Goal: Task Accomplishment & Management: Use online tool/utility

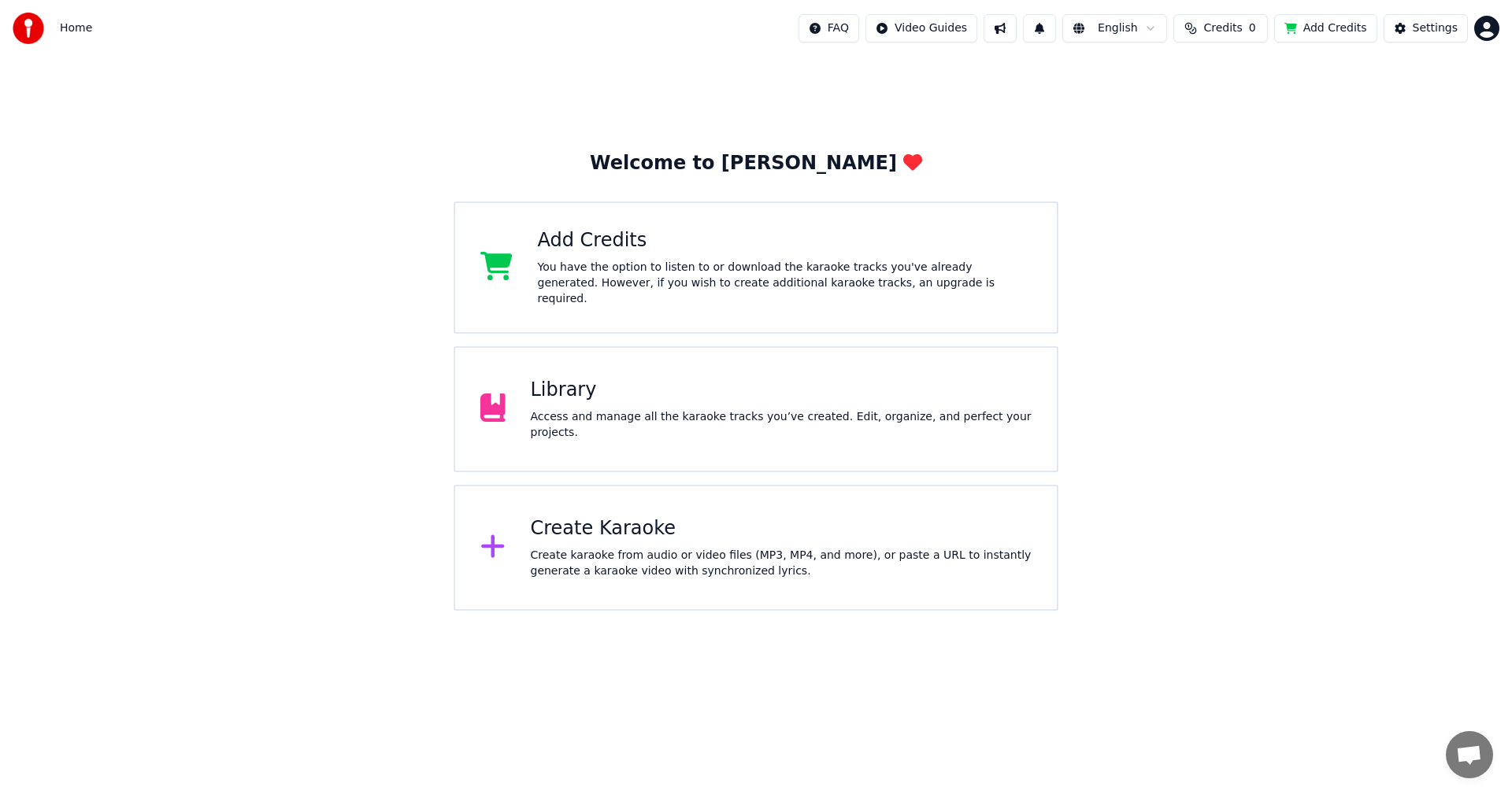
click at [818, 254] on div "Add Credits" at bounding box center [785, 241] width 495 height 25
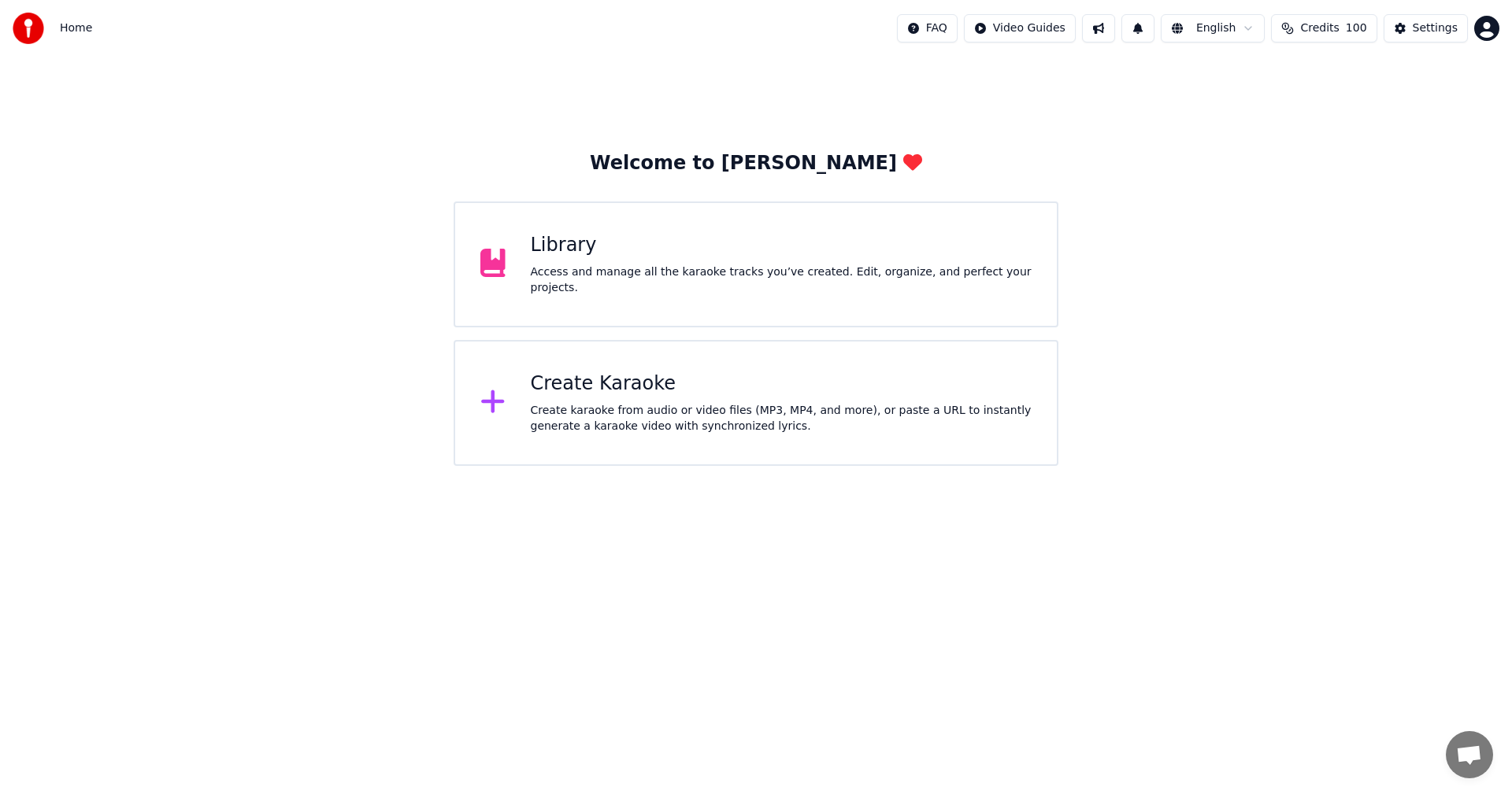
click at [665, 419] on div "Create karaoke from audio or video files (MP3, MP4, and more), or paste a URL t…" at bounding box center [781, 419] width 502 height 32
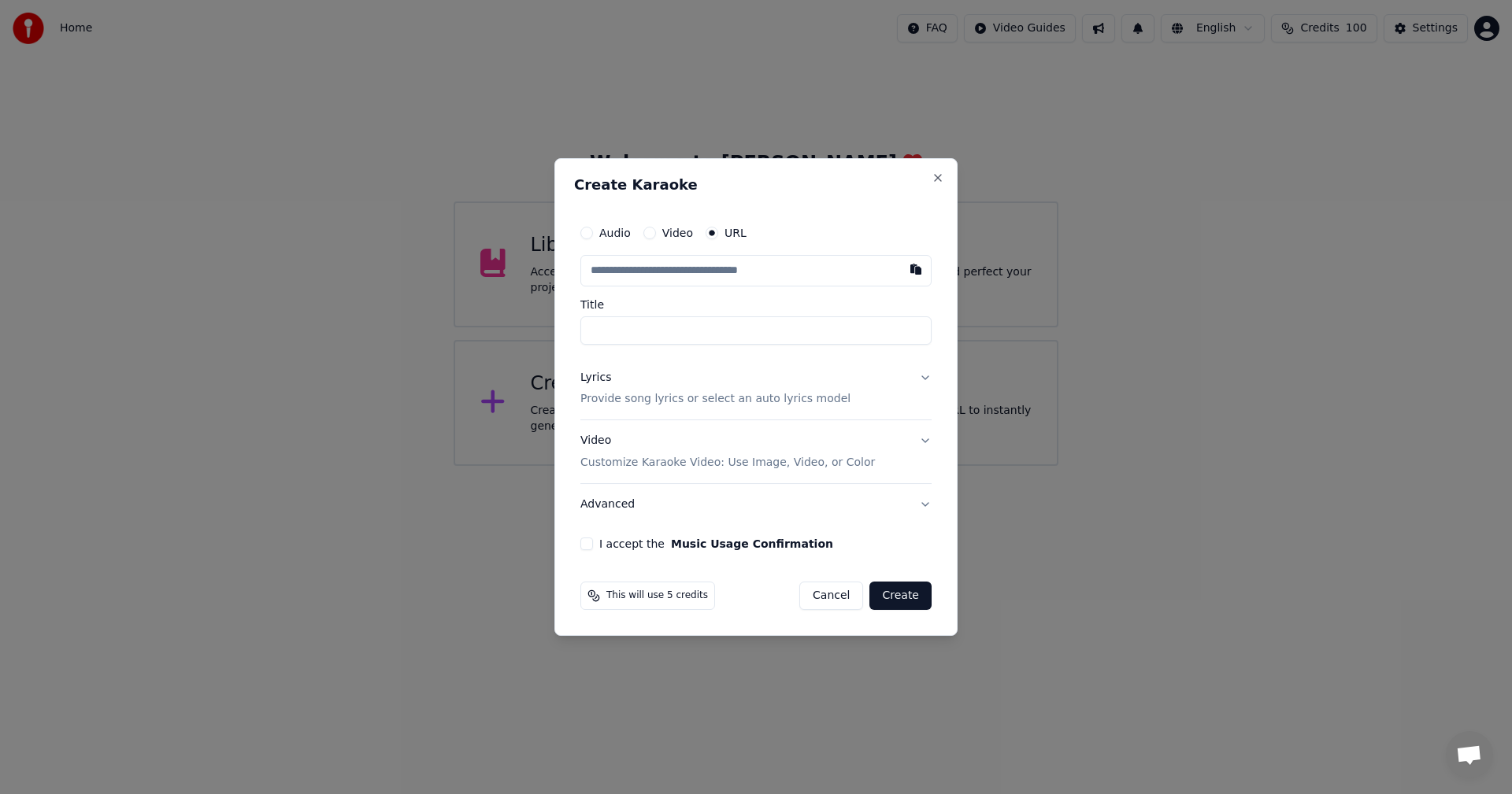
click at [835, 593] on button "Cancel" at bounding box center [831, 596] width 64 height 28
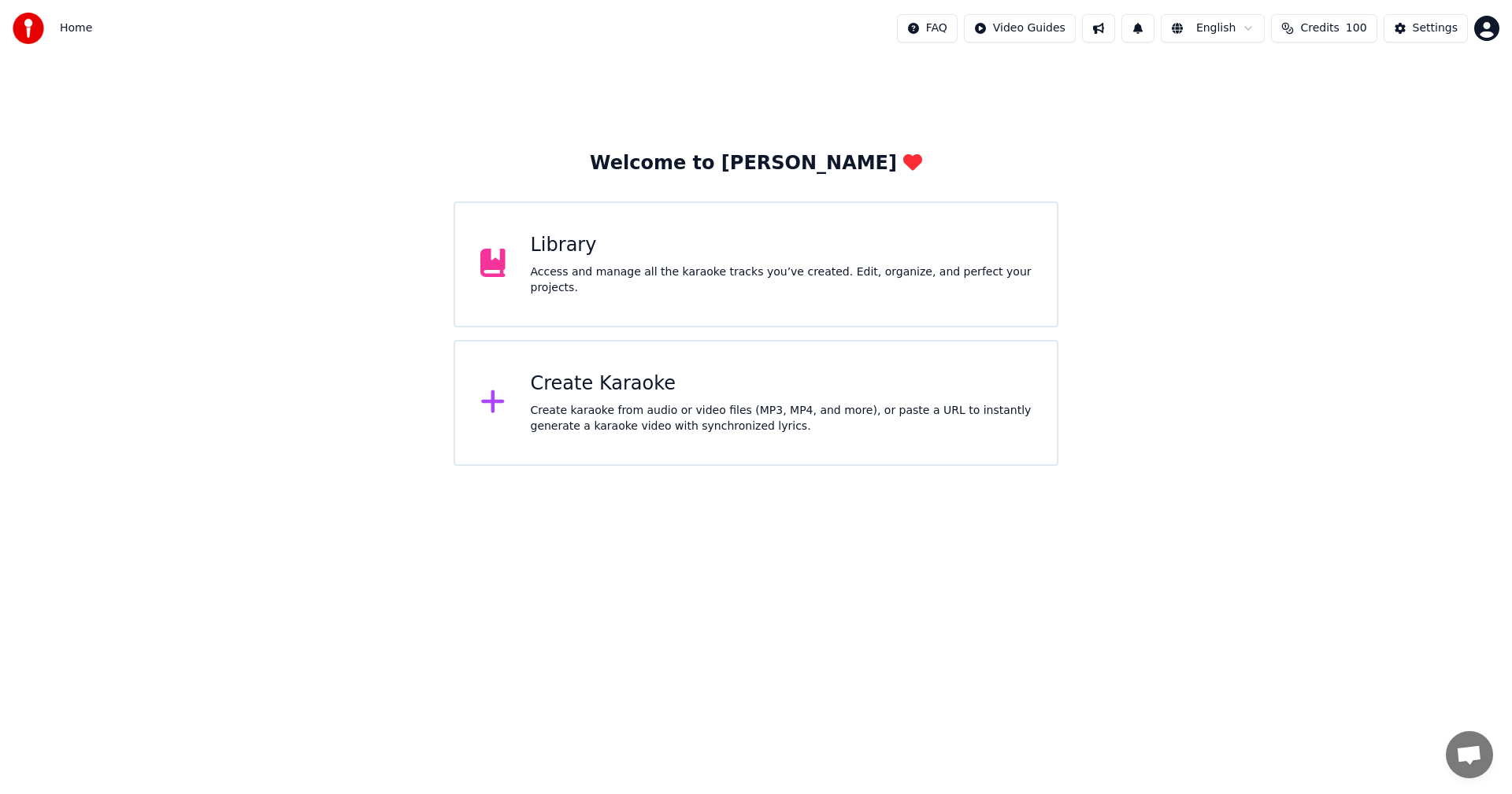
click at [632, 393] on div "Create Karaoke" at bounding box center [781, 384] width 502 height 25
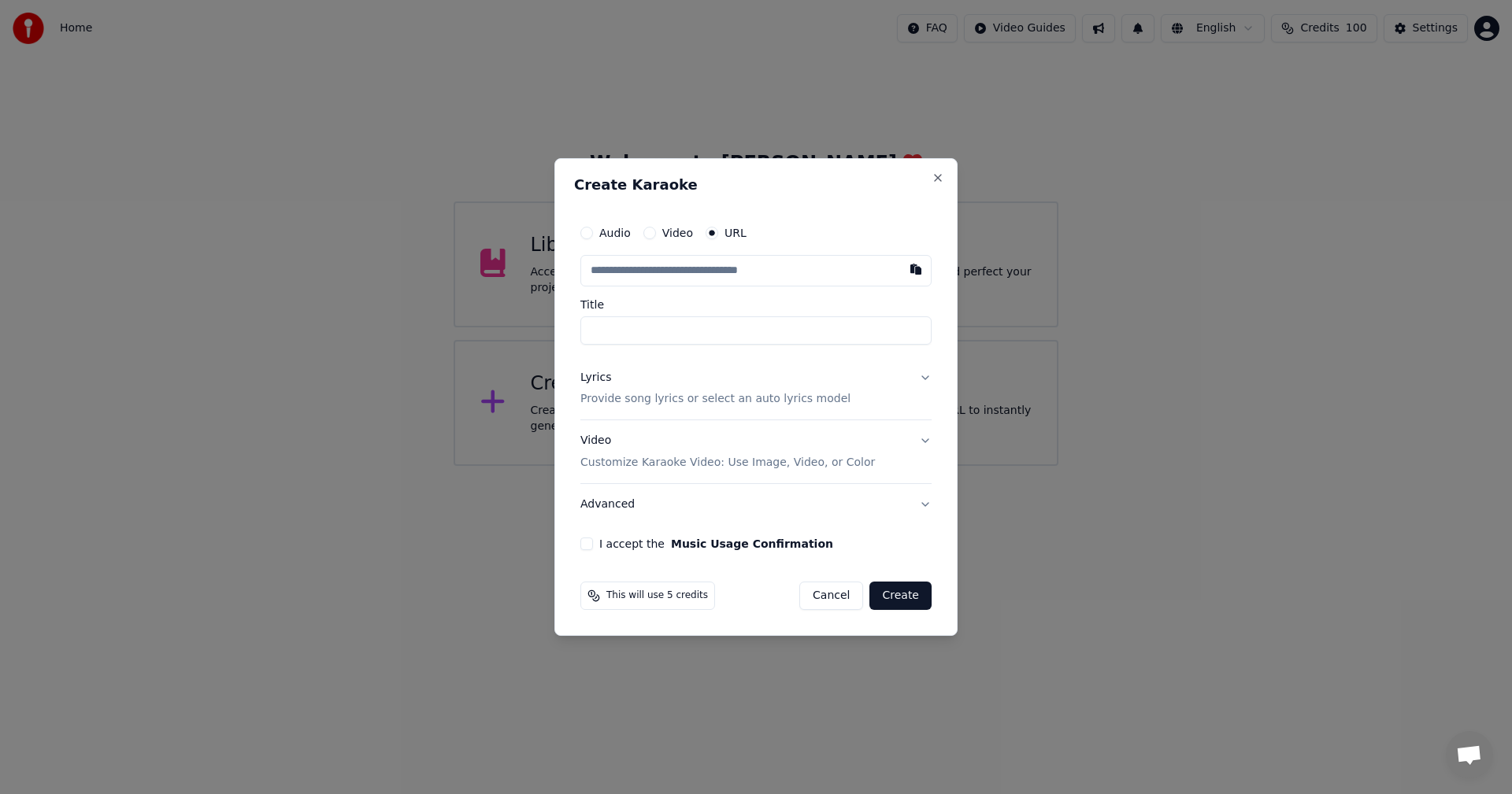
click at [593, 234] on div "Audio" at bounding box center [605, 233] width 51 height 12
click at [587, 234] on button "Audio" at bounding box center [586, 233] width 12 height 12
click at [652, 269] on div "Choose File" at bounding box center [625, 271] width 88 height 28
type input "**********"
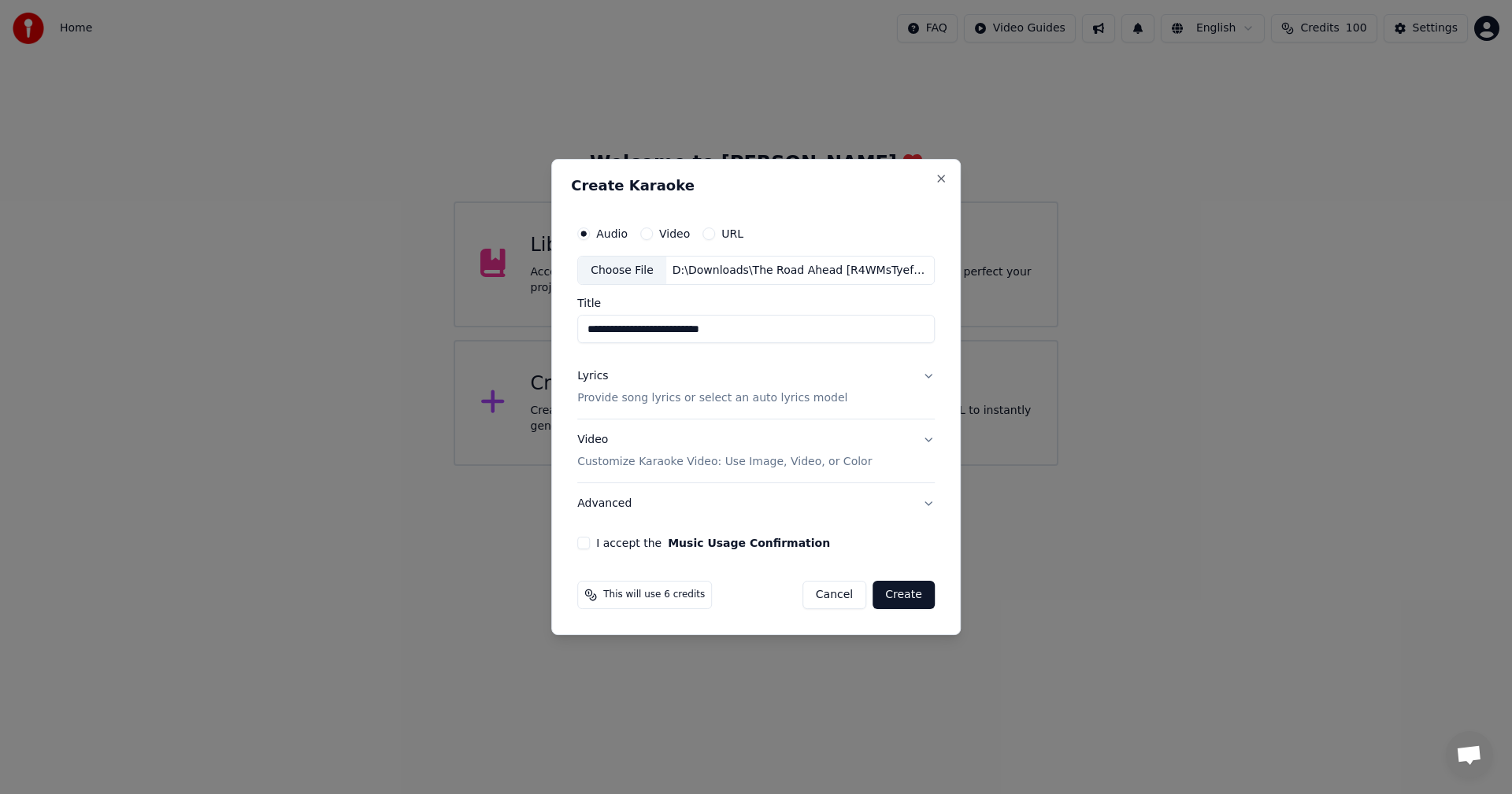
click at [670, 392] on p "Provide song lyrics or select an auto lyrics model" at bounding box center [712, 398] width 270 height 16
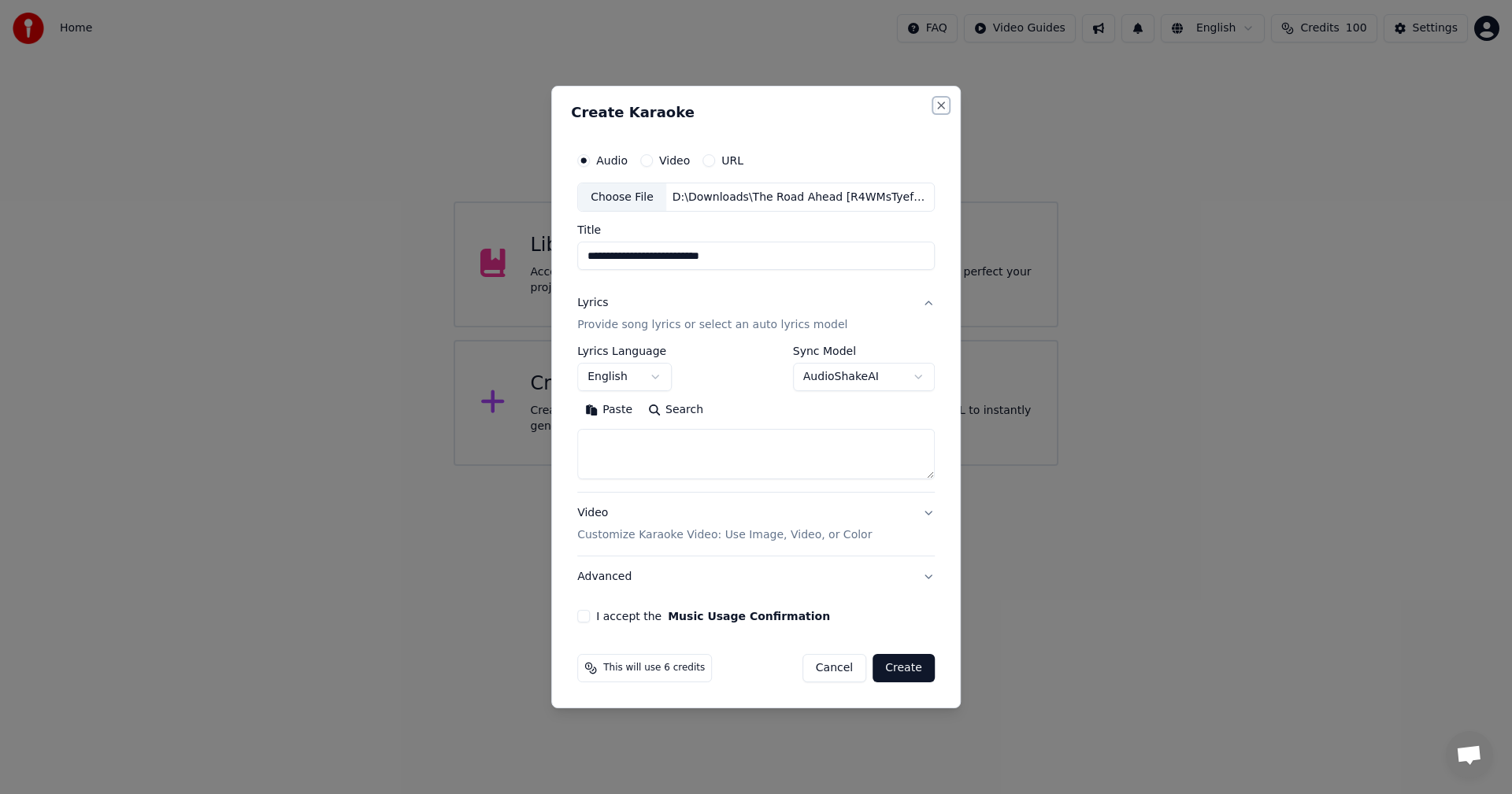
click at [936, 110] on button "Close" at bounding box center [941, 105] width 12 height 12
select select
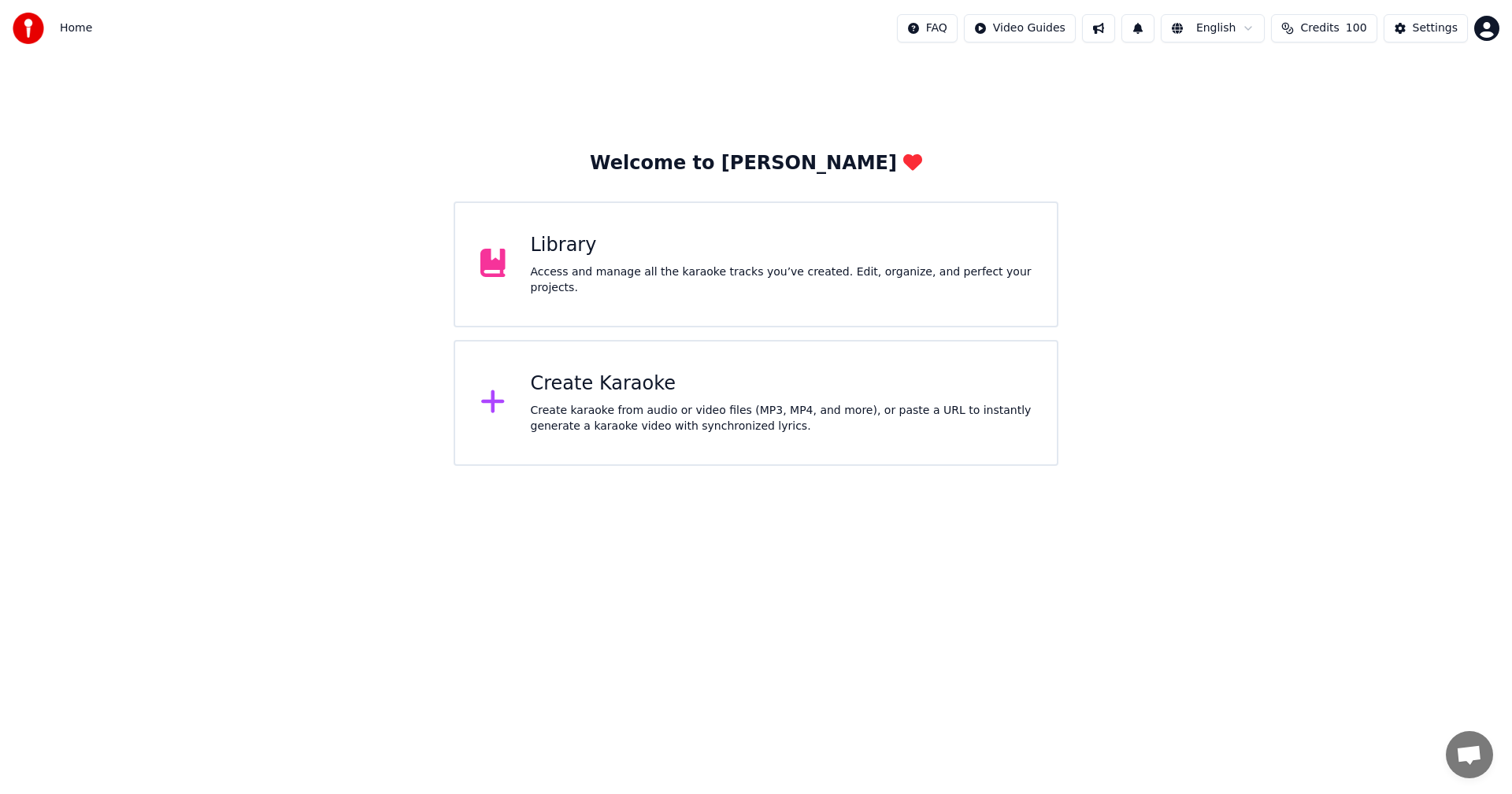
click at [670, 429] on div "Create karaoke from audio or video files (MP3, MP4, and more), or paste a URL t…" at bounding box center [781, 419] width 502 height 32
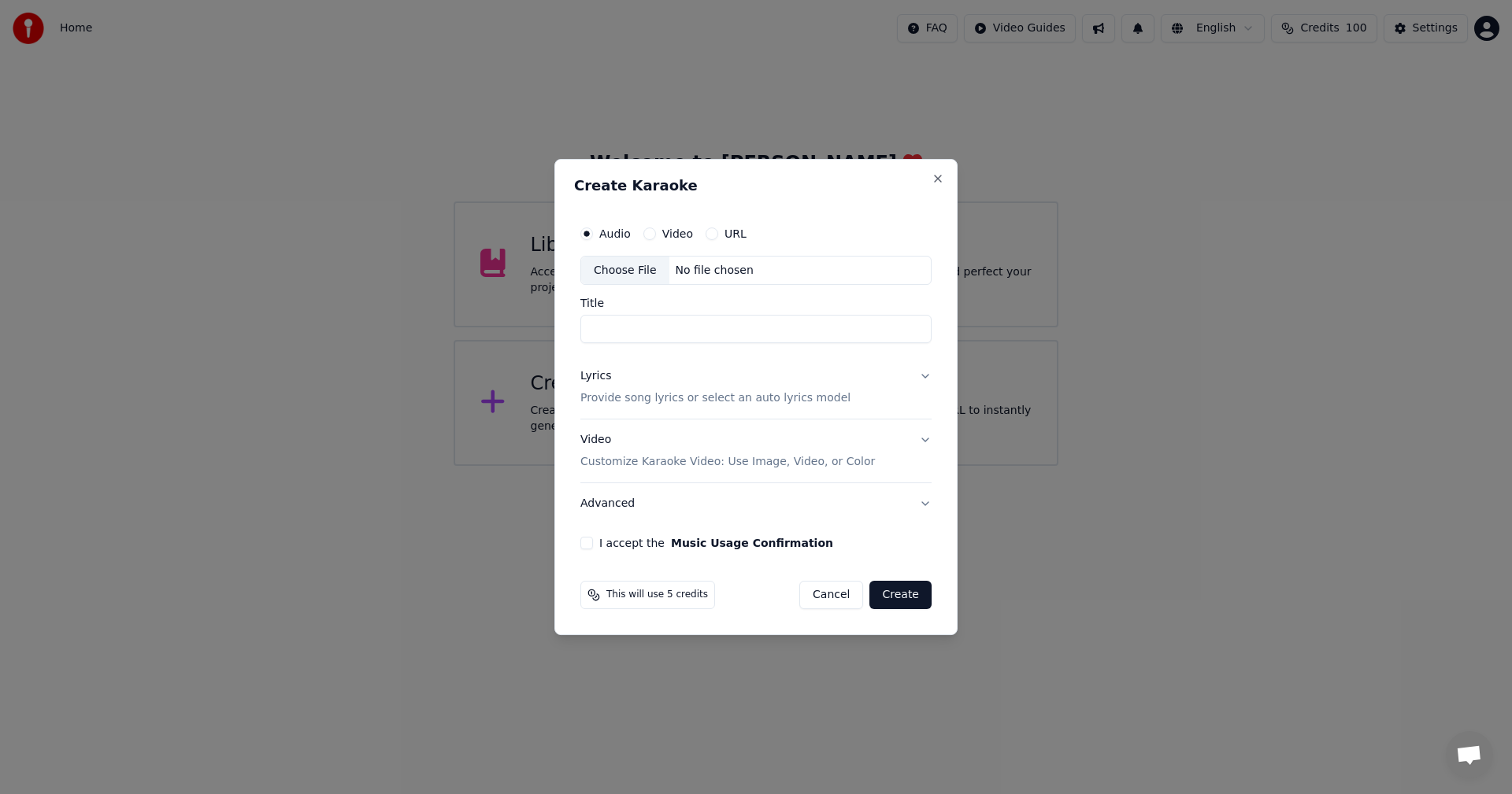
click at [641, 269] on div "Choose File" at bounding box center [625, 271] width 88 height 28
type input "**********"
click at [922, 376] on button "Lyrics Provide song lyrics or select an auto lyrics model" at bounding box center [755, 388] width 352 height 63
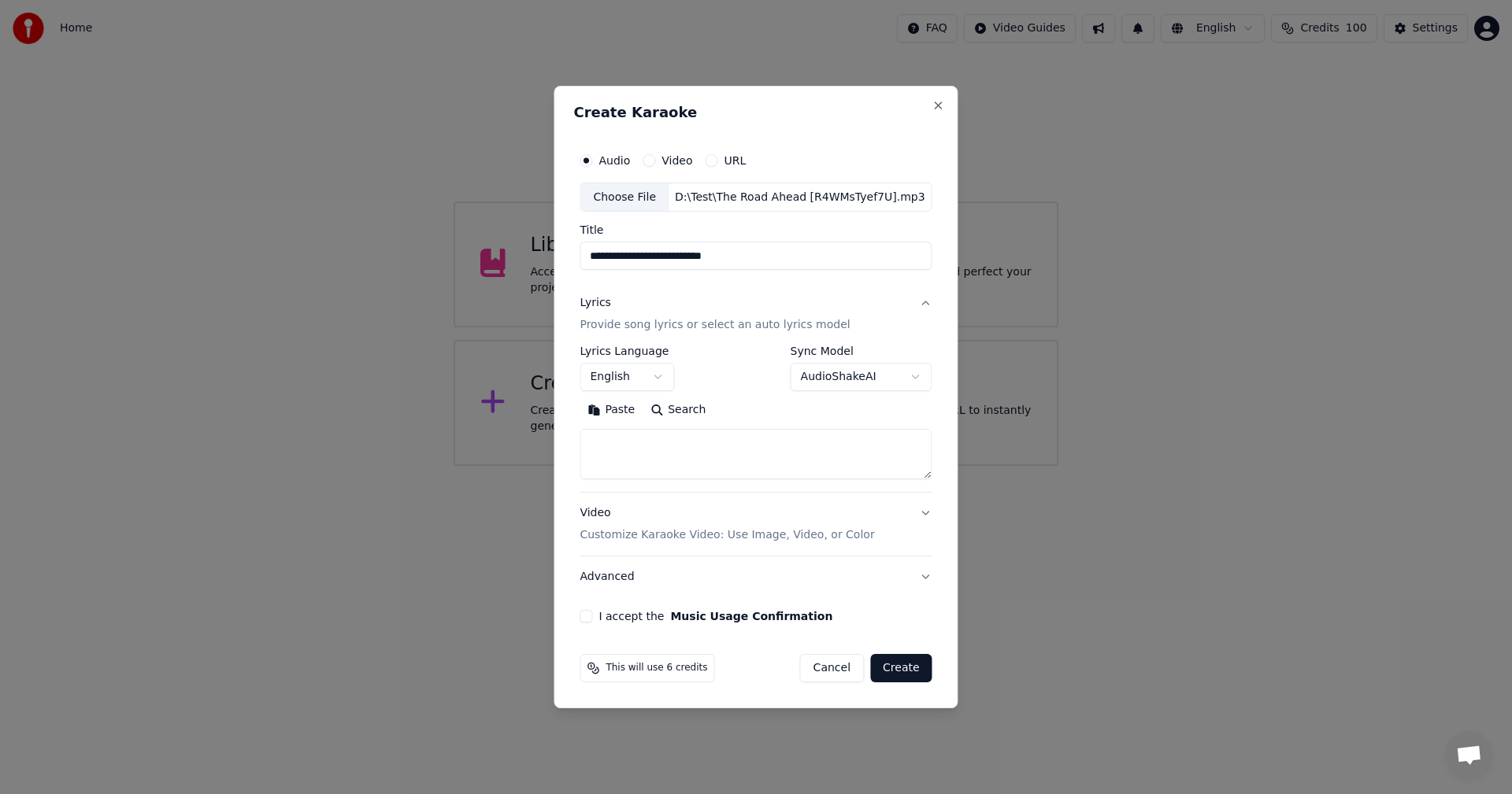
click at [635, 454] on textarea at bounding box center [755, 455] width 352 height 51
click at [619, 420] on button "Paste" at bounding box center [611, 411] width 63 height 25
click at [917, 380] on body "**********" at bounding box center [756, 233] width 1512 height 466
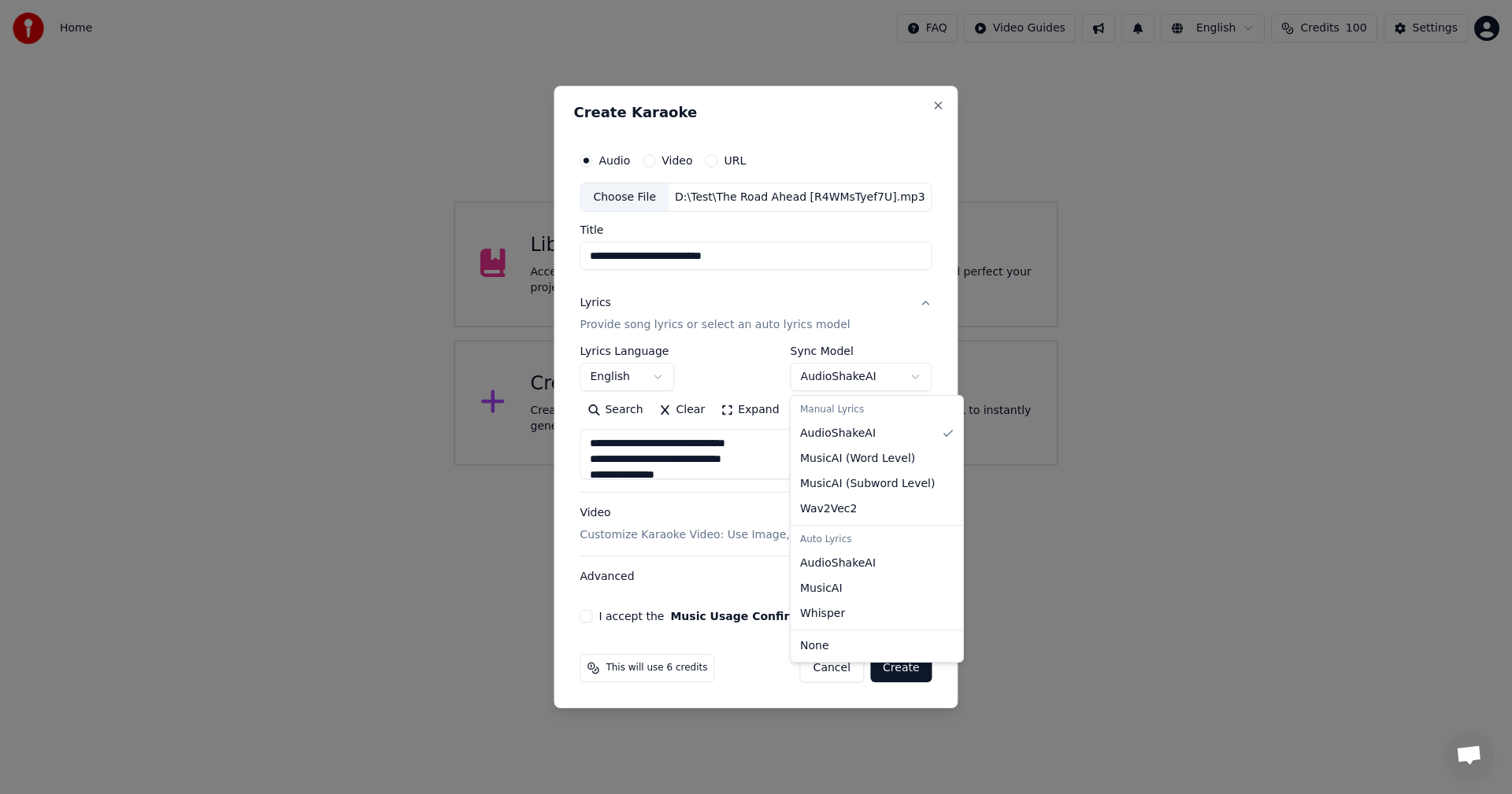
click at [916, 375] on body "**********" at bounding box center [756, 233] width 1512 height 466
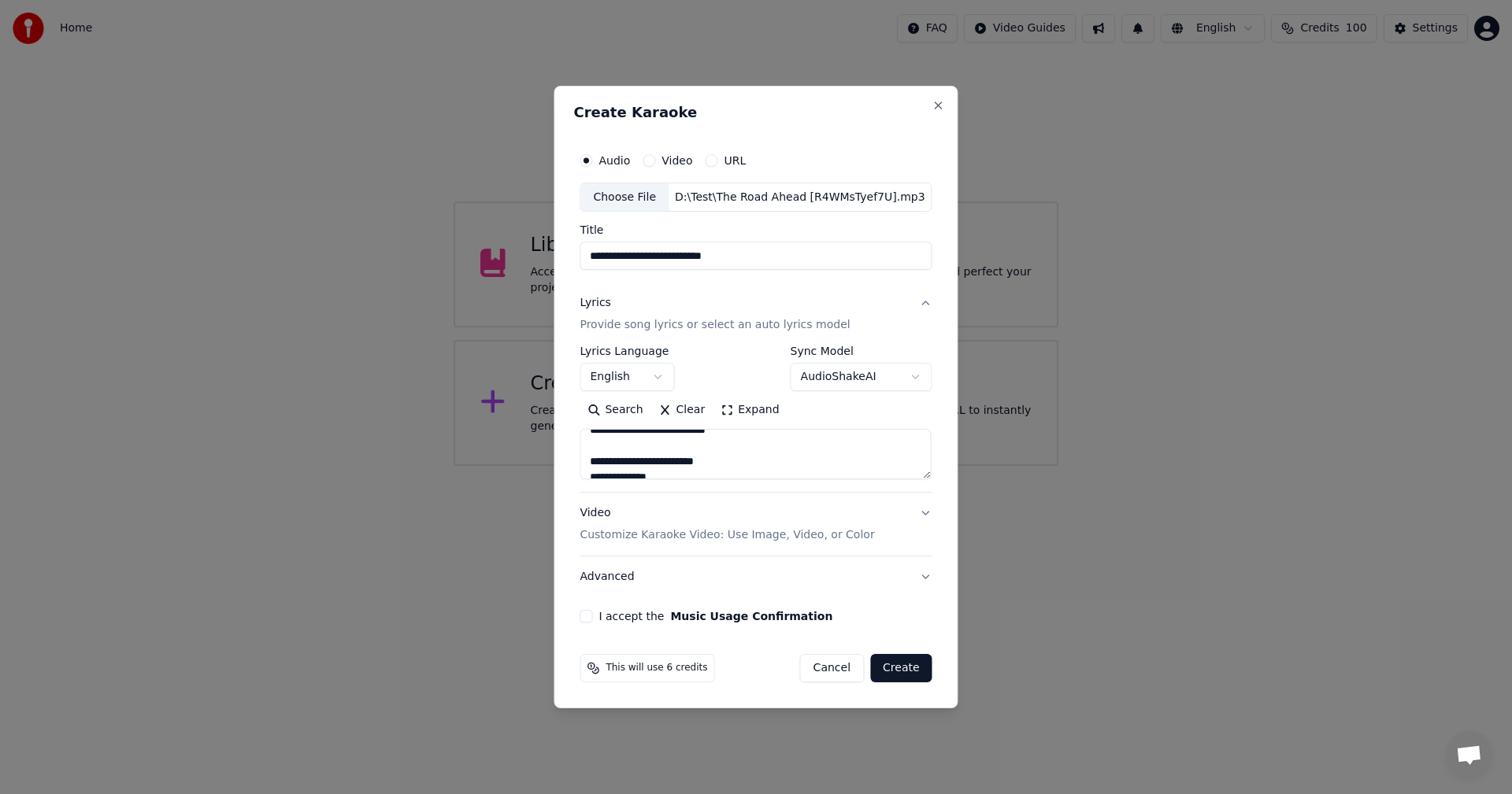
scroll to position [393, 0]
click at [927, 512] on button "Video Customize Karaoke Video: Use Image, Video, or Color" at bounding box center [755, 525] width 352 height 63
type textarea "**********"
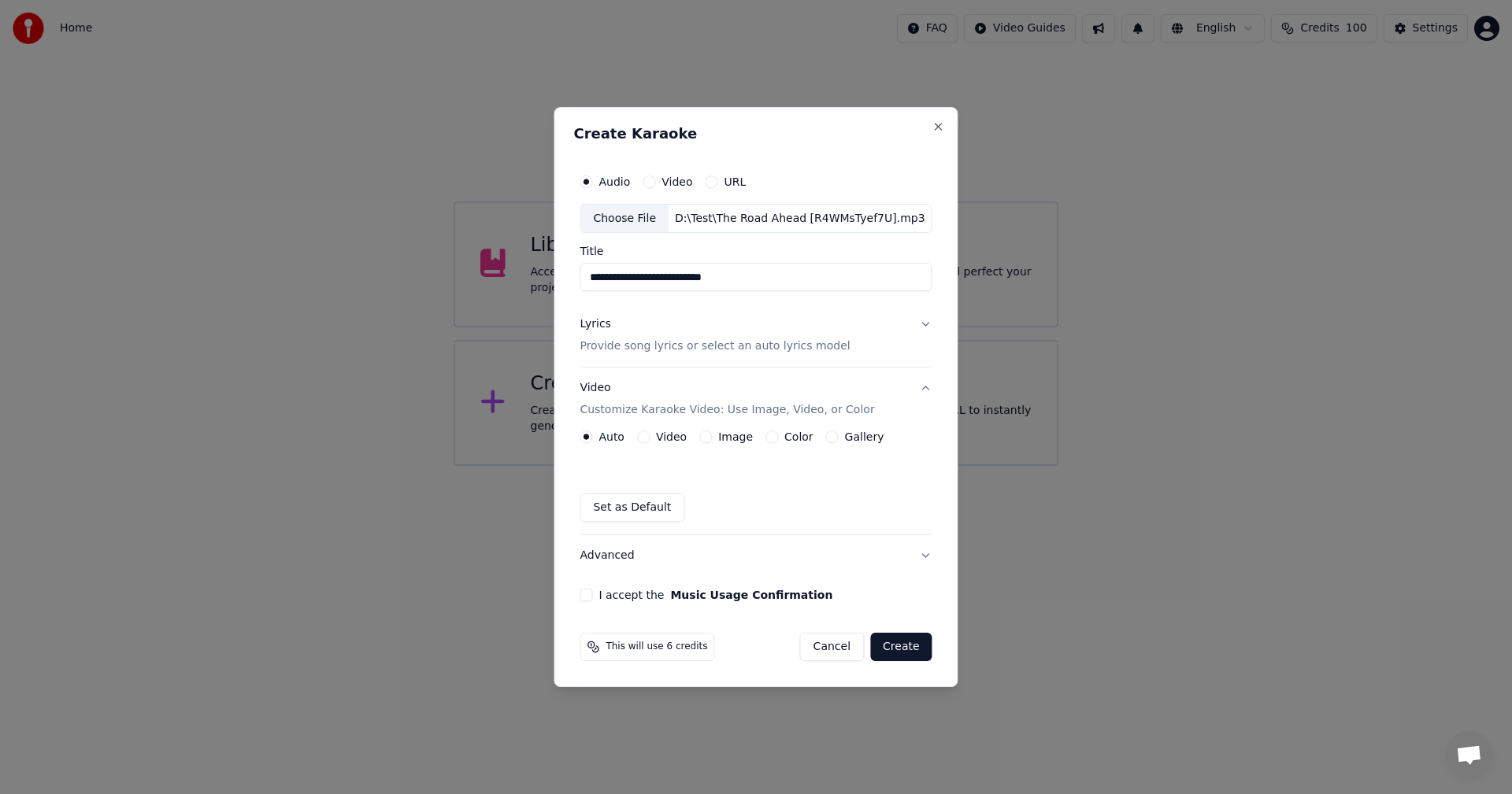
click at [645, 440] on button "Video" at bounding box center [643, 436] width 12 height 12
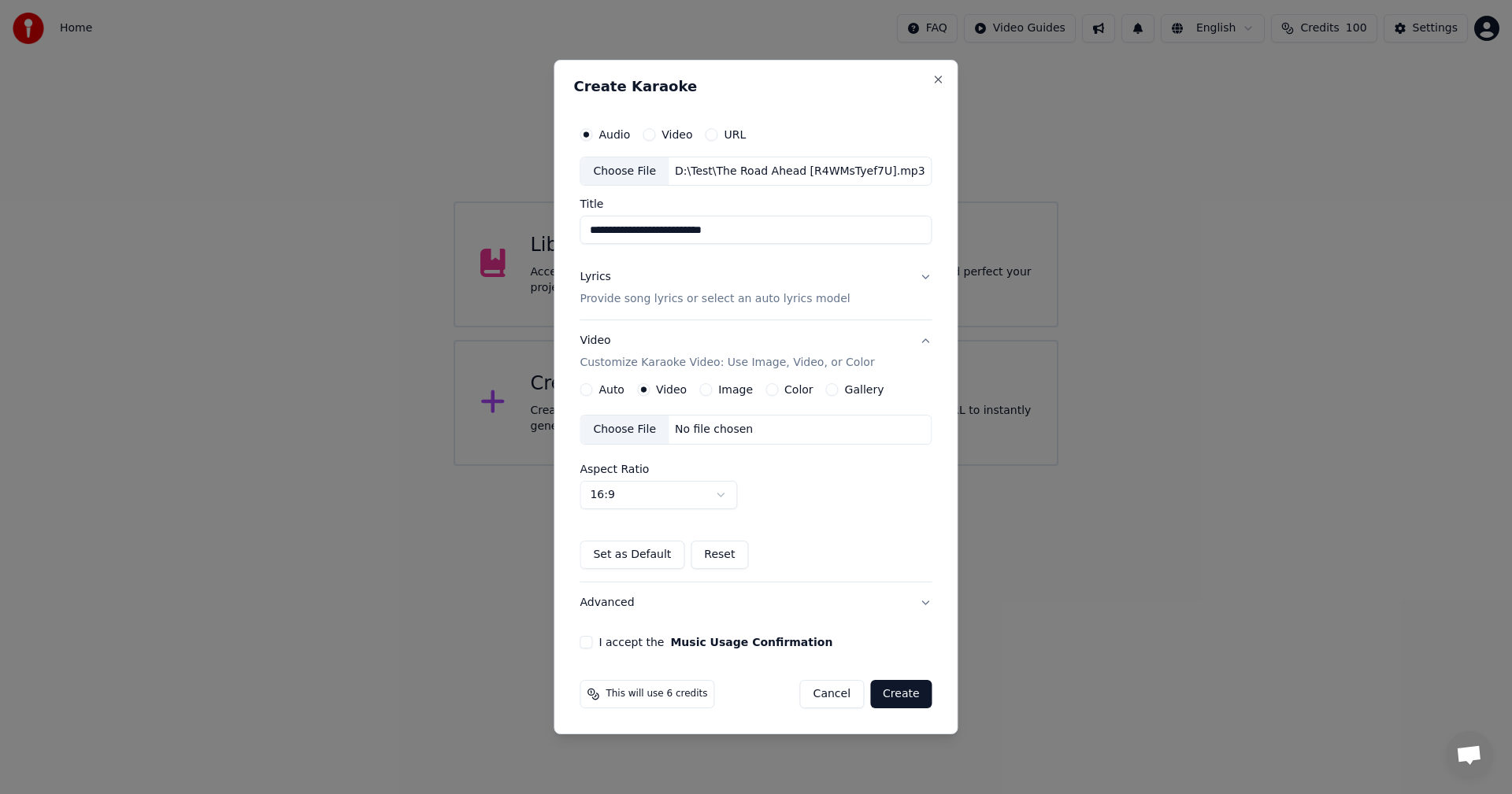
click at [635, 432] on div "Choose File" at bounding box center [625, 430] width 88 height 28
click at [610, 613] on button "Advanced" at bounding box center [755, 603] width 352 height 41
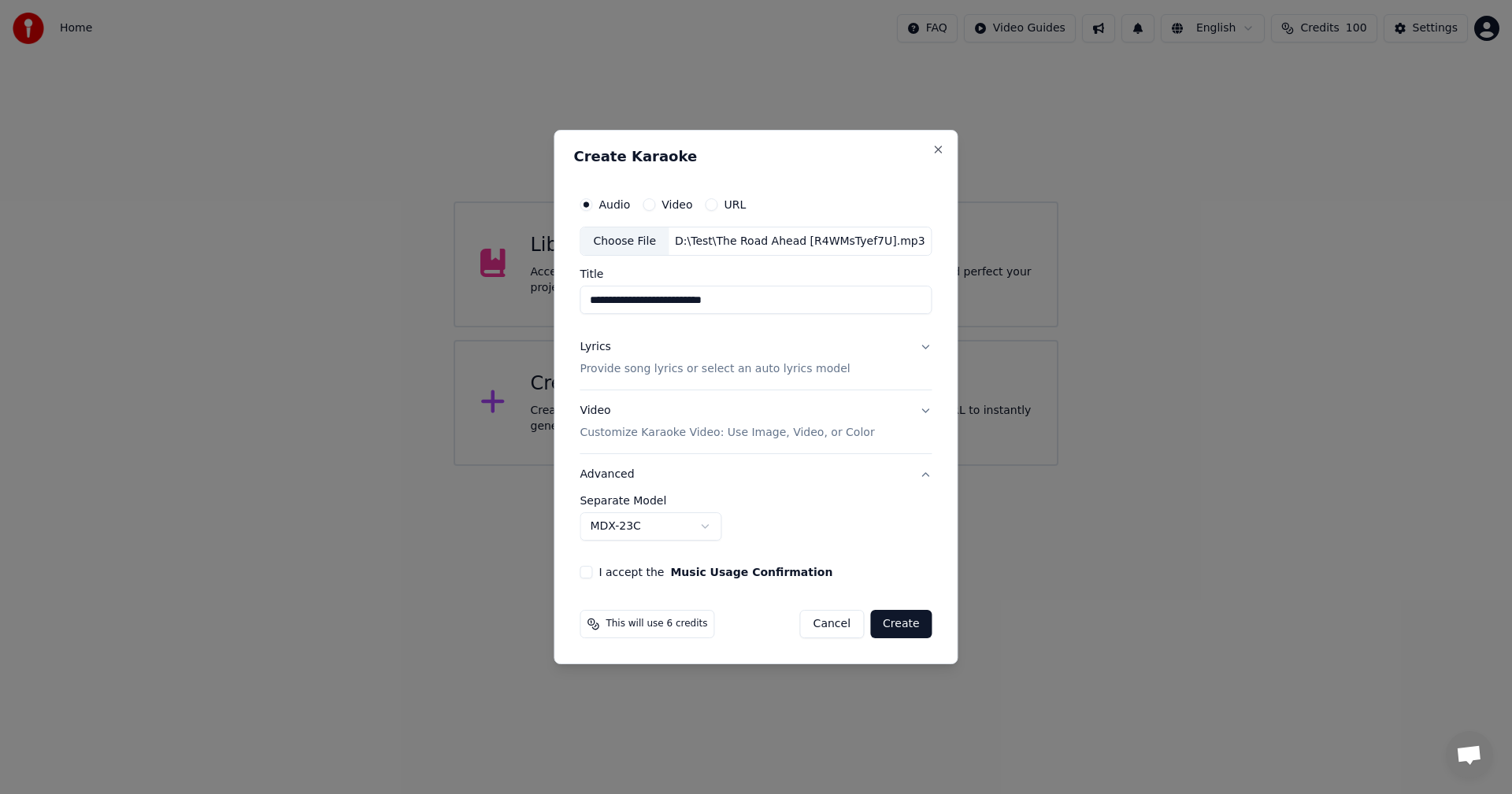
click at [585, 574] on button "I accept the Music Usage Confirmation" at bounding box center [586, 572] width 12 height 12
click at [620, 476] on button "Advanced" at bounding box center [755, 474] width 352 height 41
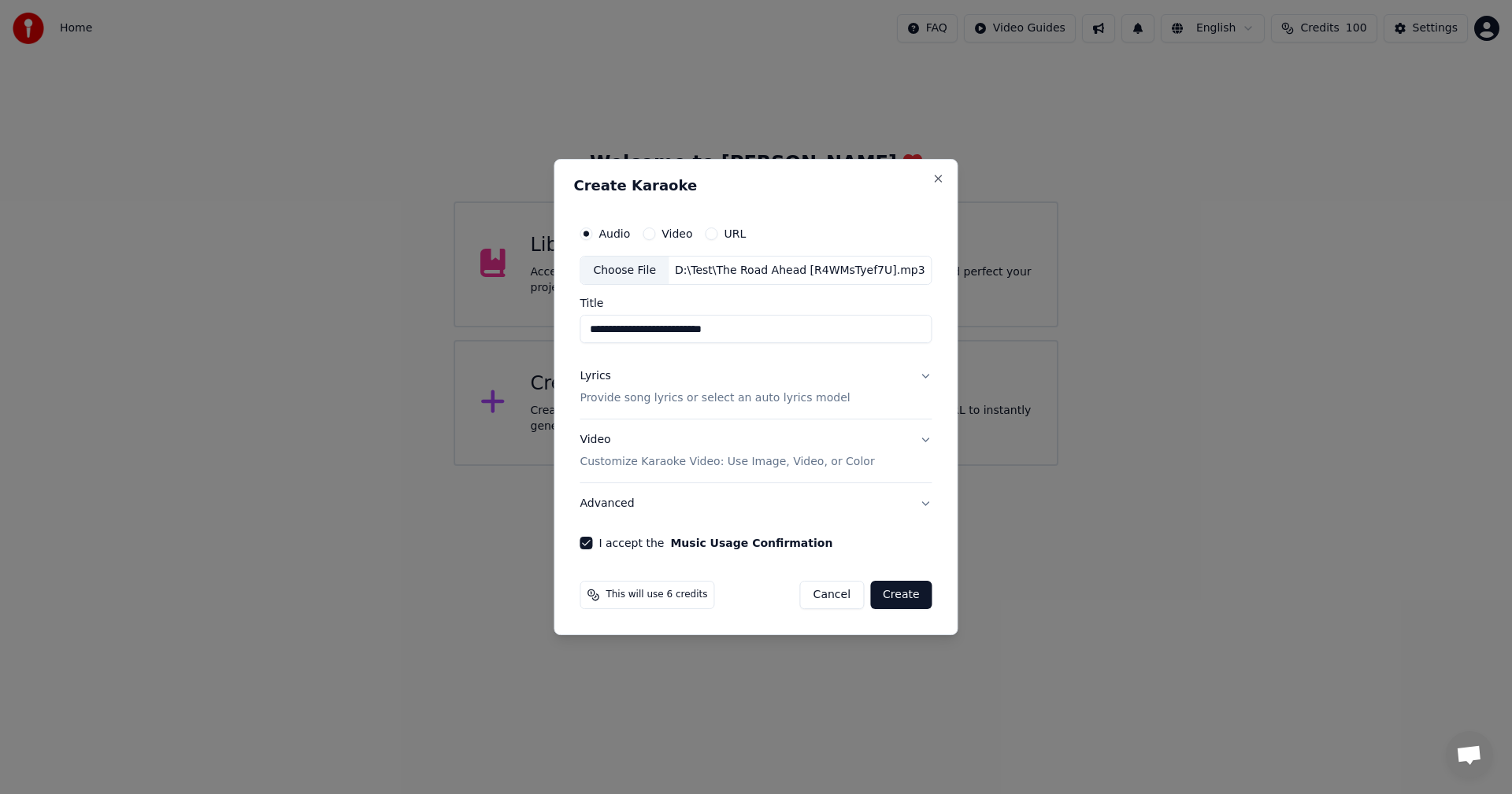
click at [625, 500] on button "Advanced" at bounding box center [755, 503] width 352 height 41
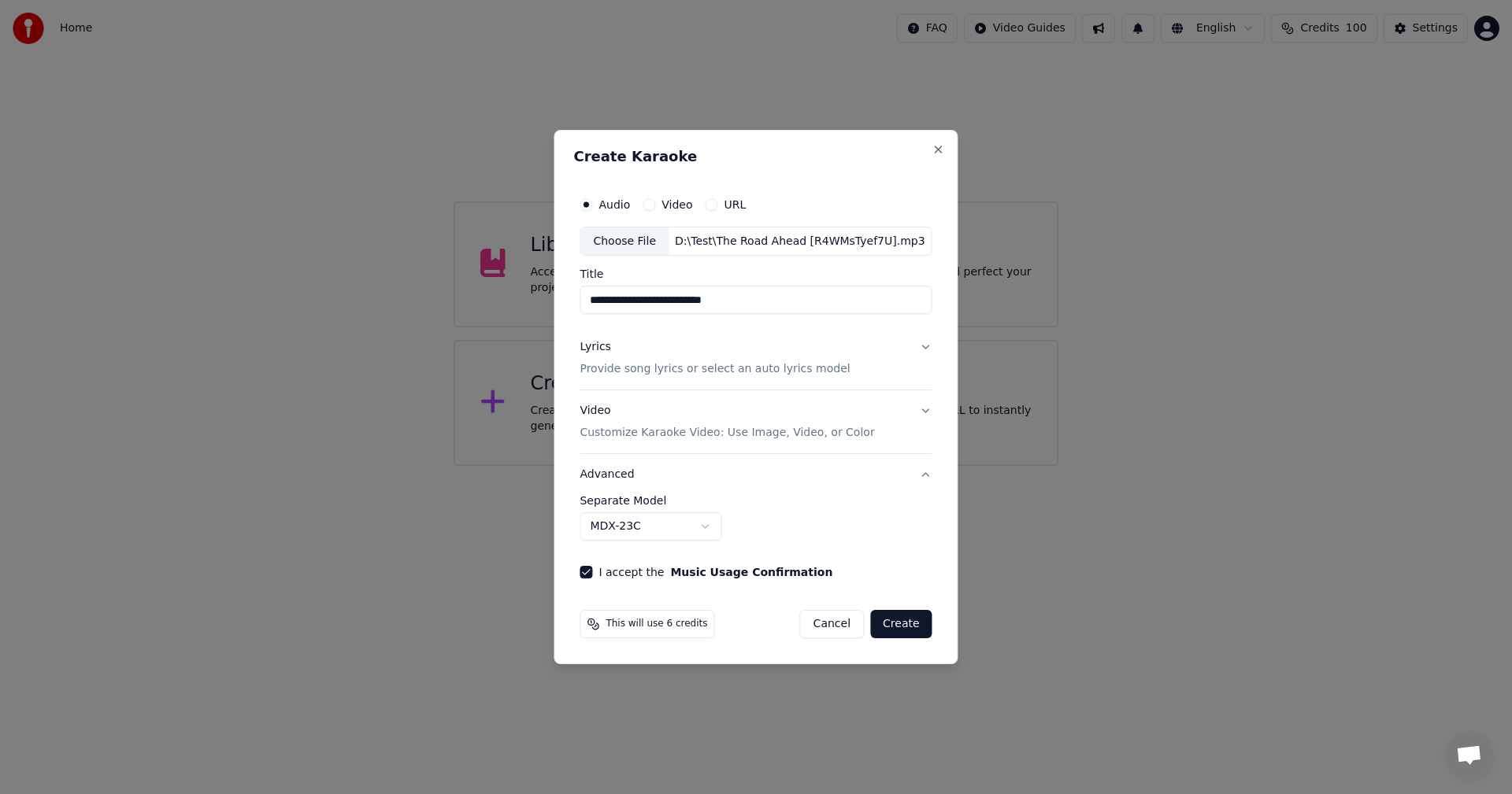
click at [606, 407] on div "Video Customize Karaoke Video: Use Image, Video, or Color" at bounding box center [727, 422] width 294 height 37
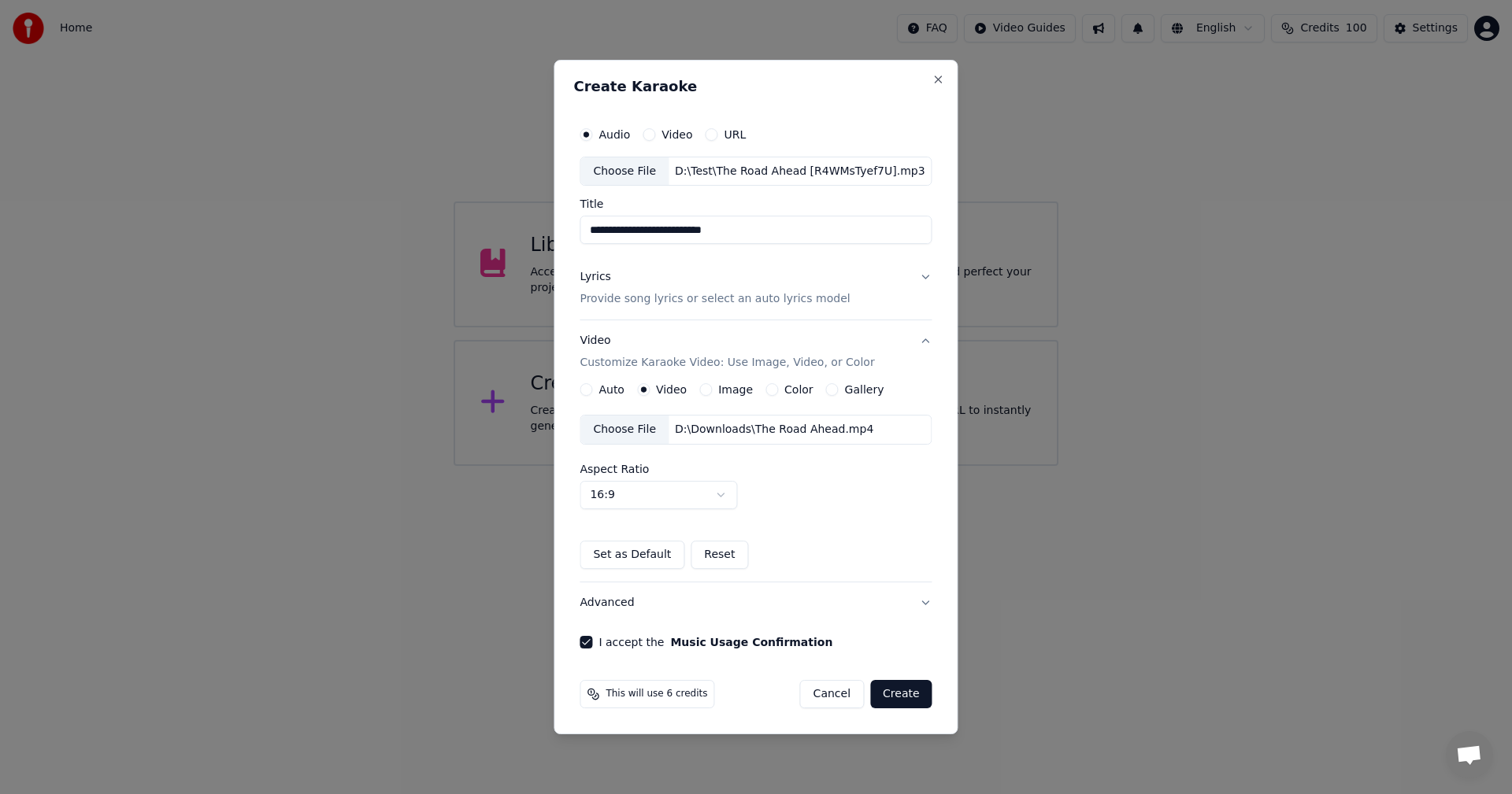
click at [598, 271] on div "Lyrics" at bounding box center [595, 278] width 31 height 16
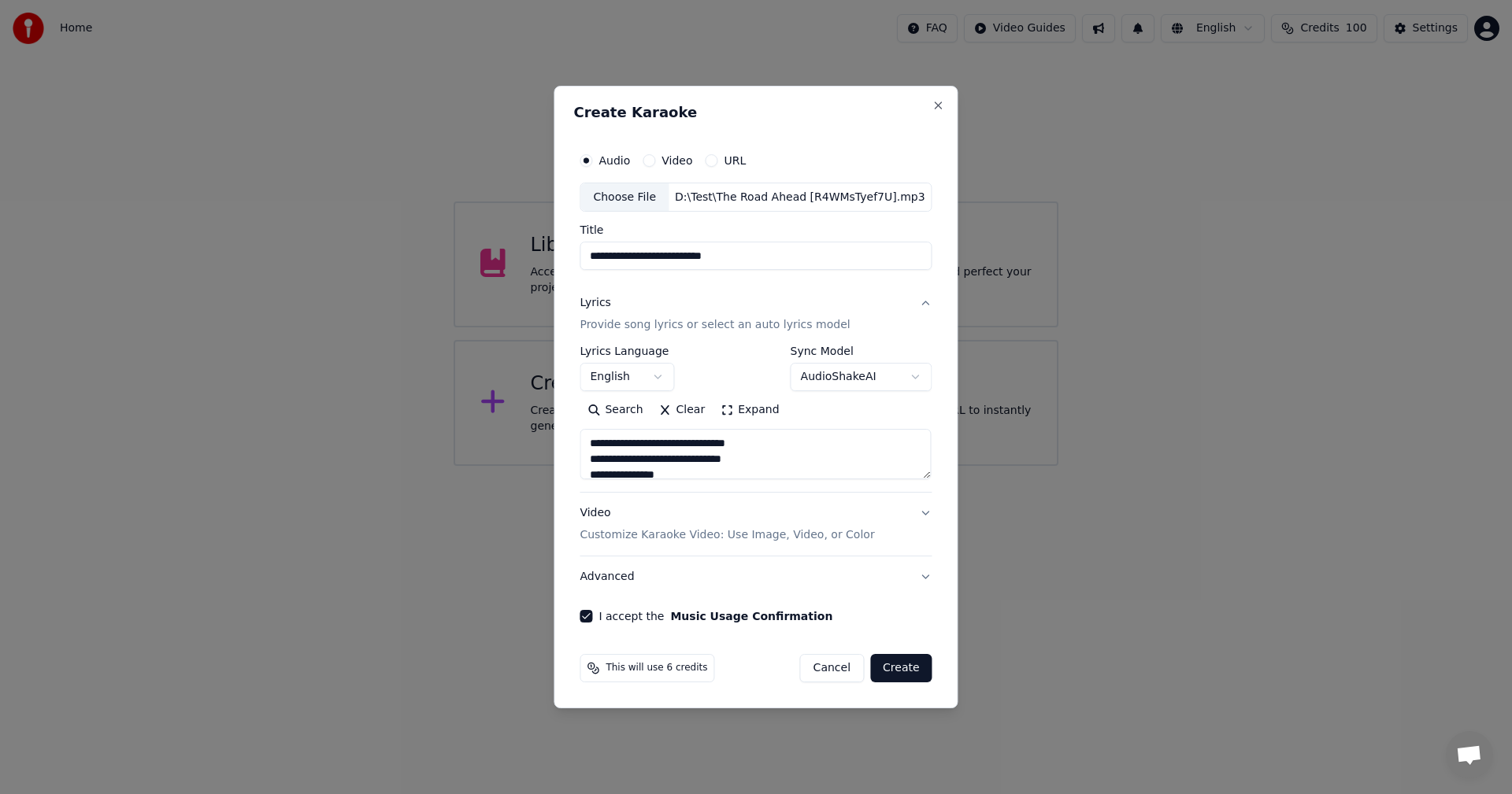
click at [598, 515] on div "Video Customize Karaoke Video: Use Image, Video, or Color" at bounding box center [727, 525] width 294 height 37
type textarea "**********"
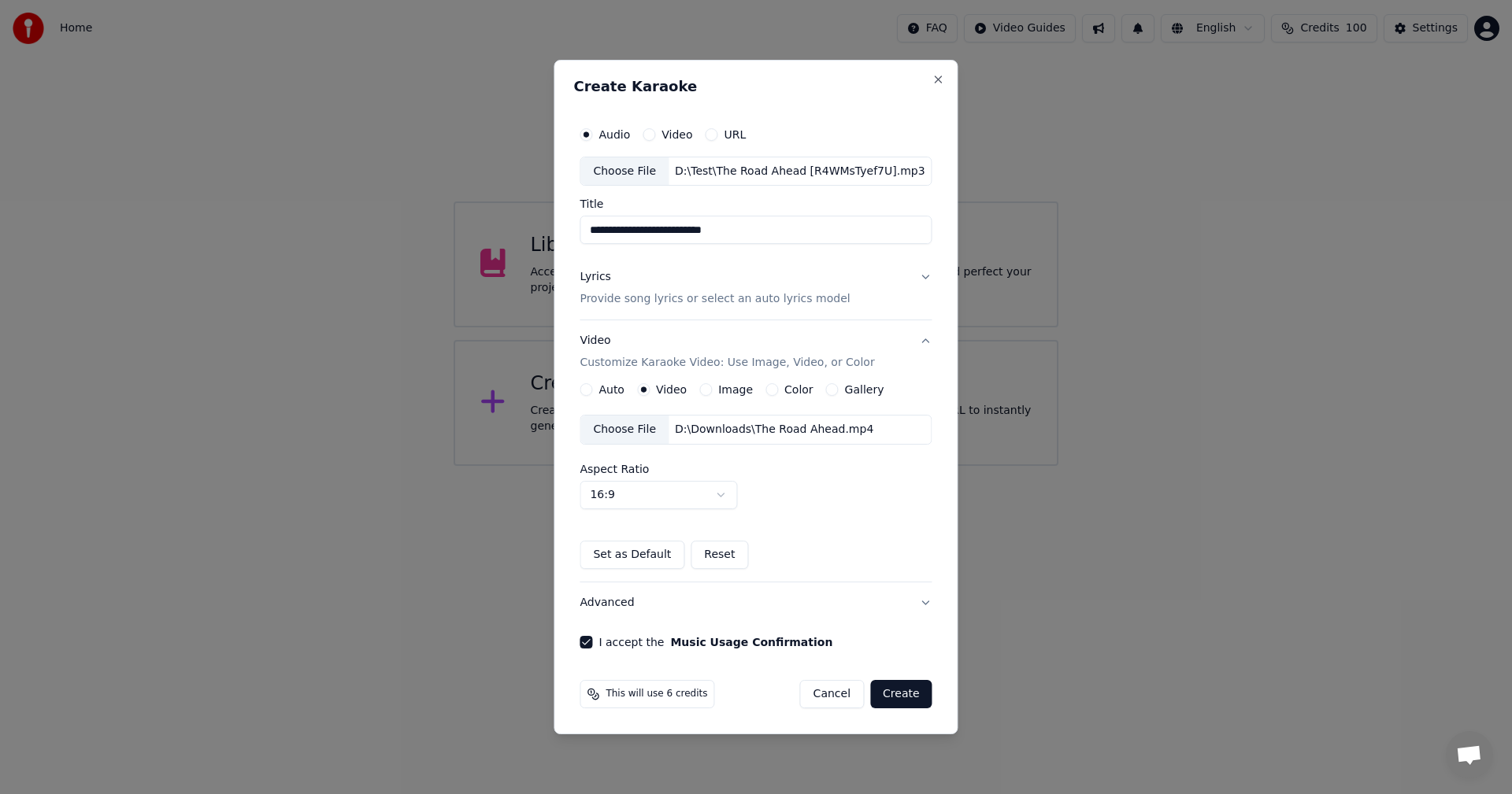
click at [604, 604] on button "Advanced" at bounding box center [755, 603] width 352 height 41
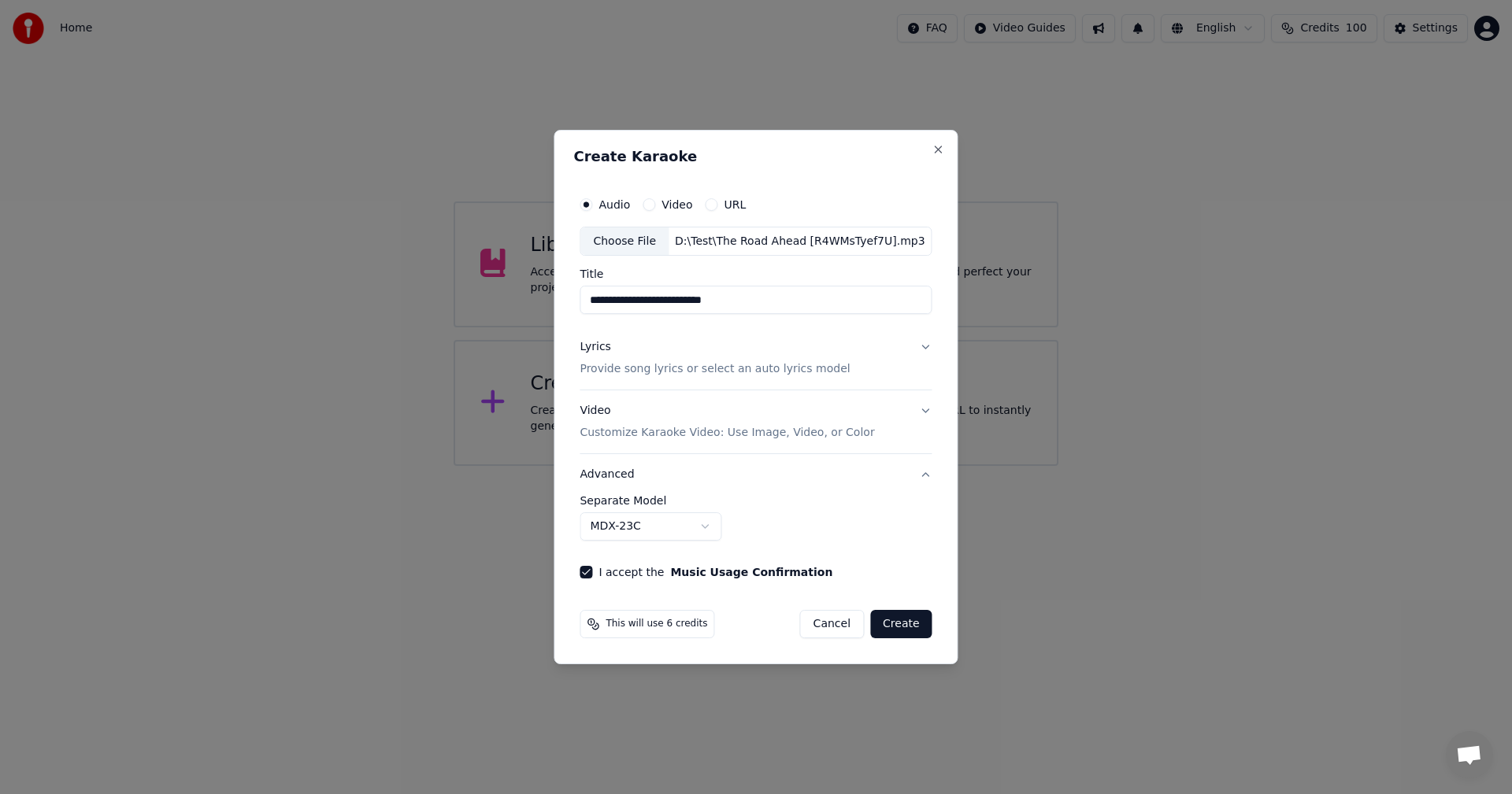
click at [919, 416] on button "Video Customize Karaoke Video: Use Image, Video, or Color" at bounding box center [755, 422] width 352 height 63
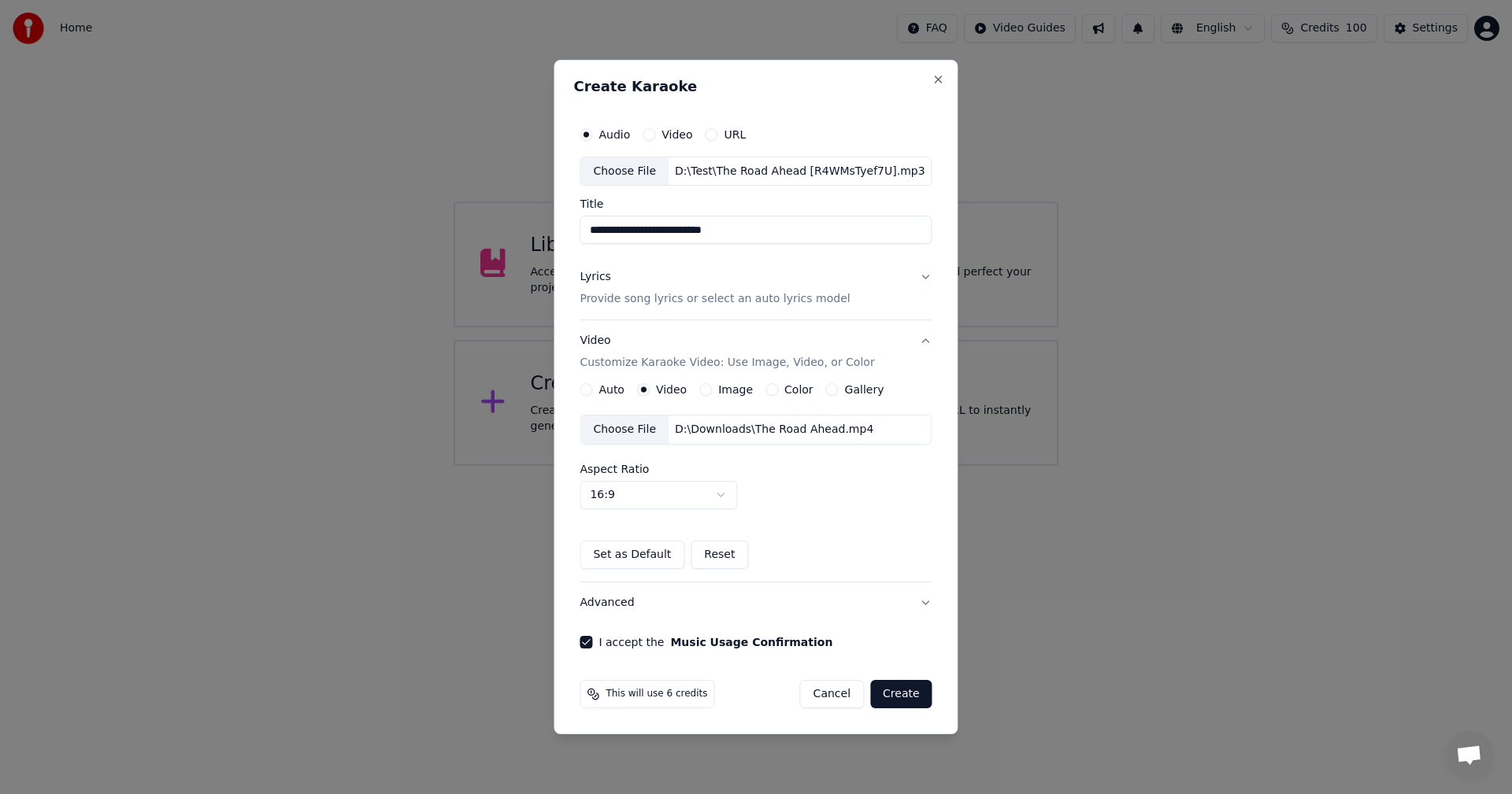
click at [926, 265] on button "Lyrics Provide song lyrics or select an auto lyrics model" at bounding box center [755, 289] width 352 height 63
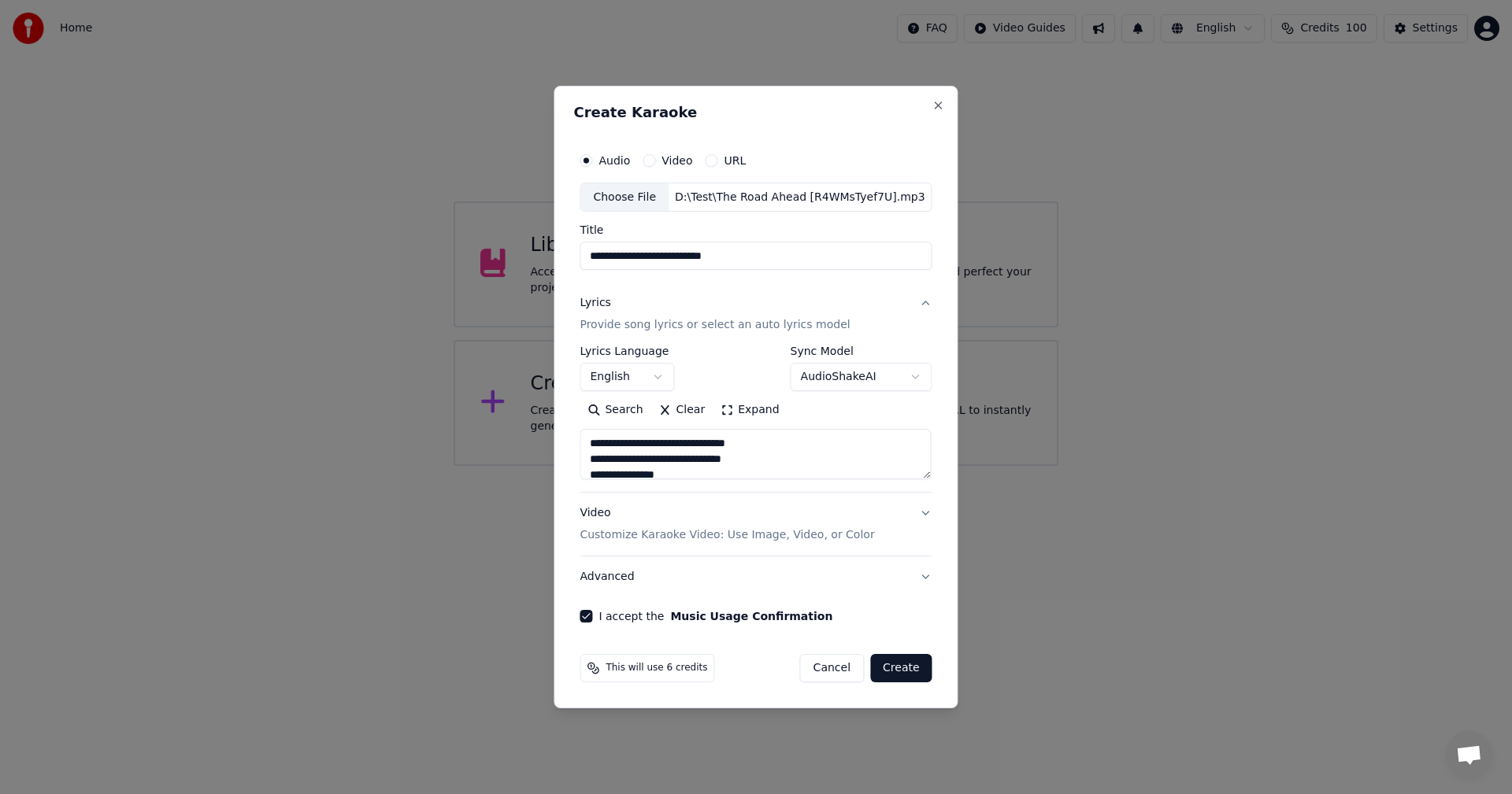
drag, startPoint x: 672, startPoint y: 256, endPoint x: 818, endPoint y: 256, distance: 146.0
click at [818, 256] on input "**********" at bounding box center [755, 257] width 352 height 28
type input "**********"
type textarea "**********"
type input "**********"
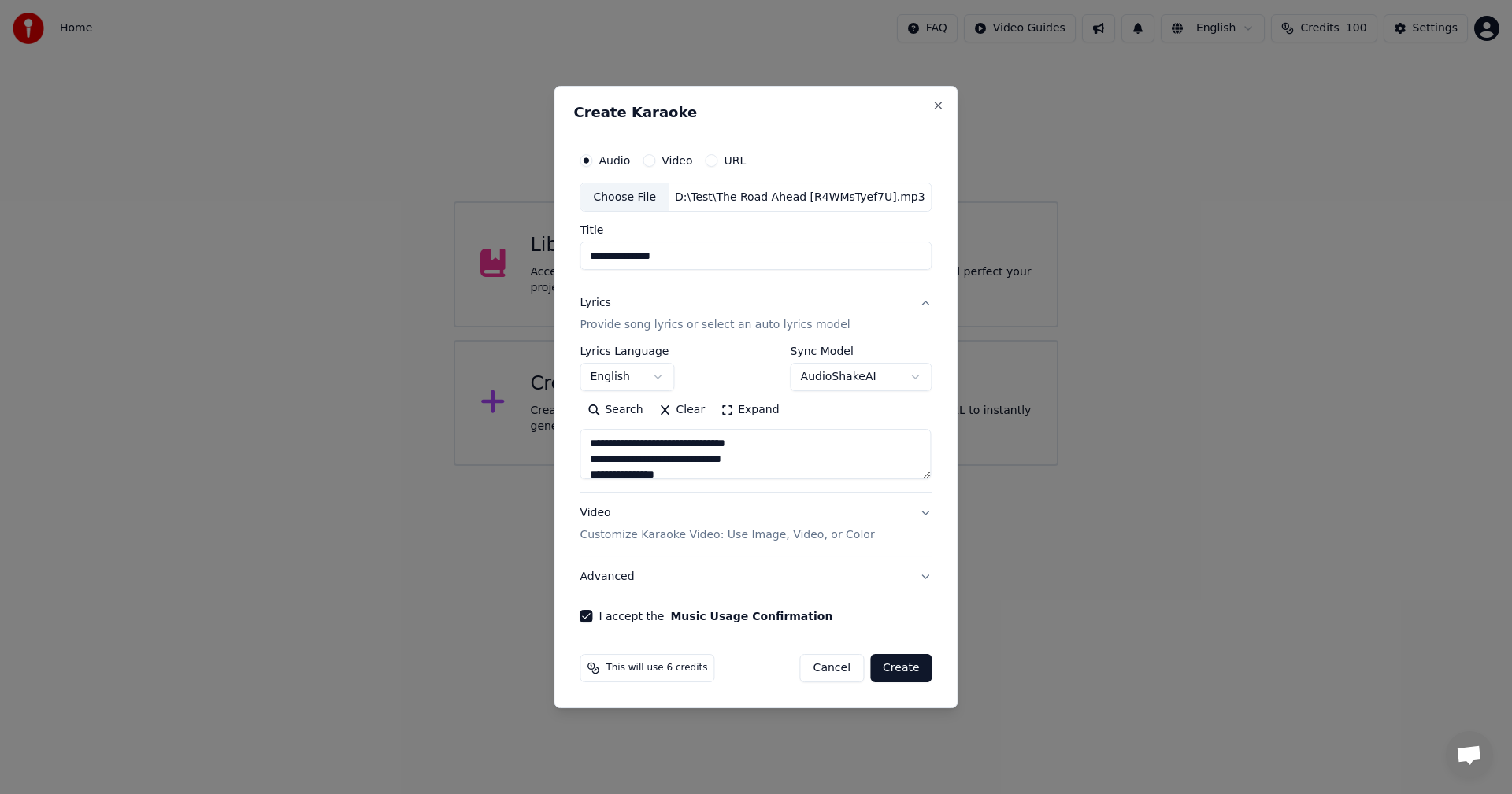
type textarea "**********"
type input "**********"
click at [653, 163] on button "Video" at bounding box center [648, 160] width 12 height 12
type textarea "**********"
click at [625, 201] on div "Choose File" at bounding box center [625, 198] width 88 height 28
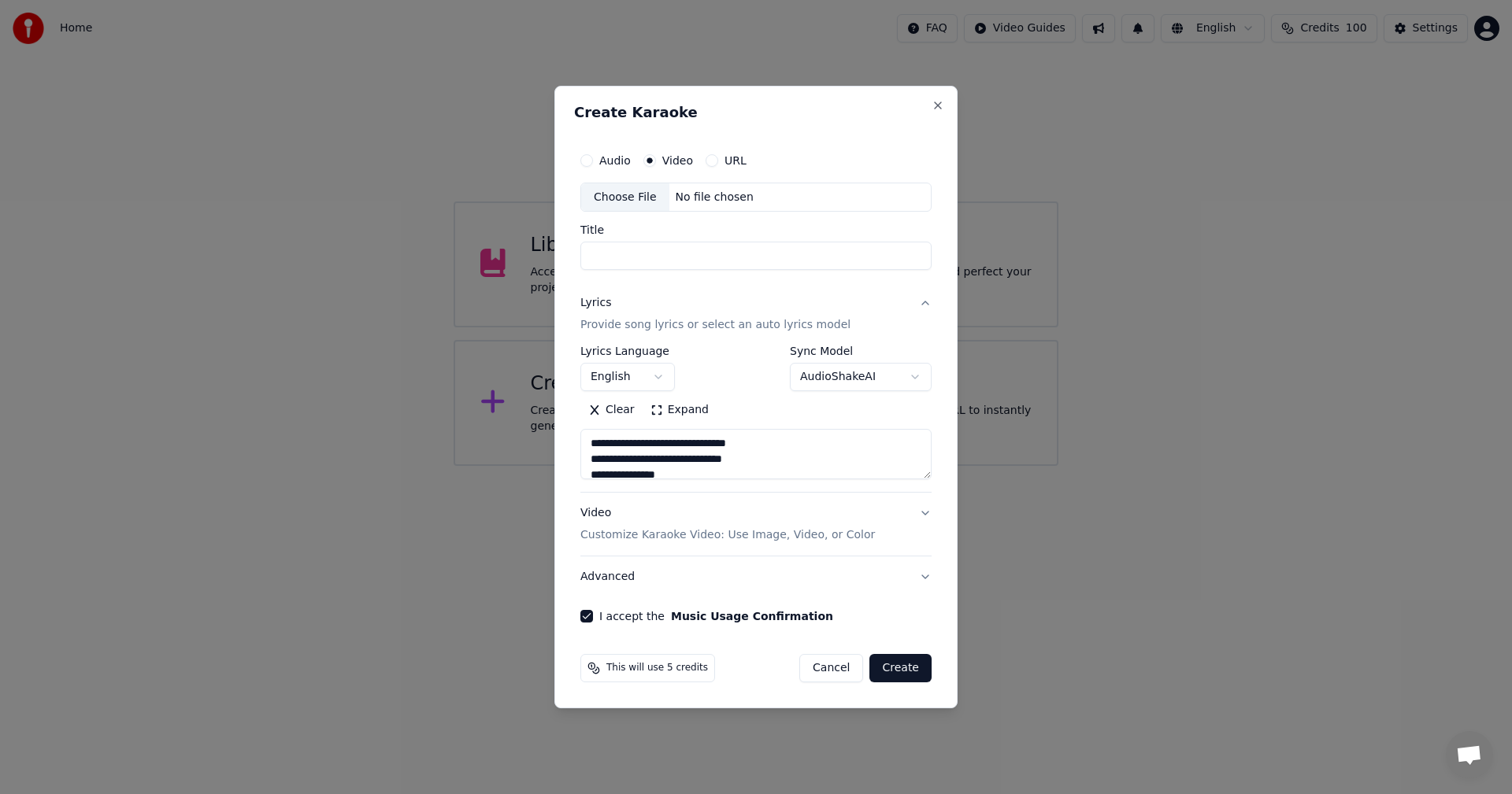
drag, startPoint x: 592, startPoint y: 155, endPoint x: 600, endPoint y: 161, distance: 10.0
click at [592, 155] on div "Audio" at bounding box center [605, 160] width 51 height 12
click at [589, 158] on button "Audio" at bounding box center [586, 160] width 12 height 12
click at [649, 197] on div "Choose File" at bounding box center [625, 198] width 88 height 28
type textarea "**********"
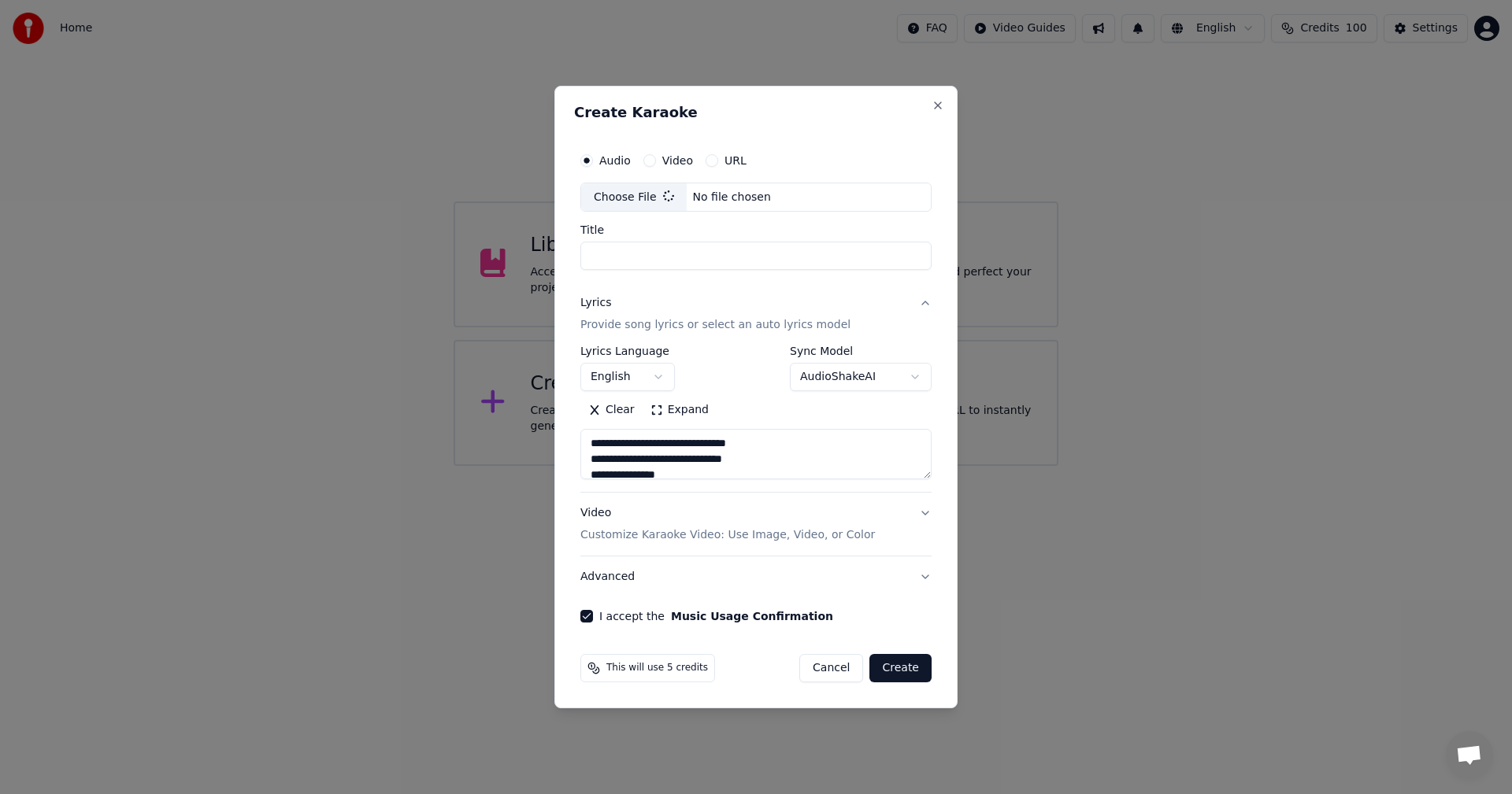
type input "**********"
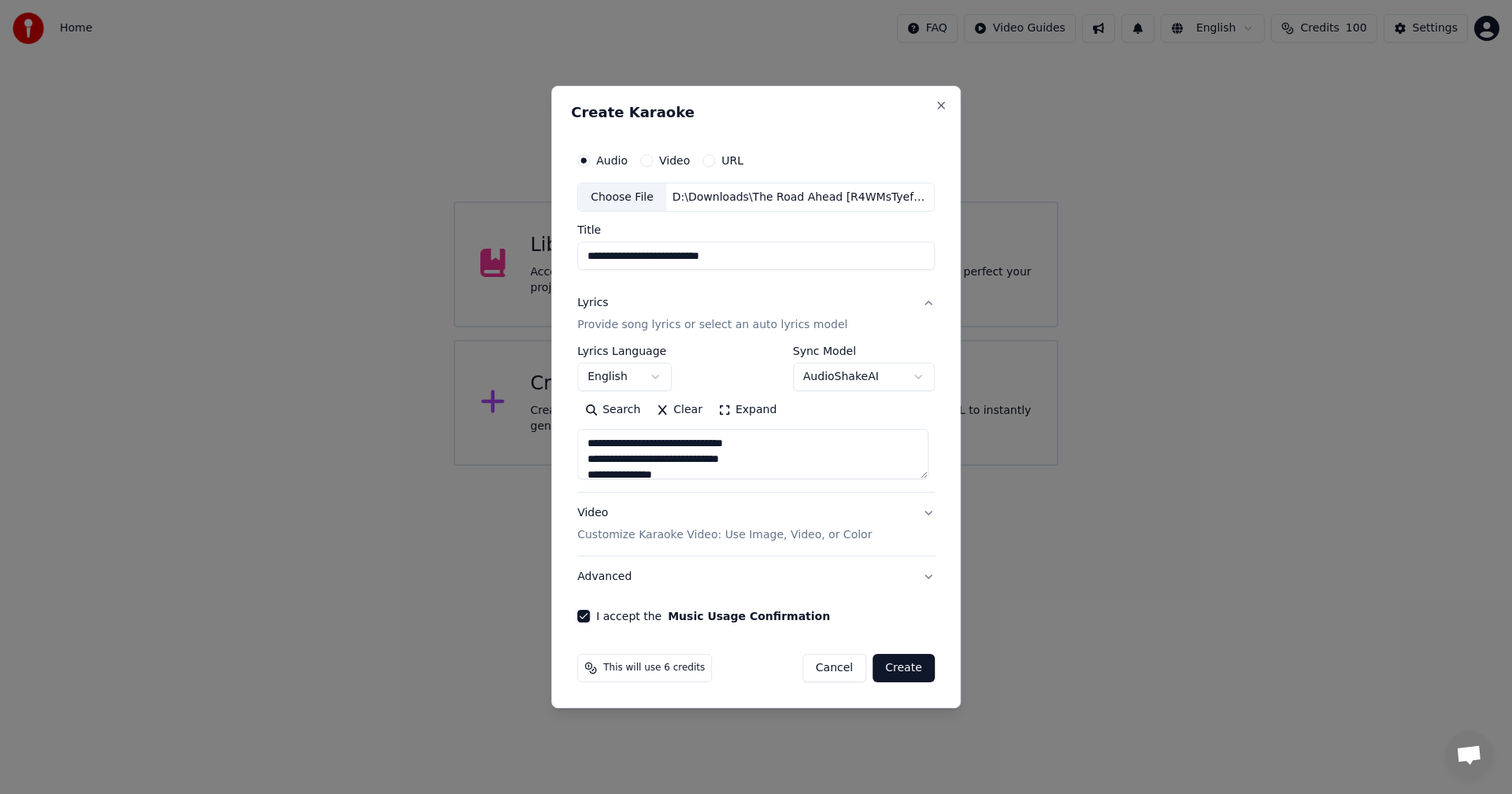
click at [615, 198] on div "Choose File" at bounding box center [622, 198] width 88 height 28
type textarea "**********"
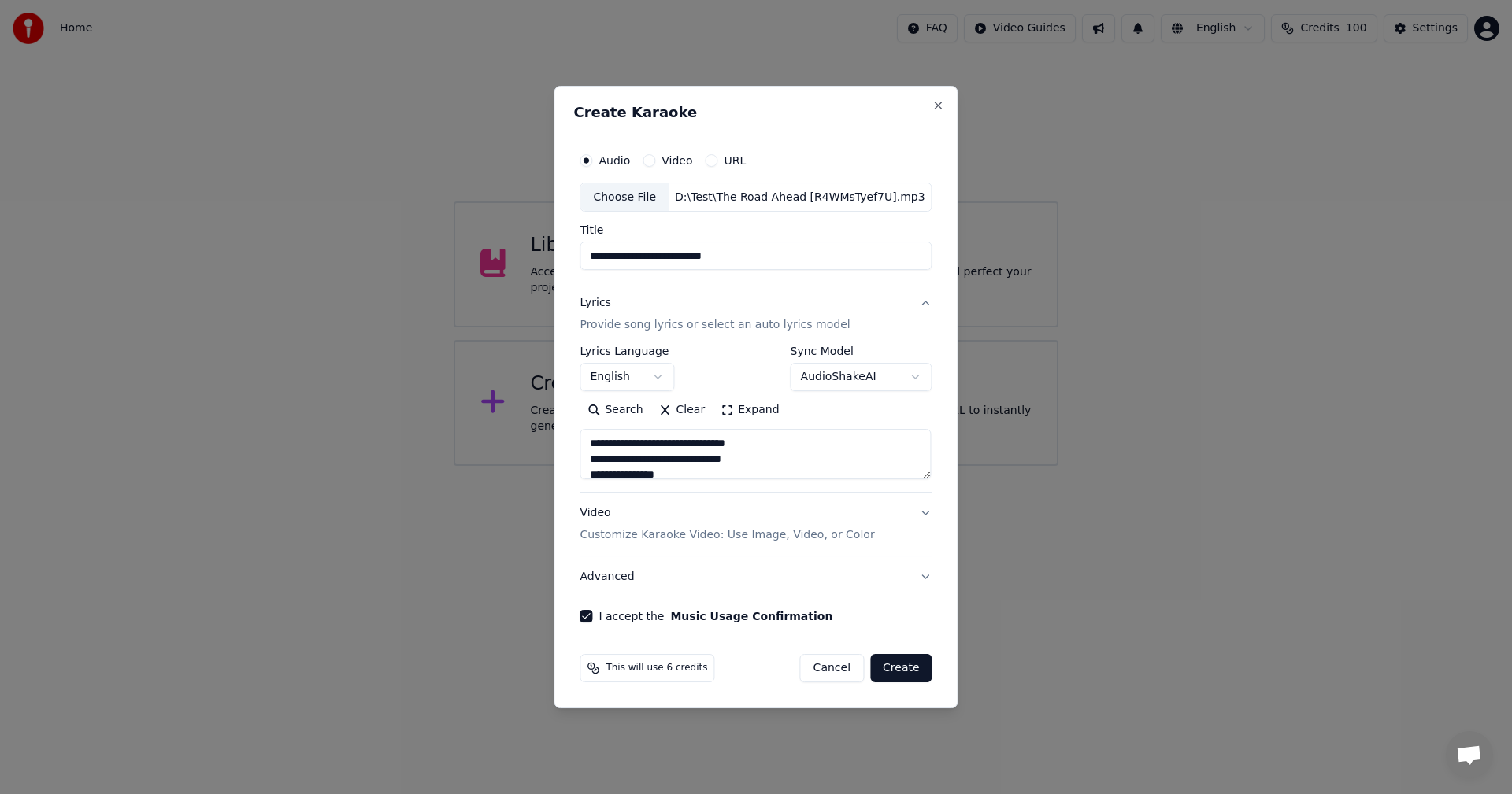
drag, startPoint x: 670, startPoint y: 254, endPoint x: 837, endPoint y: 255, distance: 167.0
click at [837, 255] on input "**********" at bounding box center [755, 257] width 352 height 28
type input "**********"
type textarea "**********"
type input "**********"
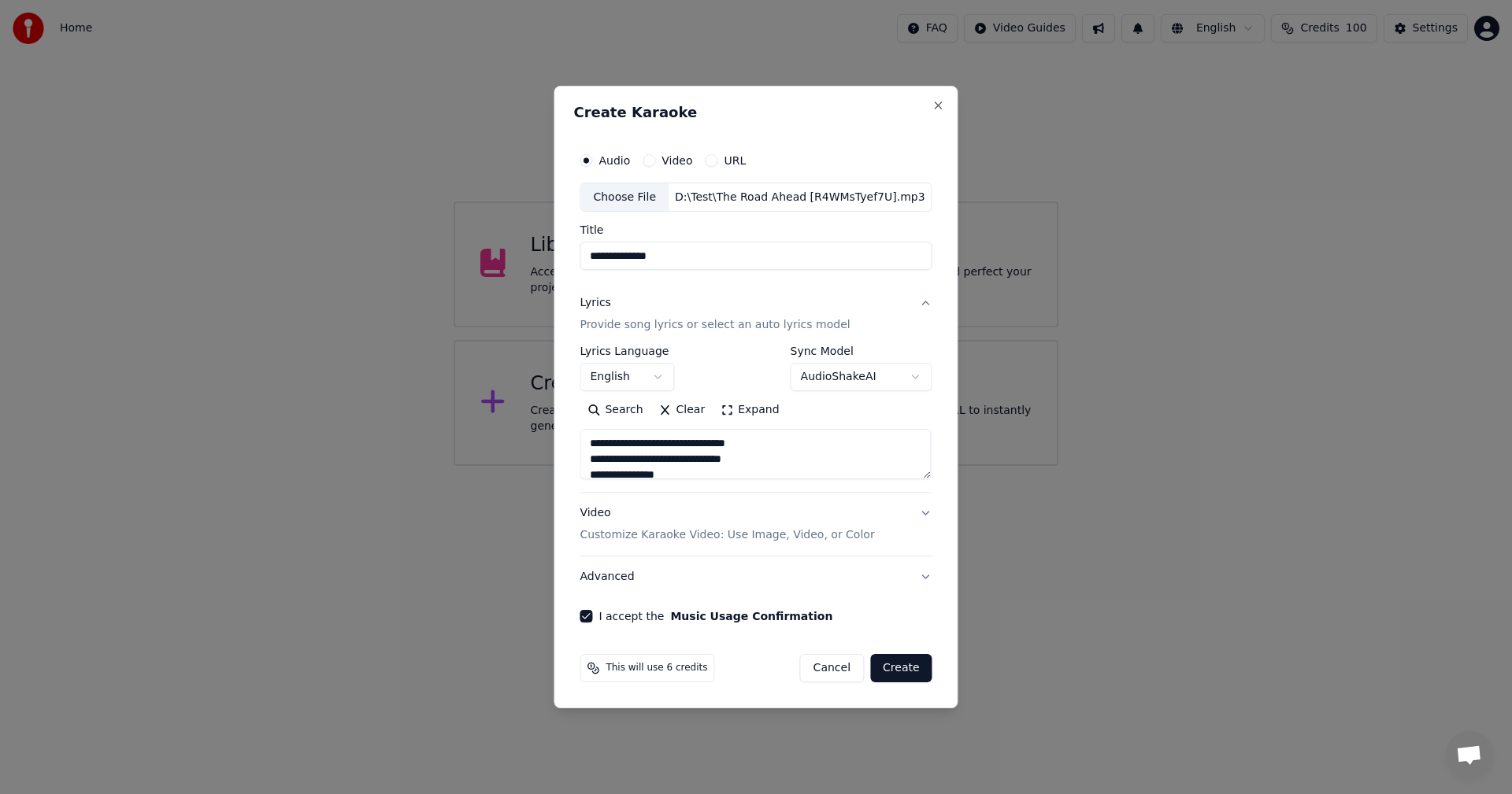
click at [750, 525] on div "Video Customize Karaoke Video: Use Image, Video, or Color" at bounding box center [727, 525] width 294 height 37
type textarea "**********"
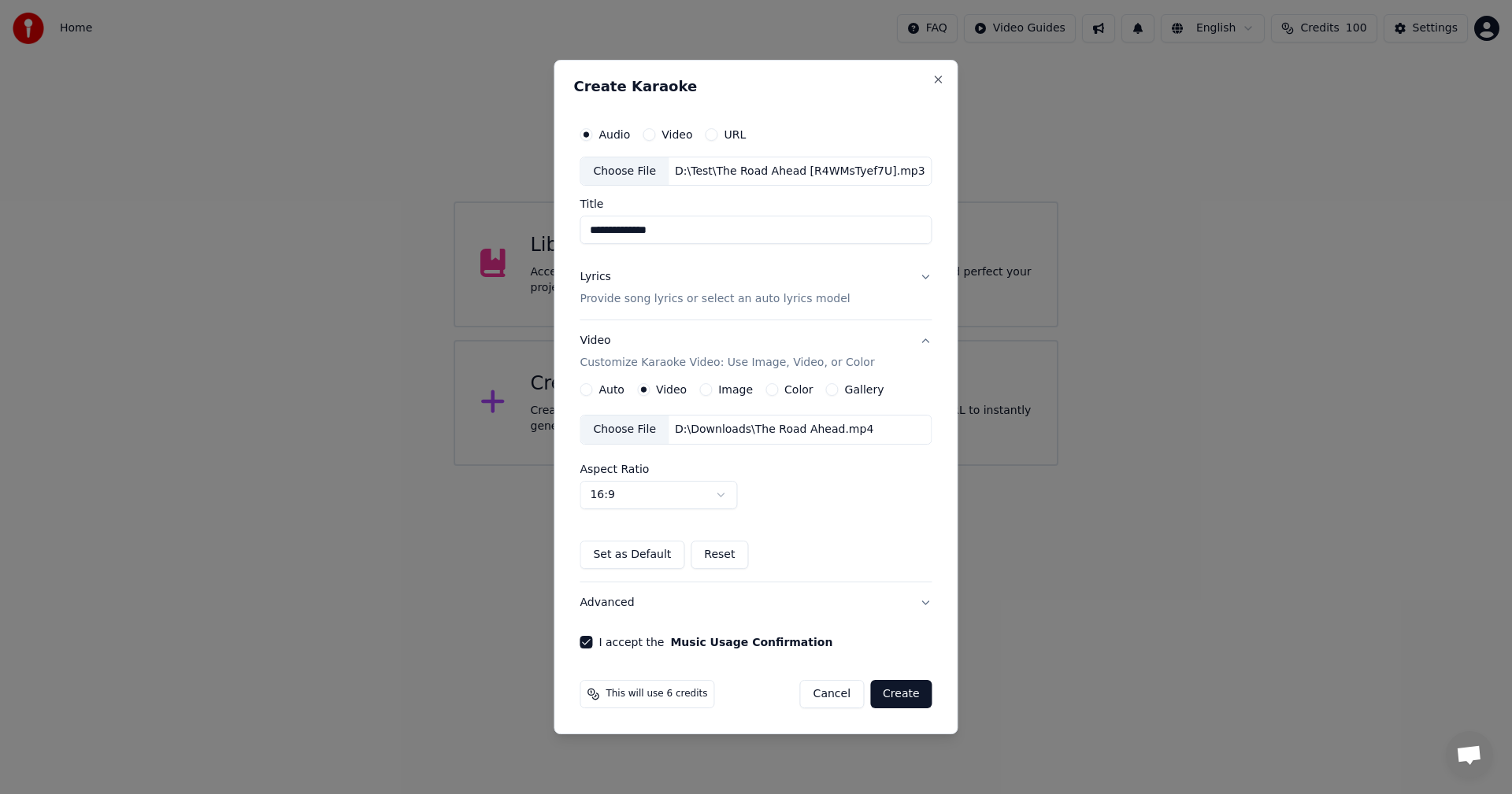
click at [905, 693] on button "Create" at bounding box center [901, 694] width 62 height 28
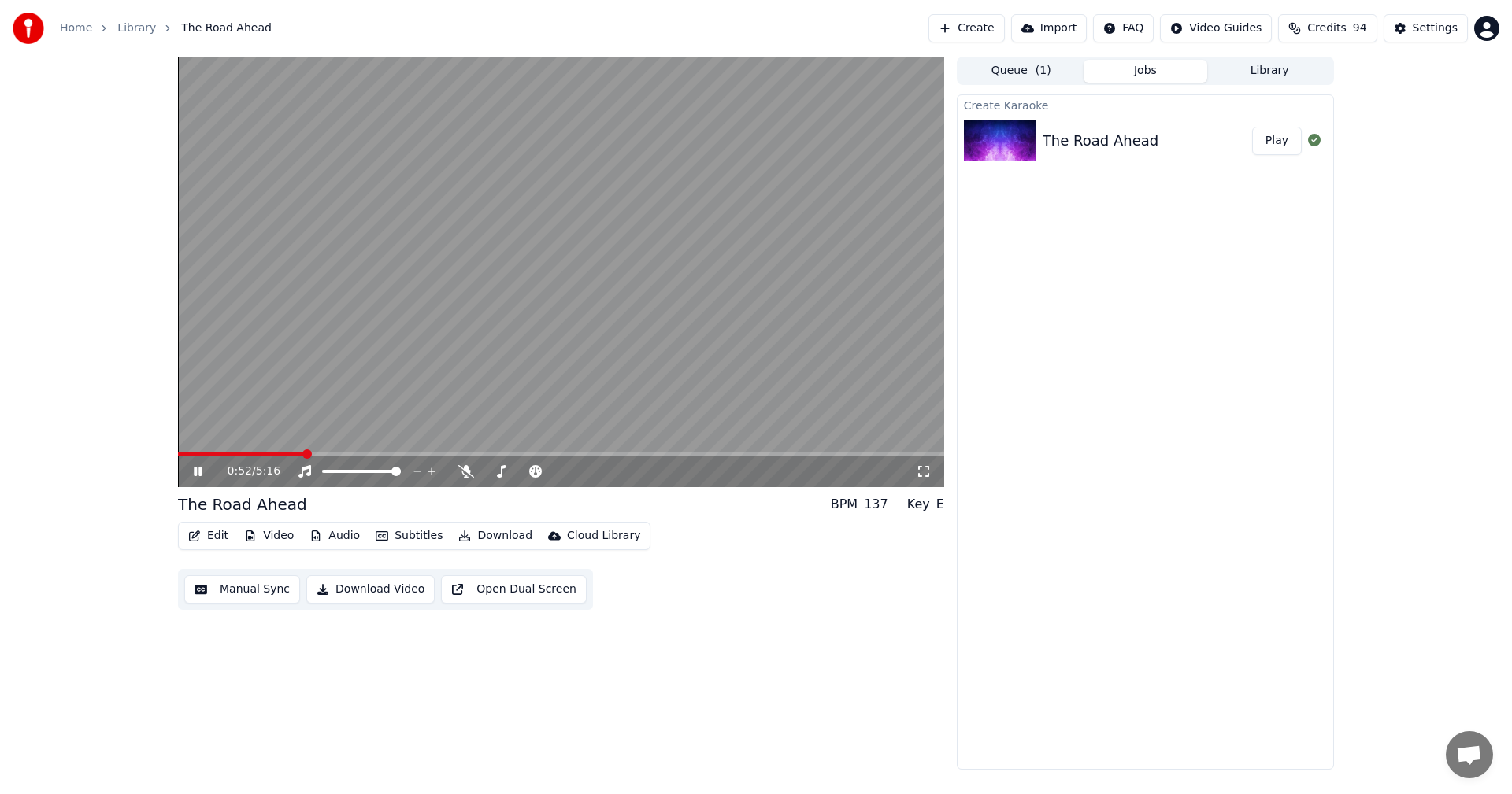
click at [401, 534] on button "Subtitles" at bounding box center [409, 535] width 80 height 22
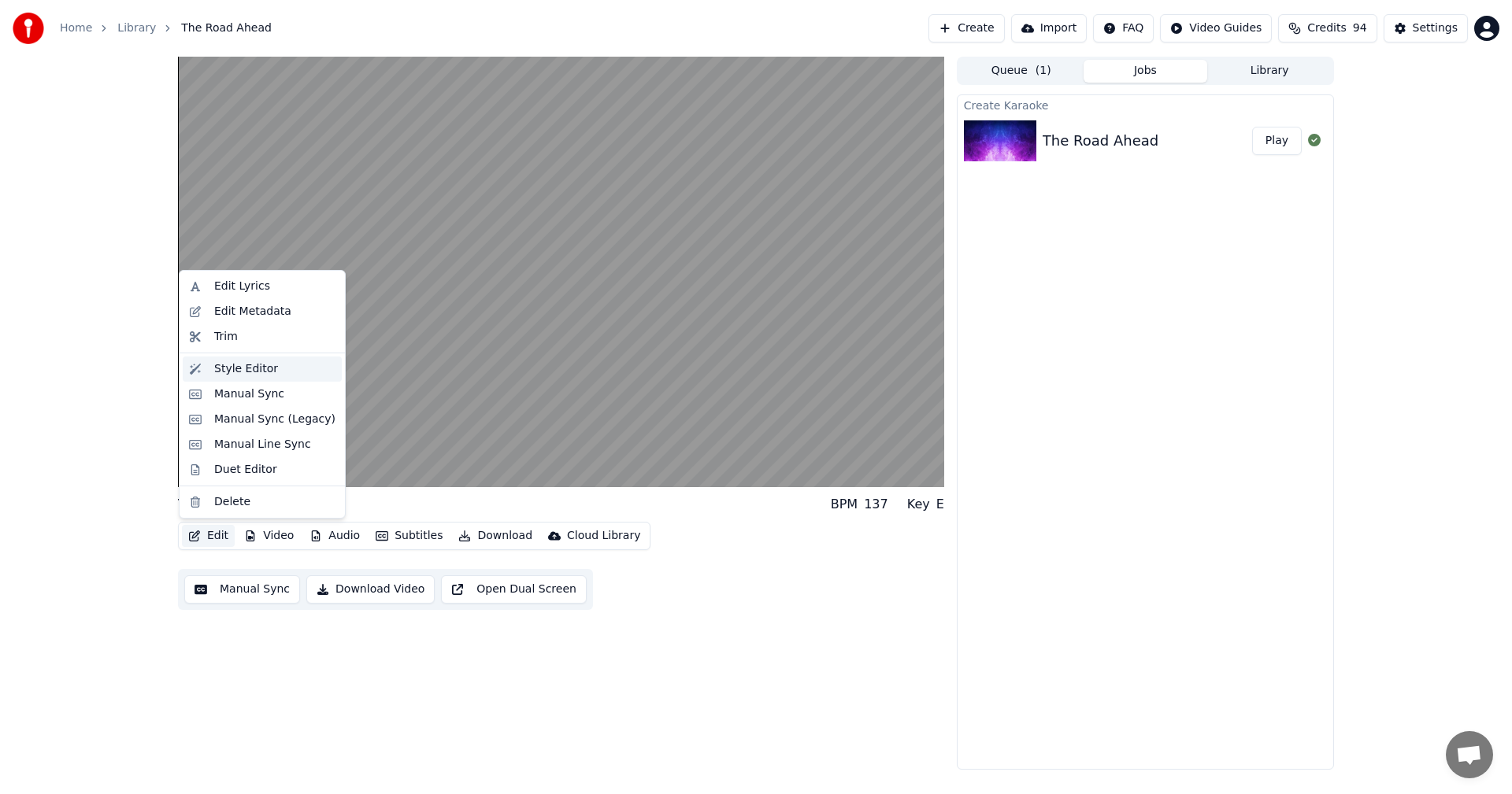
click at [254, 374] on div "Style Editor" at bounding box center [245, 369] width 64 height 16
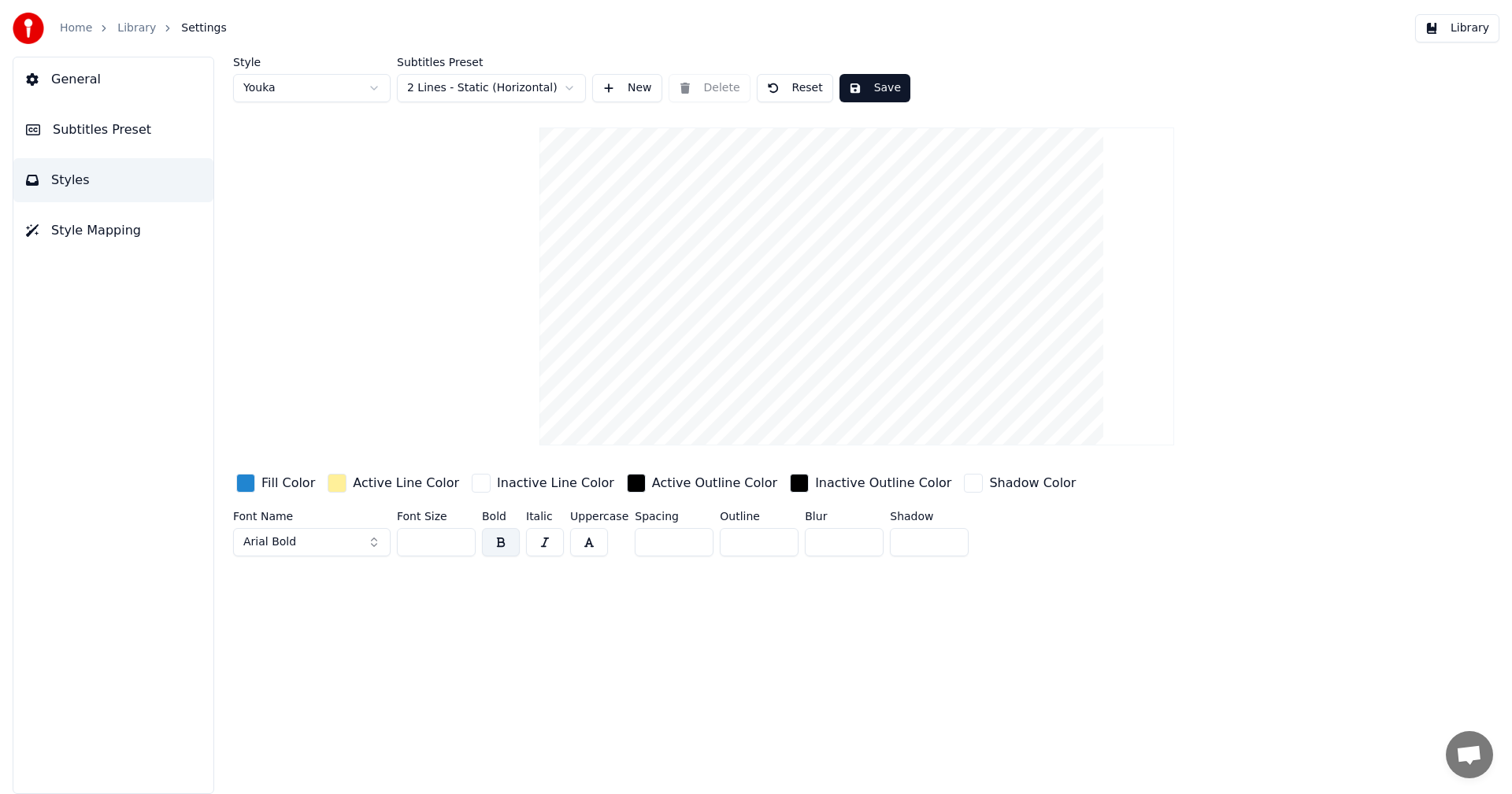
click at [575, 91] on html "Home Library Settings Library General Subtitles Preset Styles Style Mapping Sty…" at bounding box center [756, 397] width 1512 height 794
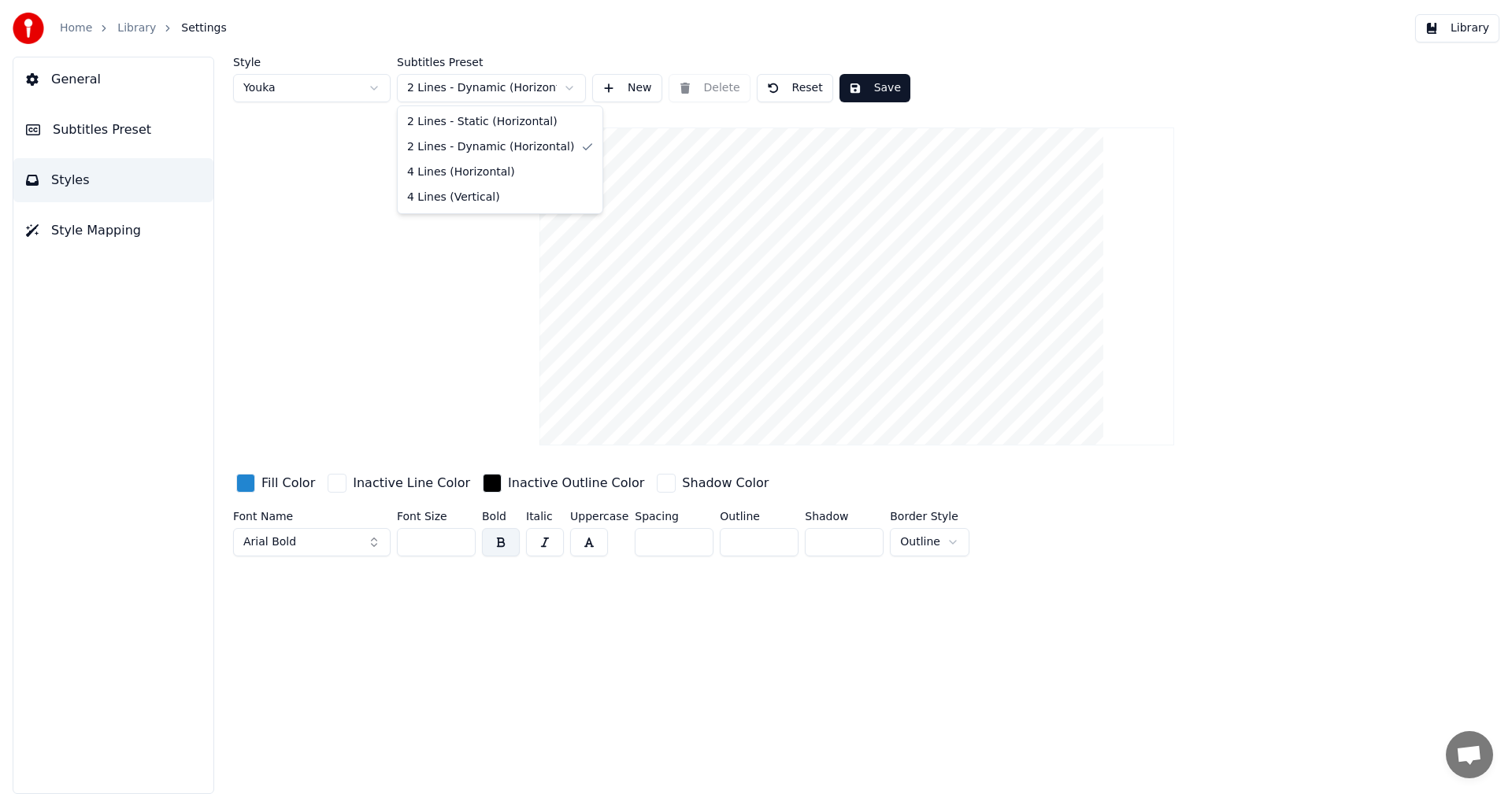
click at [551, 91] on html "Home Library Settings Library General Subtitles Preset Styles Style Mapping Sty…" at bounding box center [756, 397] width 1512 height 794
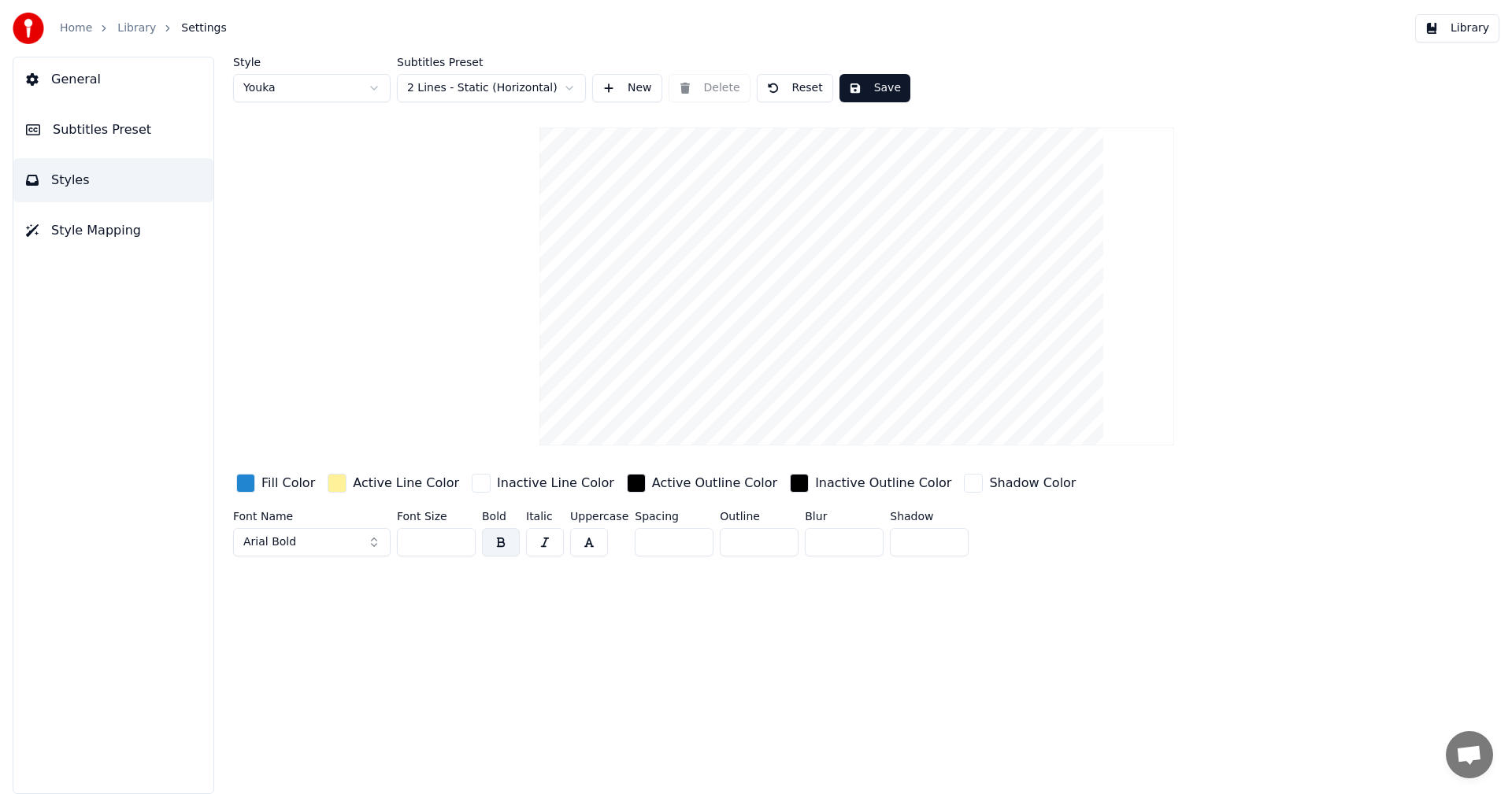
click at [567, 77] on html "Home Library Settings Library General Subtitles Preset Styles Style Mapping Sty…" at bounding box center [756, 397] width 1512 height 794
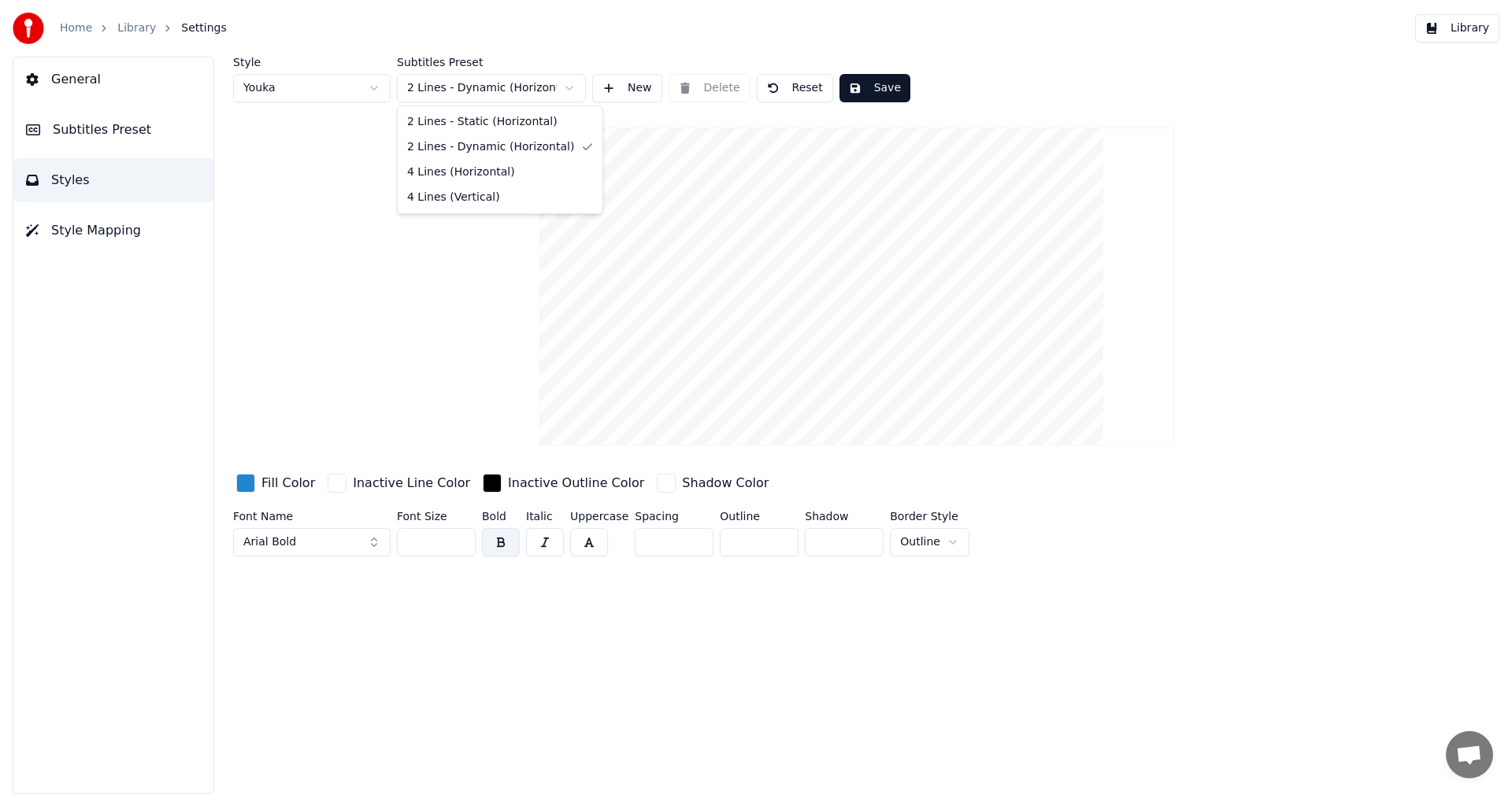
click at [568, 86] on html "Home Library Settings Library General Subtitles Preset Styles Style Mapping Sty…" at bounding box center [756, 397] width 1512 height 794
click at [574, 85] on html "Home Library Settings Library General Subtitles Preset Styles Style Mapping Sty…" at bounding box center [756, 397] width 1512 height 794
click at [573, 84] on html "Home Library Settings Library General Subtitles Preset Styles Style Mapping Sty…" at bounding box center [756, 397] width 1512 height 794
click at [460, 333] on html "Home Library Settings Library General Subtitles Preset Styles Style Mapping Sty…" at bounding box center [756, 397] width 1512 height 794
click at [44, 85] on button "General" at bounding box center [113, 79] width 200 height 44
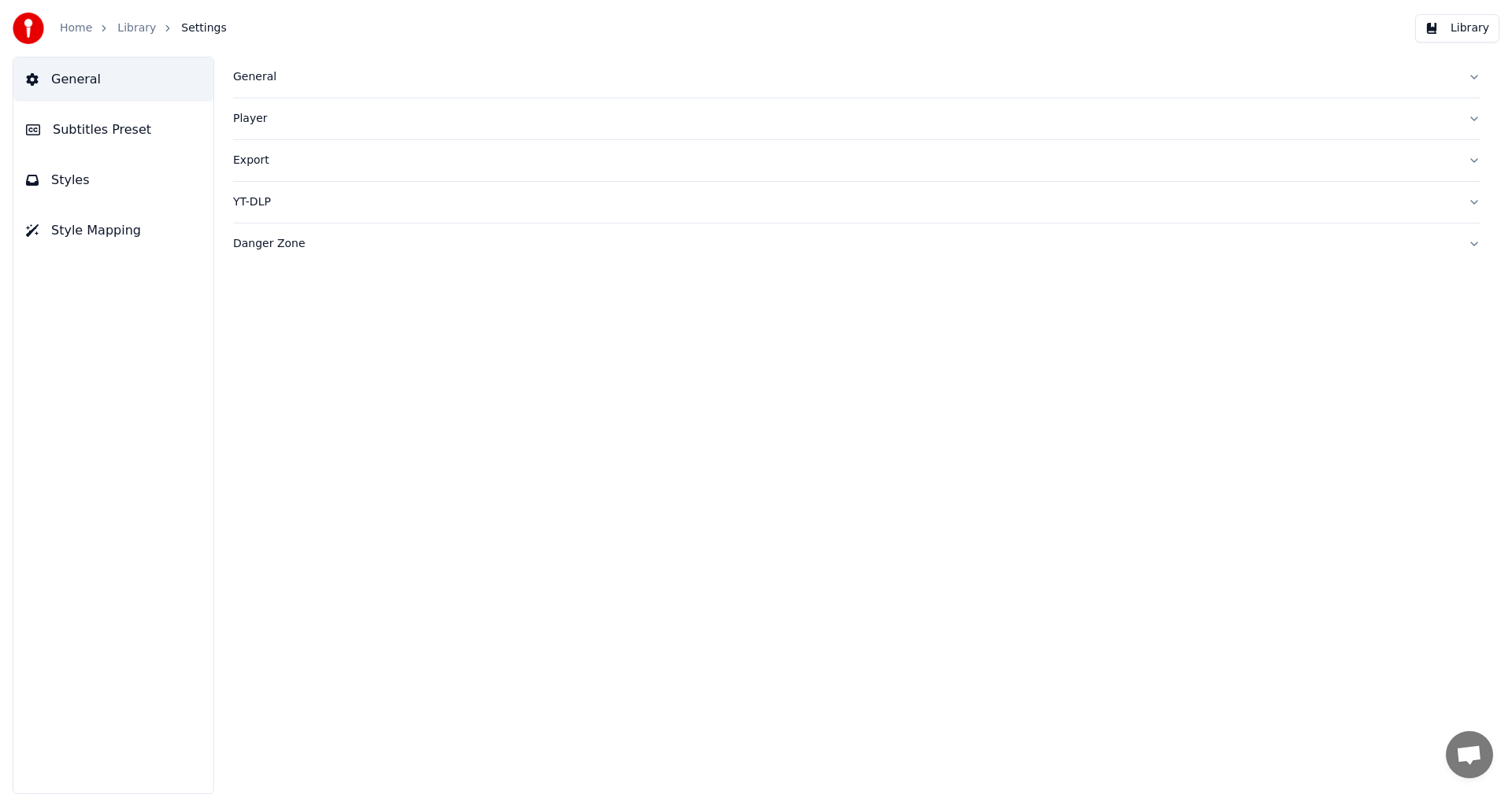
click at [116, 195] on button "Styles" at bounding box center [113, 180] width 200 height 44
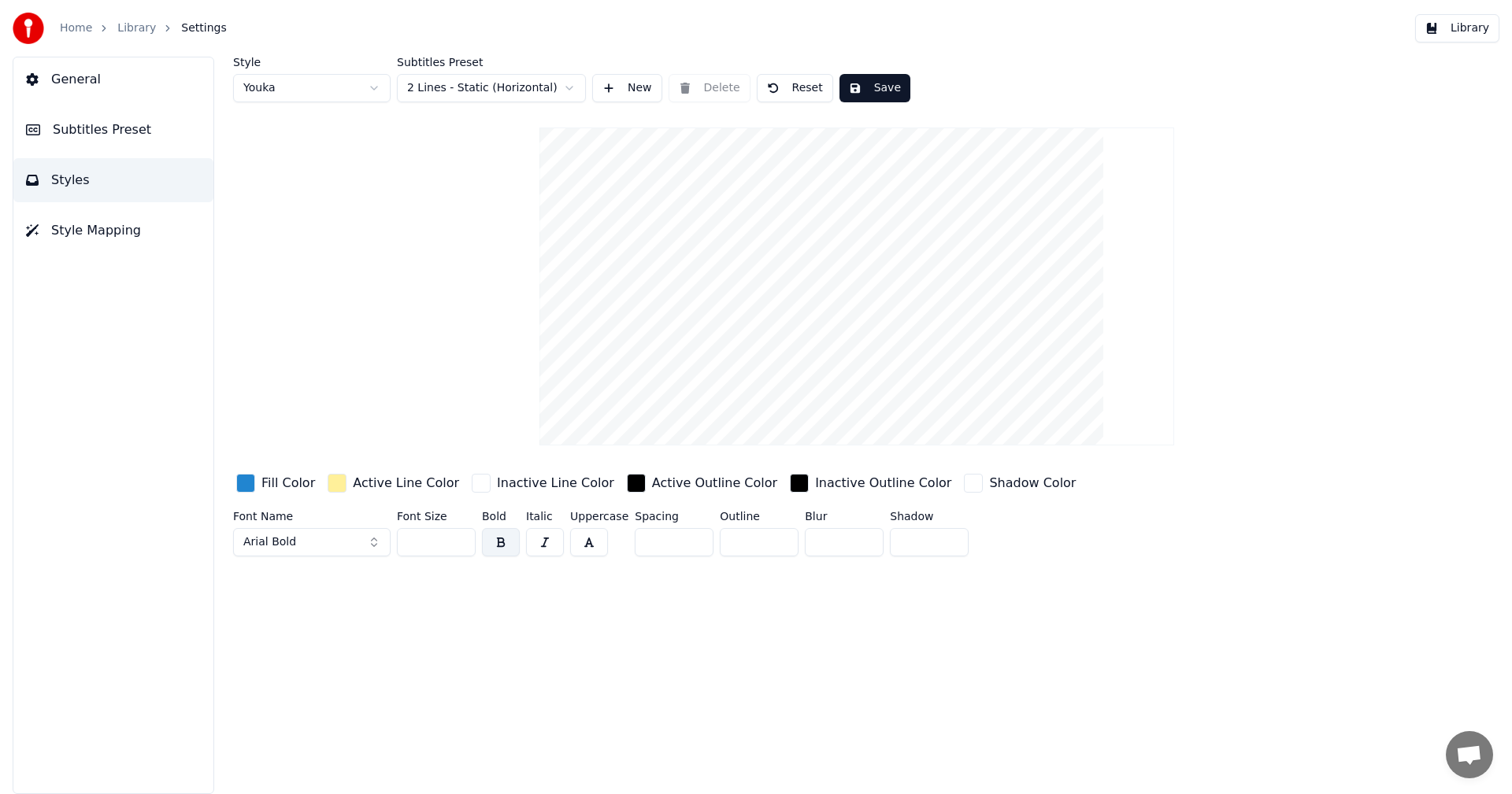
click at [73, 22] on link "Home" at bounding box center [76, 28] width 32 height 16
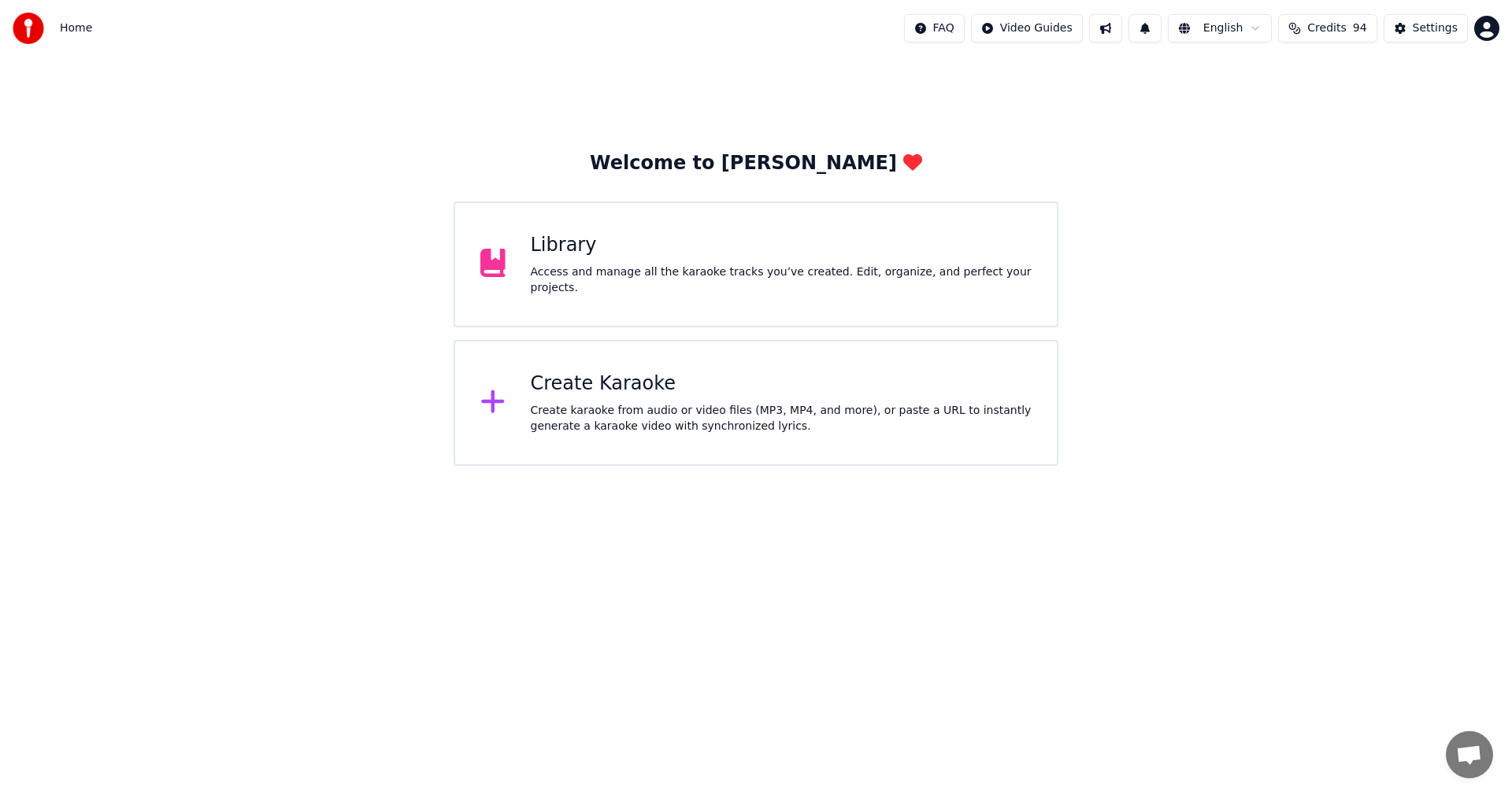
click at [739, 397] on div "Create Karaoke Create karaoke from audio or video files (MP3, MP4, and more), o…" at bounding box center [781, 403] width 502 height 63
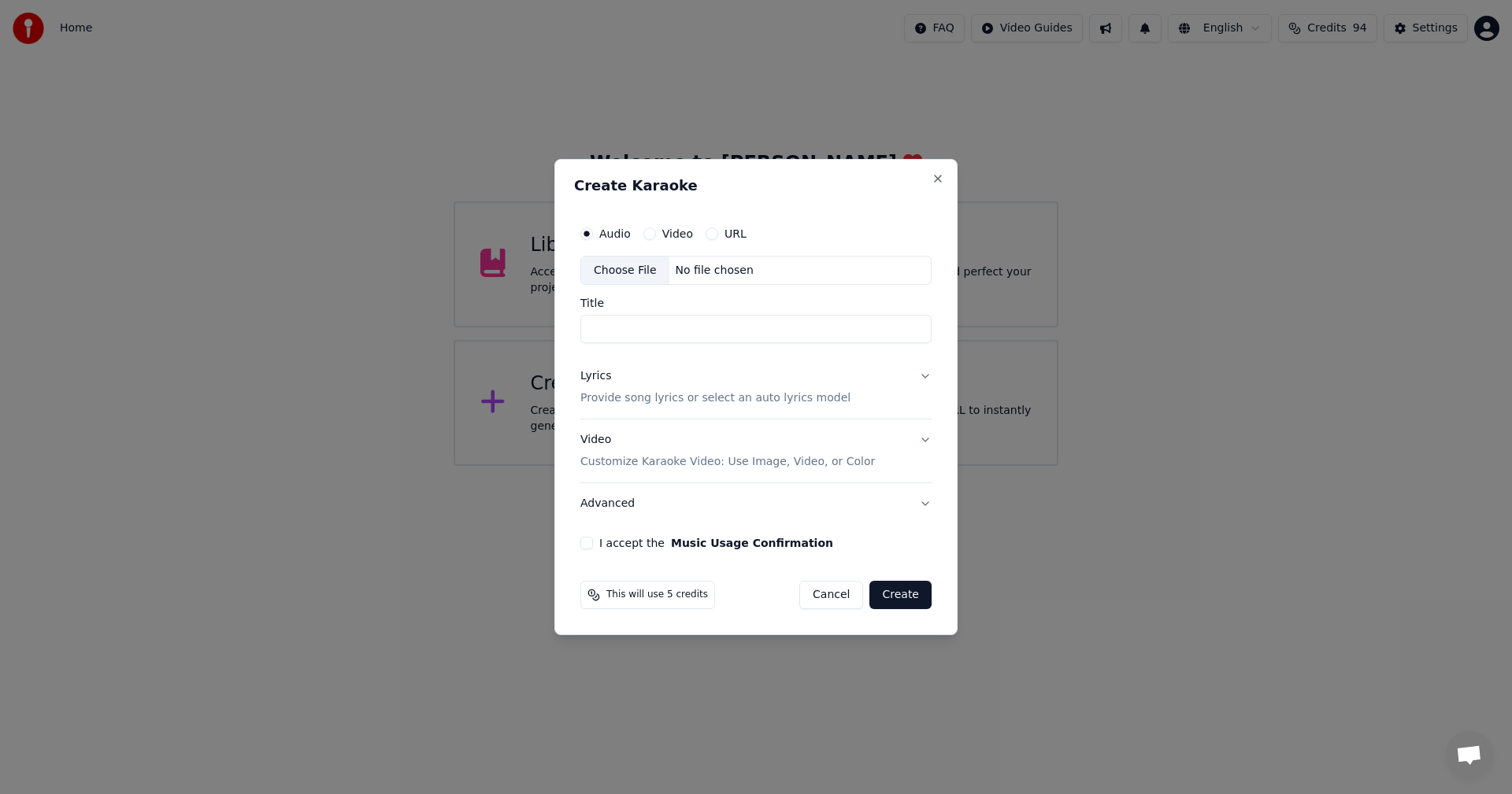
click at [627, 273] on div "Choose File" at bounding box center [625, 271] width 88 height 28
type input "**********"
click at [917, 378] on button "Lyrics Provide song lyrics or select an auto lyrics model" at bounding box center [755, 388] width 352 height 63
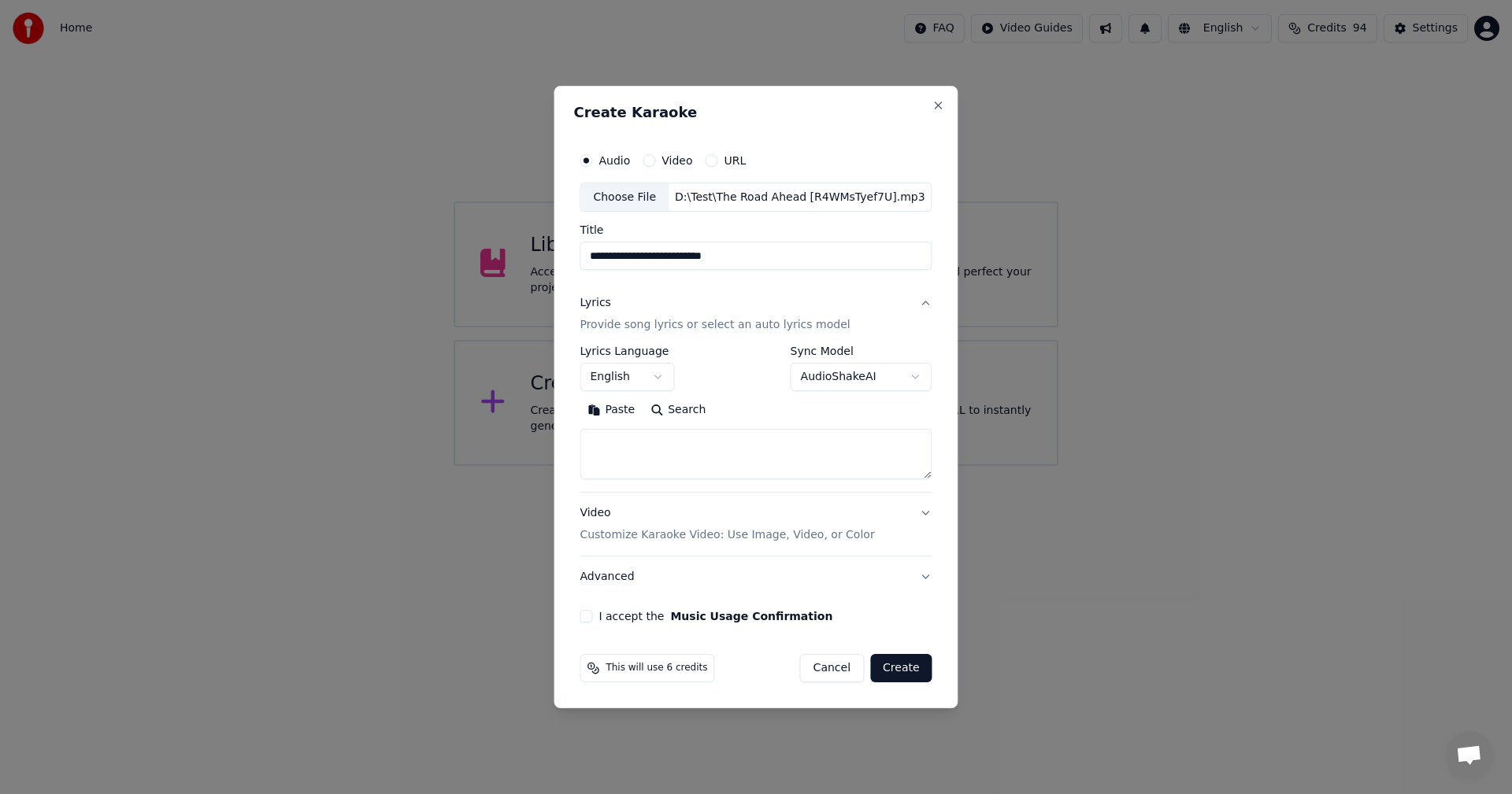
click at [698, 454] on textarea at bounding box center [755, 455] width 352 height 51
paste textarea "**********"
type textarea "**********"
click at [652, 515] on div "Video Customize Karaoke Video: Use Image, Video, or Color" at bounding box center [727, 525] width 294 height 37
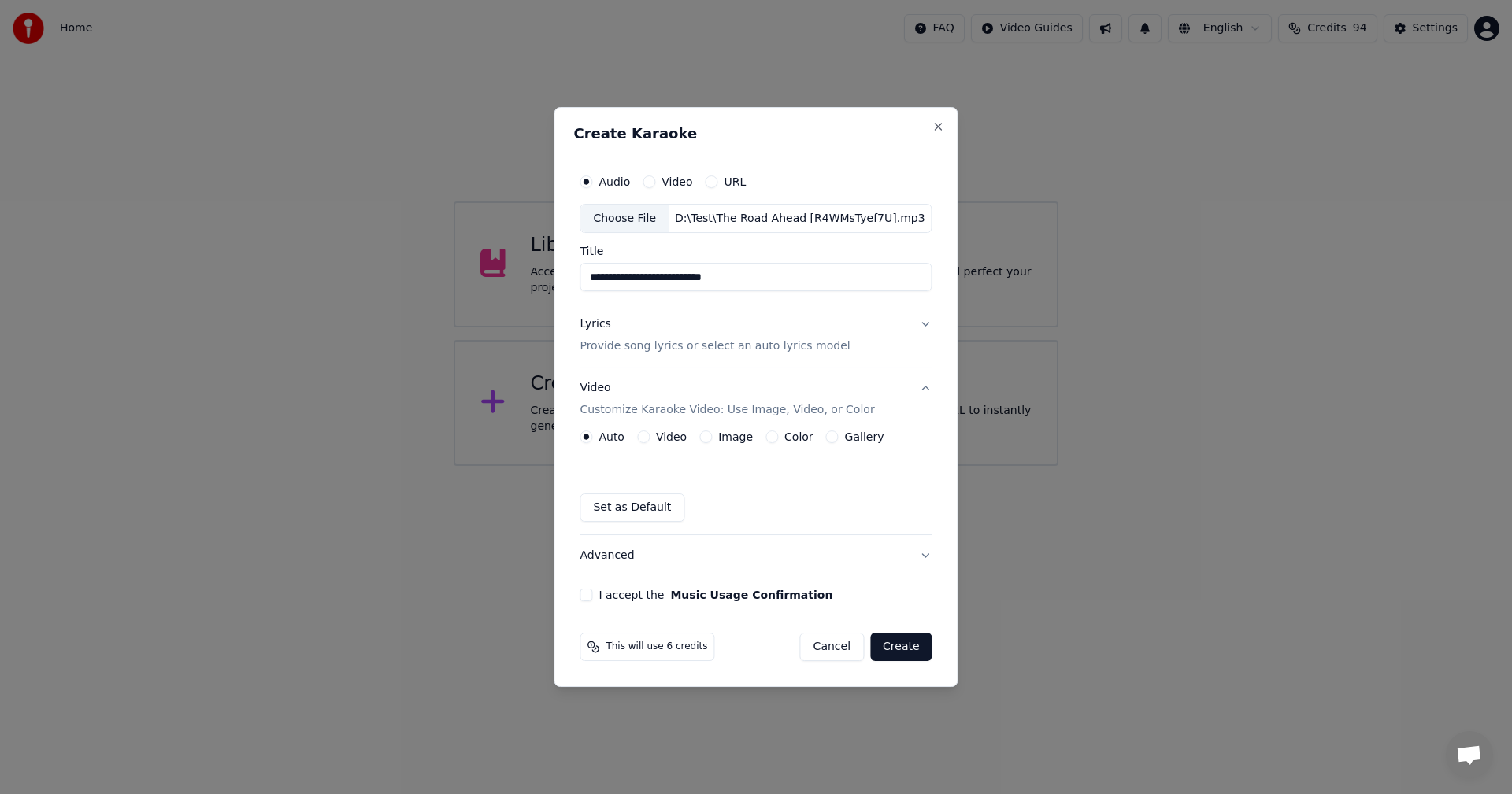
click at [648, 436] on button "Video" at bounding box center [643, 436] width 12 height 12
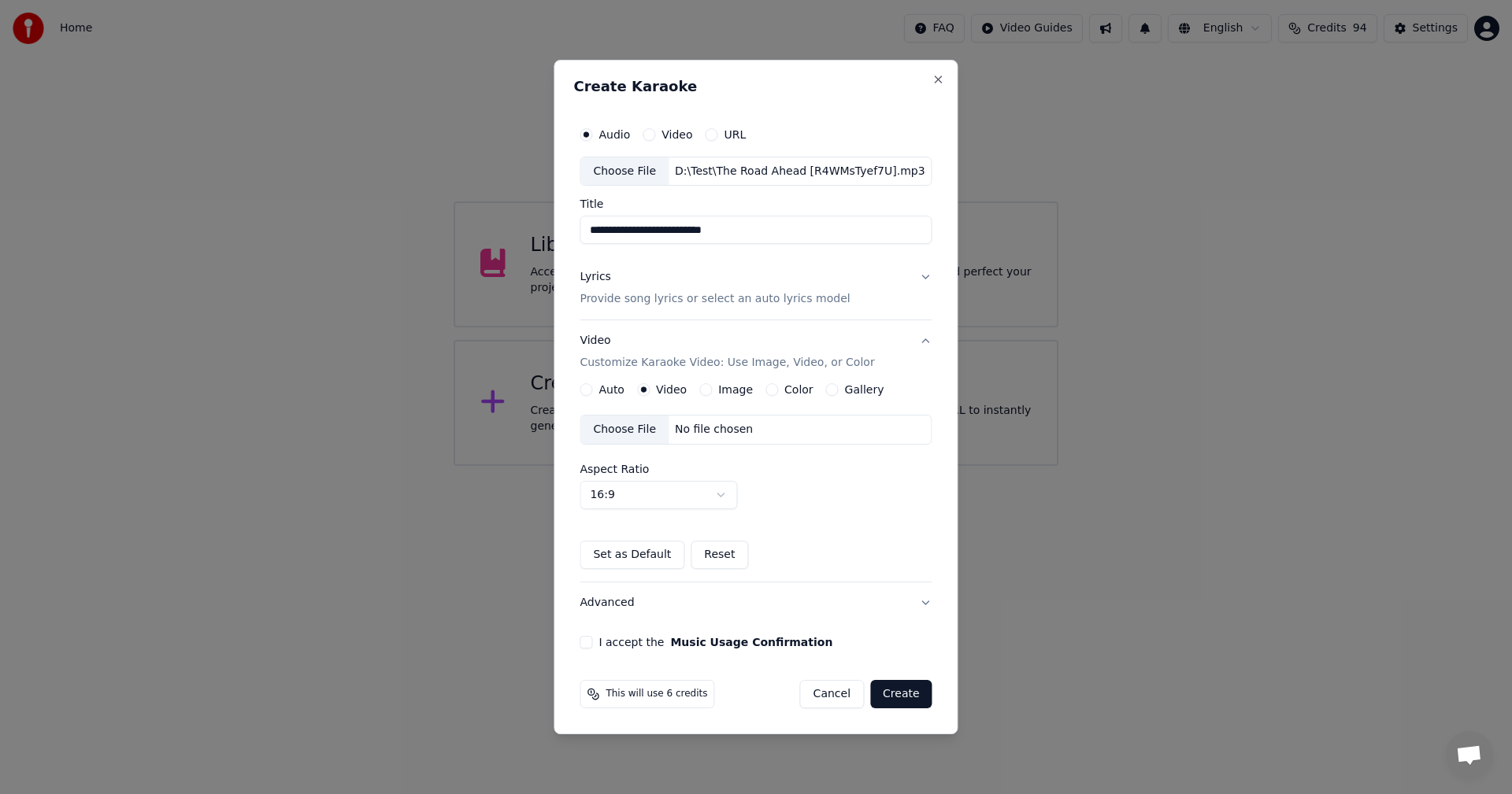
click at [627, 426] on div "Choose File" at bounding box center [625, 430] width 88 height 28
click at [582, 639] on button "I accept the Music Usage Confirmation" at bounding box center [586, 642] width 12 height 12
click at [829, 689] on button "Cancel" at bounding box center [832, 694] width 64 height 28
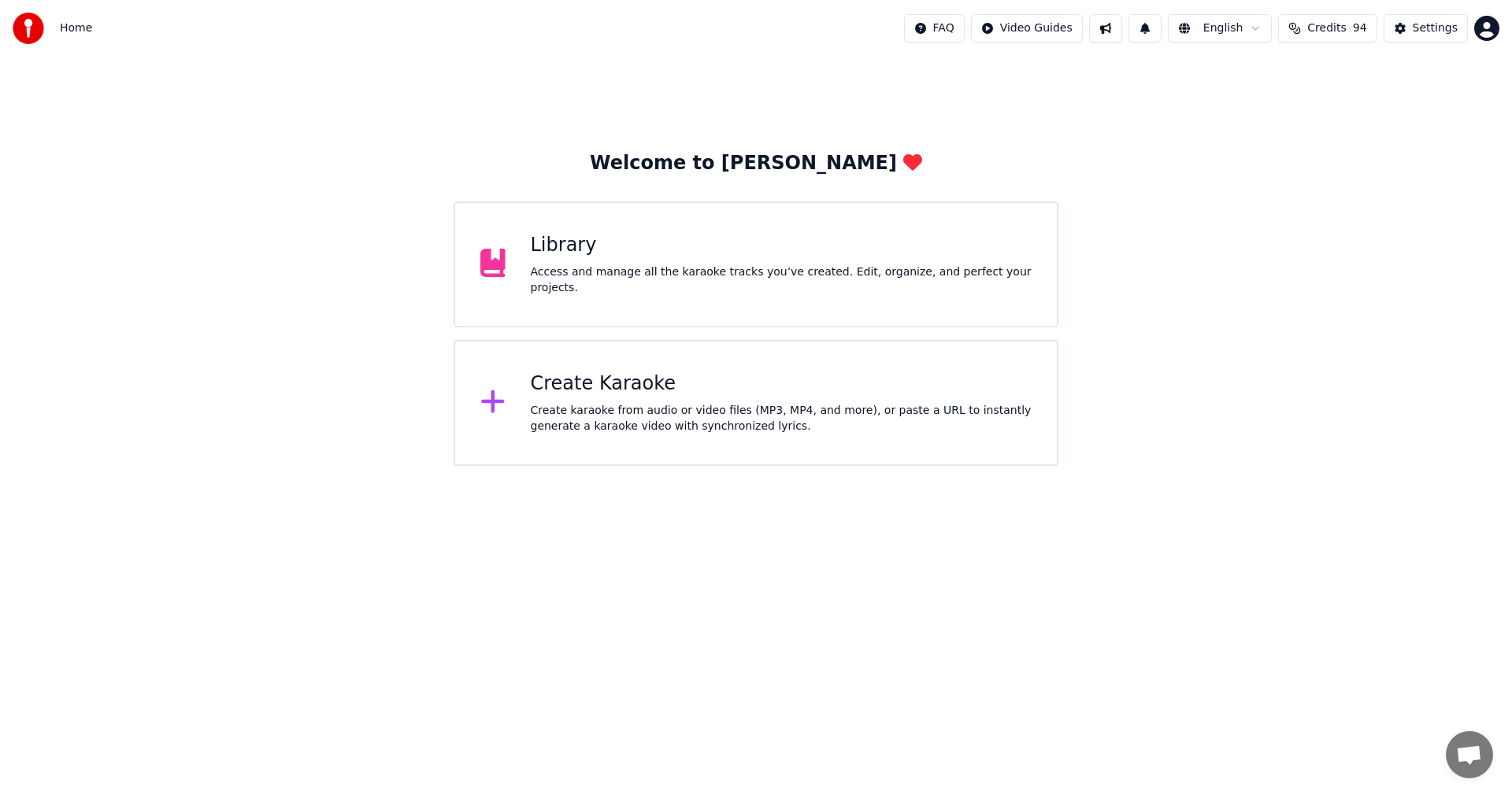
click at [623, 227] on div "Library Access and manage all the karaoke tracks you’ve created. Edit, organize…" at bounding box center [755, 264] width 605 height 126
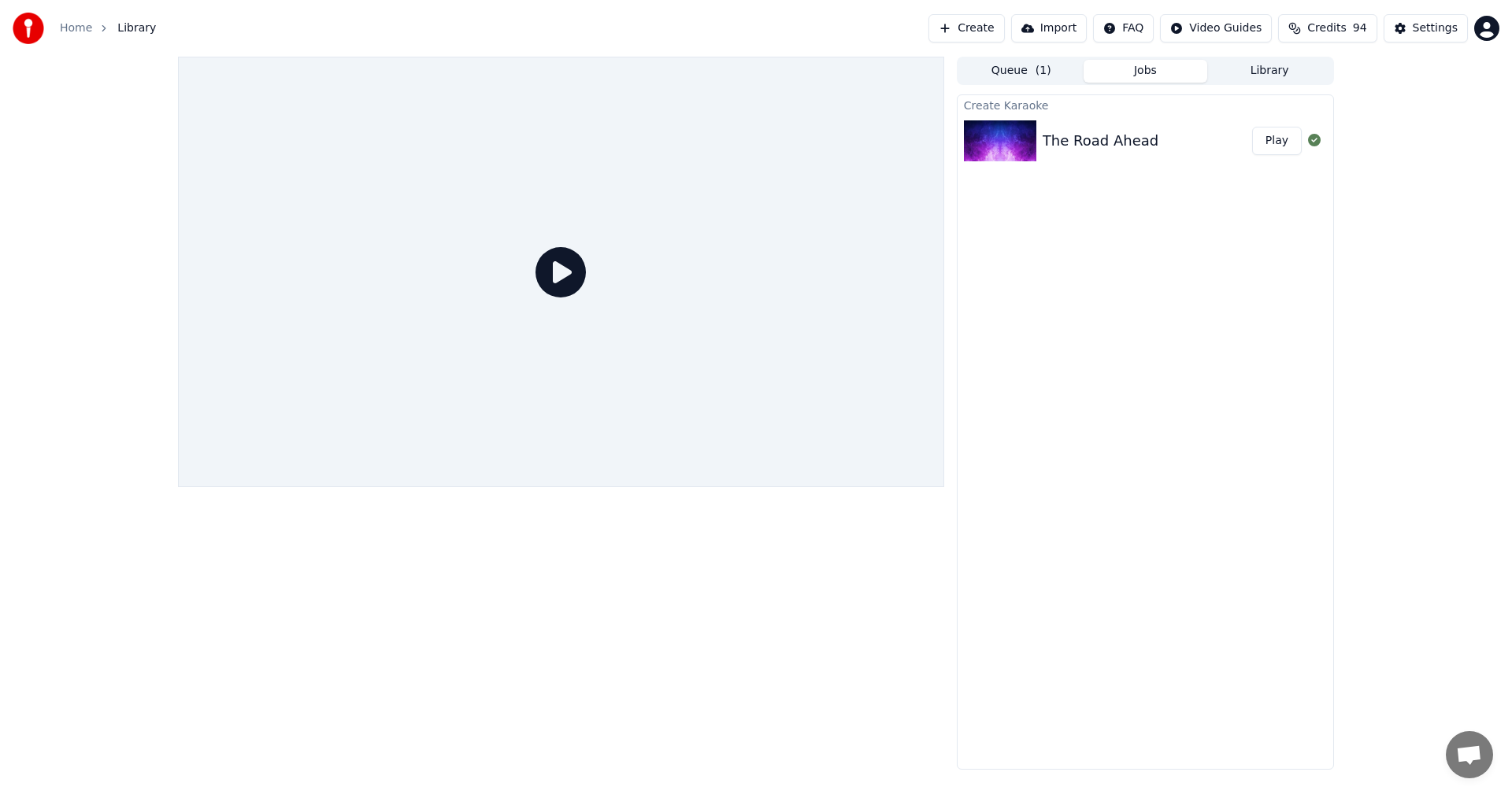
click at [1077, 135] on div "The Road Ahead" at bounding box center [1099, 141] width 116 height 22
click at [1010, 77] on button "Queue ( 1 )" at bounding box center [1021, 71] width 125 height 22
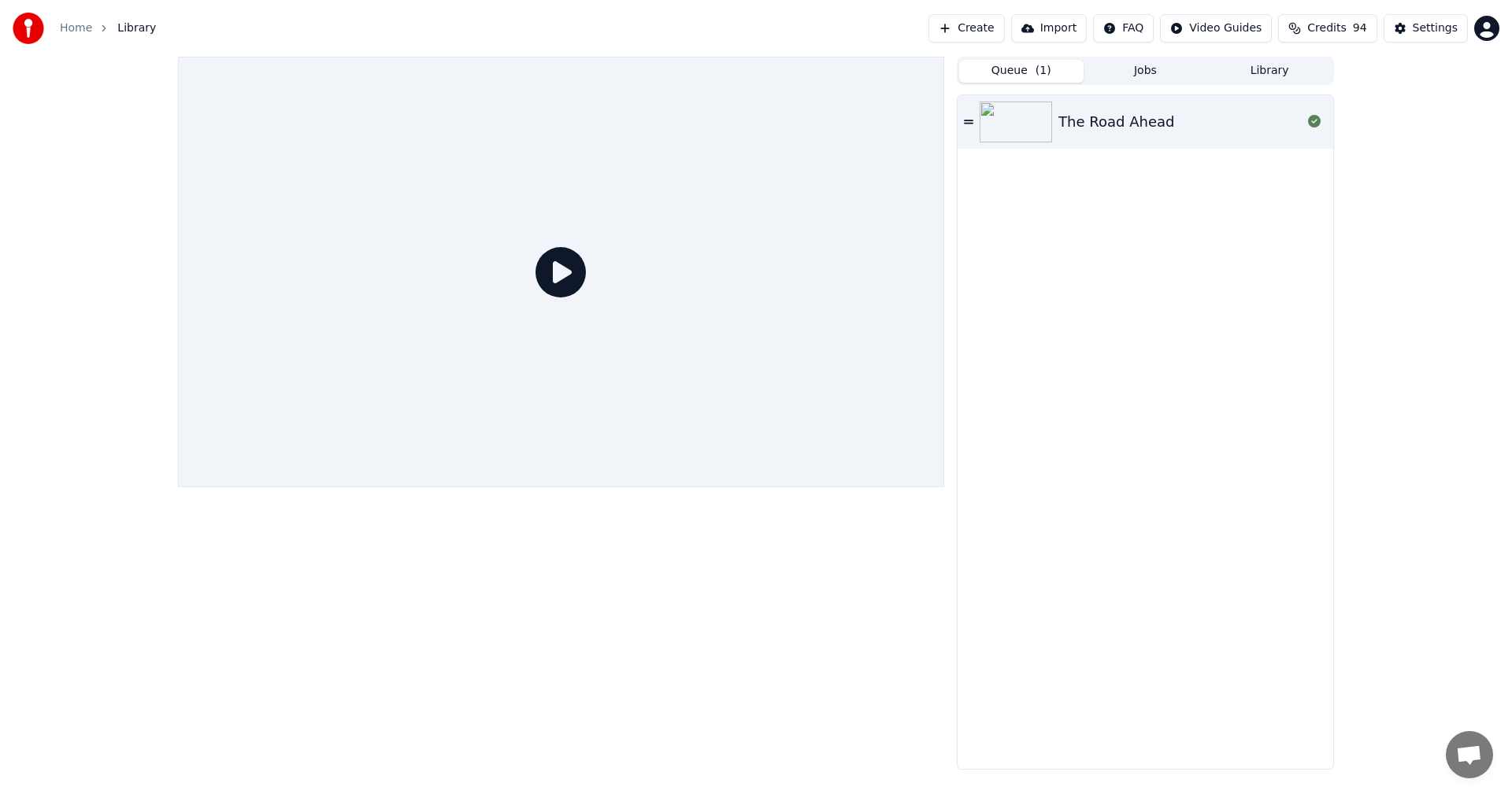
click at [970, 121] on icon at bounding box center [968, 121] width 9 height 4
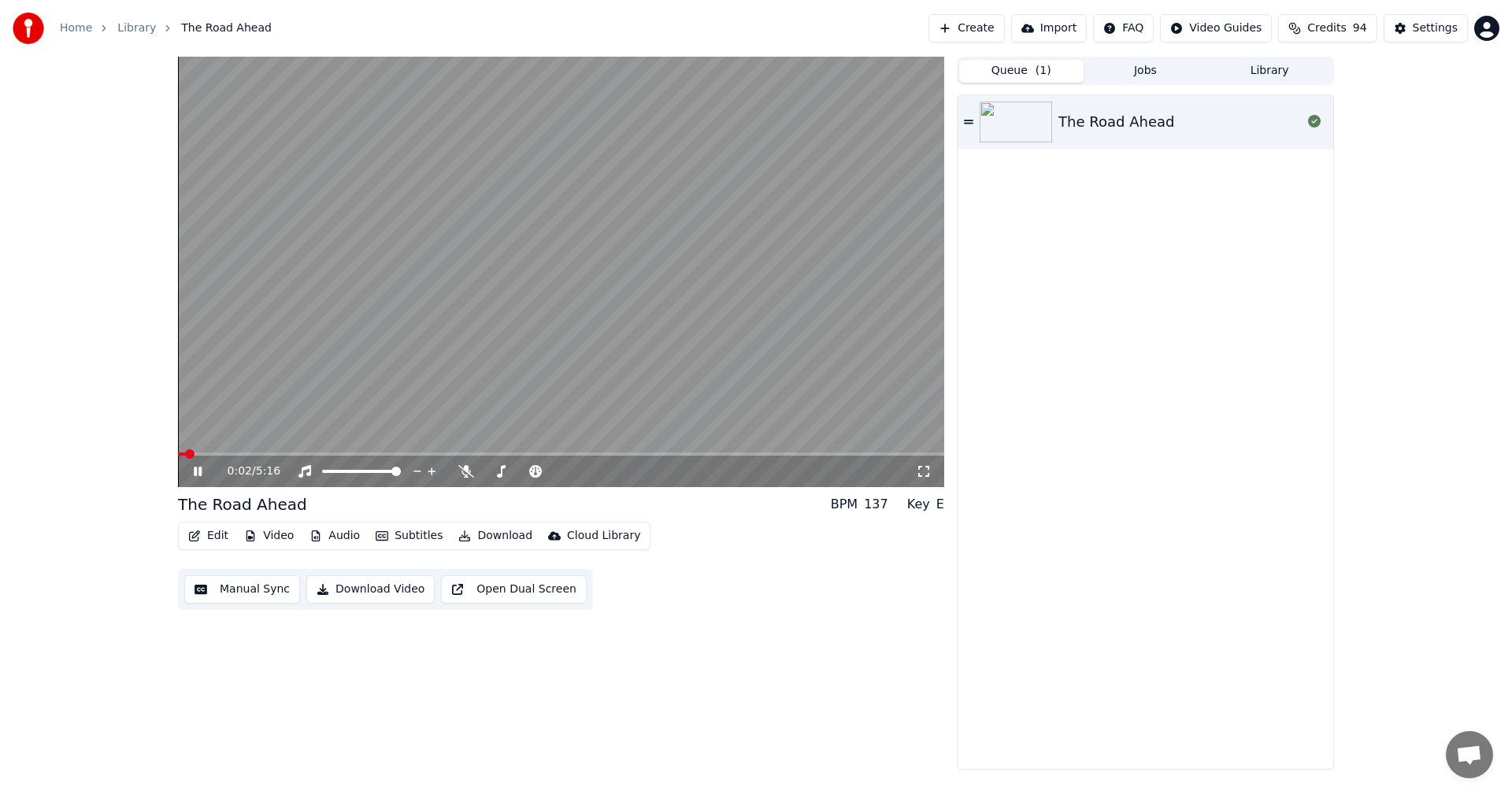
click at [196, 466] on icon at bounding box center [209, 471] width 37 height 12
drag, startPoint x: 192, startPoint y: 461, endPoint x: 194, endPoint y: 470, distance: 9.2
click at [192, 465] on div "0:02 / 5:16" at bounding box center [561, 471] width 766 height 32
click at [195, 470] on icon at bounding box center [197, 471] width 9 height 11
click at [348, 456] on span at bounding box center [561, 454] width 766 height 3
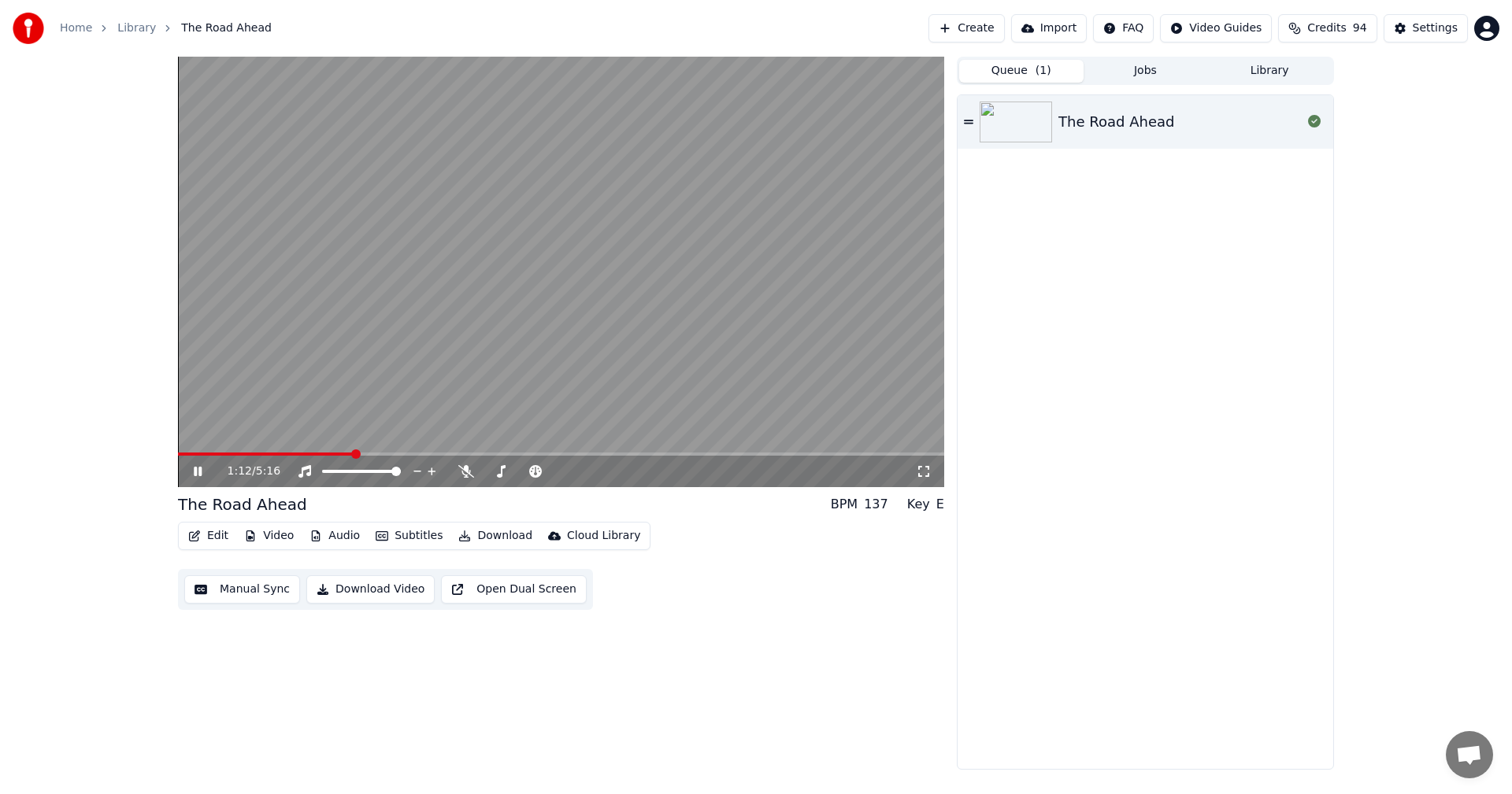
click at [196, 470] on icon at bounding box center [197, 471] width 7 height 9
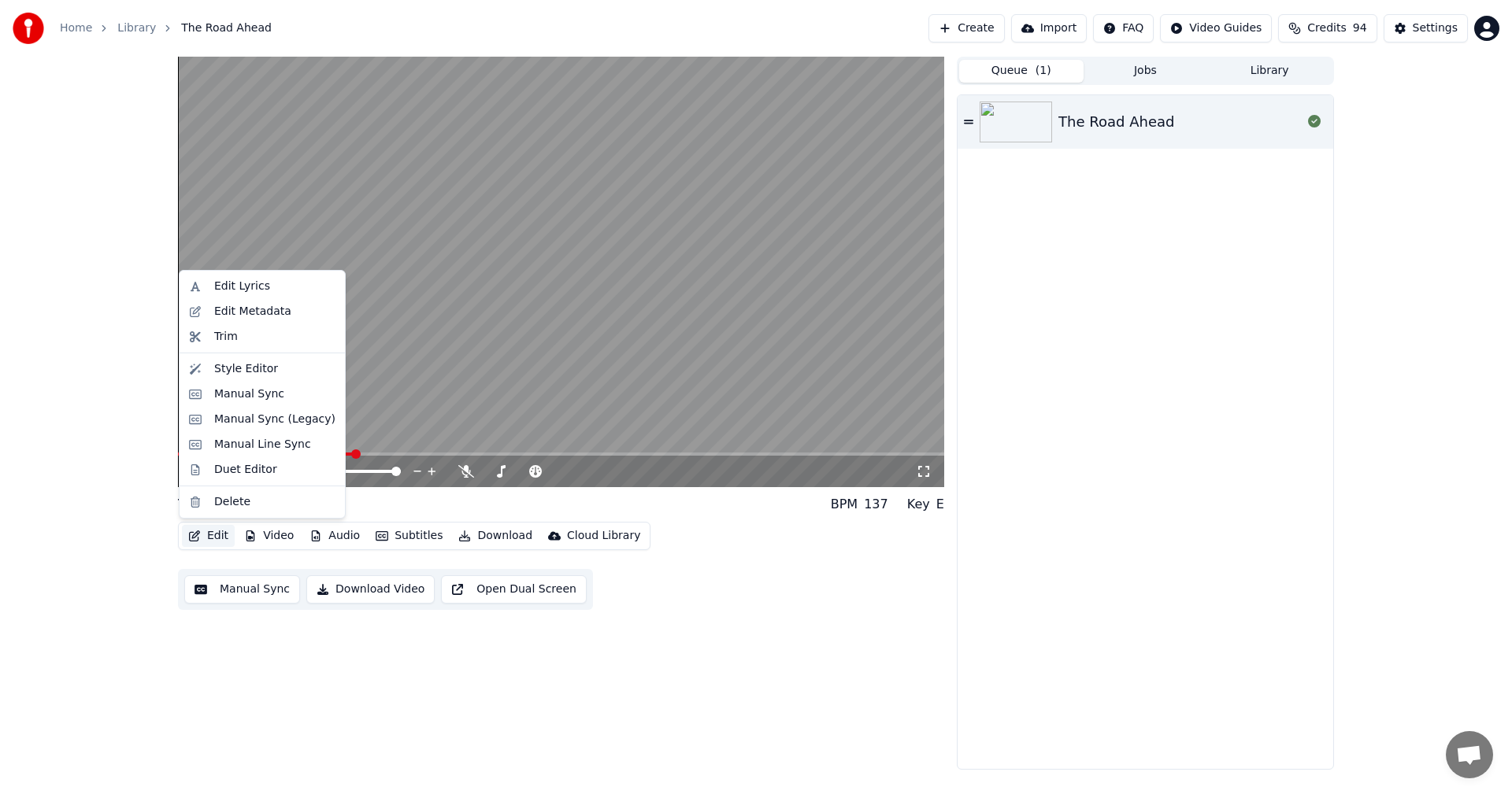
click at [211, 539] on button "Edit" at bounding box center [208, 535] width 52 height 22
click at [265, 478] on div "Duet Editor" at bounding box center [262, 470] width 159 height 25
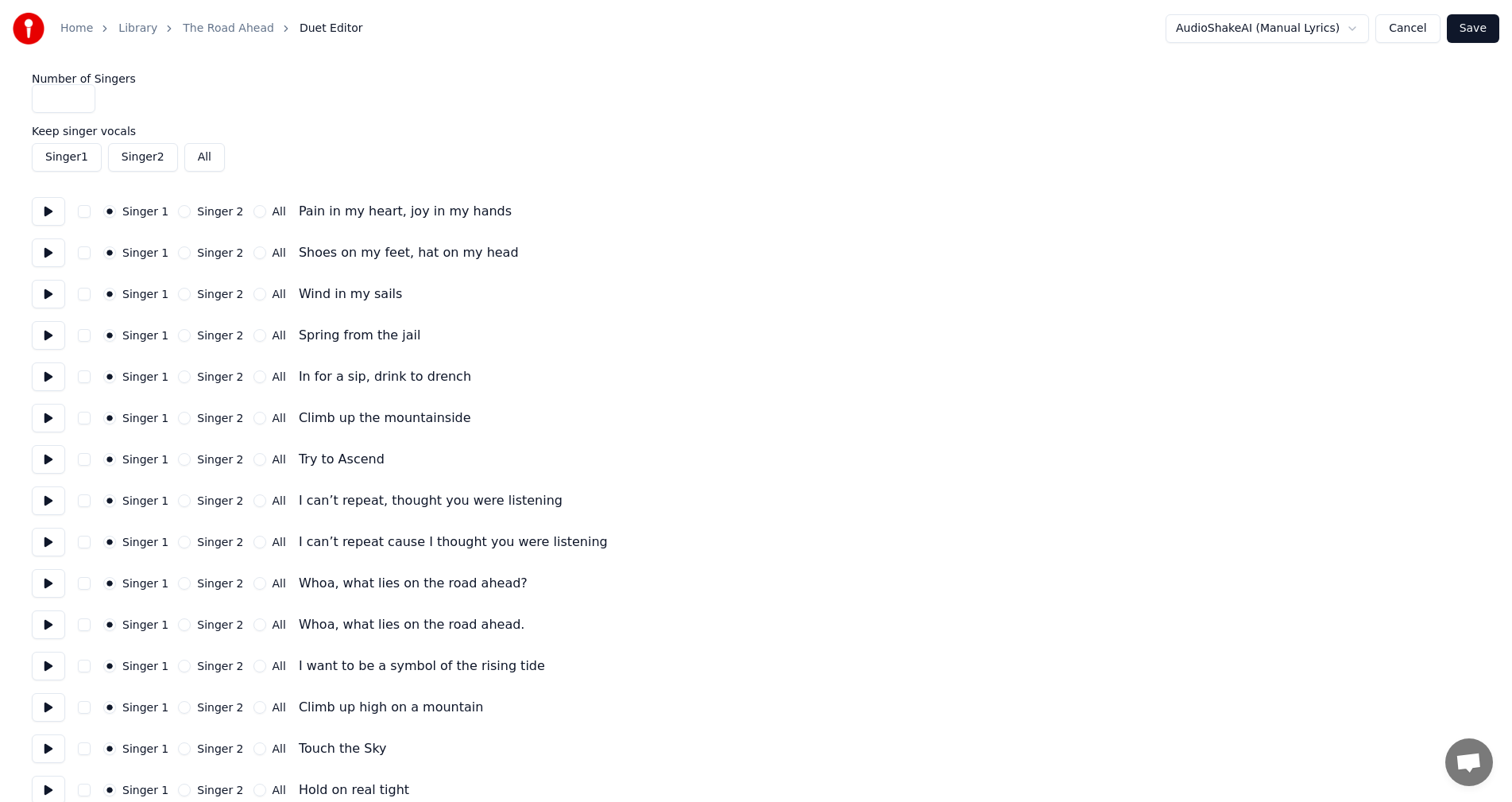
click at [1425, 31] on button "Cancel" at bounding box center [1408, 29] width 65 height 29
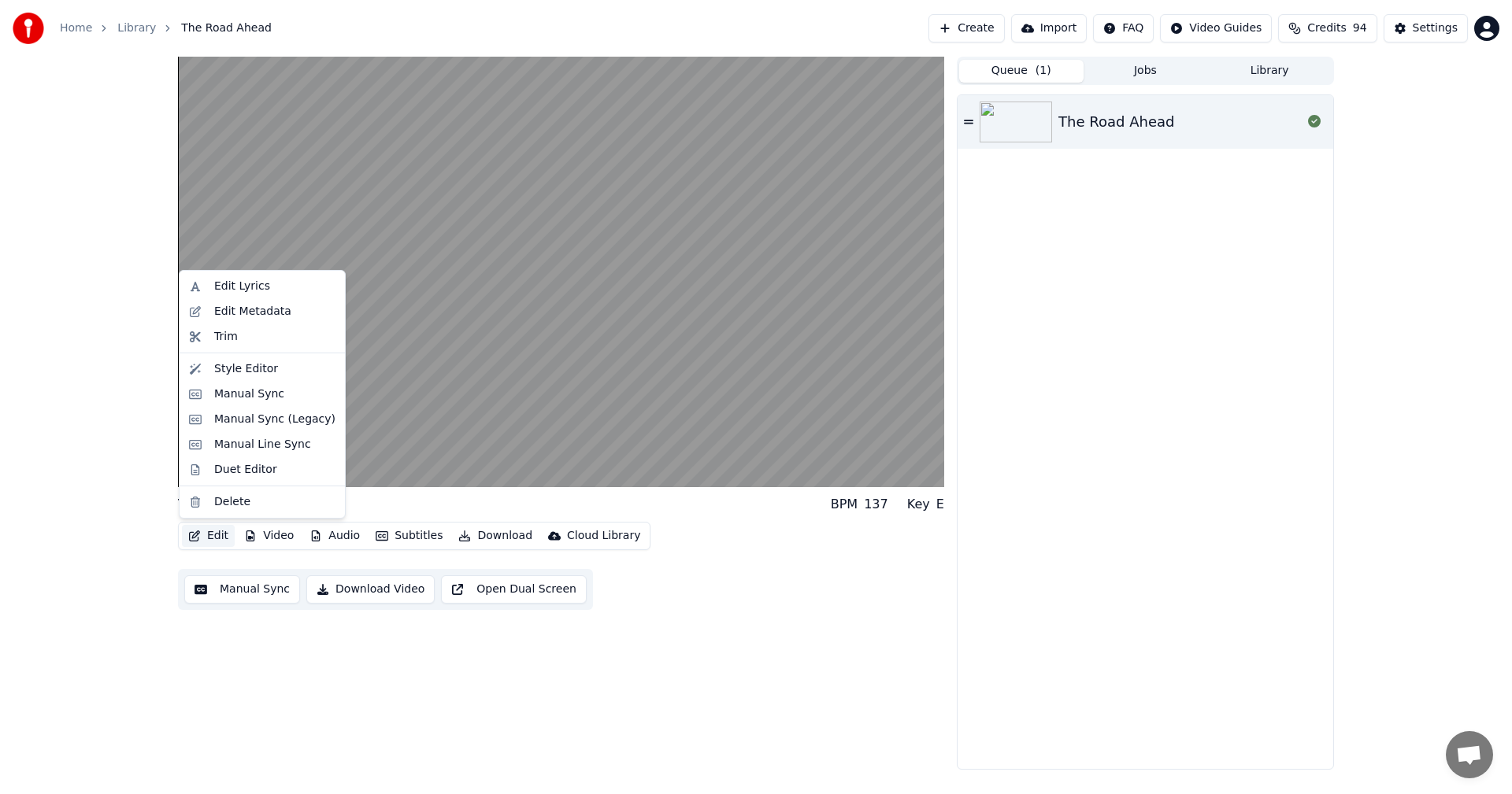
click at [210, 536] on button "Edit" at bounding box center [208, 535] width 52 height 22
click at [229, 367] on div "Style Editor" at bounding box center [245, 369] width 64 height 16
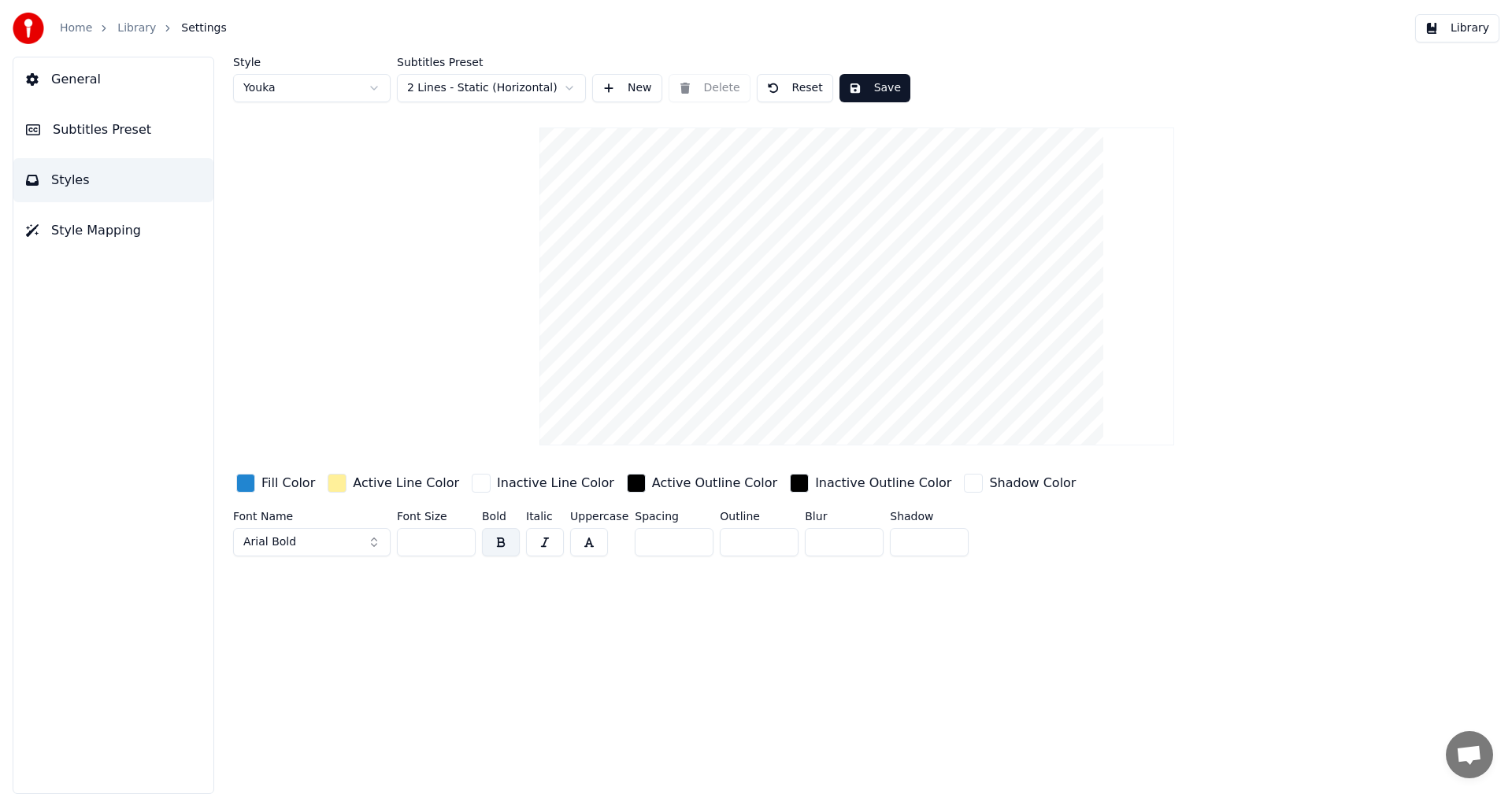
click at [489, 83] on html "Home Library Settings Library General Subtitles Preset Styles Style Mapping Sty…" at bounding box center [756, 397] width 1512 height 794
click at [857, 81] on button "Save" at bounding box center [874, 88] width 71 height 28
click at [131, 25] on link "Library" at bounding box center [136, 28] width 38 height 16
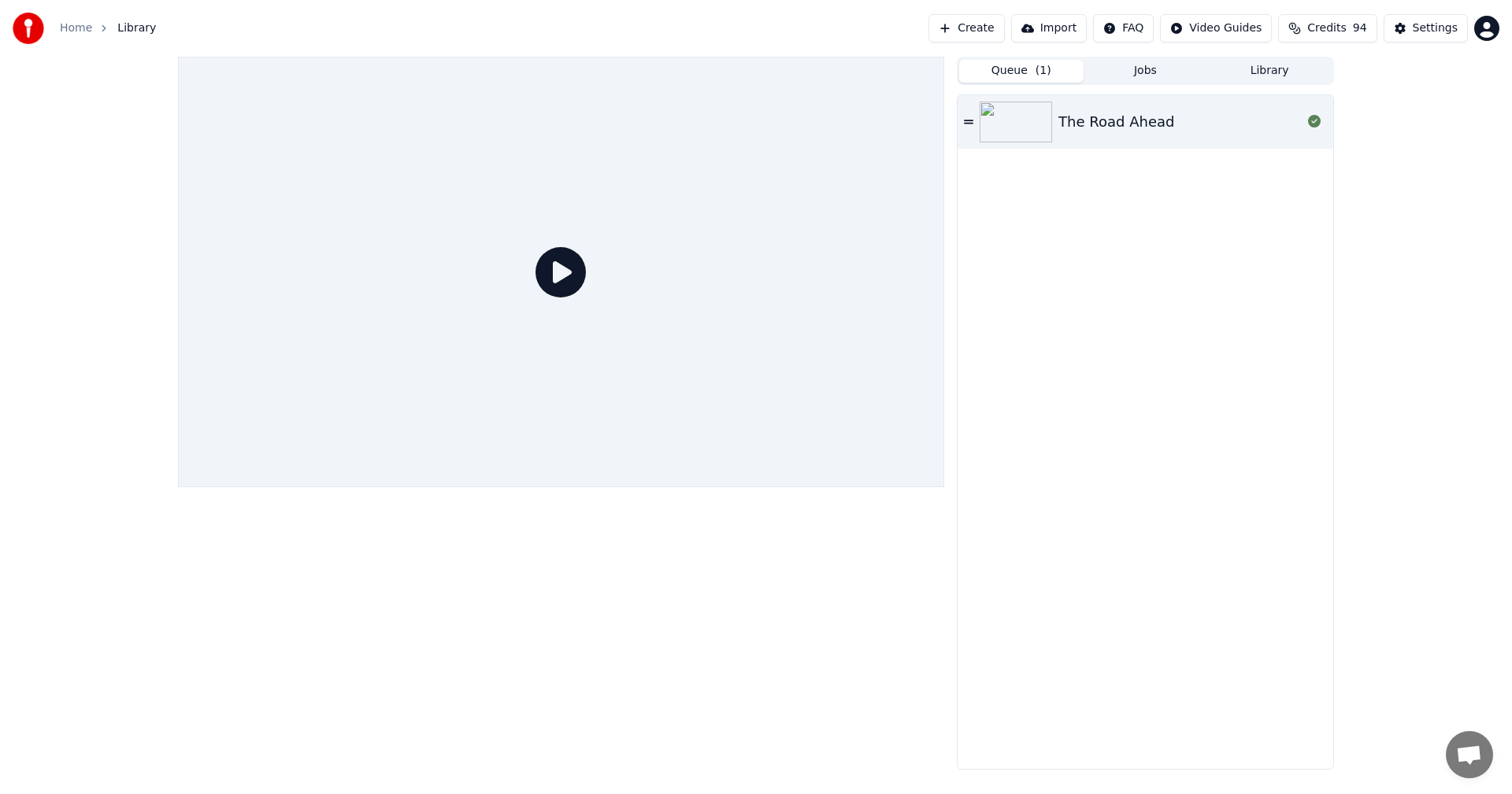
click at [970, 120] on icon at bounding box center [968, 121] width 9 height 11
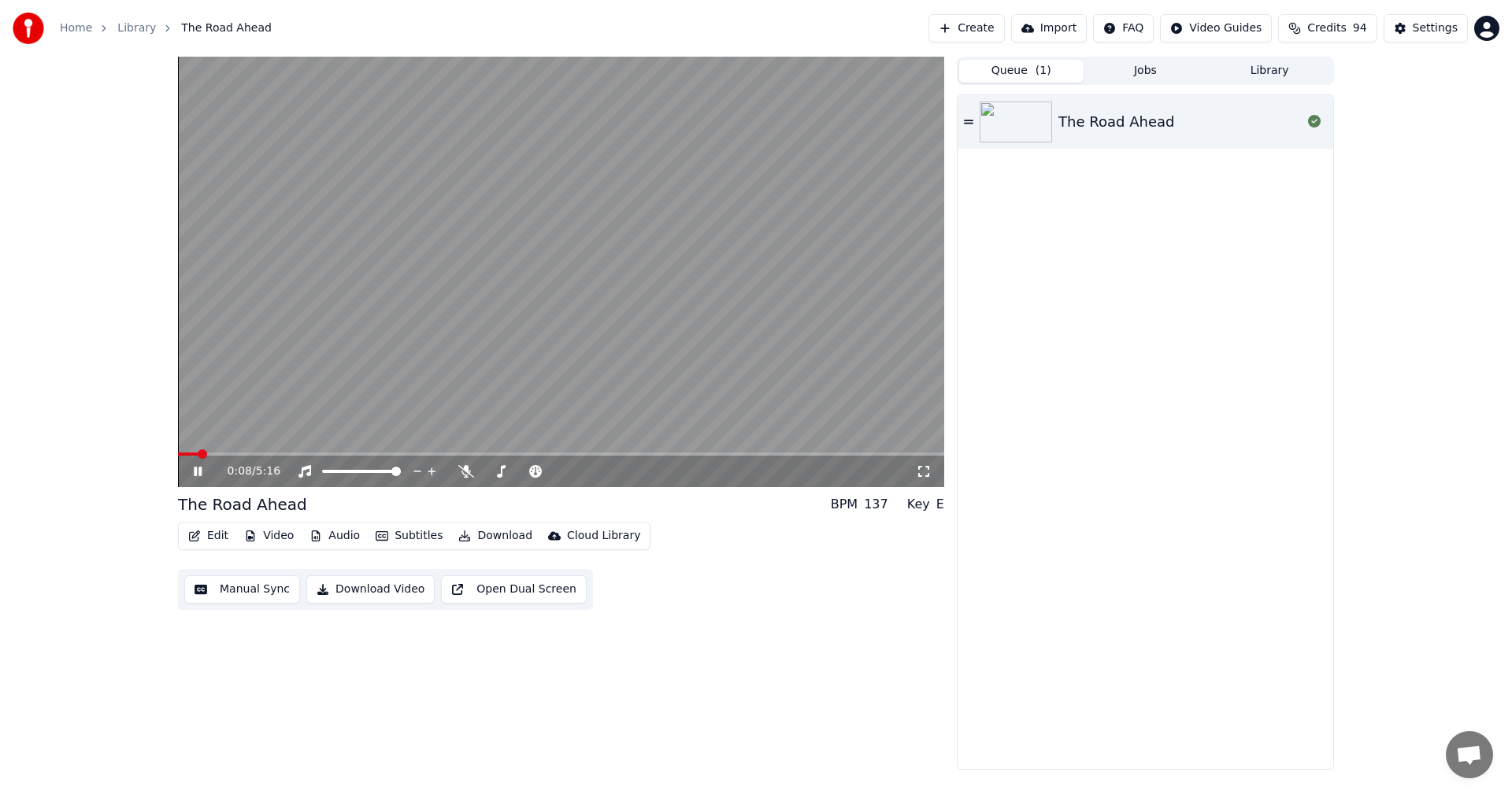
click at [229, 455] on span at bounding box center [561, 454] width 766 height 3
click at [270, 453] on span at bounding box center [561, 454] width 766 height 3
click at [284, 455] on span at bounding box center [561, 454] width 766 height 3
click at [309, 452] on span at bounding box center [561, 454] width 766 height 3
click at [299, 455] on span at bounding box center [239, 454] width 121 height 3
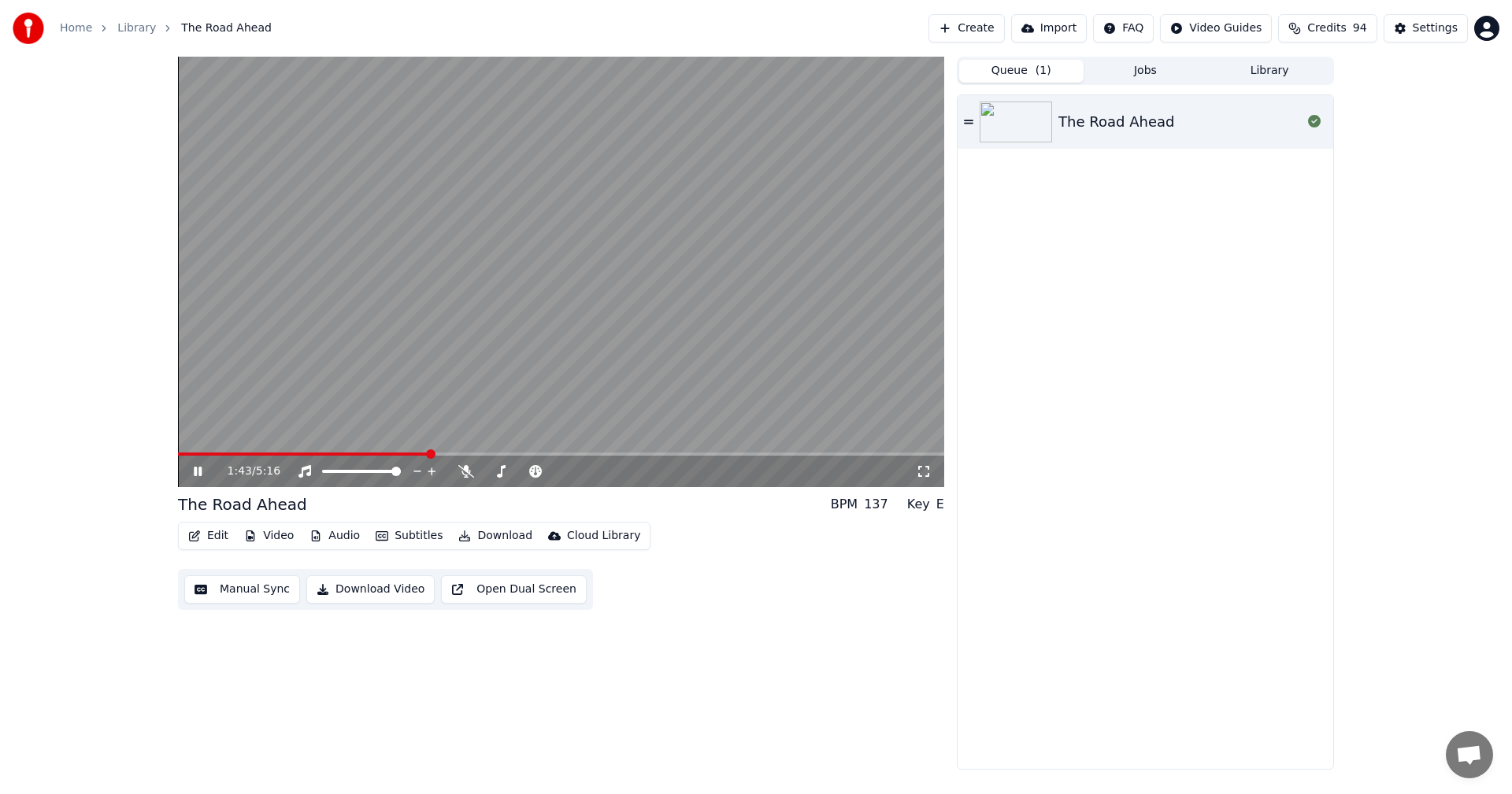
click at [344, 595] on button "Download Video" at bounding box center [370, 589] width 128 height 28
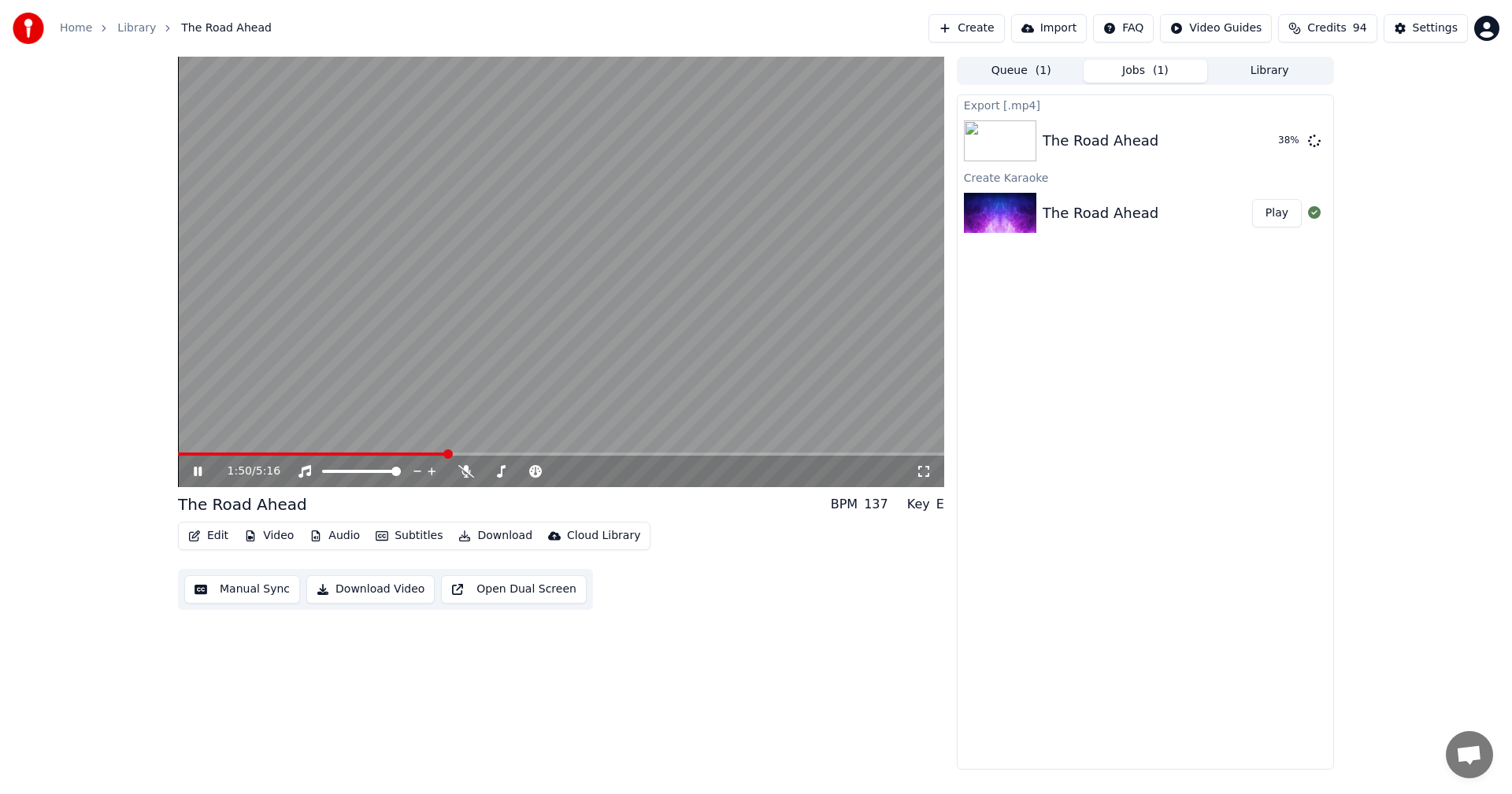
click at [200, 475] on icon at bounding box center [197, 471] width 7 height 9
click at [211, 538] on button "Edit" at bounding box center [208, 535] width 52 height 22
click at [42, 359] on div "1:51 / 5:16 The Road Ahead BPM 137 Key E Edit Video Audio Subtitles Download Cl…" at bounding box center [756, 413] width 1512 height 713
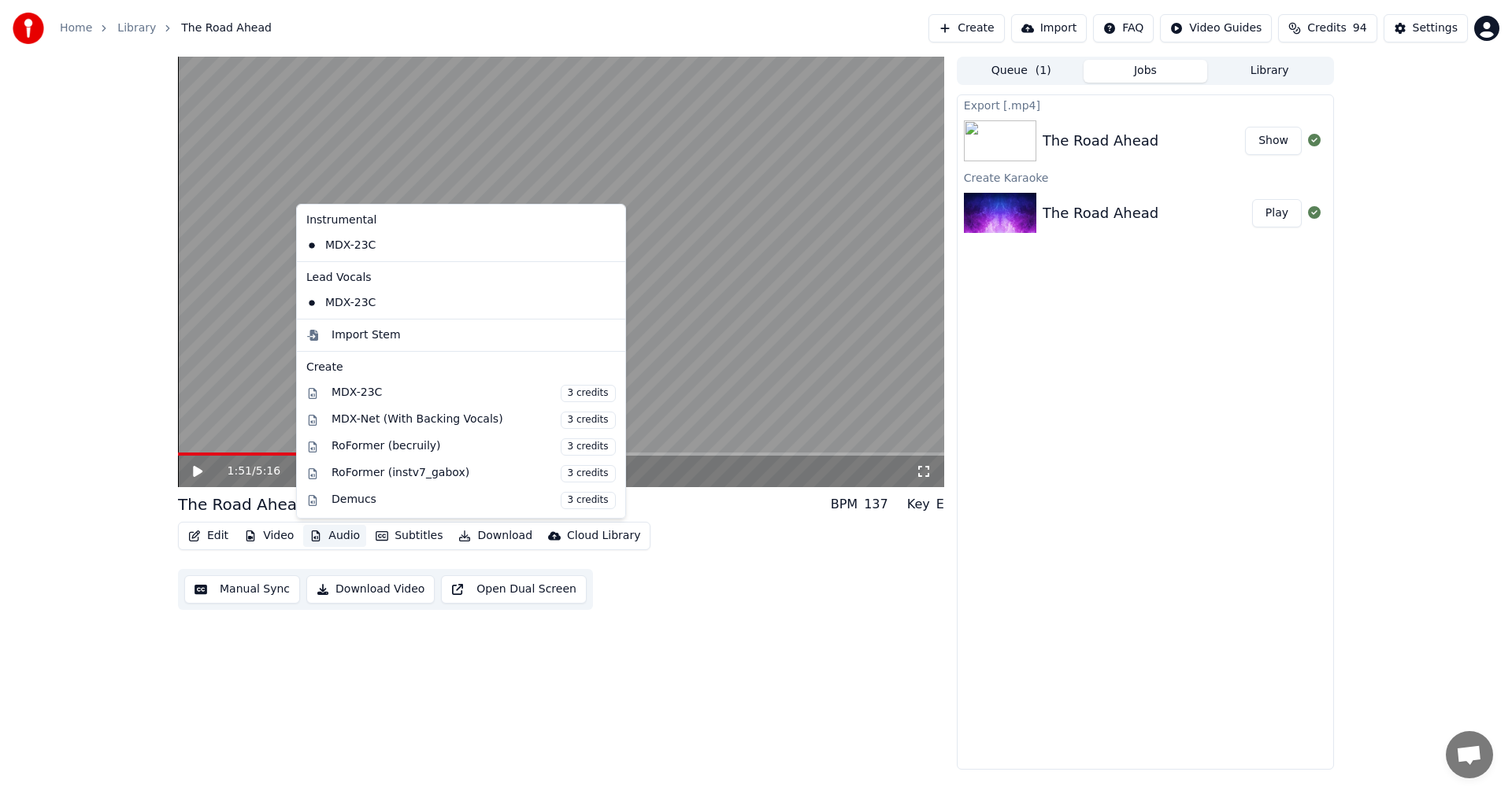
click at [324, 536] on button "Audio" at bounding box center [334, 535] width 63 height 22
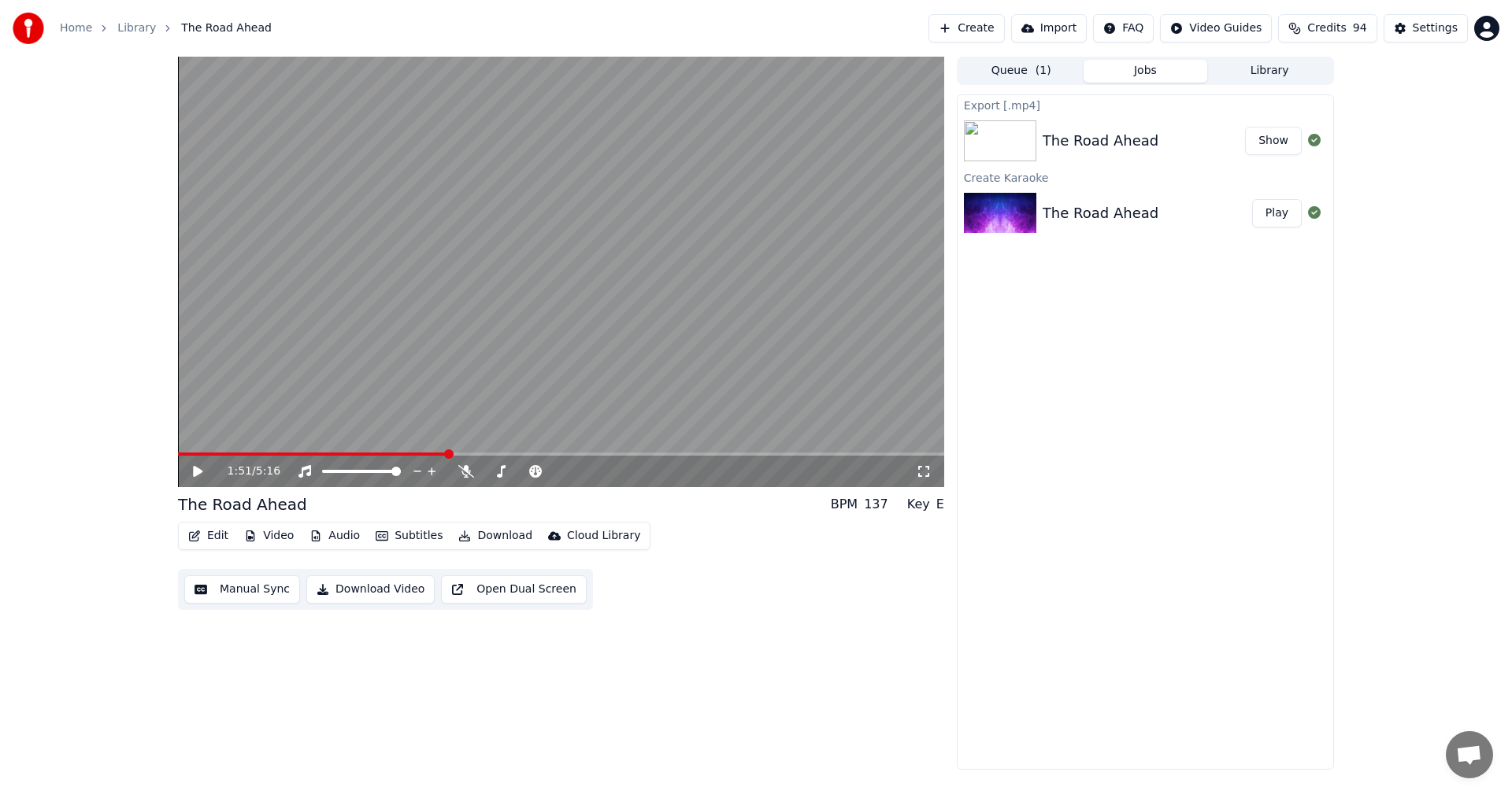
click at [996, 687] on div "Export [.mp4] The Road Ahead Show Create Karaoke The Road Ahead Play" at bounding box center [1144, 432] width 377 height 675
click at [1418, 22] on div "Settings" at bounding box center [1435, 28] width 45 height 16
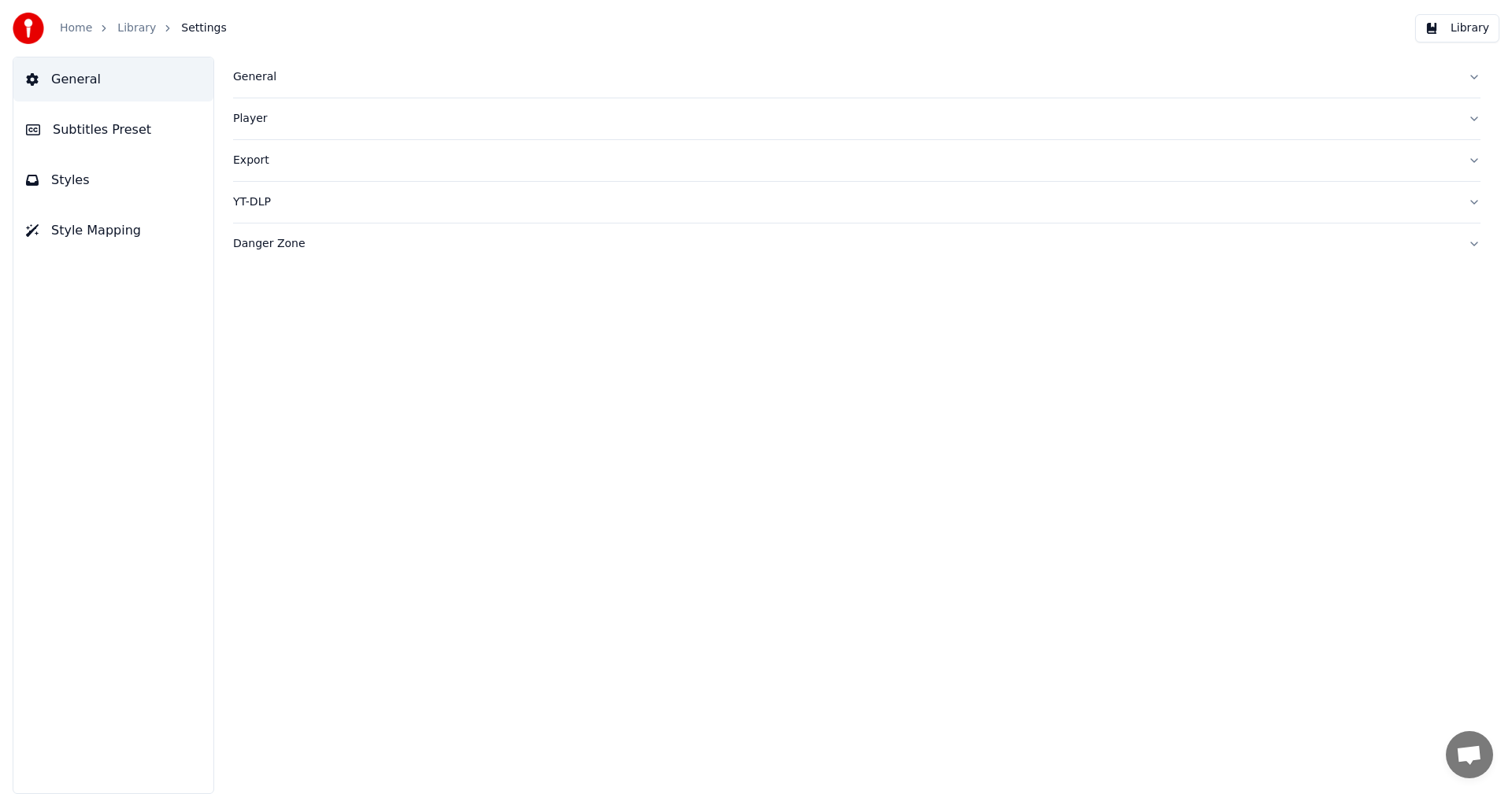
click at [264, 122] on div "Player" at bounding box center [843, 118] width 1222 height 16
click at [269, 77] on div "General" at bounding box center [843, 76] width 1222 height 16
click at [260, 412] on div "Export" at bounding box center [843, 414] width 1222 height 16
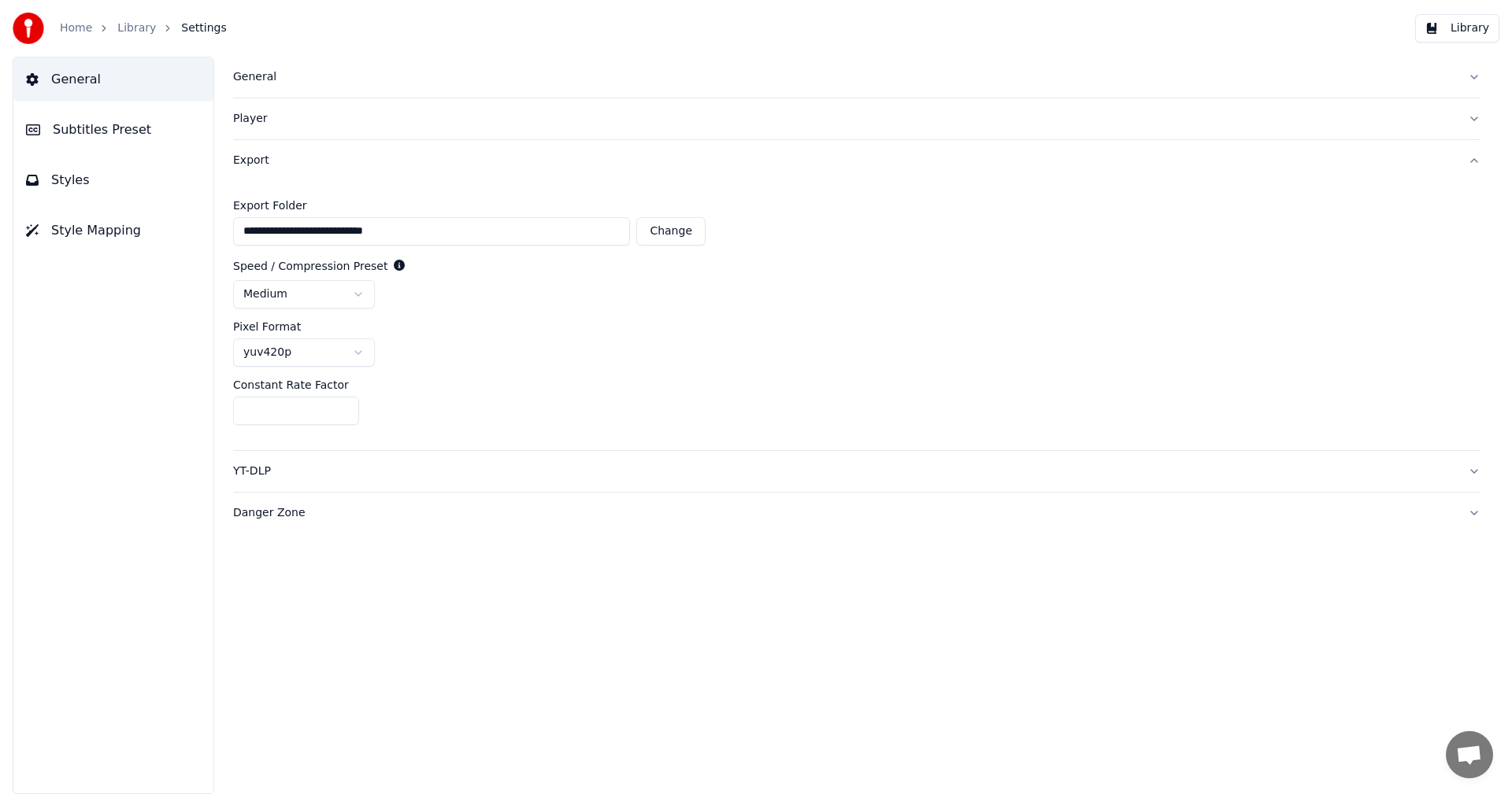
click at [270, 474] on div "YT-DLP" at bounding box center [843, 471] width 1222 height 16
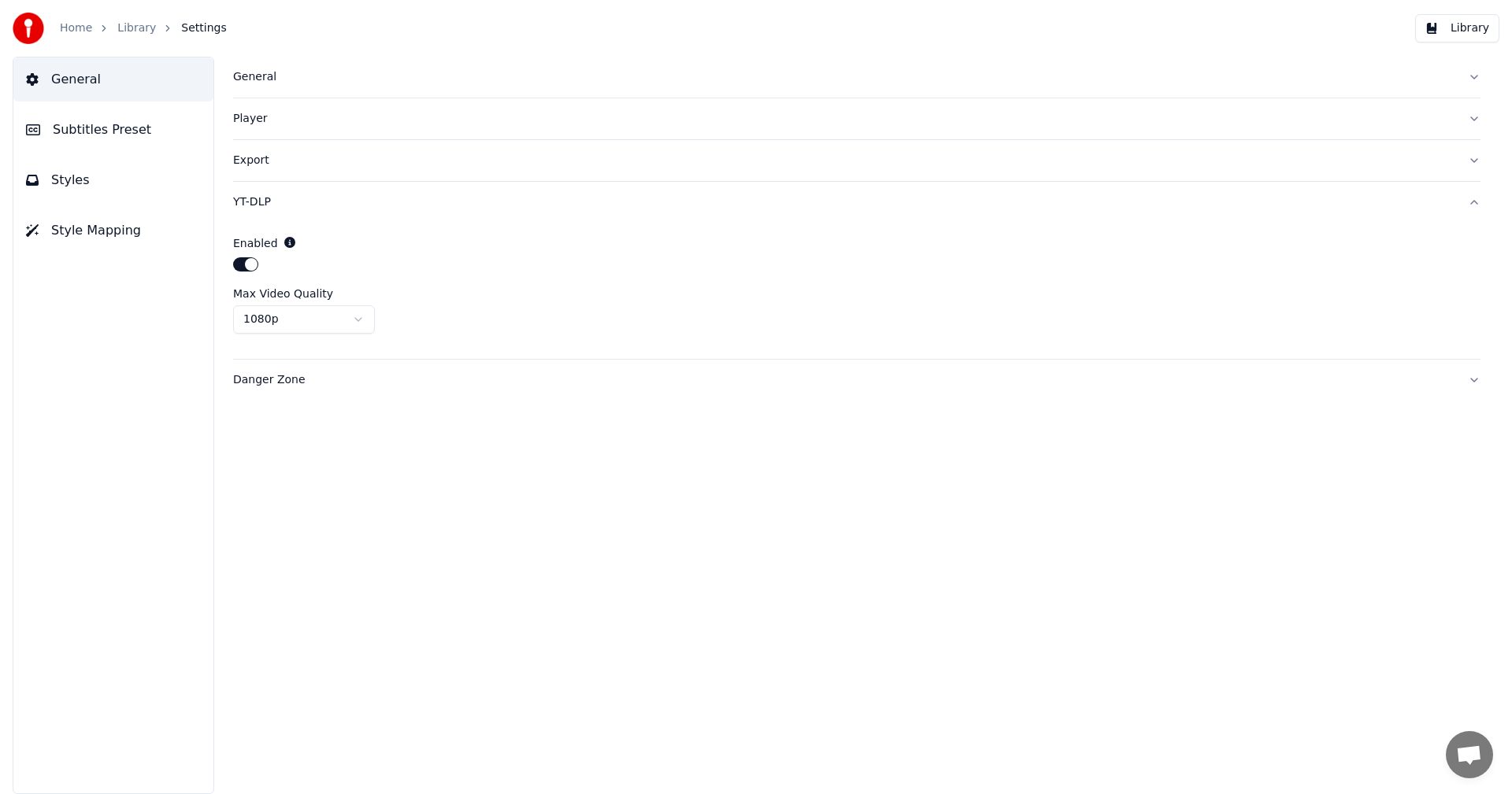
click at [281, 392] on button "Danger Zone" at bounding box center [857, 380] width 1248 height 41
click at [257, 126] on div "Player" at bounding box center [843, 118] width 1222 height 16
click at [242, 297] on div "Export" at bounding box center [843, 302] width 1222 height 16
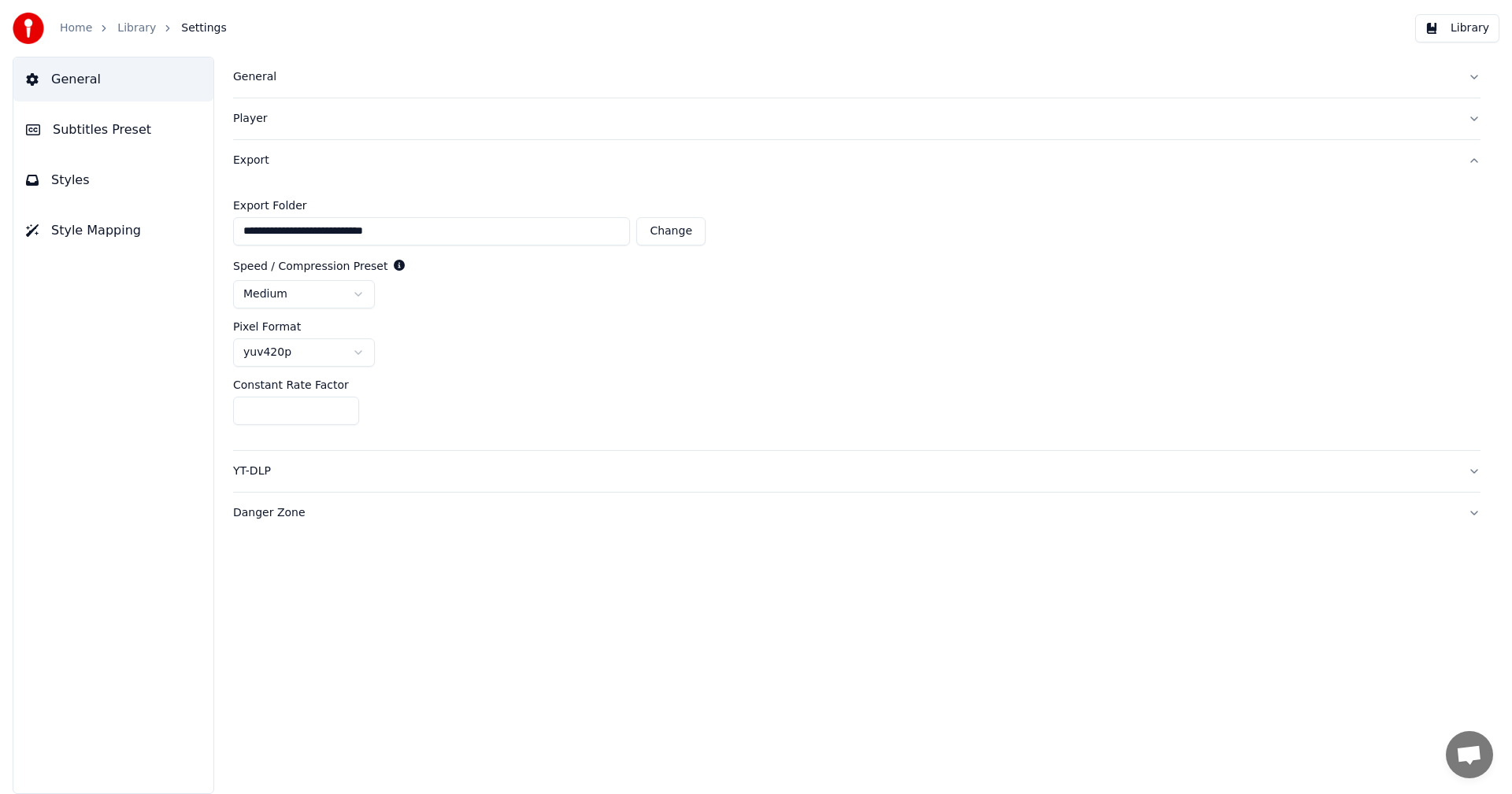
click at [264, 81] on div "General" at bounding box center [843, 76] width 1222 height 16
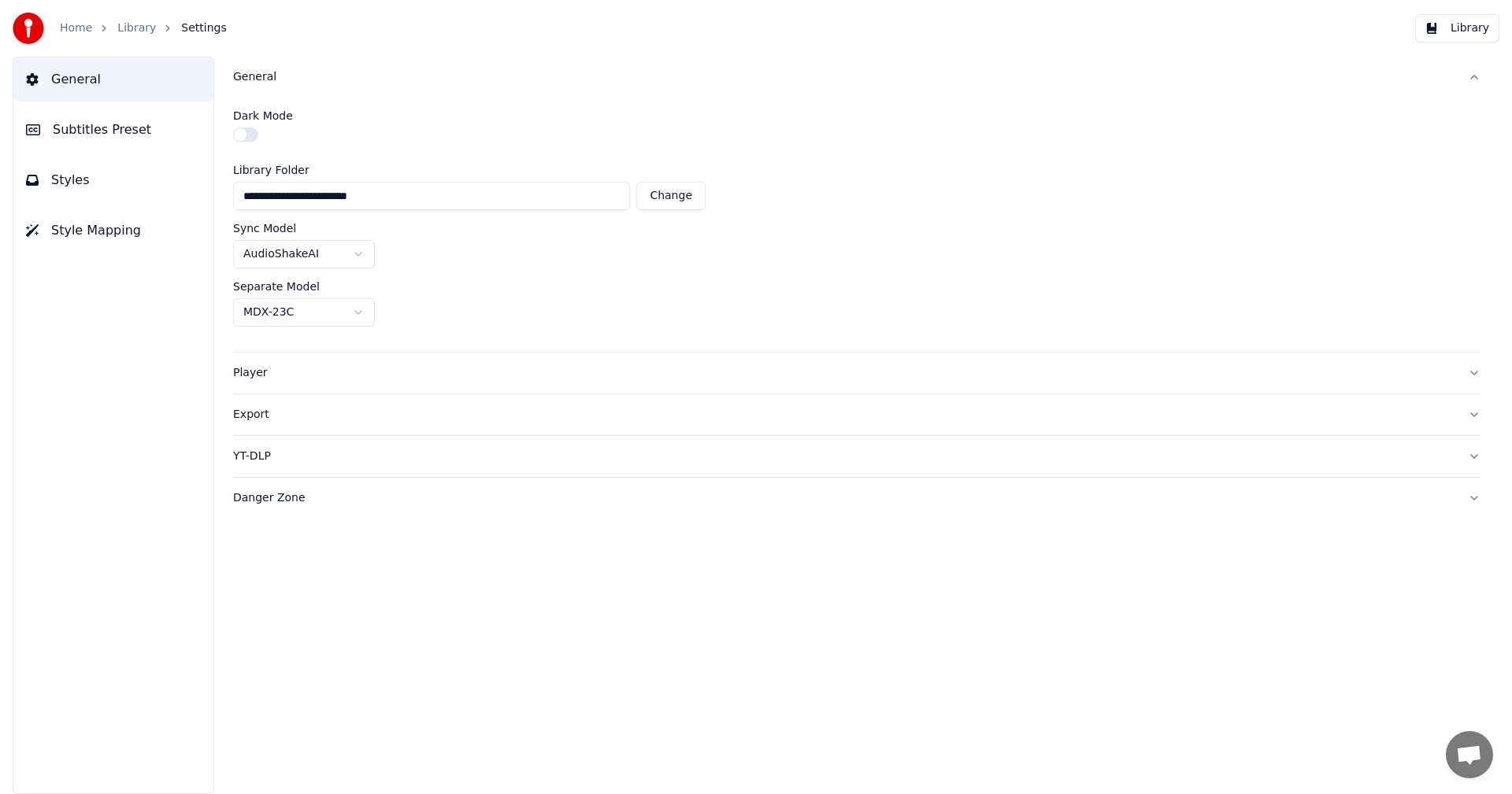
click at [309, 378] on div "Player" at bounding box center [843, 372] width 1222 height 16
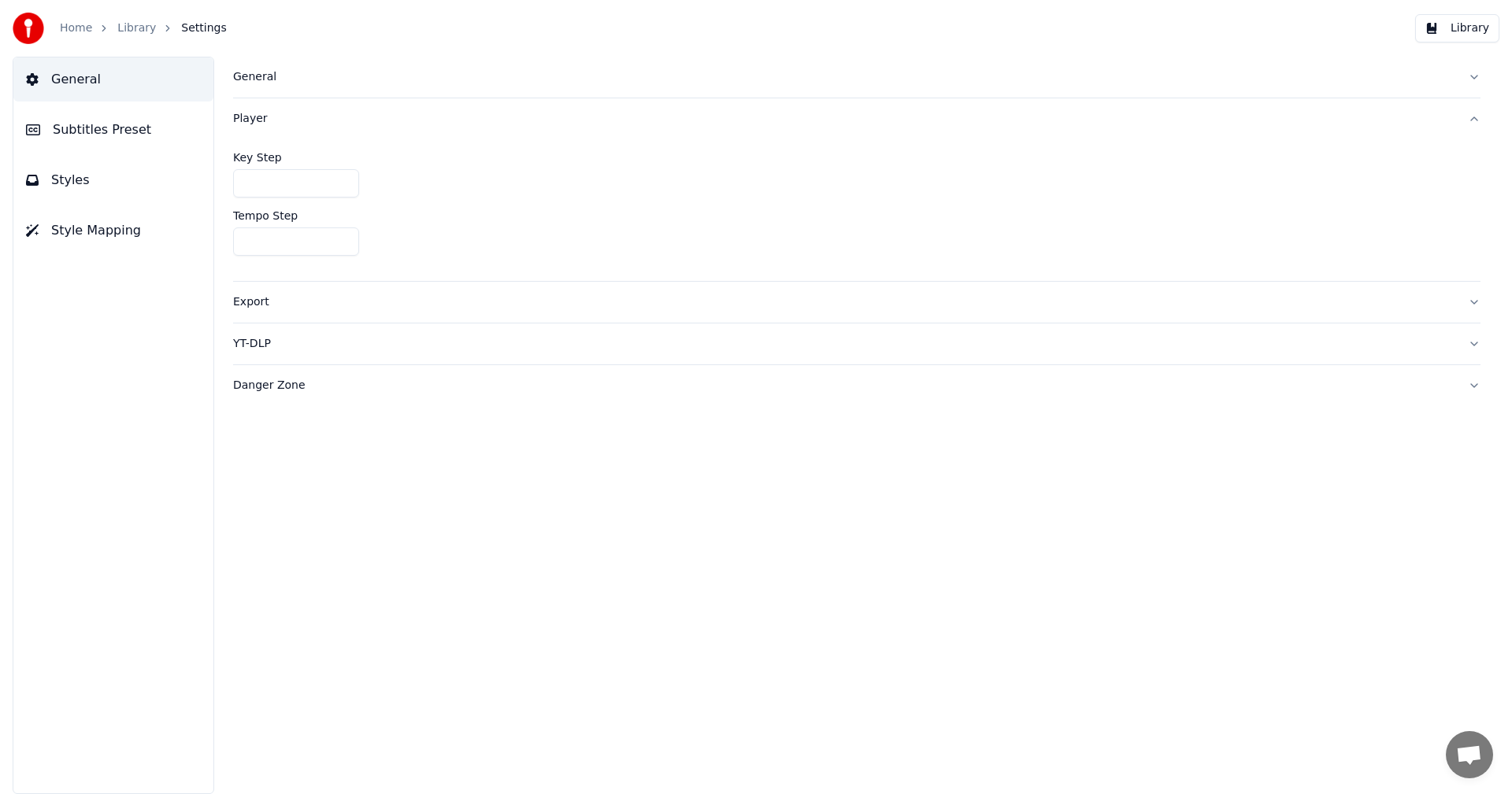
click at [95, 180] on button "Styles" at bounding box center [113, 180] width 200 height 44
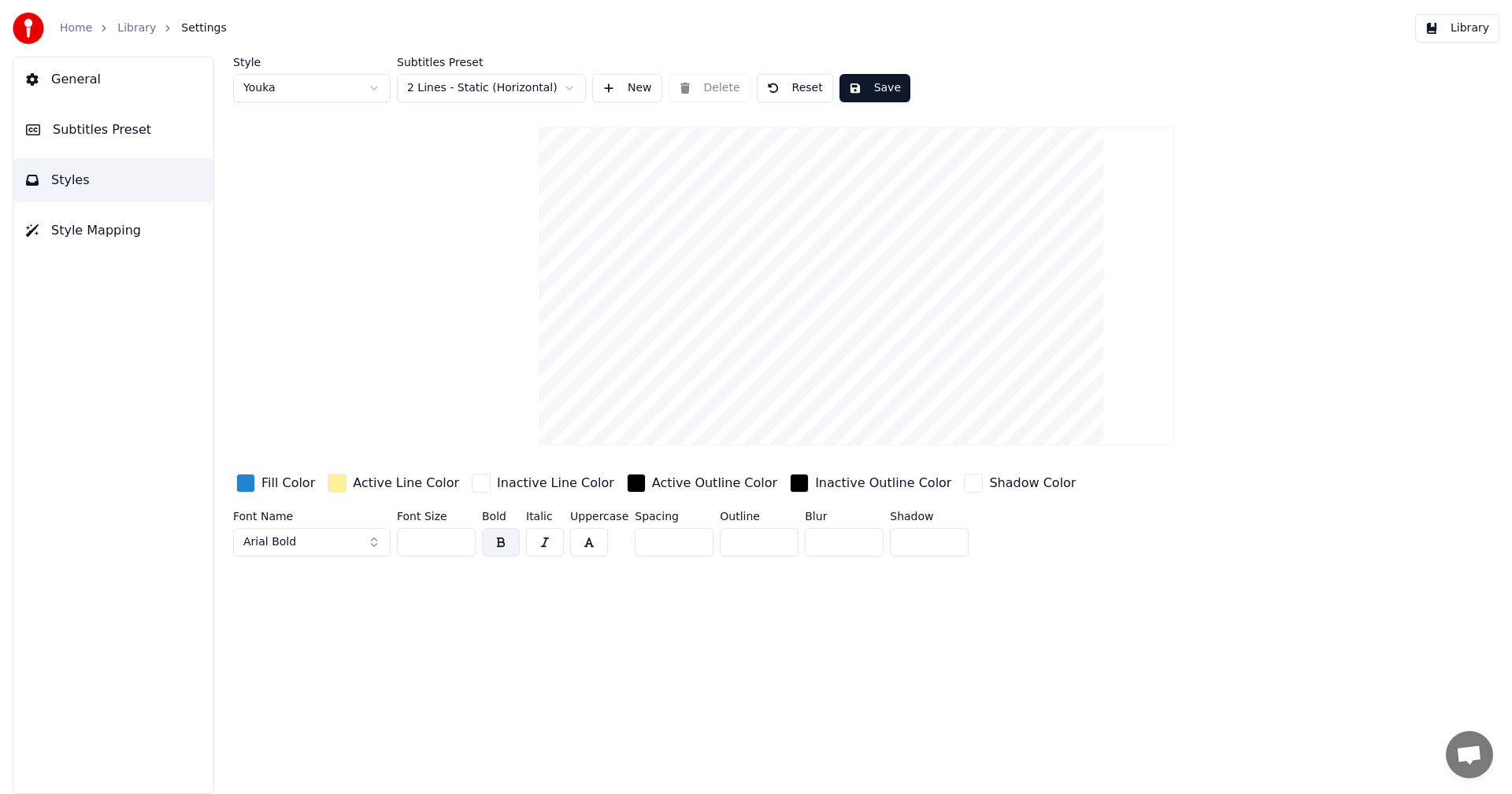
click at [77, 30] on link "Home" at bounding box center [76, 28] width 32 height 16
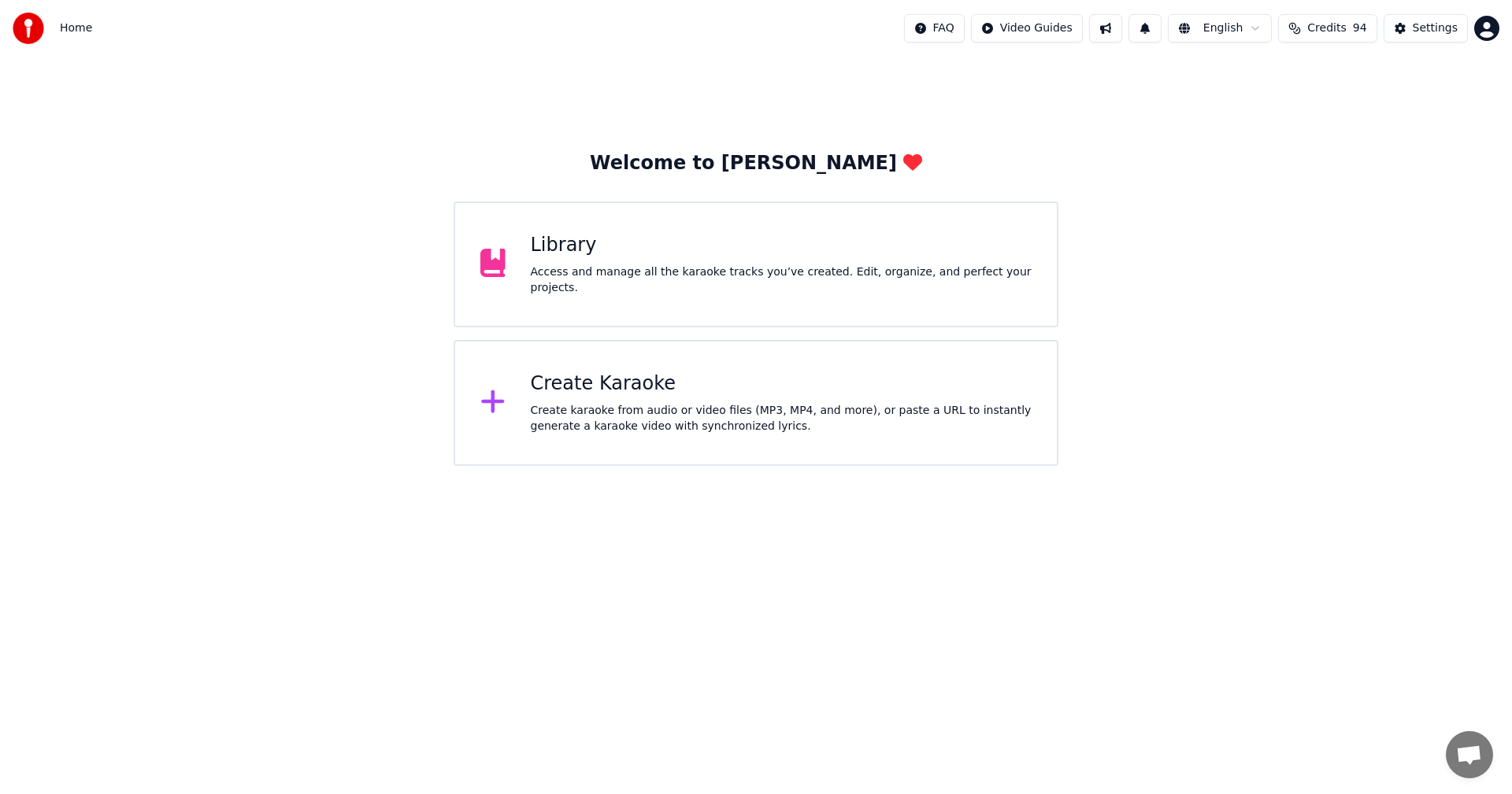
click at [131, 36] on div "Home FAQ Video Guides English Credits 94 Settings" at bounding box center [756, 28] width 1512 height 57
click at [674, 406] on div "Create karaoke from audio or video files (MP3, MP4, and more), or paste a URL t…" at bounding box center [781, 419] width 502 height 32
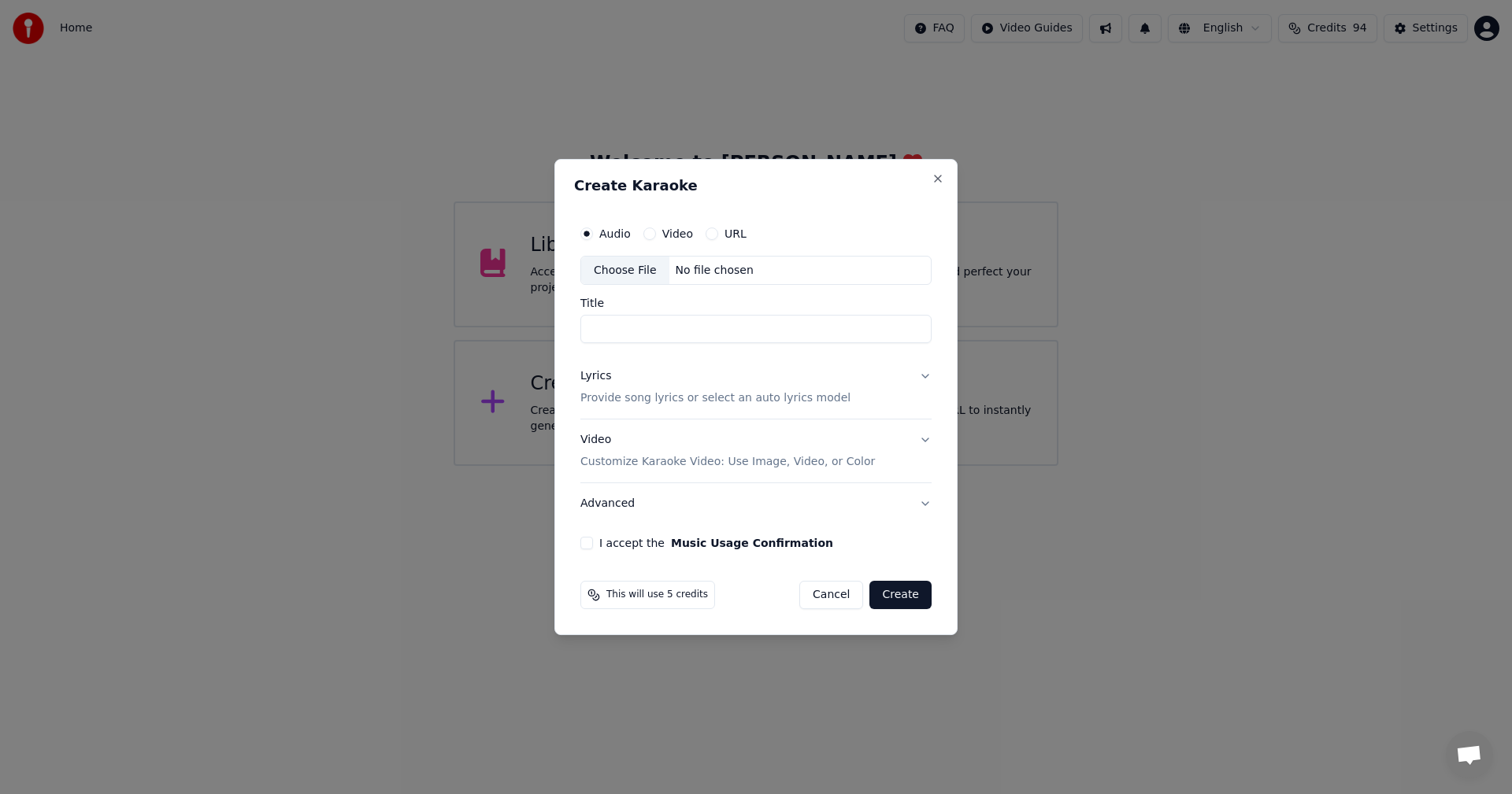
click at [830, 594] on button "Cancel" at bounding box center [831, 595] width 64 height 28
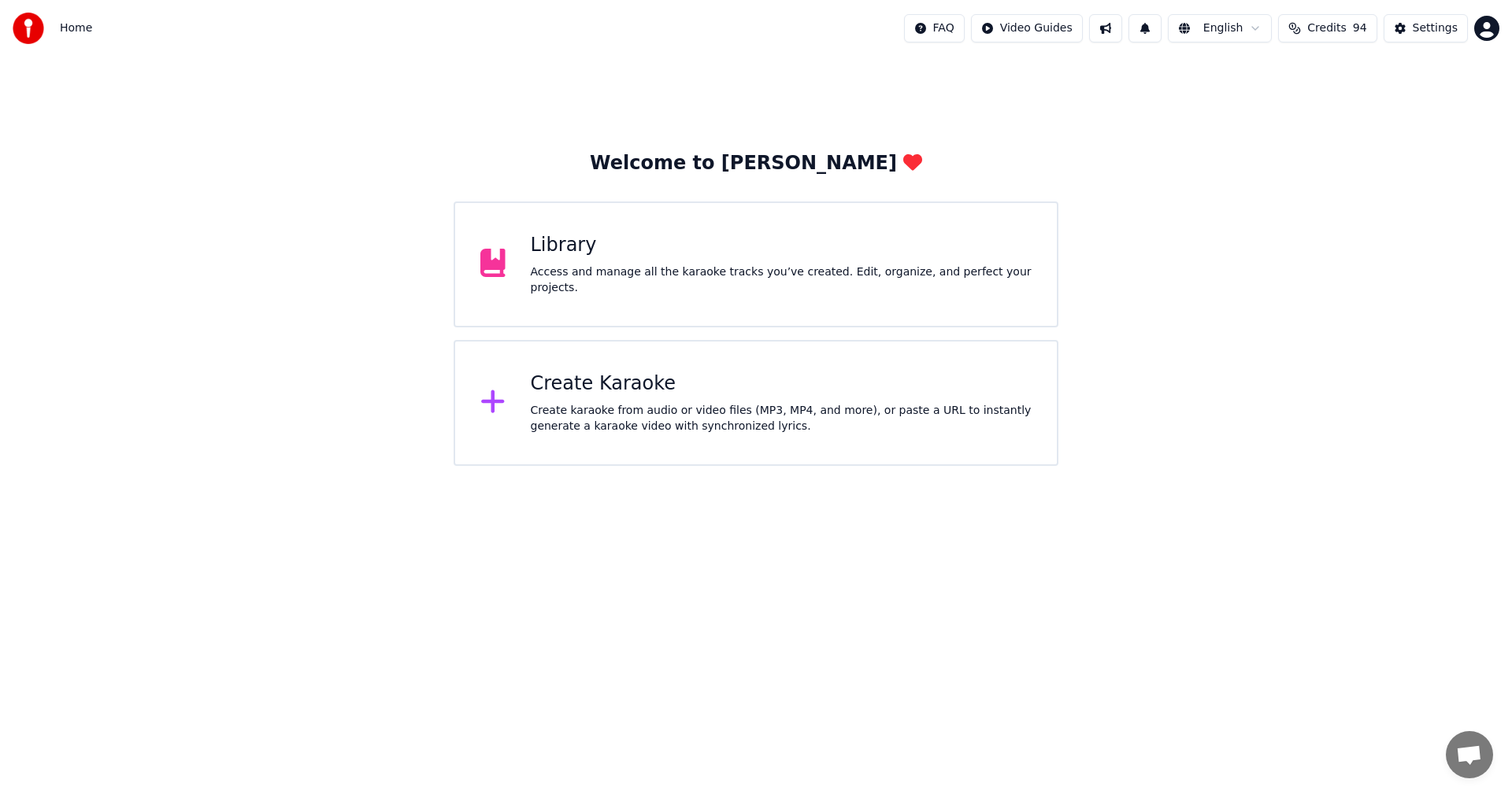
click at [1440, 31] on div "Settings" at bounding box center [1435, 28] width 45 height 16
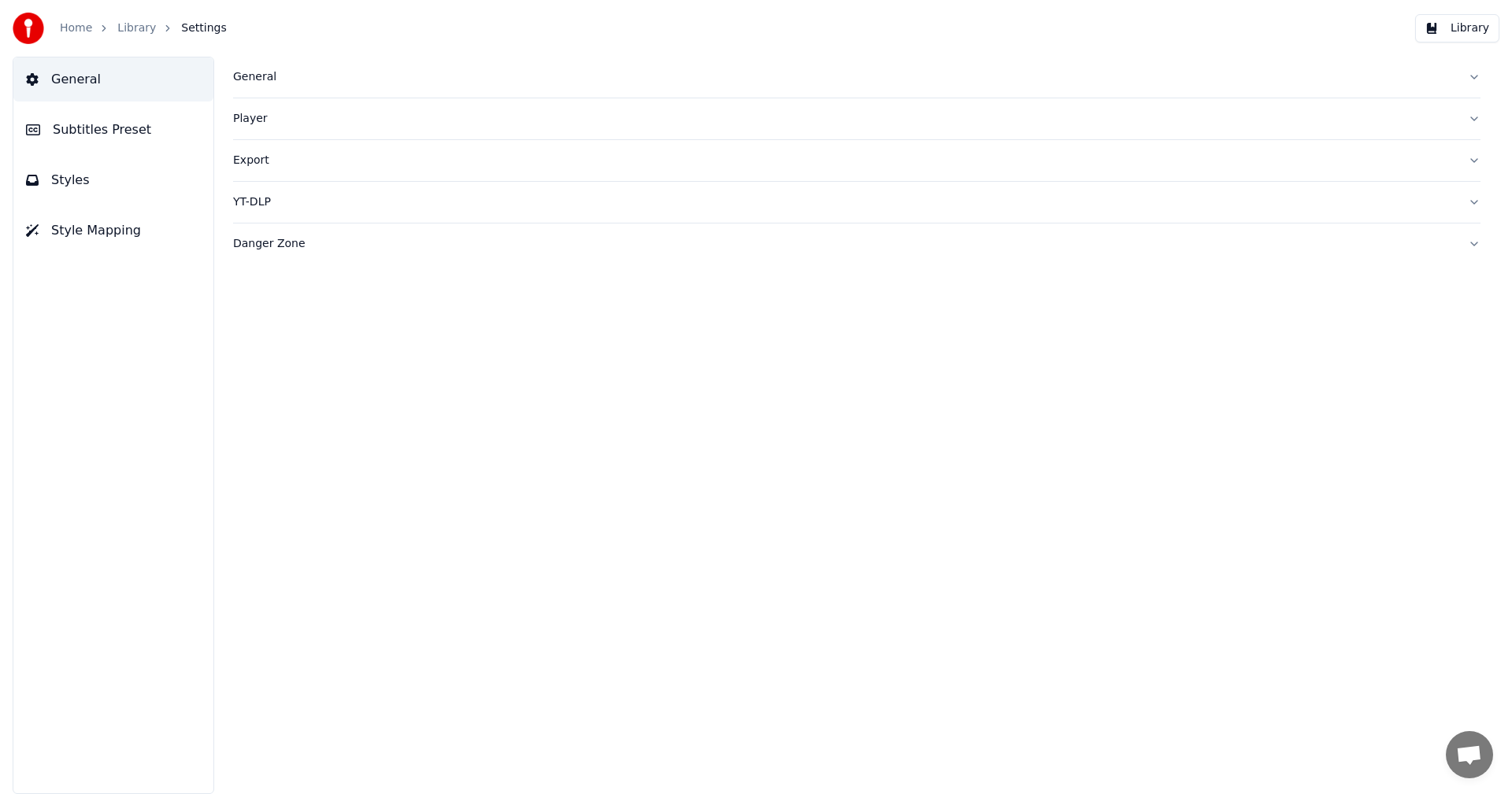
click at [259, 76] on div "General" at bounding box center [843, 76] width 1222 height 16
click at [244, 121] on div "Player" at bounding box center [843, 118] width 1222 height 16
click at [257, 166] on div "Export" at bounding box center [843, 160] width 1222 height 16
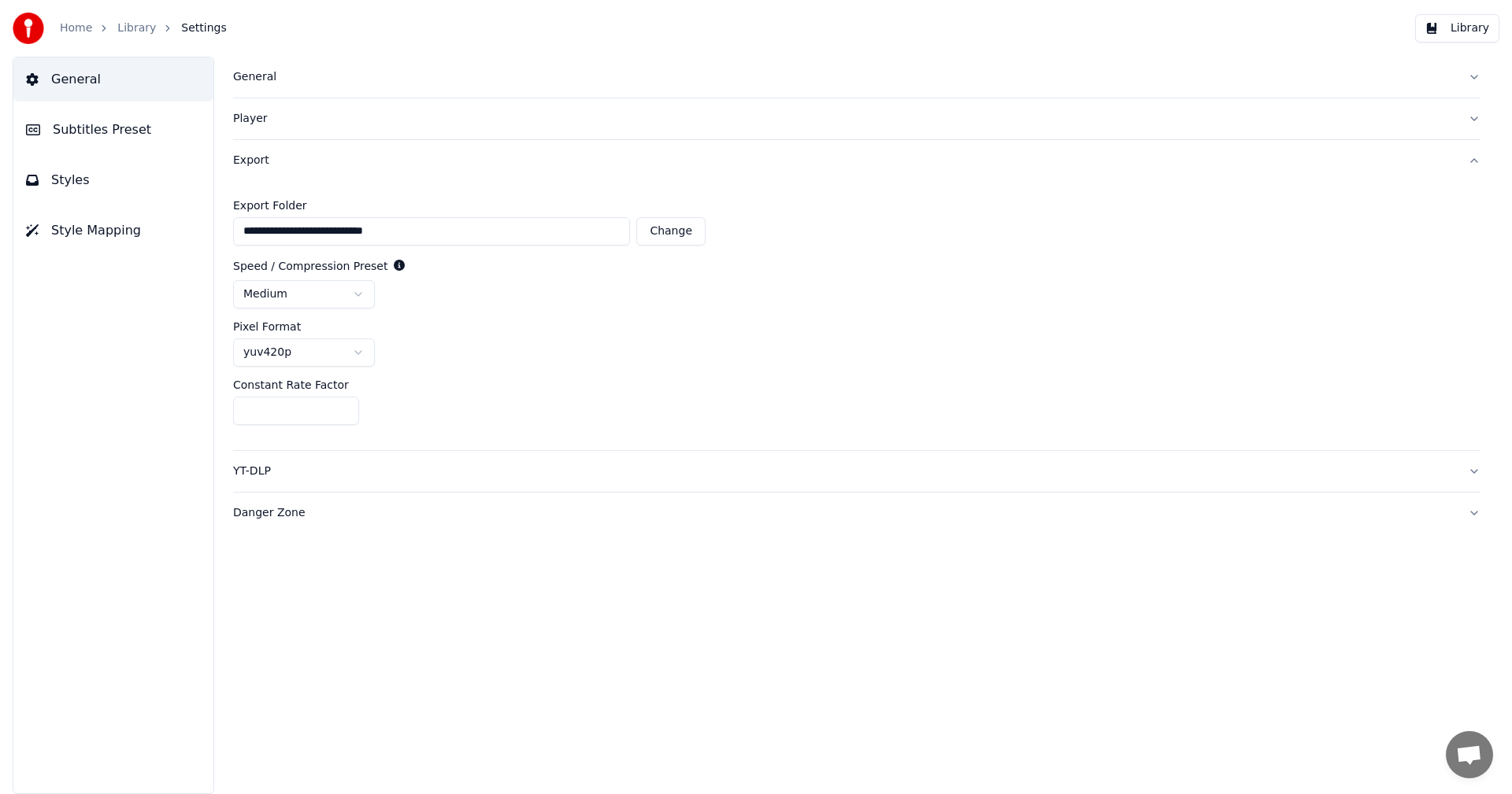
click at [257, 166] on div "Export" at bounding box center [843, 160] width 1222 height 16
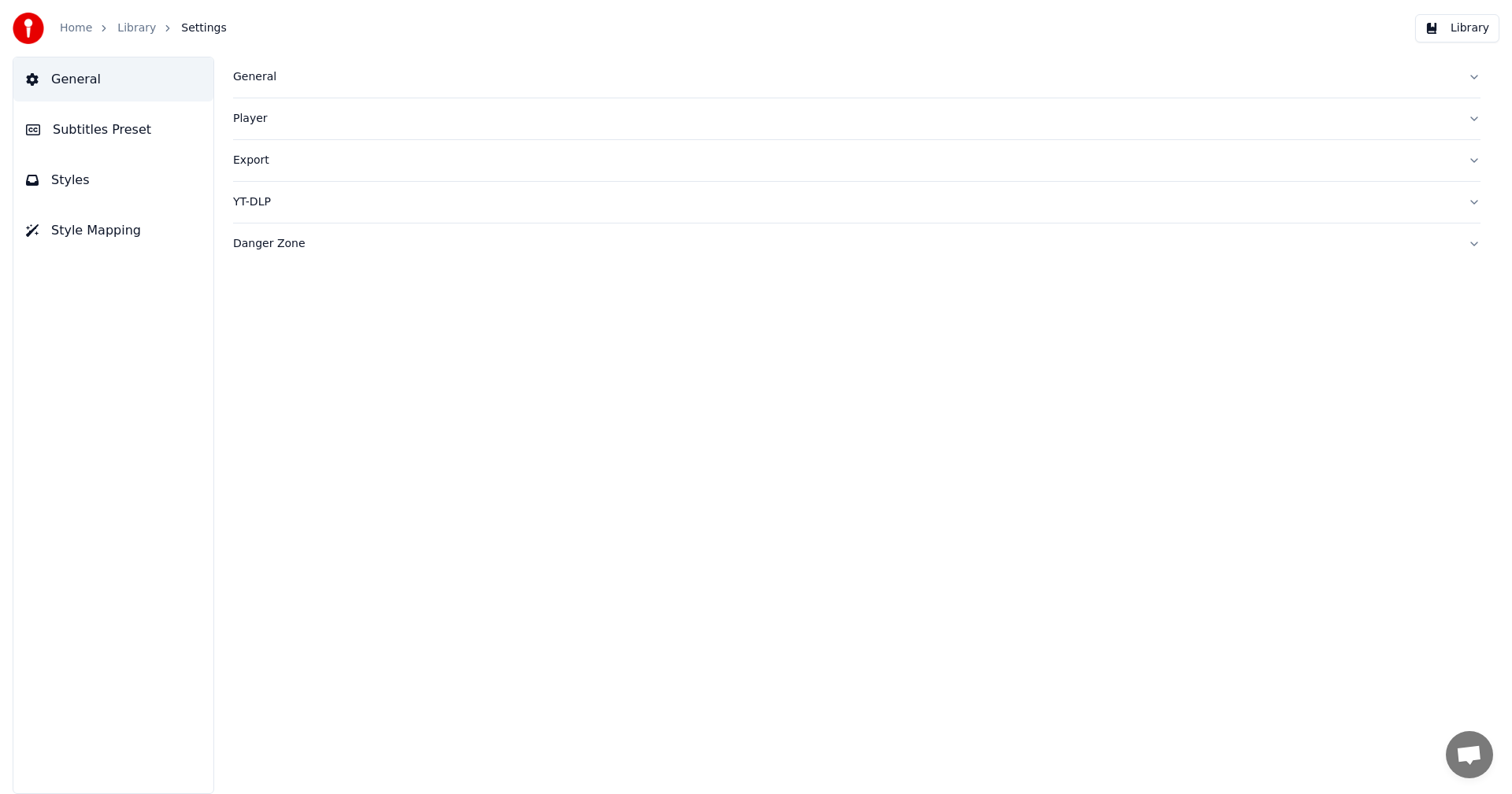
click at [264, 205] on div "YT-DLP" at bounding box center [843, 202] width 1222 height 16
click at [261, 205] on div "YT-DLP" at bounding box center [843, 202] width 1222 height 16
click at [260, 246] on div "Danger Zone" at bounding box center [843, 244] width 1222 height 16
click at [259, 246] on div "Danger Zone" at bounding box center [843, 244] width 1222 height 16
click at [151, 181] on button "Styles" at bounding box center [113, 180] width 200 height 44
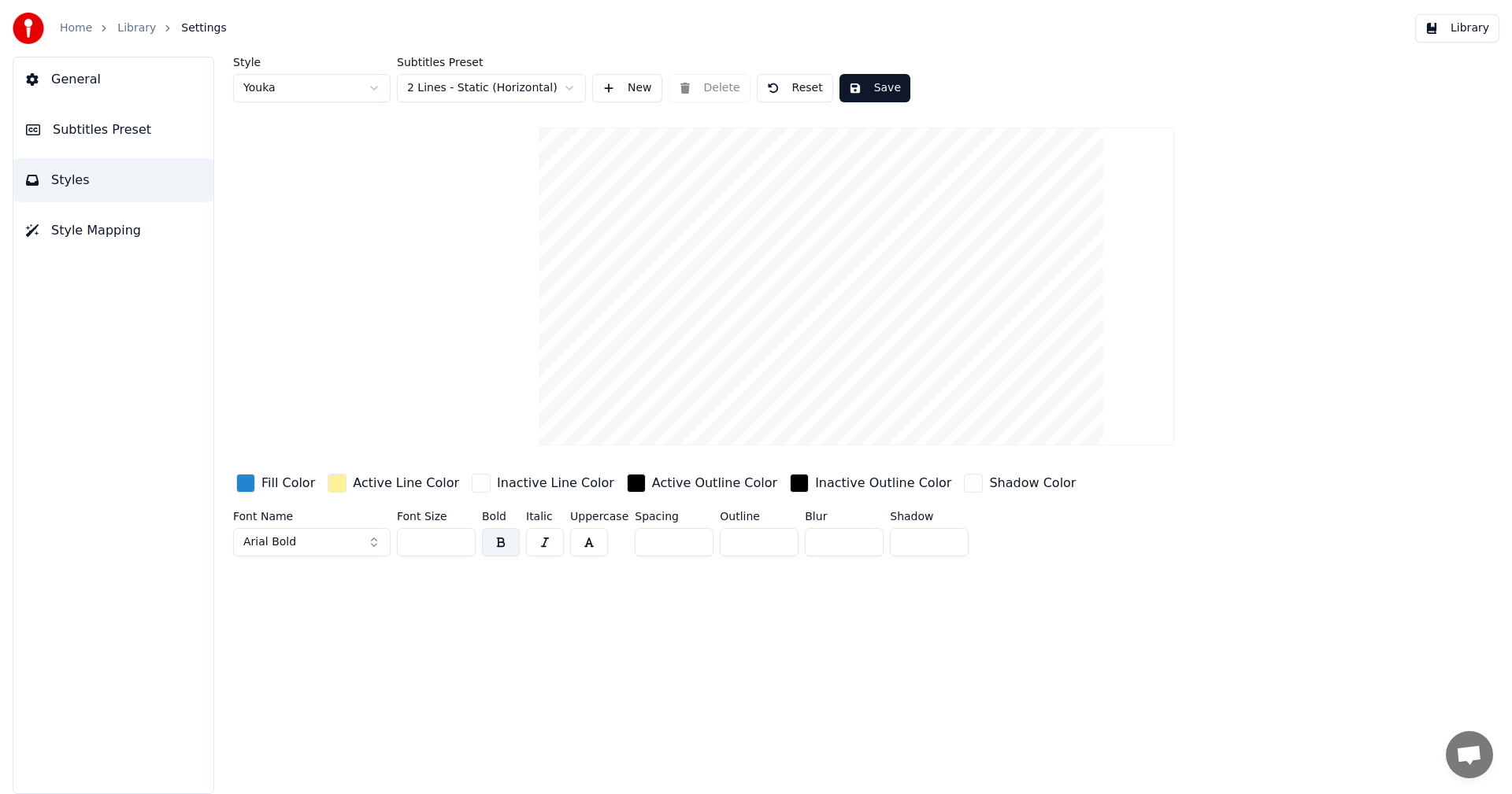
click at [101, 72] on button "General" at bounding box center [113, 79] width 200 height 44
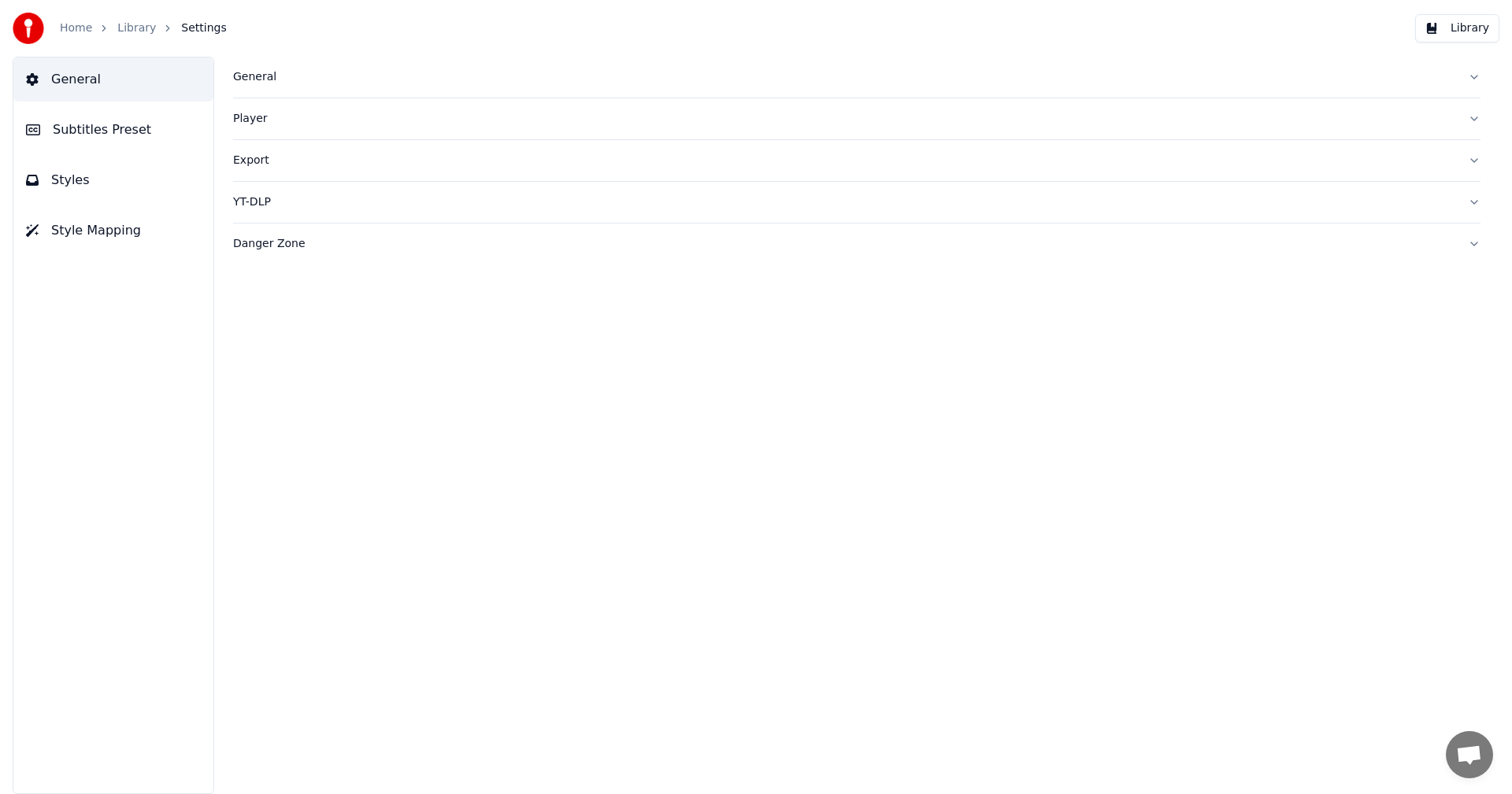
click at [84, 241] on button "Style Mapping" at bounding box center [113, 230] width 200 height 44
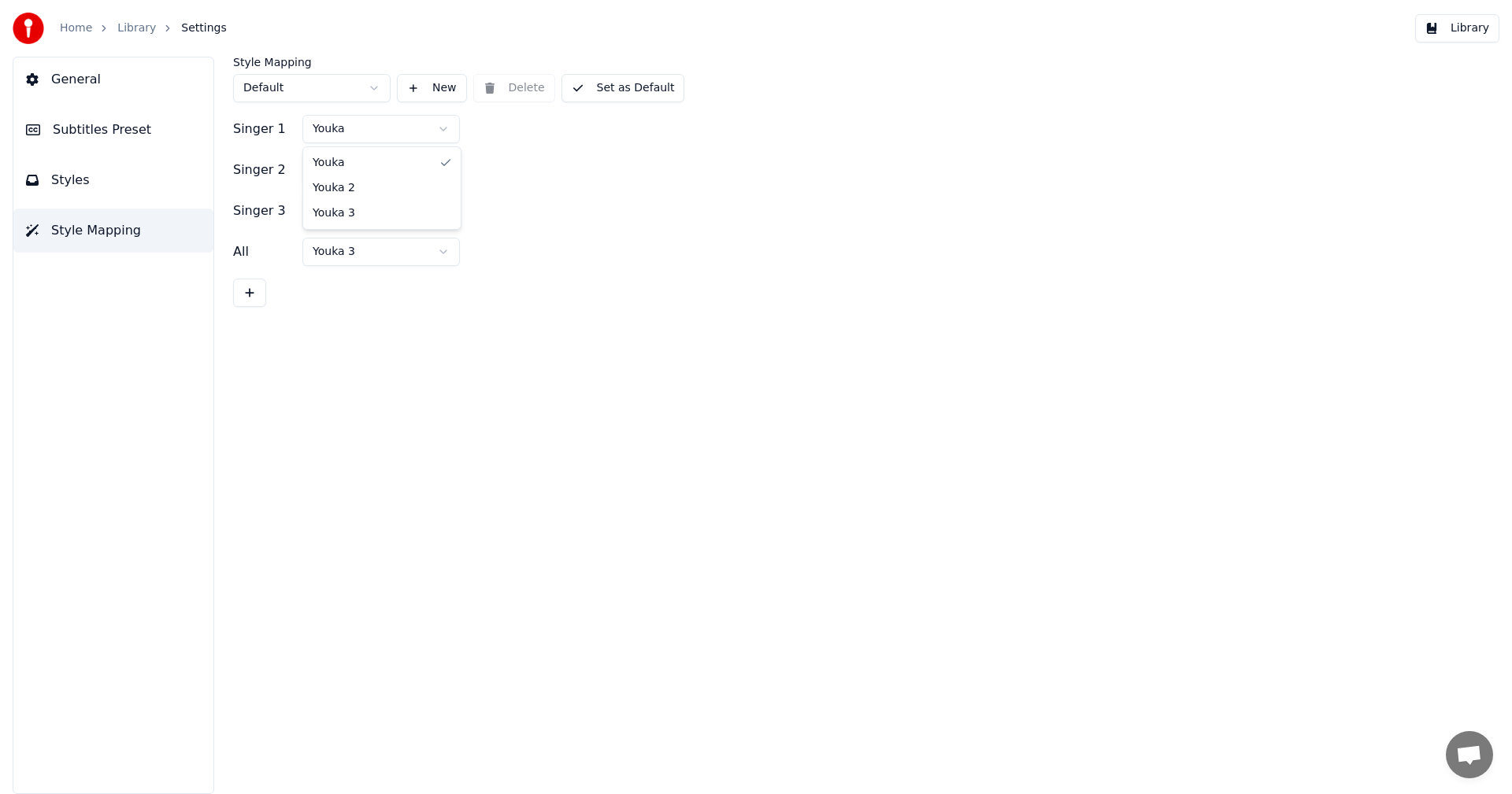
click at [430, 135] on html "Home Library Settings Library General Subtitles Preset Styles Style Mapping Sty…" at bounding box center [756, 397] width 1512 height 794
click at [430, 134] on html "Home Library Settings Library General Subtitles Preset Styles Style Mapping Sty…" at bounding box center [756, 397] width 1512 height 794
click at [88, 78] on span "General" at bounding box center [77, 79] width 50 height 19
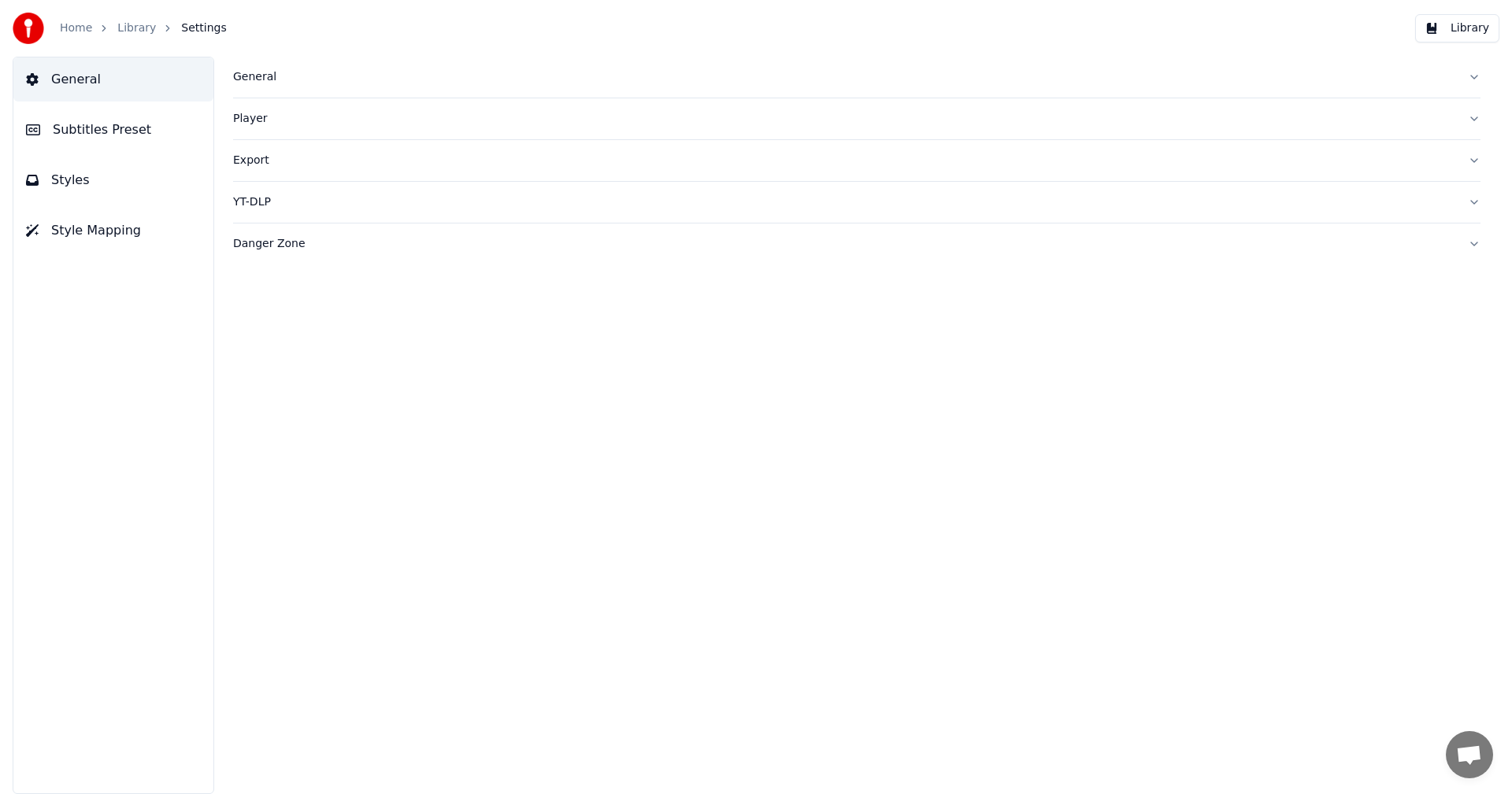
click at [96, 222] on span "Style Mapping" at bounding box center [96, 230] width 90 height 19
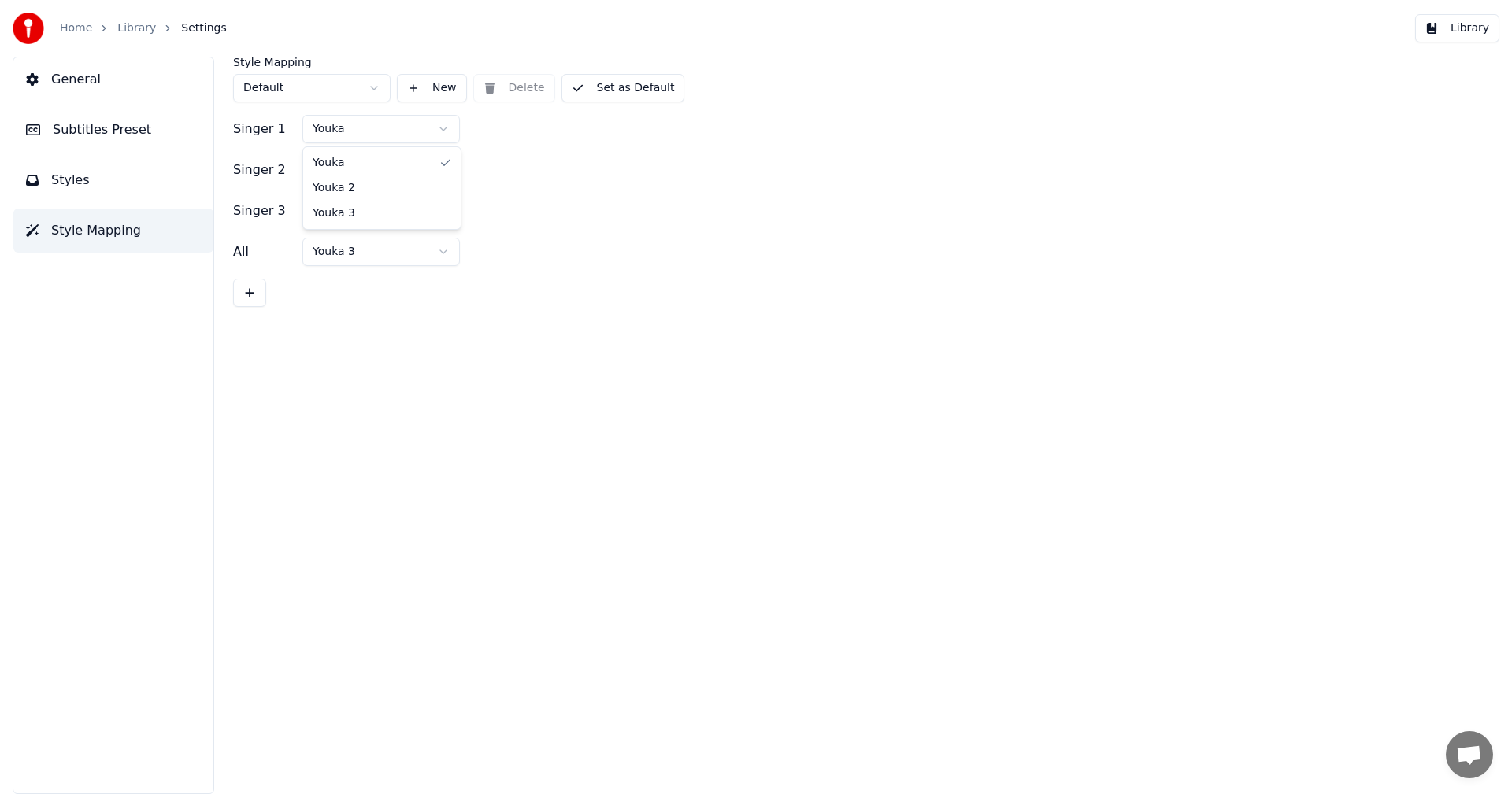
click at [332, 125] on html "Home Library Settings Library General Subtitles Preset Styles Style Mapping Sty…" at bounding box center [756, 397] width 1512 height 794
click at [93, 192] on button "Styles" at bounding box center [113, 180] width 200 height 44
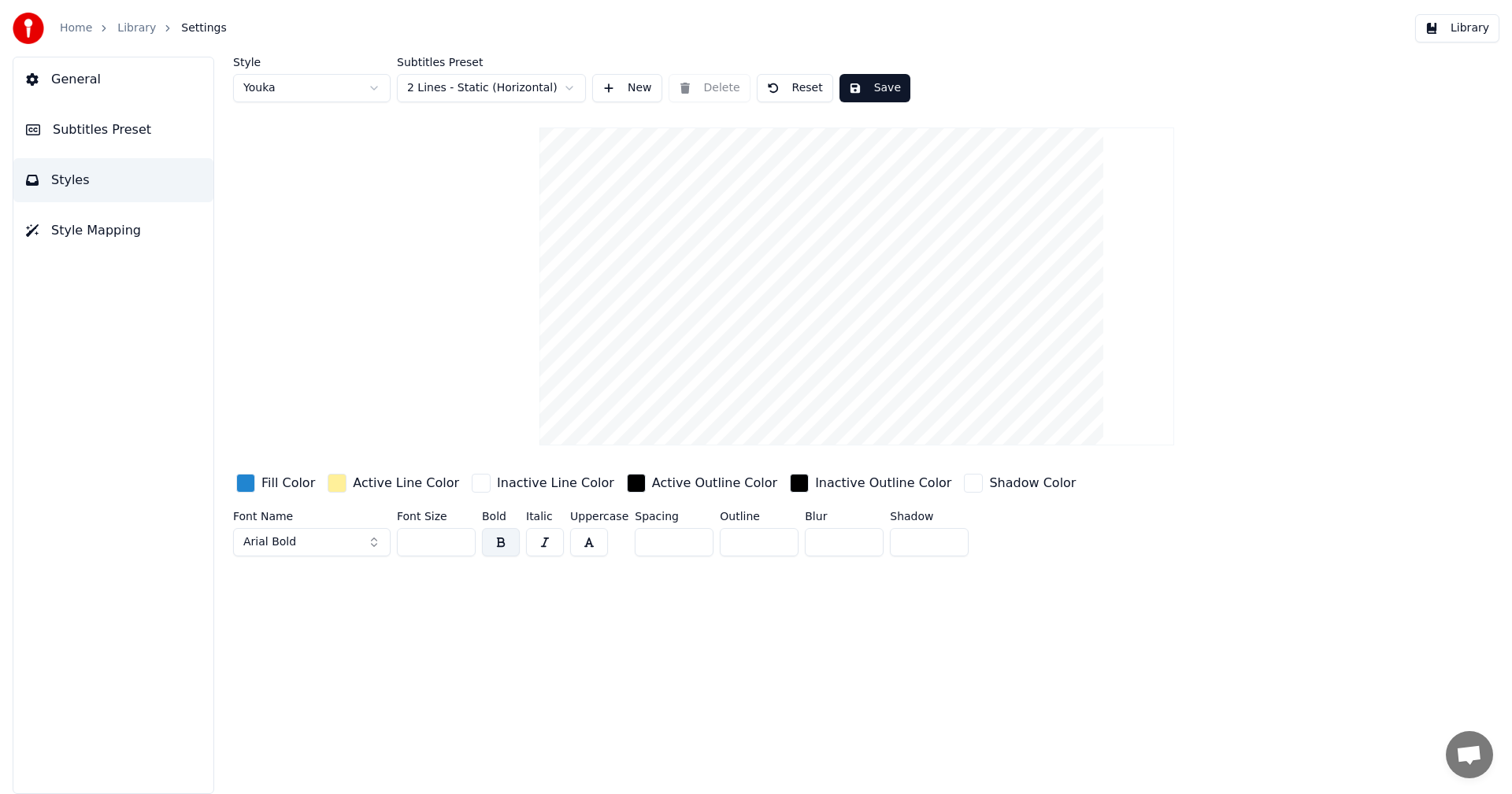
click at [86, 143] on button "Subtitles Preset" at bounding box center [113, 130] width 200 height 44
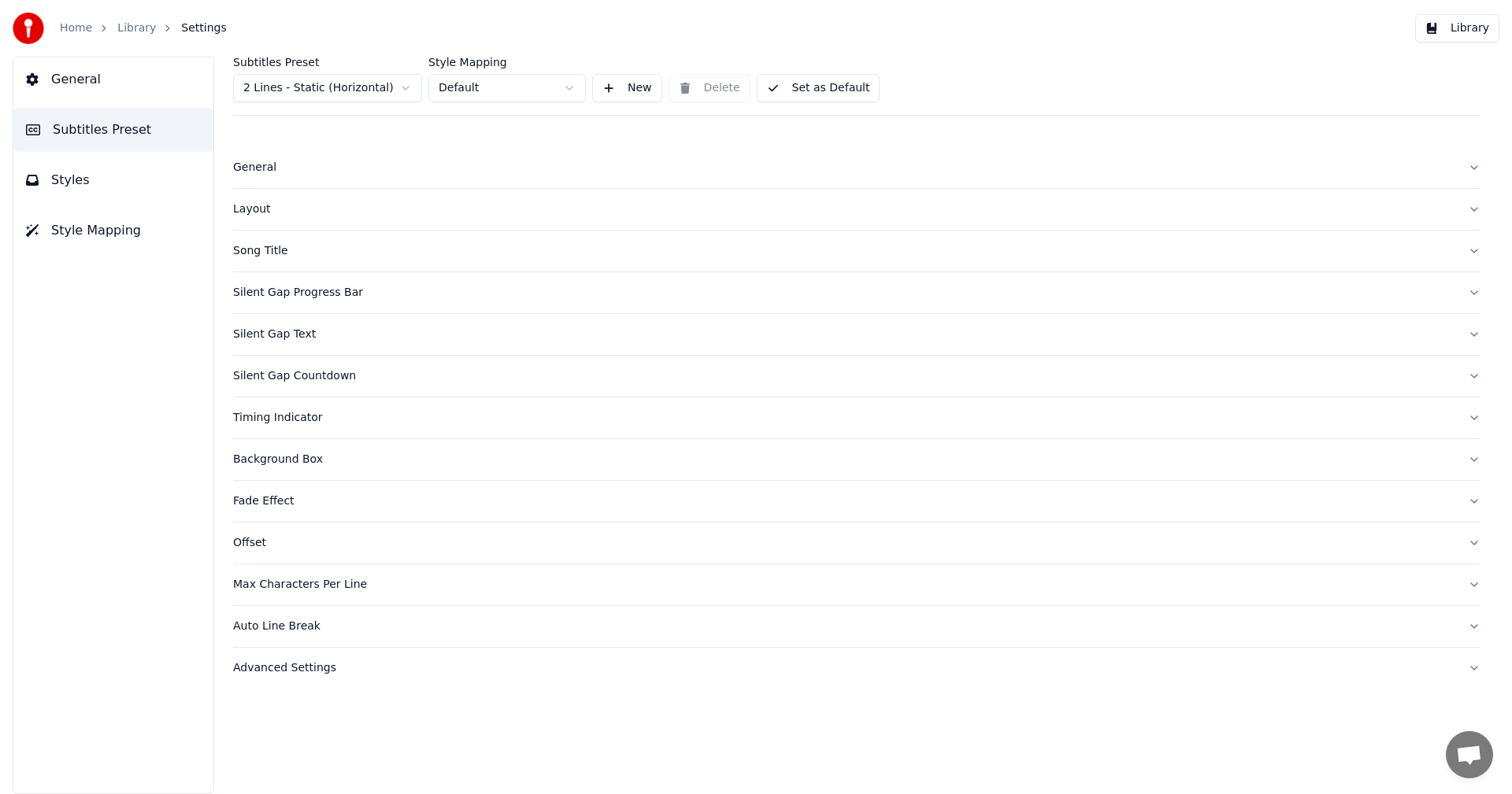
click at [83, 84] on span "General" at bounding box center [77, 79] width 50 height 19
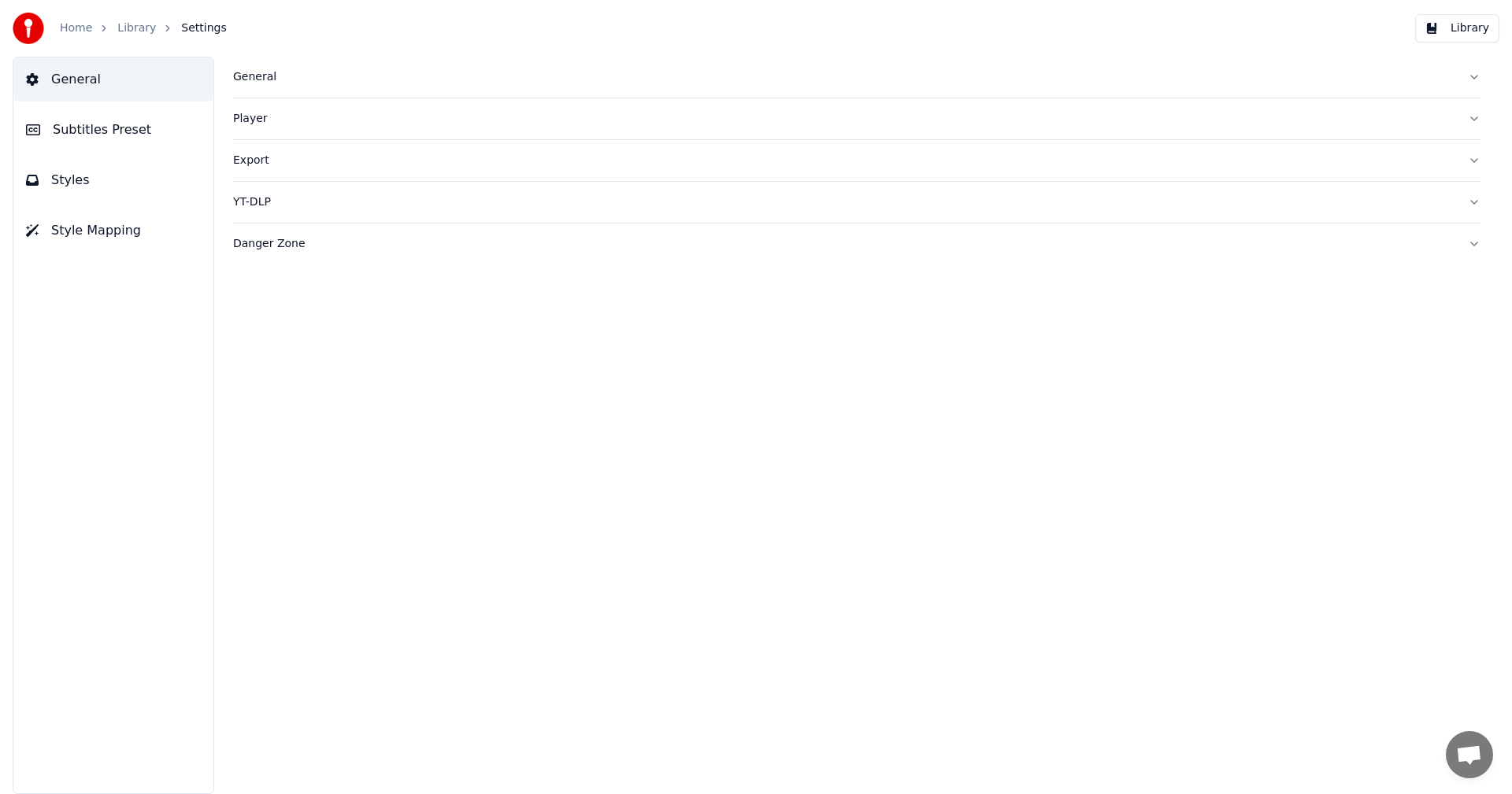
click at [77, 24] on link "Home" at bounding box center [76, 28] width 32 height 16
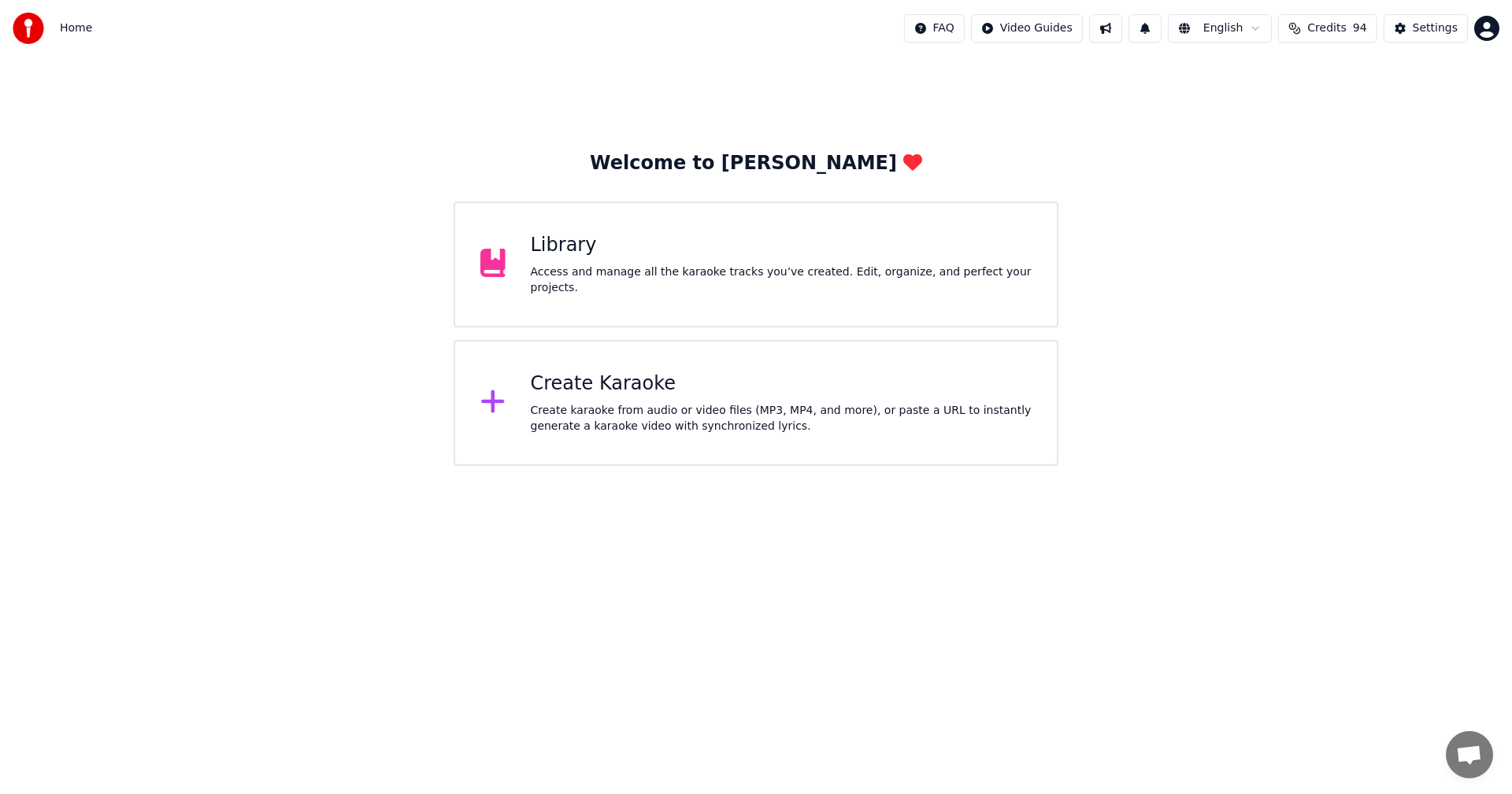
click at [646, 269] on div "Library Access and manage all the karaoke tracks you’ve created. Edit, organize…" at bounding box center [781, 264] width 502 height 63
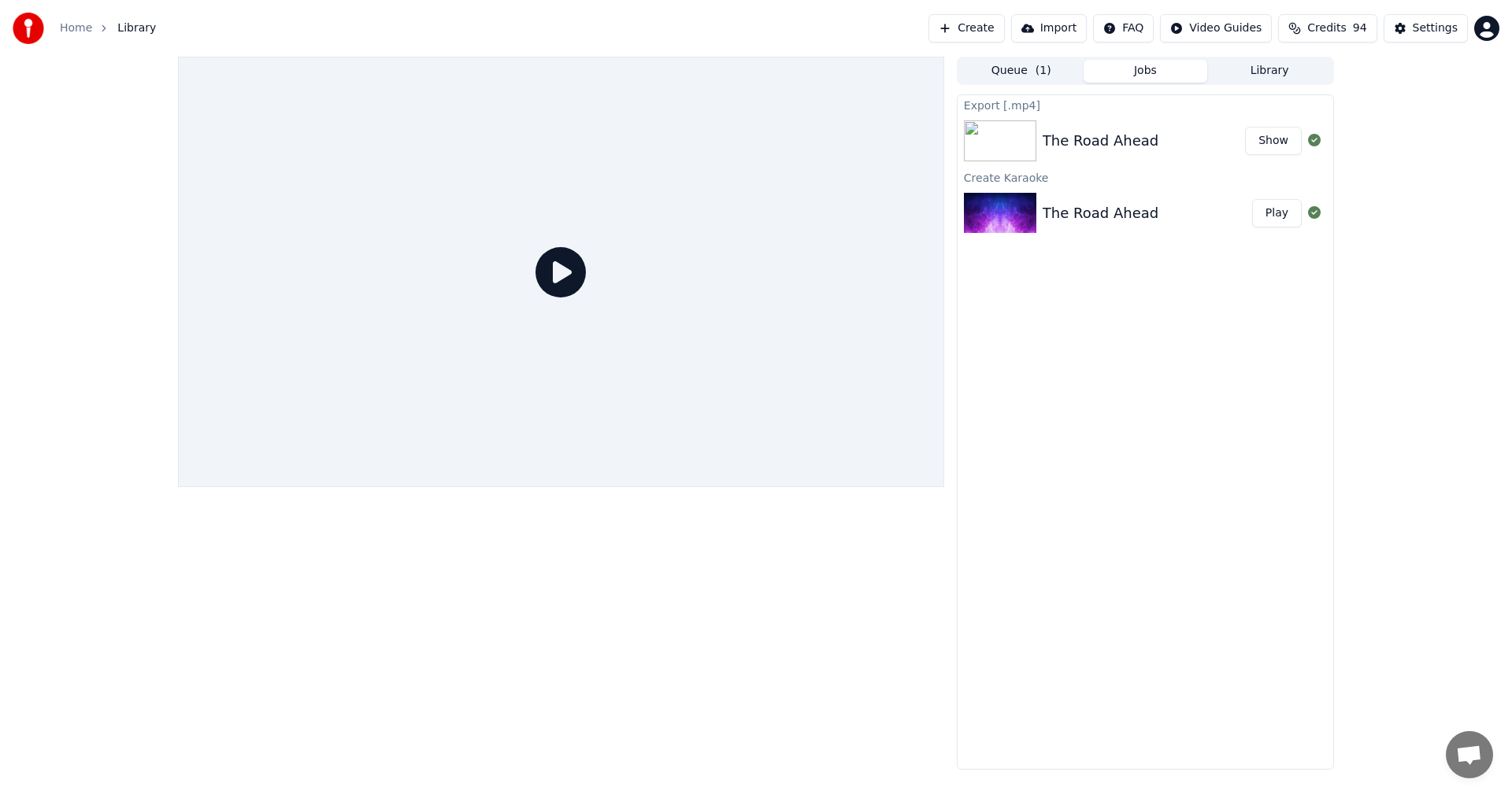
click at [1008, 209] on img at bounding box center [1000, 213] width 72 height 41
click at [578, 272] on icon at bounding box center [561, 272] width 51 height 51
click at [1265, 141] on button "Show" at bounding box center [1273, 141] width 57 height 28
click at [998, 62] on button "Queue ( 1 )" at bounding box center [1021, 71] width 125 height 22
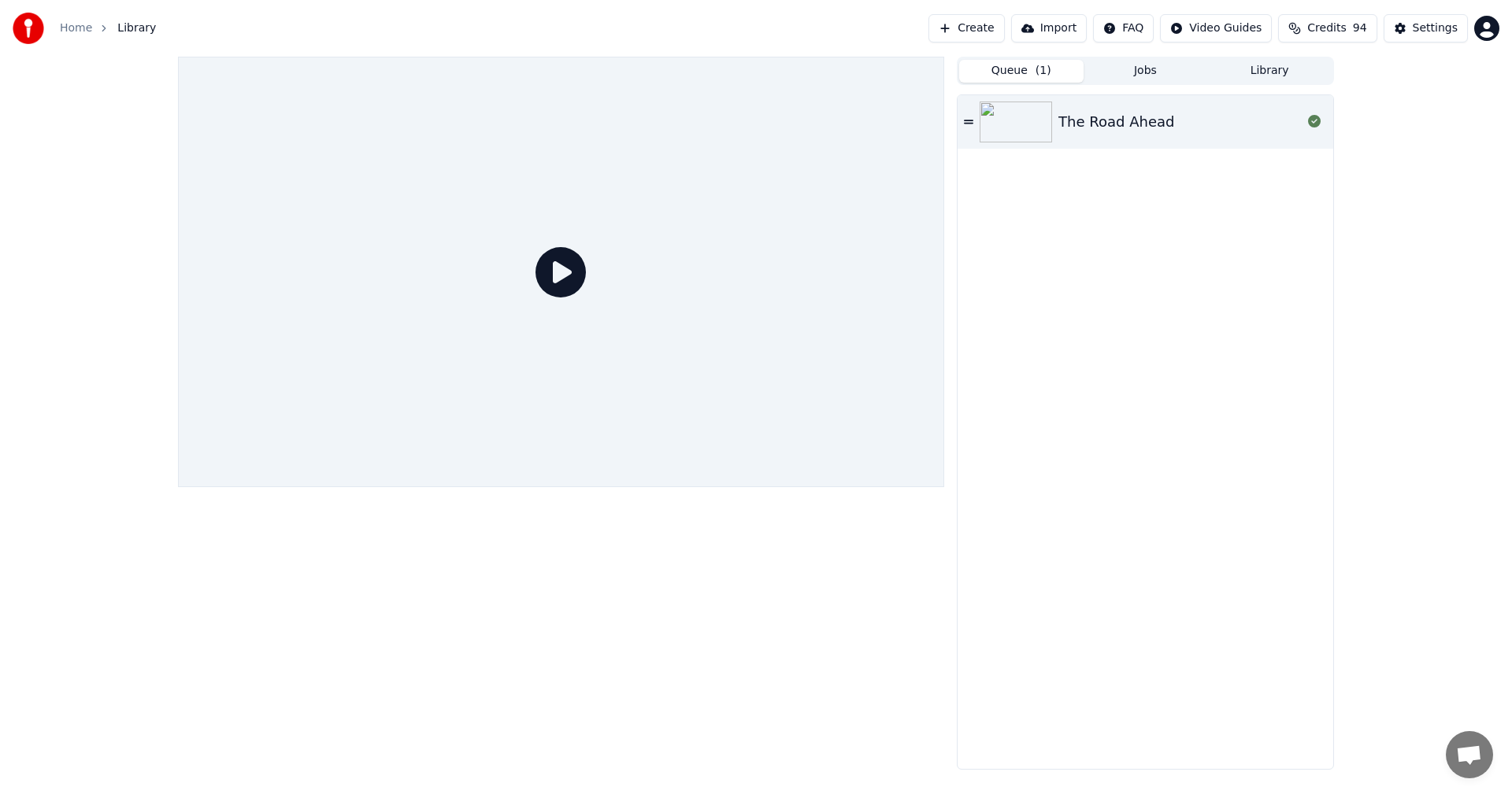
click at [959, 122] on div "The Road Ahead" at bounding box center [1145, 122] width 376 height 53
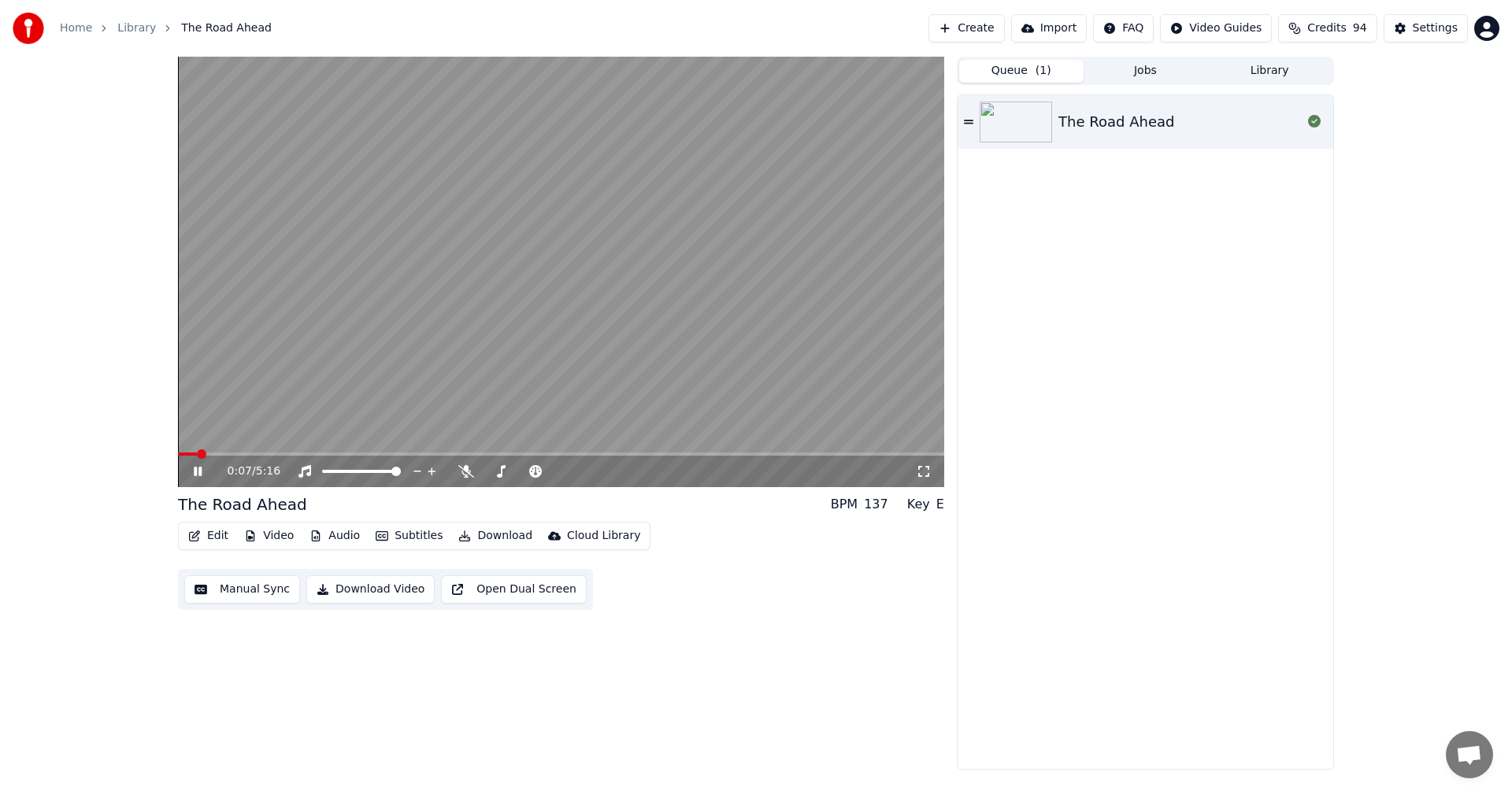
click at [67, 27] on link "Home" at bounding box center [76, 28] width 32 height 16
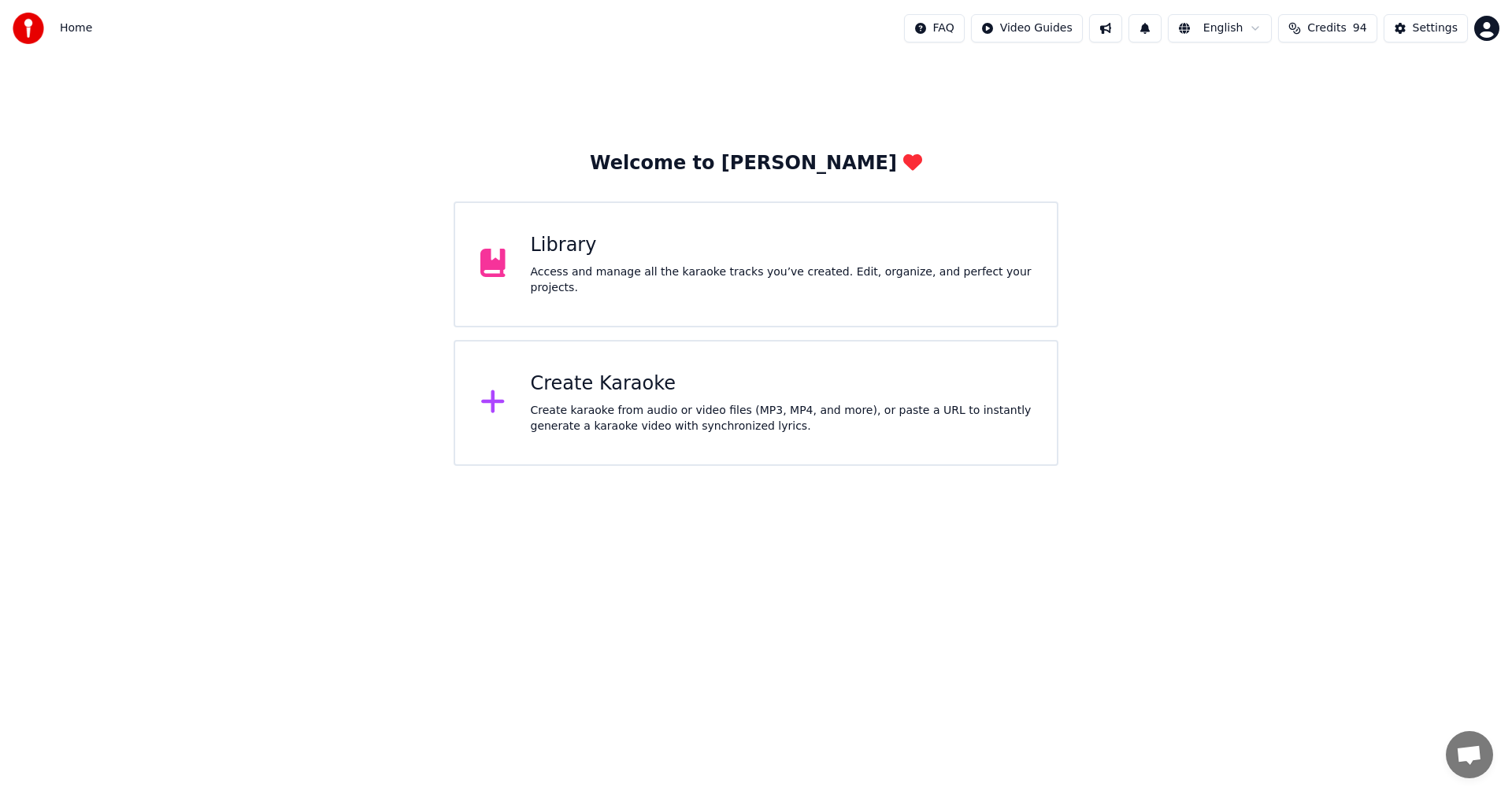
click at [747, 418] on div "Create karaoke from audio or video files (MP3, MP4, and more), or paste a URL t…" at bounding box center [781, 419] width 502 height 32
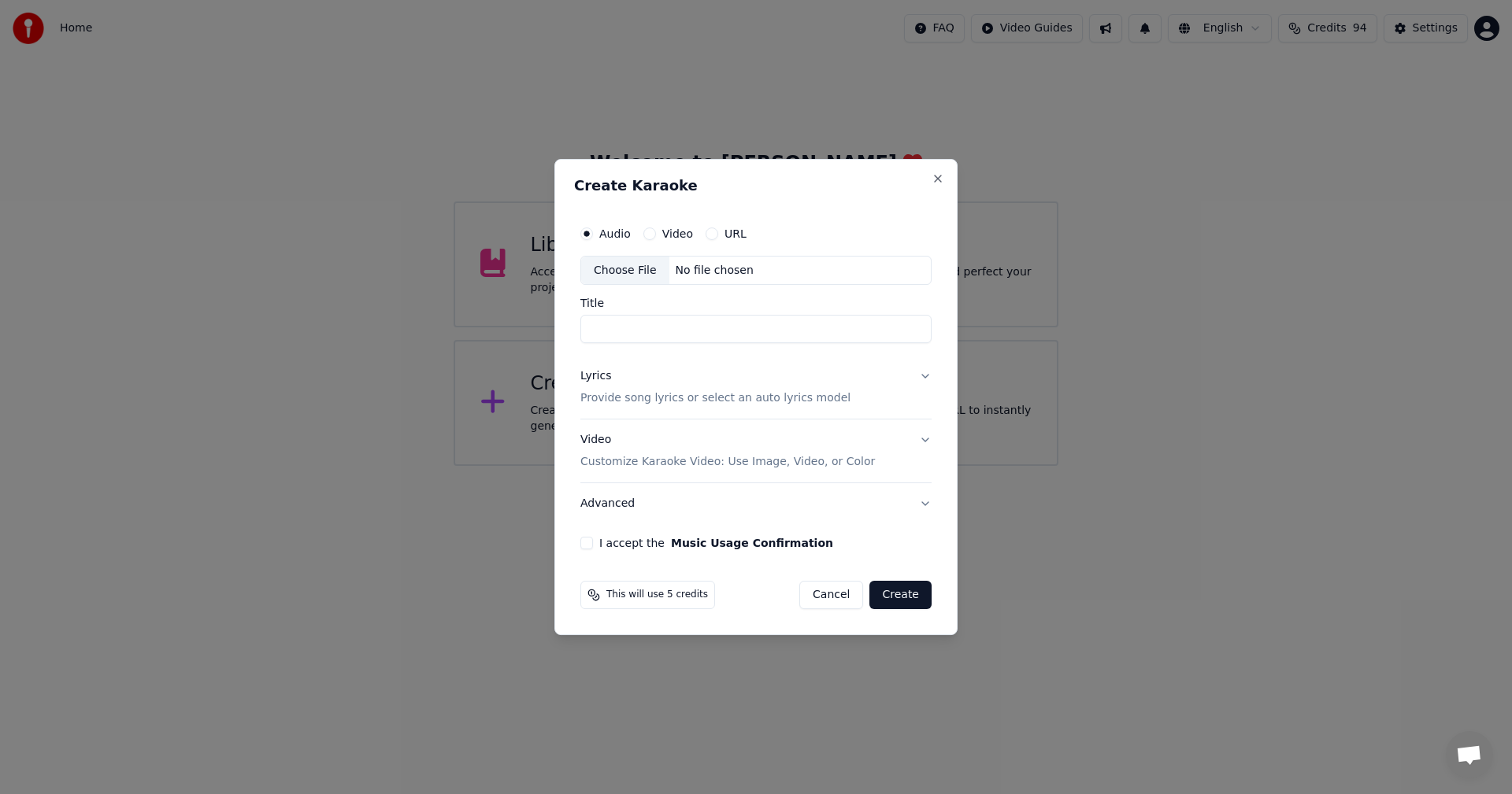
click at [630, 266] on div "Choose File" at bounding box center [625, 271] width 88 height 28
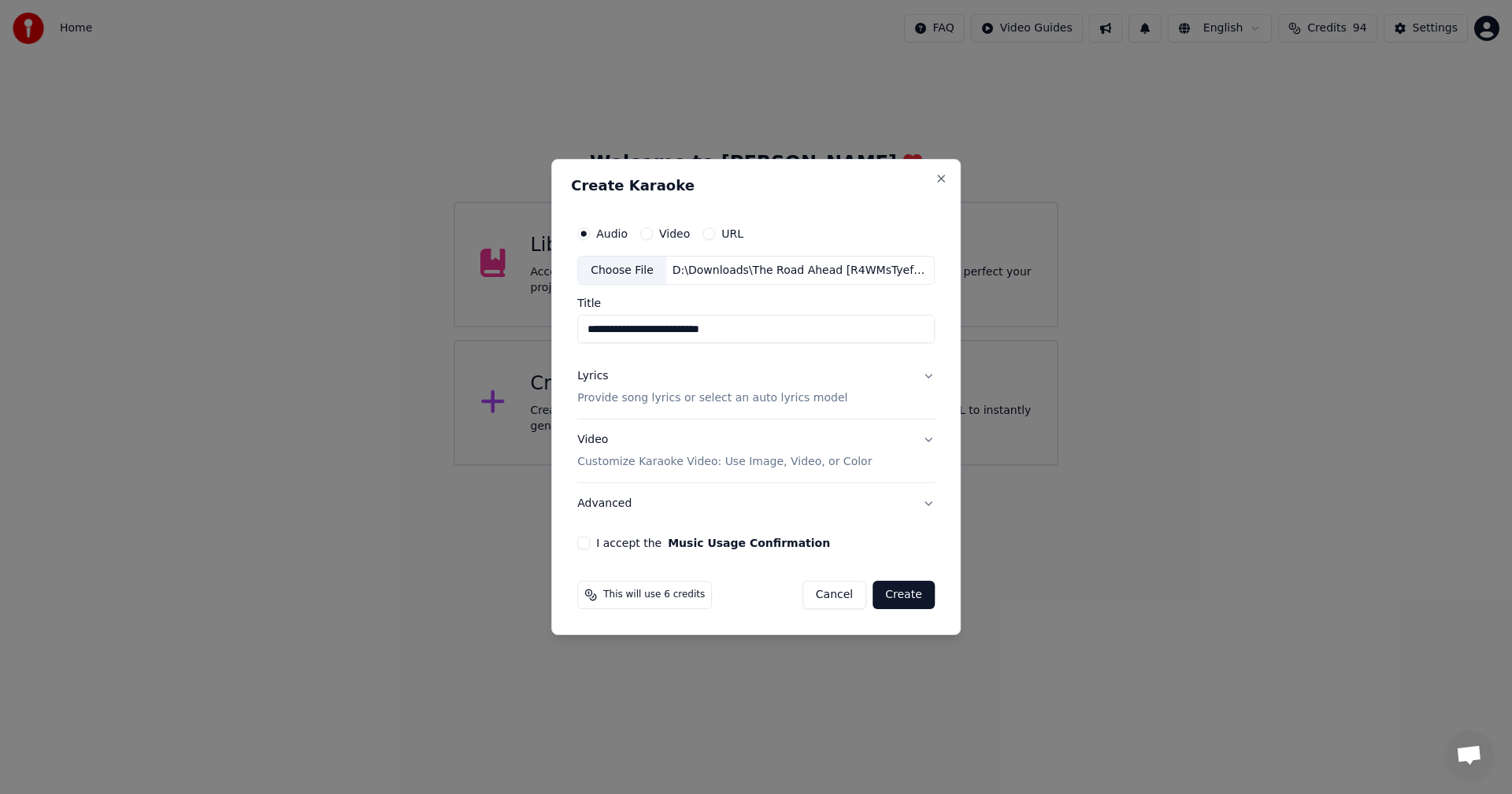
drag, startPoint x: 674, startPoint y: 326, endPoint x: 842, endPoint y: 328, distance: 168.0
click at [842, 328] on input "**********" at bounding box center [756, 330] width 358 height 28
type input "**********"
click at [778, 391] on p "Provide song lyrics or select an auto lyrics model" at bounding box center [712, 398] width 270 height 16
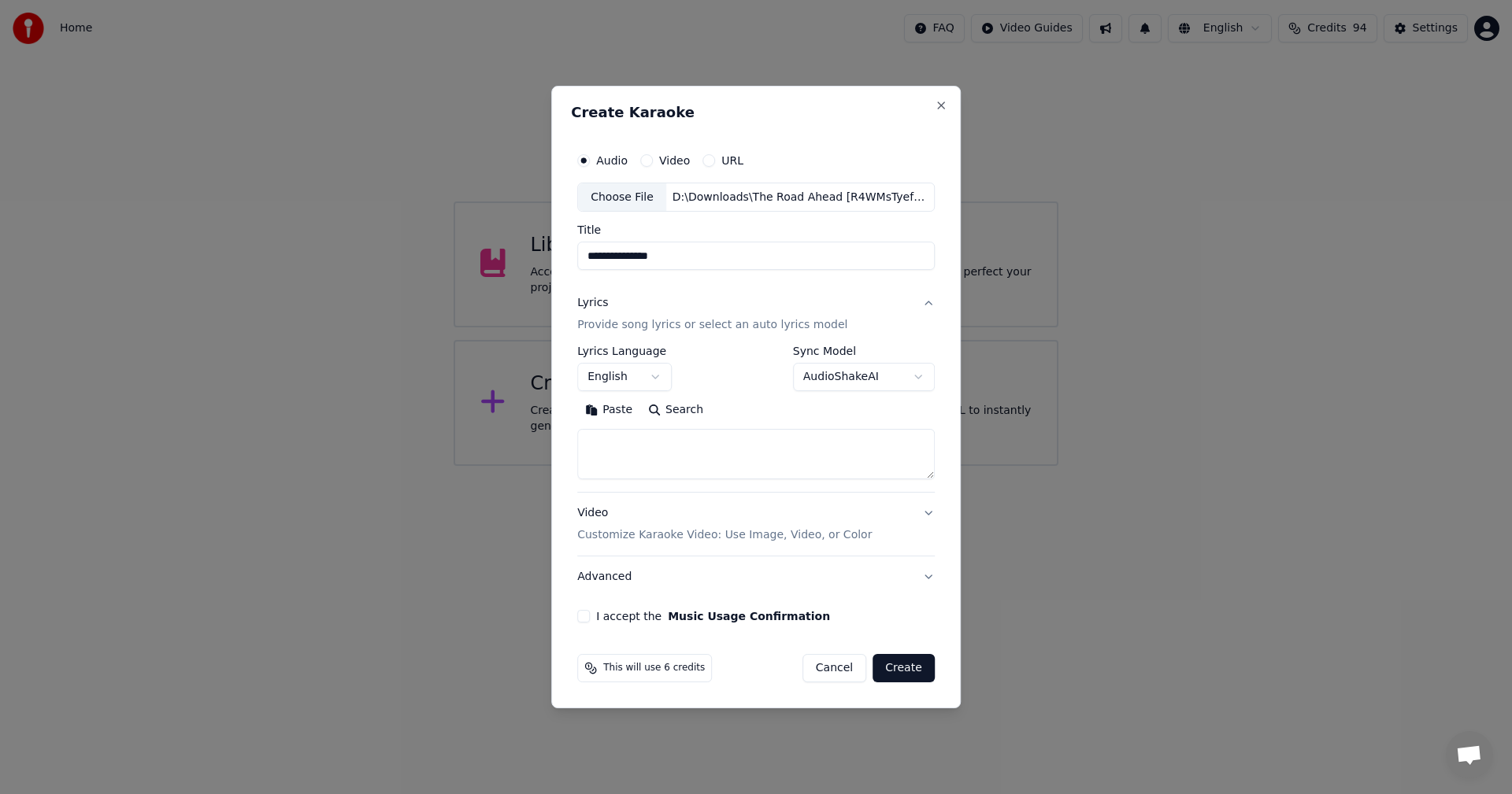
click at [737, 434] on textarea at bounding box center [756, 455] width 358 height 51
paste textarea "**********"
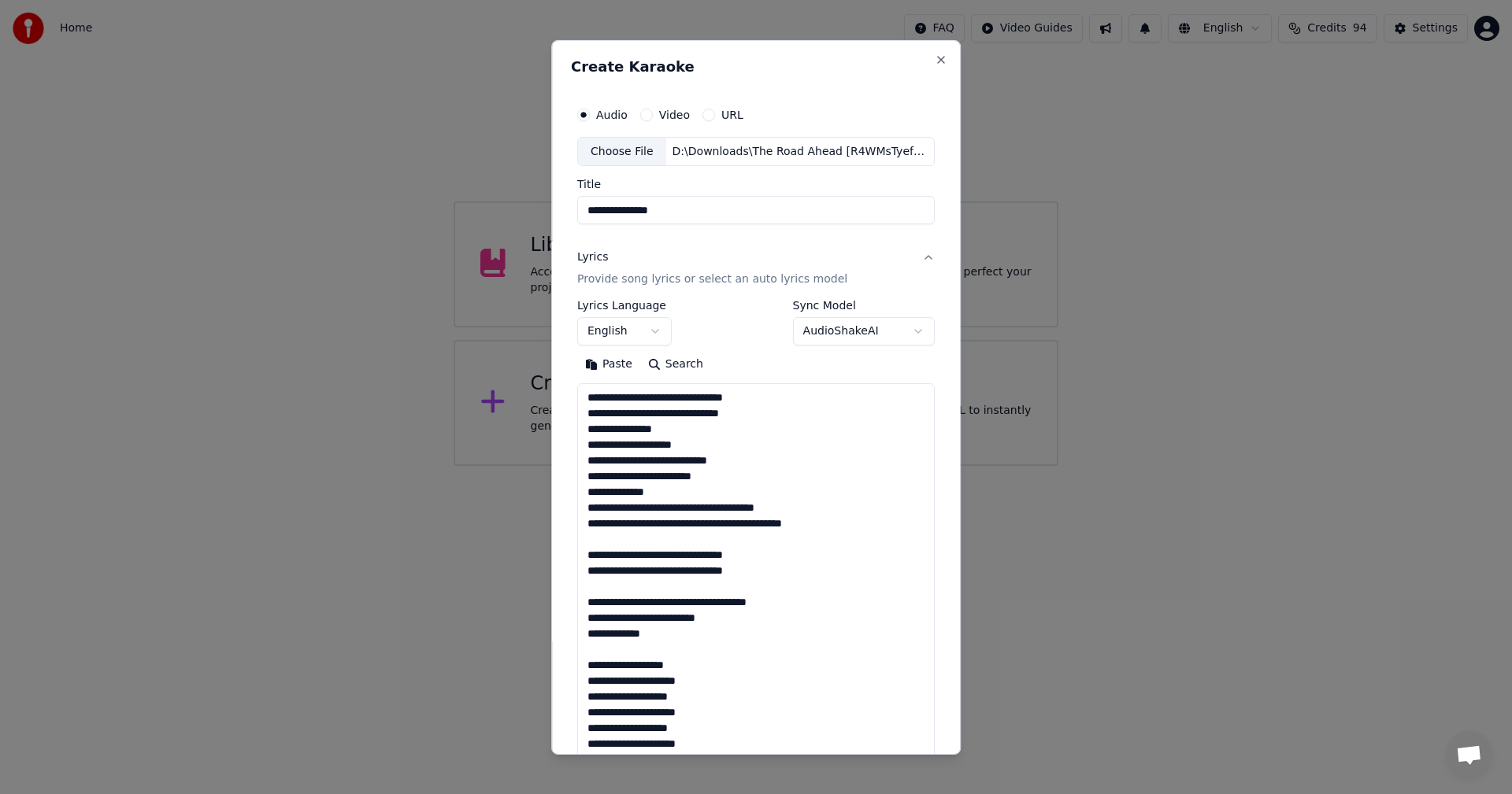
scroll to position [806, 0]
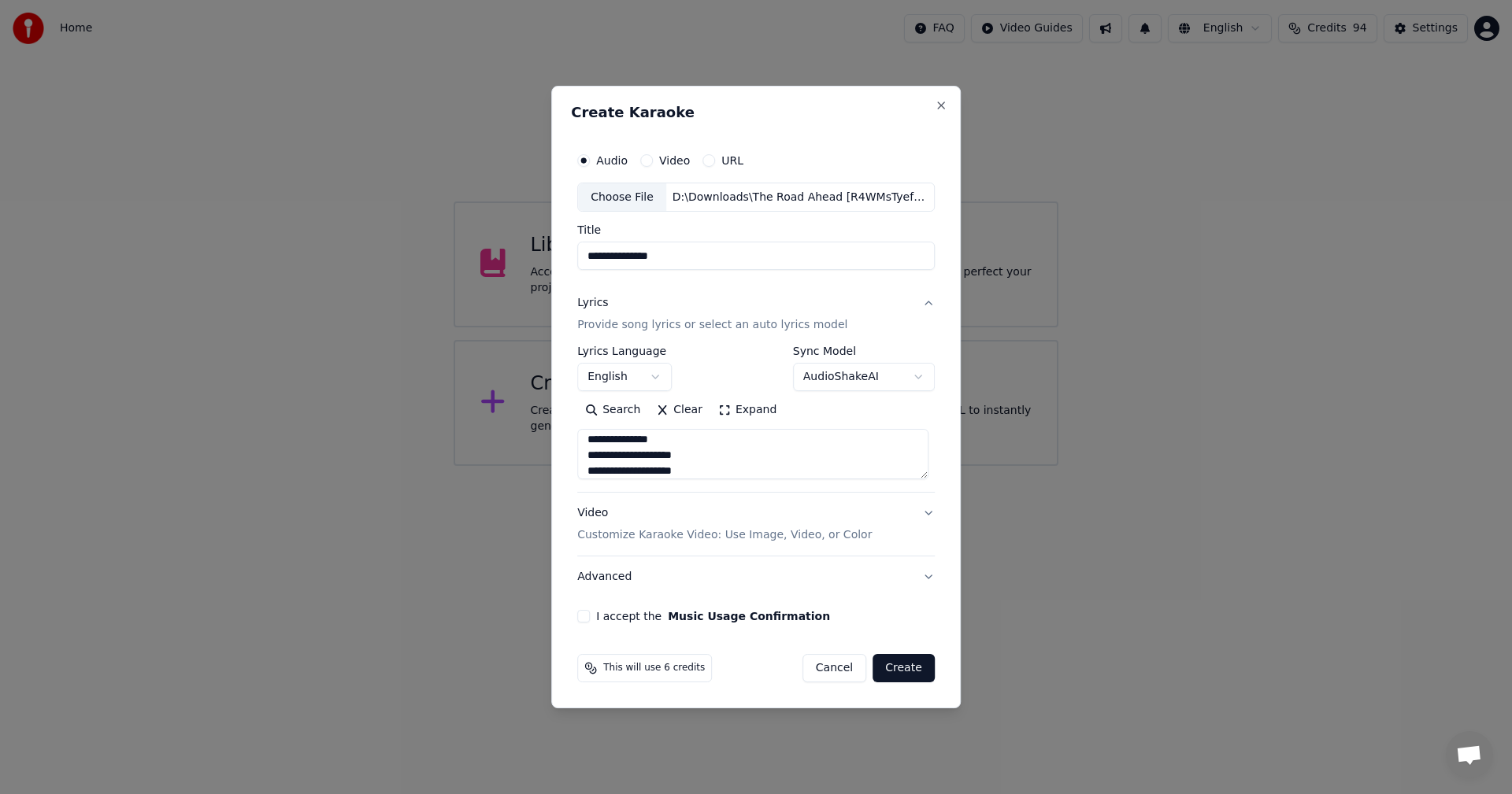
type textarea "**********"
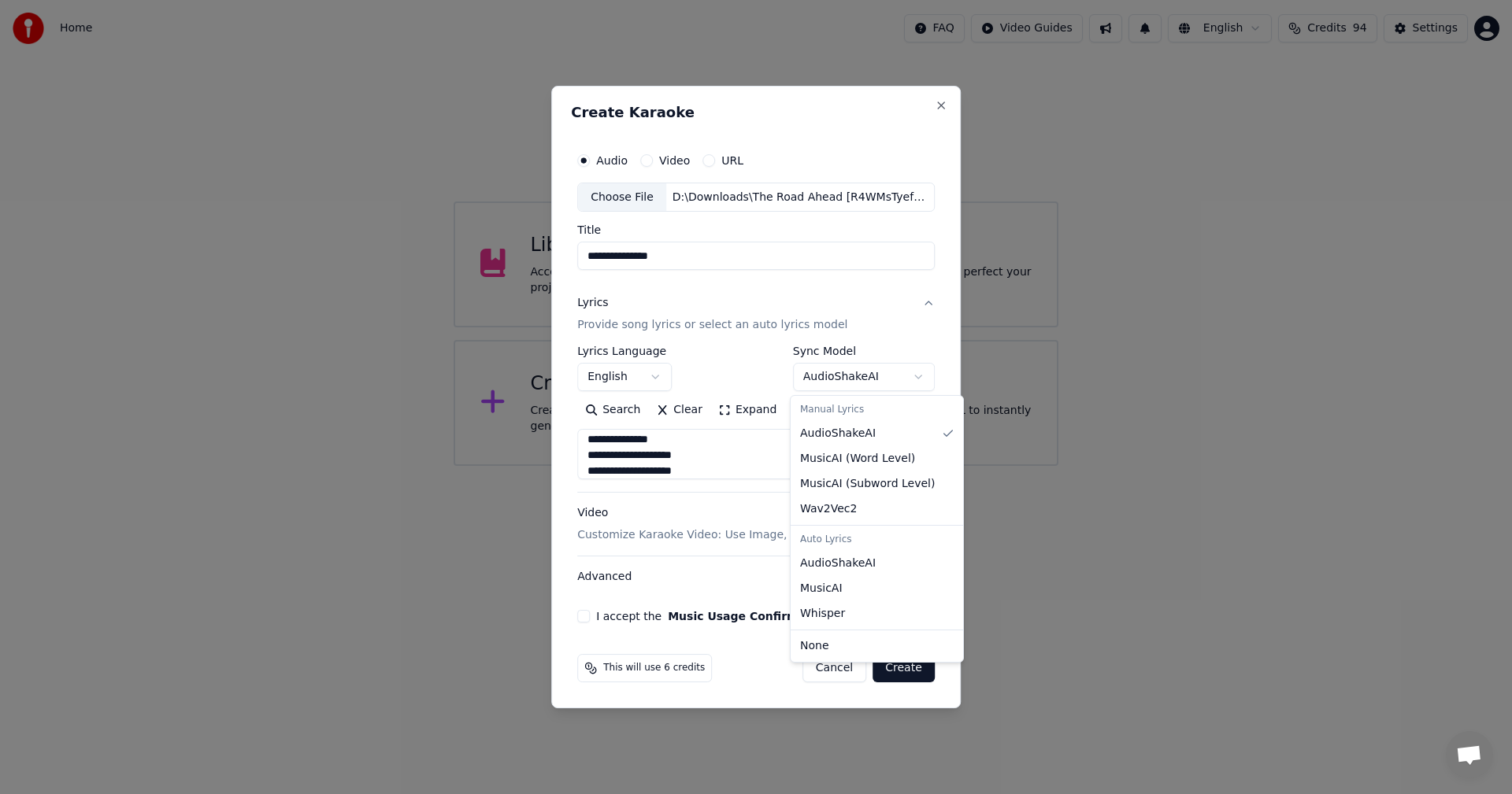
click at [881, 379] on body "**********" at bounding box center [756, 233] width 1512 height 466
click at [749, 363] on body "**********" at bounding box center [756, 233] width 1512 height 466
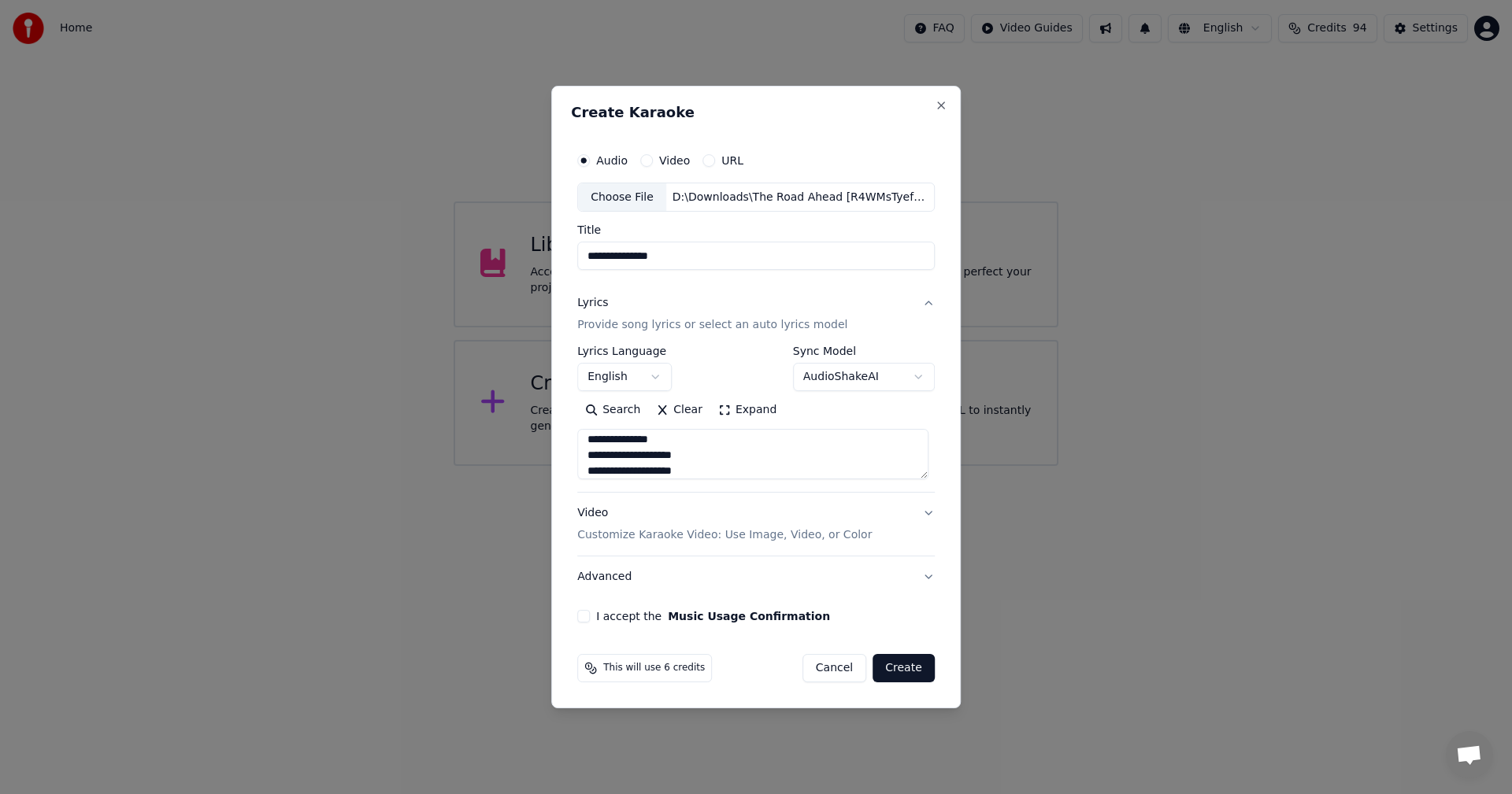
click at [706, 538] on p "Customize Karaoke Video: Use Image, Video, or Color" at bounding box center [724, 535] width 294 height 16
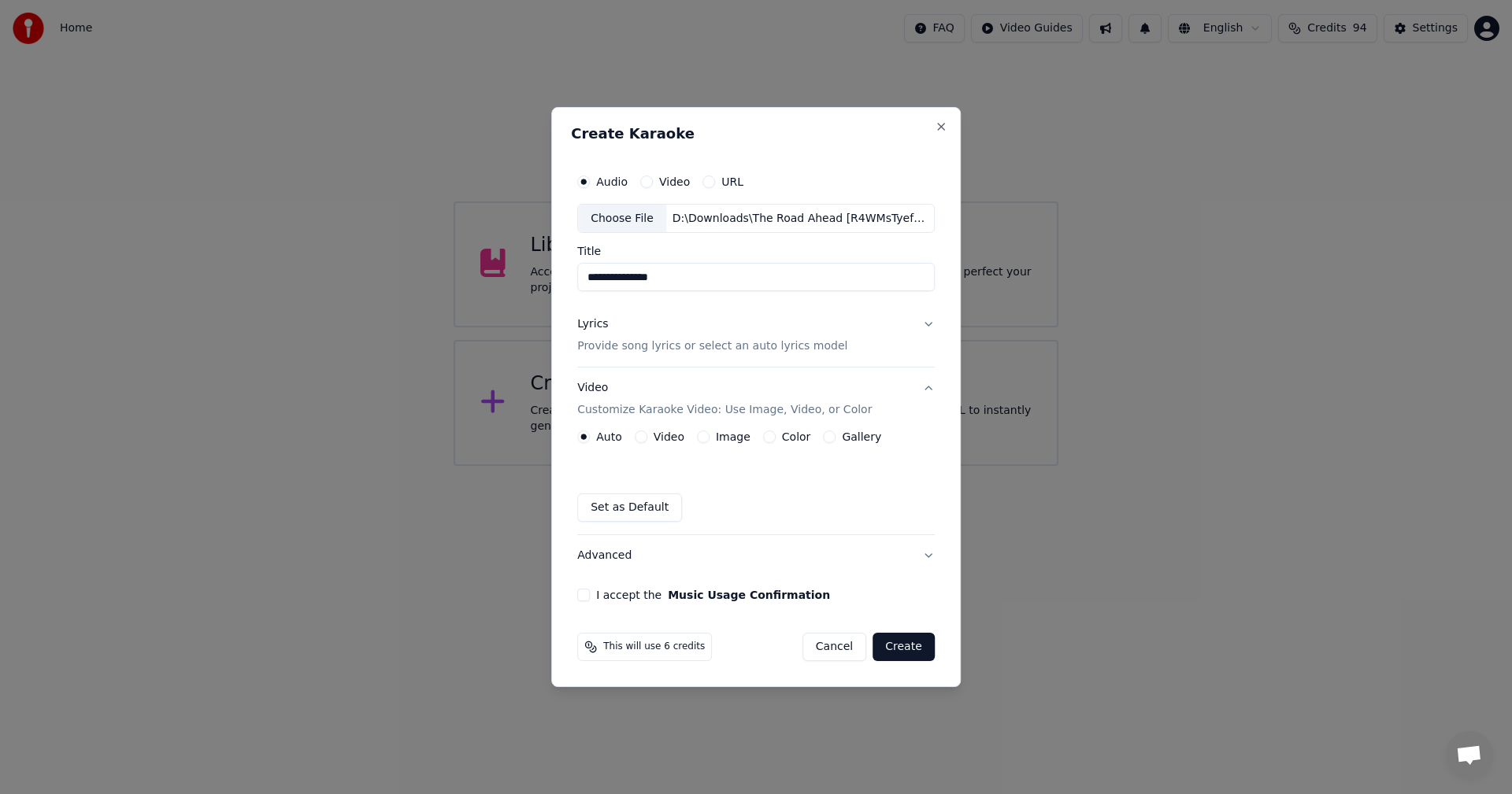
click at [642, 439] on button "Video" at bounding box center [640, 436] width 12 height 12
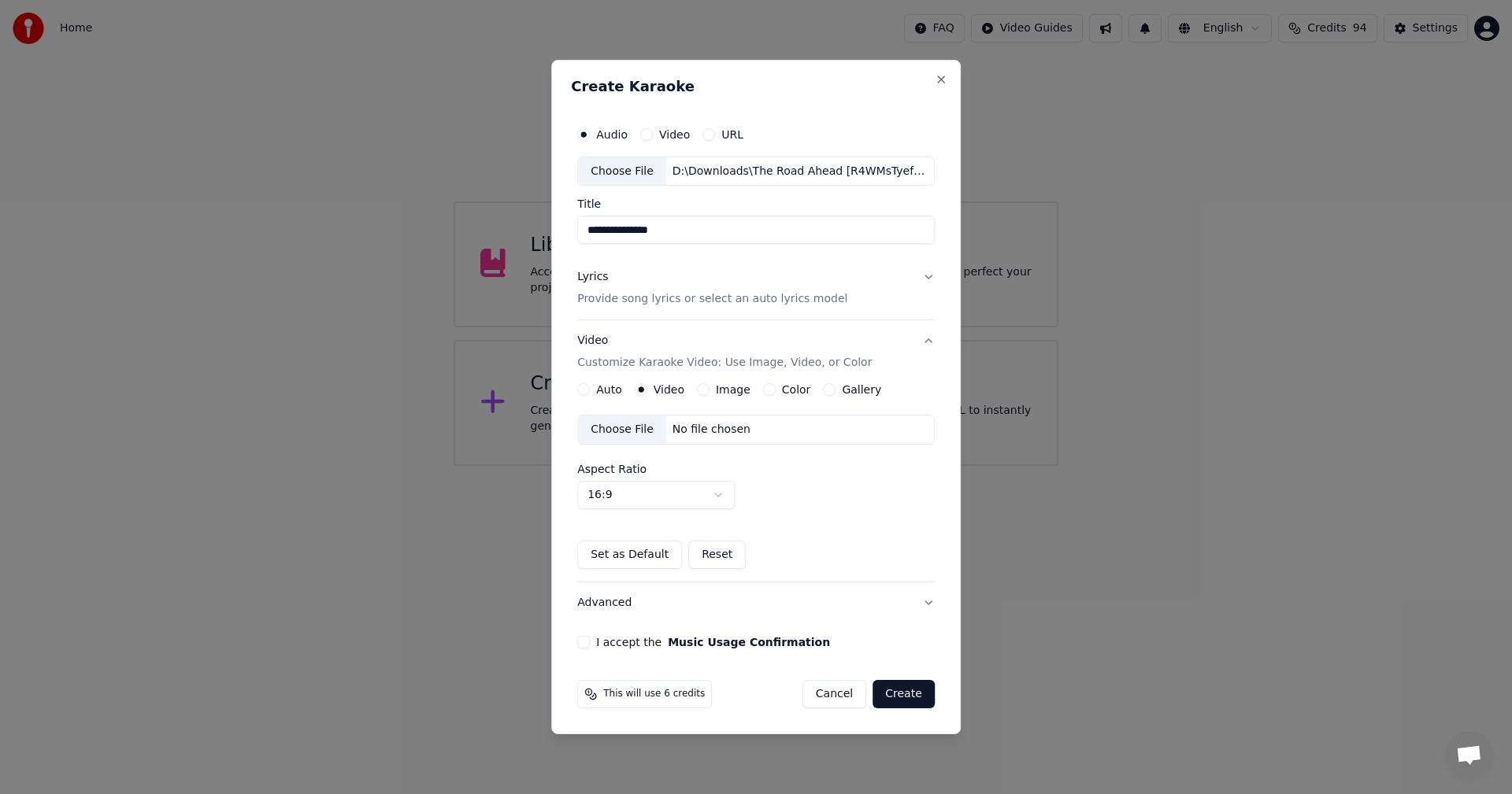
click at [624, 437] on div "Choose File" at bounding box center [622, 430] width 88 height 28
click at [590, 644] on button "I accept the Music Usage Confirmation" at bounding box center [583, 642] width 12 height 12
click at [608, 607] on button "Advanced" at bounding box center [756, 603] width 358 height 41
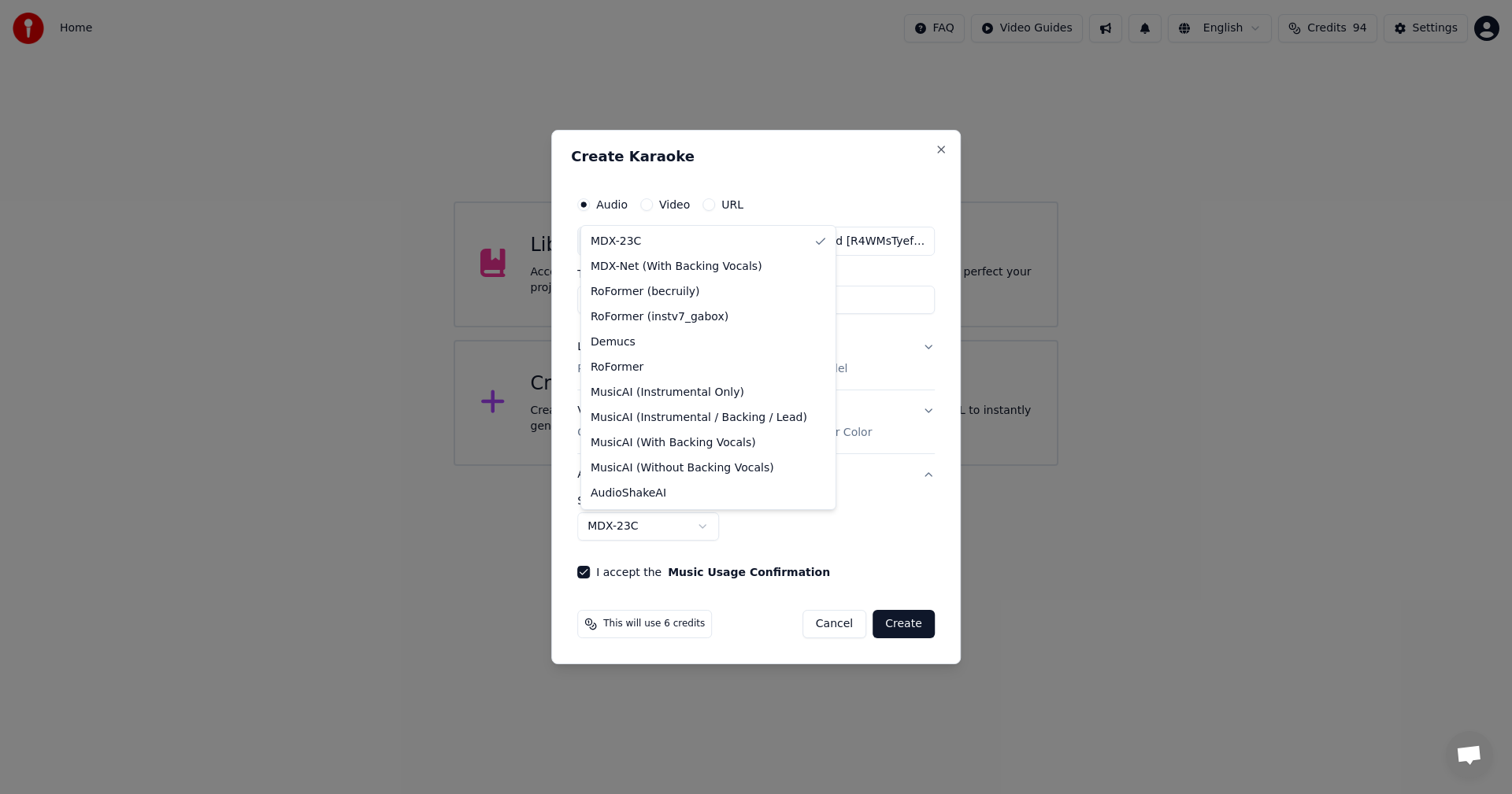
click at [715, 466] on body "**********" at bounding box center [756, 233] width 1512 height 466
select select "**********"
click at [699, 466] on body "**********" at bounding box center [756, 233] width 1512 height 466
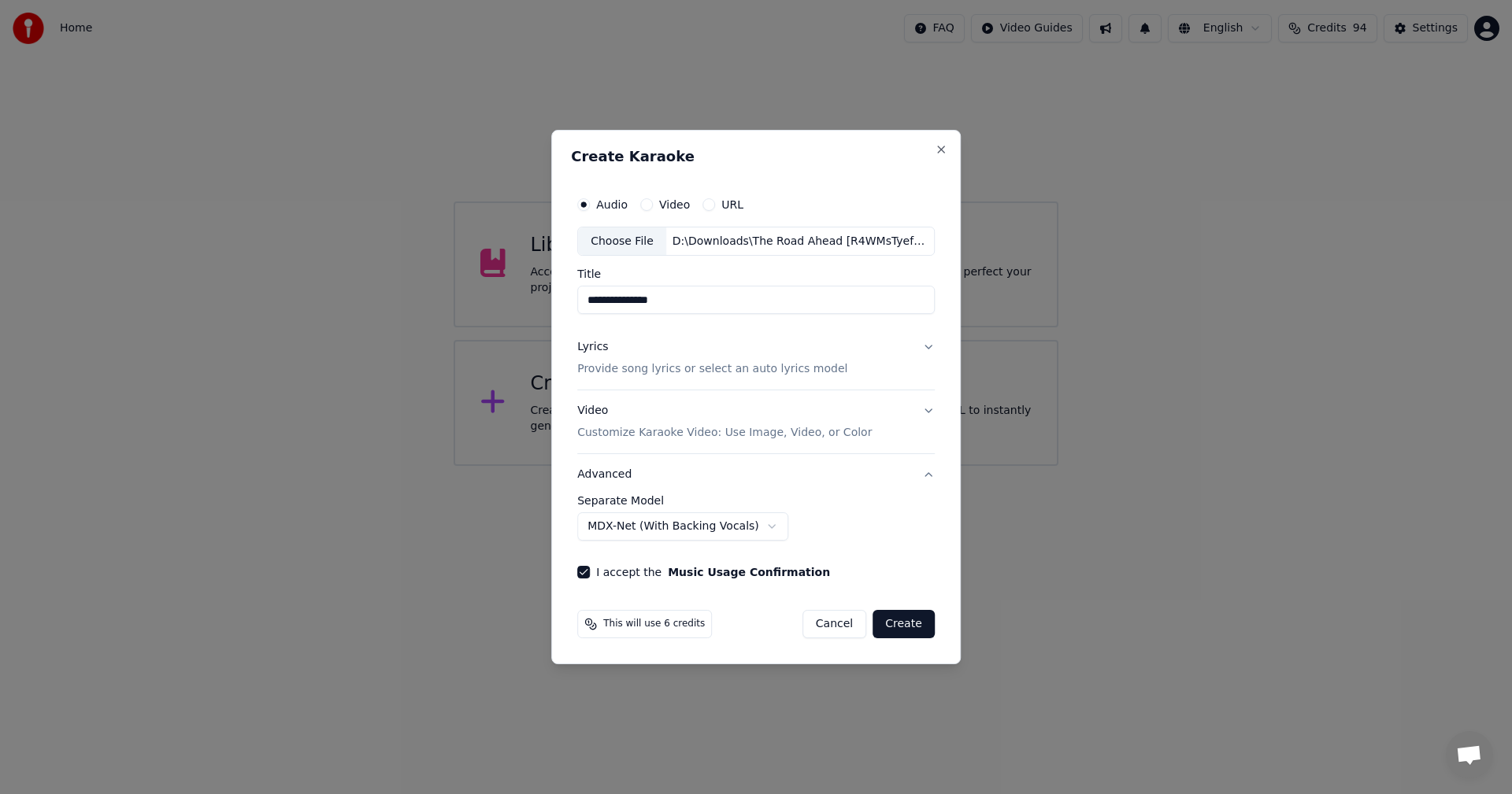
click at [734, 297] on input "**********" at bounding box center [756, 301] width 358 height 28
click at [680, 303] on input "**********" at bounding box center [756, 301] width 358 height 28
type input "**********"
click at [668, 567] on button "Music Usage Confirmation" at bounding box center [749, 572] width 162 height 11
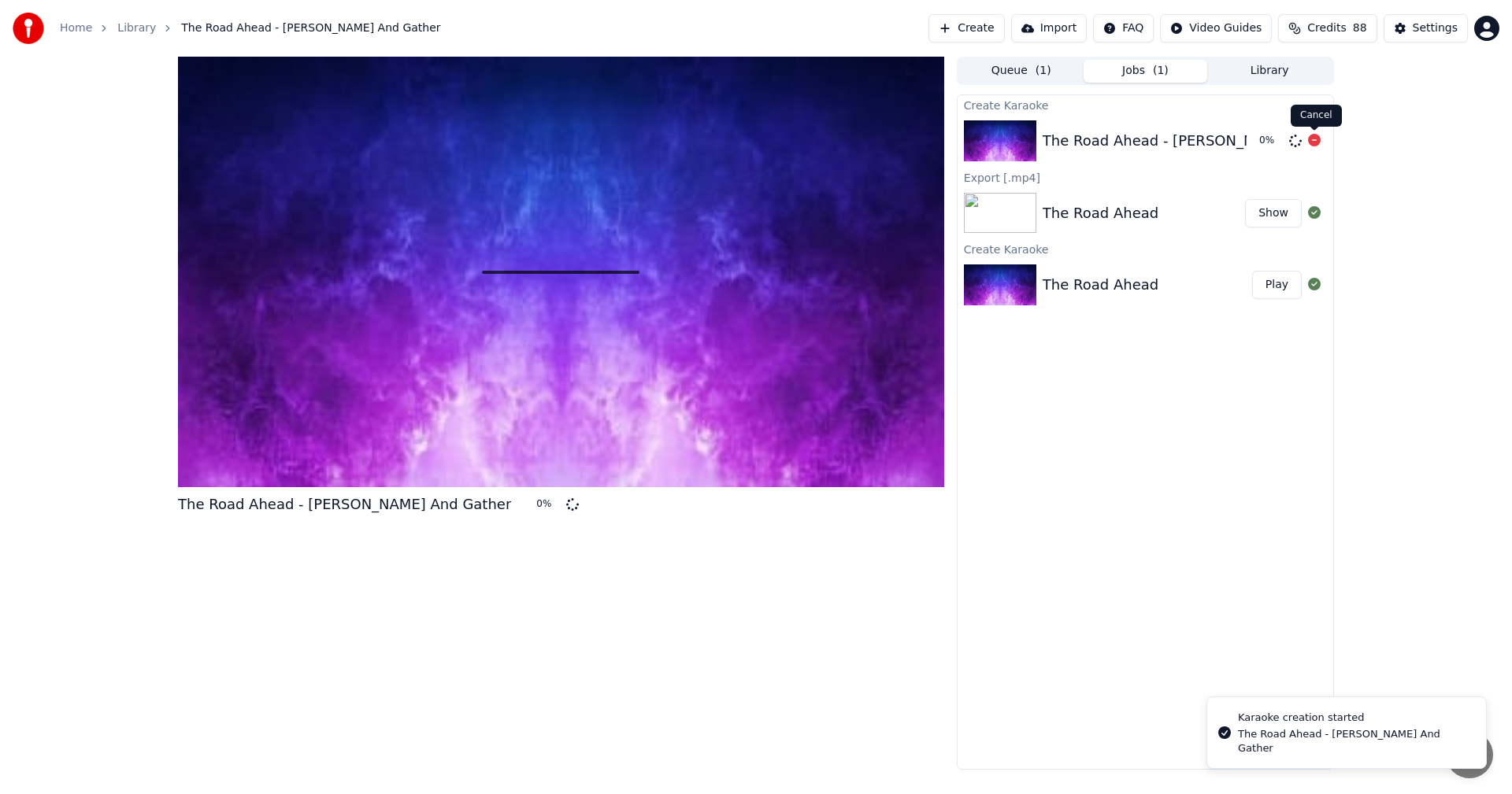
click at [1314, 143] on icon at bounding box center [1313, 140] width 12 height 12
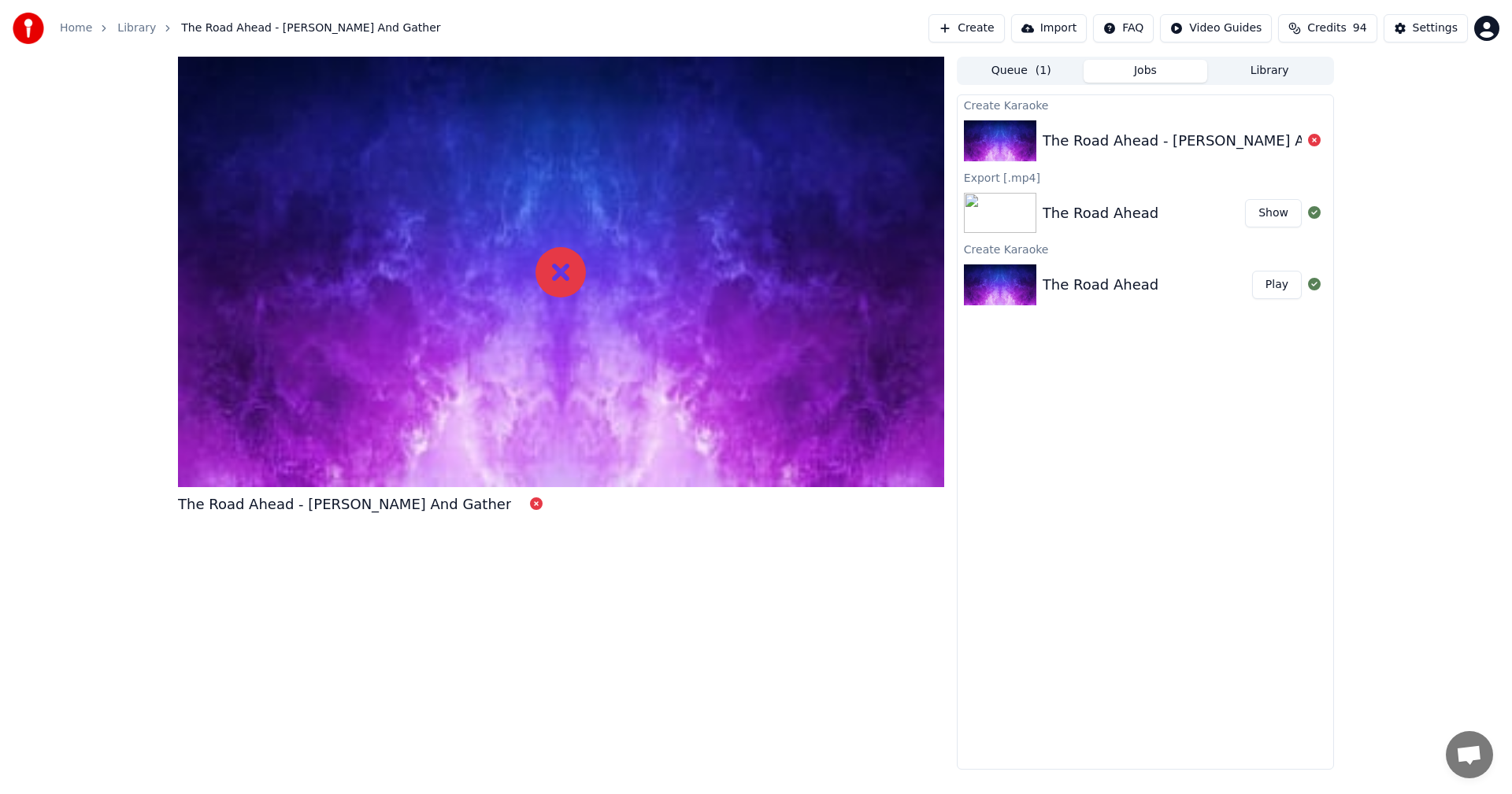
click at [131, 27] on link "Library" at bounding box center [136, 28] width 38 height 16
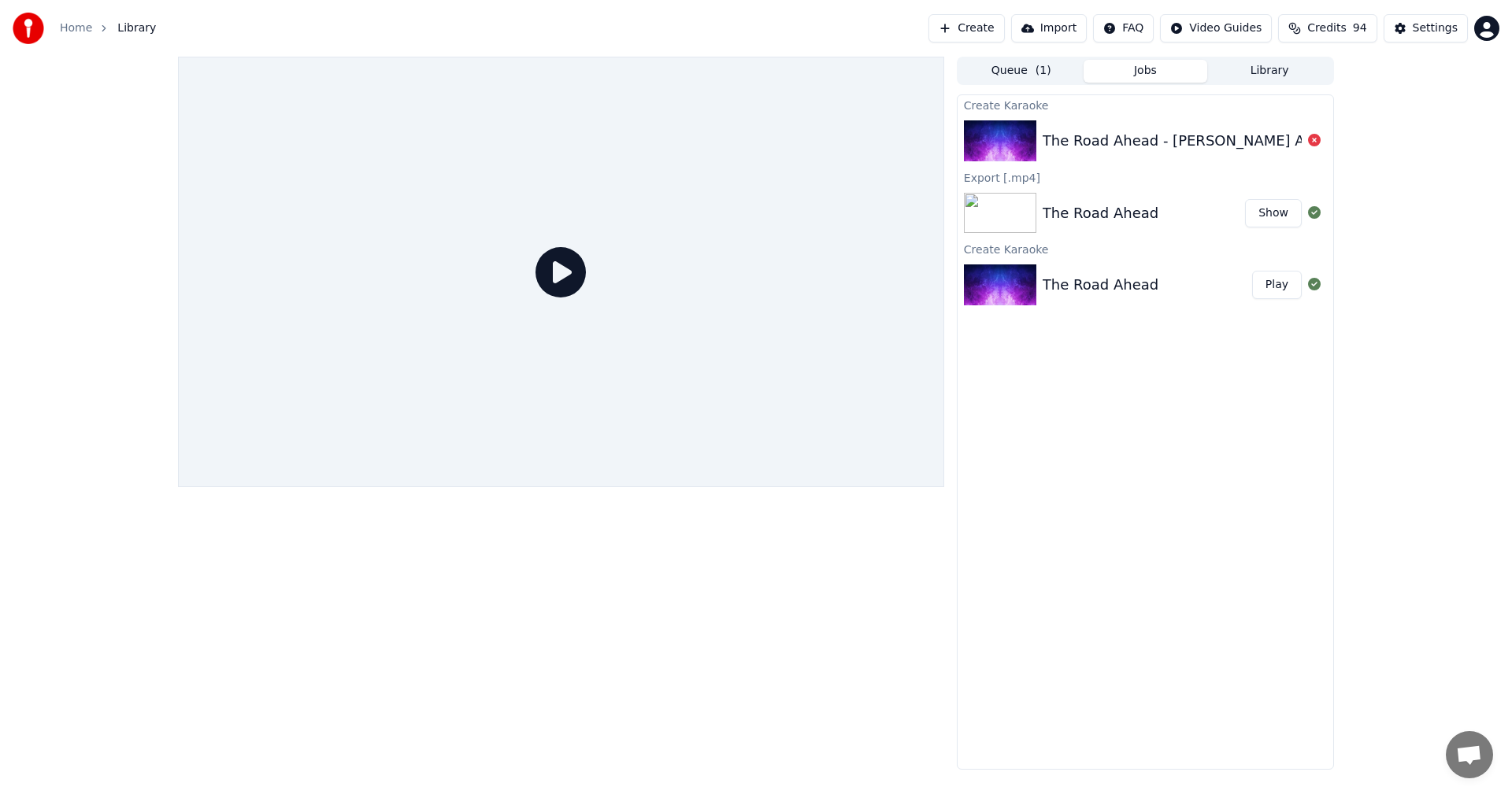
click at [1313, 141] on icon at bounding box center [1313, 140] width 12 height 12
click at [995, 63] on button "Queue ( 1 )" at bounding box center [1021, 71] width 125 height 22
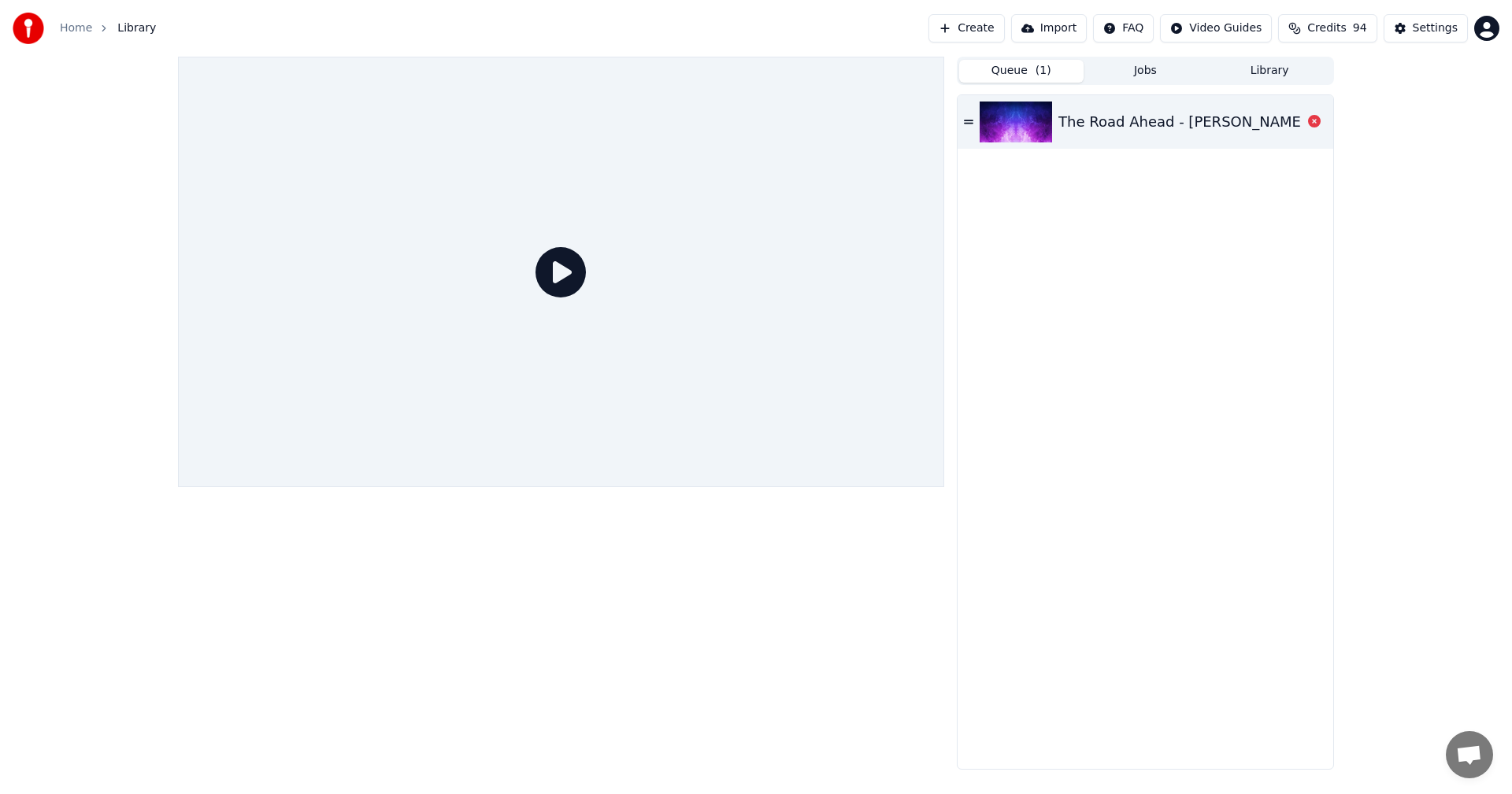
click at [970, 121] on icon at bounding box center [968, 121] width 9 height 4
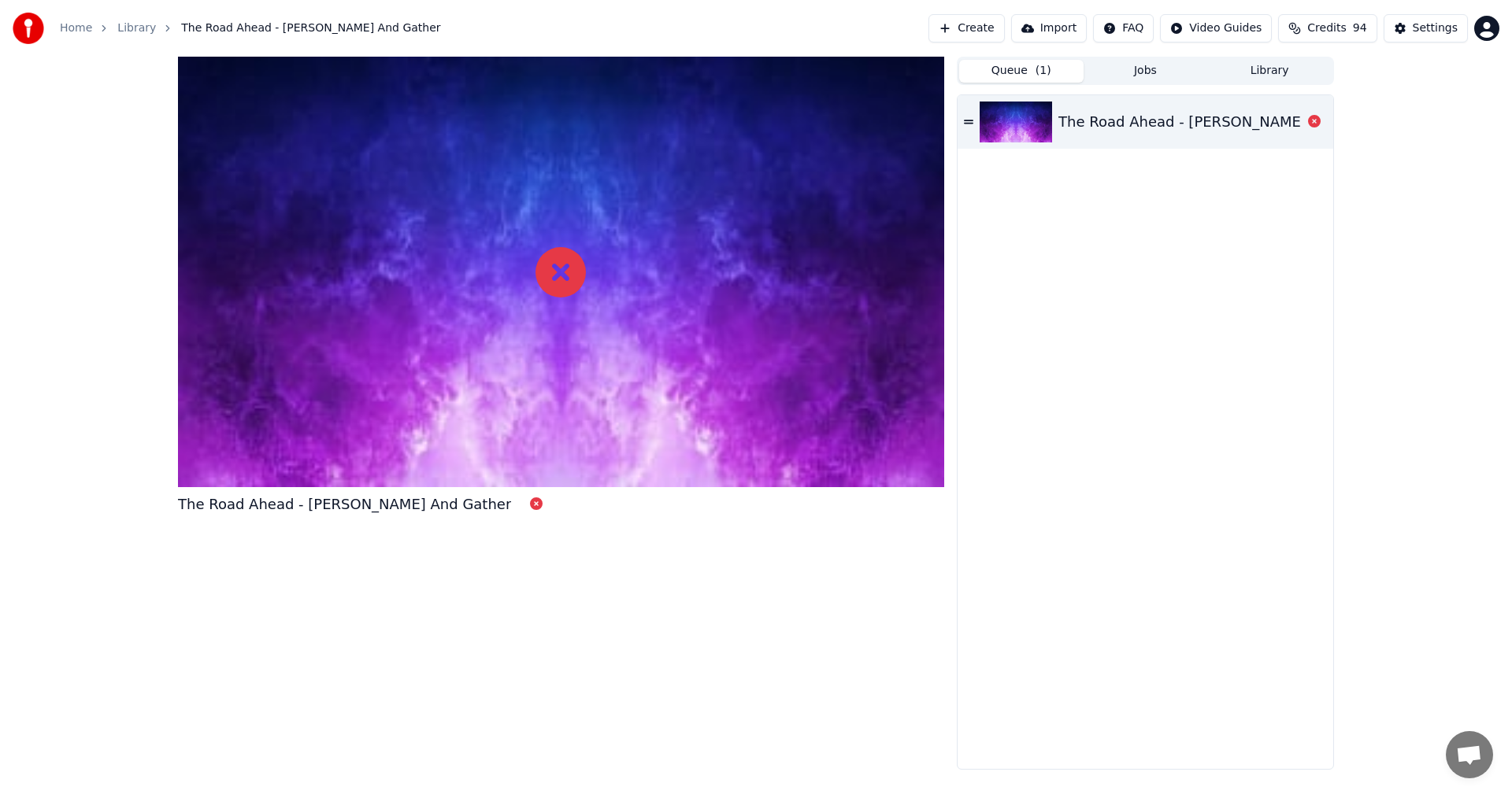
click at [969, 122] on icon at bounding box center [968, 121] width 9 height 11
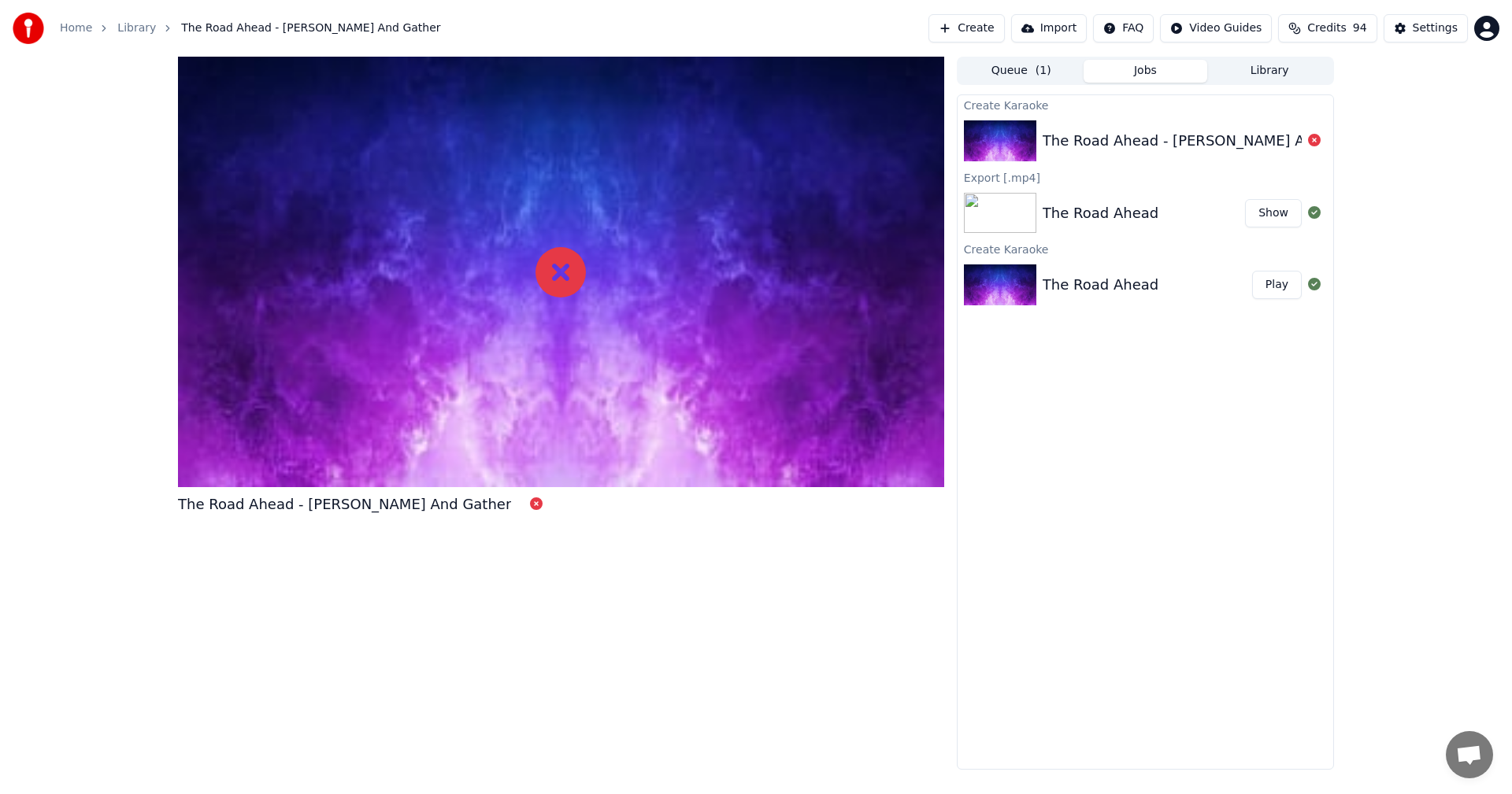
click at [1160, 72] on button "Jobs" at bounding box center [1146, 71] width 125 height 22
click at [1267, 205] on button "Show" at bounding box center [1273, 214] width 57 height 28
click at [1268, 210] on button "Show" at bounding box center [1273, 214] width 57 height 28
click at [1000, 247] on div "Create Karaoke" at bounding box center [1145, 249] width 376 height 19
click at [1005, 111] on div "Create Karaoke" at bounding box center [1145, 105] width 376 height 19
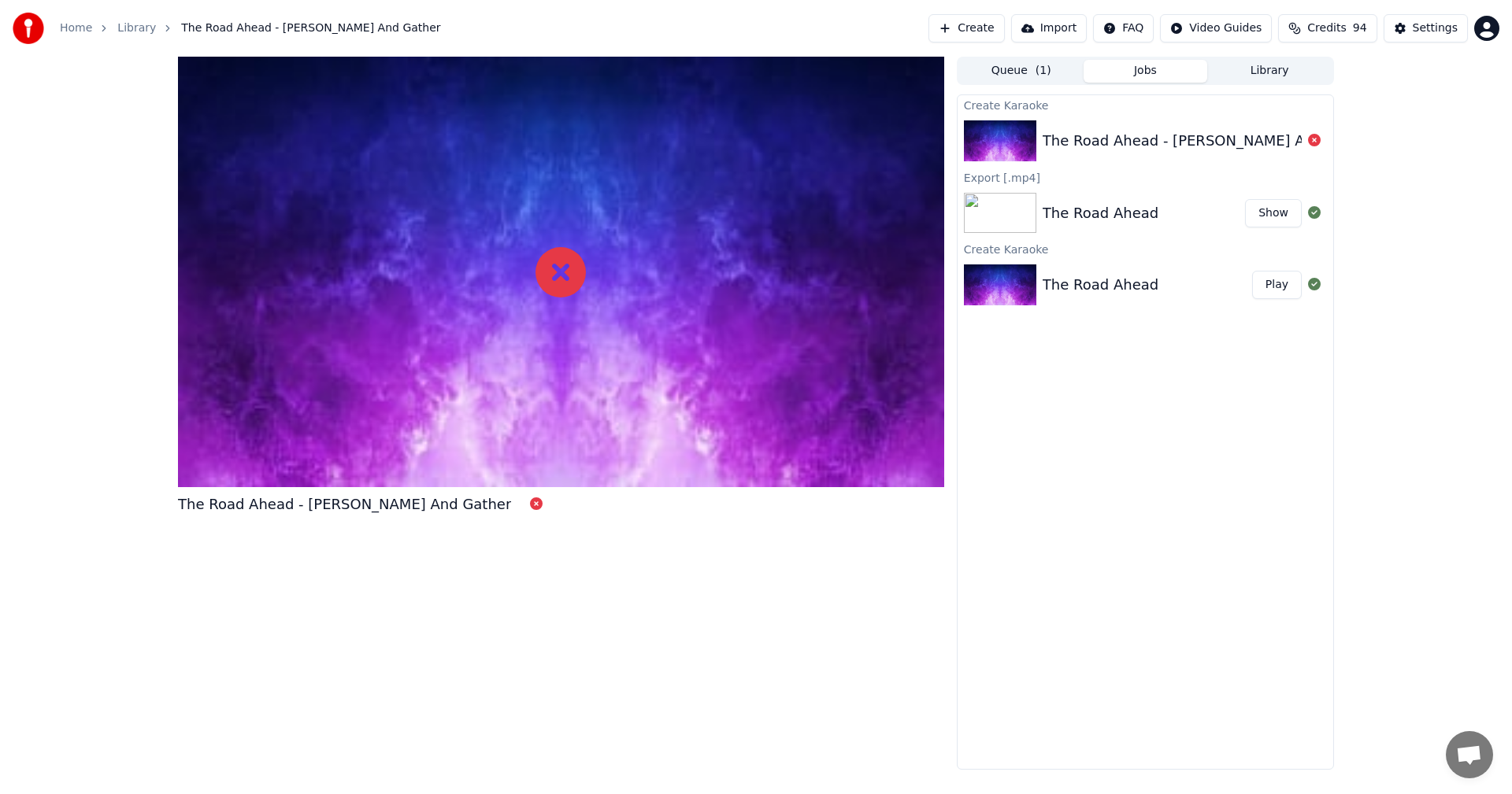
click at [1260, 78] on button "Library" at bounding box center [1269, 71] width 125 height 22
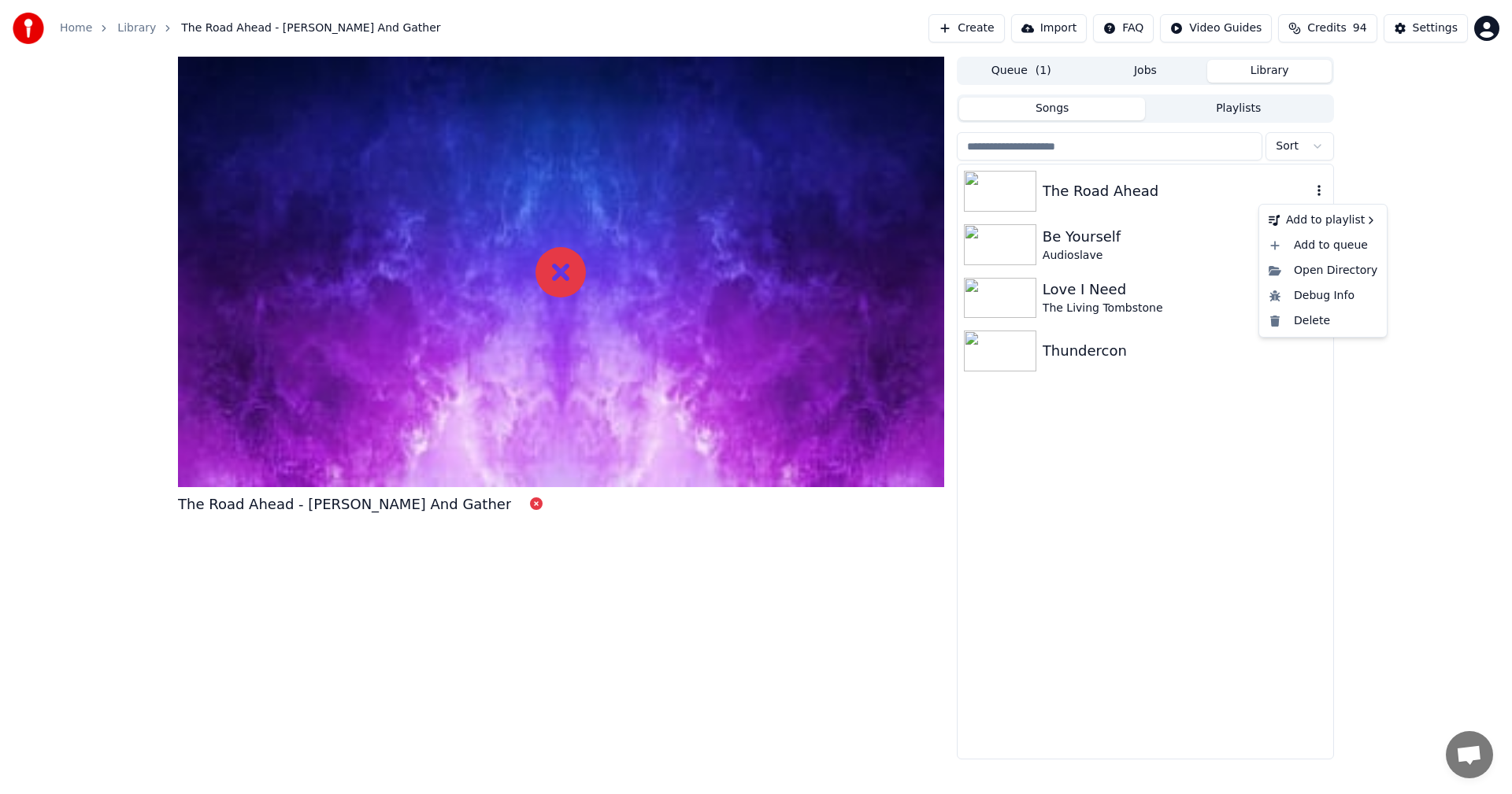
click at [1321, 186] on icon "button" at bounding box center [1318, 190] width 16 height 12
click at [1335, 234] on div "Add to queue" at bounding box center [1322, 245] width 121 height 25
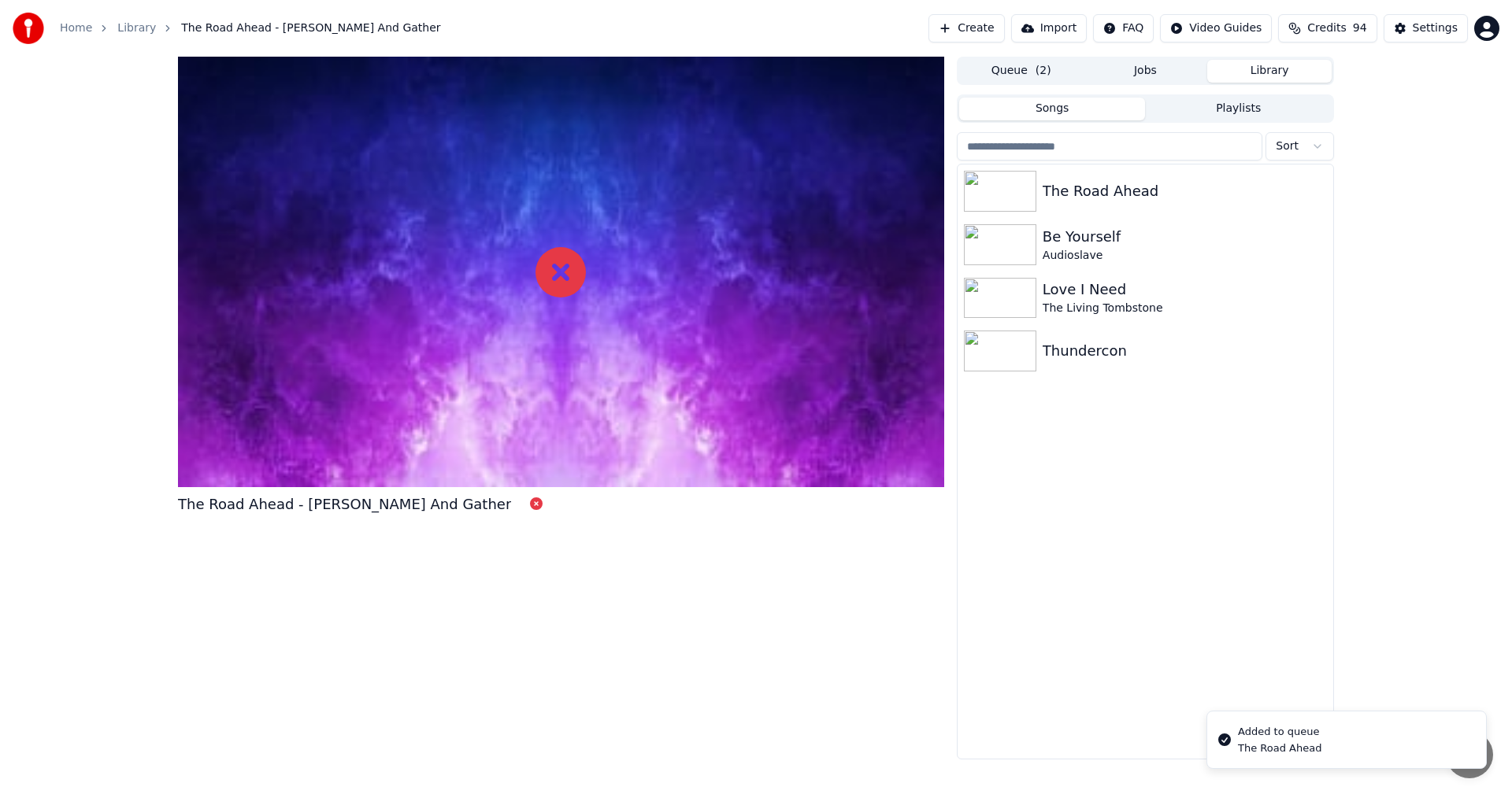
click at [1045, 72] on span "( 2 )" at bounding box center [1043, 71] width 16 height 16
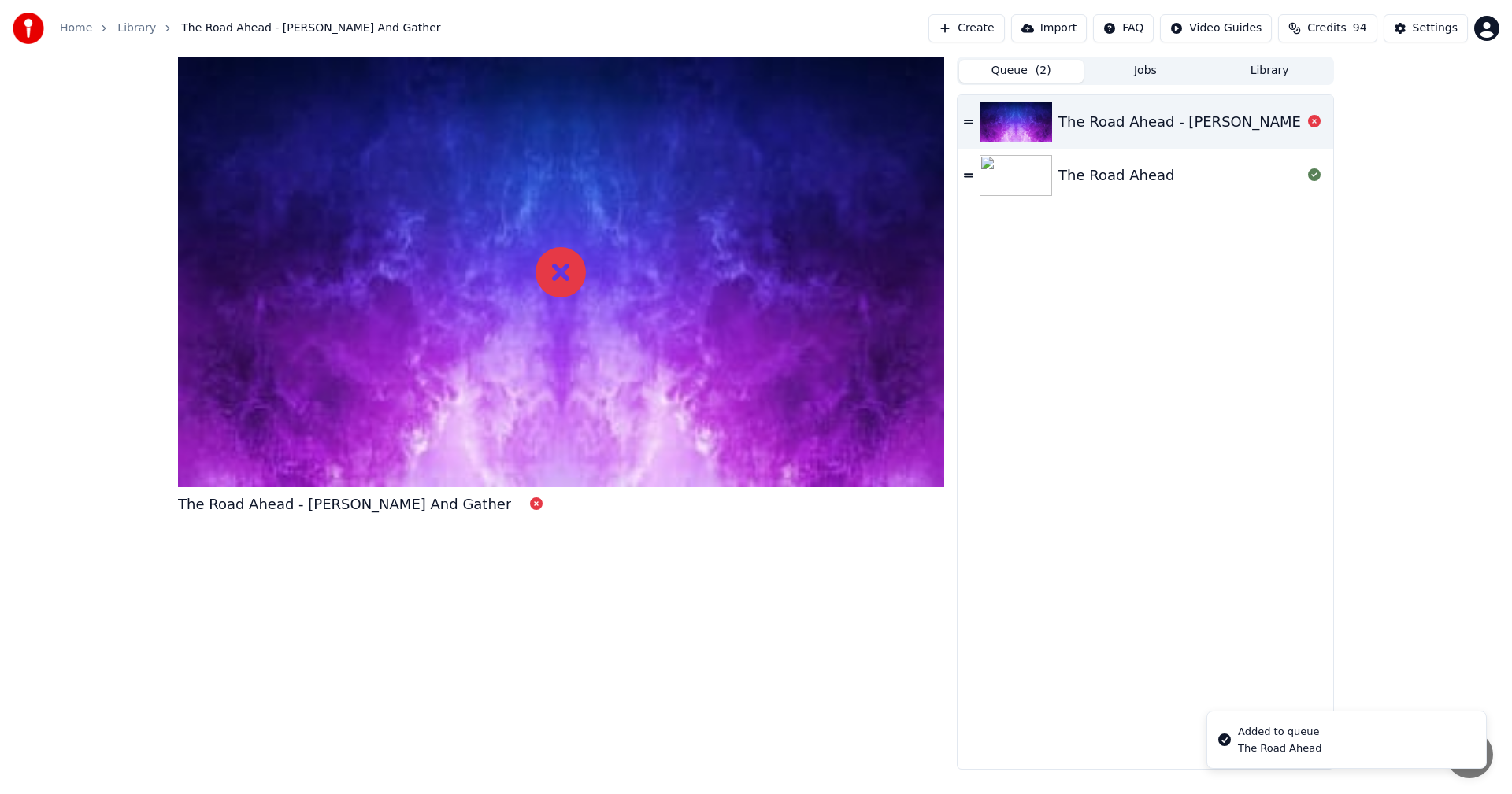
click at [968, 116] on icon at bounding box center [968, 121] width 9 height 11
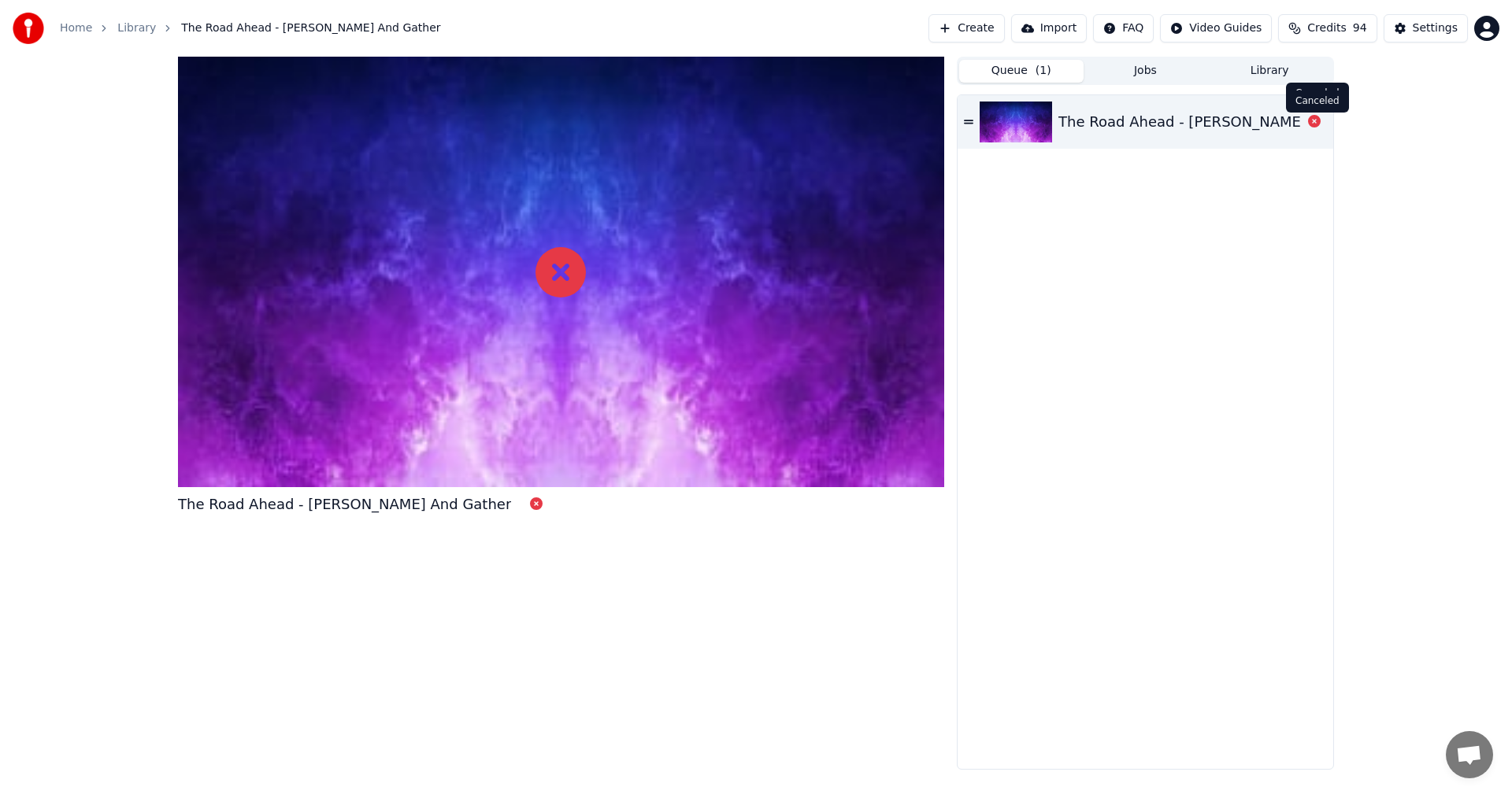
click at [1312, 117] on icon at bounding box center [1313, 121] width 12 height 12
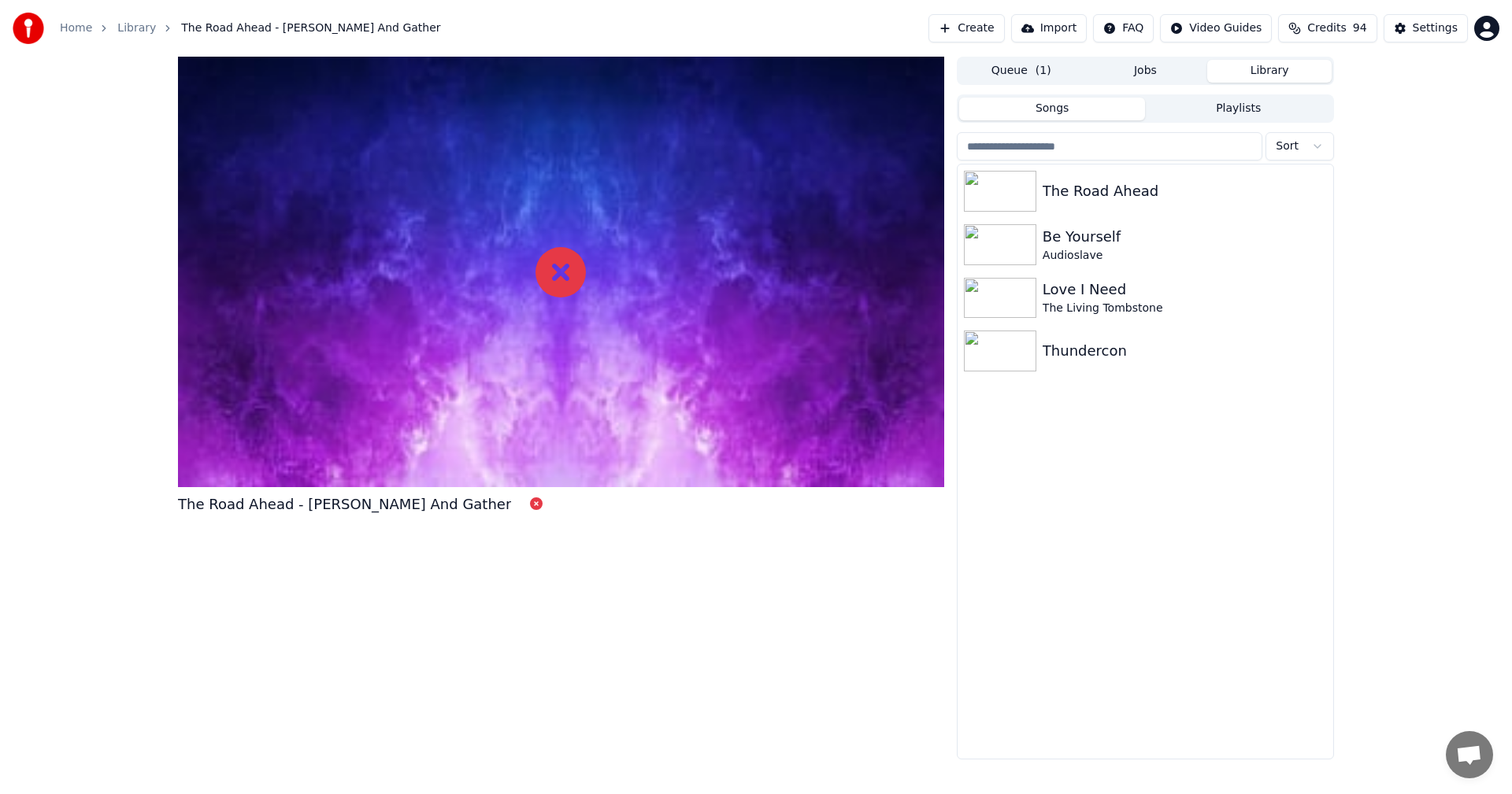
drag, startPoint x: 1250, startPoint y: 67, endPoint x: 1262, endPoint y: 69, distance: 12.2
click at [1260, 69] on button "Library" at bounding box center [1269, 71] width 125 height 22
click at [1314, 196] on icon "button" at bounding box center [1318, 190] width 16 height 12
click at [1321, 195] on icon "button" at bounding box center [1318, 190] width 16 height 12
click at [1321, 276] on div "Open Directory" at bounding box center [1322, 271] width 121 height 25
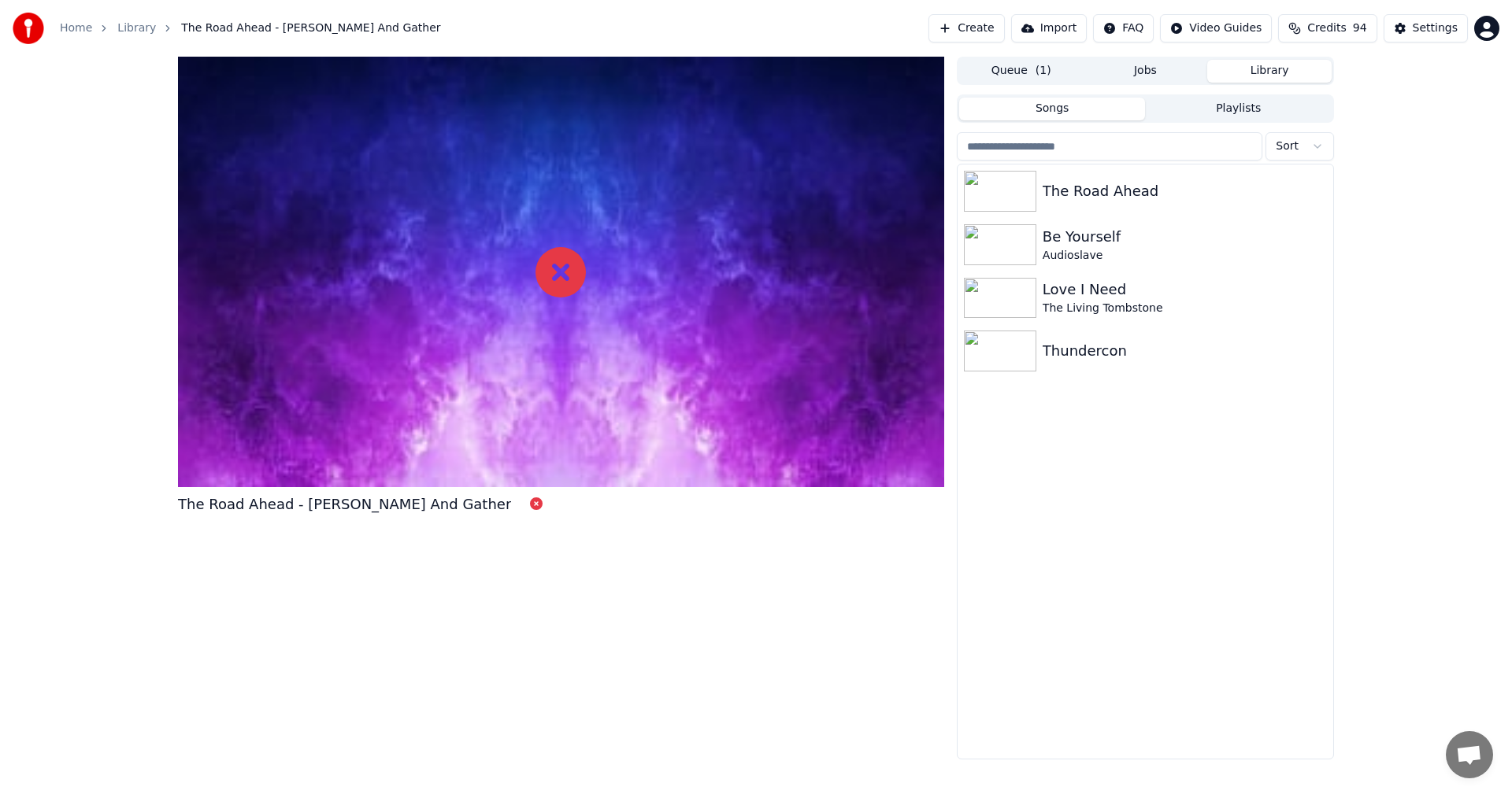
click at [1427, 20] on button "Settings" at bounding box center [1425, 28] width 84 height 28
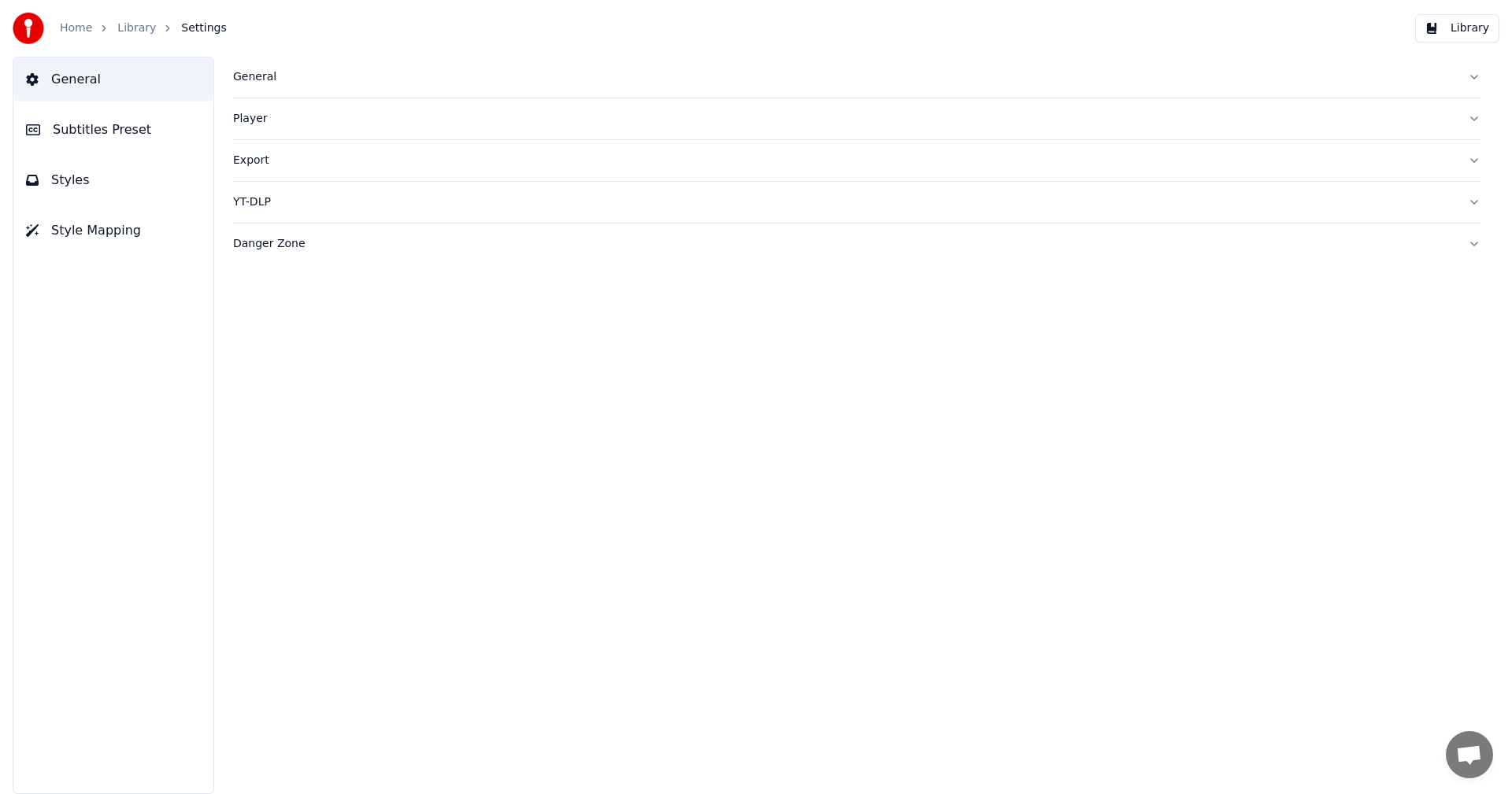
click at [259, 170] on button "Export" at bounding box center [857, 160] width 1248 height 41
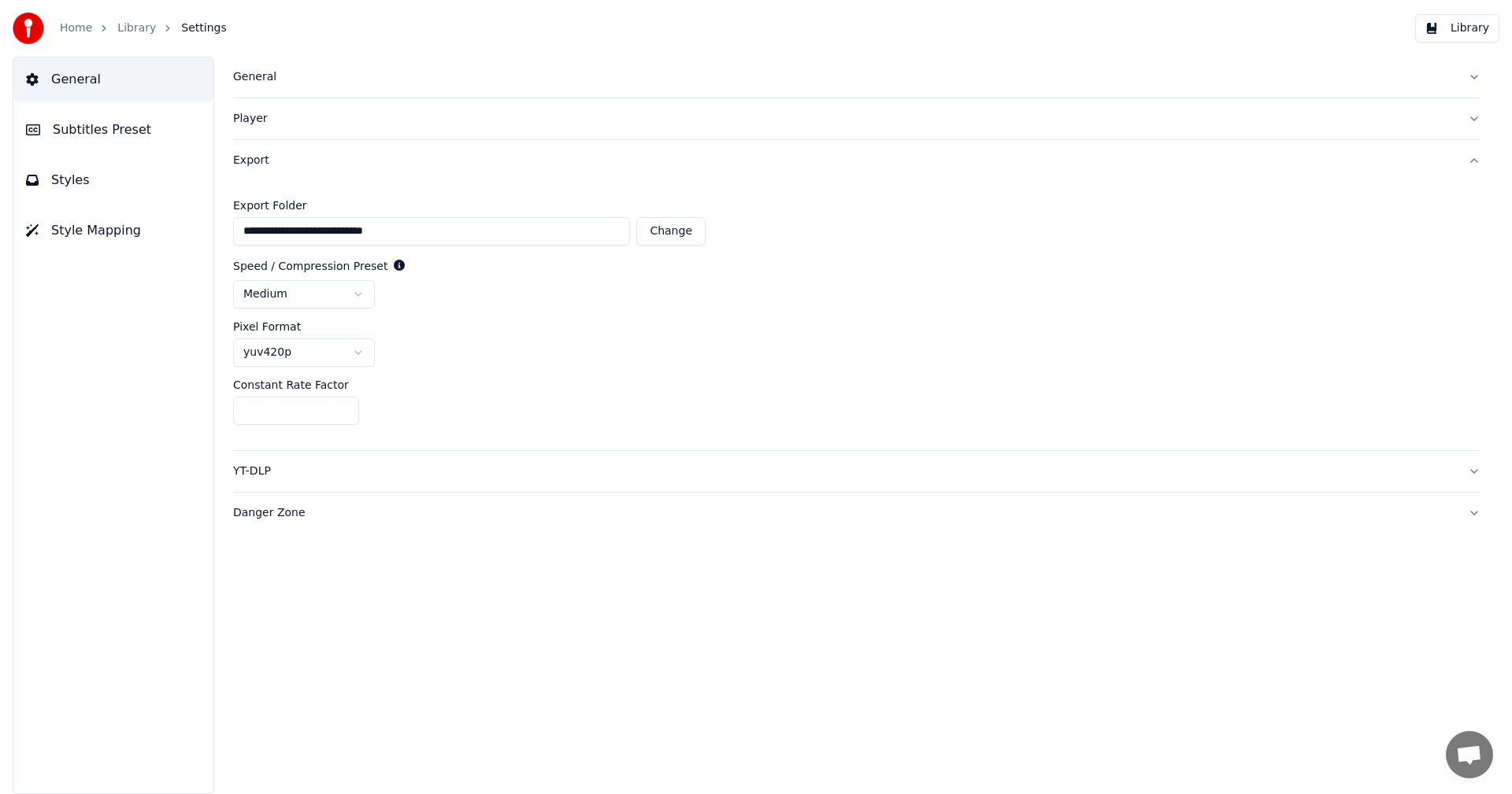
click at [678, 231] on button "Change" at bounding box center [670, 231] width 69 height 28
type input "*******"
click at [357, 290] on html "Home Library Settings Library General Subtitles Preset Styles Style Mapping Gen…" at bounding box center [756, 397] width 1512 height 794
click at [366, 353] on html "Home Library Settings Library General Subtitles Preset Styles Style Mapping Gen…" at bounding box center [756, 397] width 1512 height 794
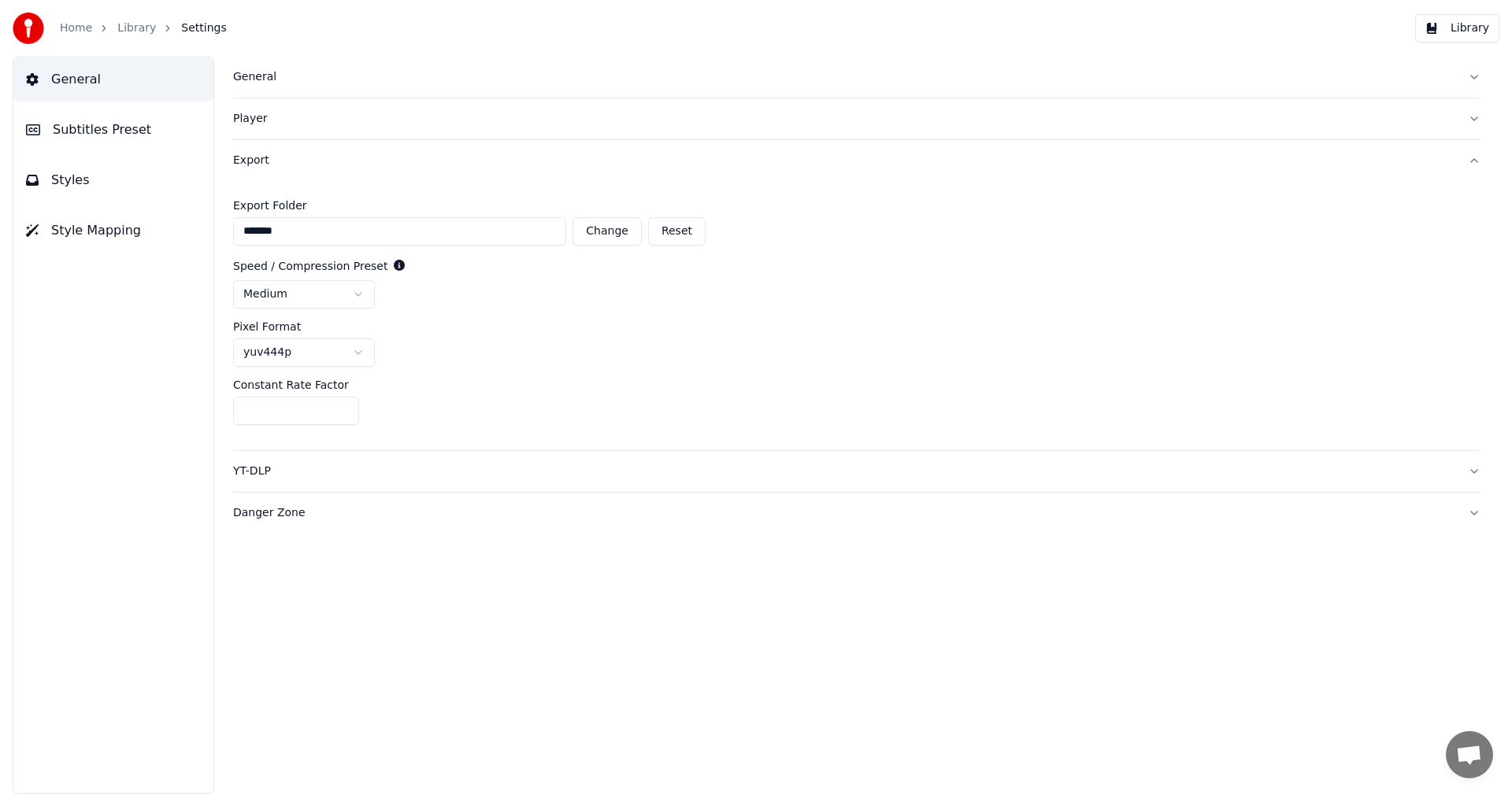
click at [314, 467] on div "YT-DLP" at bounding box center [843, 471] width 1222 height 16
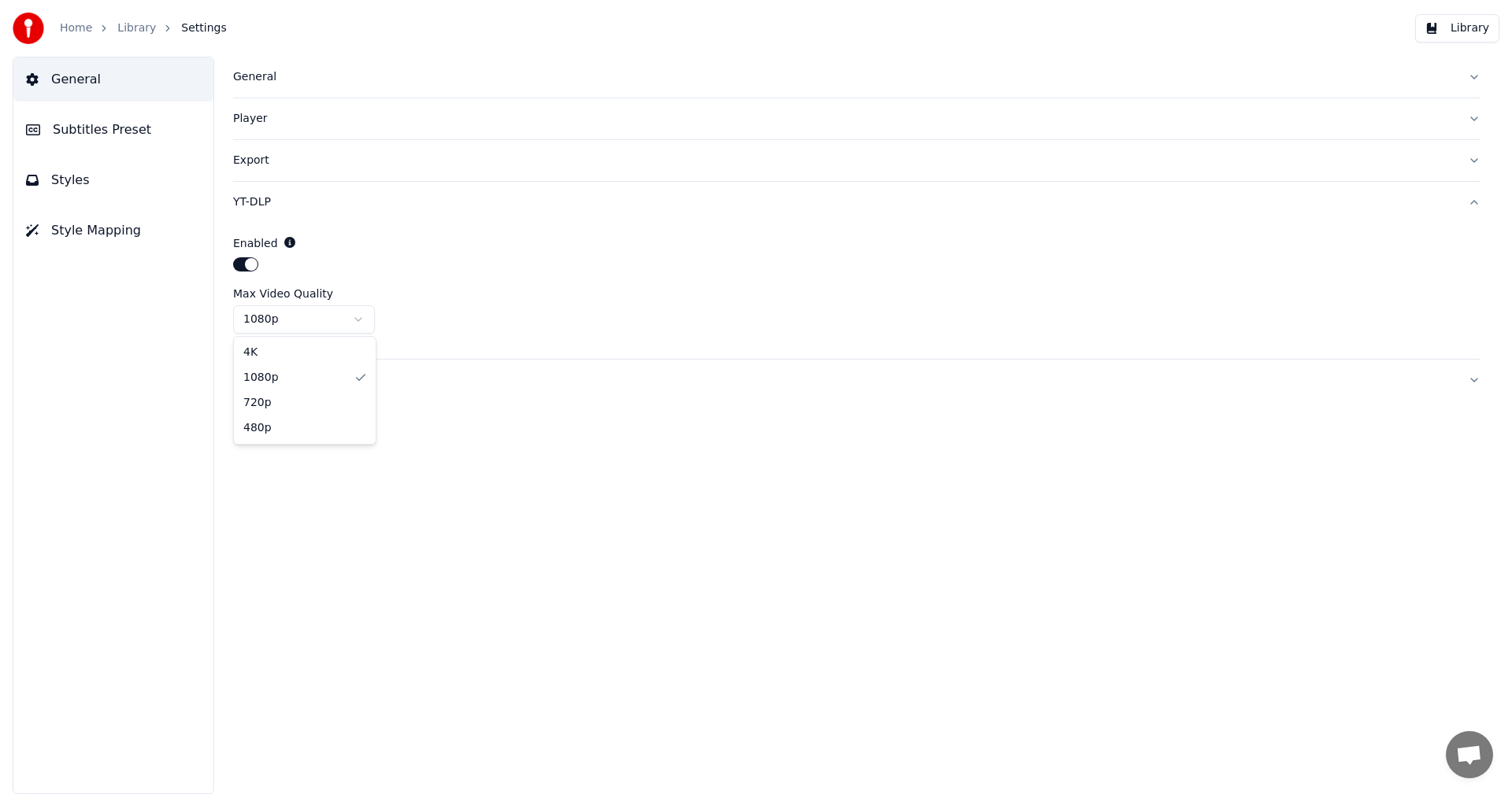
click at [285, 318] on html "Home Library Settings Library General Subtitles Preset Styles Style Mapping Gen…" at bounding box center [756, 397] width 1512 height 794
click at [259, 165] on div "Export" at bounding box center [843, 160] width 1222 height 16
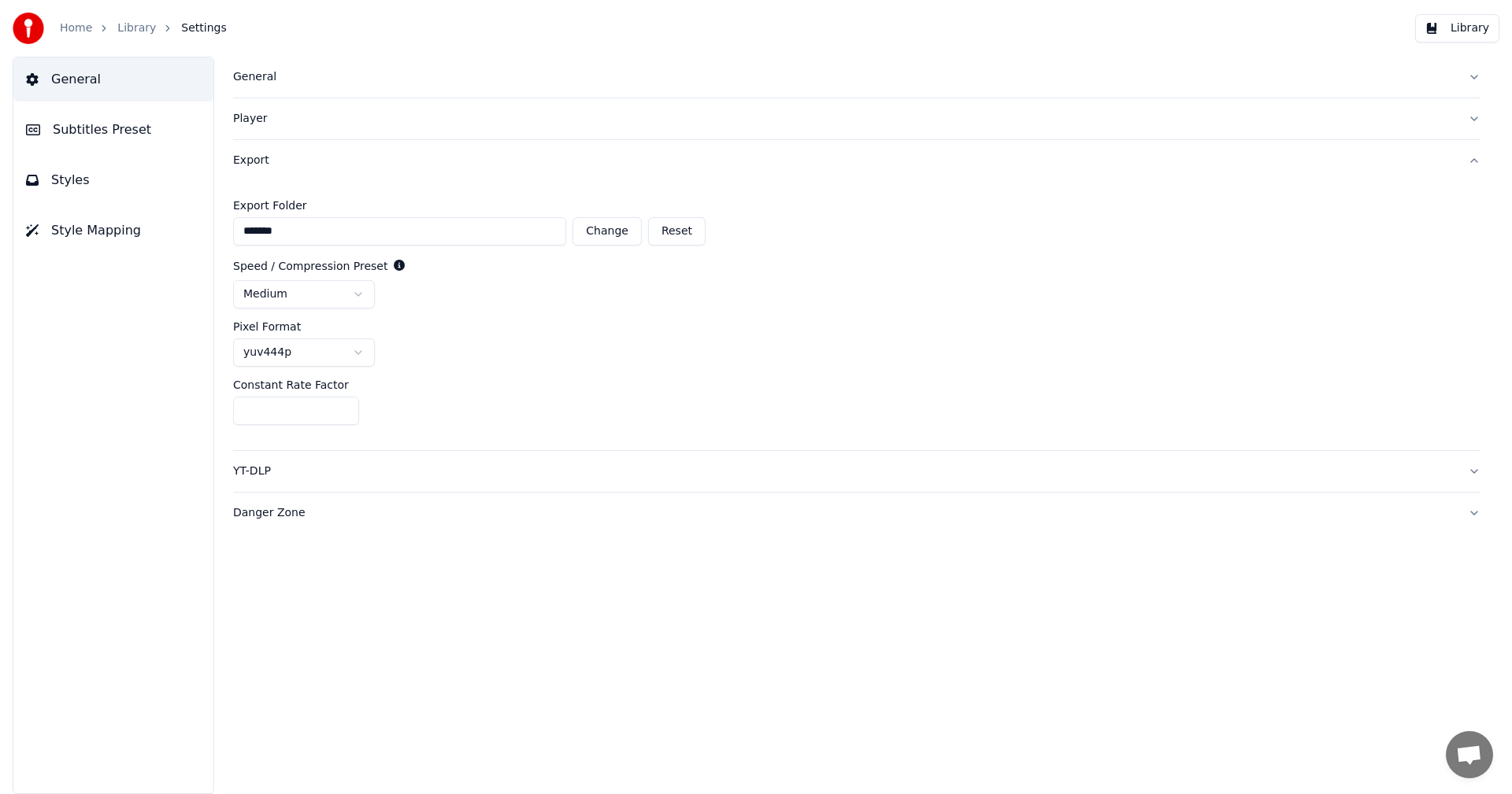
click at [258, 126] on button "Player" at bounding box center [857, 118] width 1248 height 41
click at [242, 299] on div "Export" at bounding box center [843, 302] width 1222 height 16
click at [259, 360] on html "Home Library Settings Library General Subtitles Preset Styles Style Mapping Gen…" at bounding box center [756, 397] width 1512 height 794
click at [126, 22] on link "Library" at bounding box center [136, 28] width 38 height 16
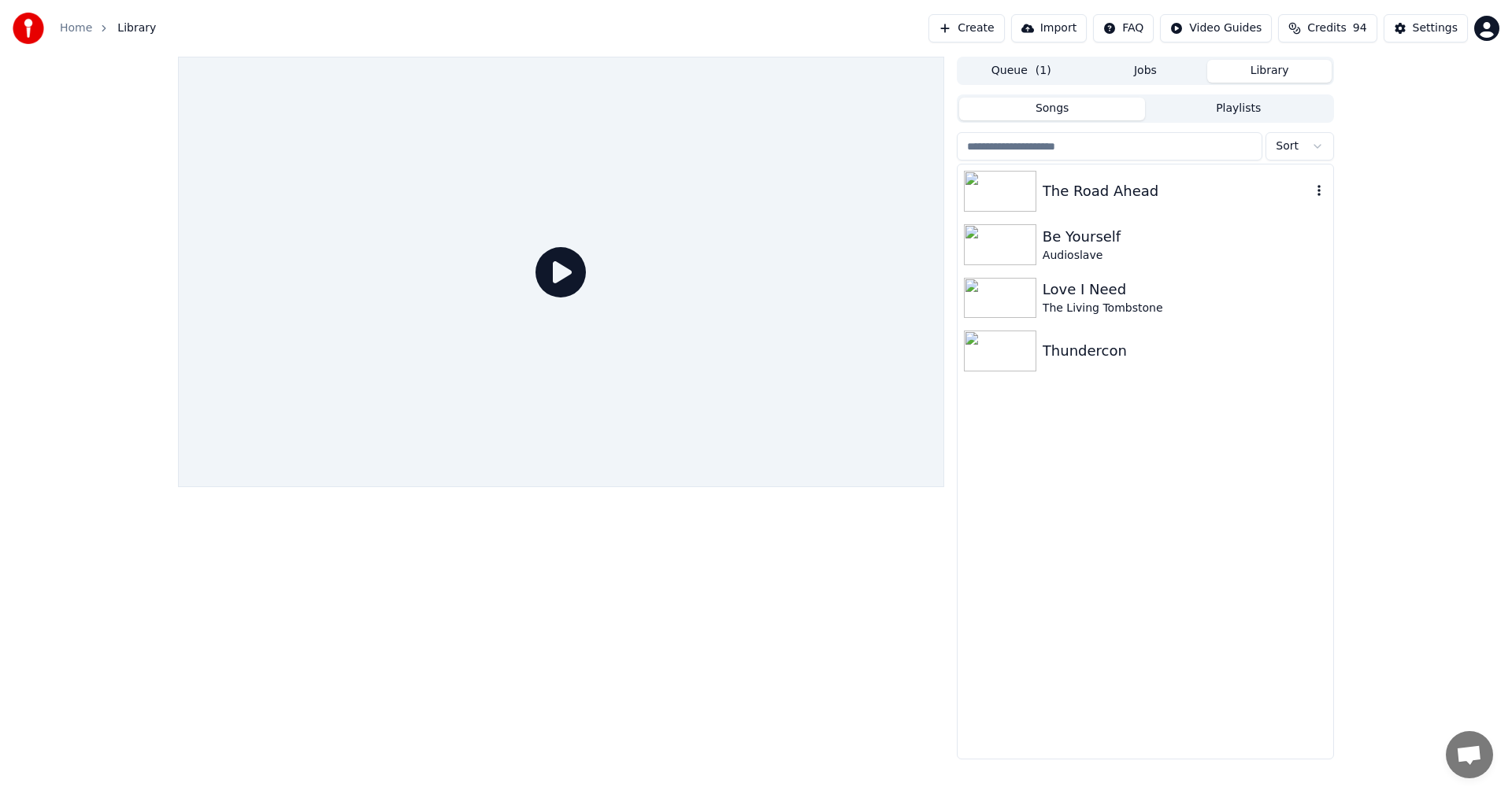
click at [1050, 205] on div "The Road Ahead" at bounding box center [1145, 191] width 376 height 53
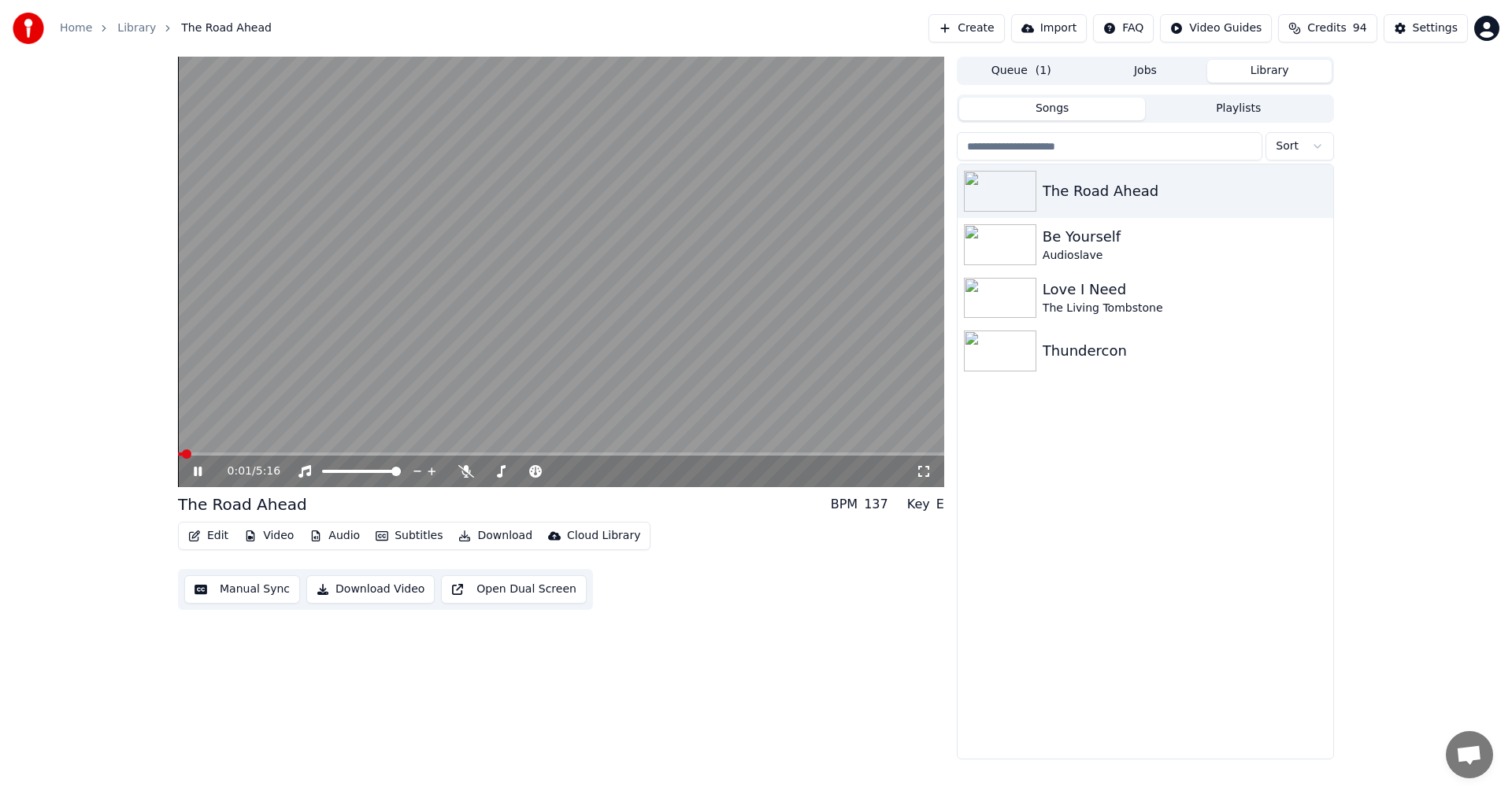
drag, startPoint x: 193, startPoint y: 470, endPoint x: 199, endPoint y: 480, distance: 11.7
click at [193, 471] on icon at bounding box center [209, 471] width 37 height 12
click at [215, 541] on button "Edit" at bounding box center [208, 535] width 52 height 22
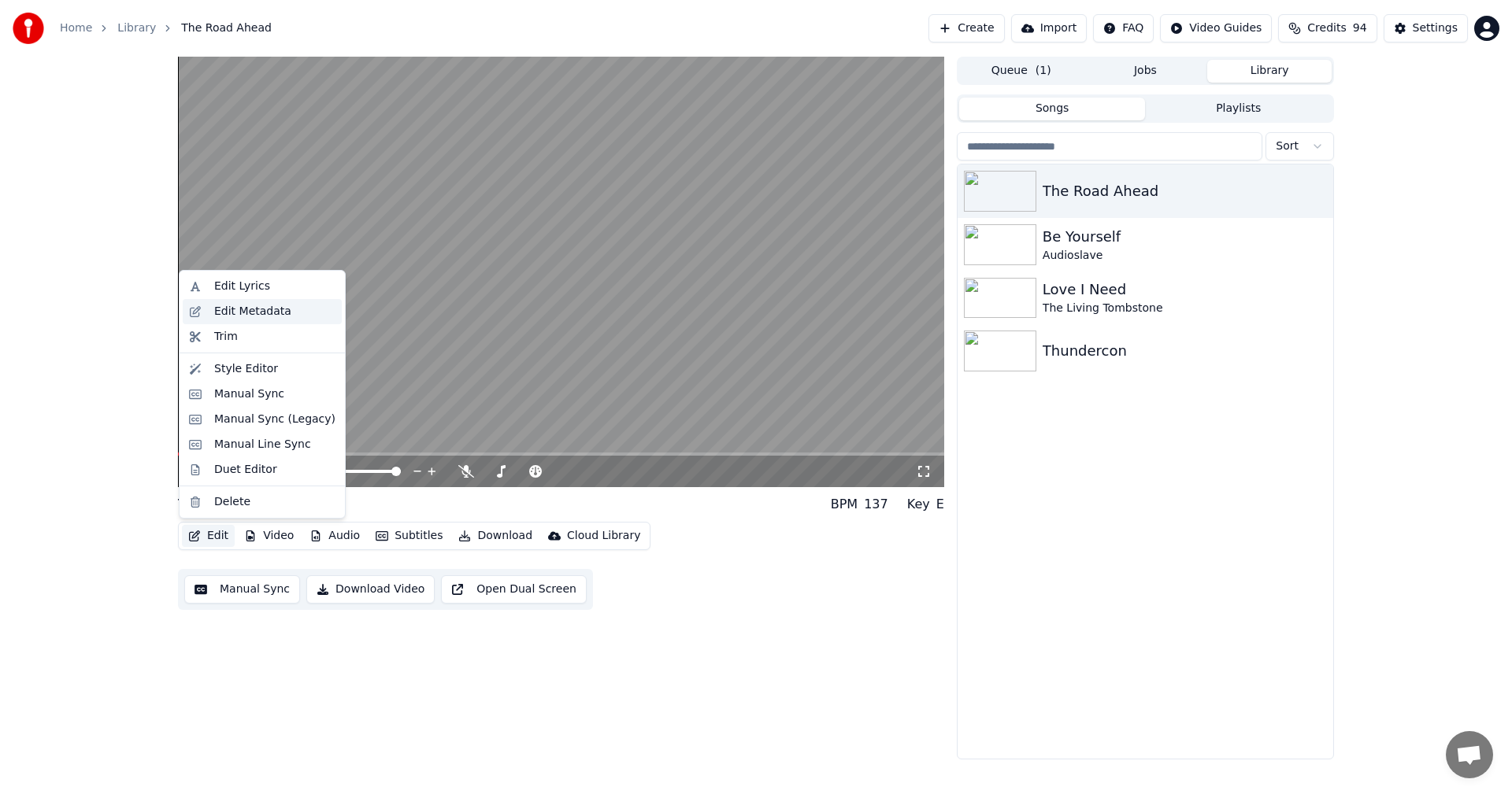
click at [264, 318] on div "Edit Metadata" at bounding box center [252, 311] width 77 height 16
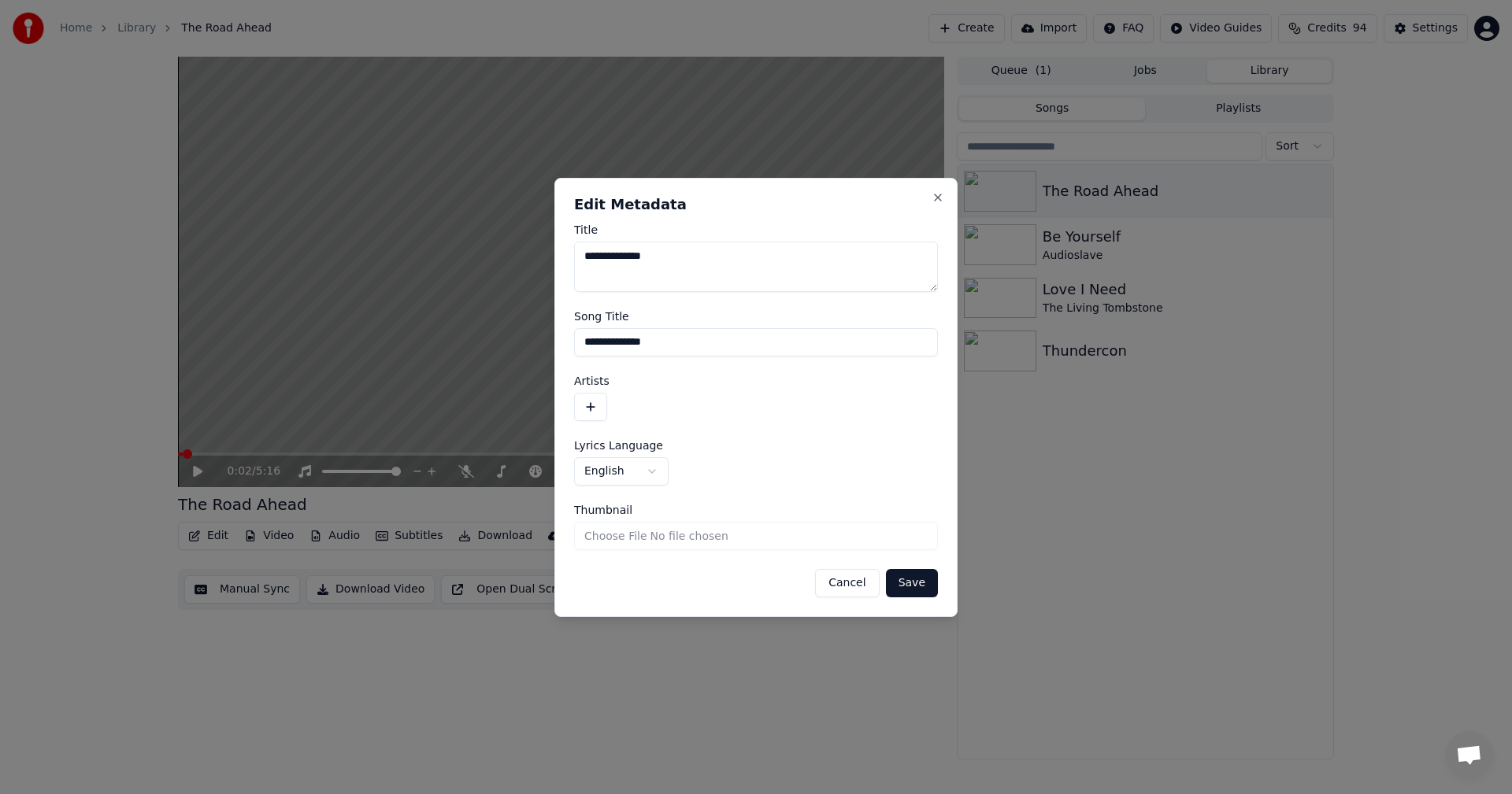
click at [622, 272] on textarea "**********" at bounding box center [755, 267] width 363 height 51
click at [636, 279] on textarea "**********" at bounding box center [755, 267] width 363 height 51
click at [701, 269] on textarea "**********" at bounding box center [755, 267] width 363 height 51
type textarea "**********"
click at [911, 579] on button "Save" at bounding box center [912, 583] width 52 height 28
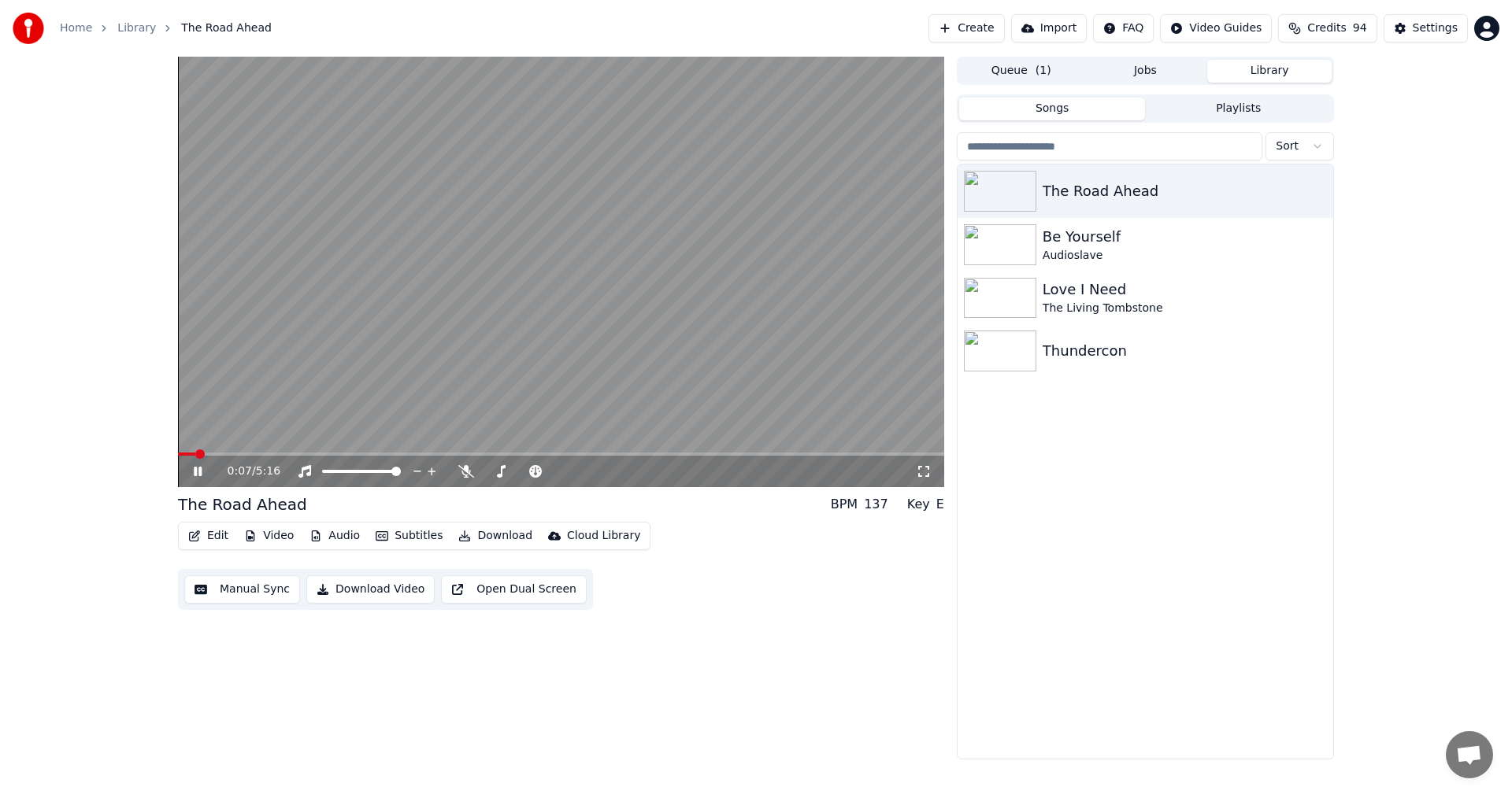
click at [215, 539] on button "Edit" at bounding box center [208, 535] width 52 height 22
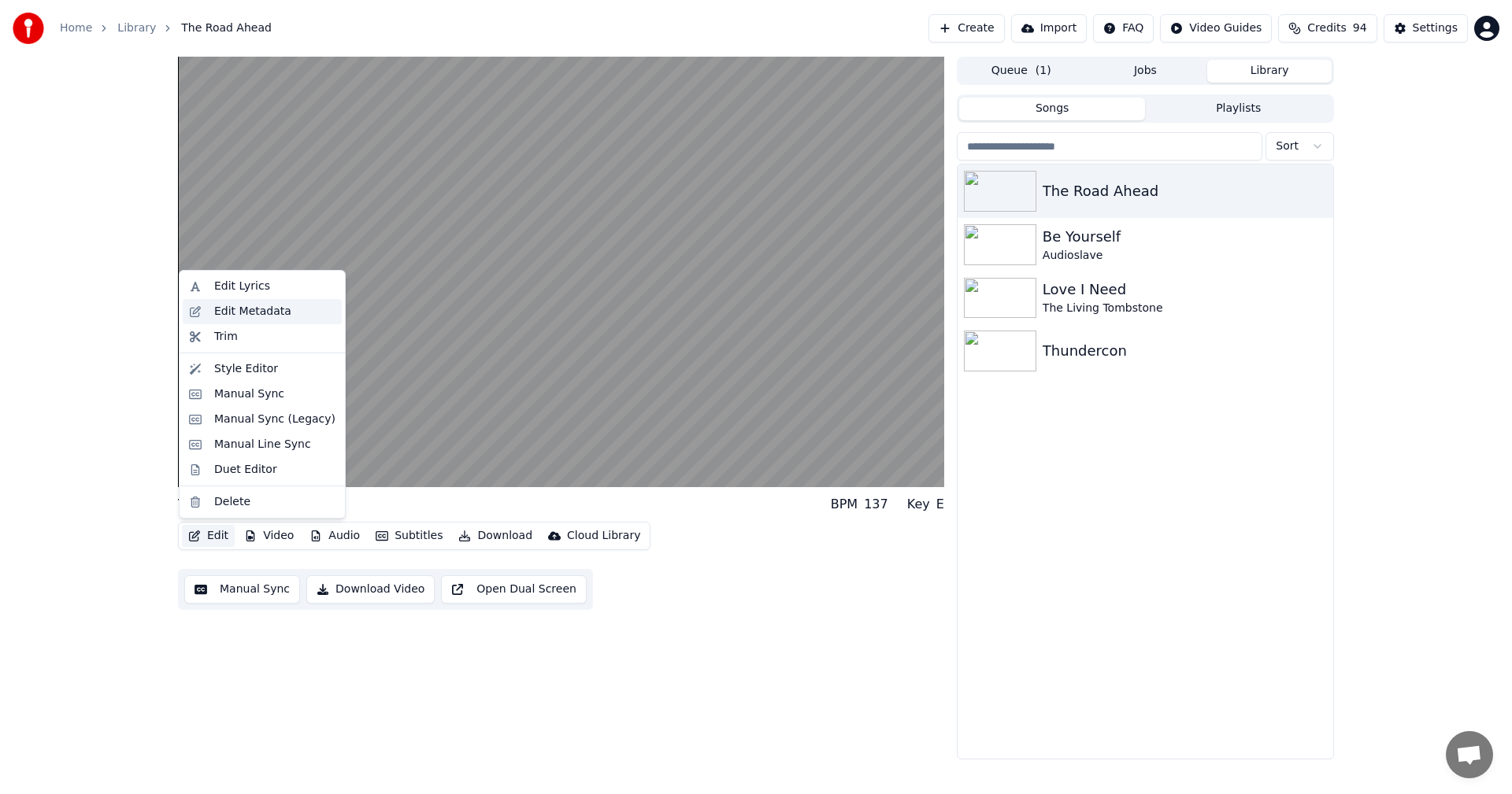
click at [263, 310] on div "Edit Metadata" at bounding box center [252, 311] width 77 height 16
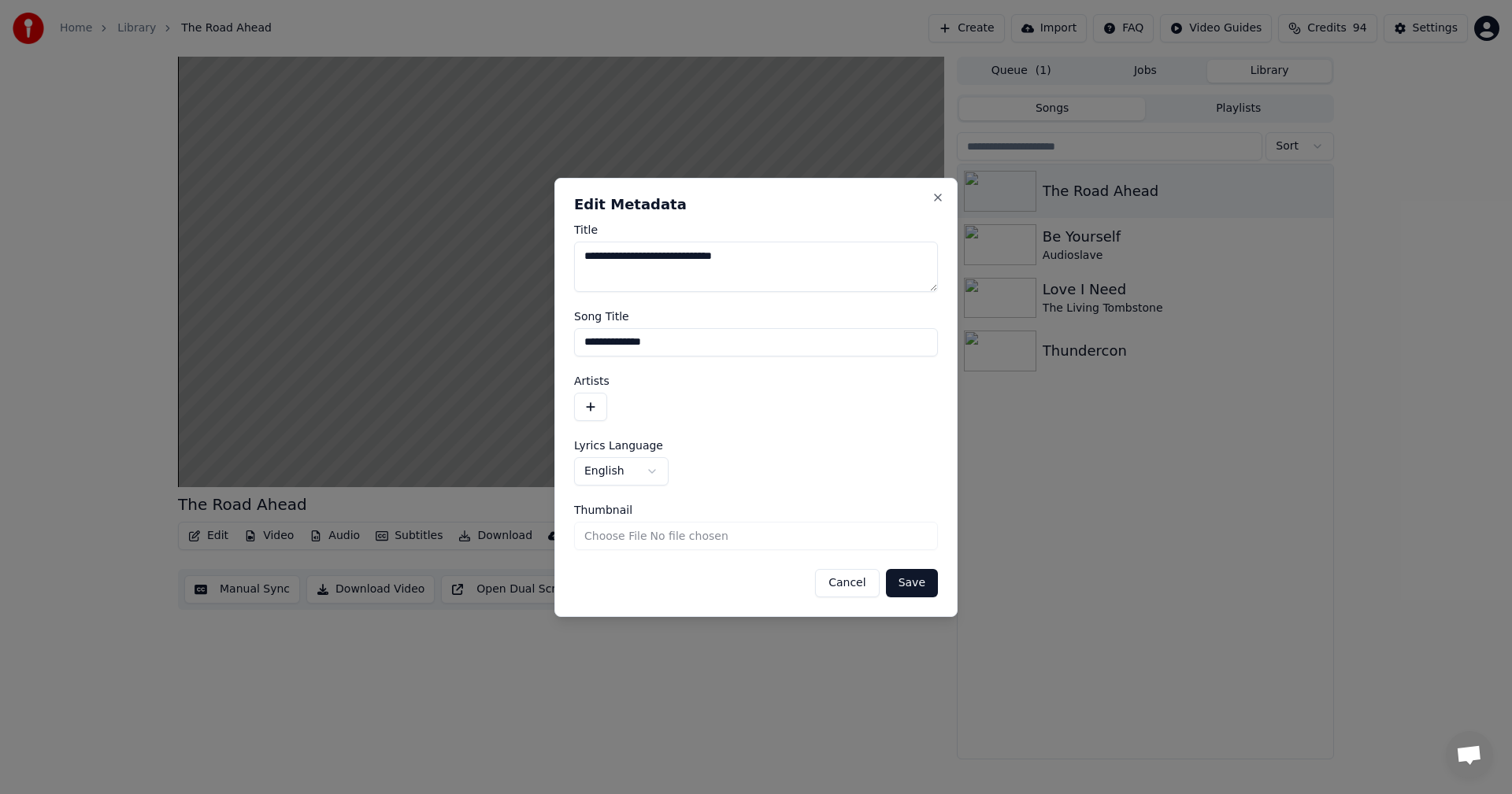
click at [585, 405] on button "button" at bounding box center [590, 407] width 33 height 28
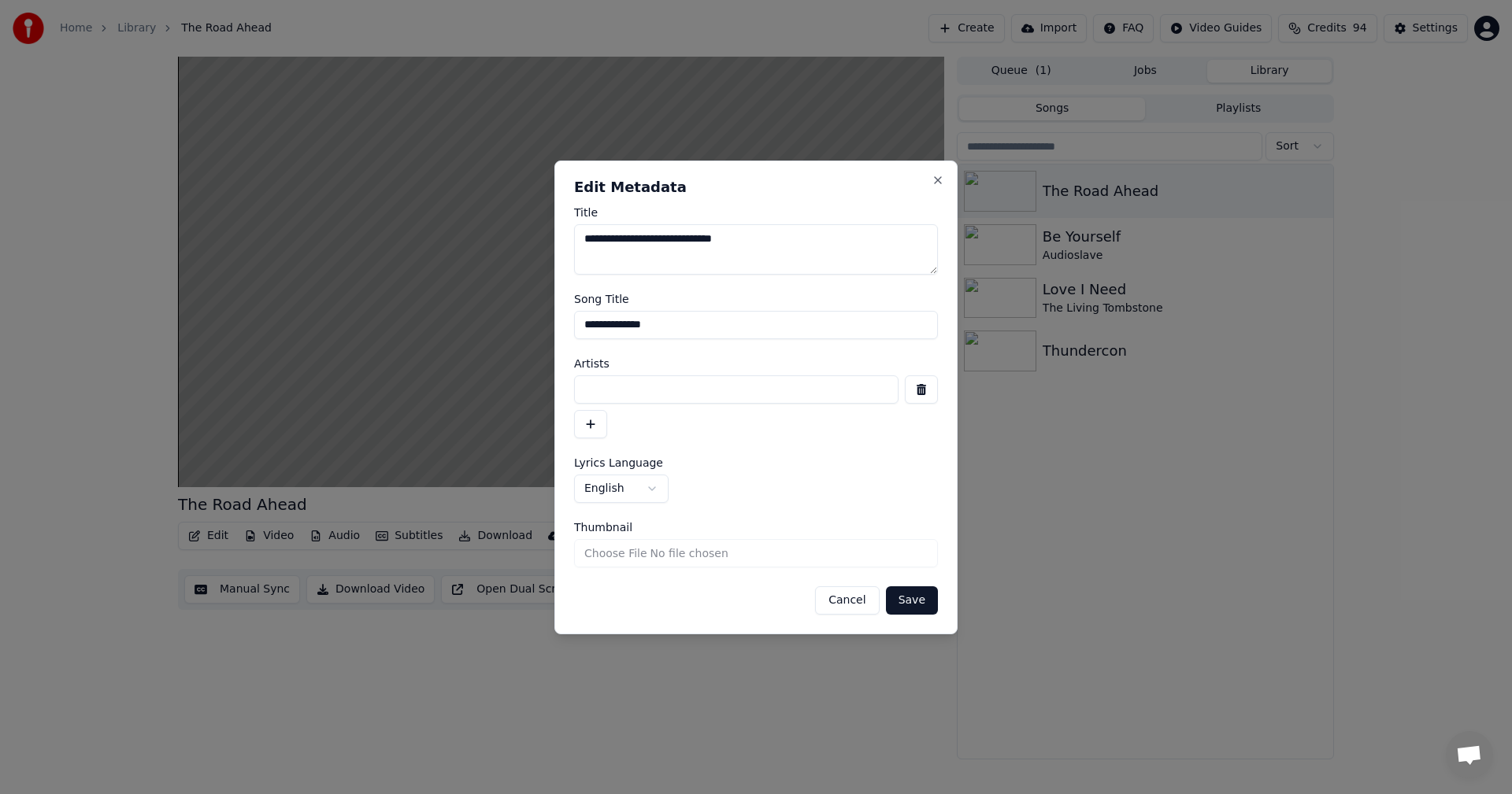
drag, startPoint x: 664, startPoint y: 239, endPoint x: 867, endPoint y: 251, distance: 203.4
click at [867, 251] on textarea "**********" at bounding box center [755, 249] width 363 height 51
click at [682, 391] on input at bounding box center [736, 390] width 324 height 28
type input "**********"
click at [921, 604] on button "Save" at bounding box center [912, 600] width 52 height 28
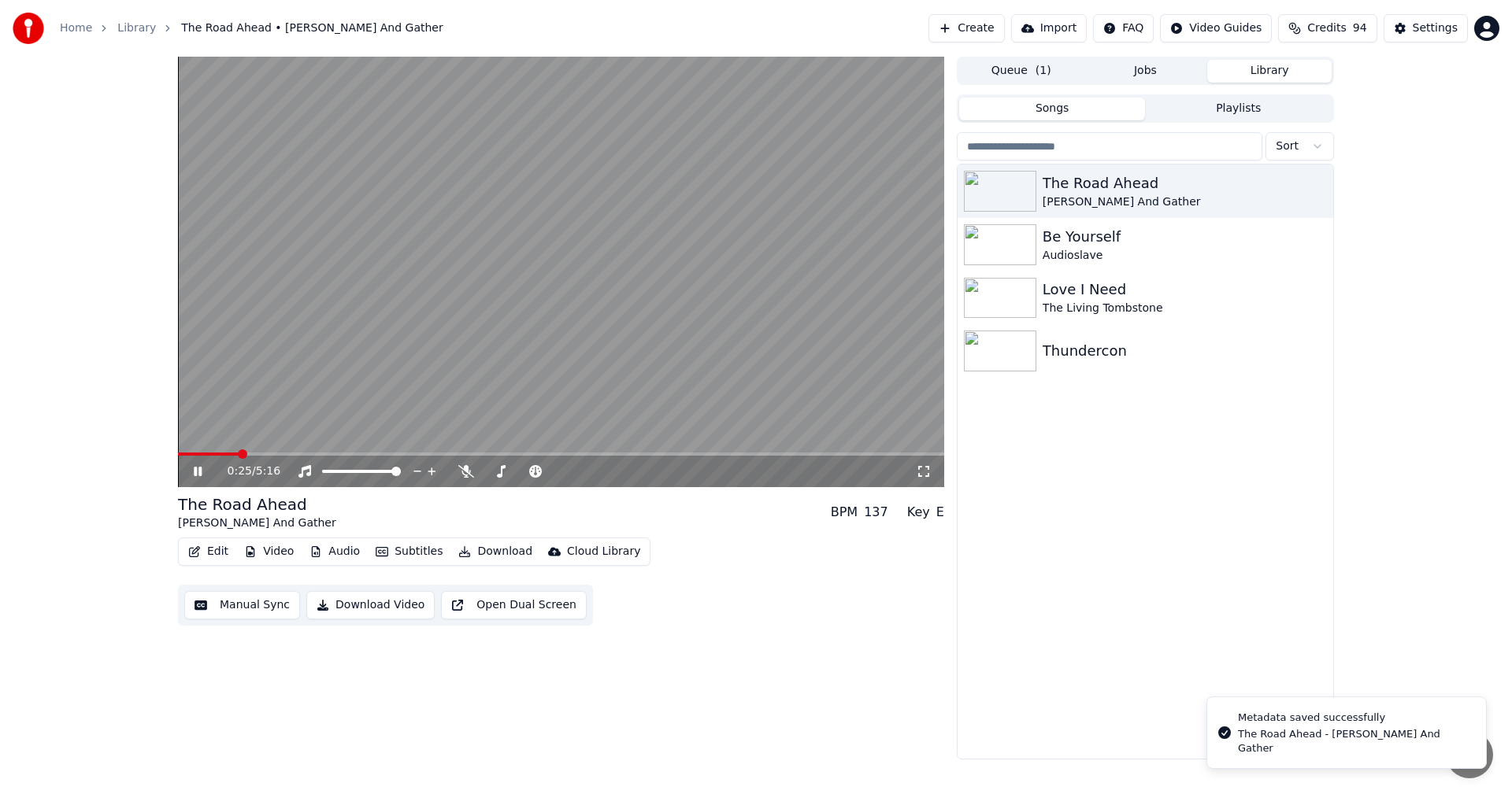
click at [238, 454] on span at bounding box center [242, 454] width 9 height 9
click at [196, 469] on icon at bounding box center [197, 471] width 7 height 9
click at [1323, 193] on icon "button" at bounding box center [1318, 190] width 16 height 12
click at [474, 551] on button "Download" at bounding box center [495, 551] width 86 height 22
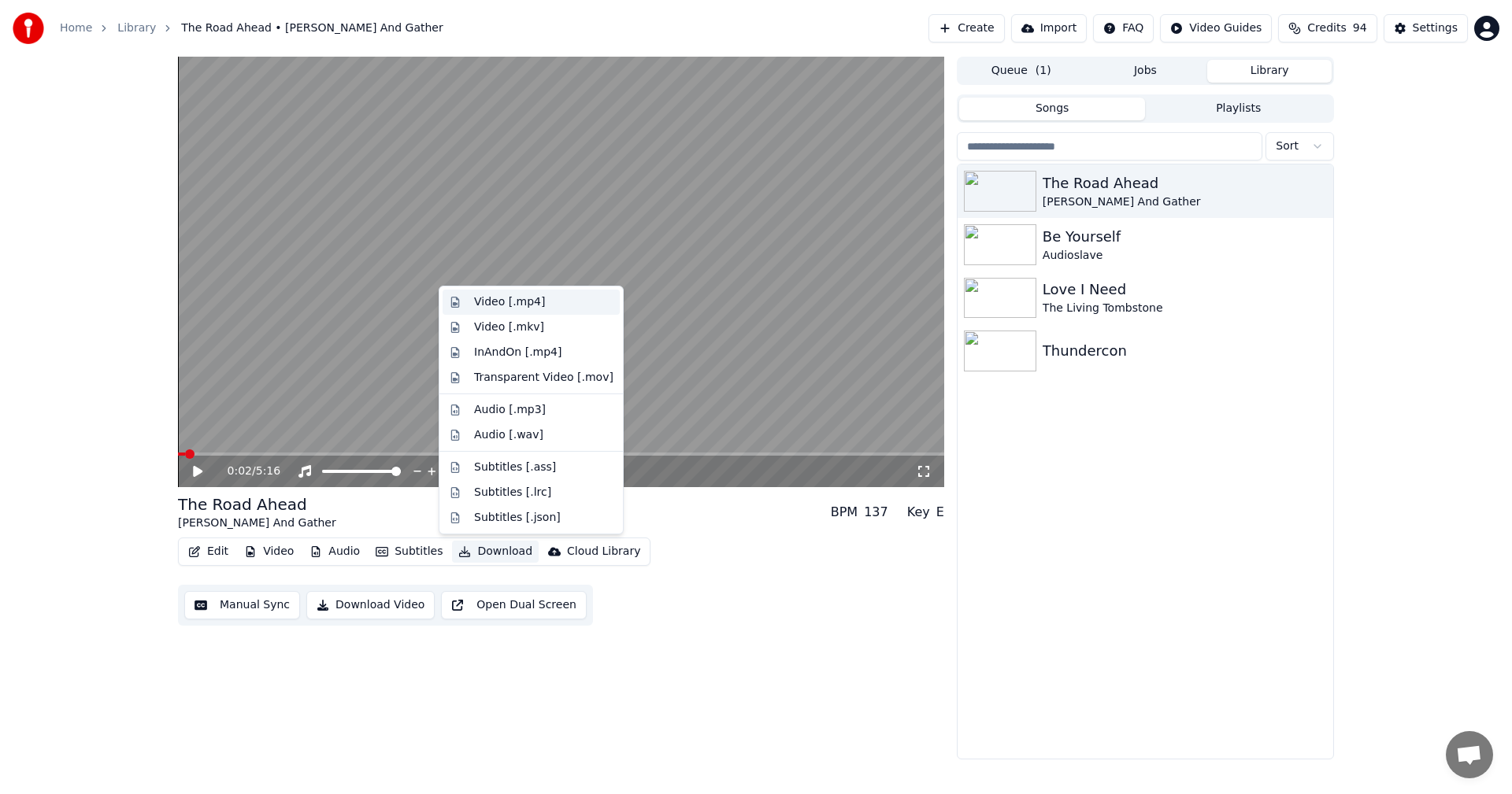
click at [532, 296] on div "Video [.mp4]" at bounding box center [509, 302] width 71 height 16
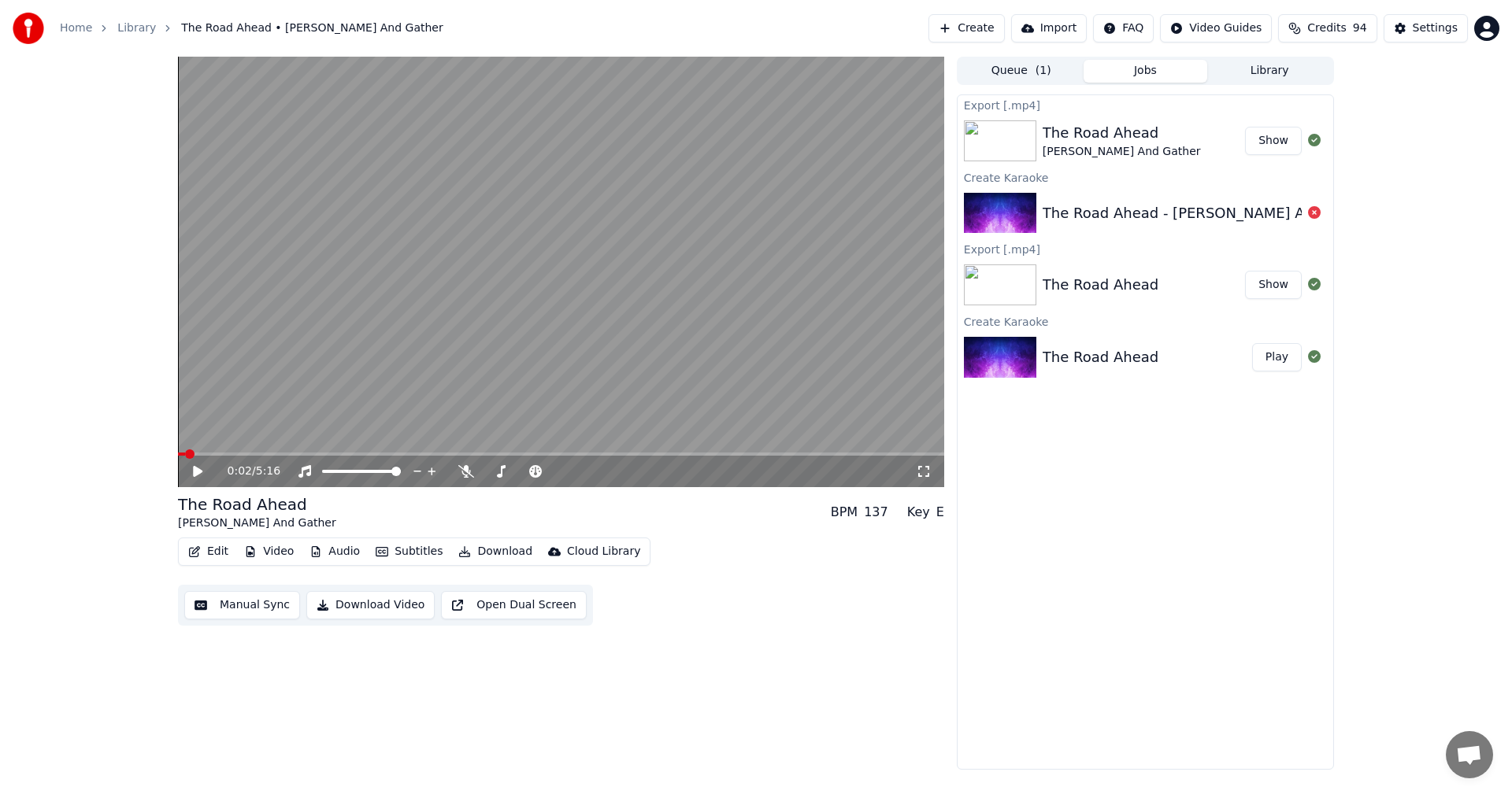
click at [126, 26] on link "Library" at bounding box center [136, 28] width 38 height 16
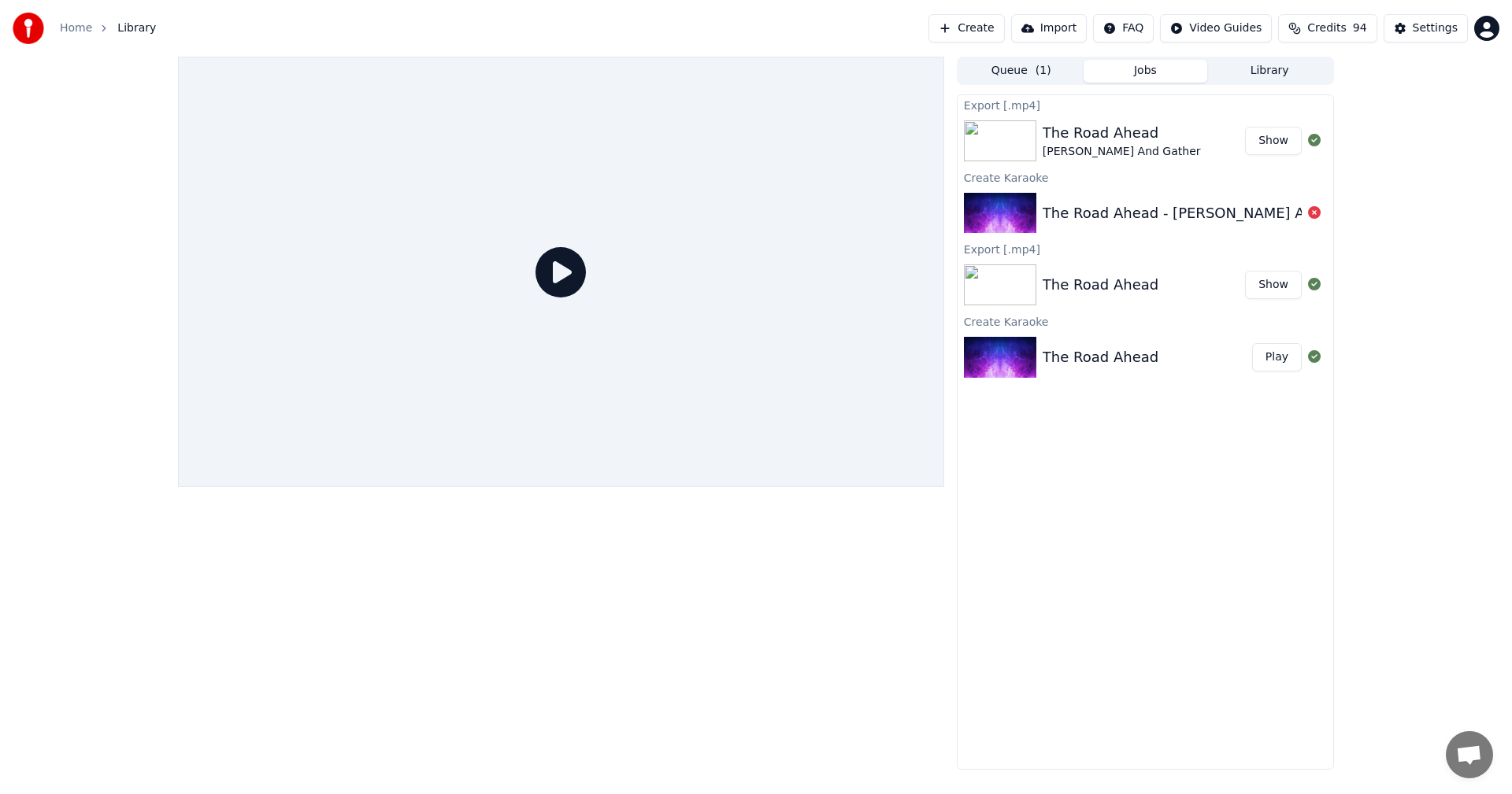
click at [82, 26] on link "Home" at bounding box center [76, 28] width 32 height 16
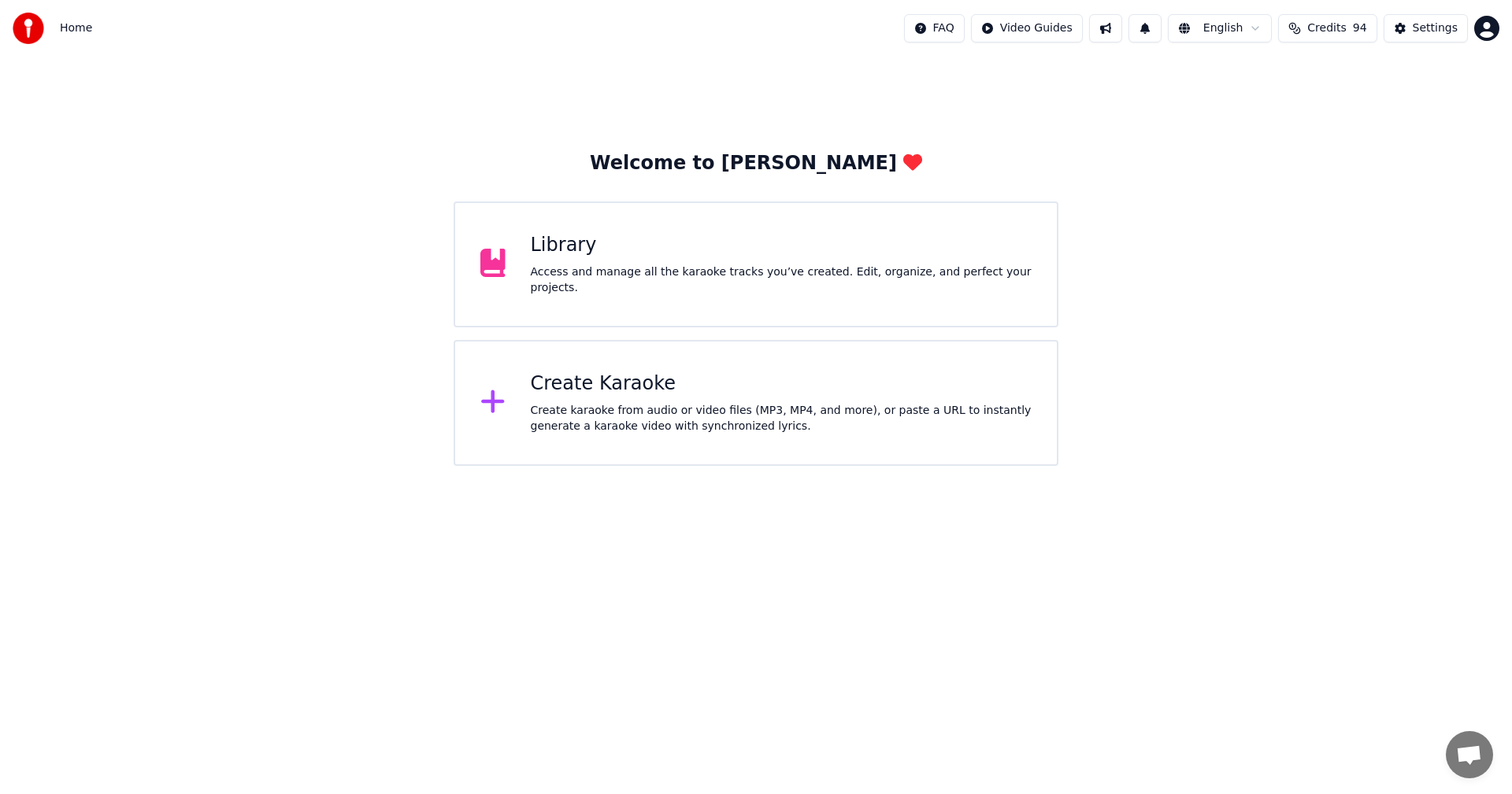
click at [651, 419] on div "Create karaoke from audio or video files (MP3, MP4, and more), or paste a URL t…" at bounding box center [781, 419] width 502 height 32
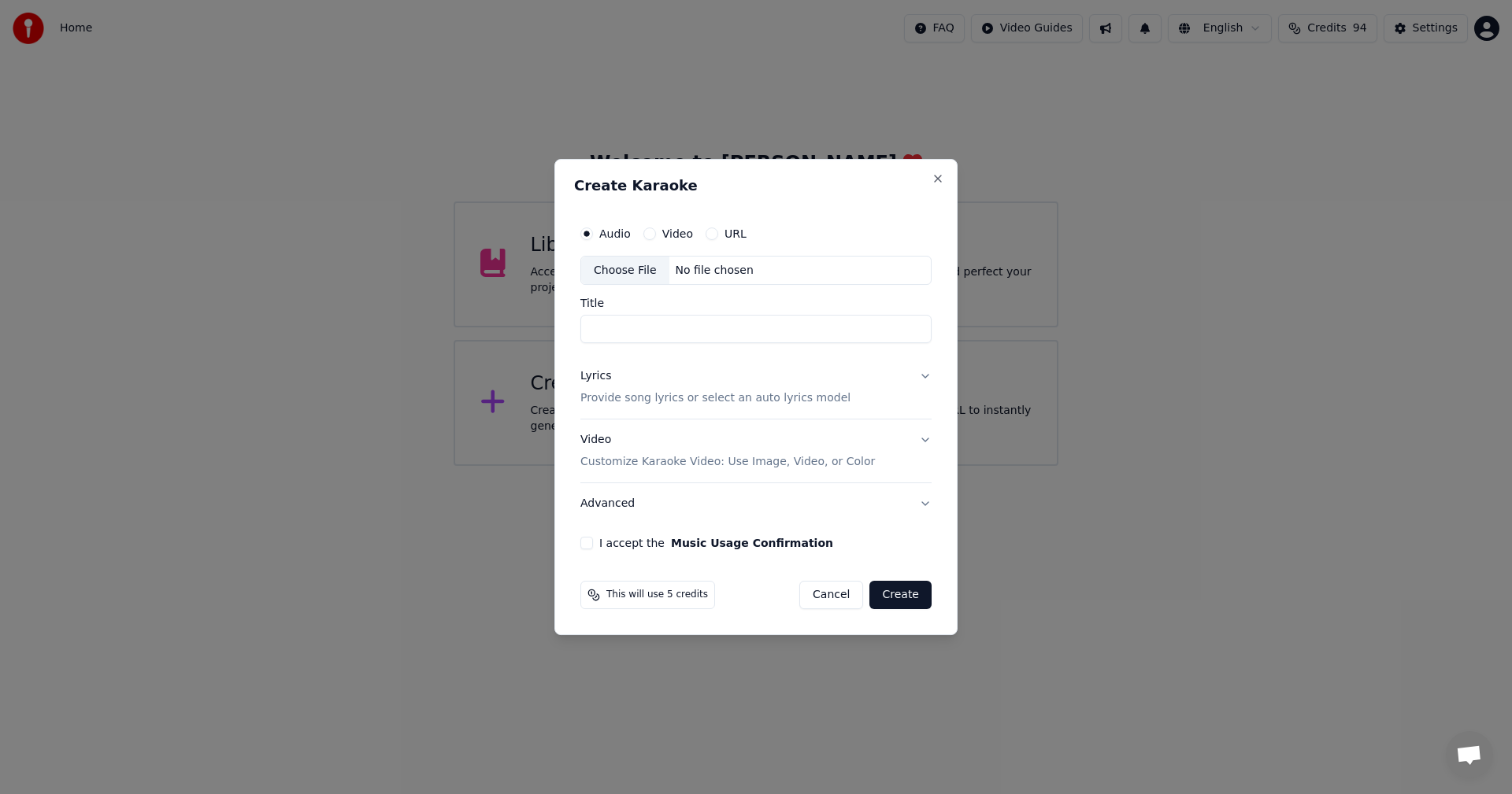
click at [629, 264] on div "Choose File" at bounding box center [625, 271] width 88 height 28
type input "**********"
click at [918, 380] on button "Lyrics Provide song lyrics or select an auto lyrics model" at bounding box center [756, 388] width 351 height 63
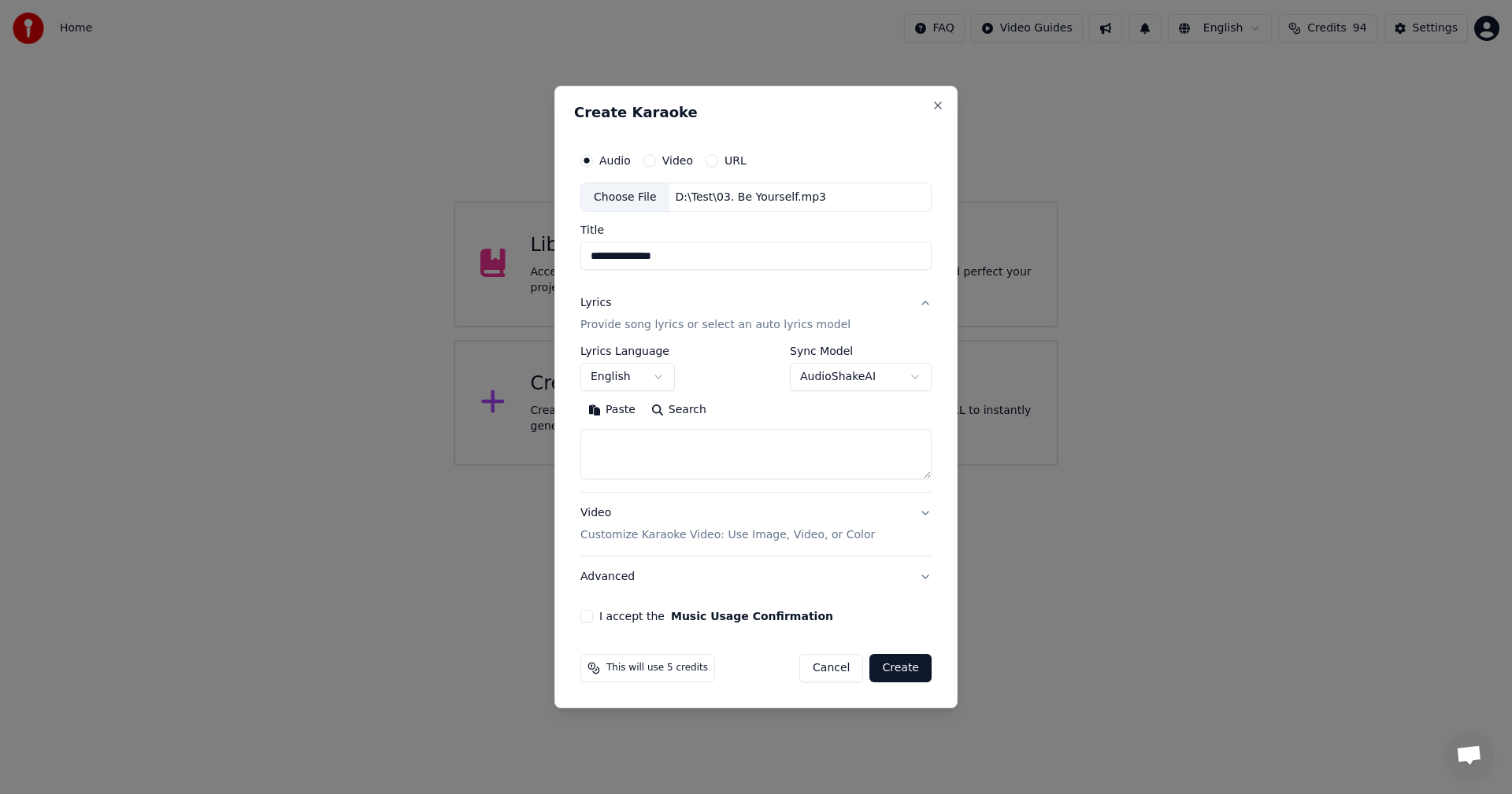
click at [720, 441] on textarea at bounding box center [756, 455] width 351 height 51
paste textarea "**********"
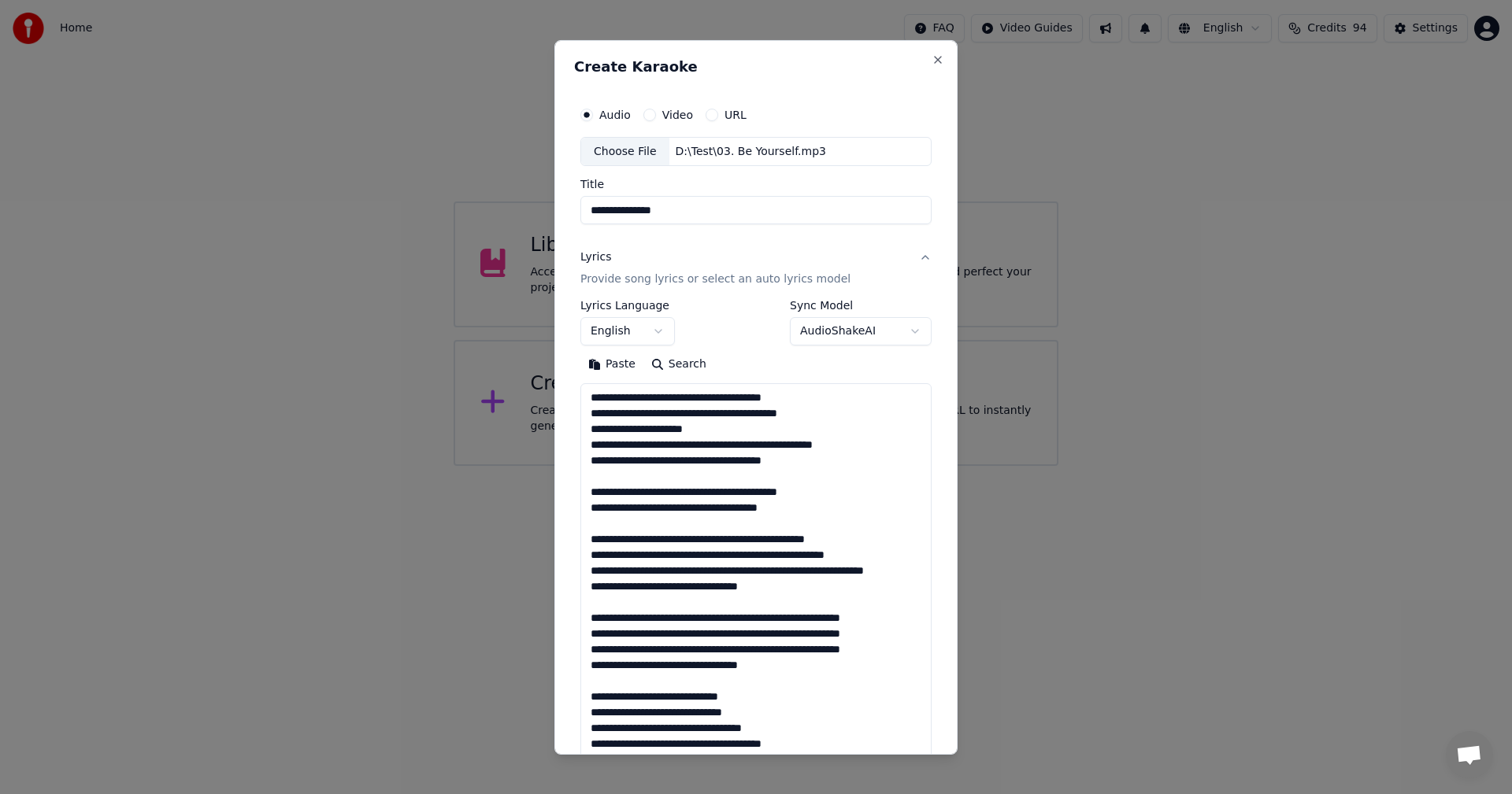
scroll to position [524, 0]
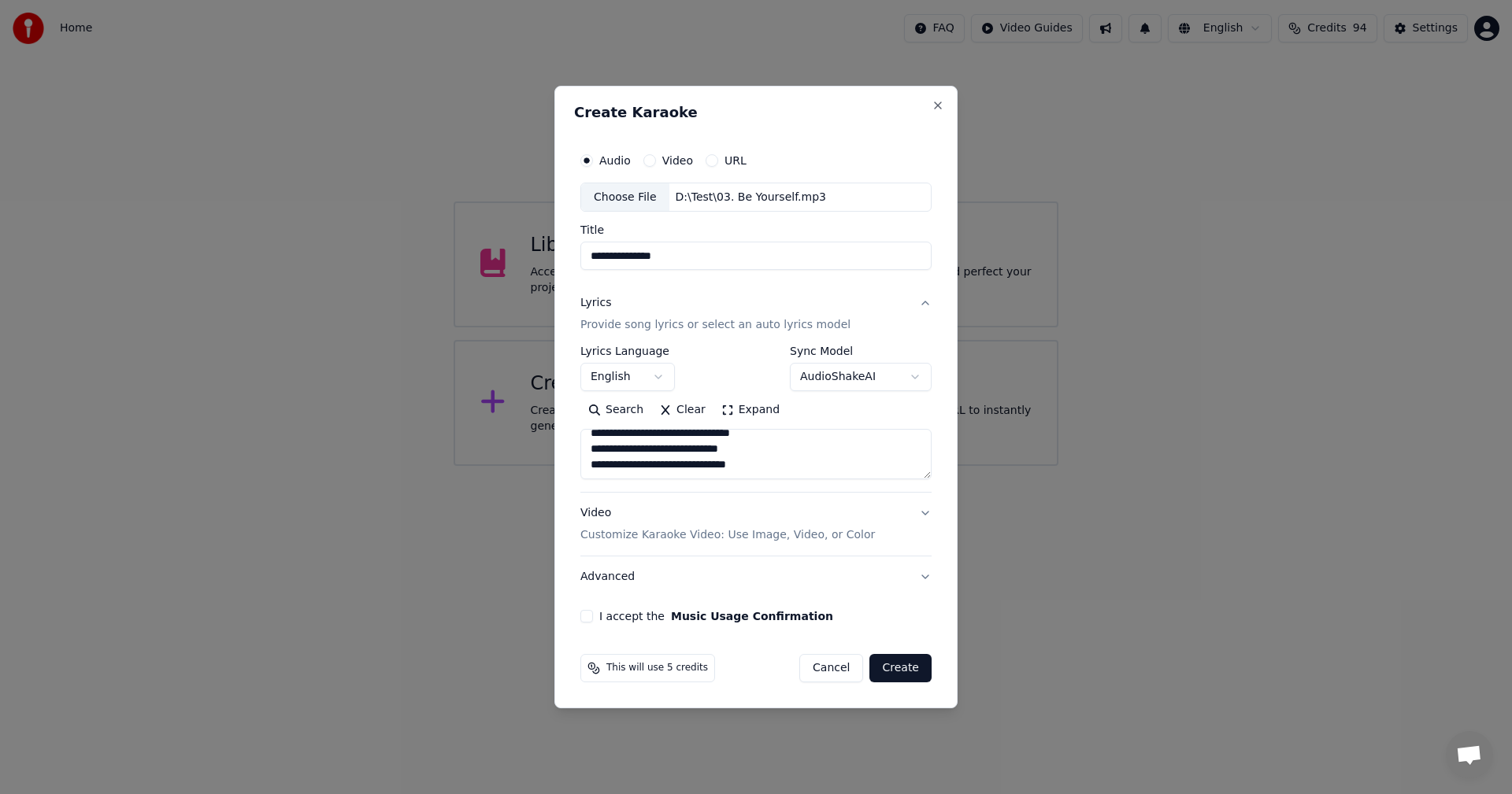
click at [729, 426] on div "Search Clear Expand" at bounding box center [756, 439] width 351 height 81
click at [758, 455] on textarea at bounding box center [756, 455] width 351 height 51
click at [765, 444] on textarea at bounding box center [756, 455] width 351 height 51
click at [897, 455] on textarea at bounding box center [756, 455] width 351 height 51
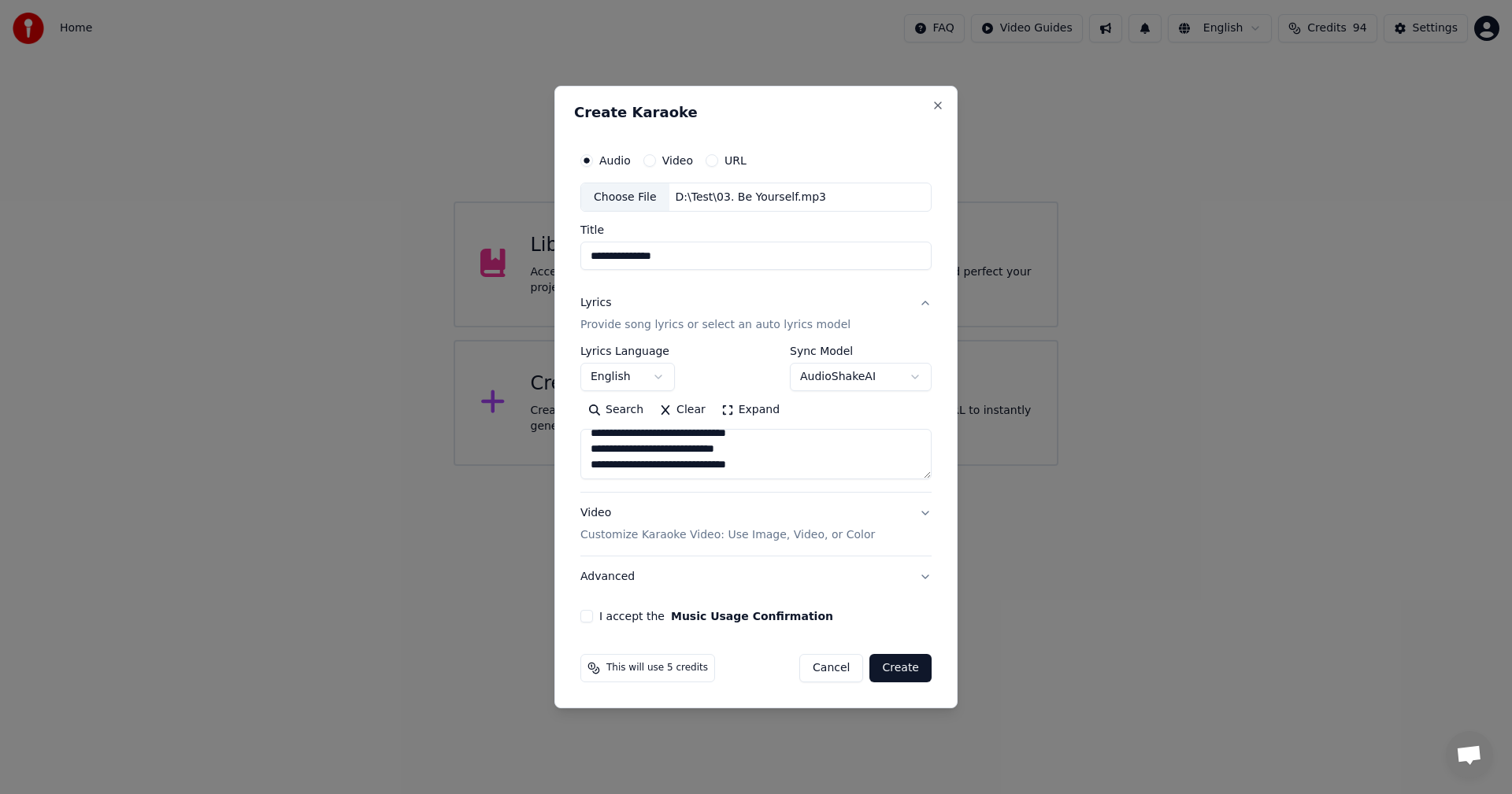
scroll to position [514, 0]
type textarea "**********"
click at [586, 624] on div "**********" at bounding box center [755, 384] width 363 height 491
drag, startPoint x: 591, startPoint y: 619, endPoint x: 599, endPoint y: 611, distance: 11.3
click at [591, 617] on button "I accept the Music Usage Confirmation" at bounding box center [586, 616] width 12 height 12
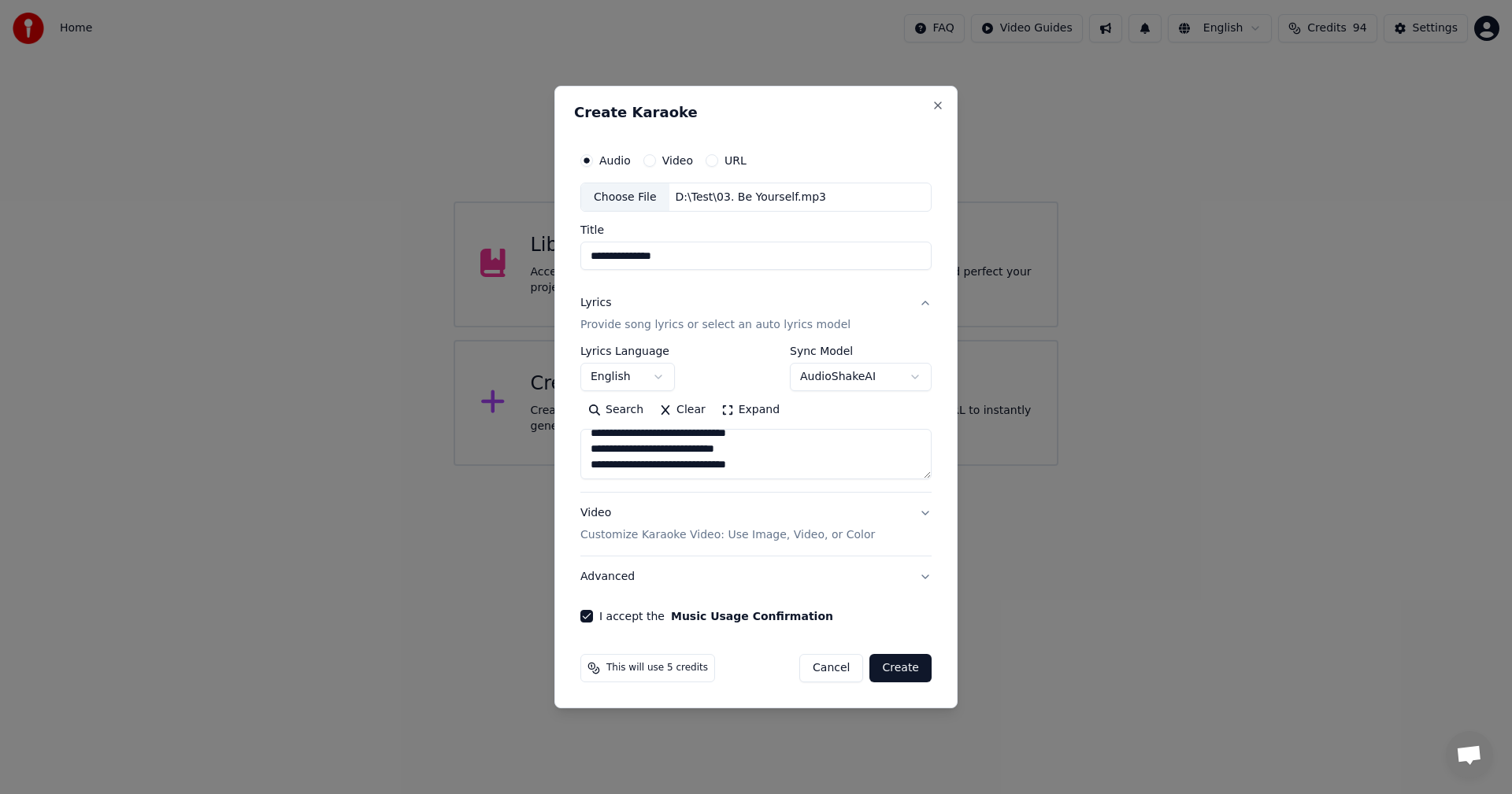
click at [754, 528] on p "Customize Karaoke Video: Use Image, Video, or Color" at bounding box center [728, 535] width 294 height 16
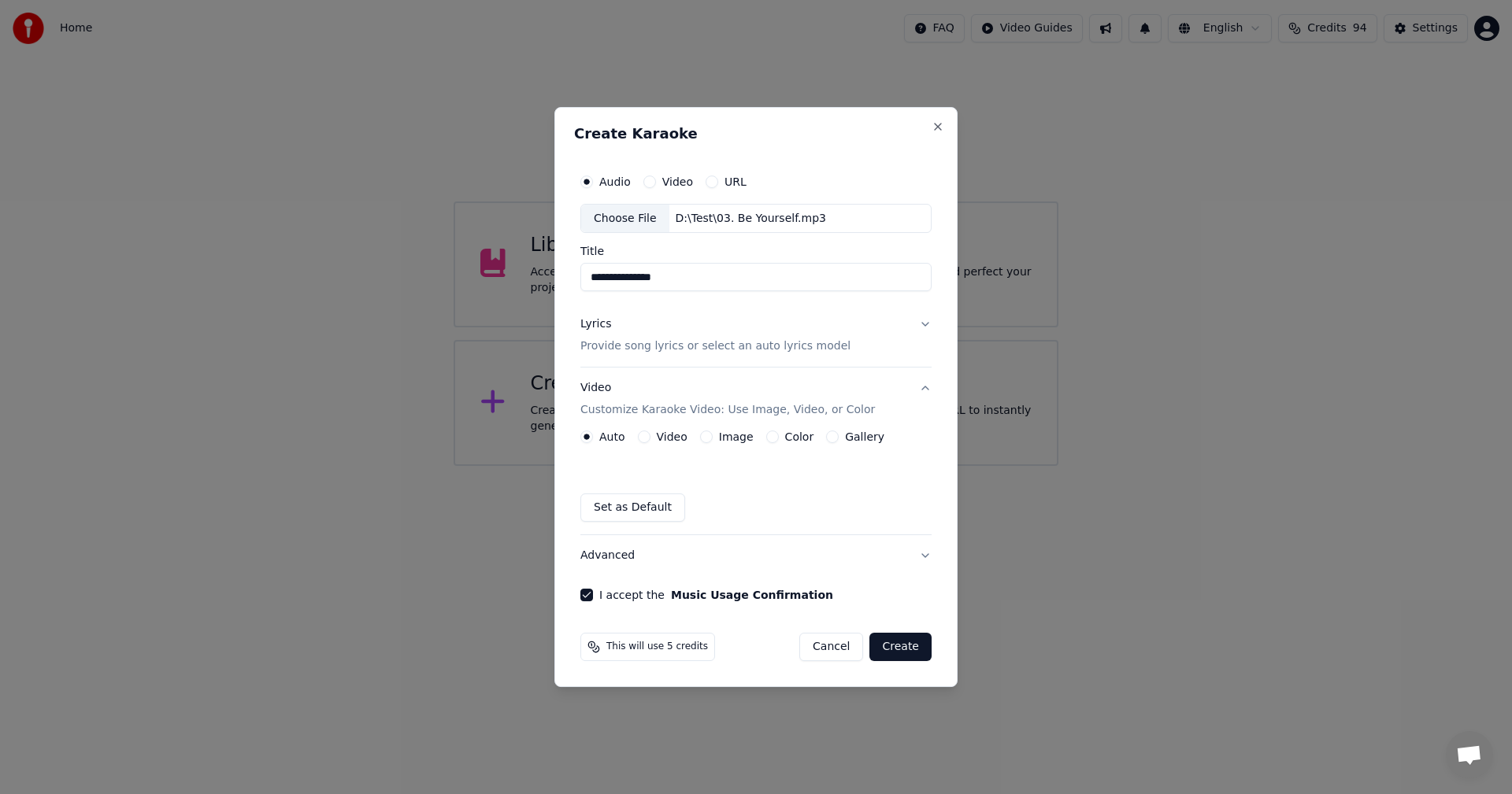
click at [644, 438] on button "Video" at bounding box center [644, 436] width 12 height 12
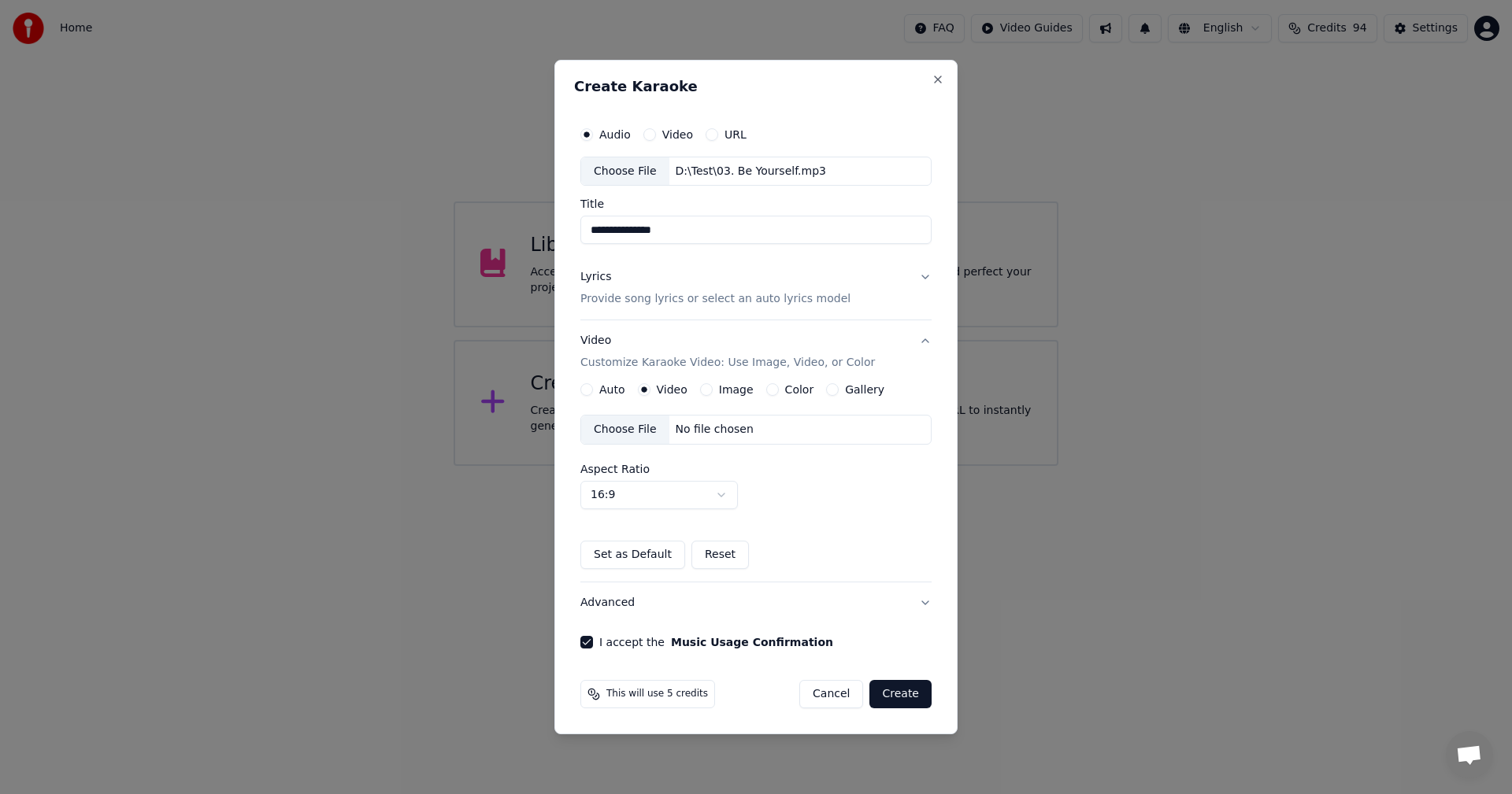
click at [627, 433] on div "Choose File" at bounding box center [625, 430] width 88 height 28
click at [911, 693] on button "Create" at bounding box center [900, 694] width 62 height 28
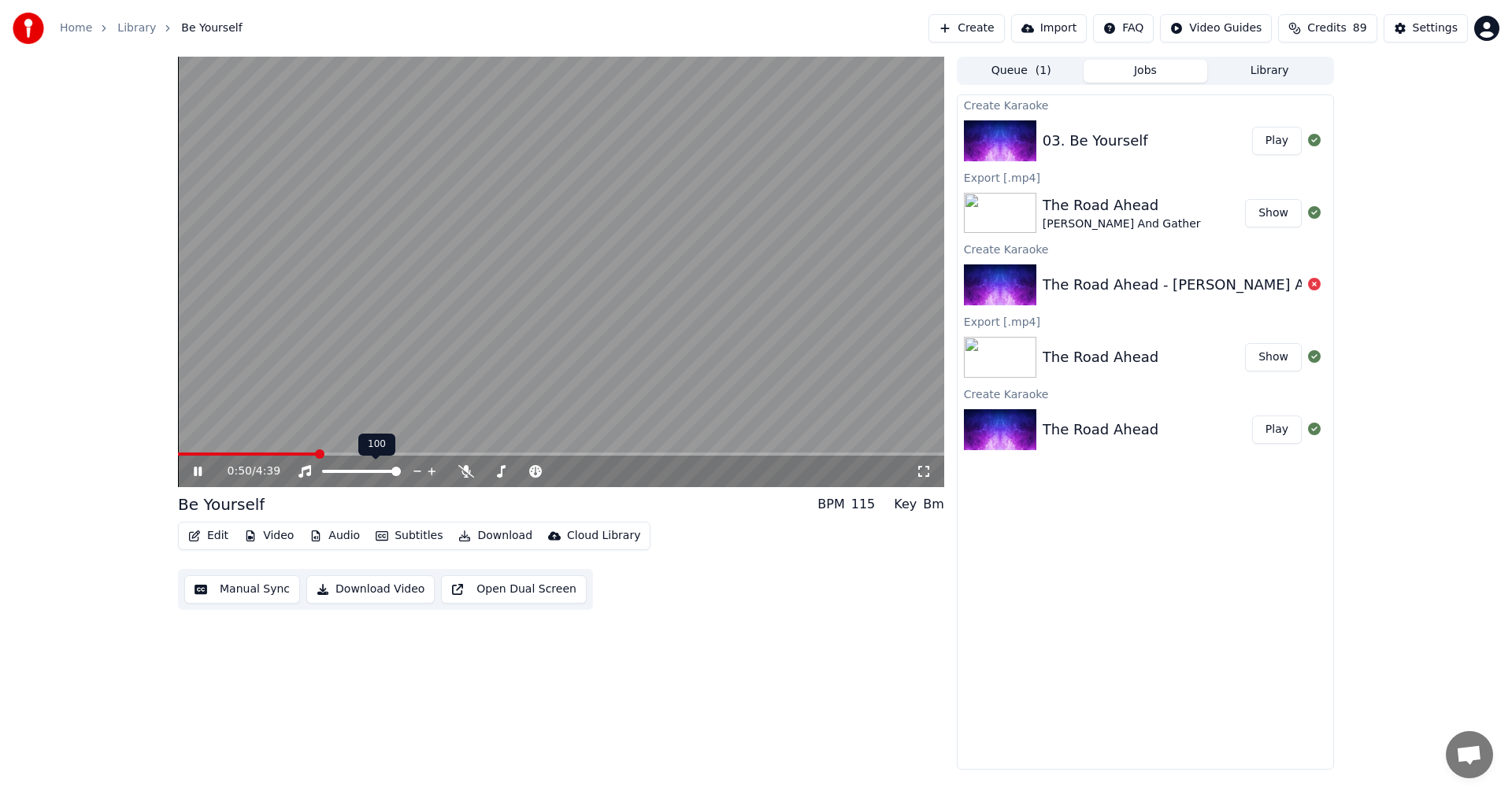
click at [396, 467] on span at bounding box center [395, 471] width 9 height 9
click at [178, 451] on span at bounding box center [182, 454] width 9 height 9
click at [466, 475] on icon at bounding box center [466, 471] width 16 height 12
click at [466, 471] on icon at bounding box center [466, 471] width 8 height 12
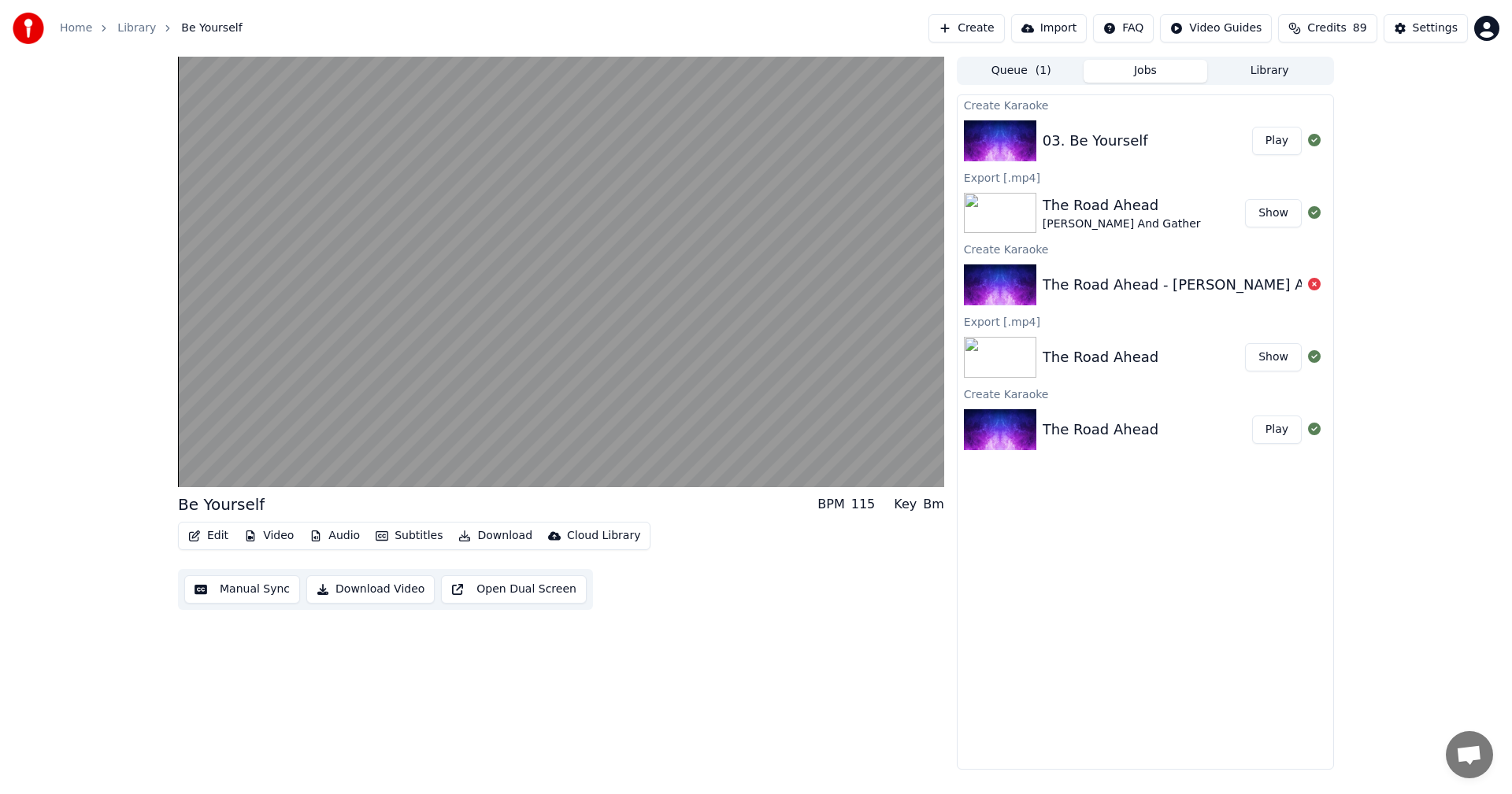
click at [722, 696] on div "Be Yourself BPM 115 Key Bm Edit Video Audio Subtitles Download Cloud Library Ma…" at bounding box center [561, 413] width 766 height 713
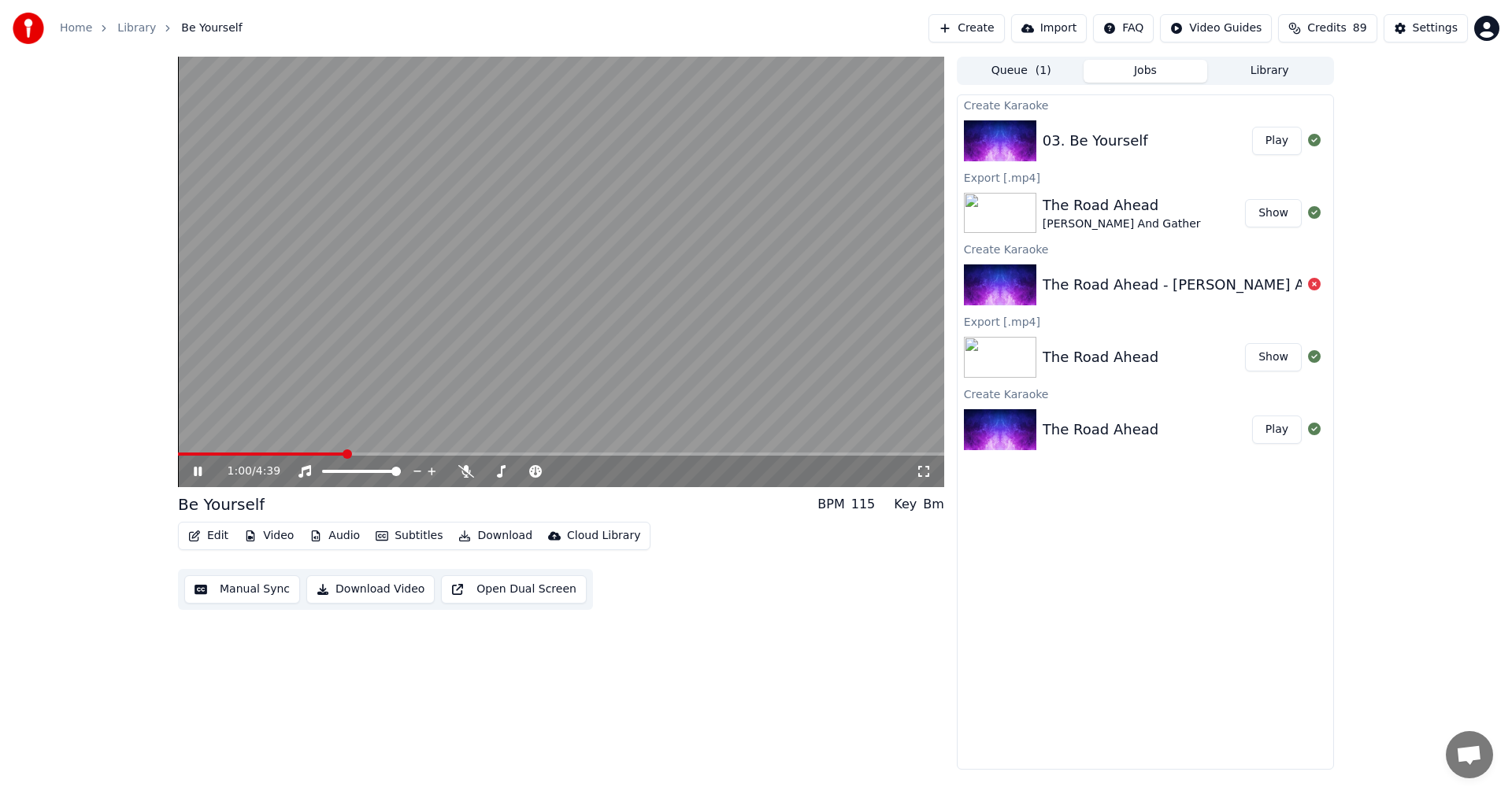
click at [213, 535] on button "Edit" at bounding box center [208, 535] width 52 height 22
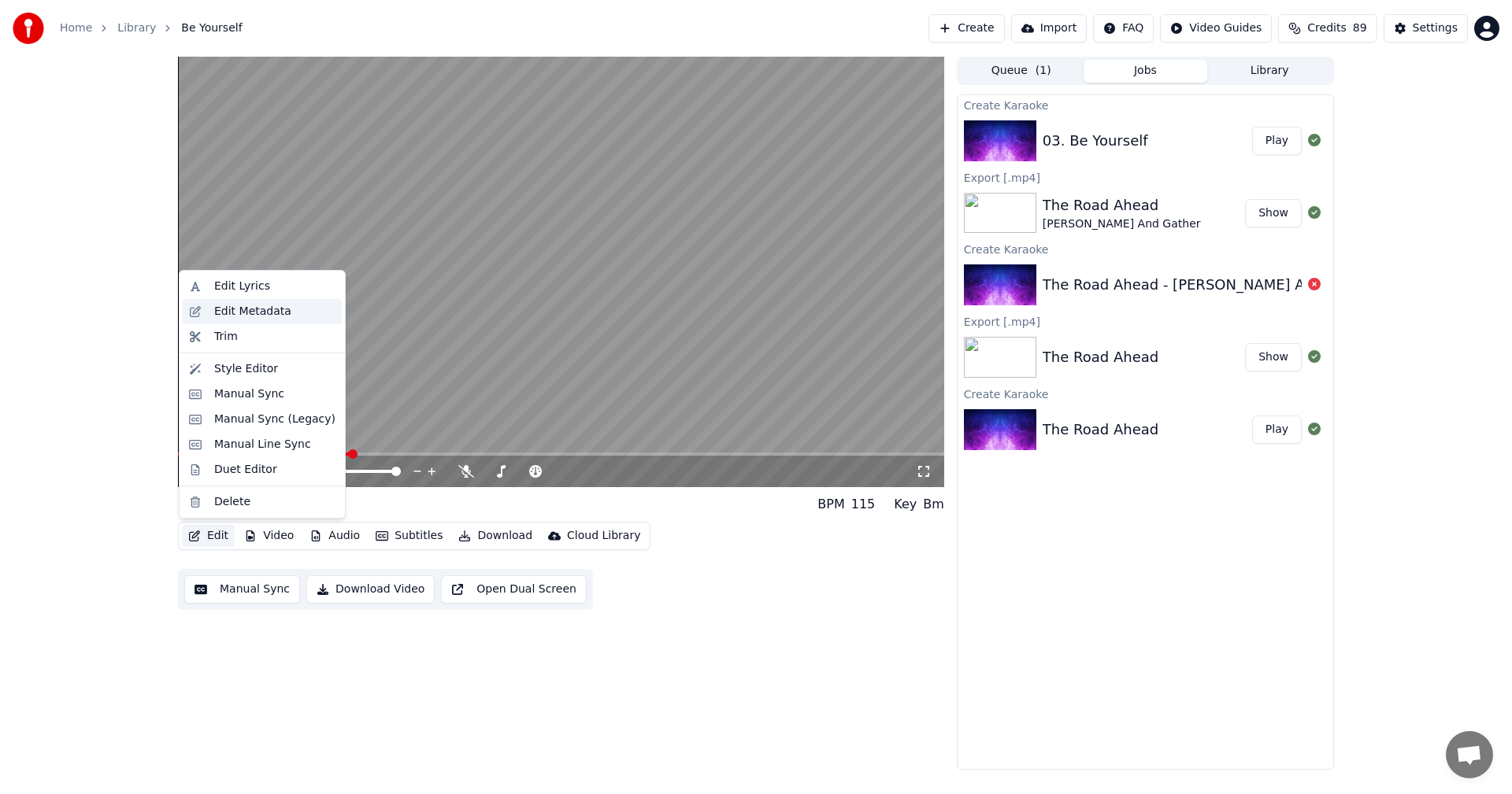
click at [241, 315] on div "Edit Metadata" at bounding box center [252, 311] width 77 height 16
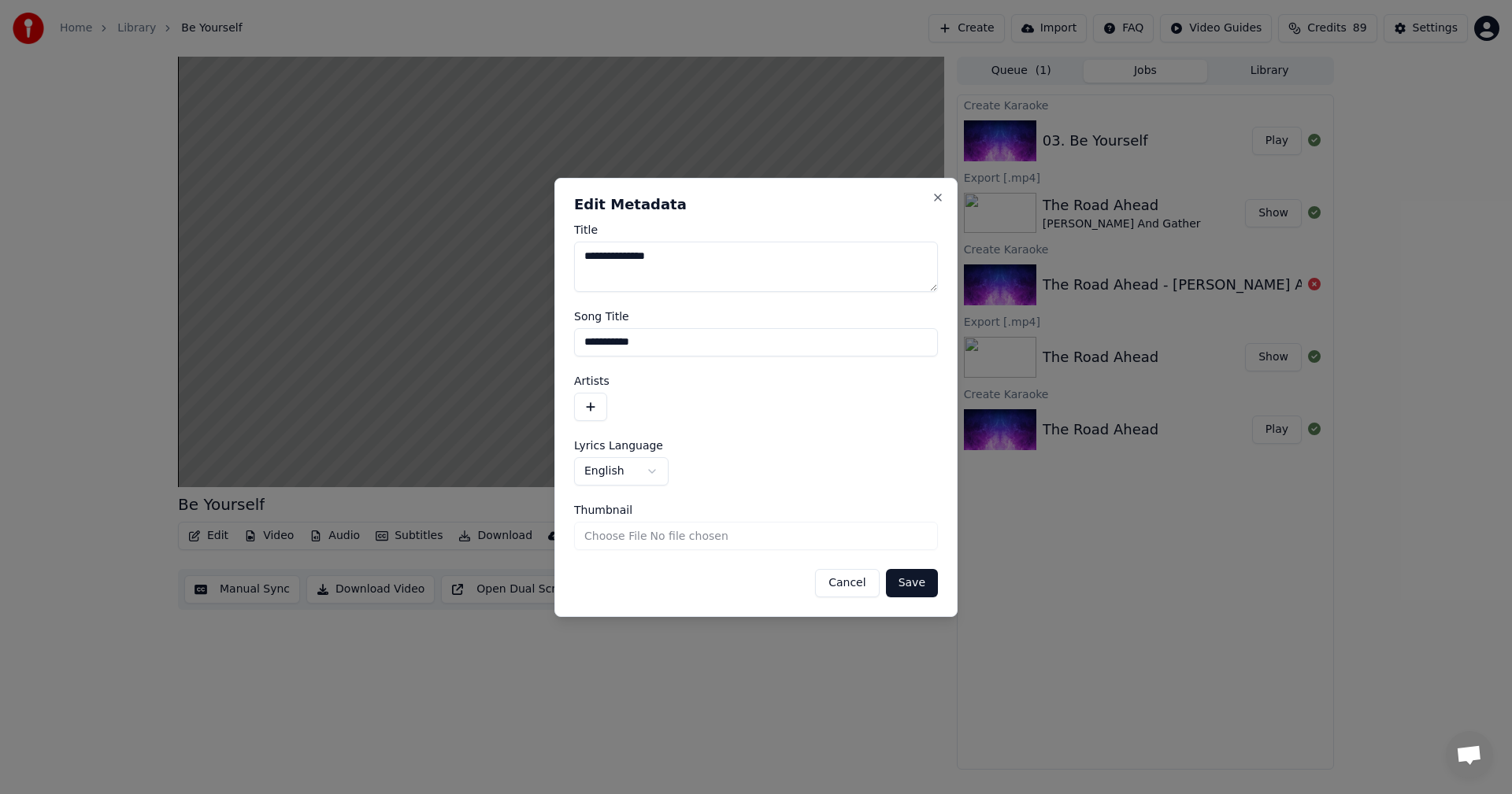
click at [591, 405] on button "button" at bounding box center [590, 407] width 33 height 28
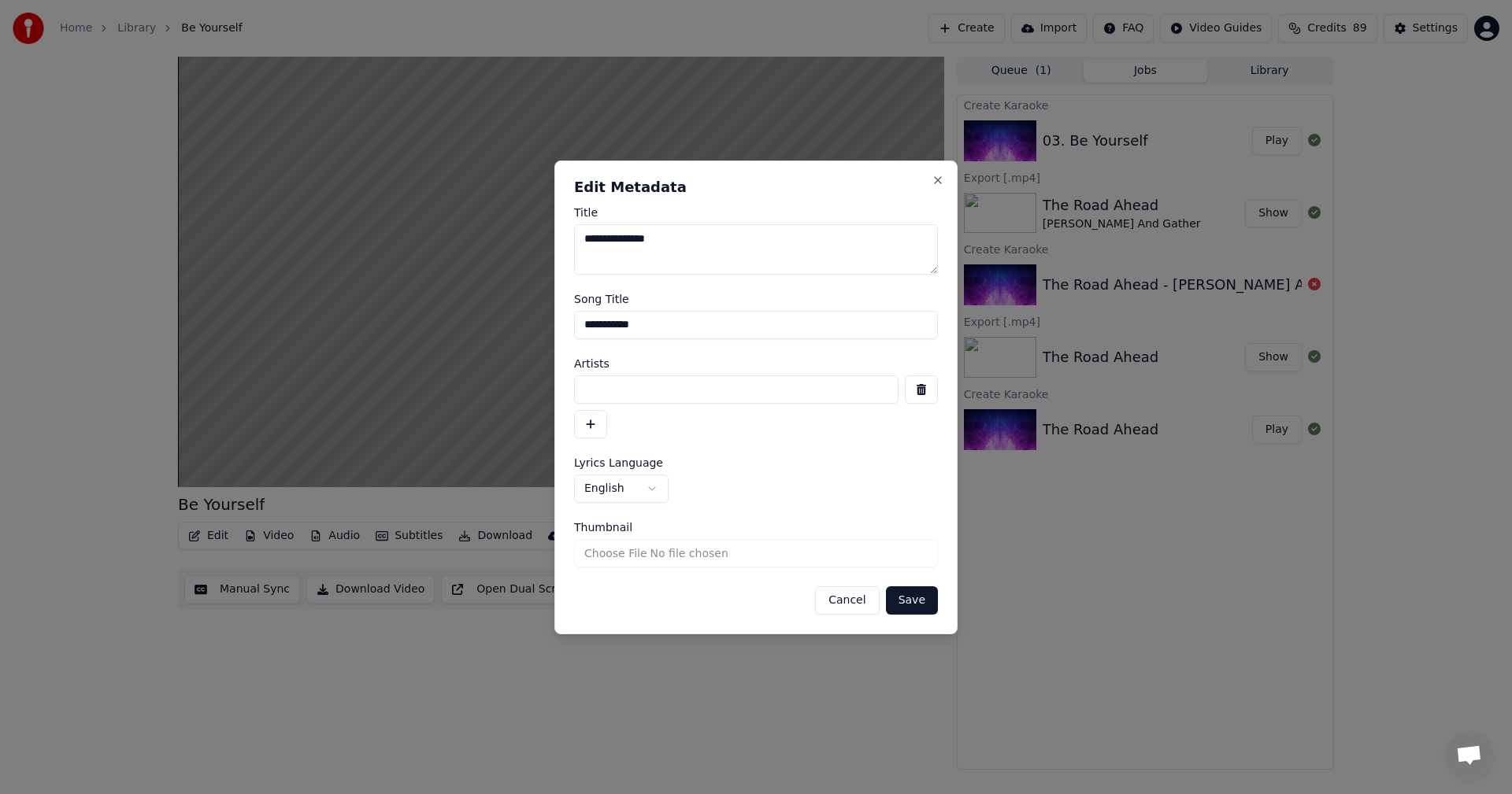
click at [614, 383] on input at bounding box center [736, 390] width 324 height 28
type input "**********"
click at [914, 599] on button "Save" at bounding box center [912, 600] width 52 height 28
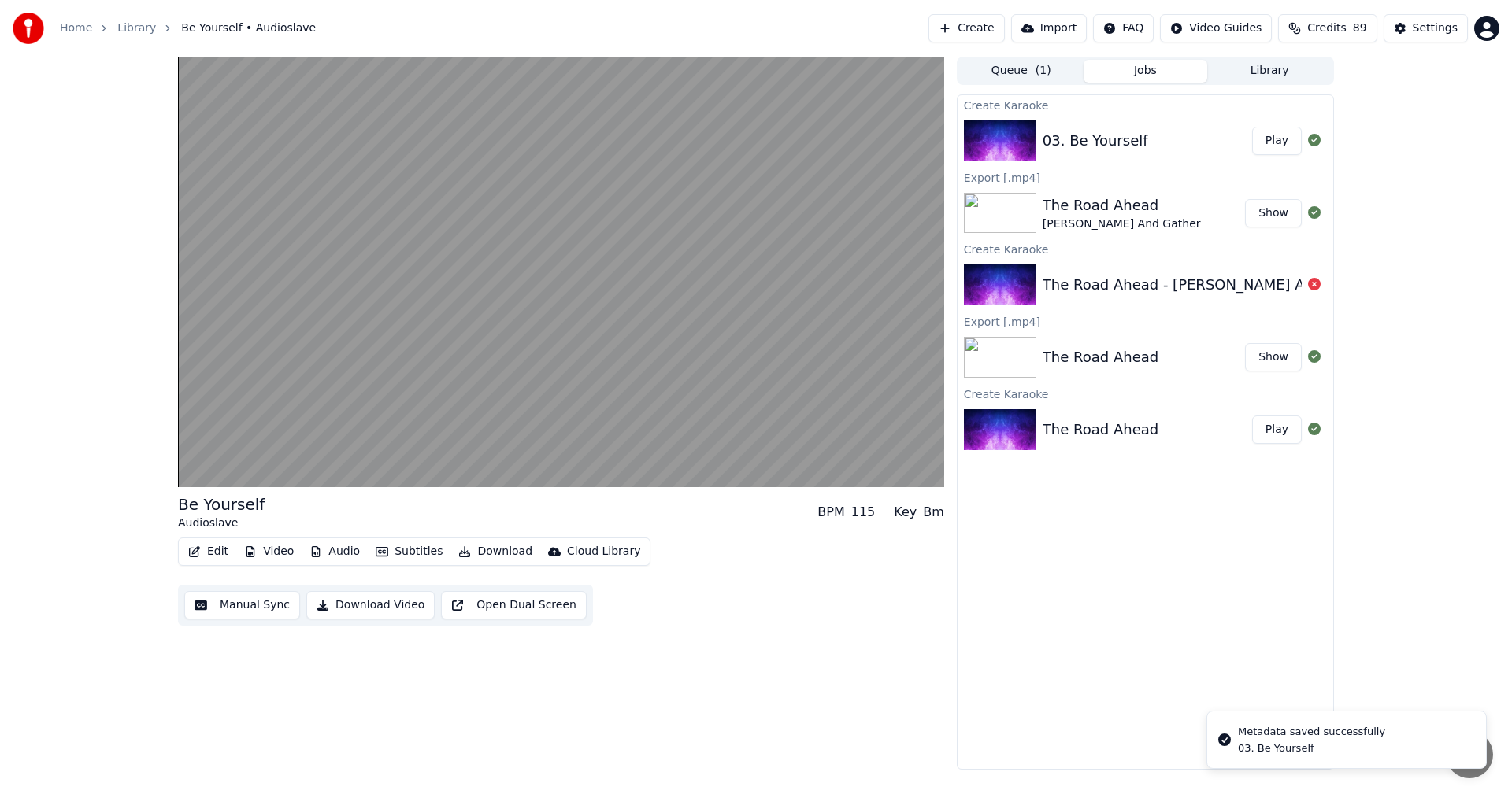
click at [200, 554] on icon "button" at bounding box center [194, 551] width 12 height 11
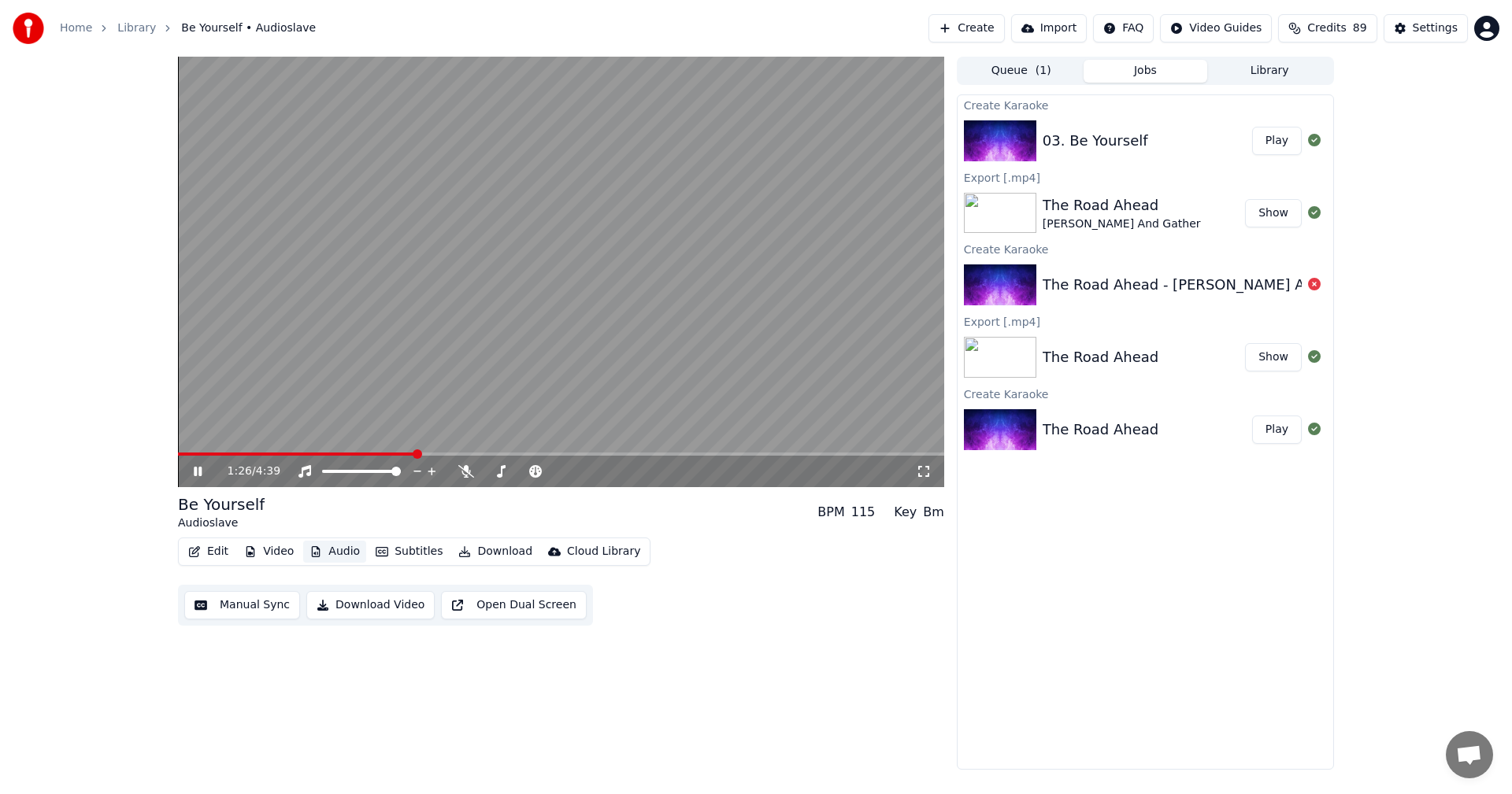
click at [334, 560] on button "Audio" at bounding box center [334, 551] width 63 height 22
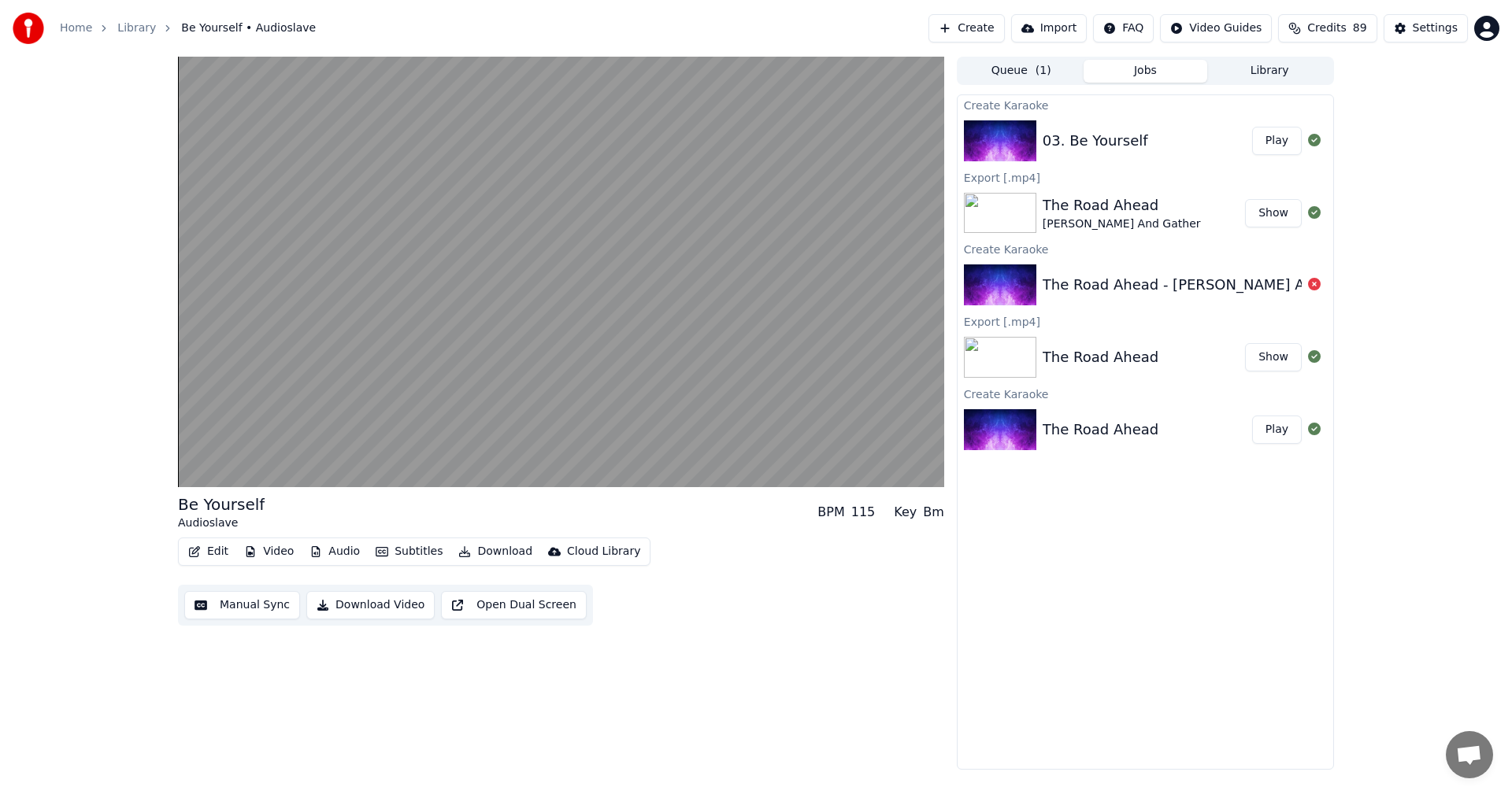
click at [334, 560] on button "Audio" at bounding box center [334, 551] width 63 height 22
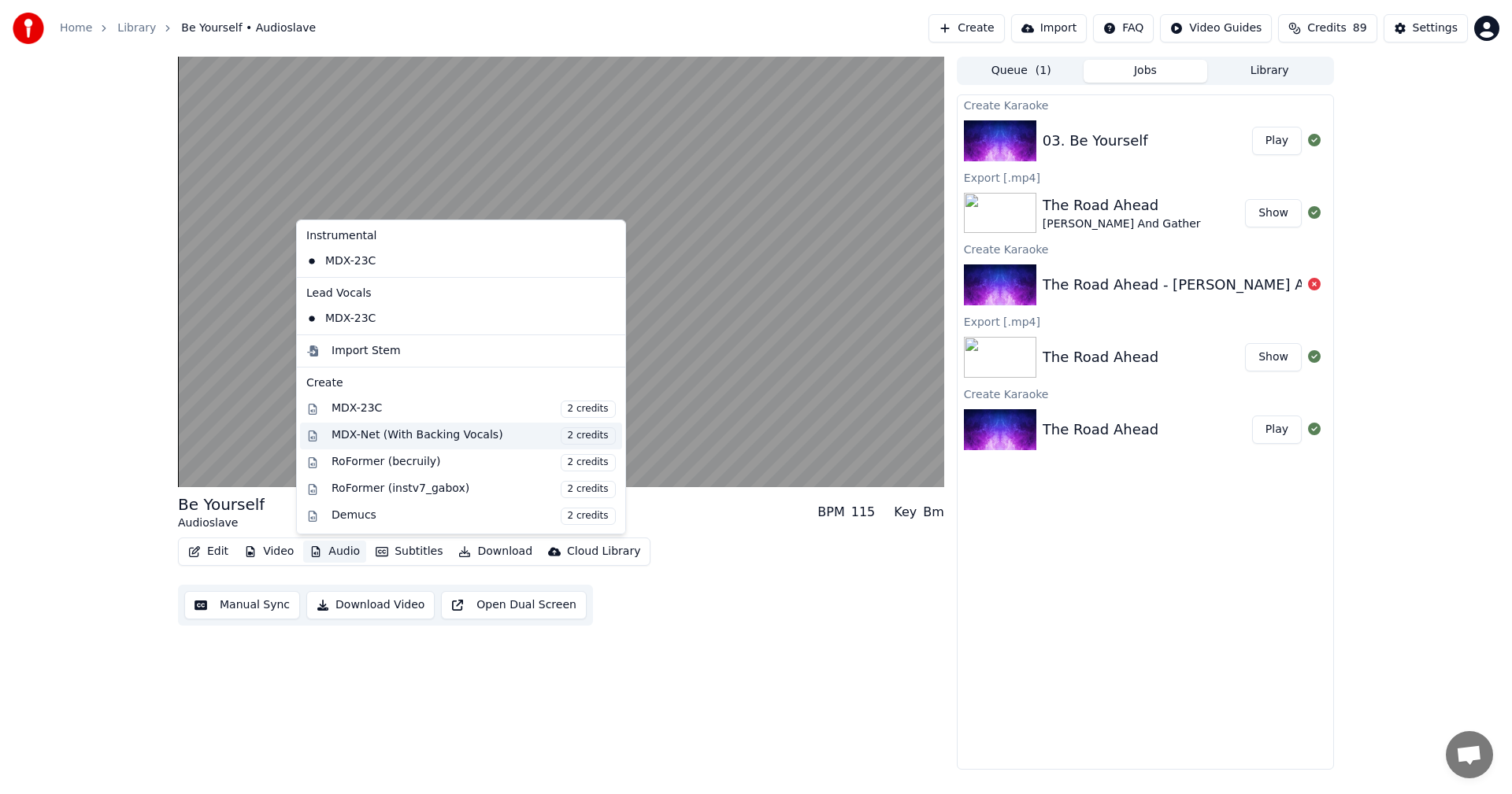
click at [368, 437] on div "MDX-Net (With Backing Vocals) 2 credits" at bounding box center [474, 436] width 284 height 17
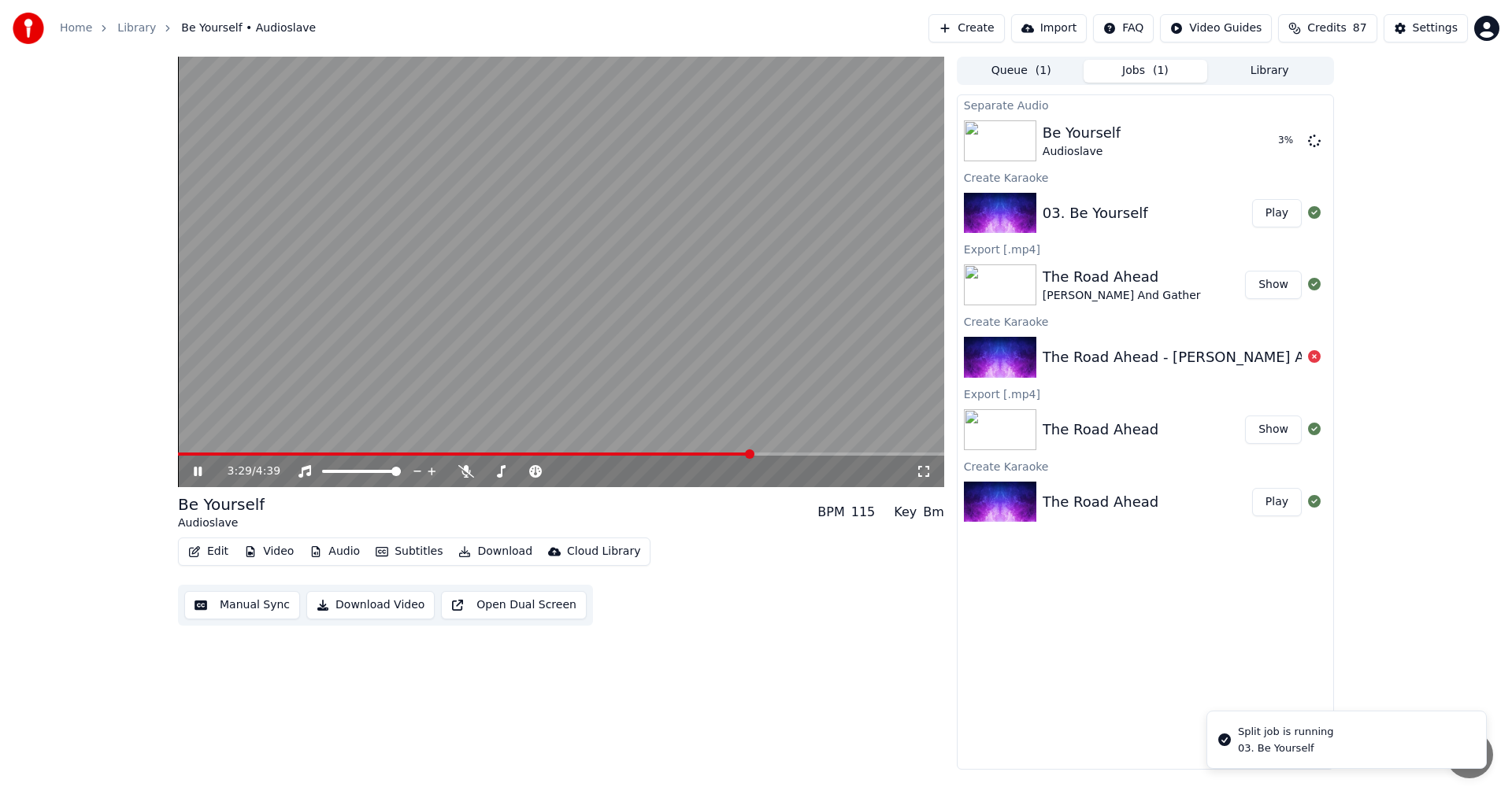
click at [195, 474] on icon at bounding box center [197, 471] width 7 height 9
click at [1281, 139] on button "Play" at bounding box center [1277, 141] width 50 height 28
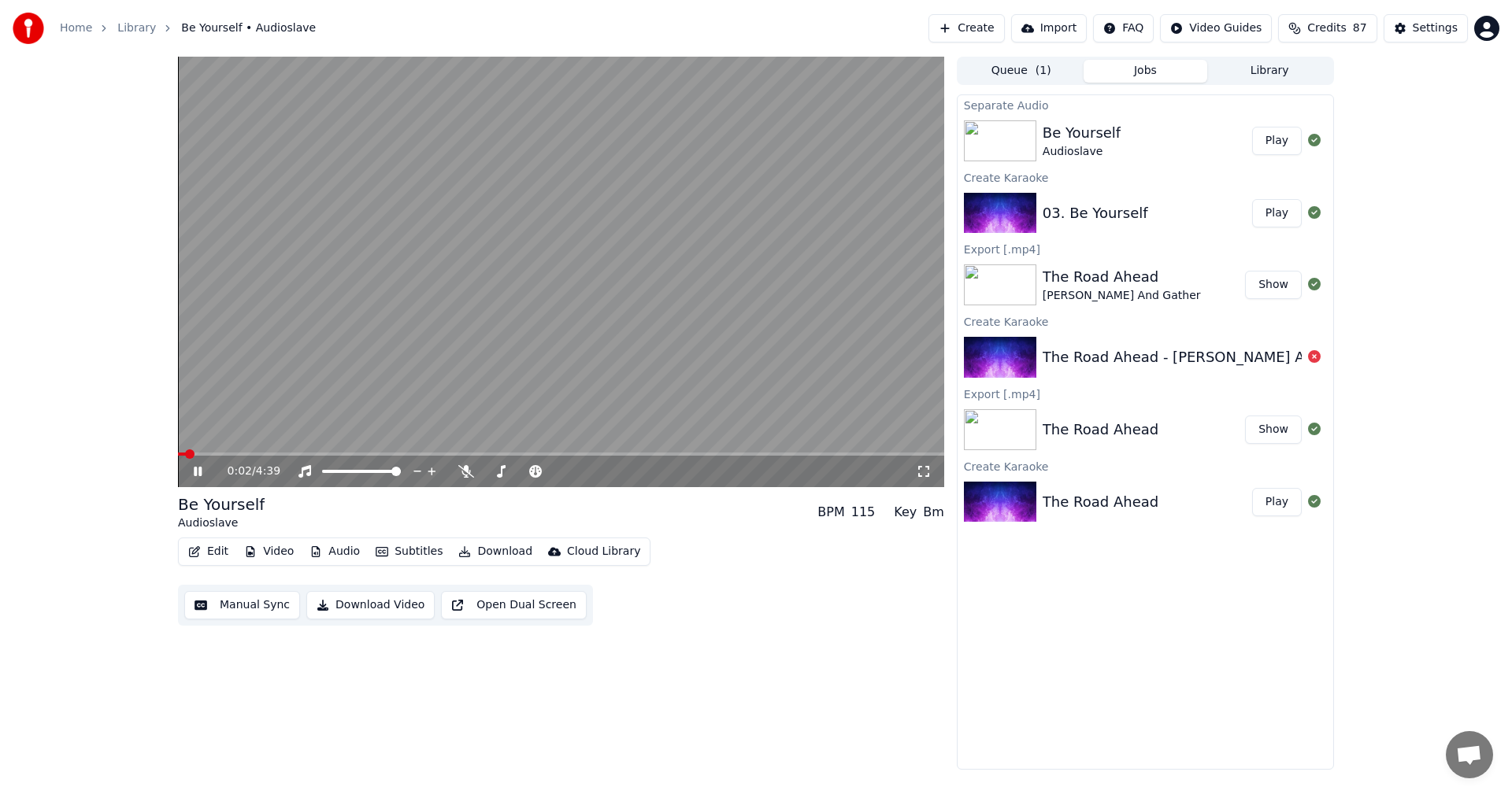
click at [235, 457] on div "0:02 / 4:39" at bounding box center [561, 471] width 766 height 32
click at [254, 449] on video at bounding box center [561, 272] width 766 height 431
click at [255, 453] on span at bounding box center [561, 454] width 766 height 3
click at [281, 454] on span at bounding box center [561, 454] width 766 height 3
click at [199, 473] on icon at bounding box center [197, 471] width 9 height 11
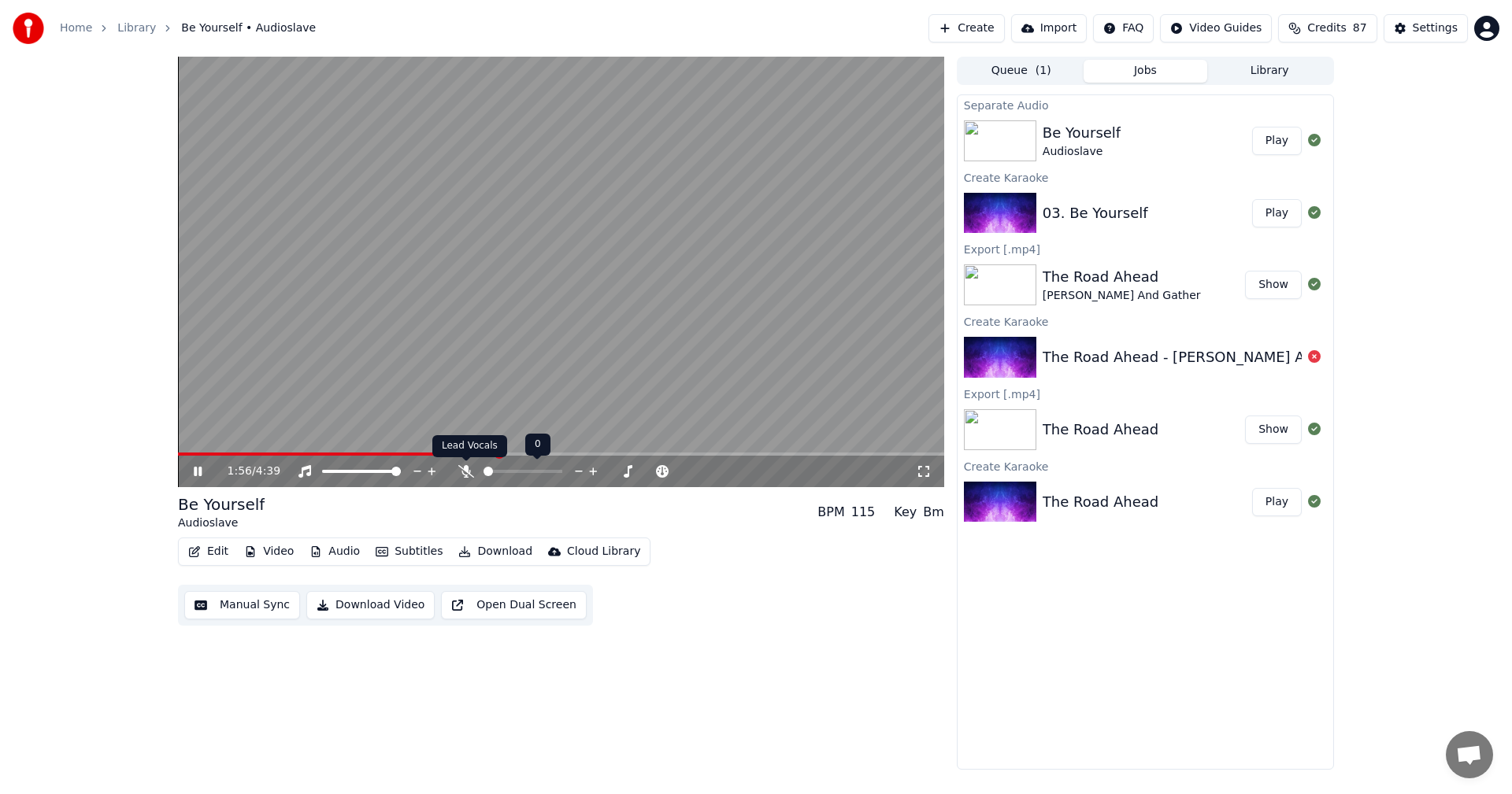
click at [465, 478] on icon at bounding box center [466, 471] width 16 height 12
click at [465, 478] on icon at bounding box center [466, 471] width 8 height 12
click at [465, 478] on icon at bounding box center [466, 471] width 16 height 12
click at [465, 478] on icon at bounding box center [466, 471] width 8 height 12
click at [465, 471] on icon at bounding box center [466, 471] width 16 height 12
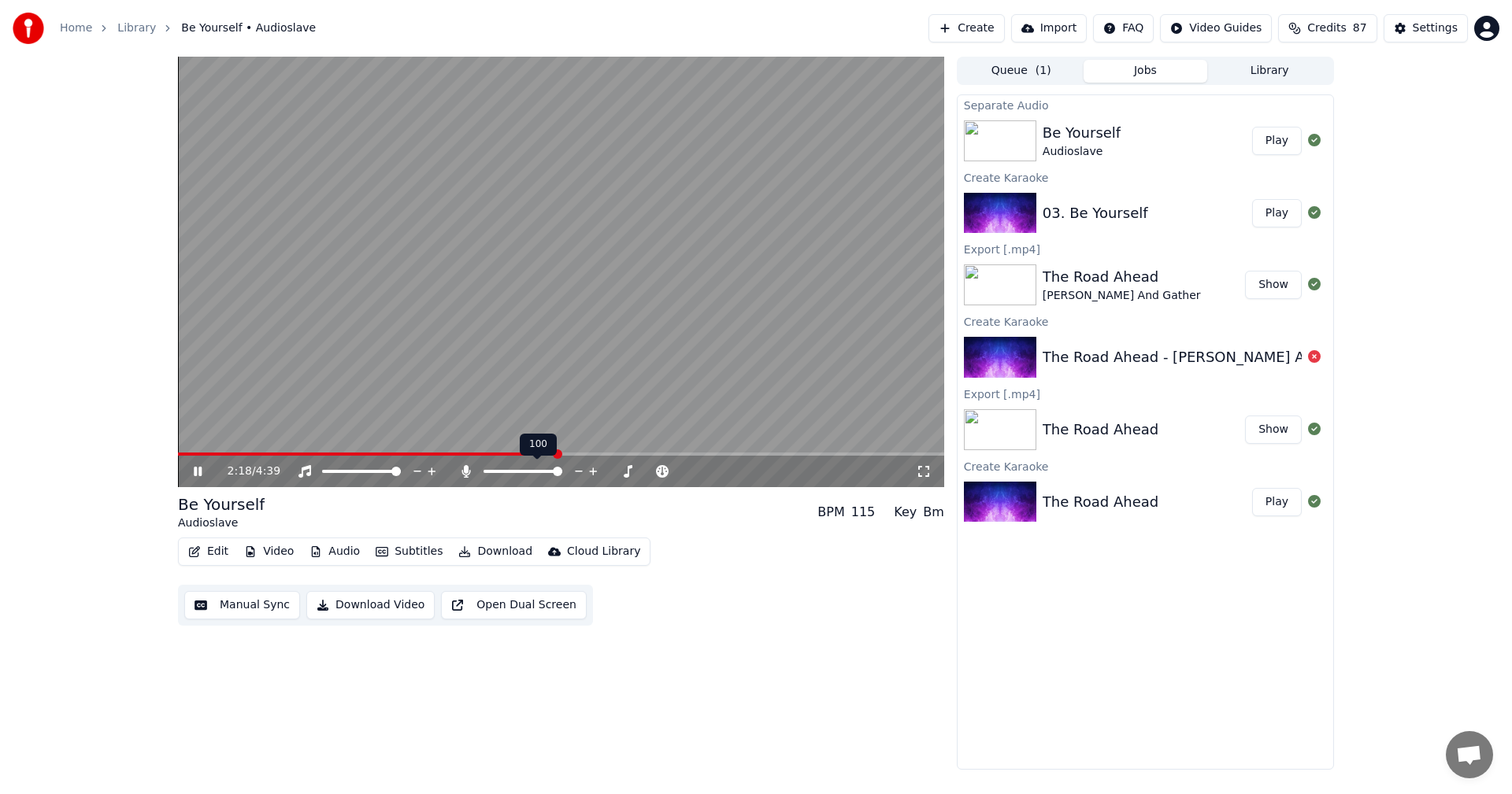
click at [465, 471] on icon at bounding box center [466, 471] width 8 height 12
click at [465, 471] on icon at bounding box center [466, 471] width 16 height 12
click at [465, 471] on icon at bounding box center [466, 471] width 8 height 12
click at [199, 469] on icon at bounding box center [209, 471] width 37 height 12
click at [214, 547] on button "Edit" at bounding box center [208, 551] width 52 height 22
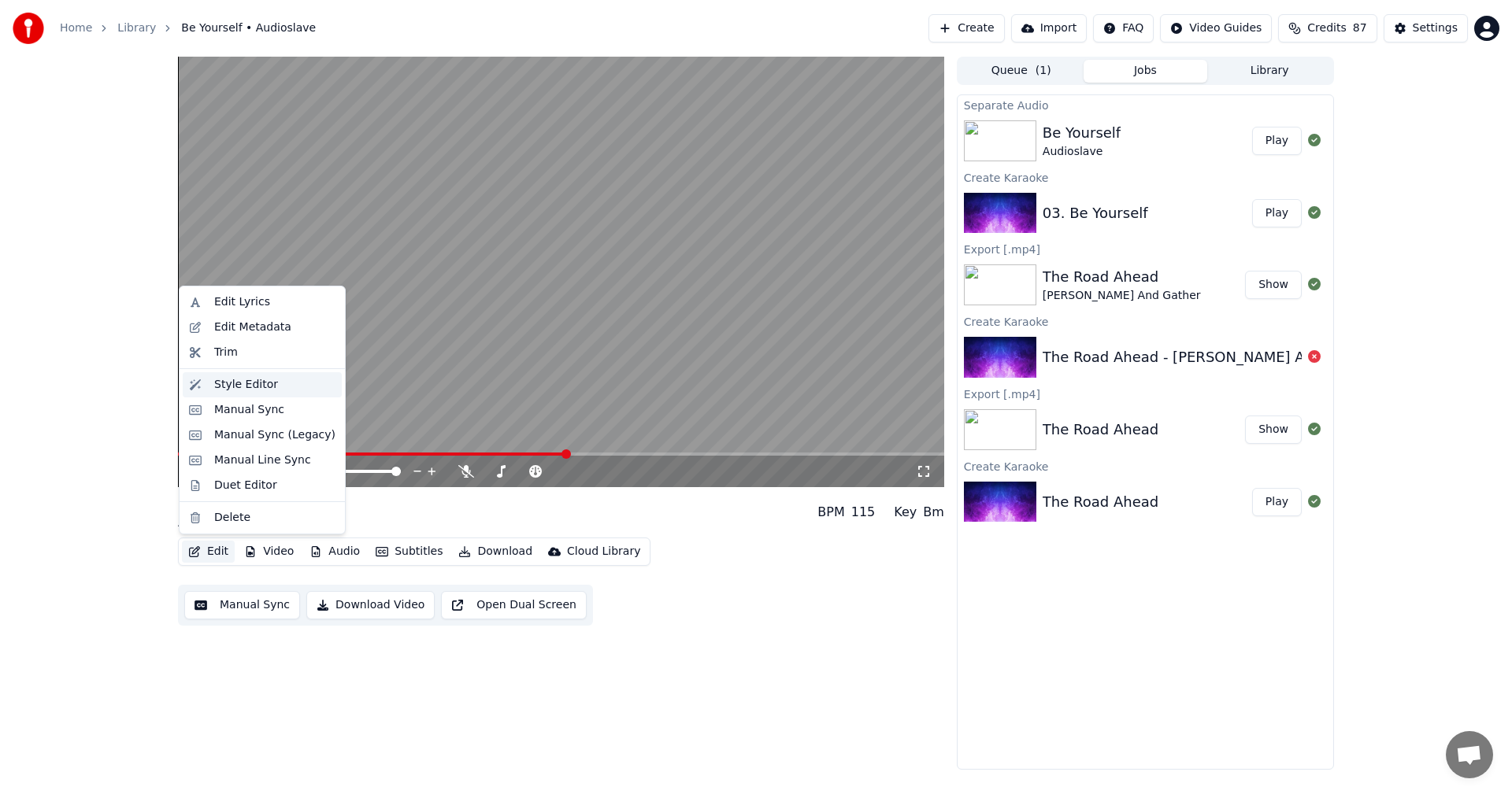
click at [262, 387] on div "Style Editor" at bounding box center [245, 384] width 64 height 16
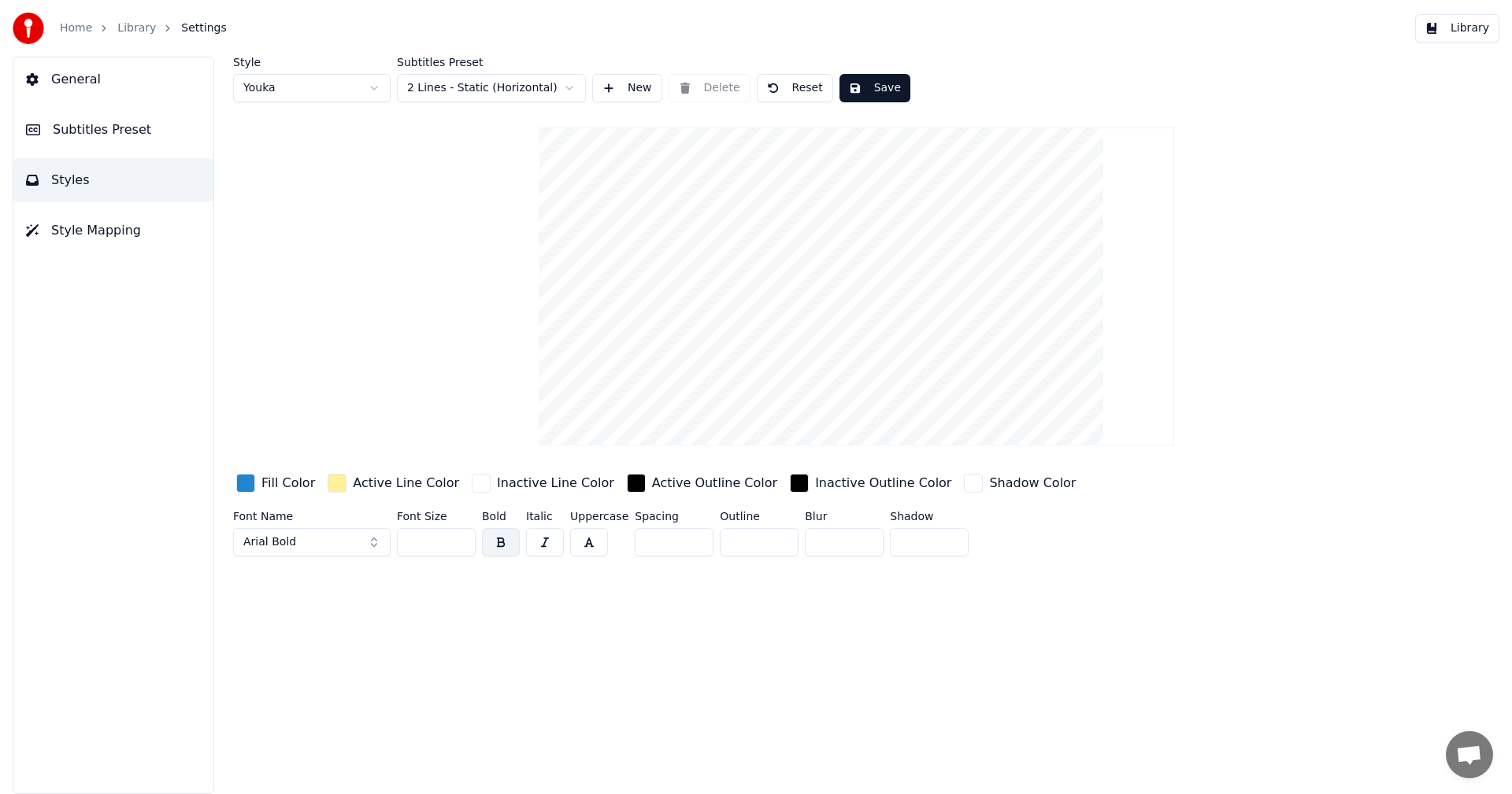
click at [506, 89] on html "Home Library Settings Library General Subtitles Preset Styles Style Mapping Sty…" at bounding box center [756, 397] width 1512 height 794
click at [860, 86] on button "Save" at bounding box center [874, 88] width 71 height 28
click at [121, 136] on span "Subtitles Preset" at bounding box center [101, 130] width 98 height 19
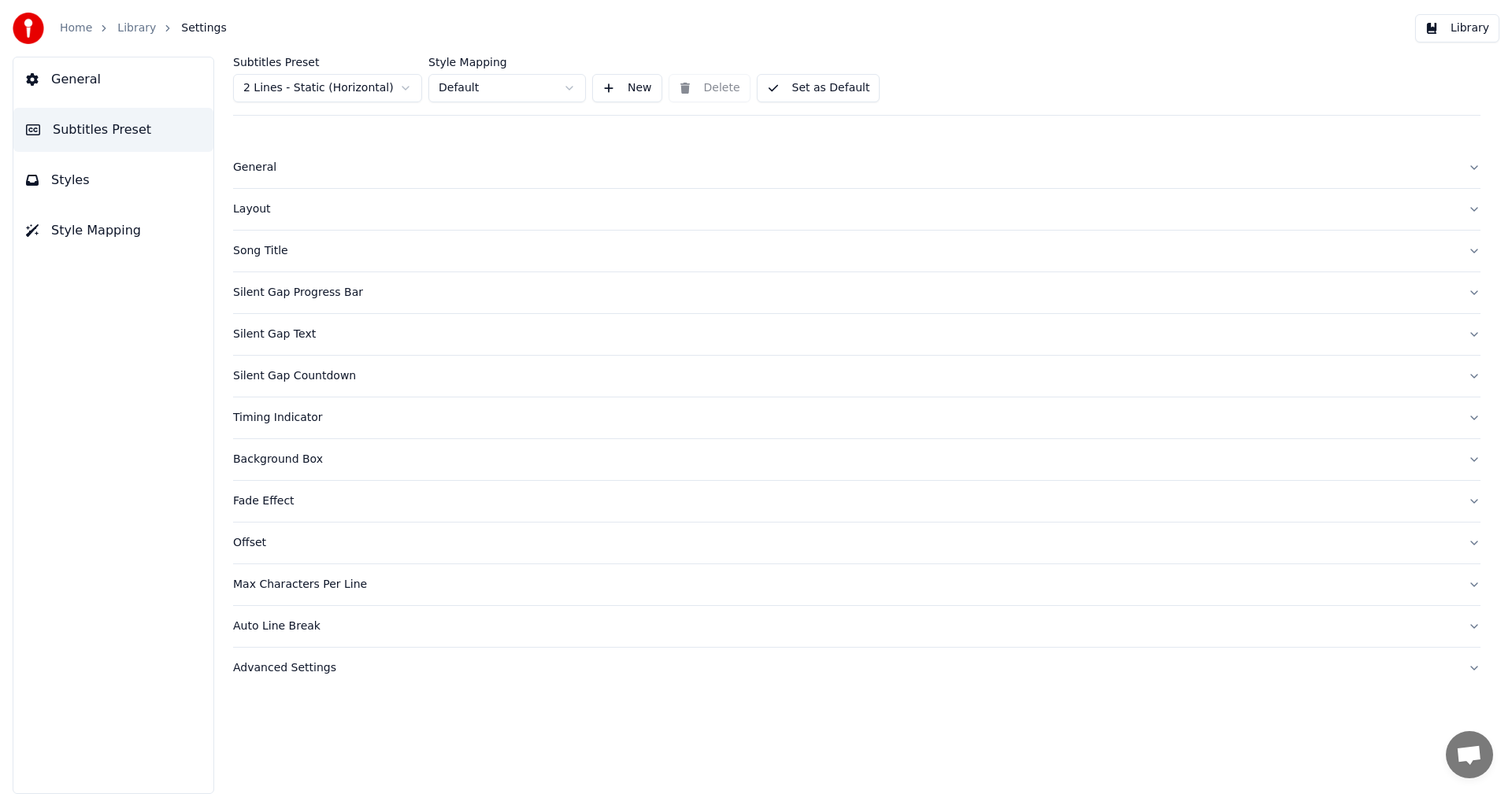
click at [98, 86] on button "General" at bounding box center [113, 79] width 200 height 44
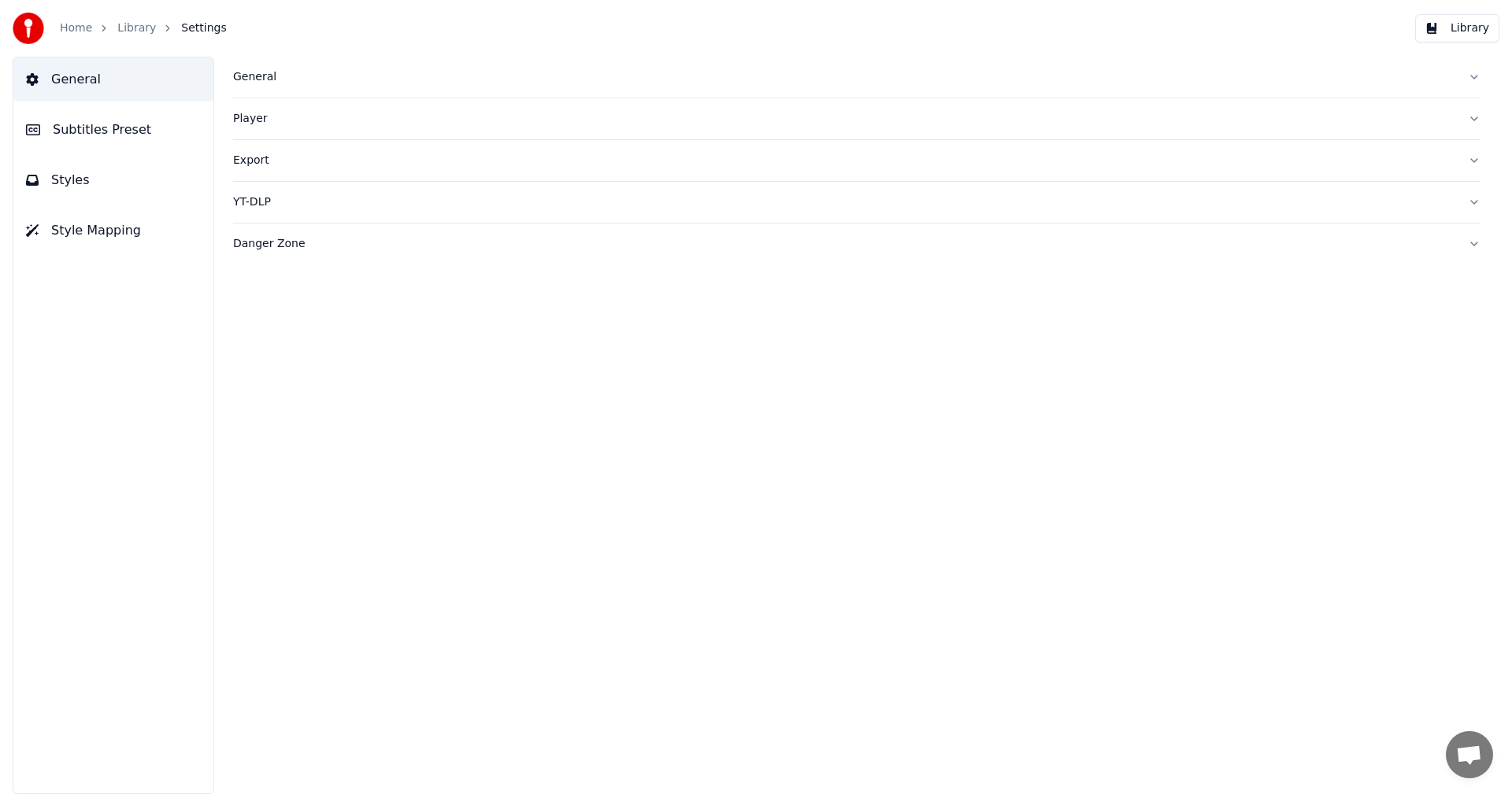
click at [84, 29] on link "Home" at bounding box center [76, 28] width 32 height 16
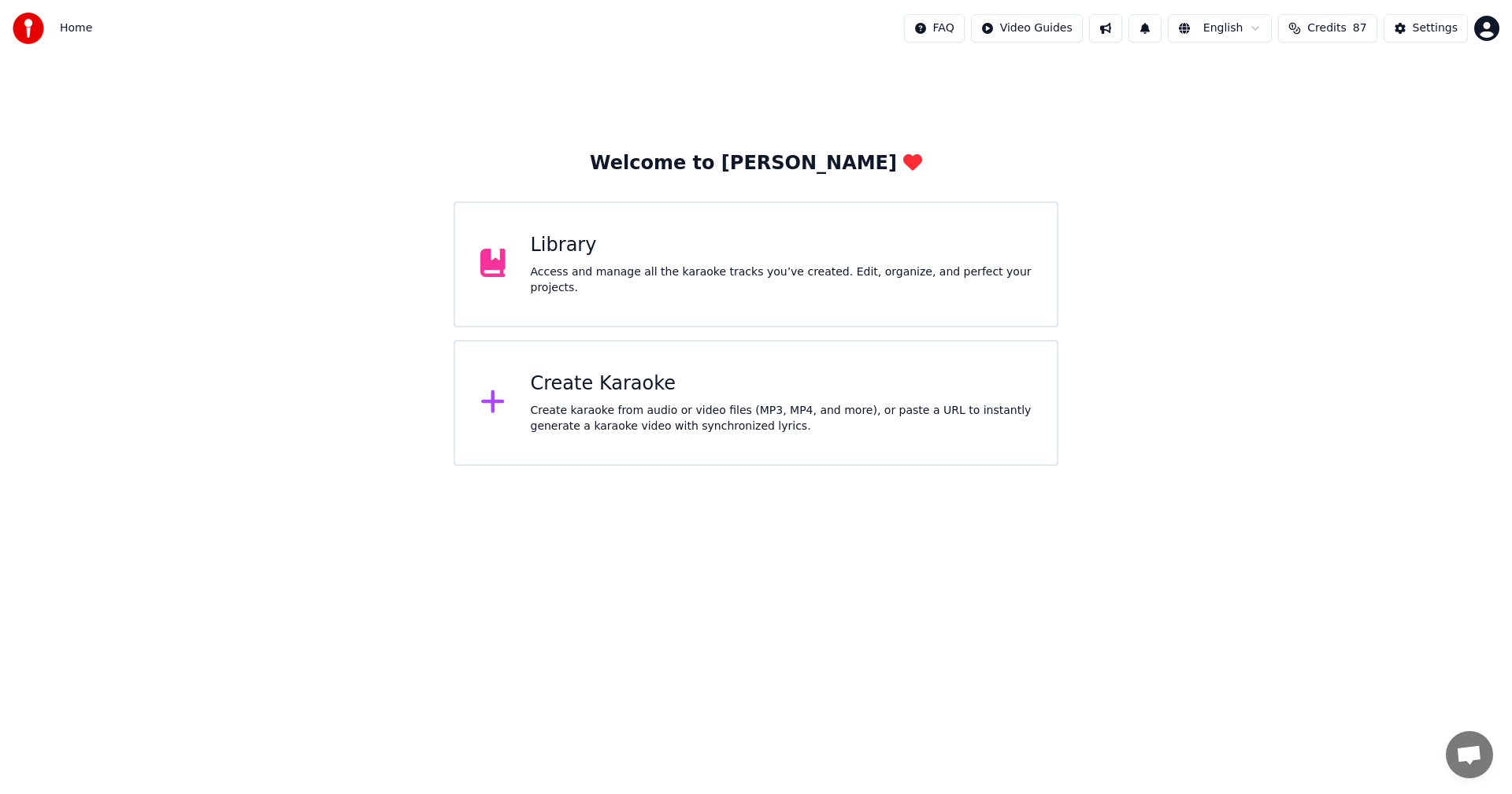
click at [624, 275] on div "Access and manage all the karaoke tracks you’ve created. Edit, organize, and pe…" at bounding box center [781, 280] width 502 height 32
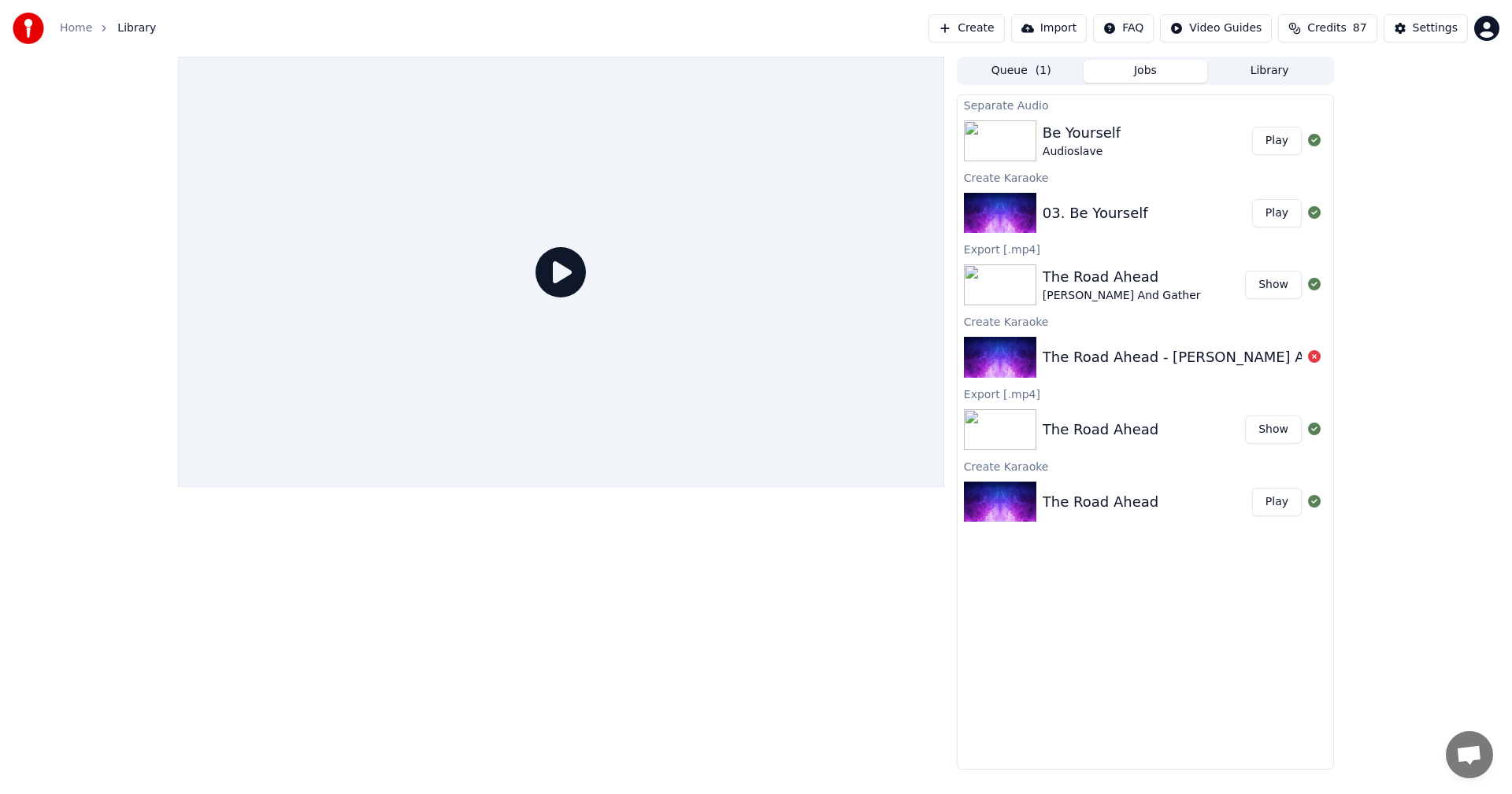
click at [1104, 122] on div "Be Yourself" at bounding box center [1081, 133] width 78 height 22
click at [1112, 225] on div "03. Be Yourself Play" at bounding box center [1145, 213] width 376 height 53
click at [1068, 150] on div "Audioslave" at bounding box center [1081, 151] width 78 height 16
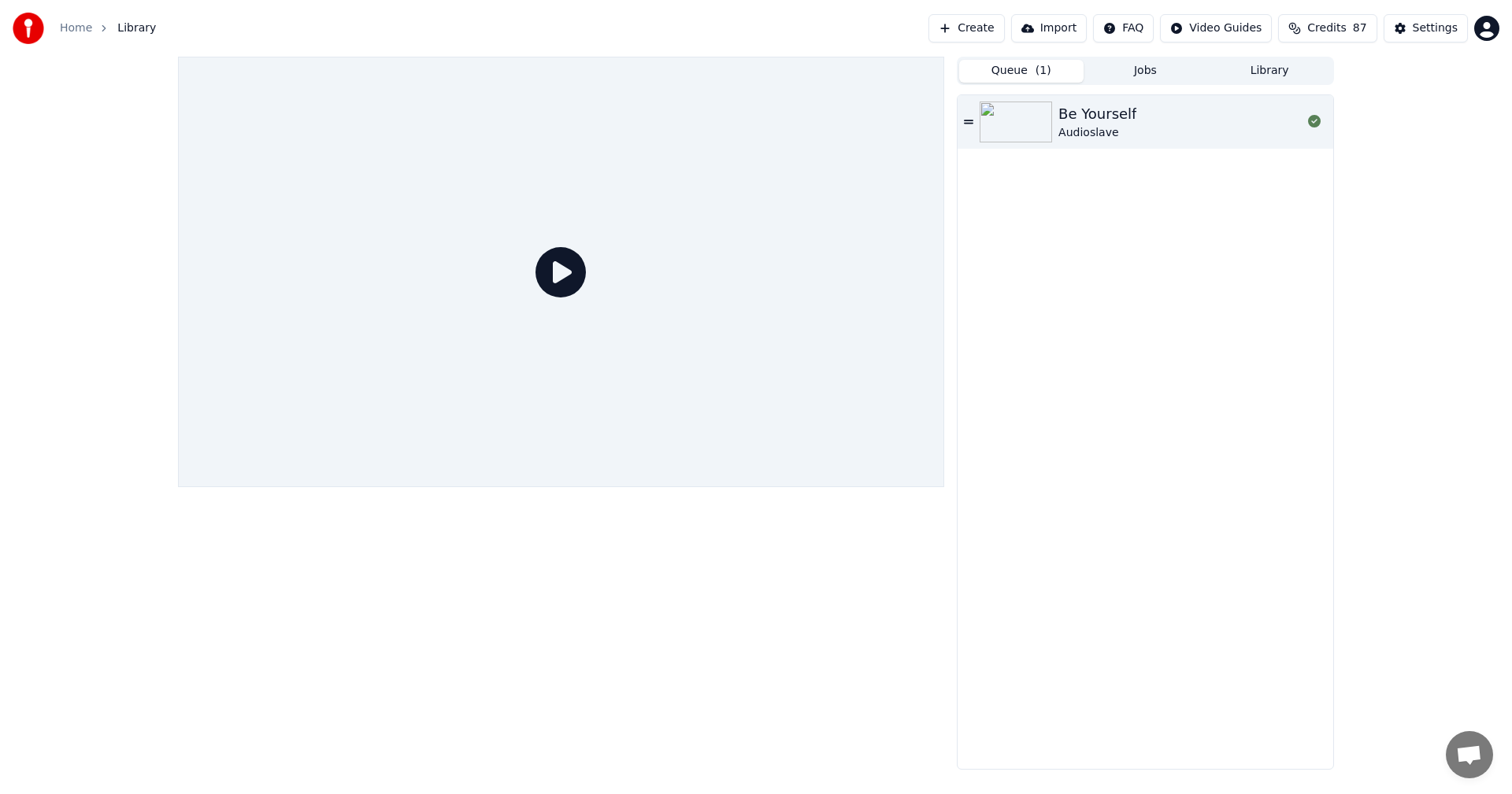
click at [1041, 66] on span "( 1 )" at bounding box center [1043, 71] width 16 height 16
click at [967, 122] on icon at bounding box center [968, 121] width 9 height 11
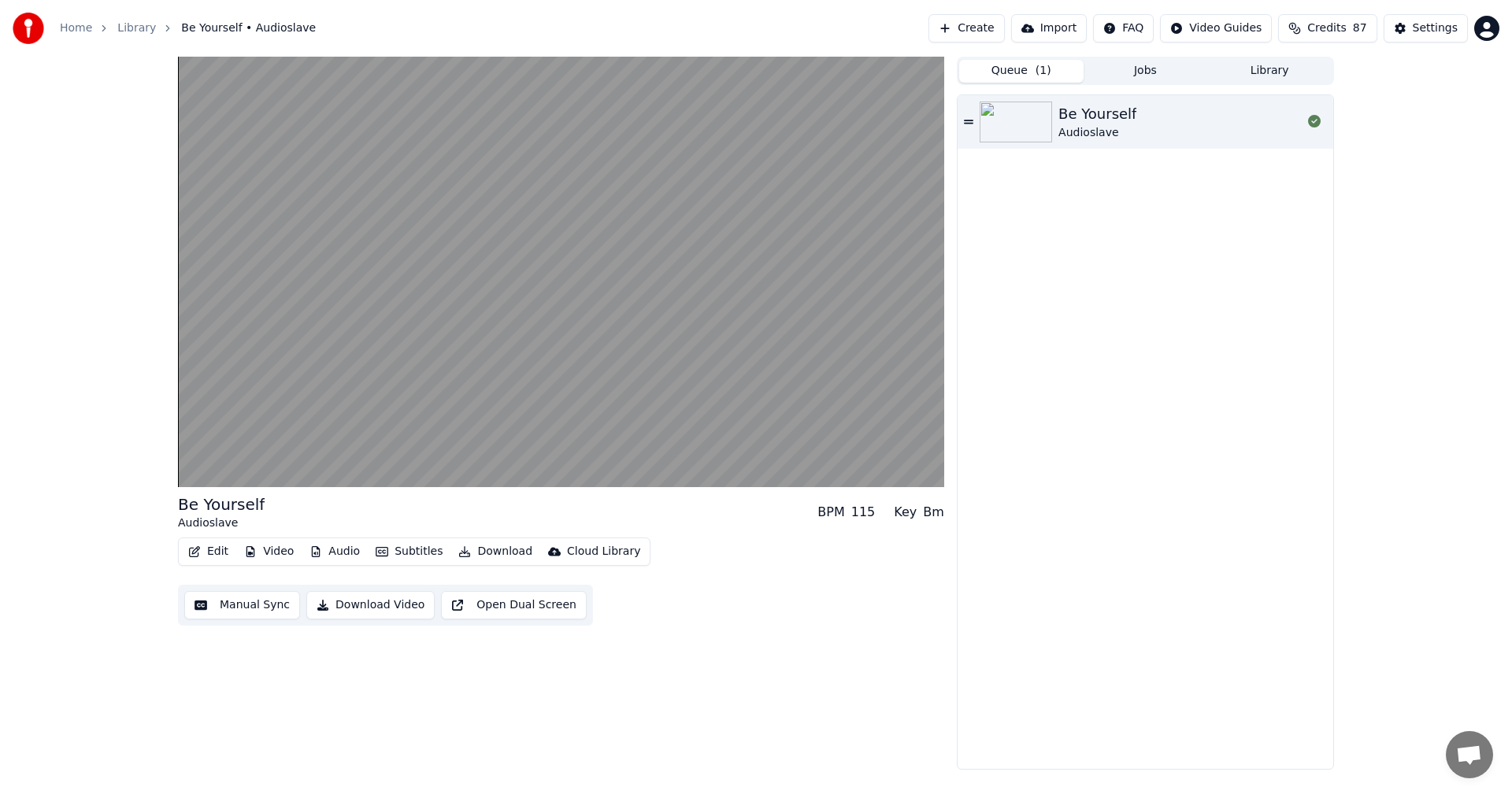
click at [1276, 67] on button "Library" at bounding box center [1269, 71] width 125 height 22
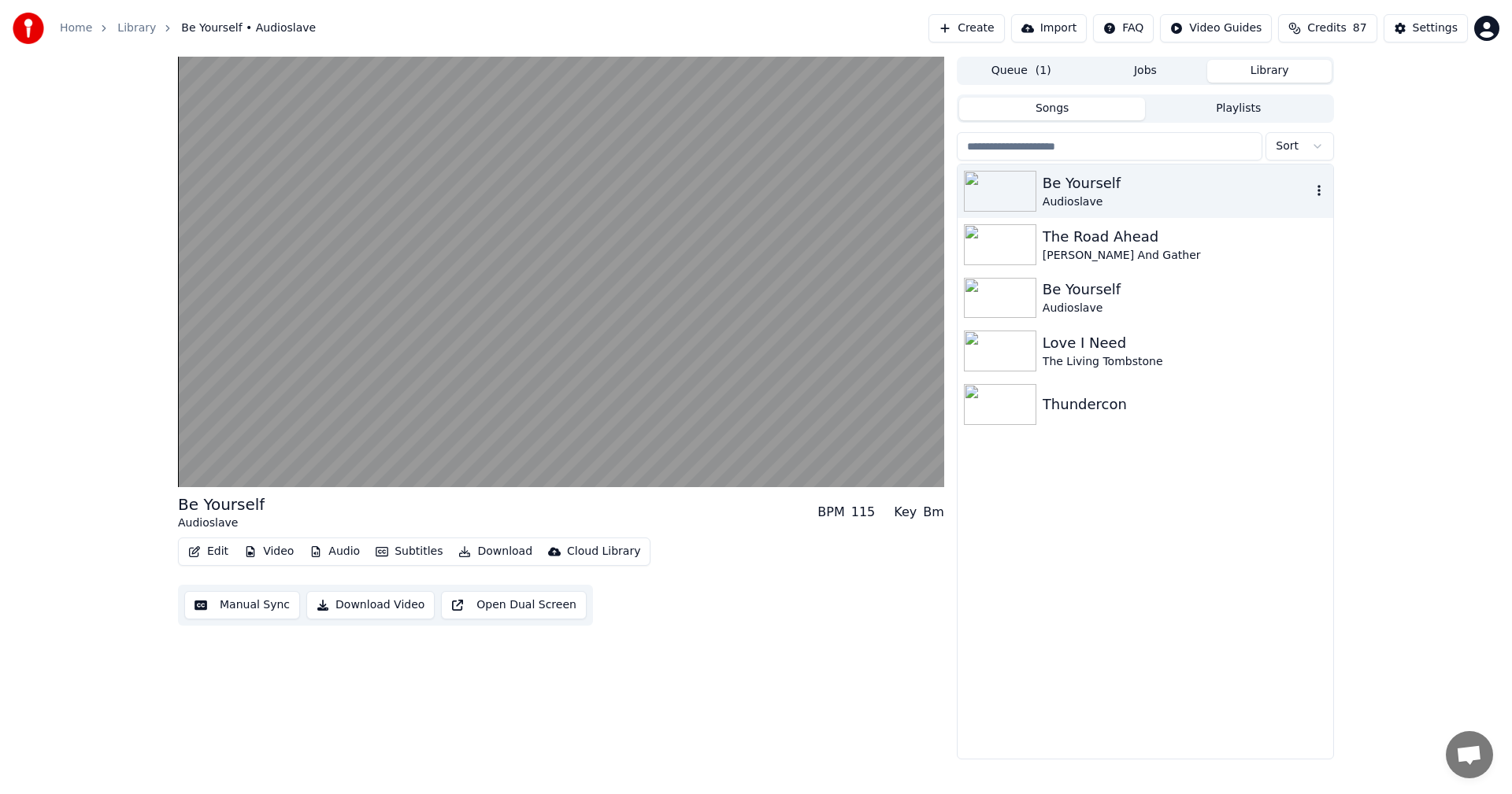
click at [1107, 175] on div "Be Yourself" at bounding box center [1176, 183] width 269 height 22
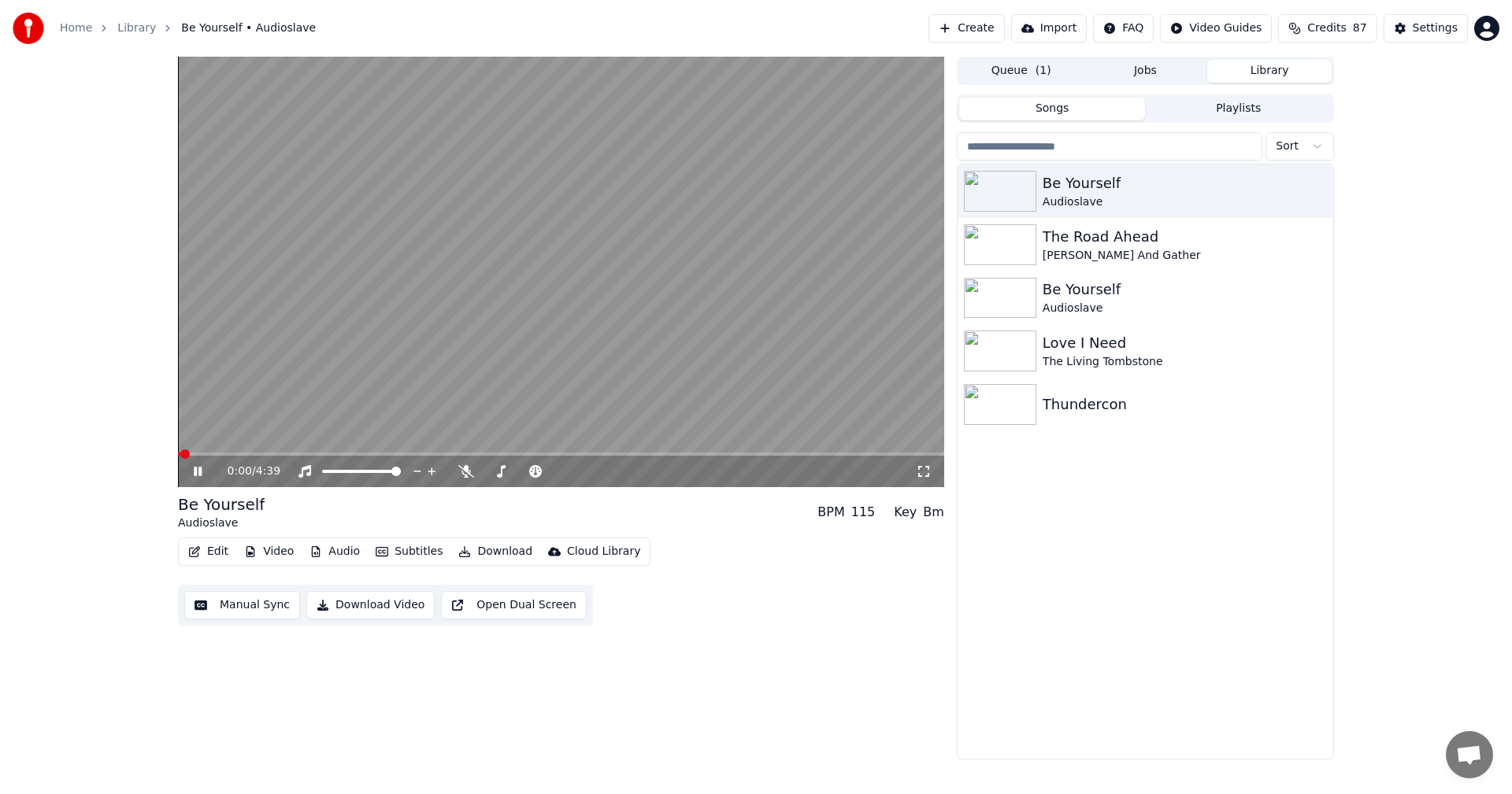
click at [193, 469] on icon at bounding box center [209, 471] width 37 height 12
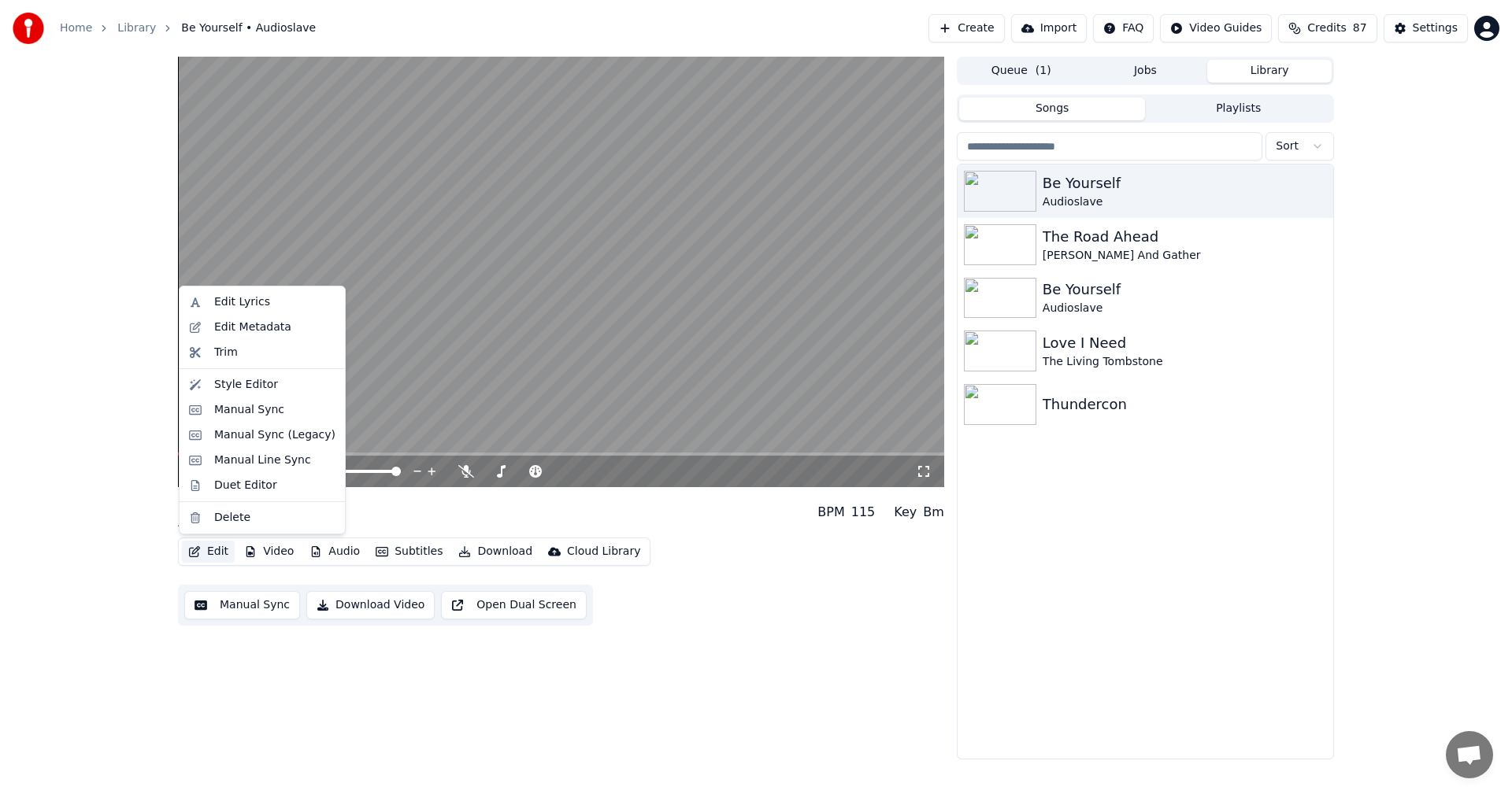
click at [206, 552] on button "Edit" at bounding box center [208, 551] width 52 height 22
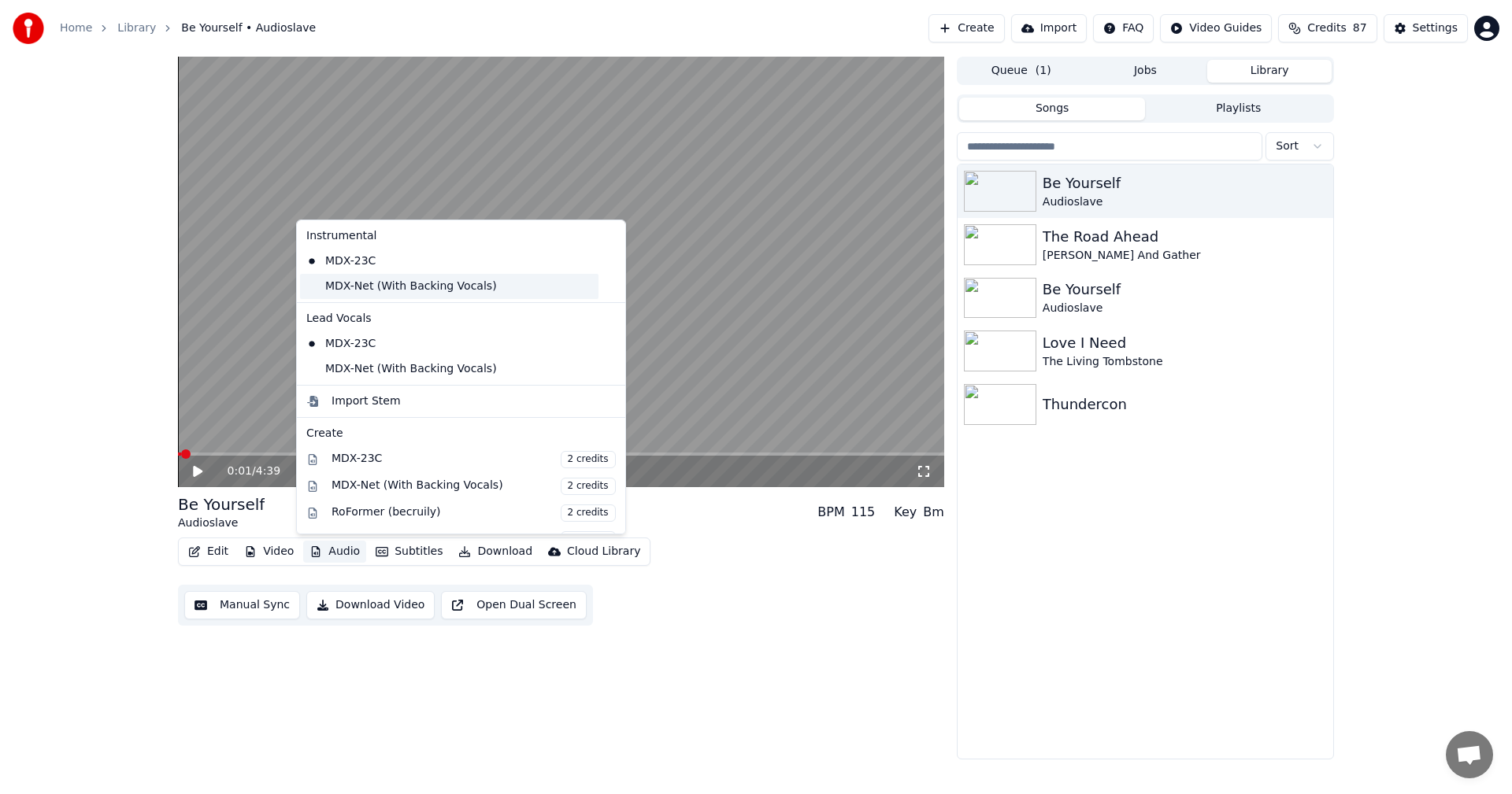
click at [350, 288] on div "MDX-Net (With Backing Vocals)" at bounding box center [449, 286] width 299 height 25
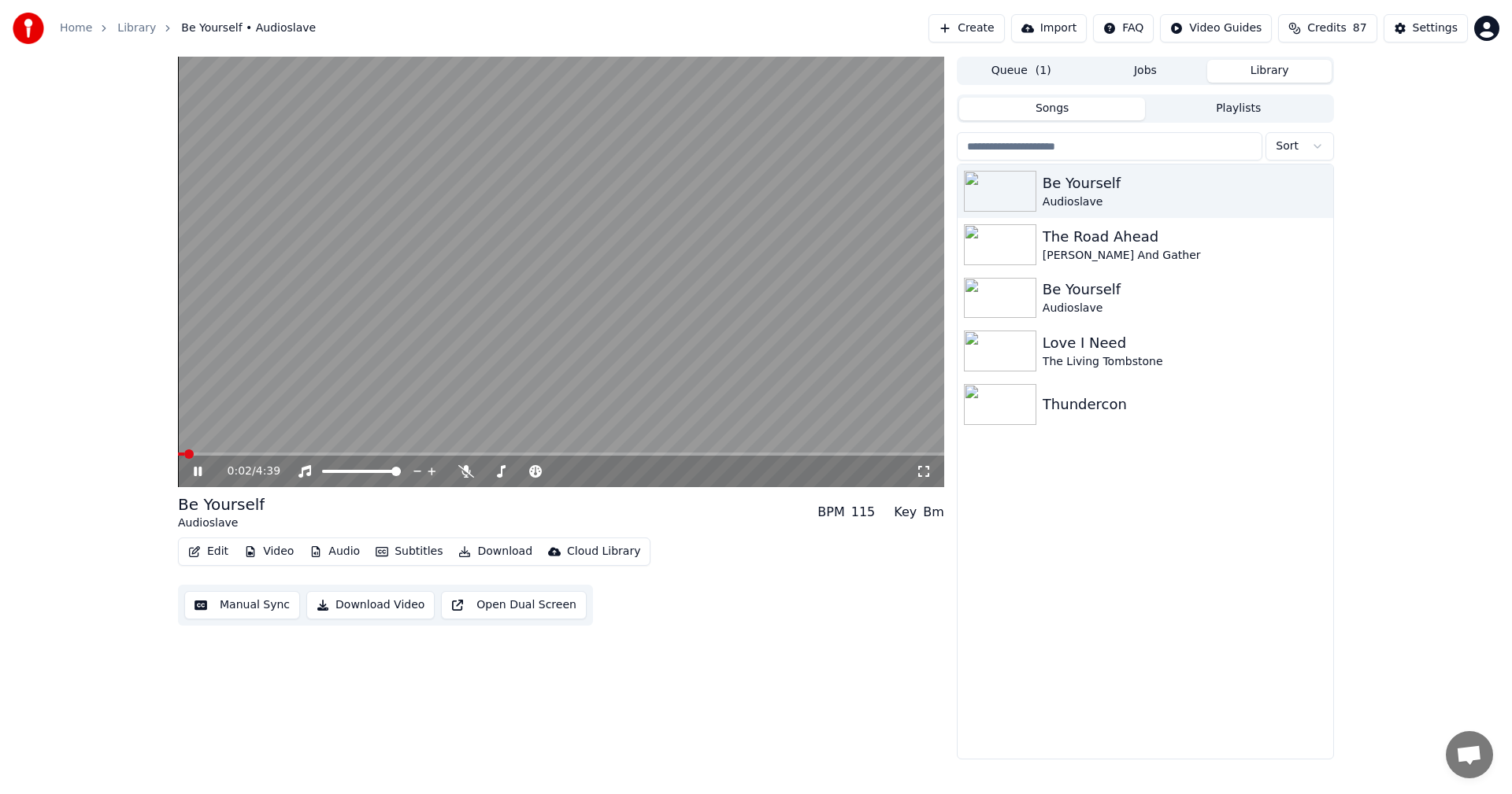
click at [346, 448] on video at bounding box center [561, 272] width 766 height 431
click at [349, 452] on span at bounding box center [561, 454] width 766 height 3
click at [194, 475] on icon at bounding box center [197, 471] width 9 height 11
click at [423, 458] on div "1:04 / 4:39" at bounding box center [561, 471] width 766 height 32
click at [425, 454] on span at bounding box center [561, 454] width 766 height 3
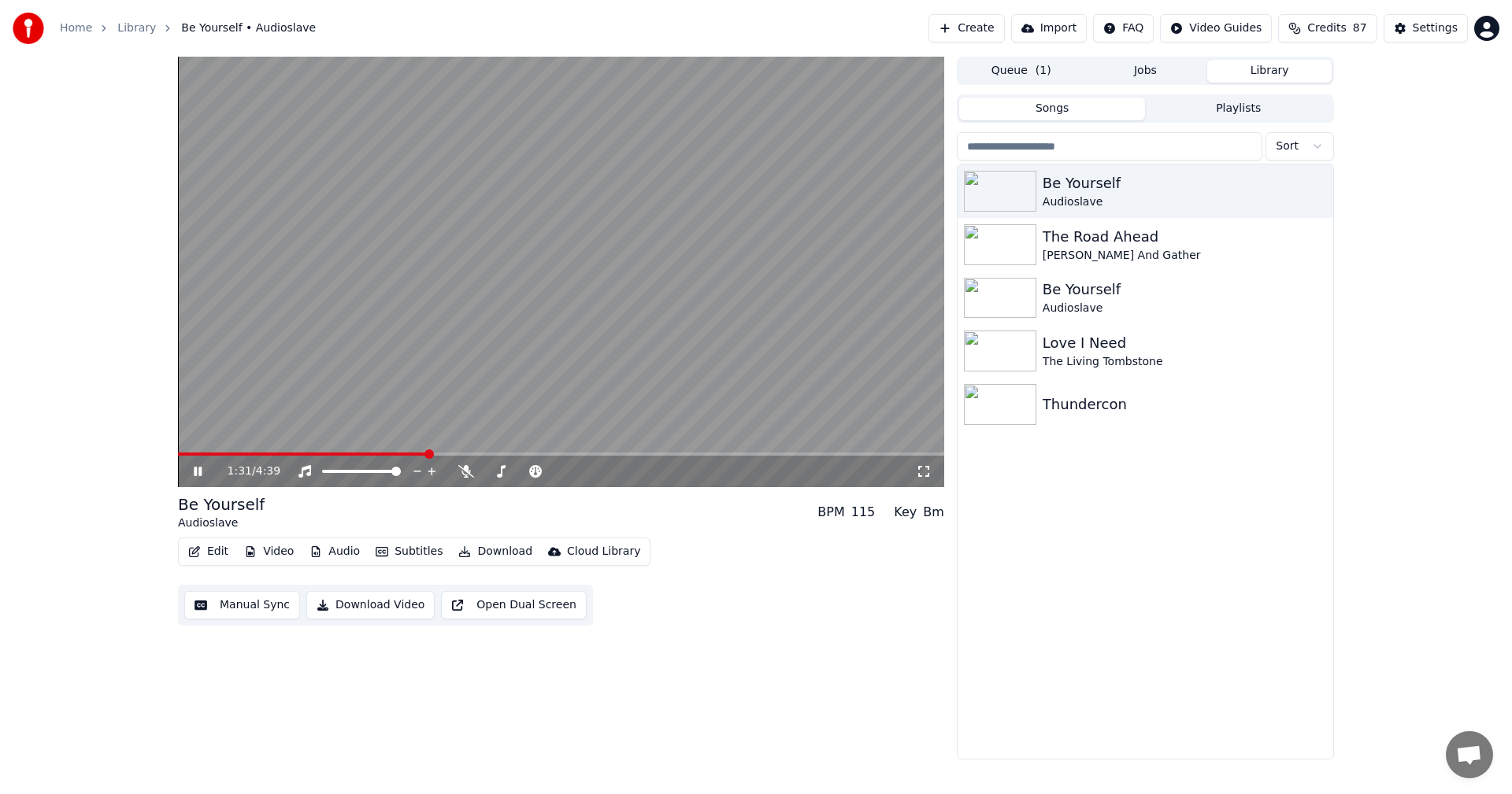
drag, startPoint x: 406, startPoint y: 451, endPoint x: 391, endPoint y: 451, distance: 15.0
click at [391, 451] on video at bounding box center [561, 272] width 766 height 431
click at [390, 452] on span at bounding box center [303, 454] width 250 height 3
click at [192, 480] on div "1:17 / 4:39" at bounding box center [561, 471] width 766 height 32
click at [195, 473] on icon at bounding box center [197, 471] width 9 height 11
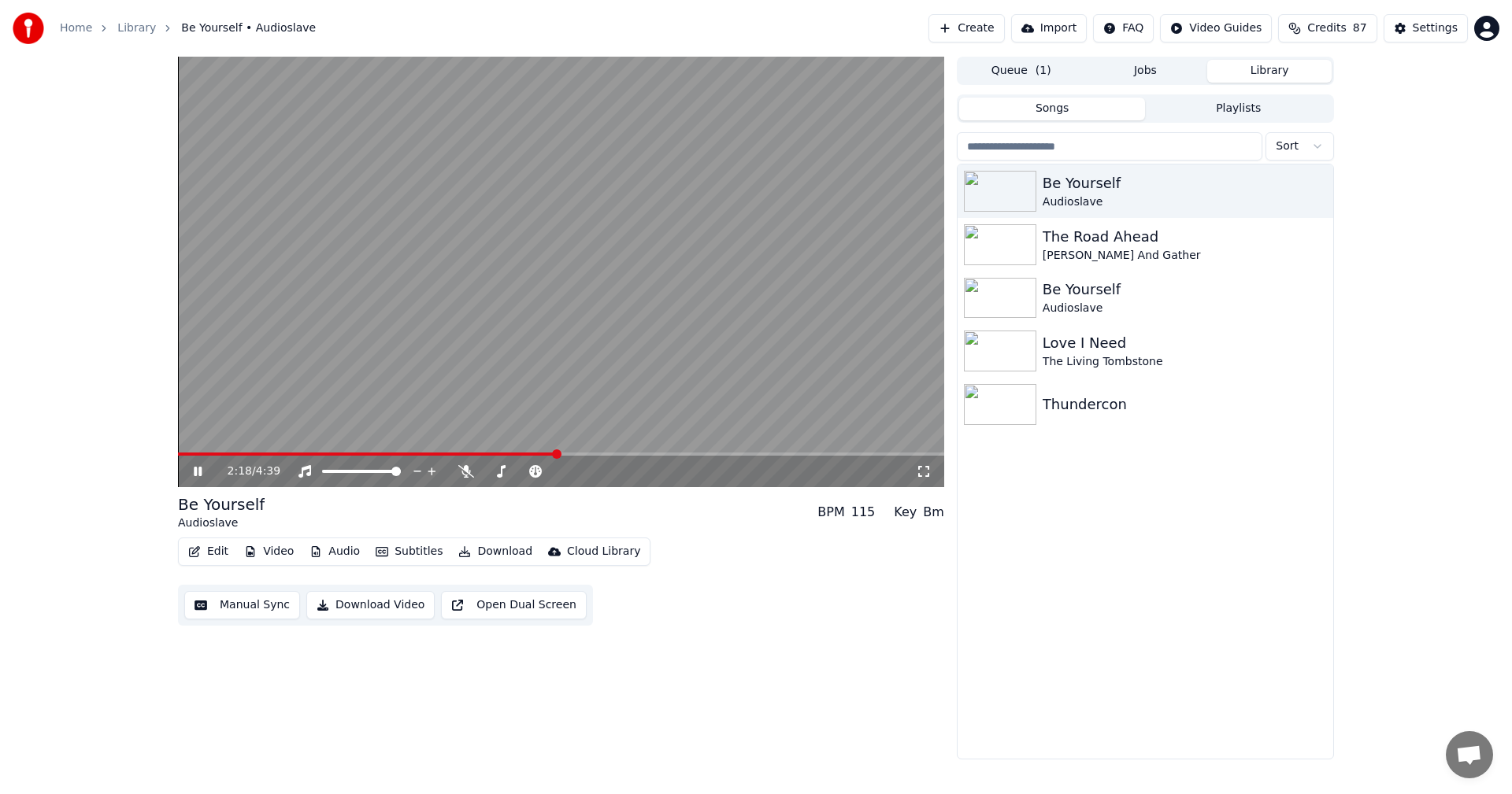
click at [556, 453] on span at bounding box center [561, 454] width 766 height 3
click at [544, 455] on span at bounding box center [362, 454] width 368 height 3
click at [465, 450] on video at bounding box center [561, 272] width 766 height 431
click at [464, 451] on video at bounding box center [561, 272] width 766 height 431
click at [362, 446] on video at bounding box center [561, 272] width 766 height 431
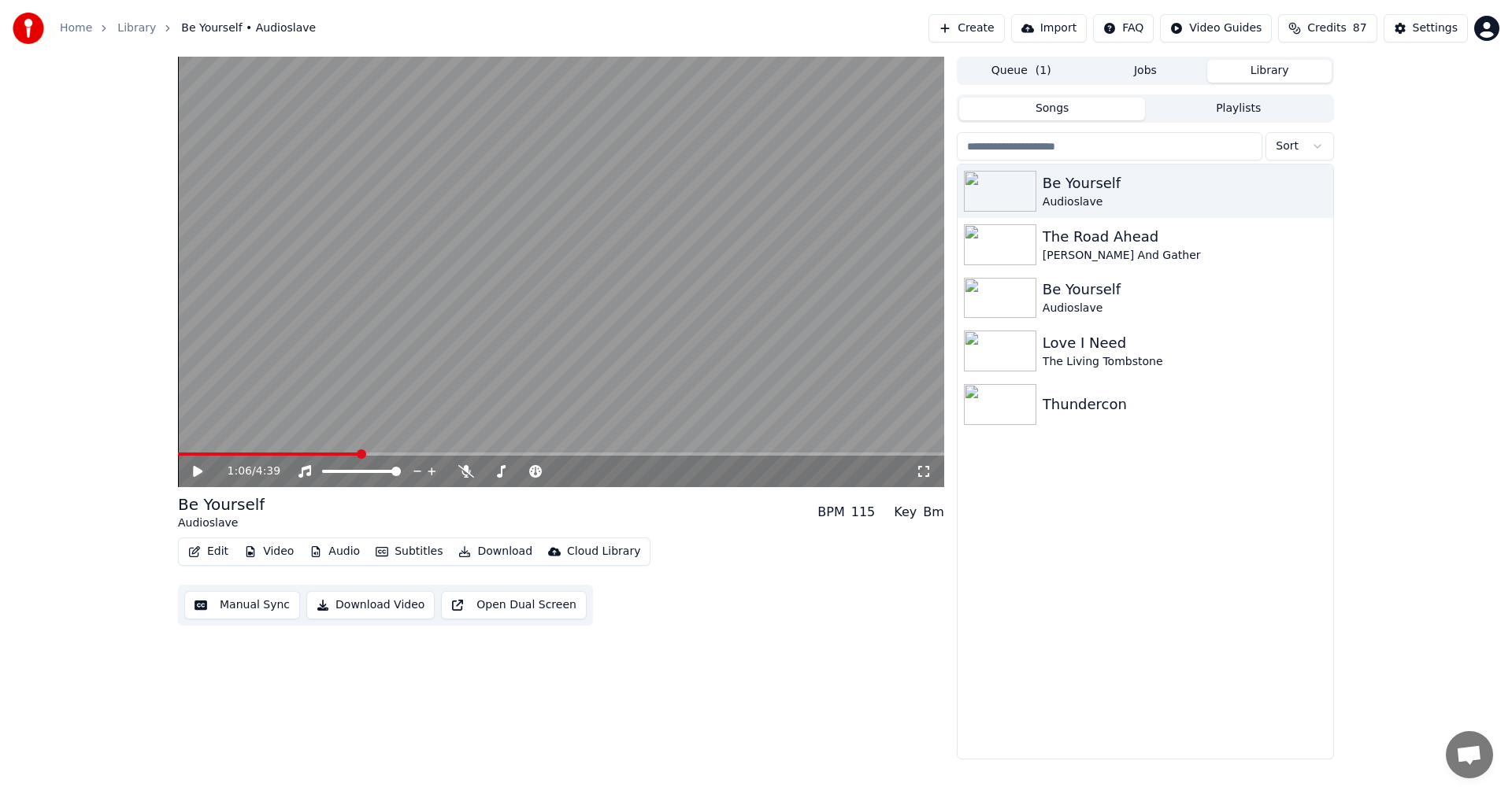
click at [359, 452] on span at bounding box center [269, 454] width 181 height 3
click at [197, 472] on icon at bounding box center [197, 471] width 9 height 11
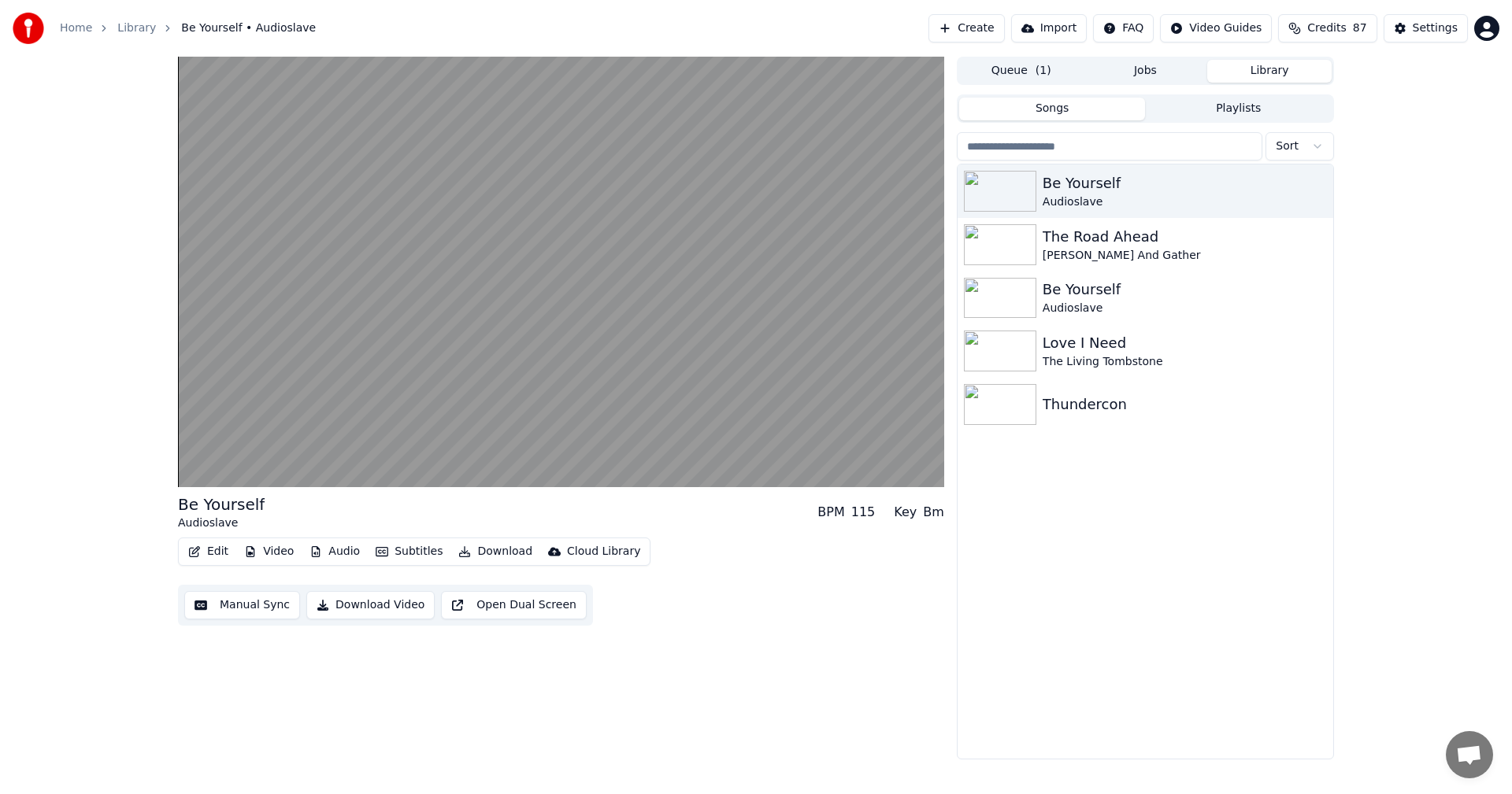
click at [213, 548] on button "Edit" at bounding box center [208, 551] width 52 height 22
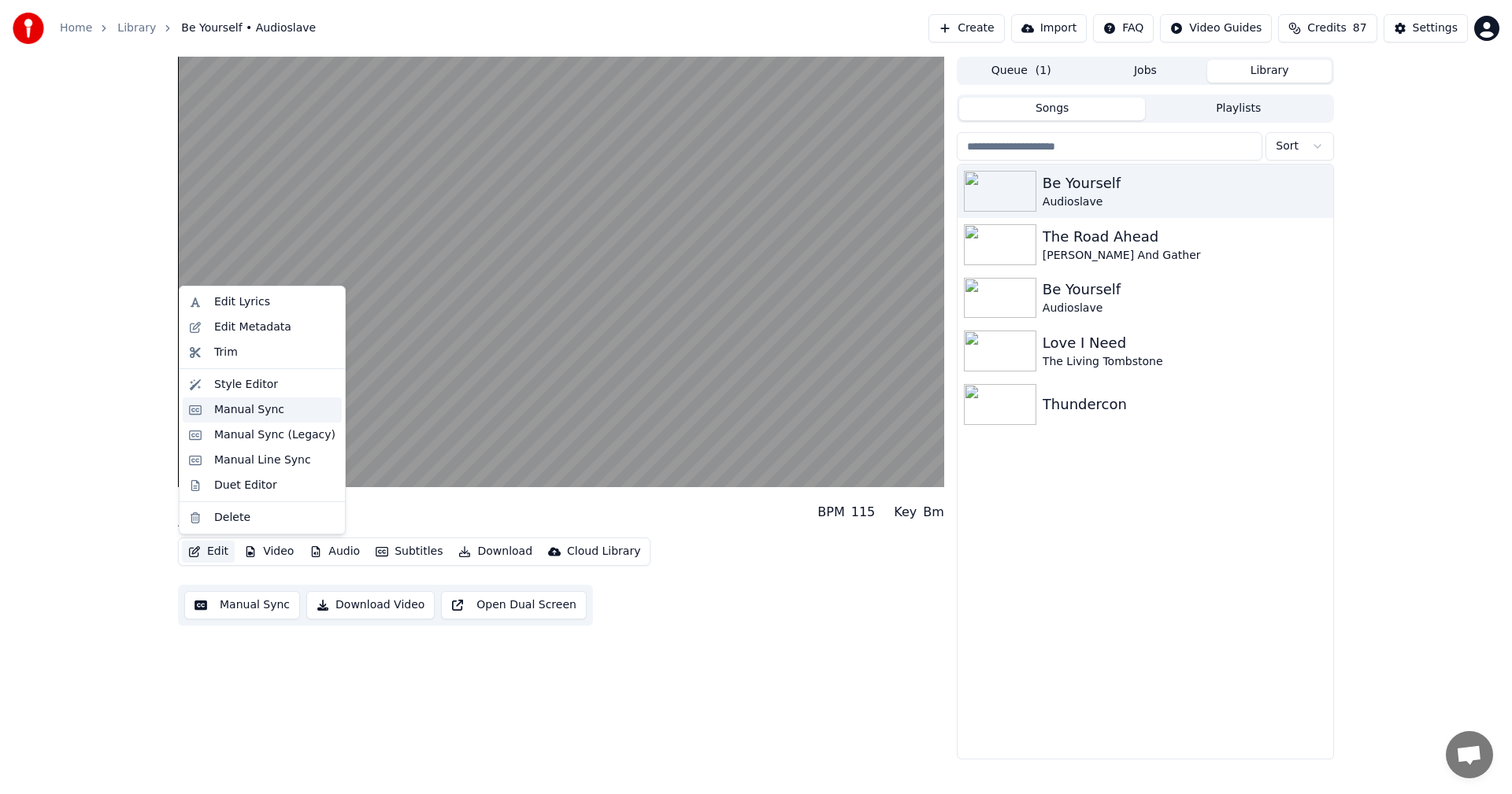
click at [252, 406] on div "Manual Sync" at bounding box center [249, 410] width 70 height 16
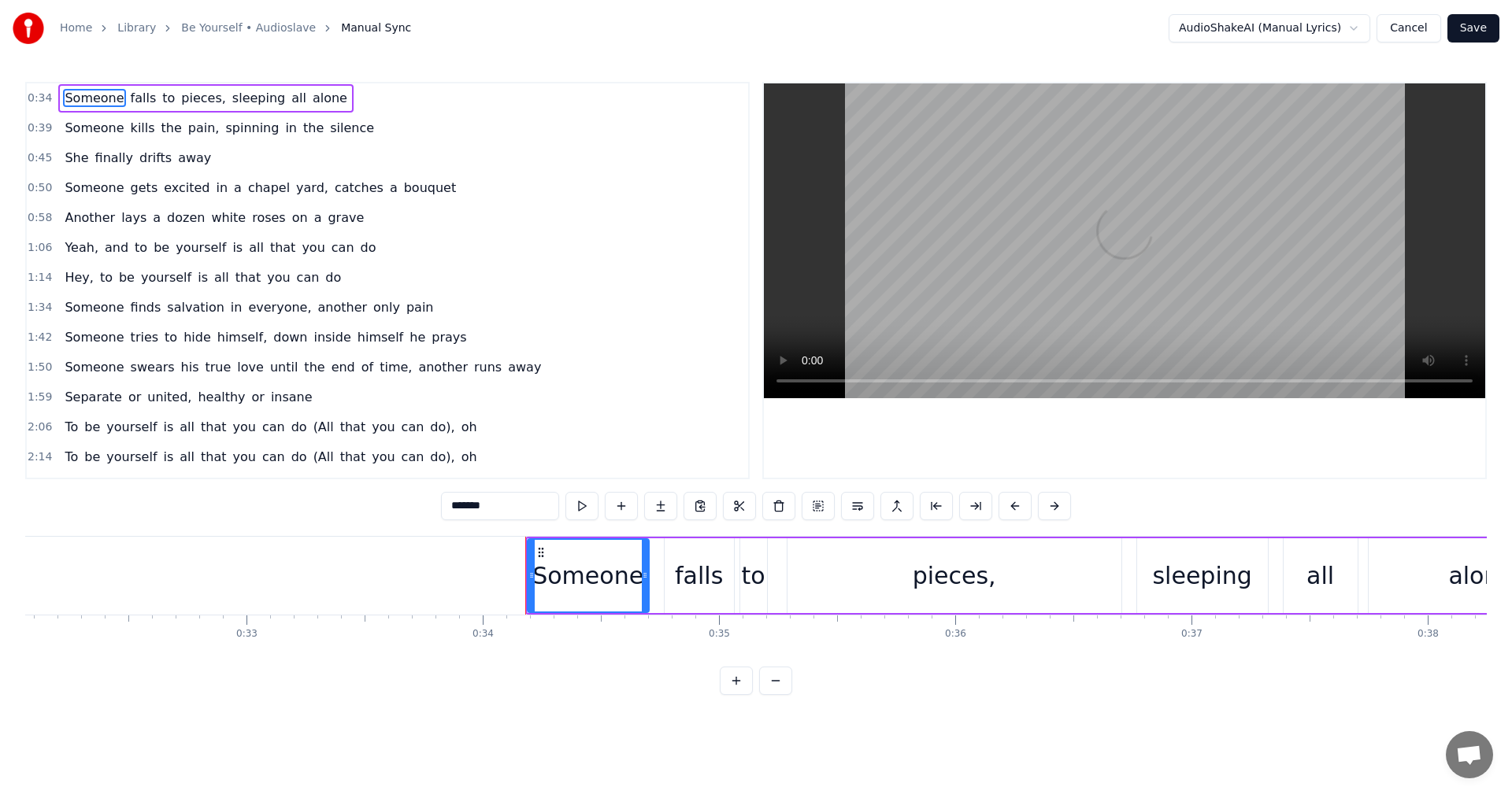
scroll to position [0, 7993]
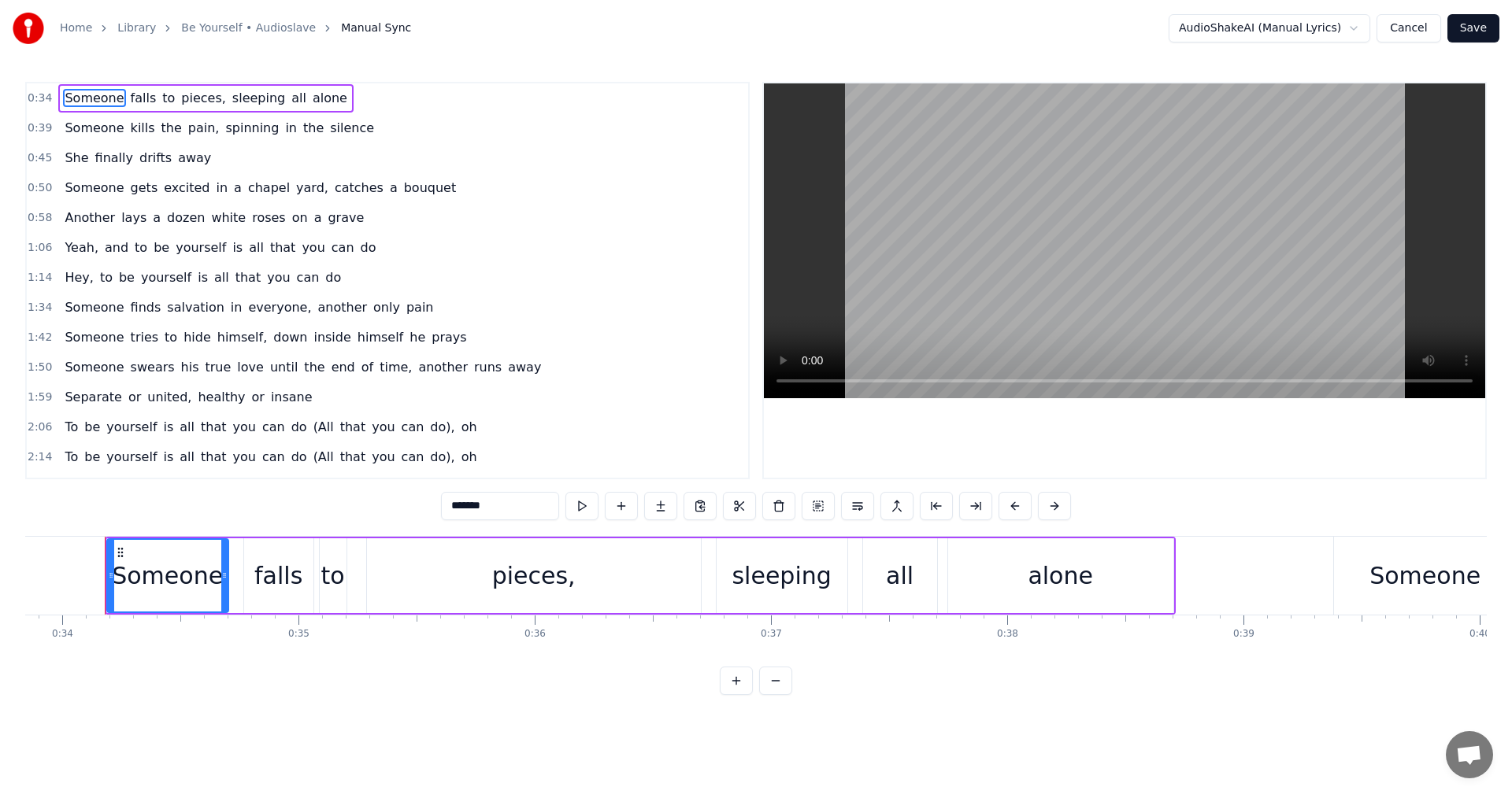
click at [1423, 32] on button "Cancel" at bounding box center [1408, 28] width 64 height 28
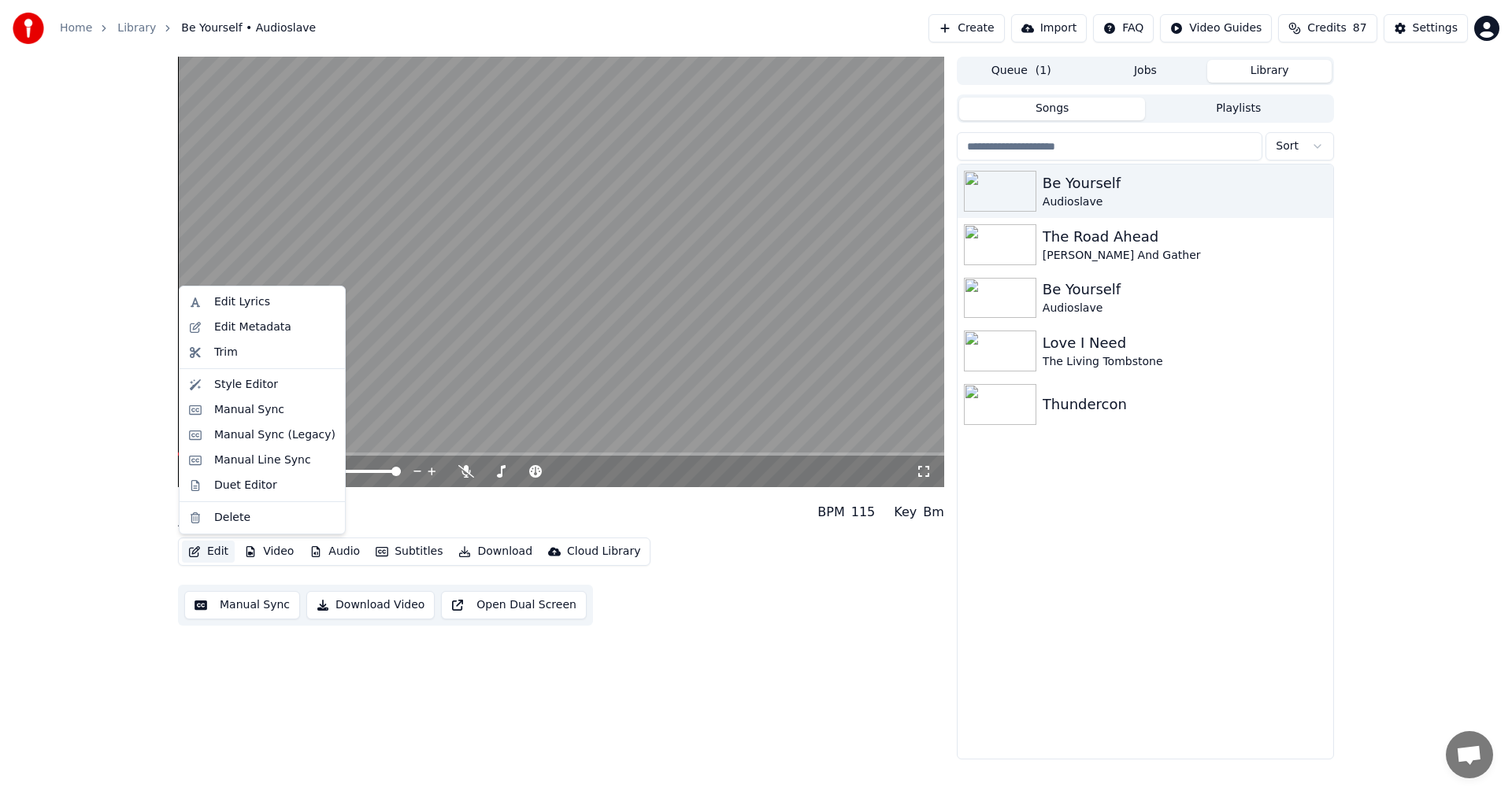
click at [210, 550] on button "Edit" at bounding box center [208, 551] width 52 height 22
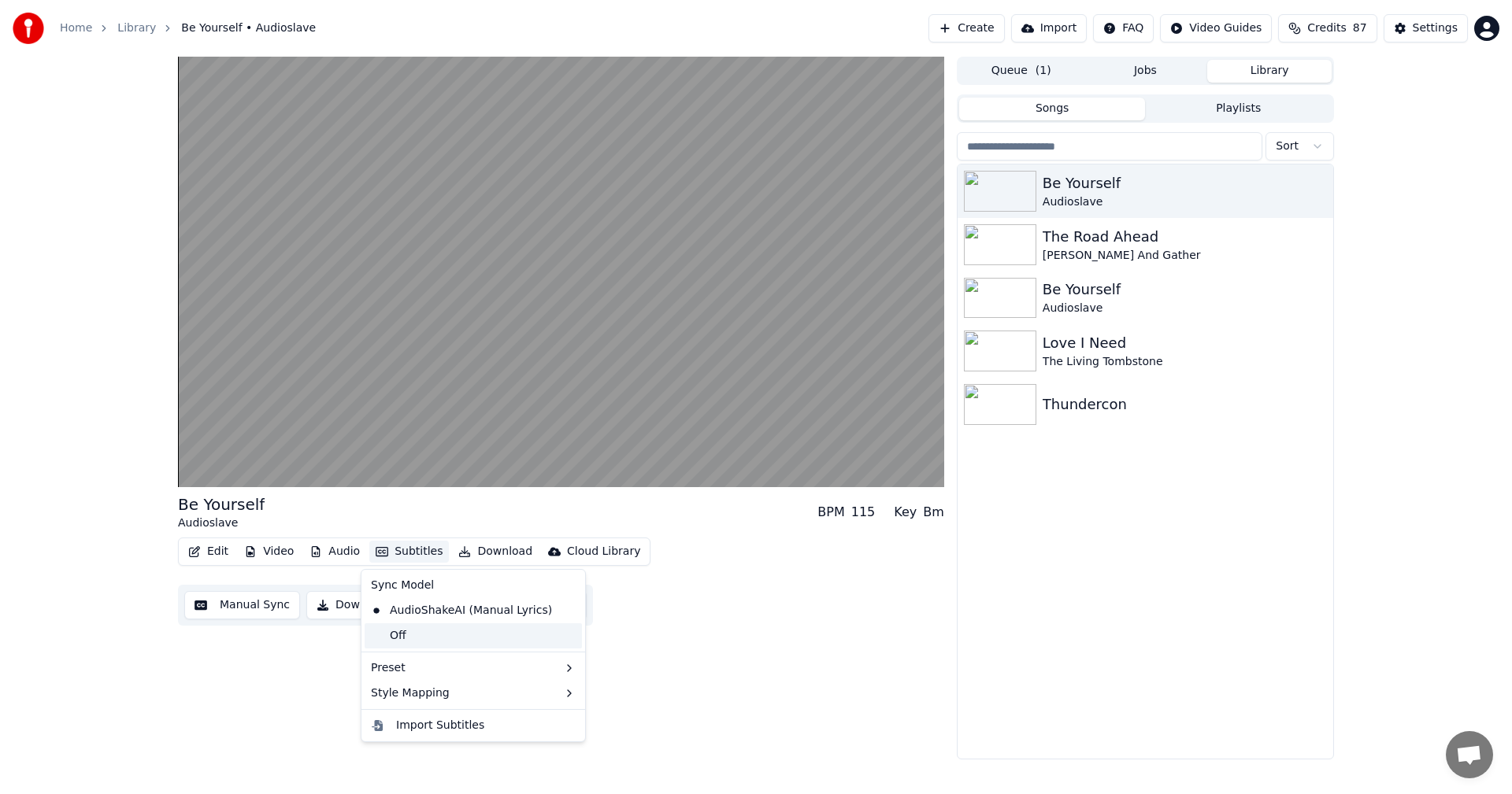
click at [428, 634] on div "Off" at bounding box center [472, 636] width 217 height 25
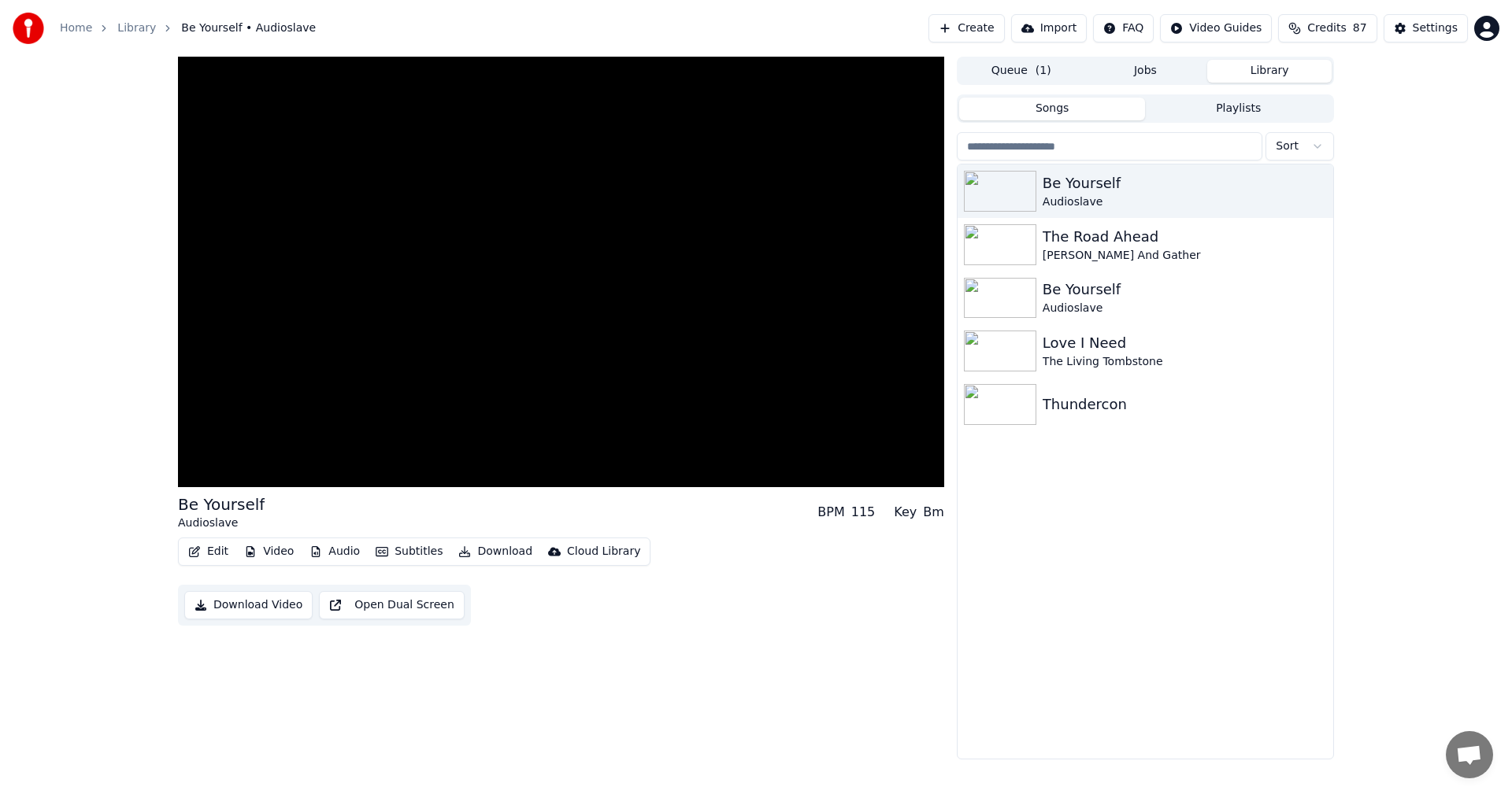
click at [404, 552] on button "Subtitles" at bounding box center [409, 551] width 80 height 22
click at [203, 545] on button "Edit" at bounding box center [208, 551] width 52 height 22
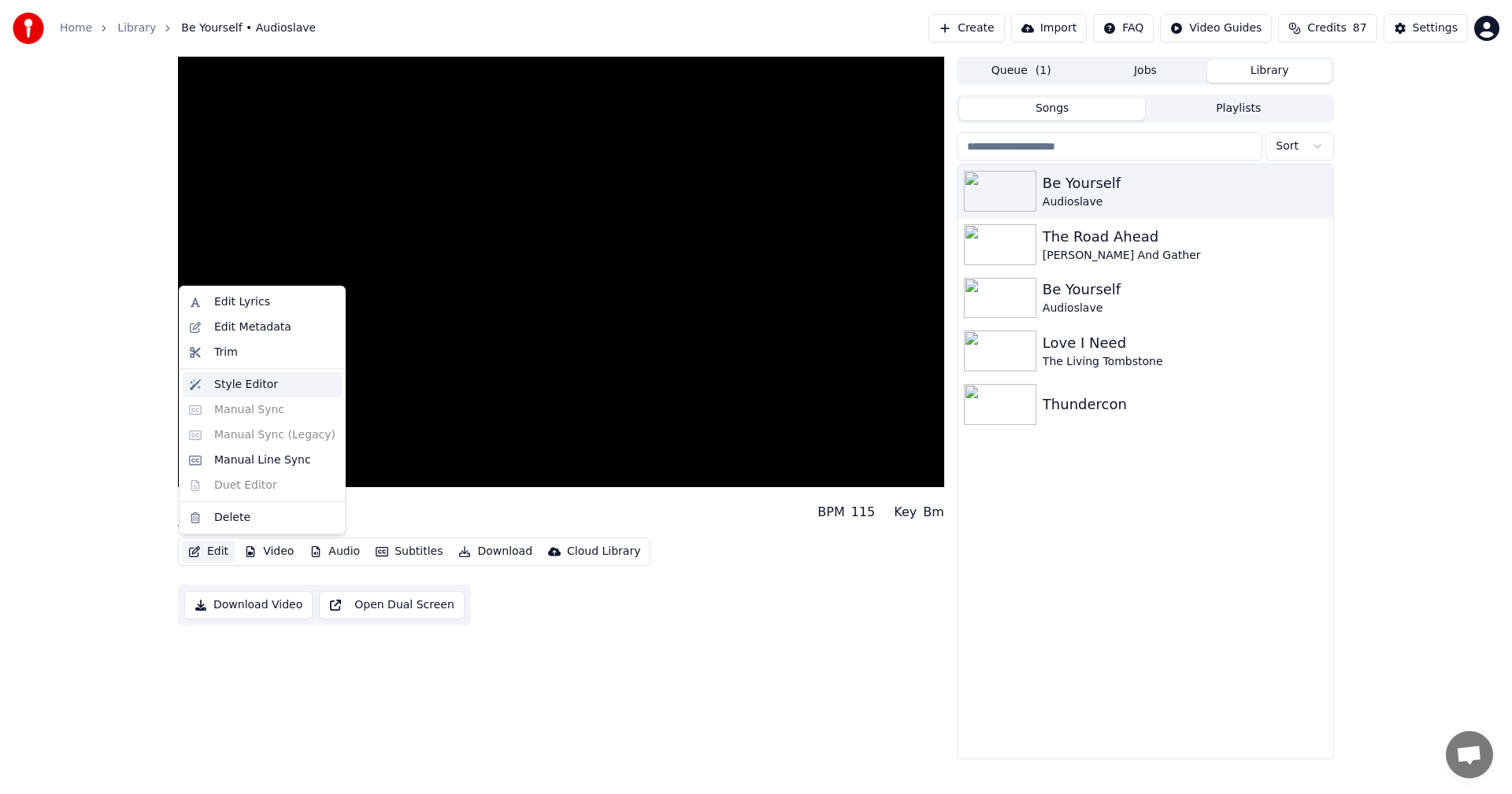
click at [221, 379] on div "Style Editor" at bounding box center [245, 384] width 64 height 16
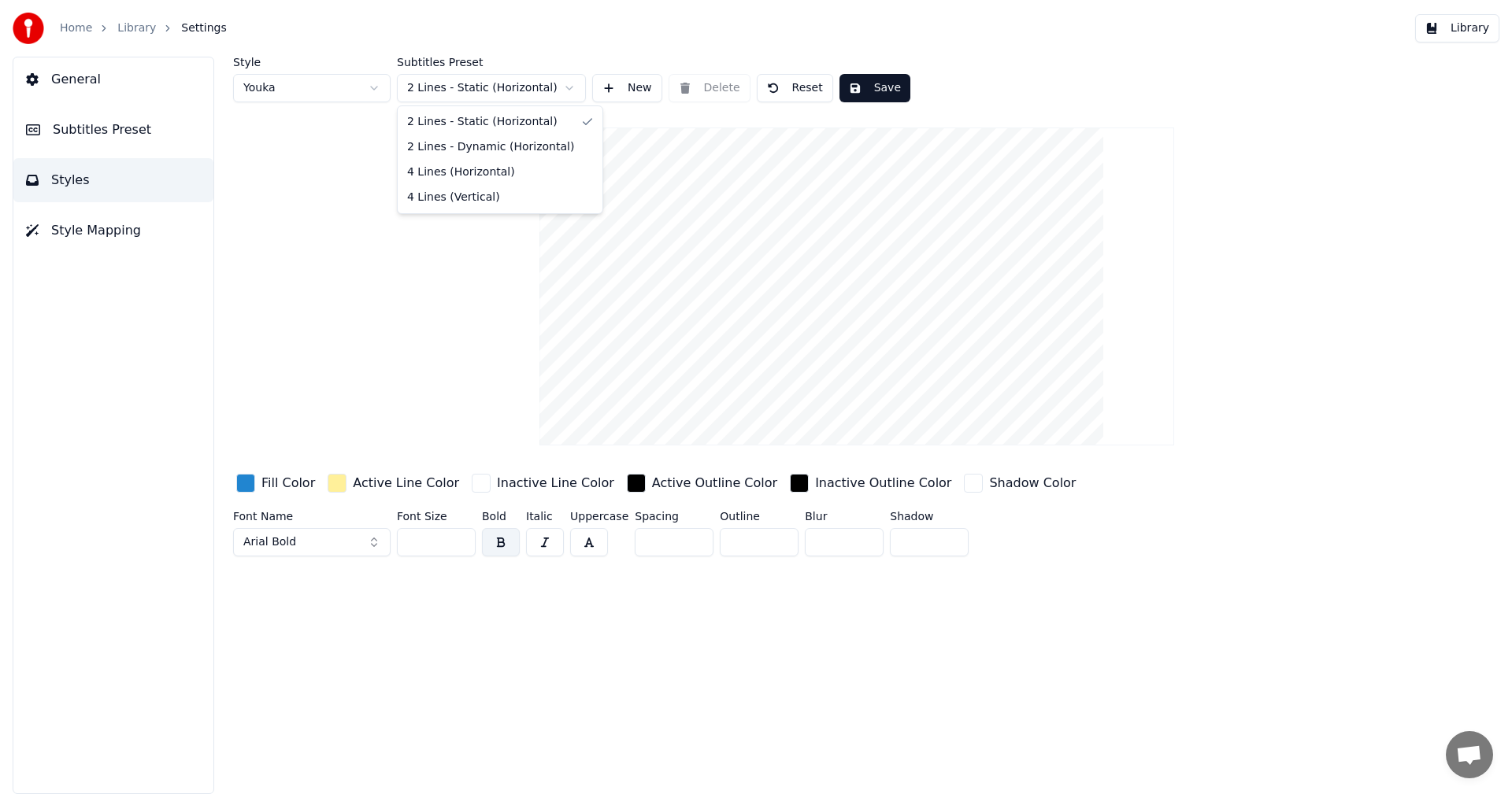
click at [526, 89] on html "Home Library Settings Library General Subtitles Preset Styles Style Mapping Sty…" at bounding box center [756, 397] width 1512 height 794
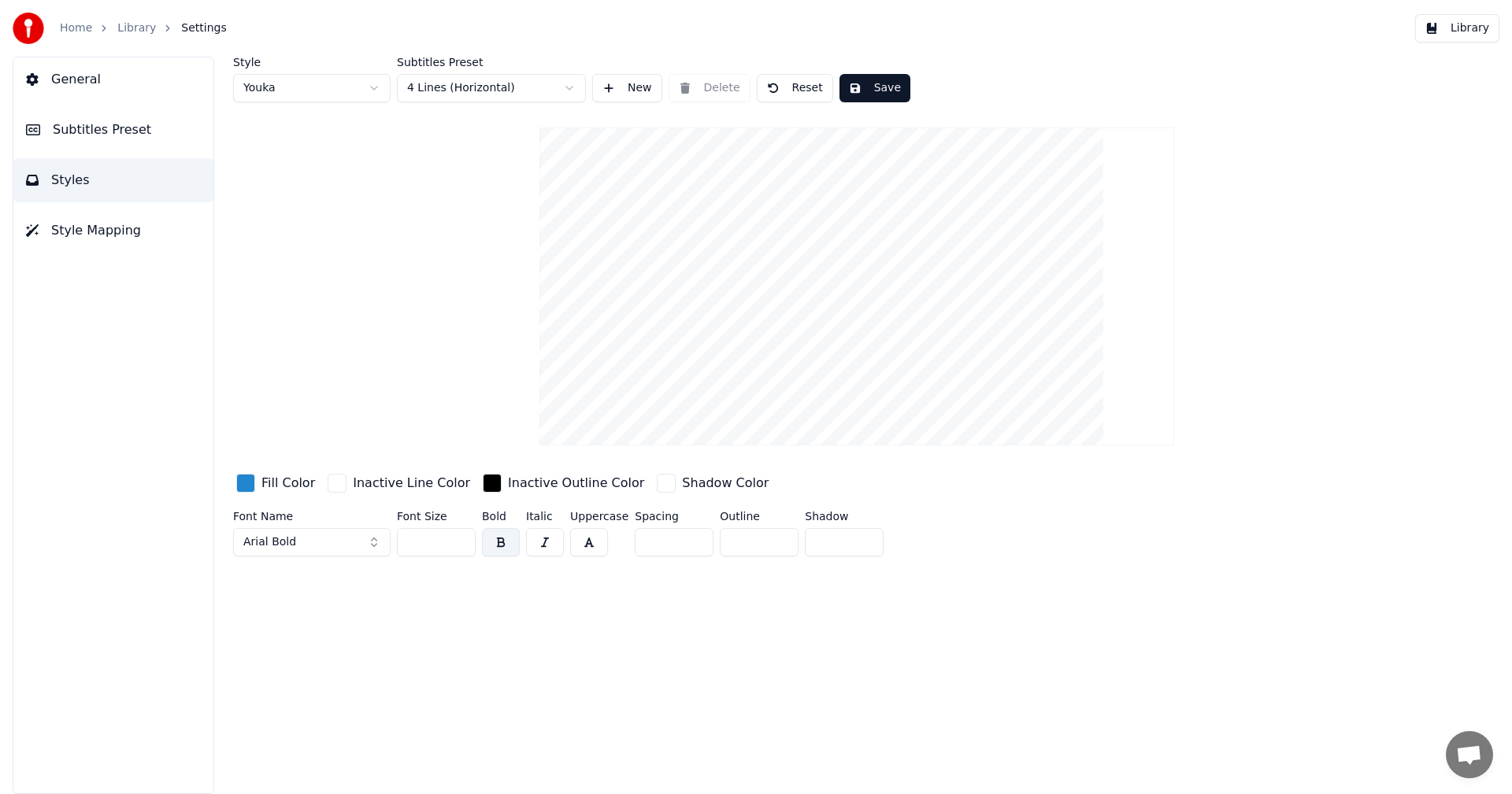
click at [364, 89] on html "Home Library Settings Library General Subtitles Preset Styles Style Mapping Sty…" at bounding box center [756, 397] width 1512 height 794
click at [358, 76] on html "Home Library Settings Library General Subtitles Preset Styles Style Mapping Sty…" at bounding box center [756, 397] width 1512 height 794
click at [370, 91] on html "Home Library Settings Library General Subtitles Preset Styles Style Mapping Sty…" at bounding box center [756, 397] width 1512 height 794
click at [343, 81] on html "Home Library Settings Library General Subtitles Preset Styles Style Mapping Sty…" at bounding box center [756, 397] width 1512 height 794
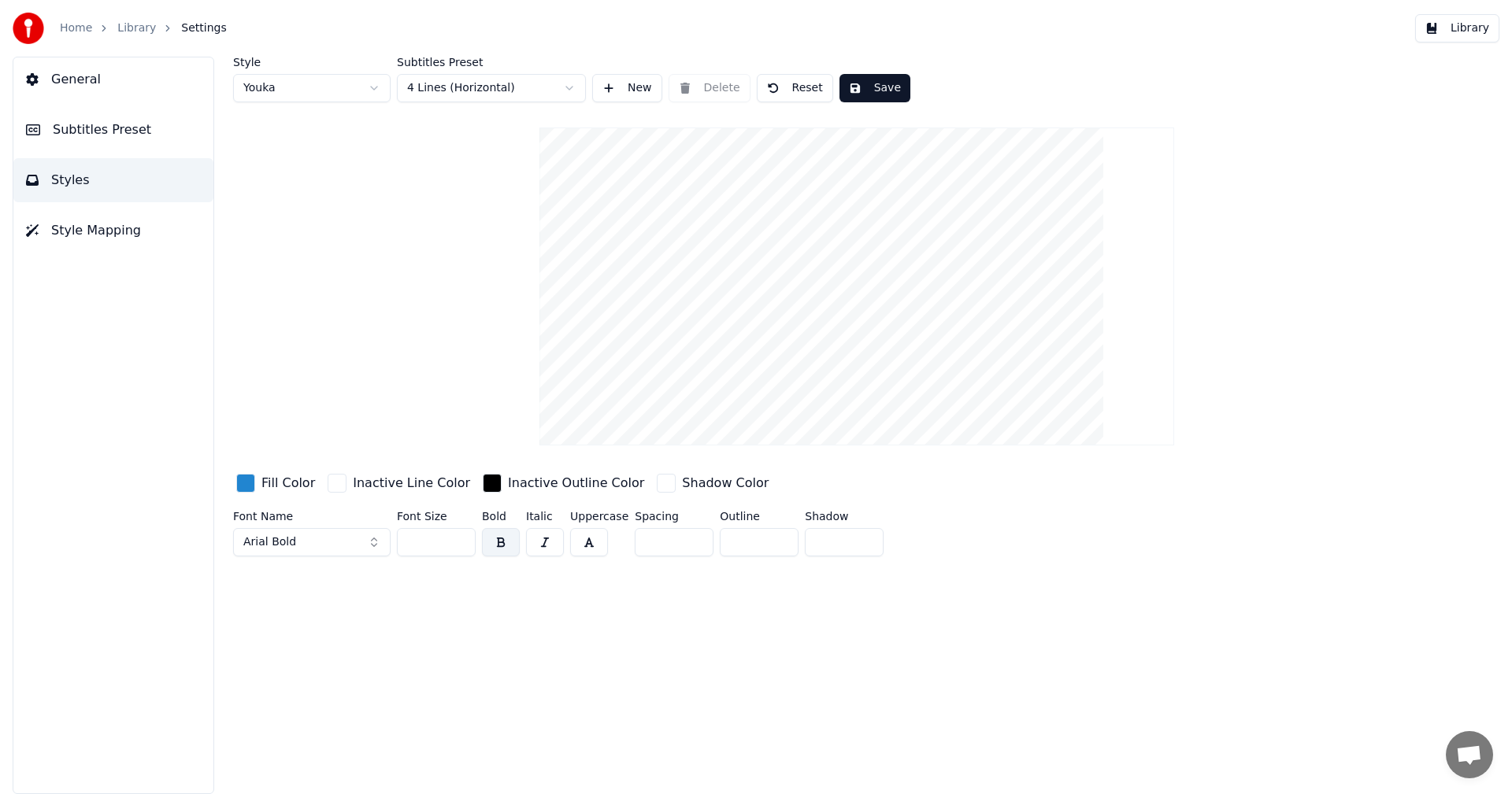
click at [480, 81] on html "Home Library Settings Library General Subtitles Preset Styles Style Mapping Sty…" at bounding box center [756, 397] width 1512 height 794
click at [294, 97] on html "Home Library Settings Library General Subtitles Preset Styles Style Mapping Sty…" at bounding box center [756, 397] width 1512 height 794
click at [327, 87] on html "Home Library Settings Library General Subtitles Preset Styles Style Mapping Sty…" at bounding box center [756, 397] width 1512 height 794
click at [336, 93] on html "Home Library Settings Library General Subtitles Preset Styles Style Mapping Sty…" at bounding box center [756, 397] width 1512 height 794
click at [297, 84] on html "Home Library Settings Library General Subtitles Preset Styles Style Mapping Sty…" at bounding box center [756, 397] width 1512 height 794
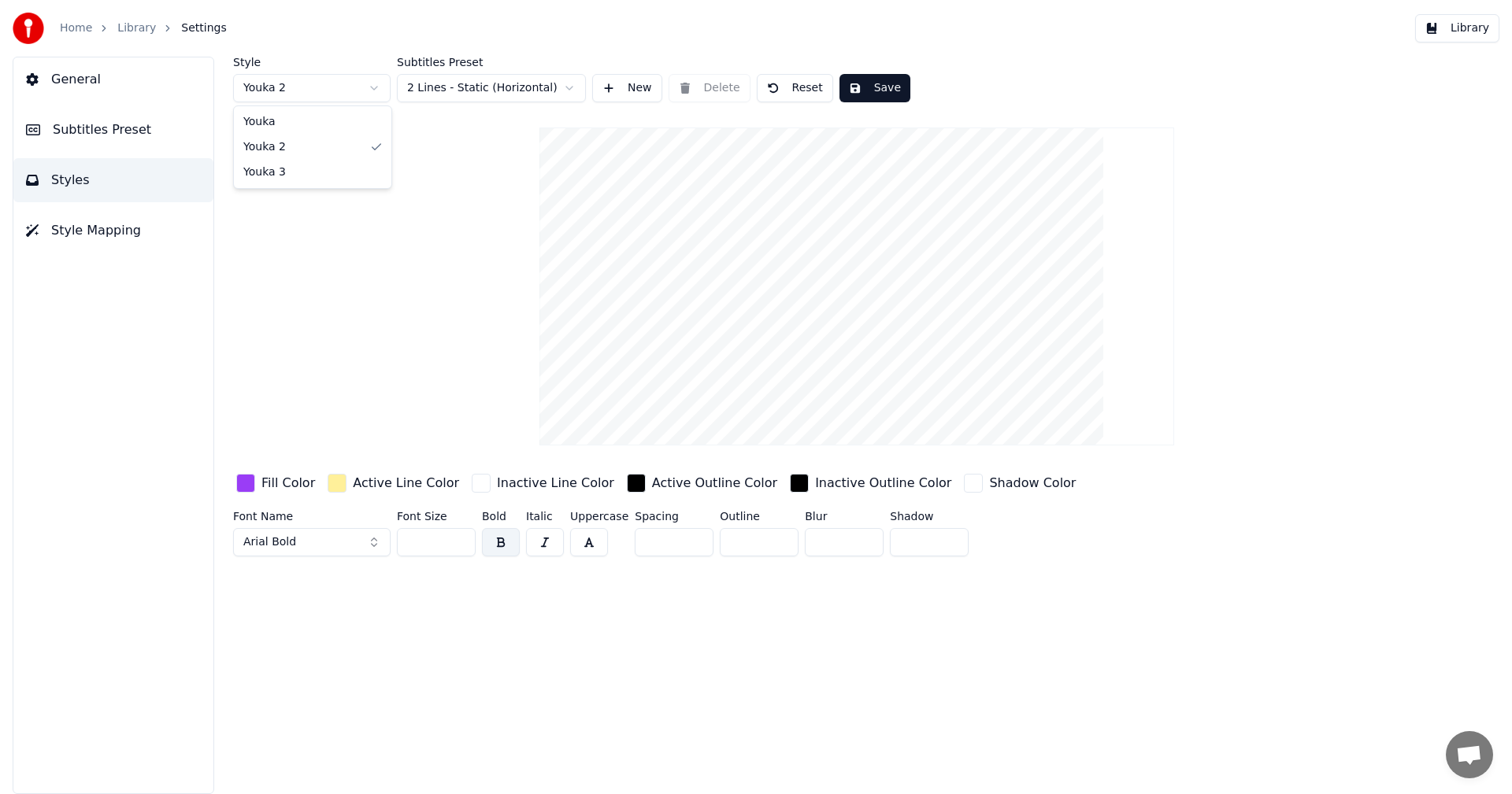
click at [314, 89] on html "Home Library Settings Library General Subtitles Preset Styles Style Mapping Sty…" at bounding box center [756, 397] width 1512 height 794
type input "***"
drag, startPoint x: 836, startPoint y: 372, endPoint x: 798, endPoint y: 200, distance: 176.1
click at [798, 200] on video at bounding box center [856, 286] width 634 height 318
click at [694, 535] on input "*" at bounding box center [674, 542] width 79 height 28
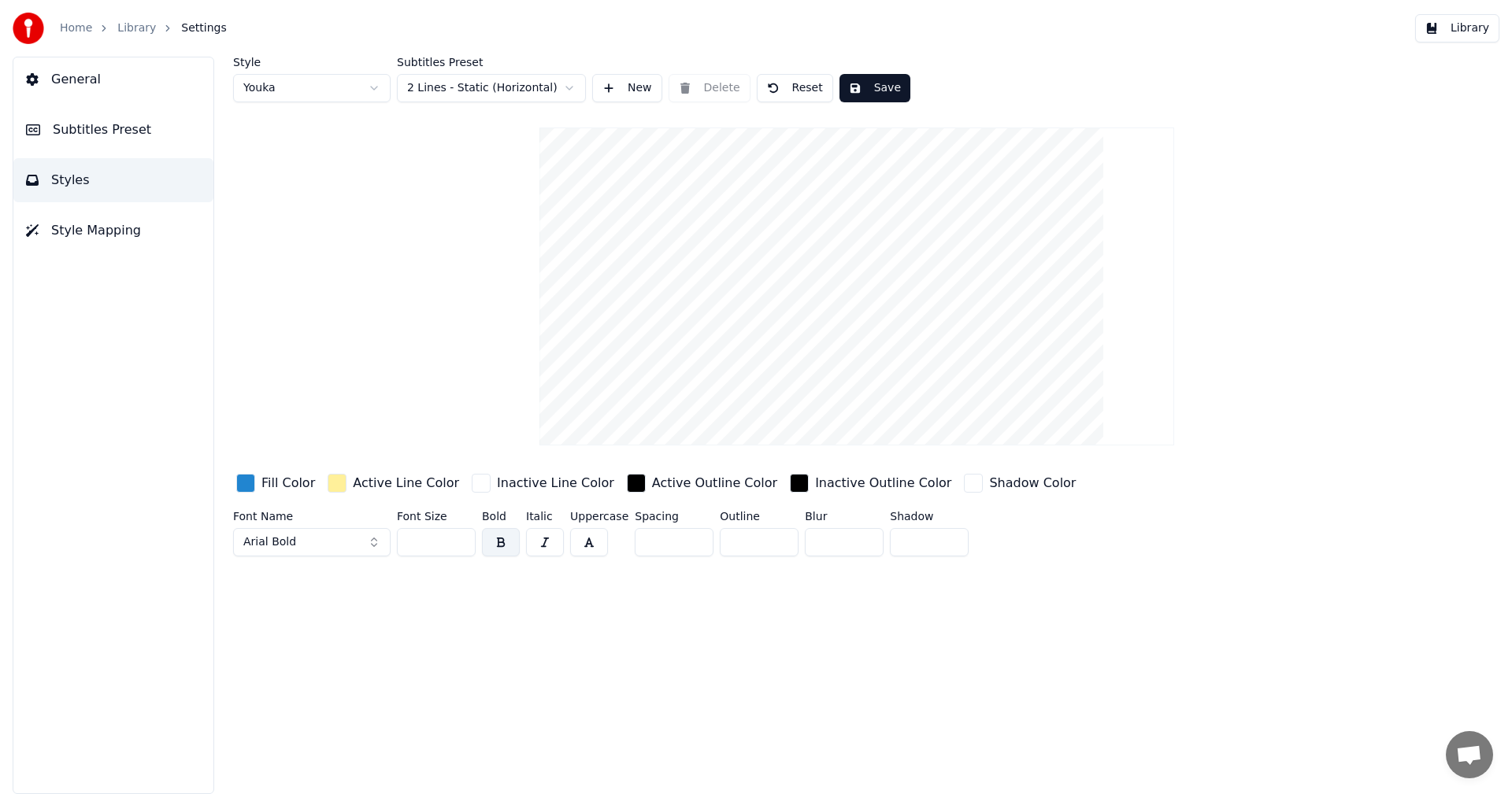
click at [694, 535] on input "*" at bounding box center [674, 542] width 79 height 28
click at [694, 535] on input "**" at bounding box center [674, 542] width 79 height 28
type input "*"
click at [693, 545] on input "*" at bounding box center [674, 542] width 79 height 28
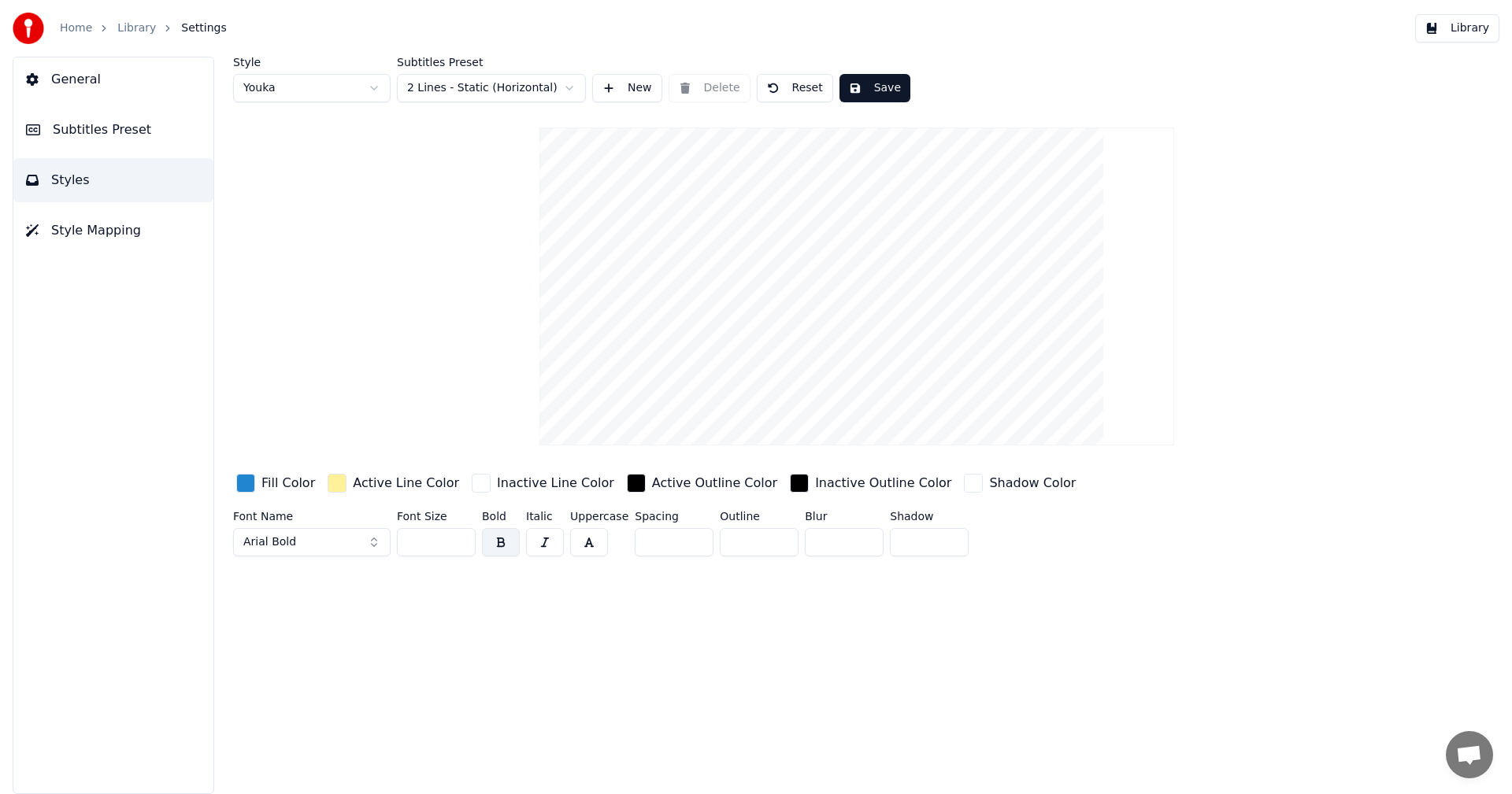
drag, startPoint x: 467, startPoint y: 539, endPoint x: 410, endPoint y: 539, distance: 57.0
click at [410, 539] on input "***" at bounding box center [436, 542] width 79 height 28
click at [462, 538] on input "***" at bounding box center [436, 542] width 79 height 28
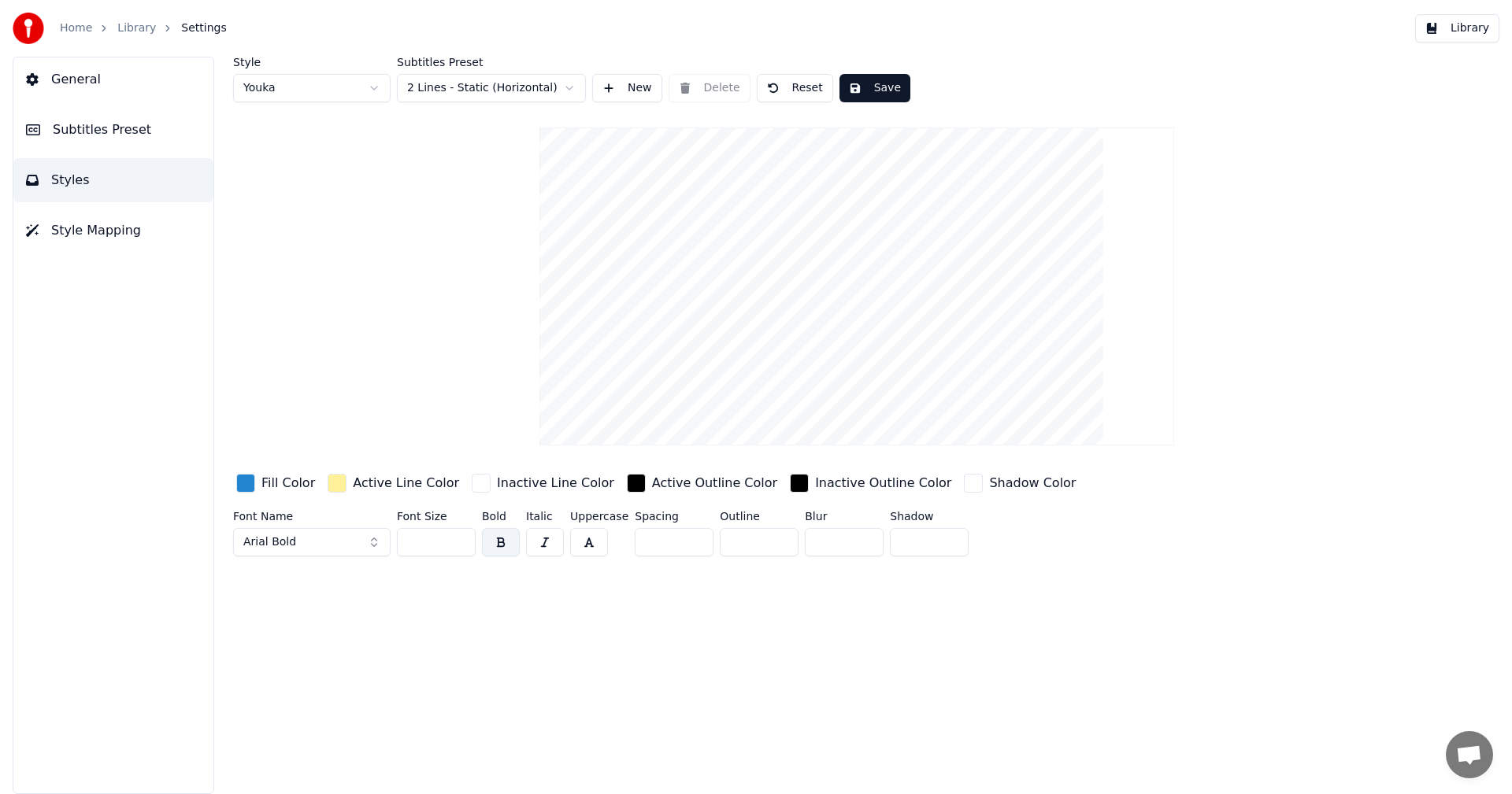
click at [462, 538] on input "***" at bounding box center [436, 542] width 79 height 28
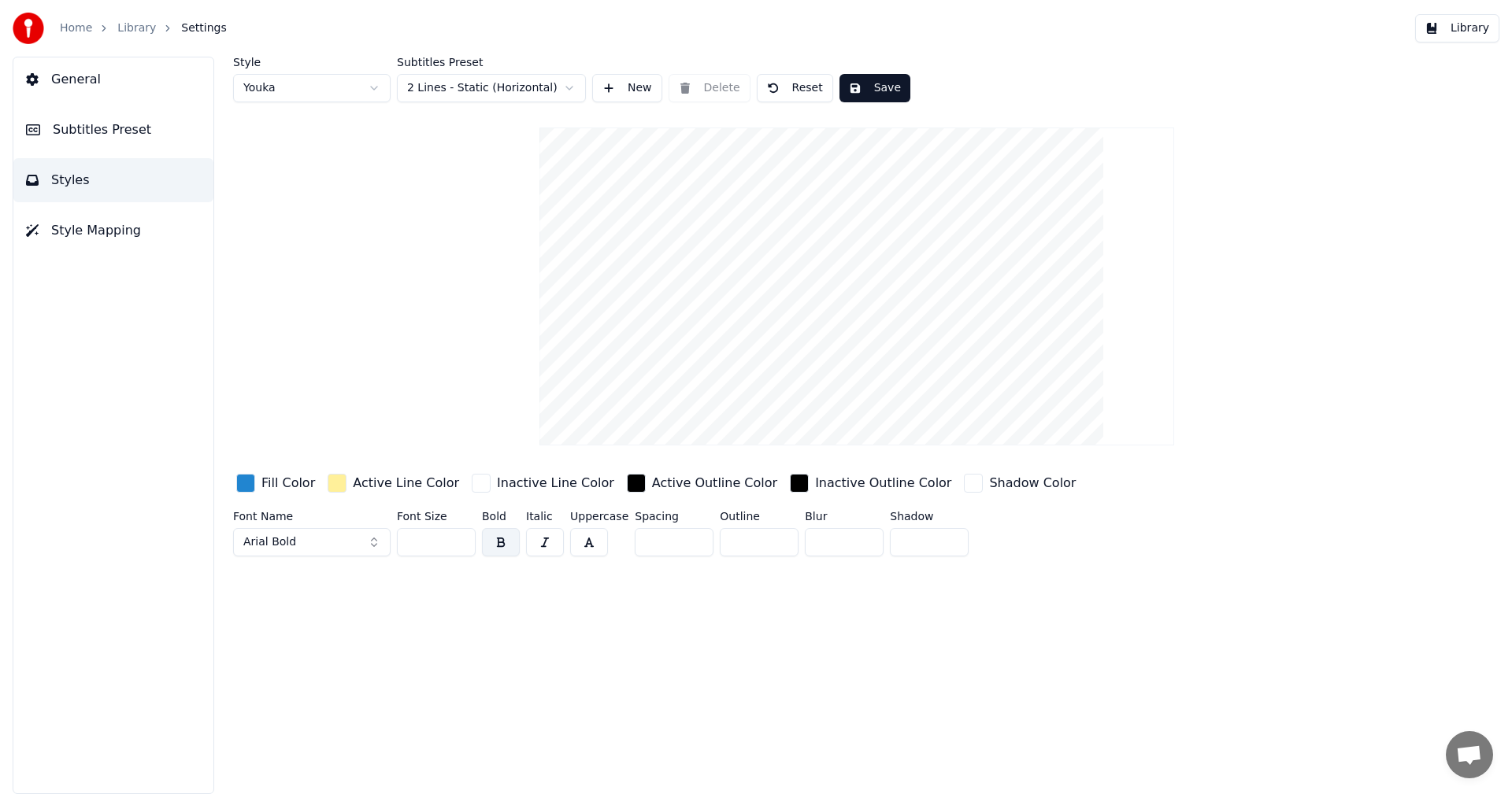
click at [462, 538] on input "***" at bounding box center [436, 542] width 79 height 28
drag, startPoint x: 442, startPoint y: 540, endPoint x: 359, endPoint y: 534, distance: 83.2
click at [359, 534] on div "Font Name Arial Bold Font Size *** Bold Italic Uppercase Spacing * Outline * Bl…" at bounding box center [762, 536] width 1058 height 52
type input "***"
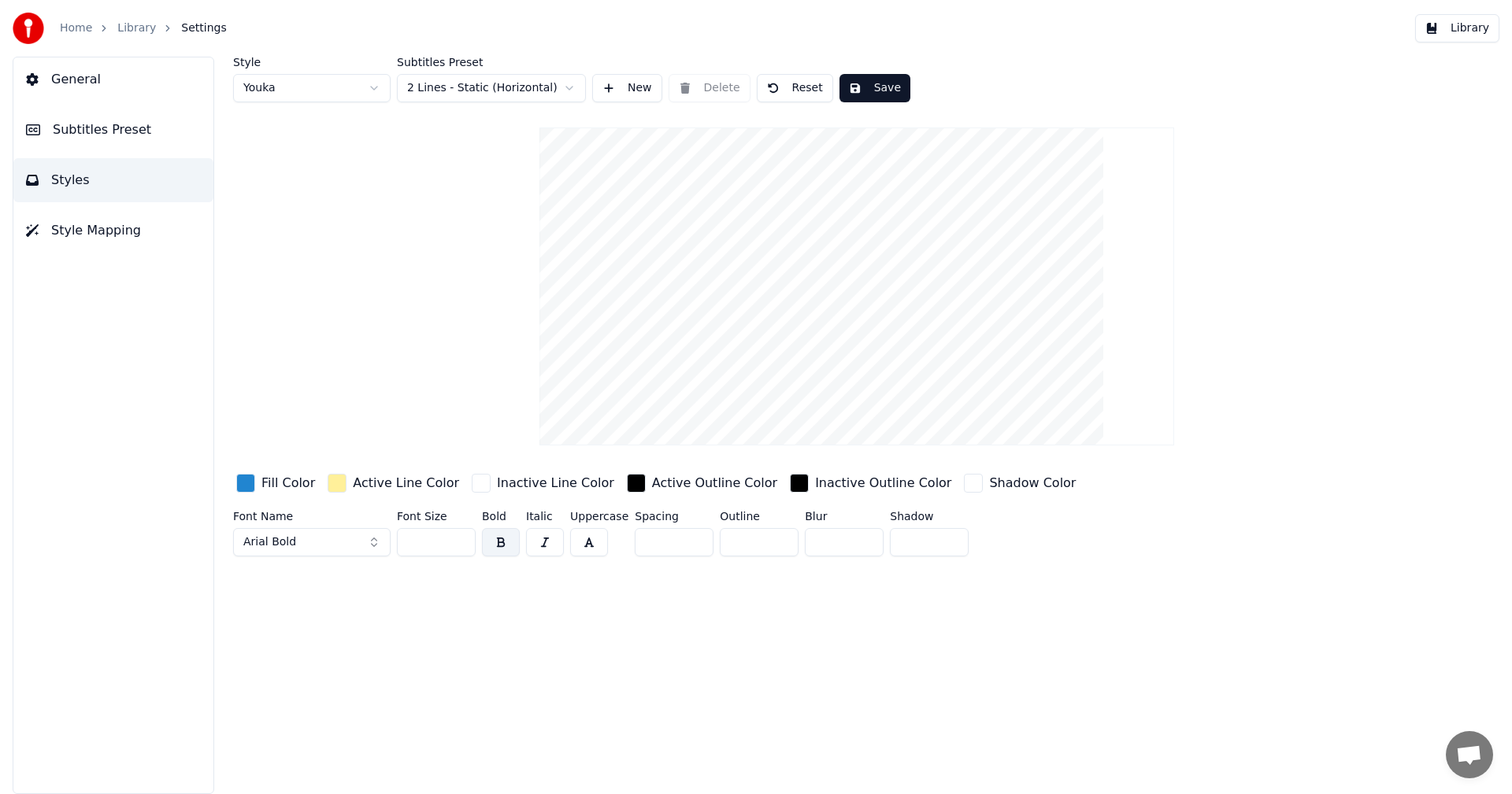
click at [694, 545] on input "*" at bounding box center [674, 542] width 79 height 28
type input "*"
click at [694, 545] on input "*" at bounding box center [674, 542] width 79 height 28
click at [110, 229] on span "Style Mapping" at bounding box center [96, 230] width 90 height 19
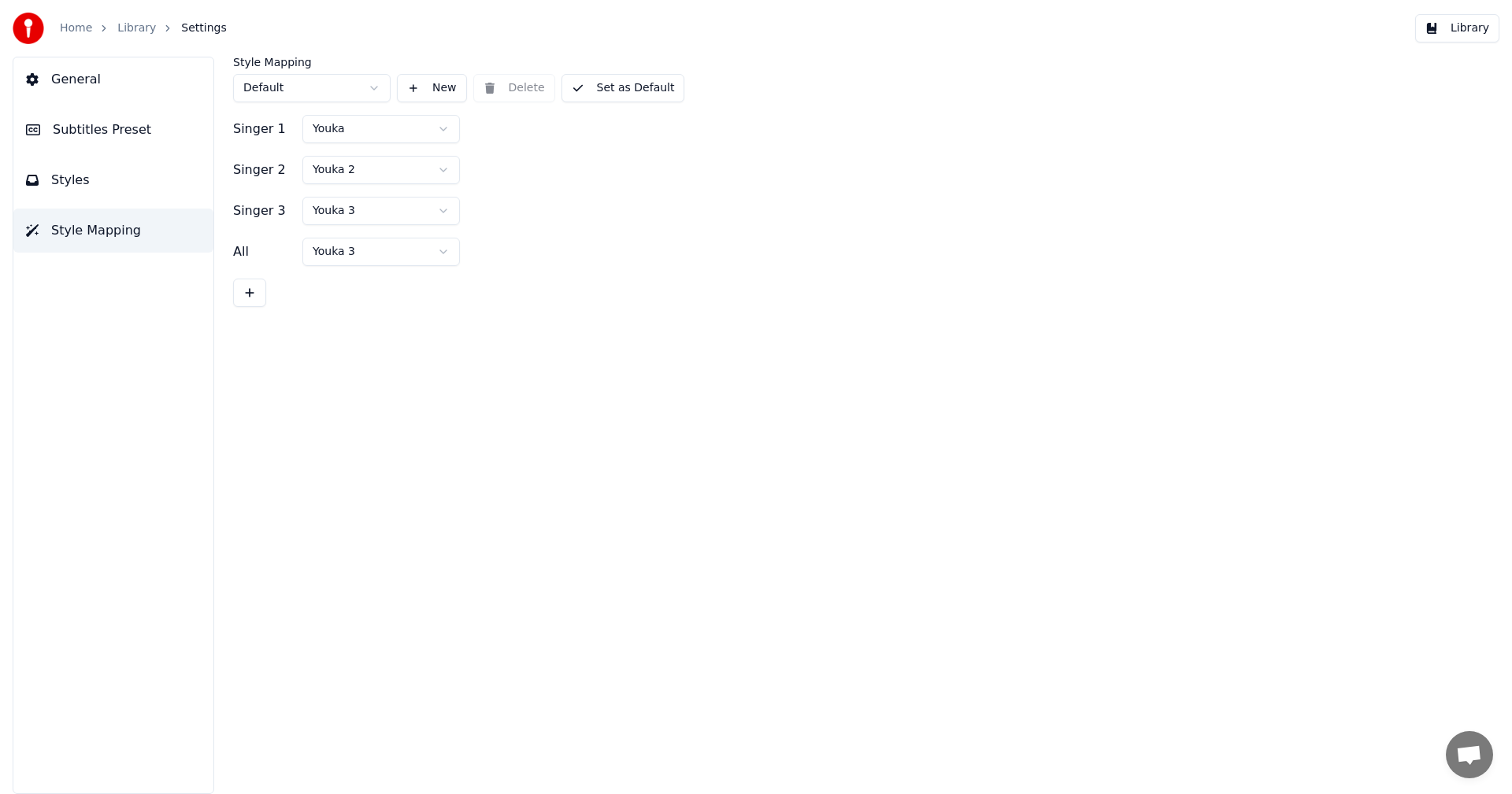
click at [116, 191] on button "Styles" at bounding box center [113, 180] width 200 height 44
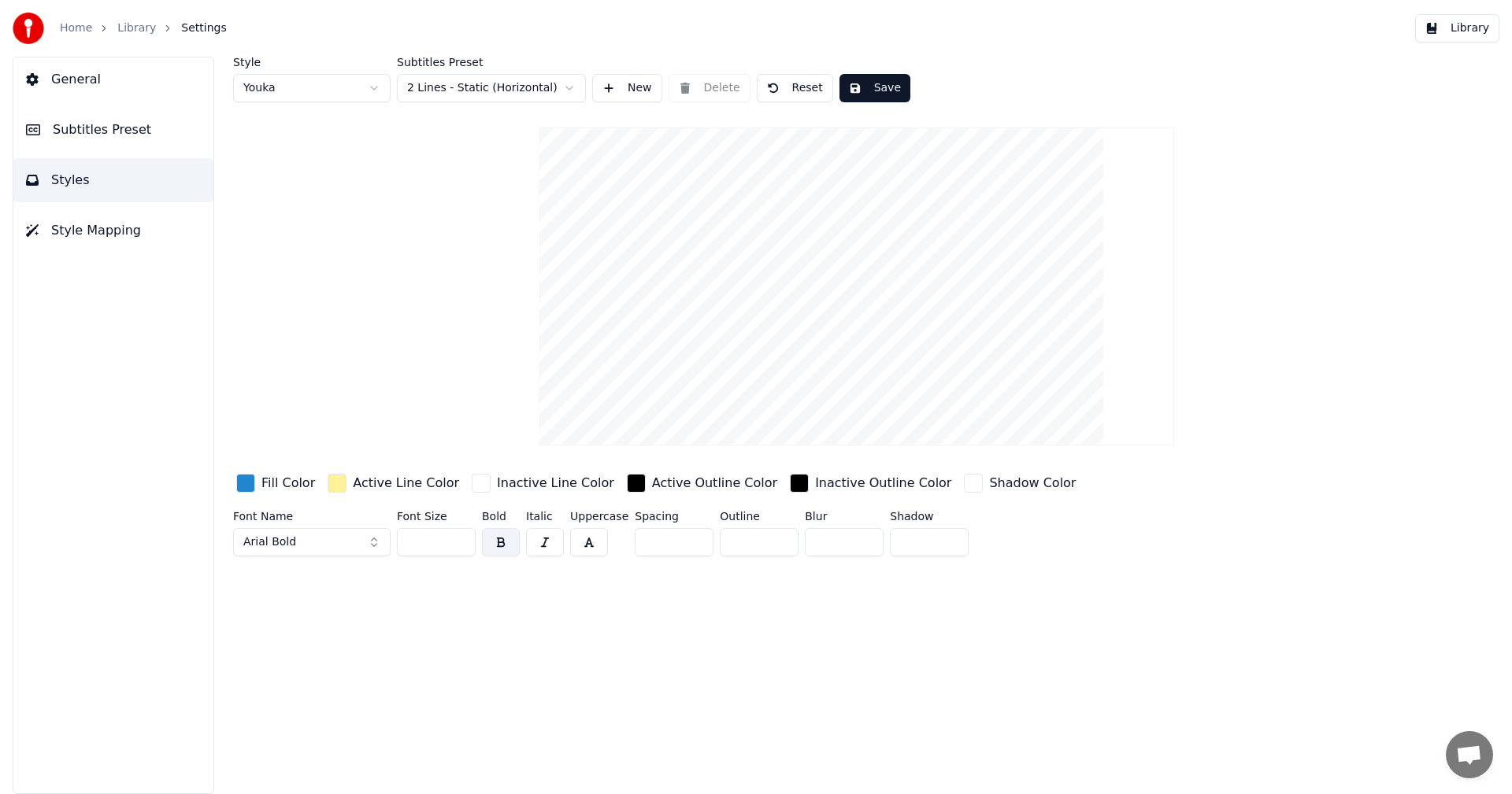
drag, startPoint x: 426, startPoint y: 539, endPoint x: 361, endPoint y: 540, distance: 65.0
click at [361, 540] on div "Font Name Arial Bold Font Size *** Bold Italic Uppercase Spacing * Outline * Bl…" at bounding box center [762, 536] width 1058 height 52
type input "***"
click at [873, 76] on button "Save" at bounding box center [874, 88] width 71 height 28
click at [149, 133] on button "Subtitles Preset" at bounding box center [113, 130] width 200 height 44
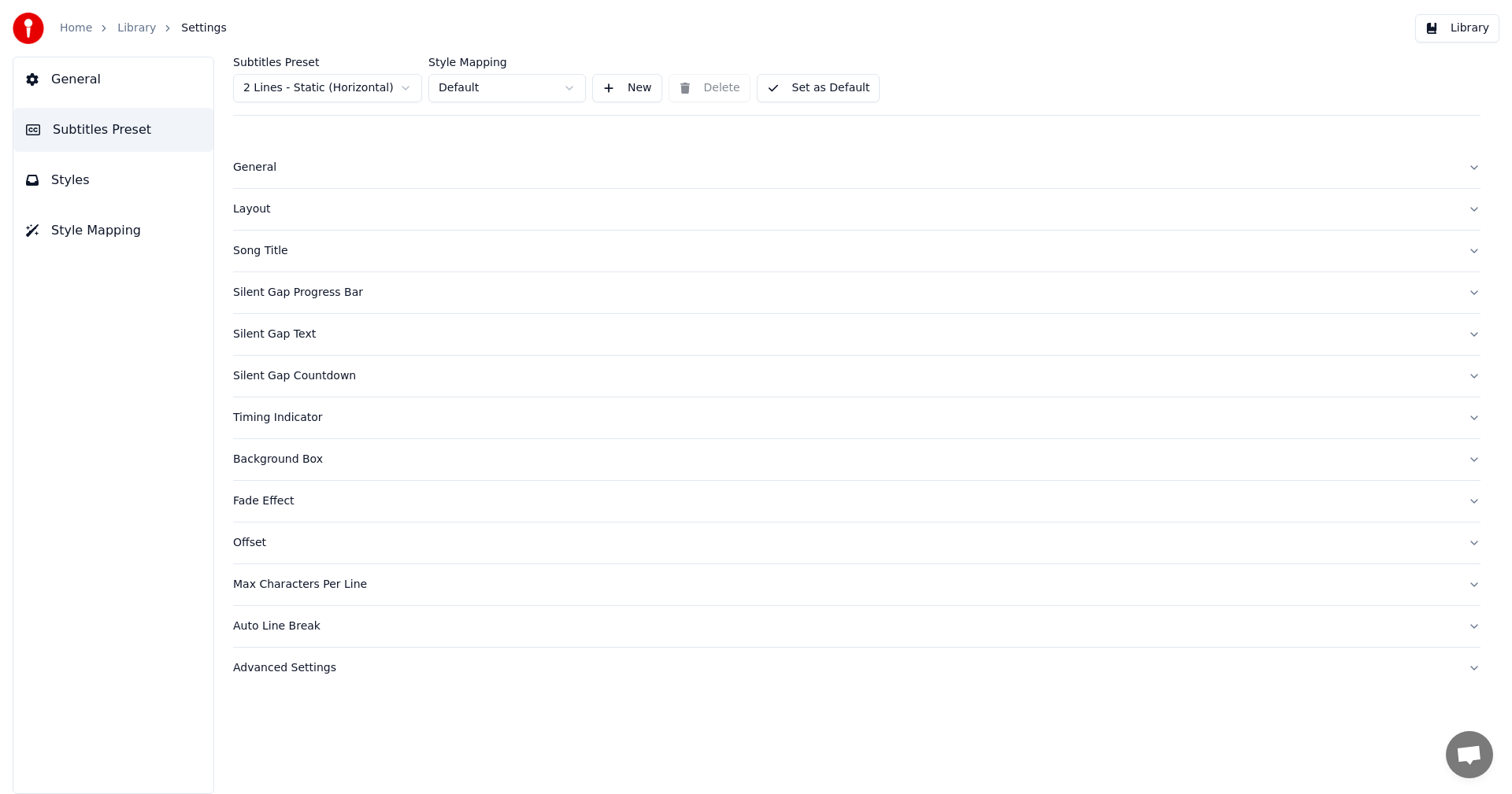
click at [309, 242] on button "Song Title" at bounding box center [857, 250] width 1248 height 41
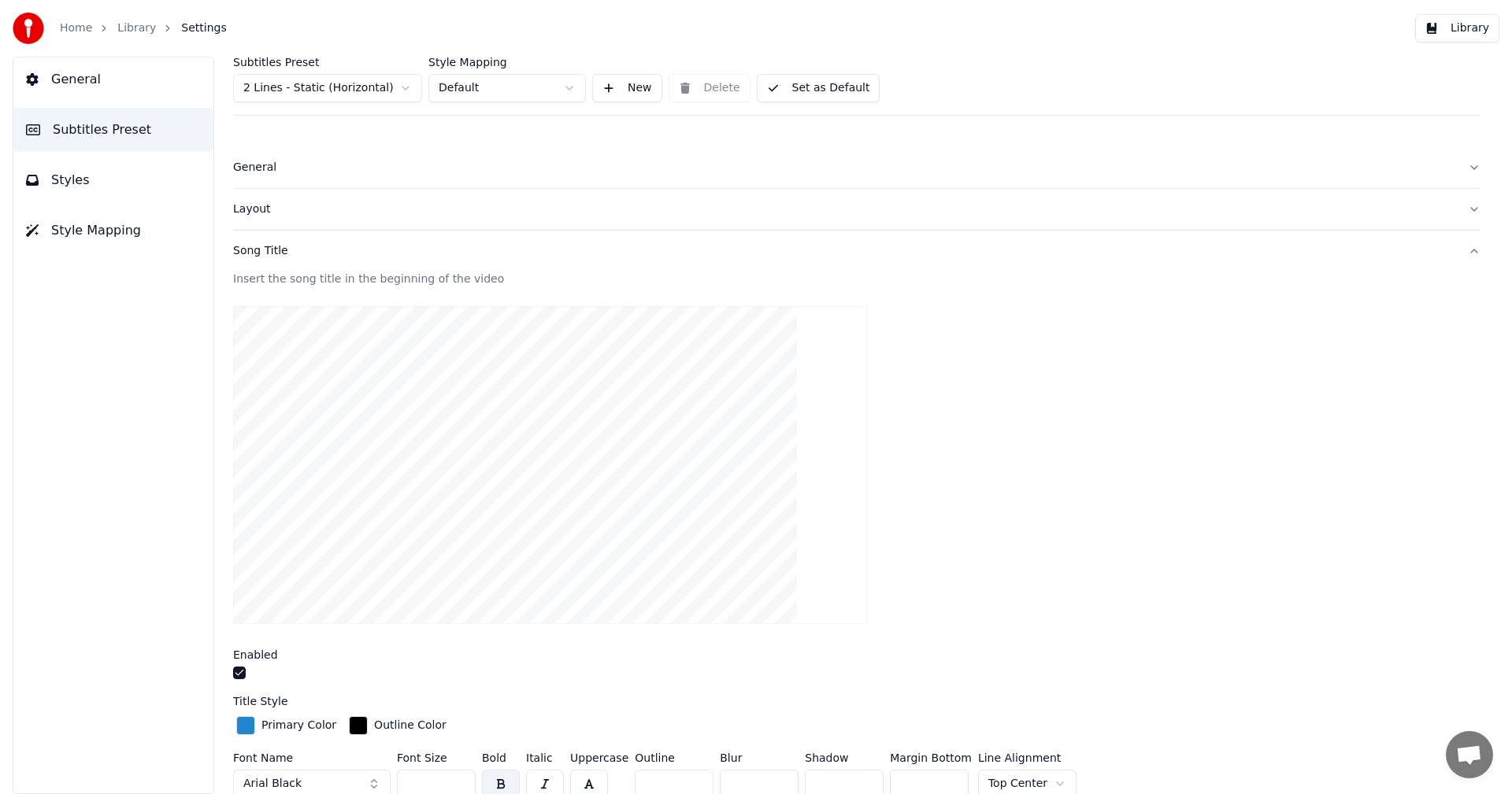
click at [309, 242] on button "Song Title" at bounding box center [857, 250] width 1248 height 41
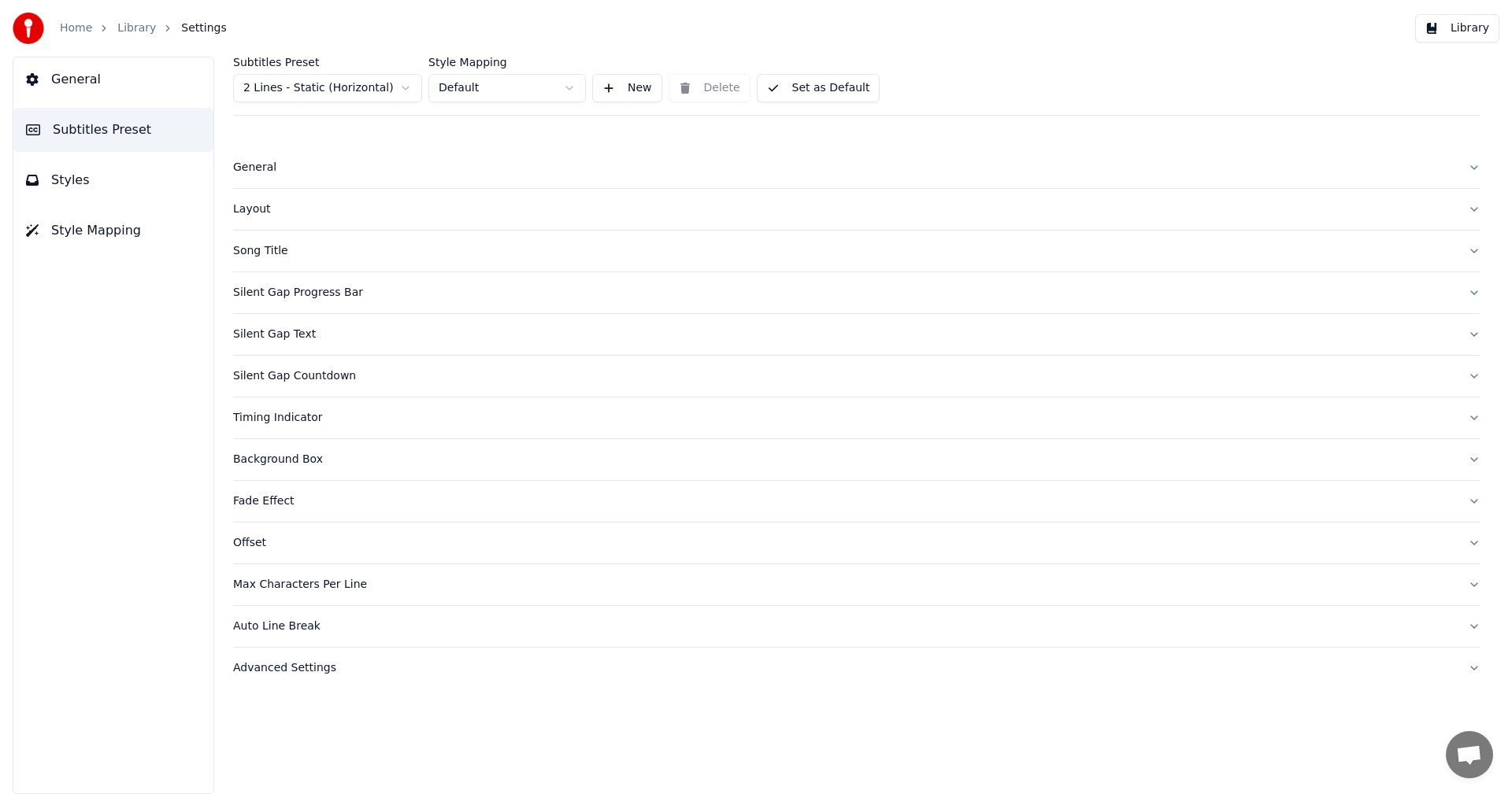
click at [288, 305] on button "Silent Gap Progress Bar" at bounding box center [857, 293] width 1248 height 41
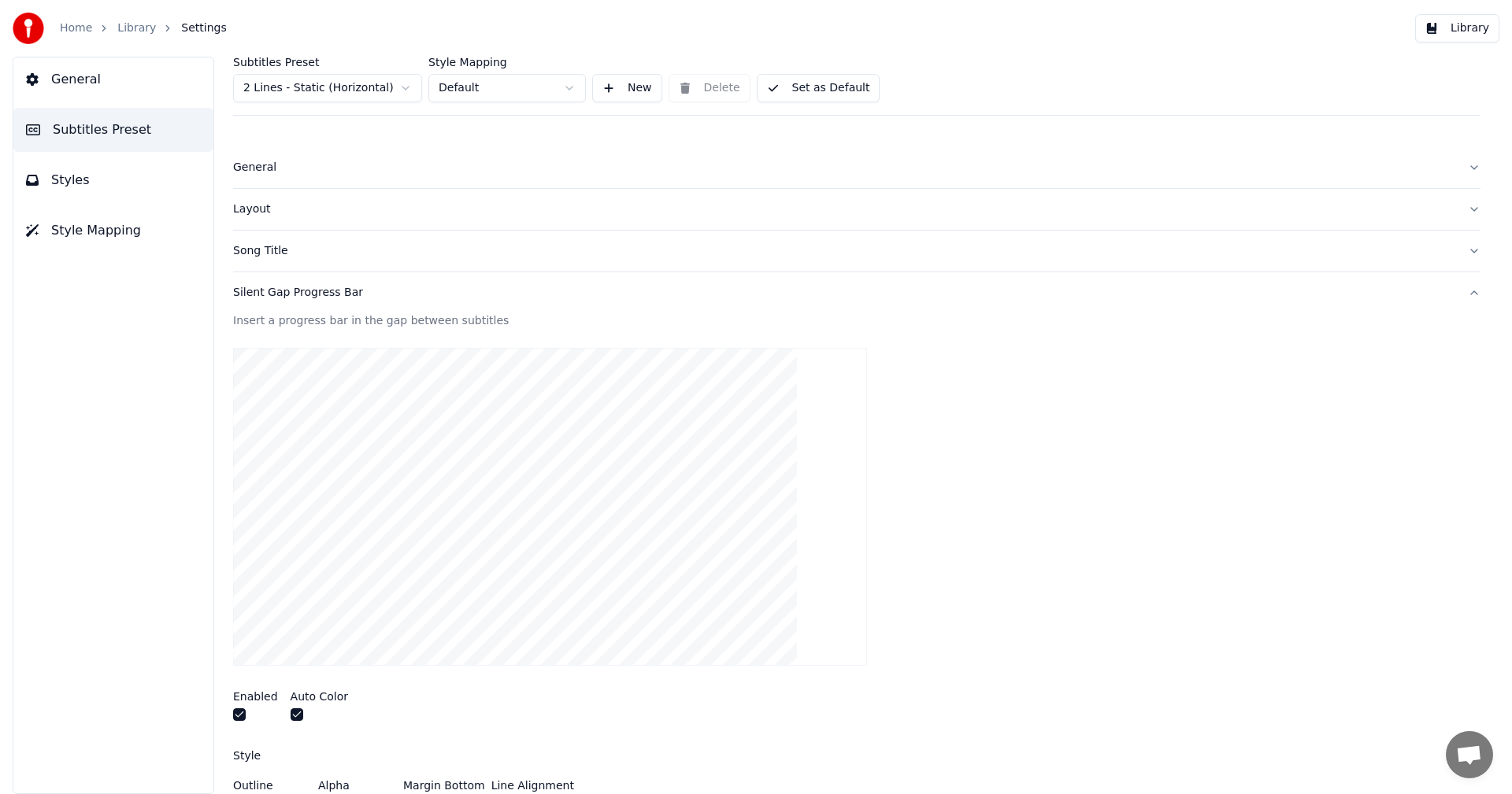
click at [288, 299] on div "Silent Gap Progress Bar" at bounding box center [843, 293] width 1222 height 16
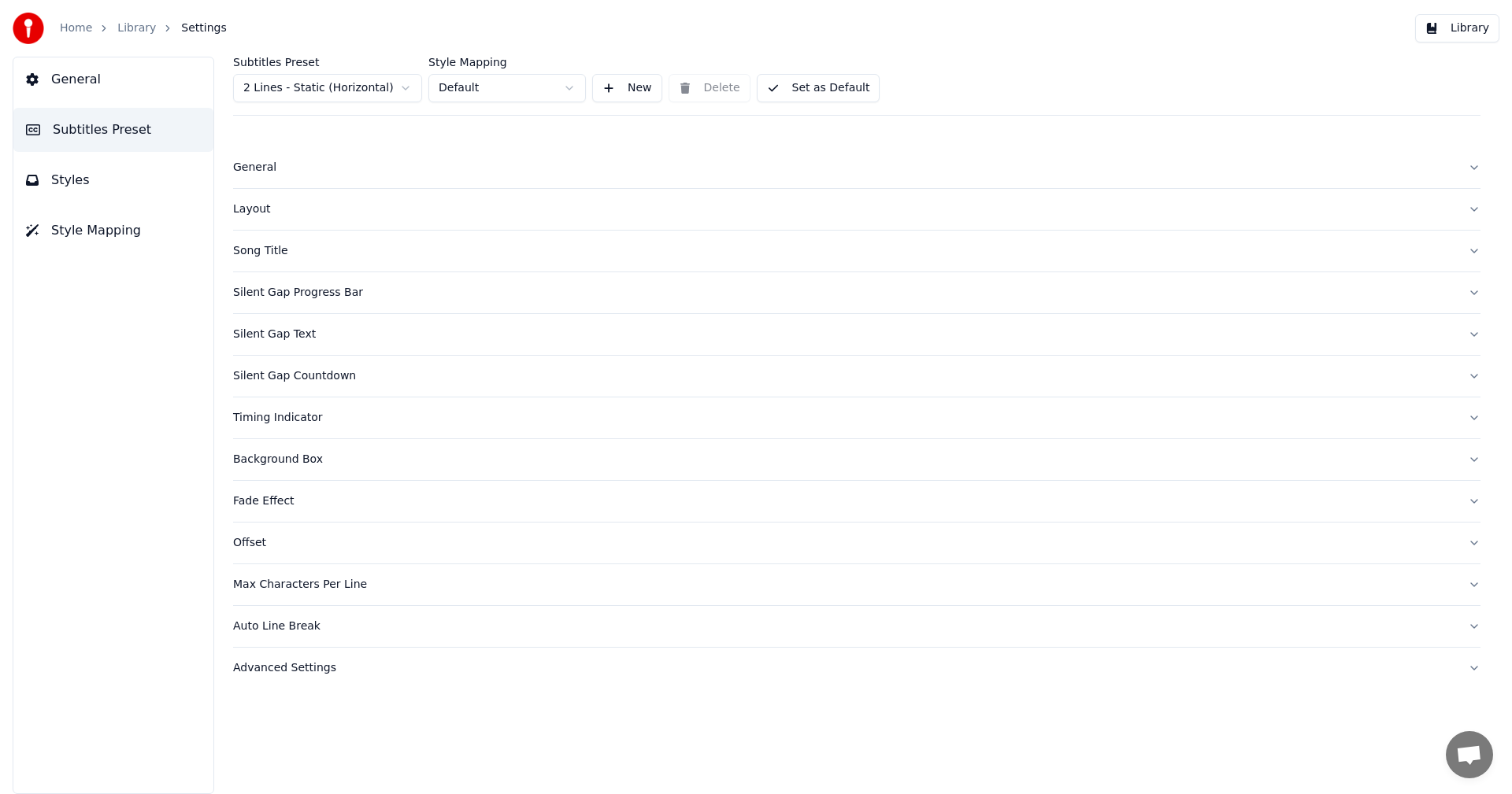
click at [294, 509] on div "Fade Effect" at bounding box center [843, 501] width 1222 height 16
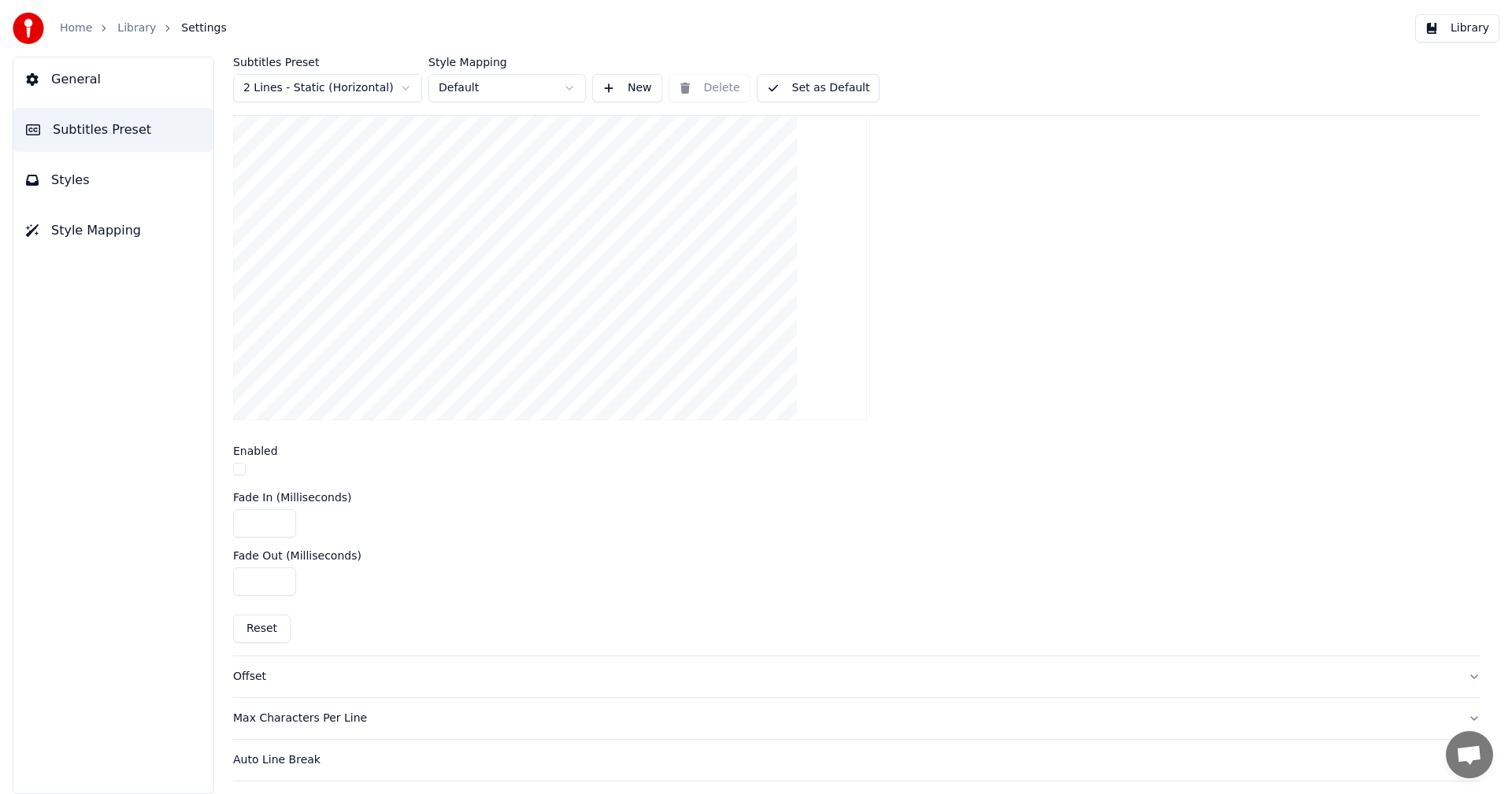
scroll to position [472, 0]
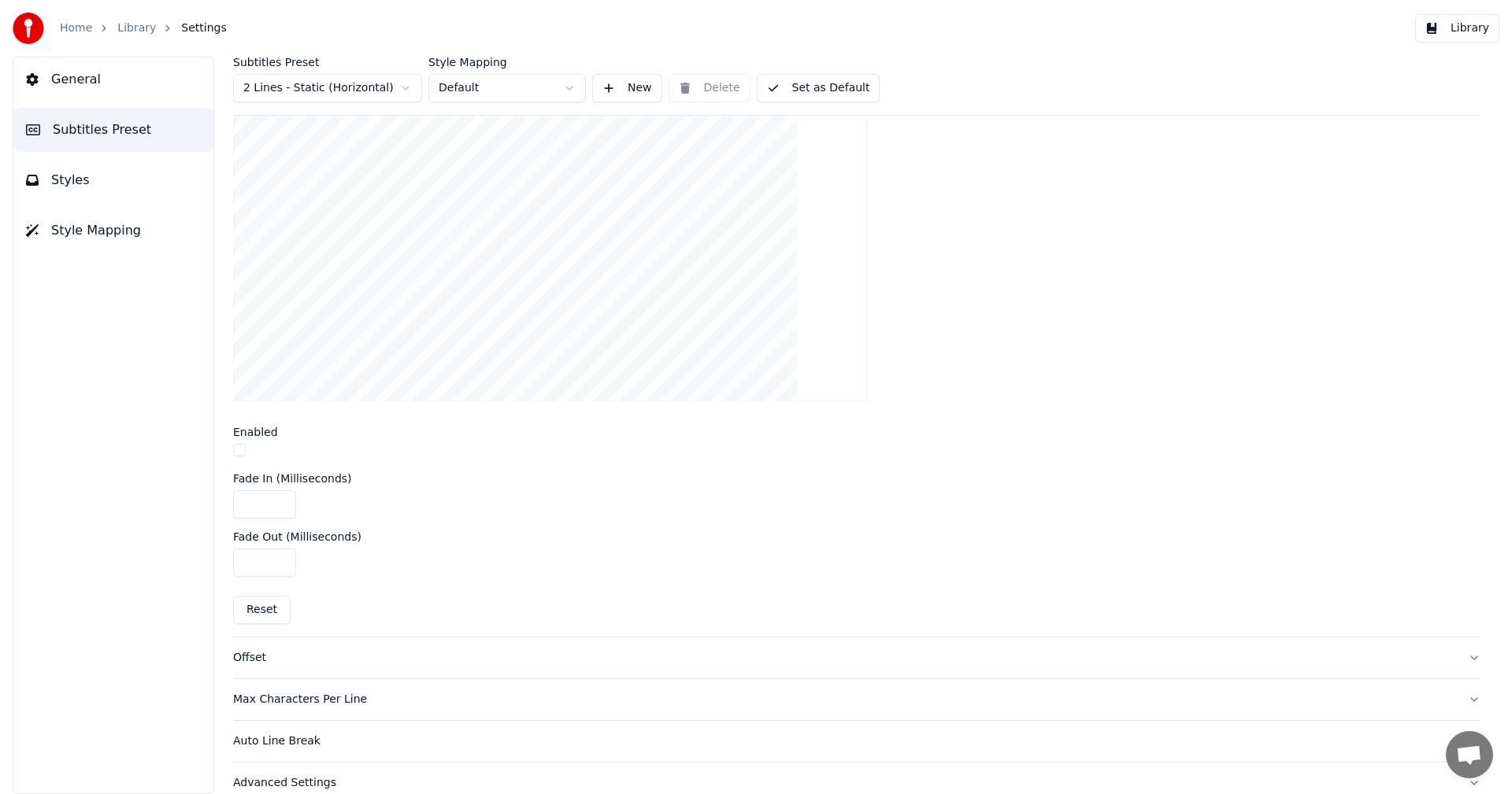
drag, startPoint x: 263, startPoint y: 563, endPoint x: 218, endPoint y: 557, distance: 45.4
click at [218, 557] on div "Subtitles Preset 2 Lines - Static (Horizontal) Style Mapping Default New Delete…" at bounding box center [856, 425] width 1310 height 737
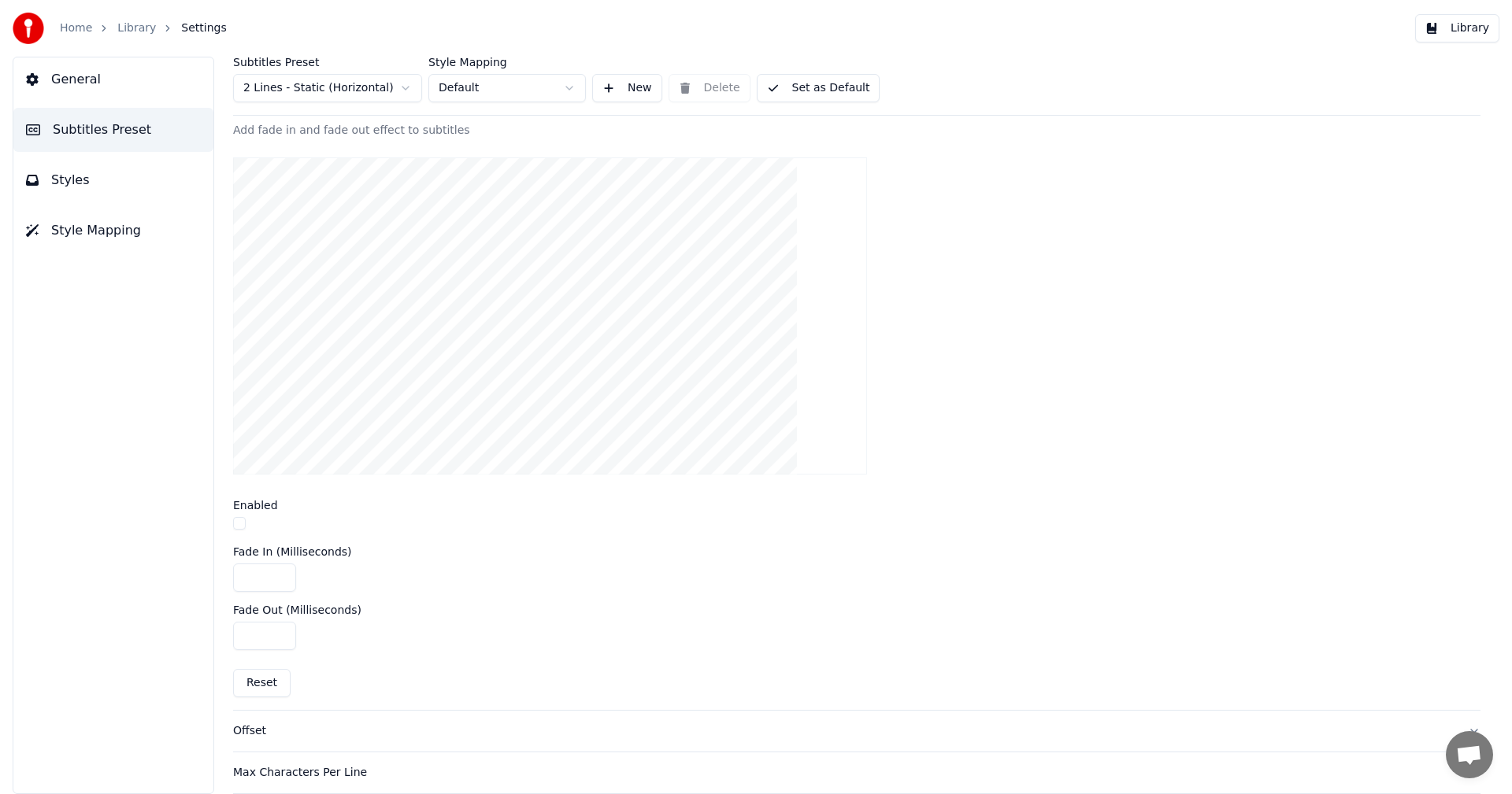
scroll to position [79, 0]
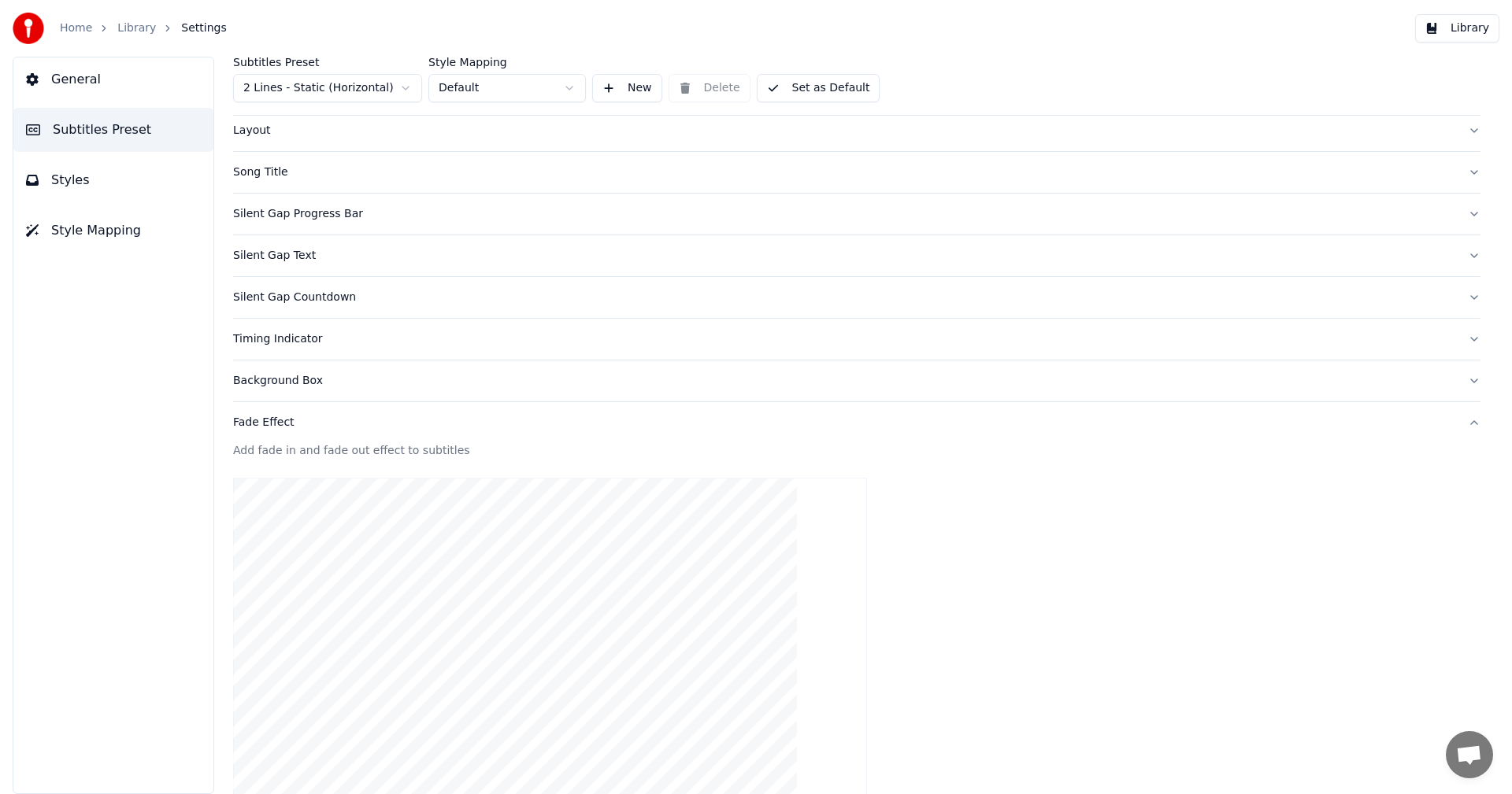
type input "***"
click at [806, 81] on button "Set as Default" at bounding box center [818, 88] width 124 height 28
click at [788, 86] on button "Done" at bounding box center [794, 88] width 75 height 28
click at [803, 88] on button "Set as Default" at bounding box center [818, 88] width 124 height 28
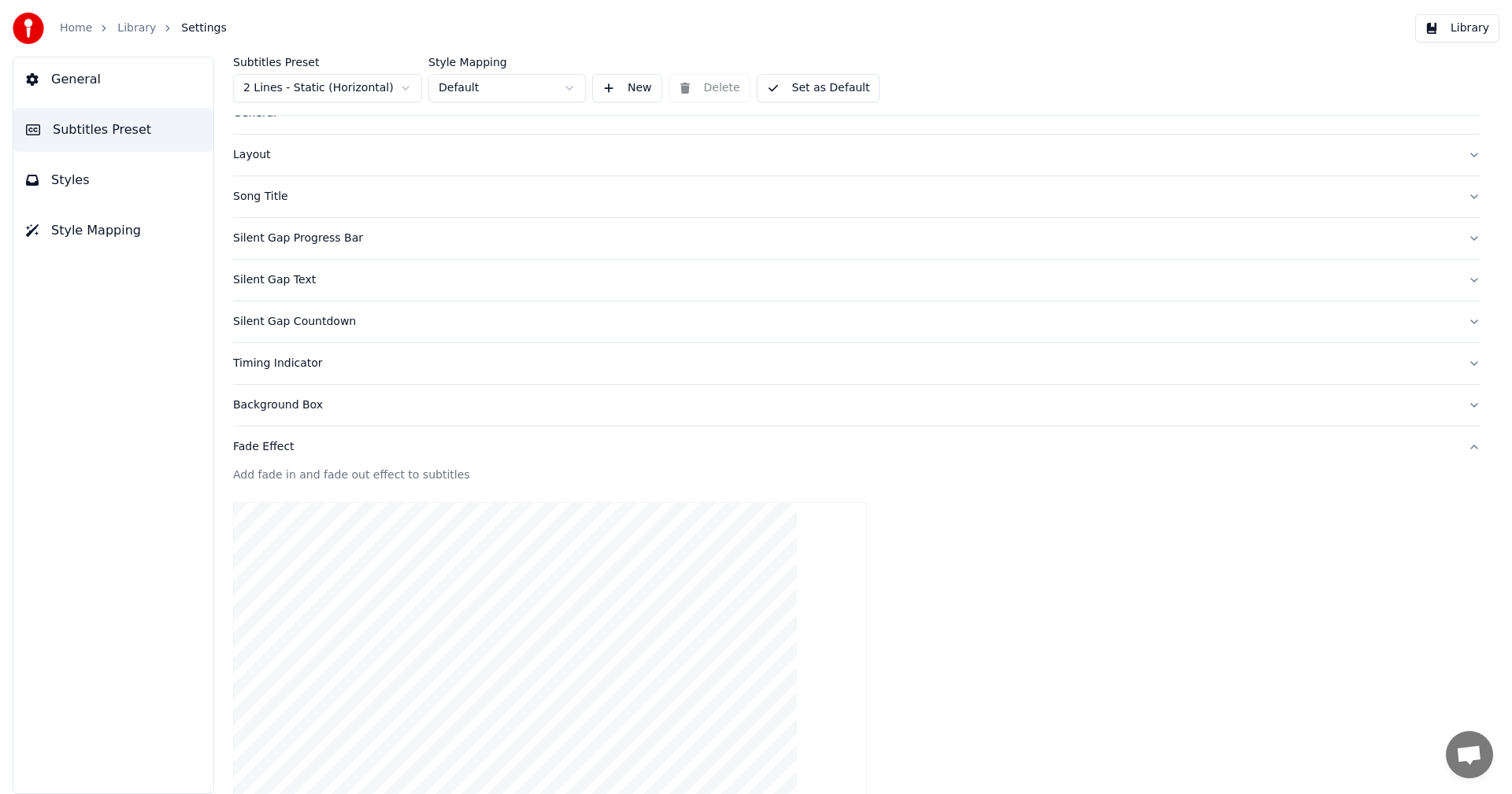
scroll to position [0, 0]
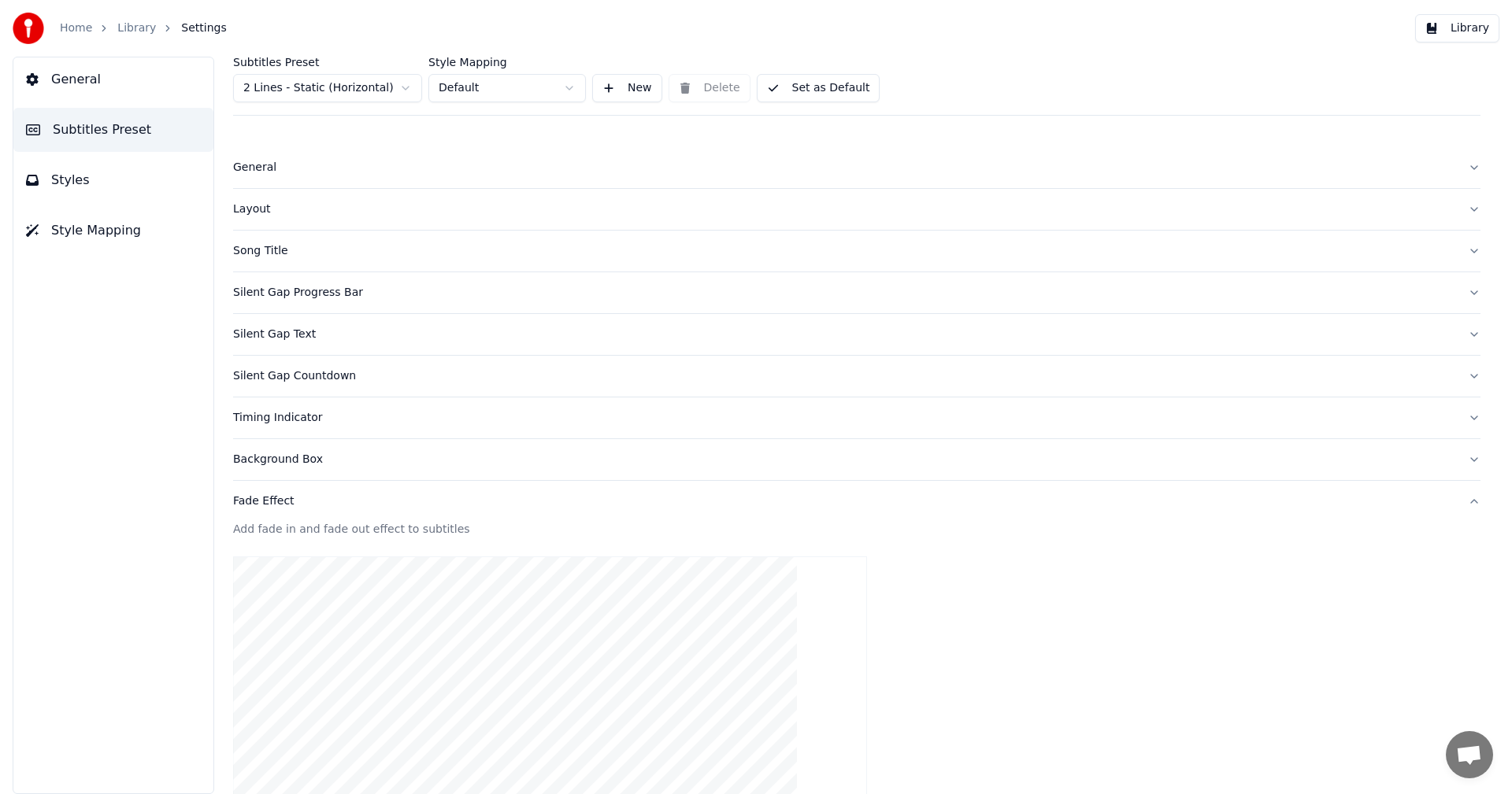
click at [94, 76] on span "General" at bounding box center [77, 79] width 50 height 19
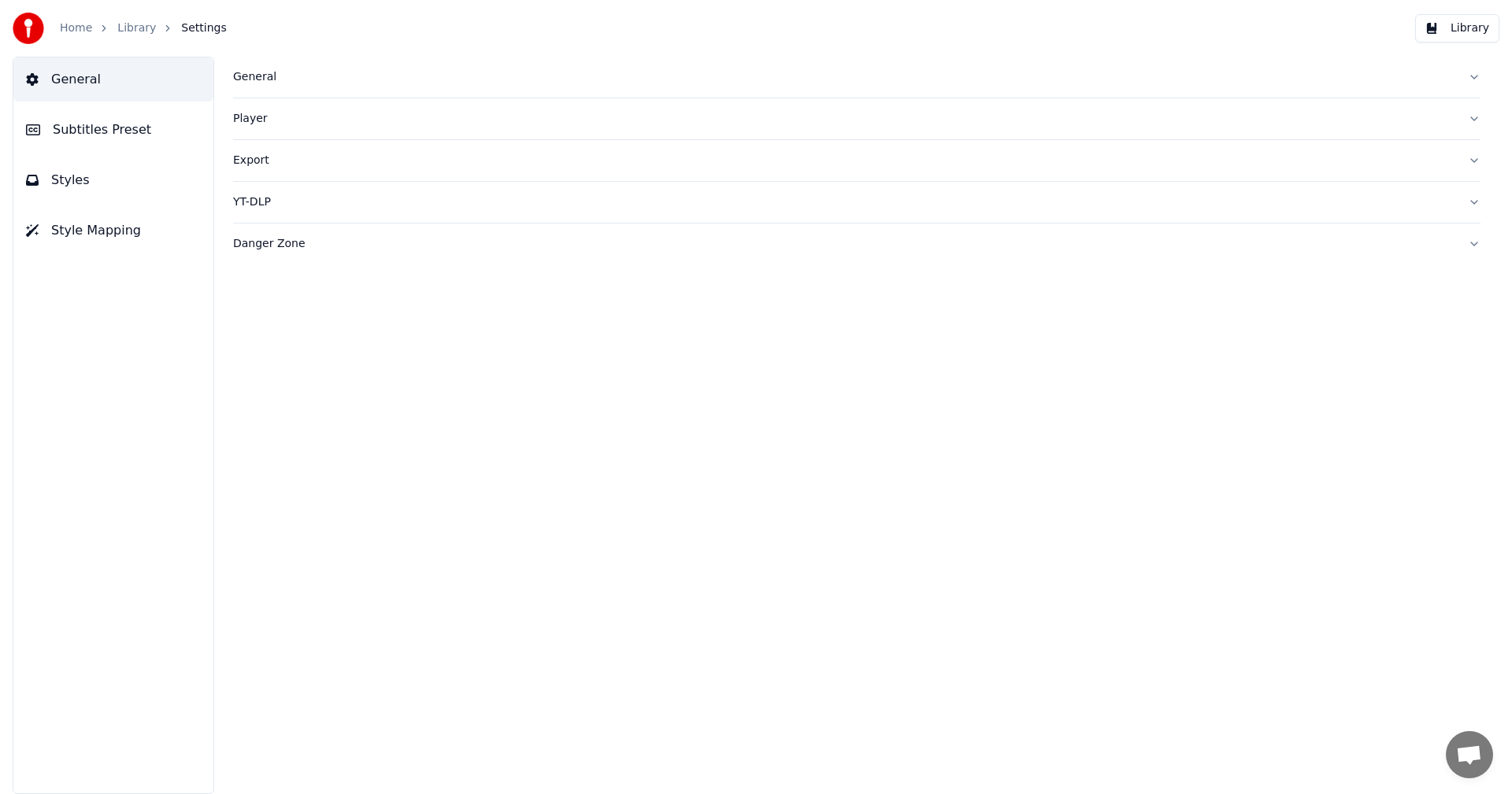
click at [131, 22] on link "Library" at bounding box center [136, 28] width 38 height 16
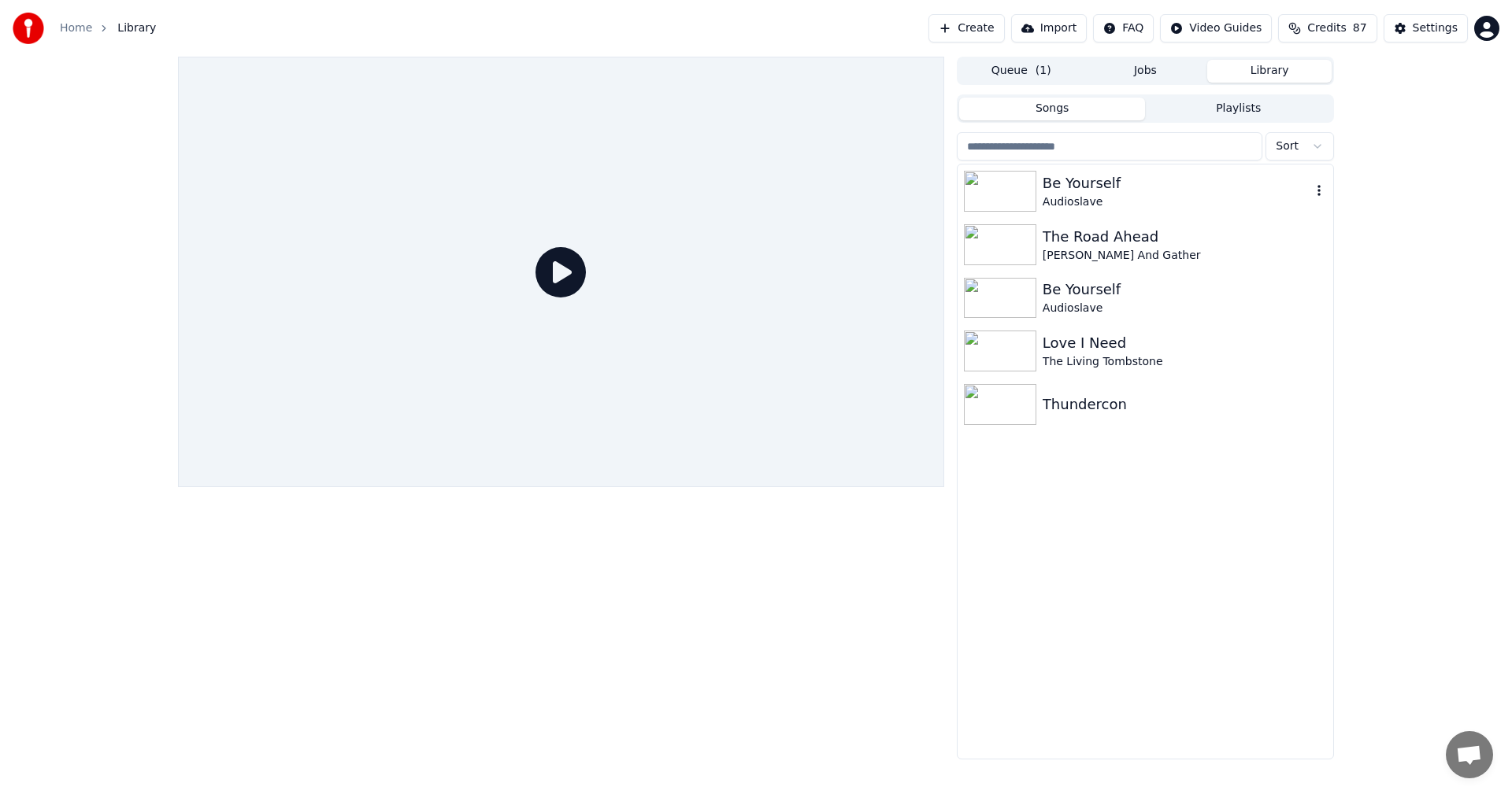
click at [1090, 185] on div "Be Yourself" at bounding box center [1176, 183] width 269 height 22
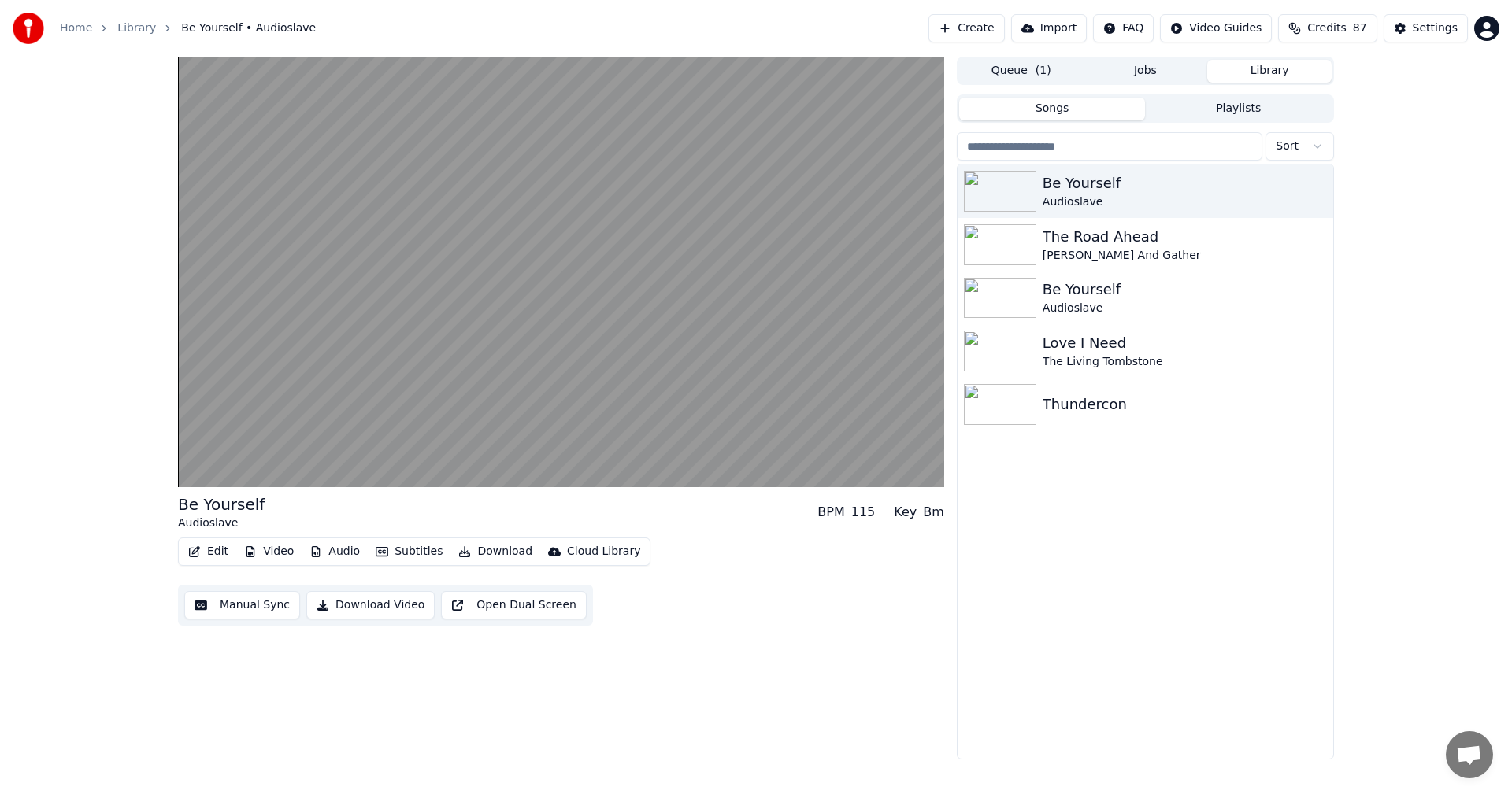
click at [403, 550] on button "Subtitles" at bounding box center [409, 551] width 80 height 22
click at [836, 619] on div "Edit Video Audio Subtitles Download Cloud Library Manual Sync Download Video Op…" at bounding box center [561, 582] width 766 height 88
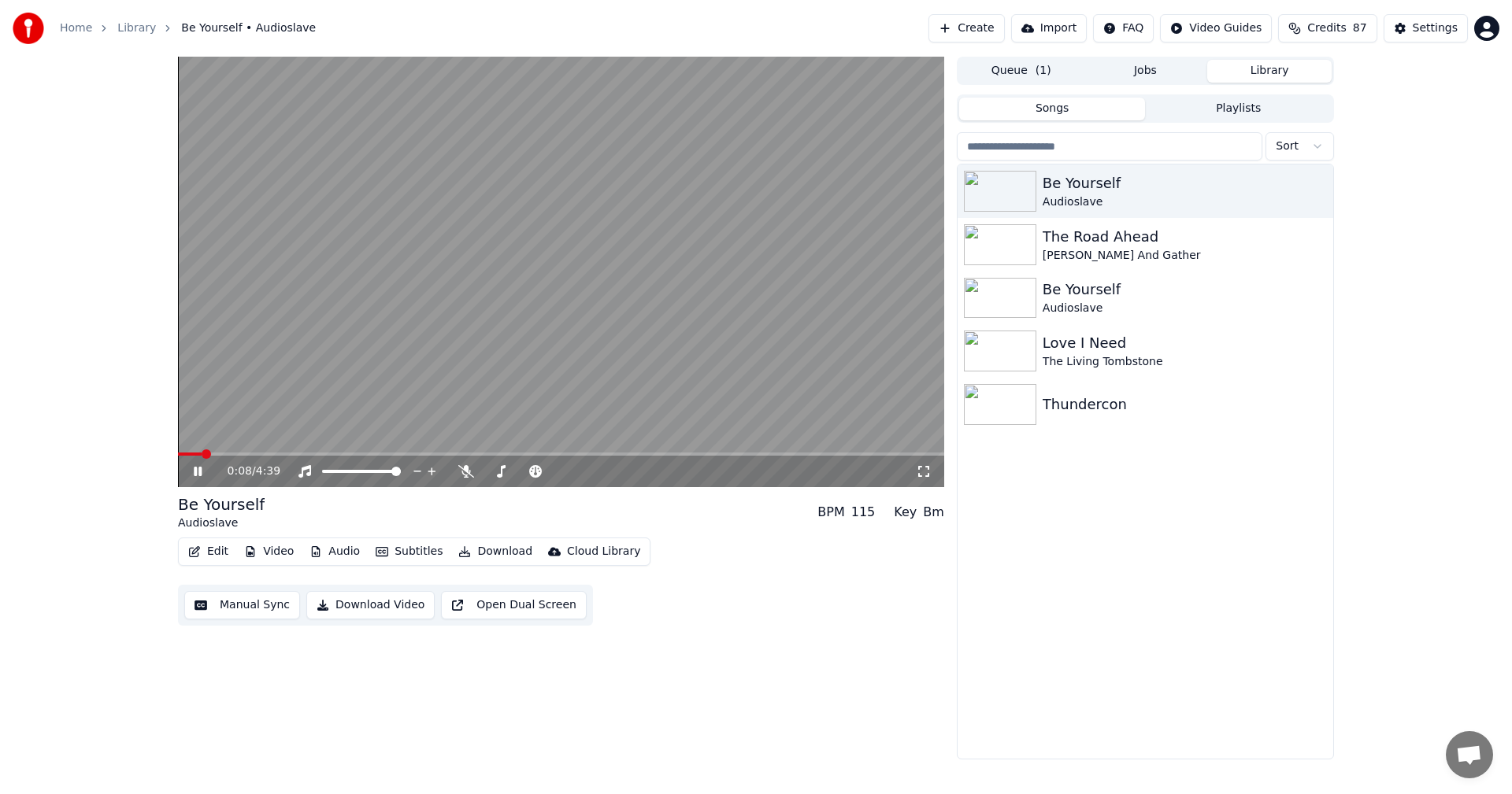
click at [243, 454] on span at bounding box center [561, 454] width 766 height 3
click at [279, 458] on div "0:24 / 4:39" at bounding box center [561, 471] width 766 height 32
click at [284, 451] on video at bounding box center [561, 272] width 766 height 431
click at [417, 454] on span at bounding box center [561, 454] width 766 height 3
click at [257, 416] on video at bounding box center [561, 272] width 766 height 431
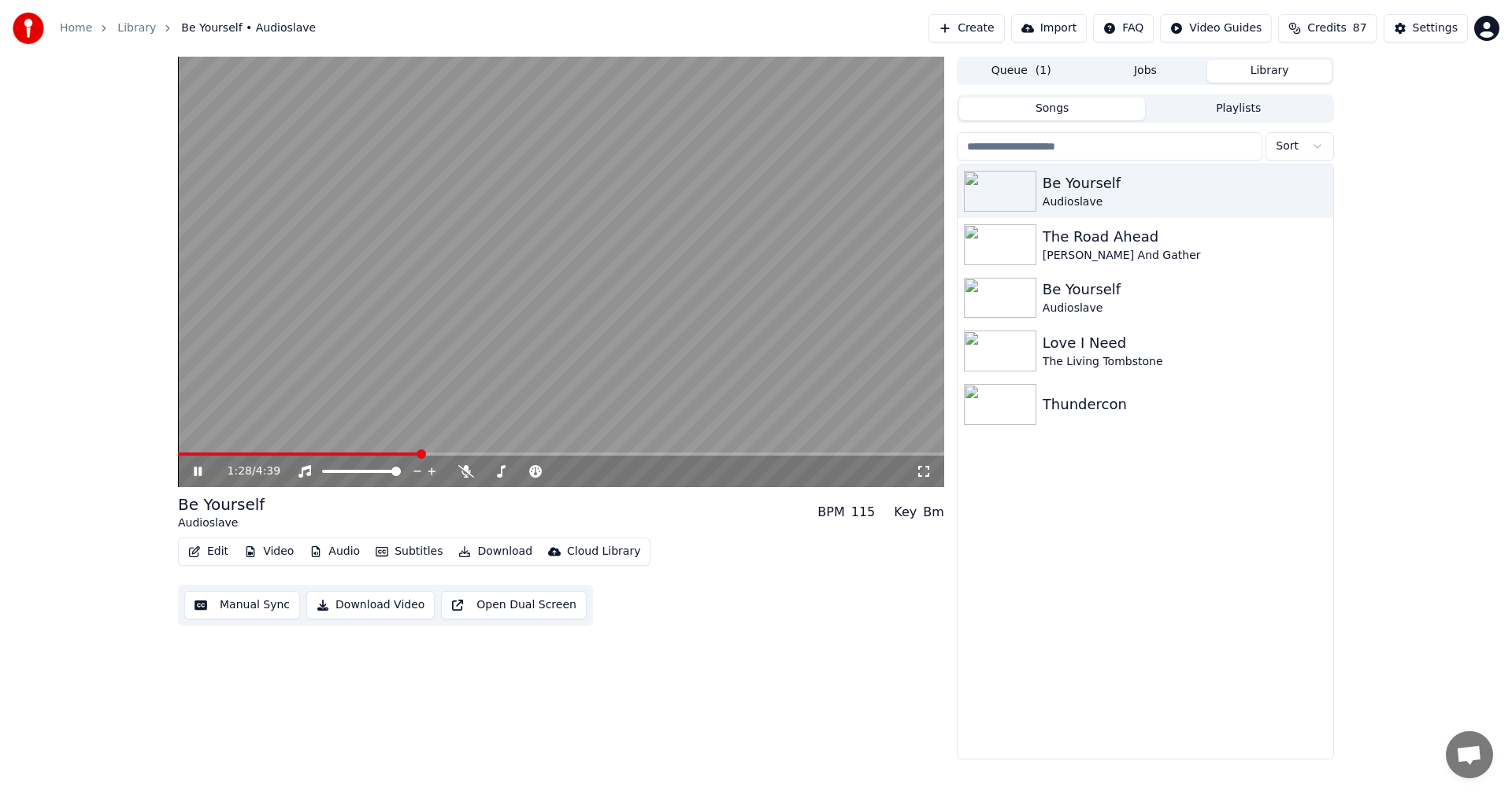
click at [463, 455] on span at bounding box center [561, 454] width 766 height 3
click at [451, 455] on span at bounding box center [329, 454] width 301 height 3
click at [403, 457] on div "1:41 / 4:39" at bounding box center [561, 471] width 766 height 32
click at [395, 451] on video at bounding box center [561, 272] width 766 height 431
click at [392, 455] on span at bounding box center [318, 454] width 279 height 3
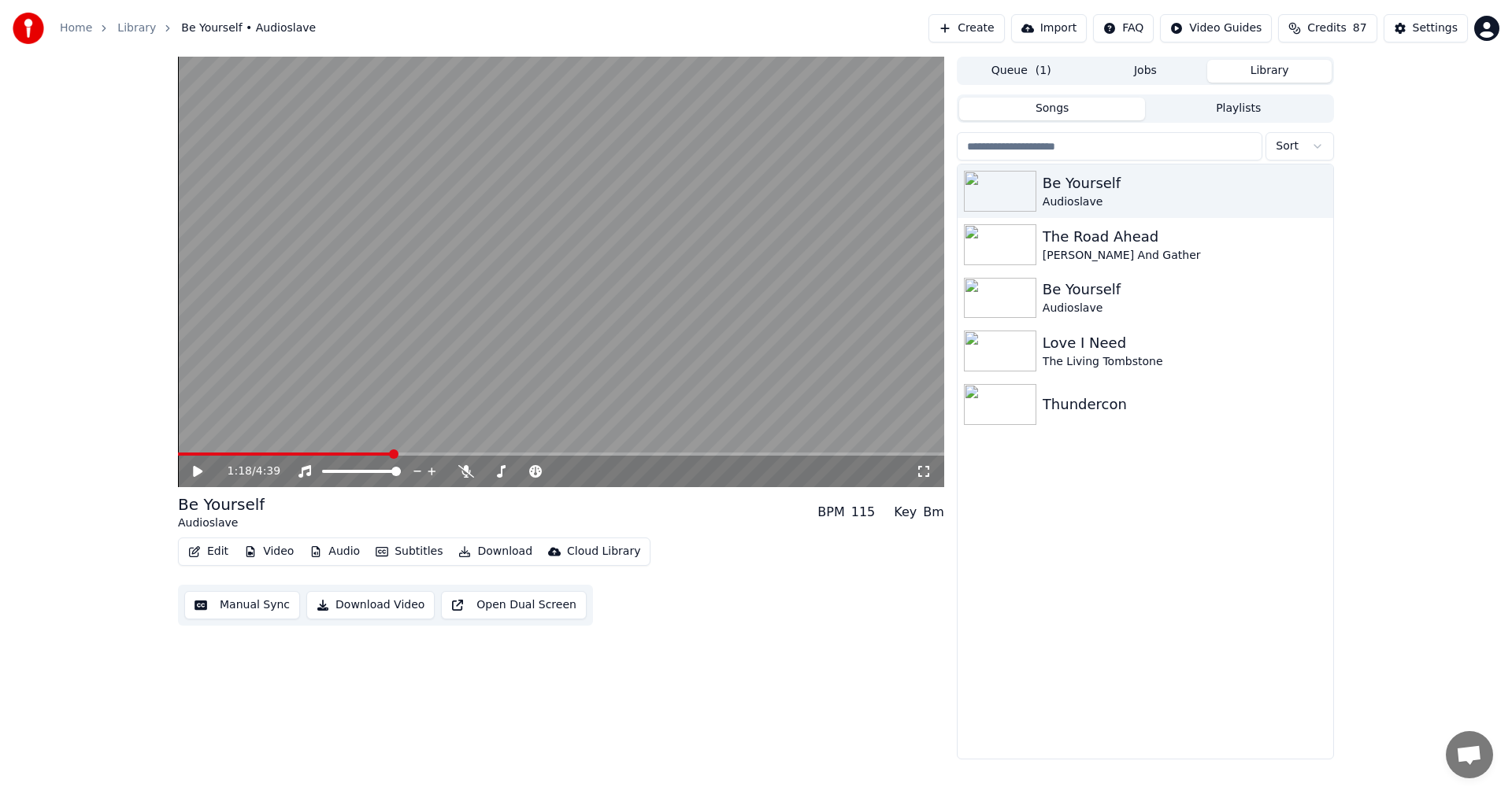
click at [198, 470] on icon at bounding box center [197, 471] width 9 height 11
click at [275, 454] on span at bounding box center [227, 454] width 98 height 3
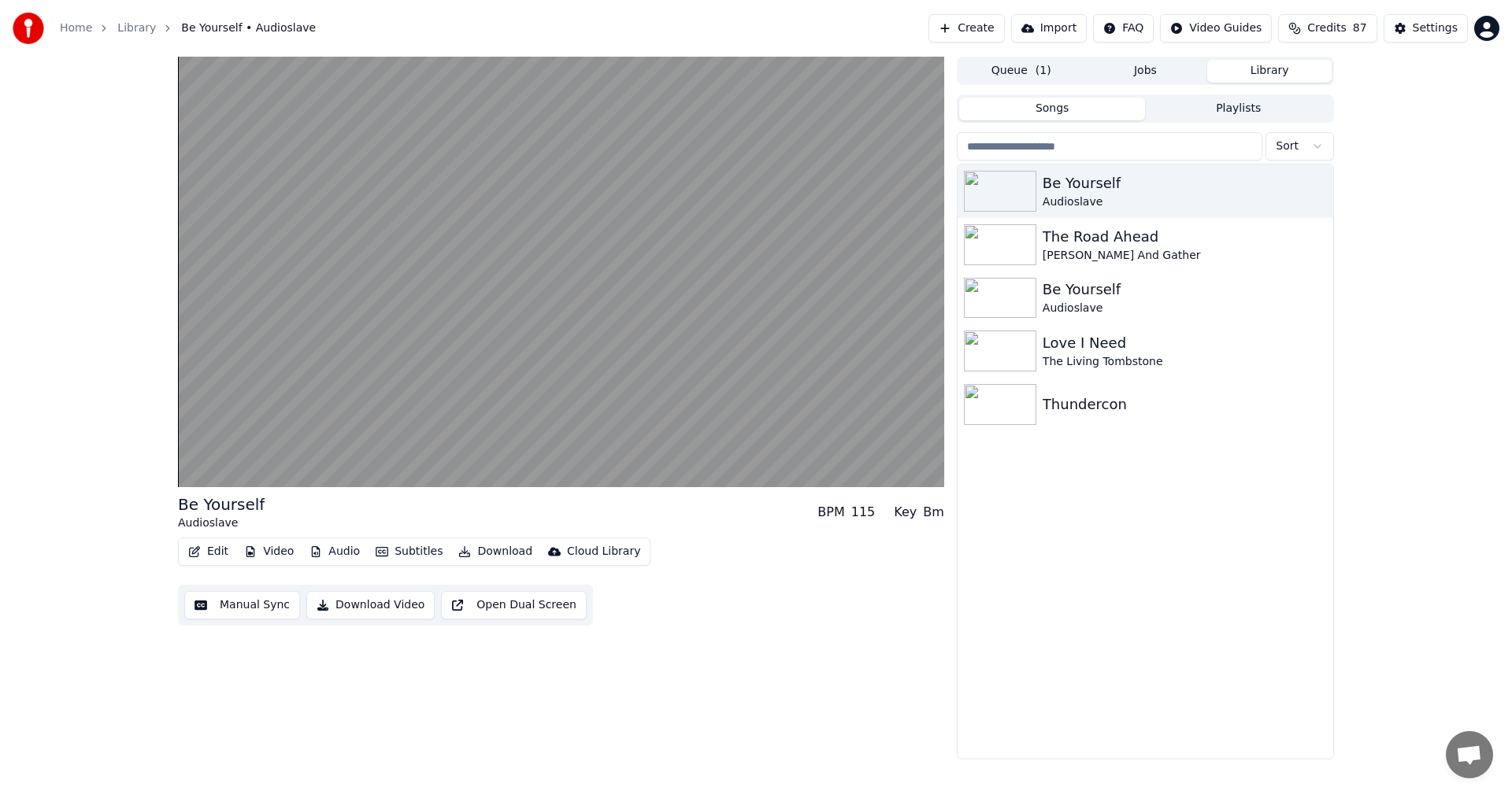
click at [432, 550] on button "Subtitles" at bounding box center [409, 551] width 80 height 22
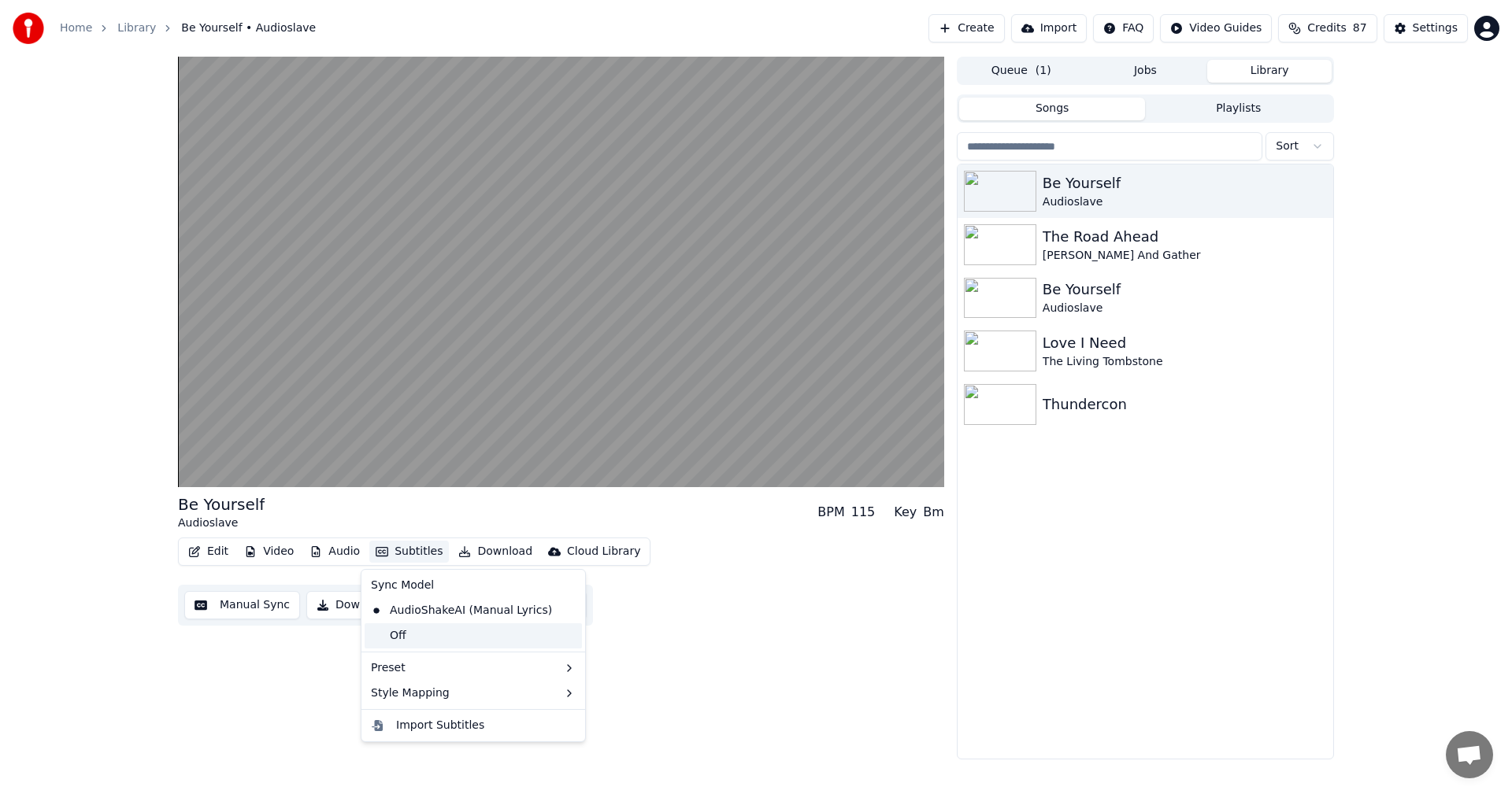
click at [427, 626] on div "Off" at bounding box center [472, 636] width 217 height 25
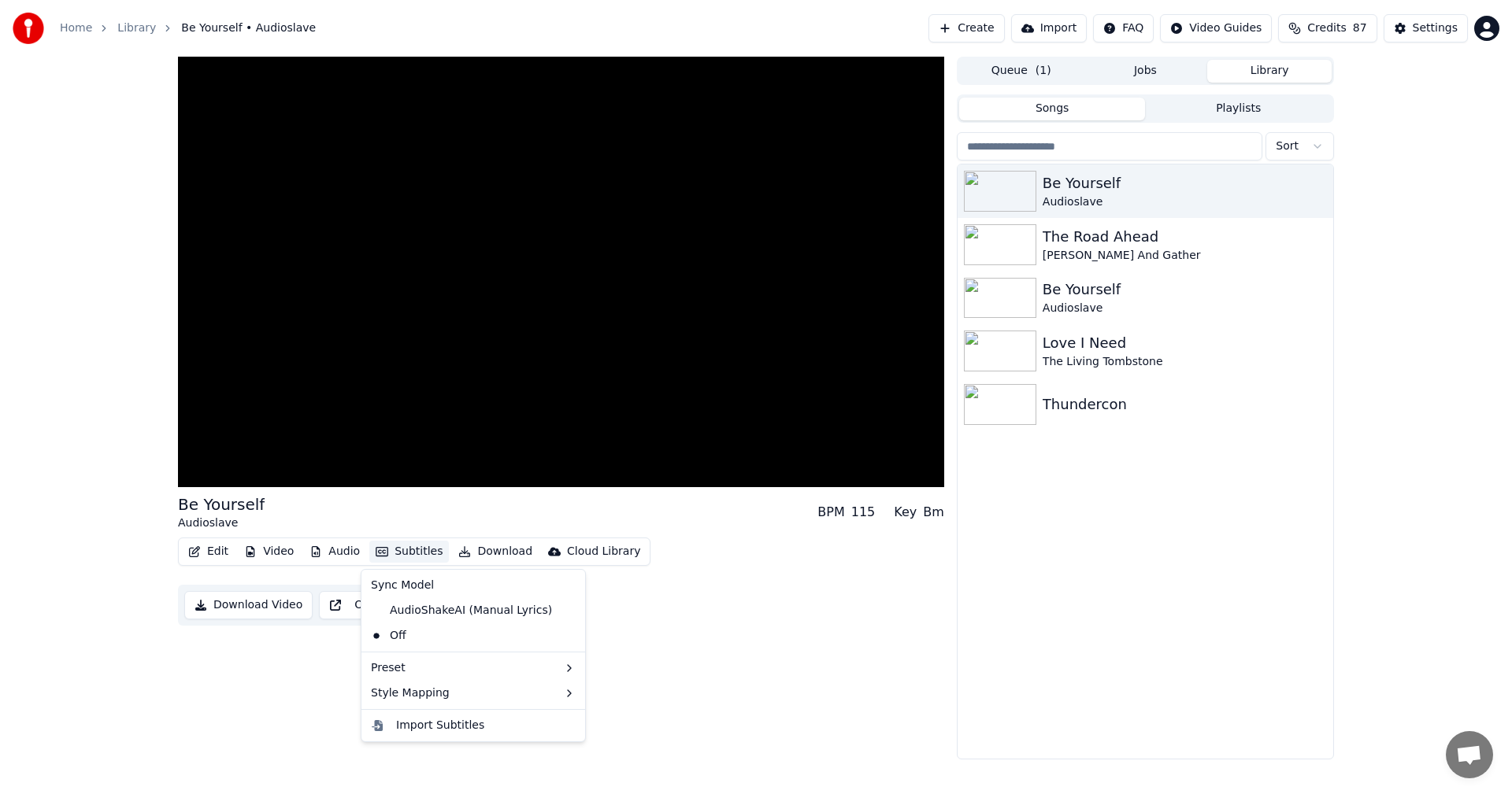
click at [415, 552] on button "Subtitles" at bounding box center [409, 551] width 80 height 22
click at [413, 608] on div "AudioShakeAI (Manual Lyrics)" at bounding box center [461, 610] width 194 height 25
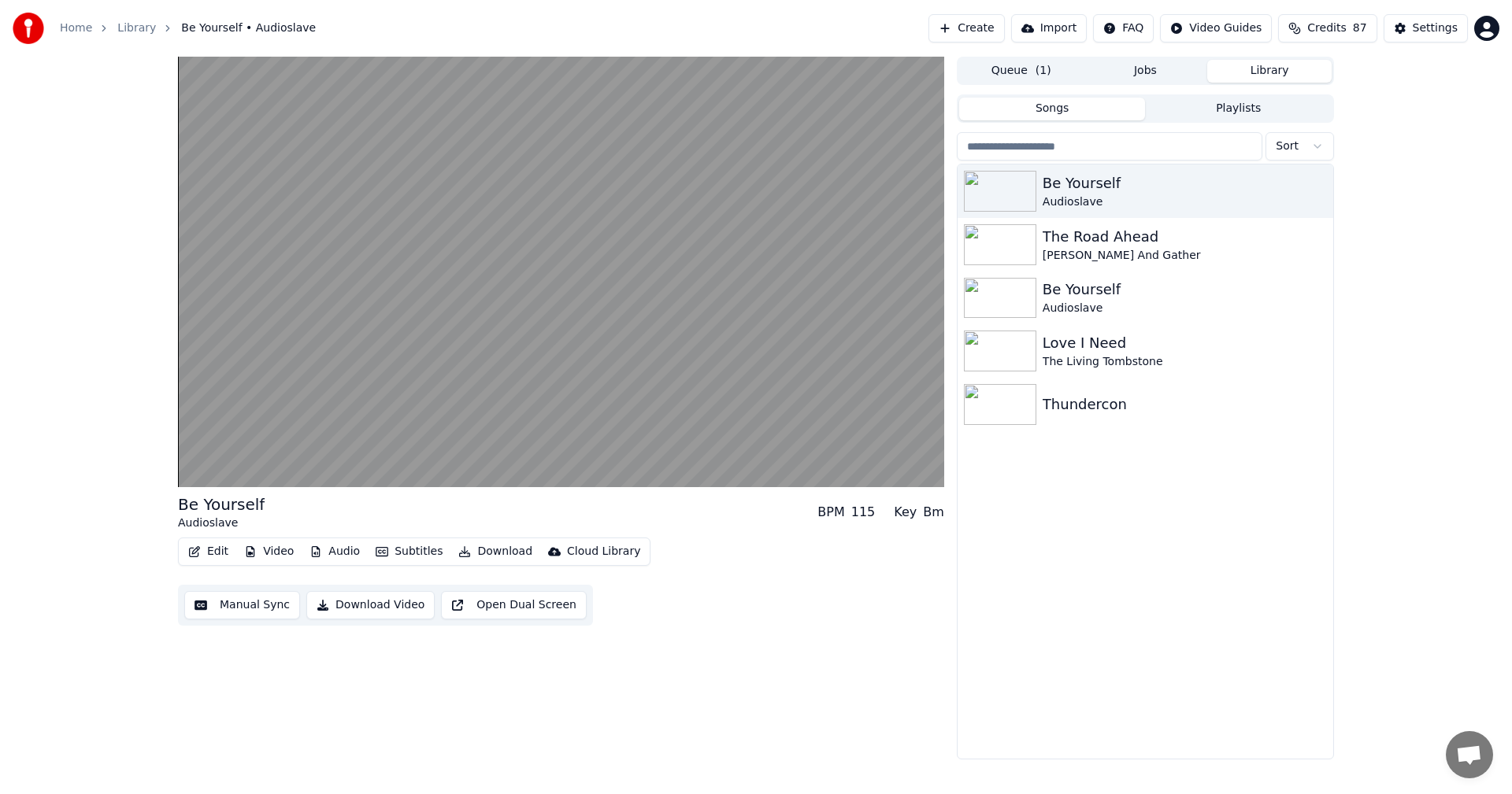
click at [416, 549] on button "Subtitles" at bounding box center [409, 551] width 80 height 22
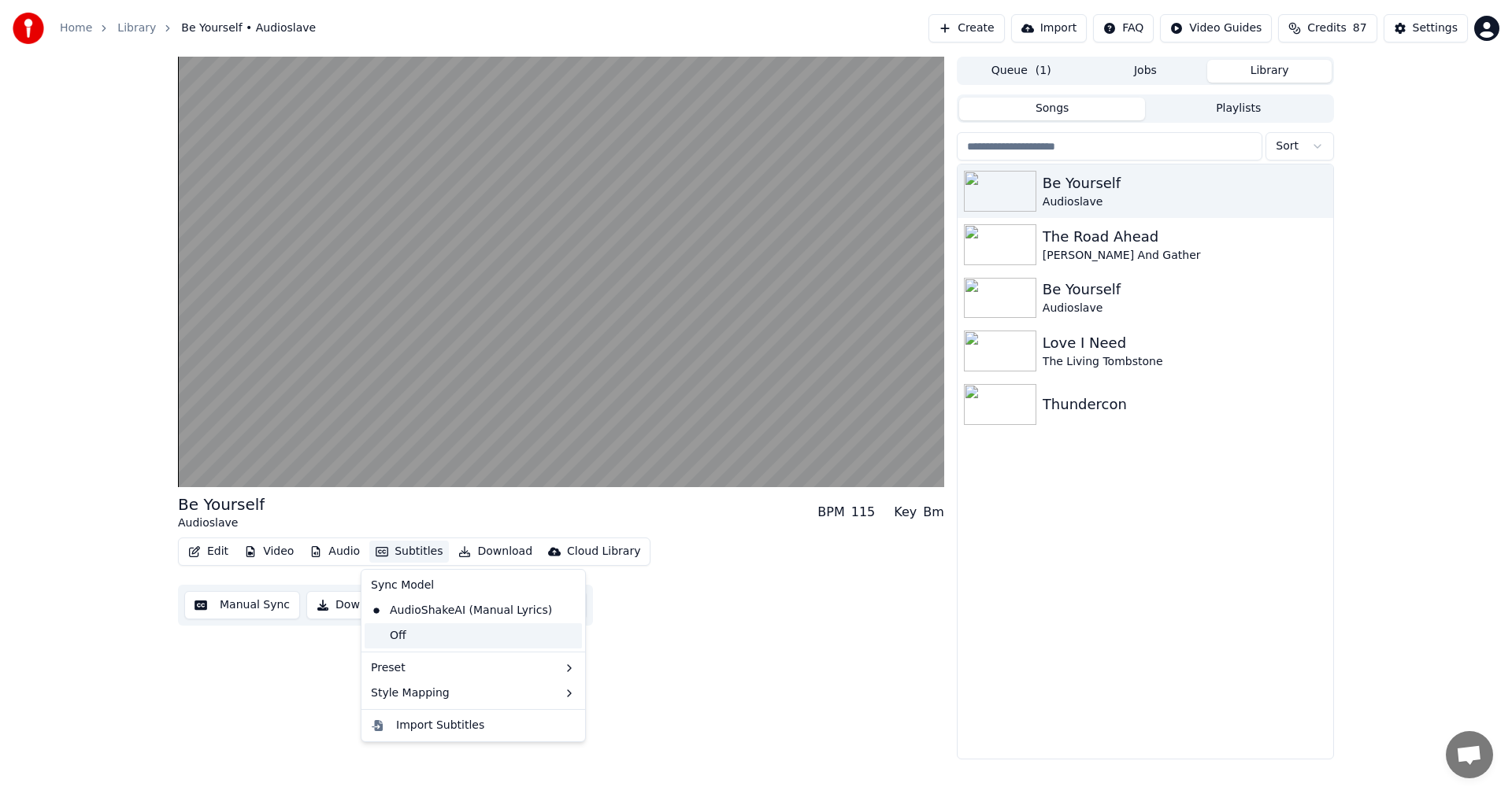
click at [422, 625] on div "Off" at bounding box center [472, 636] width 217 height 25
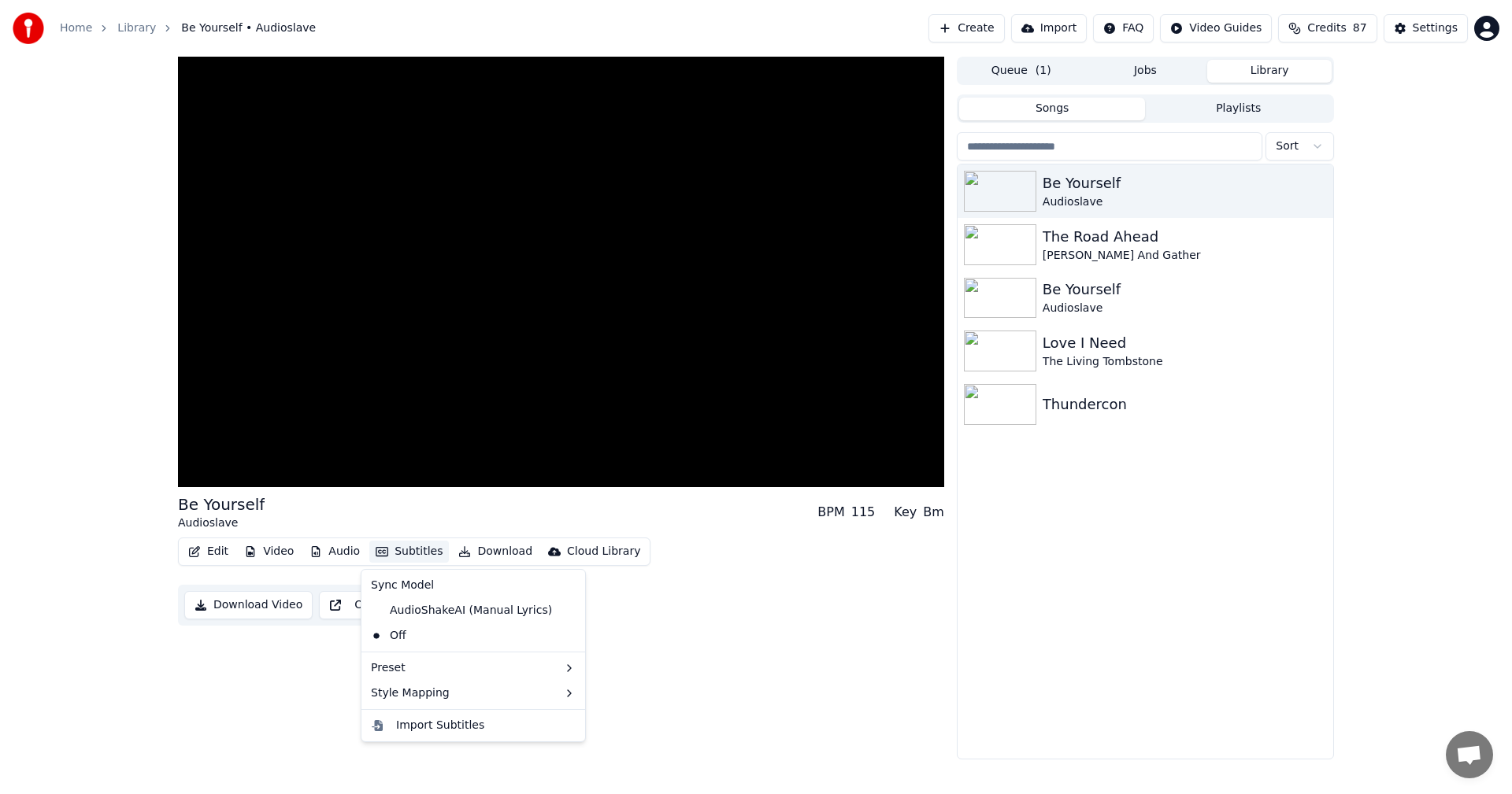
click at [406, 554] on button "Subtitles" at bounding box center [409, 551] width 80 height 22
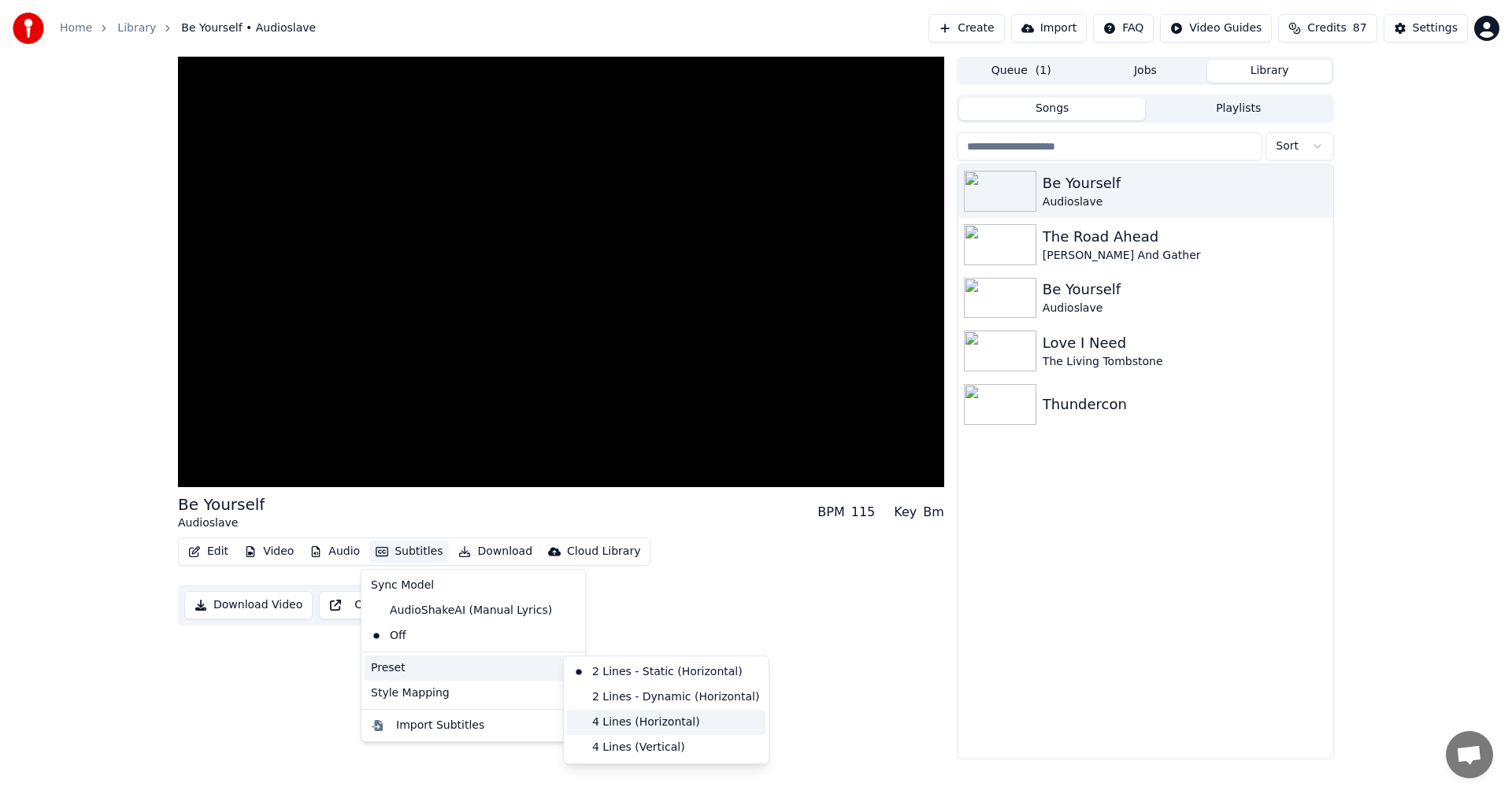
click at [646, 721] on div "4 Lines (Horizontal)" at bounding box center [666, 722] width 199 height 25
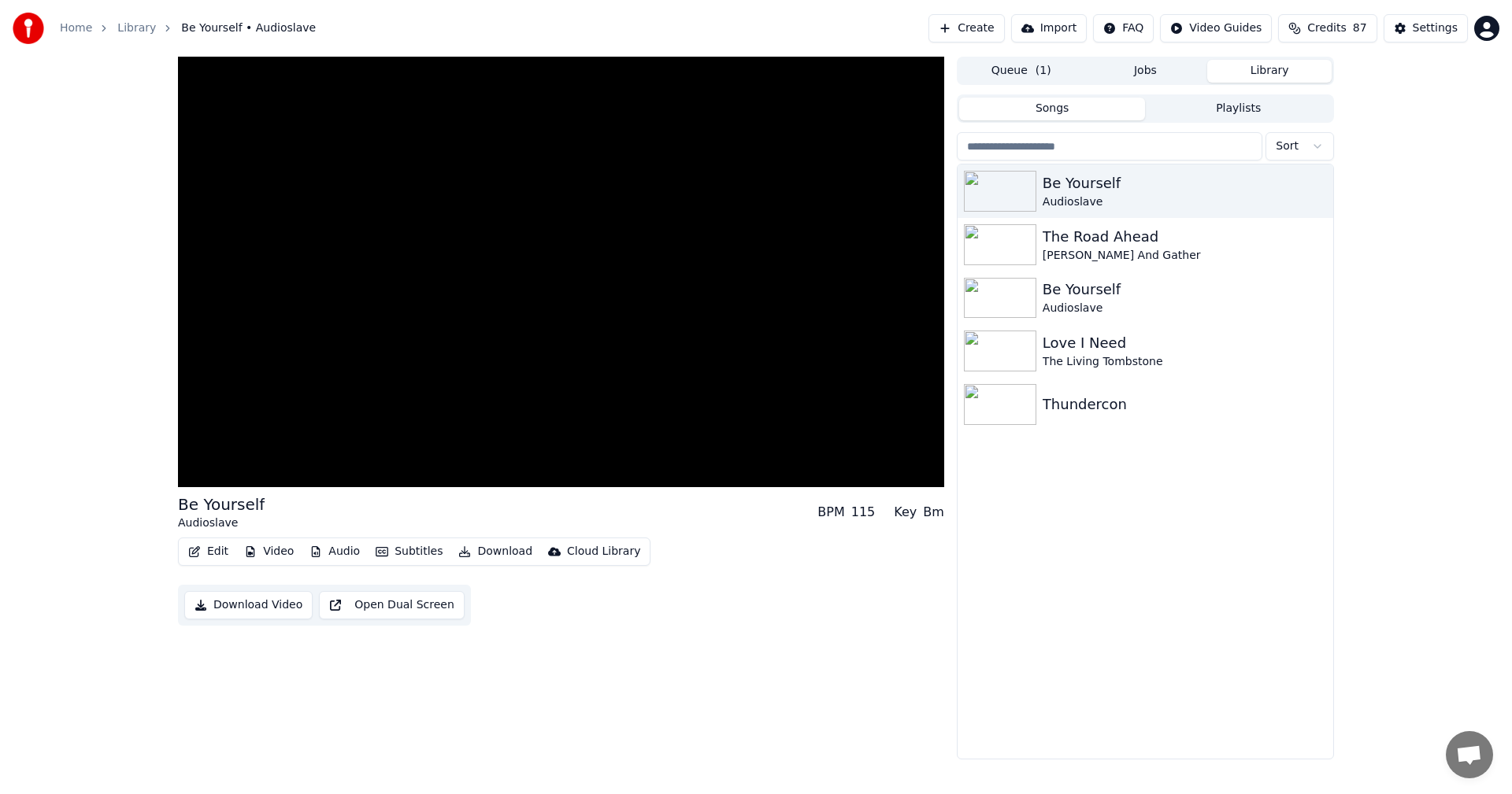
click at [407, 552] on button "Subtitles" at bounding box center [409, 551] width 80 height 22
click at [314, 610] on div "Be Yourself Audioslave BPM 115 Key Bm Edit Video Audio Subtitles Download Cloud…" at bounding box center [561, 407] width 766 height 703
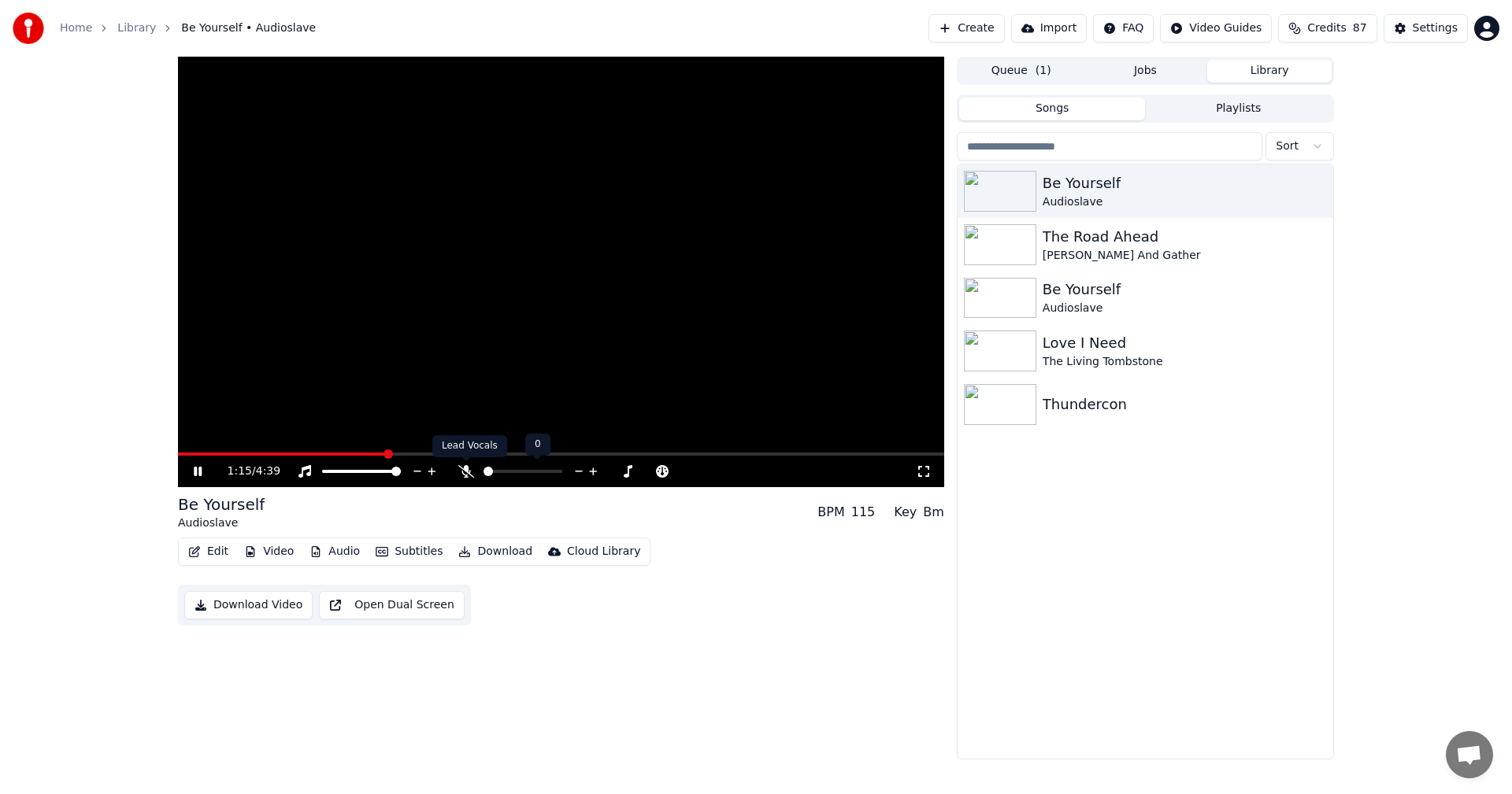
click at [467, 475] on icon at bounding box center [466, 471] width 16 height 12
click at [197, 474] on icon at bounding box center [197, 471] width 7 height 9
click at [178, 453] on span at bounding box center [182, 454] width 9 height 9
click at [196, 468] on icon at bounding box center [197, 471] width 9 height 11
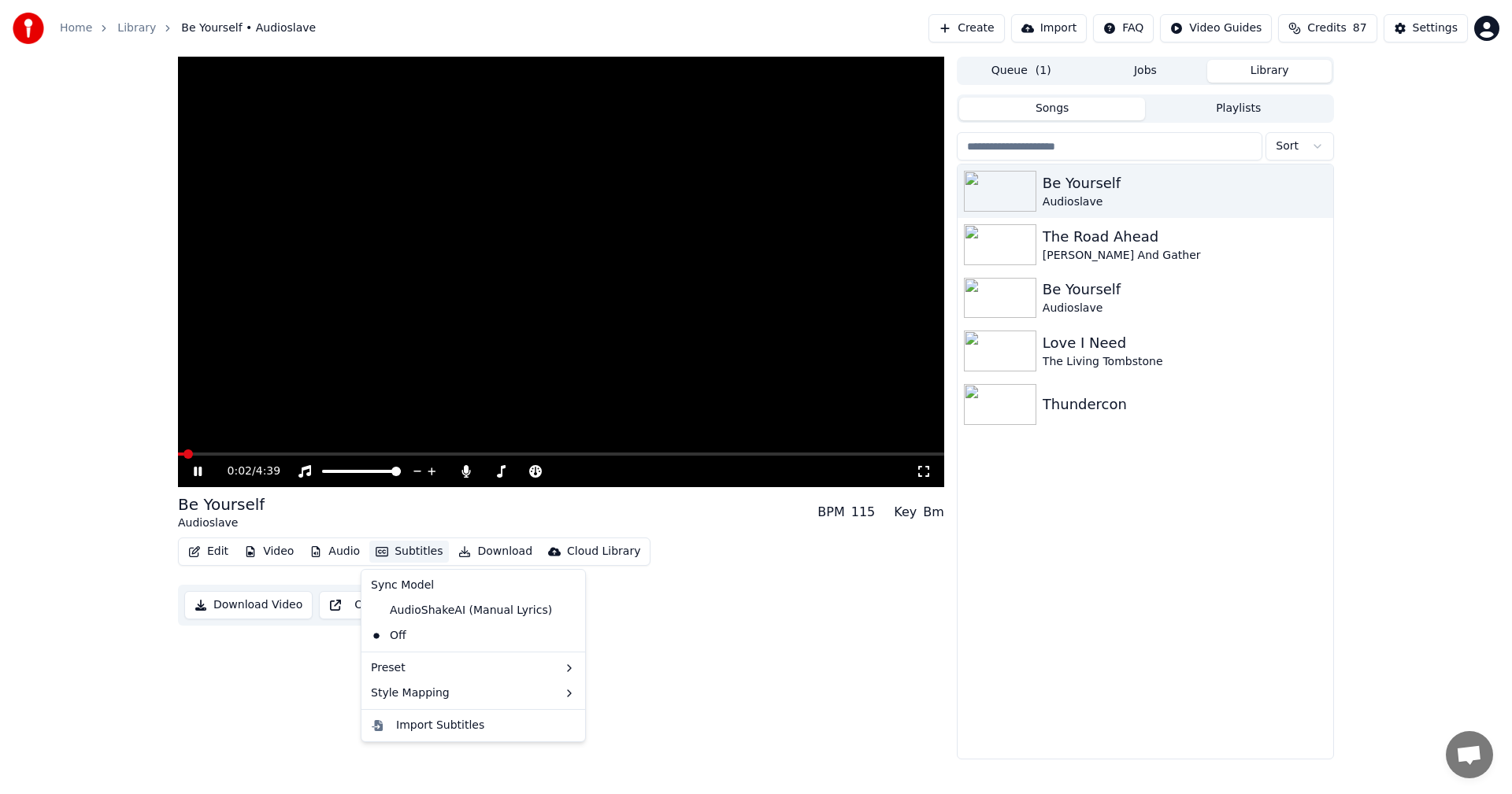
click at [422, 553] on button "Subtitles" at bounding box center [409, 551] width 80 height 22
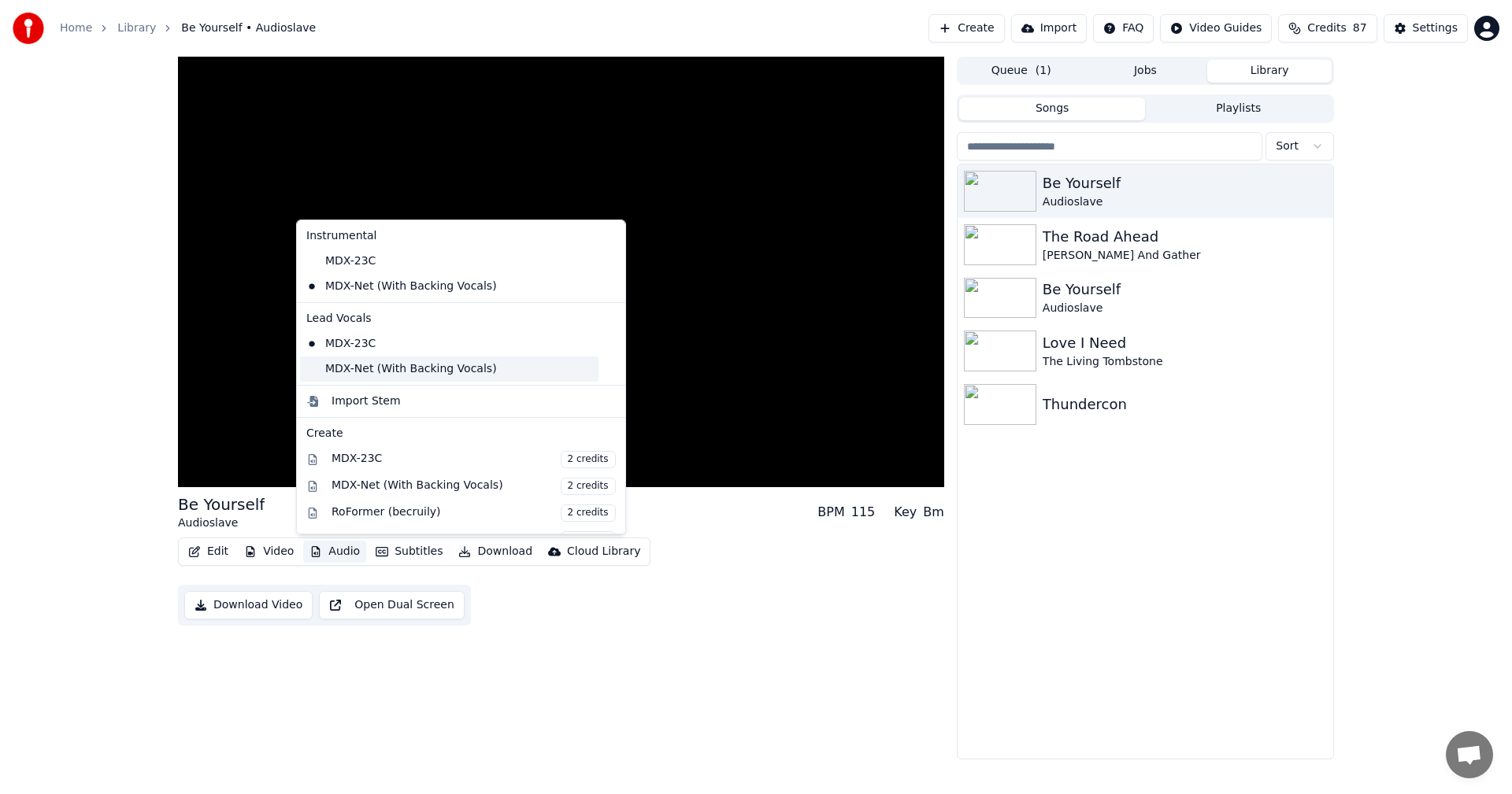
click at [347, 371] on div "MDX-Net (With Backing Vocals)" at bounding box center [449, 369] width 299 height 25
click at [335, 552] on button "Audio" at bounding box center [334, 551] width 63 height 22
click at [378, 377] on div "MDX-Net (With Backing Vocals)" at bounding box center [449, 369] width 299 height 25
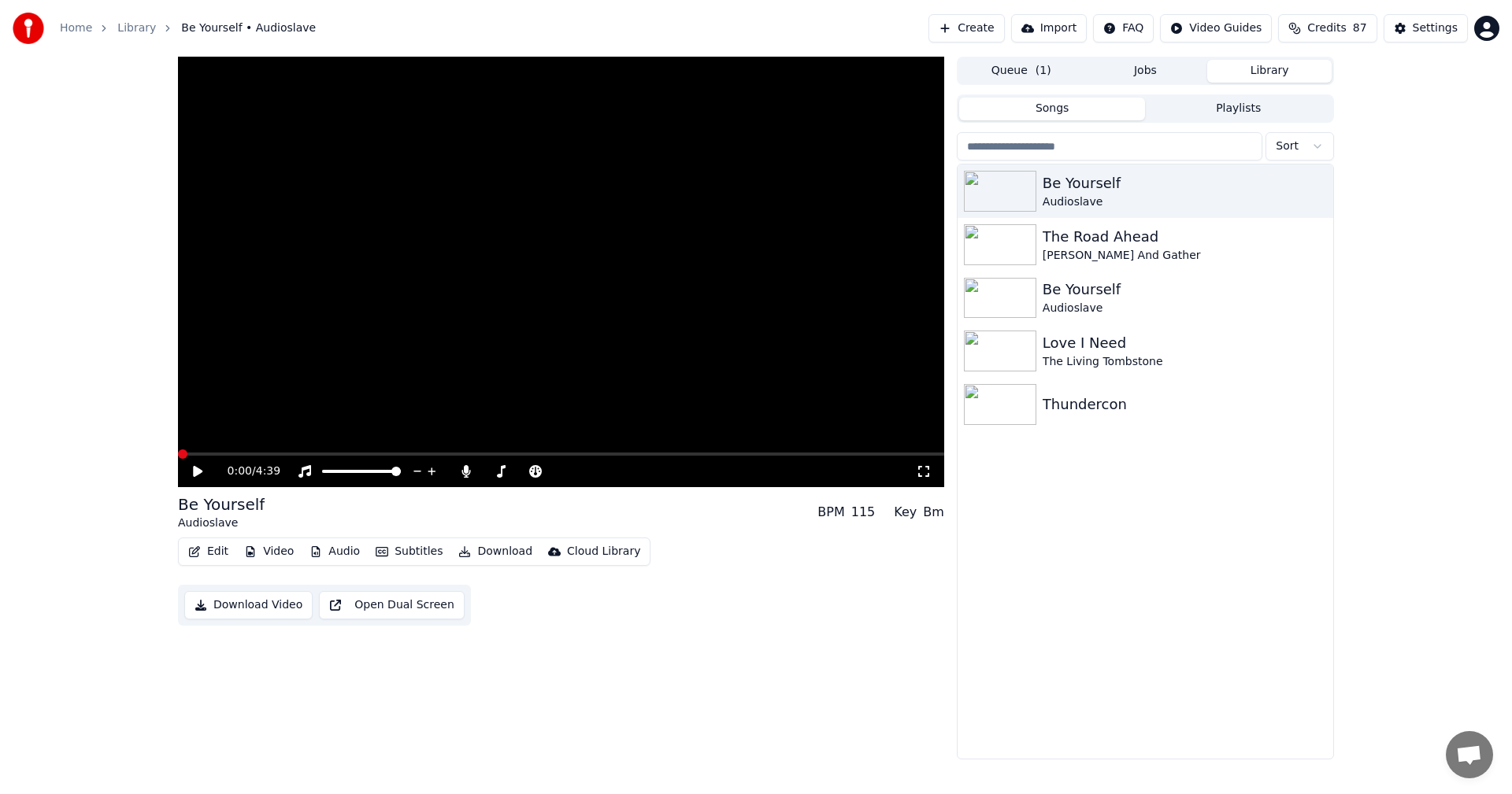
click at [178, 456] on span at bounding box center [182, 454] width 9 height 9
click at [398, 548] on button "Subtitles" at bounding box center [409, 551] width 80 height 22
click at [376, 550] on icon "button" at bounding box center [382, 551] width 12 height 9
click at [339, 550] on button "Audio" at bounding box center [334, 551] width 63 height 22
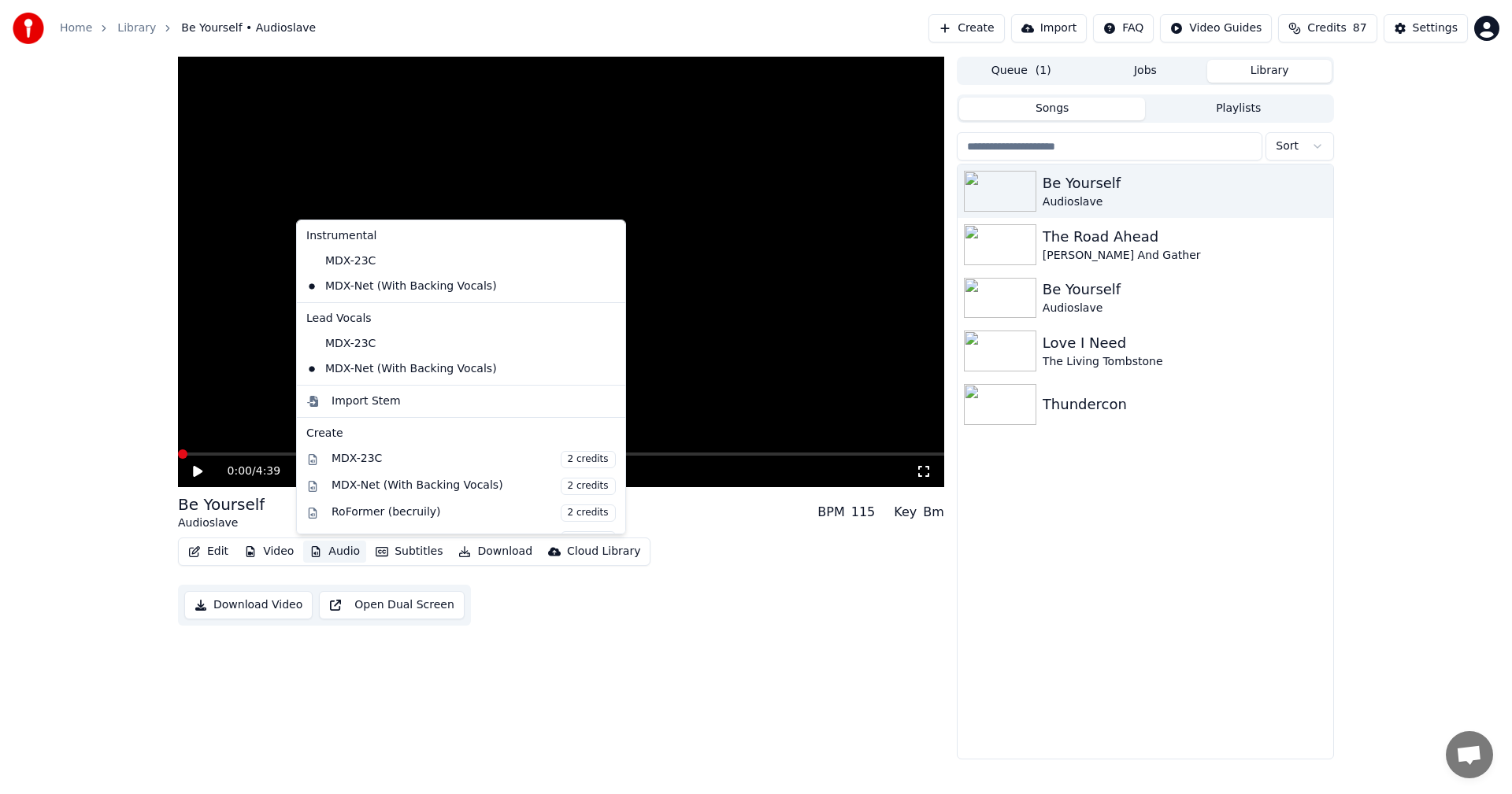
click at [339, 550] on button "Audio" at bounding box center [334, 551] width 63 height 22
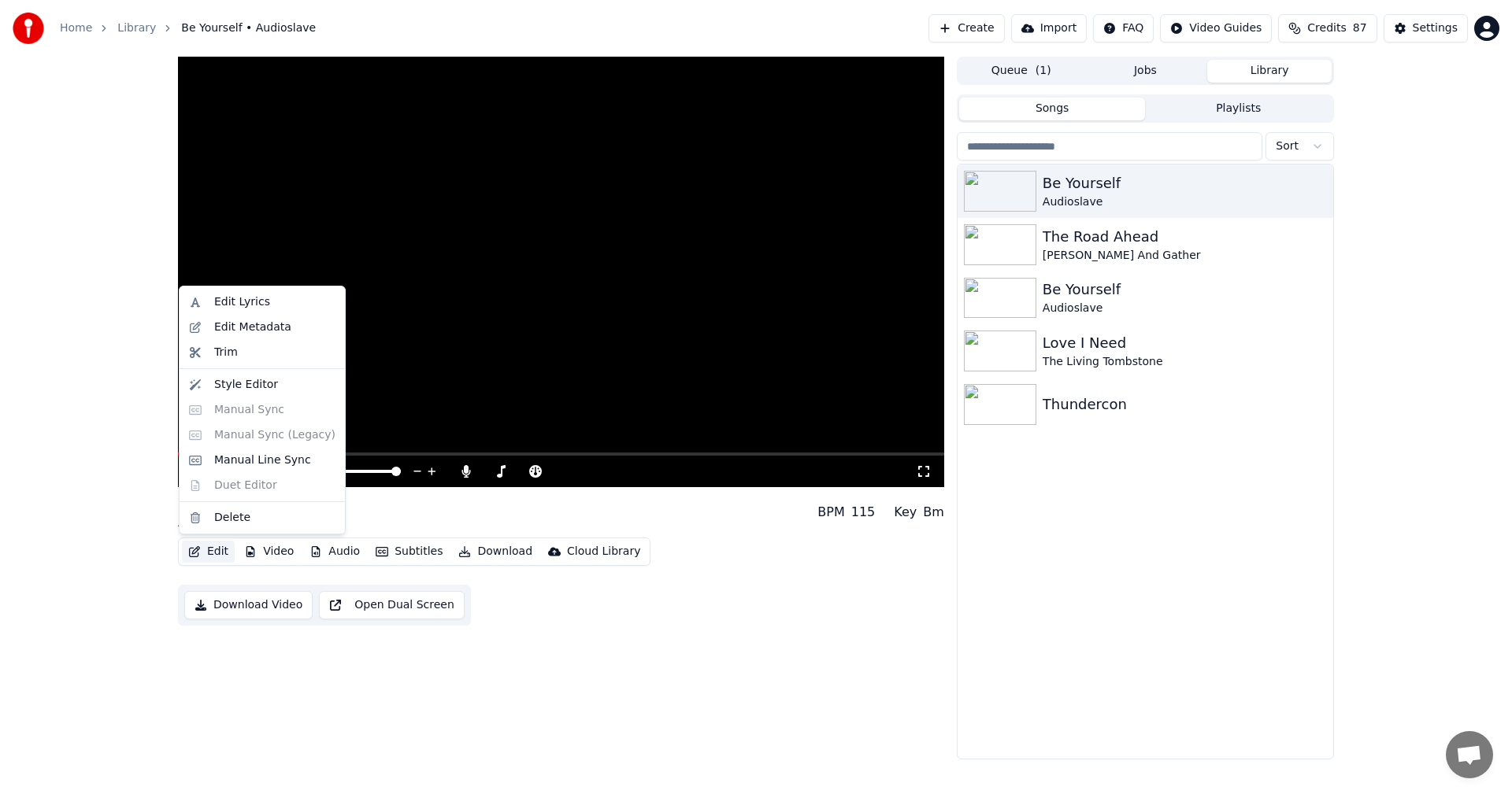
click at [195, 547] on icon "button" at bounding box center [194, 551] width 12 height 11
click at [270, 389] on div "Style Editor" at bounding box center [274, 384] width 121 height 16
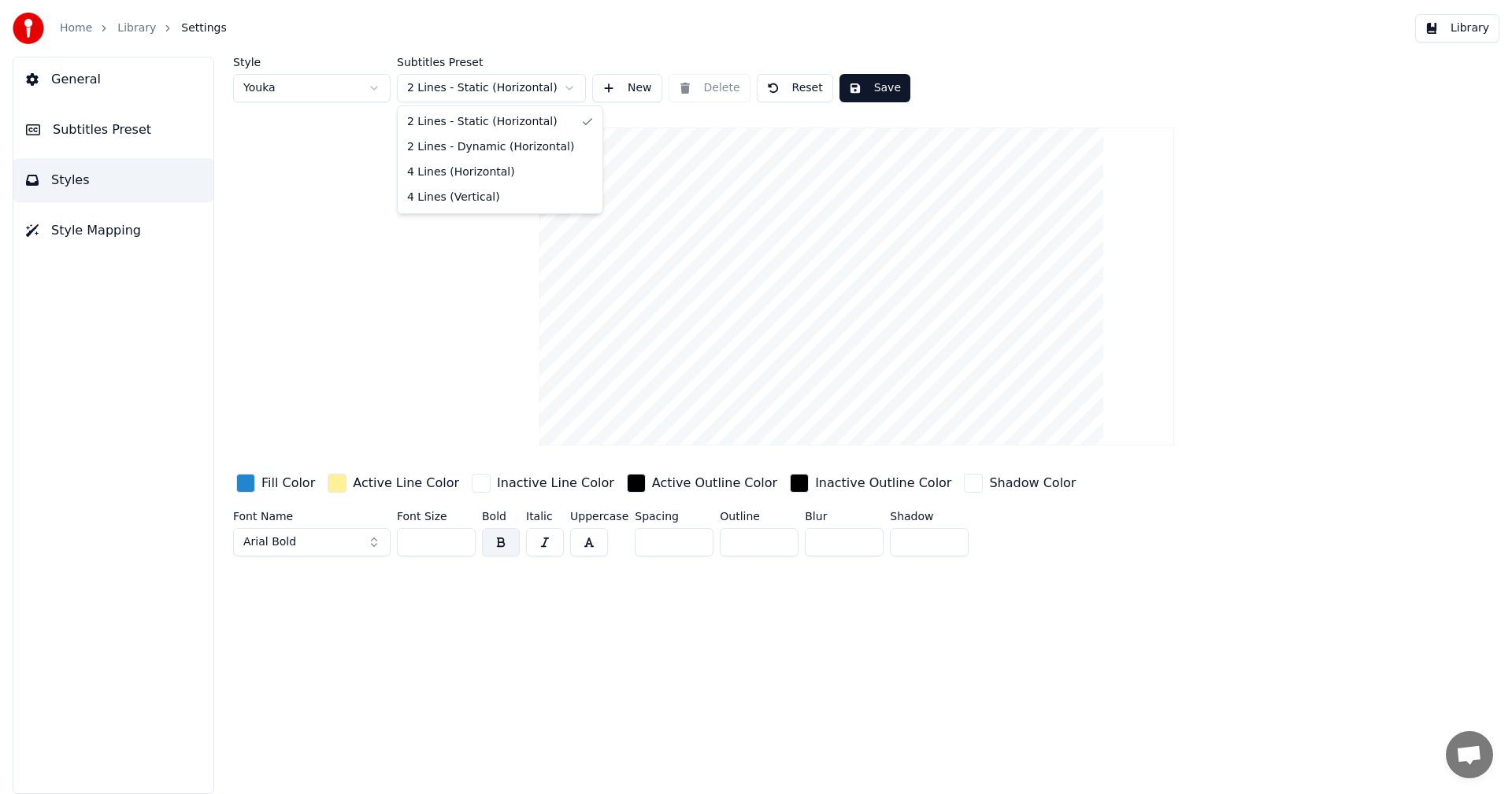
click at [444, 92] on html "Home Library Settings Library General Subtitles Preset Styles Style Mapping Sty…" at bounding box center [756, 397] width 1512 height 794
click at [509, 91] on html "Home Library Settings Library General Subtitles Preset Styles Style Mapping Sty…" at bounding box center [756, 397] width 1512 height 794
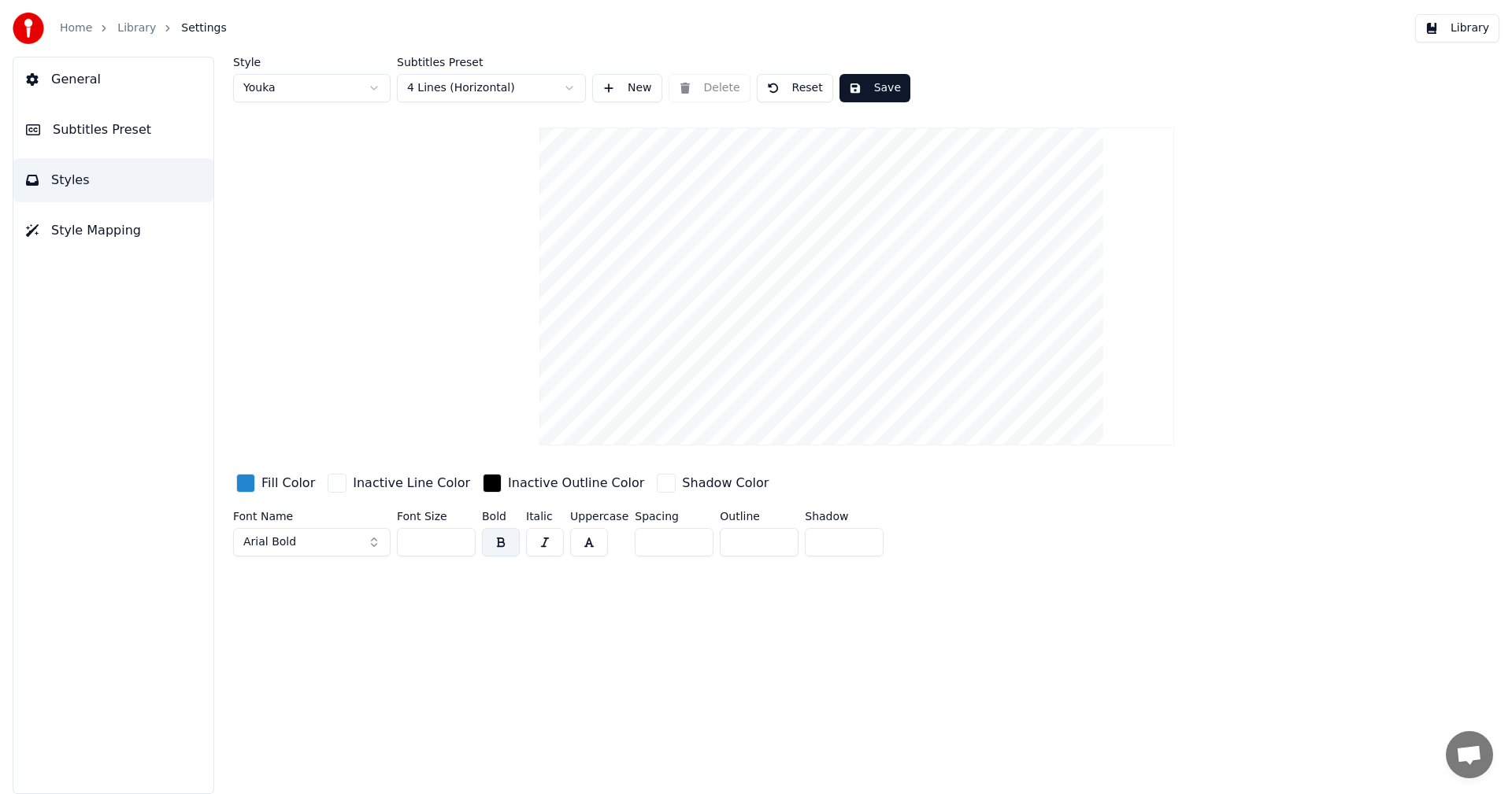
click at [509, 91] on html "Home Library Settings Library General Subtitles Preset Styles Style Mapping Sty…" at bounding box center [756, 397] width 1512 height 794
click at [847, 88] on button "Save" at bounding box center [874, 88] width 71 height 28
click at [858, 87] on button "Save" at bounding box center [874, 88] width 71 height 28
click at [316, 83] on html "Home Library Settings Library General Subtitles Preset Styles Style Mapping Sty…" at bounding box center [756, 397] width 1512 height 794
click at [346, 86] on html "Home Library Settings Library General Subtitles Preset Styles Style Mapping Sty…" at bounding box center [756, 397] width 1512 height 794
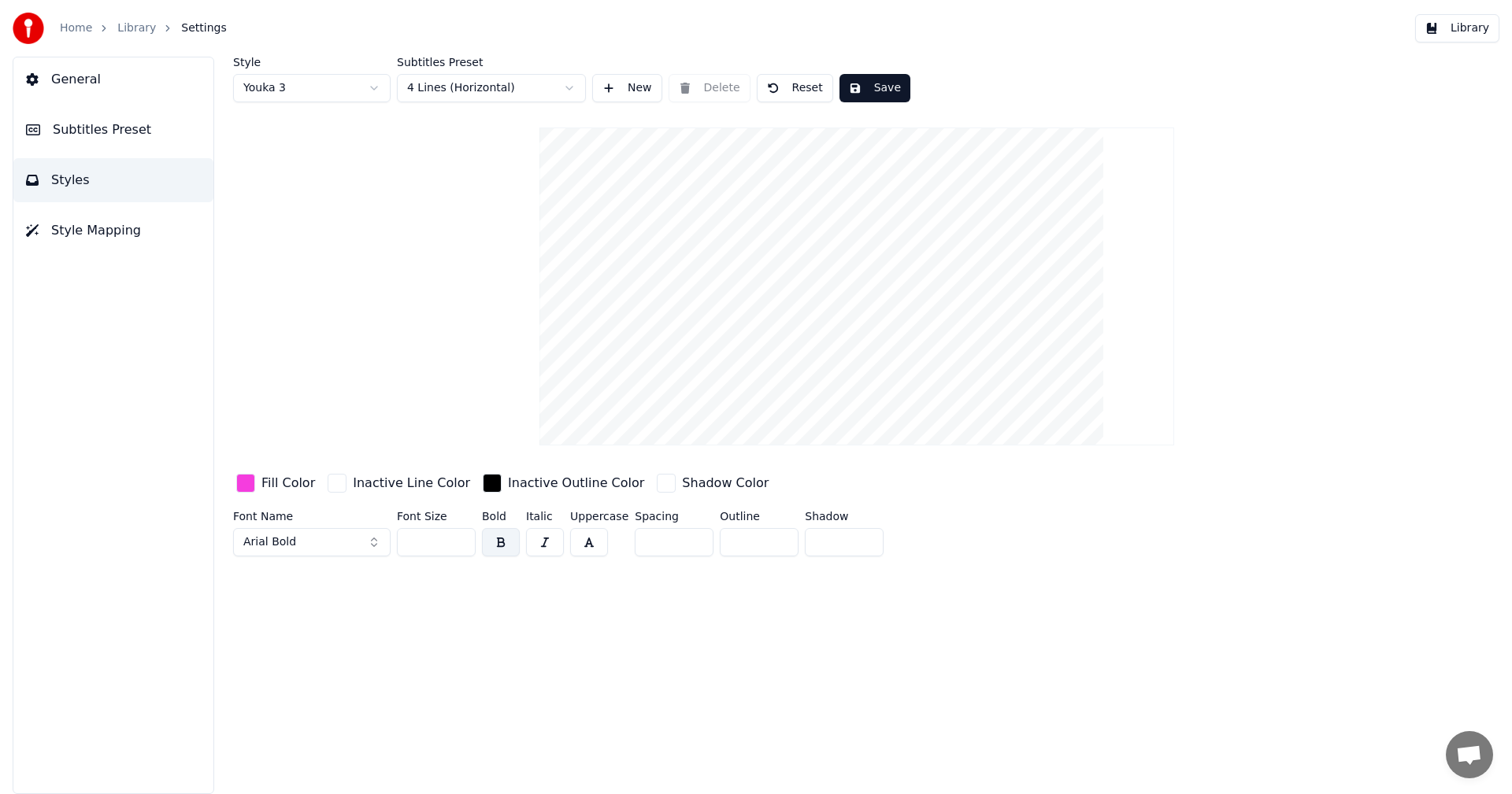
click at [332, 88] on html "Home Library Settings Library General Subtitles Preset Styles Style Mapping Sty…" at bounding box center [756, 397] width 1512 height 794
click at [356, 86] on html "Home Library Settings Library General Subtitles Preset Styles Style Mapping Sty…" at bounding box center [756, 397] width 1512 height 794
click at [332, 81] on html "Home Library Settings Library General Subtitles Preset Styles Style Mapping Sty…" at bounding box center [756, 397] width 1512 height 794
click at [332, 91] on html "Home Library Settings Library General Subtitles Preset Styles Style Mapping Sty…" at bounding box center [756, 397] width 1512 height 794
click at [334, 96] on html "Home Library Settings Library General Subtitles Preset Styles Style Mapping Sty…" at bounding box center [756, 397] width 1512 height 794
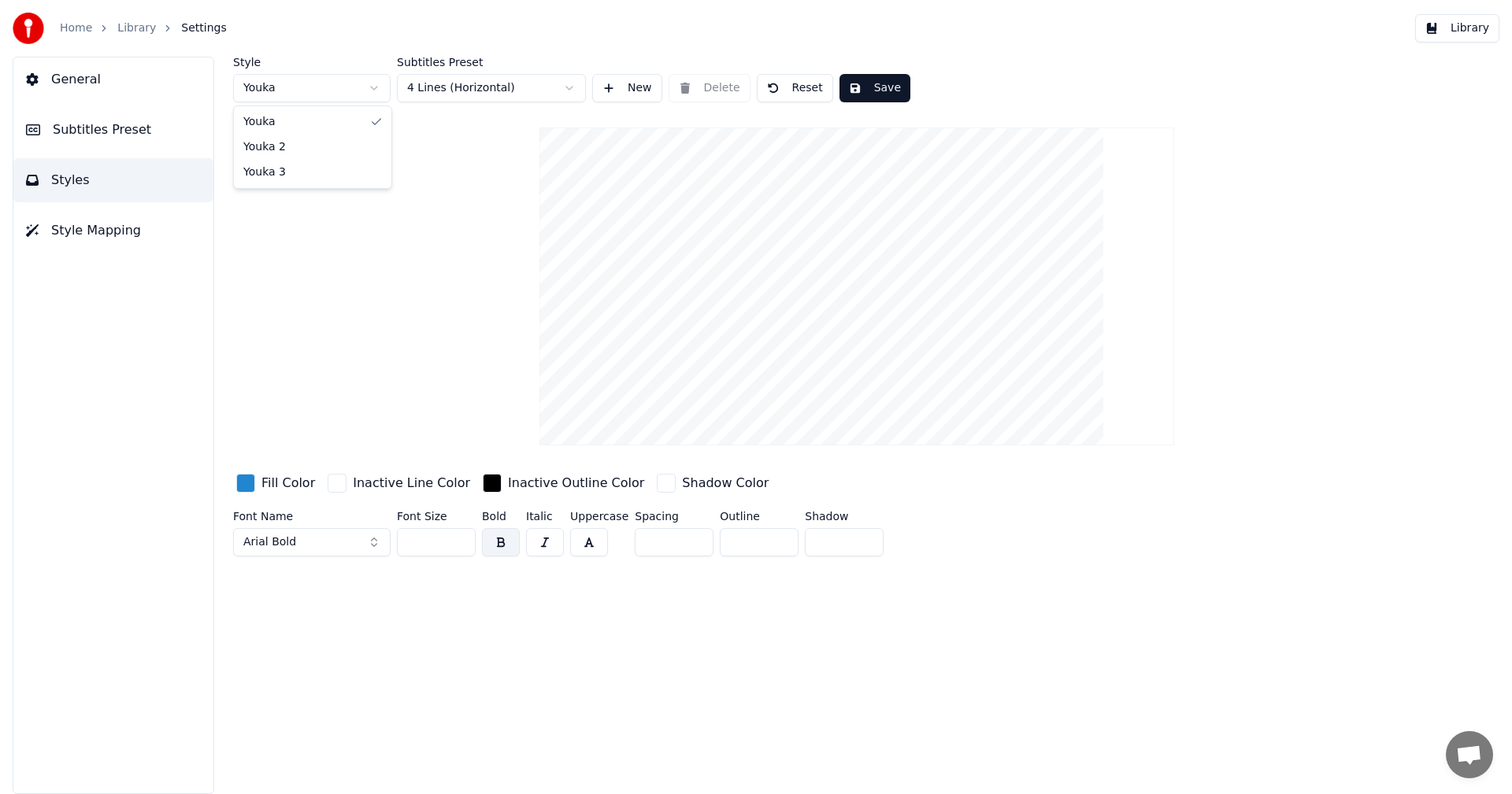
click at [341, 90] on html "Home Library Settings Library General Subtitles Preset Styles Style Mapping Sty…" at bounding box center [756, 397] width 1512 height 794
click at [346, 84] on html "Home Library Settings Library General Subtitles Preset Styles Style Mapping Sty…" at bounding box center [756, 397] width 1512 height 794
click at [844, 93] on button "Save" at bounding box center [874, 88] width 71 height 28
click at [320, 96] on html "Home Library Settings Library General Subtitles Preset Styles Style Mapping Sty…" at bounding box center [756, 397] width 1512 height 794
type input "**"
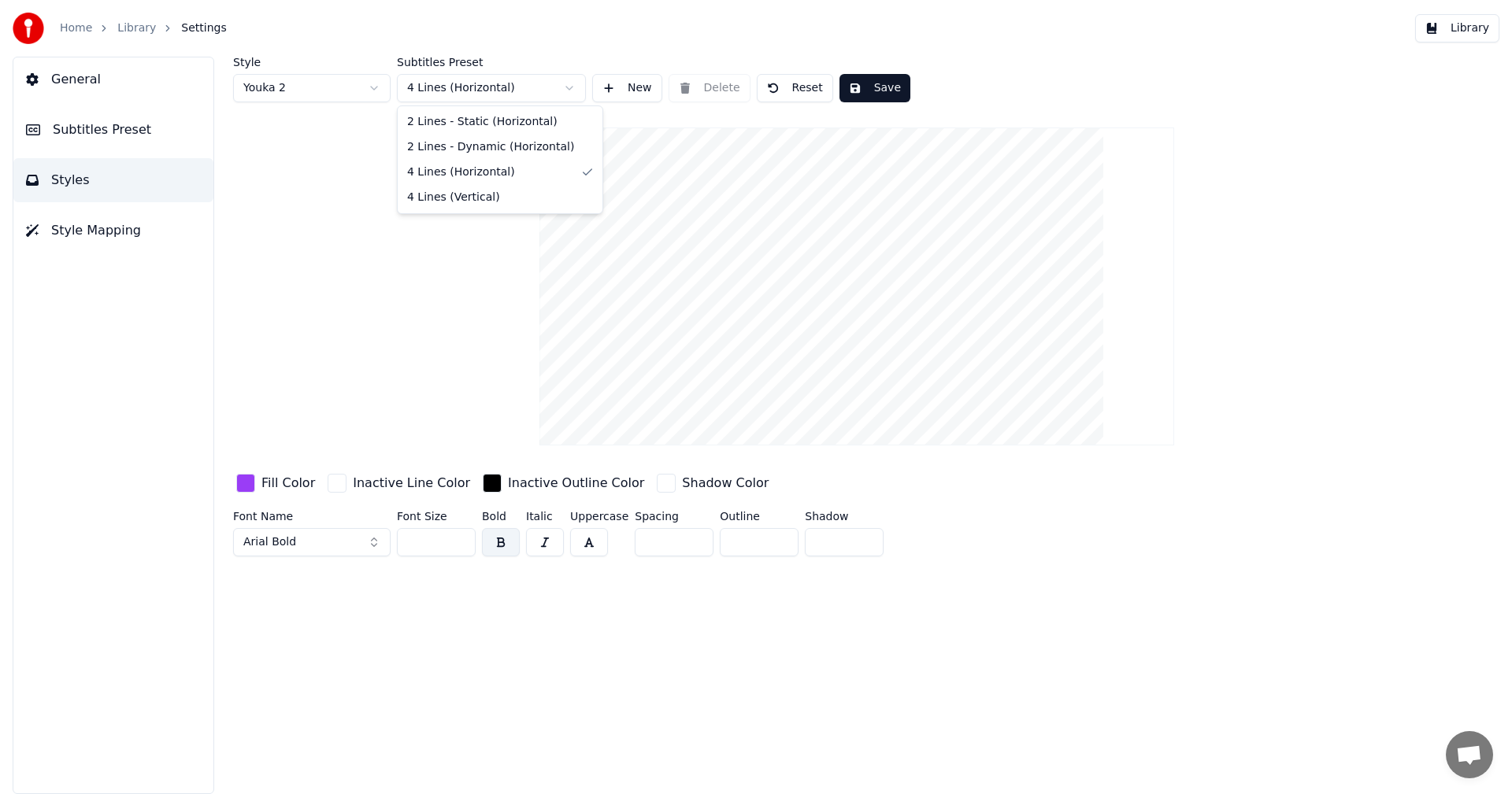
click at [543, 92] on html "Home Library Settings Library General Subtitles Preset Styles Style Mapping Sty…" at bounding box center [756, 397] width 1512 height 794
click at [465, 91] on html "Home Library Settings Library General Subtitles Preset Styles Style Mapping Sty…" at bounding box center [756, 397] width 1512 height 794
drag, startPoint x: 483, startPoint y: 196, endPoint x: 480, endPoint y: 126, distance: 70.1
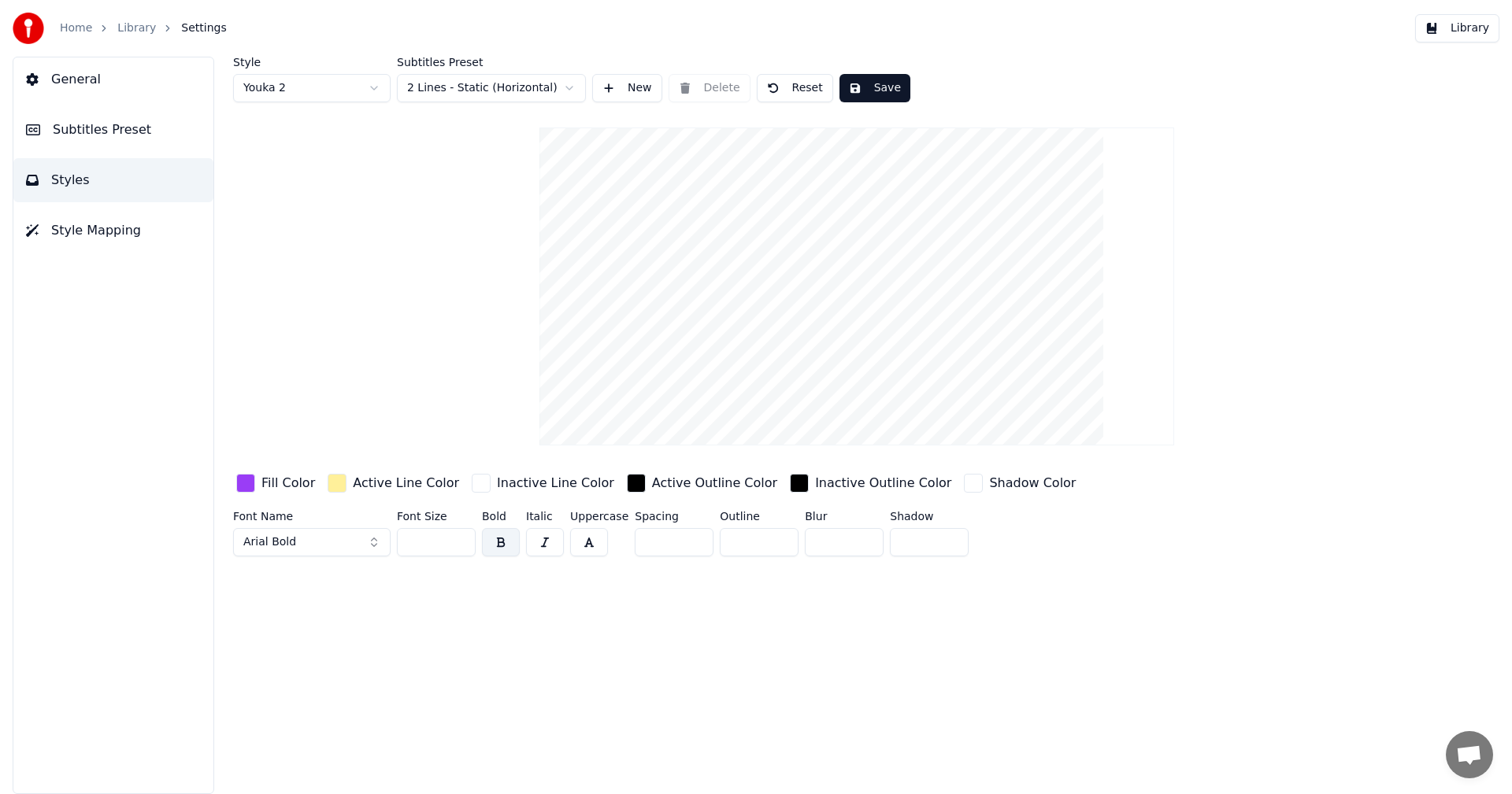
click at [494, 82] on html "Home Library Settings Library General Subtitles Preset Styles Style Mapping Sty…" at bounding box center [756, 397] width 1512 height 794
click at [877, 86] on button "Save" at bounding box center [874, 88] width 71 height 28
click at [120, 28] on link "Library" at bounding box center [136, 28] width 38 height 16
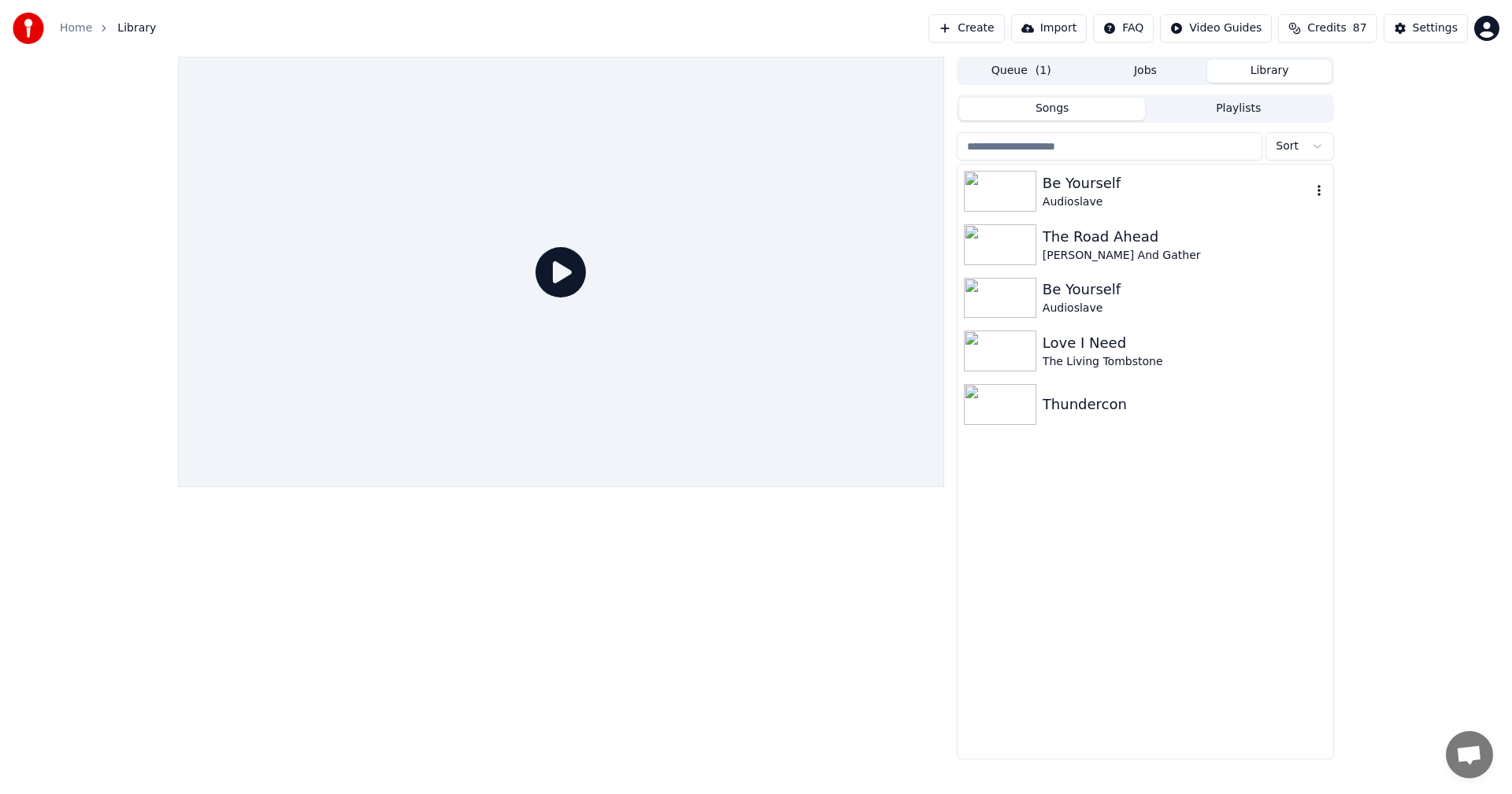
click at [1099, 187] on div "Be Yourself" at bounding box center [1176, 183] width 269 height 22
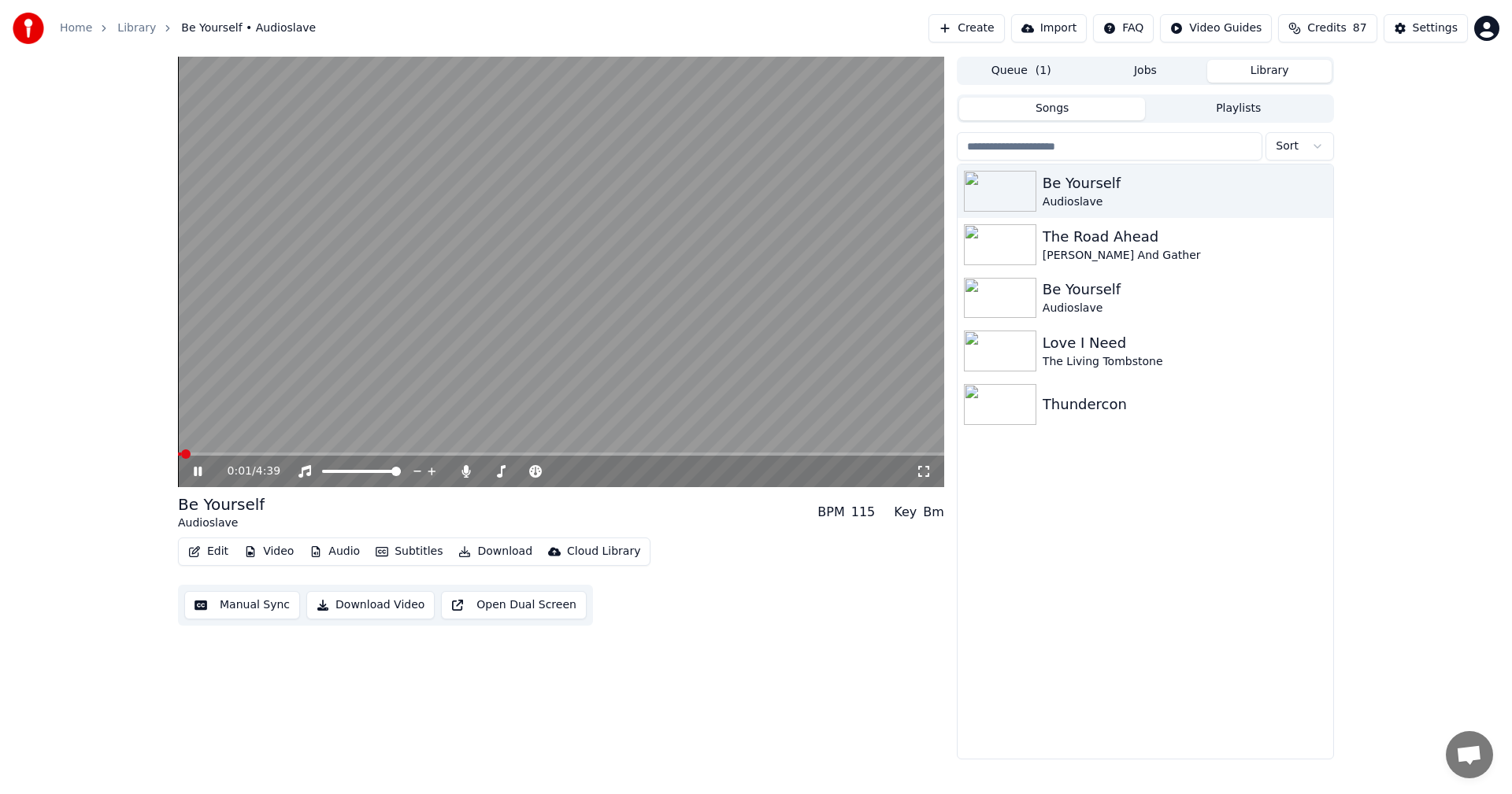
click at [393, 549] on button "Subtitles" at bounding box center [409, 551] width 80 height 22
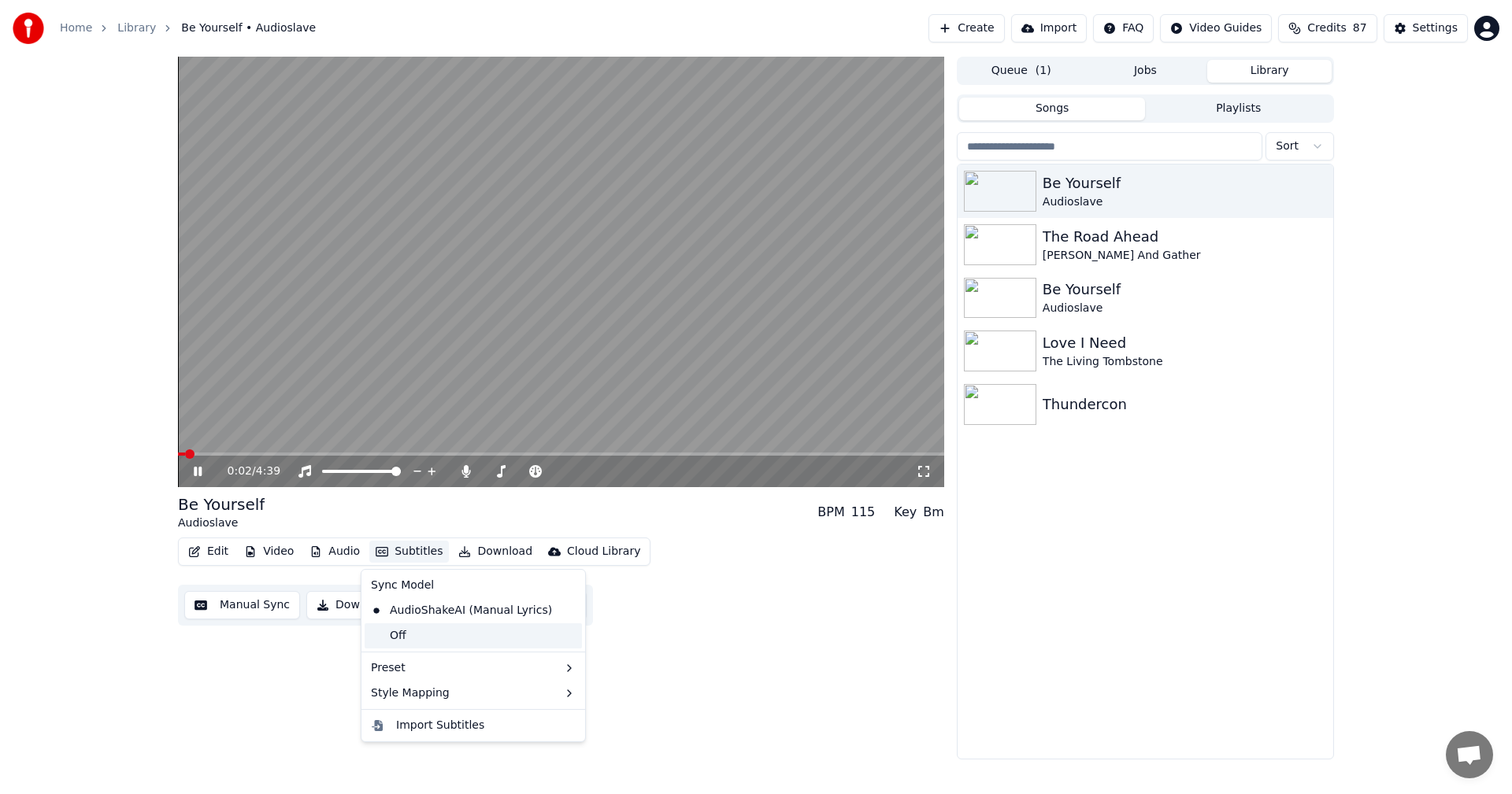
click at [417, 628] on div "Off" at bounding box center [472, 636] width 217 height 25
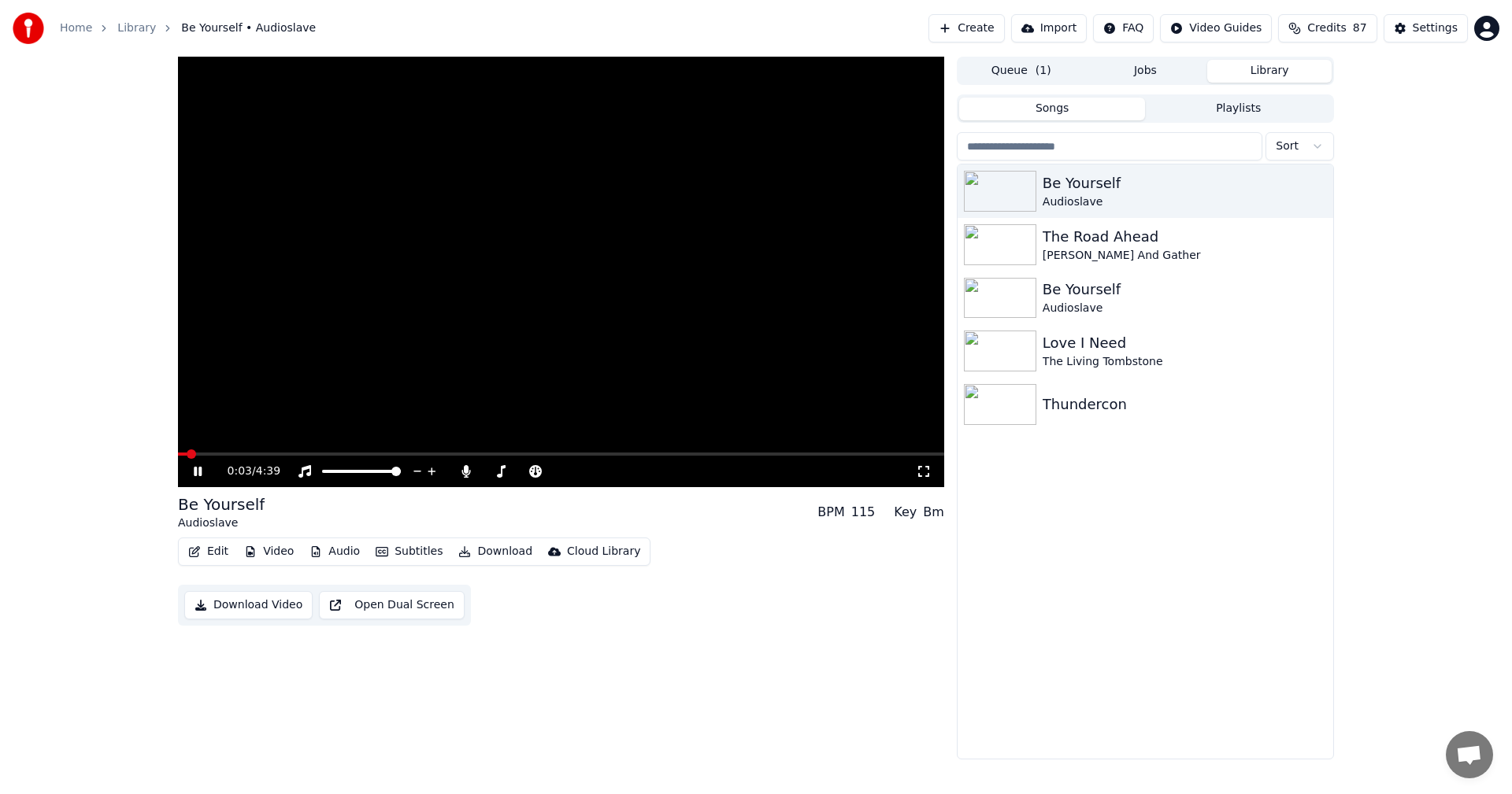
click at [397, 548] on button "Subtitles" at bounding box center [409, 551] width 80 height 22
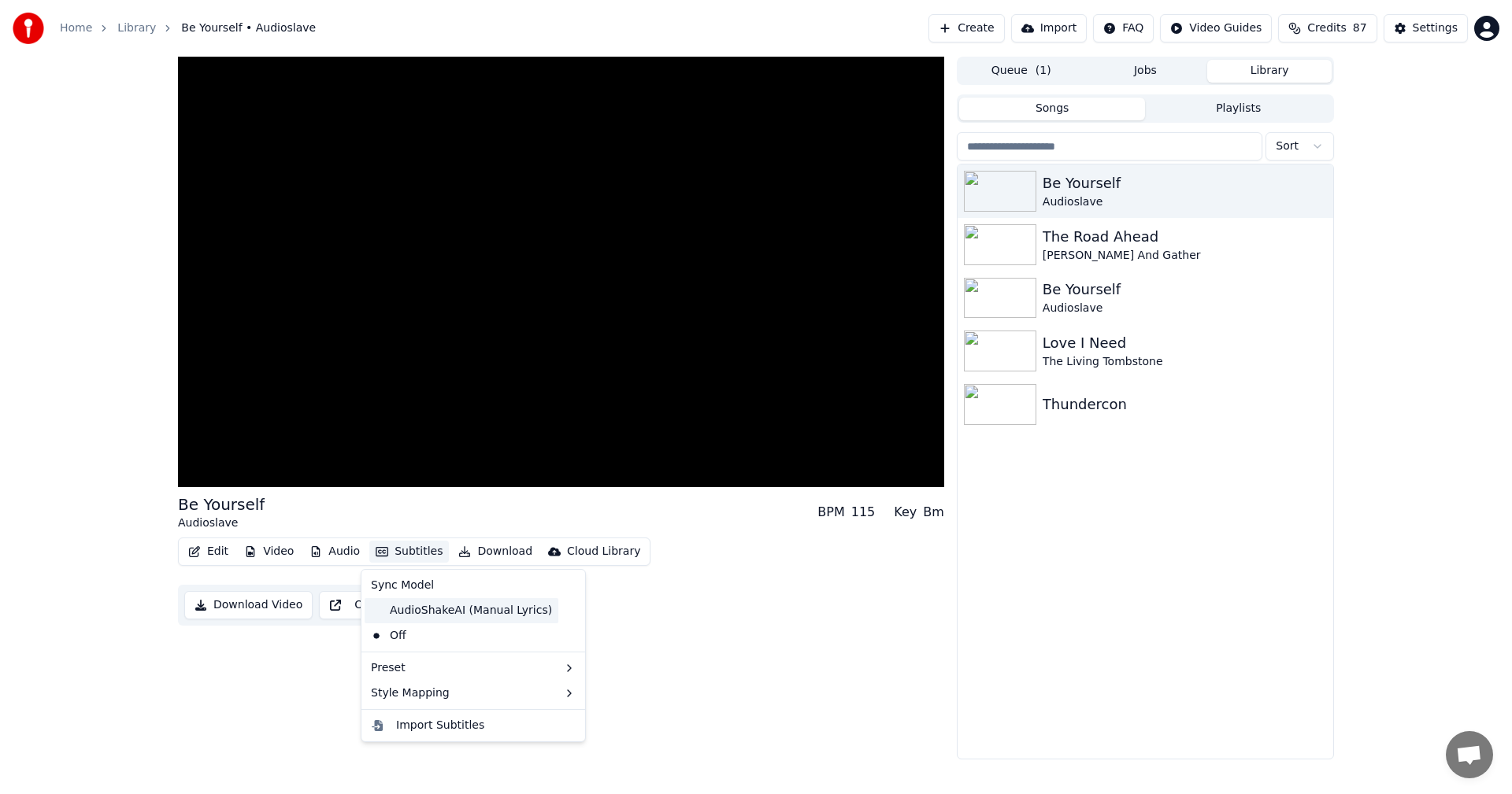
click at [409, 604] on div "AudioShakeAI (Manual Lyrics)" at bounding box center [461, 610] width 194 height 25
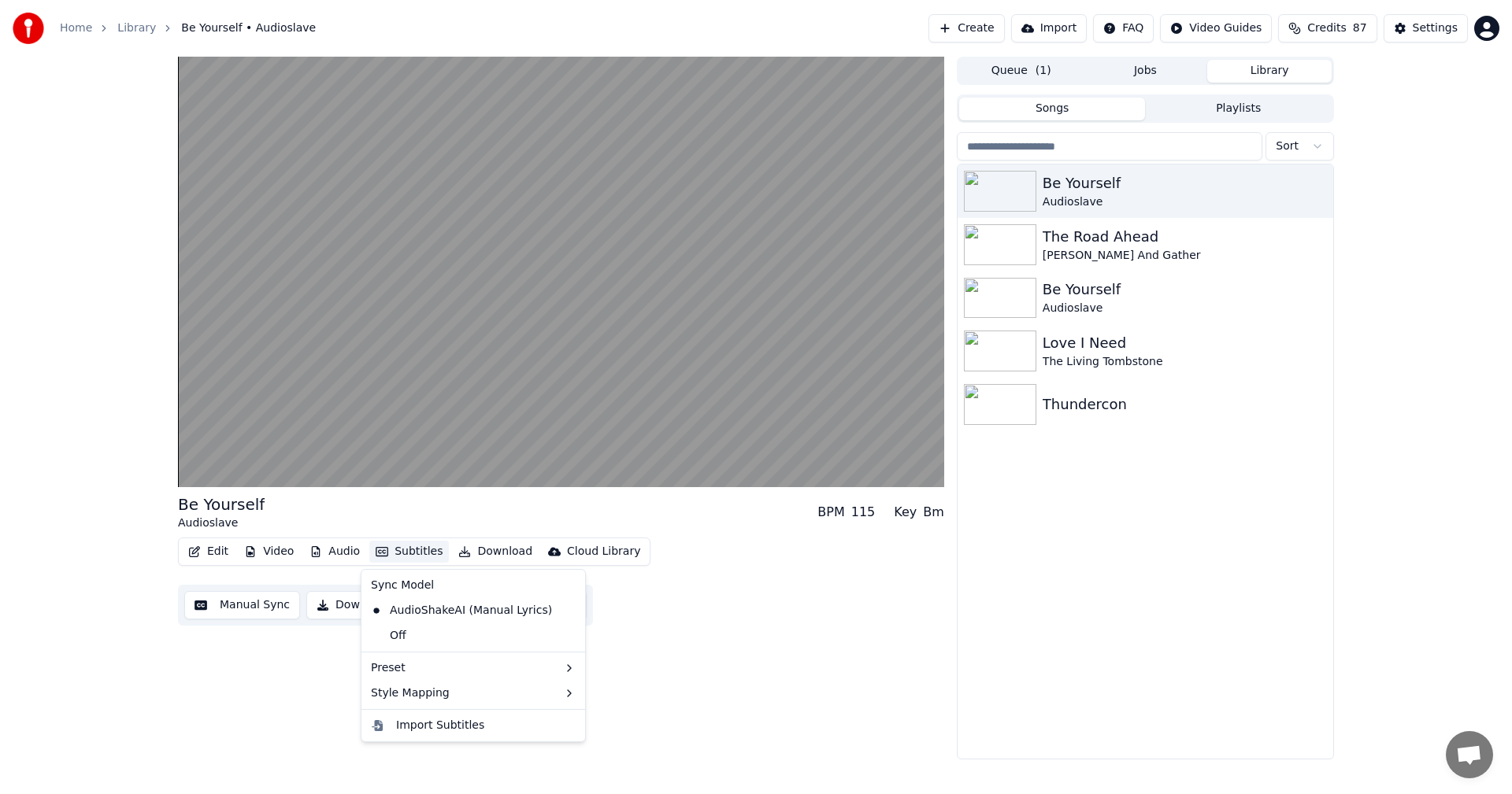
click at [408, 553] on button "Subtitles" at bounding box center [409, 551] width 80 height 22
drag, startPoint x: 417, startPoint y: 637, endPoint x: 399, endPoint y: 603, distance: 38.5
click at [417, 638] on div "Off" at bounding box center [472, 636] width 217 height 25
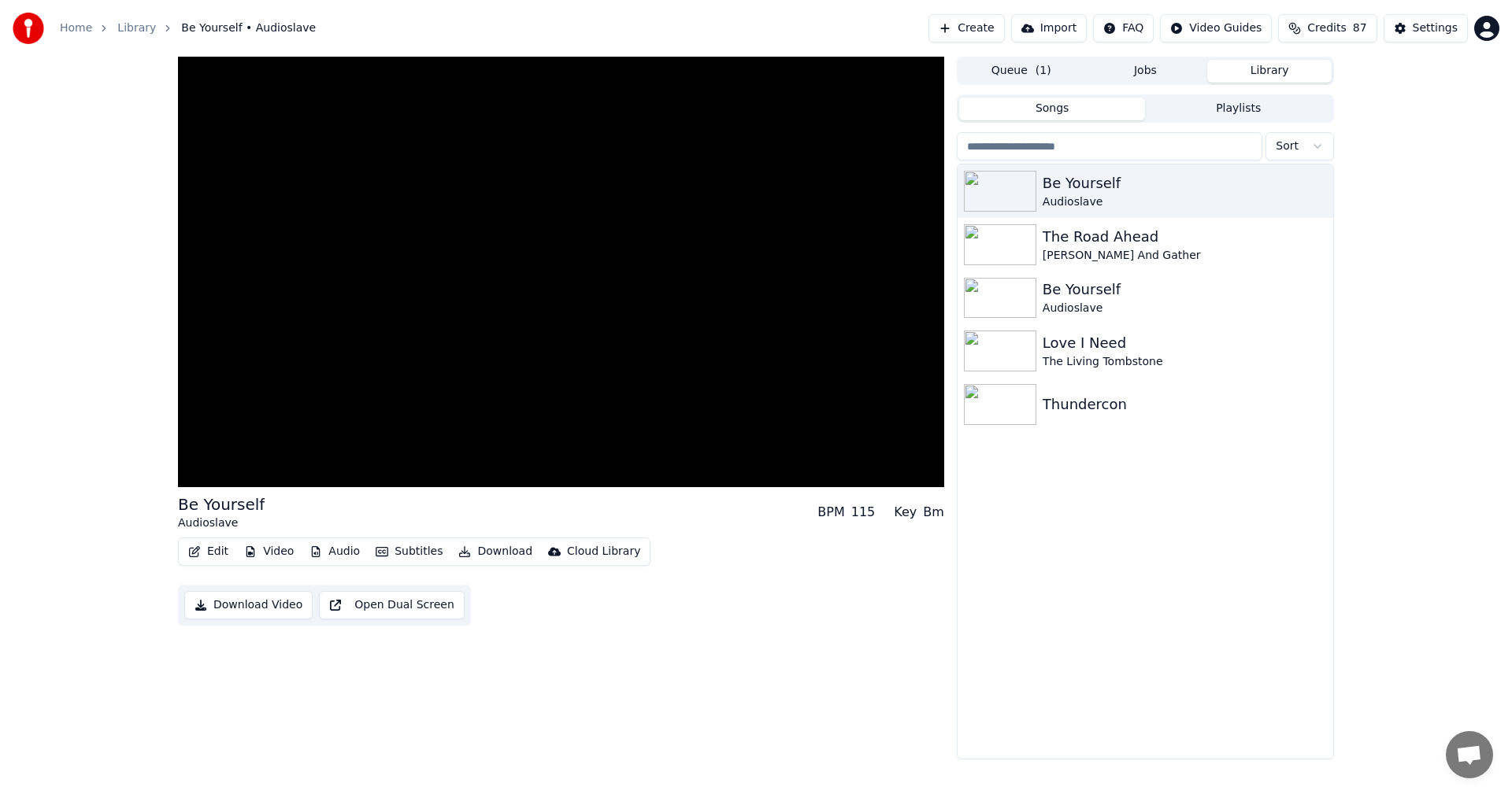
click at [334, 552] on button "Audio" at bounding box center [334, 551] width 63 height 22
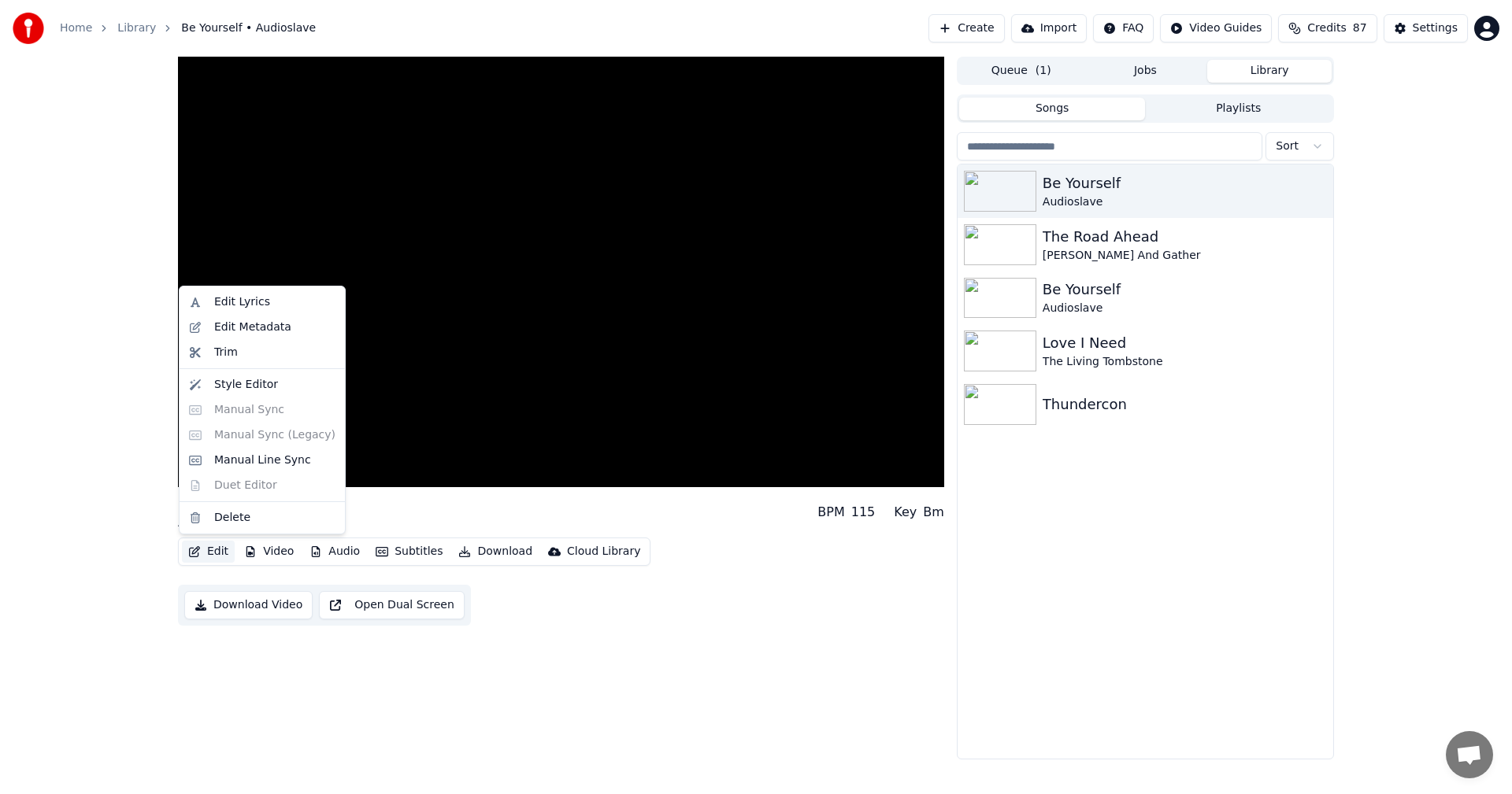
click at [103, 399] on div "Be Yourself Audioslave BPM 115 Key Bm Edit Video Audio Subtitles Download Cloud…" at bounding box center [756, 407] width 1512 height 703
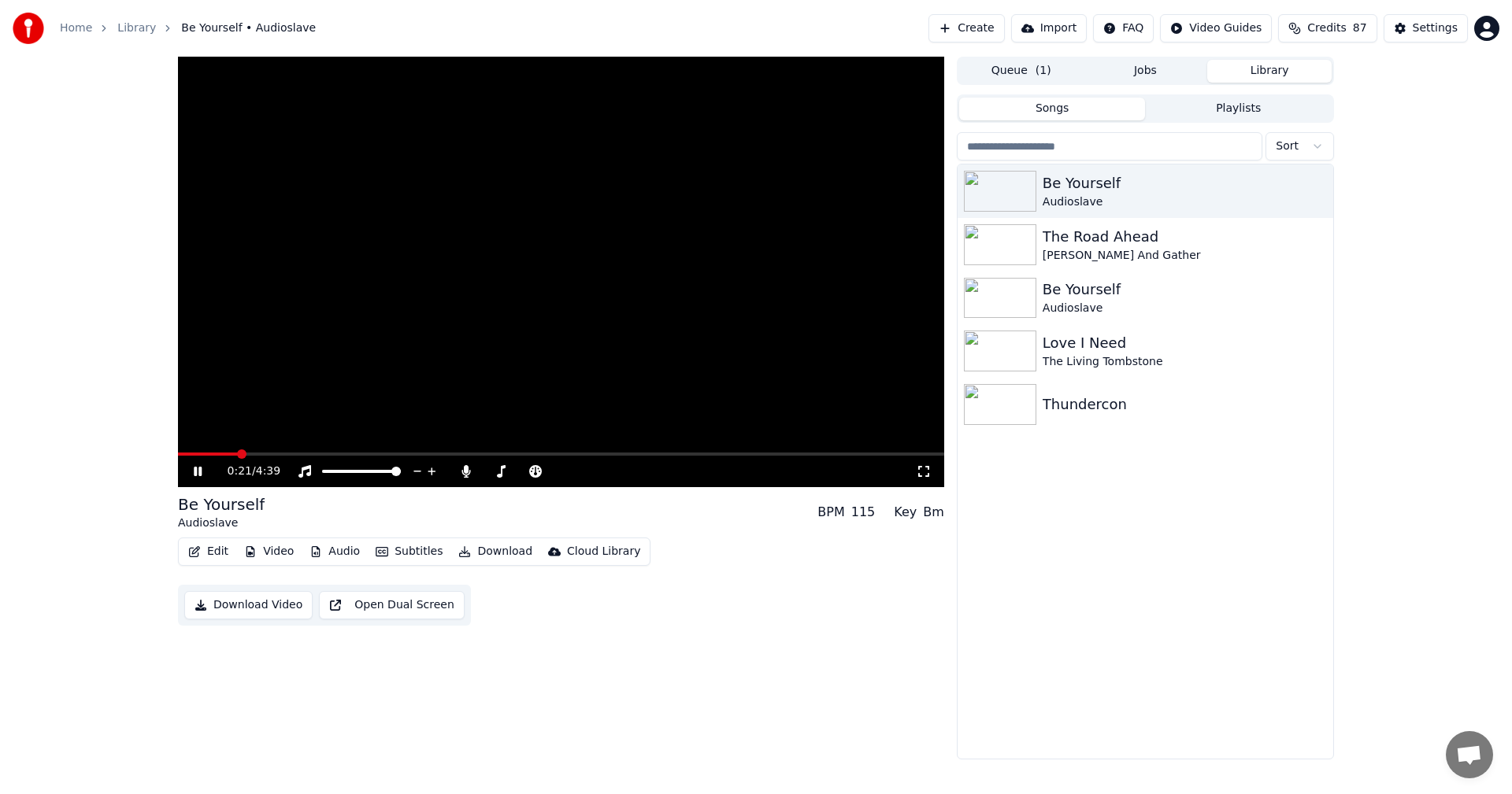
click at [333, 451] on video at bounding box center [561, 272] width 766 height 431
click at [328, 455] on span at bounding box center [561, 454] width 766 height 3
click at [228, 373] on video at bounding box center [561, 272] width 766 height 431
click at [465, 469] on icon at bounding box center [466, 471] width 8 height 12
click at [464, 471] on icon at bounding box center [466, 471] width 16 height 12
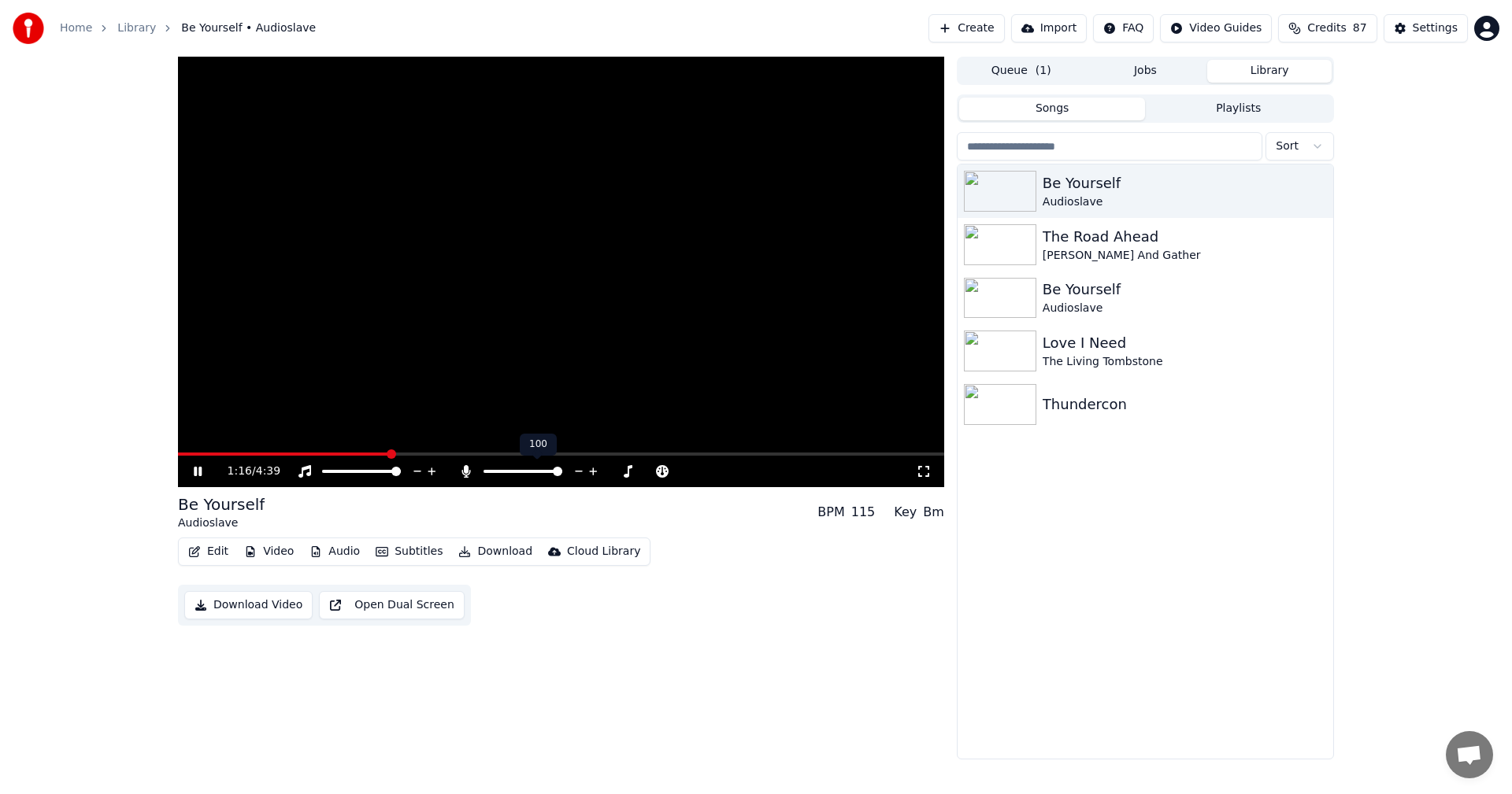
click at [464, 471] on icon at bounding box center [466, 471] width 8 height 12
click at [467, 477] on icon at bounding box center [466, 471] width 16 height 12
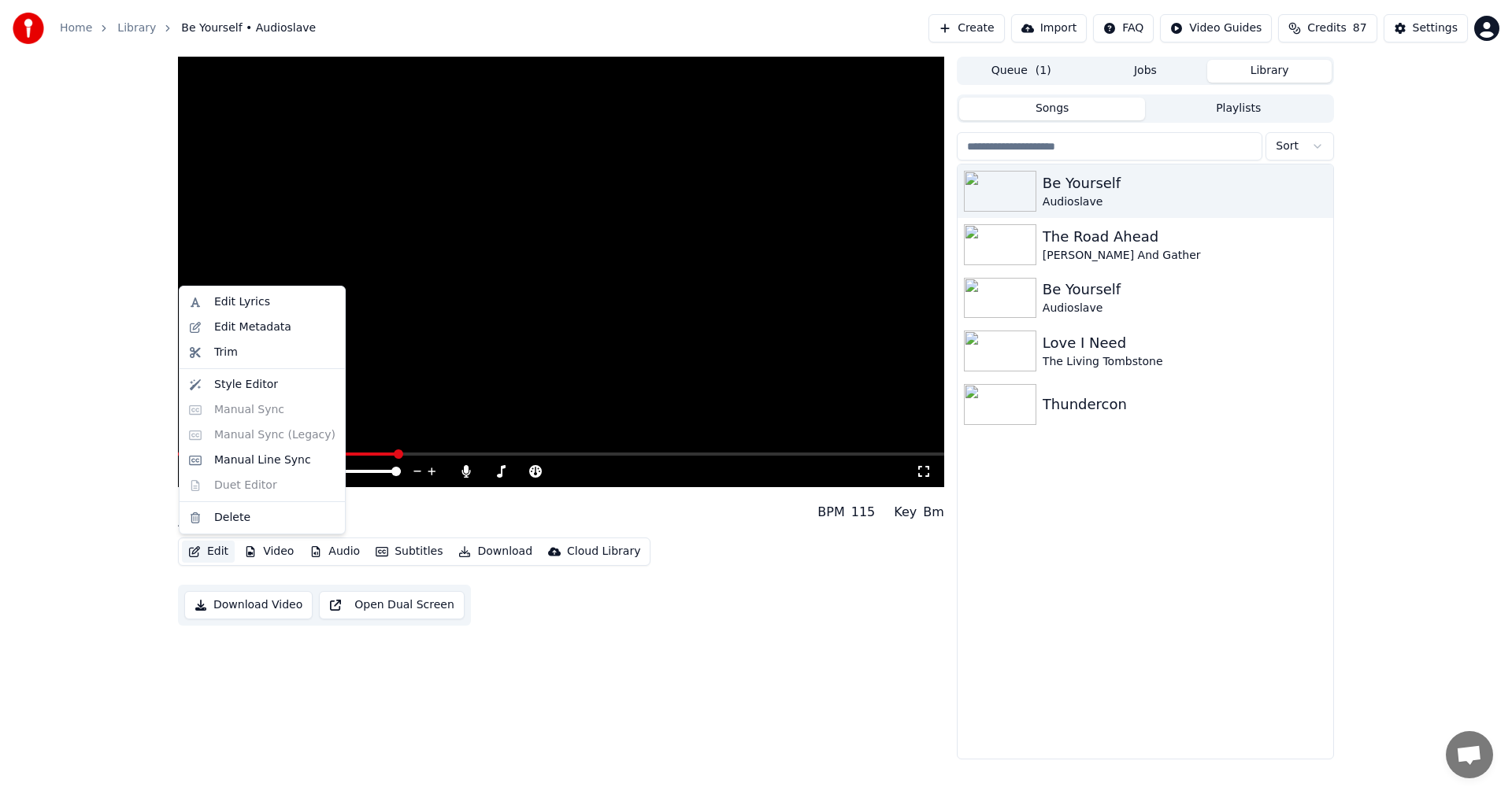
click at [210, 560] on button "Edit" at bounding box center [208, 551] width 52 height 22
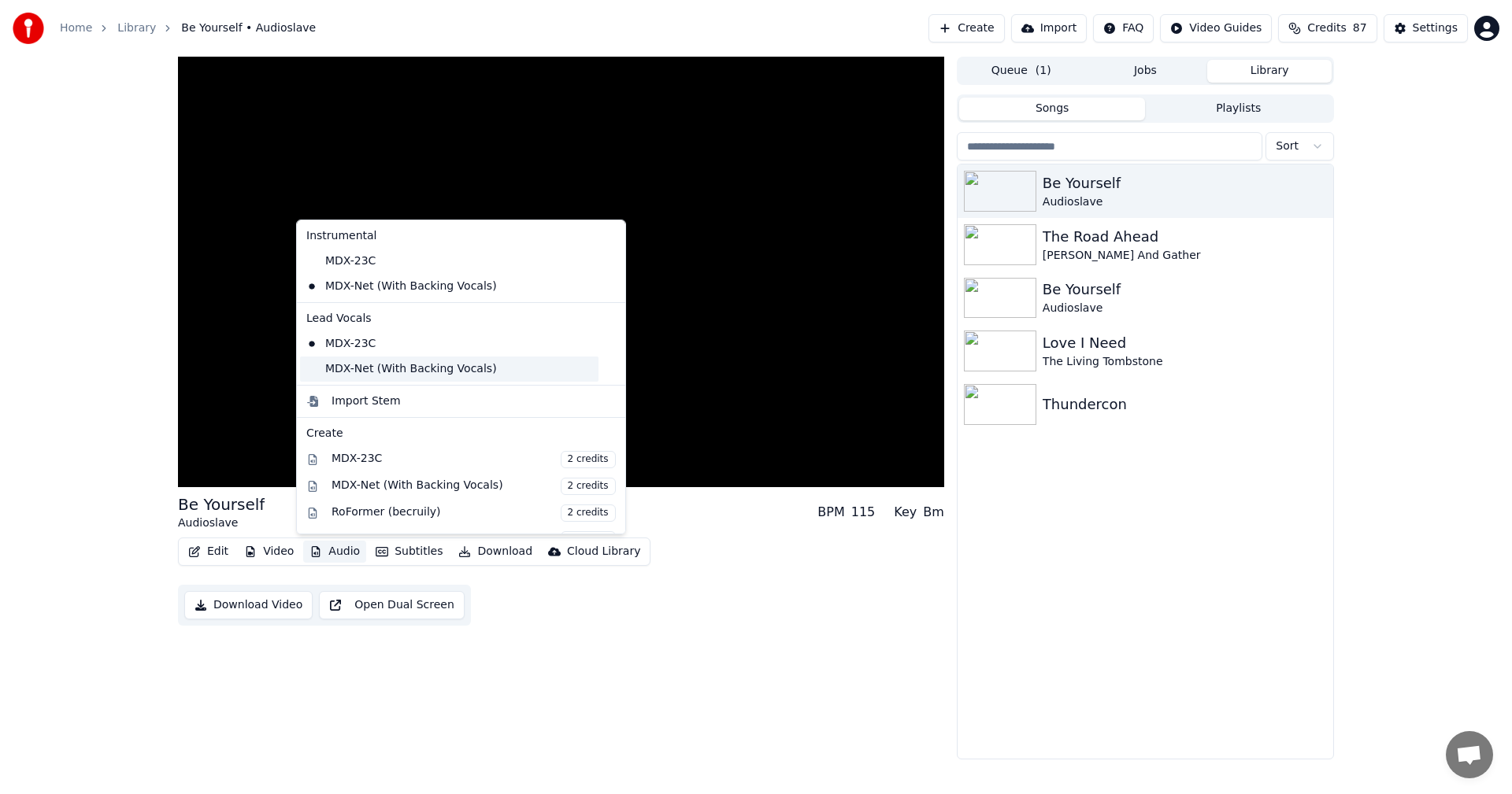
click at [348, 362] on div "MDX-Net (With Backing Vocals)" at bounding box center [449, 369] width 299 height 25
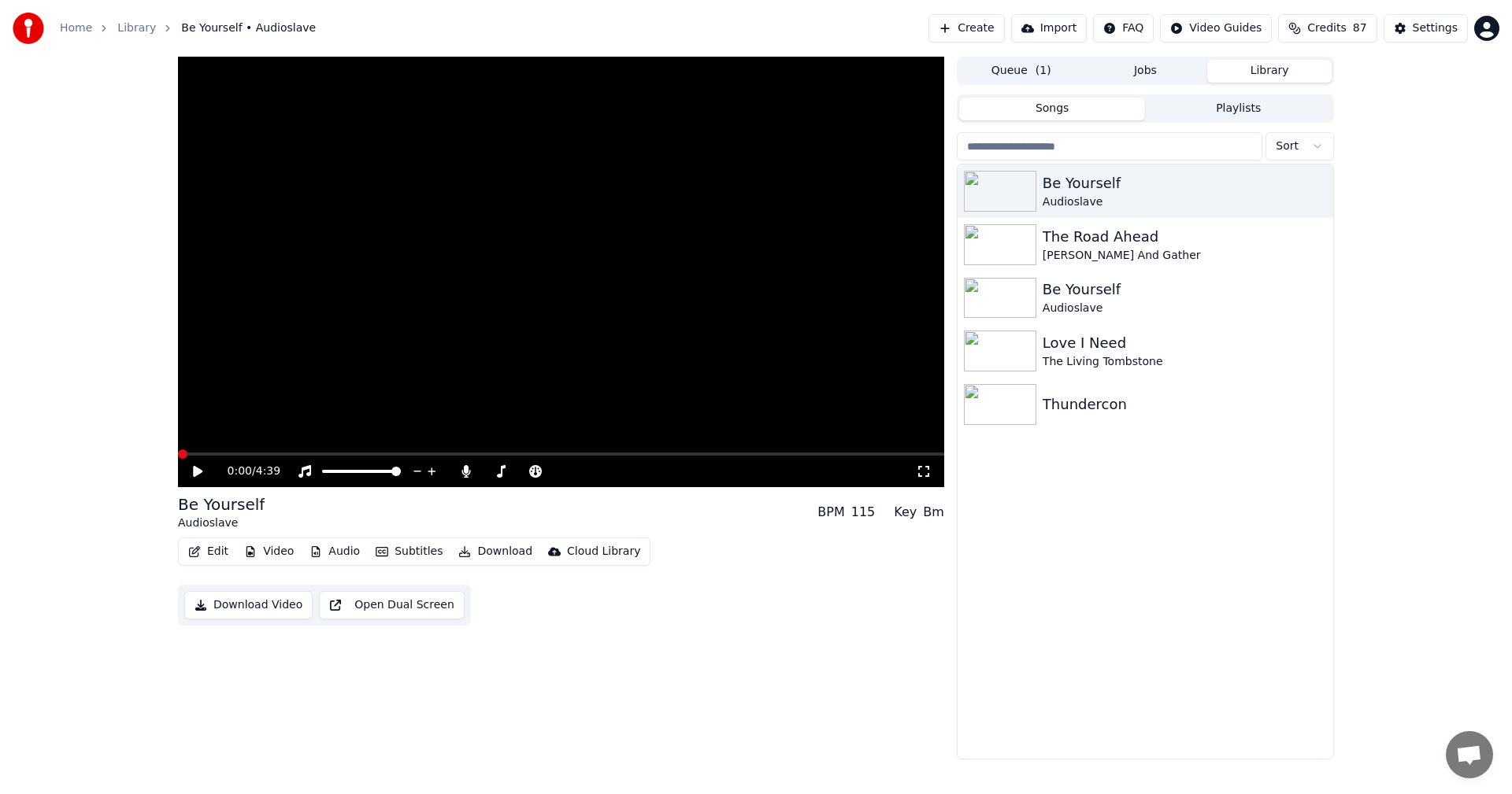
click at [178, 453] on span at bounding box center [182, 454] width 9 height 9
click at [192, 471] on icon at bounding box center [209, 471] width 37 height 12
click at [271, 456] on span at bounding box center [561, 454] width 766 height 3
click at [248, 457] on div "0:36 / 4:39" at bounding box center [561, 471] width 766 height 32
click at [251, 450] on video at bounding box center [561, 272] width 766 height 431
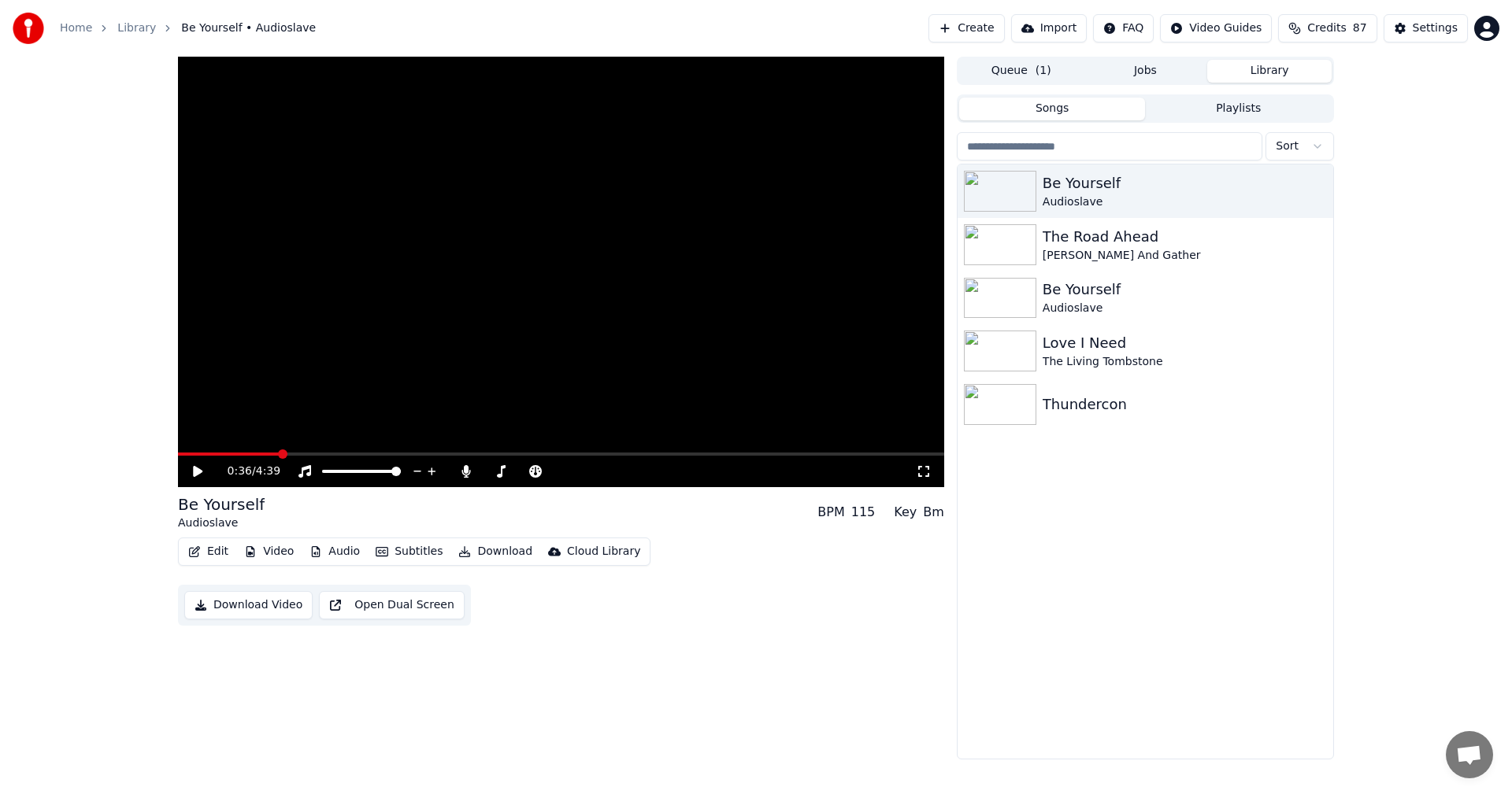
click at [247, 456] on div "0:36 / 4:39" at bounding box center [561, 471] width 766 height 32
click at [248, 452] on span at bounding box center [214, 454] width 72 height 3
click at [370, 392] on video at bounding box center [561, 272] width 766 height 431
click at [198, 470] on icon at bounding box center [209, 471] width 37 height 12
click at [195, 454] on span at bounding box center [199, 454] width 9 height 9
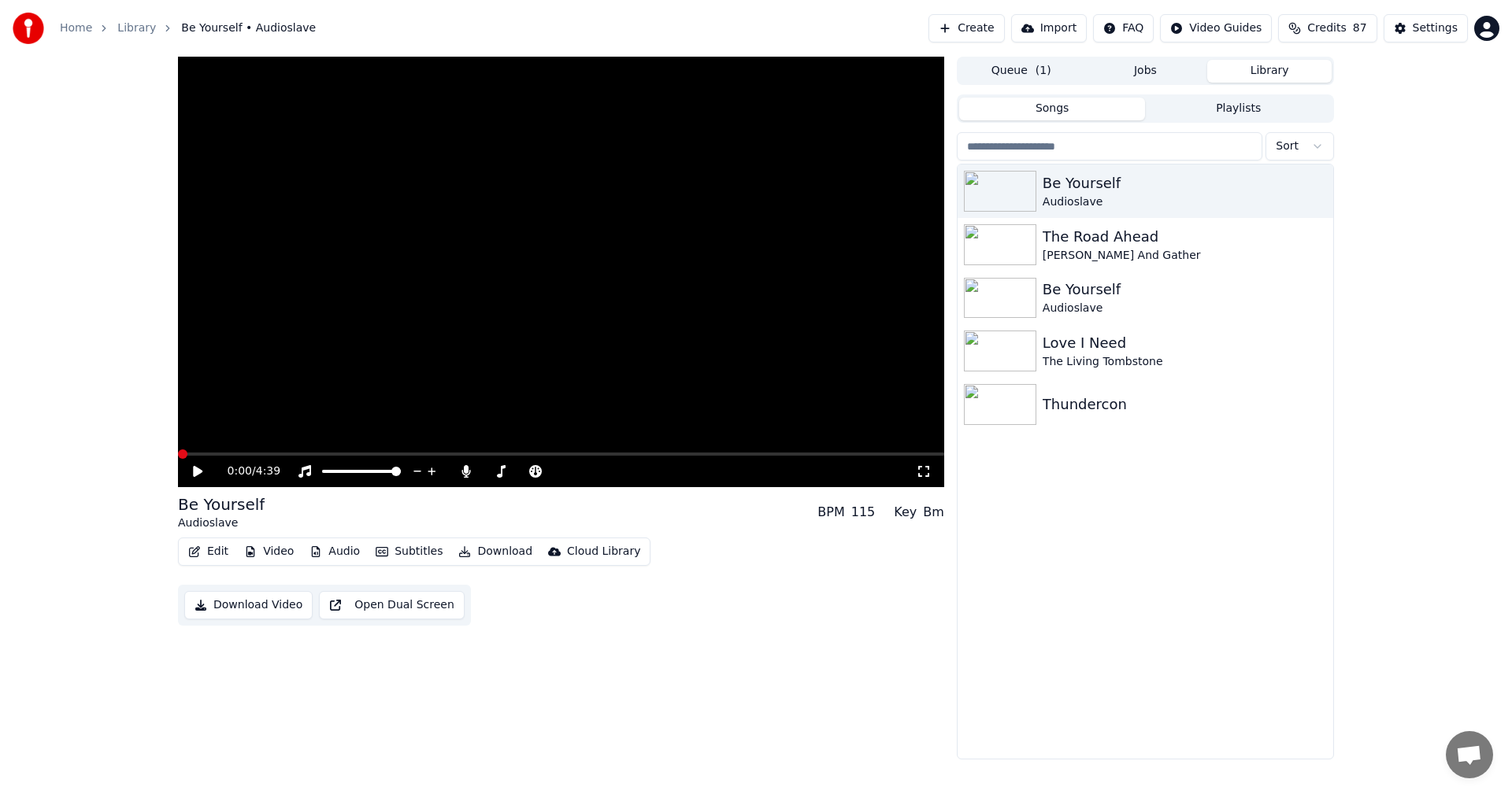
click at [197, 466] on icon at bounding box center [209, 471] width 37 height 12
click at [993, 289] on img at bounding box center [1000, 298] width 72 height 41
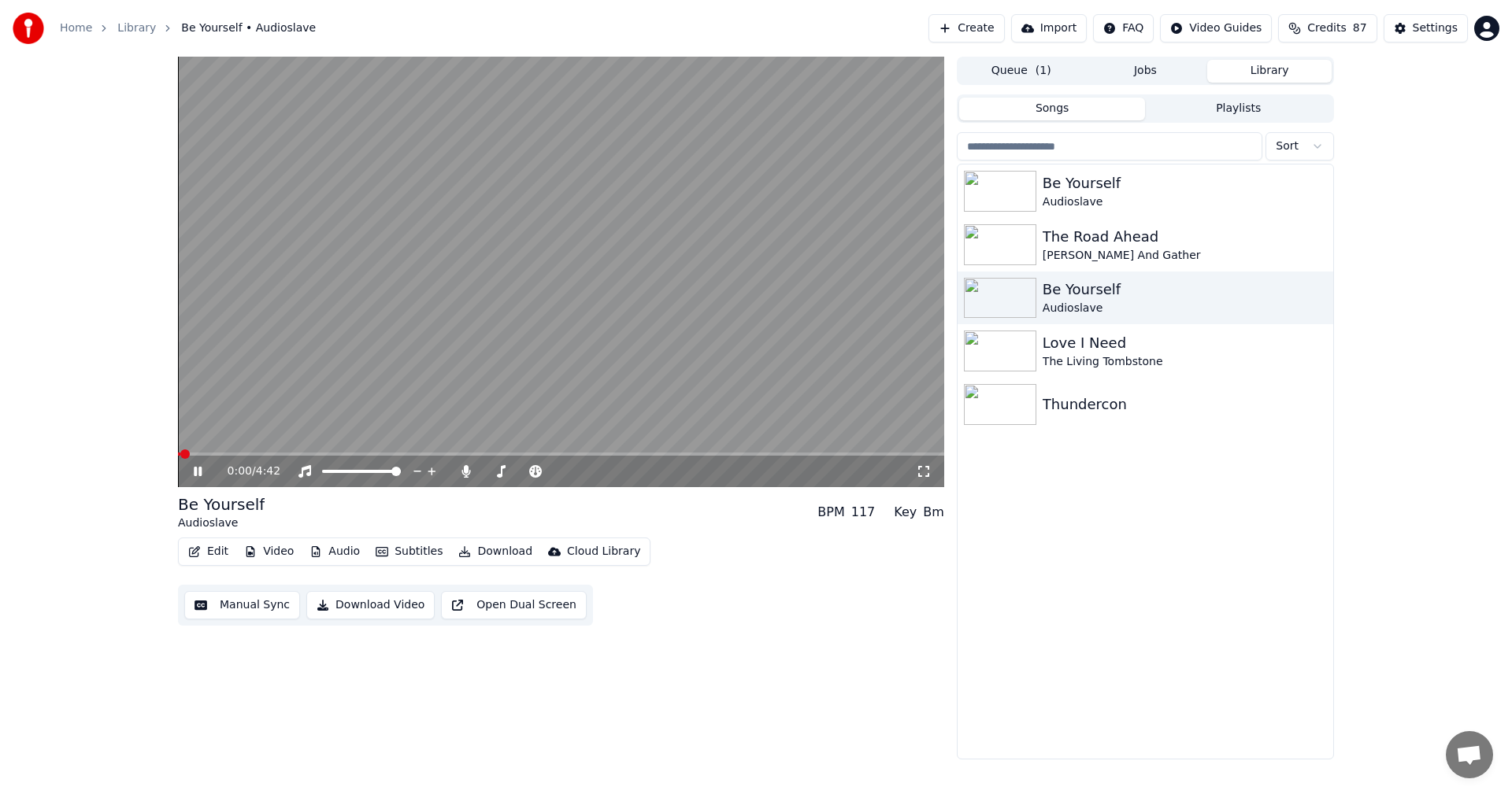
click at [279, 451] on video at bounding box center [561, 272] width 766 height 431
click at [289, 454] on span at bounding box center [561, 454] width 766 height 3
click at [192, 466] on icon at bounding box center [209, 471] width 37 height 12
click at [329, 473] on span at bounding box center [325, 471] width 7 height 3
click at [322, 473] on span at bounding box center [326, 471] width 9 height 9
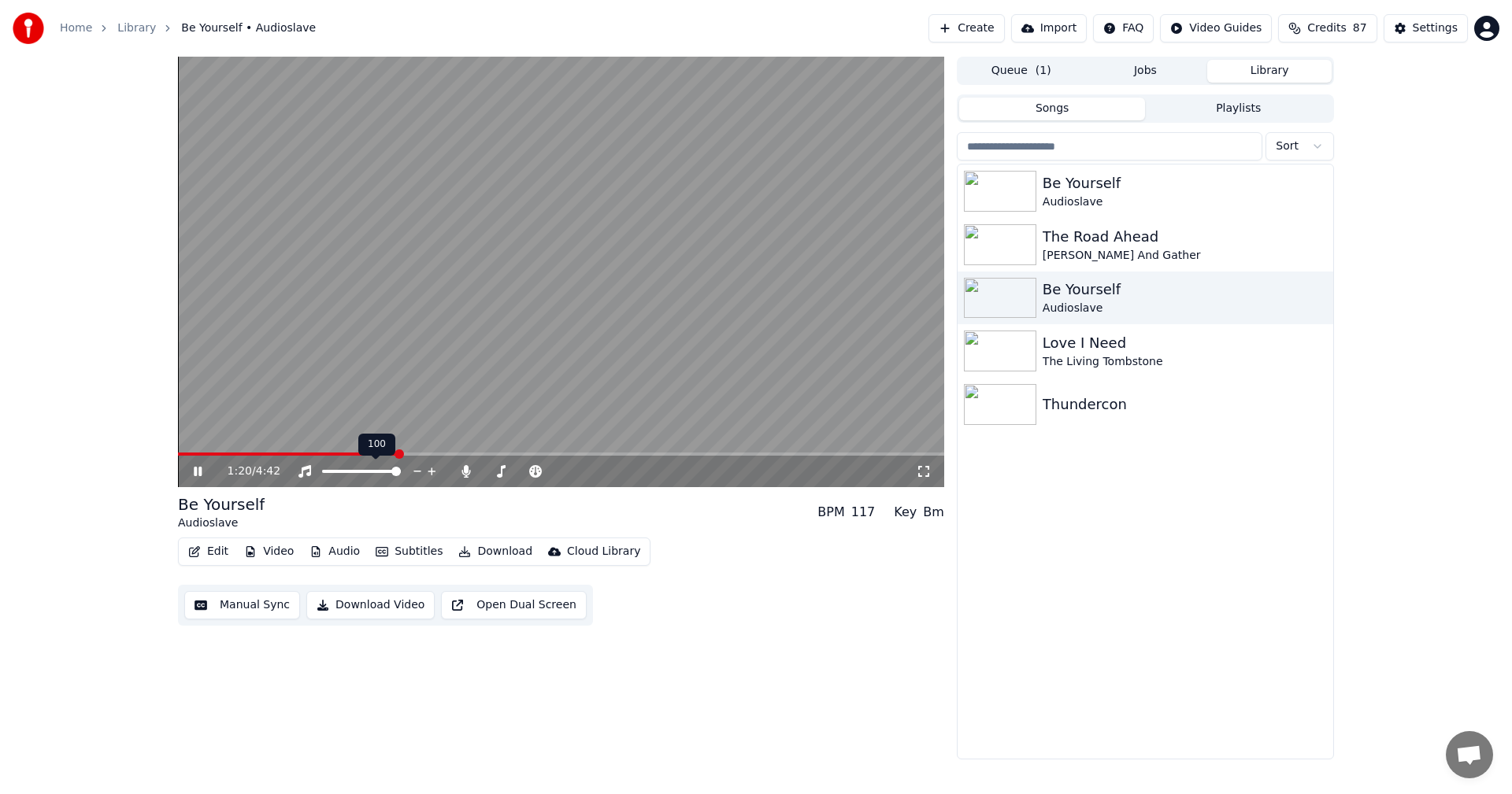
click at [401, 475] on span at bounding box center [395, 471] width 9 height 9
click at [499, 470] on span at bounding box center [522, 471] width 79 height 3
click at [492, 472] on span at bounding box center [495, 471] width 9 height 9
click at [1317, 185] on icon "button" at bounding box center [1318, 190] width 16 height 12
click at [200, 551] on icon "button" at bounding box center [194, 551] width 12 height 11
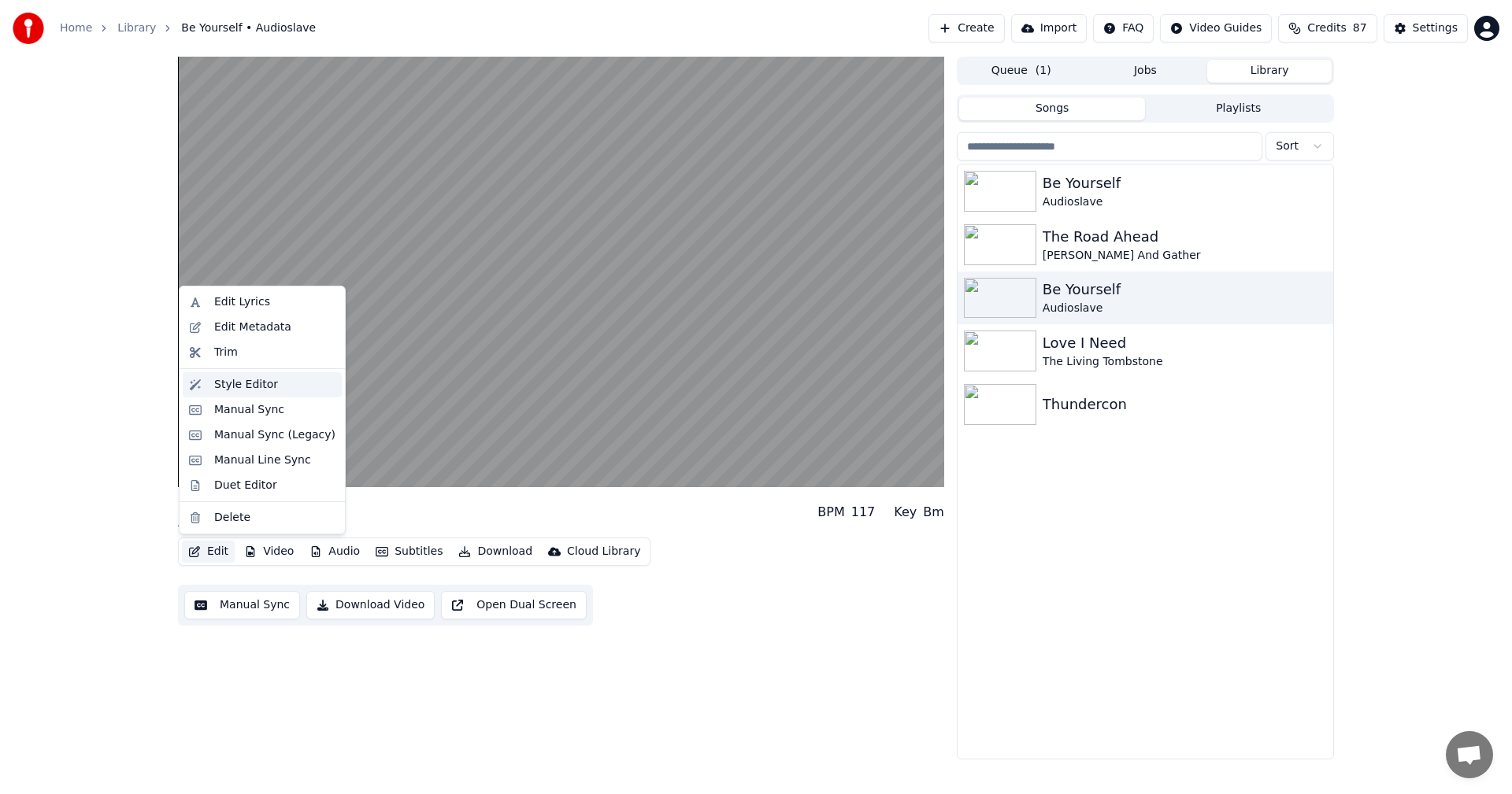
click at [257, 377] on div "Style Editor" at bounding box center [245, 384] width 64 height 16
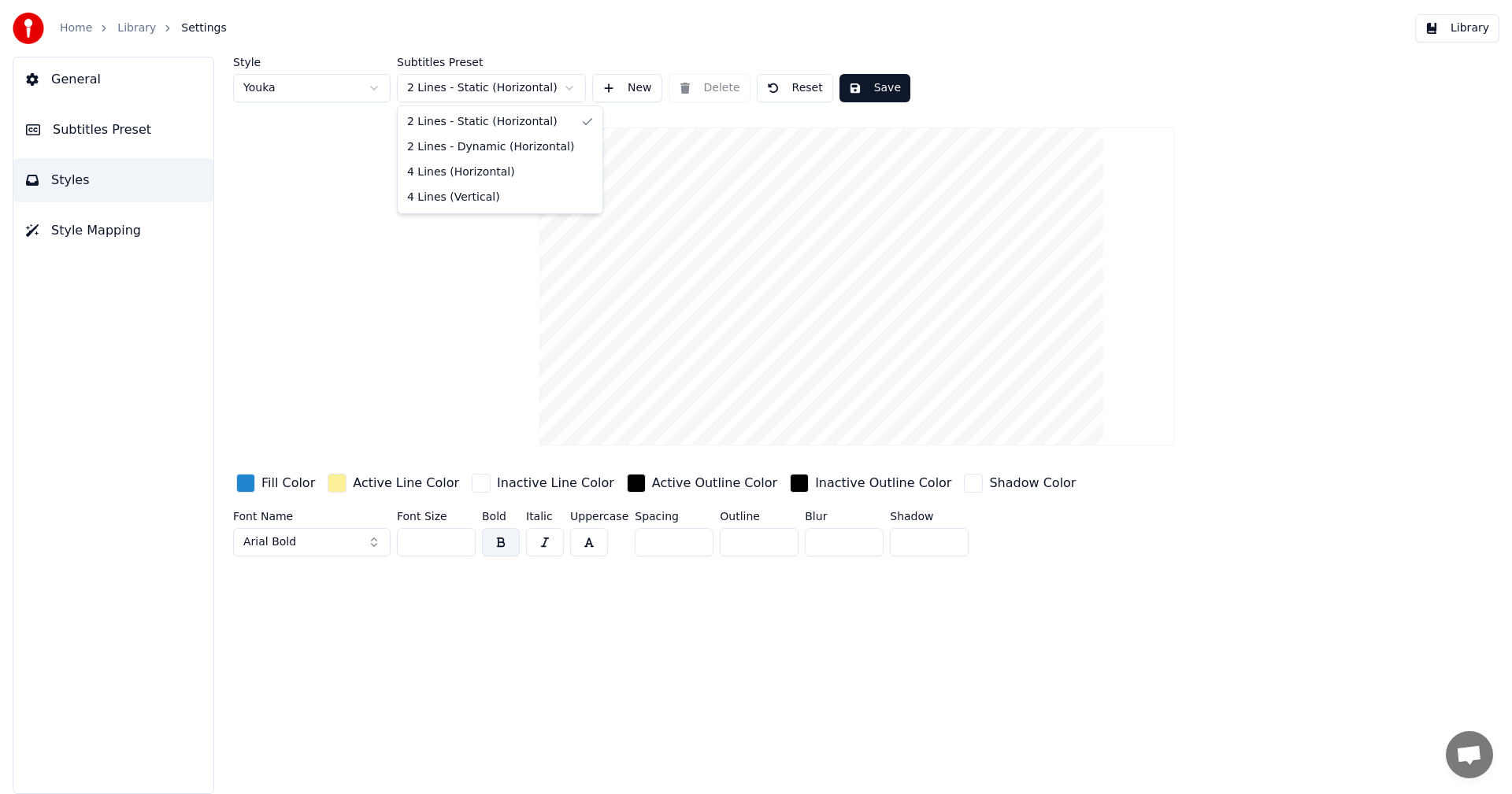
click at [522, 101] on html "Home Library Settings Library General Subtitles Preset Styles Style Mapping Sty…" at bounding box center [756, 397] width 1512 height 794
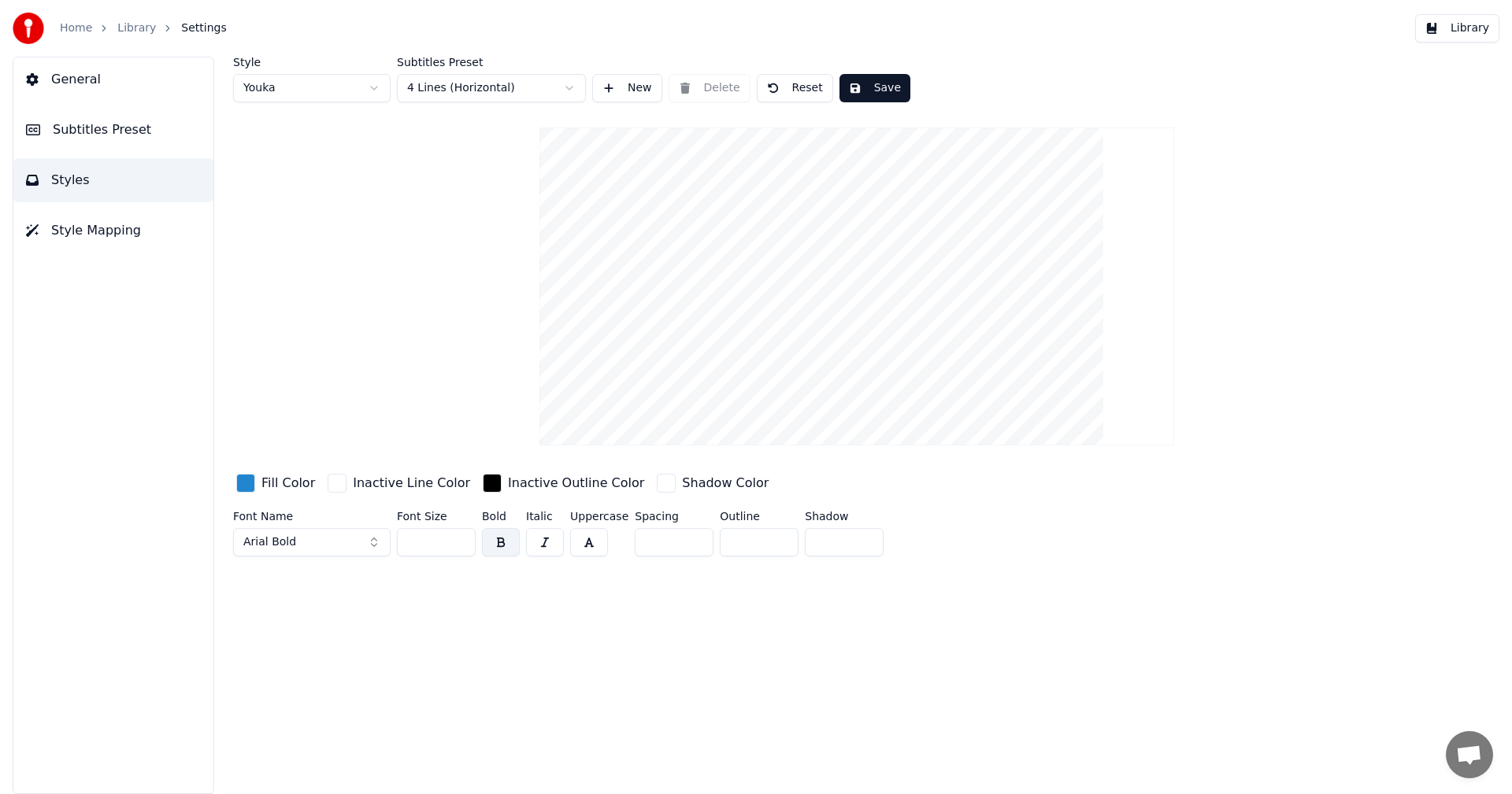
click at [860, 83] on button "Save" at bounding box center [874, 88] width 71 height 28
click at [70, 22] on link "Home" at bounding box center [76, 28] width 32 height 16
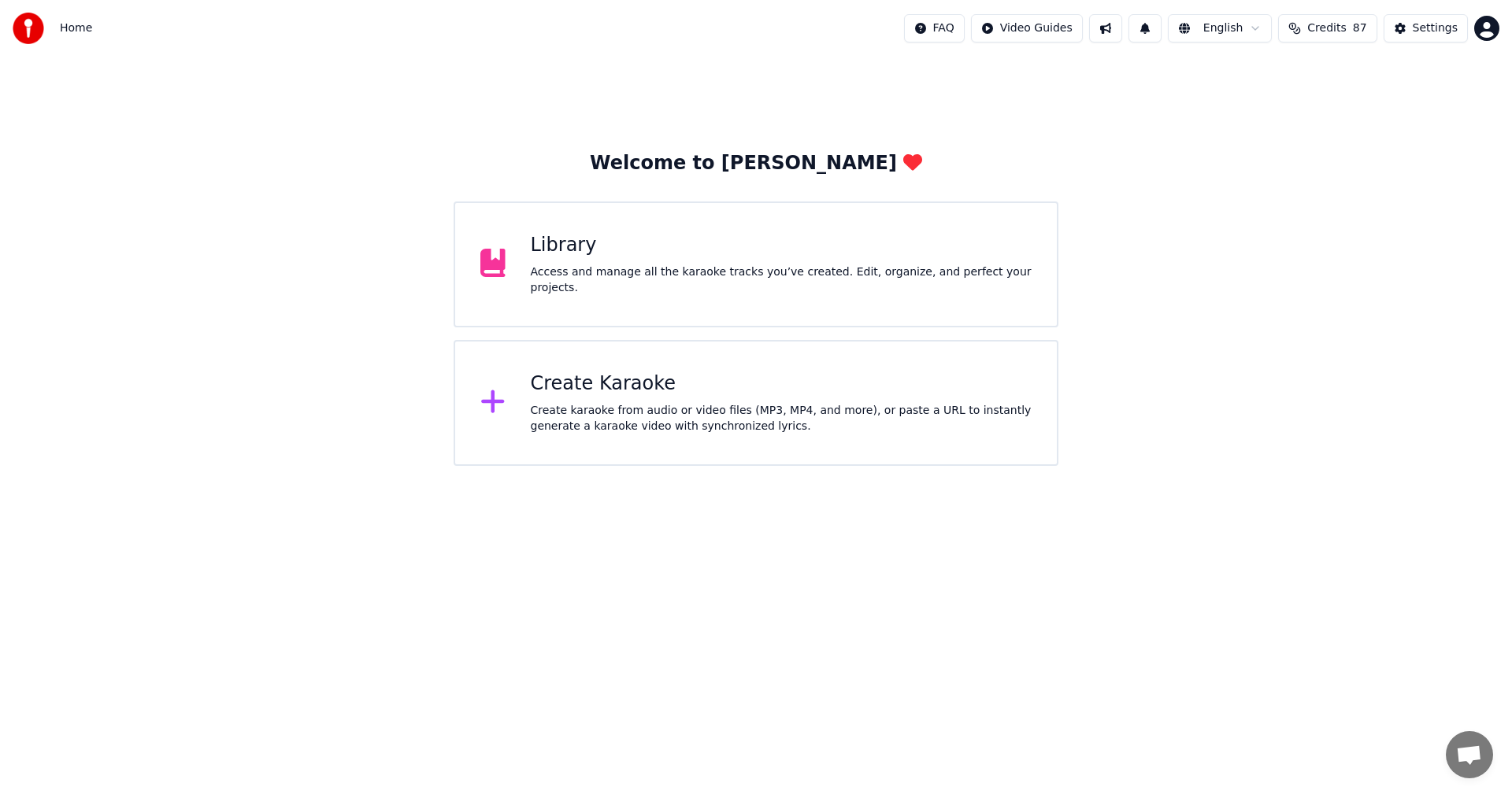
click at [764, 259] on div "Library" at bounding box center [781, 245] width 502 height 25
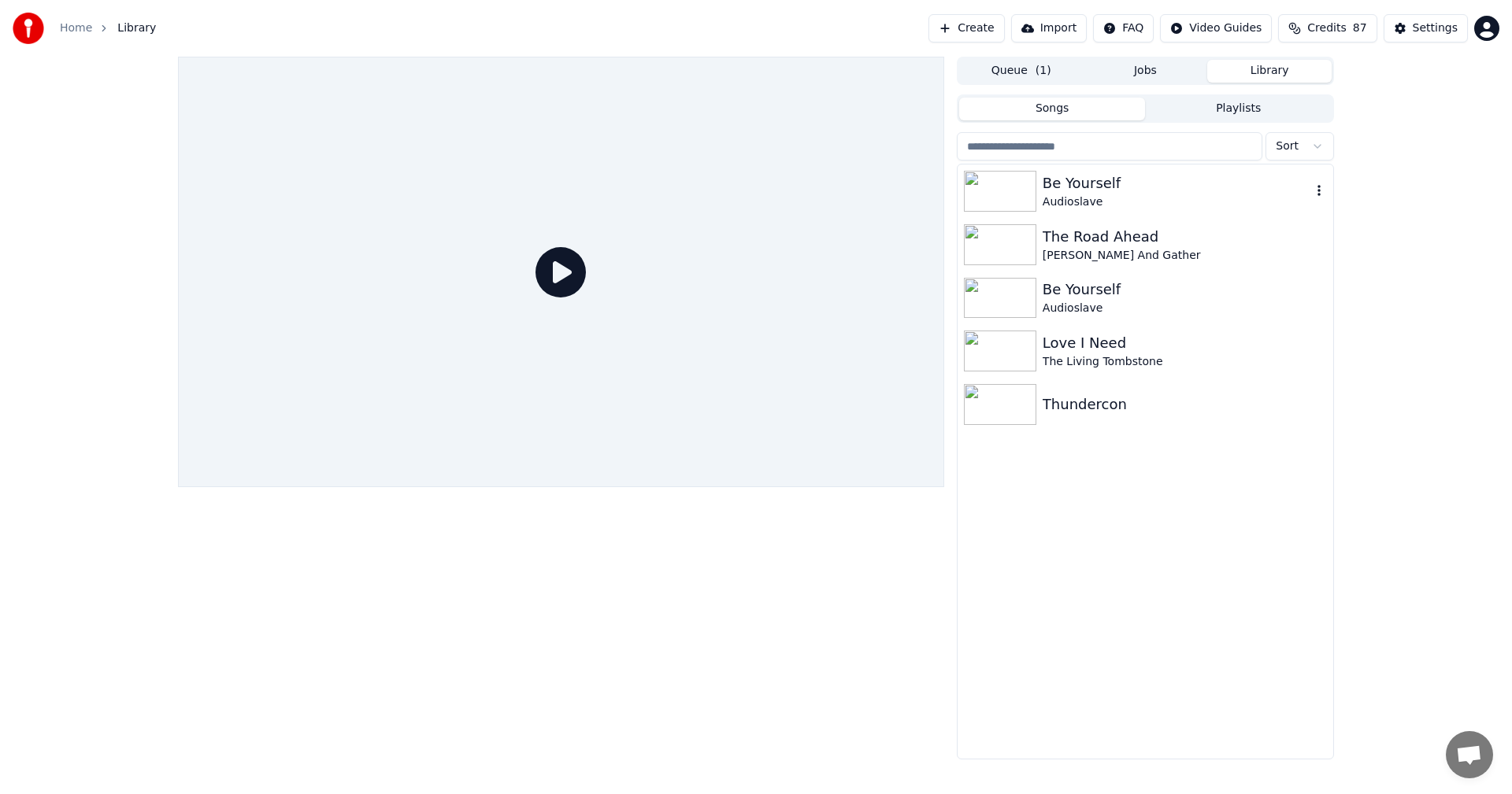
click at [1158, 187] on div "Be Yourself" at bounding box center [1176, 183] width 269 height 22
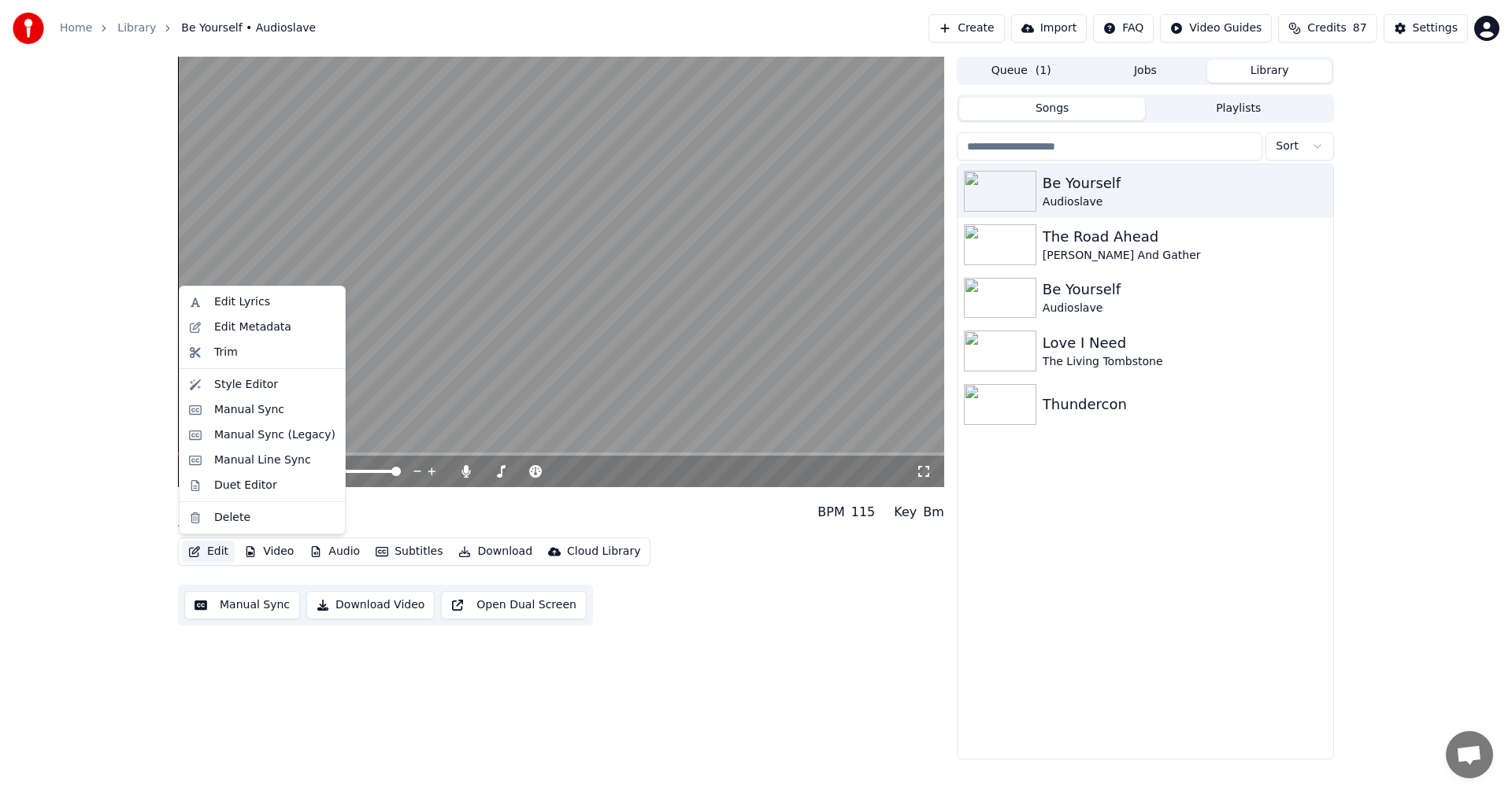
click at [213, 549] on button "Edit" at bounding box center [208, 551] width 52 height 22
click at [276, 390] on div "Style Editor" at bounding box center [274, 384] width 121 height 16
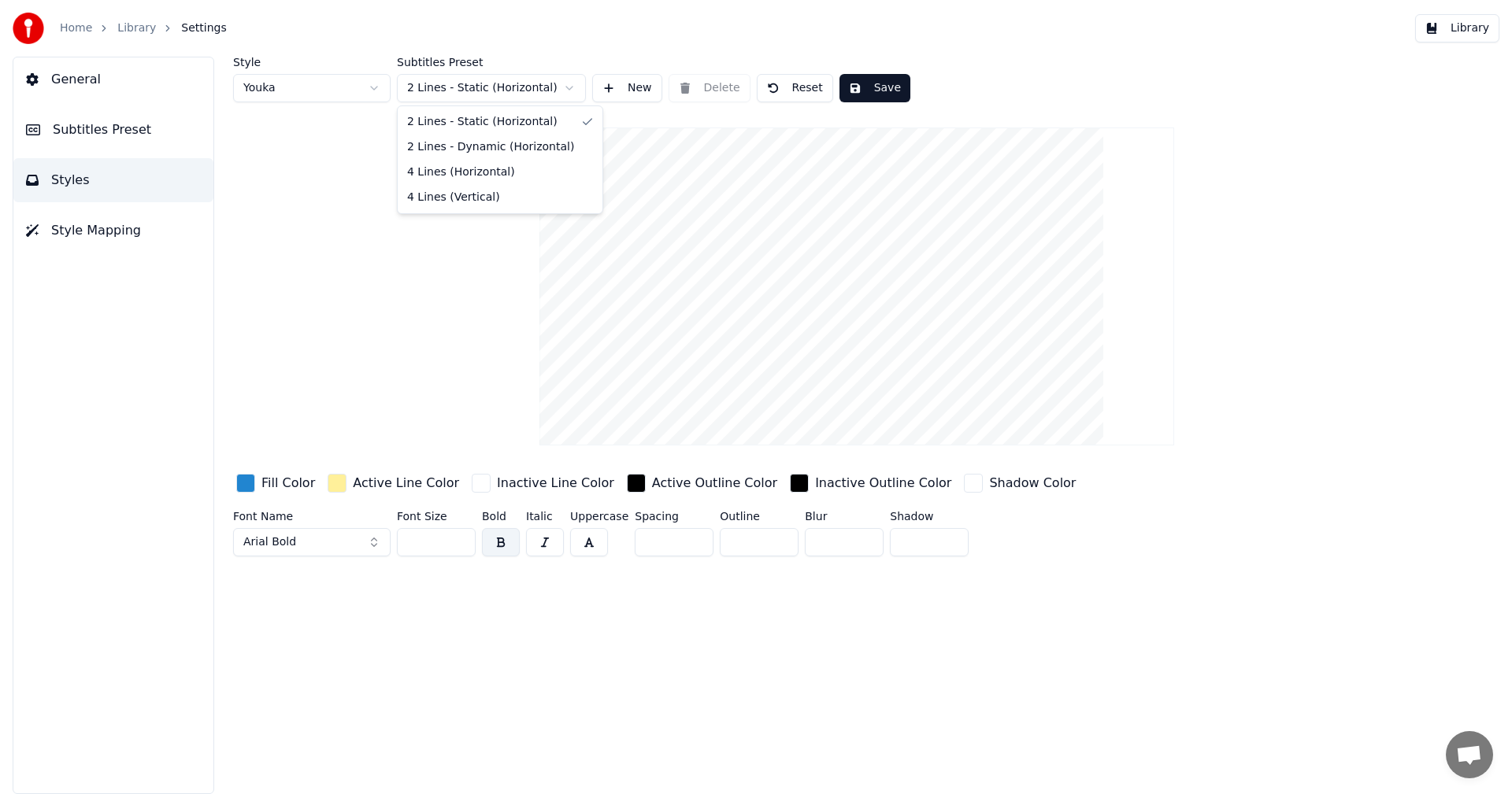
click at [542, 96] on html "Home Library Settings Library General Subtitles Preset Styles Style Mapping Sty…" at bounding box center [756, 397] width 1512 height 794
drag, startPoint x: 467, startPoint y: 172, endPoint x: 631, endPoint y: 138, distance: 167.5
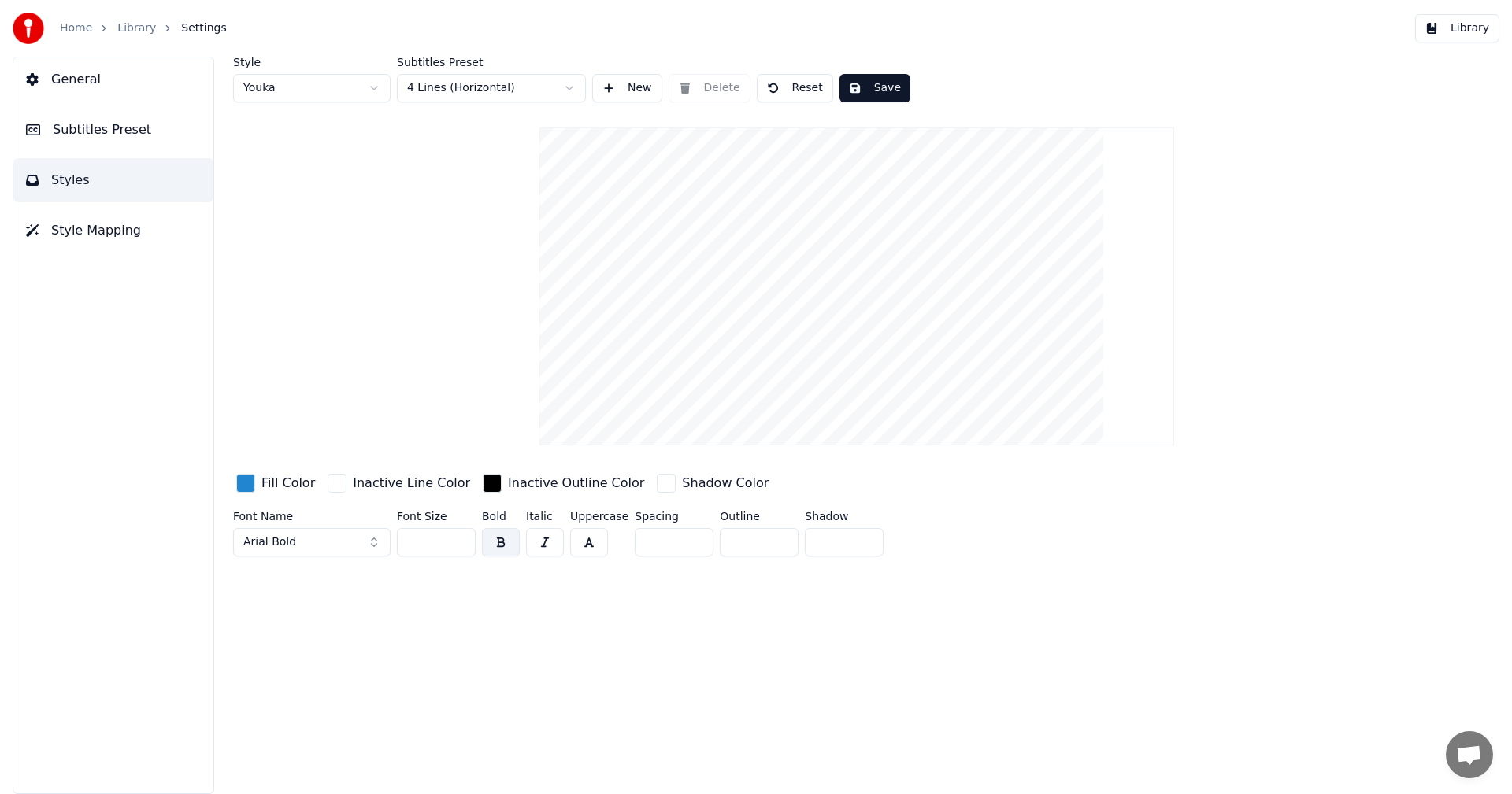
click at [852, 90] on button "Save" at bounding box center [874, 88] width 71 height 28
click at [1450, 28] on button "Library" at bounding box center [1456, 28] width 84 height 28
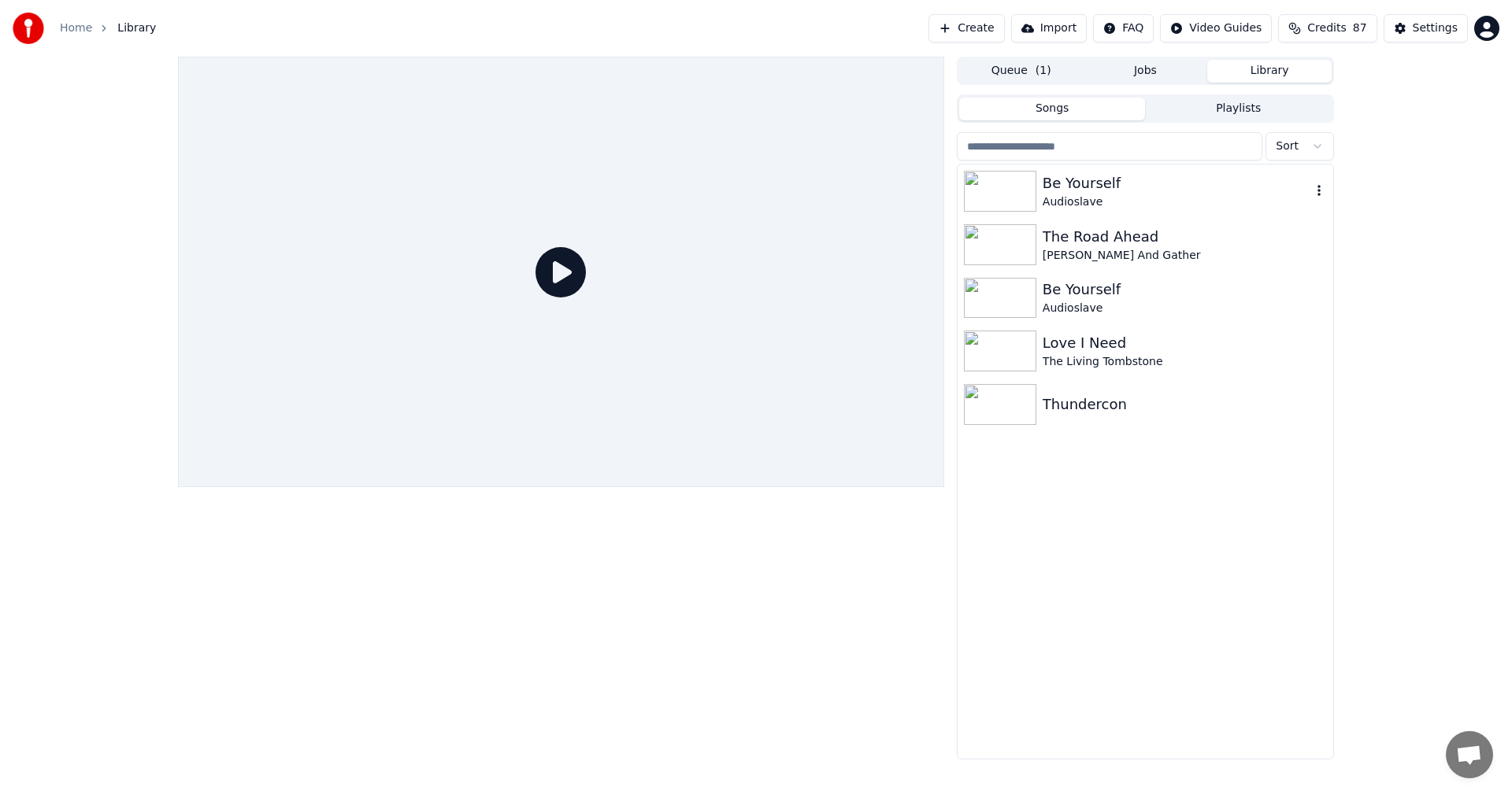
click at [1114, 200] on div "Audioslave" at bounding box center [1176, 202] width 269 height 16
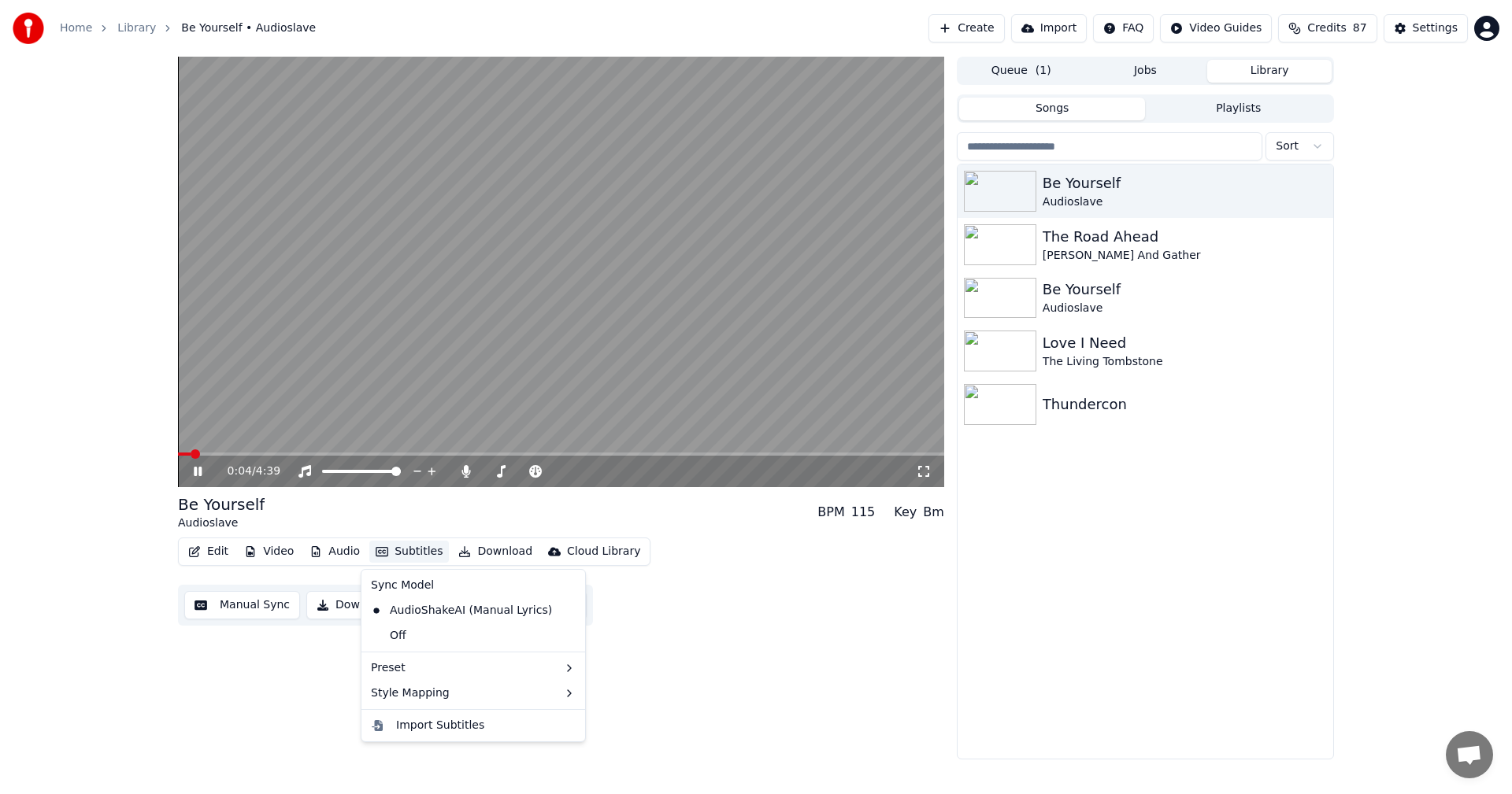
click at [397, 553] on button "Subtitles" at bounding box center [409, 551] width 80 height 22
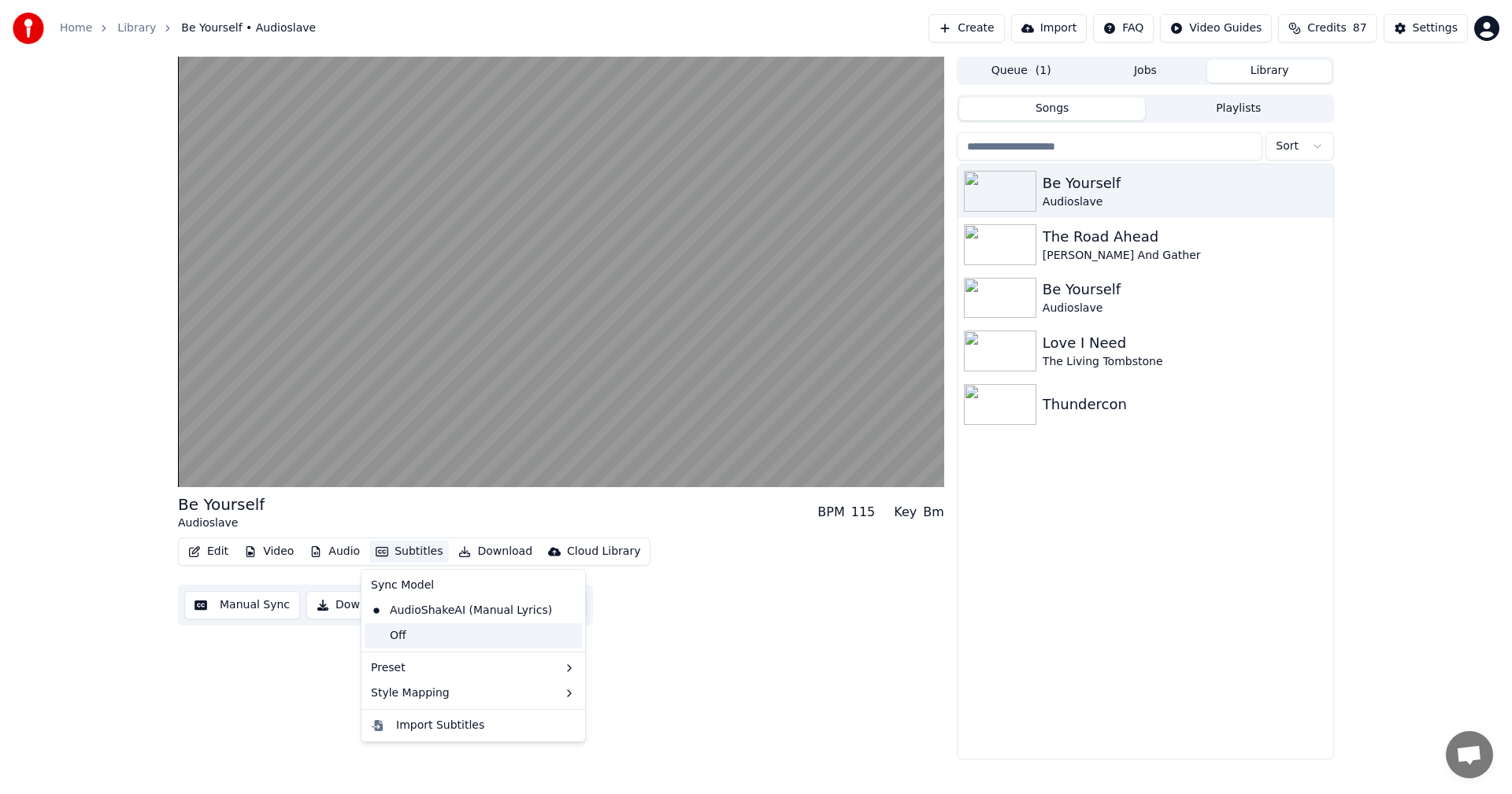
click at [448, 639] on div "Off" at bounding box center [472, 636] width 217 height 25
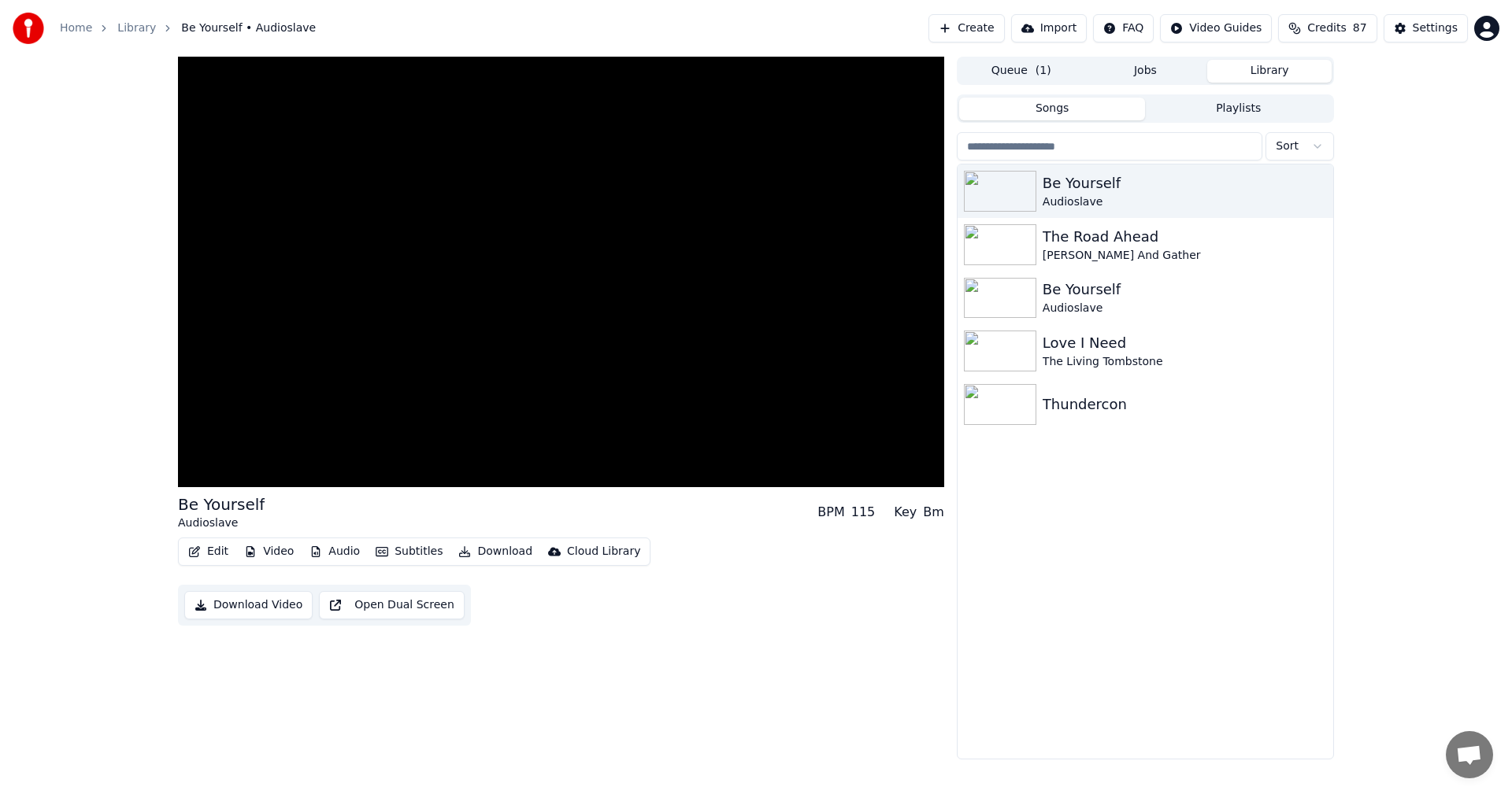
click at [404, 546] on button "Subtitles" at bounding box center [409, 551] width 80 height 22
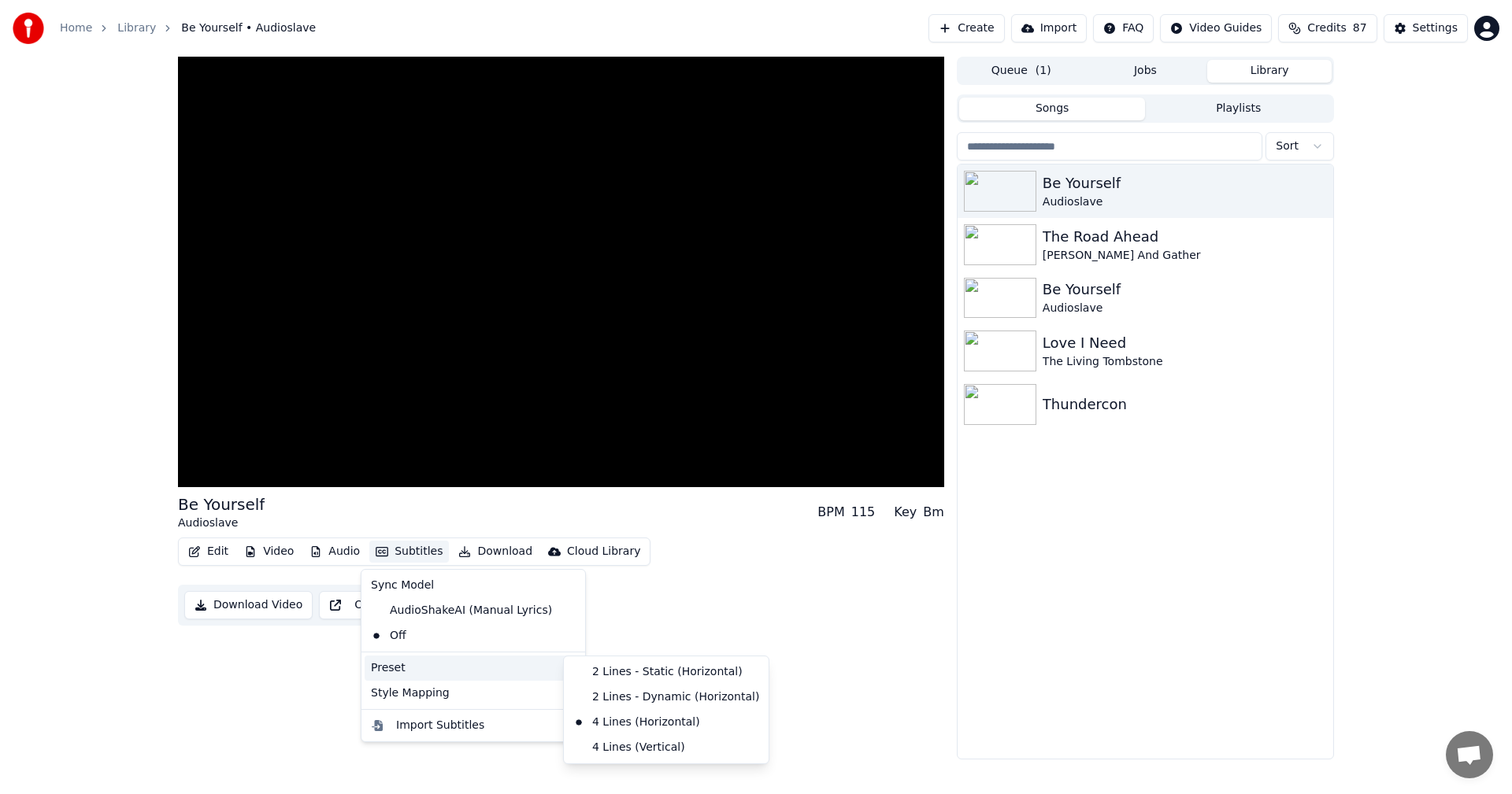
click at [803, 623] on div "Be Yourself Audioslave BPM 115 Key Bm Edit Video Audio Subtitles Download Cloud…" at bounding box center [561, 407] width 766 height 703
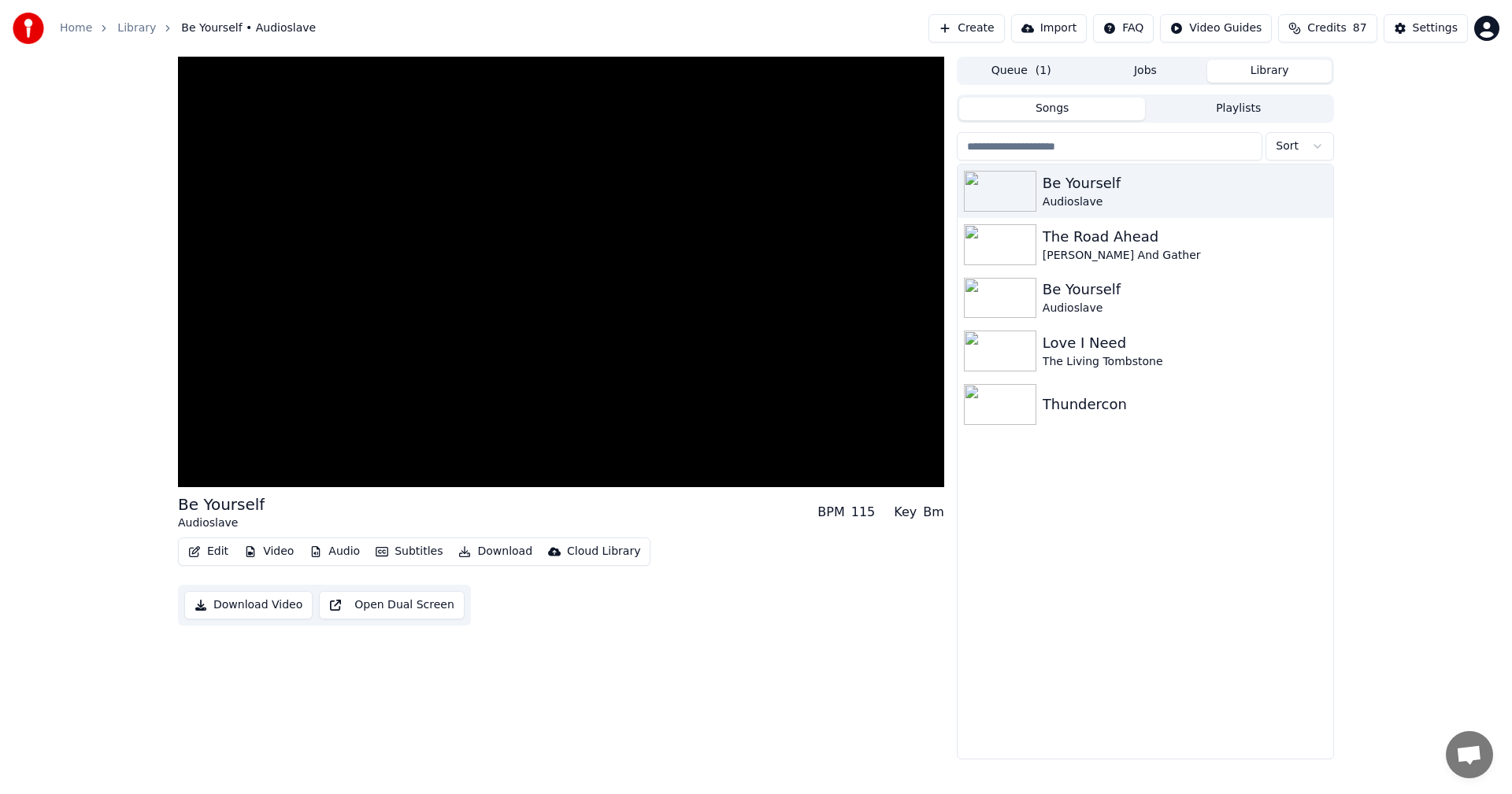
click at [465, 591] on button "Open Dual Screen" at bounding box center [391, 605] width 146 height 28
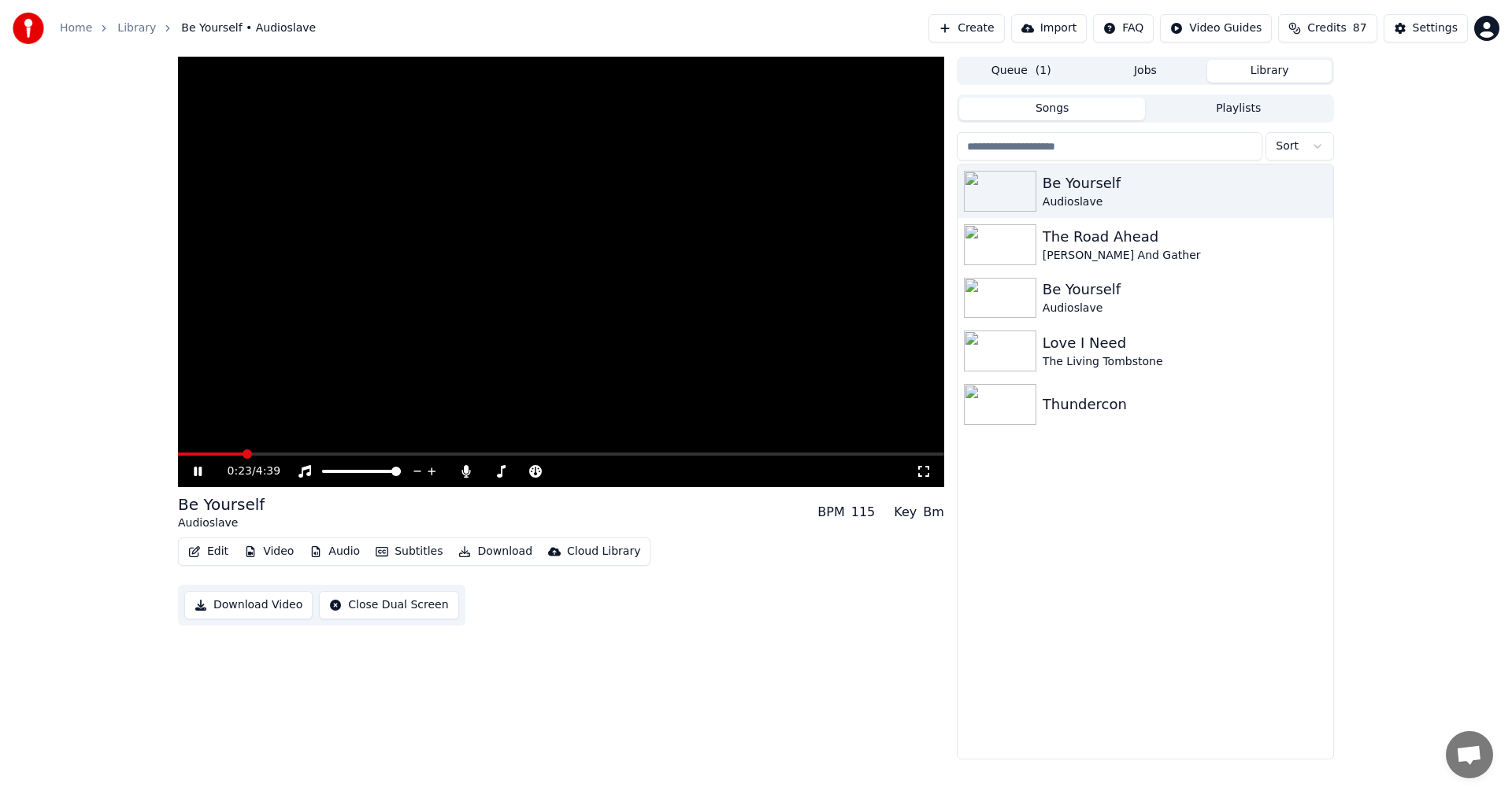
drag, startPoint x: 284, startPoint y: 452, endPoint x: 335, endPoint y: 449, distance: 51.1
click at [335, 449] on video at bounding box center [561, 272] width 766 height 431
click at [330, 455] on span at bounding box center [561, 454] width 766 height 3
click at [486, 286] on video at bounding box center [561, 272] width 766 height 431
click at [526, 476] on span at bounding box center [524, 471] width 9 height 9
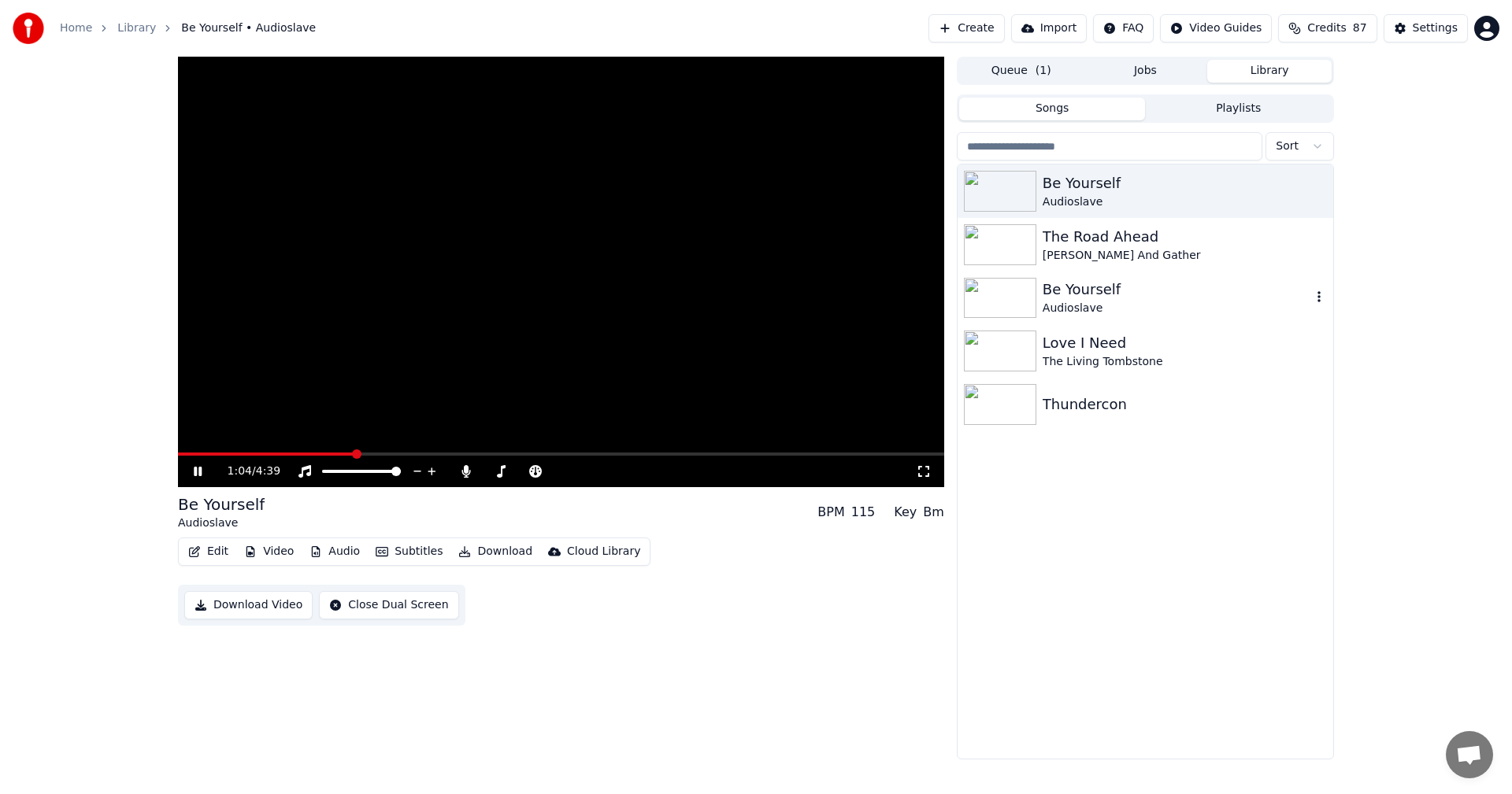
click at [1086, 313] on div "Audioslave" at bounding box center [1176, 308] width 269 height 16
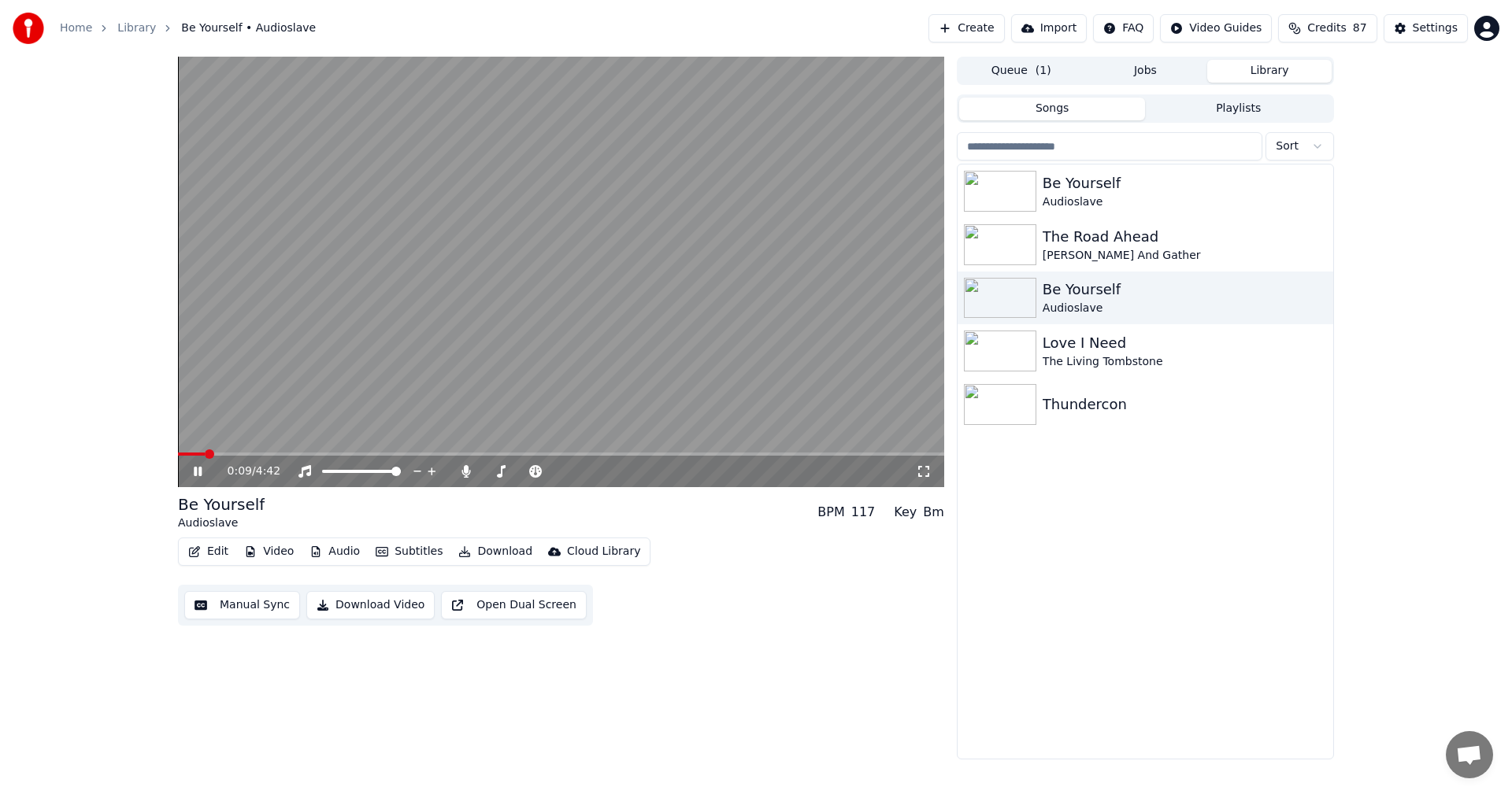
click at [356, 552] on button "Audio" at bounding box center [334, 551] width 63 height 22
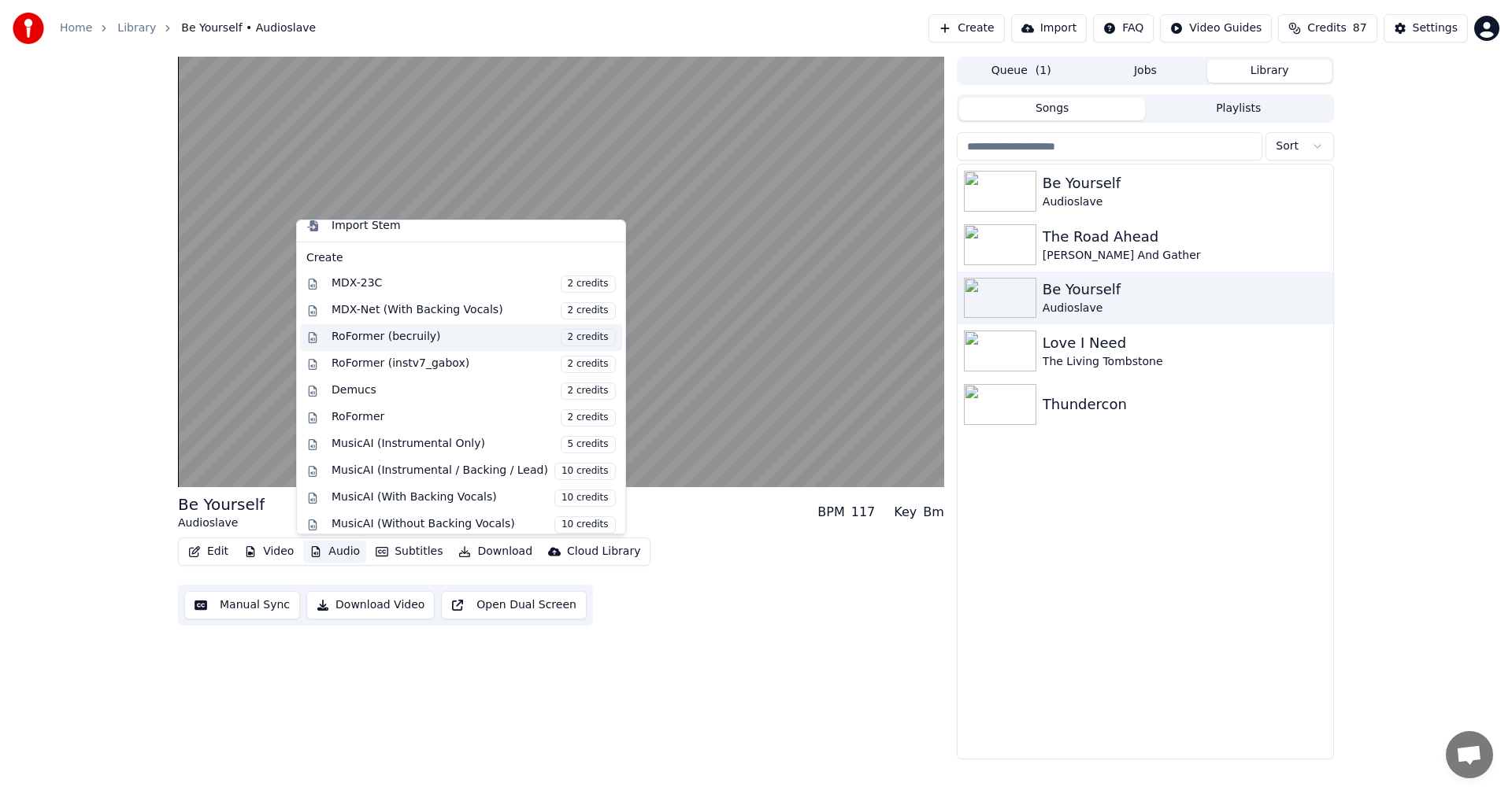
scroll to position [157, 0]
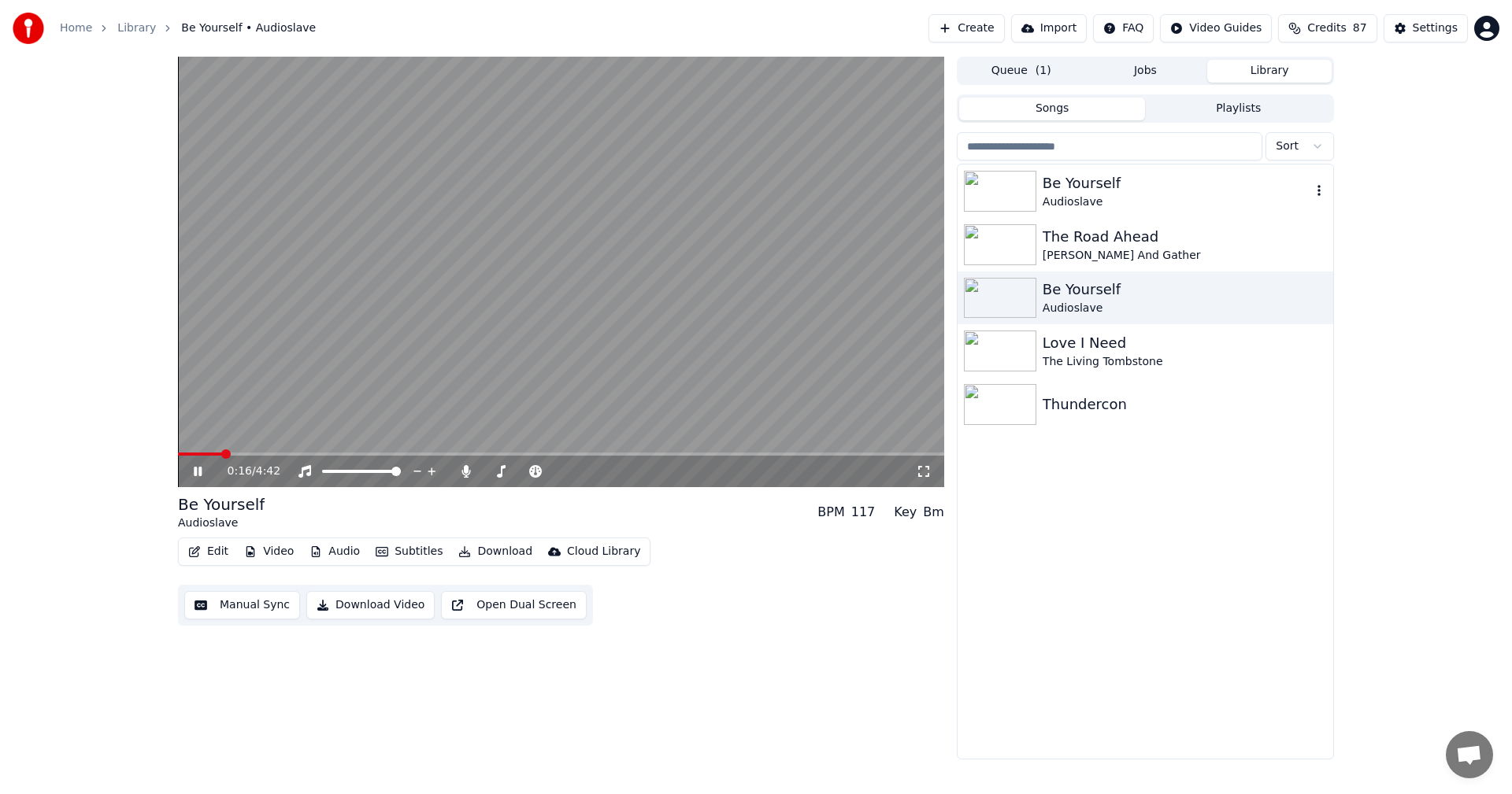
click at [1071, 190] on div "Be Yourself" at bounding box center [1176, 183] width 269 height 22
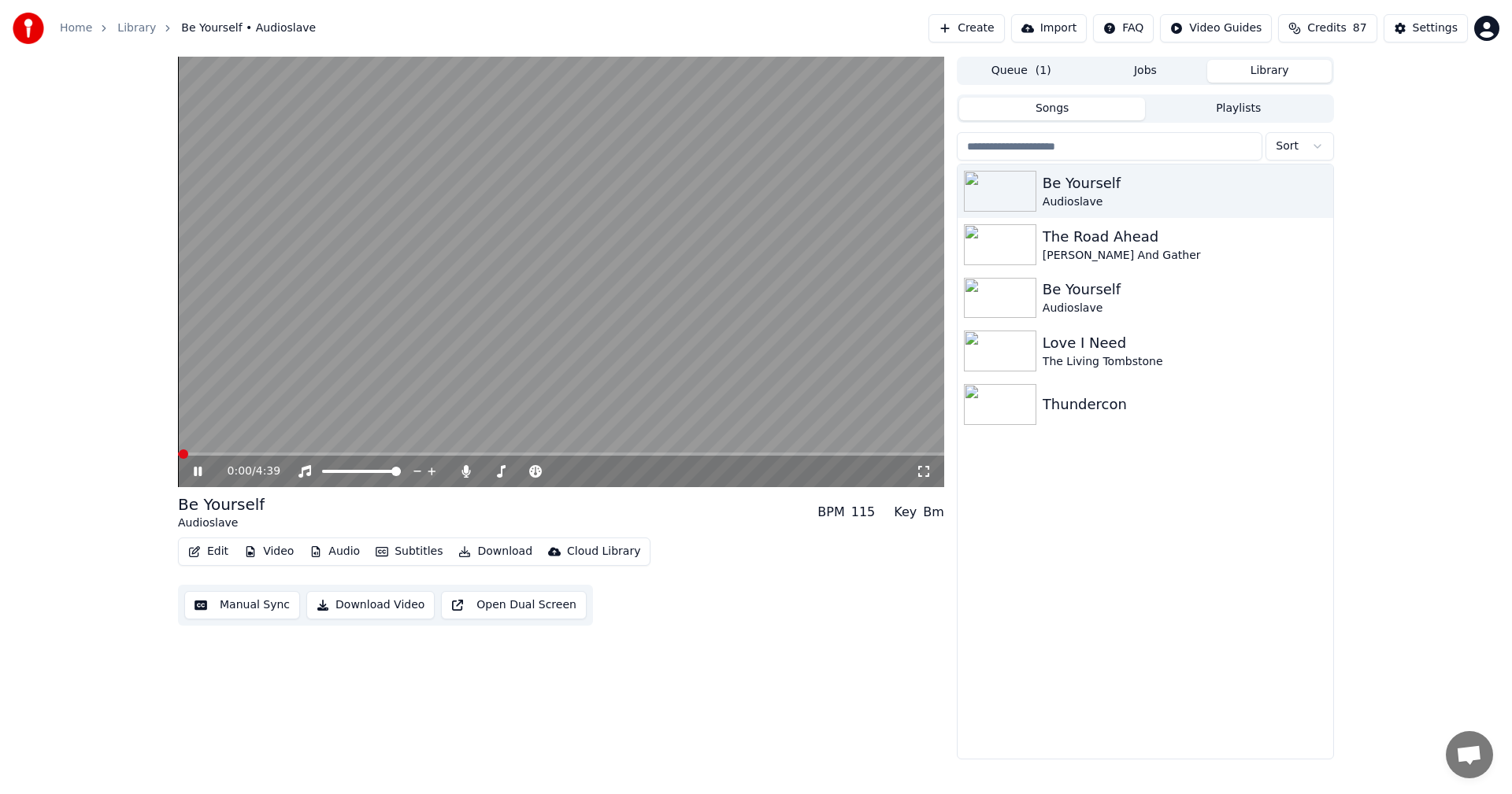
click at [338, 551] on button "Audio" at bounding box center [334, 551] width 63 height 22
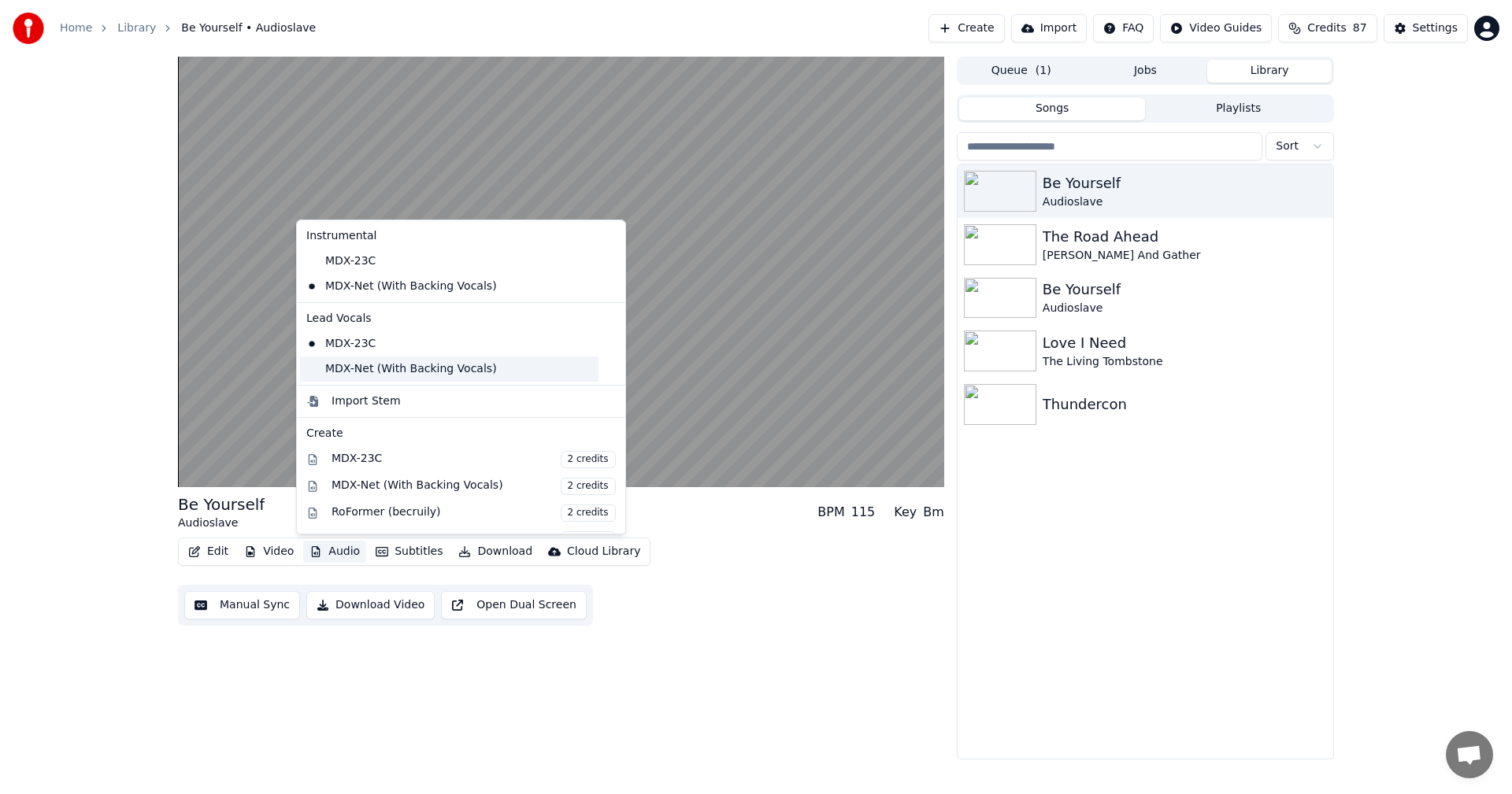
click at [399, 369] on div "MDX-Net (With Backing Vocals)" at bounding box center [449, 369] width 299 height 25
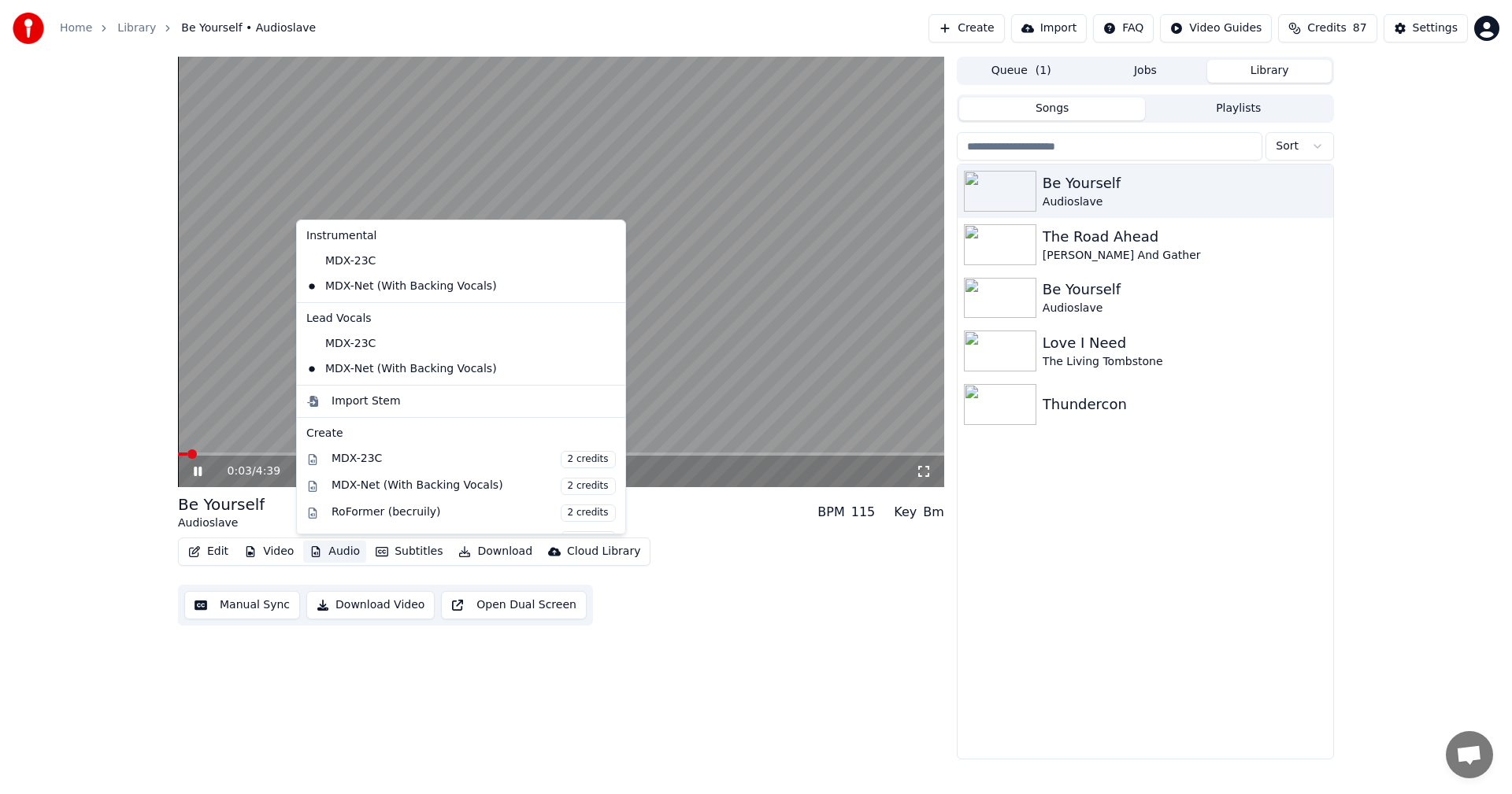
click at [331, 554] on button "Audio" at bounding box center [334, 551] width 63 height 22
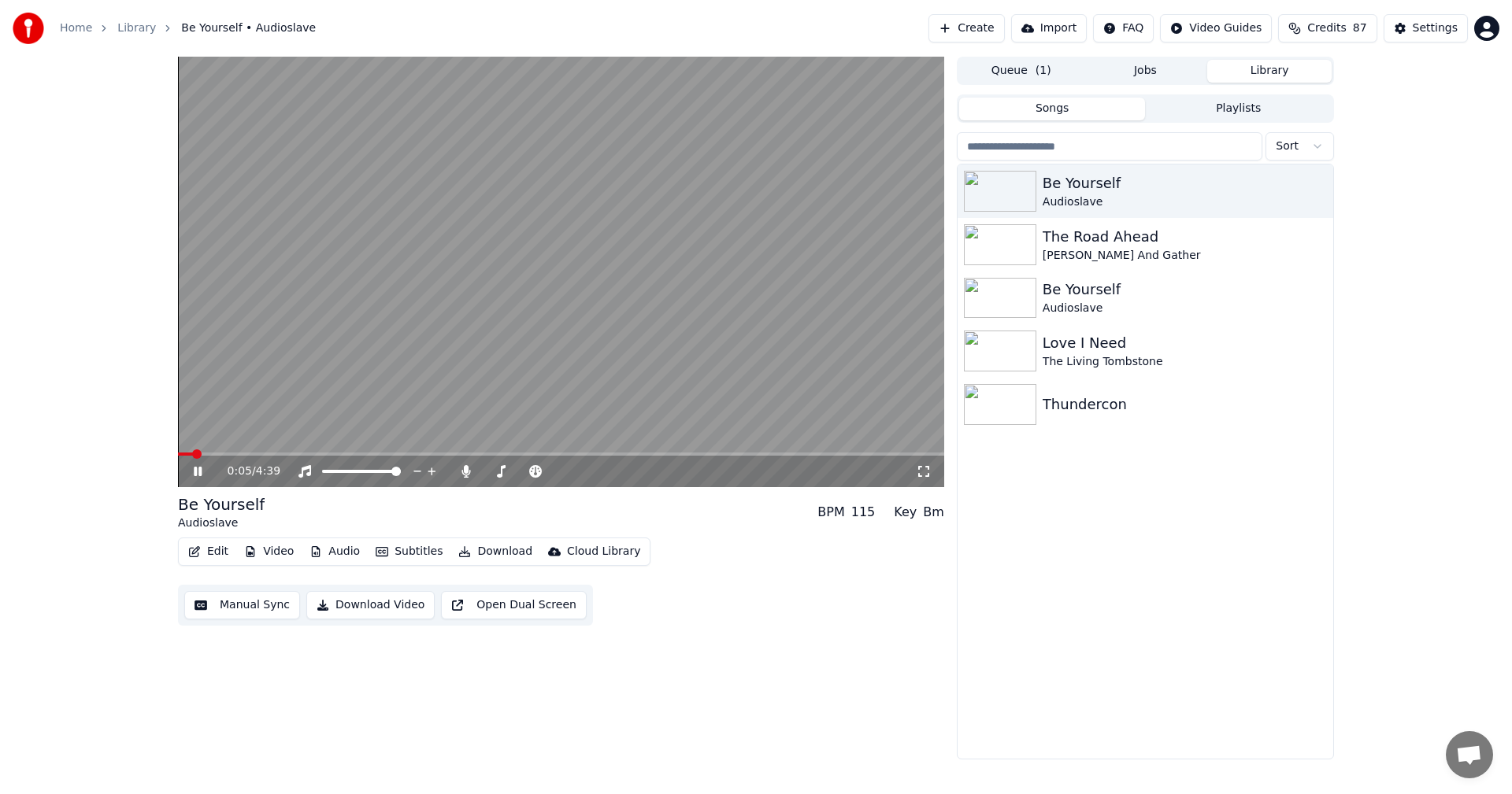
drag, startPoint x: 104, startPoint y: 450, endPoint x: 267, endPoint y: 465, distance: 163.7
click at [106, 450] on div "0:05 / 4:39 Be Yourself Audioslave BPM 115 Key Bm Edit Video Audio Subtitles Do…" at bounding box center [756, 407] width 1512 height 703
click at [341, 454] on span at bounding box center [561, 454] width 766 height 3
click at [399, 550] on button "Subtitles" at bounding box center [409, 551] width 80 height 22
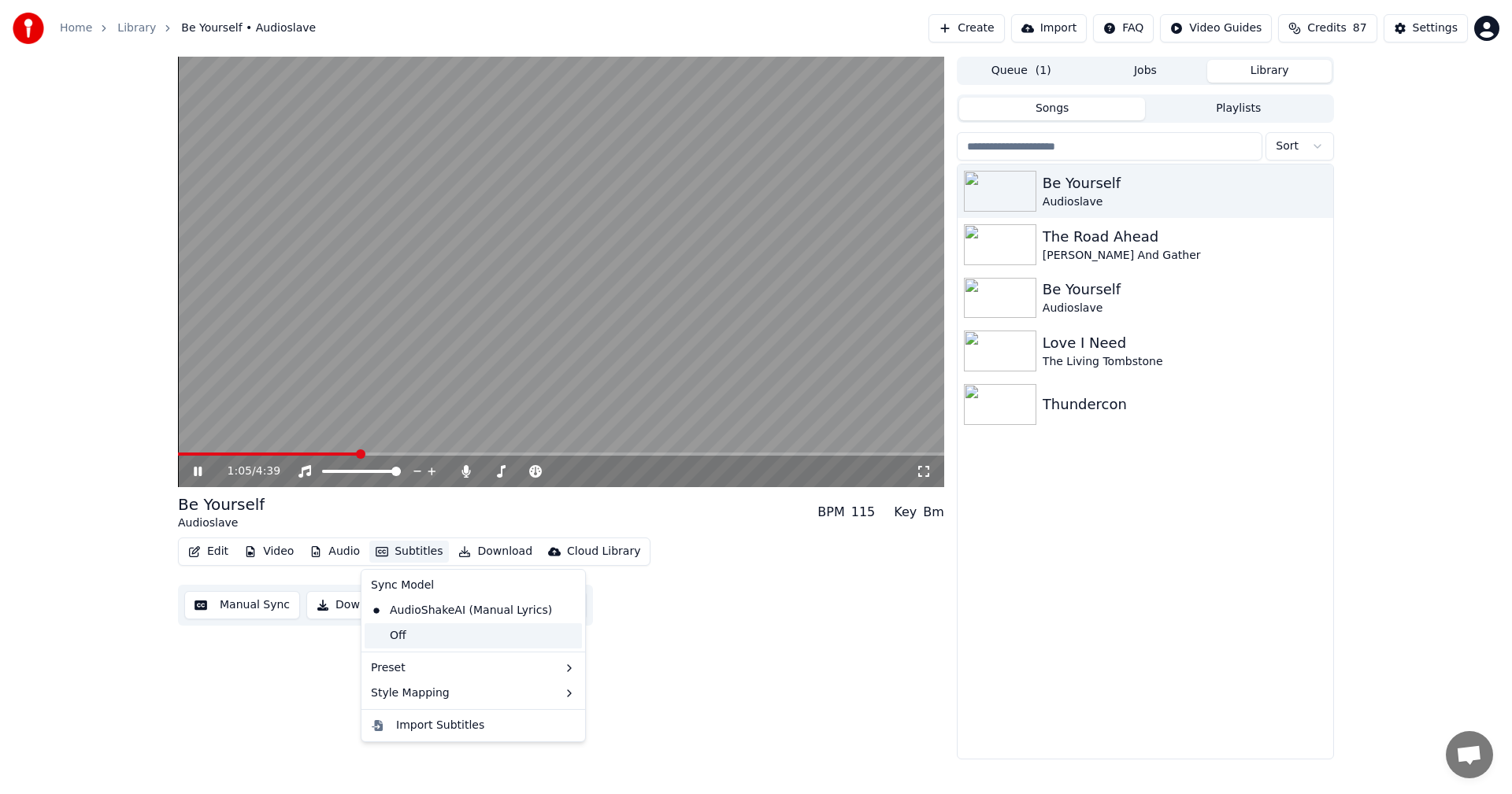
click at [406, 634] on div "Off" at bounding box center [472, 636] width 217 height 25
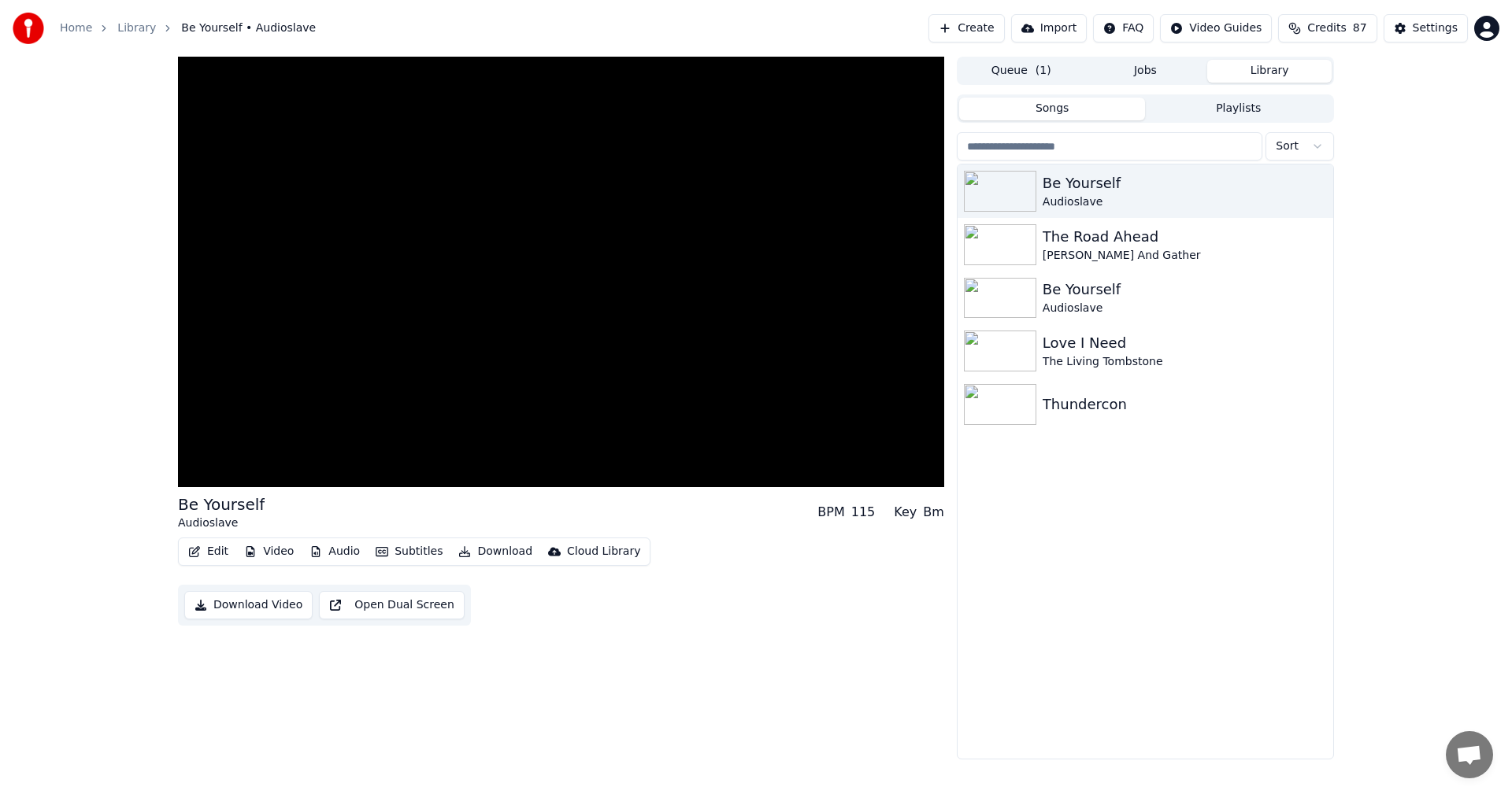
click at [393, 552] on button "Subtitles" at bounding box center [409, 551] width 80 height 22
click at [419, 615] on div "AudioShakeAI (Manual Lyrics)" at bounding box center [461, 610] width 194 height 25
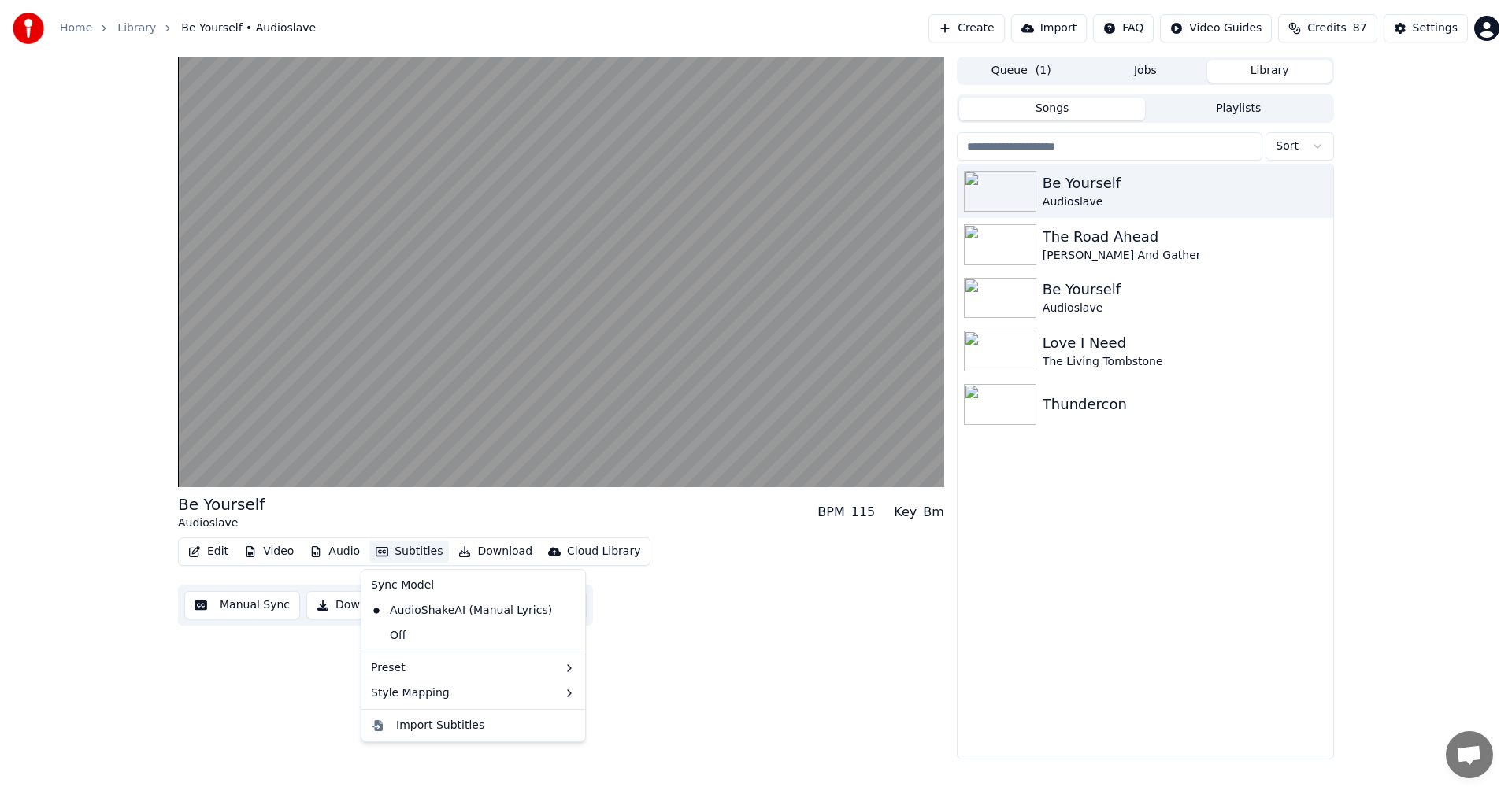
click at [415, 555] on button "Subtitles" at bounding box center [409, 551] width 80 height 22
click at [209, 550] on button "Edit" at bounding box center [208, 551] width 52 height 22
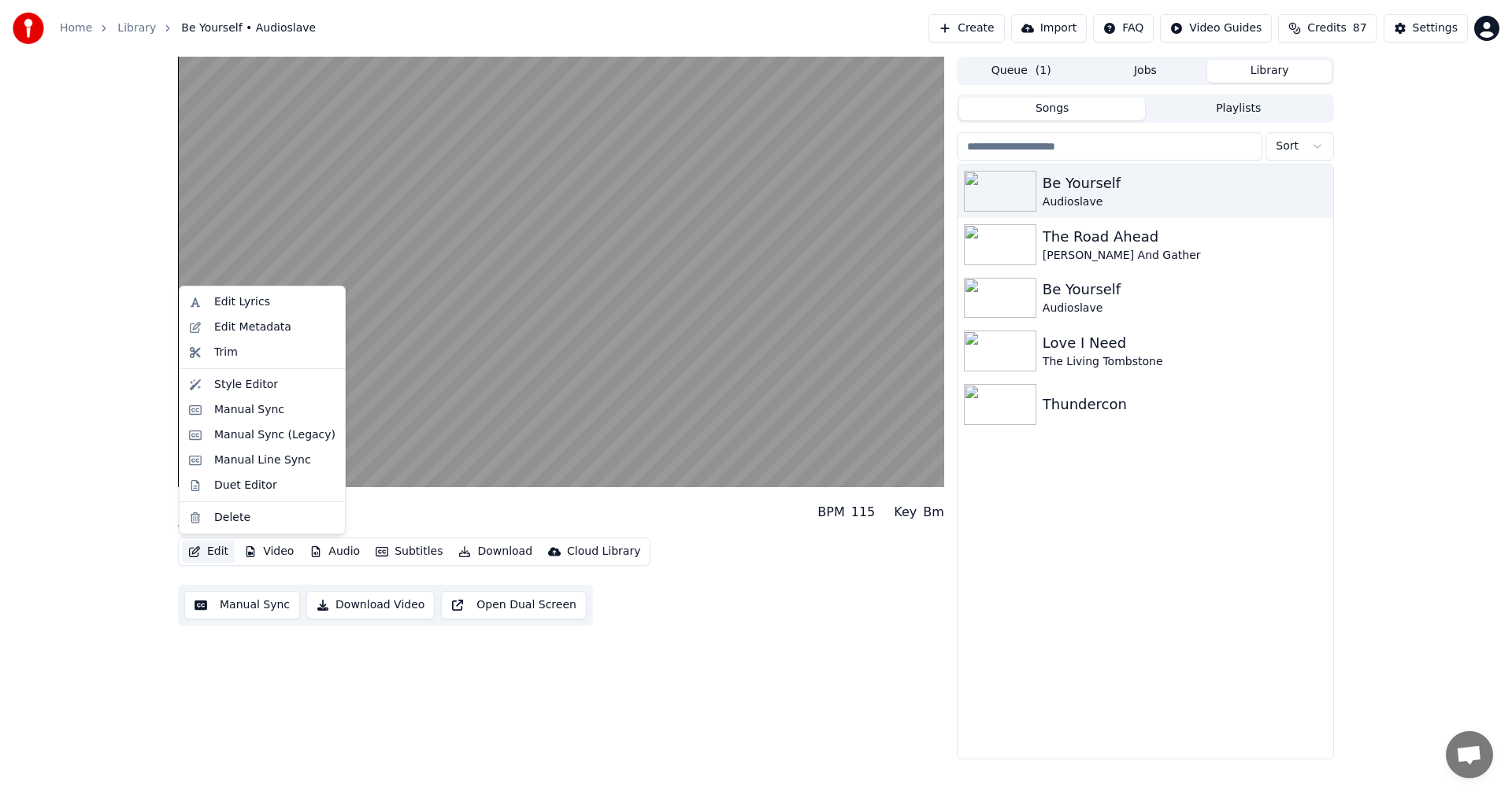
click at [209, 550] on button "Edit" at bounding box center [208, 551] width 52 height 22
click at [247, 386] on div "Style Editor" at bounding box center [245, 384] width 64 height 16
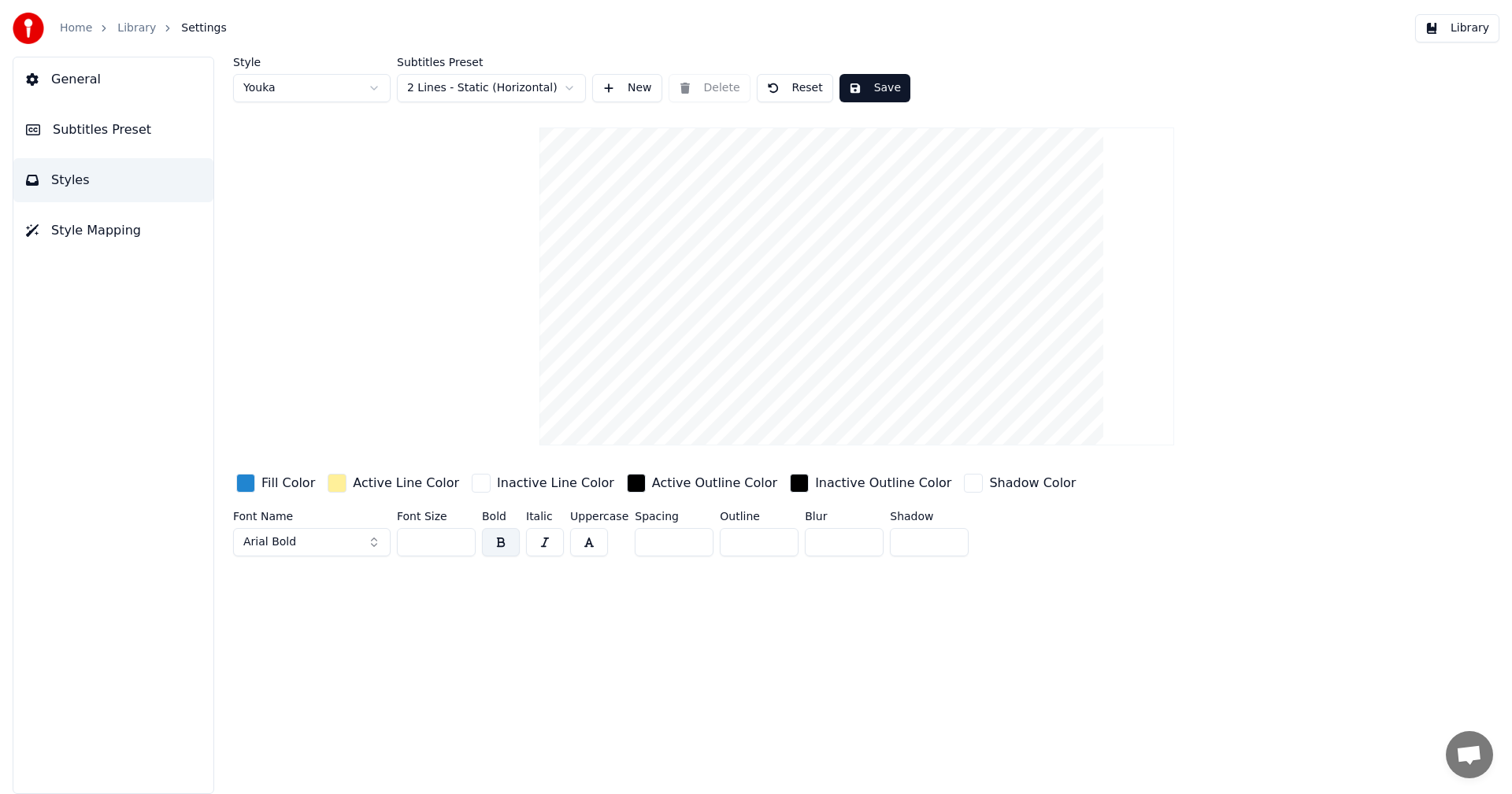
click at [1448, 28] on button "Library" at bounding box center [1456, 28] width 84 height 28
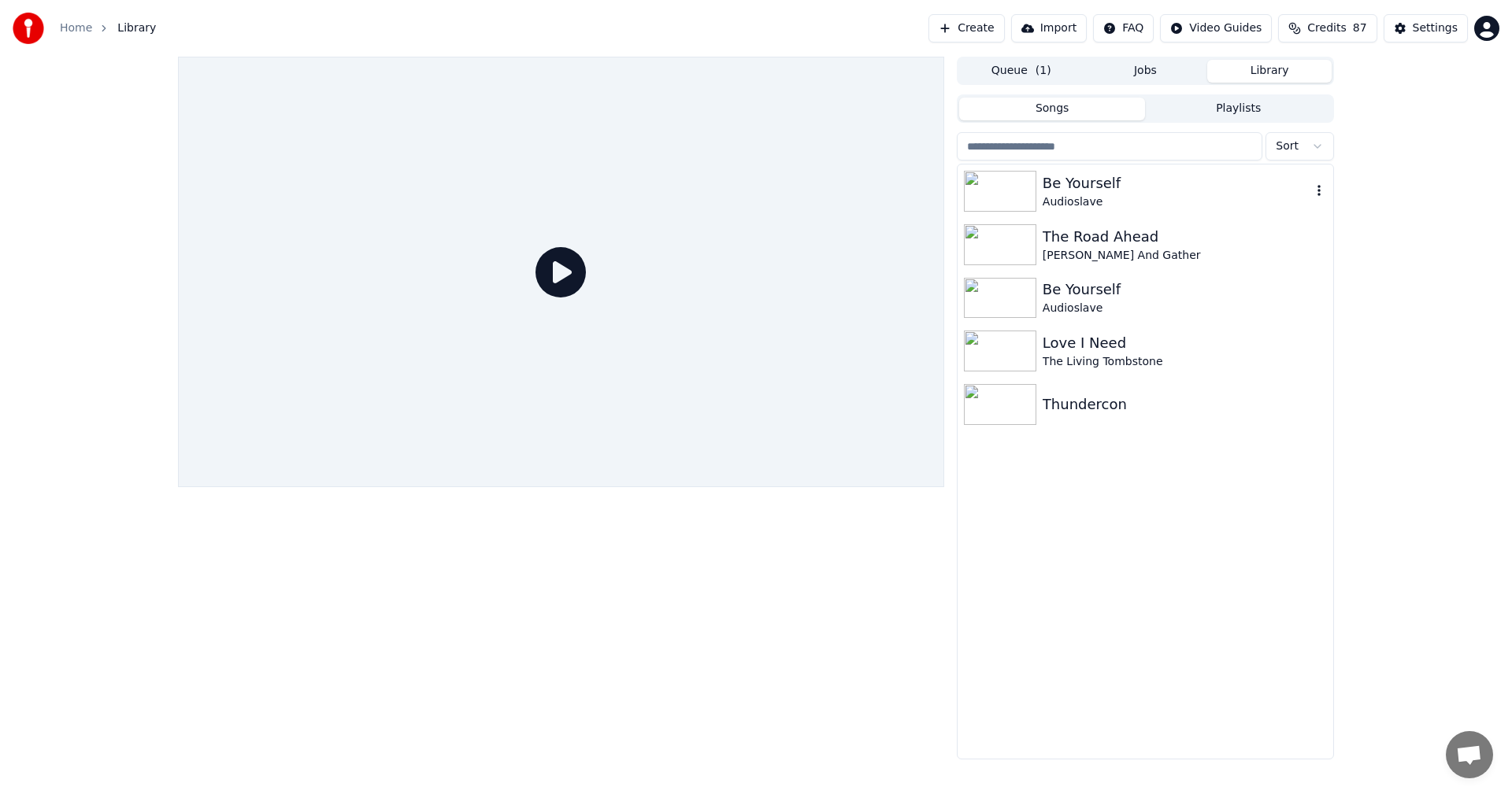
click at [1111, 204] on div "Audioslave" at bounding box center [1176, 202] width 269 height 16
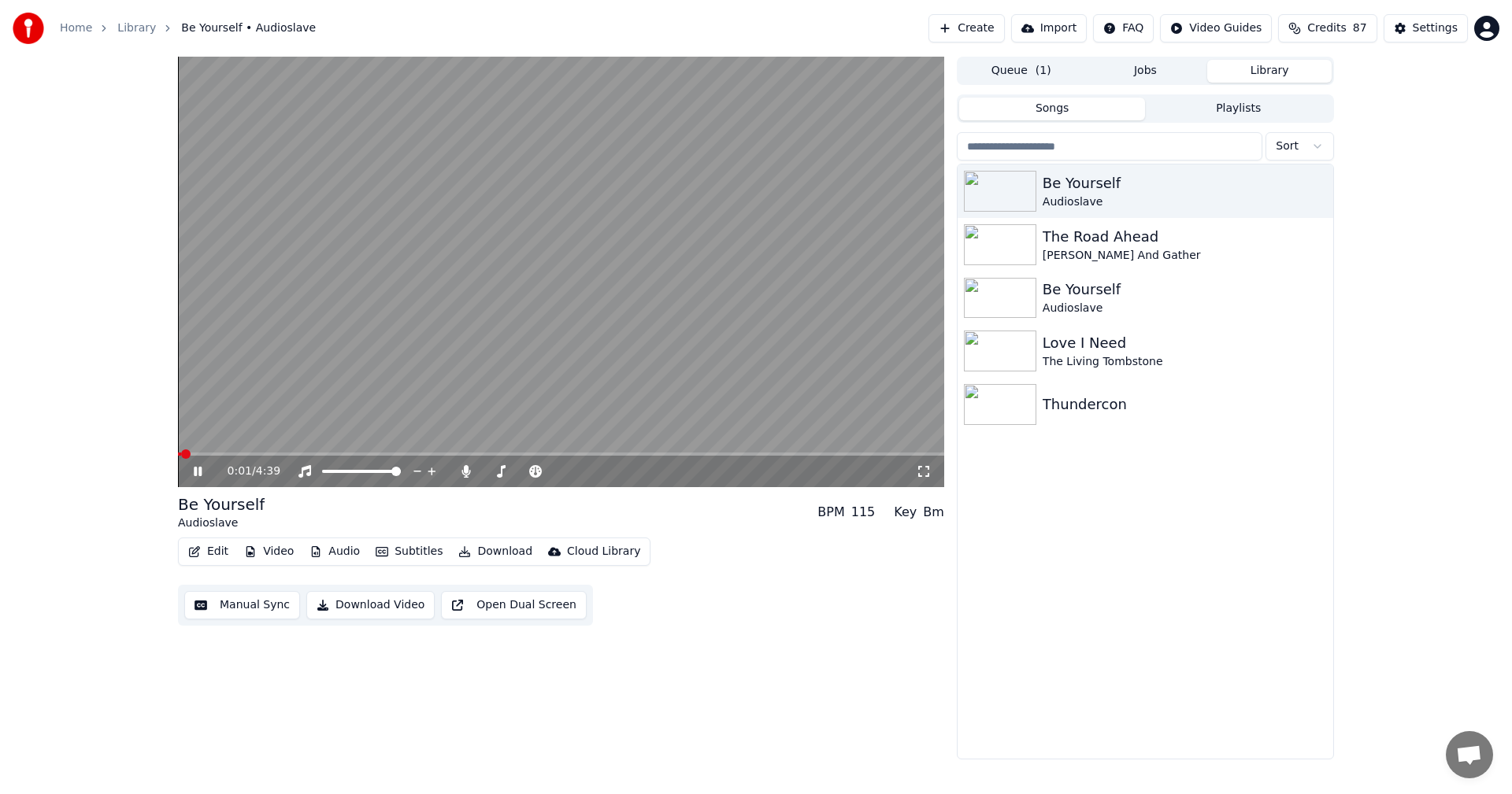
click at [342, 553] on button "Audio" at bounding box center [334, 551] width 63 height 22
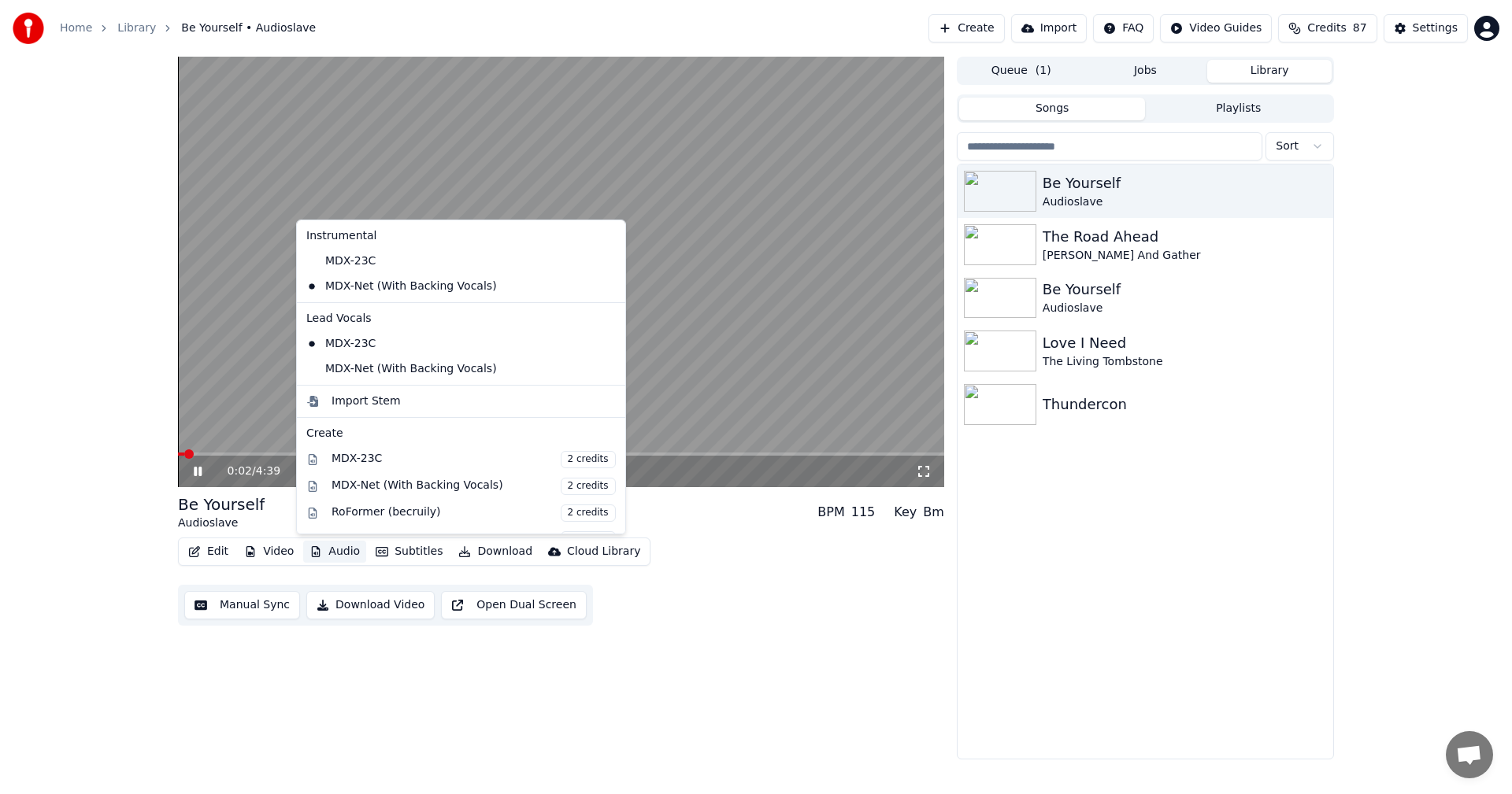
drag, startPoint x: 368, startPoint y: 386, endPoint x: 368, endPoint y: 376, distance: 10.0
click at [368, 383] on div "Instrumental MDX-23C MDX-Net (With Backing Vocals) Lead Vocals MDX-23C MDX-Net …" at bounding box center [461, 377] width 330 height 315
click at [368, 376] on div "MDX-Net (With Backing Vocals)" at bounding box center [449, 369] width 299 height 25
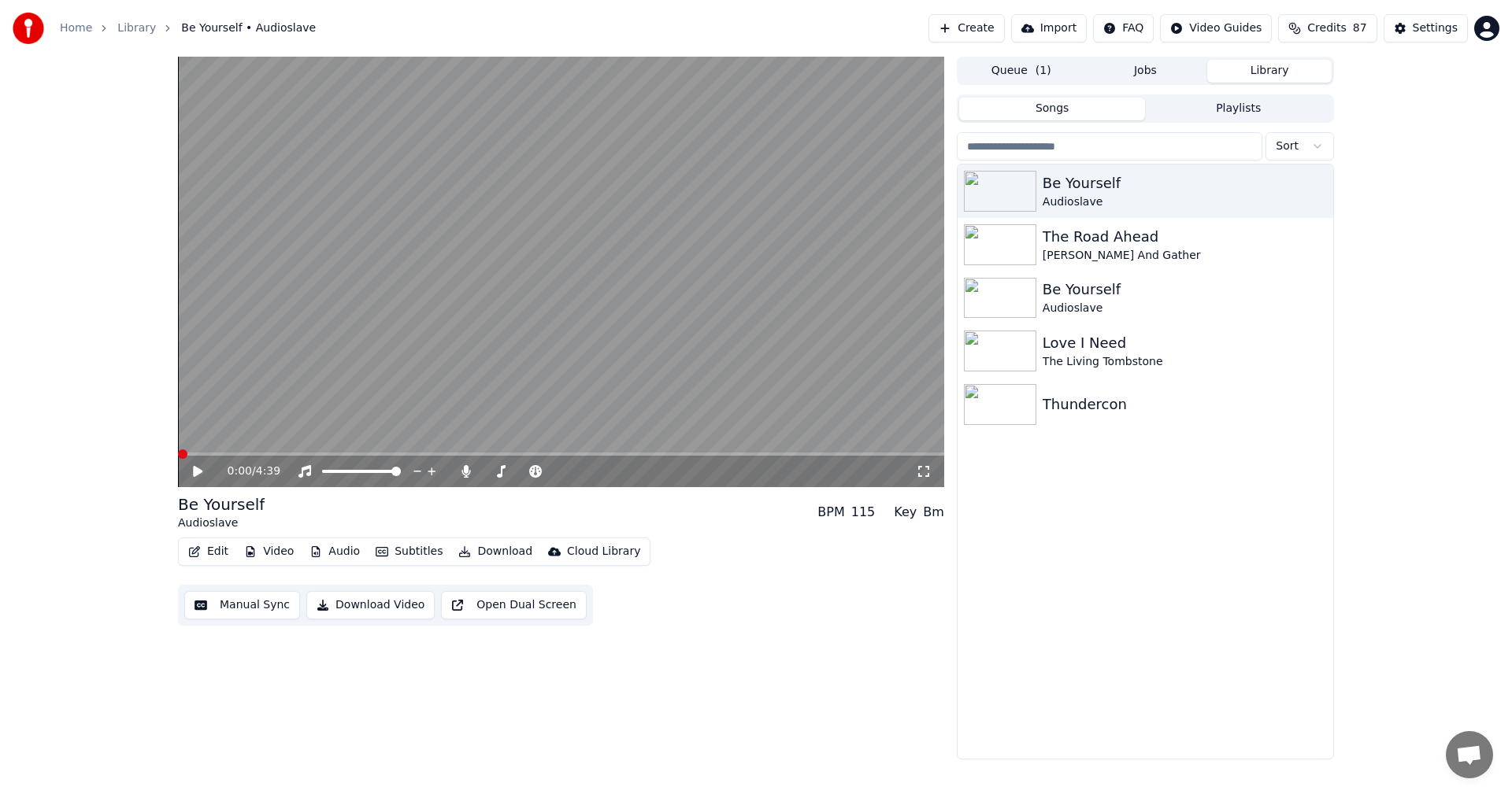
click at [403, 550] on button "Subtitles" at bounding box center [409, 551] width 80 height 22
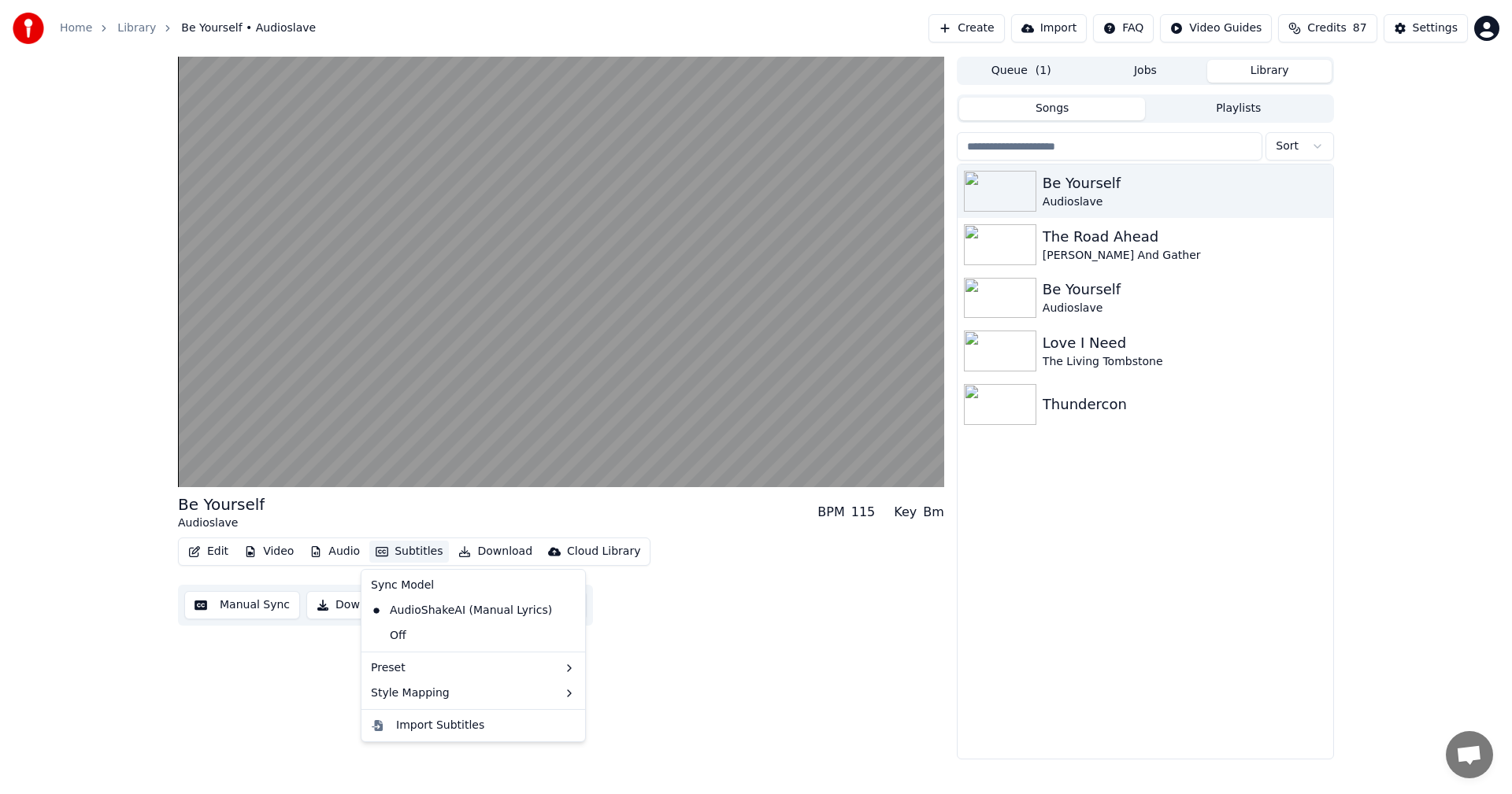
click at [565, 612] on icon at bounding box center [570, 610] width 11 height 12
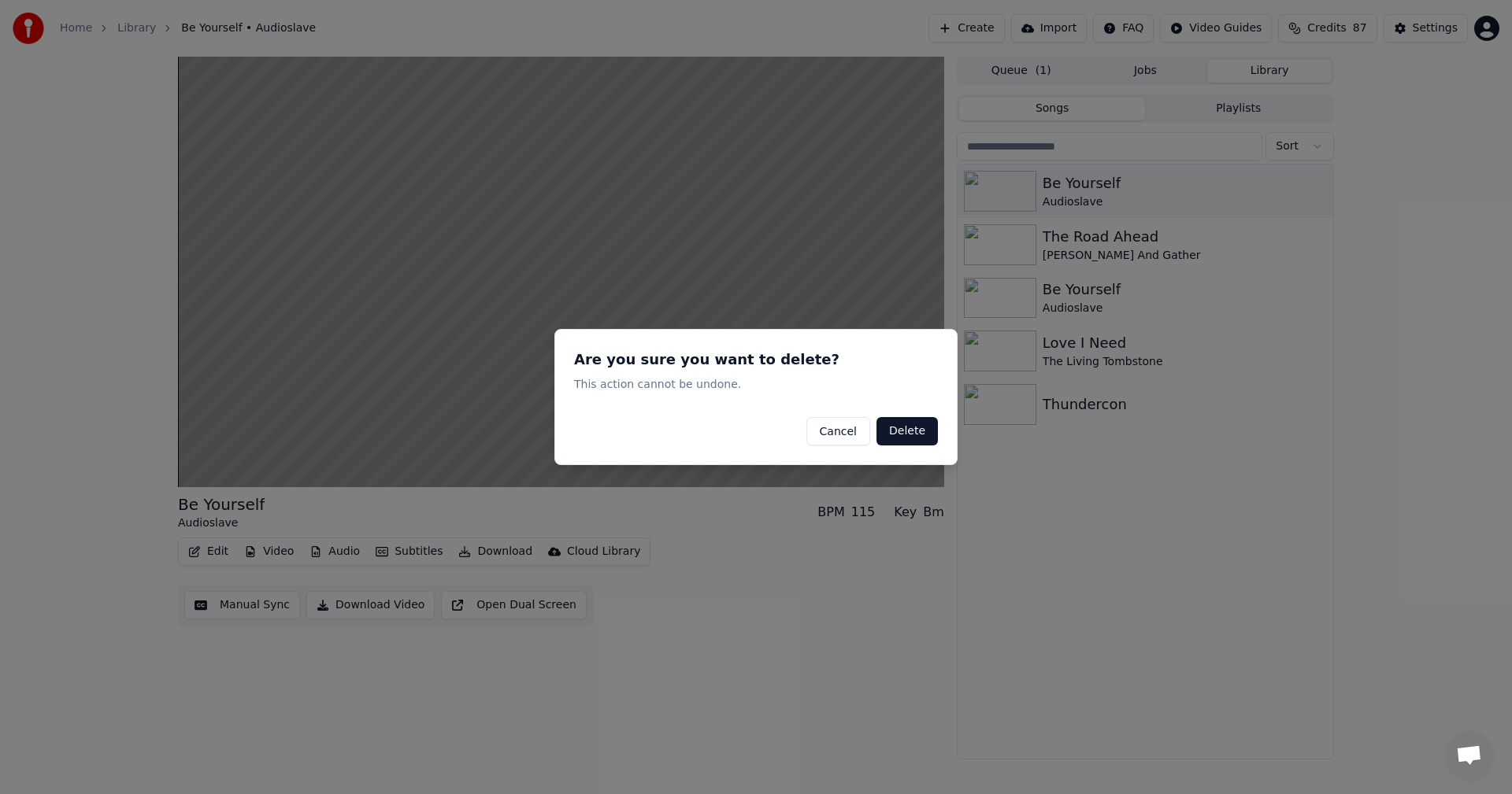
click at [847, 441] on button "Cancel" at bounding box center [838, 432] width 64 height 28
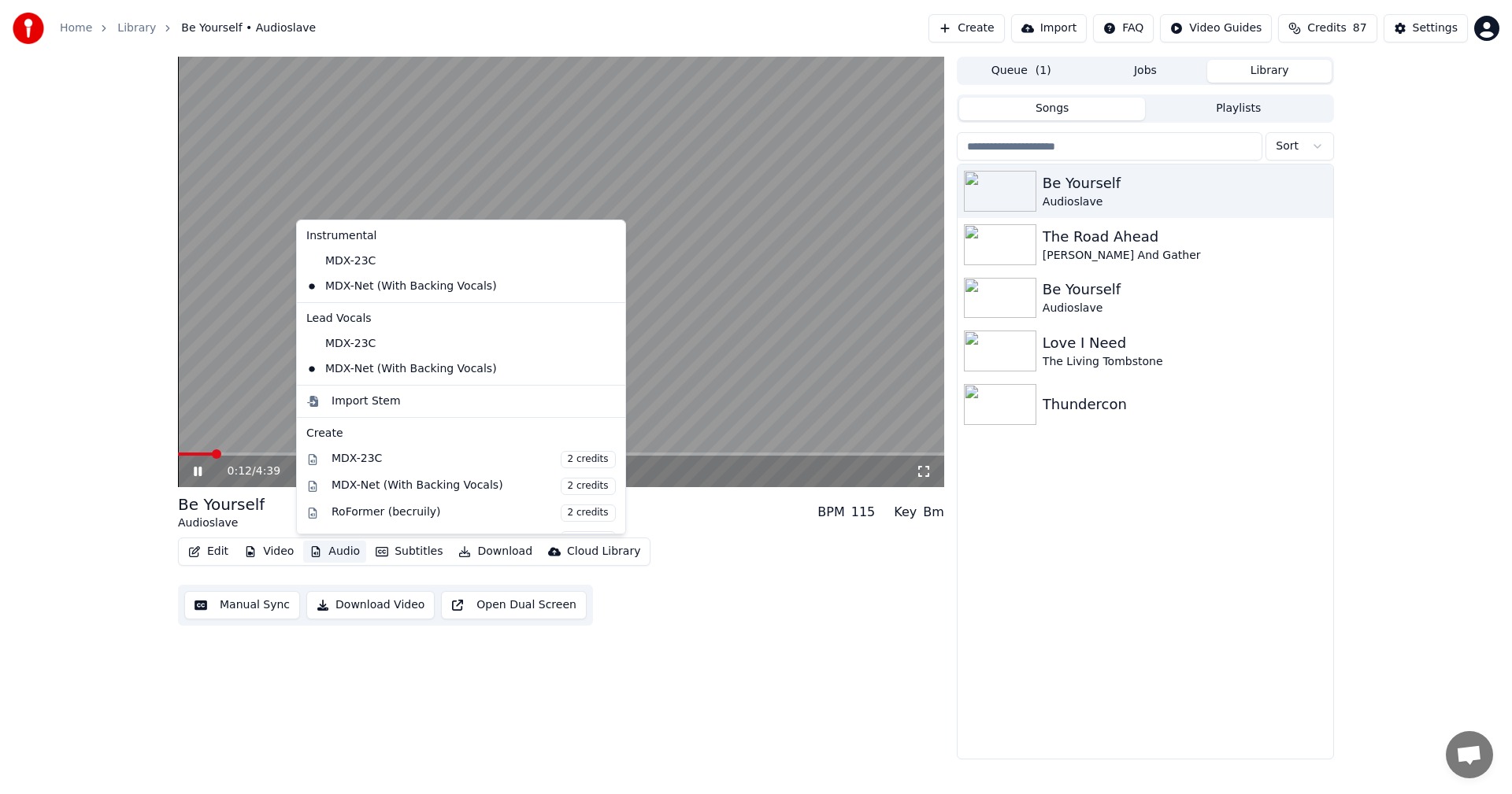
click at [331, 554] on button "Audio" at bounding box center [334, 551] width 63 height 22
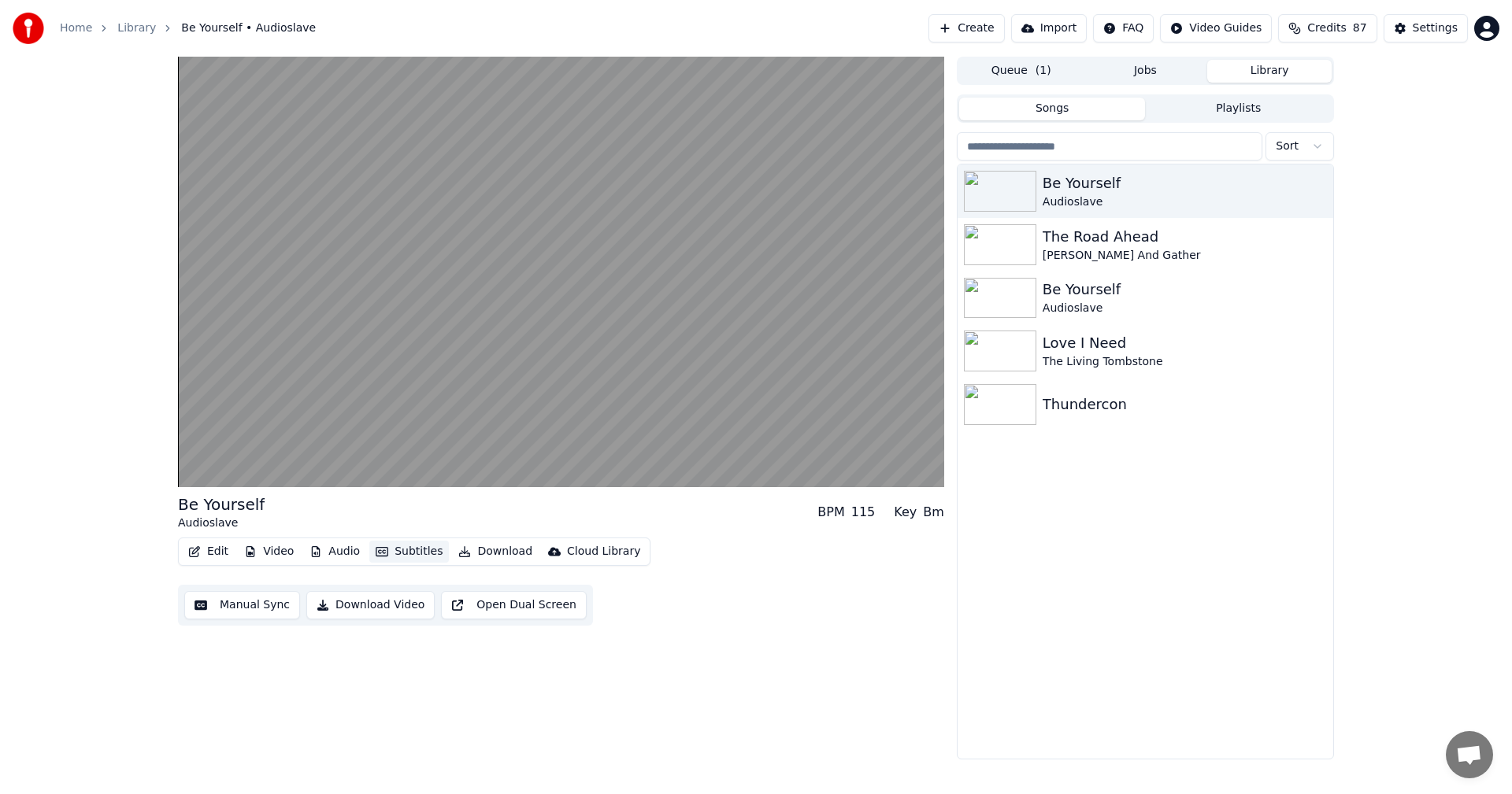
click at [414, 558] on button "Subtitles" at bounding box center [409, 551] width 80 height 22
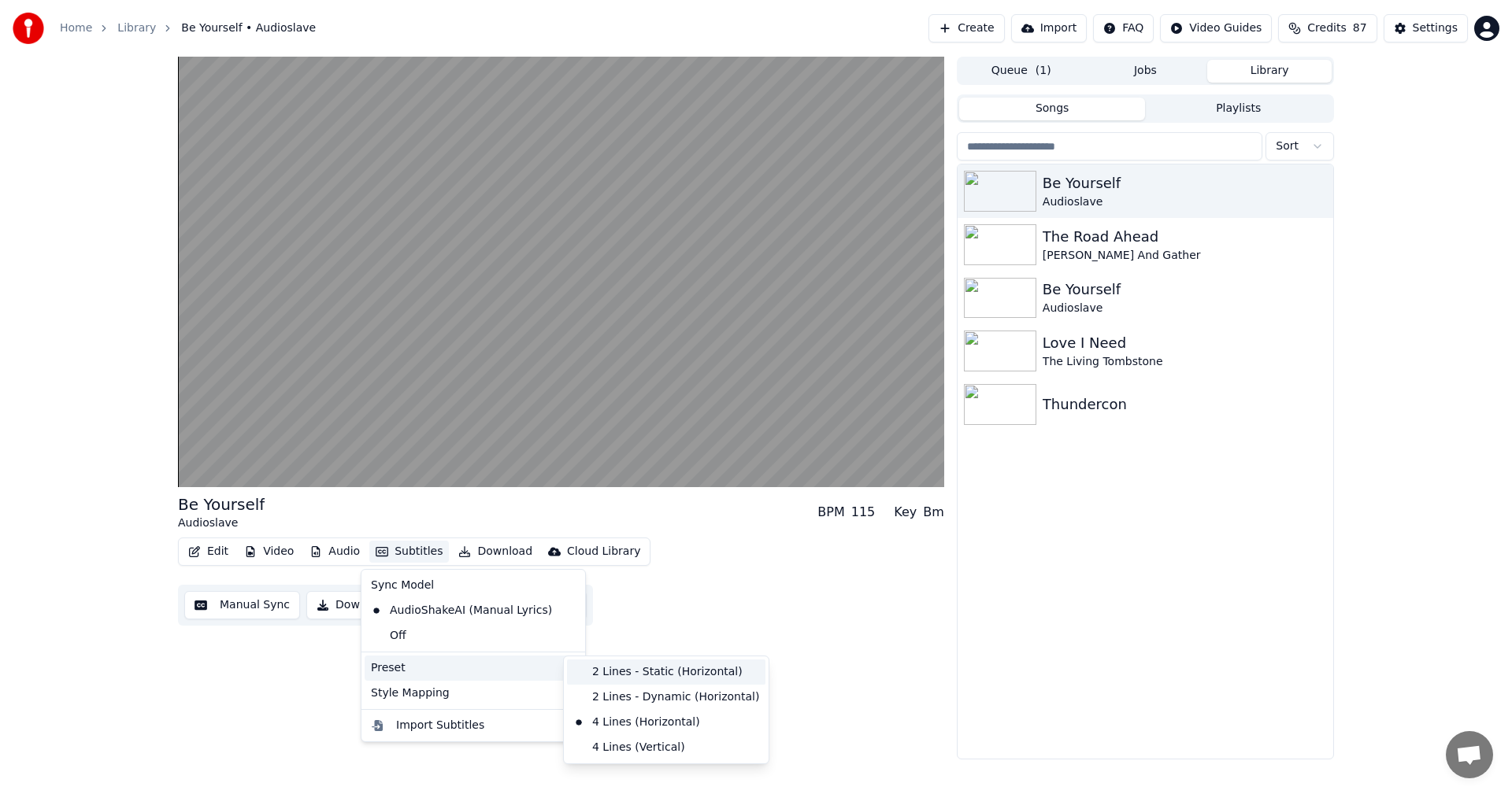
click at [647, 663] on div "2 Lines - Static (Horizontal)" at bounding box center [666, 672] width 199 height 25
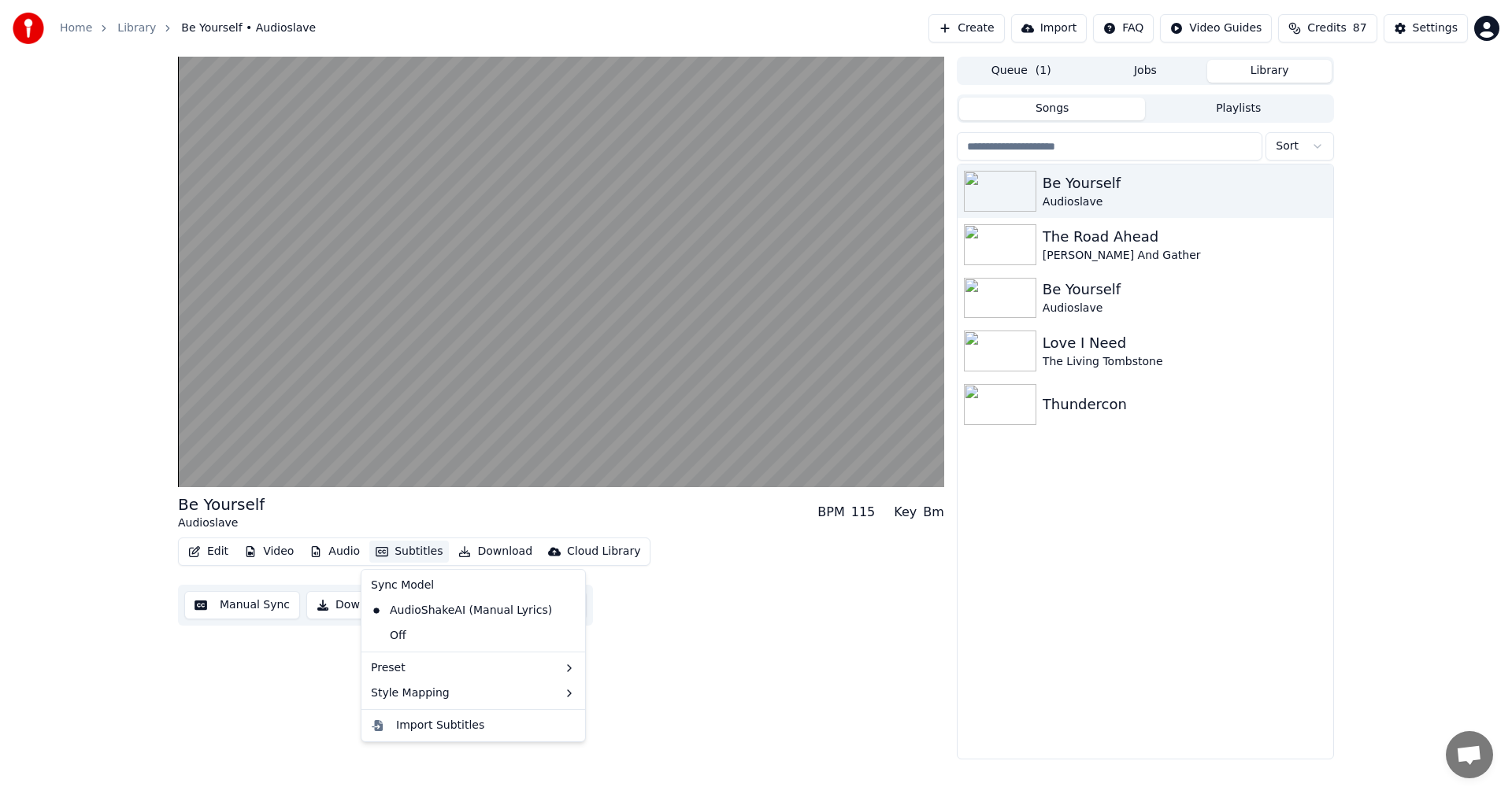
click at [381, 554] on icon "button" at bounding box center [382, 551] width 12 height 11
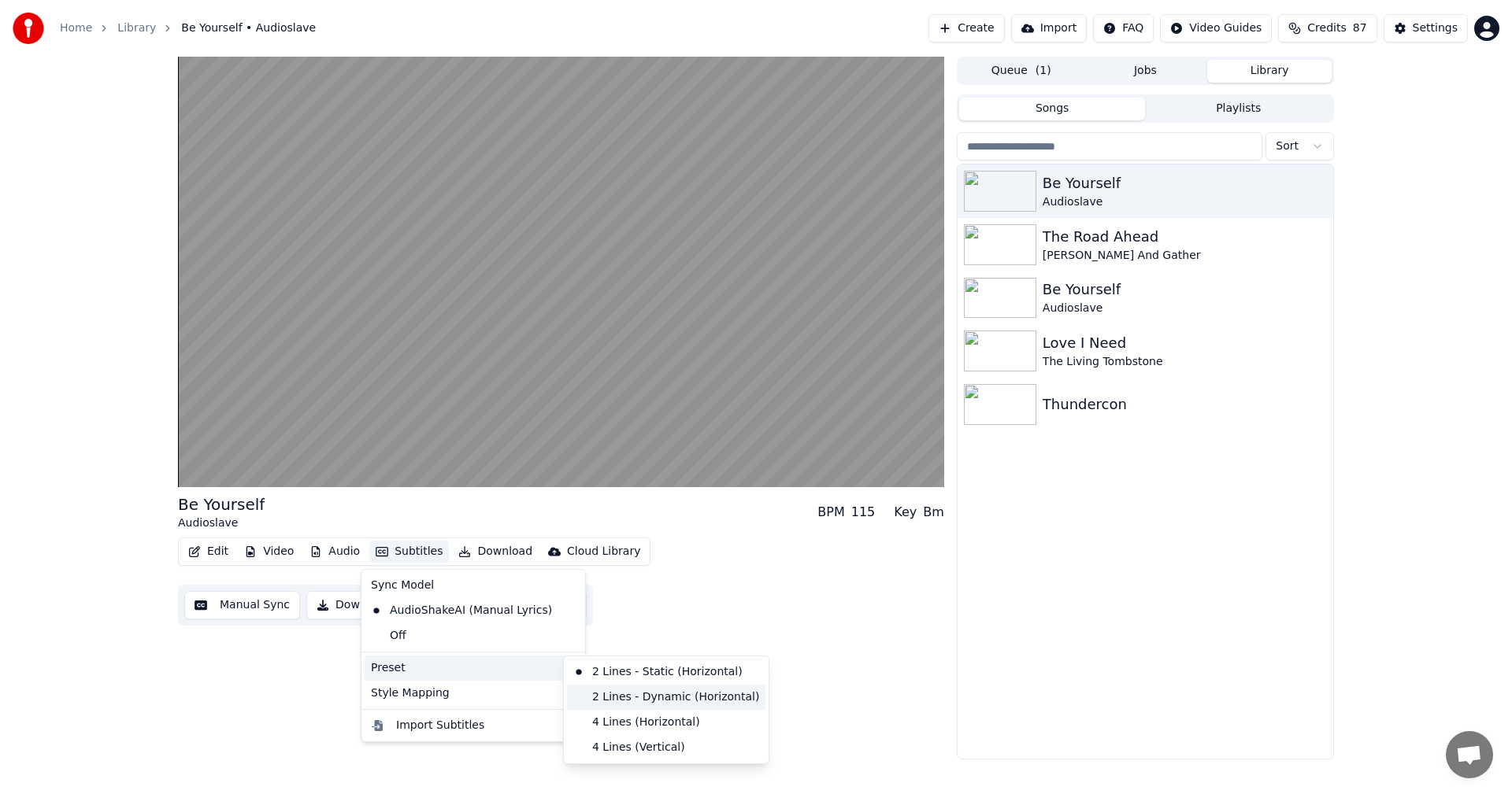
click at [650, 692] on div "2 Lines - Dynamic (Horizontal)" at bounding box center [666, 698] width 199 height 25
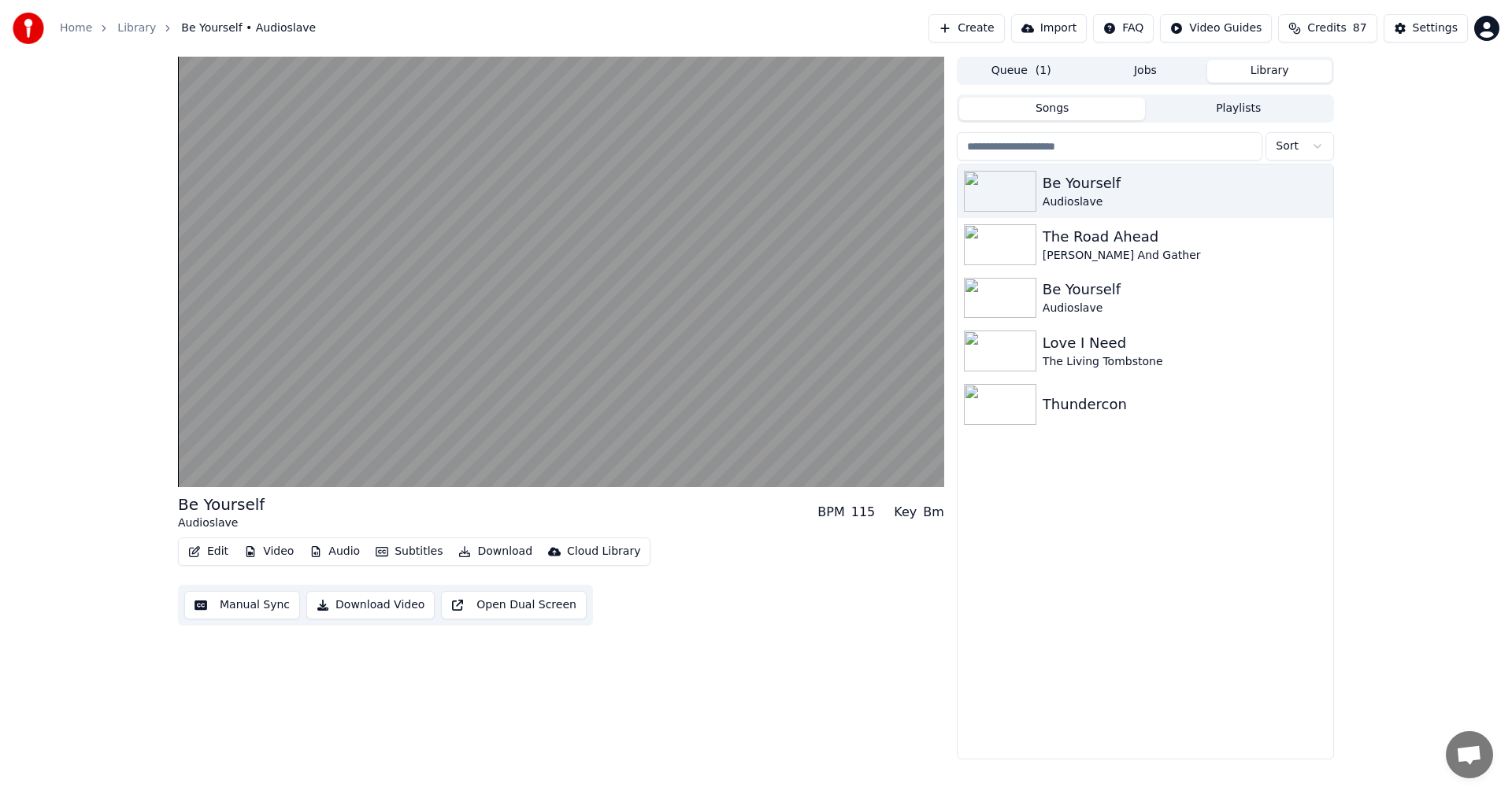
click at [346, 553] on button "Audio" at bounding box center [334, 551] width 63 height 22
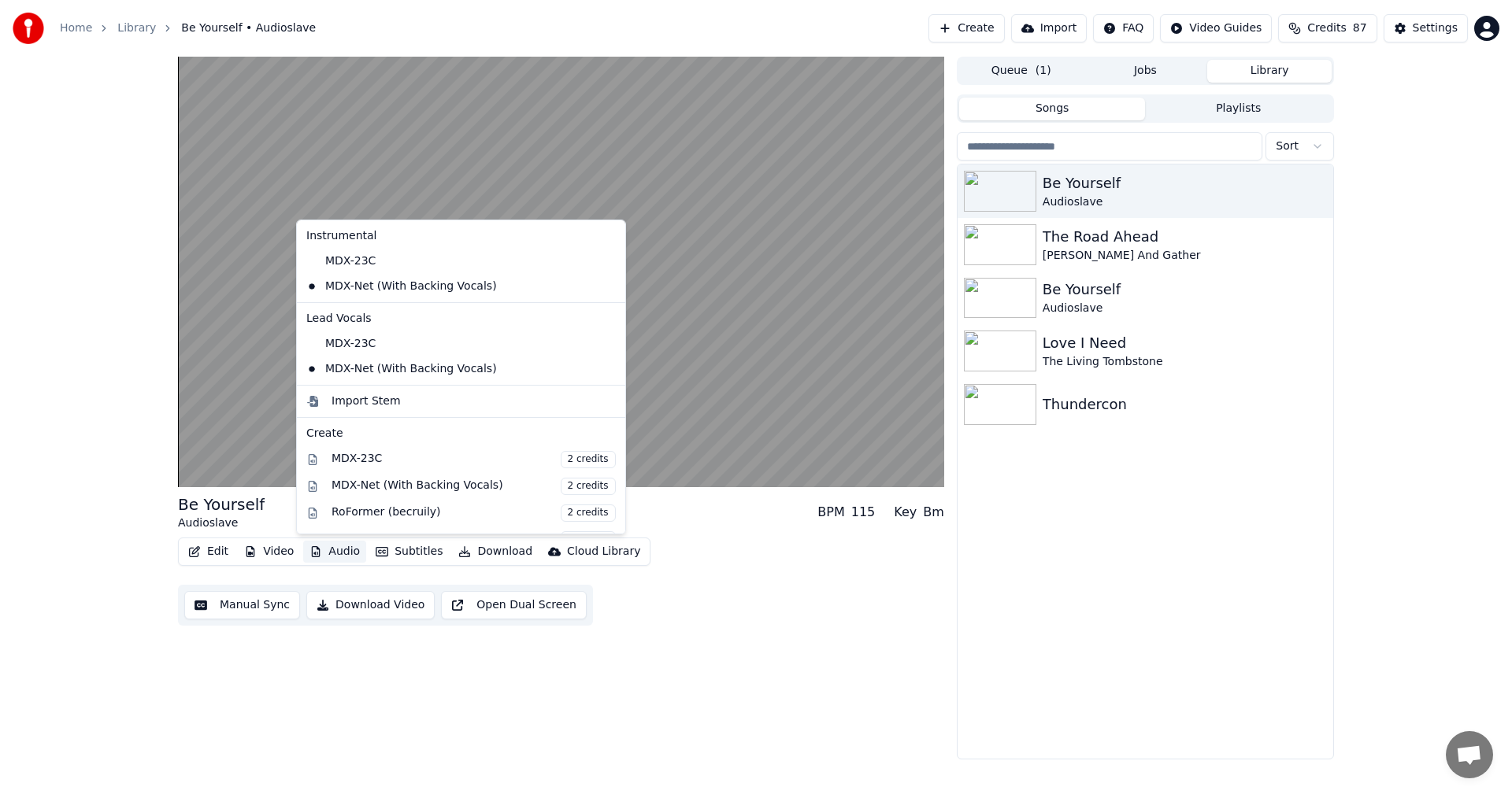
click at [345, 553] on button "Audio" at bounding box center [334, 551] width 63 height 22
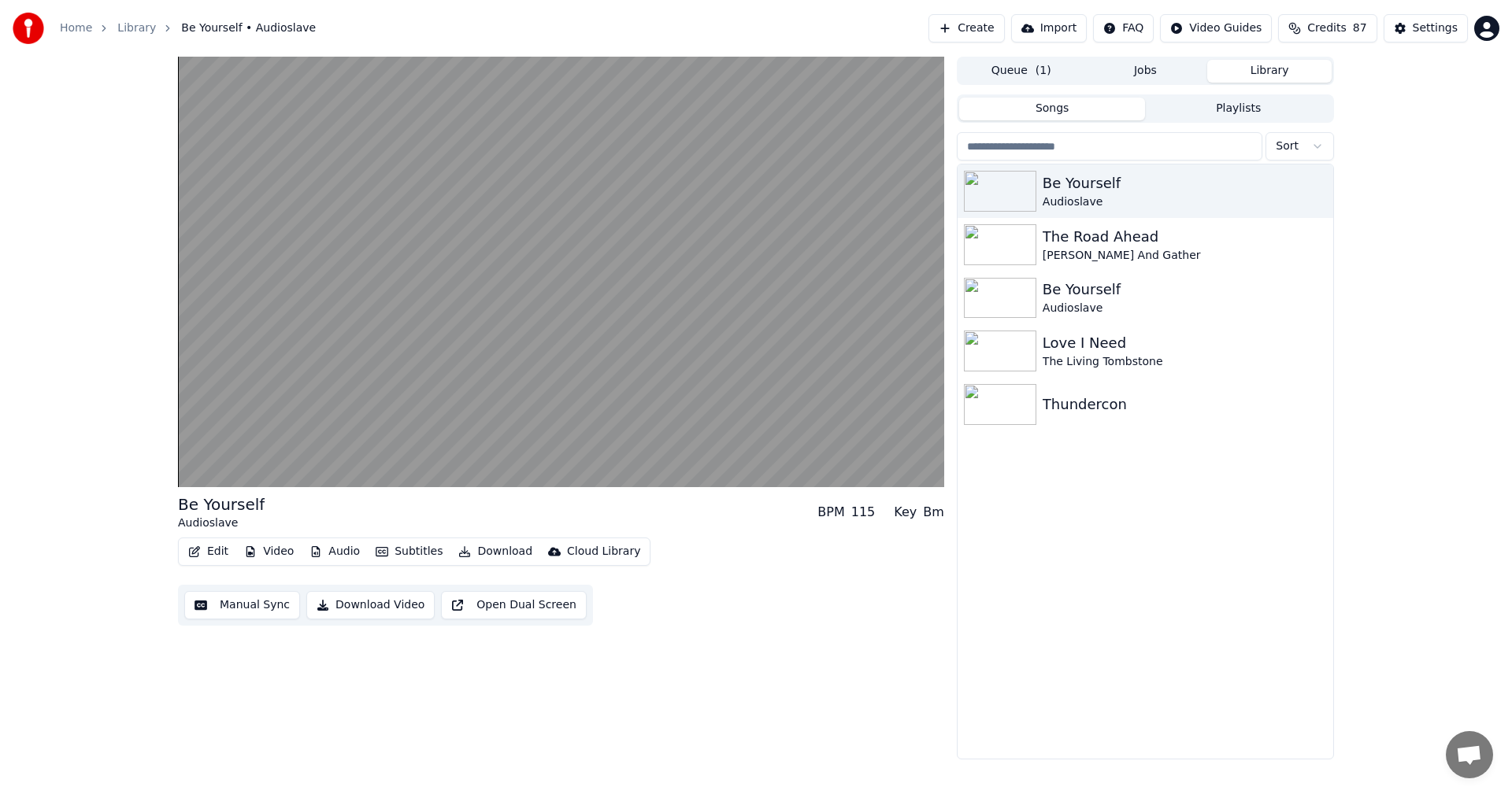
click at [392, 549] on button "Subtitles" at bounding box center [409, 551] width 80 height 22
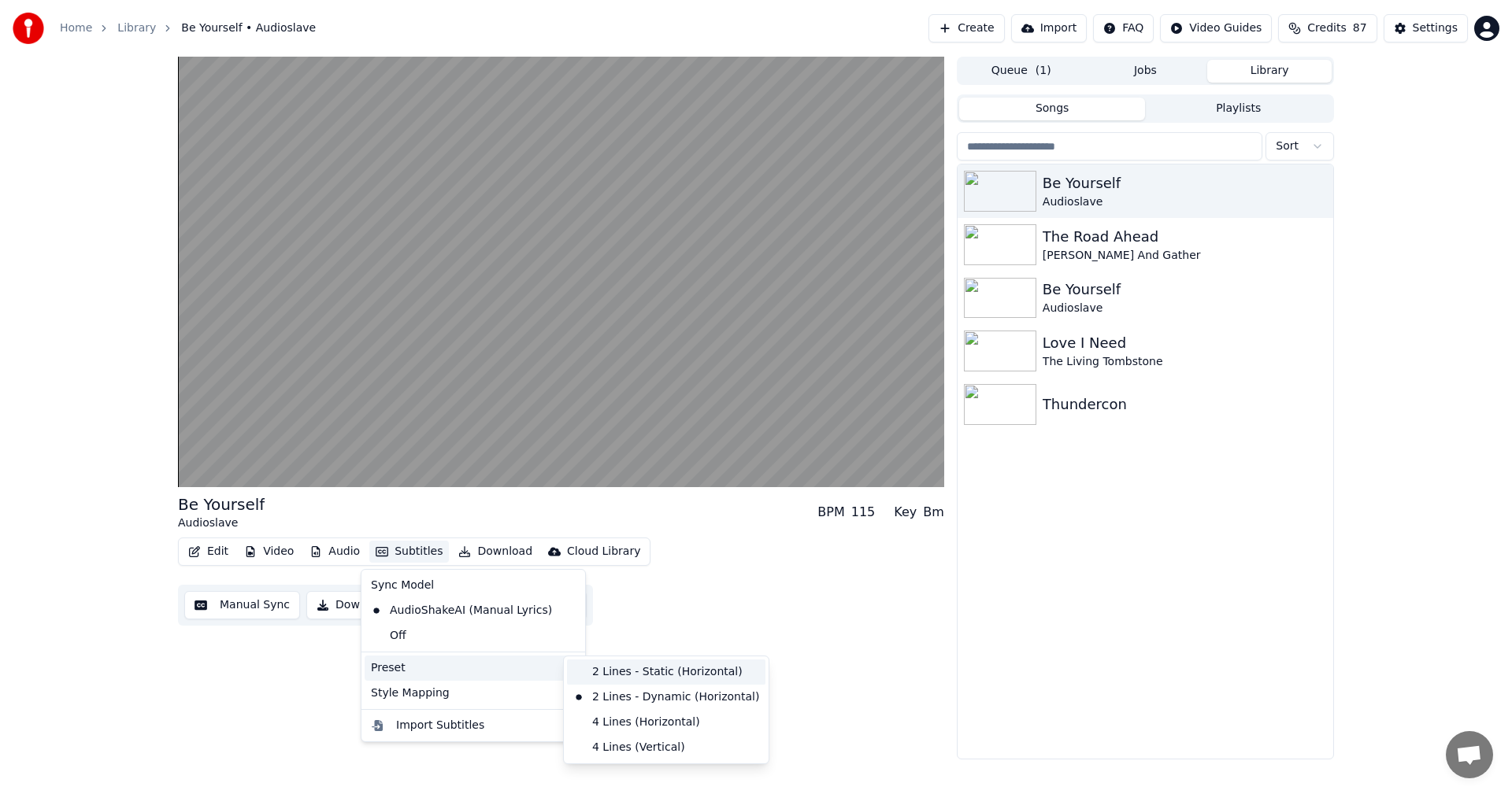
click at [625, 668] on div "2 Lines - Static (Horizontal)" at bounding box center [666, 672] width 199 height 25
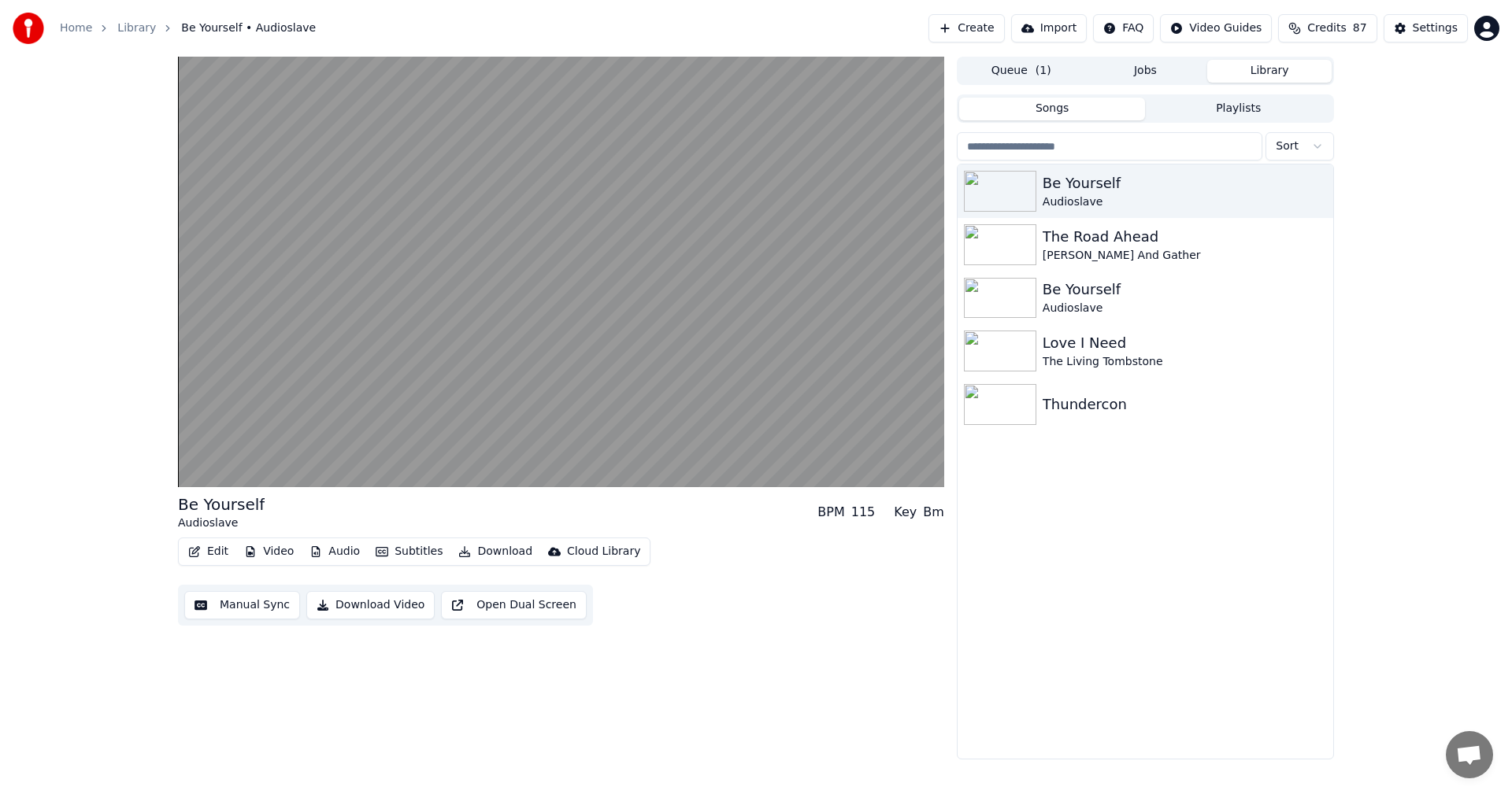
click at [411, 545] on button "Subtitles" at bounding box center [409, 551] width 80 height 22
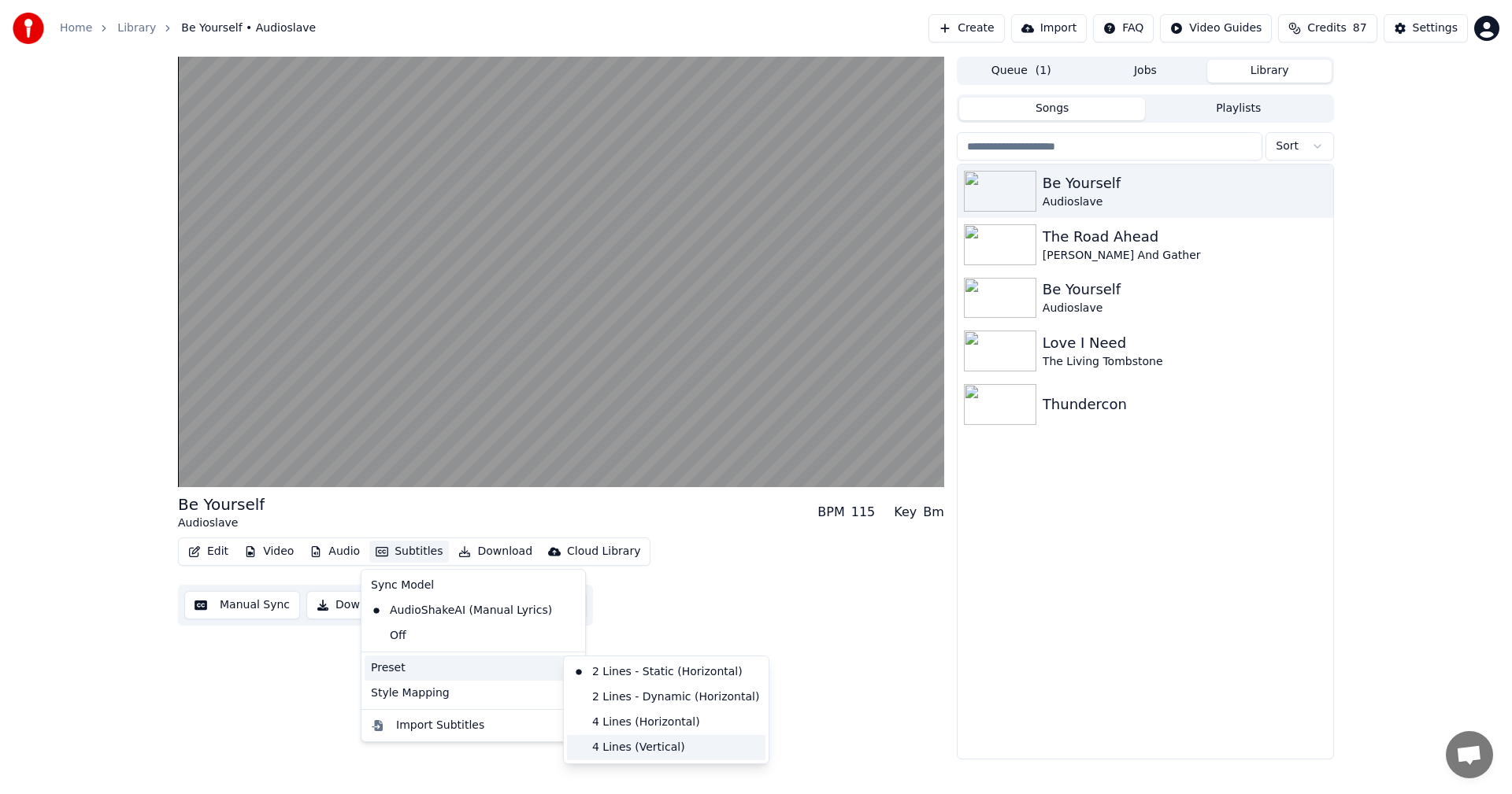
click at [674, 745] on div "4 Lines (Vertical)" at bounding box center [666, 747] width 199 height 25
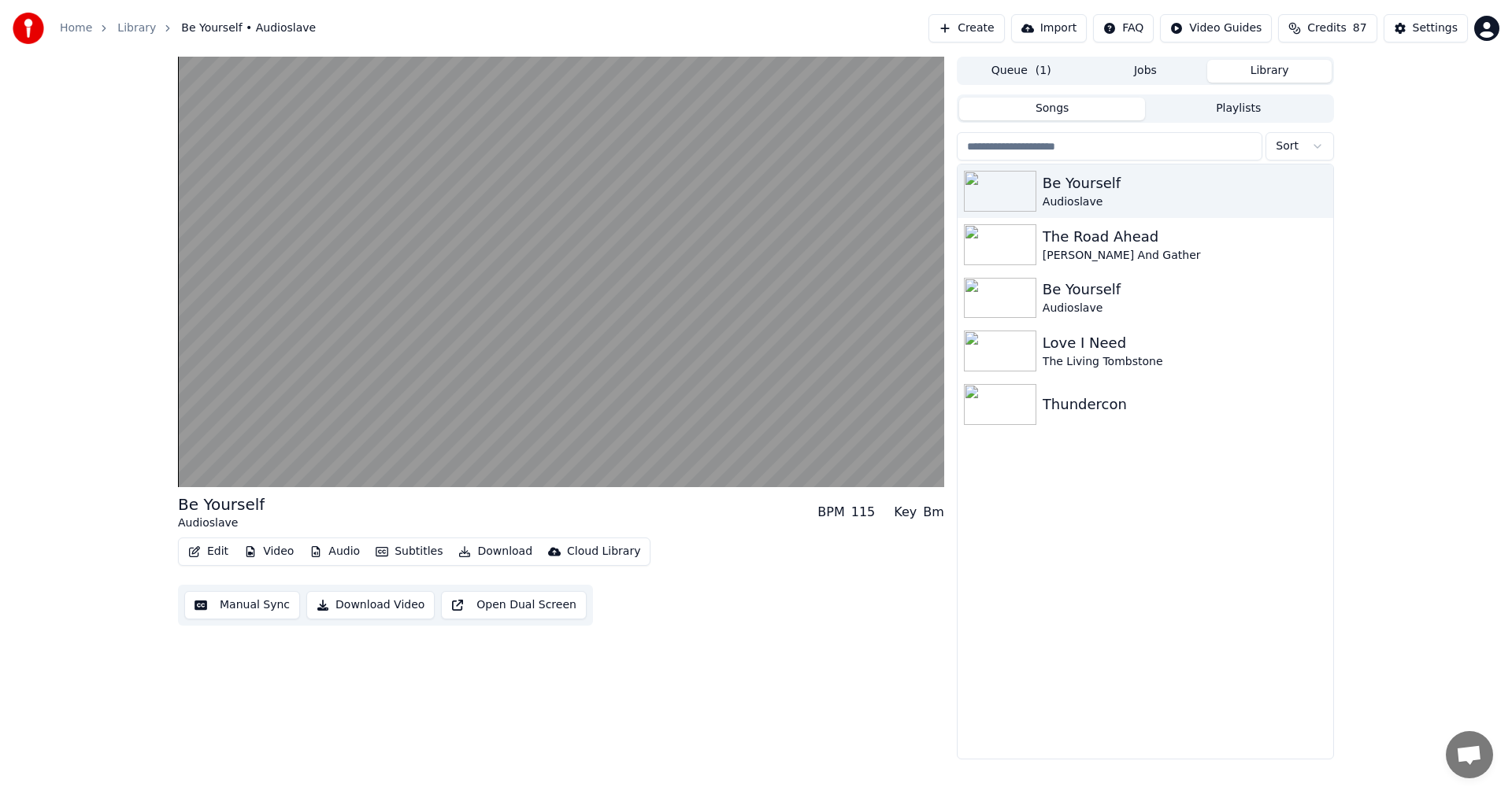
click at [392, 553] on button "Subtitles" at bounding box center [409, 551] width 80 height 22
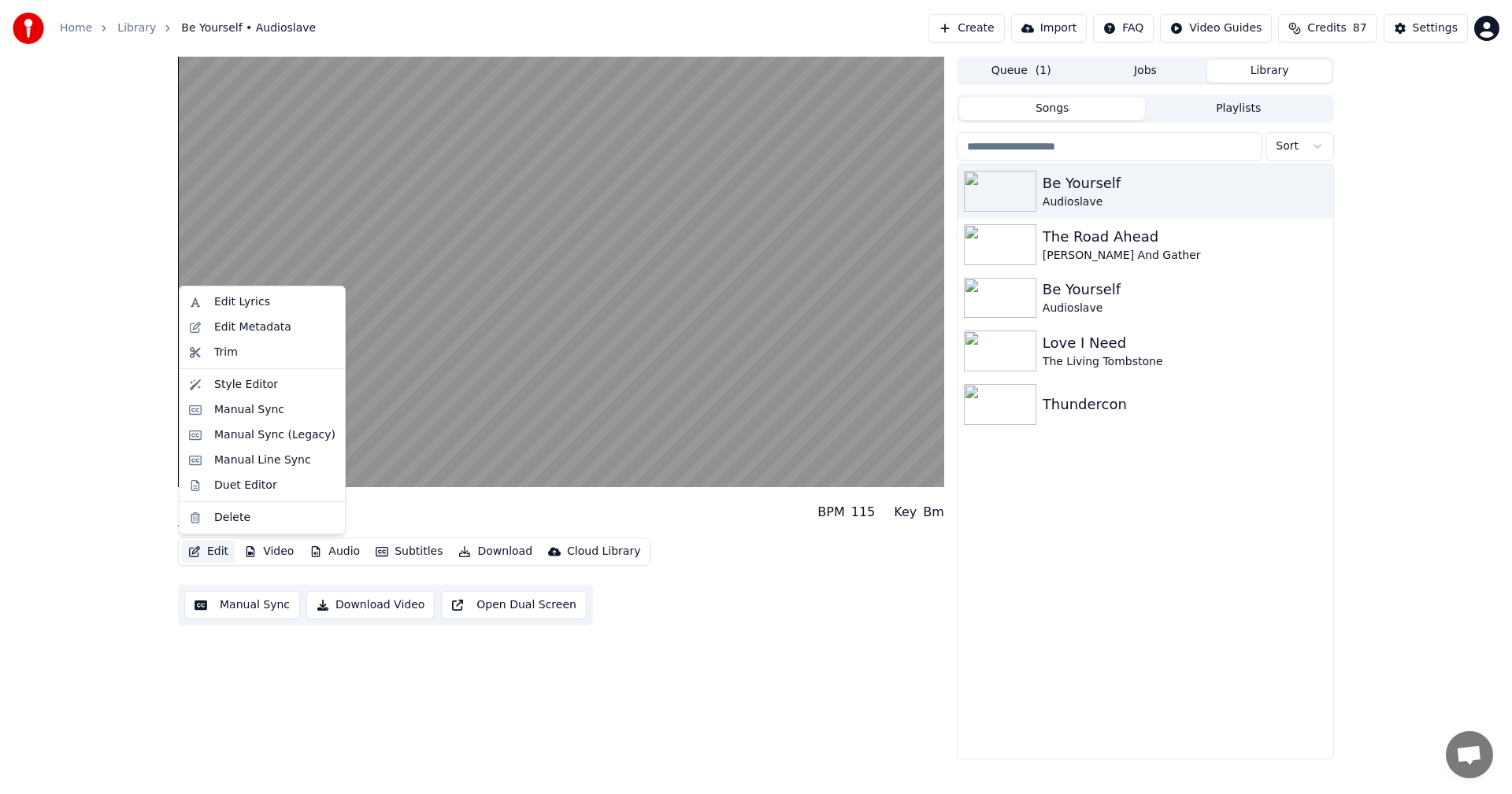
click at [209, 551] on button "Edit" at bounding box center [208, 551] width 52 height 22
click at [254, 299] on div "Edit Lyrics" at bounding box center [241, 302] width 56 height 16
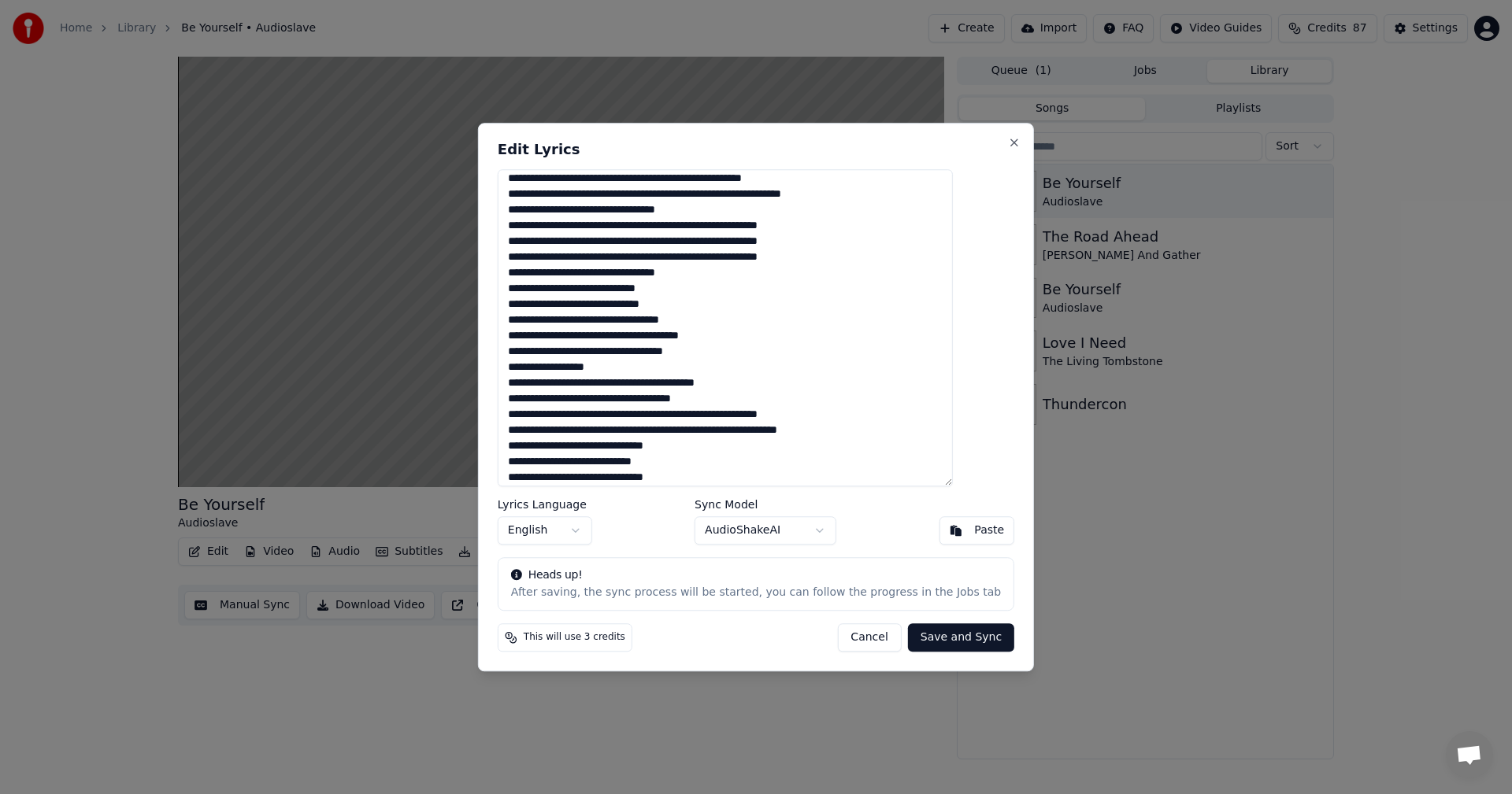
scroll to position [137, 0]
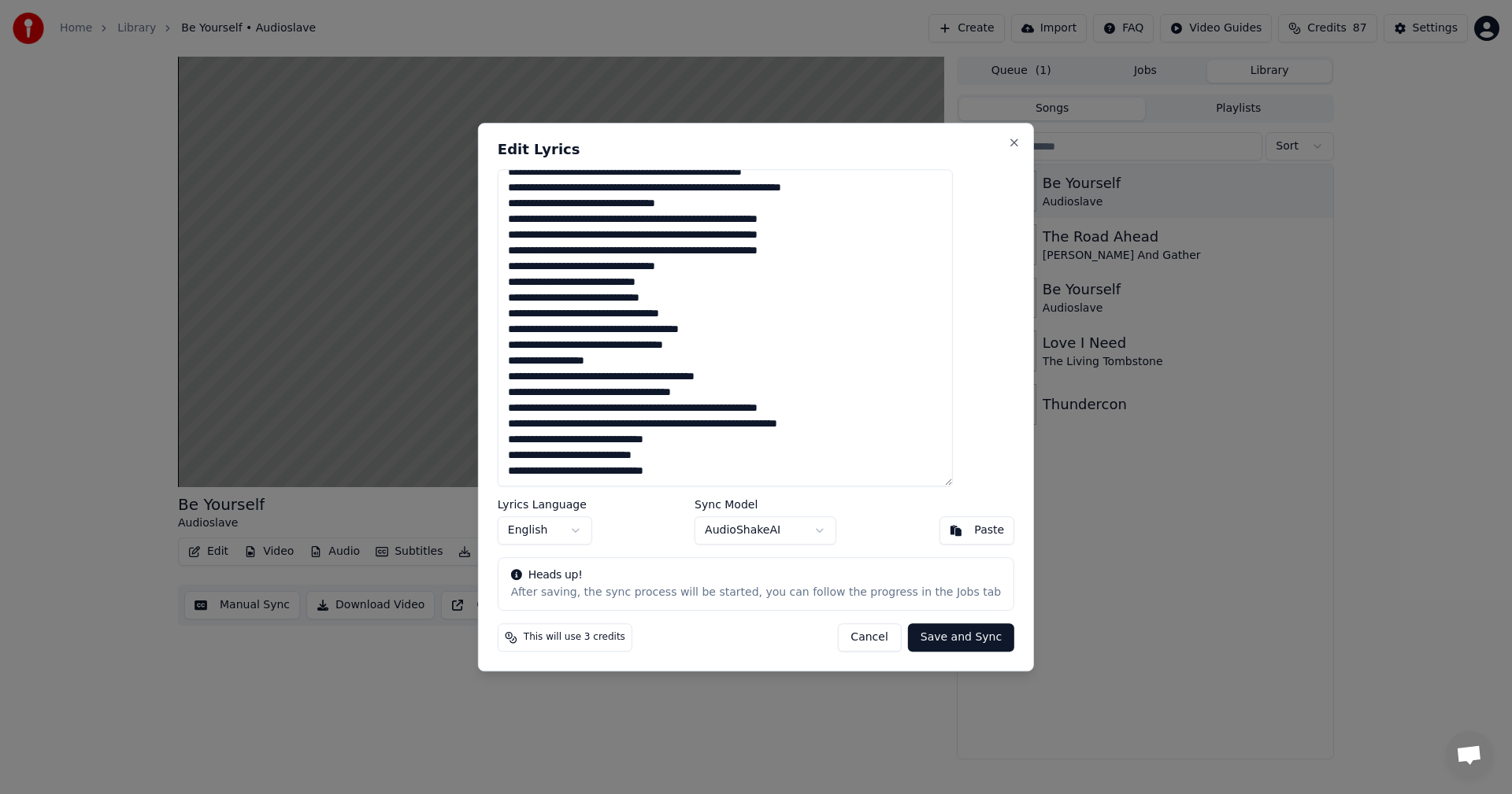
click at [843, 639] on button "Cancel" at bounding box center [868, 638] width 64 height 28
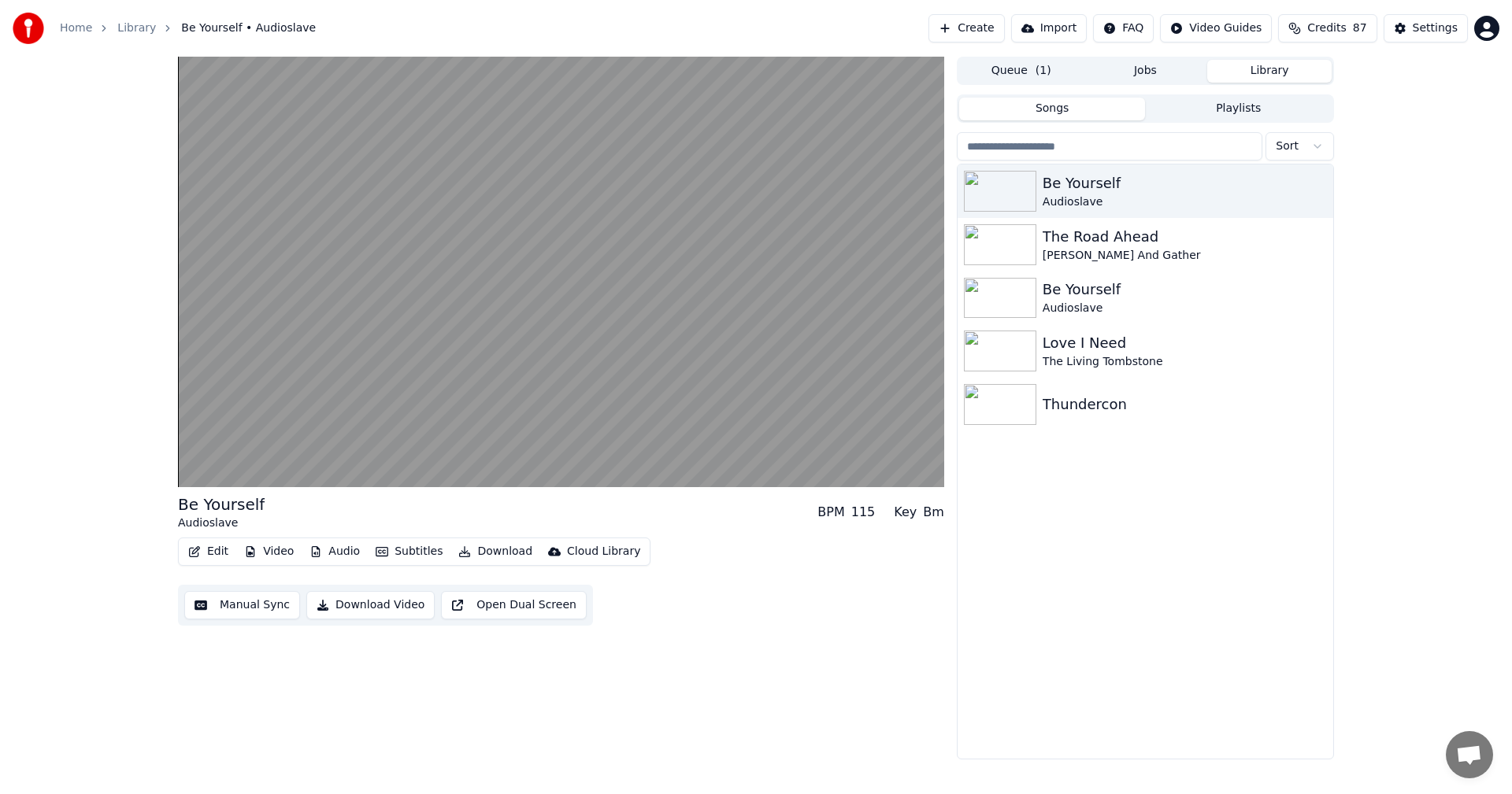
click at [492, 608] on button "Open Dual Screen" at bounding box center [513, 605] width 146 height 28
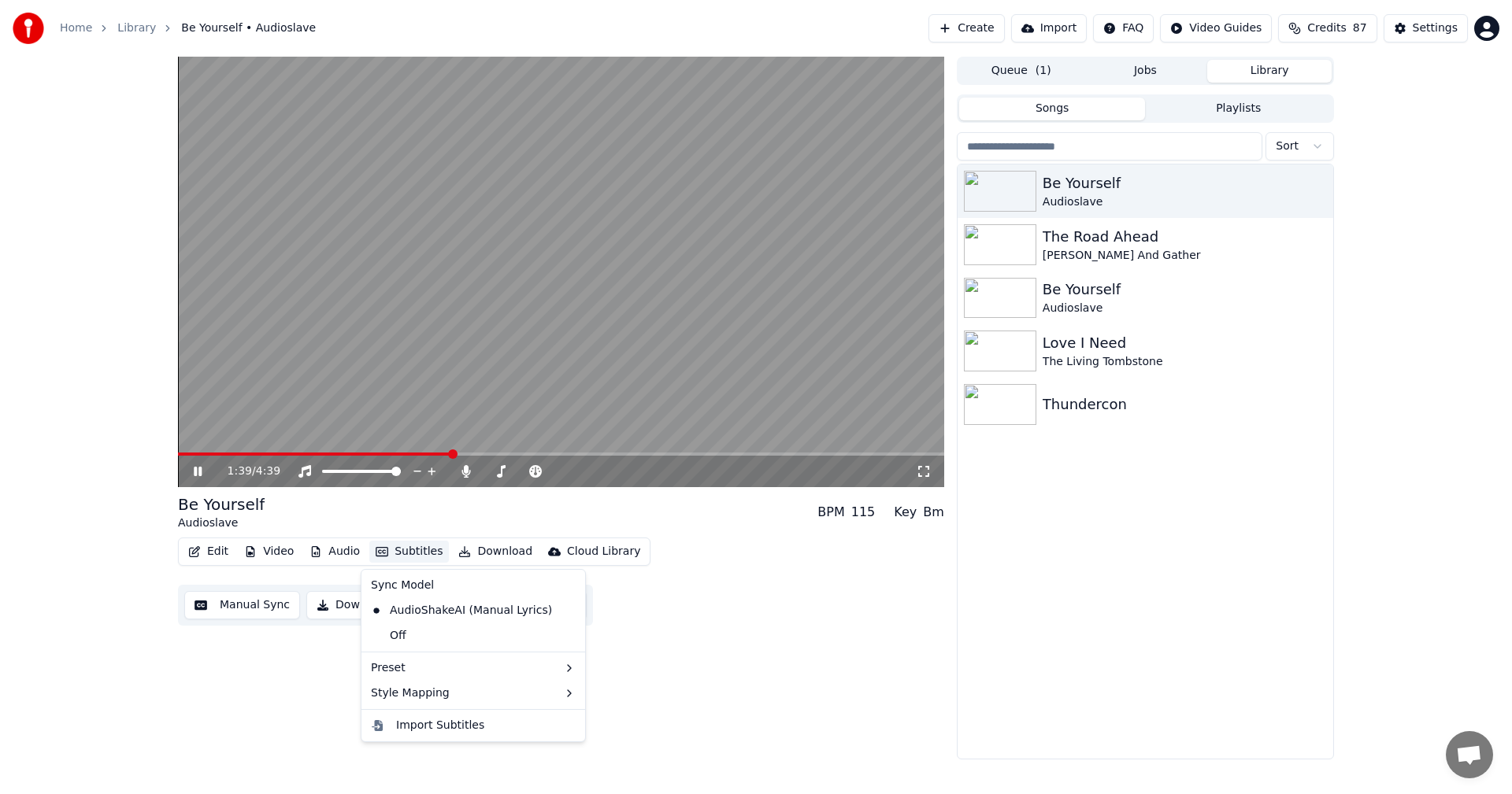
click at [422, 559] on button "Subtitles" at bounding box center [409, 551] width 80 height 22
click at [424, 609] on div "AudioShakeAI (Manual Lyrics)" at bounding box center [461, 610] width 194 height 25
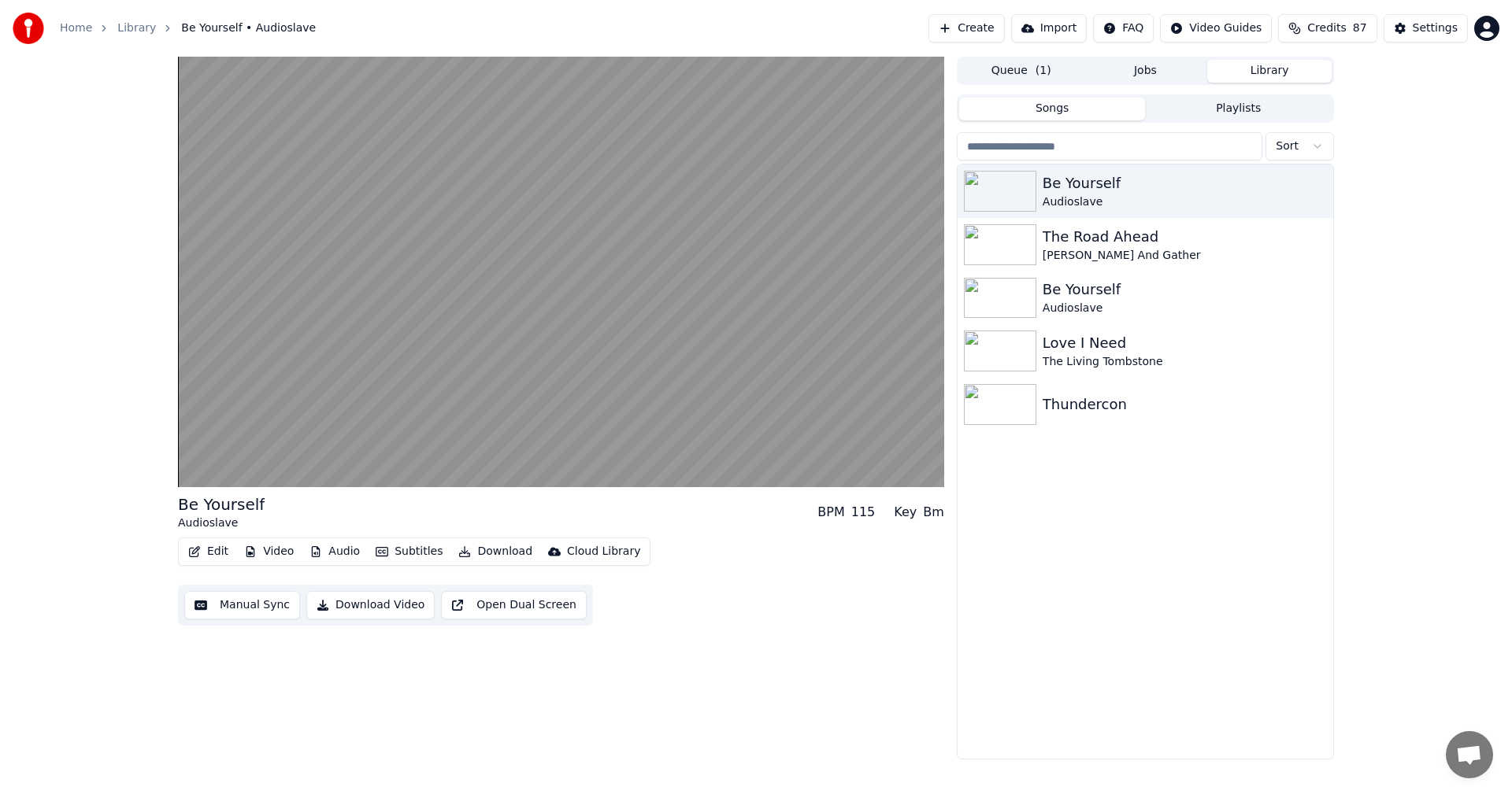
click at [405, 546] on button "Subtitles" at bounding box center [409, 551] width 80 height 22
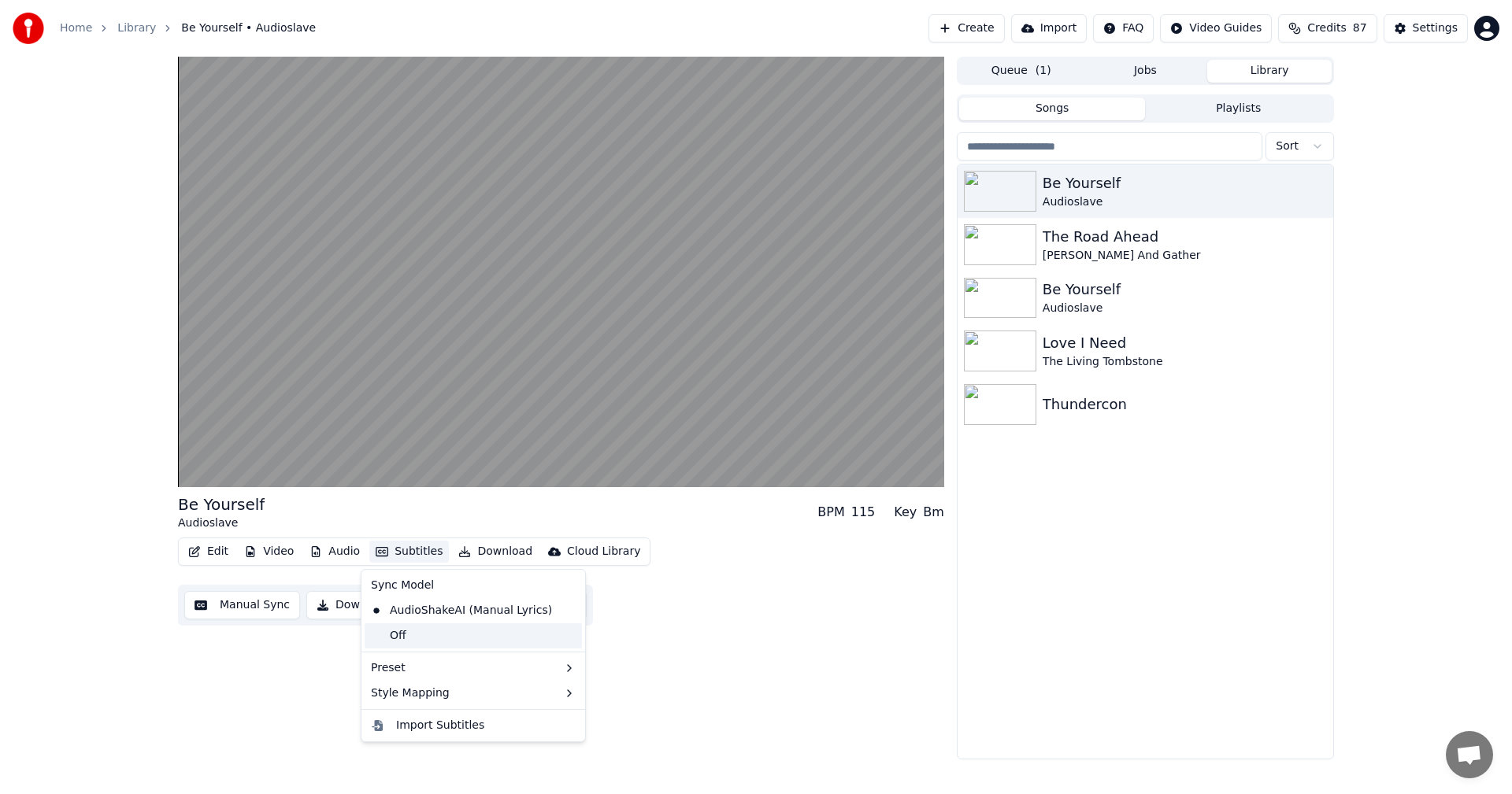
click at [412, 642] on div "Off" at bounding box center [472, 636] width 217 height 25
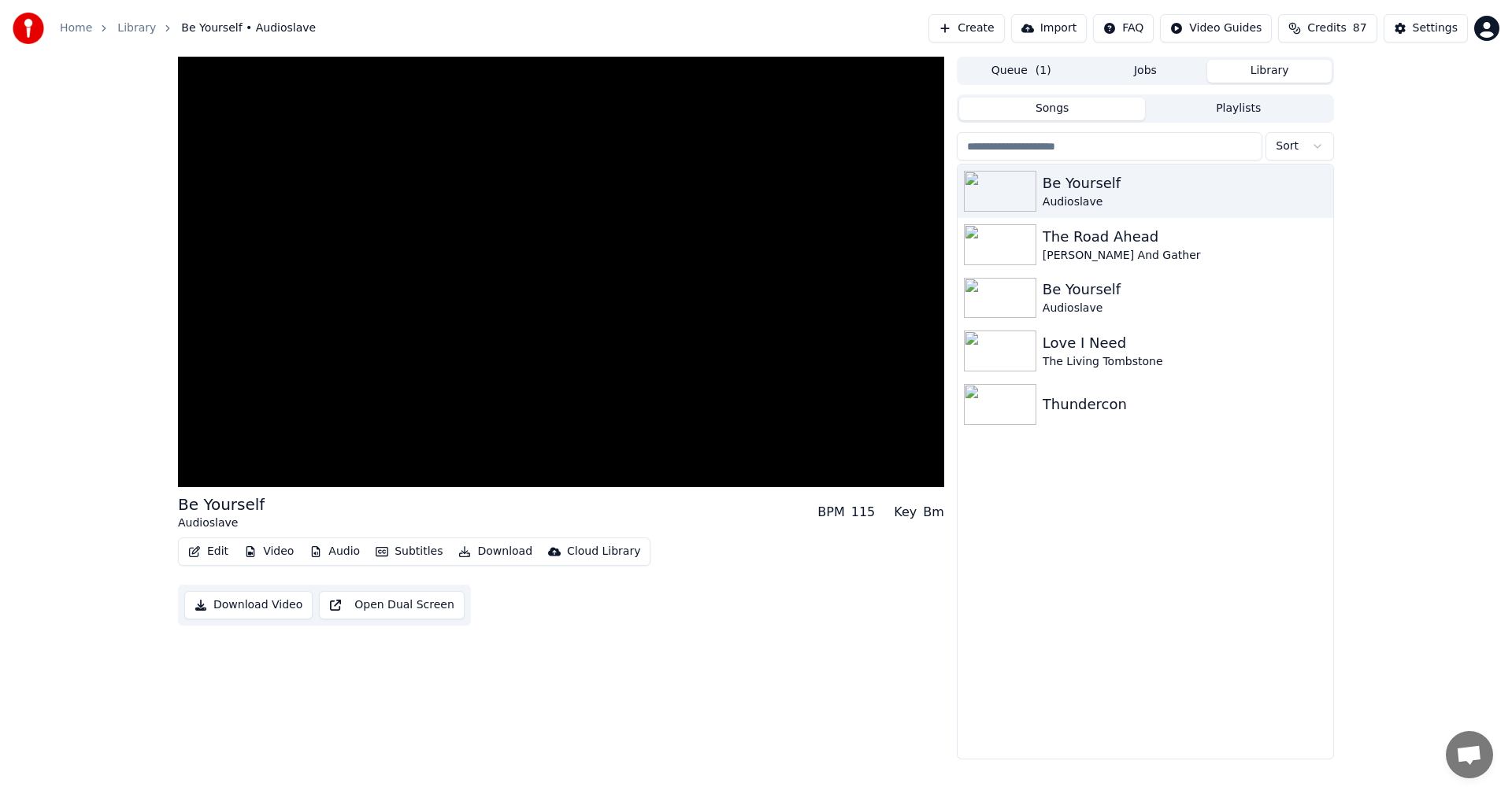
click at [416, 546] on button "Subtitles" at bounding box center [409, 551] width 80 height 22
click at [430, 616] on div "AudioShakeAI (Manual Lyrics)" at bounding box center [461, 610] width 194 height 25
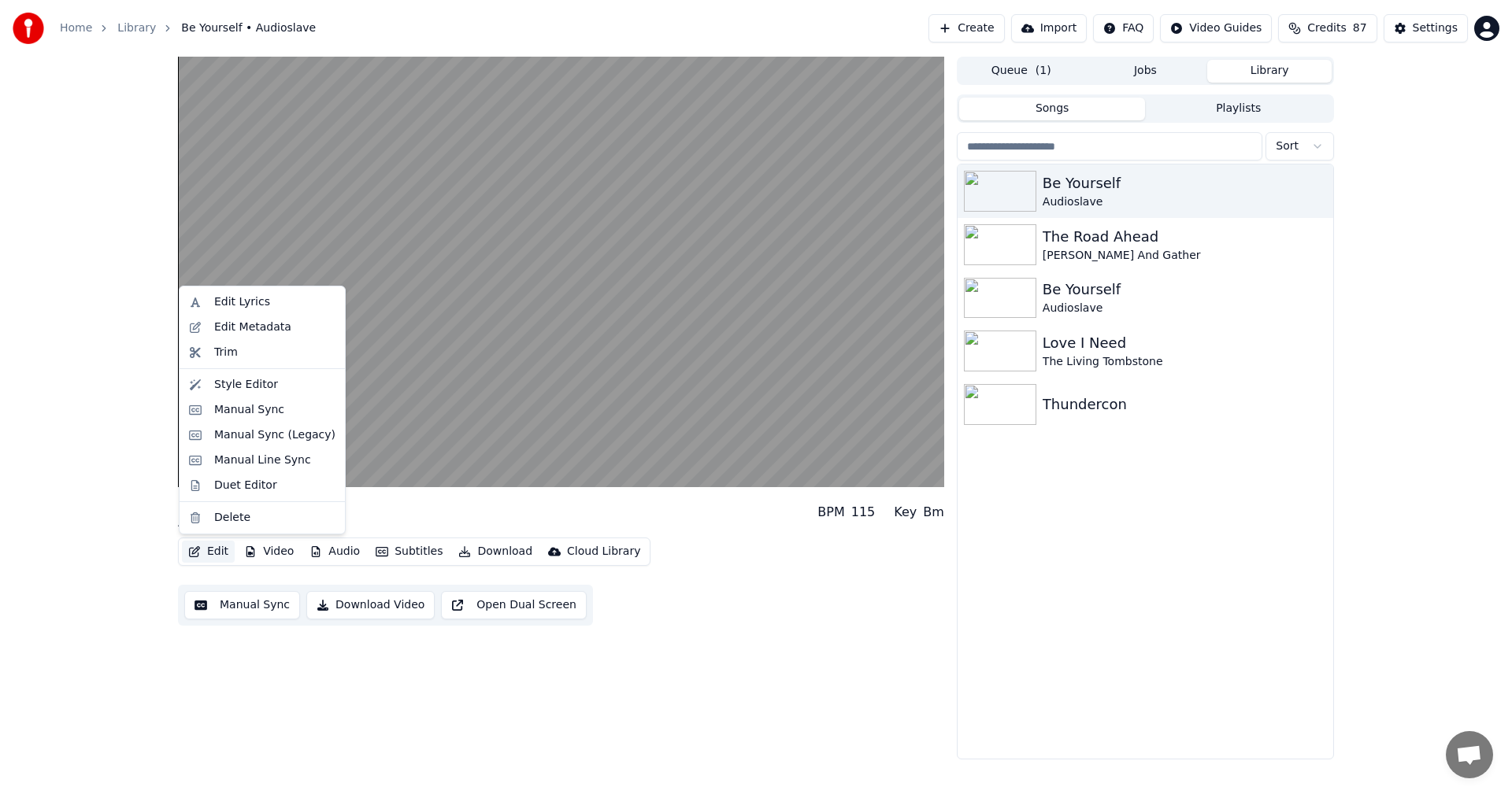
click at [200, 554] on button "Edit" at bounding box center [208, 551] width 52 height 22
click at [249, 298] on div "Edit Lyrics" at bounding box center [241, 302] width 56 height 16
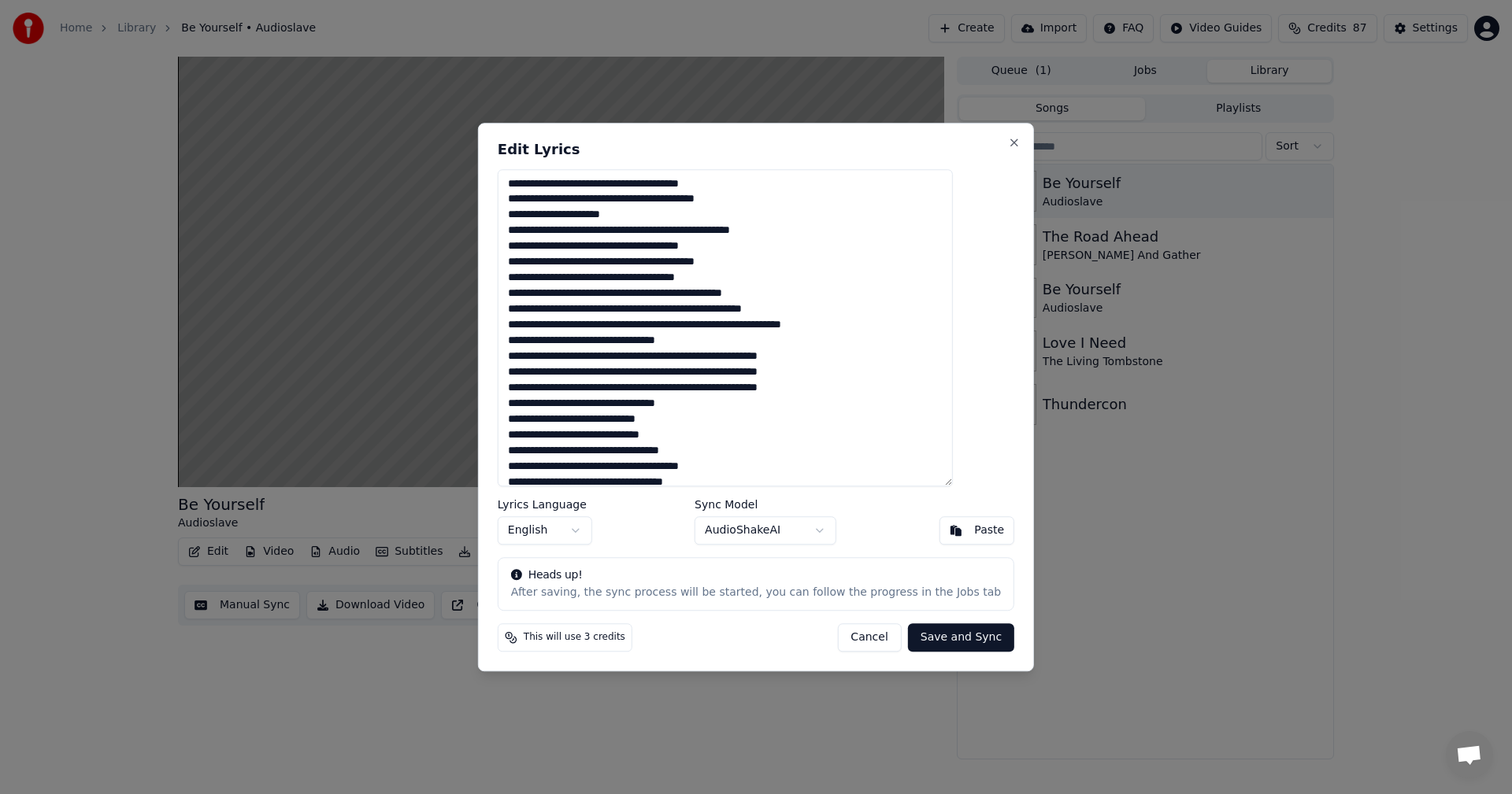
click at [845, 629] on button "Cancel" at bounding box center [868, 638] width 64 height 28
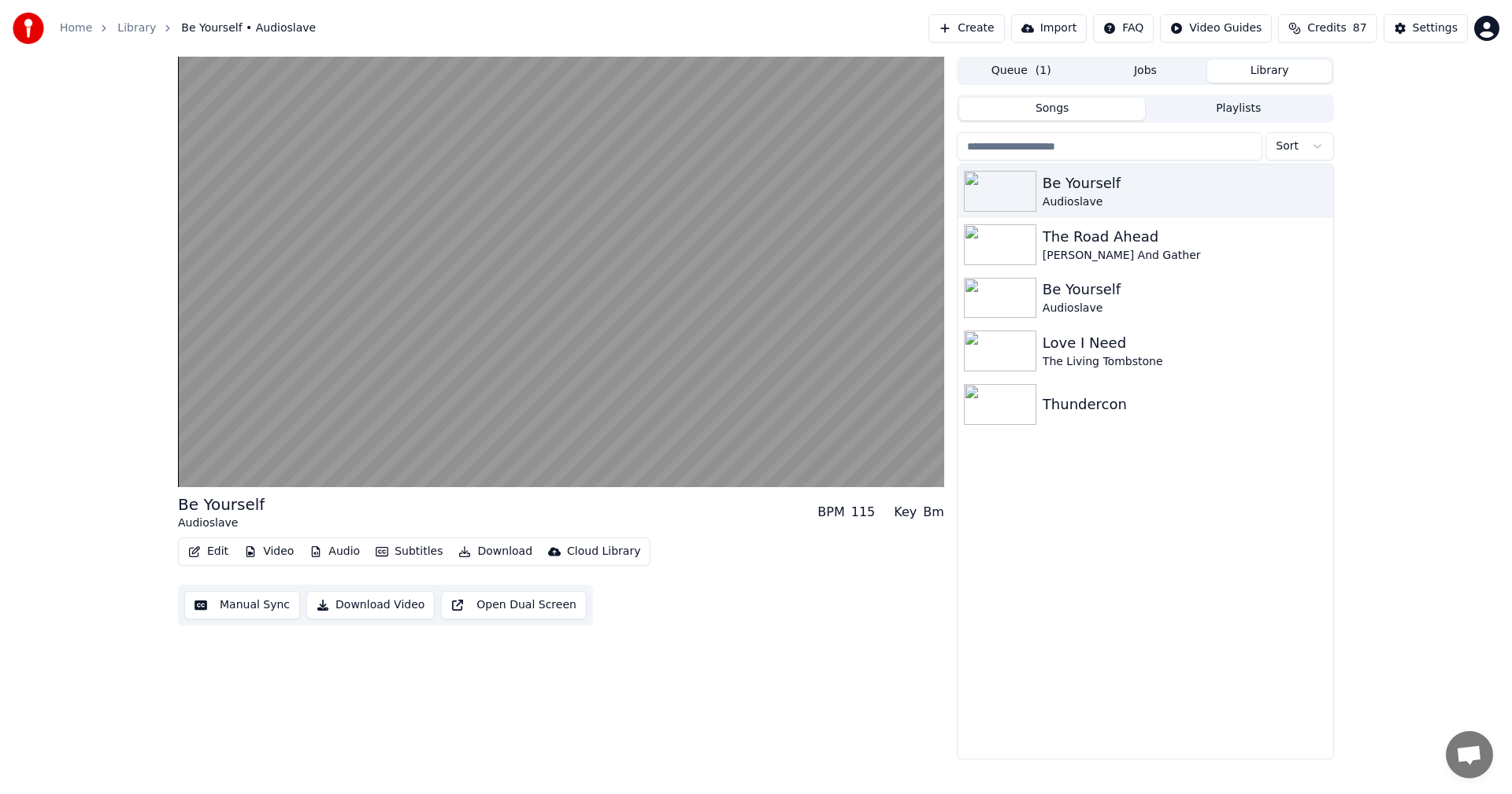
click at [196, 539] on div "Edit Video Audio Subtitles Download Cloud Library" at bounding box center [414, 552] width 472 height 28
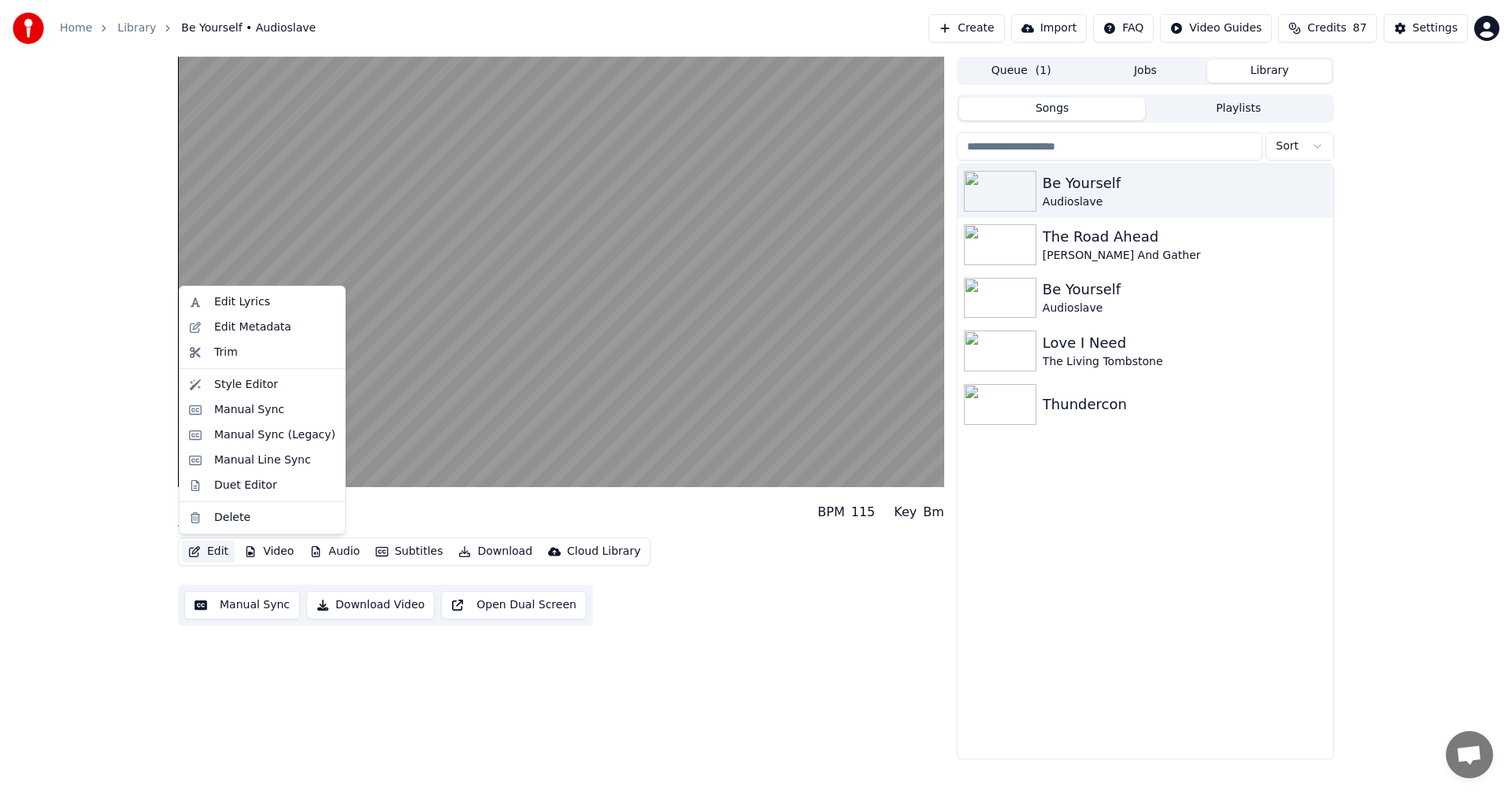
click at [200, 553] on icon "button" at bounding box center [194, 551] width 12 height 11
click at [268, 431] on div "Manual Sync (Legacy)" at bounding box center [274, 435] width 121 height 16
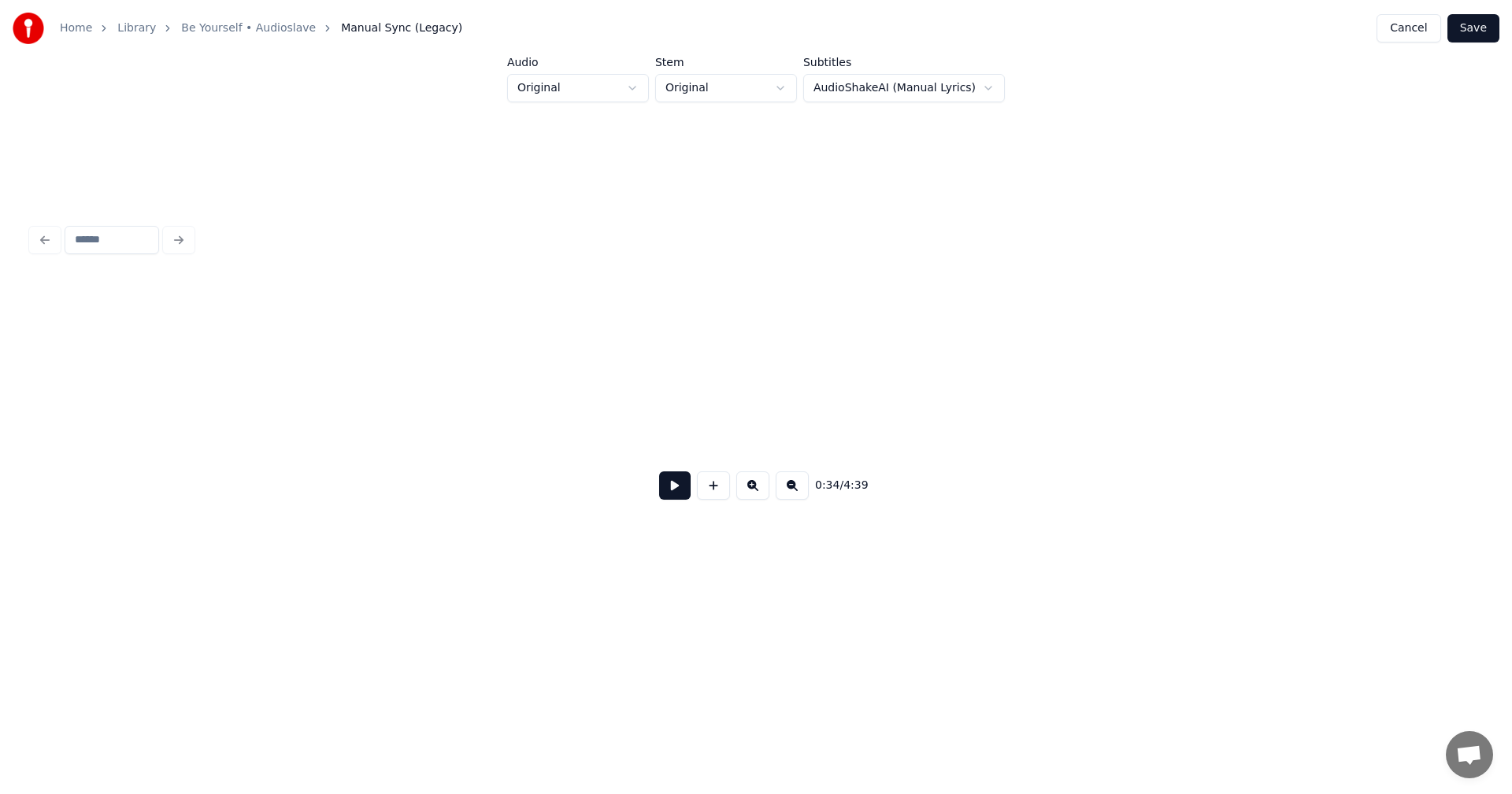
scroll to position [0, 5381]
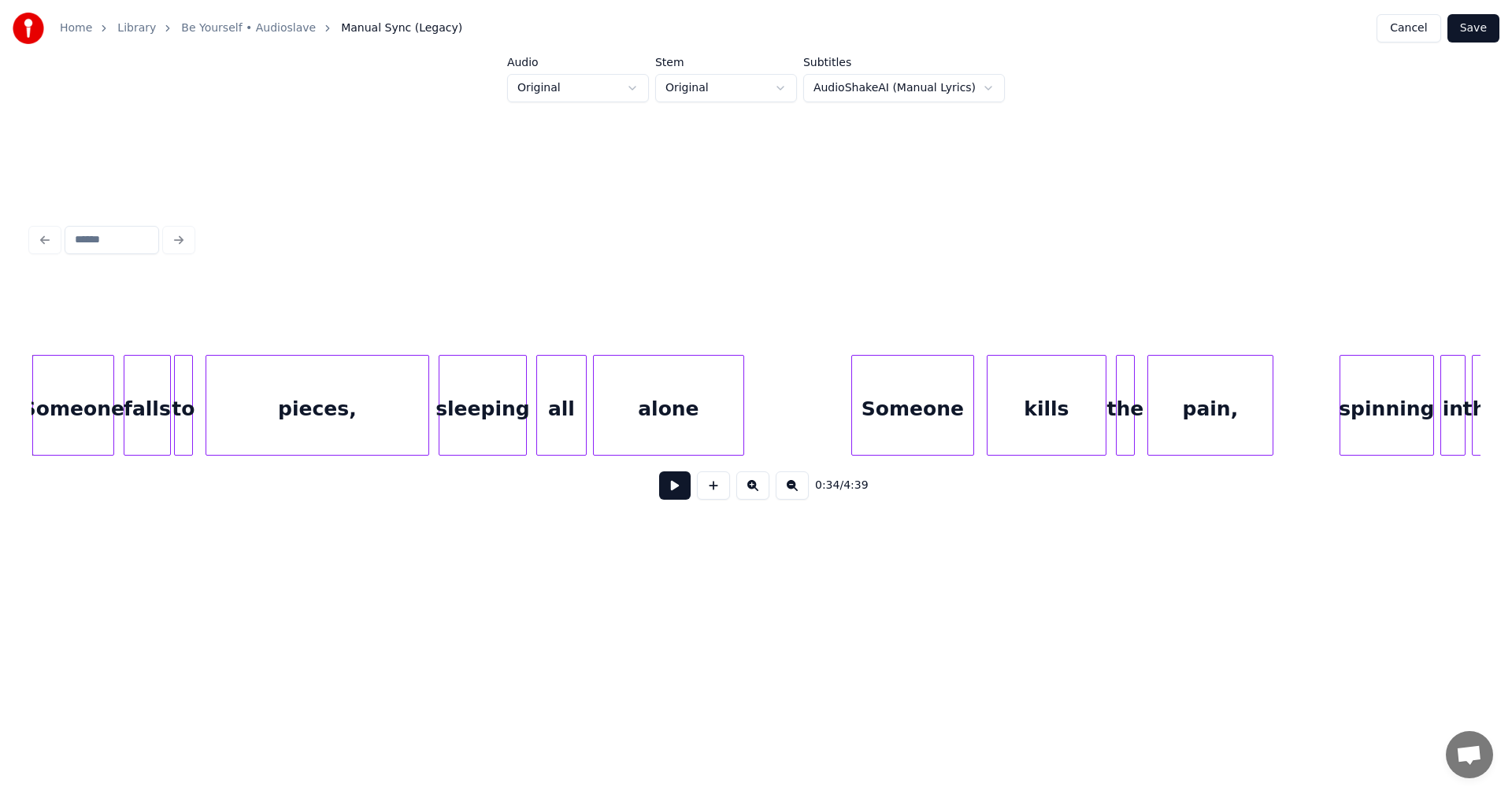
click at [216, 36] on link "Be Yourself • Audioslave" at bounding box center [249, 28] width 135 height 16
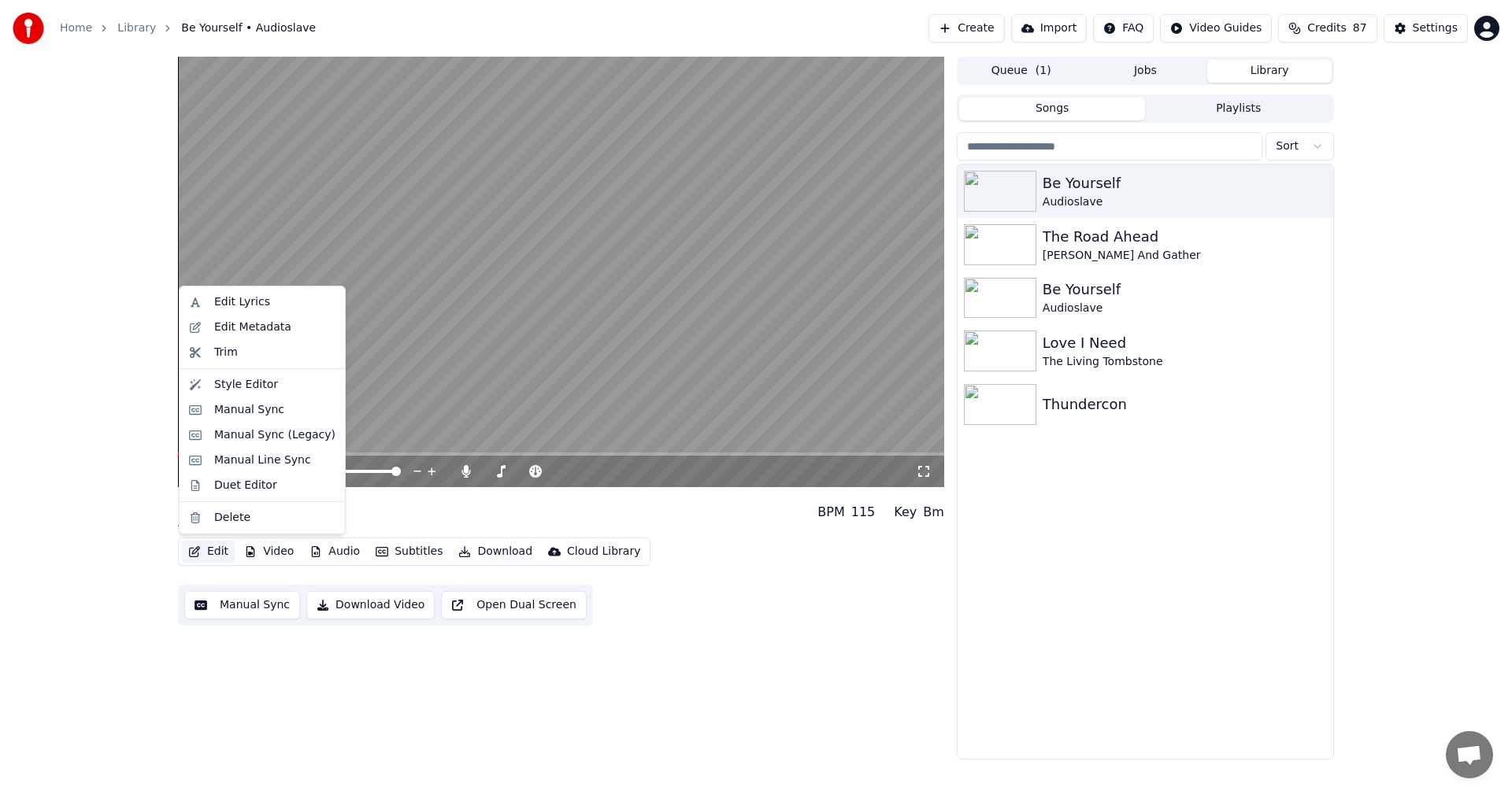
click at [208, 560] on button "Edit" at bounding box center [208, 551] width 52 height 22
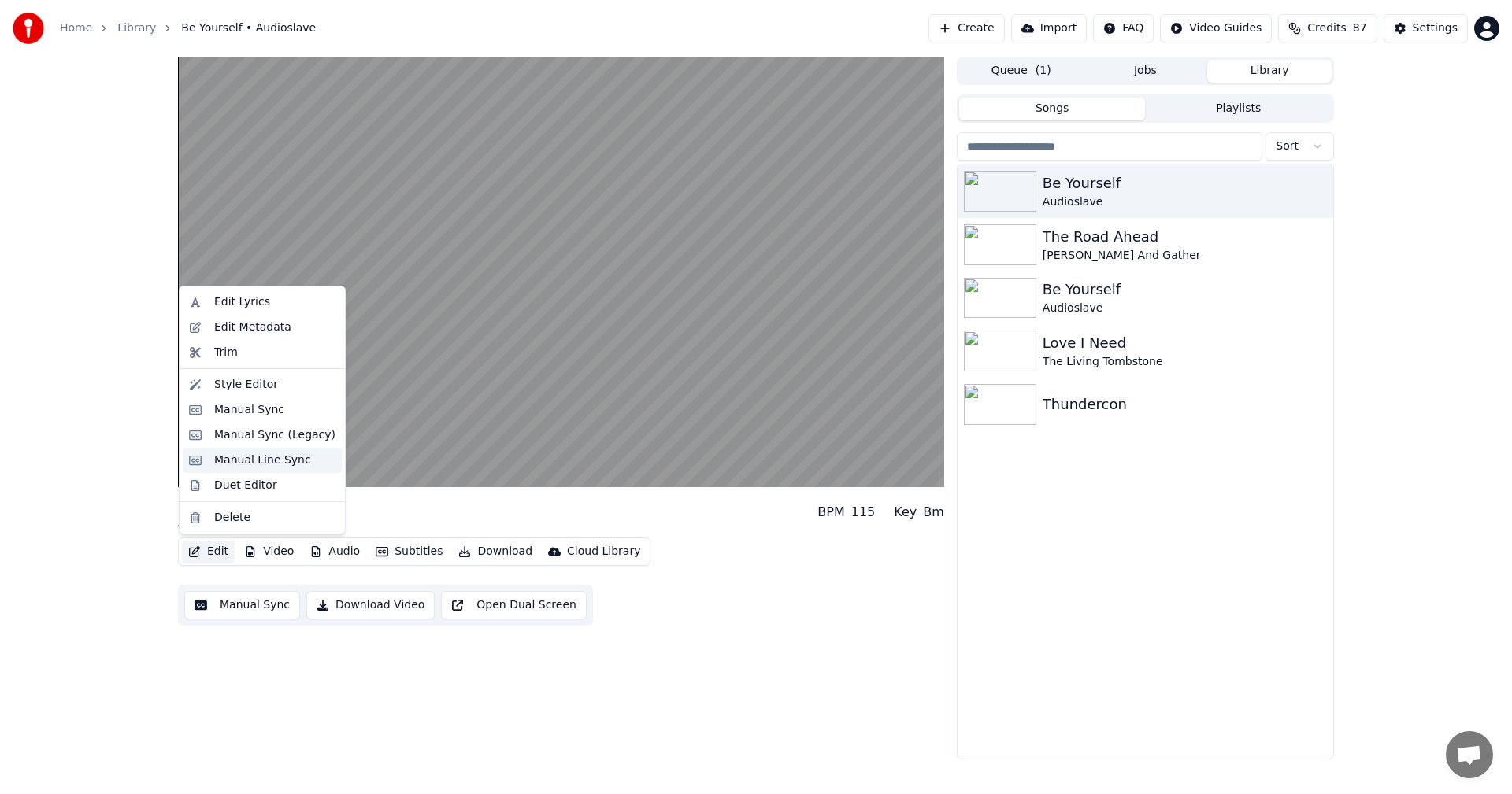
click at [243, 460] on div "Manual Line Sync" at bounding box center [262, 460] width 96 height 16
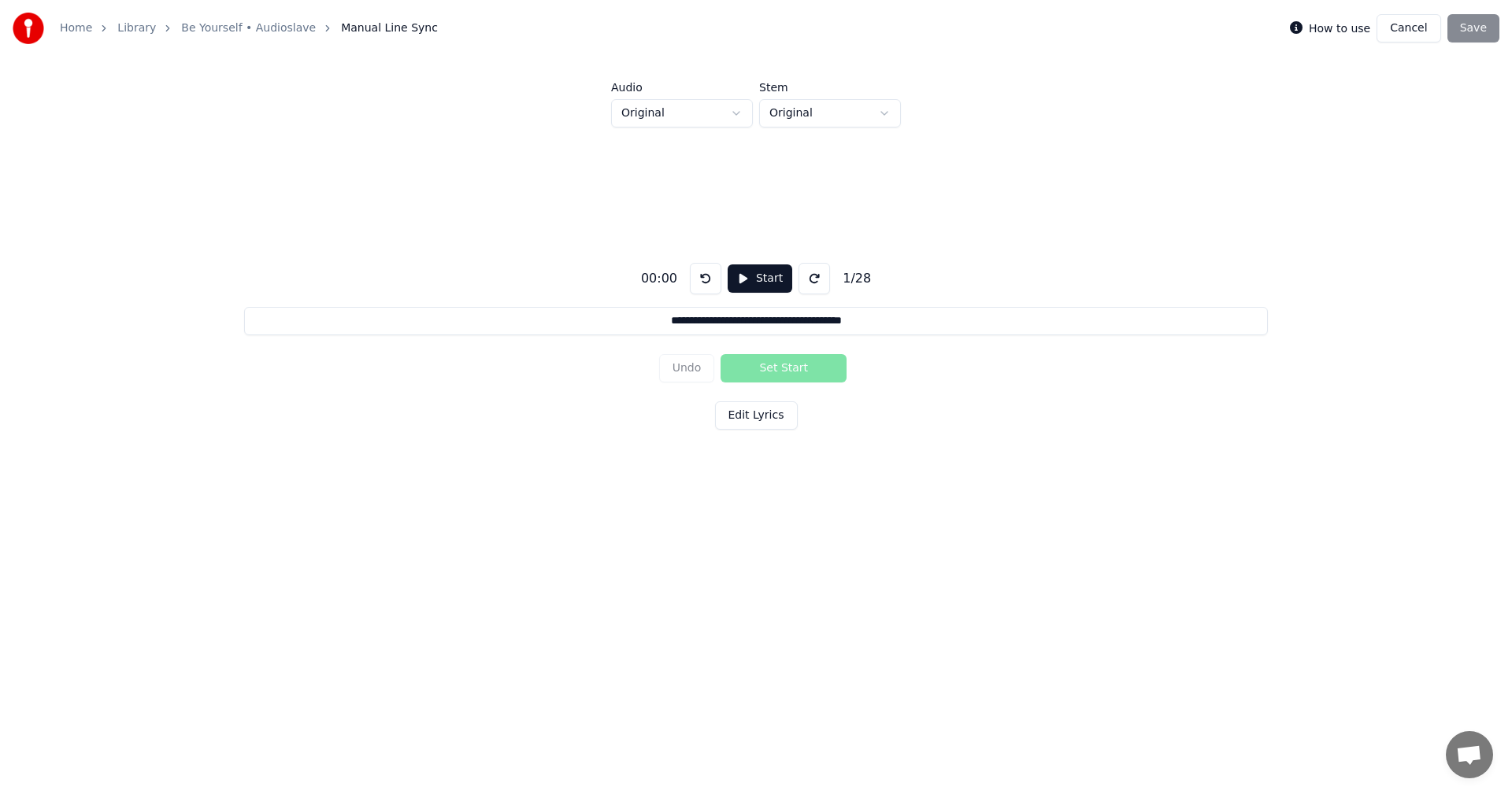
click at [223, 27] on link "Be Yourself • Audioslave" at bounding box center [249, 28] width 135 height 16
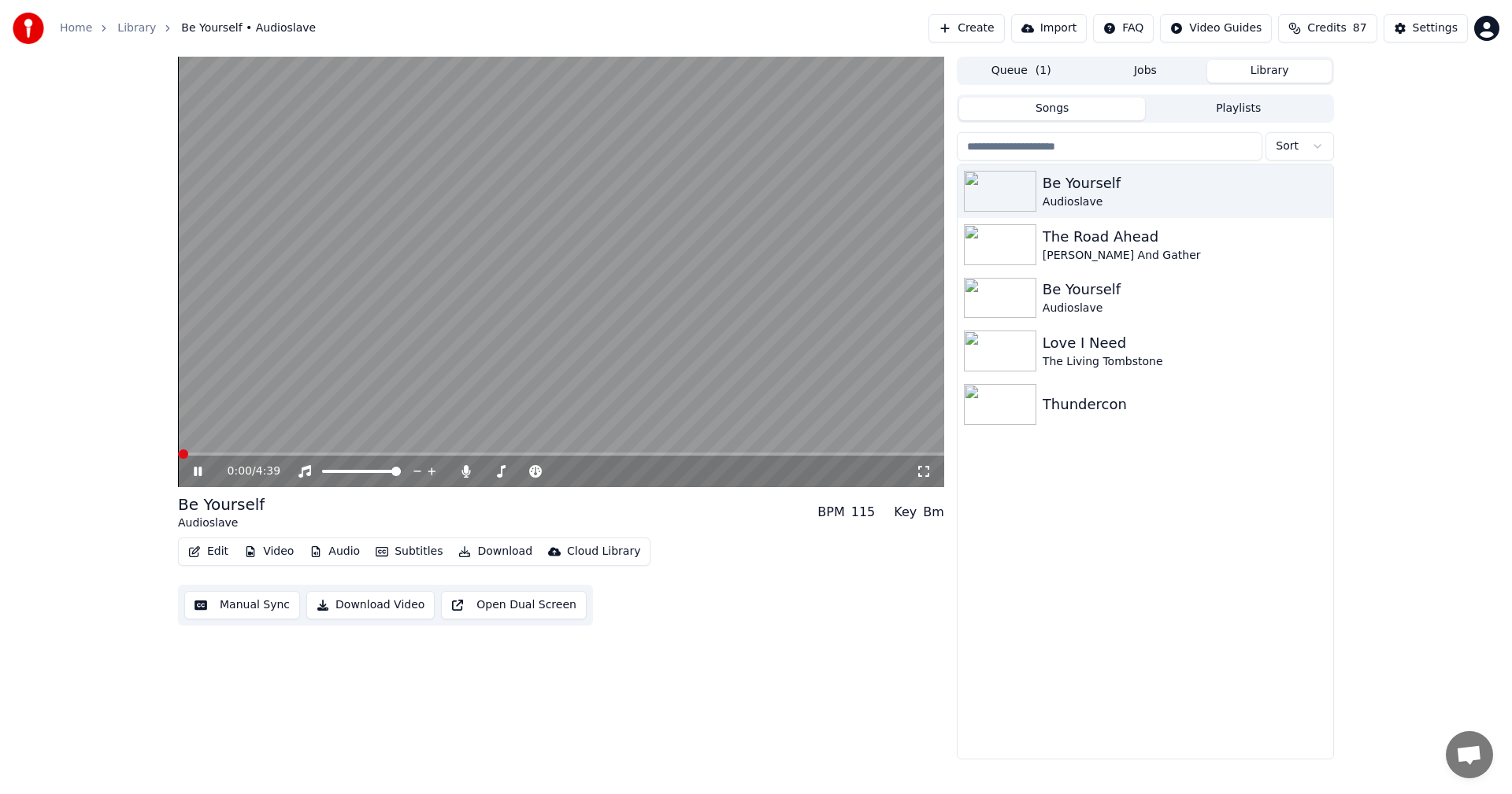
click at [202, 555] on button "Edit" at bounding box center [208, 551] width 52 height 22
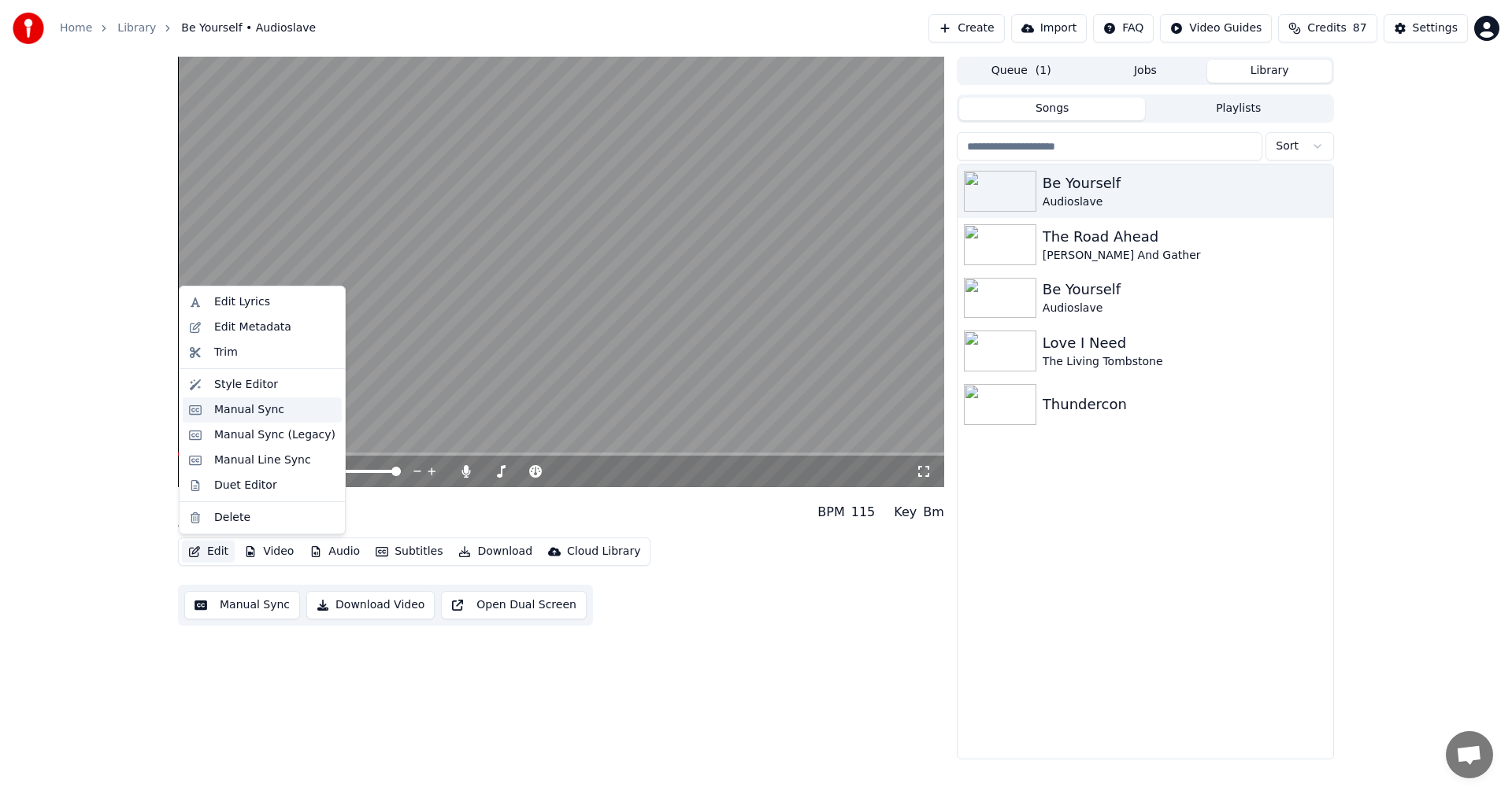
click at [258, 411] on div "Manual Sync" at bounding box center [249, 410] width 70 height 16
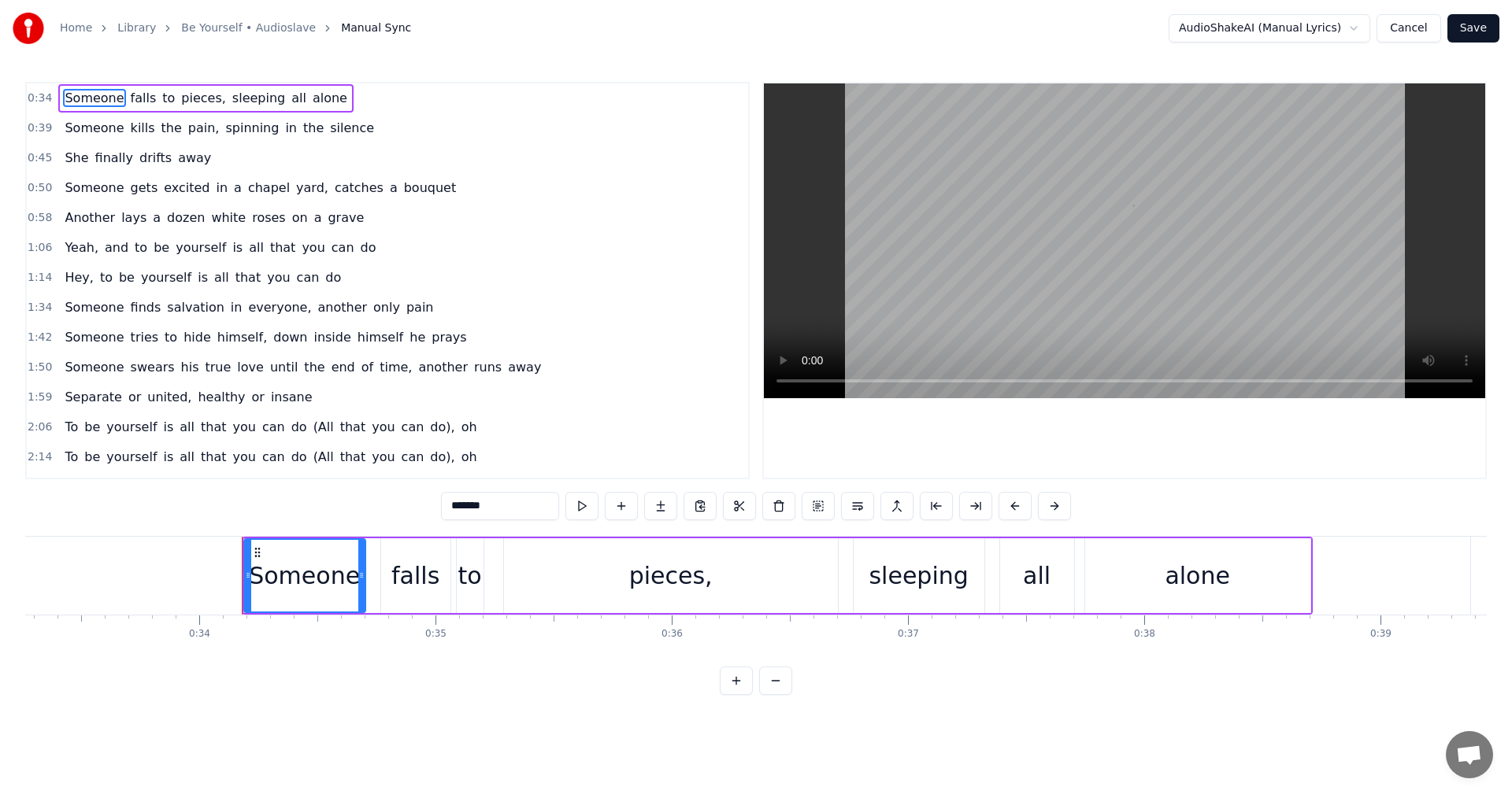
scroll to position [0, 7993]
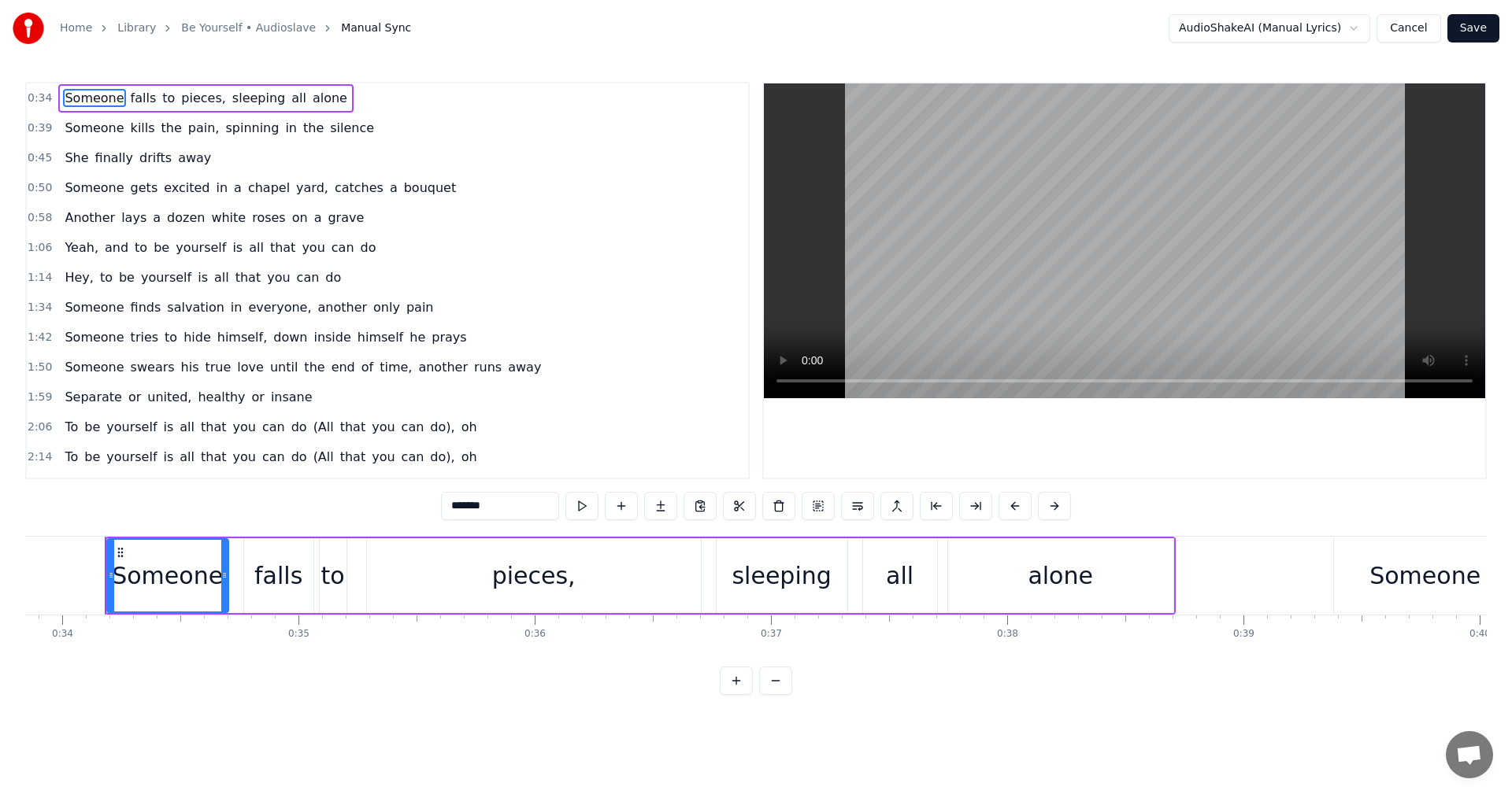
click at [247, 27] on link "Be Yourself • Audioslave" at bounding box center [249, 28] width 135 height 16
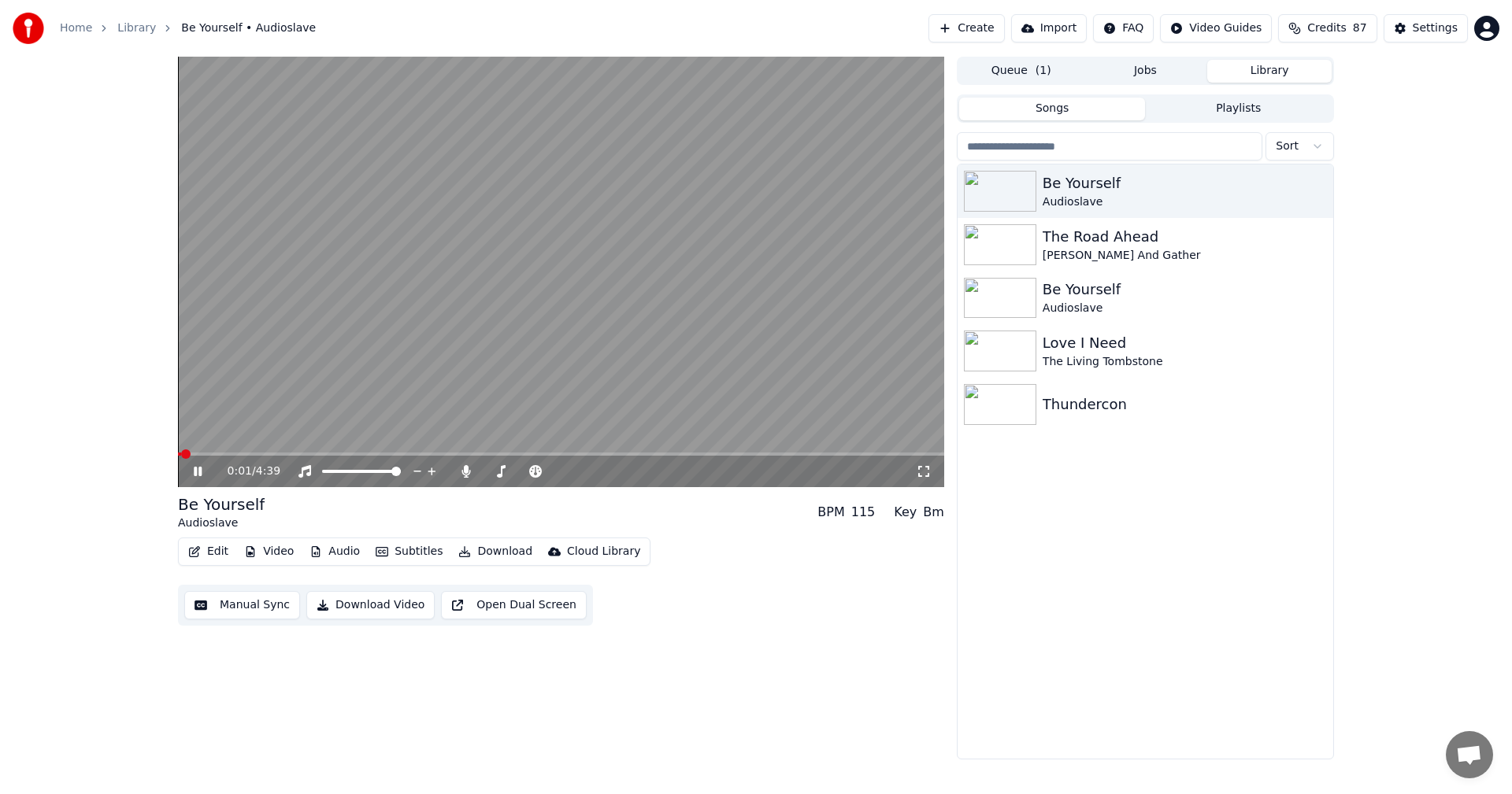
click at [408, 551] on button "Subtitles" at bounding box center [409, 551] width 80 height 22
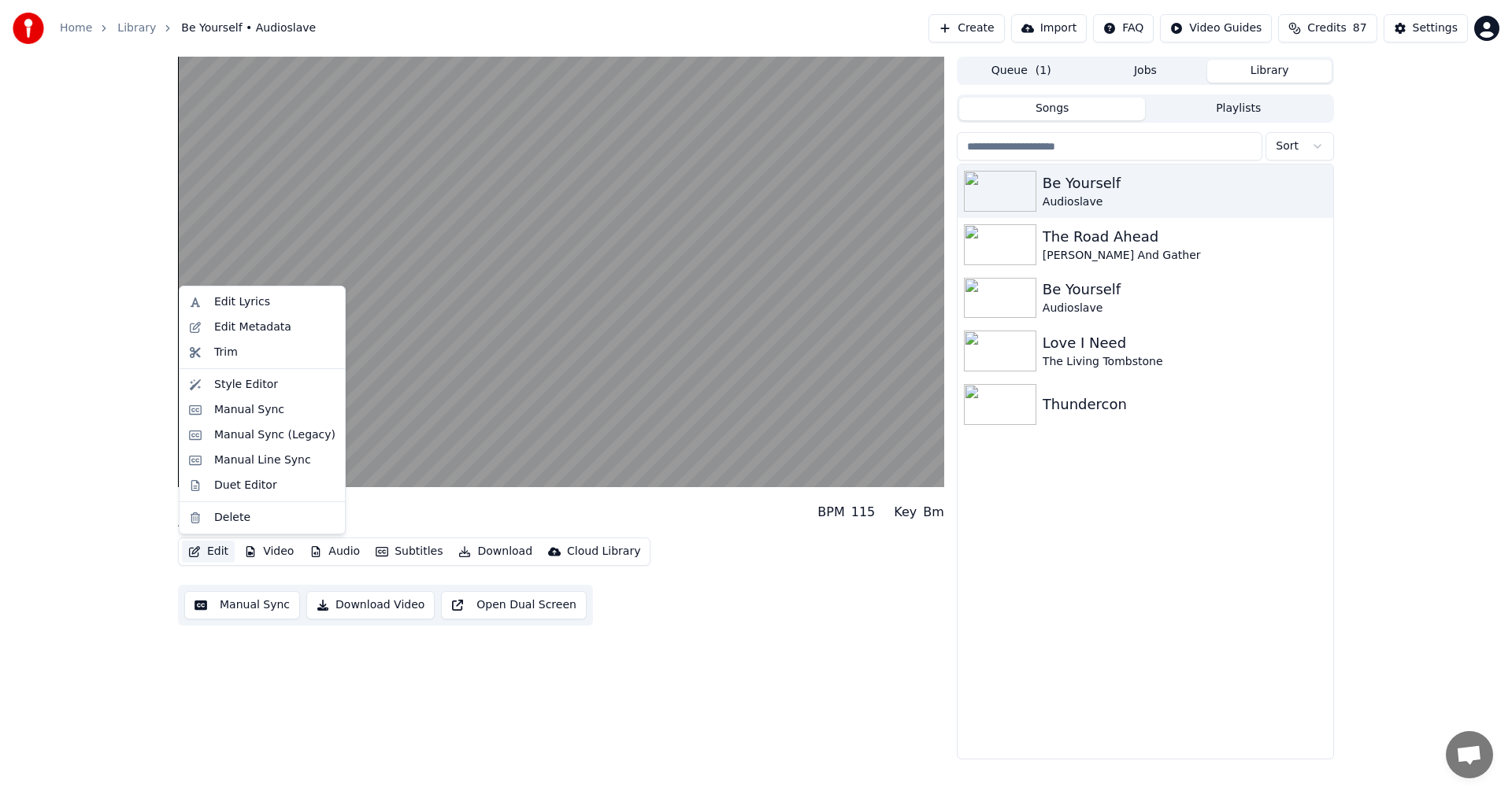
click at [202, 545] on button "Edit" at bounding box center [208, 551] width 52 height 22
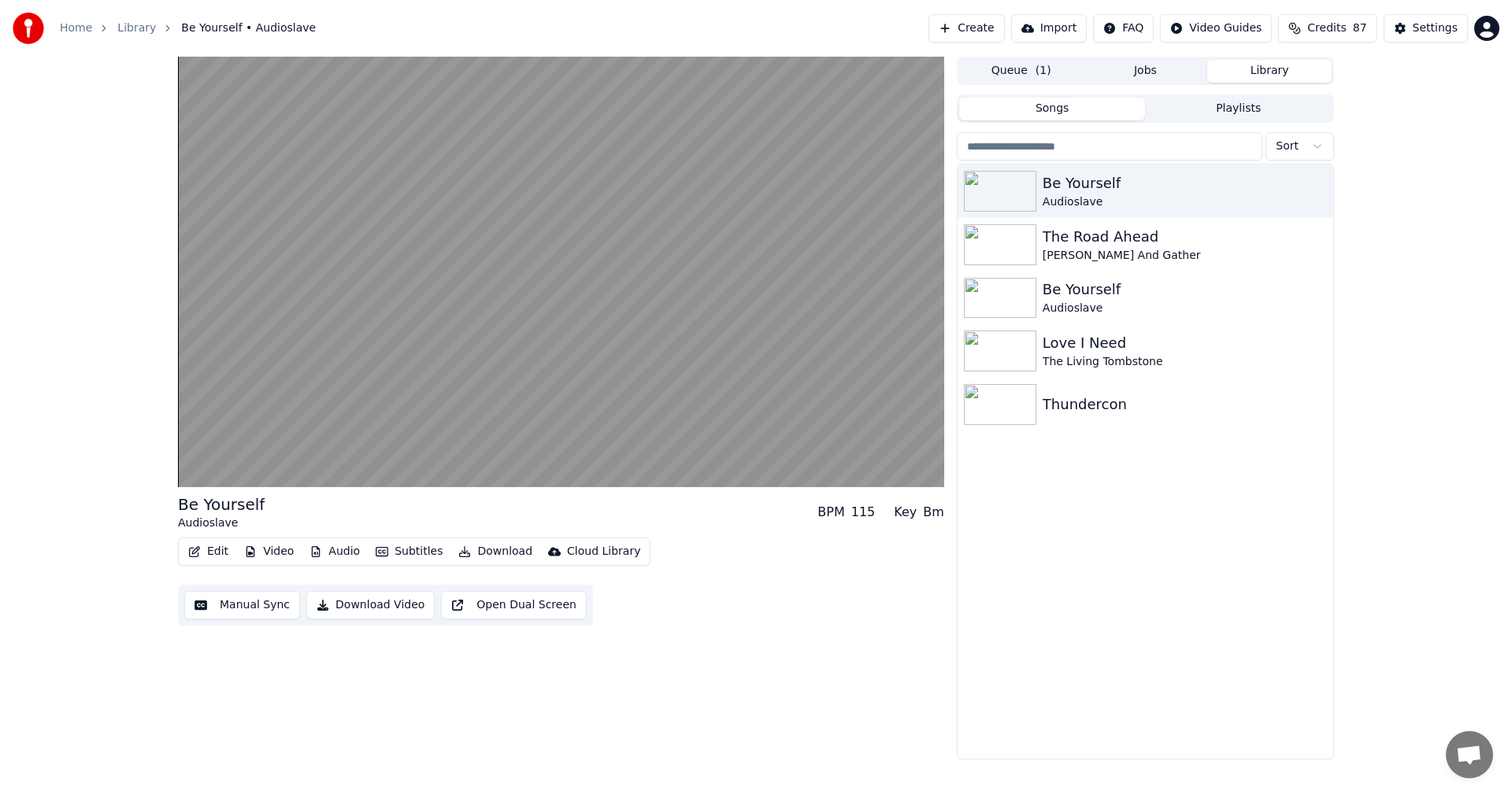
click at [202, 545] on button "Edit" at bounding box center [208, 551] width 52 height 22
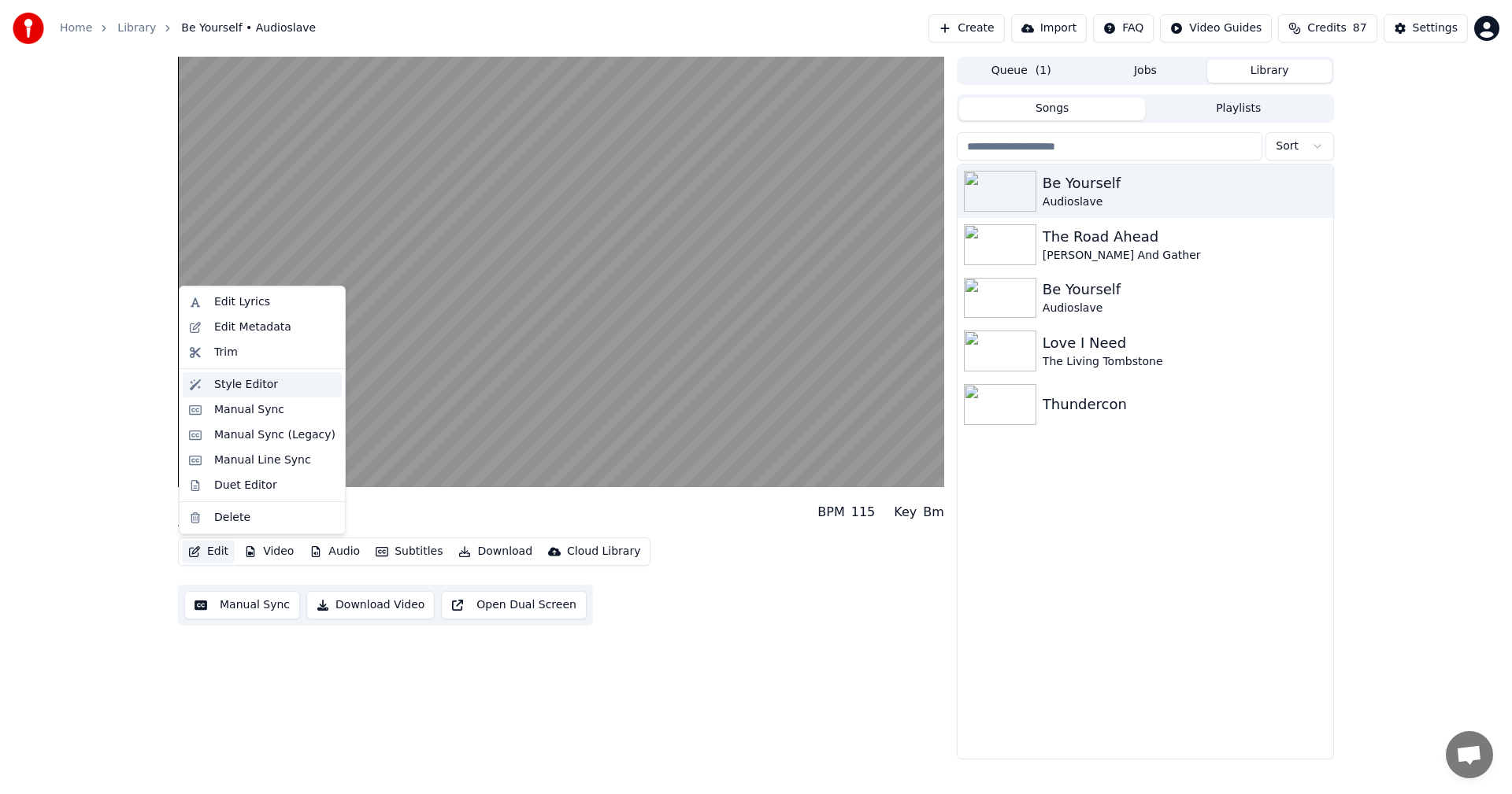
click at [229, 375] on div "Style Editor" at bounding box center [262, 385] width 159 height 25
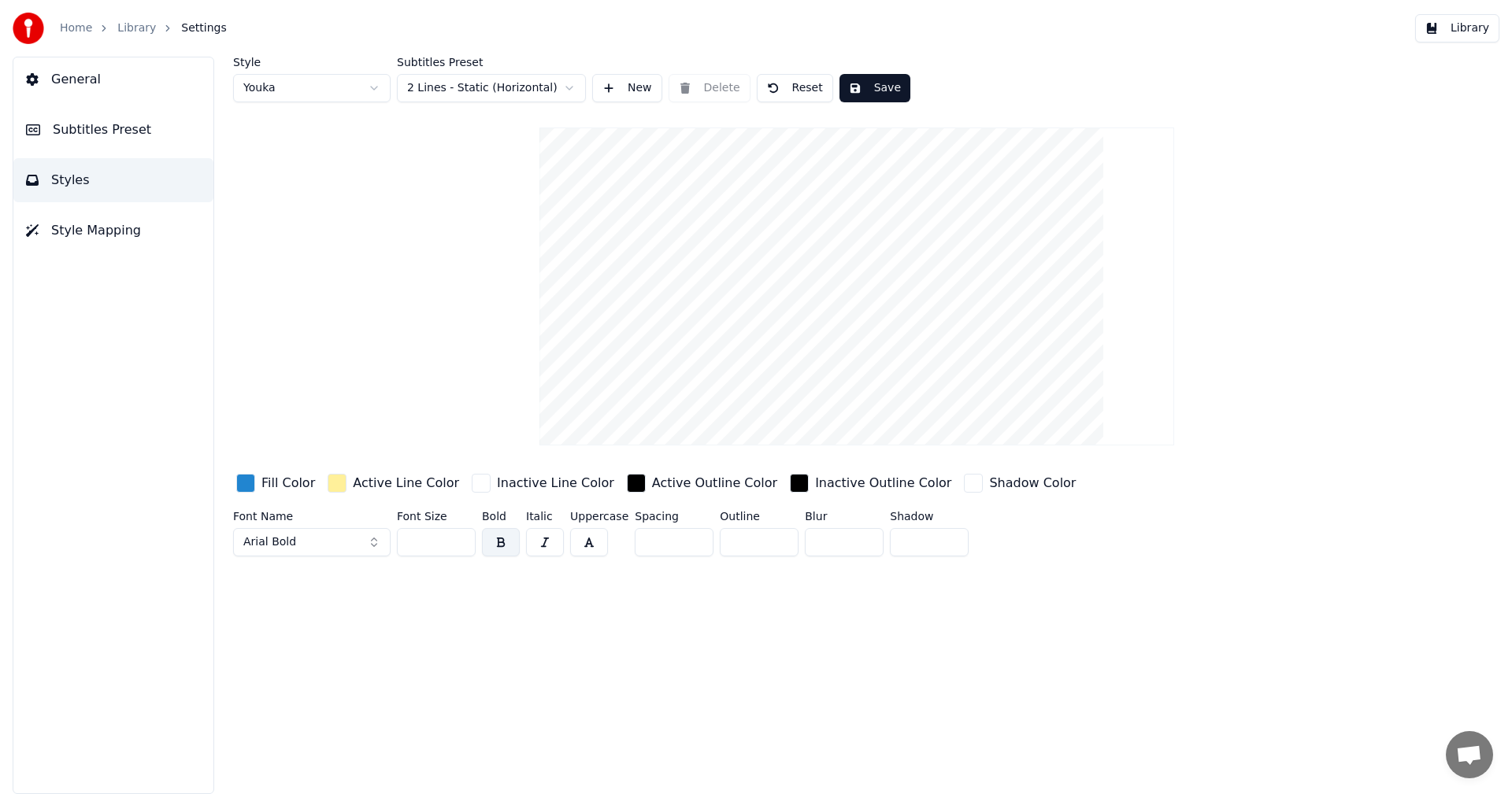
click at [126, 236] on span "Style Mapping" at bounding box center [96, 230] width 90 height 19
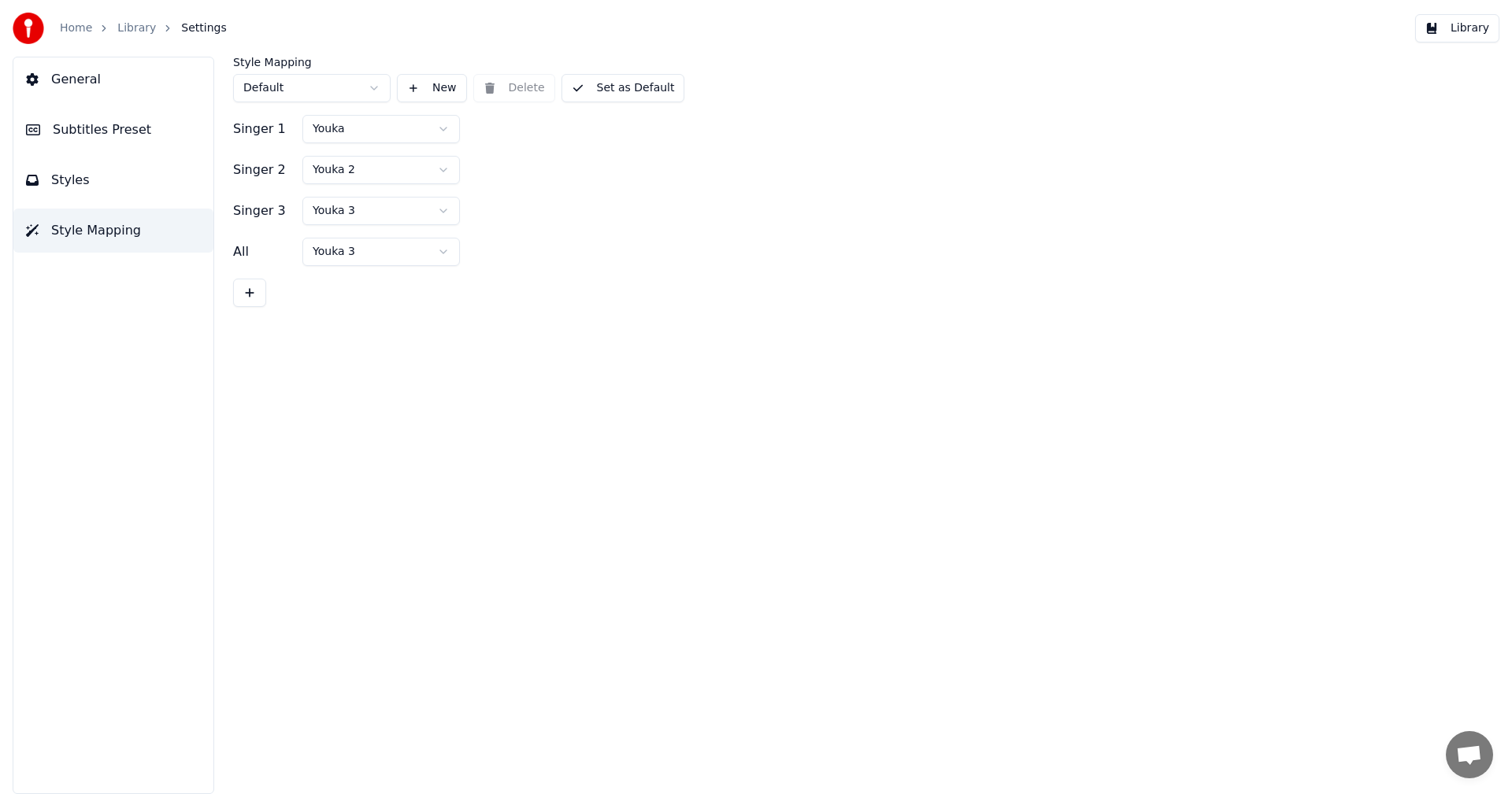
click at [131, 148] on button "Subtitles Preset" at bounding box center [113, 130] width 200 height 44
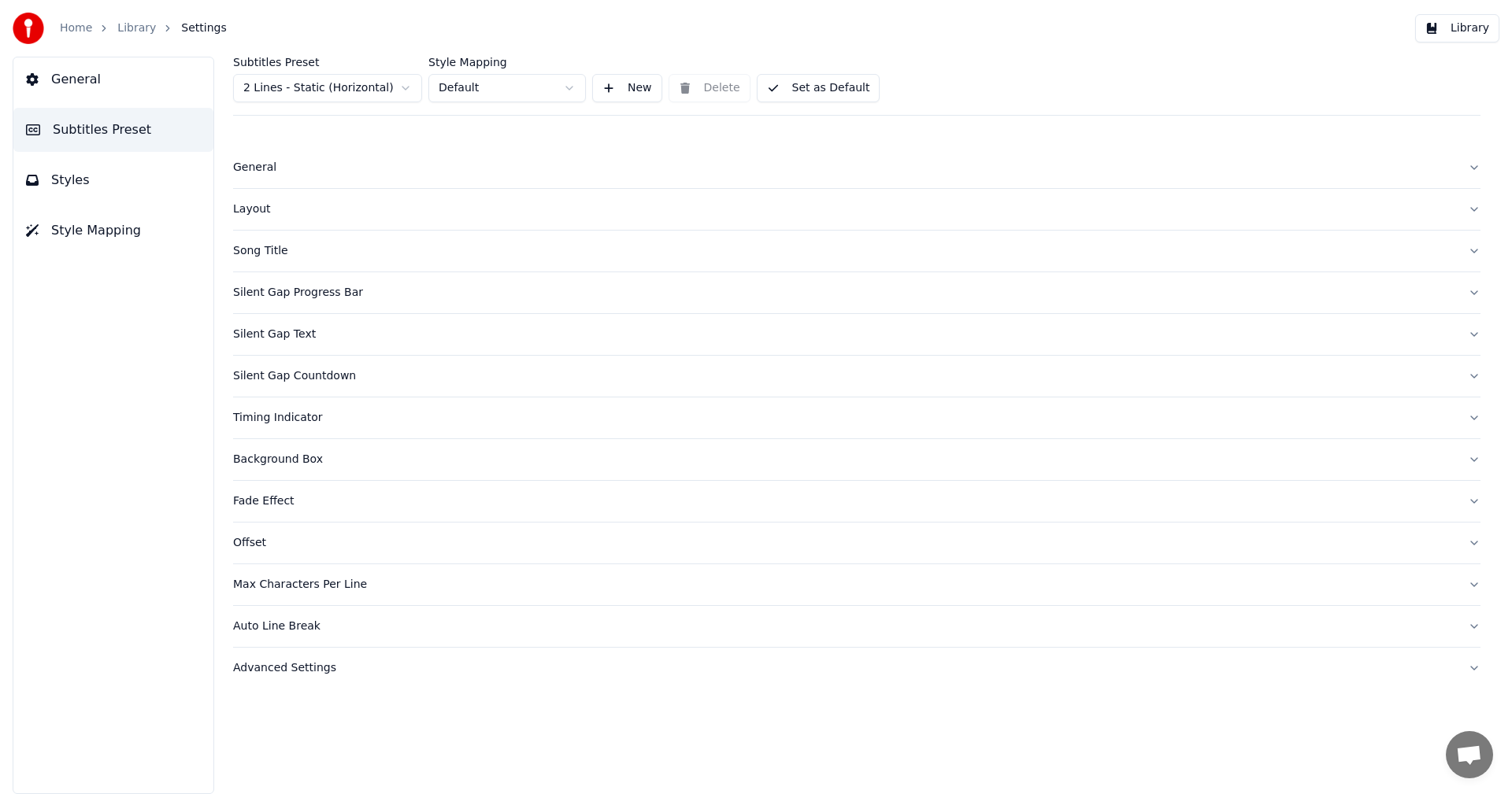
click at [152, 87] on button "General" at bounding box center [113, 79] width 200 height 44
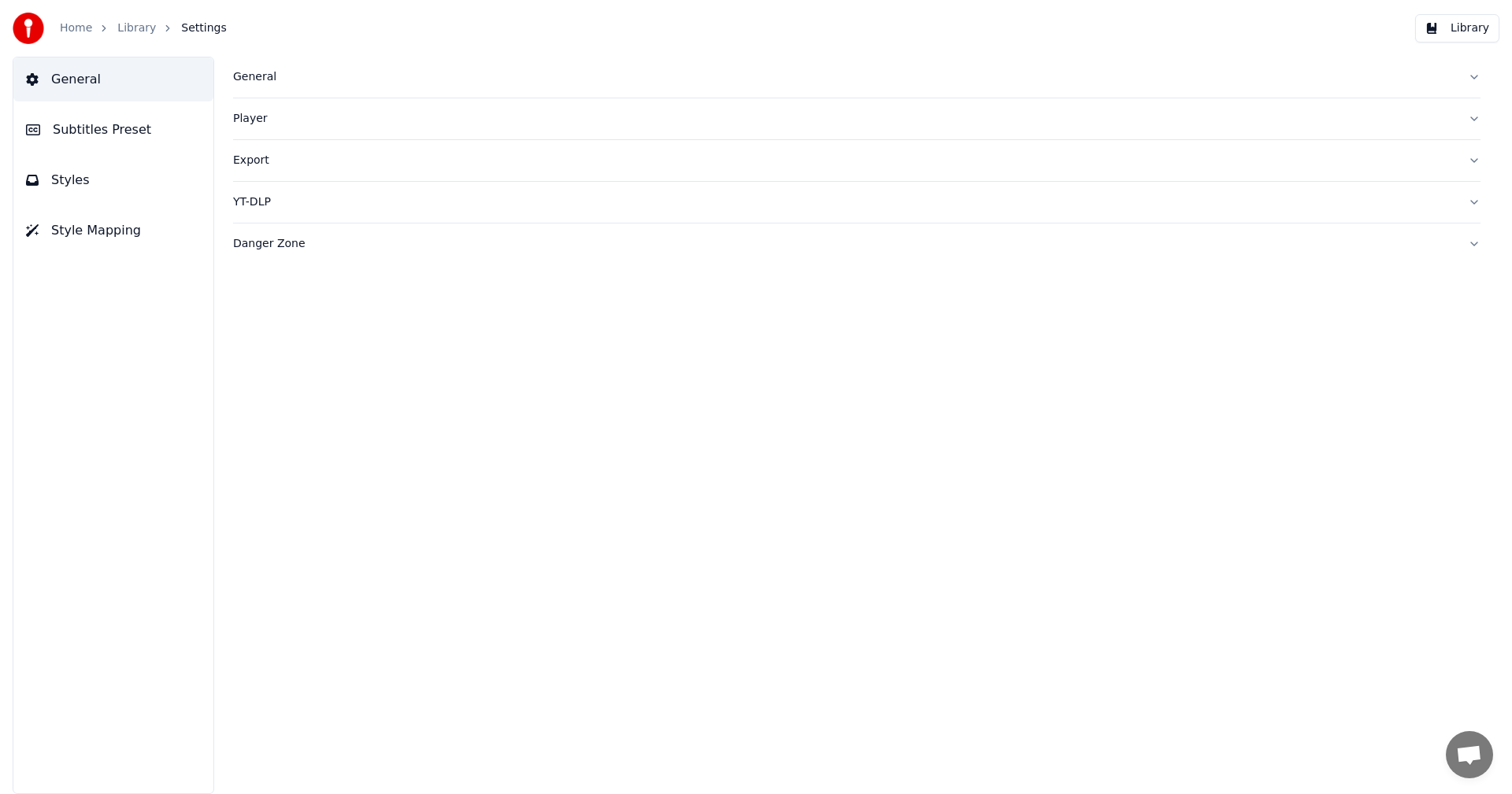
click at [118, 169] on button "Styles" at bounding box center [113, 180] width 200 height 44
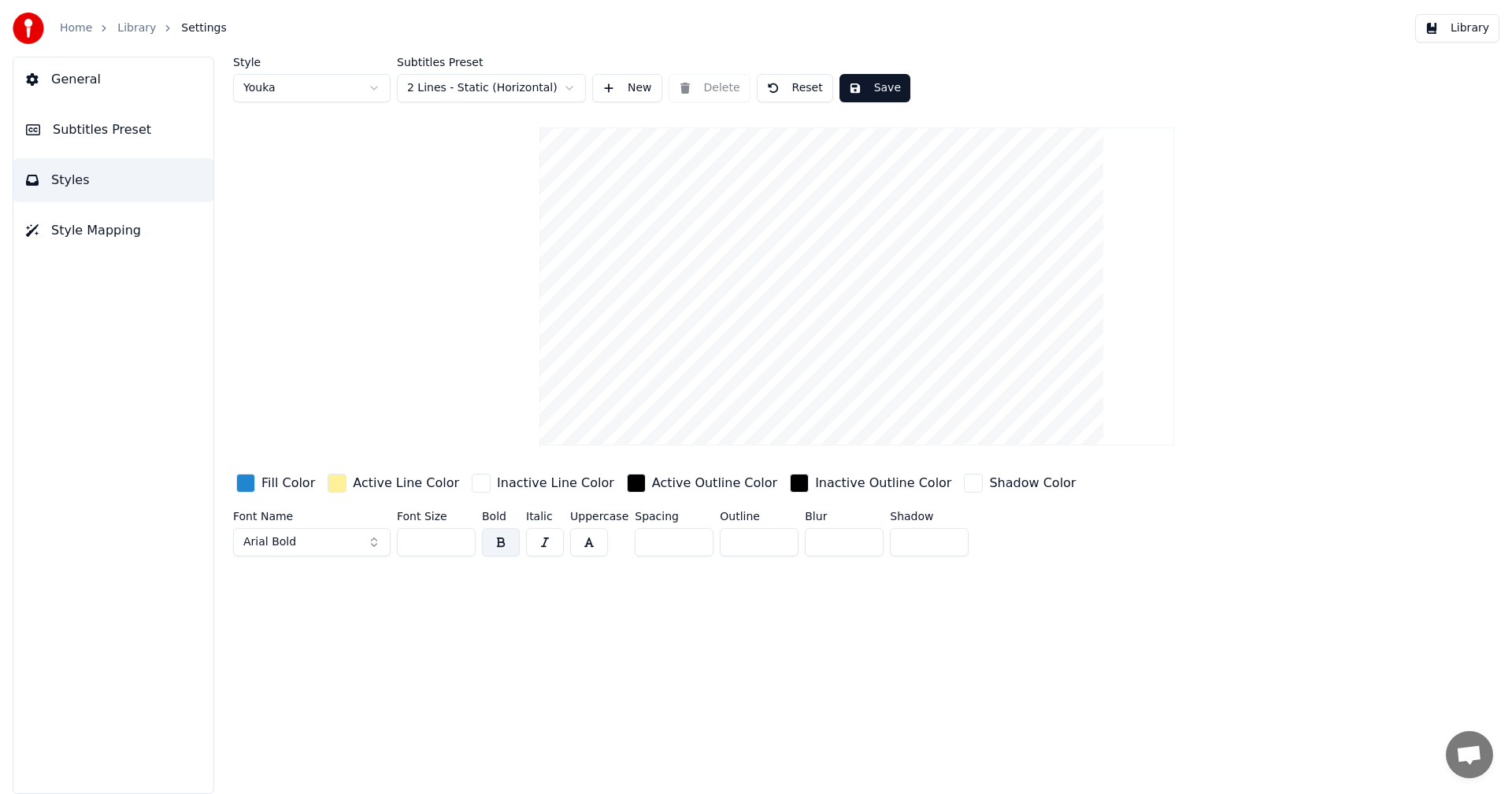
click at [104, 219] on button "Style Mapping" at bounding box center [113, 230] width 200 height 44
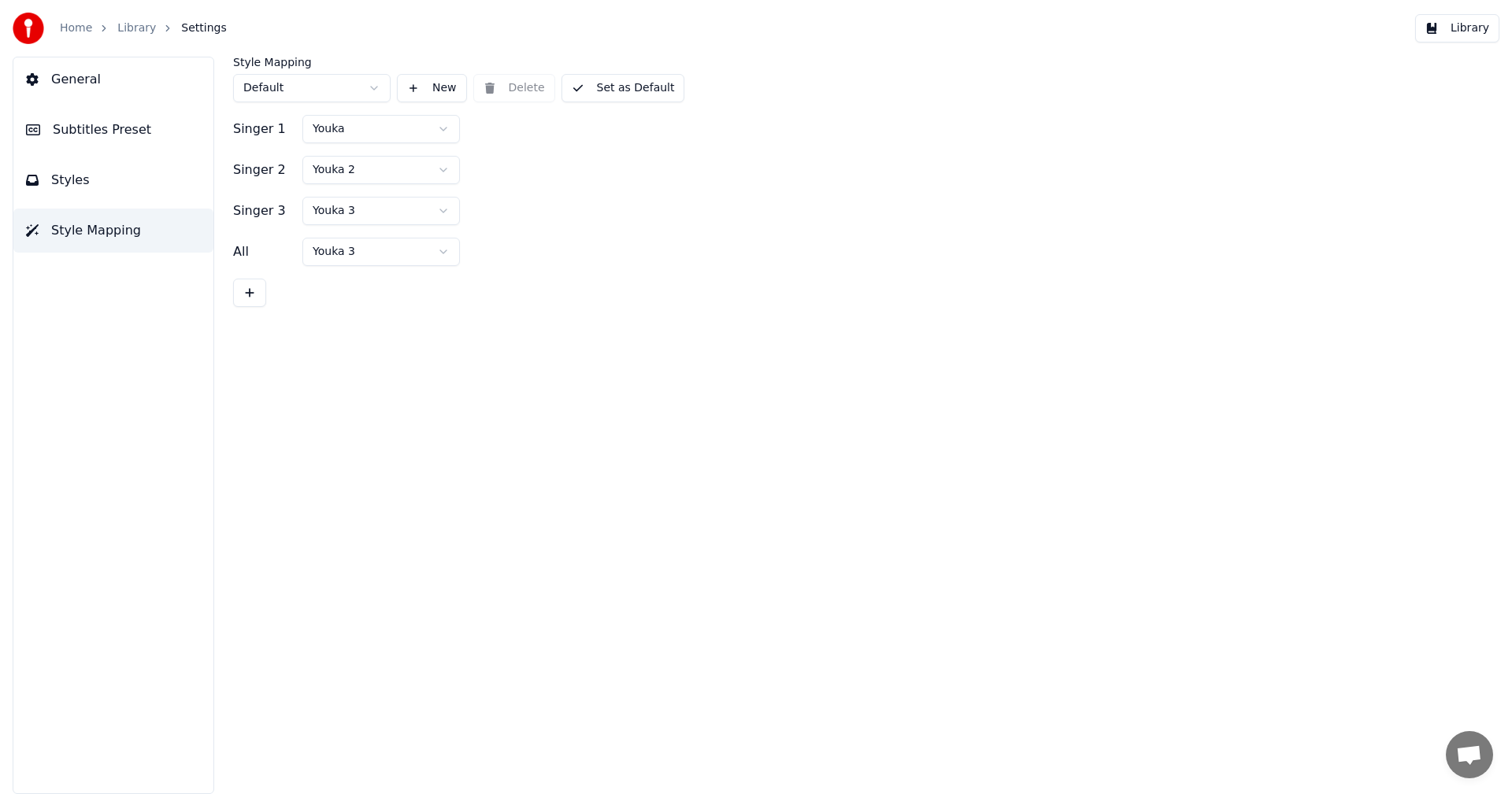
click at [126, 140] on button "Subtitles Preset" at bounding box center [113, 130] width 200 height 44
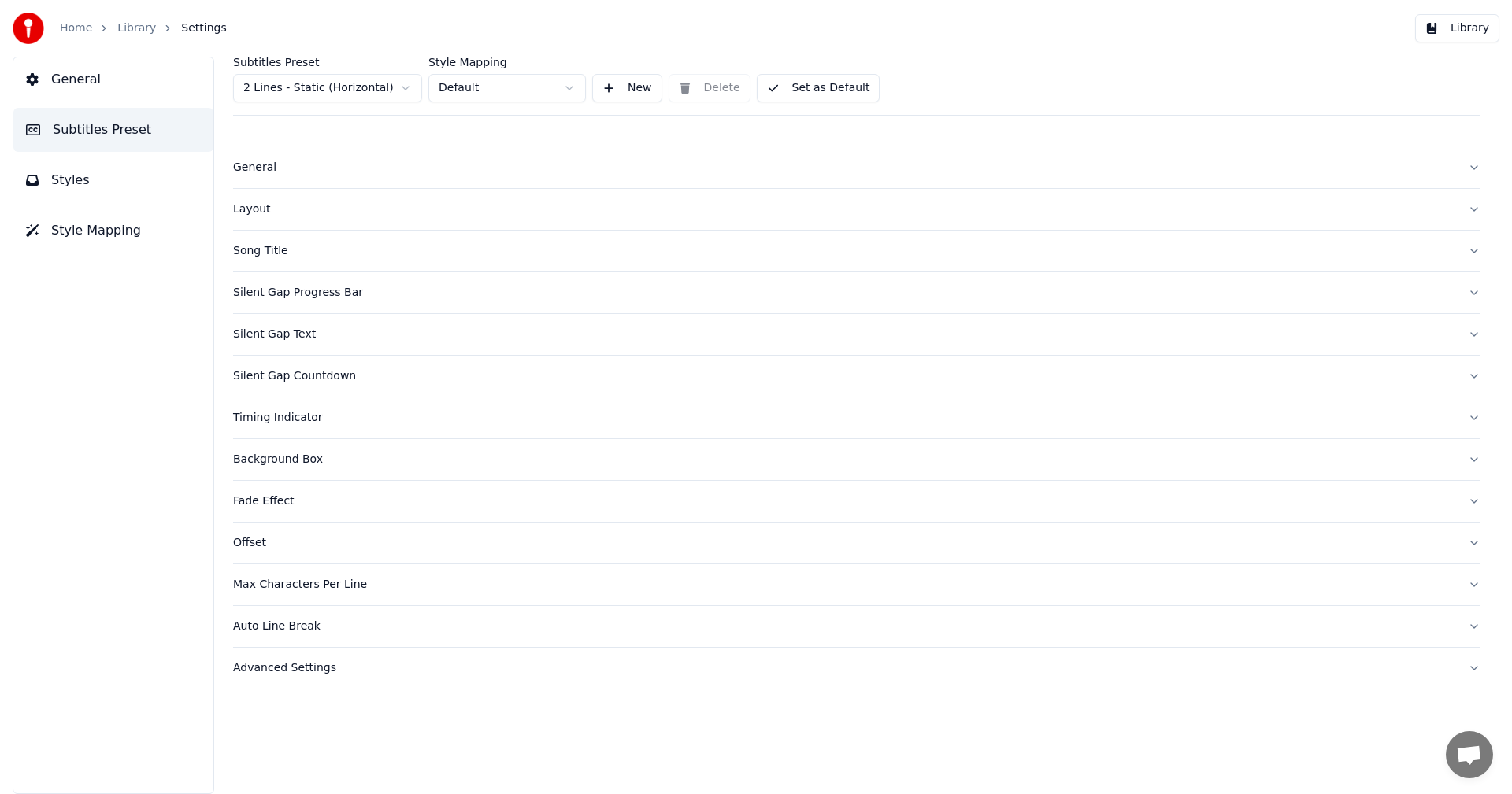
click at [308, 658] on button "Advanced Settings" at bounding box center [857, 668] width 1248 height 41
click at [258, 167] on div "General" at bounding box center [843, 167] width 1222 height 16
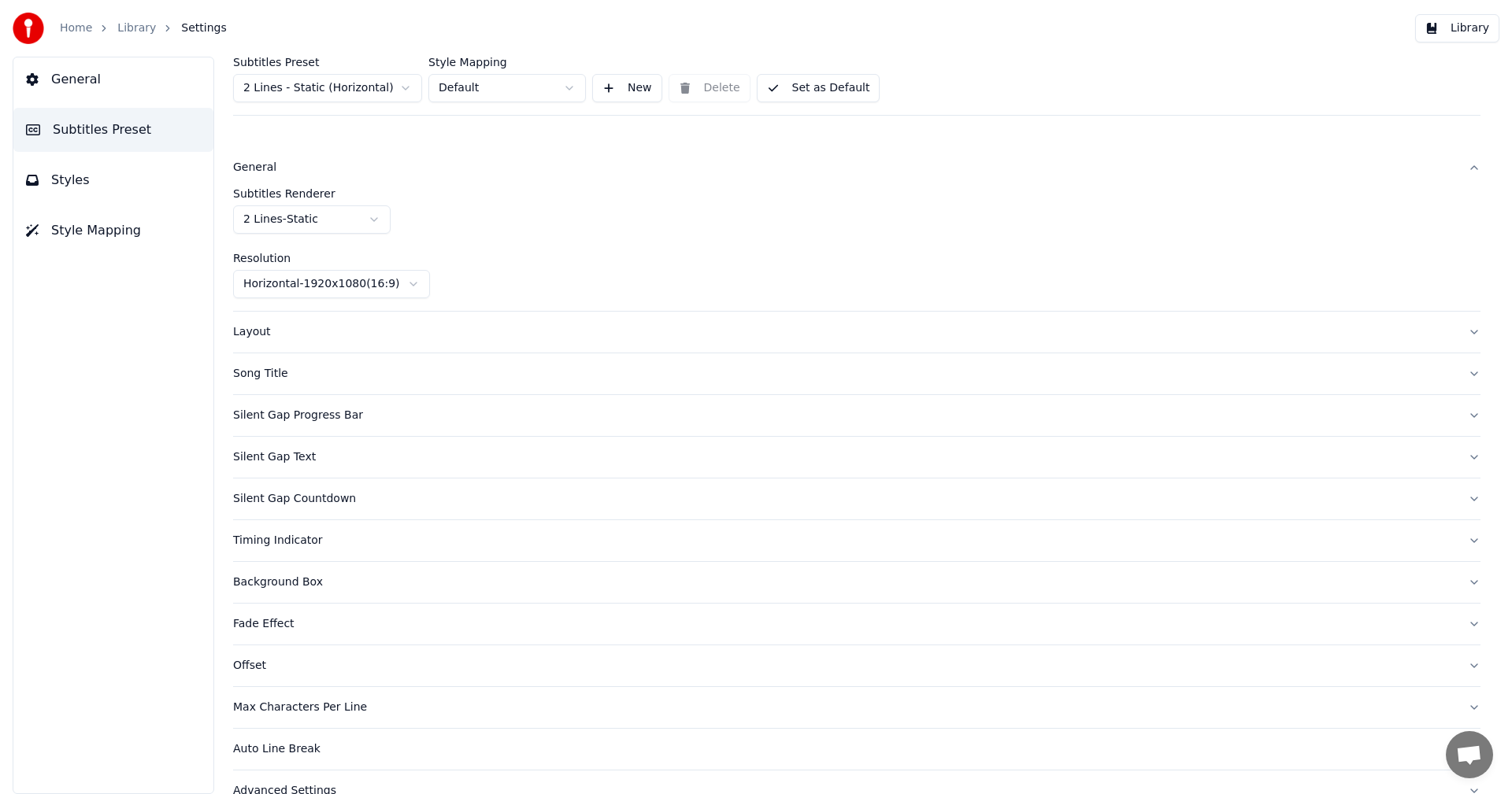
click at [258, 167] on div "General" at bounding box center [843, 167] width 1222 height 16
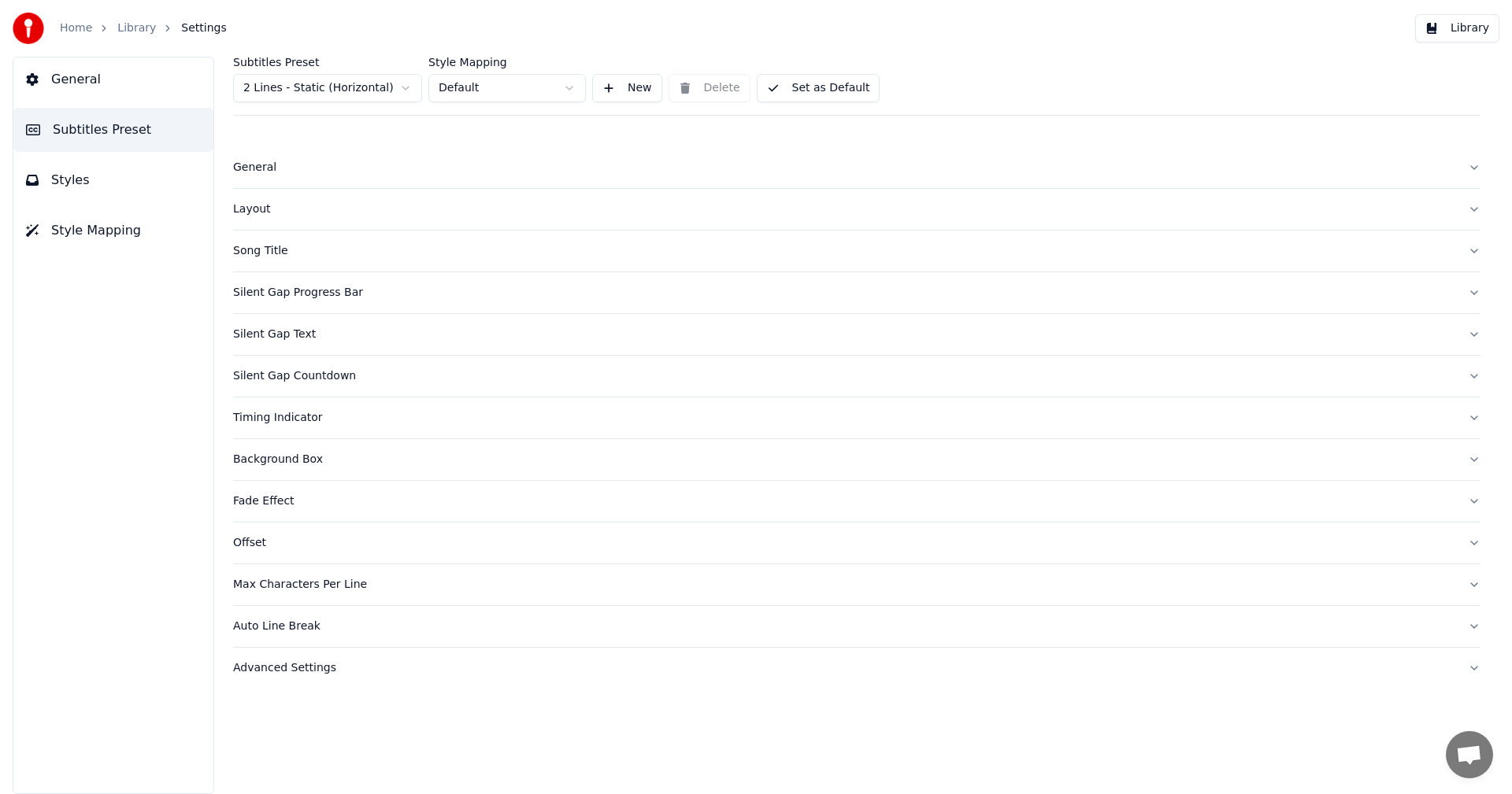
click at [258, 216] on div "Layout" at bounding box center [843, 209] width 1222 height 16
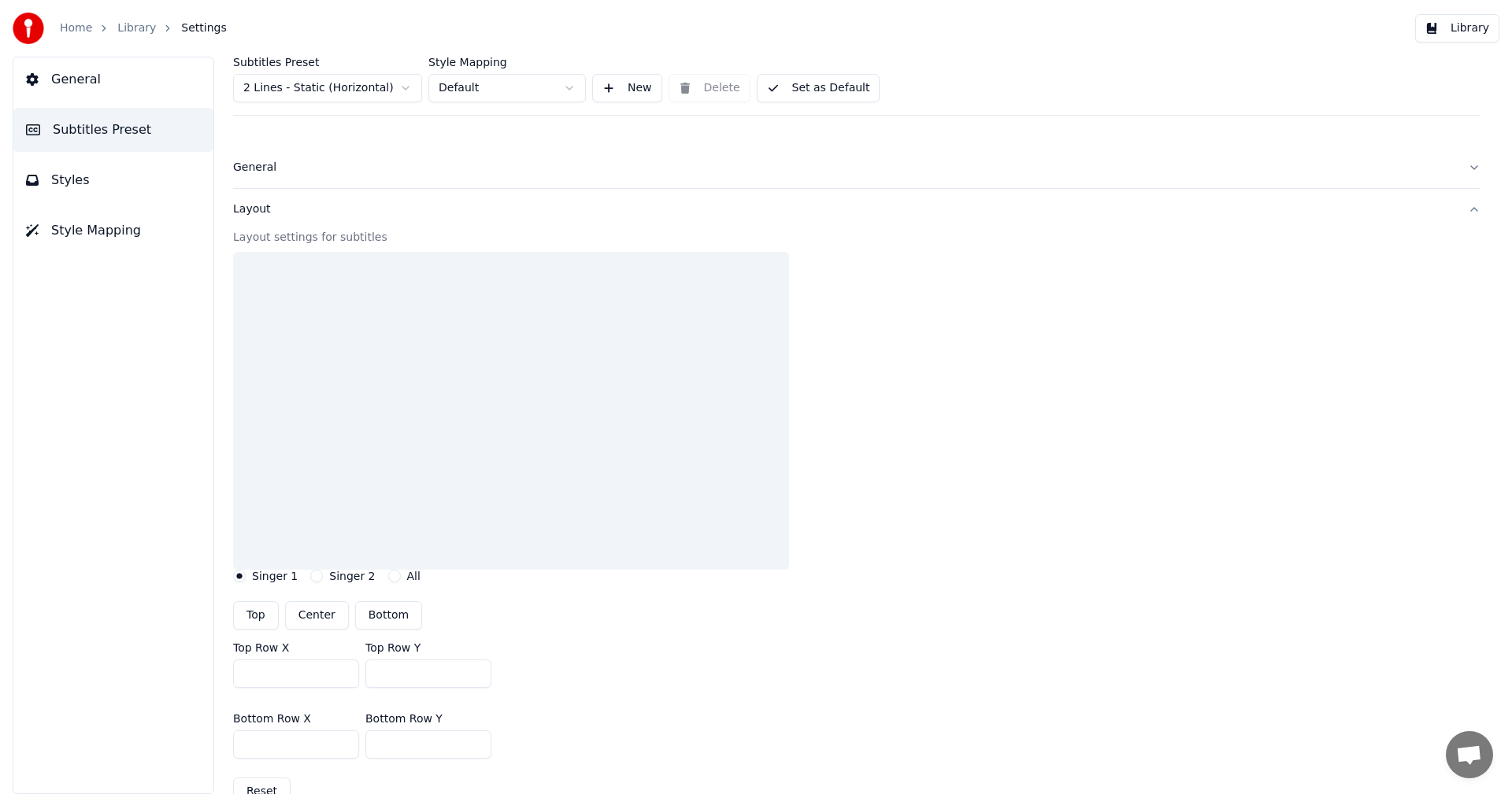
click at [258, 216] on div "Layout" at bounding box center [843, 209] width 1222 height 16
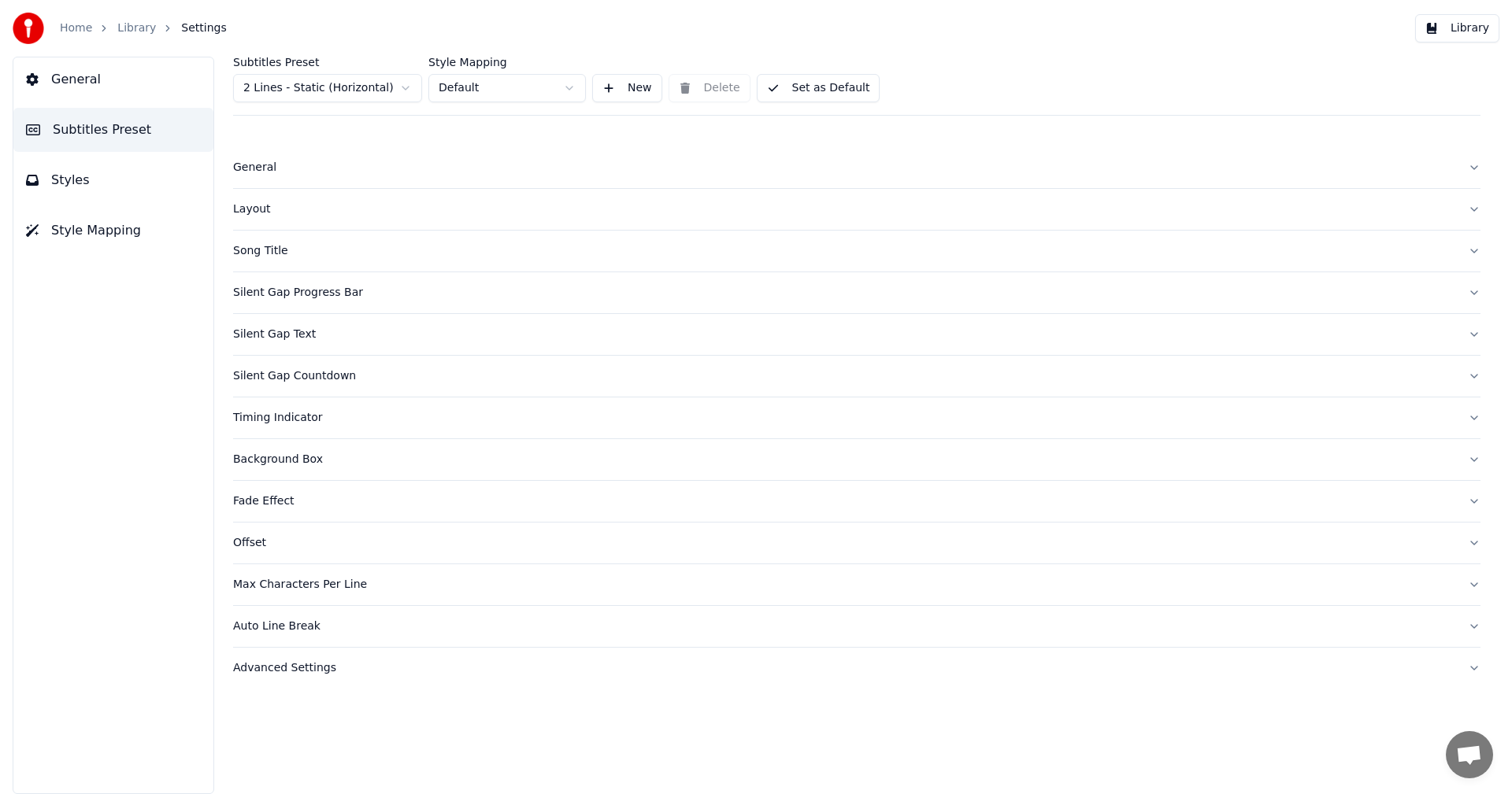
click at [274, 163] on div "General" at bounding box center [843, 167] width 1222 height 16
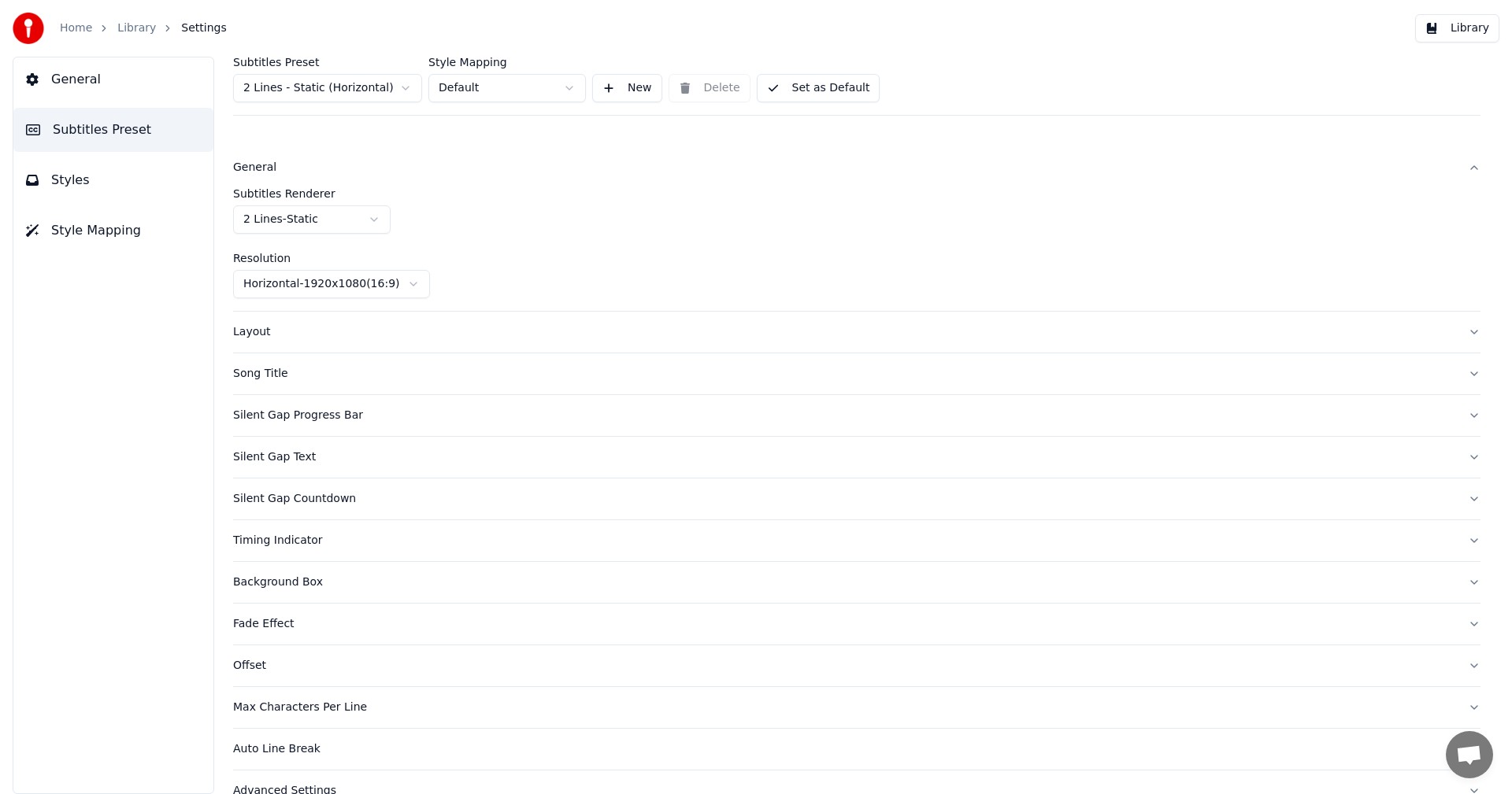
click at [267, 224] on html "Home Library Settings Library General Subtitles Preset Styles Style Mapping Sub…" at bounding box center [756, 397] width 1512 height 794
click at [258, 170] on div "General" at bounding box center [843, 167] width 1222 height 16
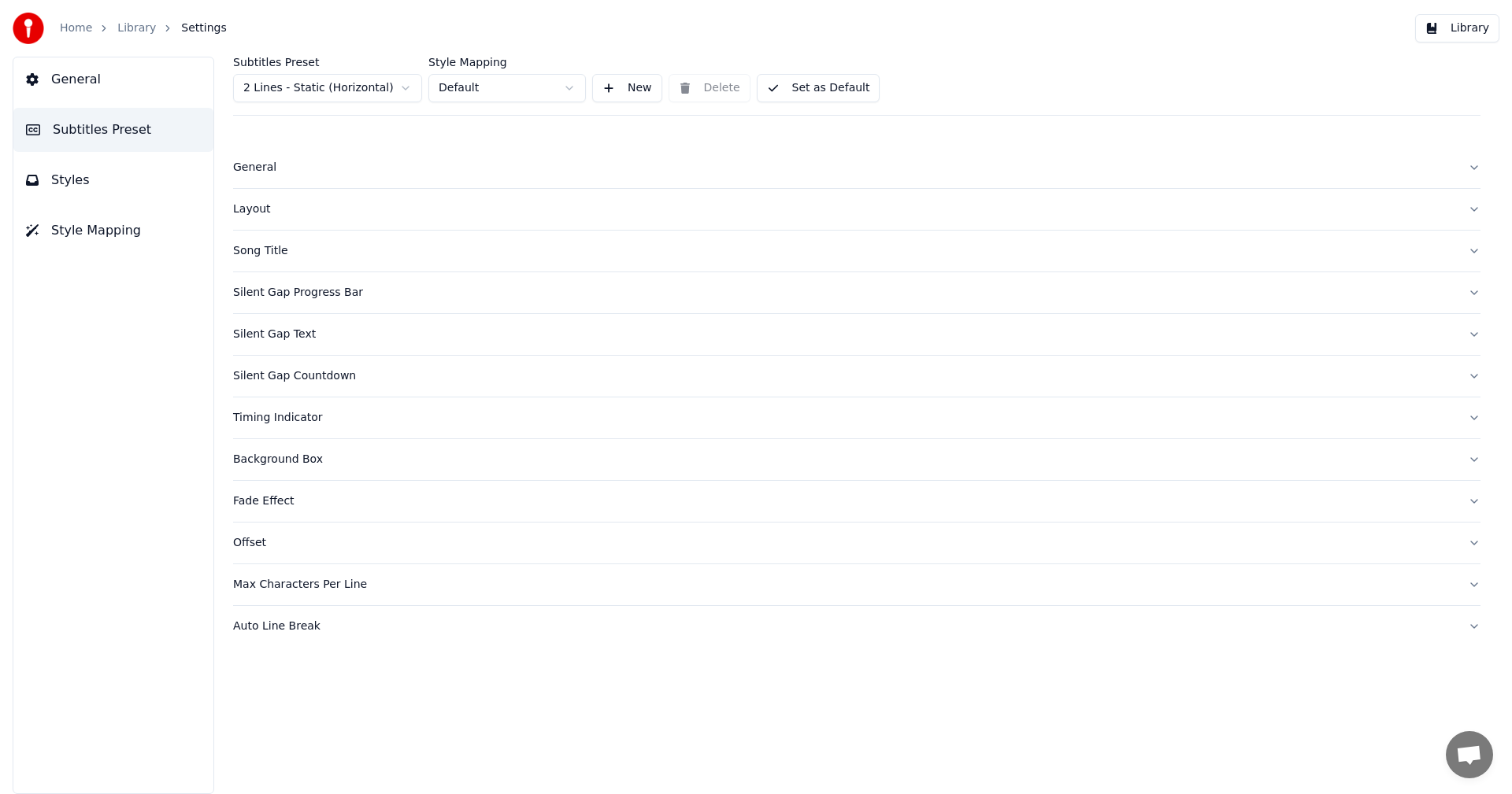
click at [297, 86] on html "Home Library Settings Library General Subtitles Preset Styles Style Mapping Sub…" at bounding box center [756, 397] width 1512 height 794
click at [486, 81] on html "Home Library Settings Library General Subtitles Preset Styles Style Mapping Sub…" at bounding box center [756, 397] width 1512 height 794
click at [270, 245] on div "Silent Gap Progress Bar" at bounding box center [843, 251] width 1222 height 16
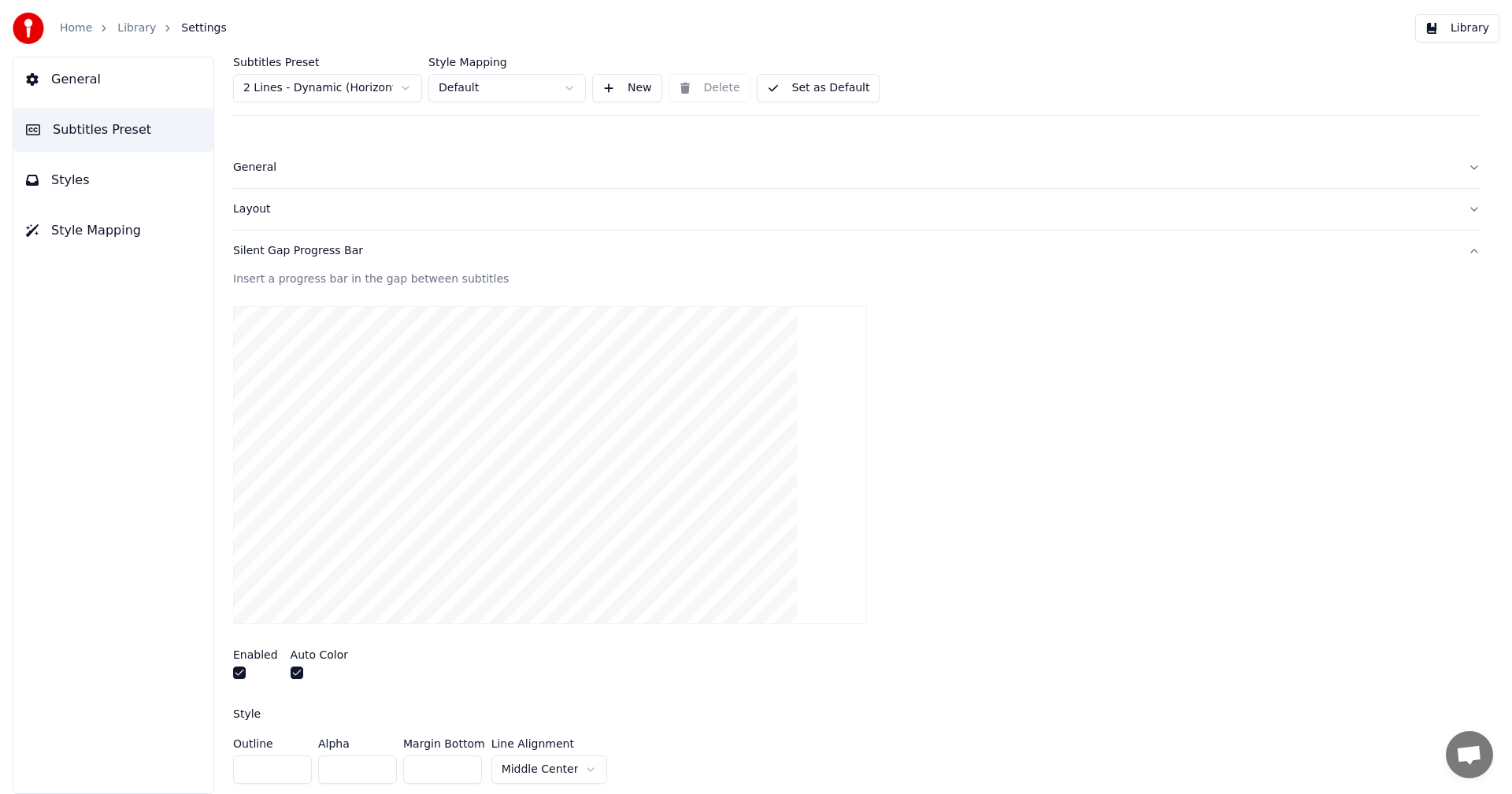
click at [270, 245] on div "Silent Gap Progress Bar" at bounding box center [843, 251] width 1222 height 16
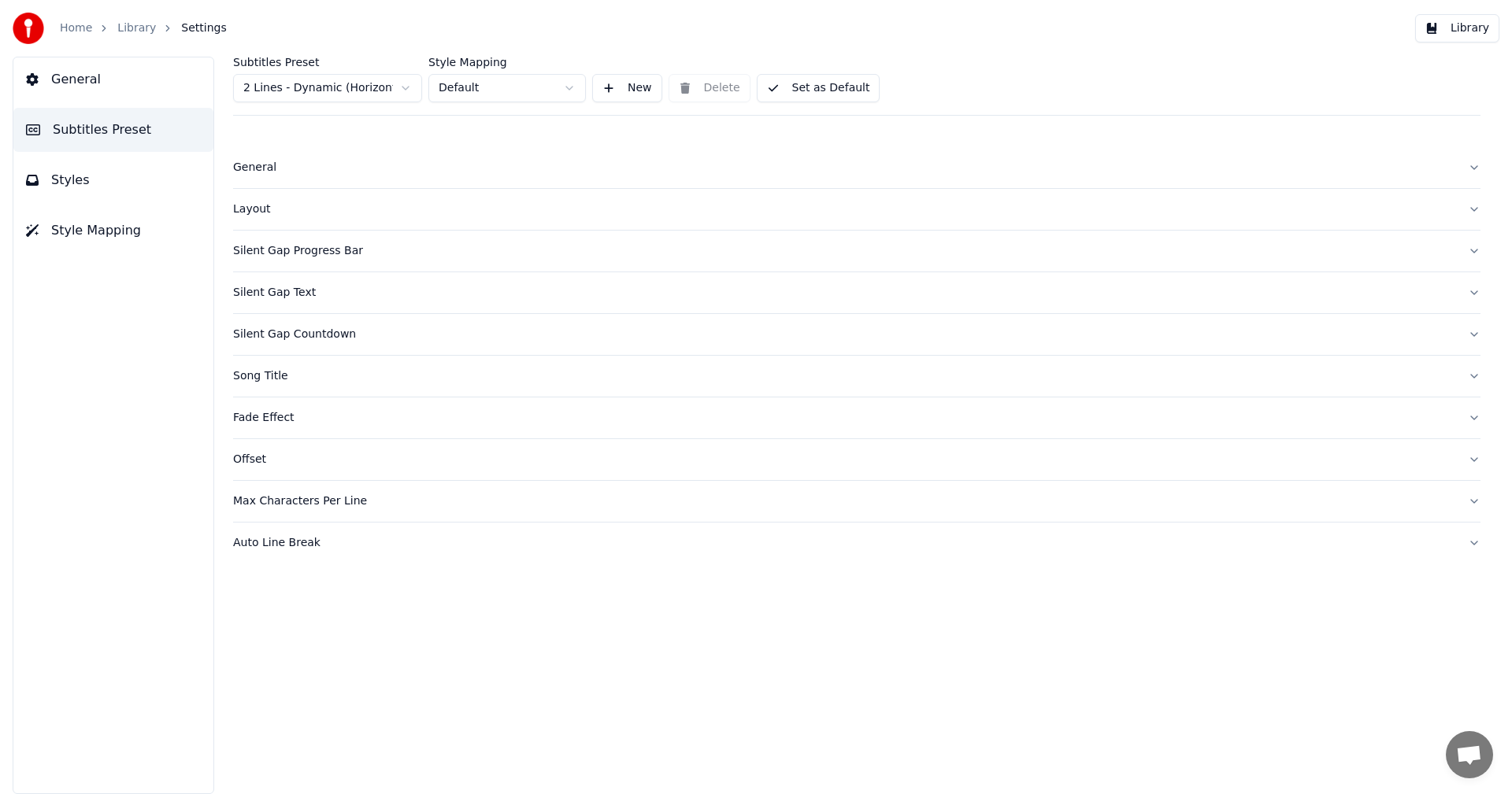
click at [270, 245] on div "Silent Gap Progress Bar" at bounding box center [843, 251] width 1222 height 16
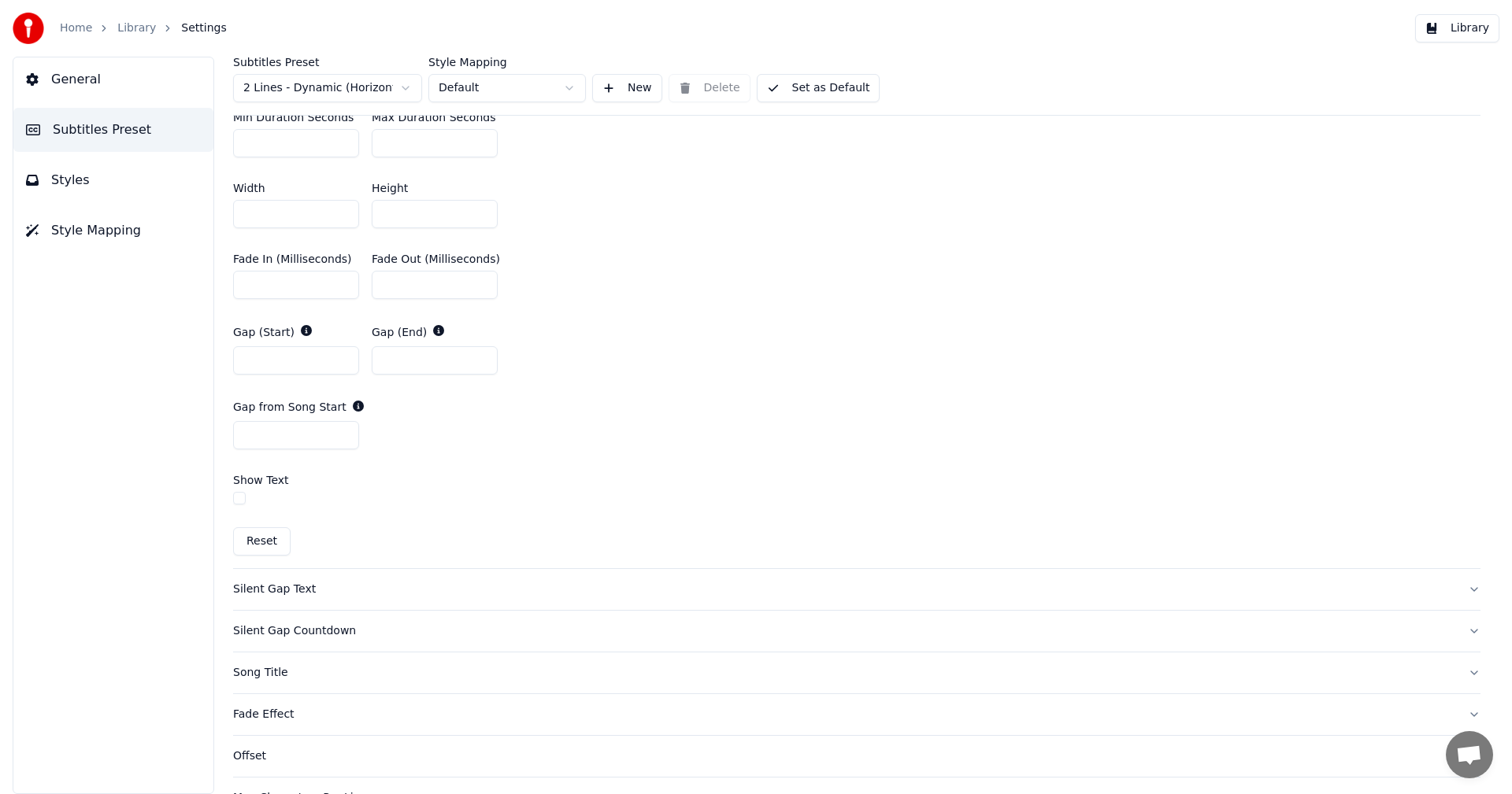
scroll to position [781, 0]
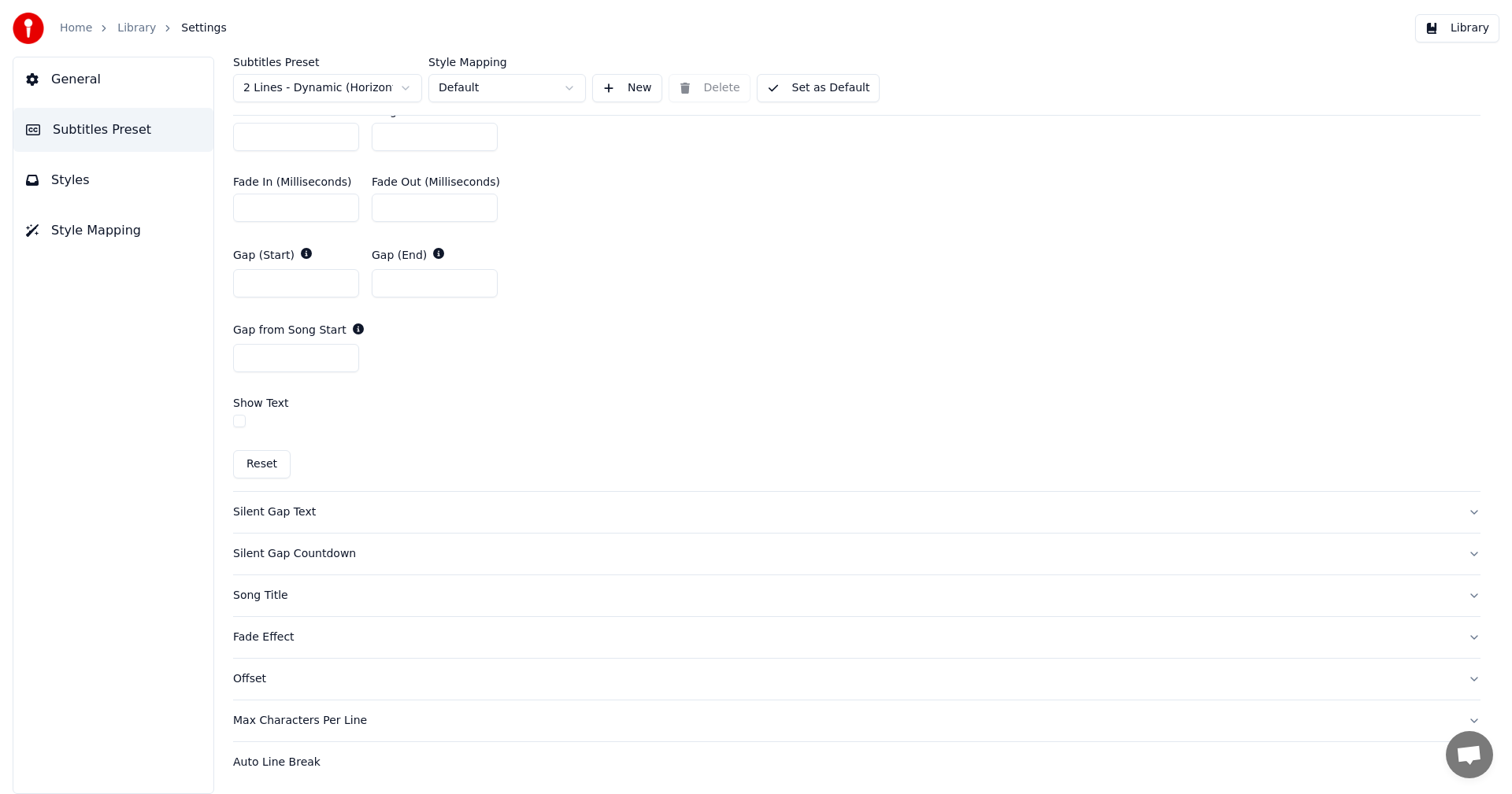
click at [253, 459] on button "Reset" at bounding box center [261, 464] width 57 height 28
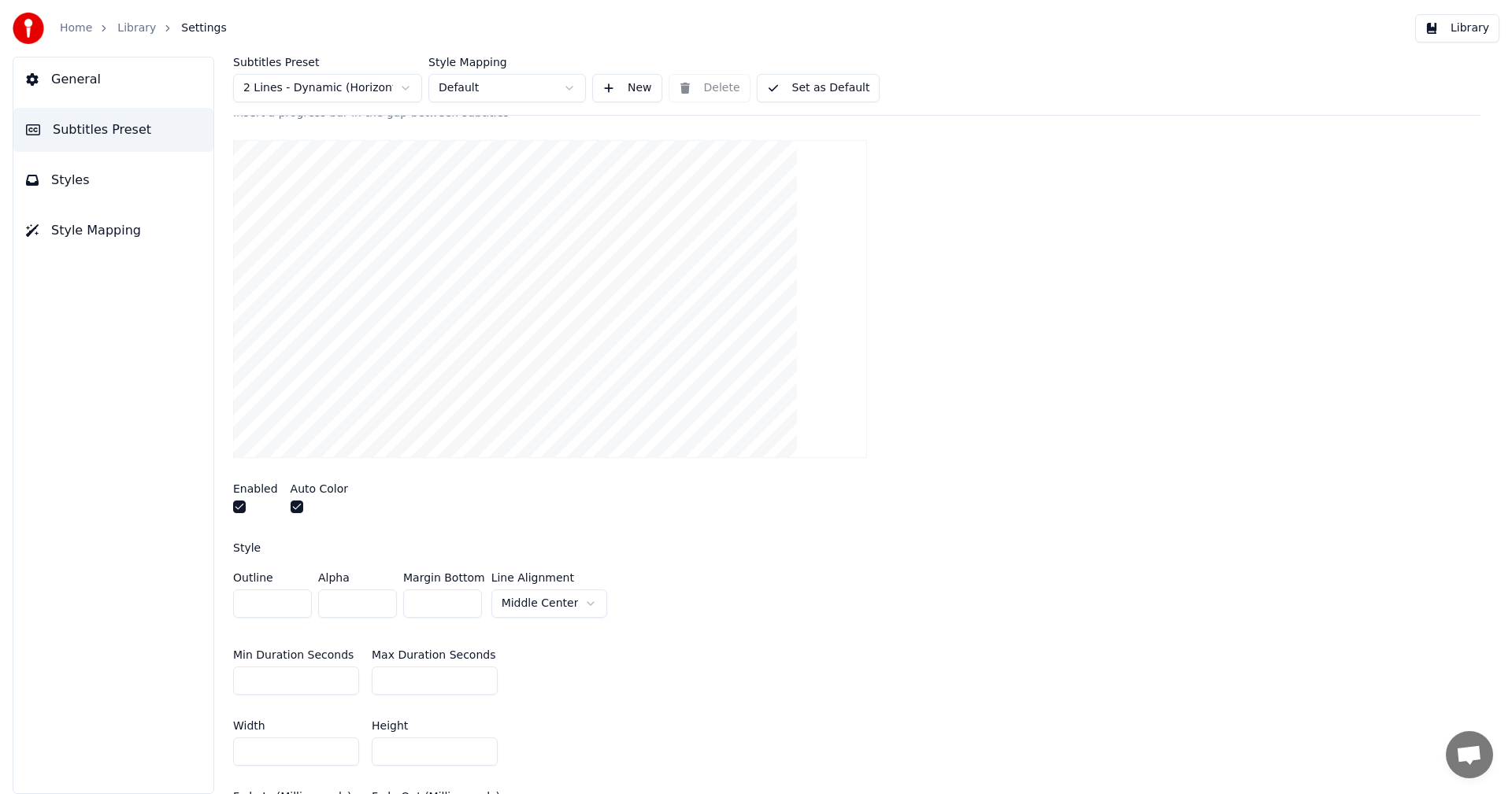
scroll to position [0, 0]
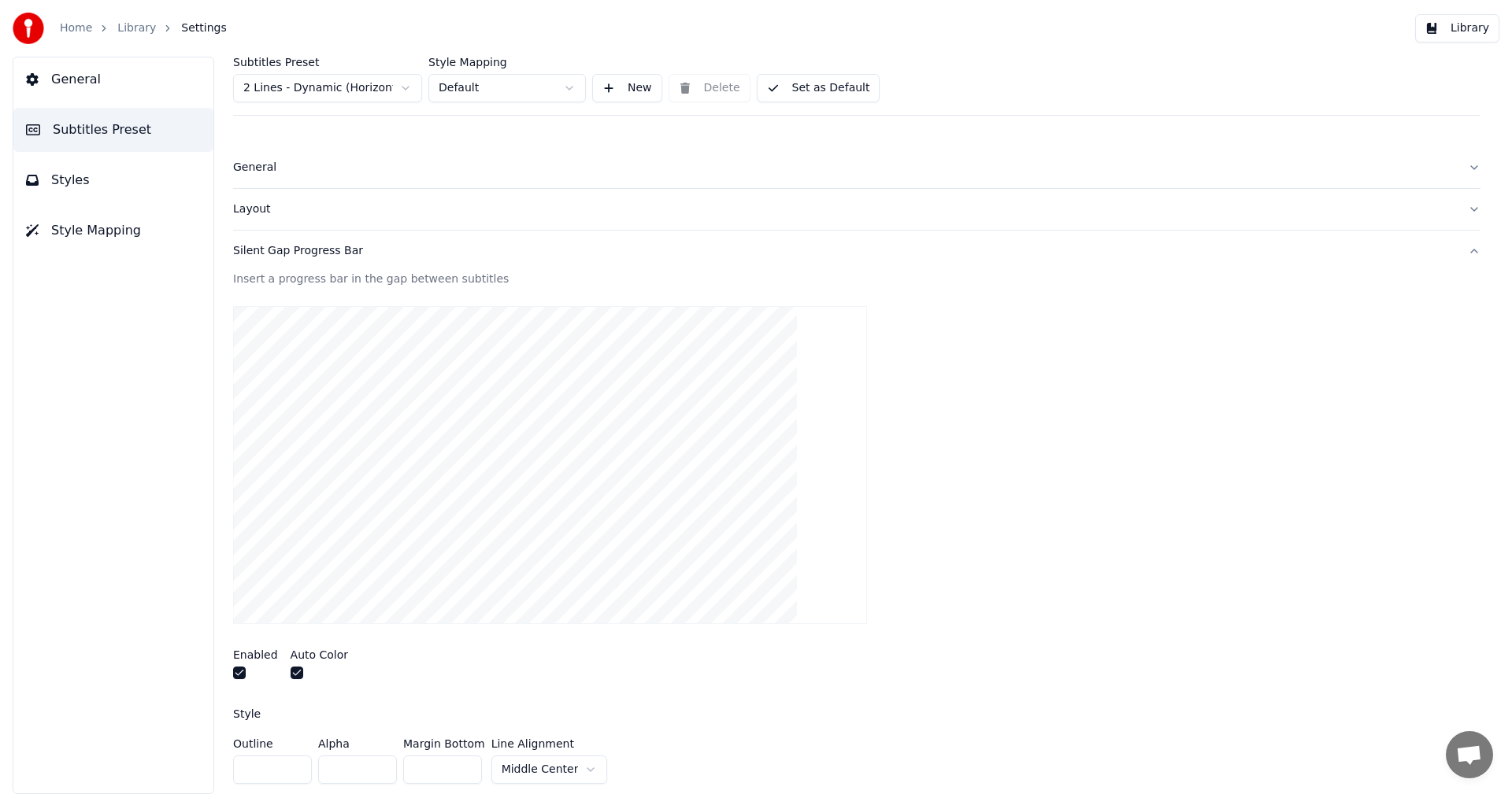
click at [290, 250] on div "Silent Gap Progress Bar" at bounding box center [843, 251] width 1222 height 16
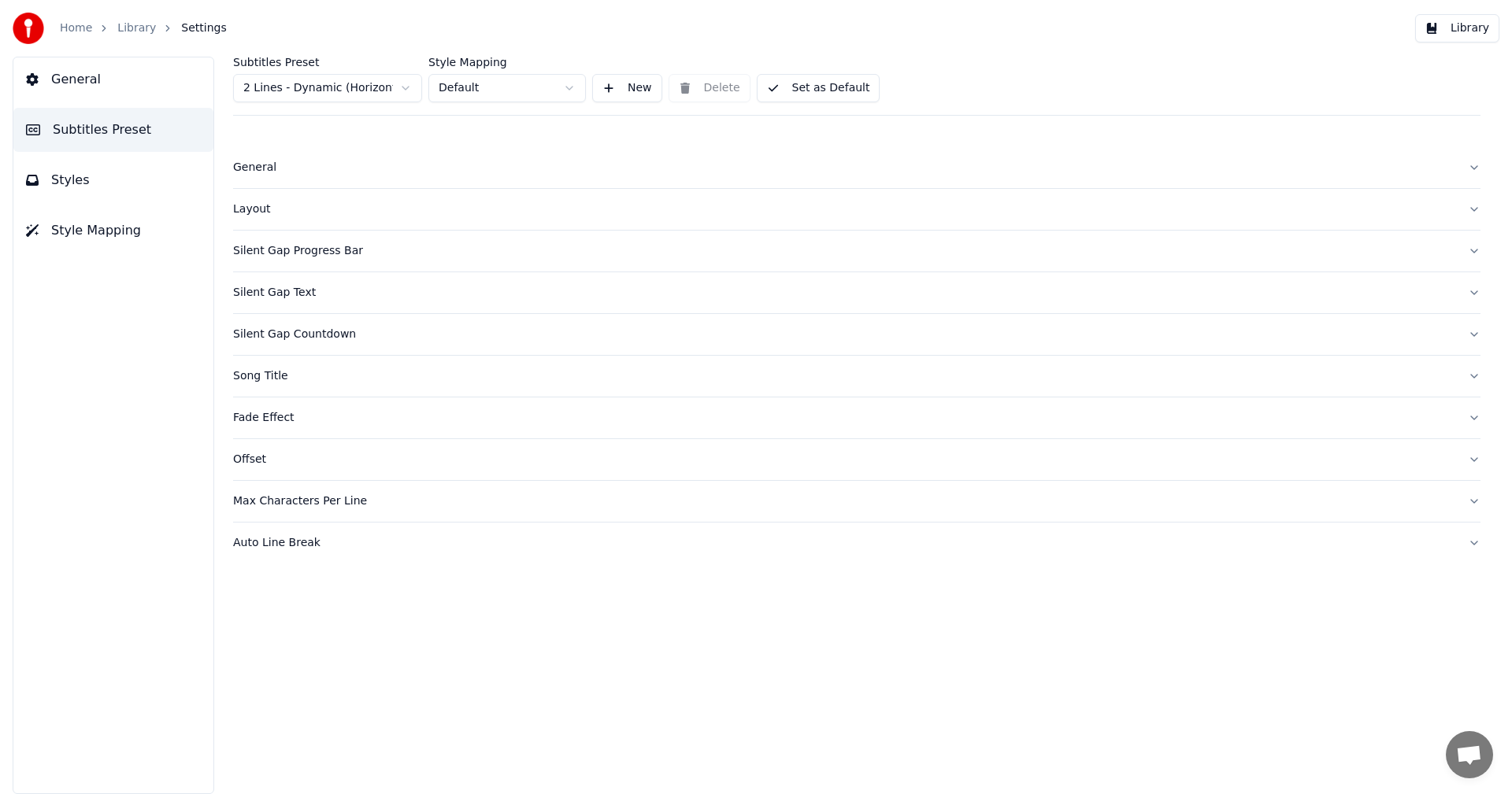
click at [273, 303] on button "Silent Gap Text" at bounding box center [857, 293] width 1248 height 41
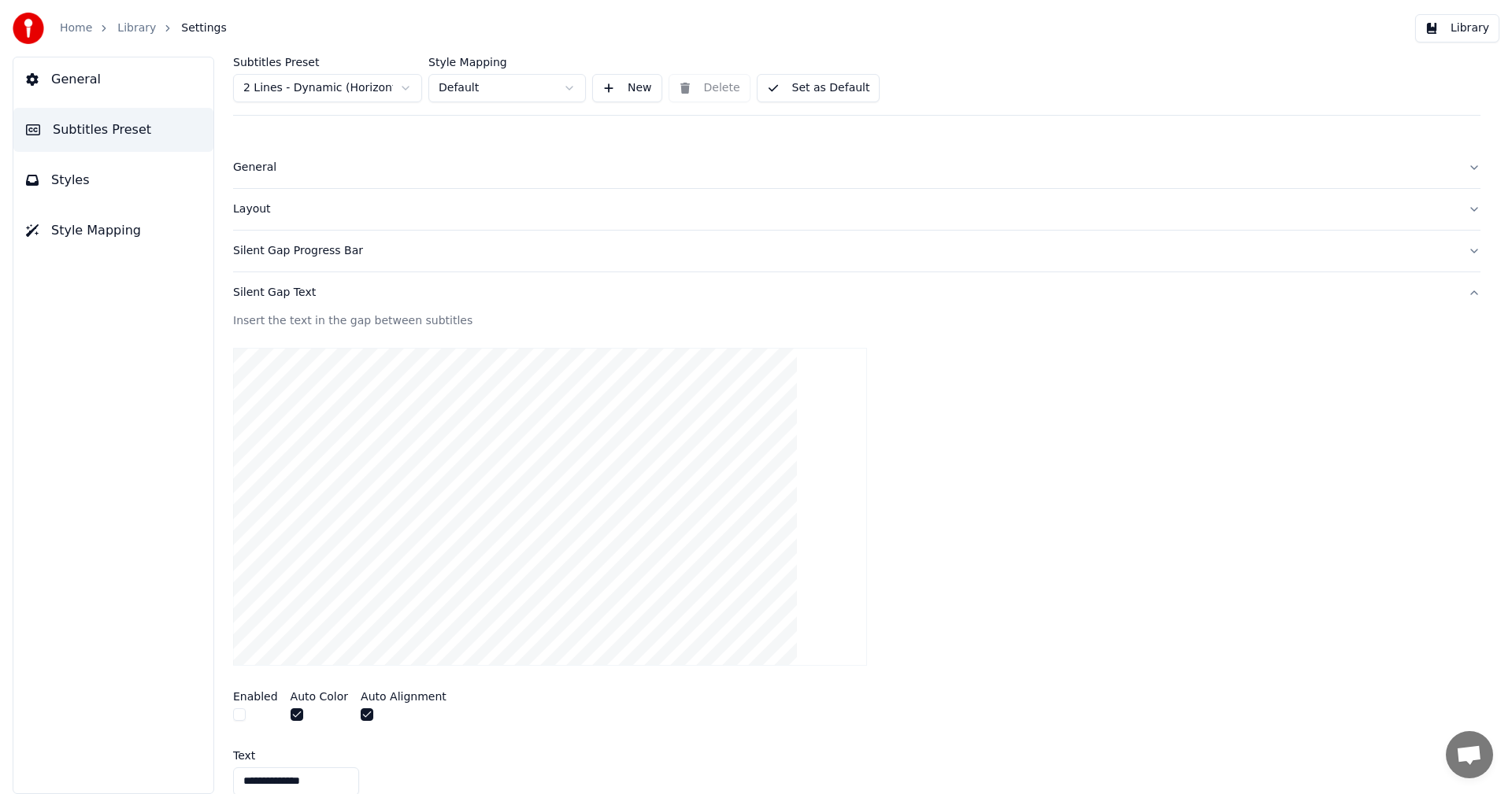
click at [273, 303] on button "Silent Gap Text" at bounding box center [857, 293] width 1248 height 41
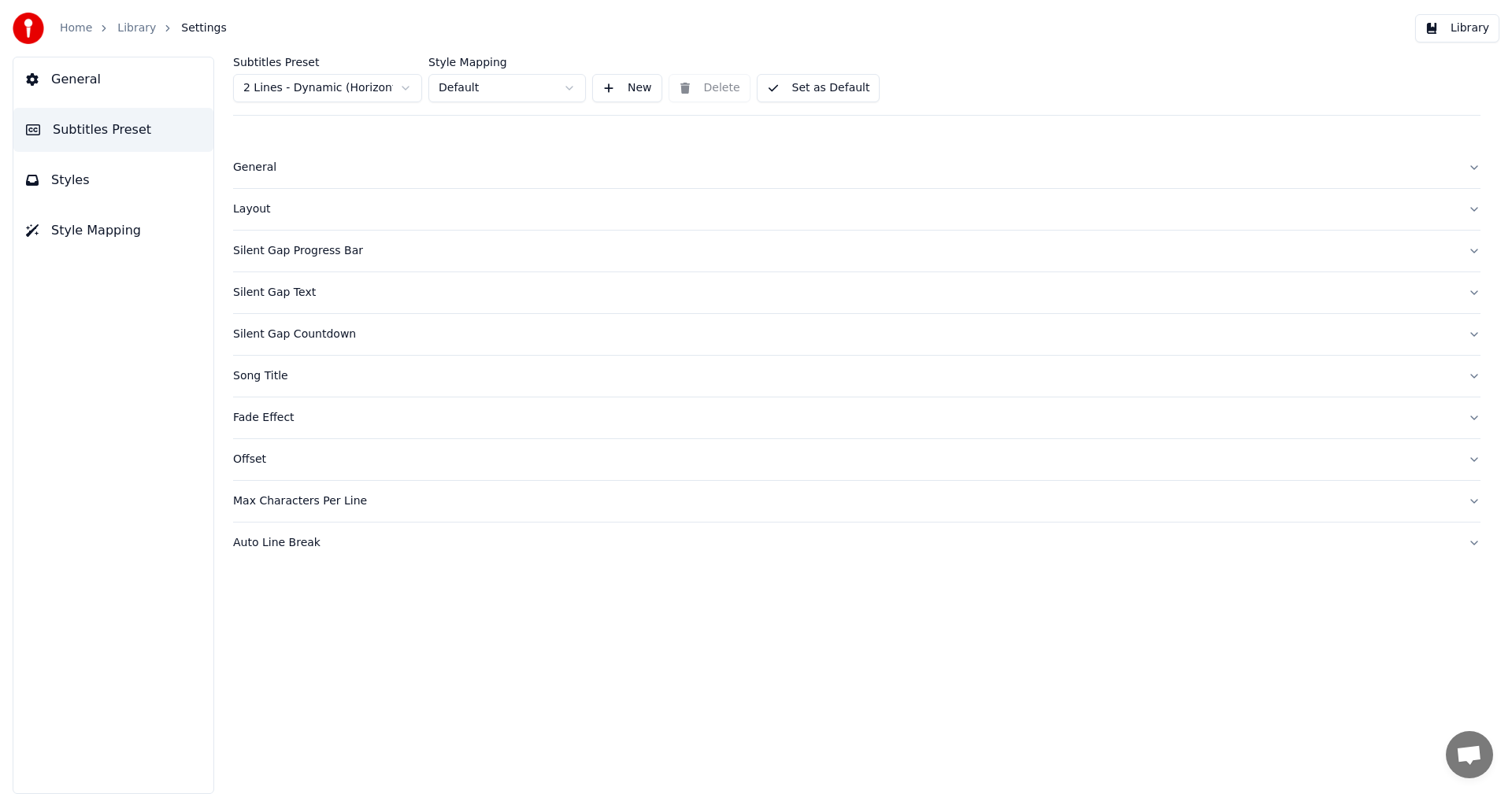
click at [276, 256] on div "Silent Gap Progress Bar" at bounding box center [843, 251] width 1222 height 16
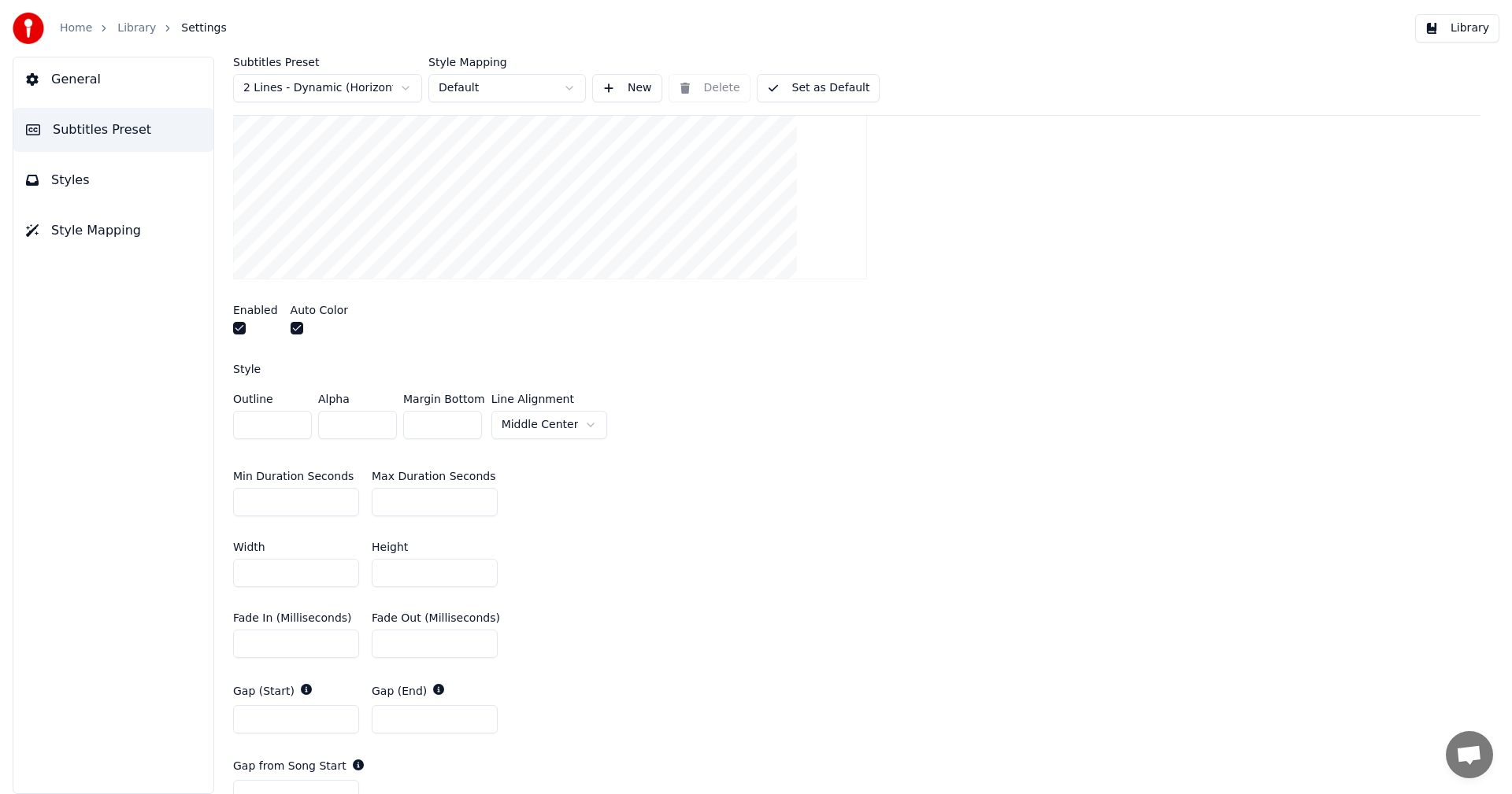
scroll to position [393, 0]
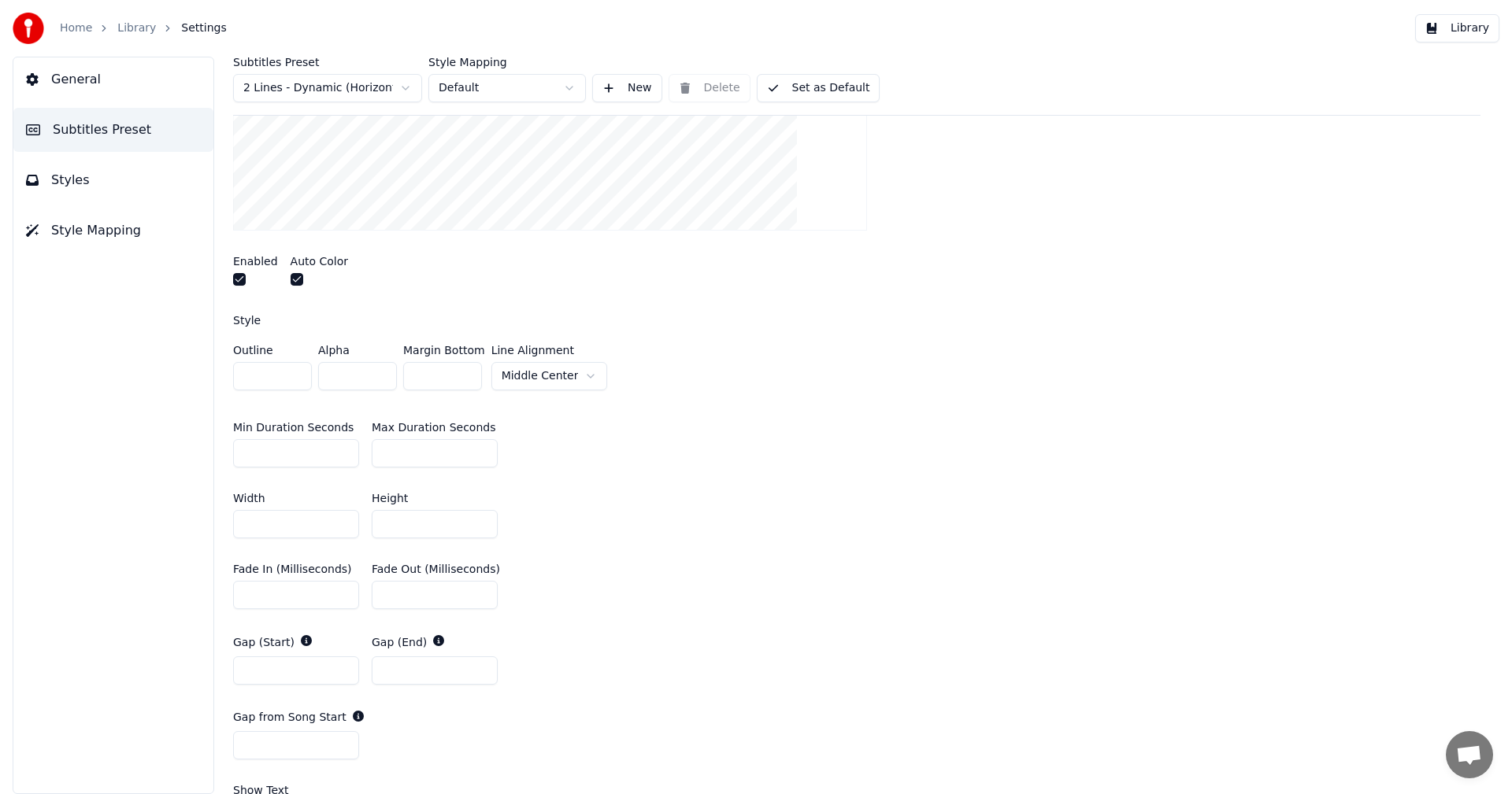
drag, startPoint x: 284, startPoint y: 453, endPoint x: 215, endPoint y: 441, distance: 70.0
click at [215, 441] on div "Subtitles Preset 2 Lines - Dynamic (Horizontal) Style Mapping Default New Delet…" at bounding box center [856, 425] width 1310 height 737
drag, startPoint x: 289, startPoint y: 453, endPoint x: 167, endPoint y: 448, distance: 122.1
click at [167, 448] on div "General Subtitles Preset Styles Style Mapping Subtitles Preset 2 Lines - Dynami…" at bounding box center [756, 425] width 1512 height 737
type input "**"
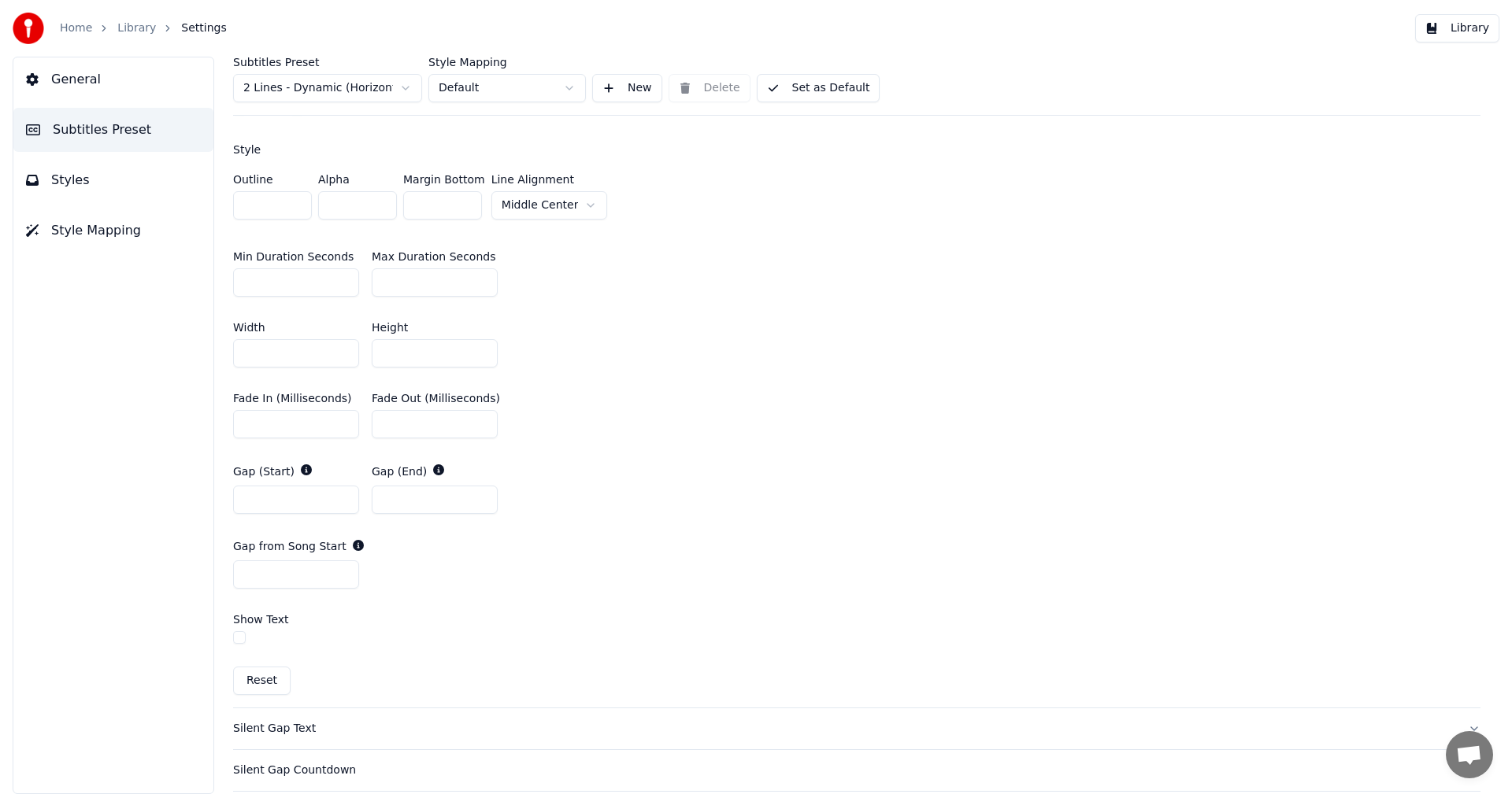
scroll to position [629, 0]
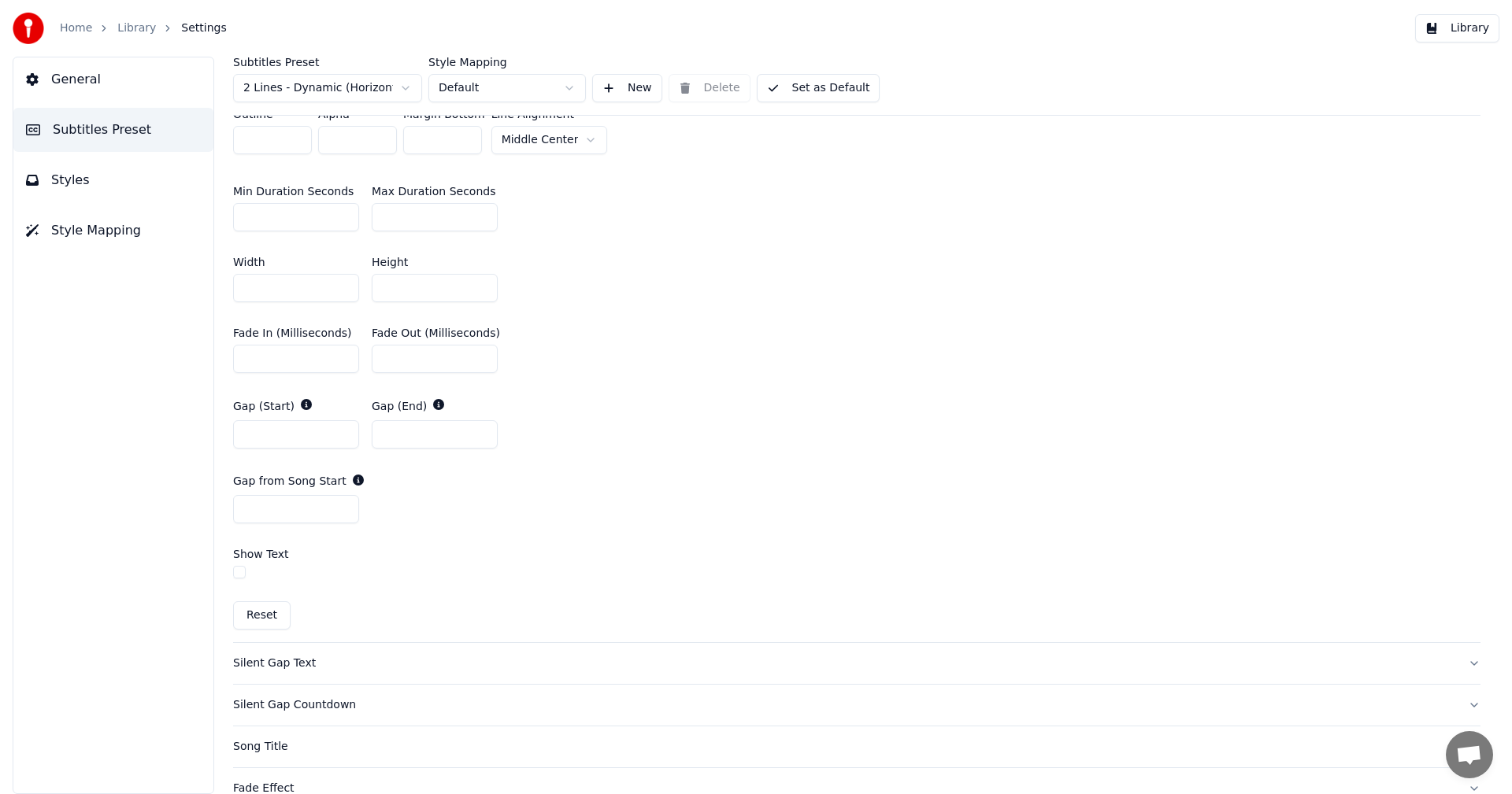
drag, startPoint x: 417, startPoint y: 217, endPoint x: 330, endPoint y: 215, distance: 87.0
click at [330, 215] on div "Min Duration Seconds ** Max Duration Seconds **" at bounding box center [857, 208] width 1248 height 71
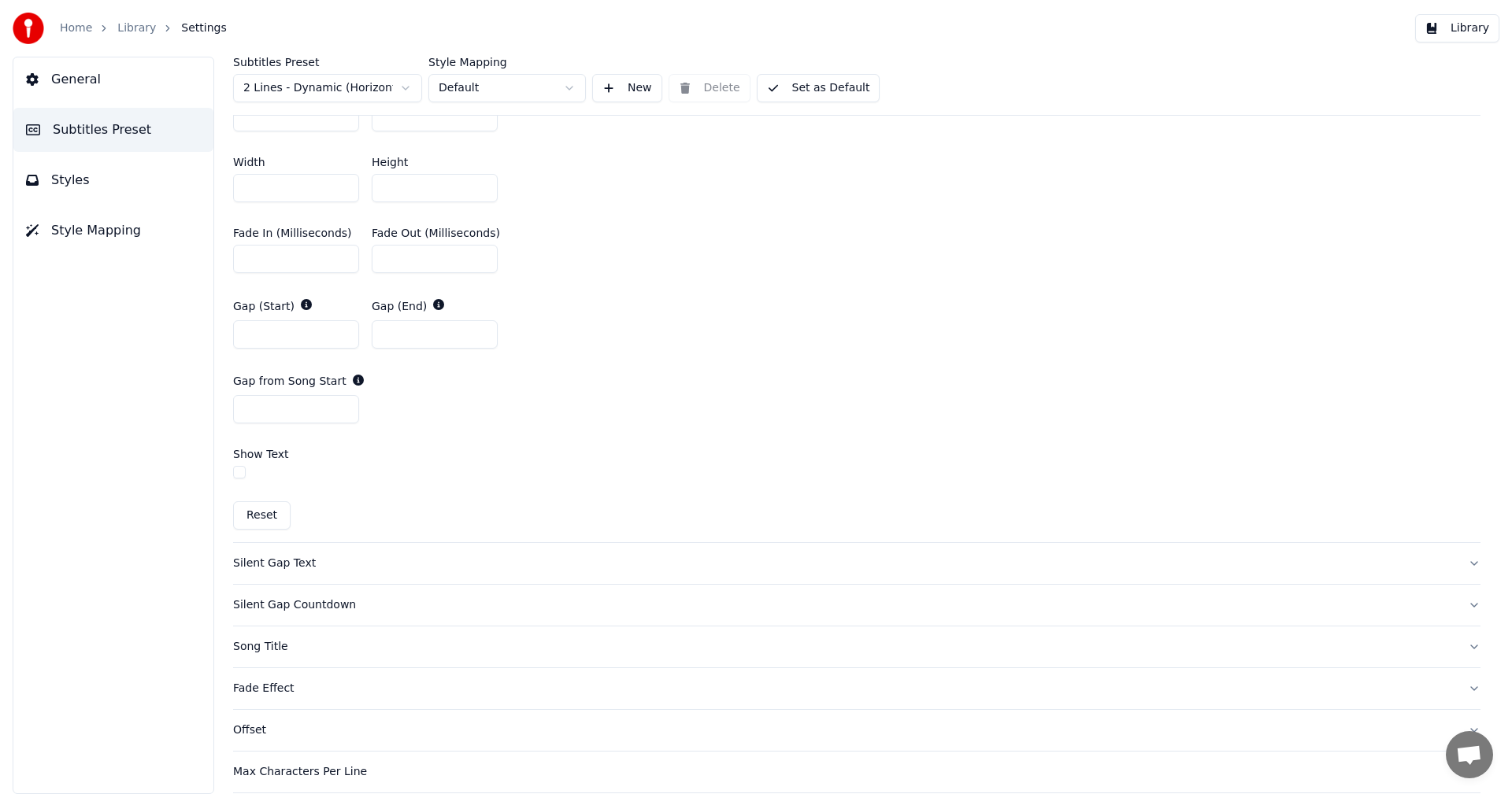
scroll to position [545, 0]
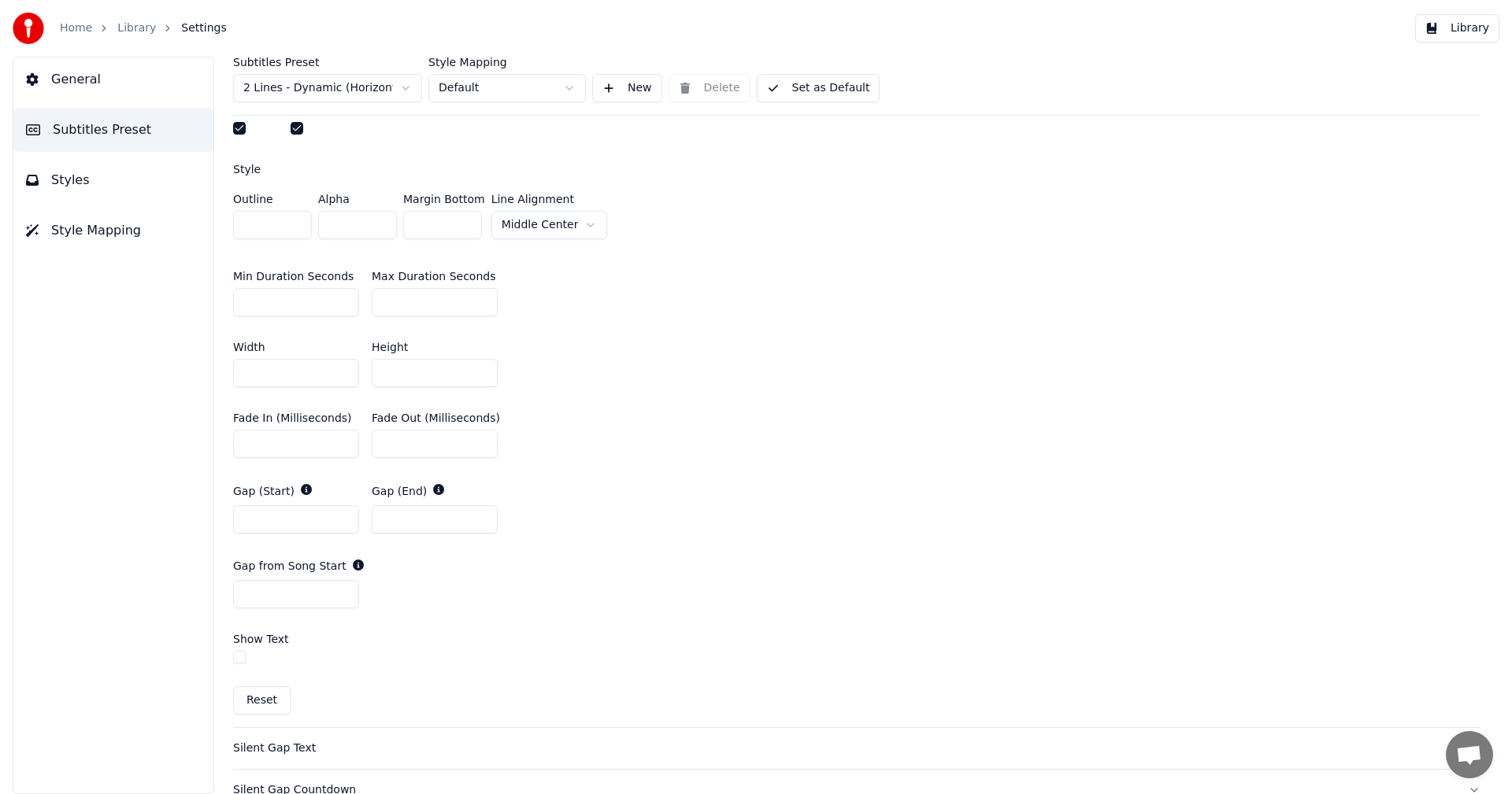
drag, startPoint x: 433, startPoint y: 303, endPoint x: 231, endPoint y: 303, distance: 202.0
click at [231, 303] on div "Subtitles Preset 2 Lines - Dynamic (Horizontal) Style Mapping Default New Delet…" at bounding box center [856, 425] width 1310 height 737
type input "**"
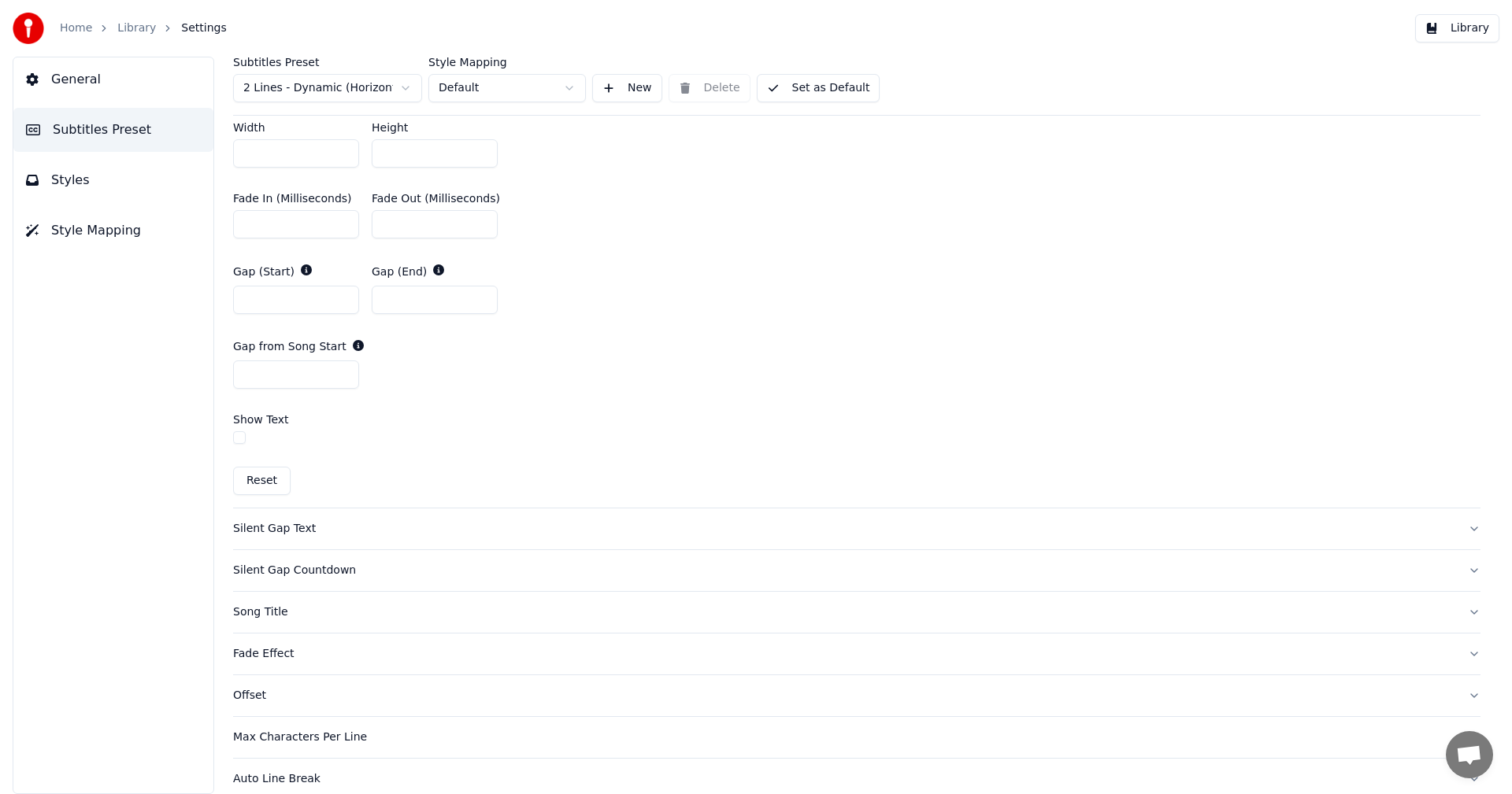
scroll to position [781, 0]
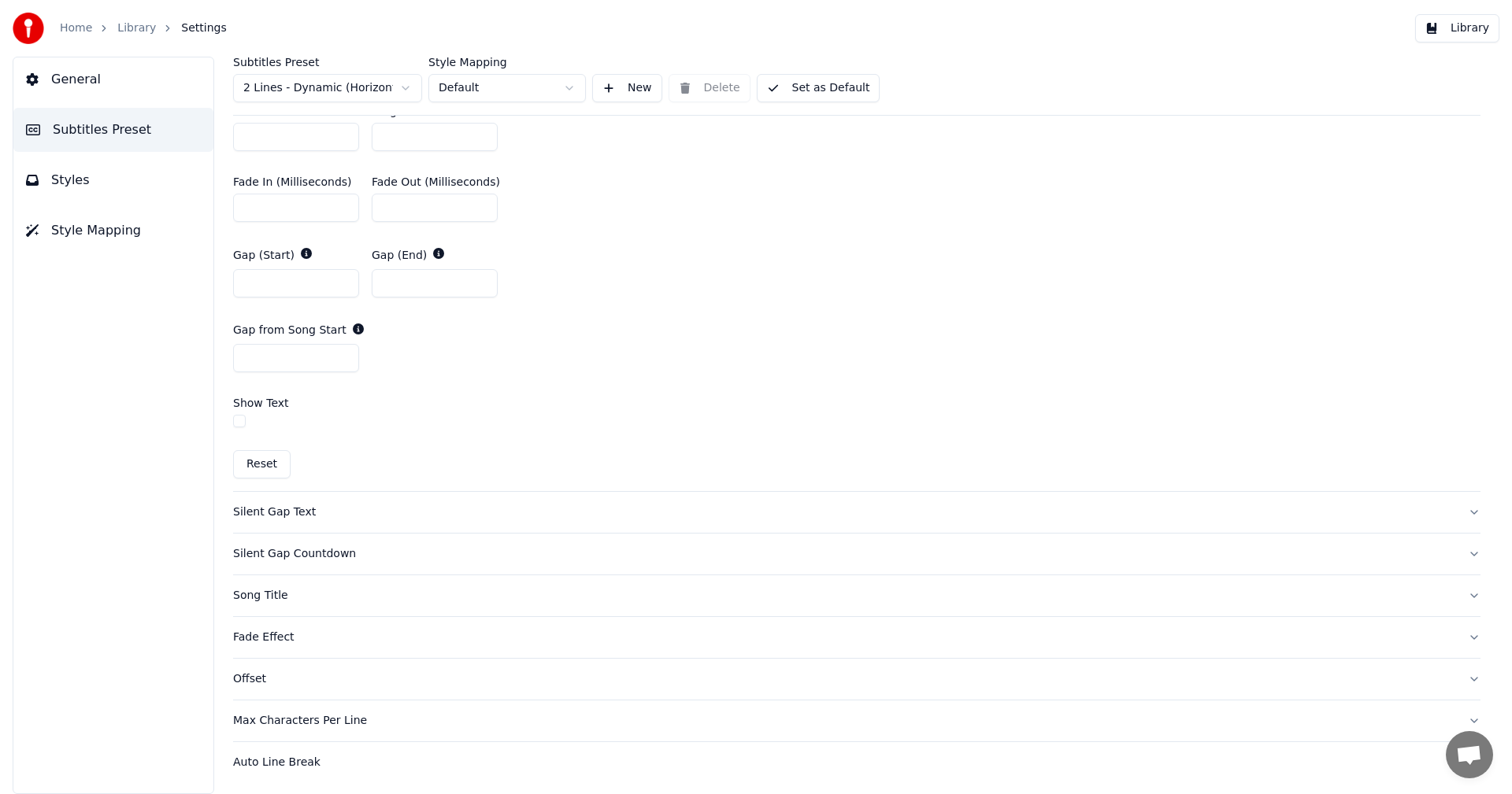
click at [324, 691] on button "Offset" at bounding box center [857, 678] width 1248 height 41
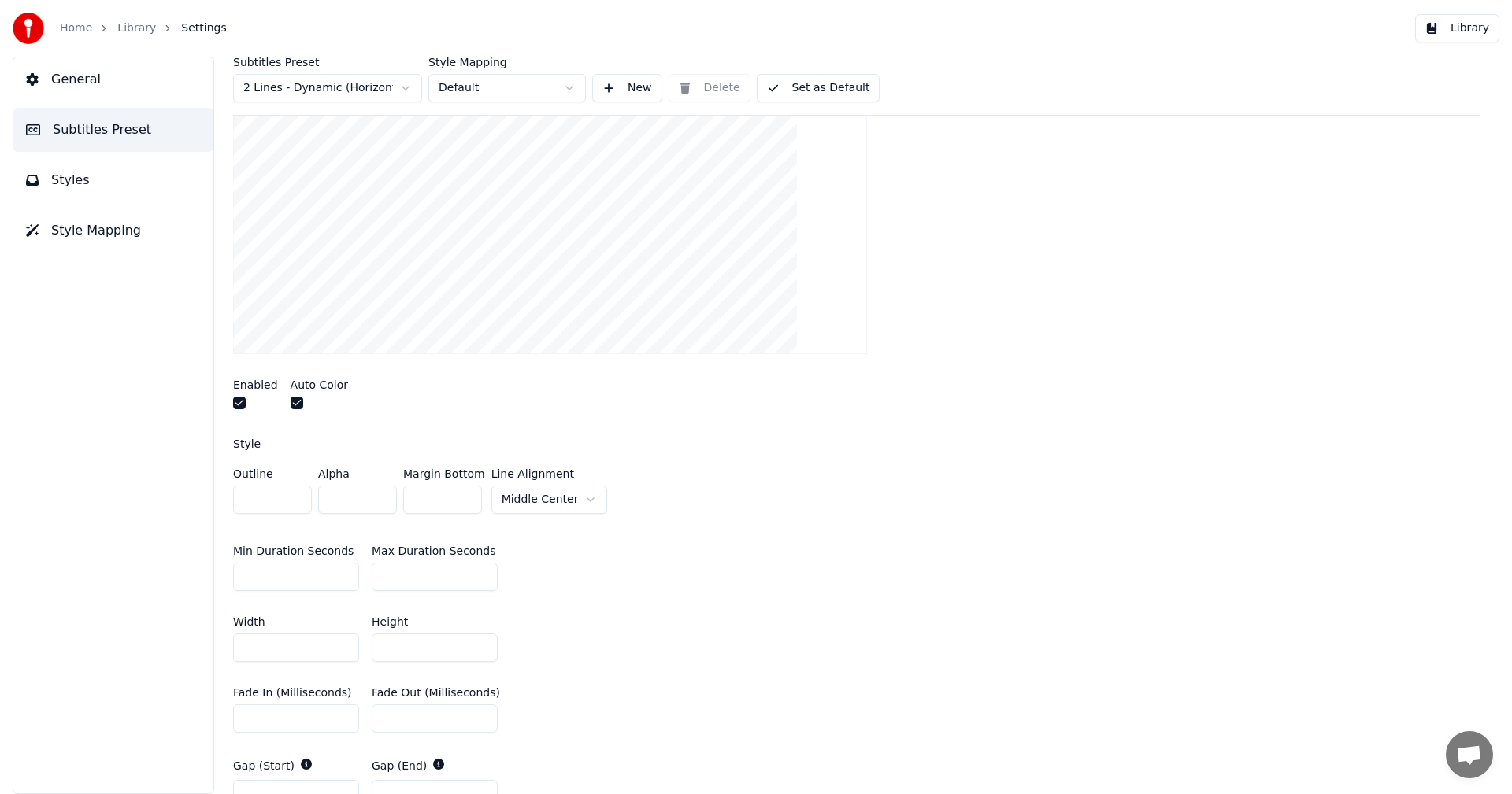
scroll to position [0, 0]
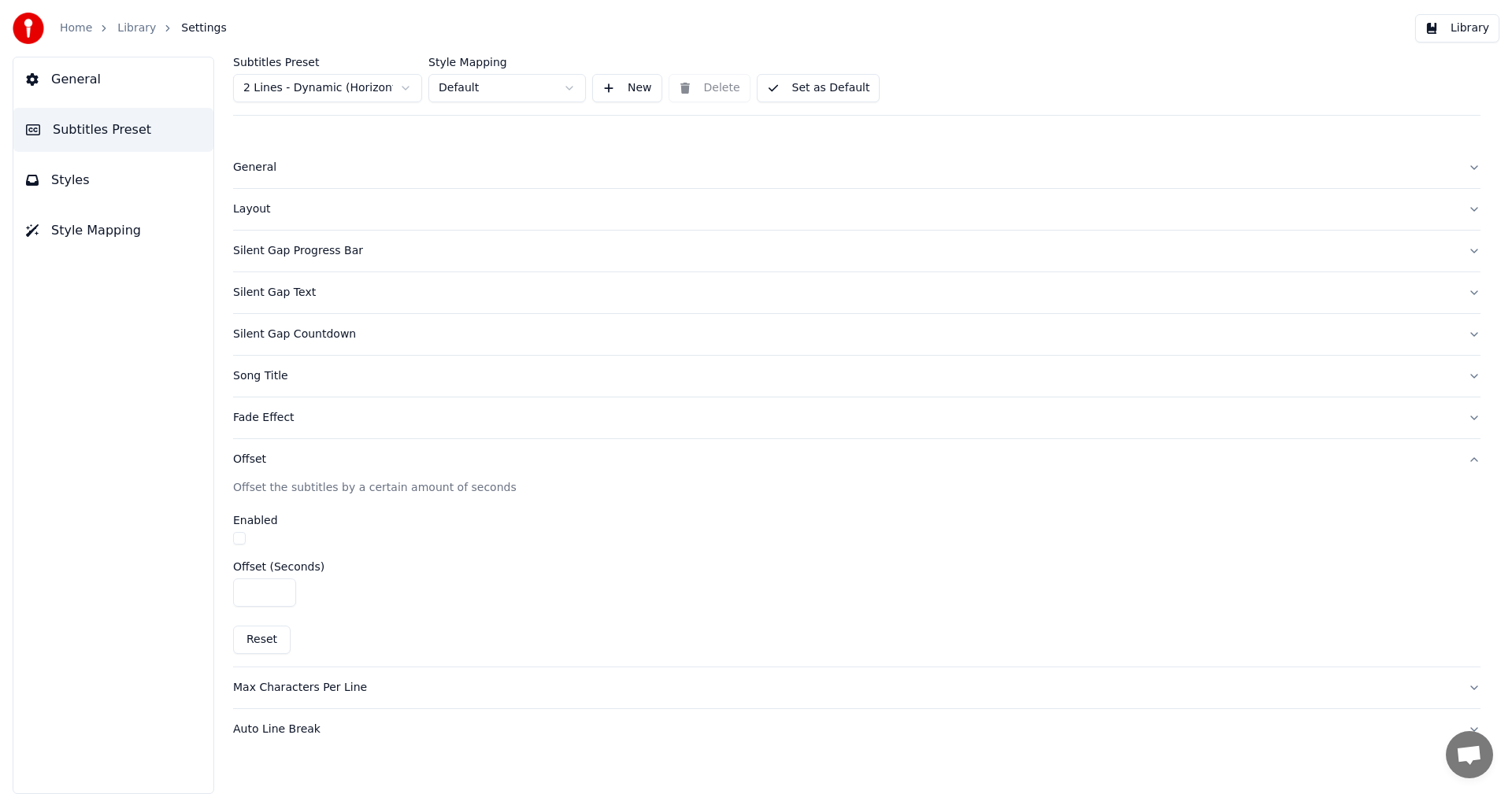
click at [280, 589] on input "*" at bounding box center [264, 593] width 63 height 28
click at [267, 649] on button "Reset" at bounding box center [261, 640] width 57 height 28
type input "****"
click at [297, 690] on div "Max Characters Per Line" at bounding box center [843, 688] width 1222 height 16
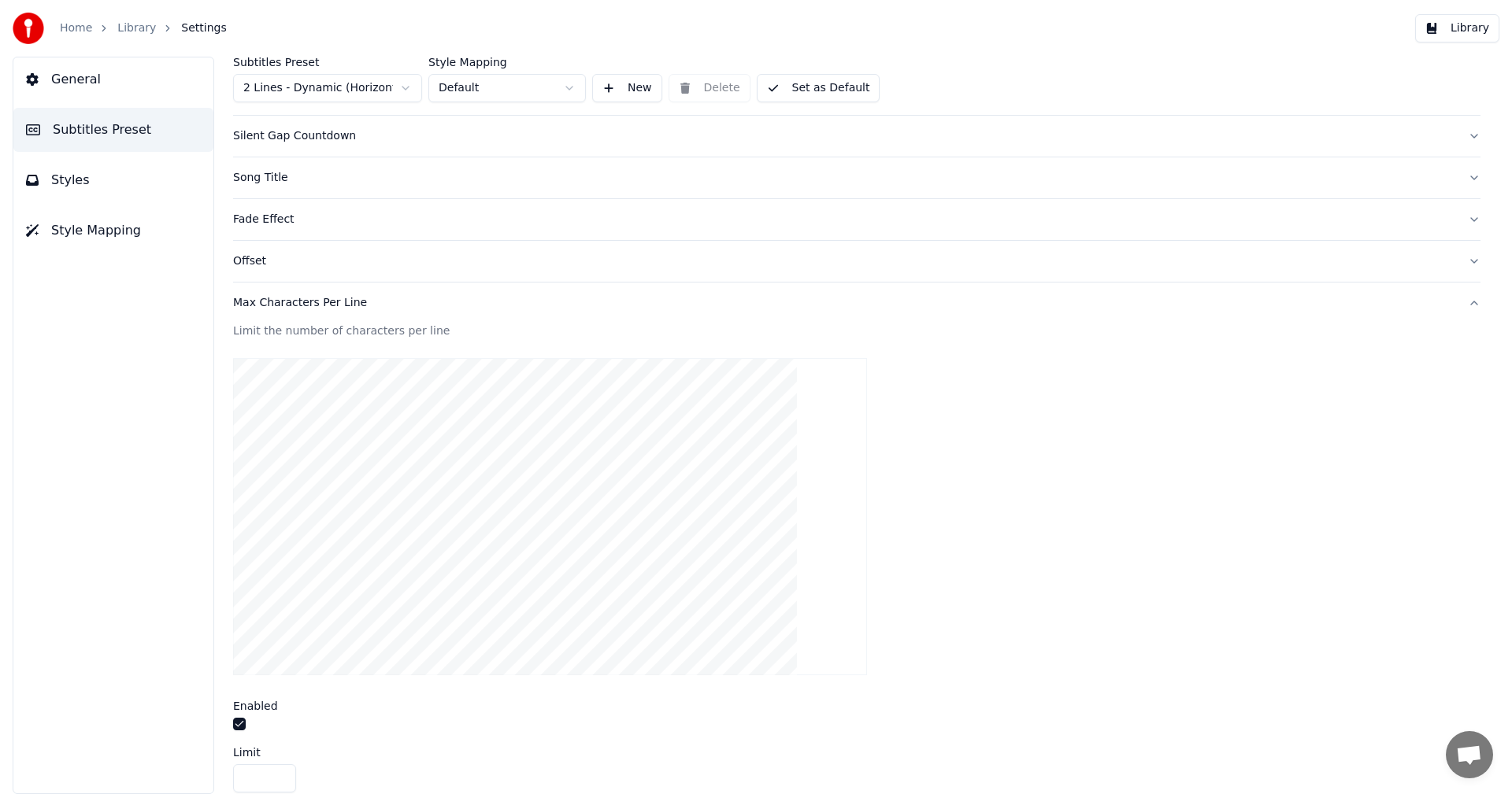
scroll to position [310, 0]
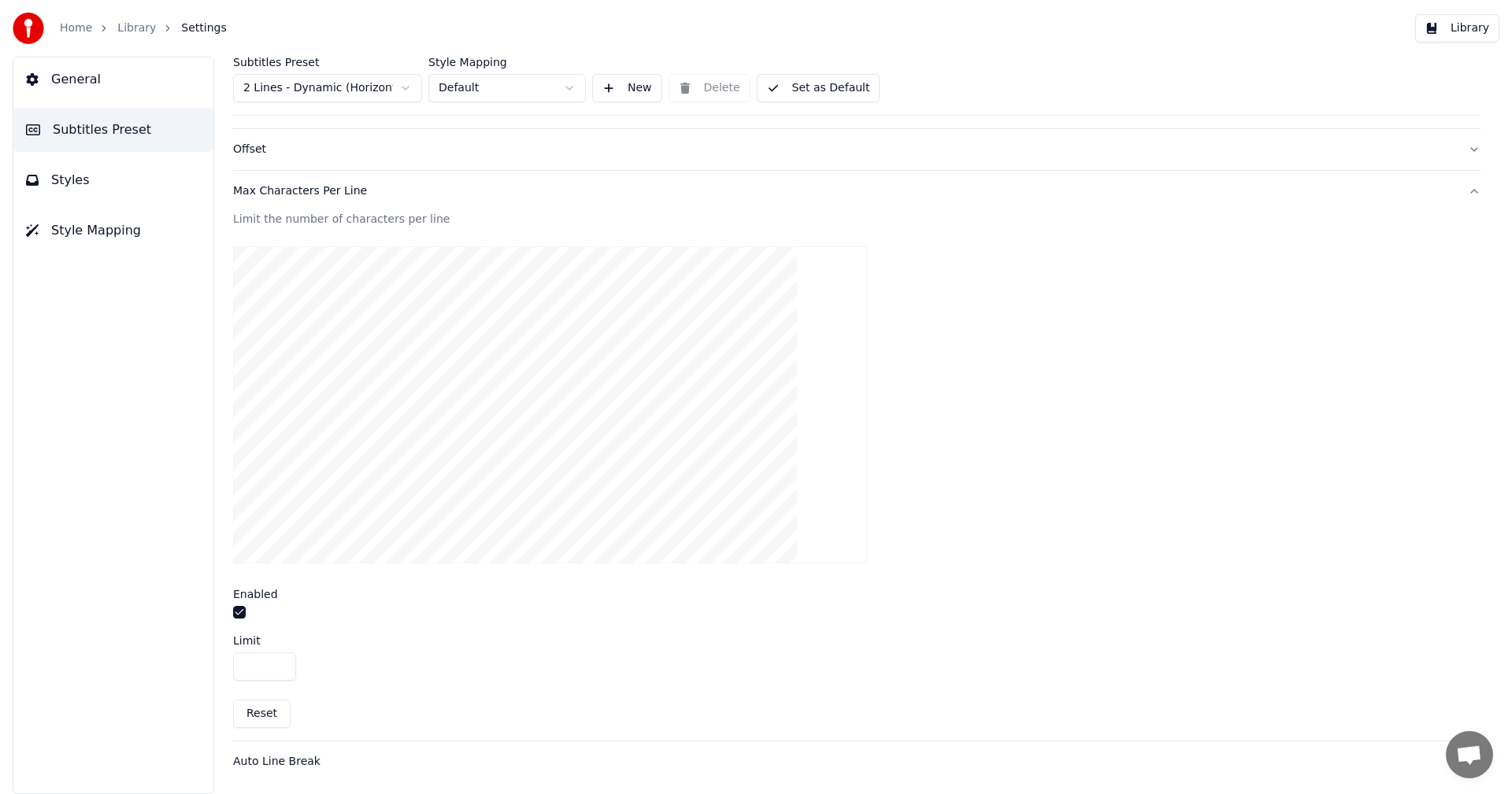
click at [289, 763] on div "Auto Line Break" at bounding box center [843, 762] width 1222 height 16
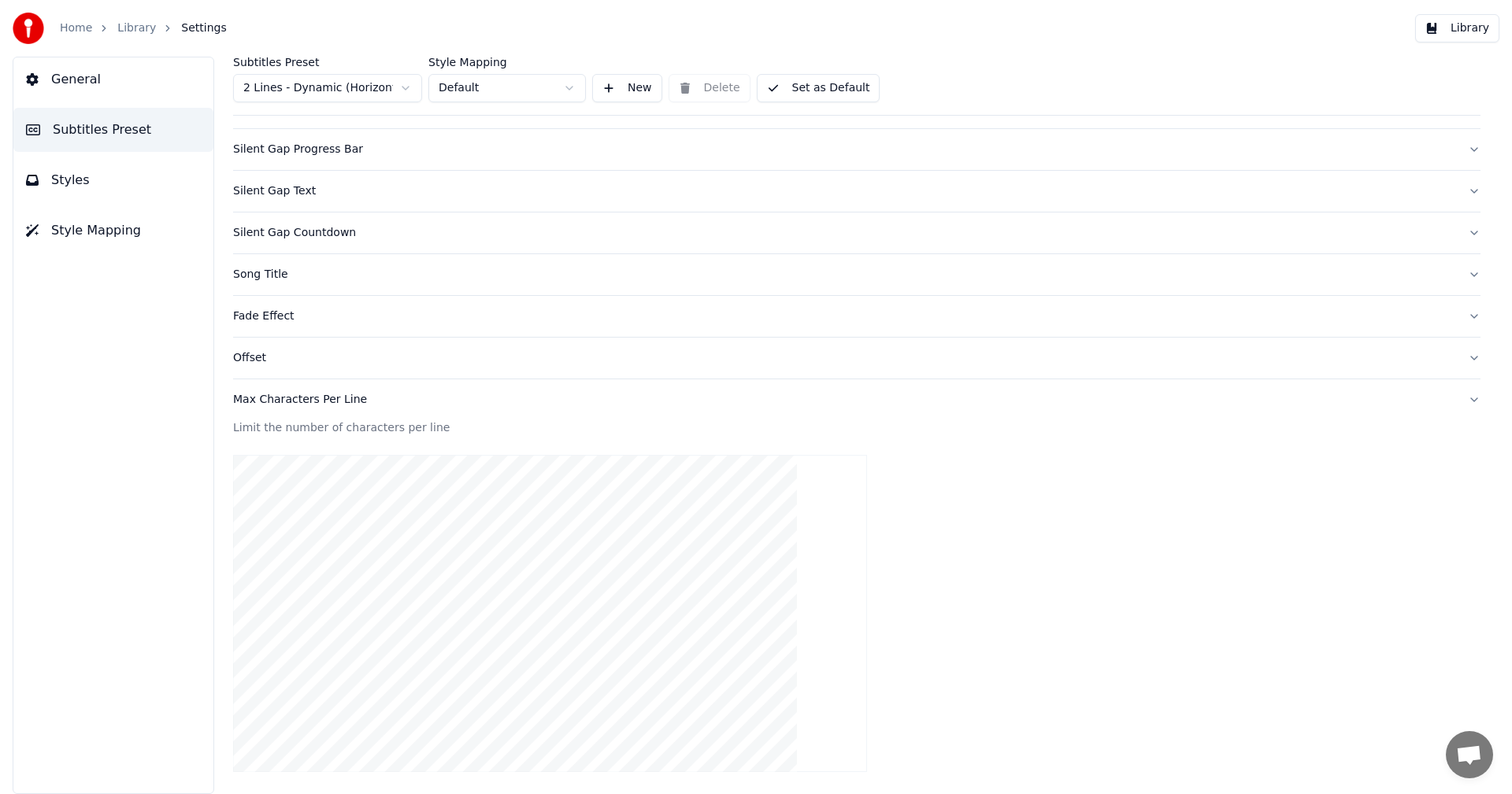
scroll to position [0, 0]
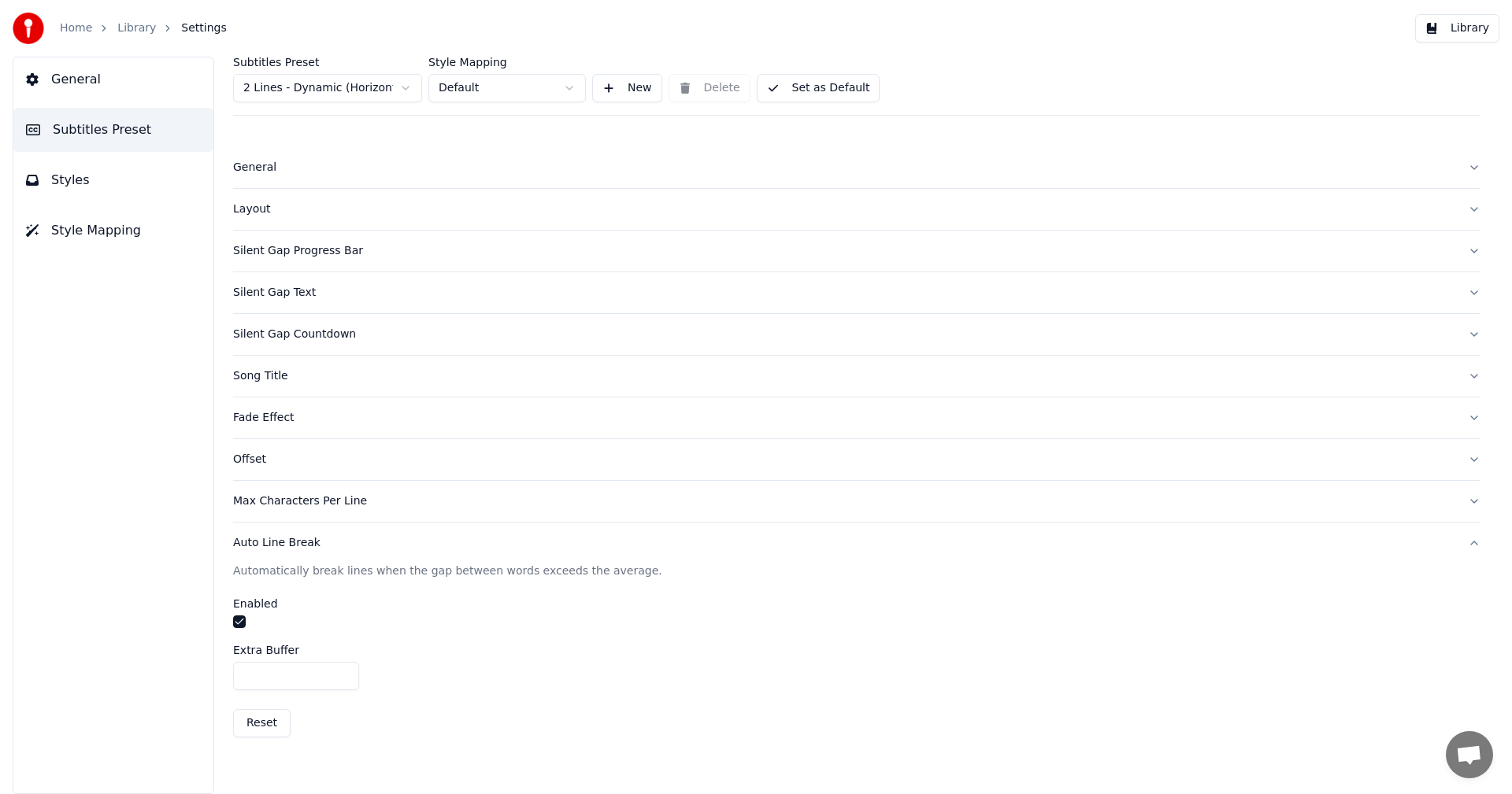
click at [130, 191] on button "Styles" at bounding box center [113, 180] width 200 height 44
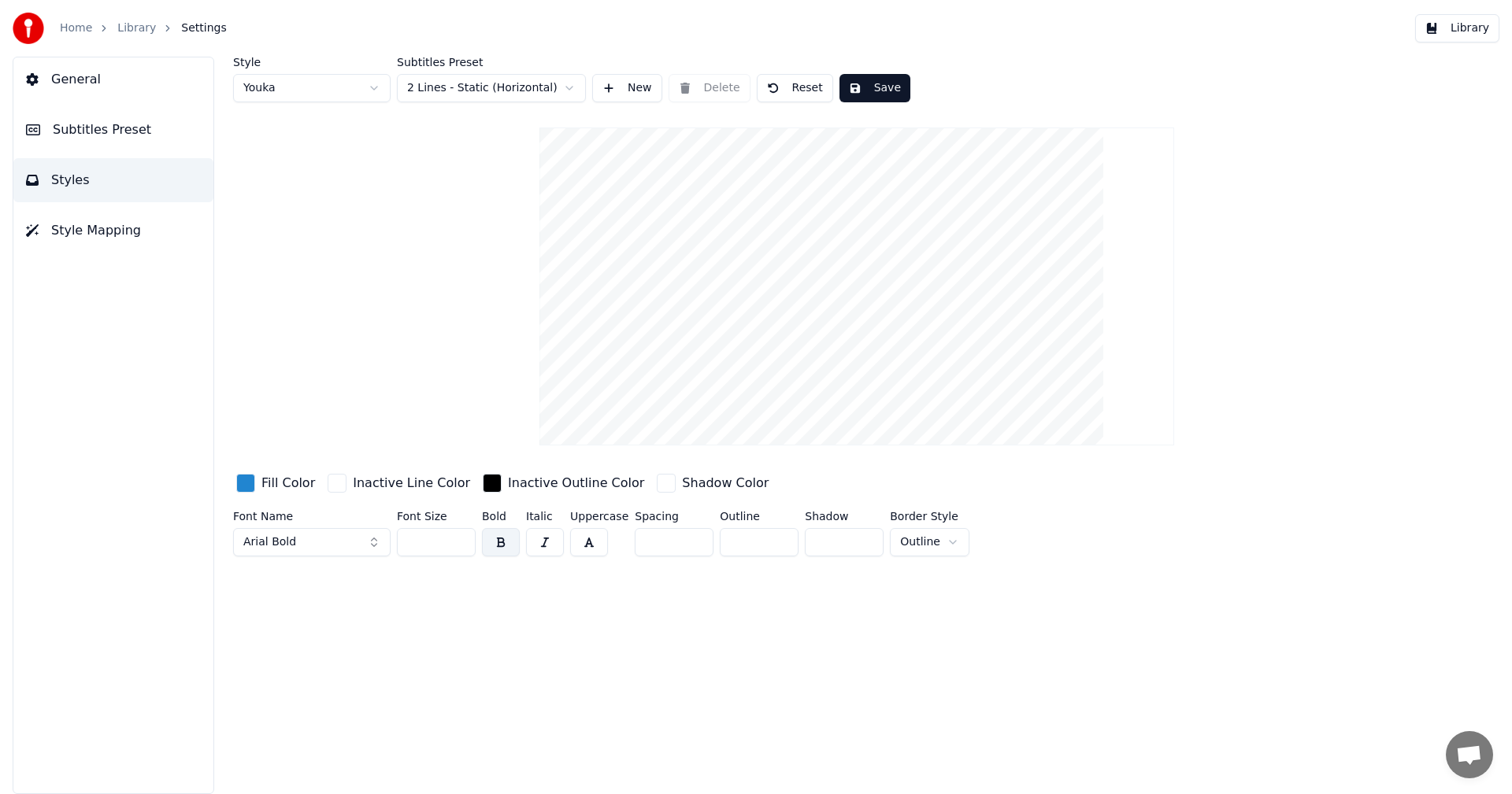
click at [464, 85] on html "Home Library Settings Library General Subtitles Preset Styles Style Mapping Sty…" at bounding box center [756, 397] width 1512 height 794
click at [43, 133] on html "Home Library Settings Library General Subtitles Preset Styles Style Mapping Sty…" at bounding box center [756, 397] width 1512 height 794
click at [63, 96] on button "General" at bounding box center [113, 79] width 200 height 44
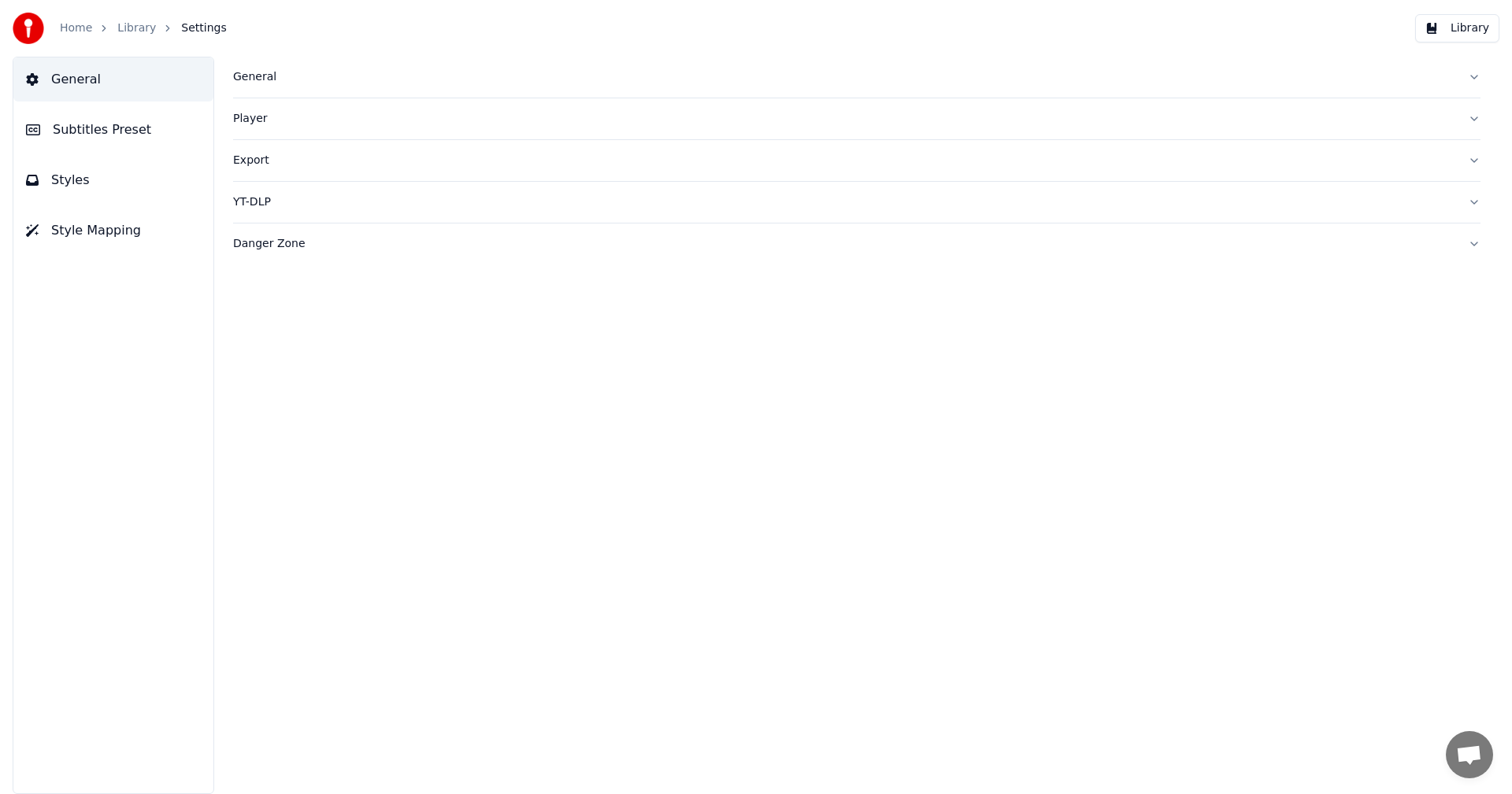
click at [239, 81] on div "General" at bounding box center [843, 76] width 1222 height 16
click at [358, 310] on html "**********" at bounding box center [756, 397] width 1512 height 794
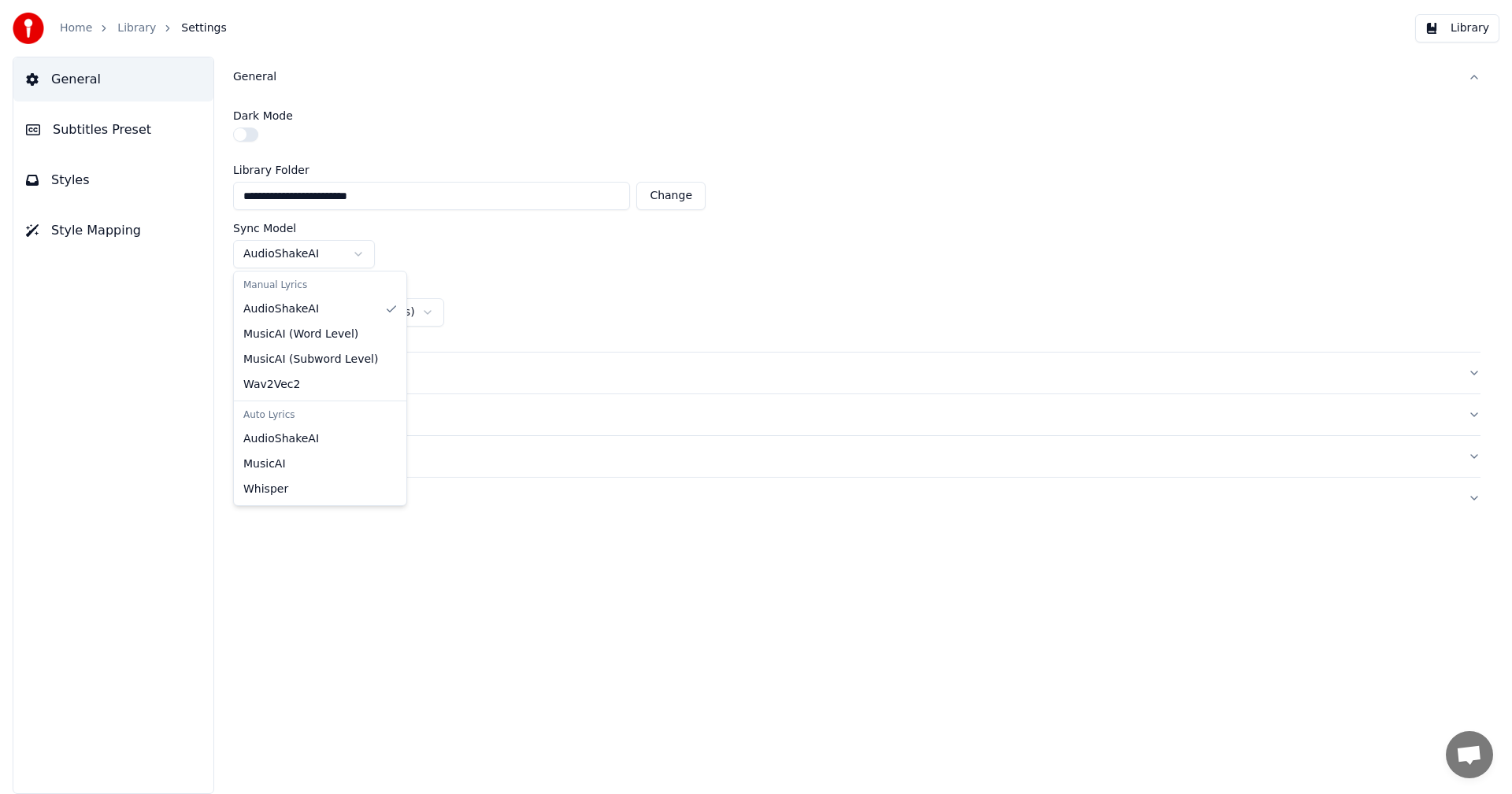
click at [338, 254] on html "**********" at bounding box center [756, 397] width 1512 height 794
click at [136, 34] on link "Library" at bounding box center [136, 28] width 38 height 16
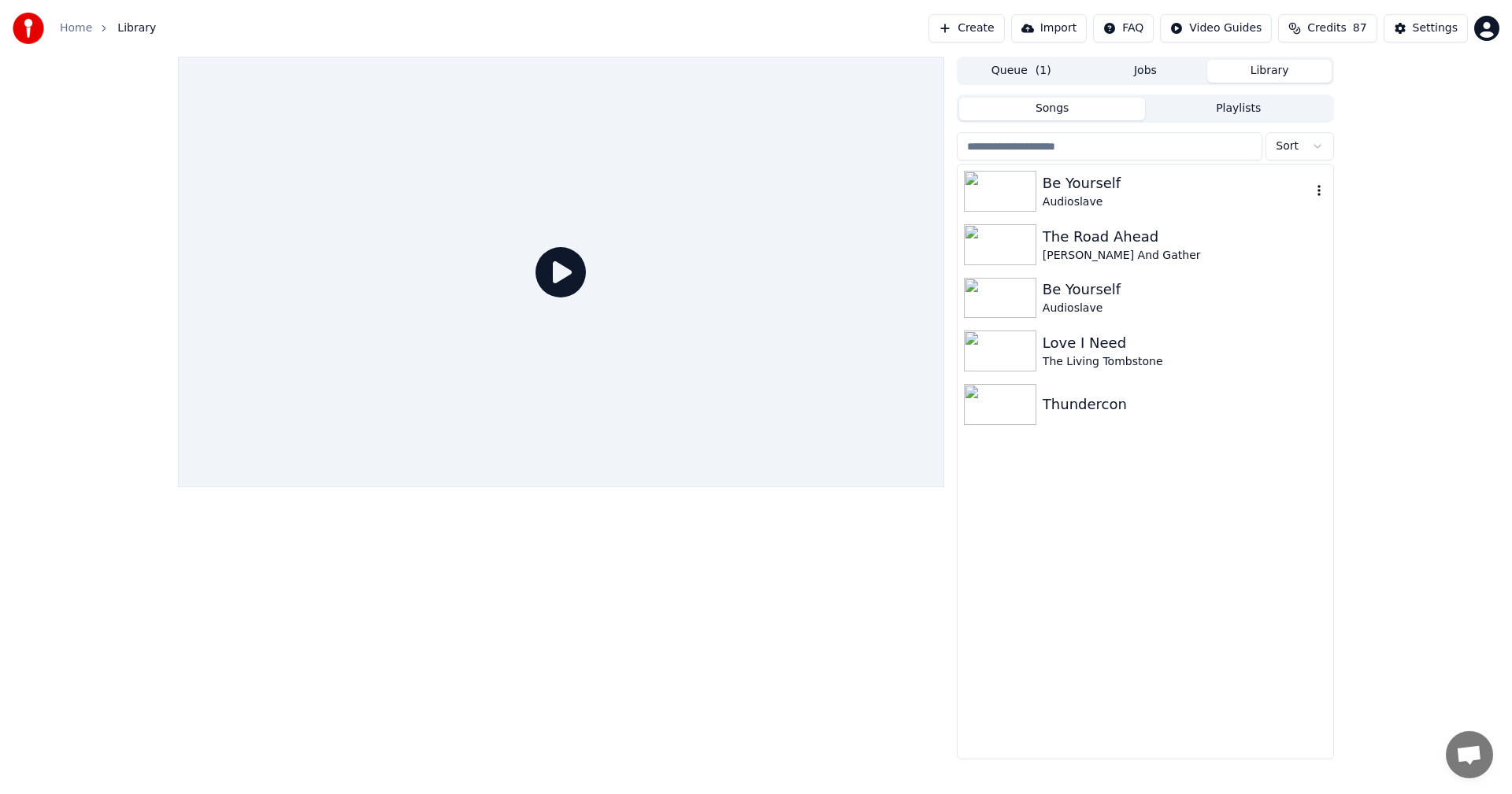
click at [1055, 206] on div "Audioslave" at bounding box center [1176, 202] width 269 height 16
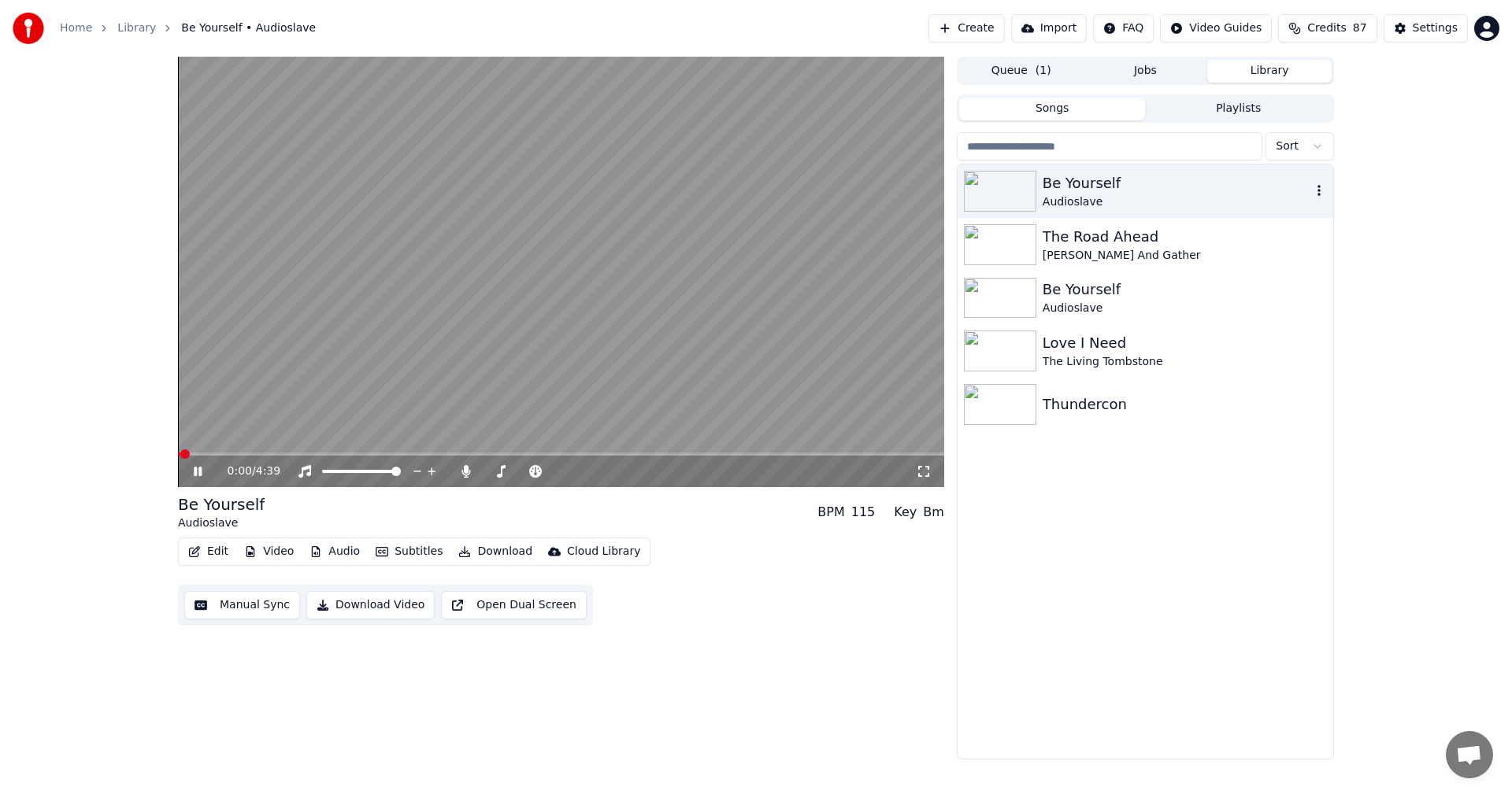
click at [1316, 185] on icon "button" at bounding box center [1318, 190] width 16 height 12
click at [413, 549] on button "Subtitles" at bounding box center [409, 551] width 80 height 22
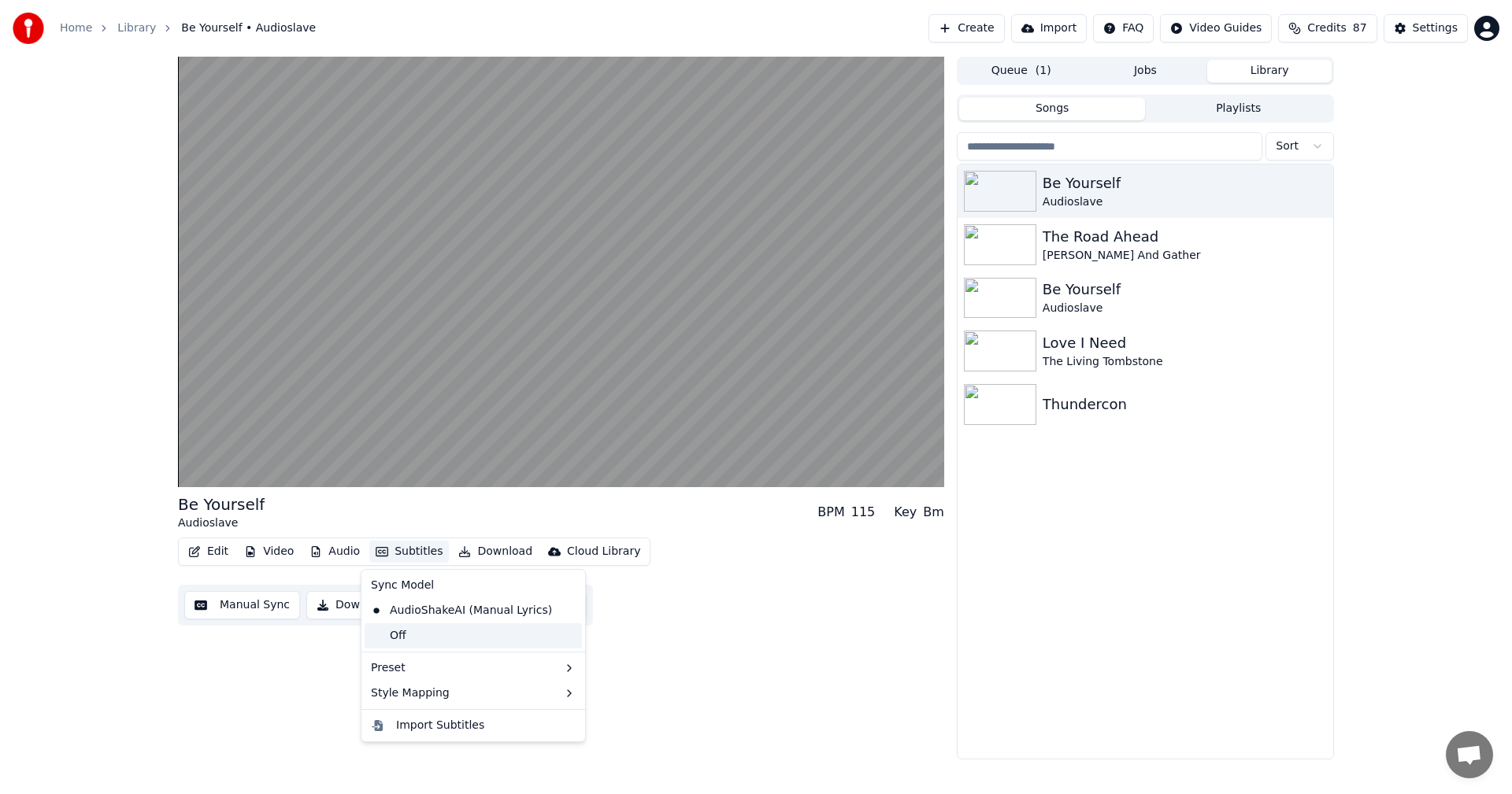
click at [421, 634] on div "Off" at bounding box center [472, 636] width 217 height 25
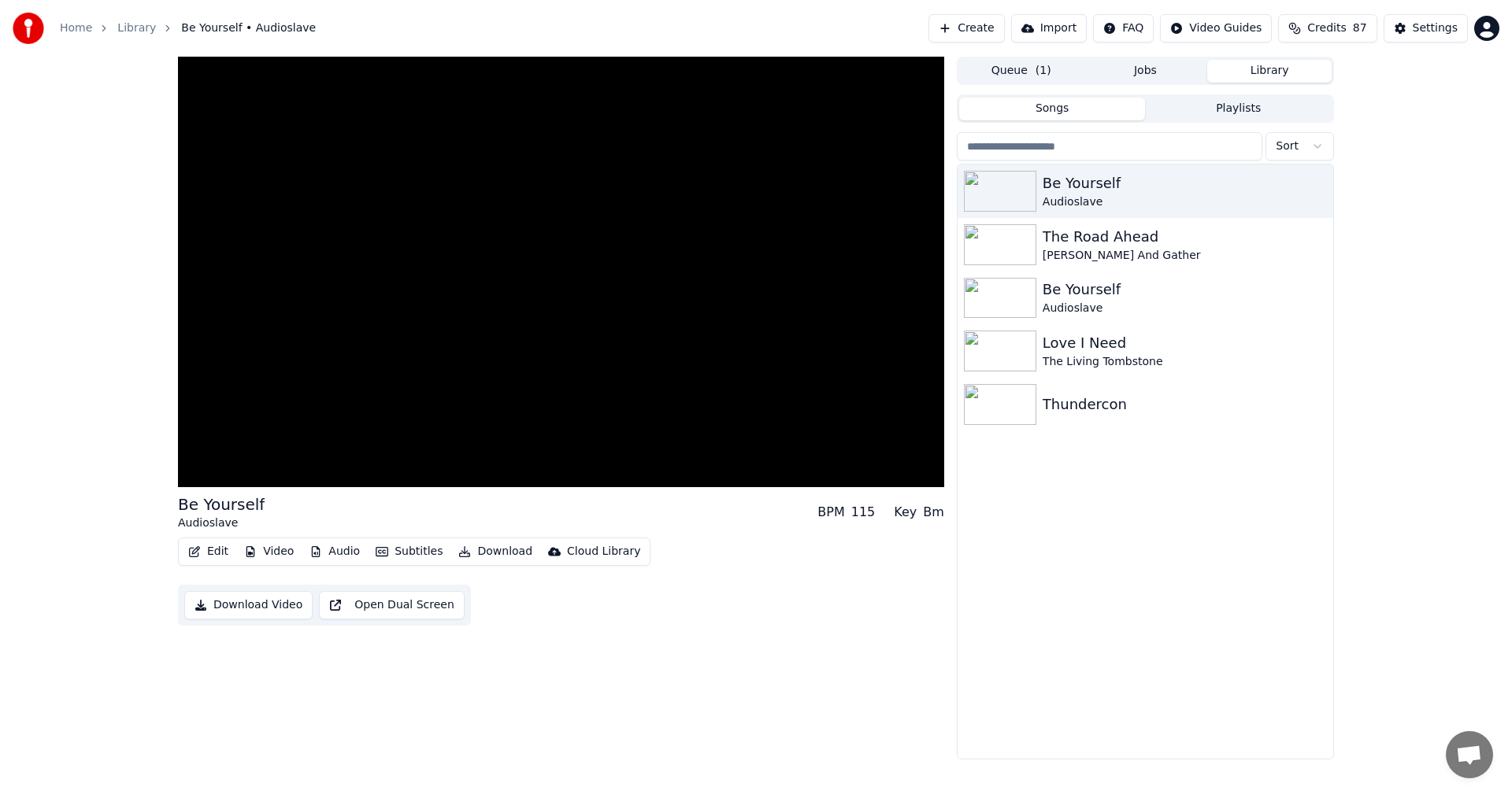
click at [399, 544] on button "Subtitles" at bounding box center [409, 551] width 80 height 22
click at [440, 729] on div "Import Subtitles" at bounding box center [440, 725] width 88 height 16
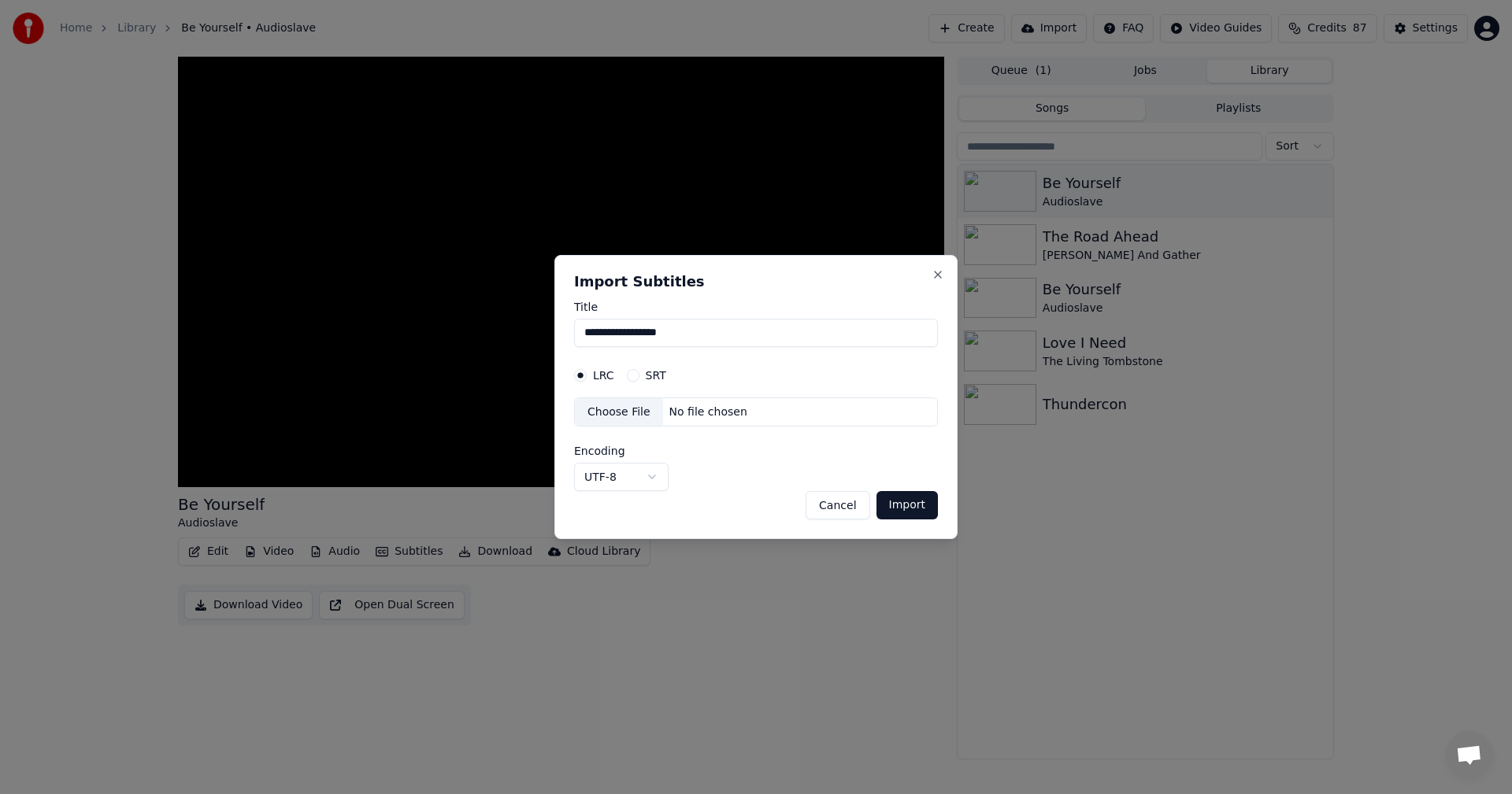
click at [839, 502] on button "Cancel" at bounding box center [837, 505] width 64 height 28
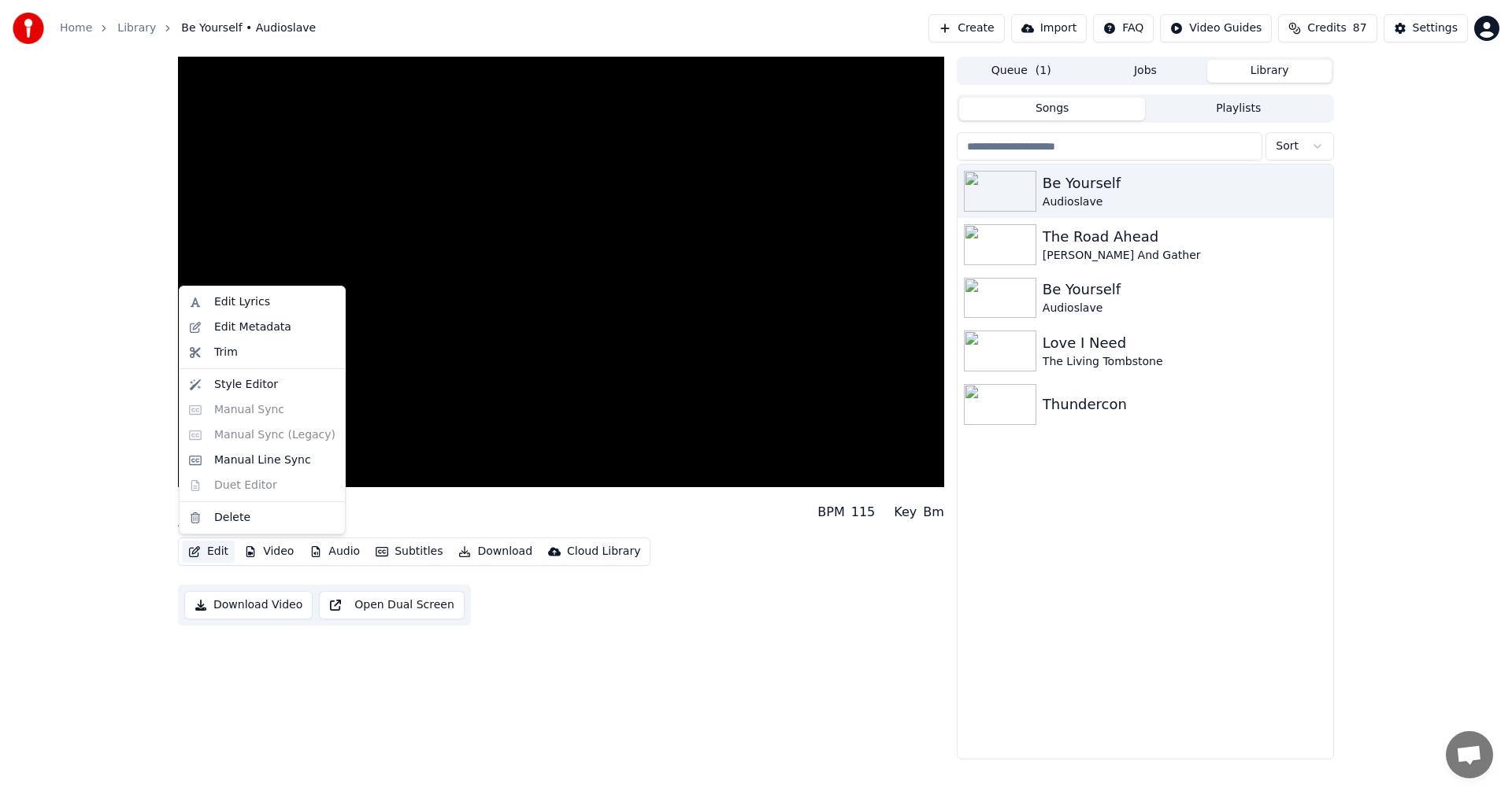
click at [225, 551] on button "Edit" at bounding box center [208, 551] width 52 height 22
click at [243, 311] on div "Edit Lyrics" at bounding box center [262, 302] width 159 height 25
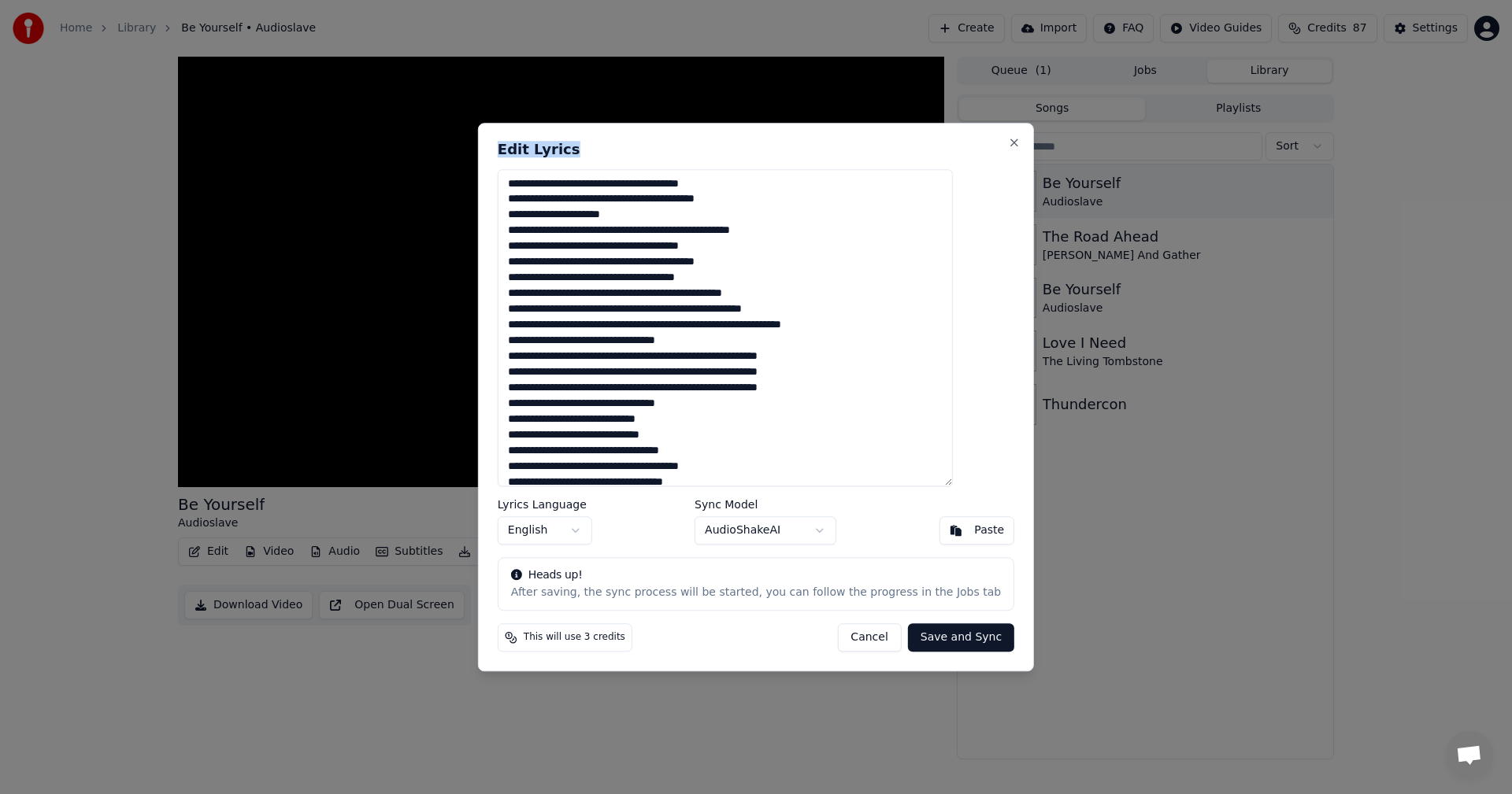
drag, startPoint x: 714, startPoint y: 146, endPoint x: 1184, endPoint y: 133, distance: 470.2
click at [1192, 137] on body "Home Library Be Yourself • Audioslave Create Import FAQ Video Guides Credits 87…" at bounding box center [756, 397] width 1512 height 794
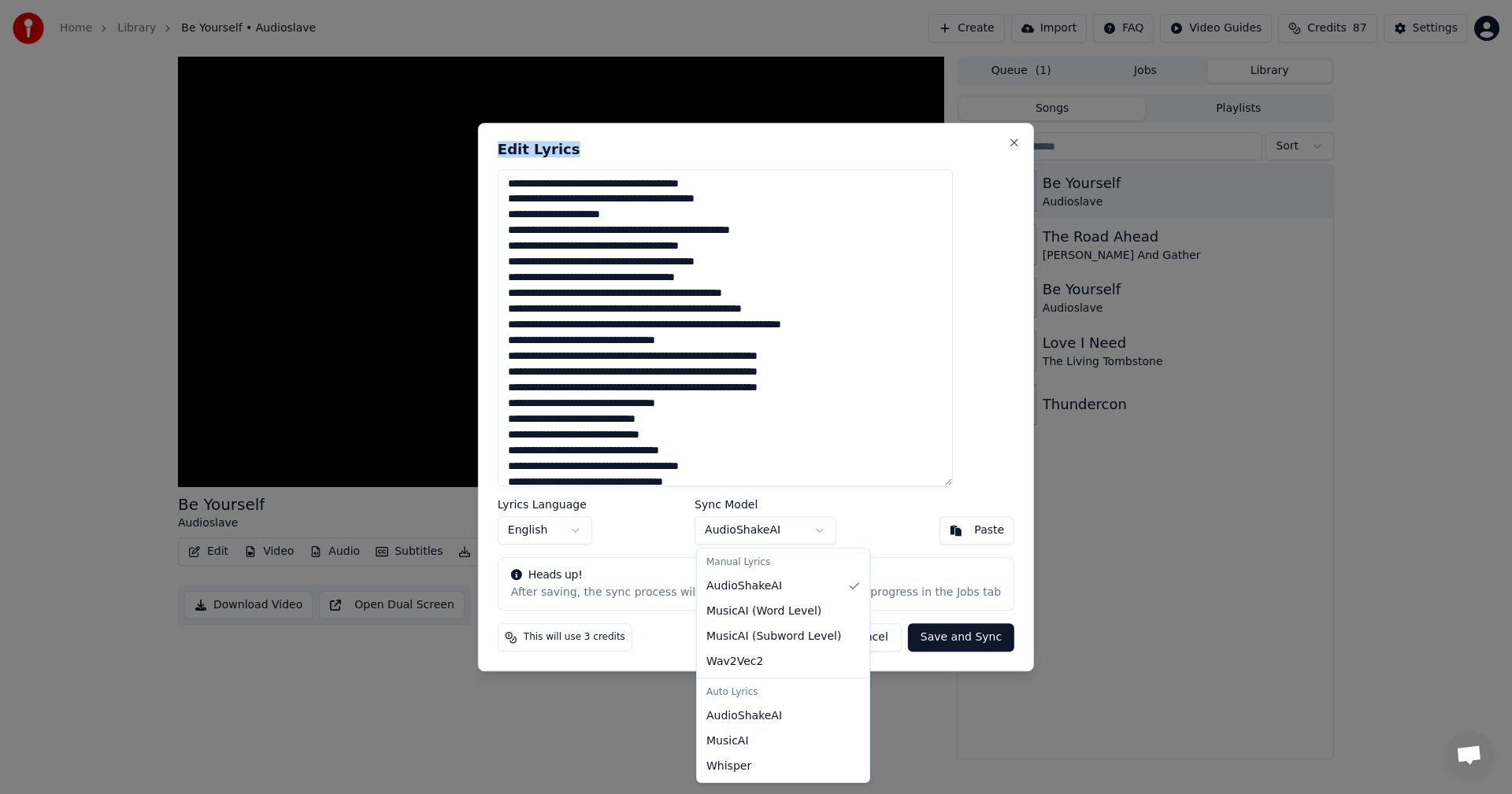
click at [770, 534] on body "Home Library Be Yourself • Audioslave Create Import FAQ Video Guides Credits 87…" at bounding box center [756, 397] width 1512 height 794
click at [980, 352] on body "Home Library Be Yourself • Audioslave Create Import FAQ Video Guides Credits 87…" at bounding box center [756, 397] width 1512 height 794
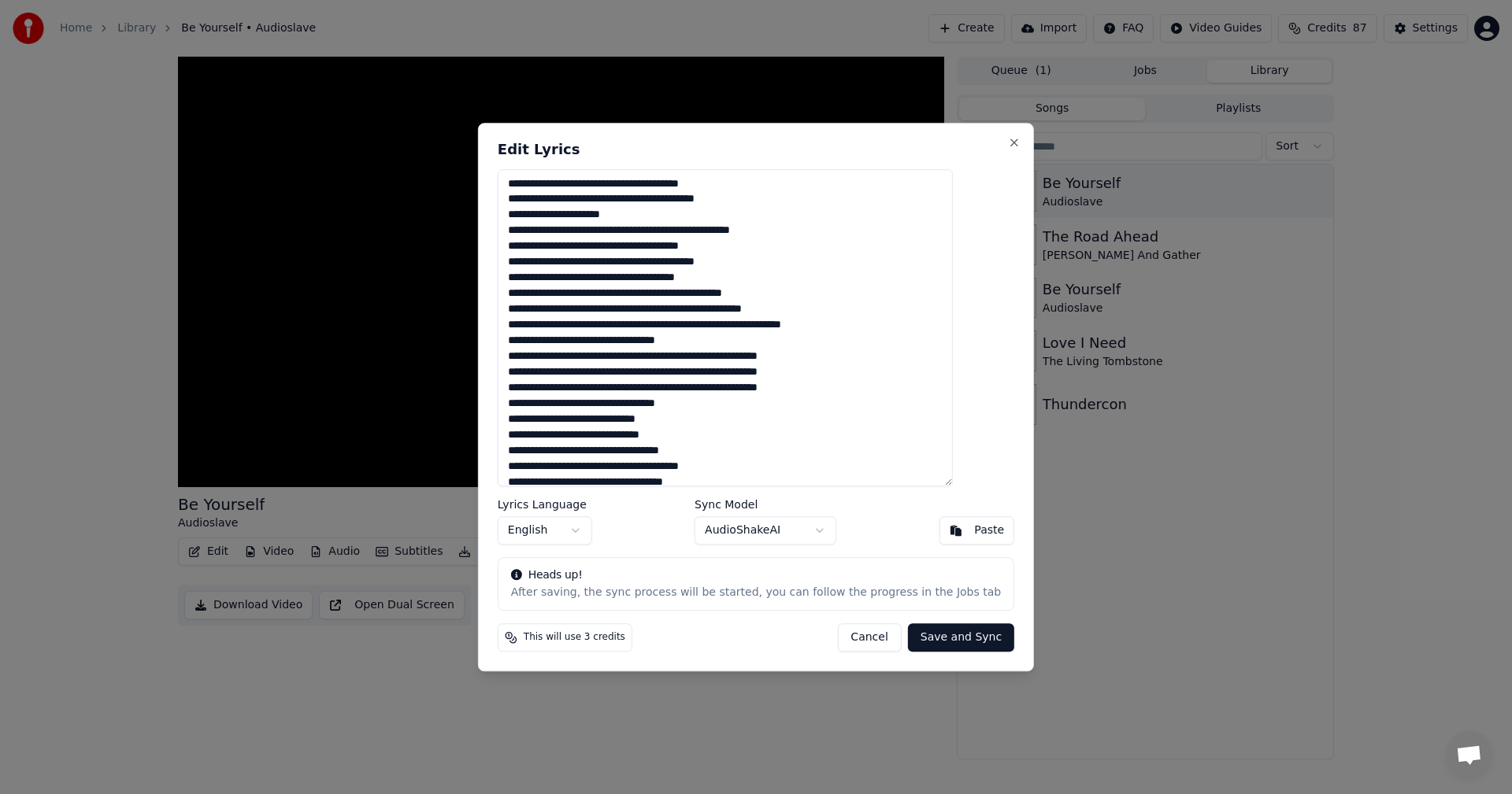
click at [842, 642] on button "Cancel" at bounding box center [868, 638] width 64 height 28
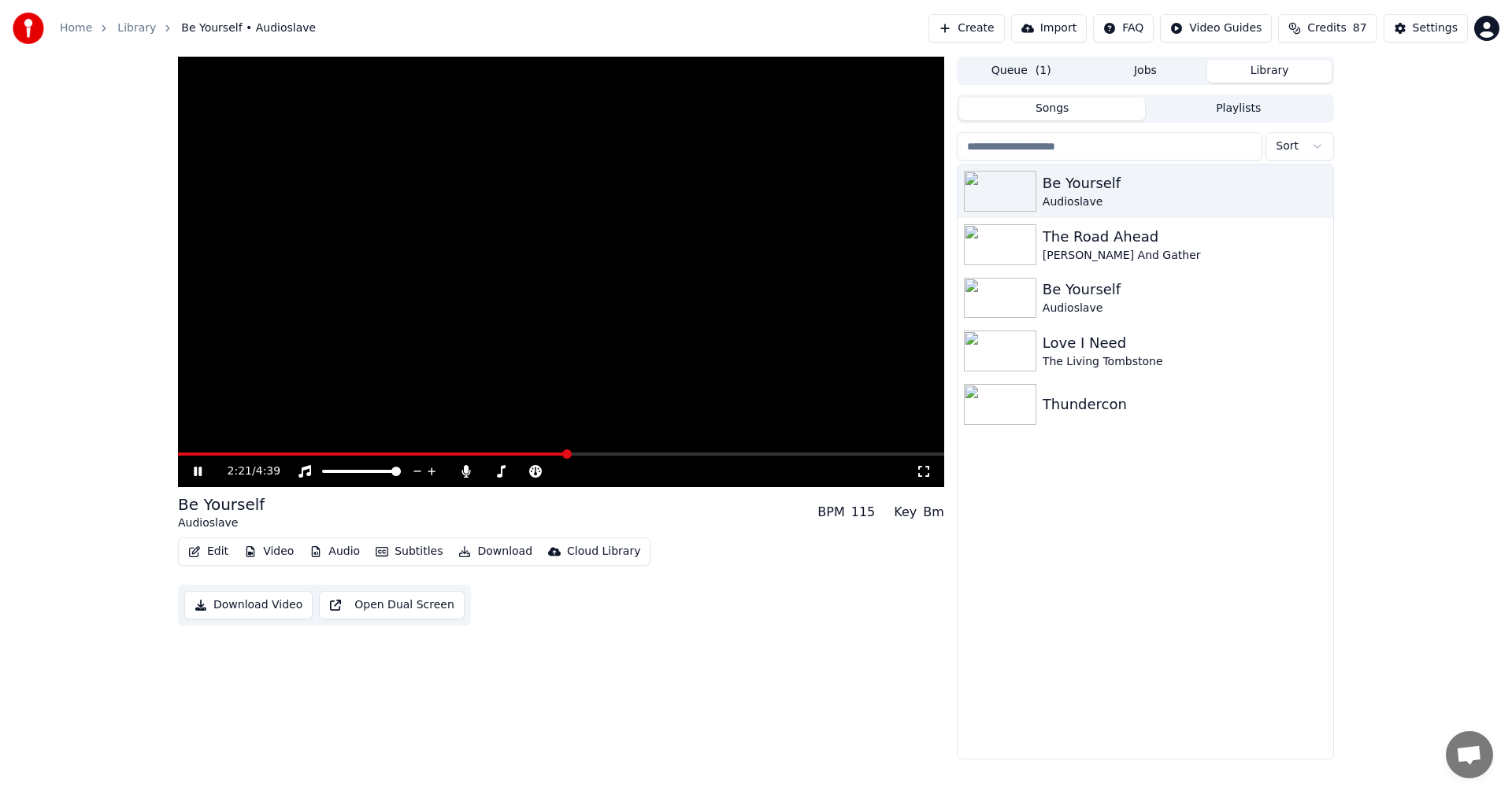
click at [549, 314] on video at bounding box center [561, 272] width 766 height 431
click at [484, 332] on video at bounding box center [561, 272] width 766 height 431
click at [462, 481] on div "2:23 / 4:39" at bounding box center [561, 471] width 766 height 32
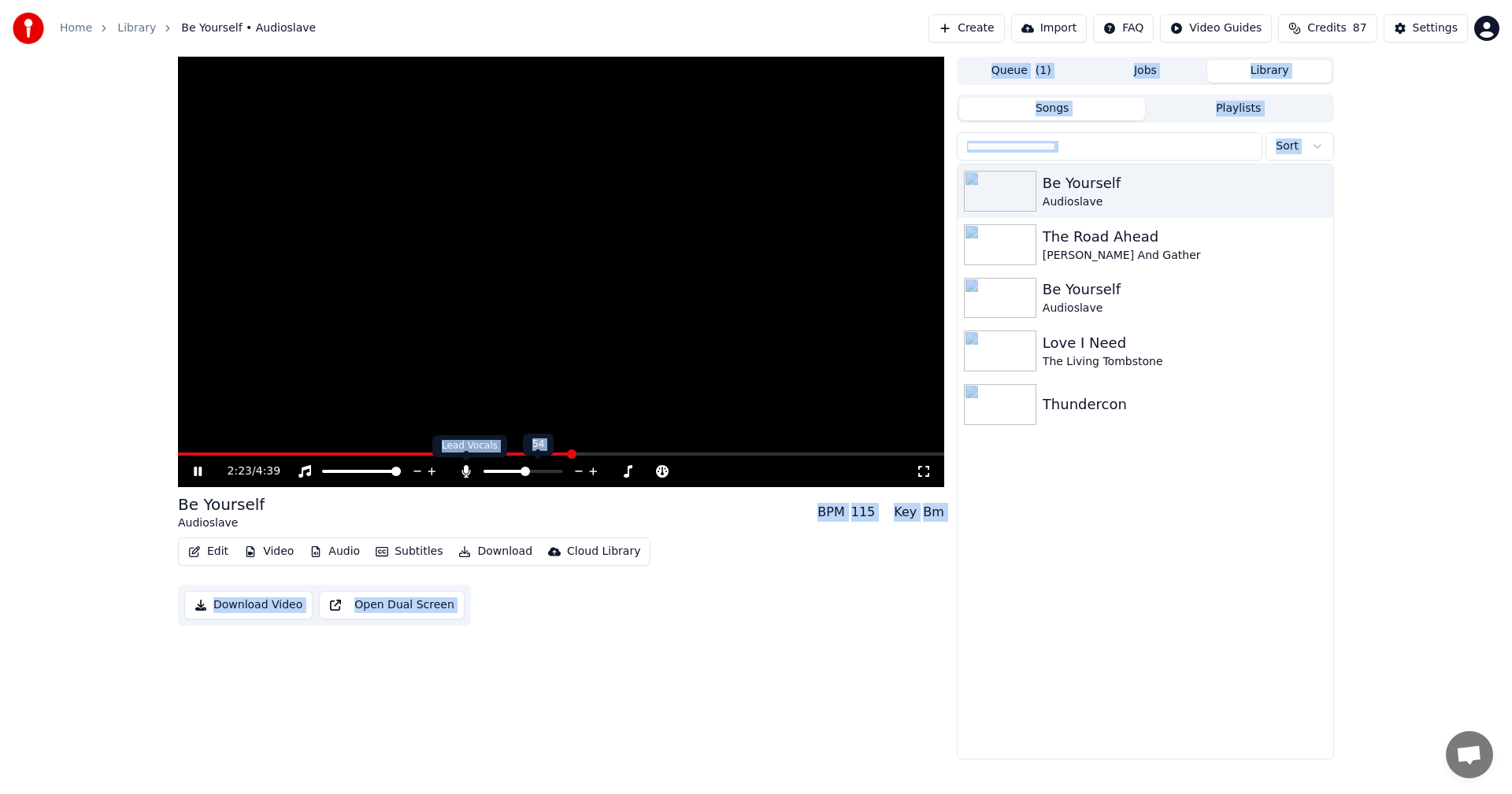
click at [468, 468] on body "Home Library Be Yourself • Audioslave Create Import FAQ Video Guides Credits 87…" at bounding box center [756, 397] width 1512 height 794
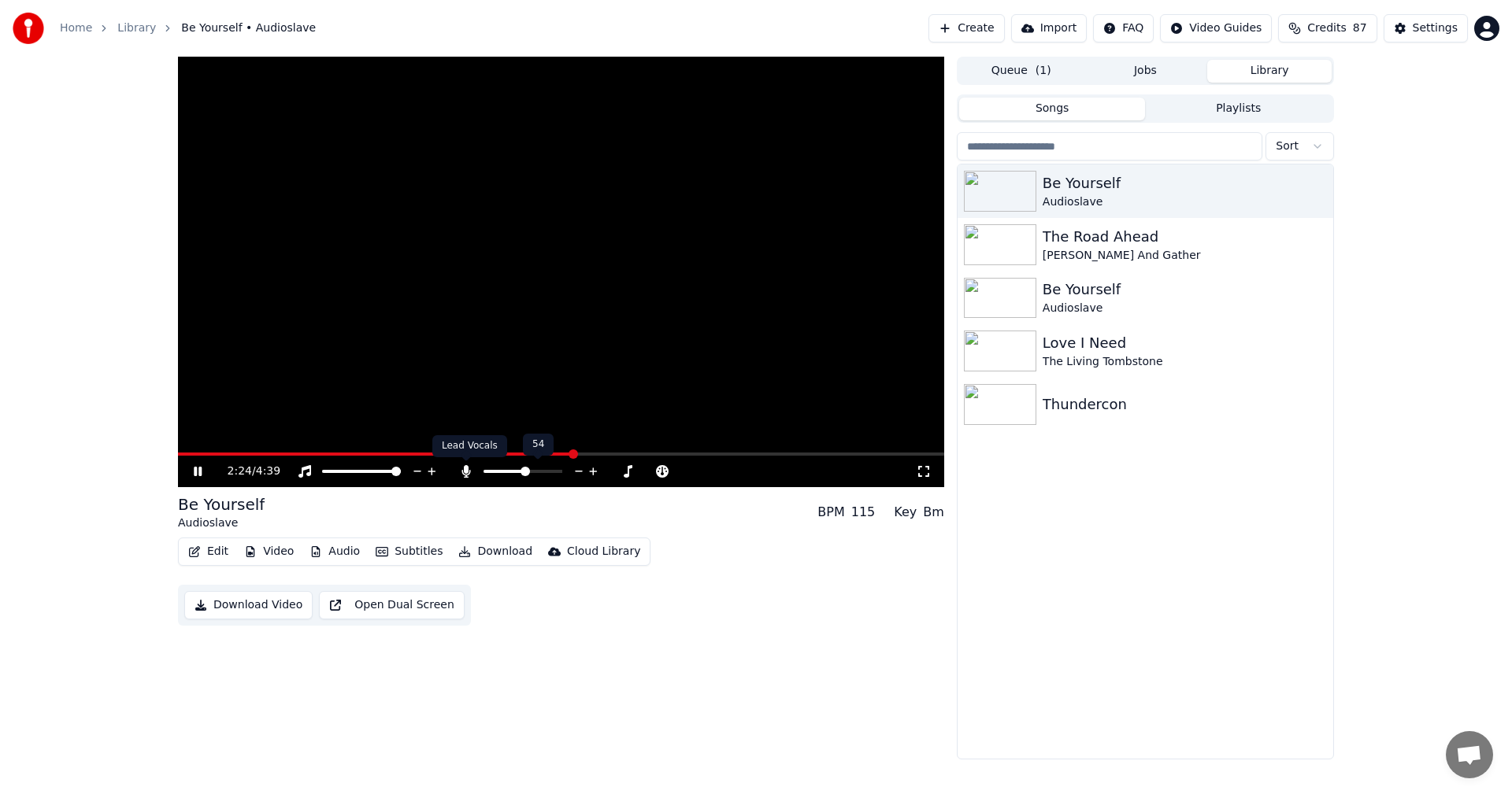
click at [468, 468] on icon at bounding box center [466, 471] width 16 height 12
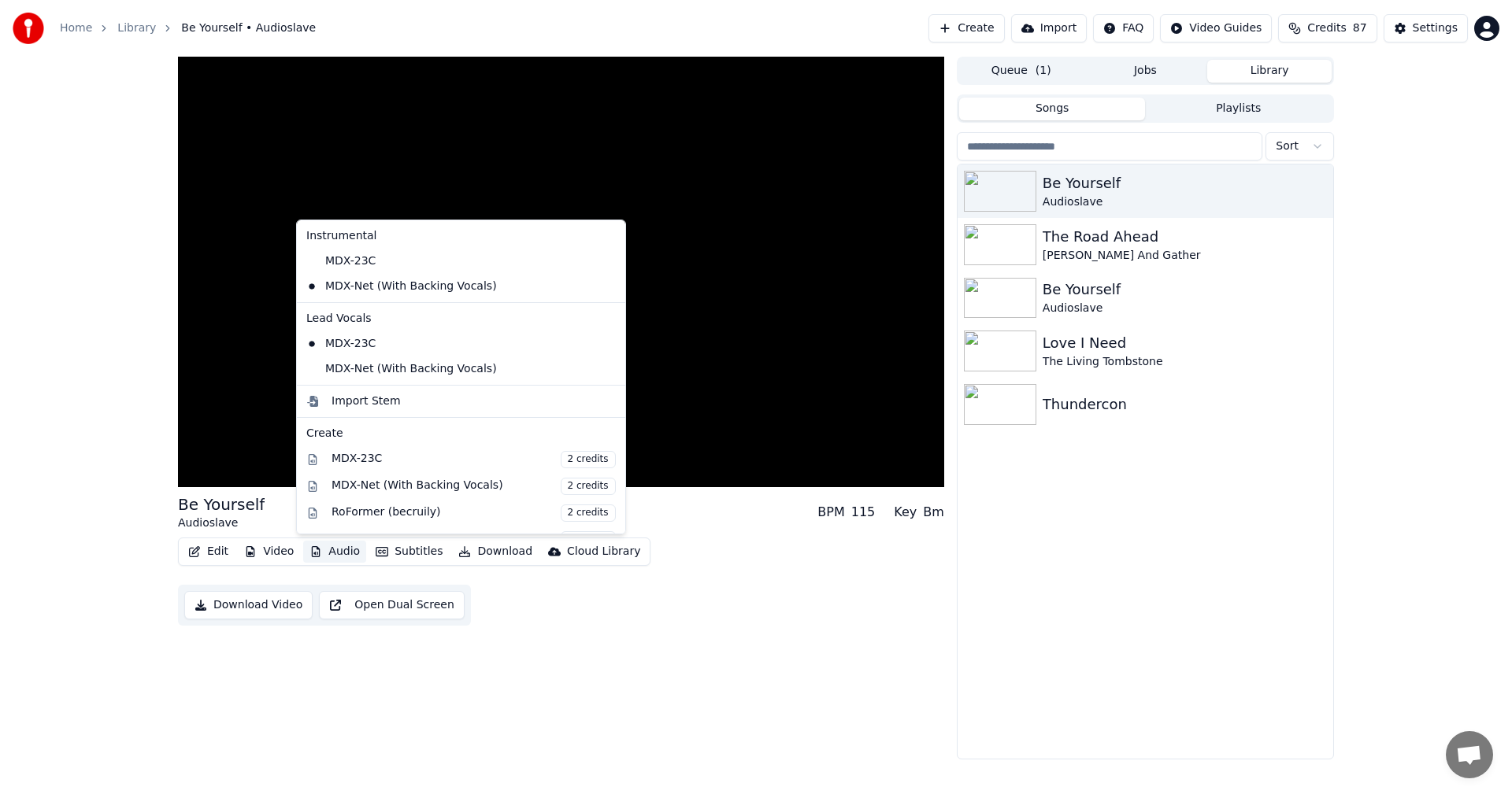
click at [338, 550] on button "Audio" at bounding box center [334, 551] width 63 height 22
click at [347, 364] on div "MDX-Net (With Backing Vocals)" at bounding box center [449, 369] width 299 height 25
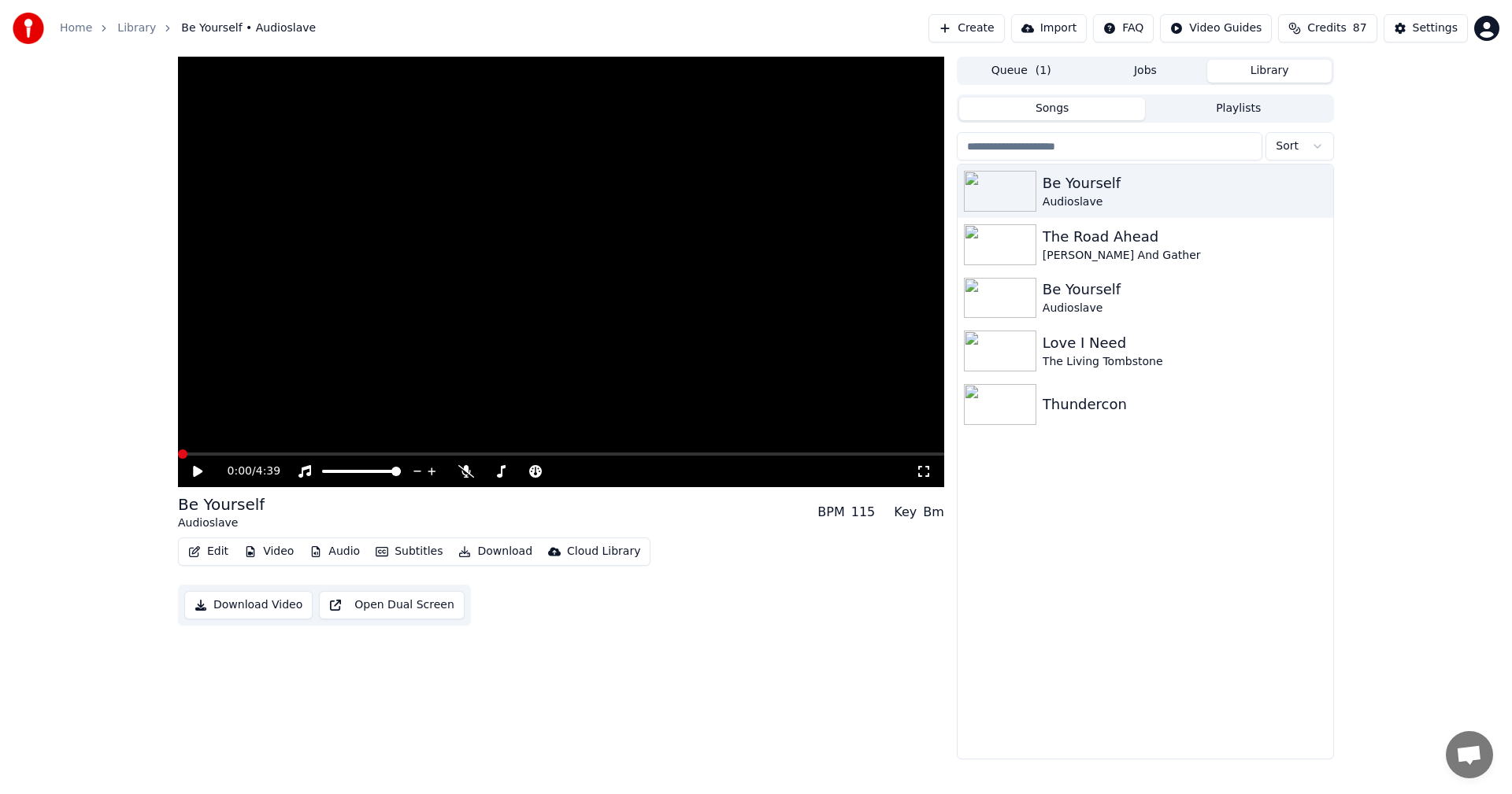
click at [372, 392] on video at bounding box center [561, 272] width 766 height 431
click at [465, 466] on icon at bounding box center [466, 471] width 16 height 12
click at [447, 452] on div "Lead Vocals Lead Vocals" at bounding box center [470, 446] width 75 height 22
click at [603, 451] on video at bounding box center [561, 272] width 766 height 431
click at [601, 453] on span at bounding box center [402, 454] width 447 height 3
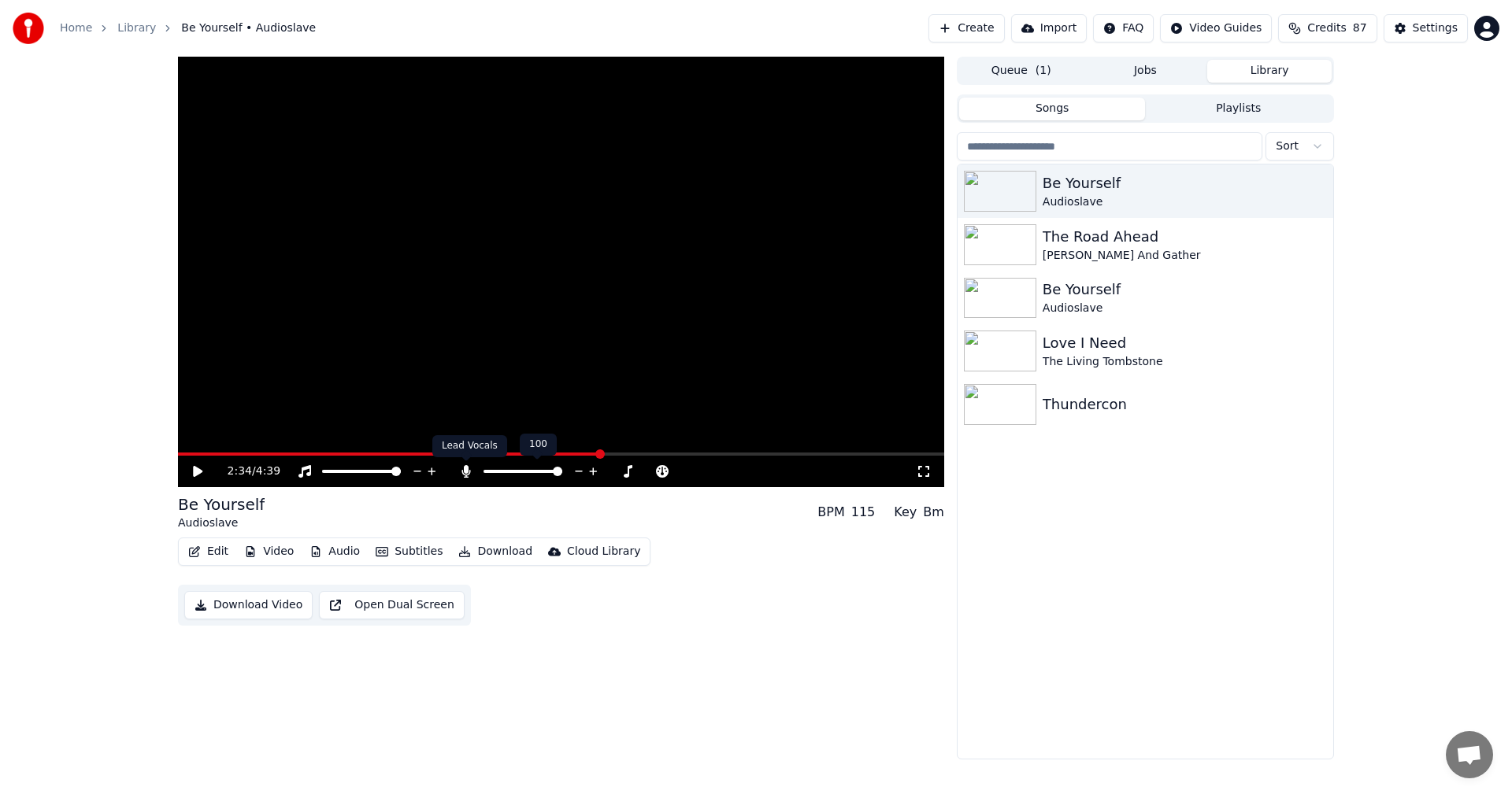
click at [472, 465] on icon at bounding box center [466, 471] width 16 height 12
click at [481, 395] on video at bounding box center [561, 272] width 766 height 431
click at [424, 454] on span at bounding box center [301, 454] width 246 height 3
click at [451, 454] on span at bounding box center [561, 454] width 766 height 3
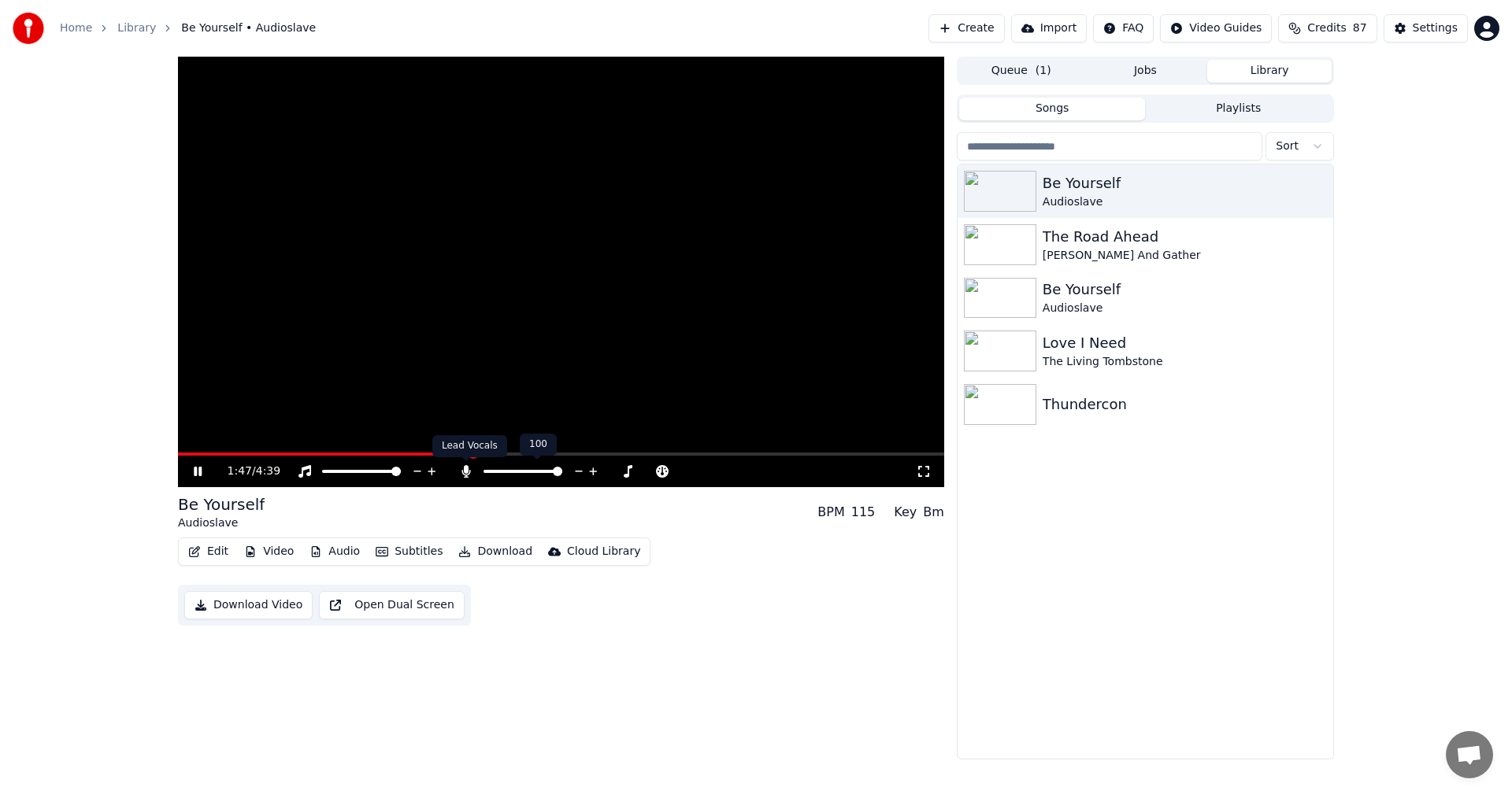
click at [463, 466] on icon at bounding box center [466, 471] width 16 height 12
click at [463, 465] on icon at bounding box center [466, 471] width 16 height 12
click at [462, 464] on div at bounding box center [529, 471] width 142 height 16
click at [468, 466] on icon at bounding box center [466, 471] width 16 height 12
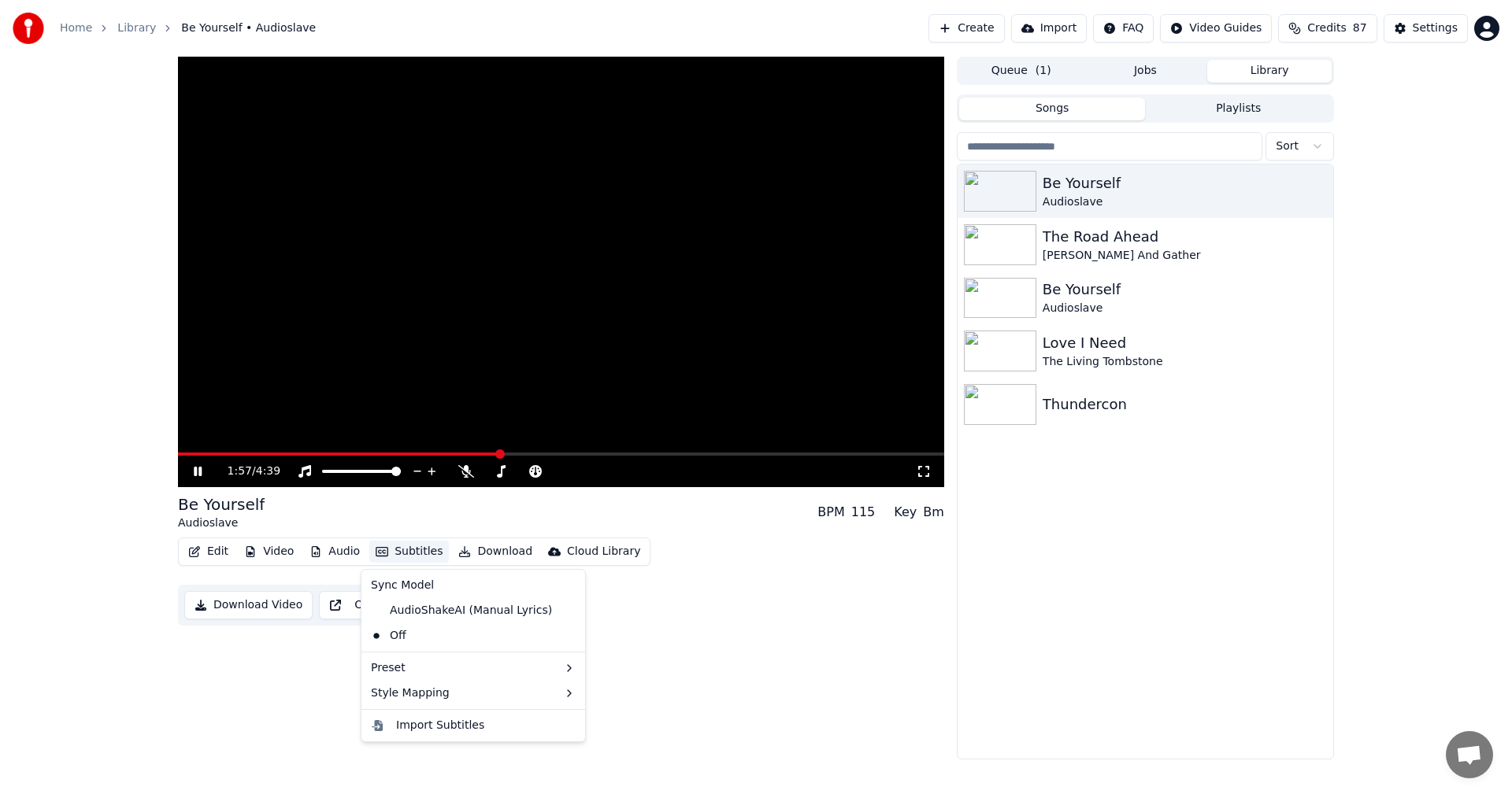
click at [388, 550] on button "Subtitles" at bounding box center [409, 551] width 80 height 22
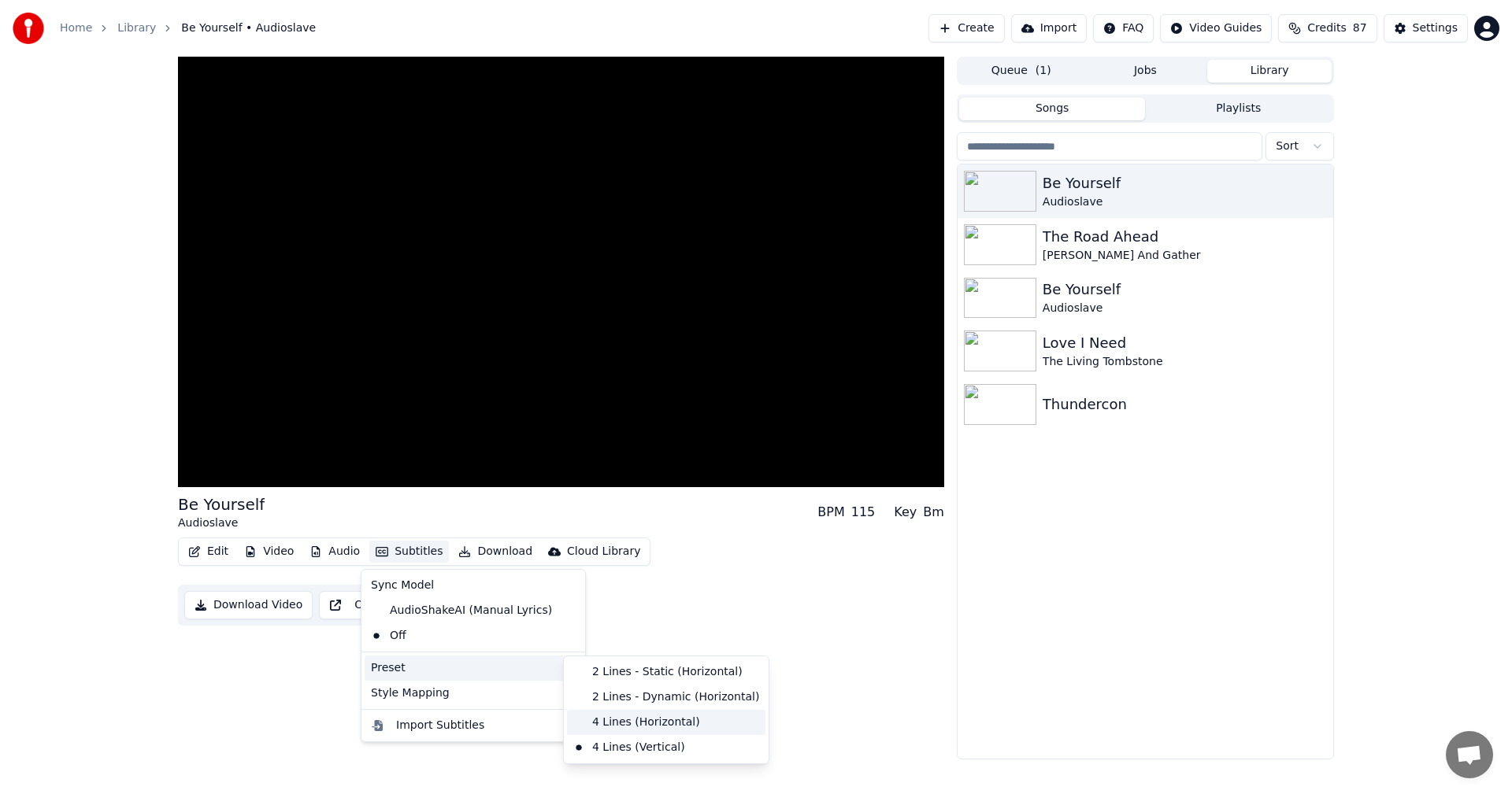
click at [618, 726] on div "4 Lines (Horizontal)" at bounding box center [666, 722] width 199 height 25
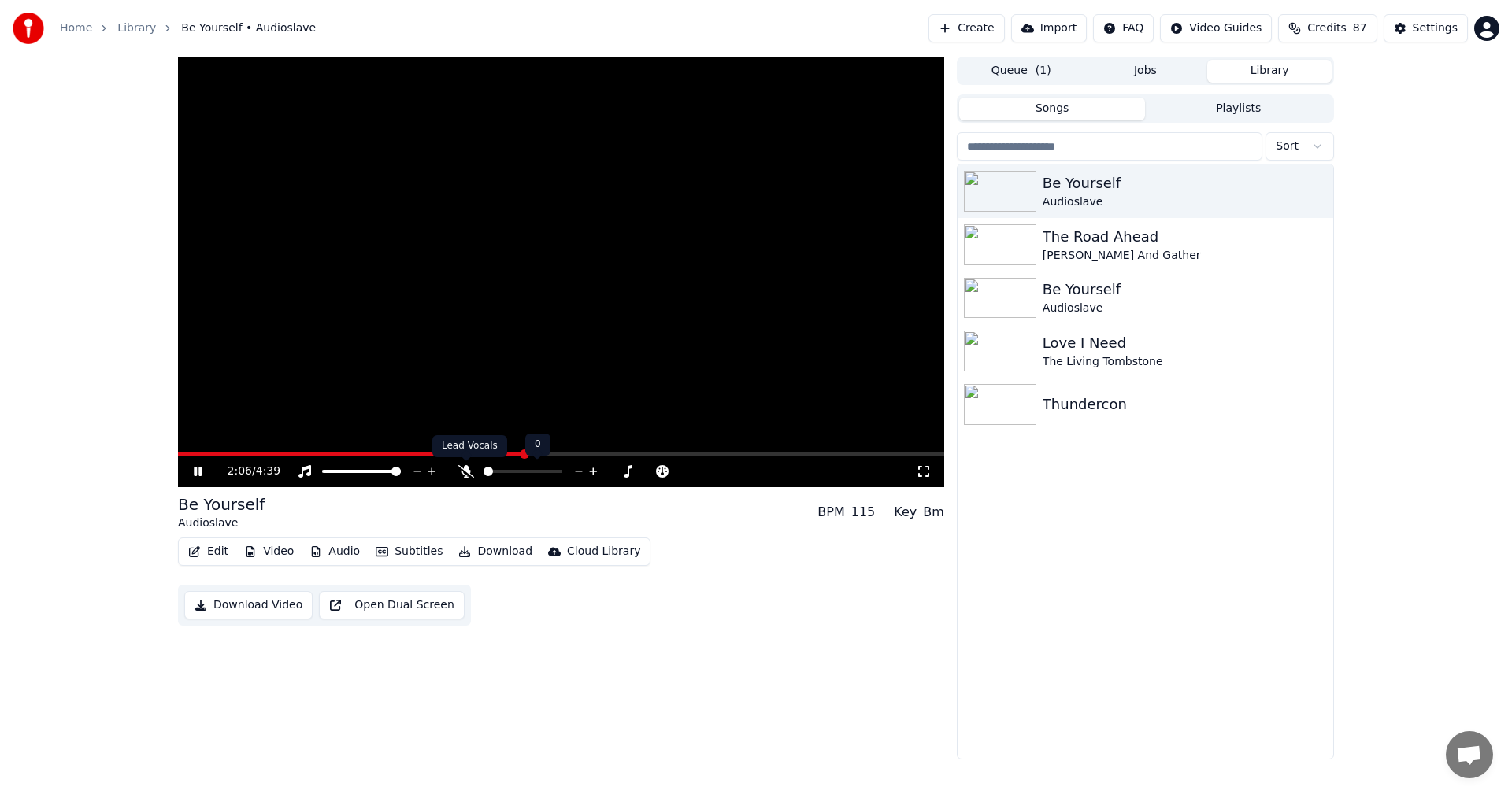
click at [464, 471] on icon at bounding box center [466, 471] width 16 height 12
click at [464, 471] on icon at bounding box center [466, 471] width 8 height 12
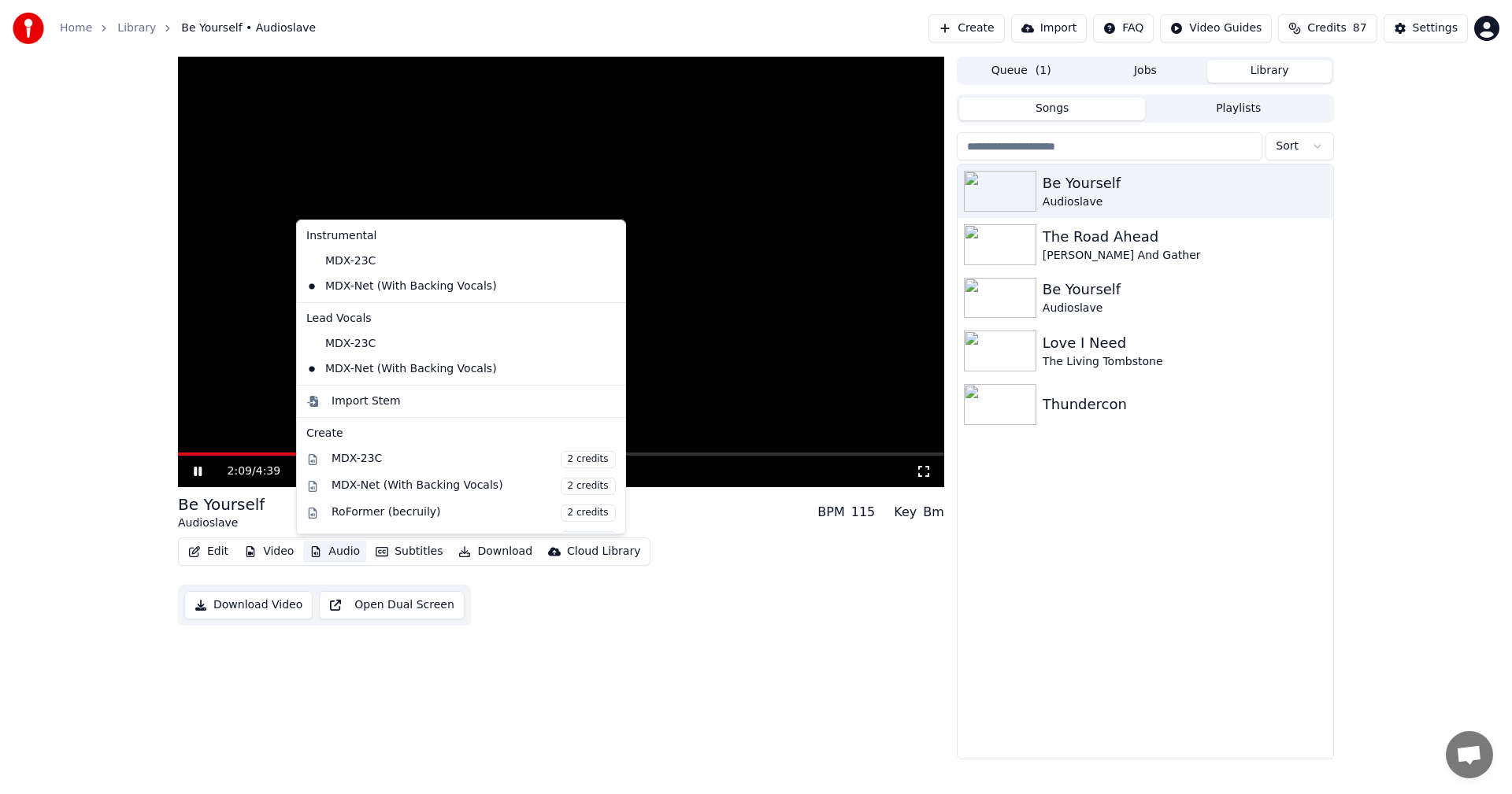
click at [330, 545] on button "Audio" at bounding box center [334, 551] width 63 height 22
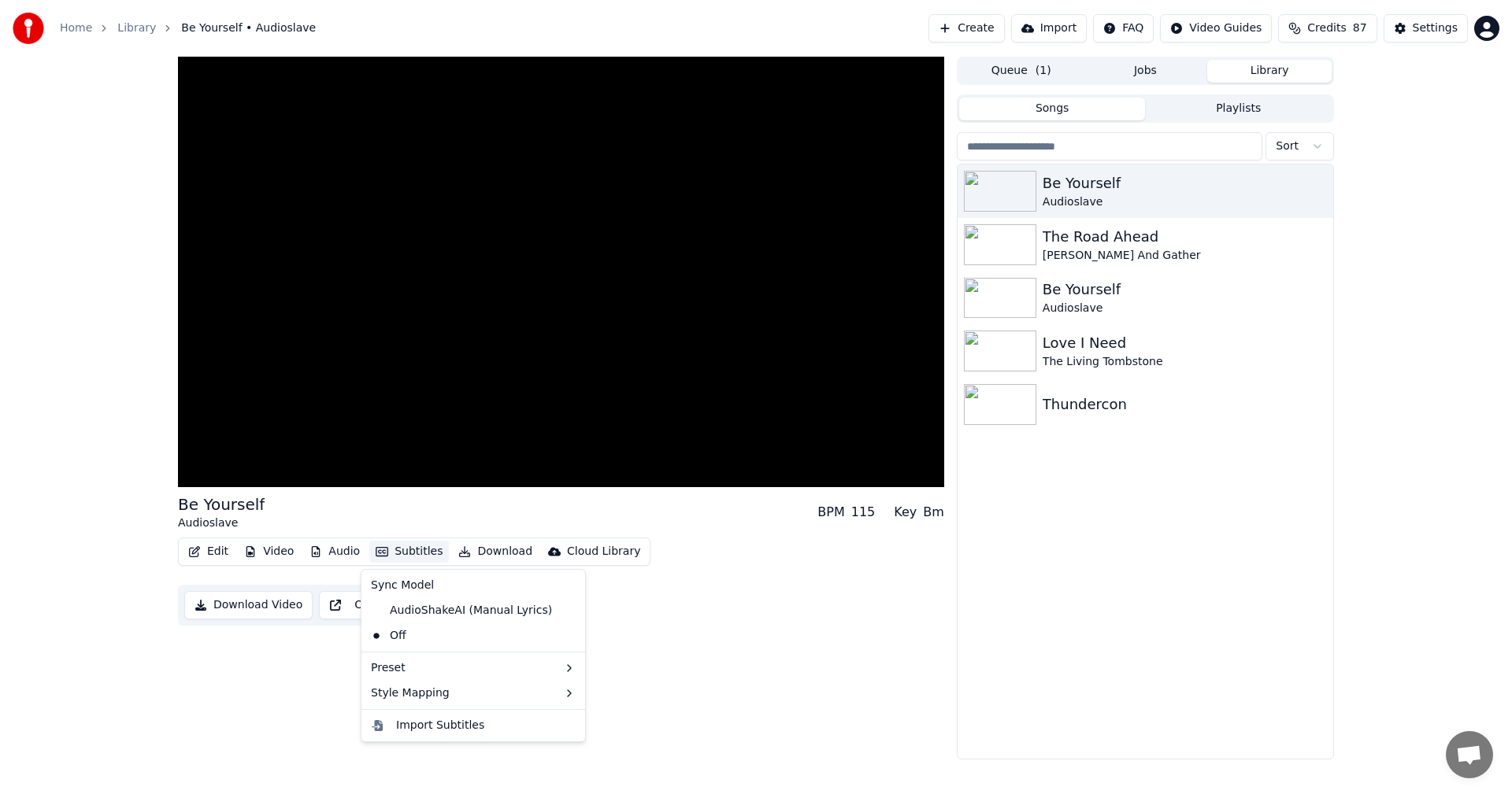
click at [411, 558] on button "Subtitles" at bounding box center [409, 551] width 80 height 22
click at [1147, 303] on div "Audioslave" at bounding box center [1176, 308] width 269 height 16
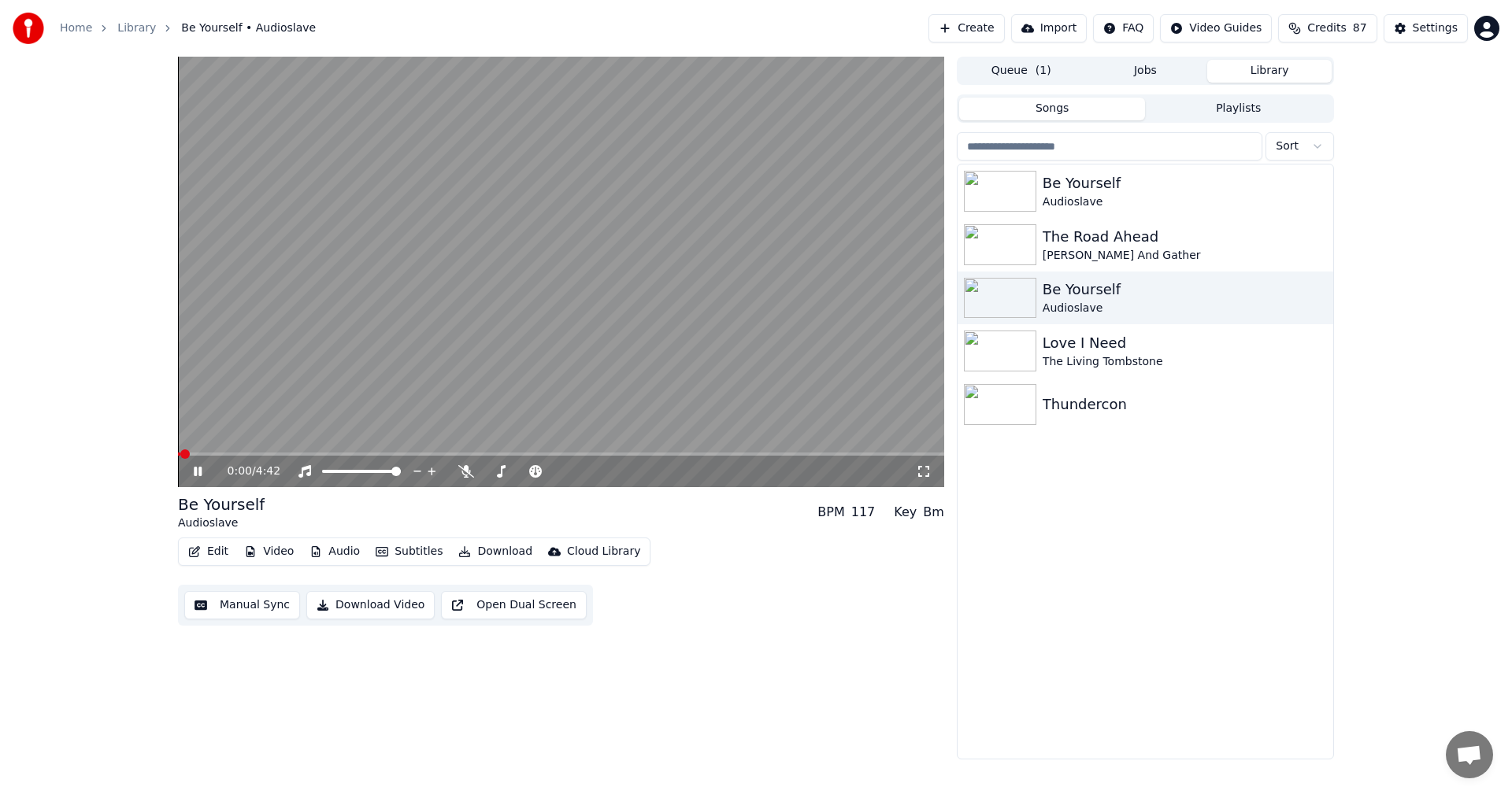
click at [325, 549] on button "Audio" at bounding box center [334, 551] width 63 height 22
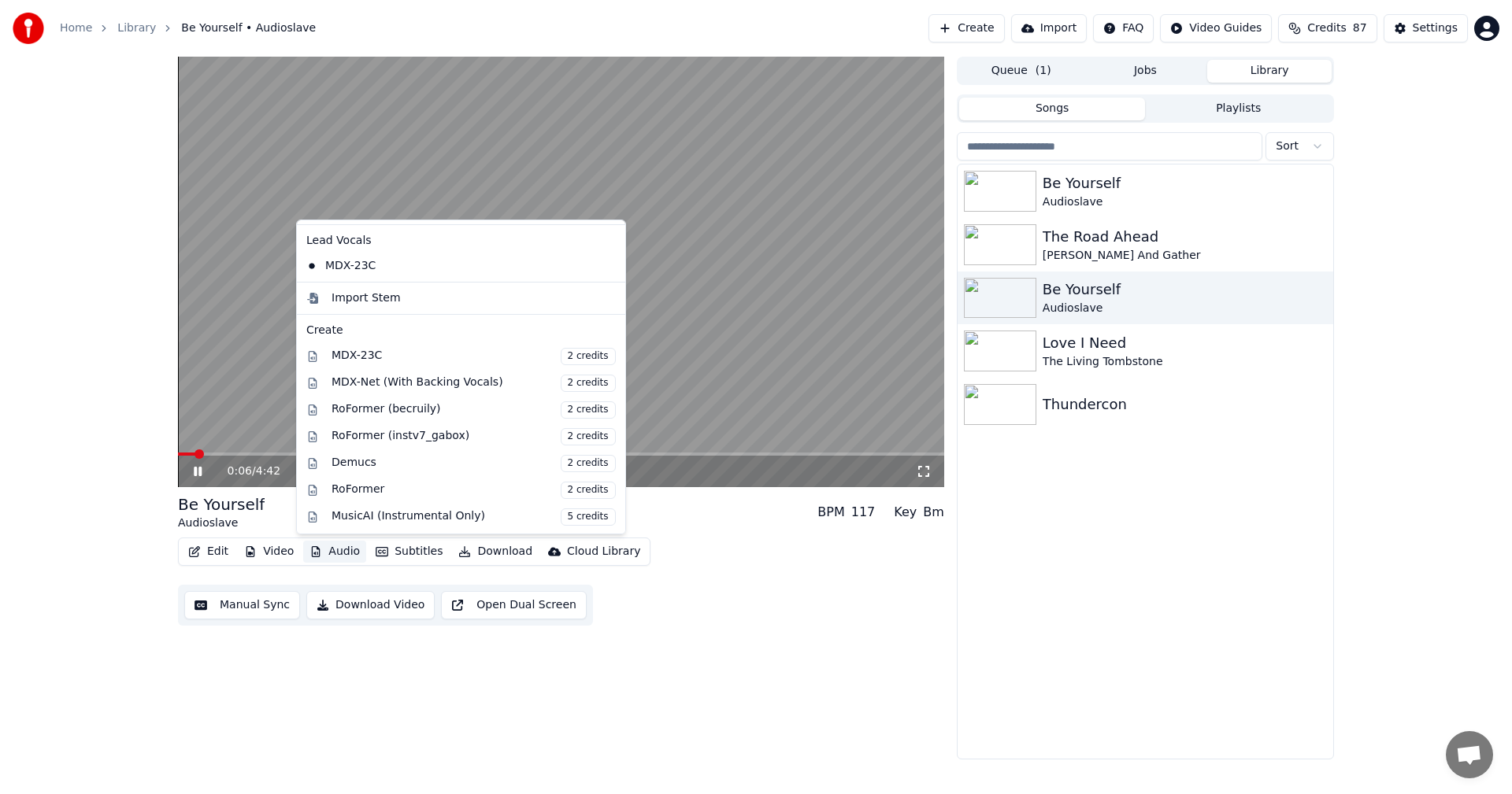
scroll to position [160, 0]
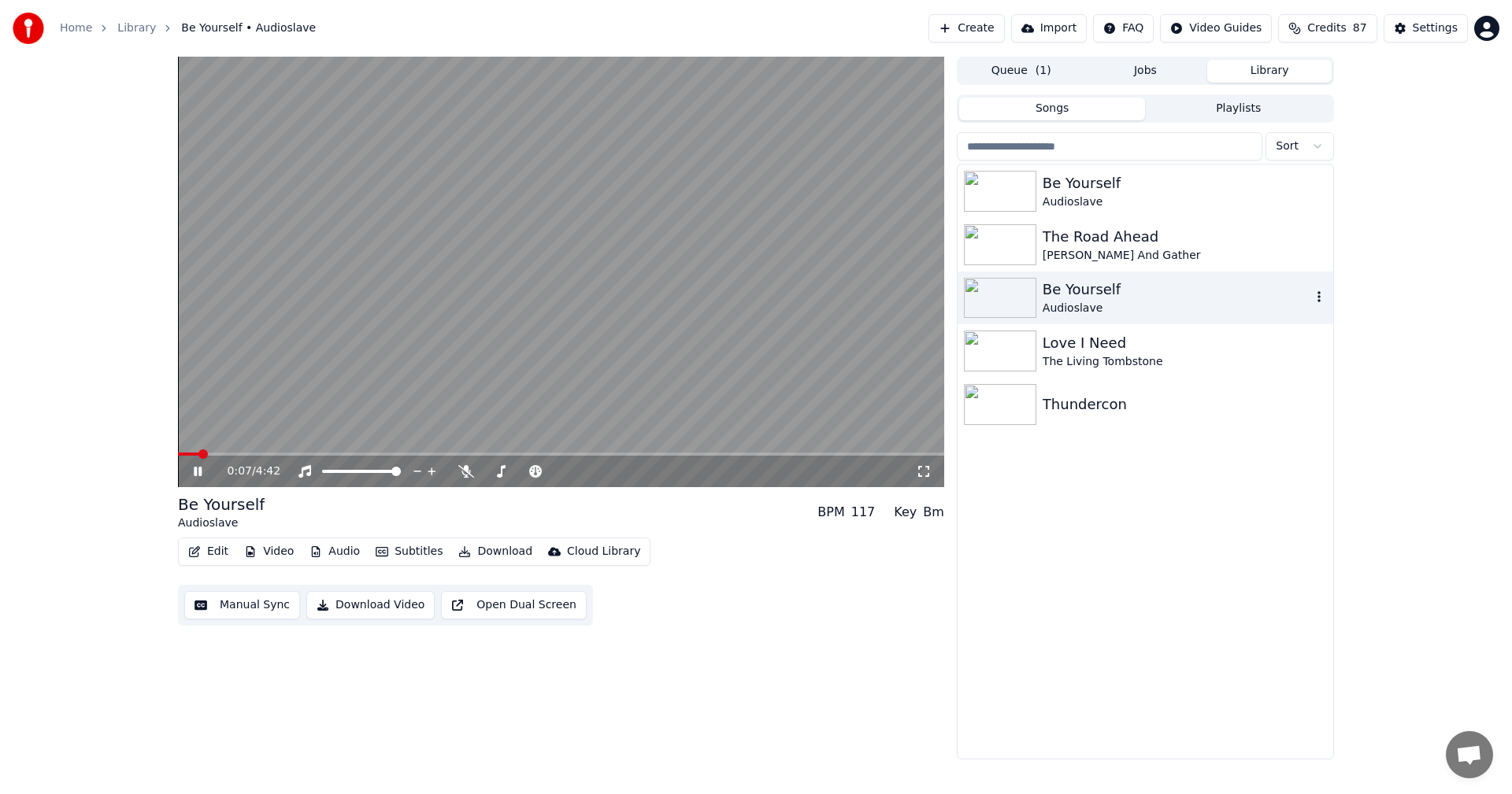
click at [1169, 291] on div "Be Yourself" at bounding box center [1176, 289] width 269 height 22
click at [1108, 190] on div "Be Yourself" at bounding box center [1176, 183] width 269 height 22
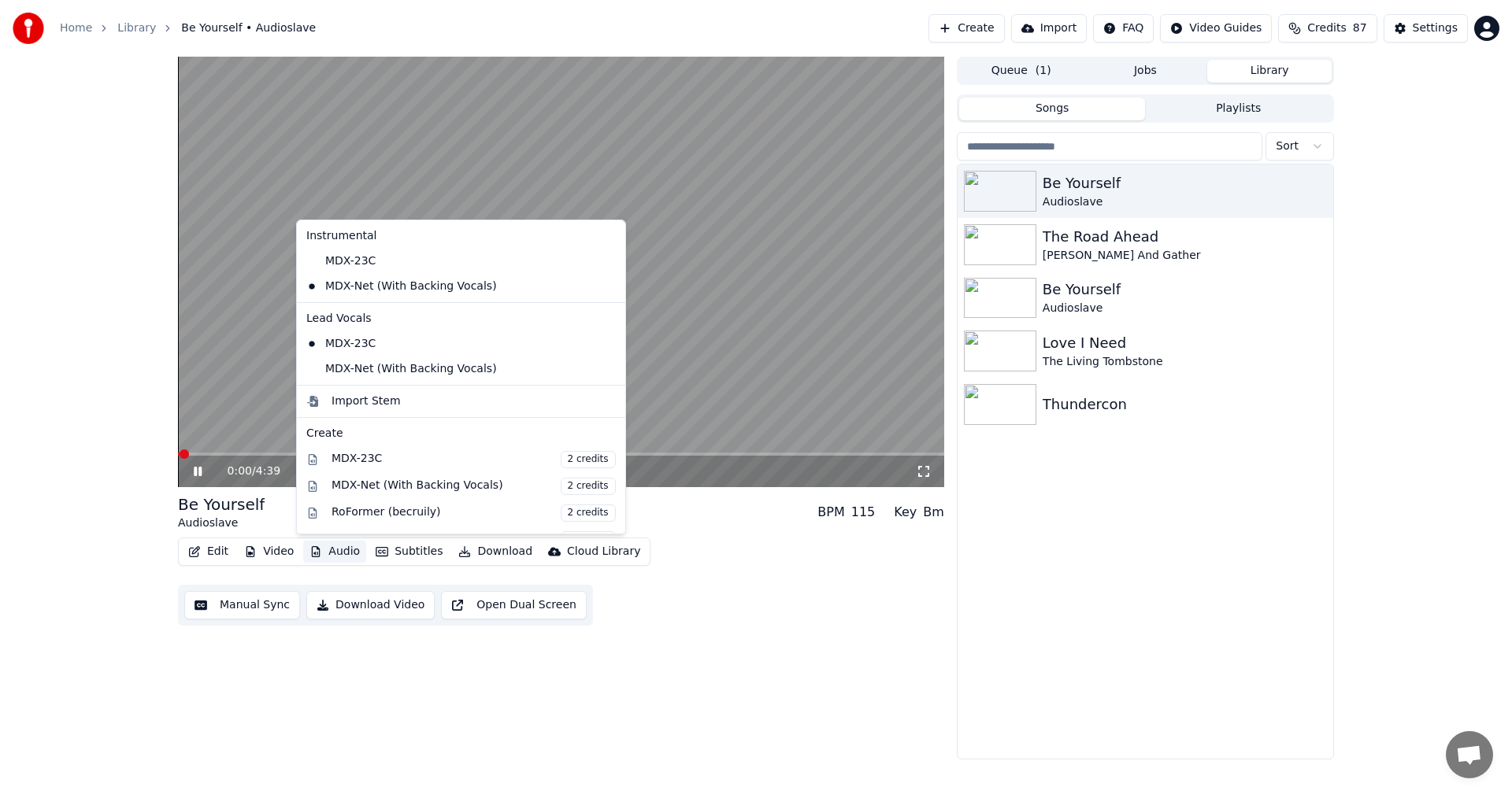
click at [330, 554] on button "Audio" at bounding box center [334, 551] width 63 height 22
click at [374, 266] on div "MDX-23C" at bounding box center [449, 261] width 299 height 25
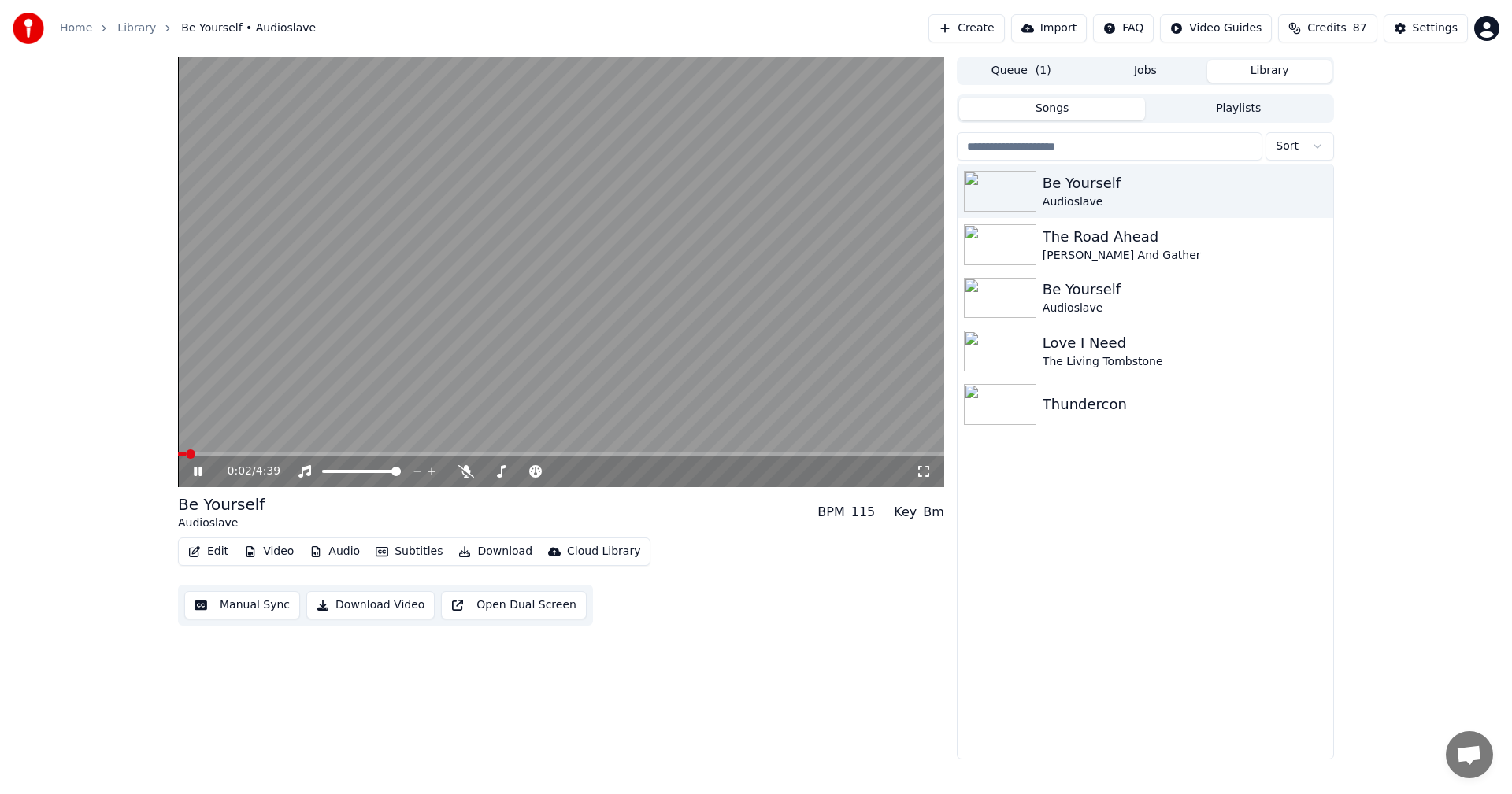
click at [329, 551] on button "Audio" at bounding box center [334, 551] width 63 height 22
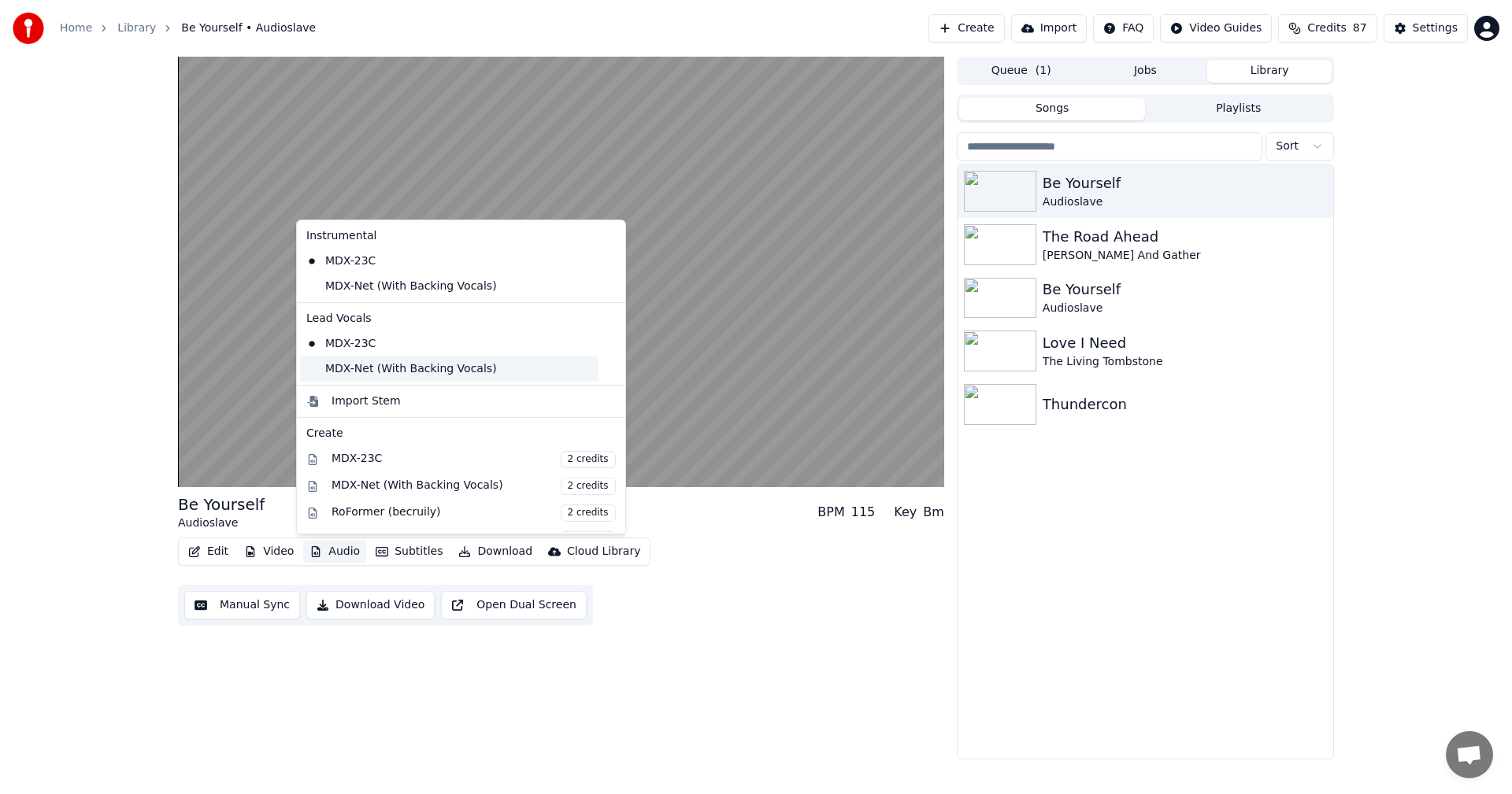
click at [350, 367] on div "MDX-Net (With Backing Vocals)" at bounding box center [449, 369] width 299 height 25
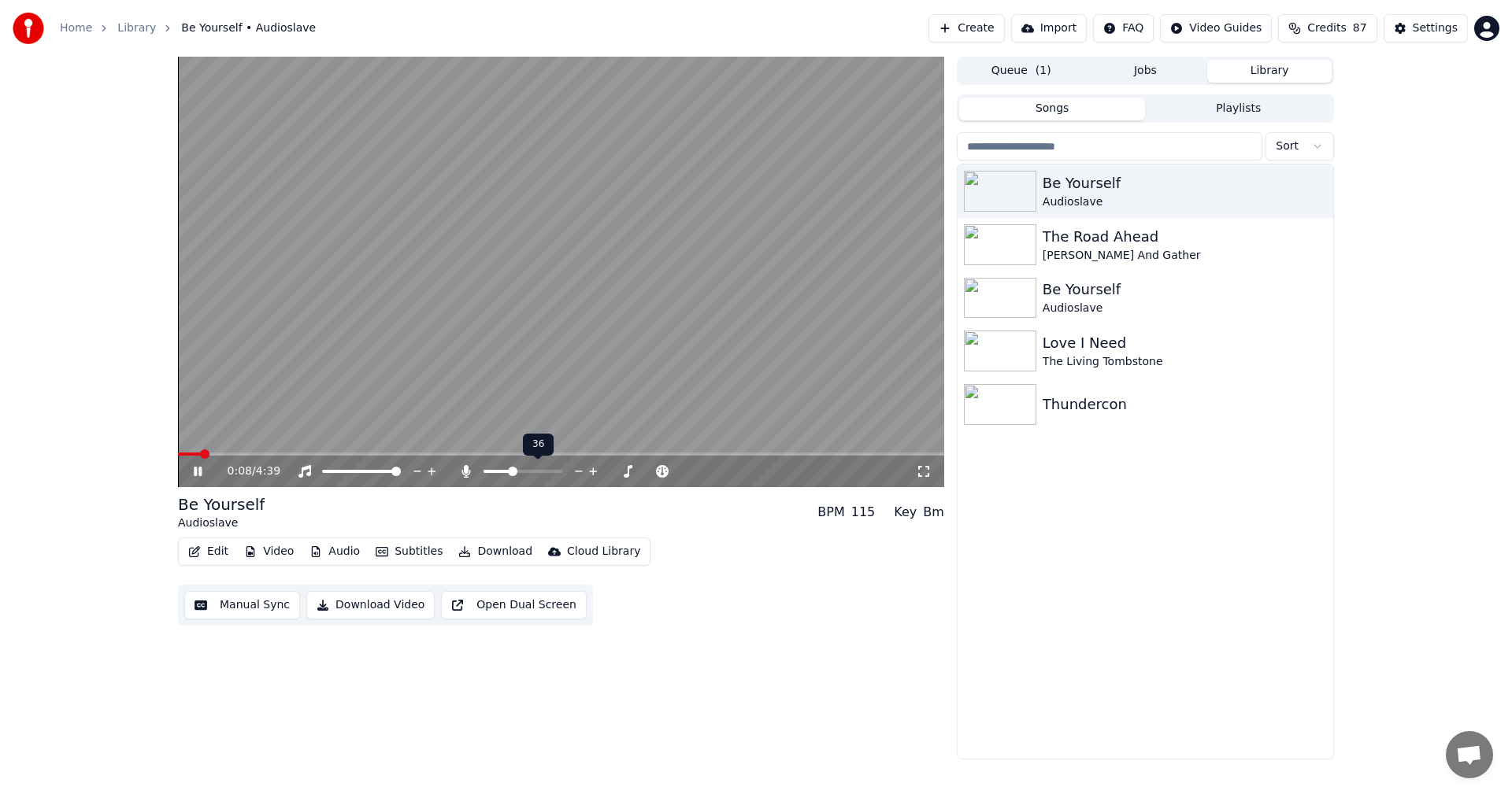
click at [511, 473] on span at bounding box center [522, 471] width 79 height 3
click at [483, 476] on span at bounding box center [487, 471] width 9 height 9
click at [408, 456] on span at bounding box center [561, 454] width 766 height 3
click at [518, 451] on video at bounding box center [561, 272] width 766 height 431
click at [514, 453] on span at bounding box center [561, 454] width 766 height 3
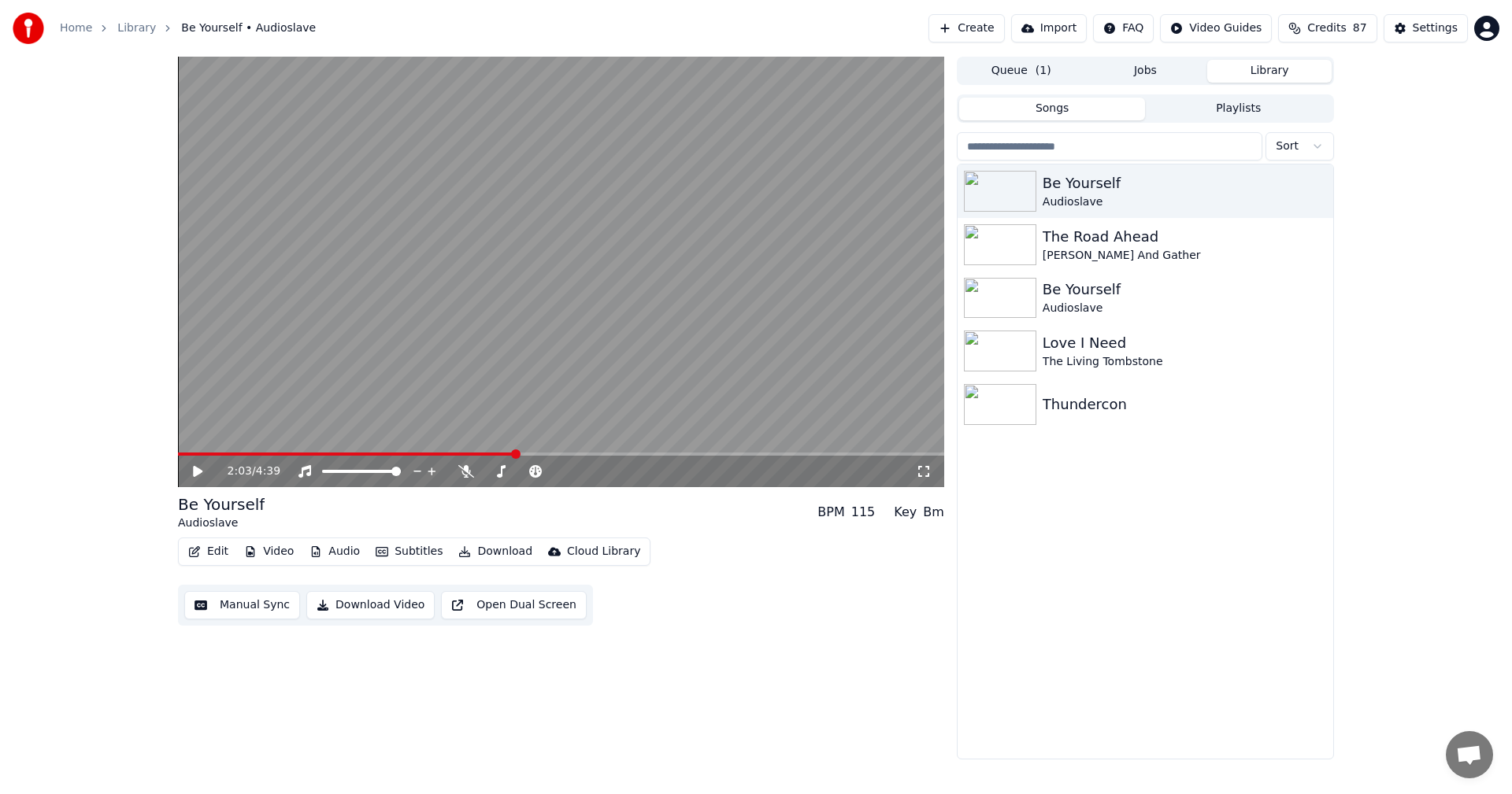
click at [516, 362] on video at bounding box center [561, 272] width 766 height 431
click at [421, 553] on button "Subtitles" at bounding box center [409, 551] width 80 height 22
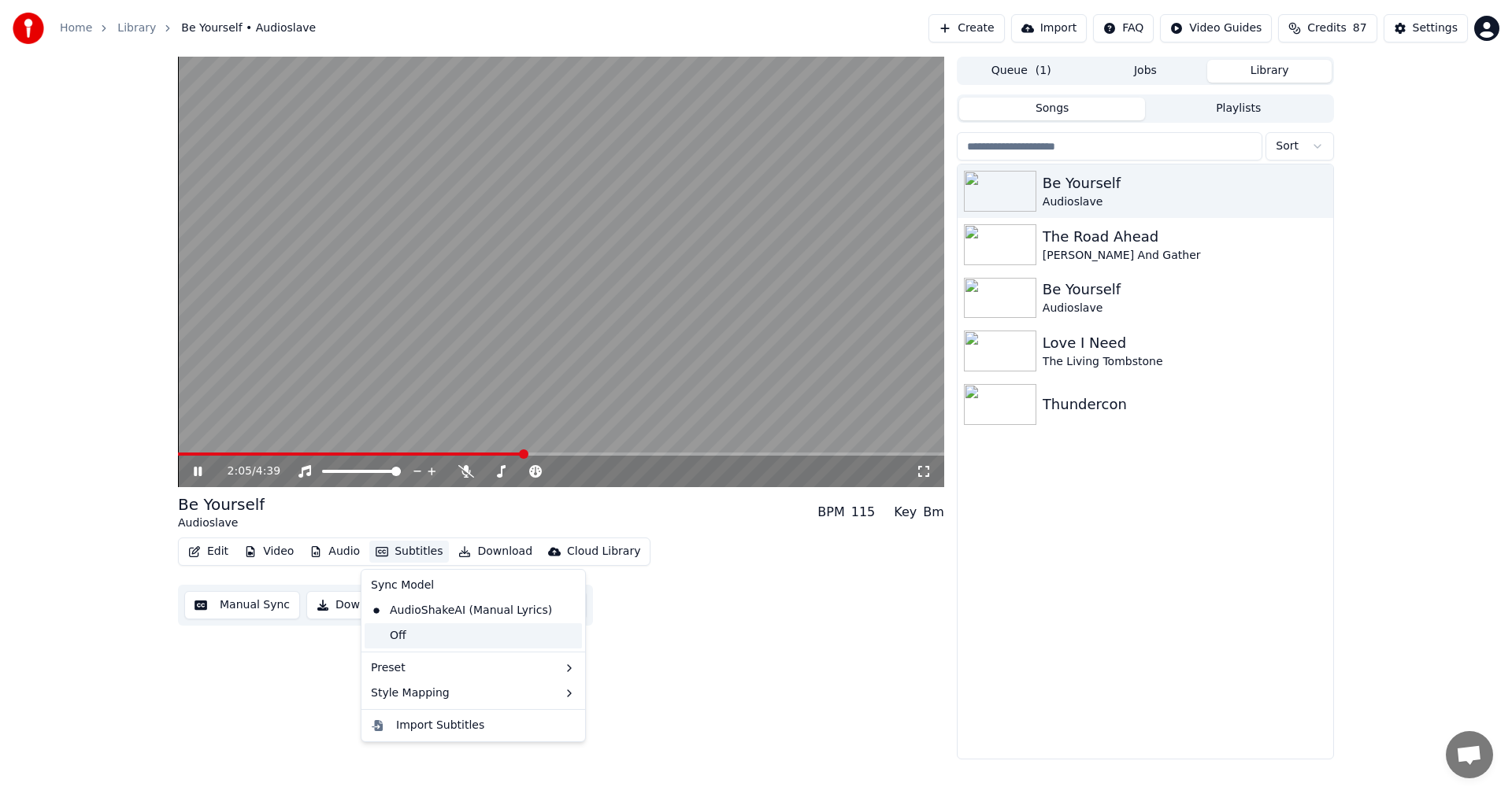
click at [411, 636] on div "Off" at bounding box center [472, 636] width 217 height 25
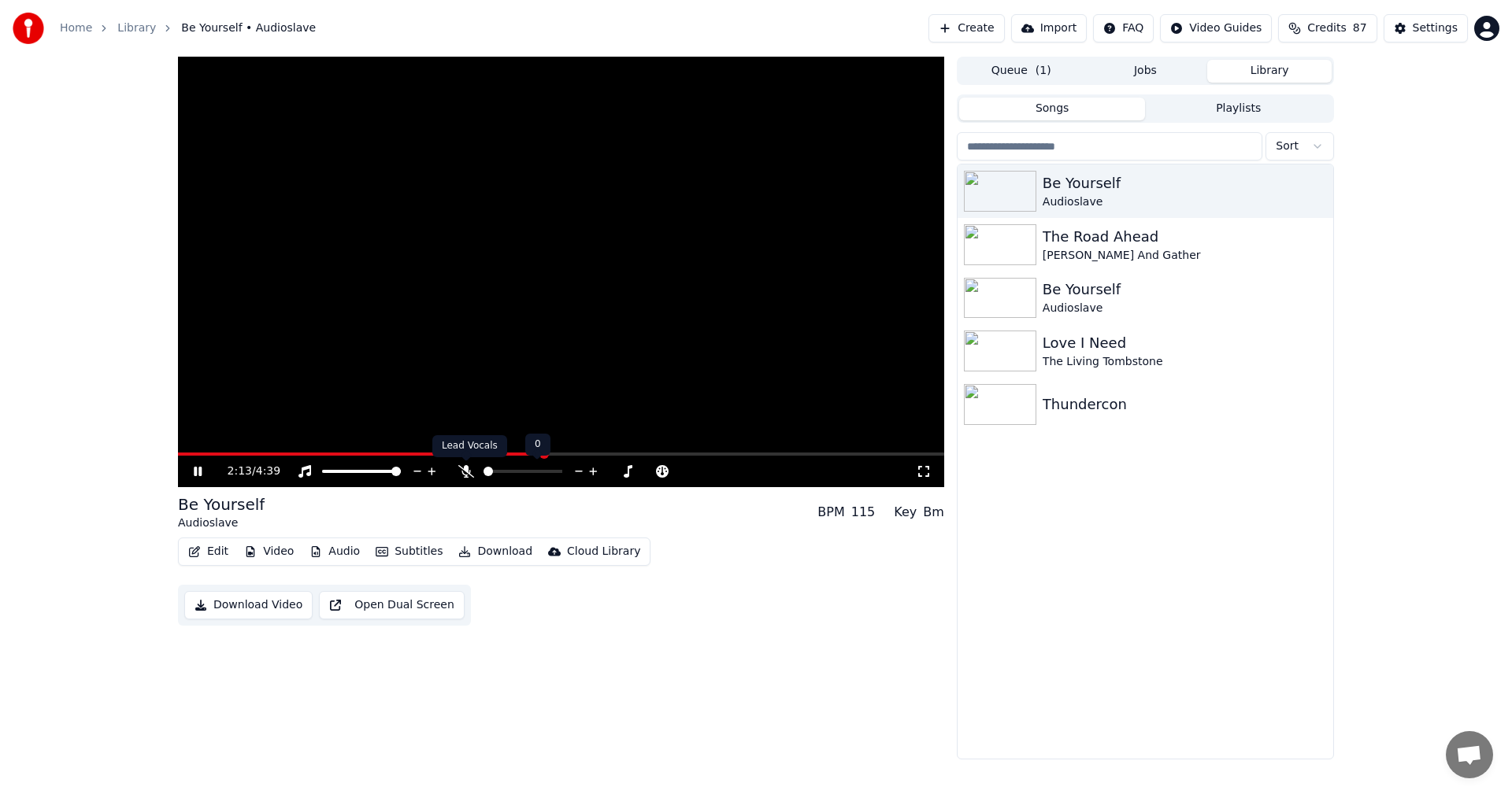
click at [458, 470] on icon at bounding box center [466, 471] width 16 height 12
click at [460, 471] on icon at bounding box center [466, 471] width 16 height 12
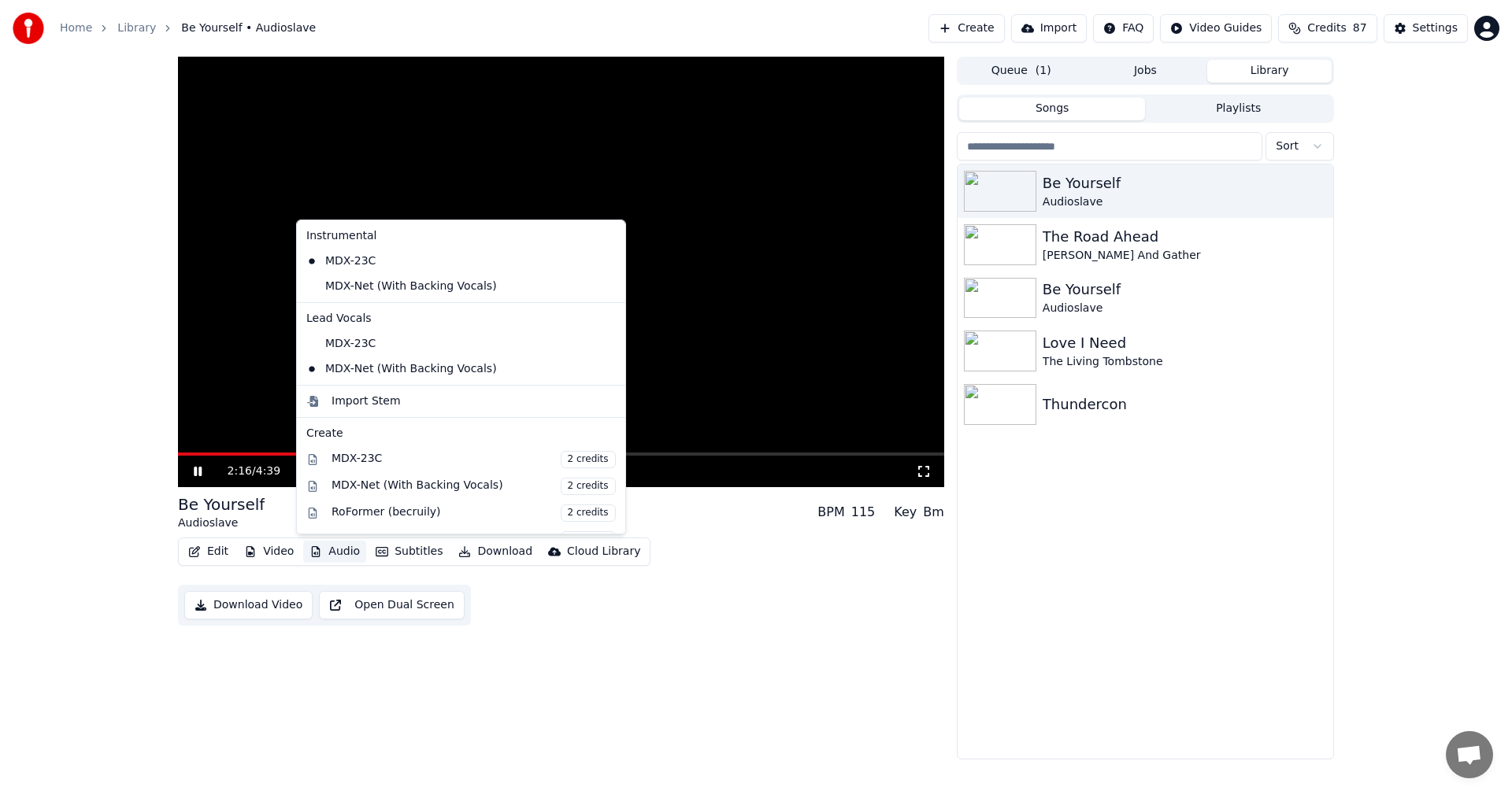
click at [320, 556] on button "Audio" at bounding box center [334, 551] width 63 height 22
click at [358, 295] on div "MDX-Net (With Backing Vocals)" at bounding box center [449, 286] width 299 height 25
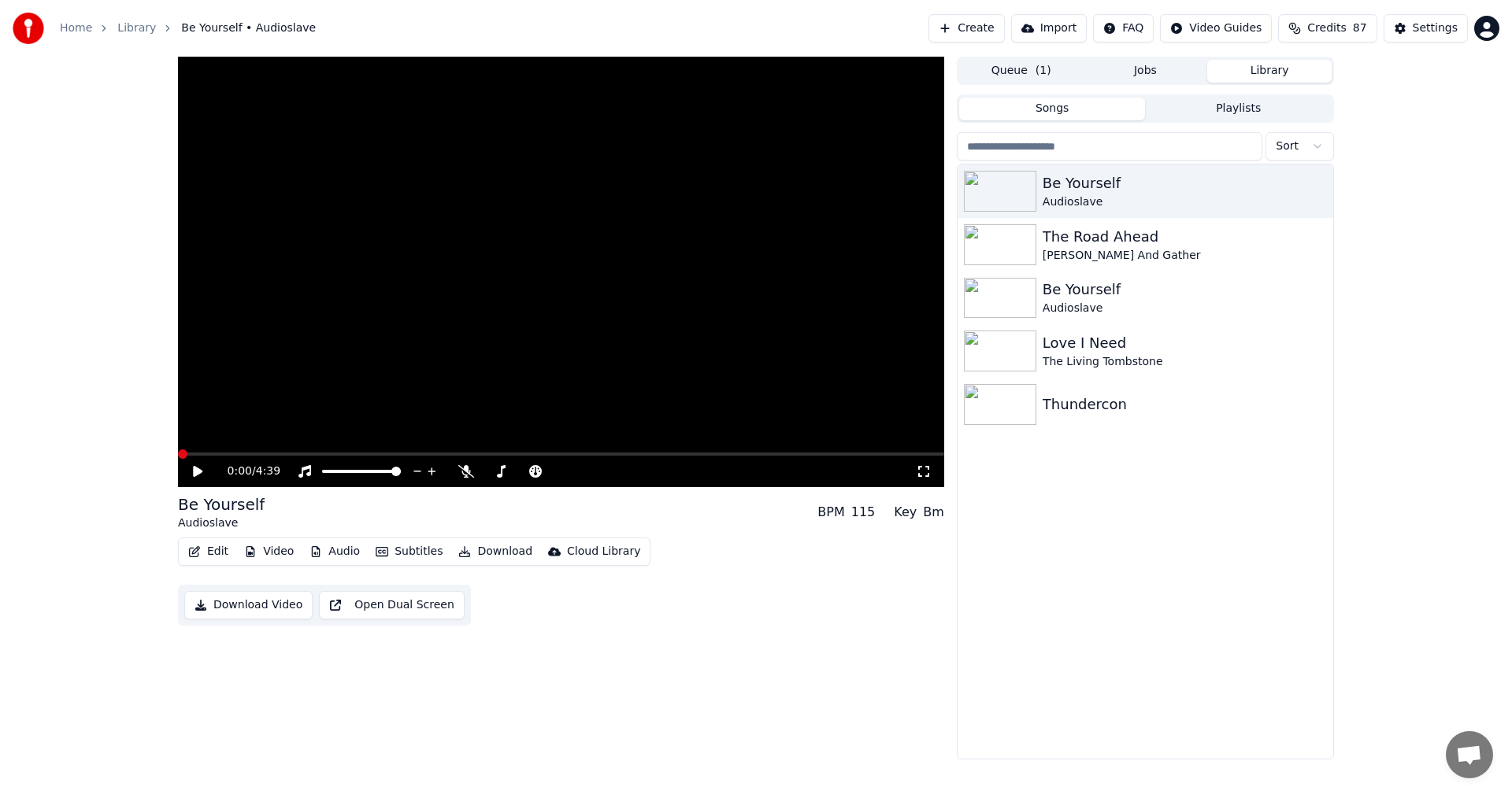
click at [336, 549] on button "Audio" at bounding box center [334, 551] width 63 height 22
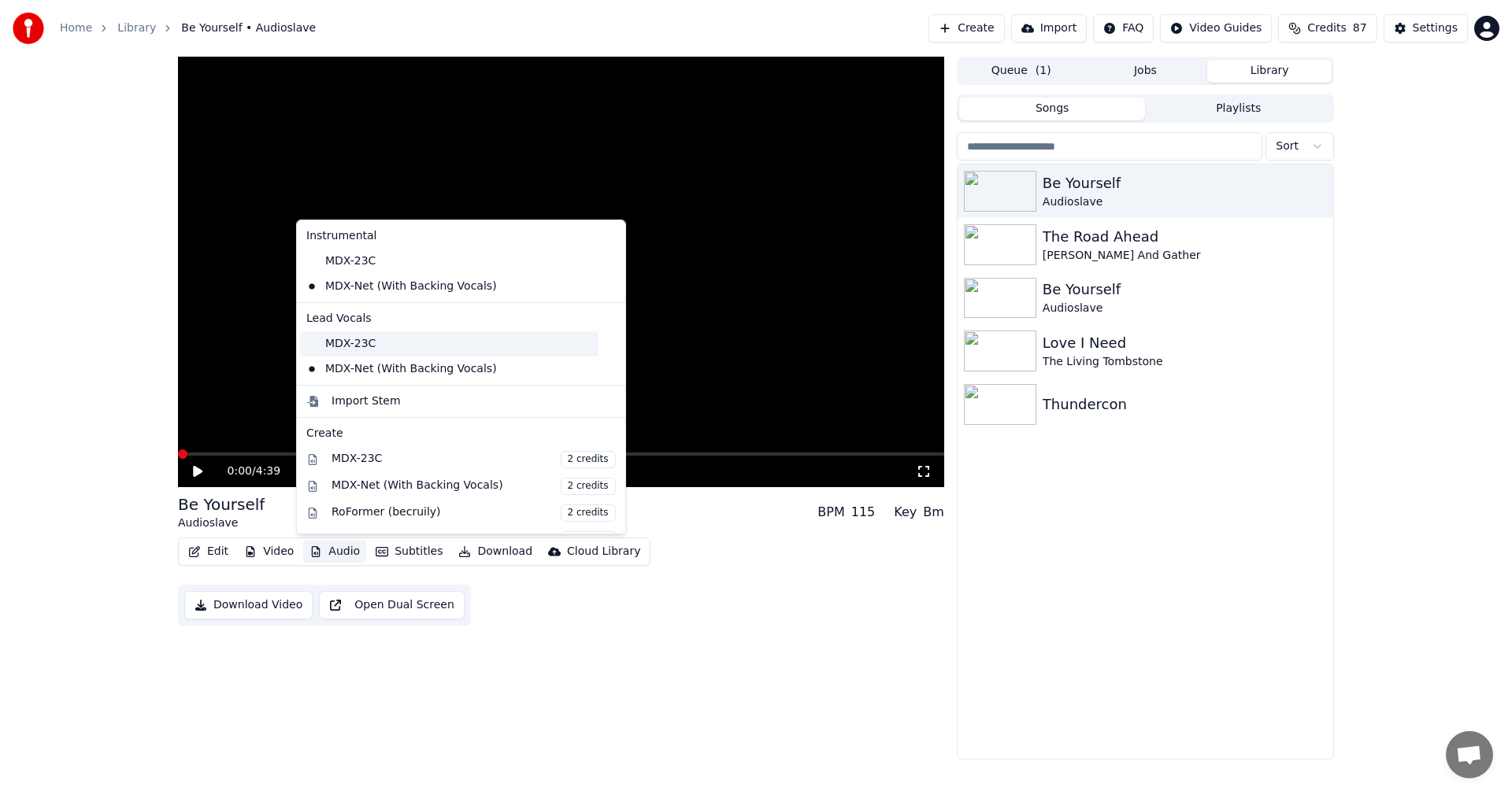
click at [350, 338] on div "MDX-23C" at bounding box center [449, 344] width 299 height 25
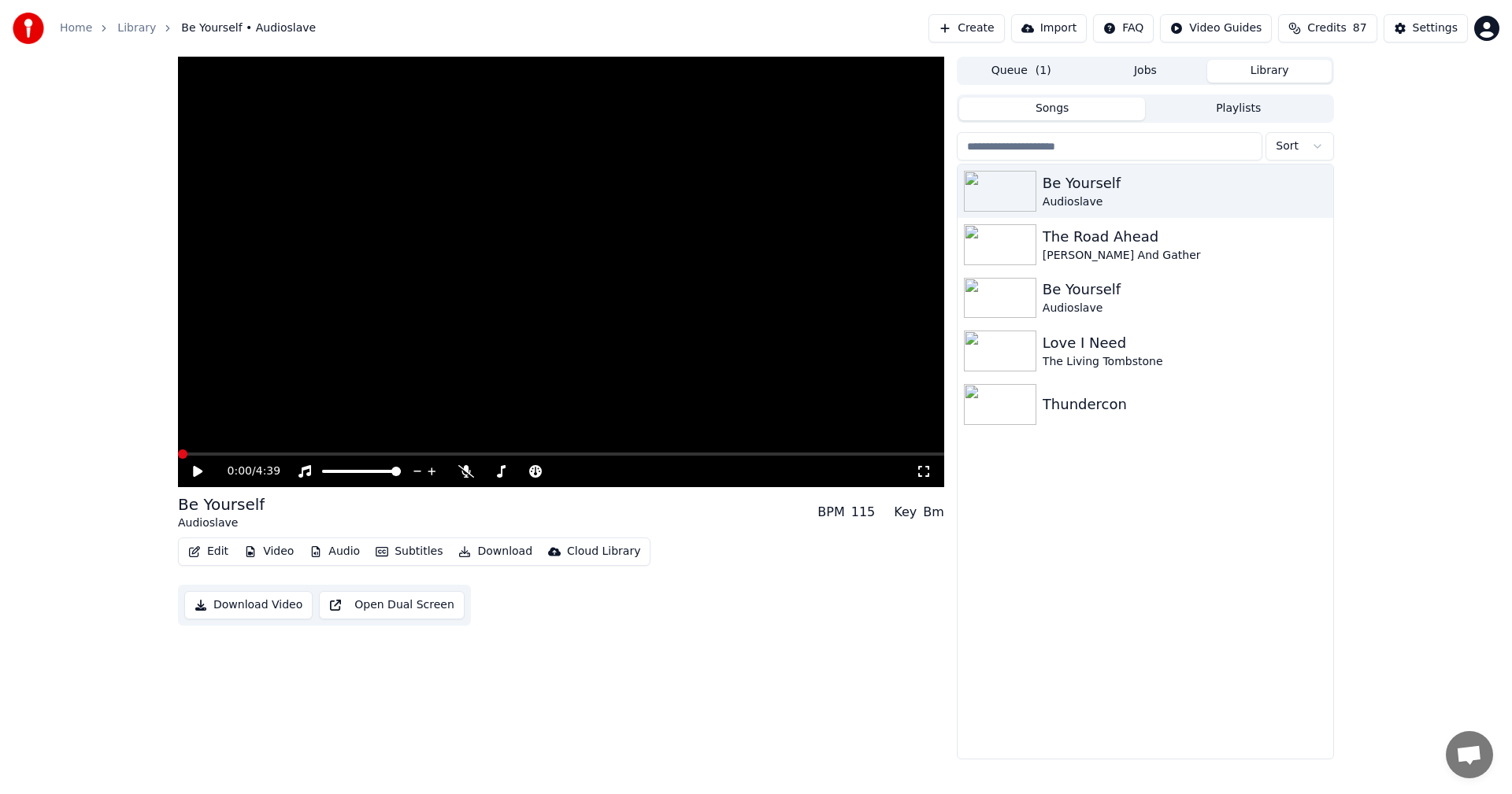
click at [198, 474] on icon at bounding box center [197, 471] width 9 height 11
click at [331, 548] on button "Audio" at bounding box center [334, 551] width 63 height 22
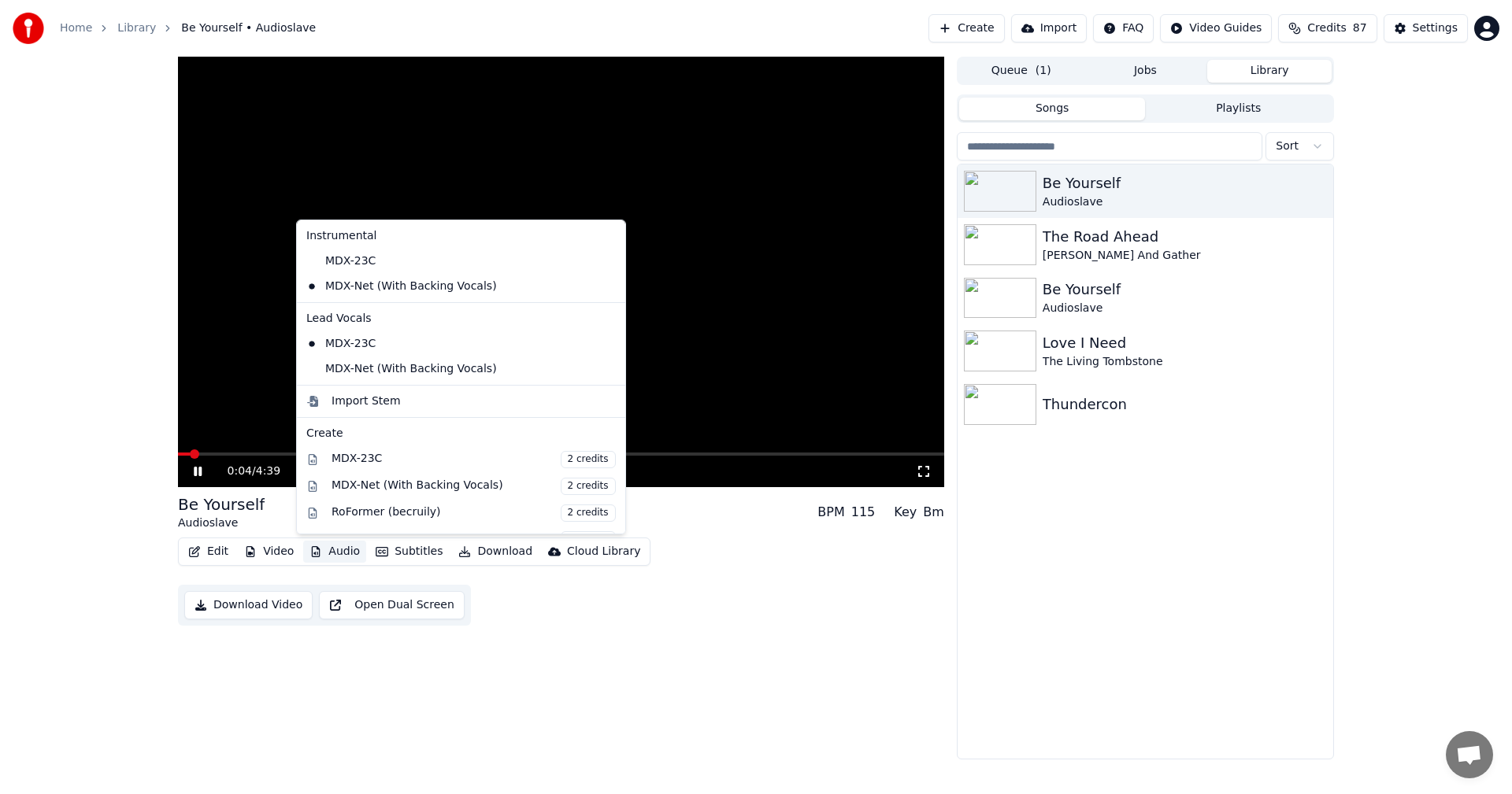
click at [329, 545] on button "Audio" at bounding box center [334, 551] width 63 height 22
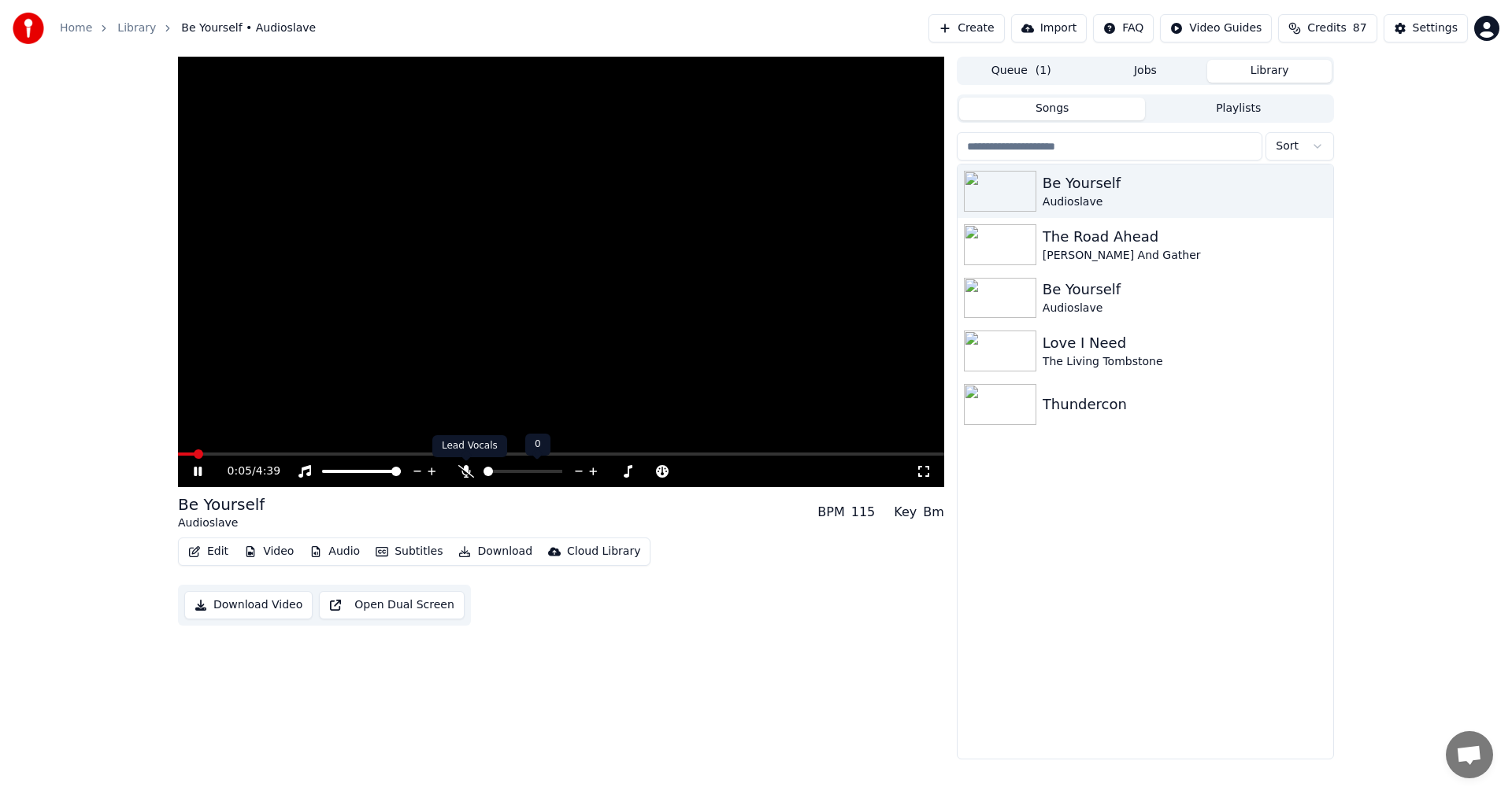
drag, startPoint x: 474, startPoint y: 456, endPoint x: 465, endPoint y: 446, distance: 13.5
click at [473, 456] on div "Lead Vocals Lead Vocals" at bounding box center [470, 446] width 75 height 22
click at [422, 450] on video at bounding box center [561, 272] width 766 height 431
click at [422, 455] on span at bounding box center [561, 454] width 766 height 3
click at [495, 415] on video at bounding box center [561, 272] width 766 height 431
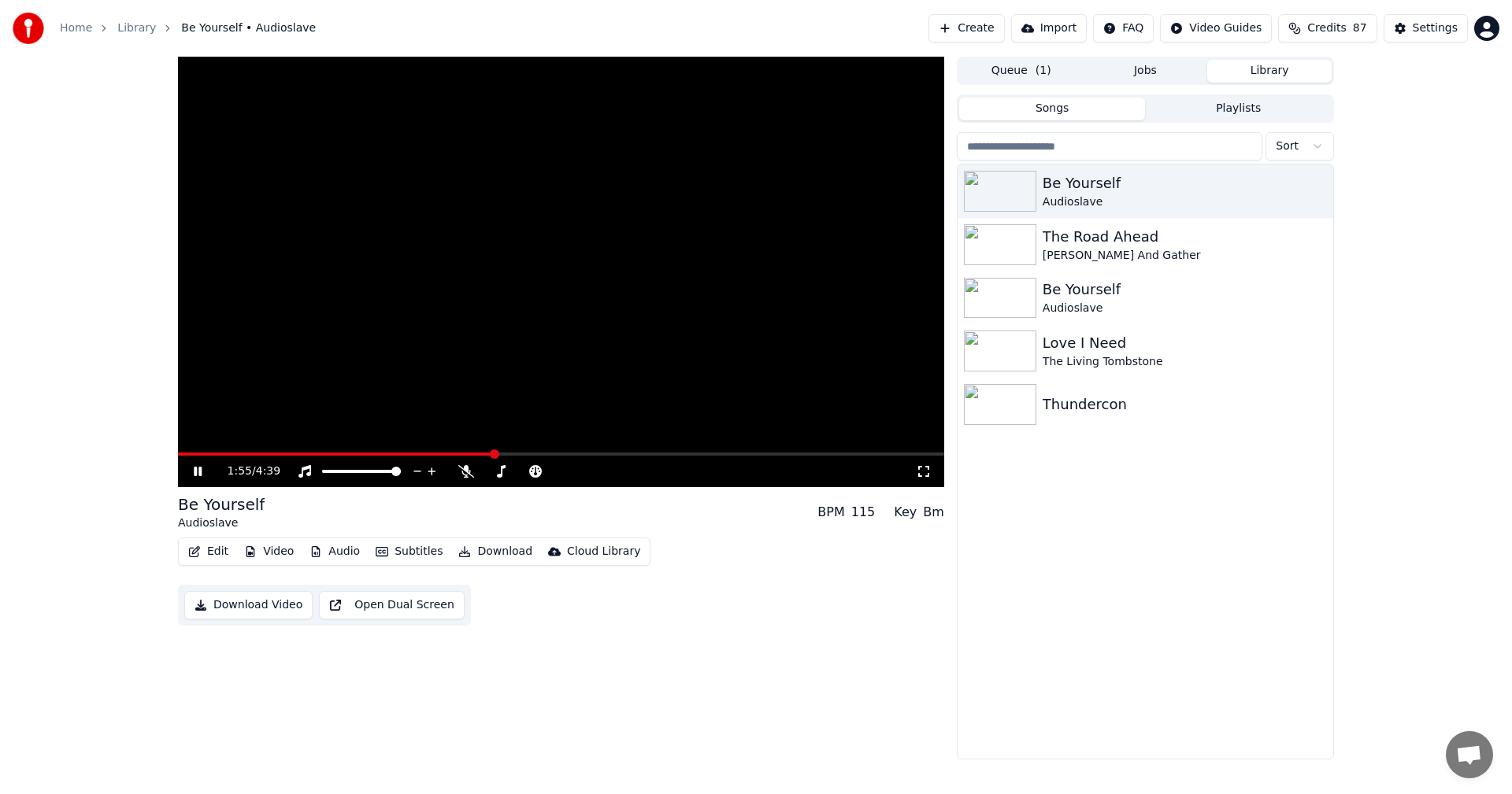
click at [493, 453] on span at bounding box center [561, 454] width 766 height 3
click at [465, 467] on icon at bounding box center [466, 471] width 16 height 12
click at [465, 467] on icon at bounding box center [466, 471] width 8 height 12
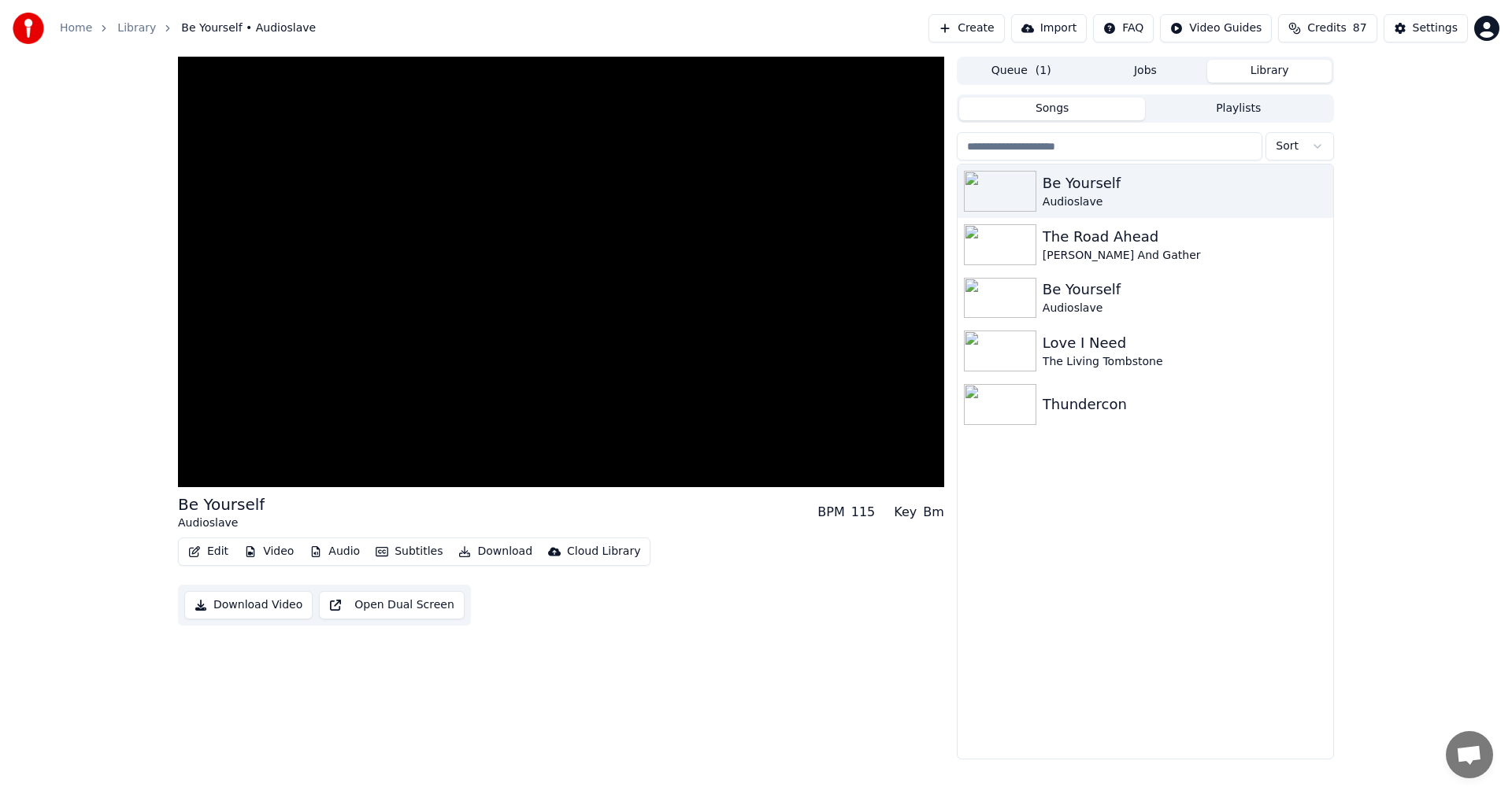
click at [197, 561] on button "Edit" at bounding box center [208, 551] width 52 height 22
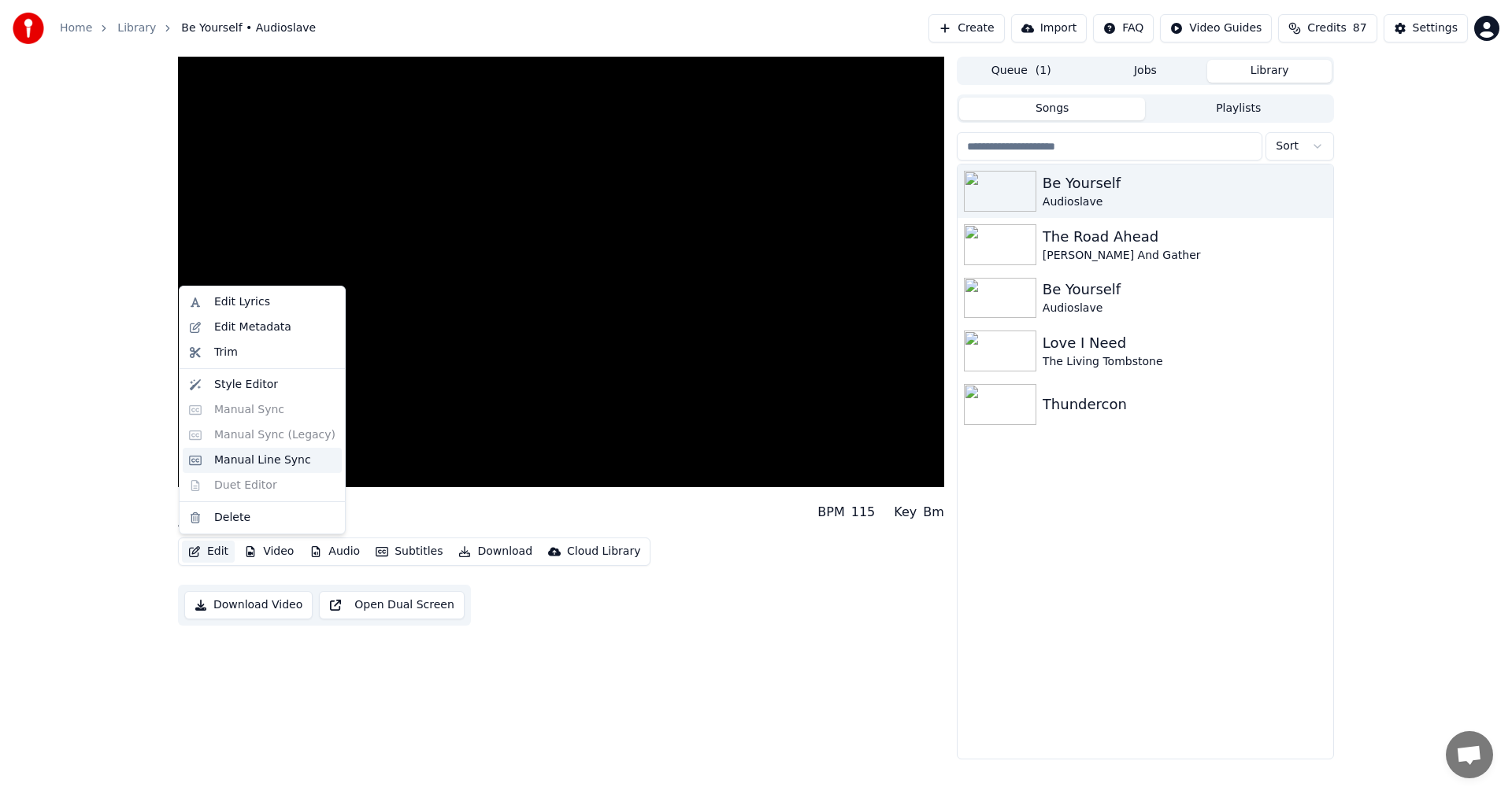
click at [252, 466] on div "Manual Line Sync" at bounding box center [262, 460] width 96 height 16
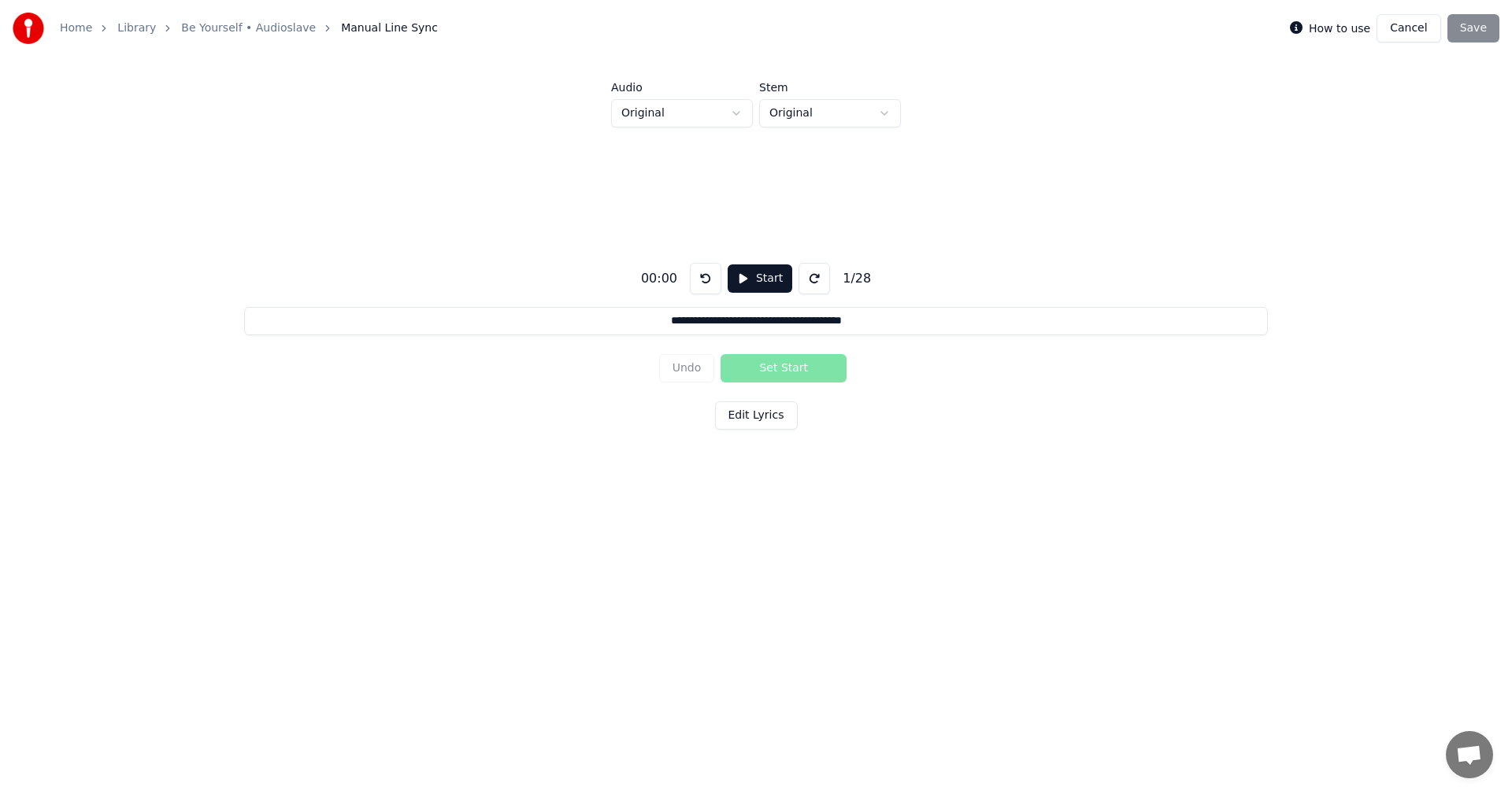
click at [756, 279] on button "Start" at bounding box center [760, 279] width 65 height 28
click at [808, 275] on button at bounding box center [818, 279] width 32 height 32
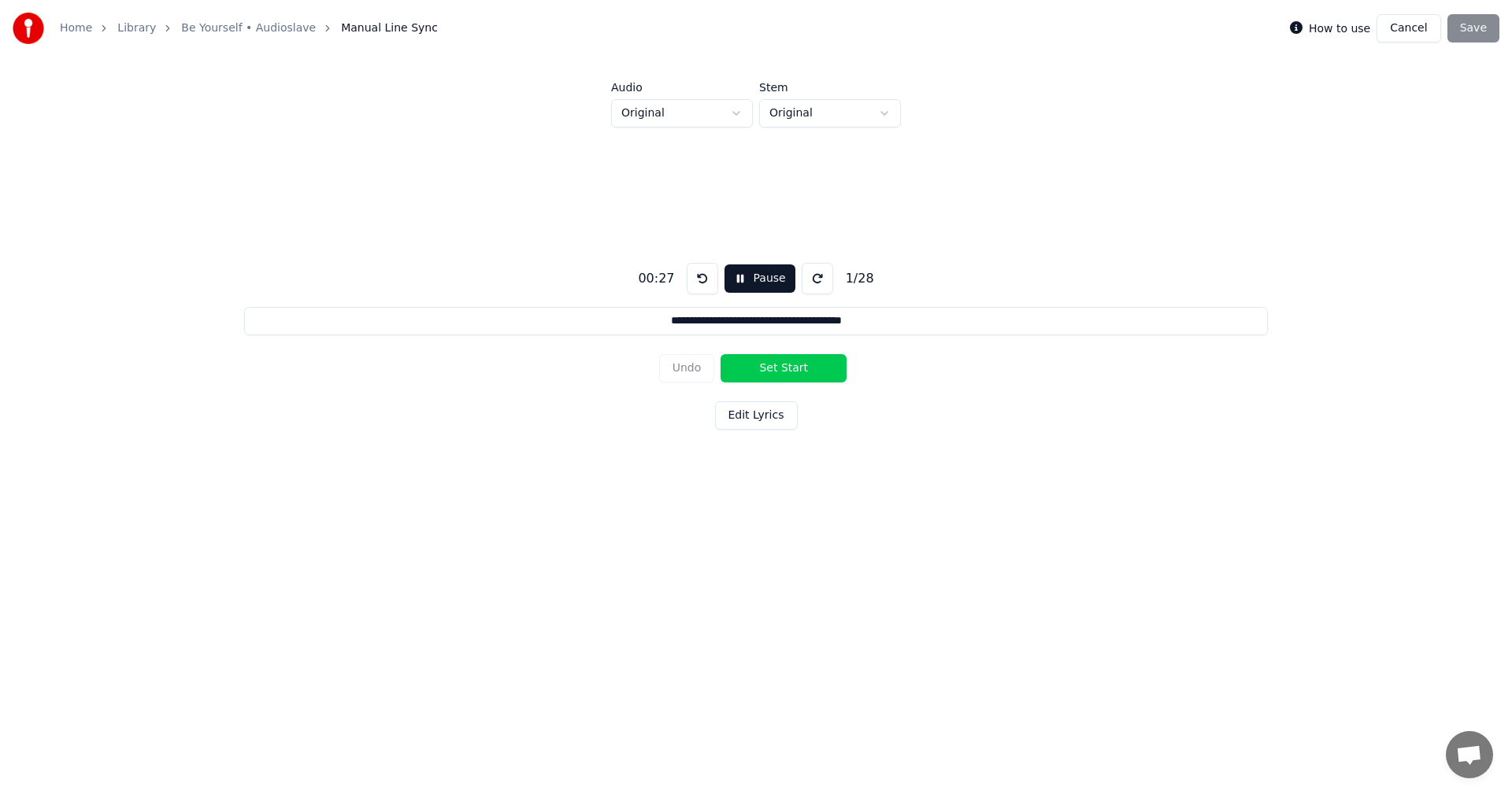
click at [808, 275] on button at bounding box center [818, 279] width 32 height 32
click at [695, 278] on button at bounding box center [702, 279] width 32 height 32
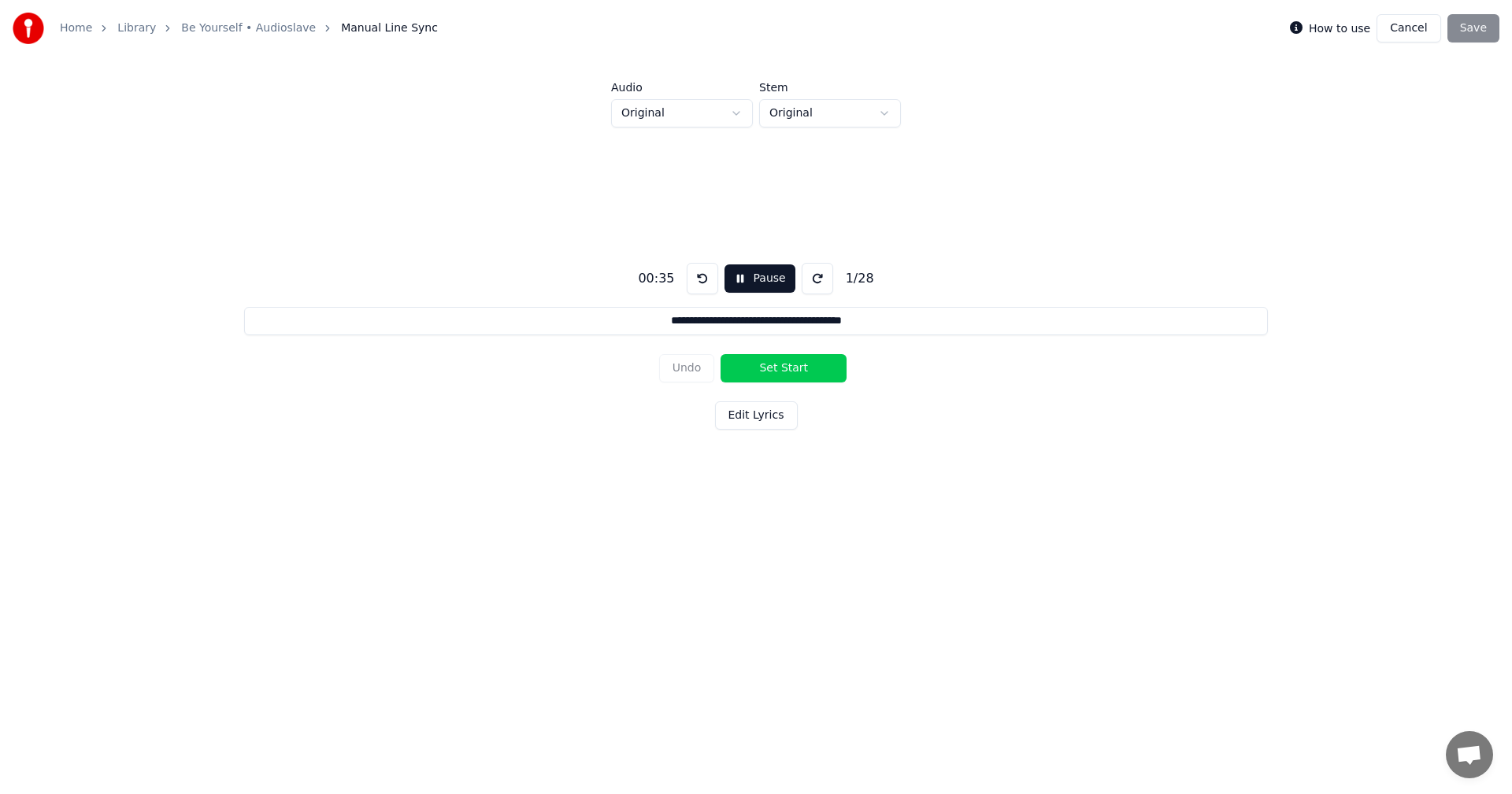
click at [695, 278] on button at bounding box center [702, 279] width 32 height 32
click at [787, 365] on button "Set Start" at bounding box center [783, 368] width 126 height 28
click at [701, 368] on button "Undo" at bounding box center [686, 368] width 56 height 28
click at [698, 272] on button at bounding box center [702, 279] width 32 height 32
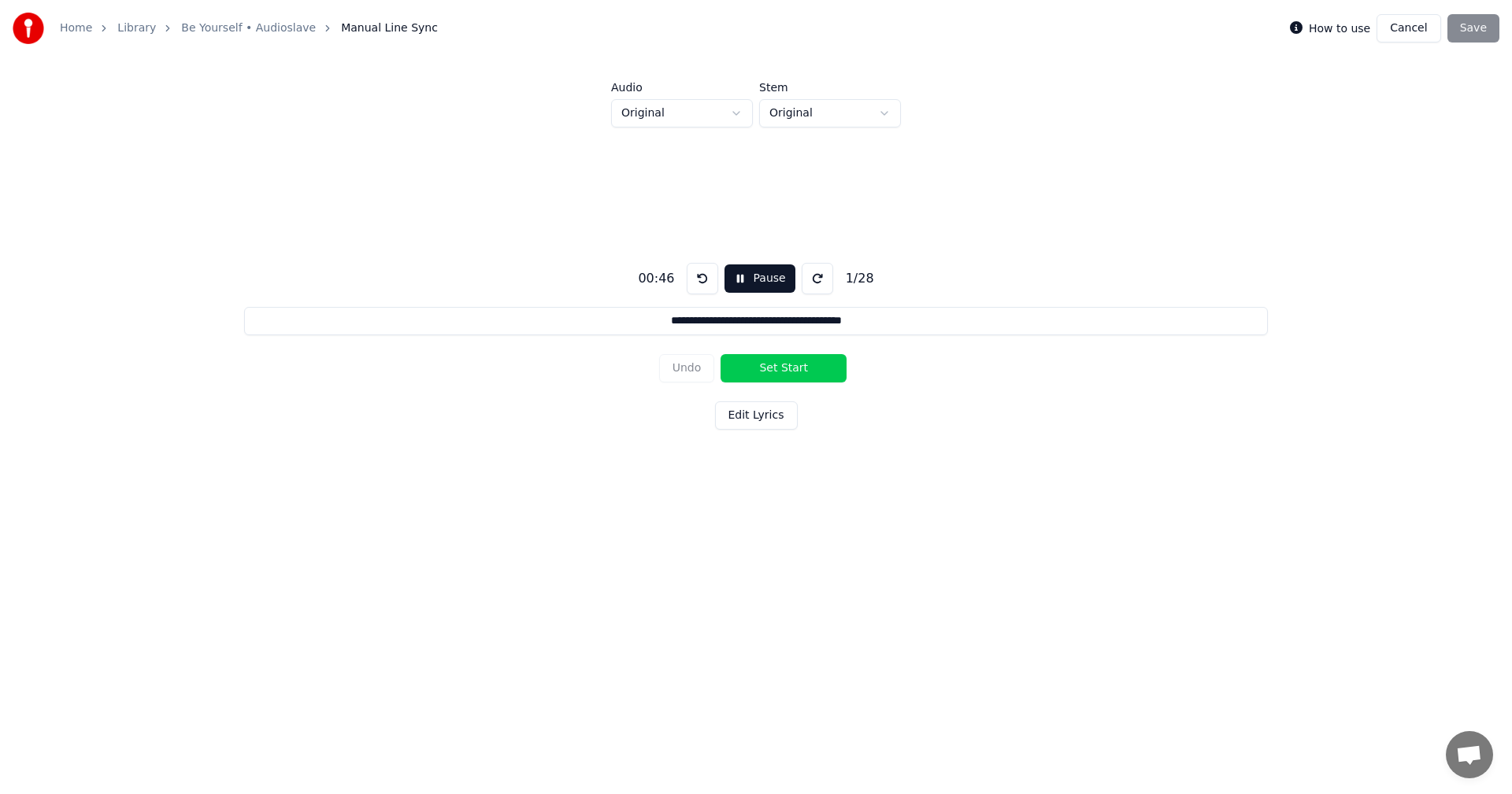
click at [698, 272] on button at bounding box center [702, 279] width 32 height 32
click at [694, 121] on html "**********" at bounding box center [756, 291] width 1512 height 583
click at [847, 107] on html "**********" at bounding box center [756, 291] width 1512 height 583
click at [738, 121] on html "**********" at bounding box center [756, 291] width 1512 height 583
click at [735, 118] on html "**********" at bounding box center [756, 291] width 1512 height 583
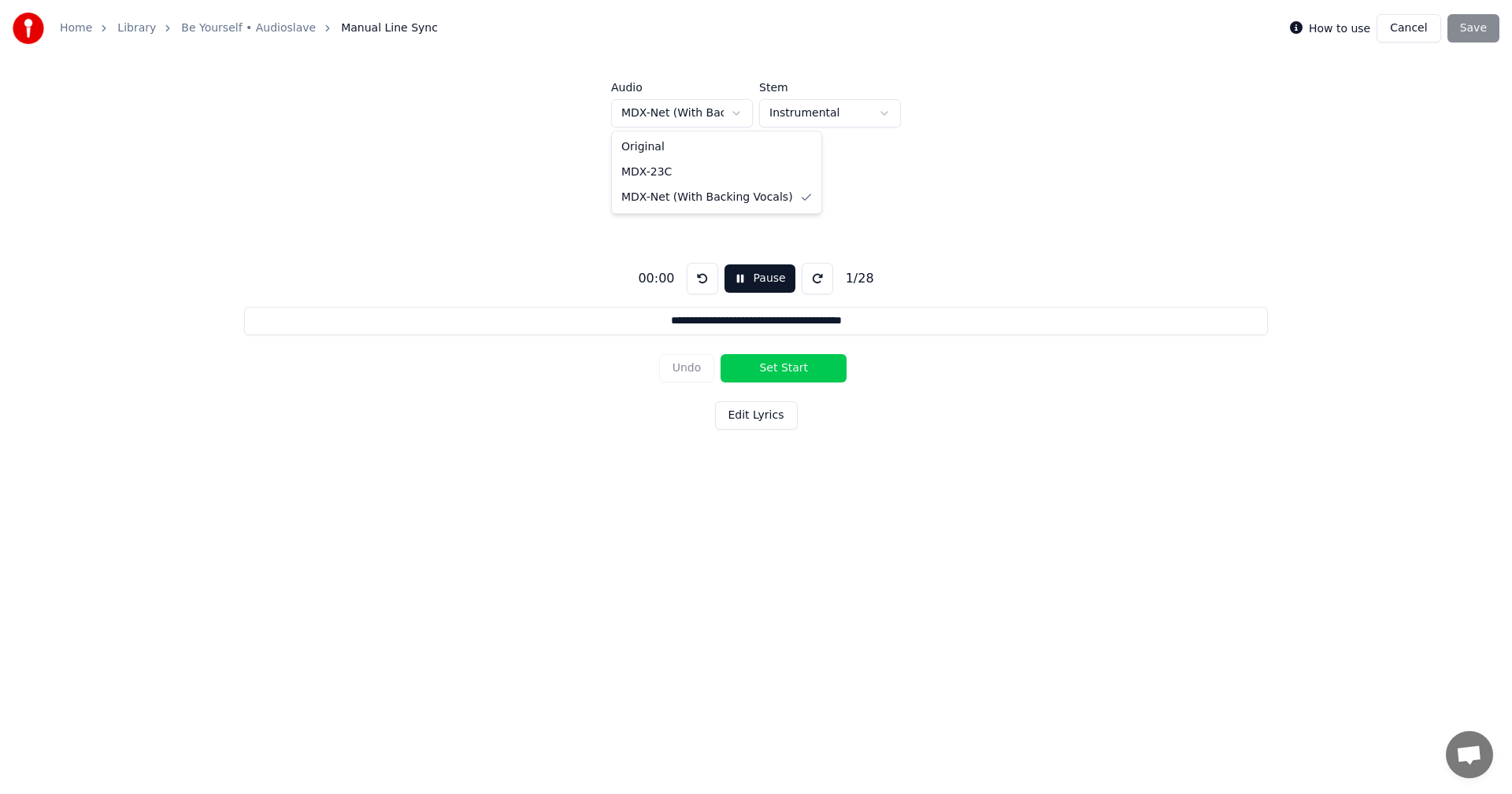
drag, startPoint x: 696, startPoint y: 199, endPoint x: 781, endPoint y: 150, distance: 98.1
click at [834, 111] on html "**********" at bounding box center [756, 291] width 1512 height 583
click at [226, 17] on html "**********" at bounding box center [756, 291] width 1512 height 583
click at [224, 25] on link "Be Yourself • Audioslave" at bounding box center [249, 28] width 135 height 16
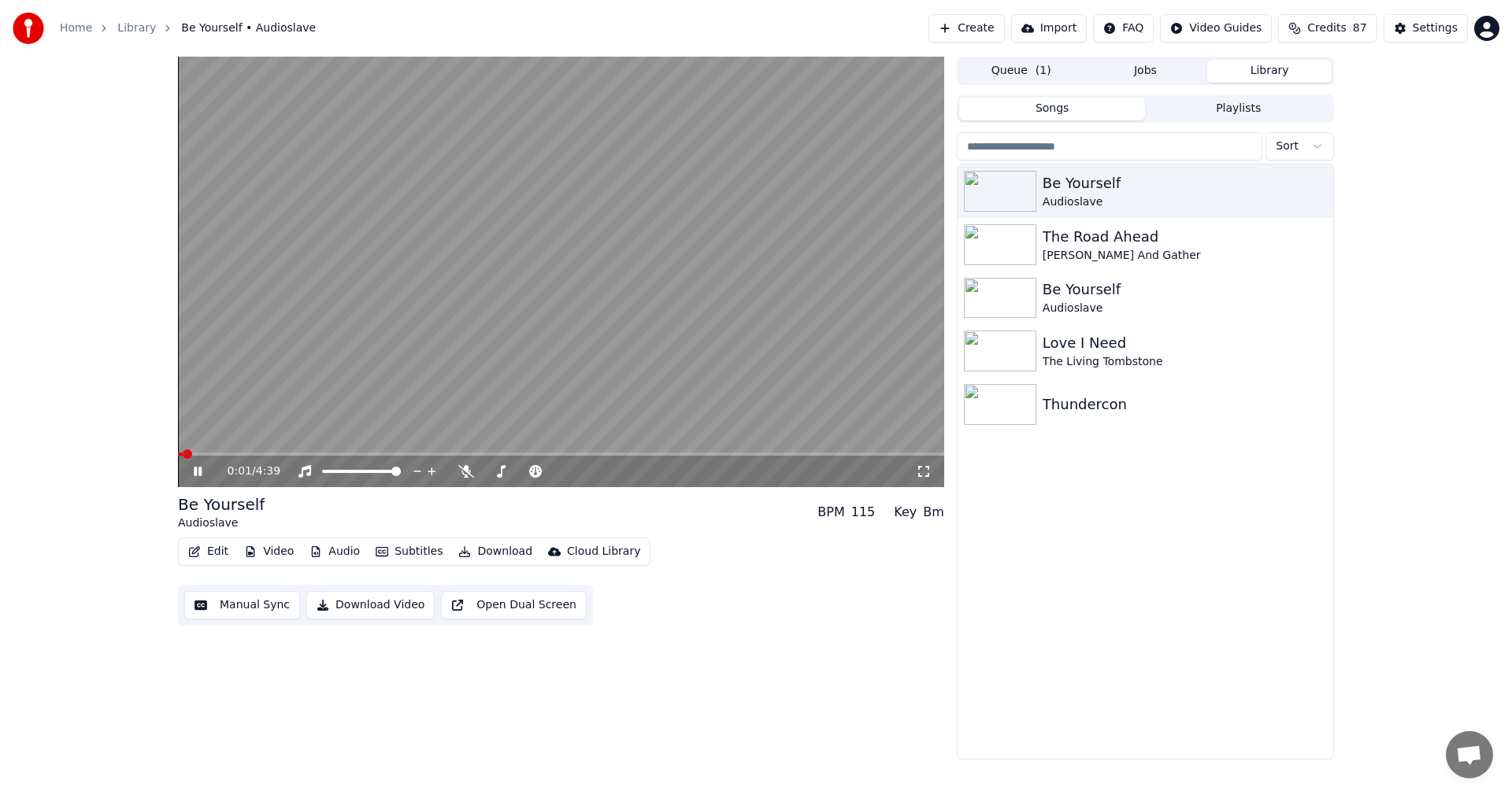
click at [543, 292] on video at bounding box center [561, 272] width 766 height 431
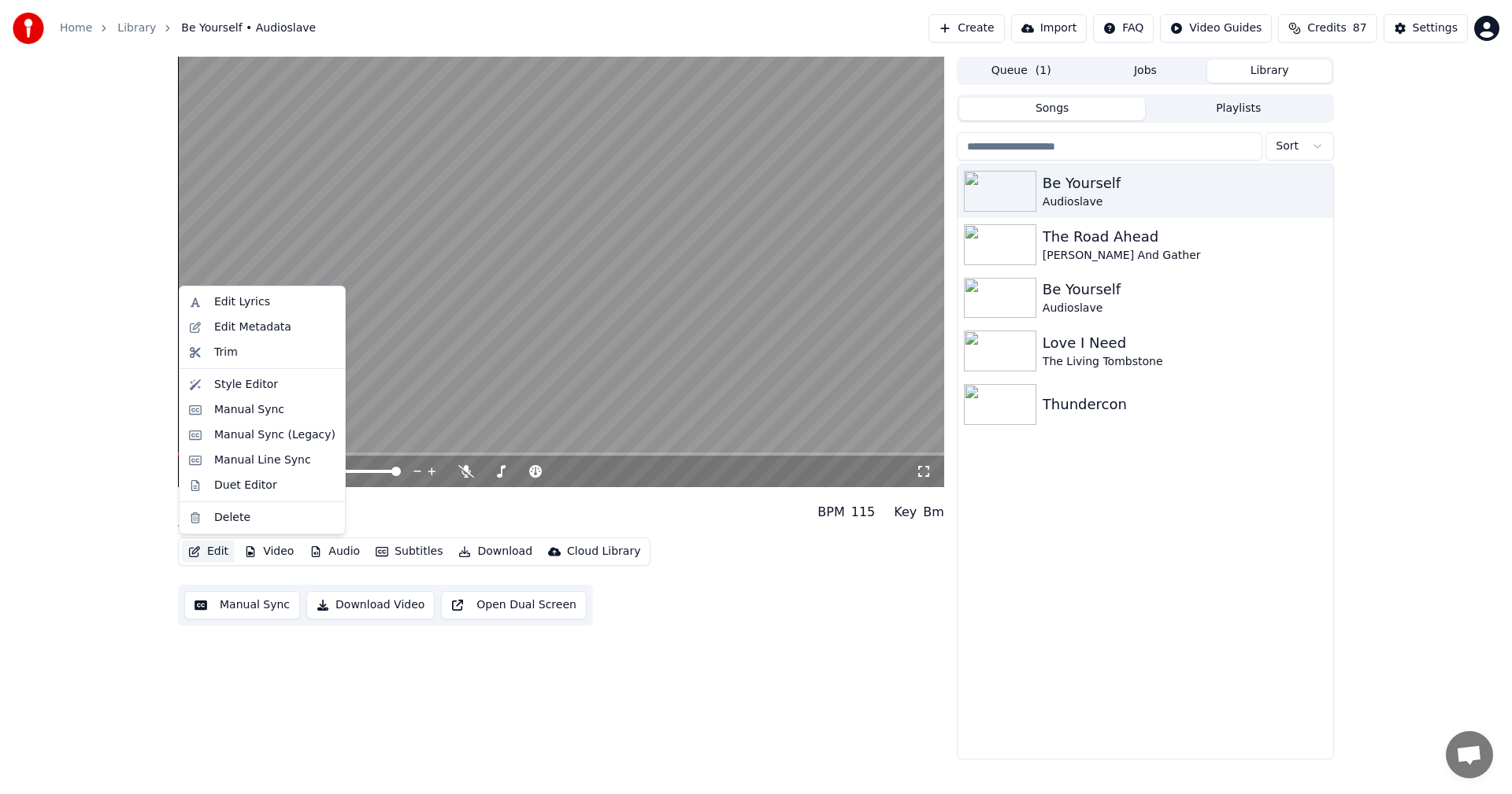
click at [204, 546] on button "Edit" at bounding box center [208, 551] width 52 height 22
click at [203, 353] on div "Trim" at bounding box center [262, 353] width 159 height 25
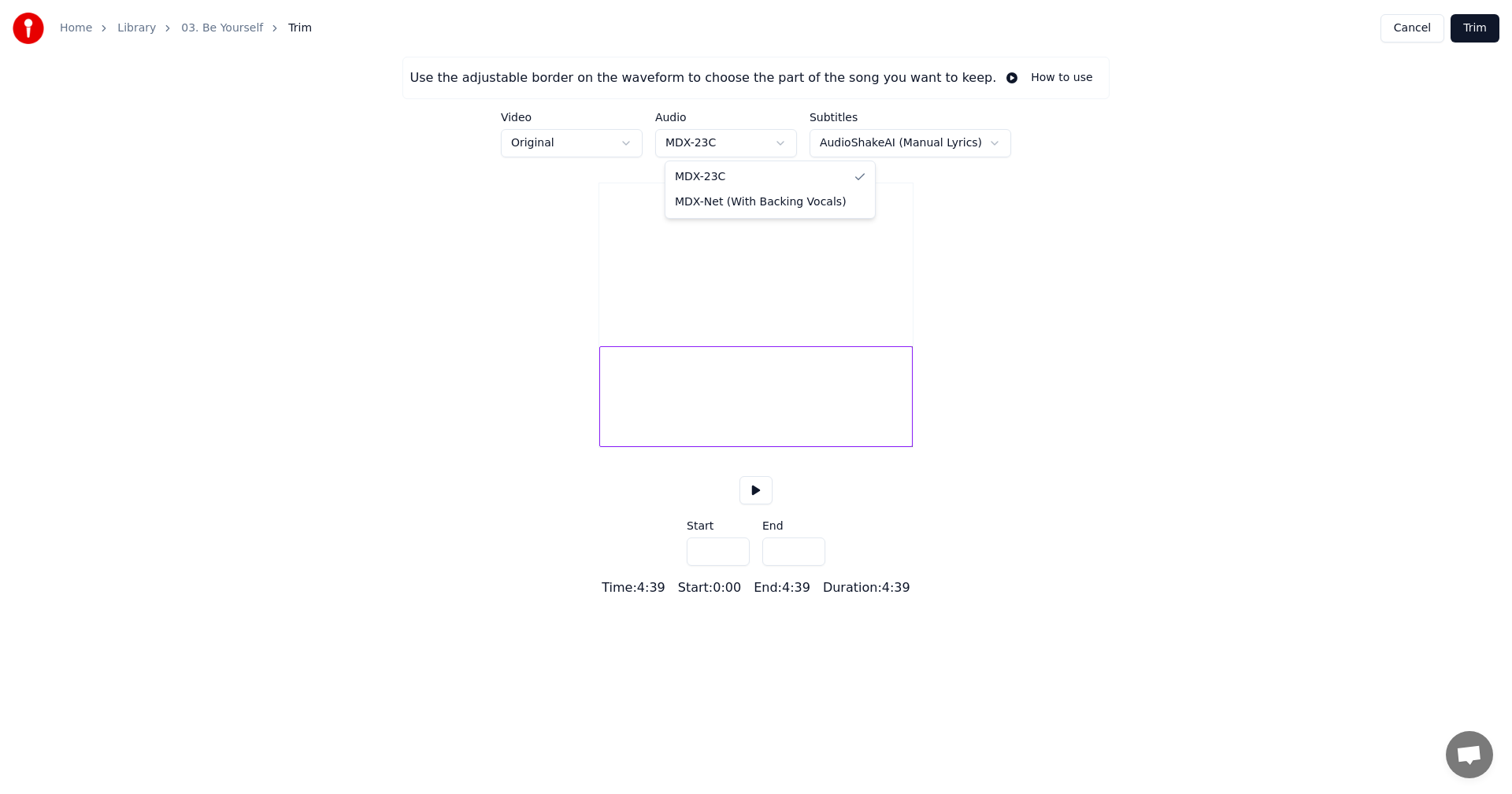
click at [757, 131] on html "Home Library 03. Be Yourself Trim Cancel Trim Use the adjustable border on the …" at bounding box center [756, 298] width 1512 height 598
click at [905, 141] on html "Home Library 03. Be Yourself Trim Cancel Trim Use the adjustable border on the …" at bounding box center [756, 298] width 1512 height 598
click at [554, 142] on html "Home Library 03. Be Yourself Trim Cancel Trim Use the adjustable border on the …" at bounding box center [756, 298] width 1512 height 598
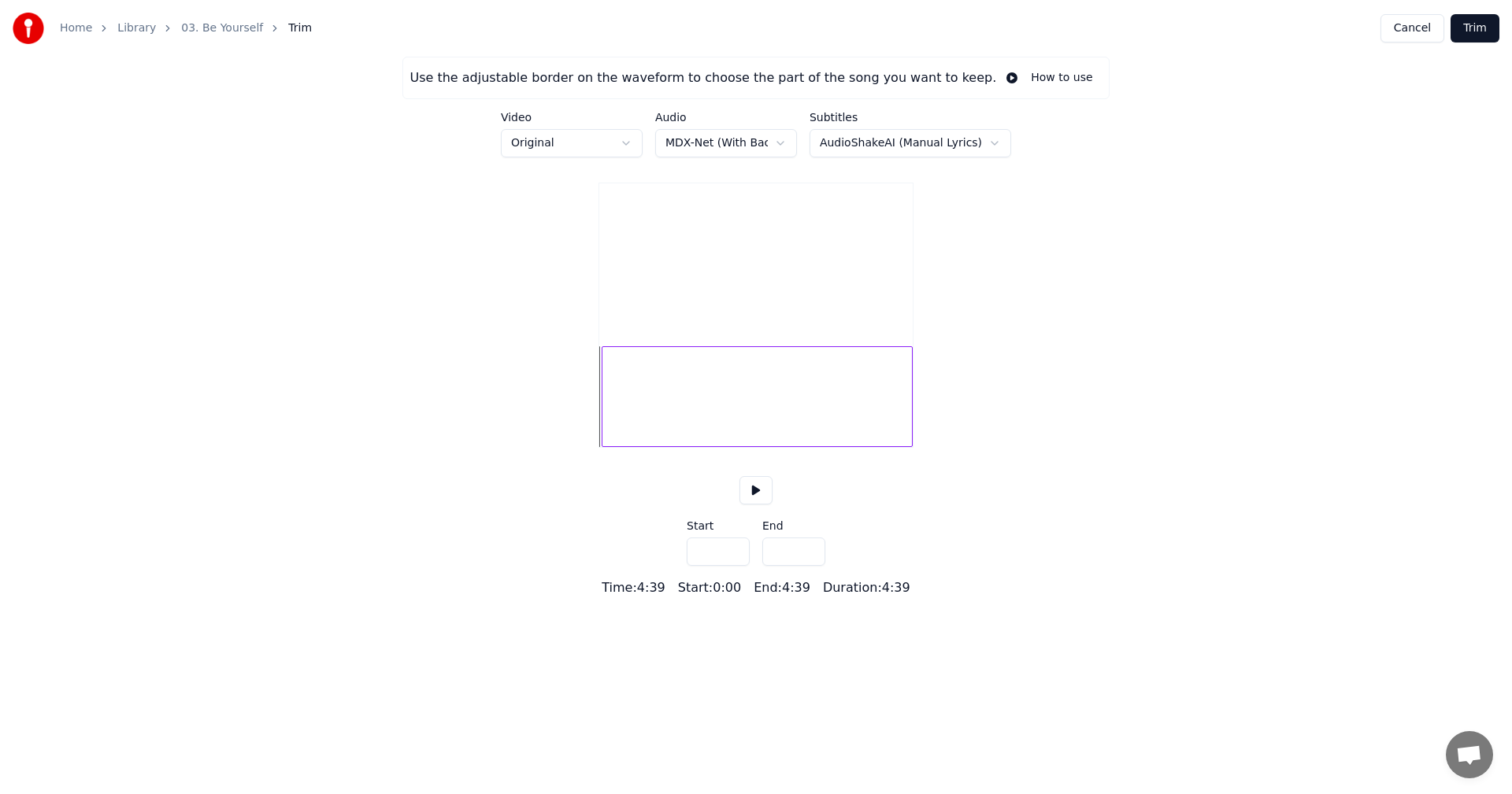
click at [603, 392] on div at bounding box center [605, 396] width 5 height 99
click at [600, 395] on div at bounding box center [602, 396] width 5 height 99
click at [602, 395] on div at bounding box center [604, 396] width 5 height 99
click at [750, 505] on button at bounding box center [756, 491] width 33 height 28
click at [606, 424] on div at bounding box center [759, 397] width 306 height 101
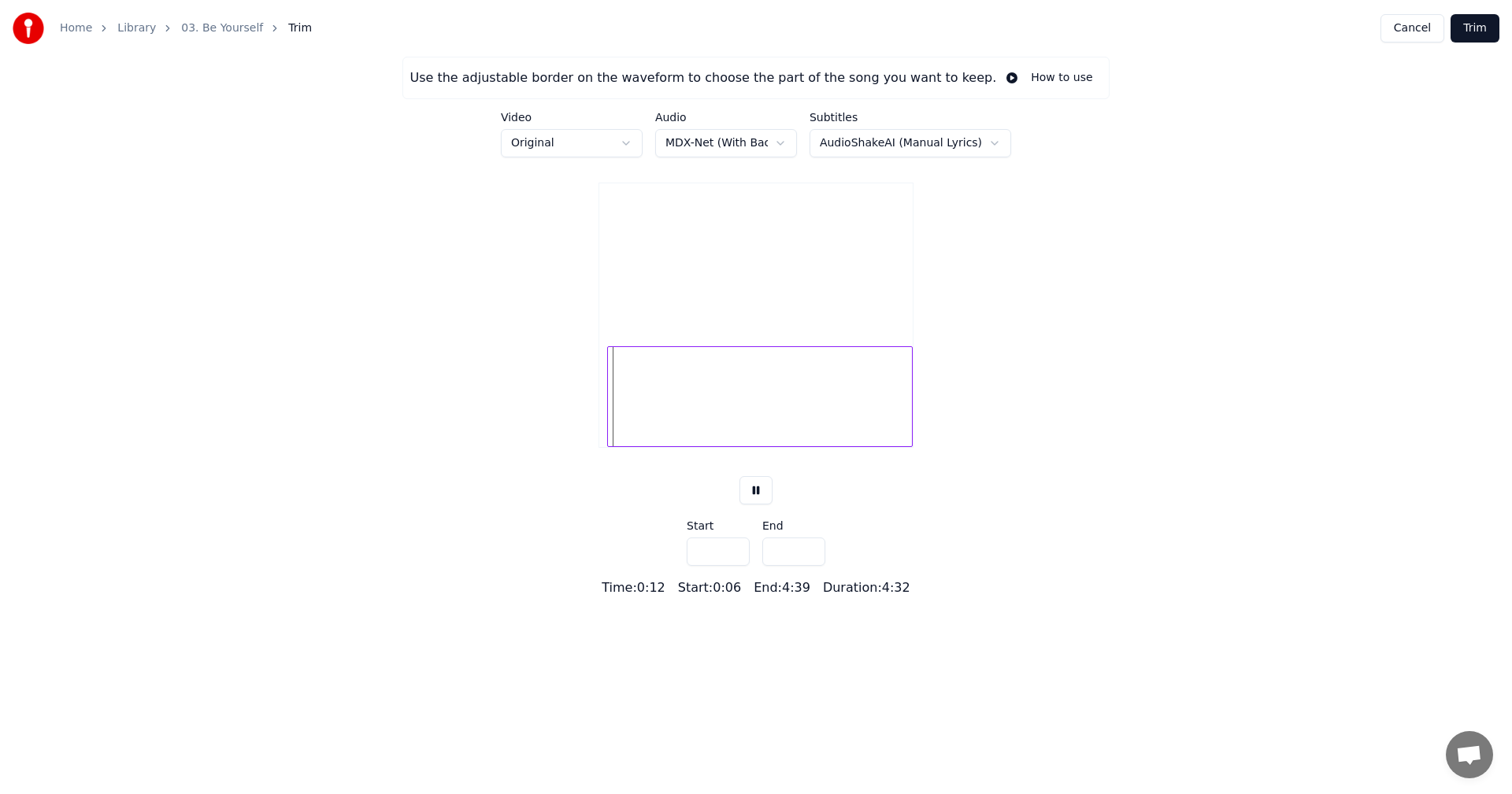
click at [610, 423] on div at bounding box center [610, 396] width 5 height 99
click at [605, 424] on div at bounding box center [605, 396] width 5 height 99
click at [606, 426] on div at bounding box center [607, 396] width 5 height 99
click at [605, 427] on div at bounding box center [605, 396] width 5 height 99
click at [723, 270] on video at bounding box center [755, 262] width 314 height 156
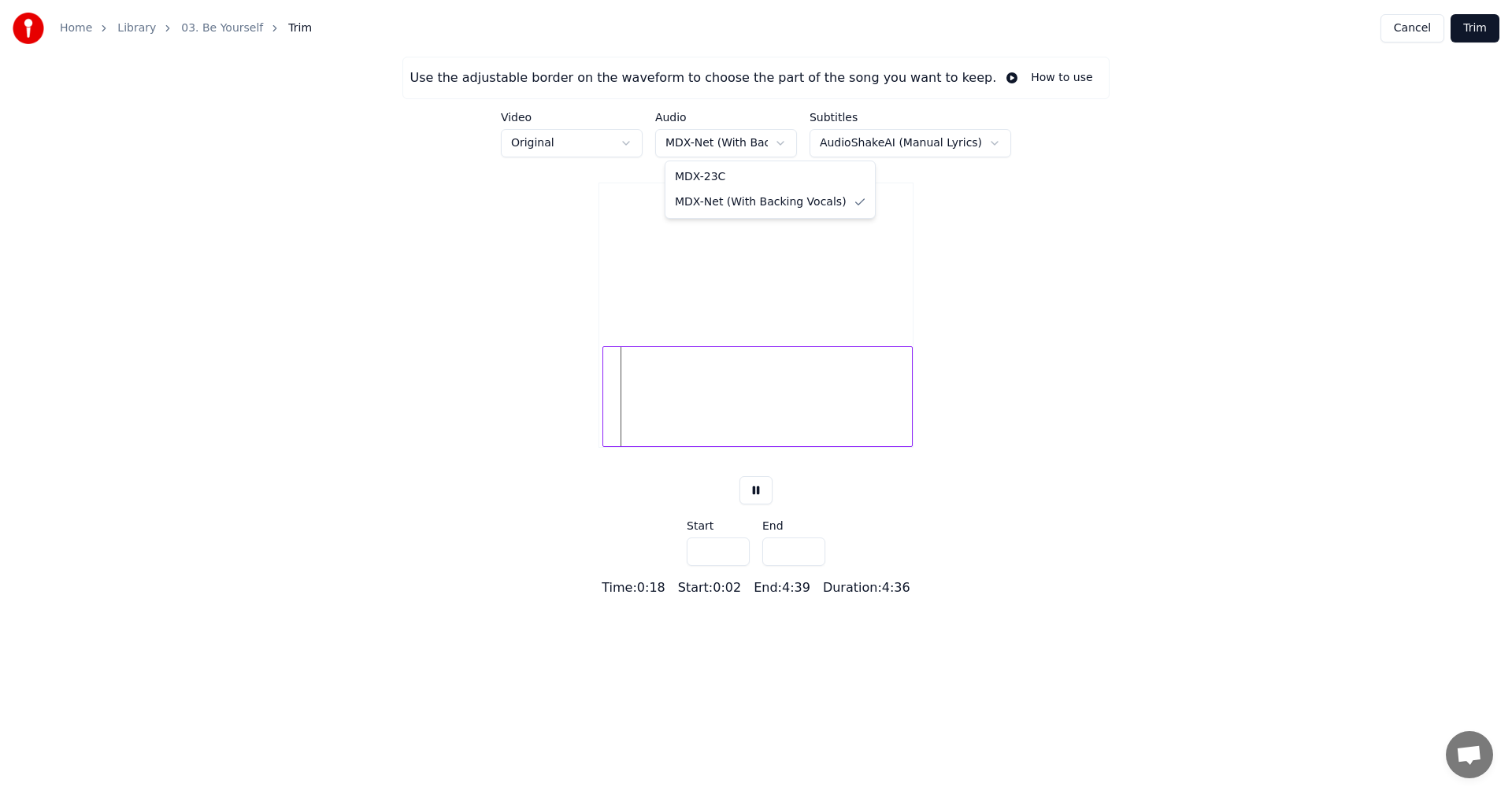
click at [720, 135] on html "Home Library 03. Be Yourself Trim Cancel Trim Use the adjustable border on the …" at bounding box center [756, 298] width 1512 height 598
click at [582, 425] on div "Use the adjustable border on the waveform to choose the part of the song you wa…" at bounding box center [756, 327] width 1512 height 540
click at [626, 441] on div at bounding box center [626, 396] width 5 height 99
click at [612, 437] on div at bounding box center [615, 396] width 5 height 99
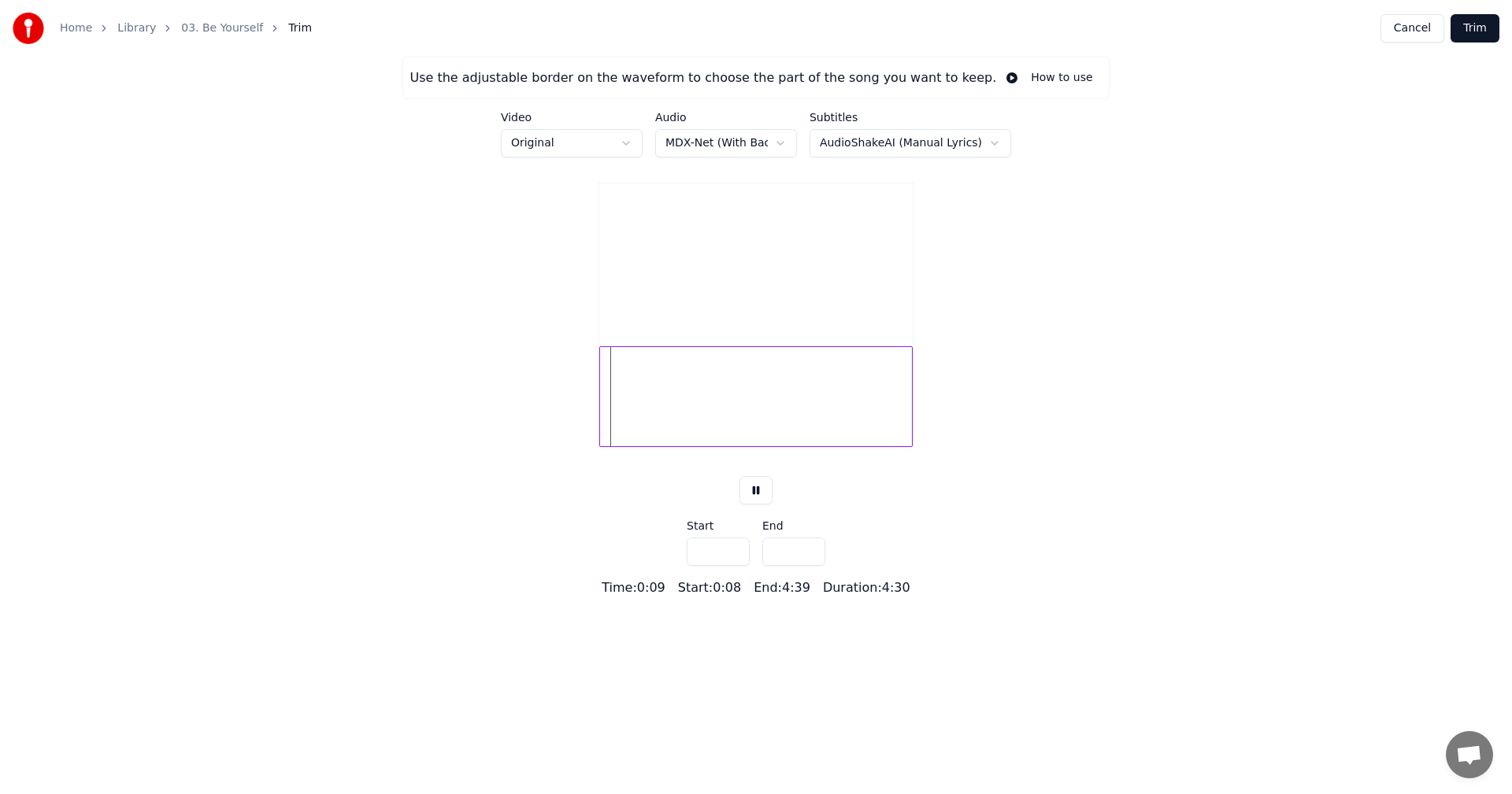
click at [560, 434] on div "Use the adjustable border on the waveform to choose the part of the song you wa…" at bounding box center [756, 327] width 1512 height 540
click at [617, 441] on div at bounding box center [618, 396] width 5 height 99
click at [626, 446] on div at bounding box center [625, 396] width 5 height 99
click at [549, 433] on div "Use the adjustable border on the waveform to choose the part of the song you wa…" at bounding box center [756, 327] width 1512 height 540
type input "***"
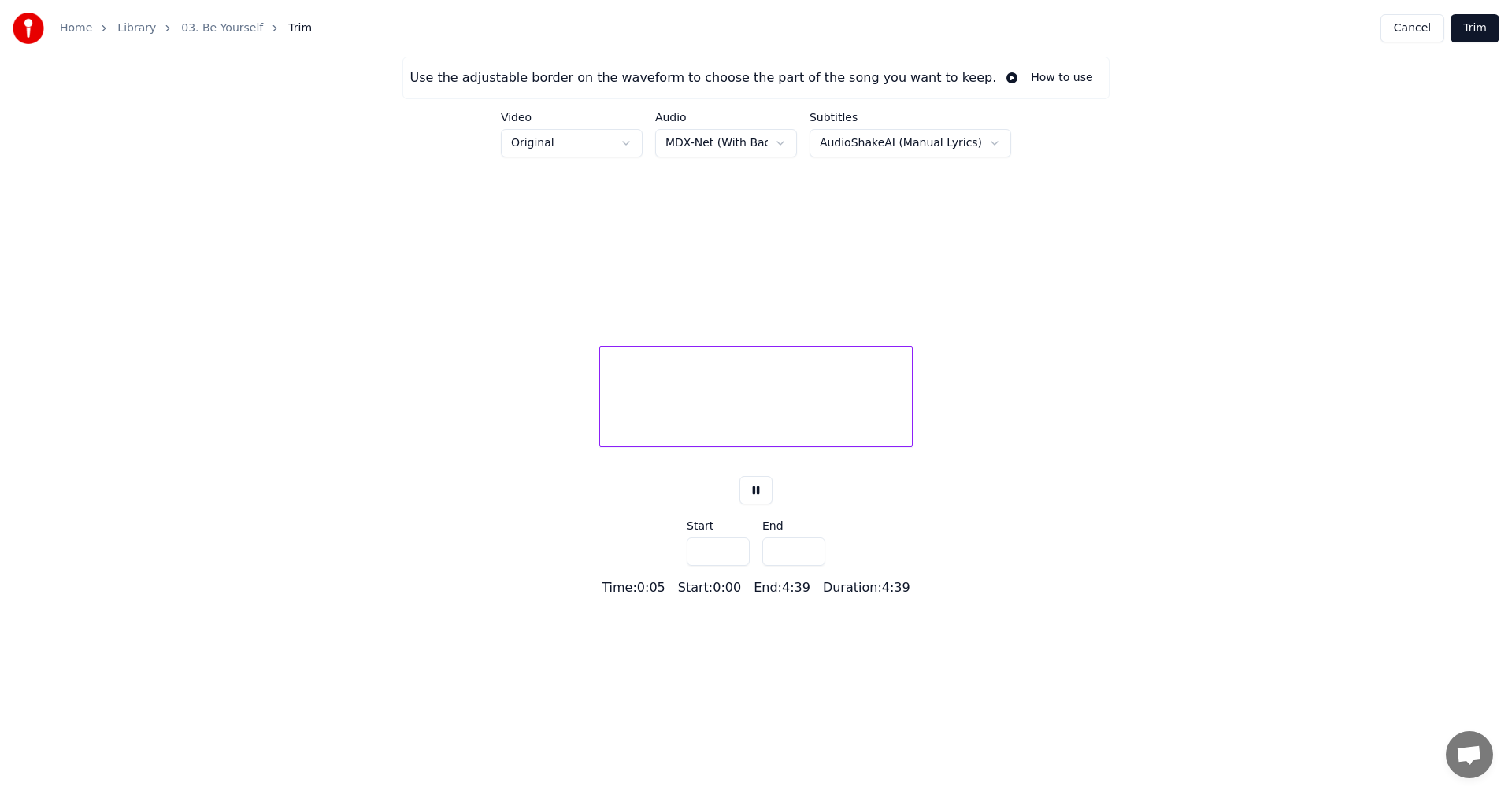
click at [1411, 27] on button "Cancel" at bounding box center [1411, 28] width 64 height 28
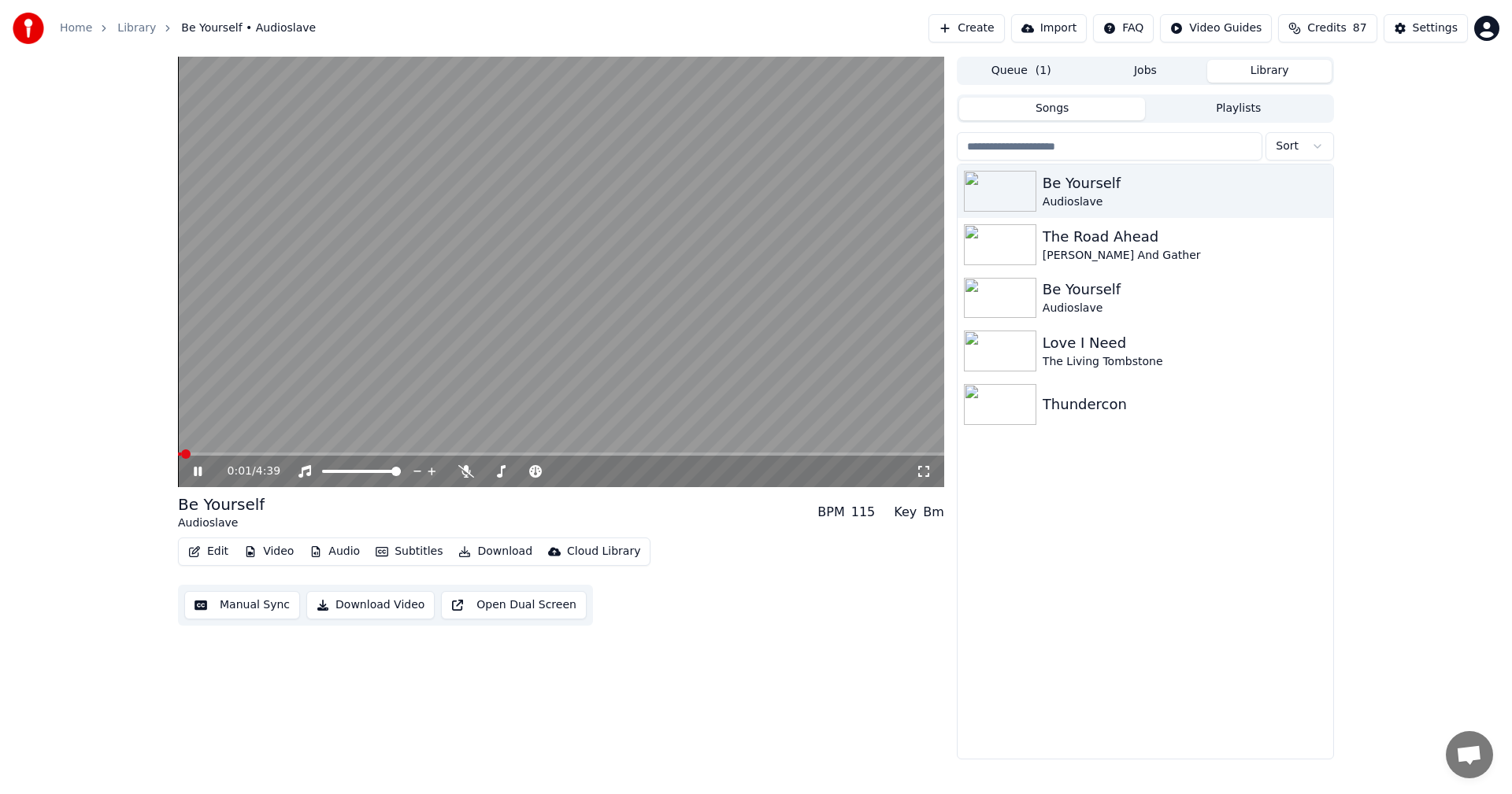
click at [199, 467] on icon at bounding box center [209, 471] width 37 height 12
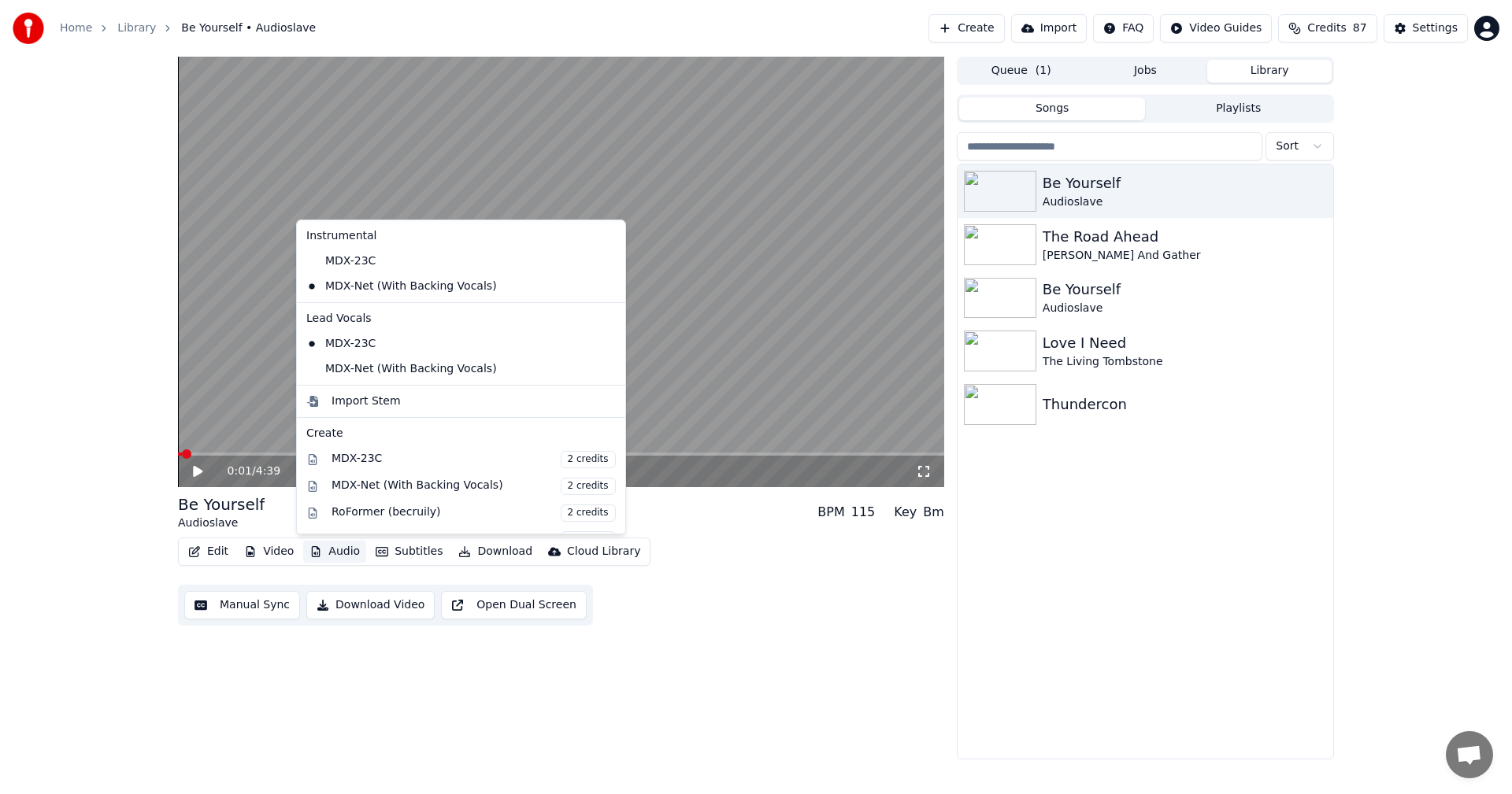
click at [340, 545] on button "Audio" at bounding box center [334, 551] width 63 height 22
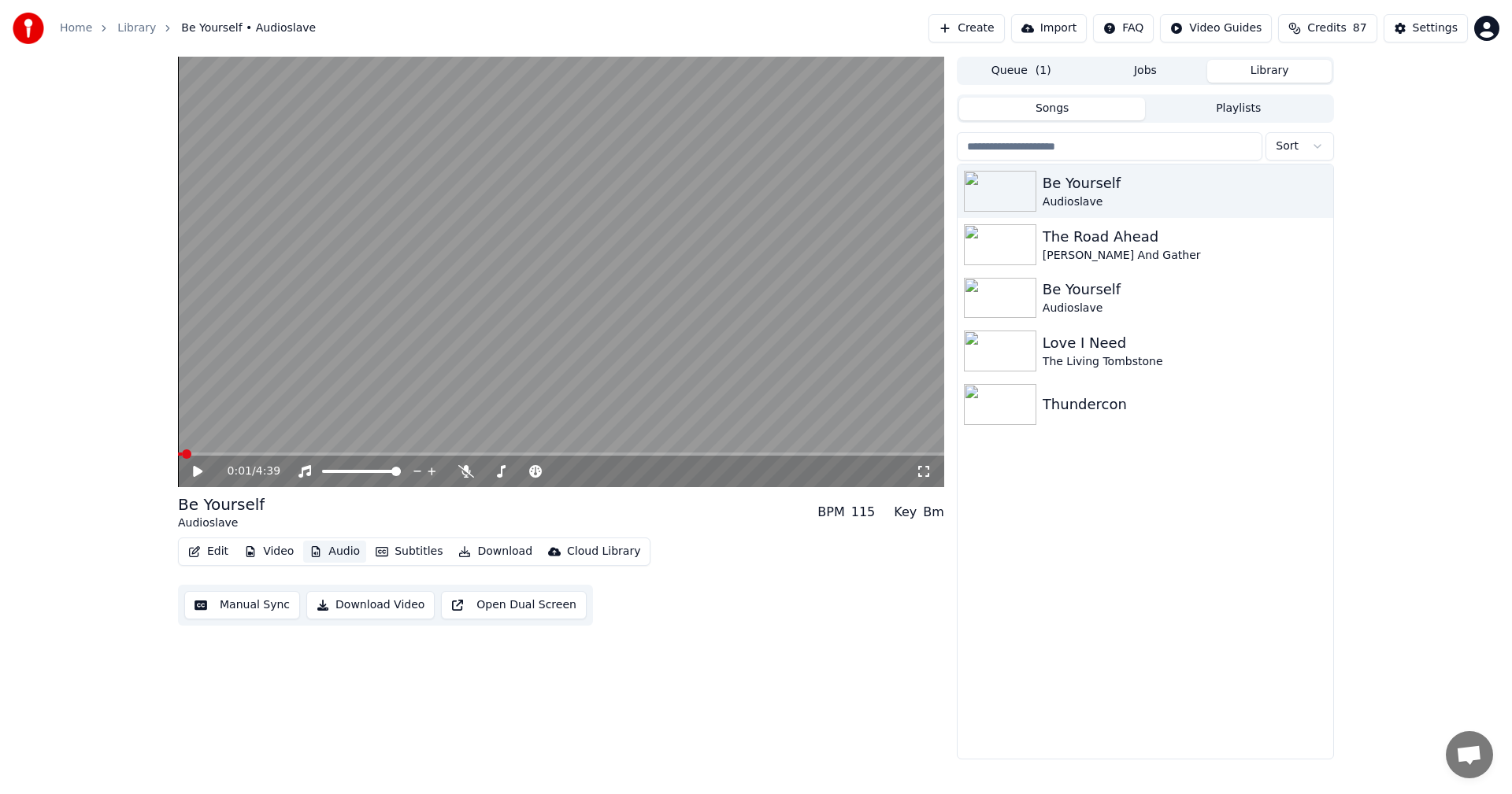
click at [343, 555] on button "Audio" at bounding box center [334, 551] width 63 height 22
click at [420, 549] on button "Subtitles" at bounding box center [409, 551] width 80 height 22
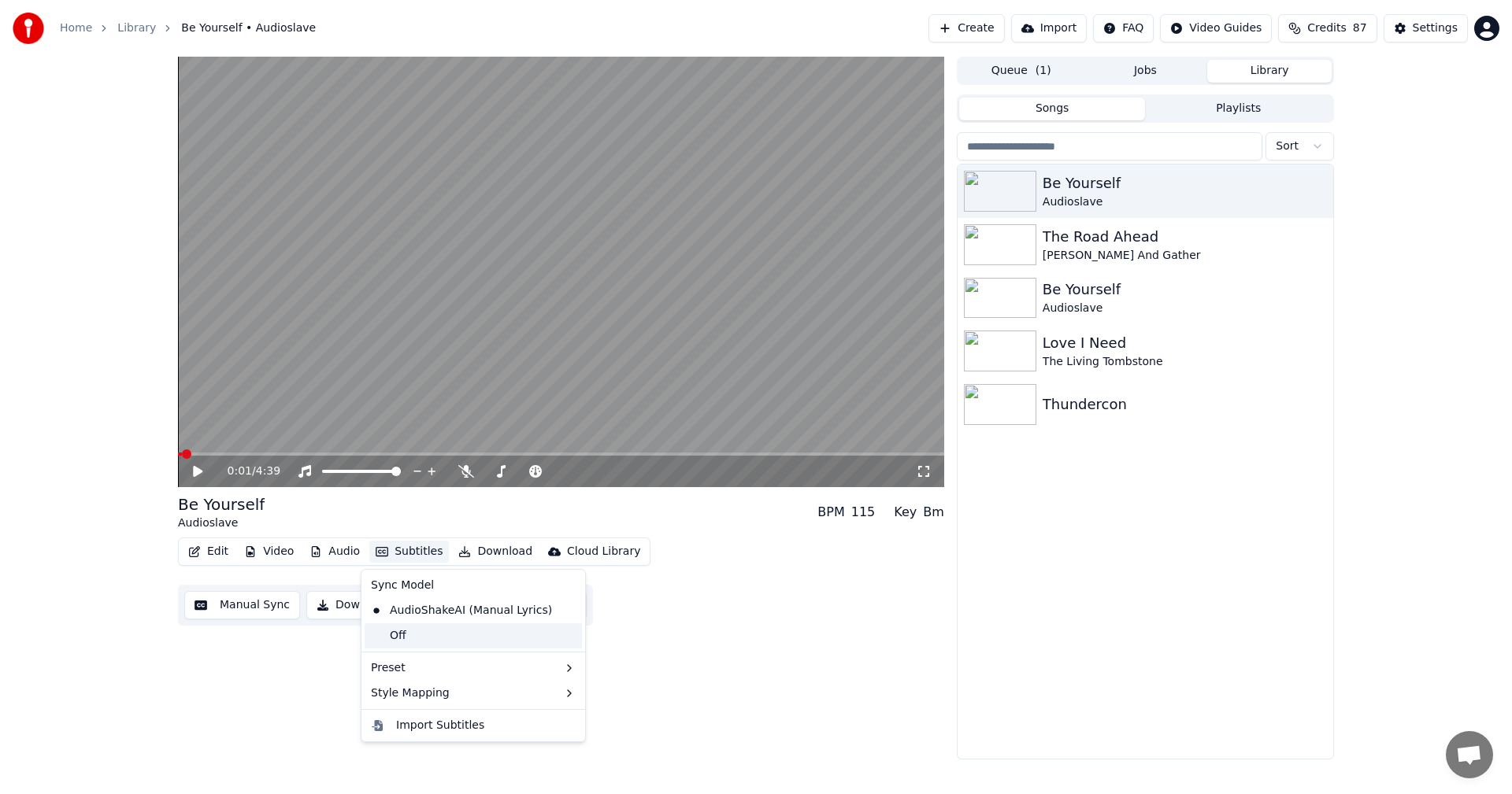
click at [415, 637] on div "Off" at bounding box center [472, 636] width 217 height 25
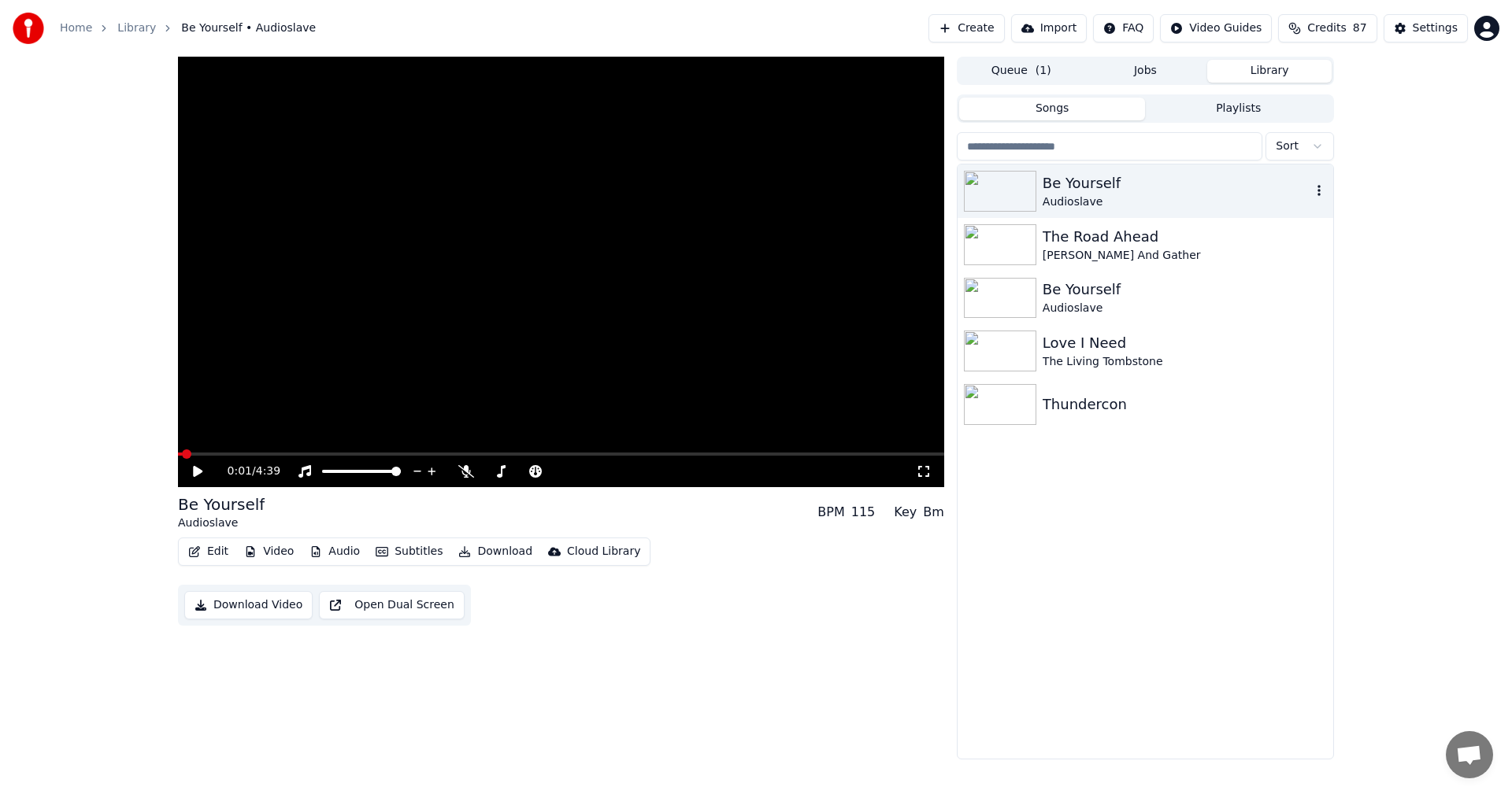
click at [1322, 192] on icon "button" at bounding box center [1318, 190] width 16 height 12
click at [1307, 324] on div "Delete" at bounding box center [1322, 321] width 121 height 25
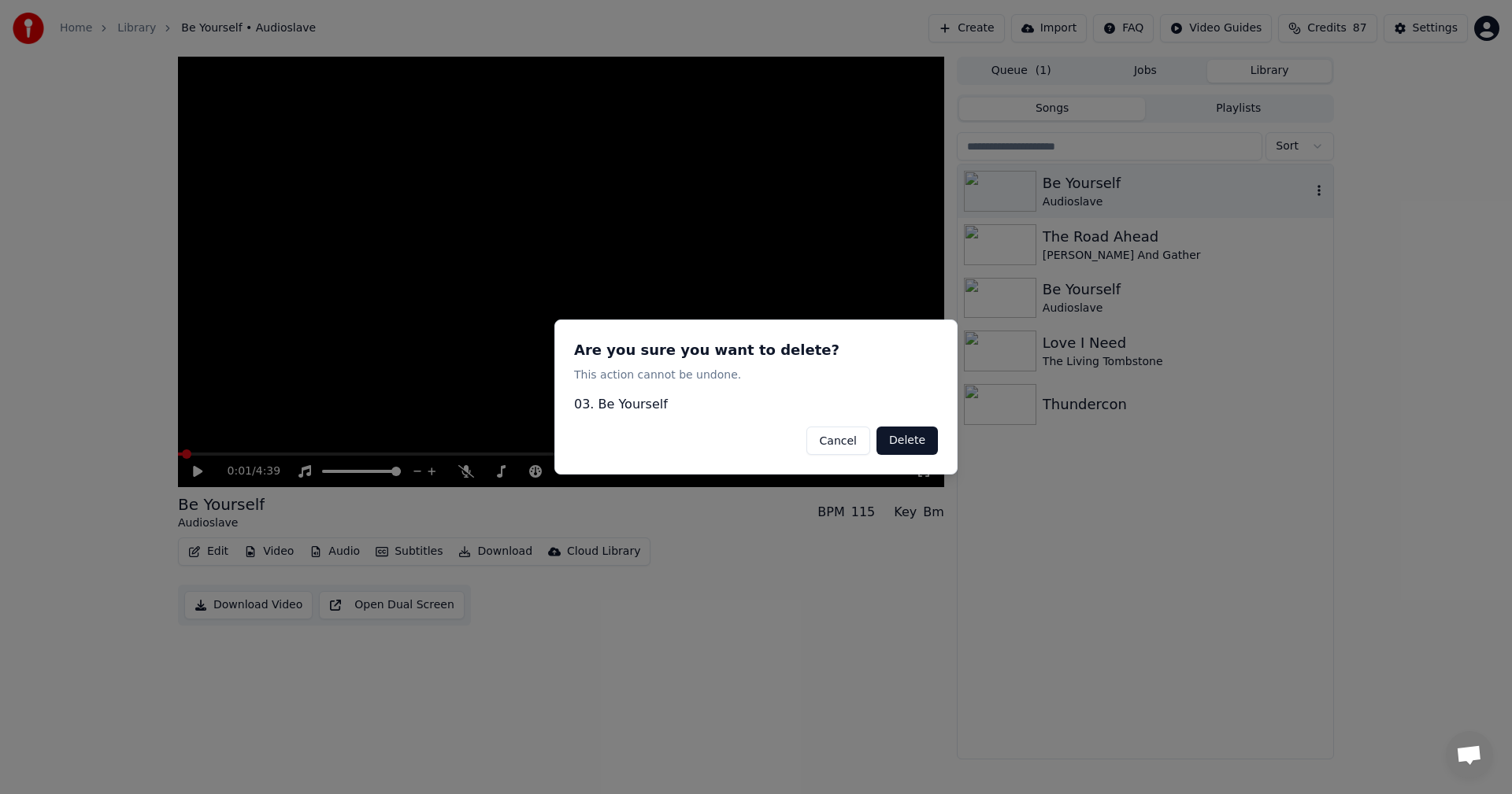
click at [906, 439] on button "Delete" at bounding box center [907, 441] width 62 height 28
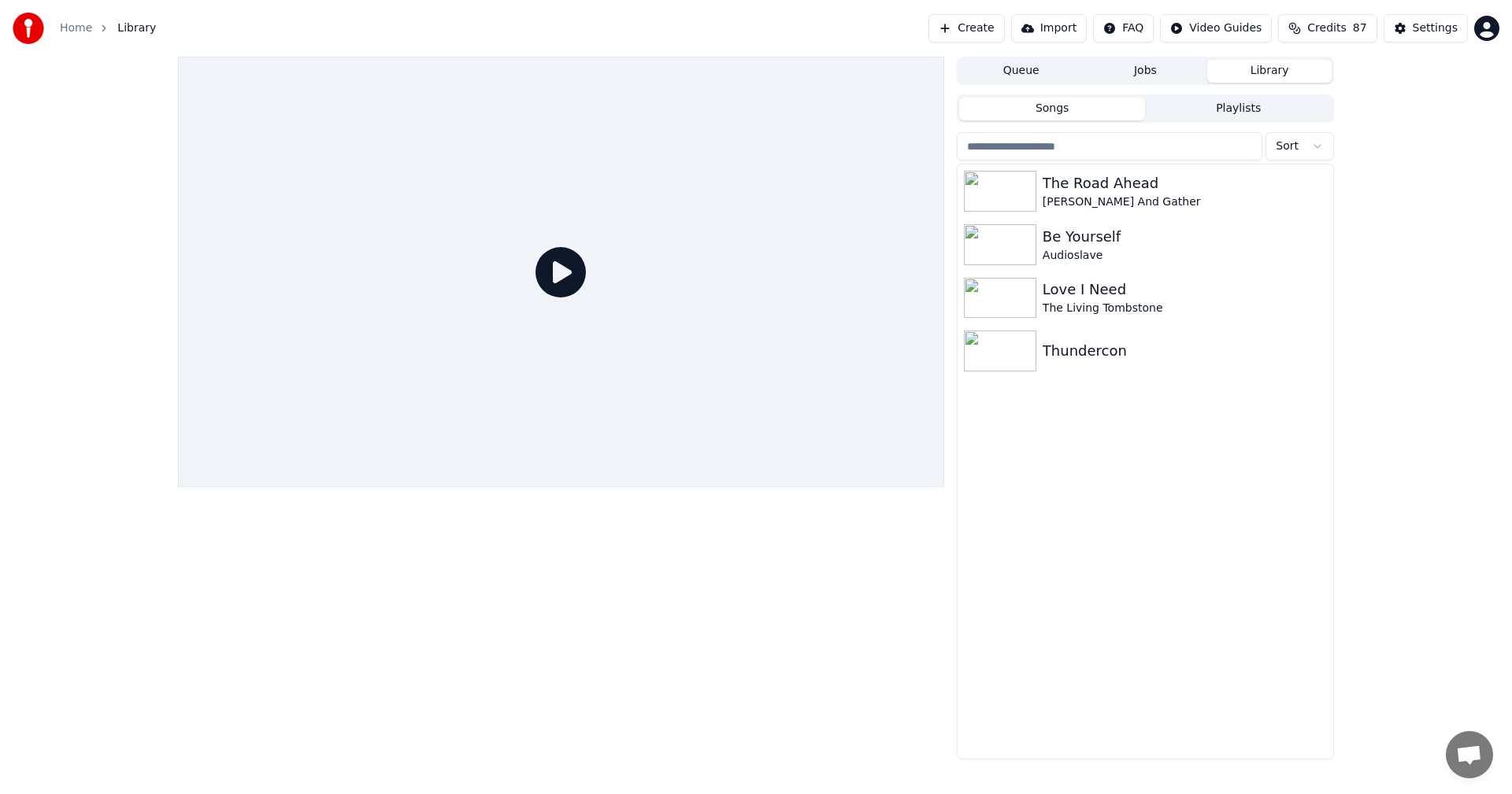
click at [82, 33] on link "Home" at bounding box center [76, 28] width 32 height 16
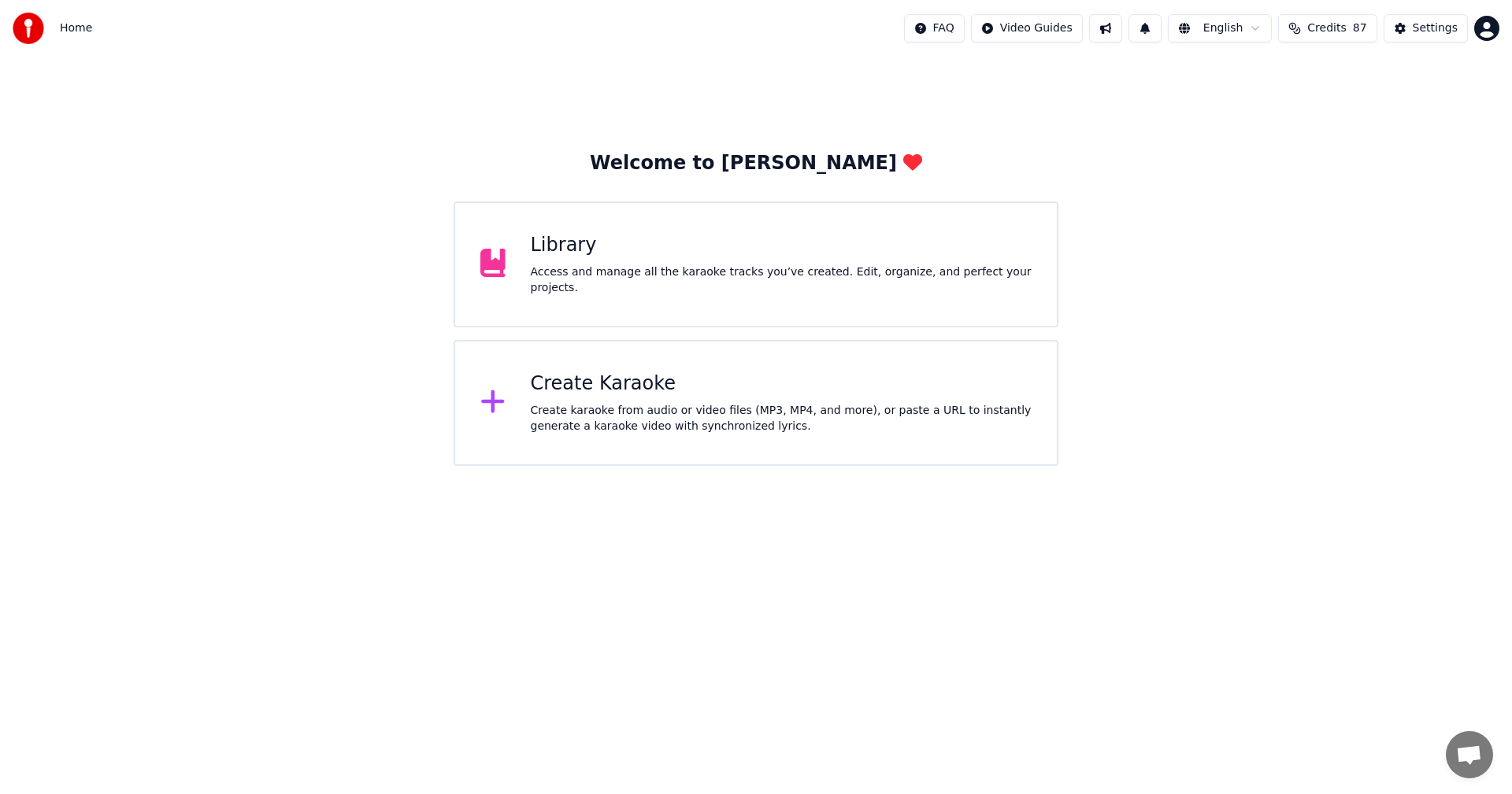
click at [613, 382] on div "Create Karaoke" at bounding box center [781, 384] width 502 height 25
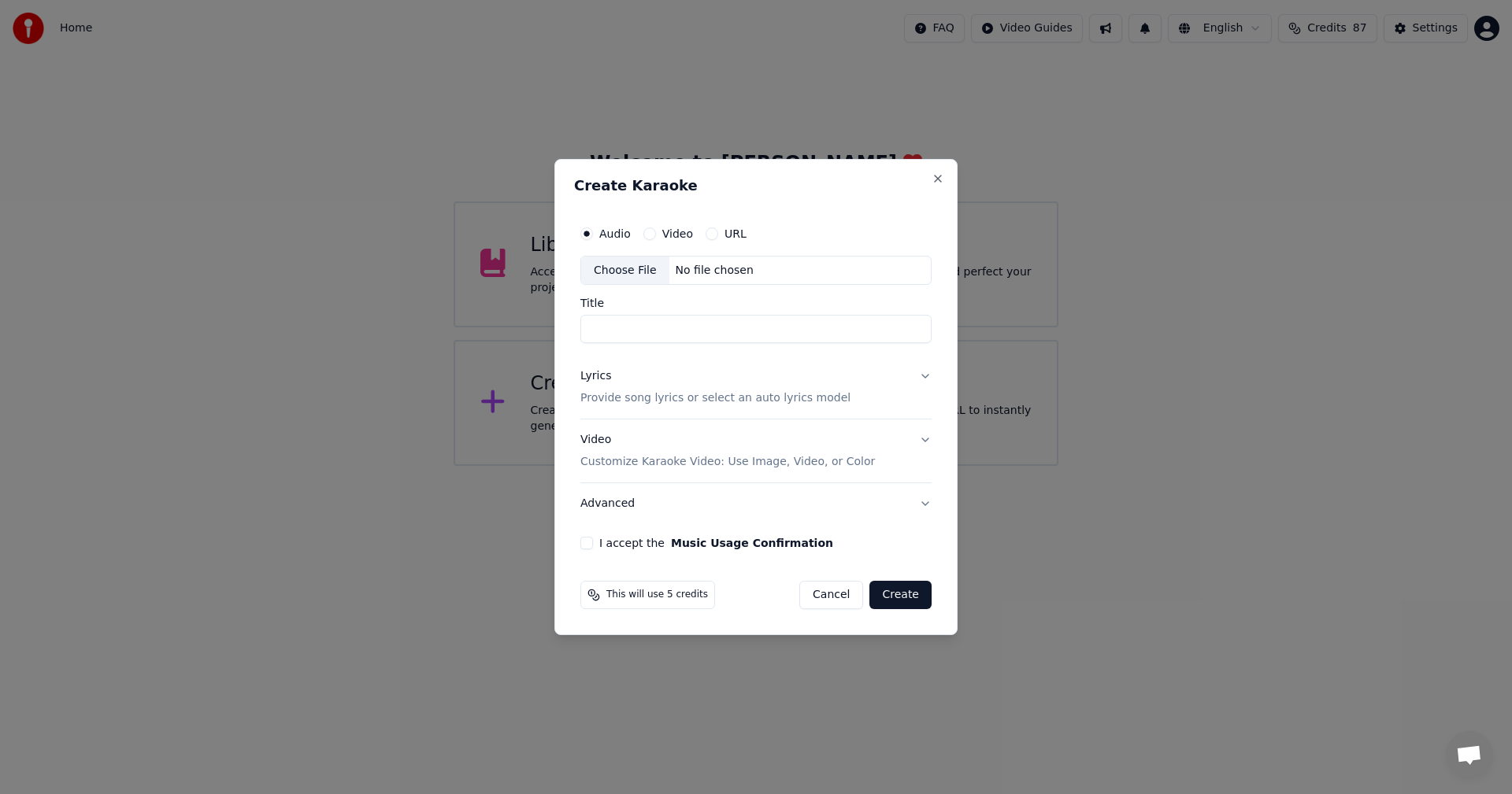
click at [628, 272] on div "Choose File" at bounding box center [625, 271] width 88 height 28
type input "**********"
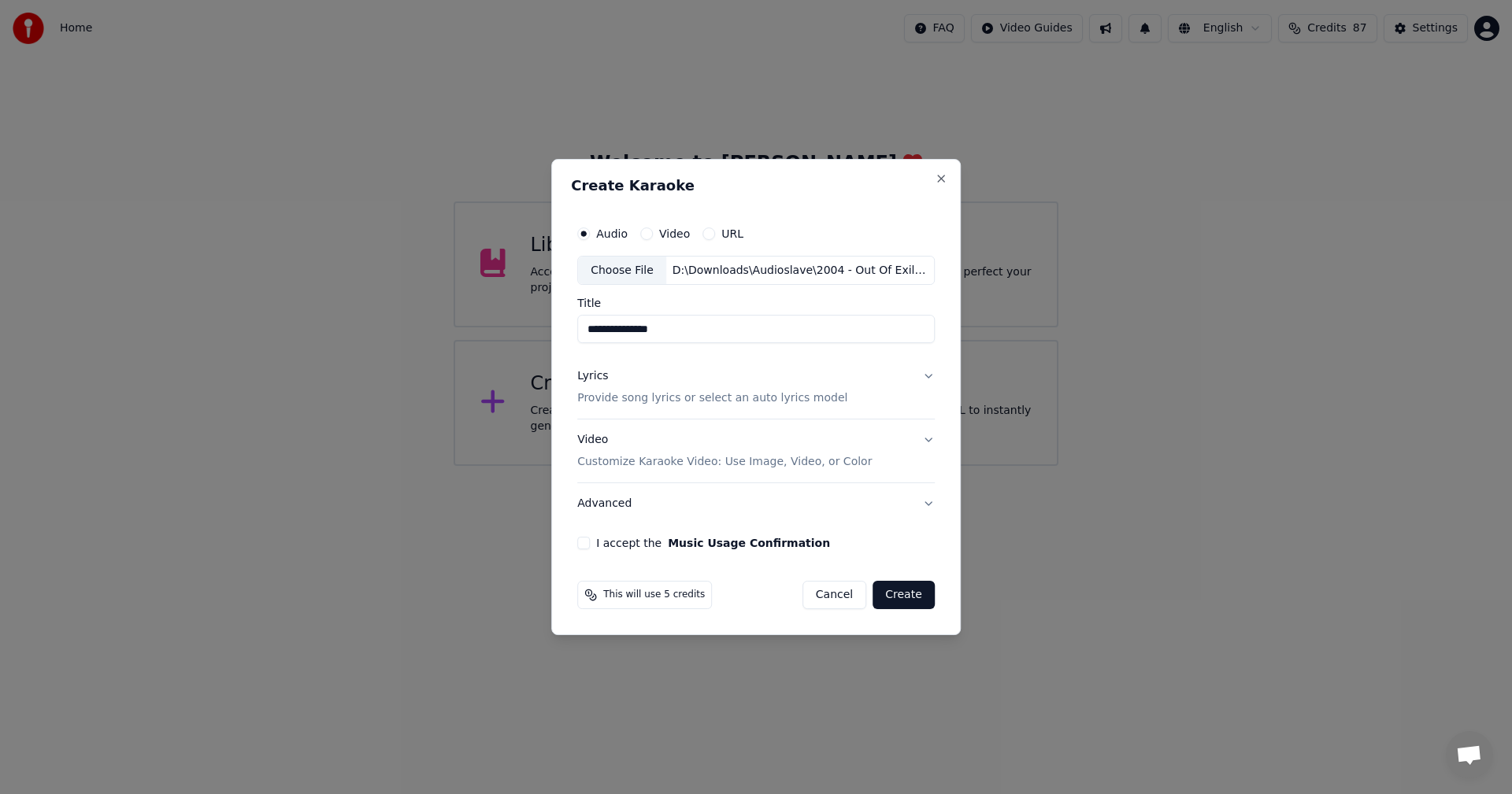
click at [920, 370] on button "Lyrics Provide song lyrics or select an auto lyrics model" at bounding box center [756, 388] width 358 height 63
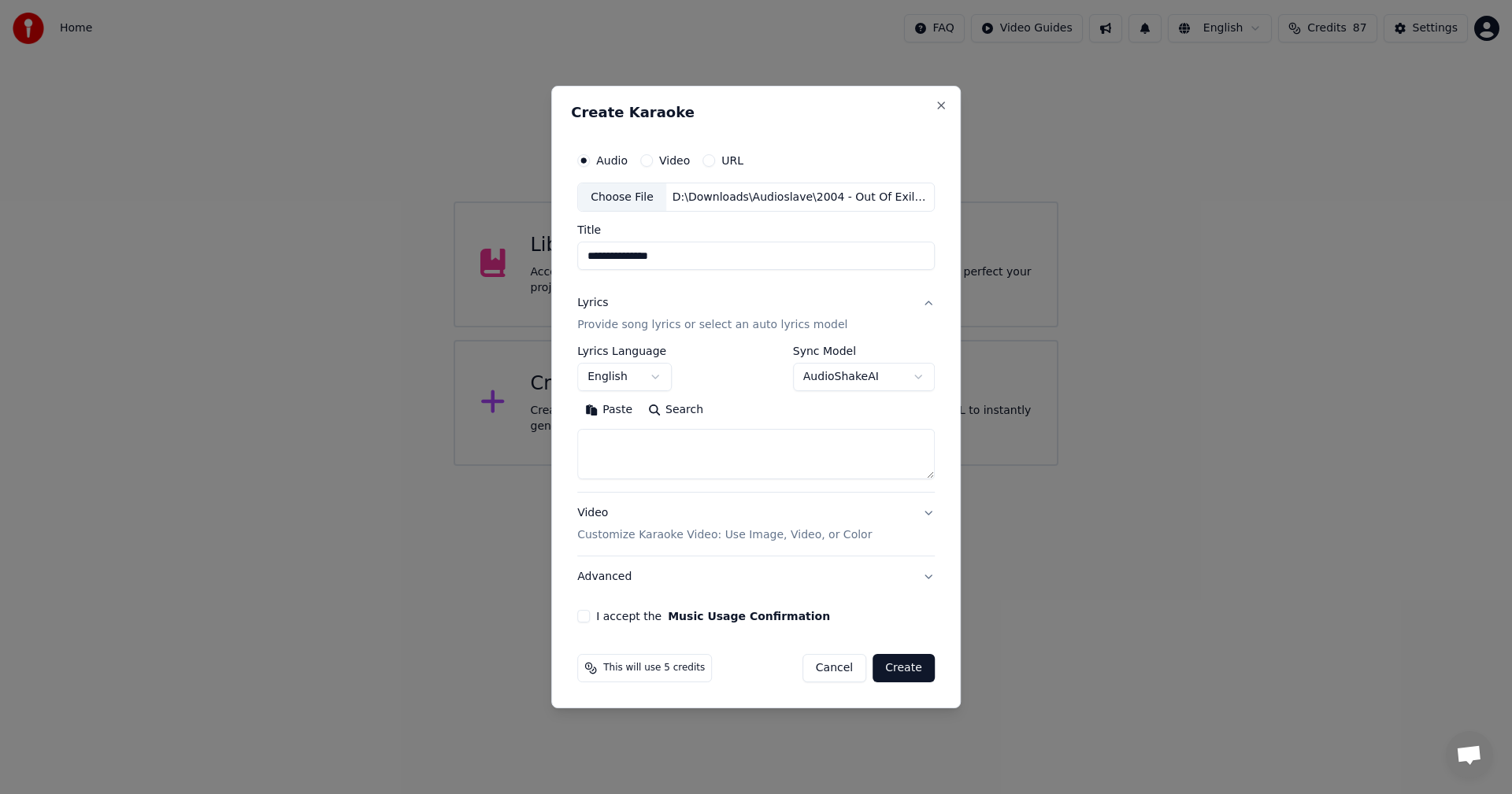
click at [659, 427] on div "Paste Search" at bounding box center [756, 439] width 358 height 81
click at [660, 450] on textarea at bounding box center [756, 455] width 358 height 51
click at [595, 404] on button "Paste" at bounding box center [609, 411] width 63 height 25
type textarea "**********"
click at [672, 410] on button "Clear" at bounding box center [679, 411] width 62 height 25
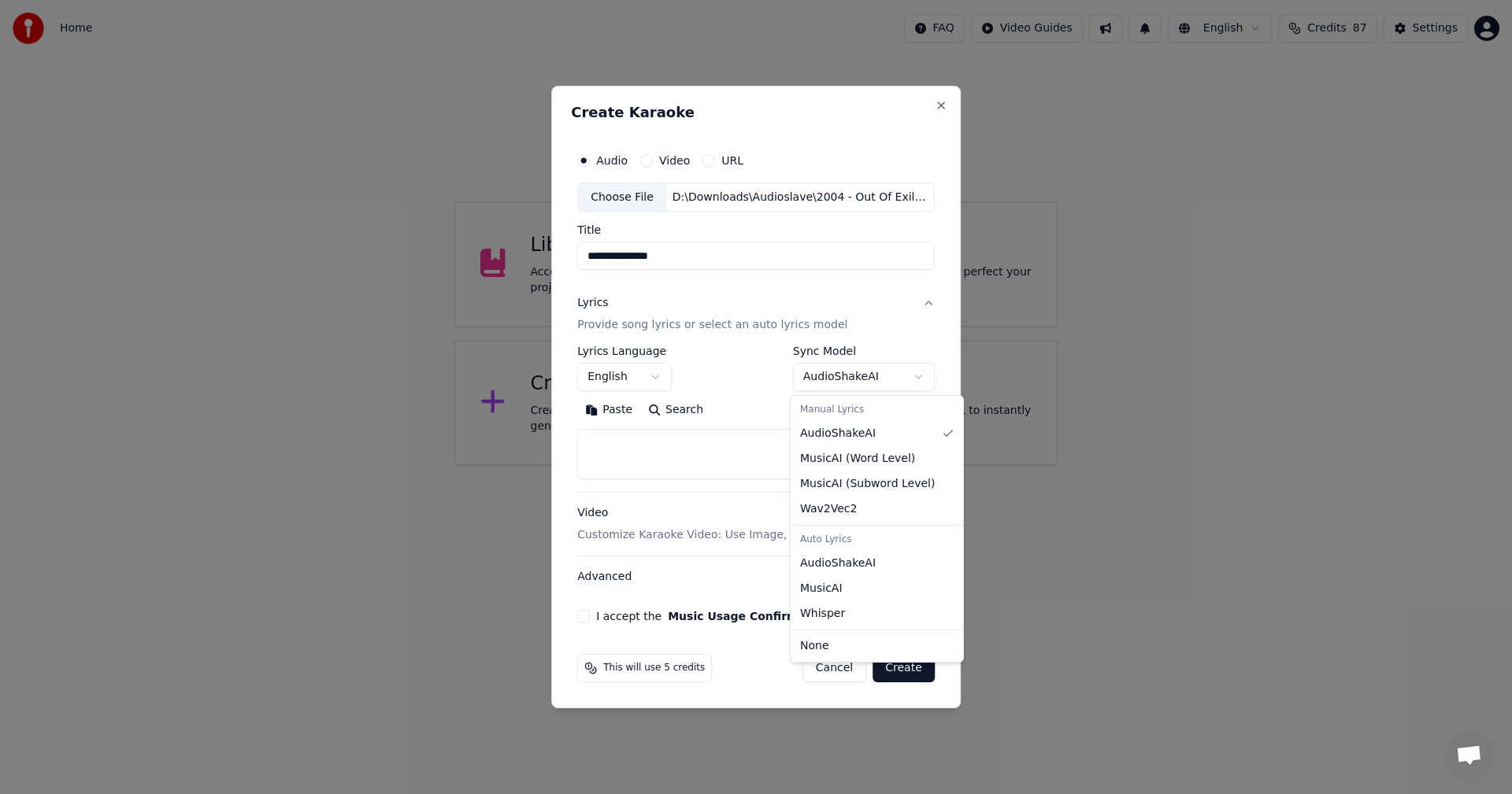
click at [862, 379] on body "**********" at bounding box center [756, 233] width 1512 height 466
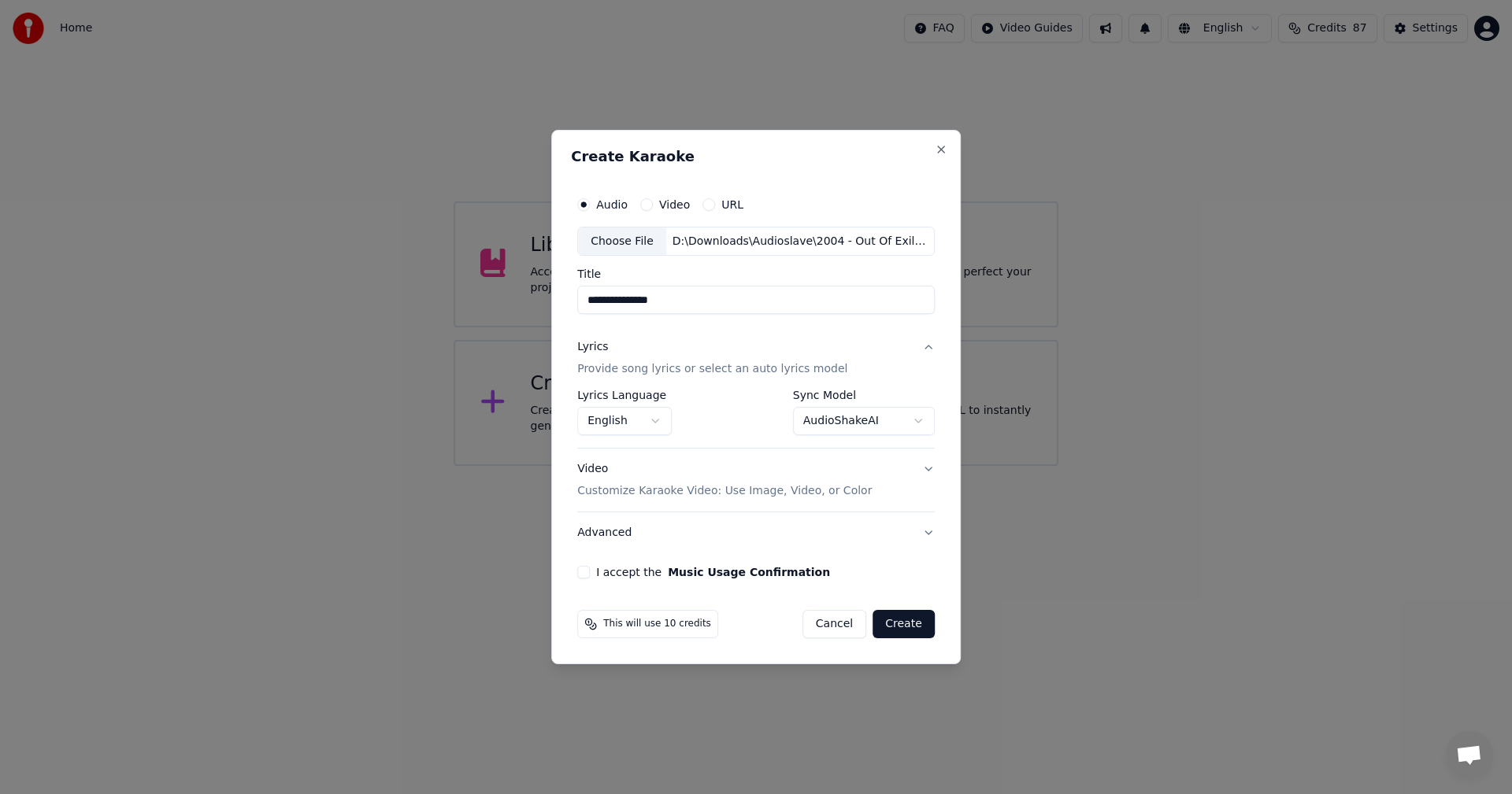
click at [895, 423] on body "**********" at bounding box center [756, 233] width 1512 height 466
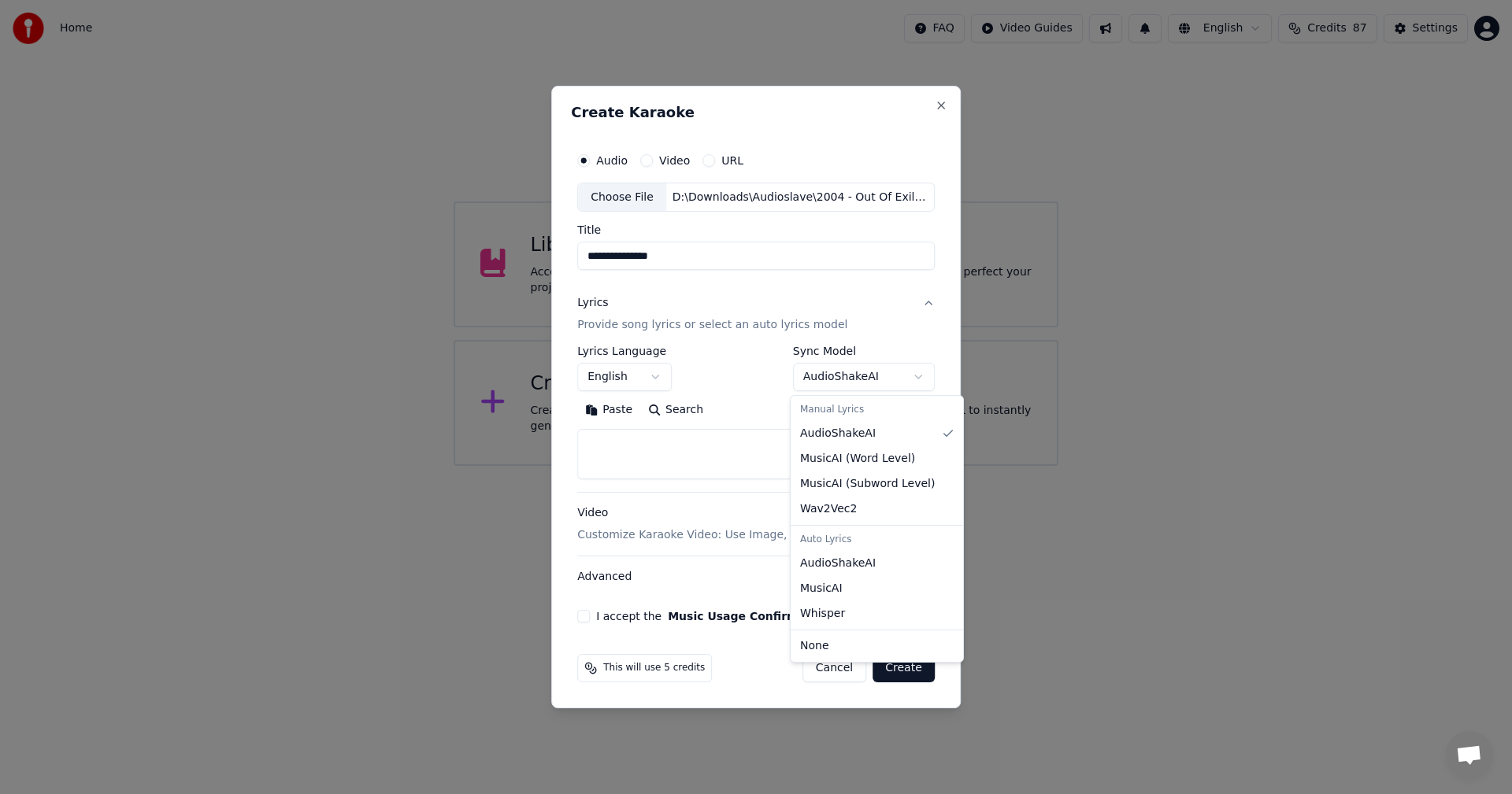
click at [834, 377] on body "**********" at bounding box center [756, 233] width 1512 height 466
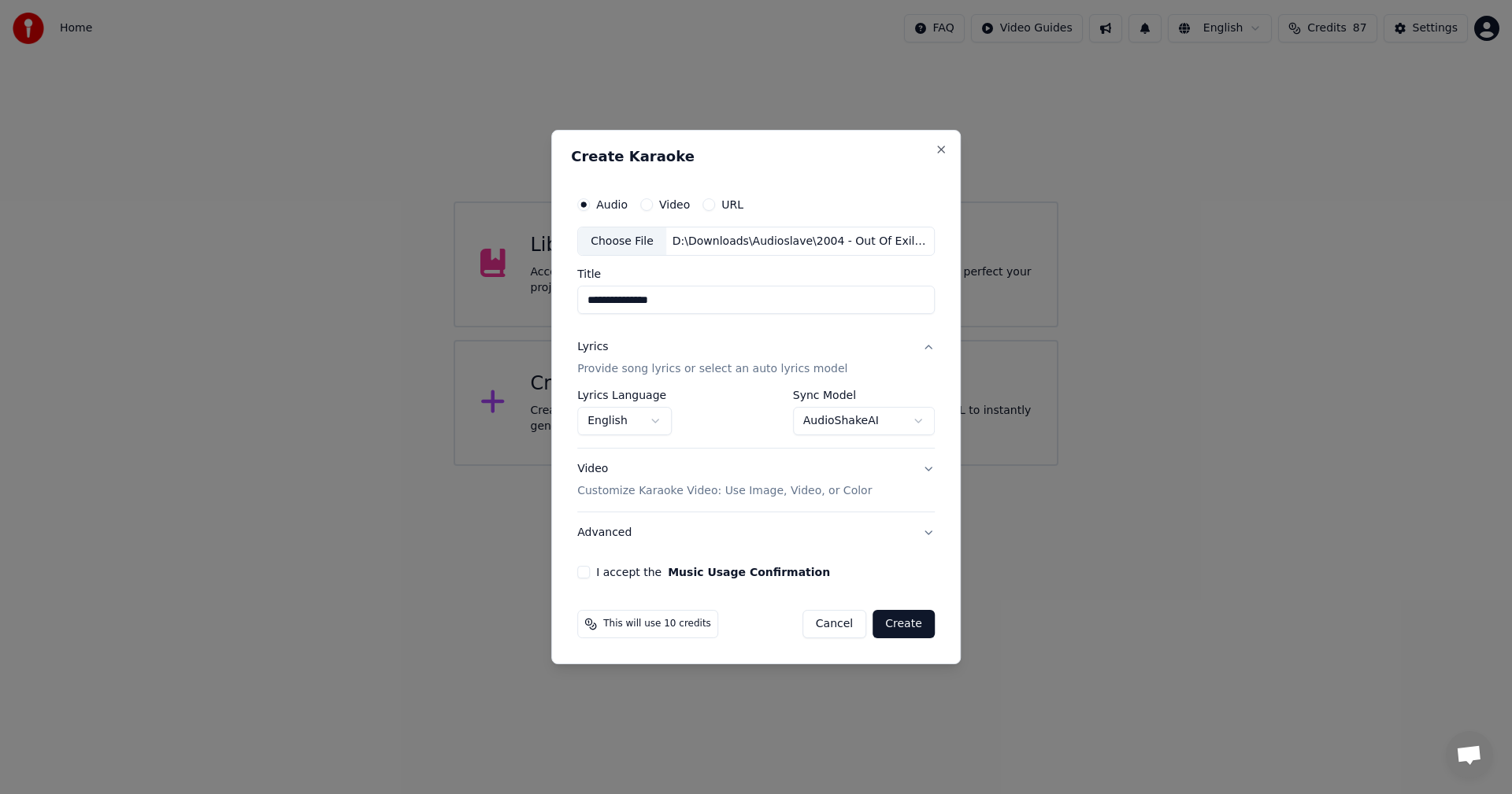
click at [860, 417] on body "**********" at bounding box center [756, 233] width 1512 height 466
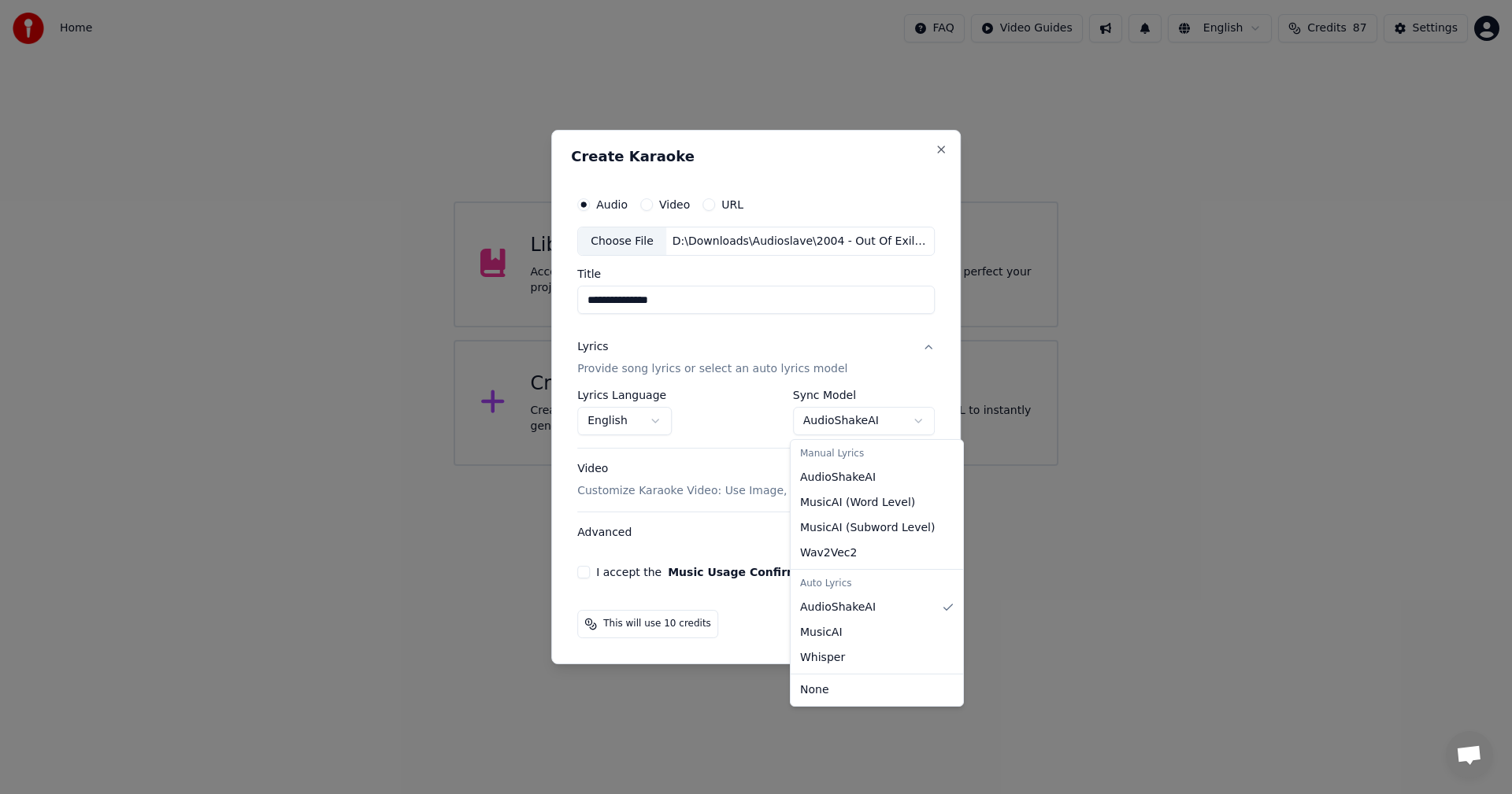
select select "**********"
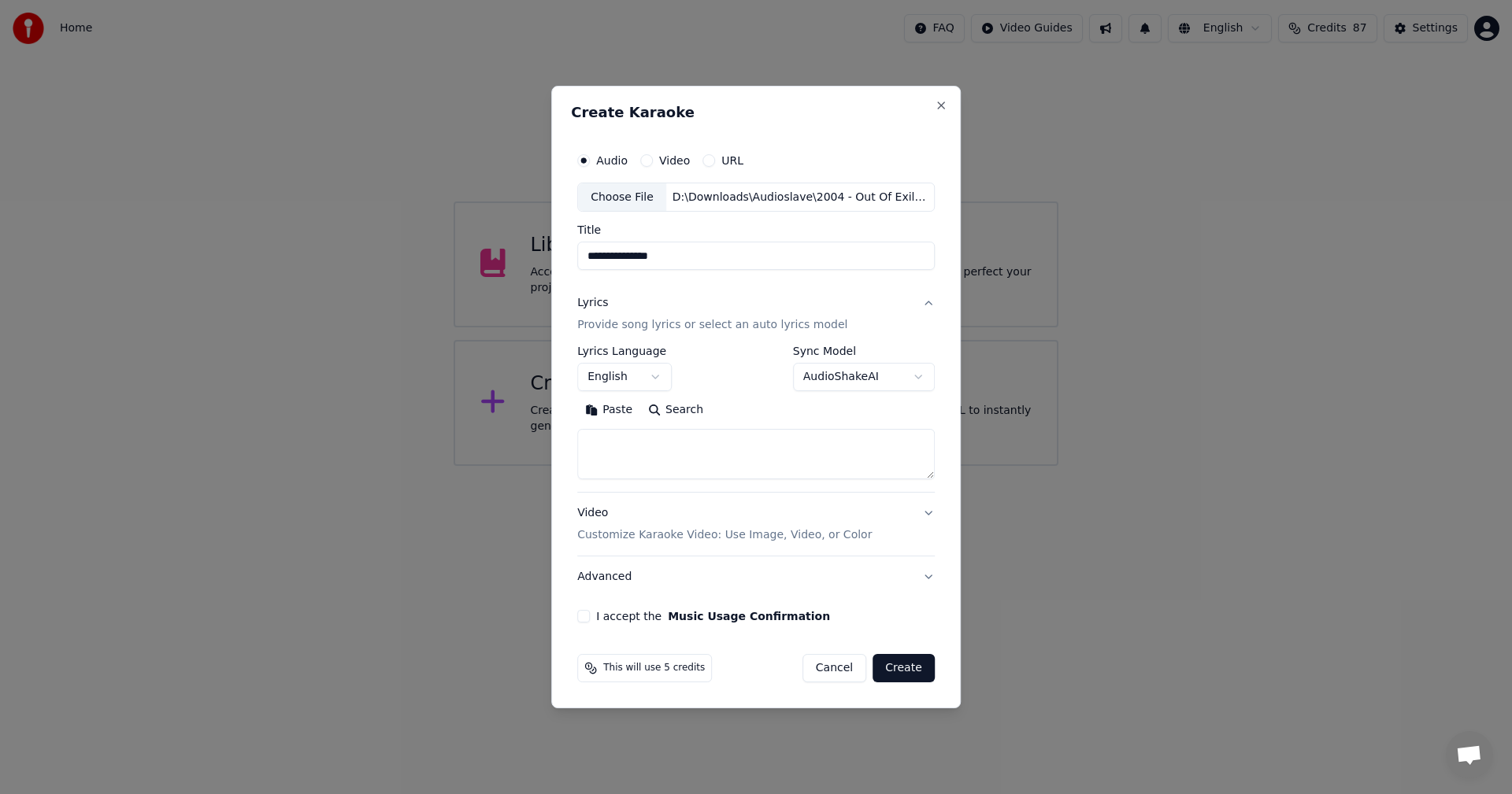
click at [703, 449] on textarea at bounding box center [756, 455] width 358 height 51
paste textarea "**********"
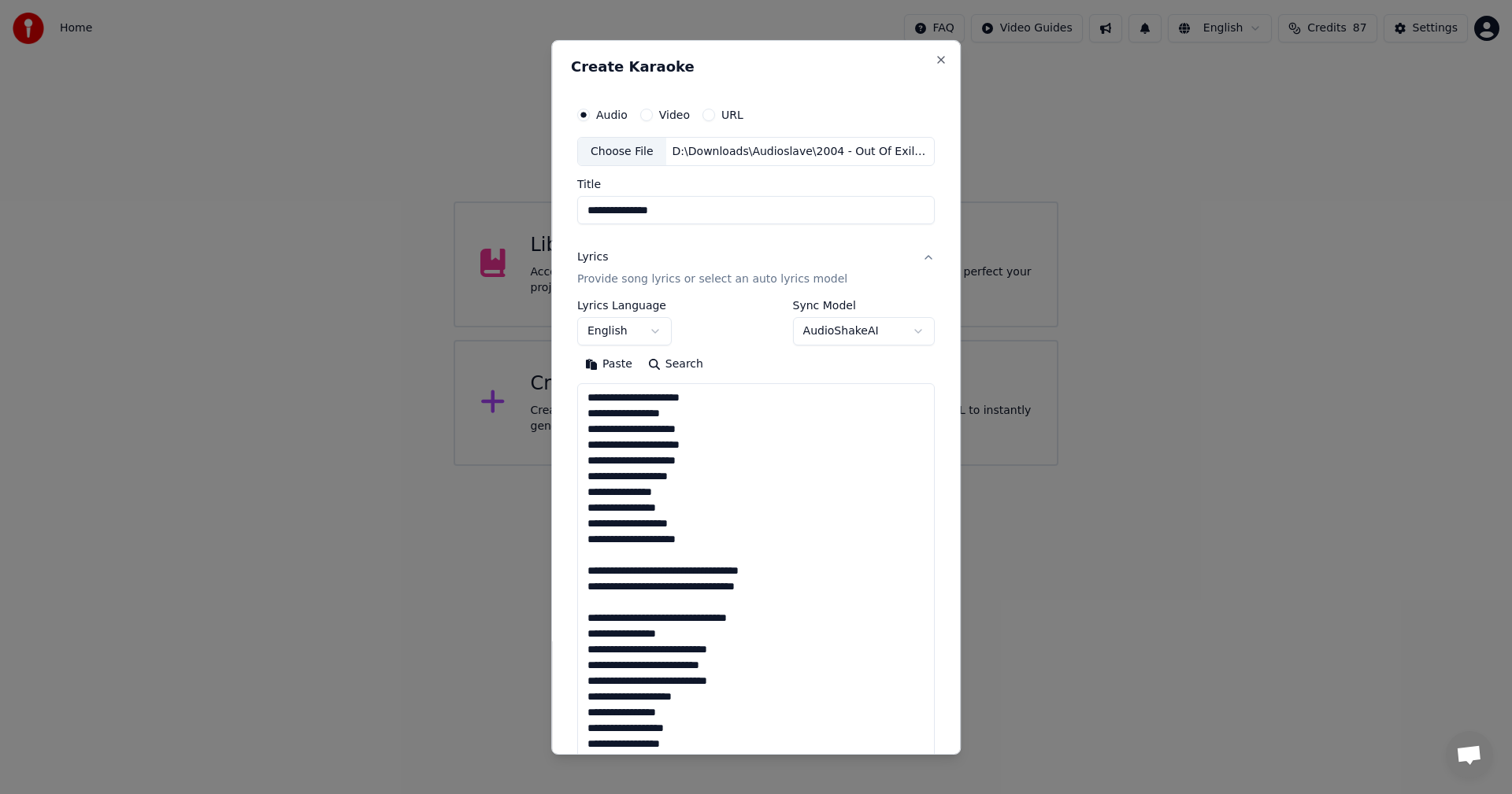
scroll to position [665, 0]
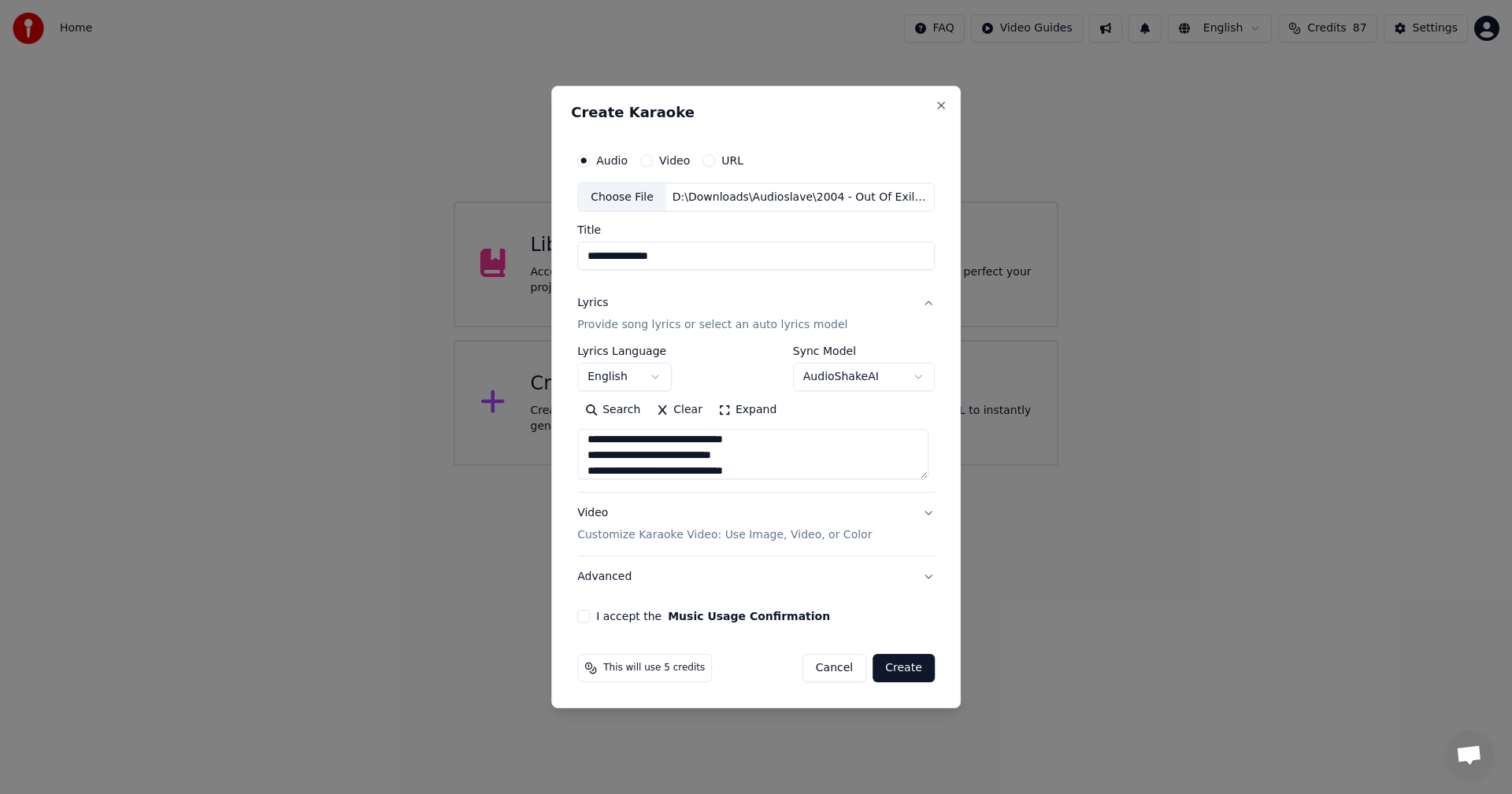
type textarea "**********"
click at [627, 380] on body "**********" at bounding box center [756, 233] width 1512 height 466
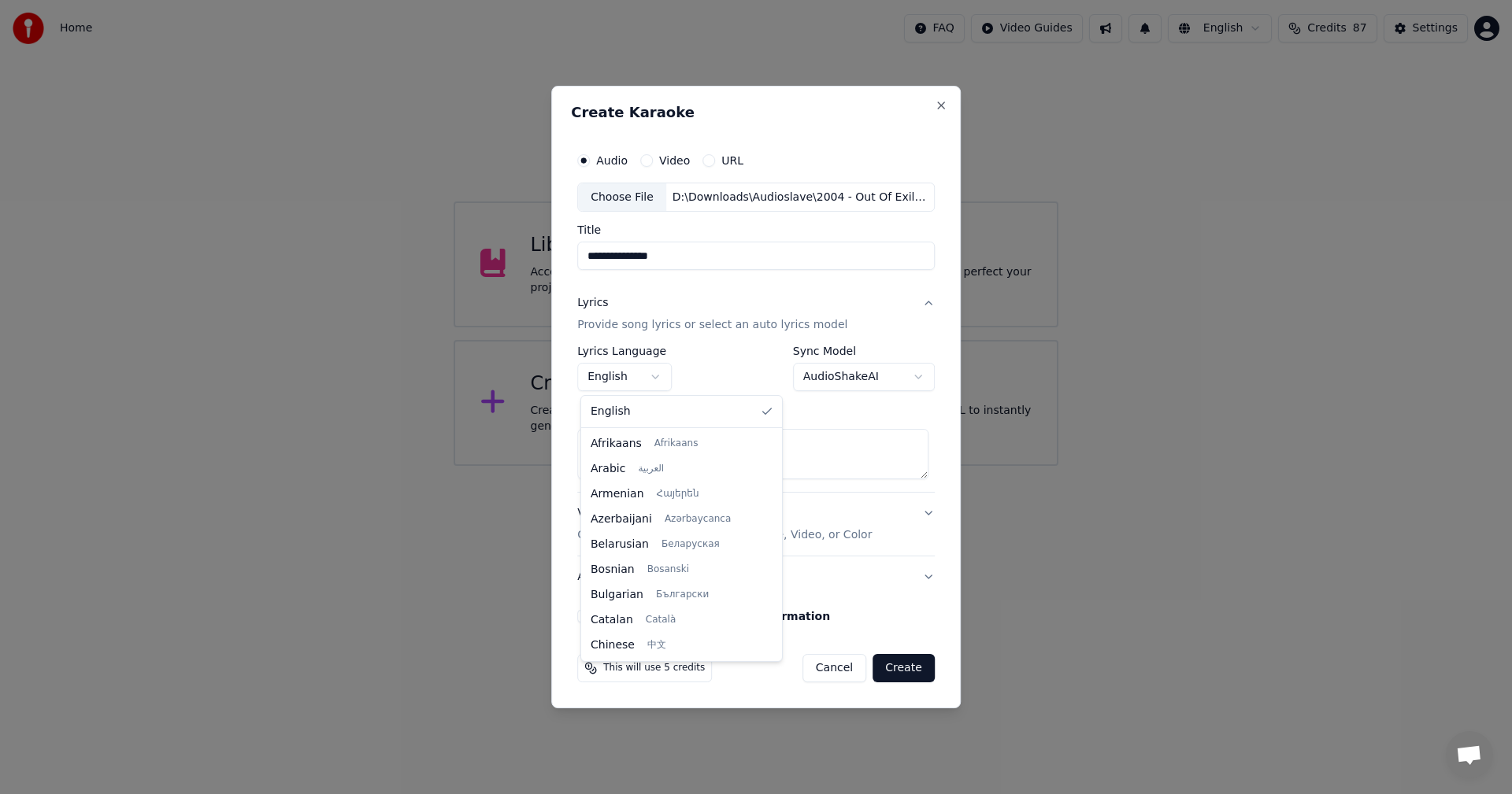
click at [627, 376] on body "**********" at bounding box center [756, 233] width 1512 height 466
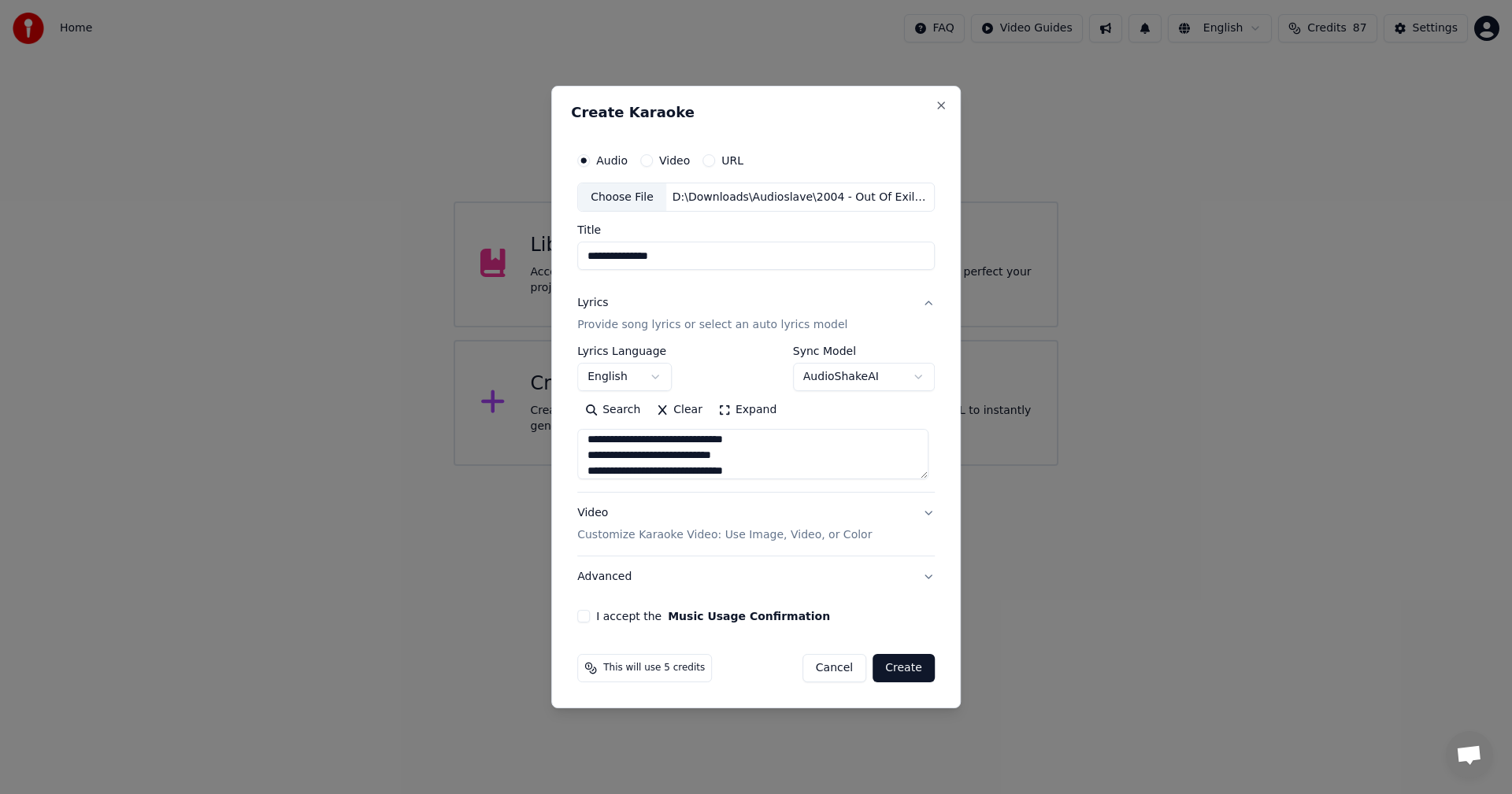
click at [685, 531] on p "Customize Karaoke Video: Use Image, Video, or Color" at bounding box center [724, 535] width 294 height 16
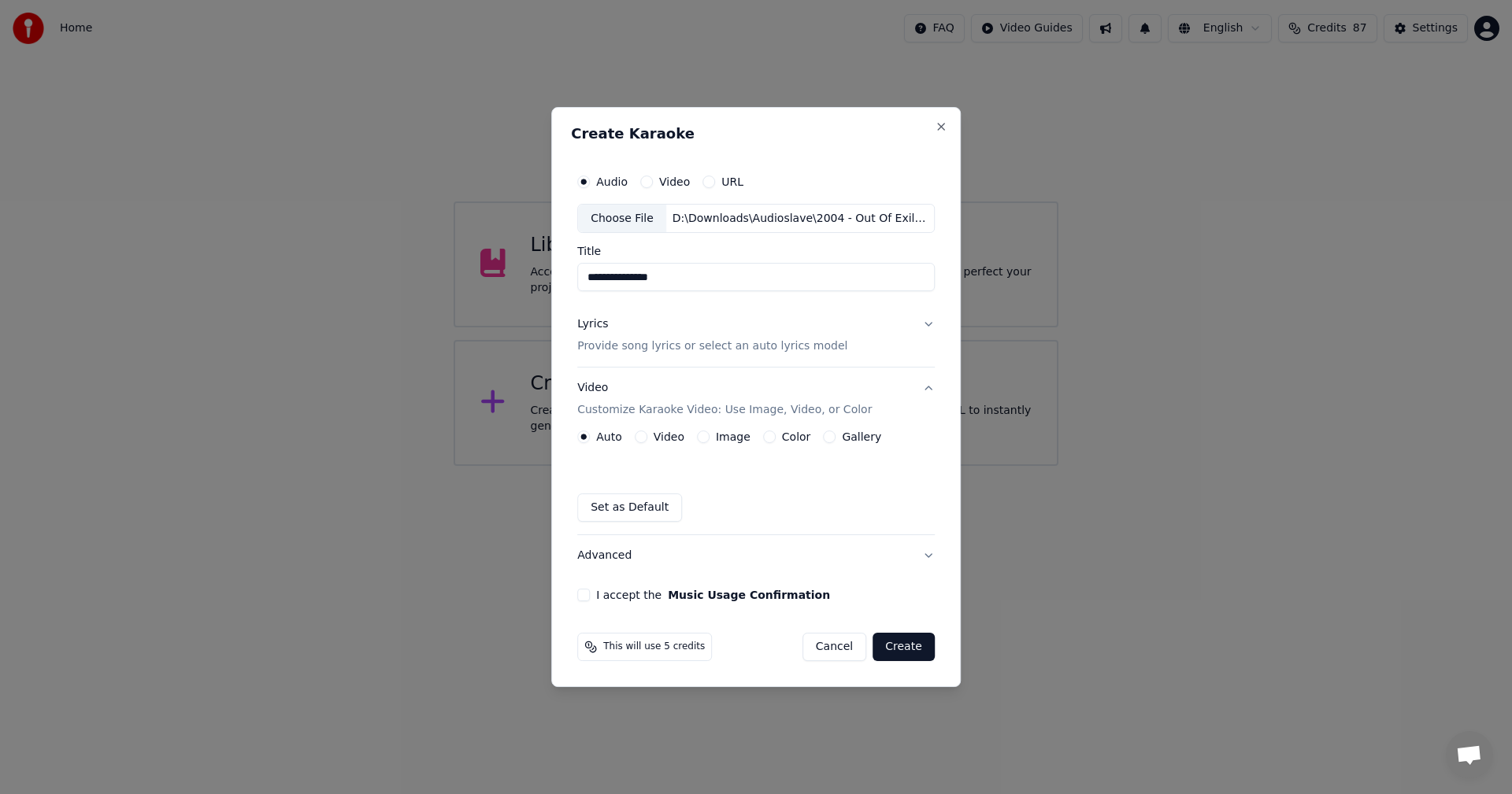
click at [645, 437] on button "Video" at bounding box center [640, 436] width 12 height 12
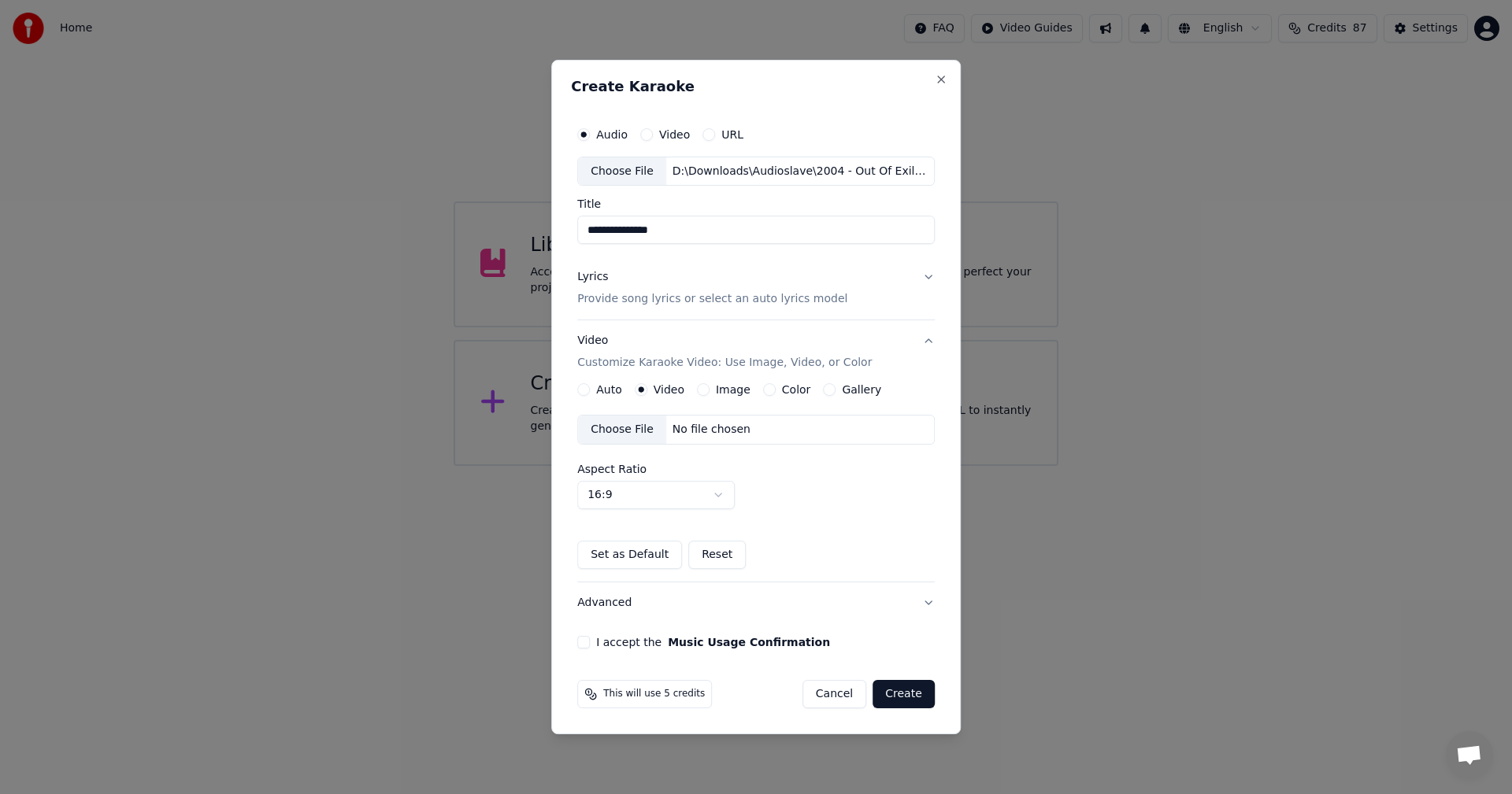
click at [630, 423] on div "Choose File" at bounding box center [622, 430] width 88 height 28
click at [614, 599] on button "Advanced" at bounding box center [756, 603] width 358 height 41
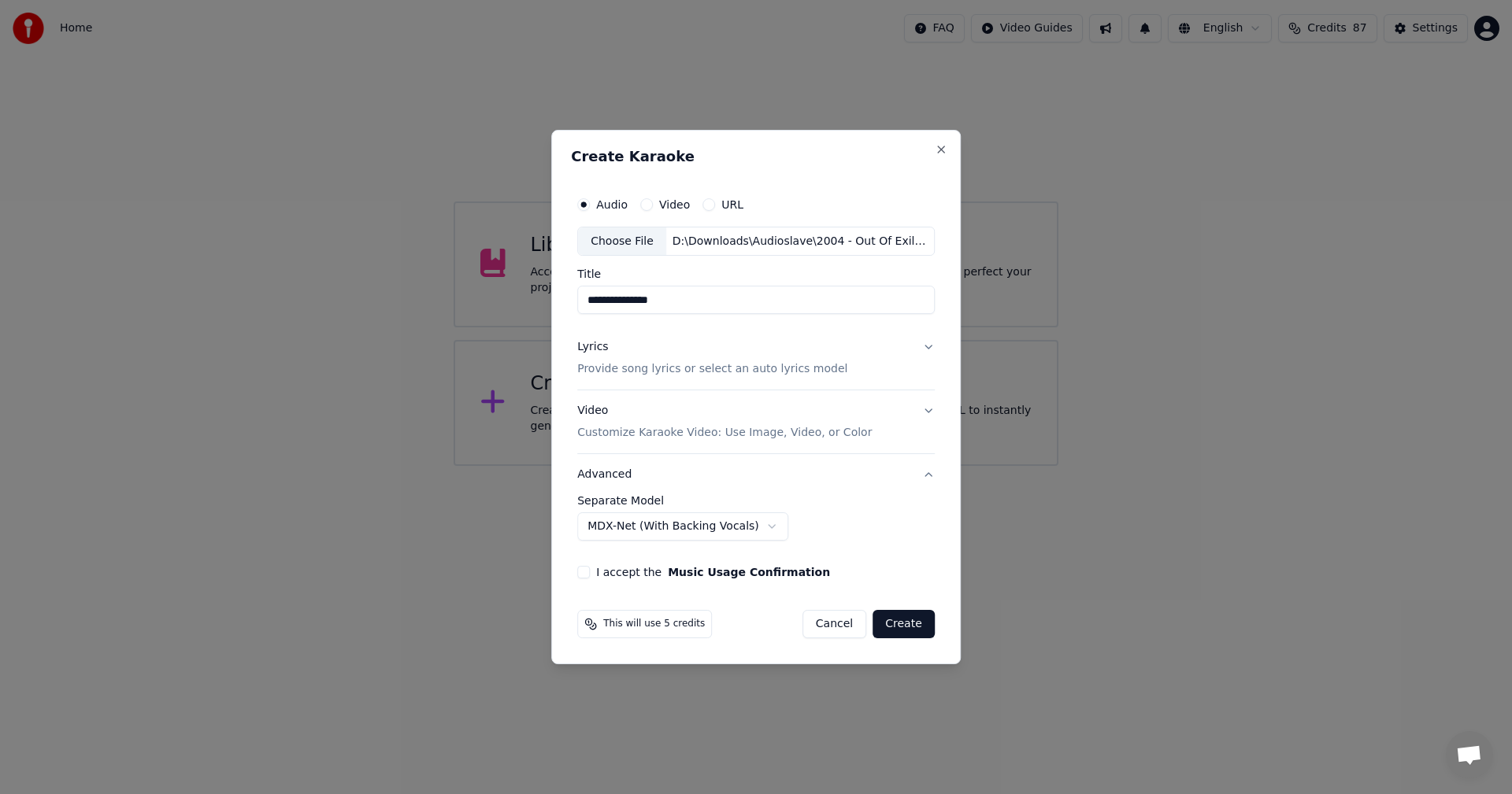
click at [692, 466] on body "**********" at bounding box center [756, 233] width 1512 height 466
click at [584, 571] on button "I accept the Music Usage Confirmation" at bounding box center [583, 572] width 12 height 12
click at [928, 416] on button "Video Customize Karaoke Video: Use Image, Video, or Color" at bounding box center [756, 422] width 358 height 63
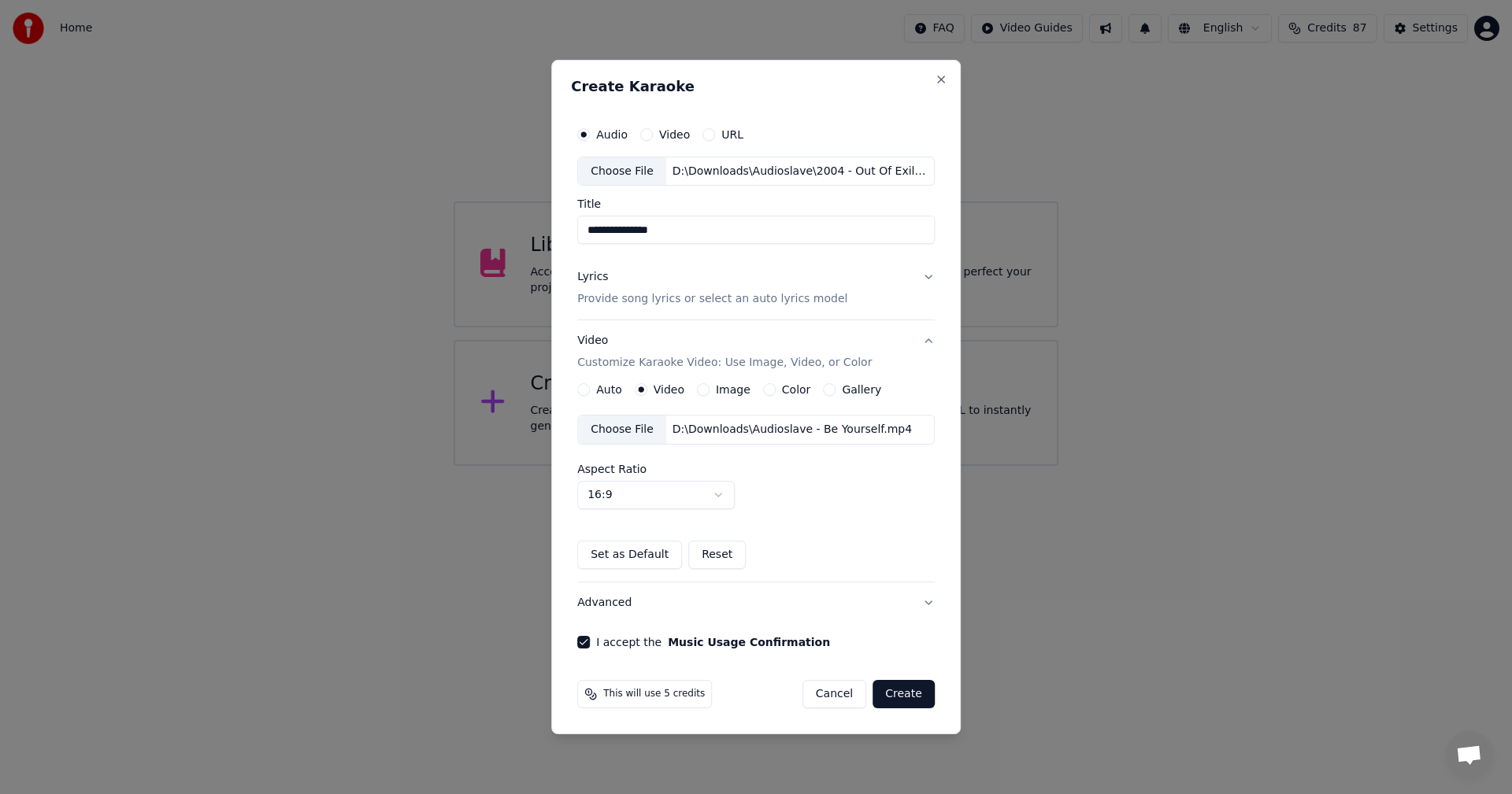
click at [923, 338] on button "Video Customize Karaoke Video: Use Image, Video, or Color" at bounding box center [756, 353] width 358 height 63
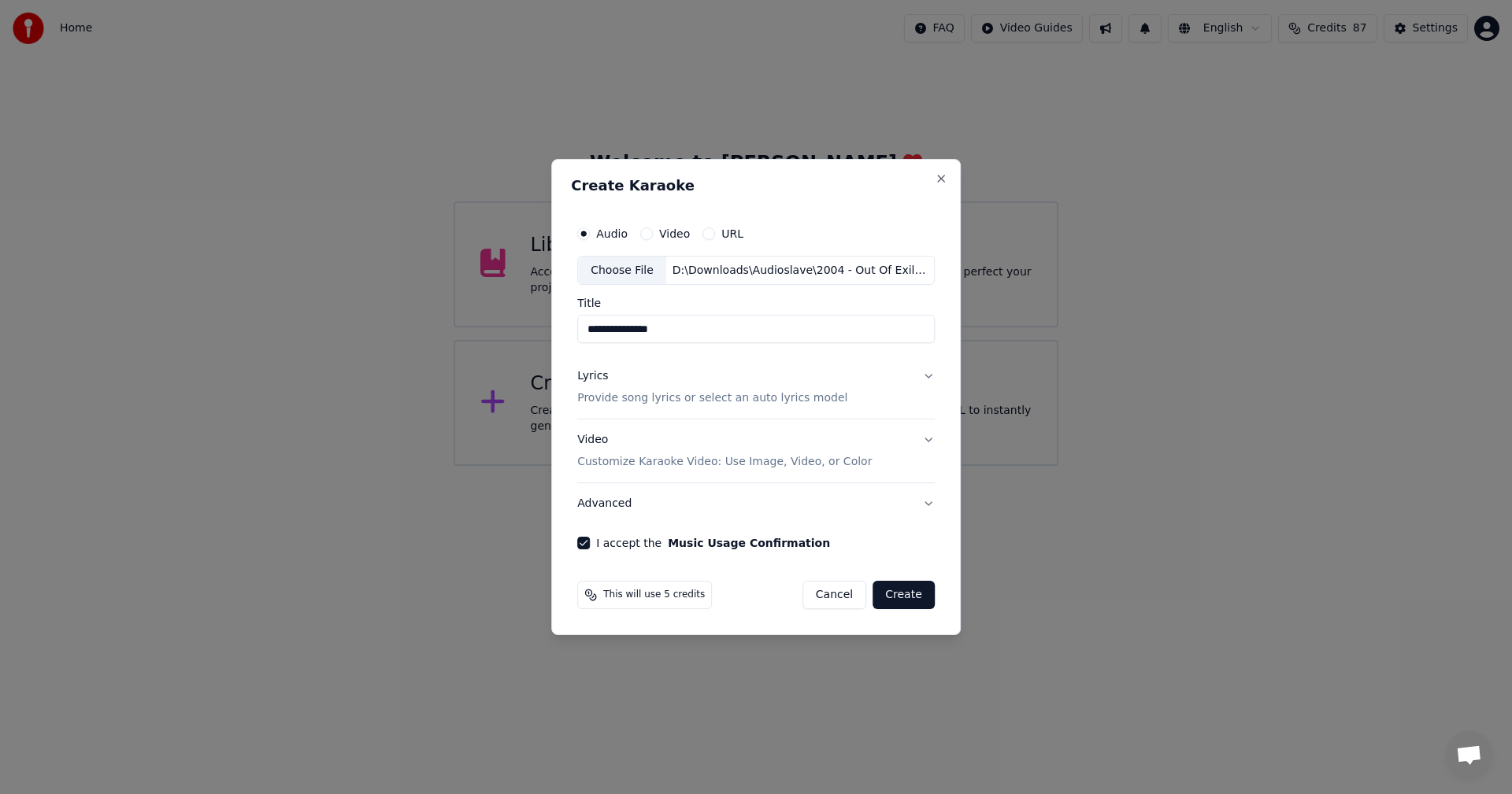
click at [930, 379] on button "Lyrics Provide song lyrics or select an auto lyrics model" at bounding box center [756, 388] width 358 height 63
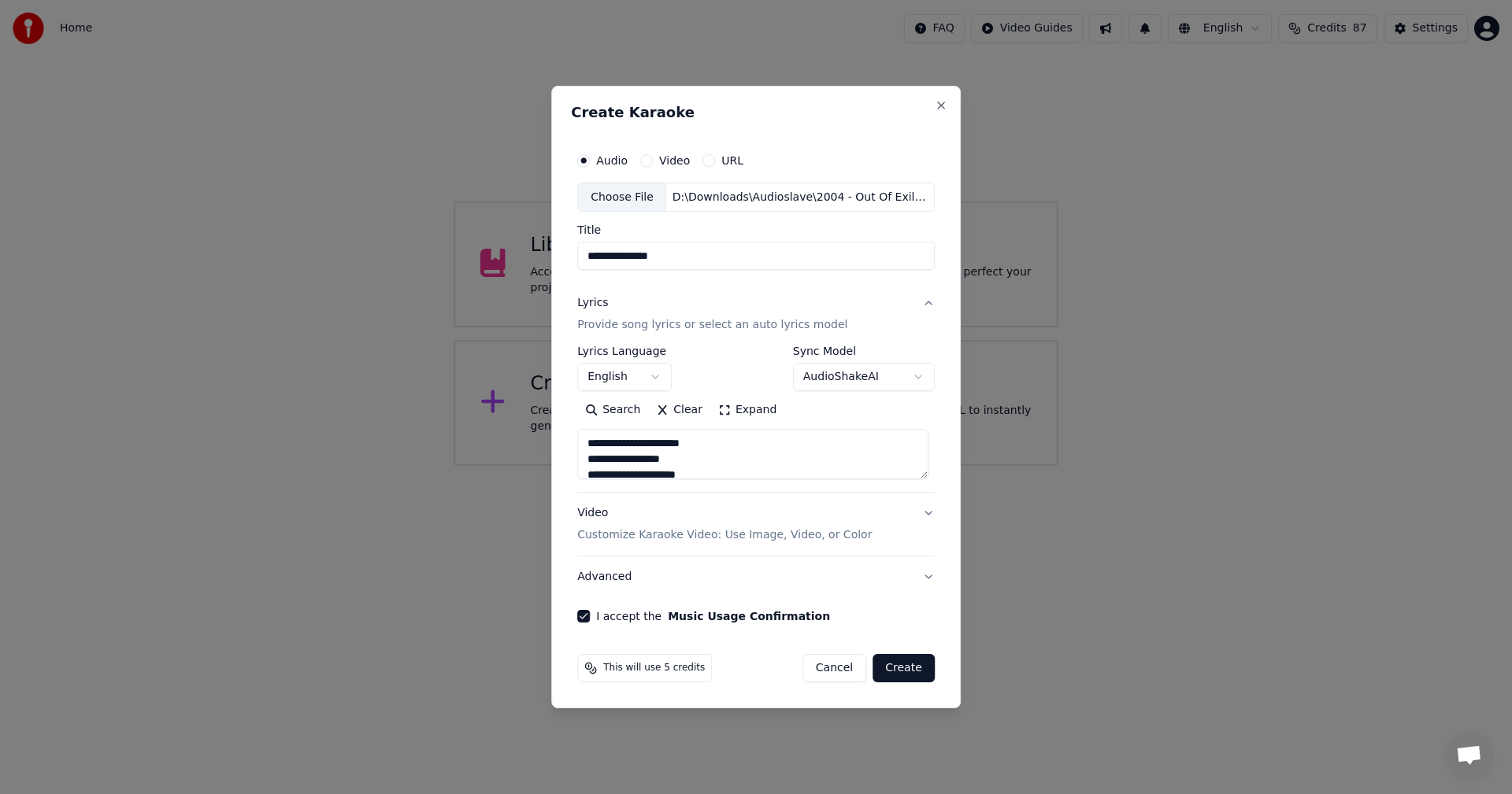
click at [924, 303] on button "Lyrics Provide song lyrics or select an auto lyrics model" at bounding box center [756, 315] width 358 height 63
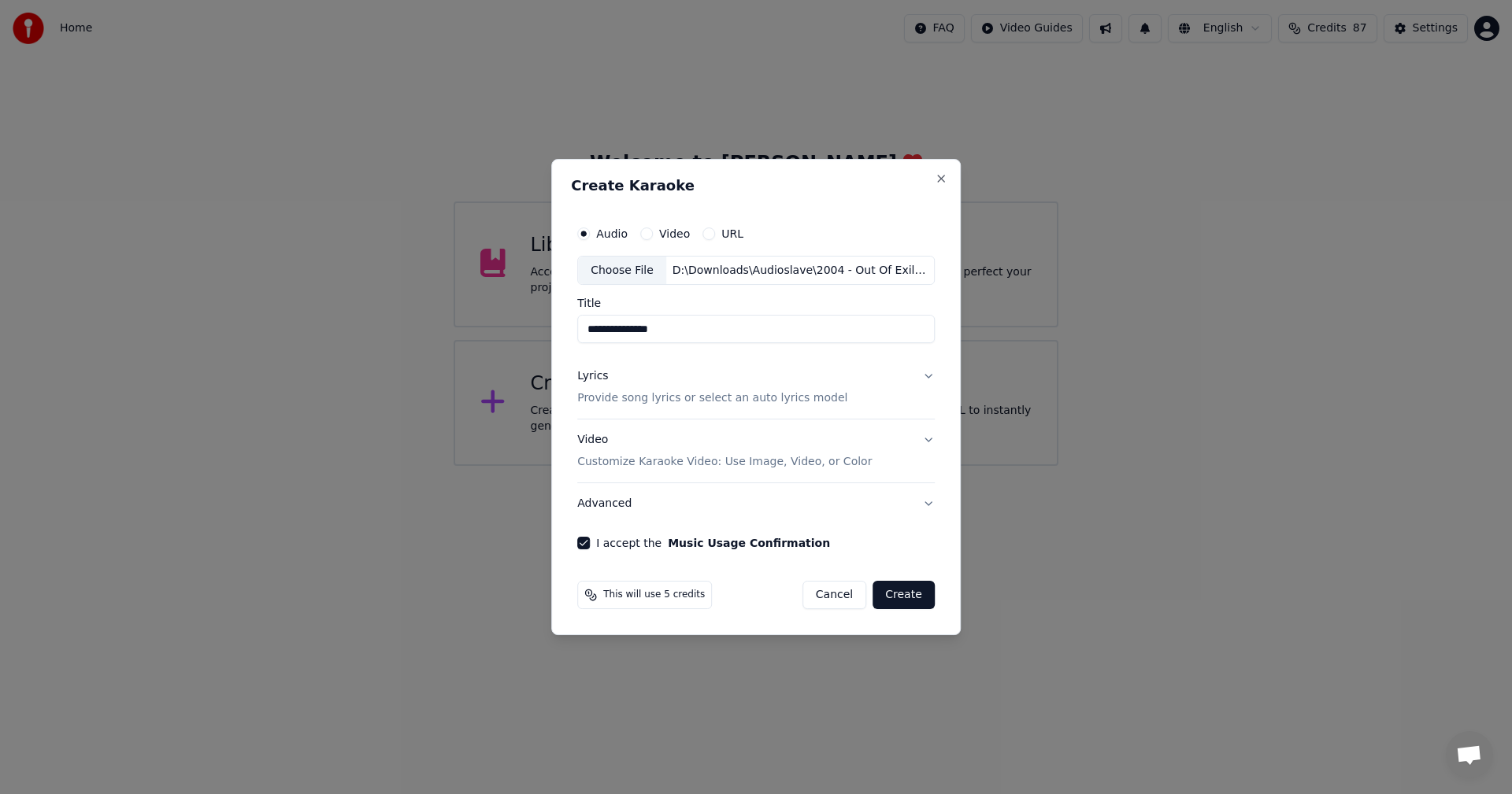
click at [928, 373] on button "Lyrics Provide song lyrics or select an auto lyrics model" at bounding box center [756, 388] width 358 height 63
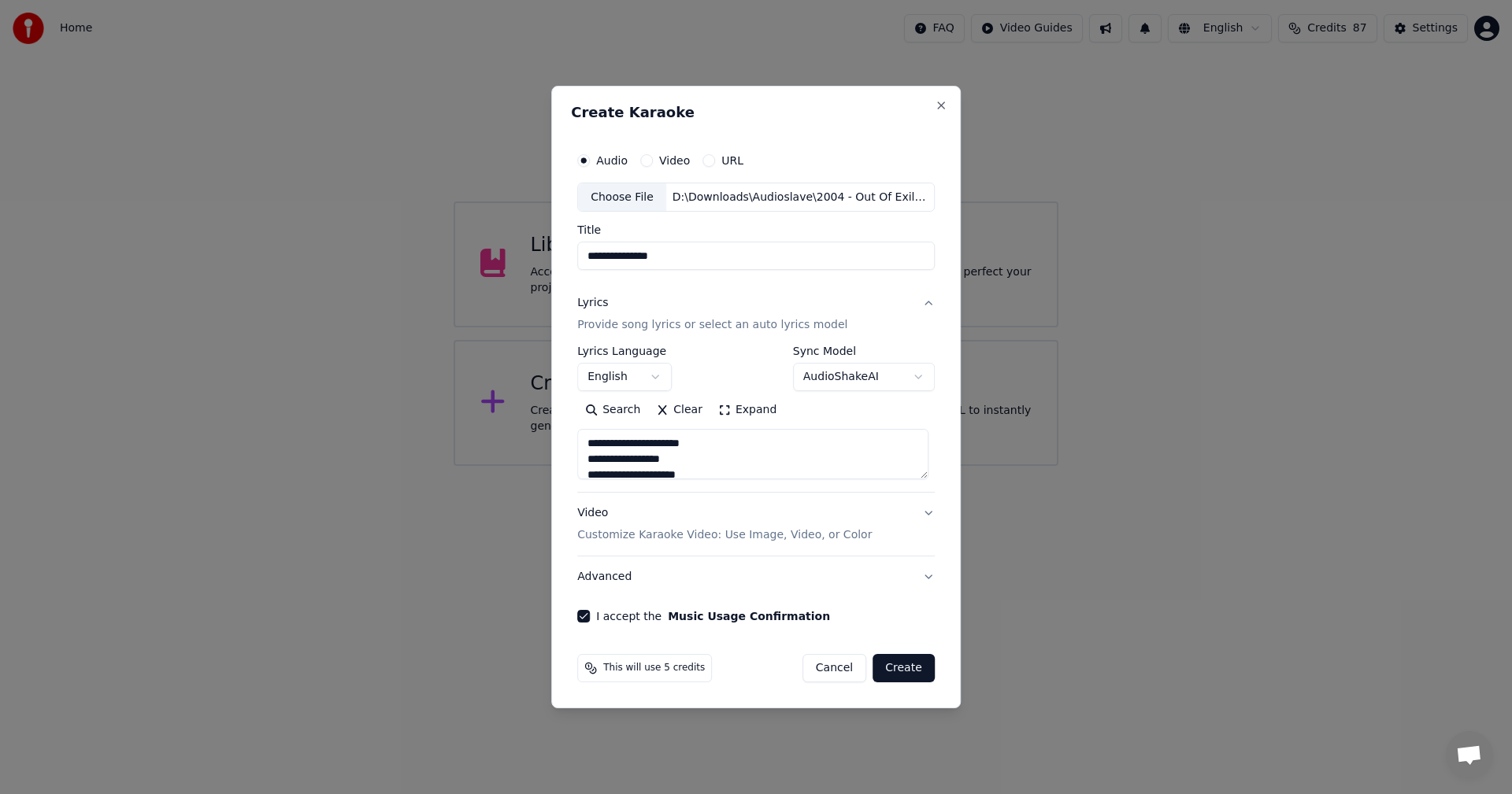
click at [867, 378] on body "**********" at bounding box center [756, 233] width 1512 height 466
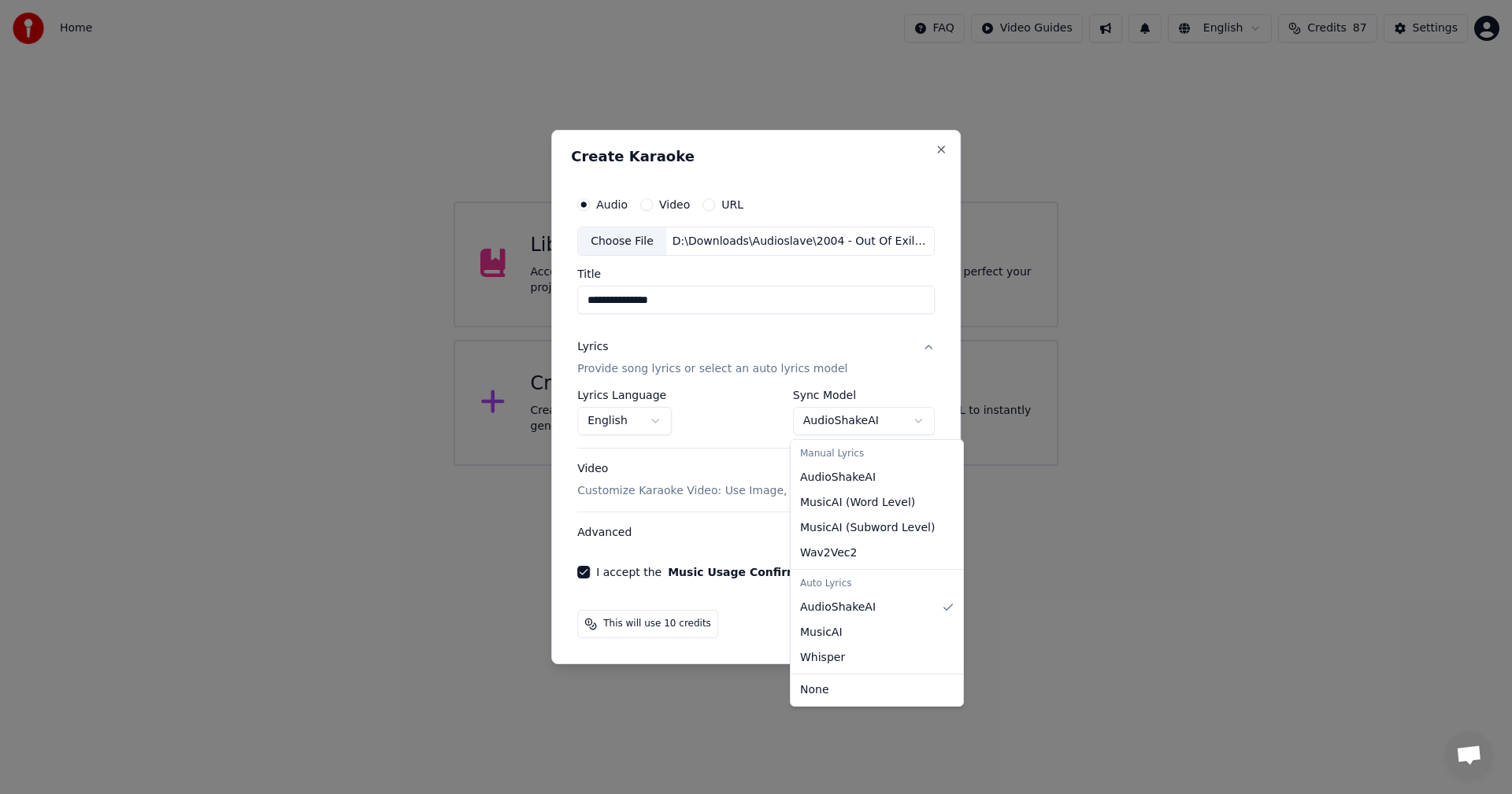
click at [885, 418] on body "**********" at bounding box center [756, 233] width 1512 height 466
select select "**********"
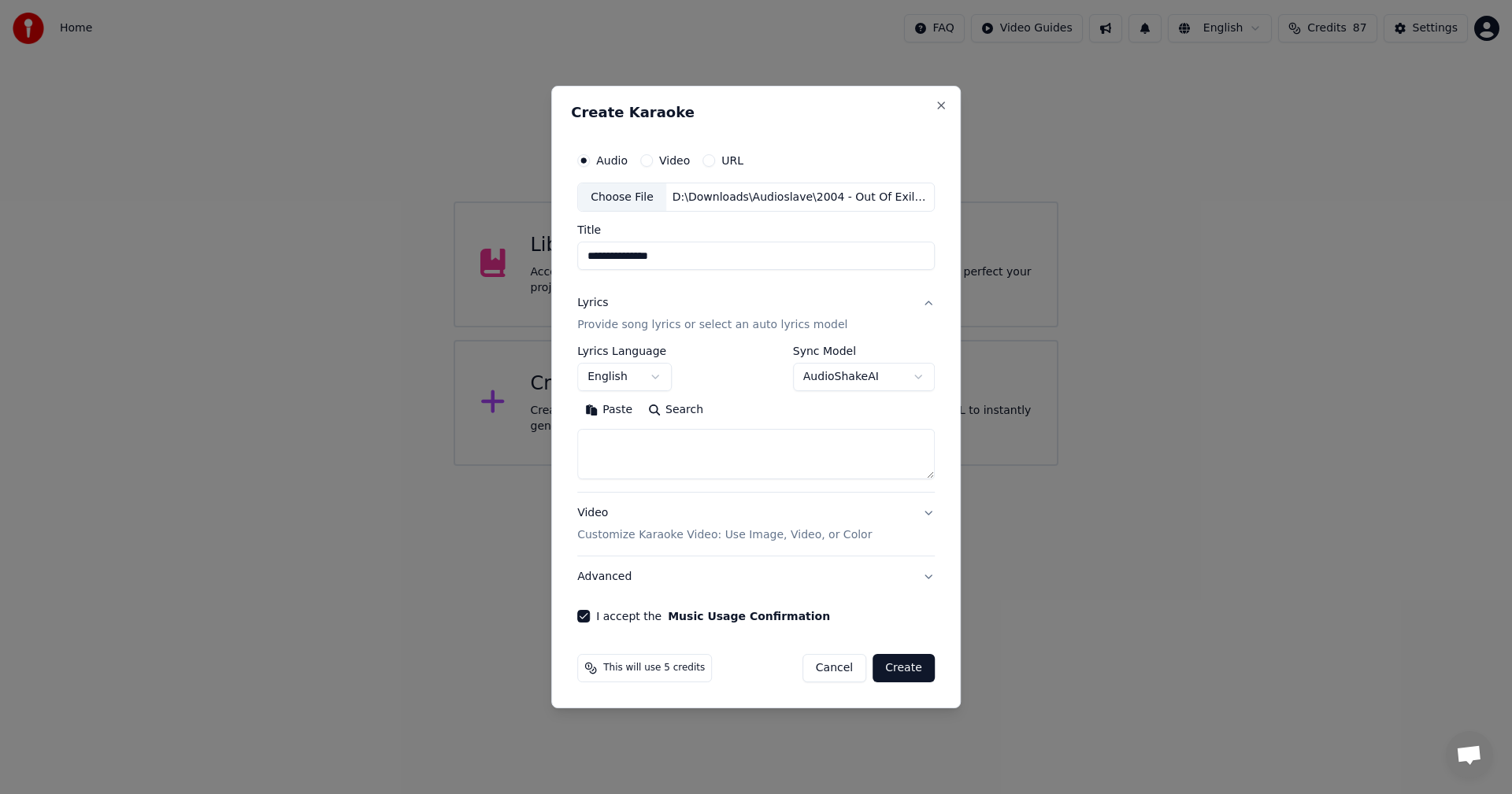
click at [736, 439] on textarea at bounding box center [756, 455] width 358 height 51
click at [592, 406] on button "Paste" at bounding box center [609, 411] width 63 height 25
click at [931, 510] on div "**********" at bounding box center [755, 384] width 370 height 491
click at [916, 508] on button "Video Customize Karaoke Video: Use Image, Video, or Color" at bounding box center [756, 525] width 358 height 63
type textarea "**********"
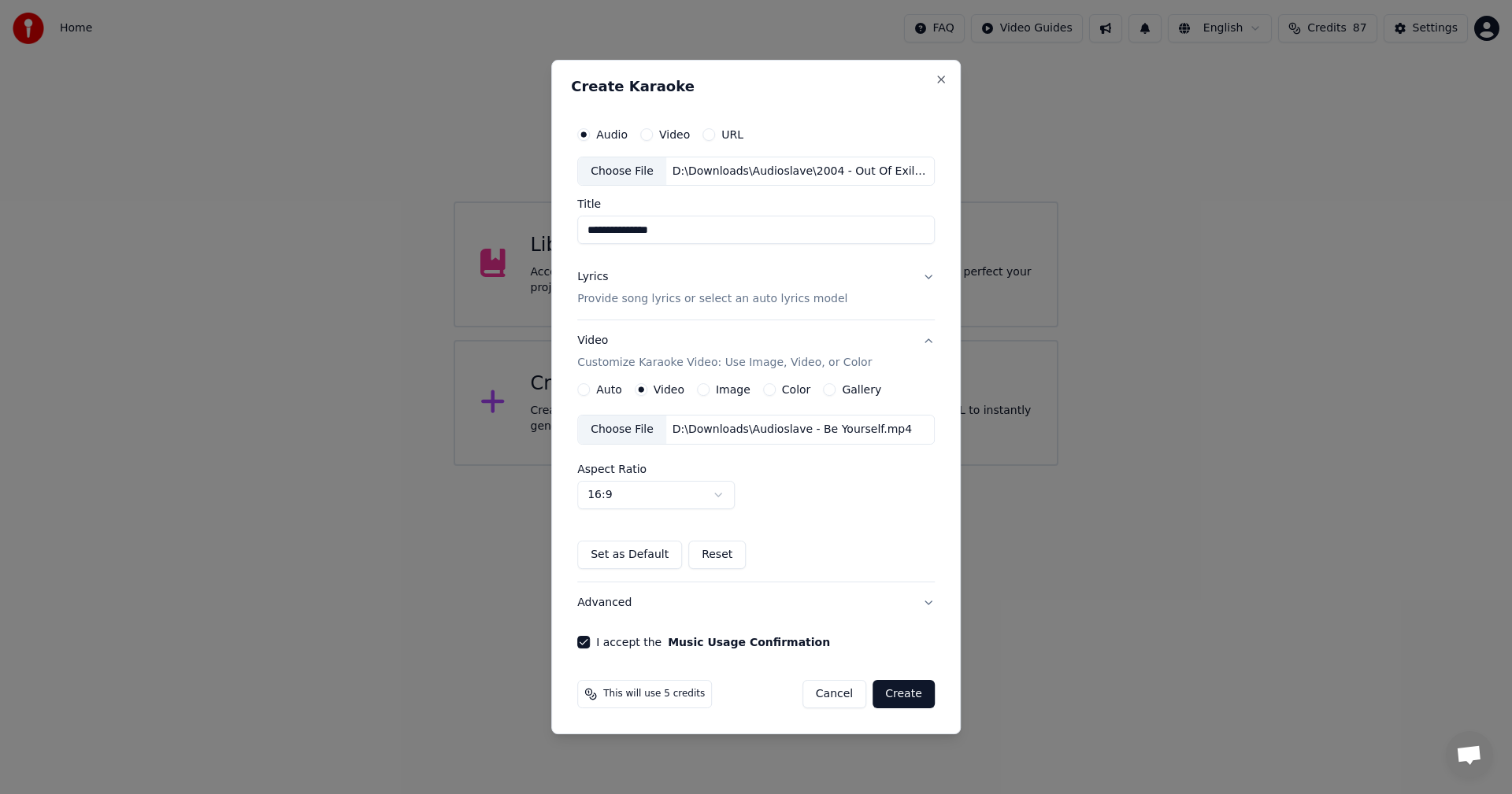
click at [907, 688] on button "Create" at bounding box center [903, 694] width 62 height 28
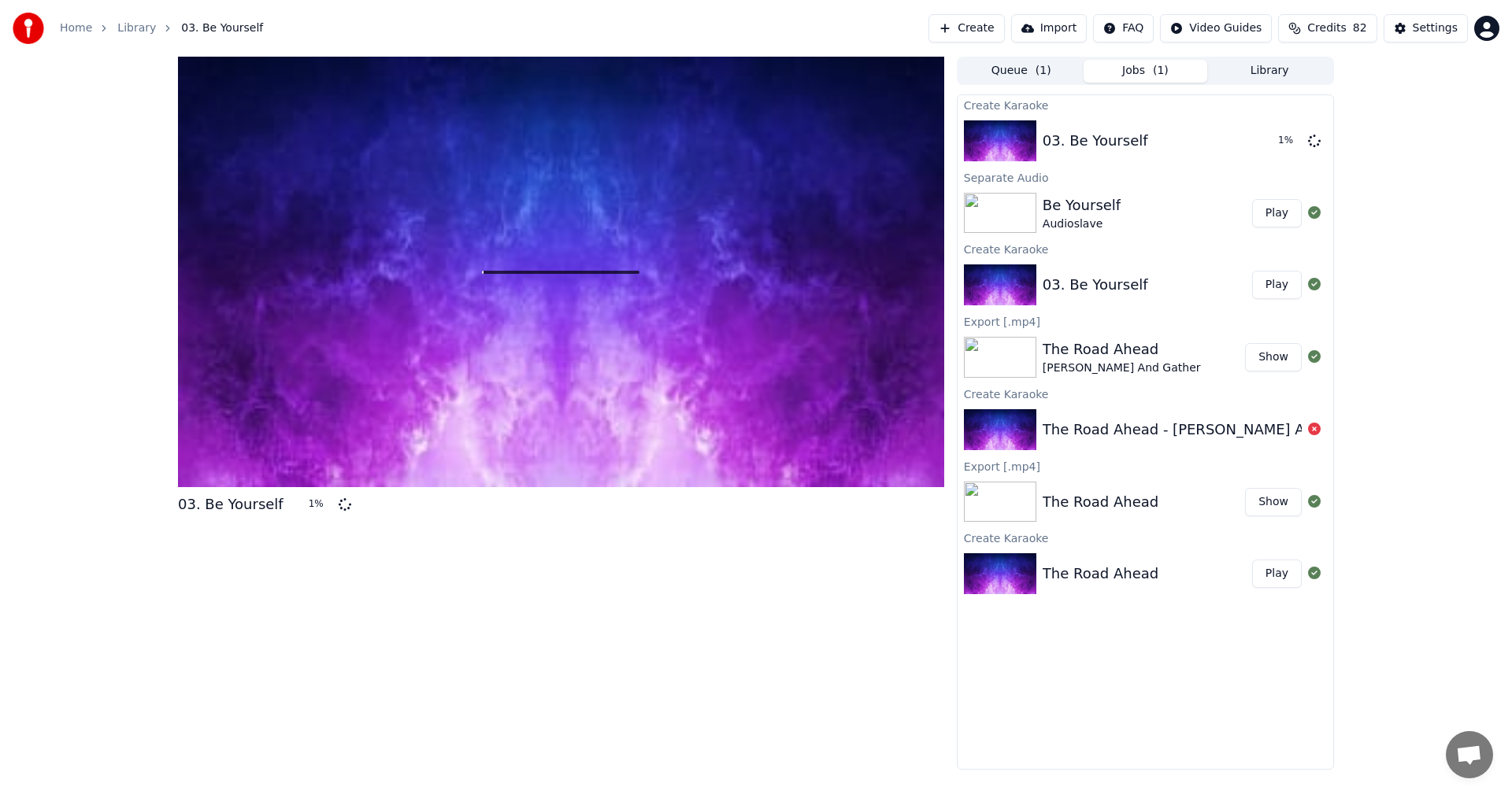
click at [1270, 70] on button "Library" at bounding box center [1269, 71] width 125 height 22
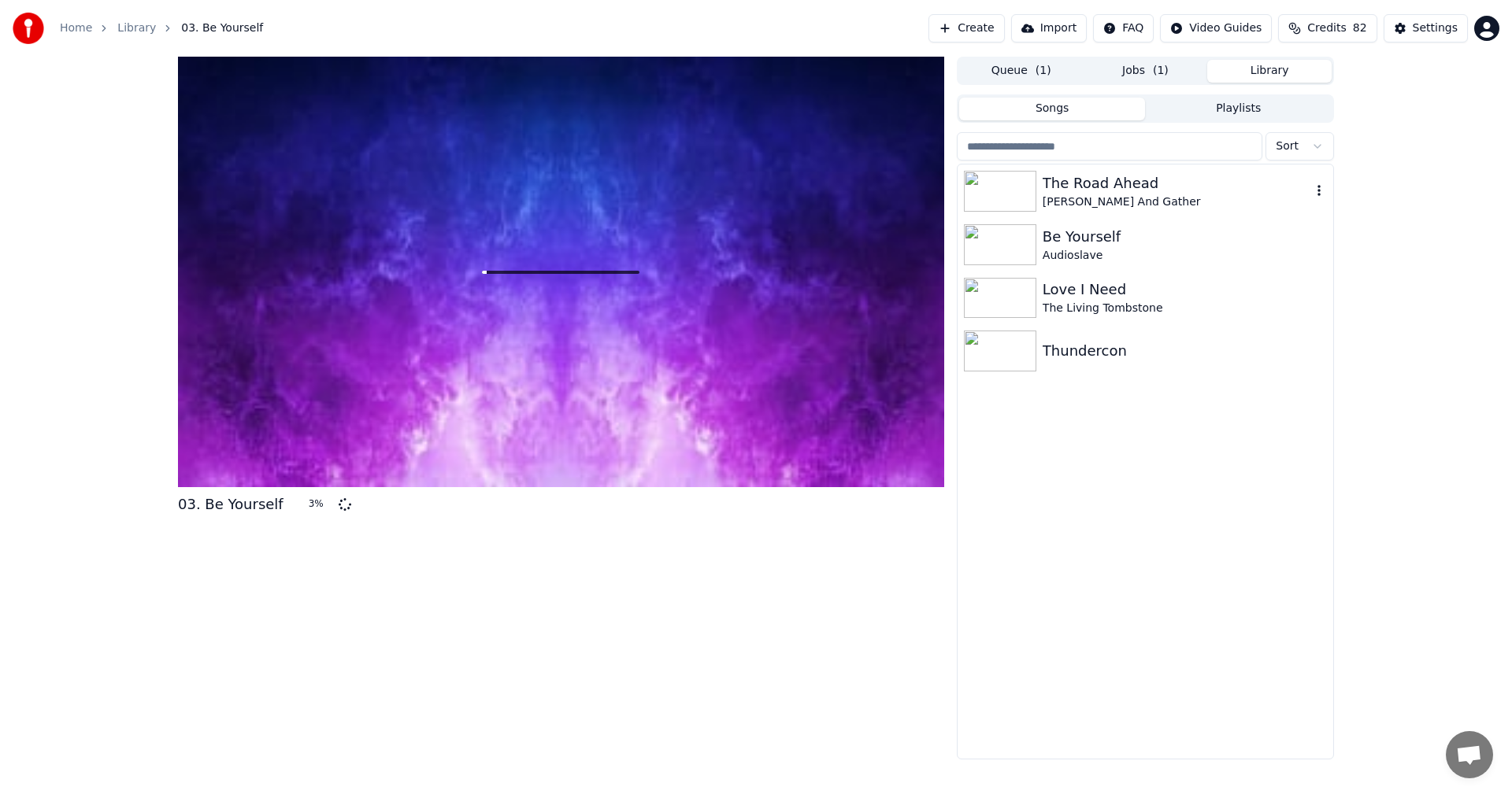
click at [1125, 181] on div "The Road Ahead" at bounding box center [1176, 183] width 269 height 22
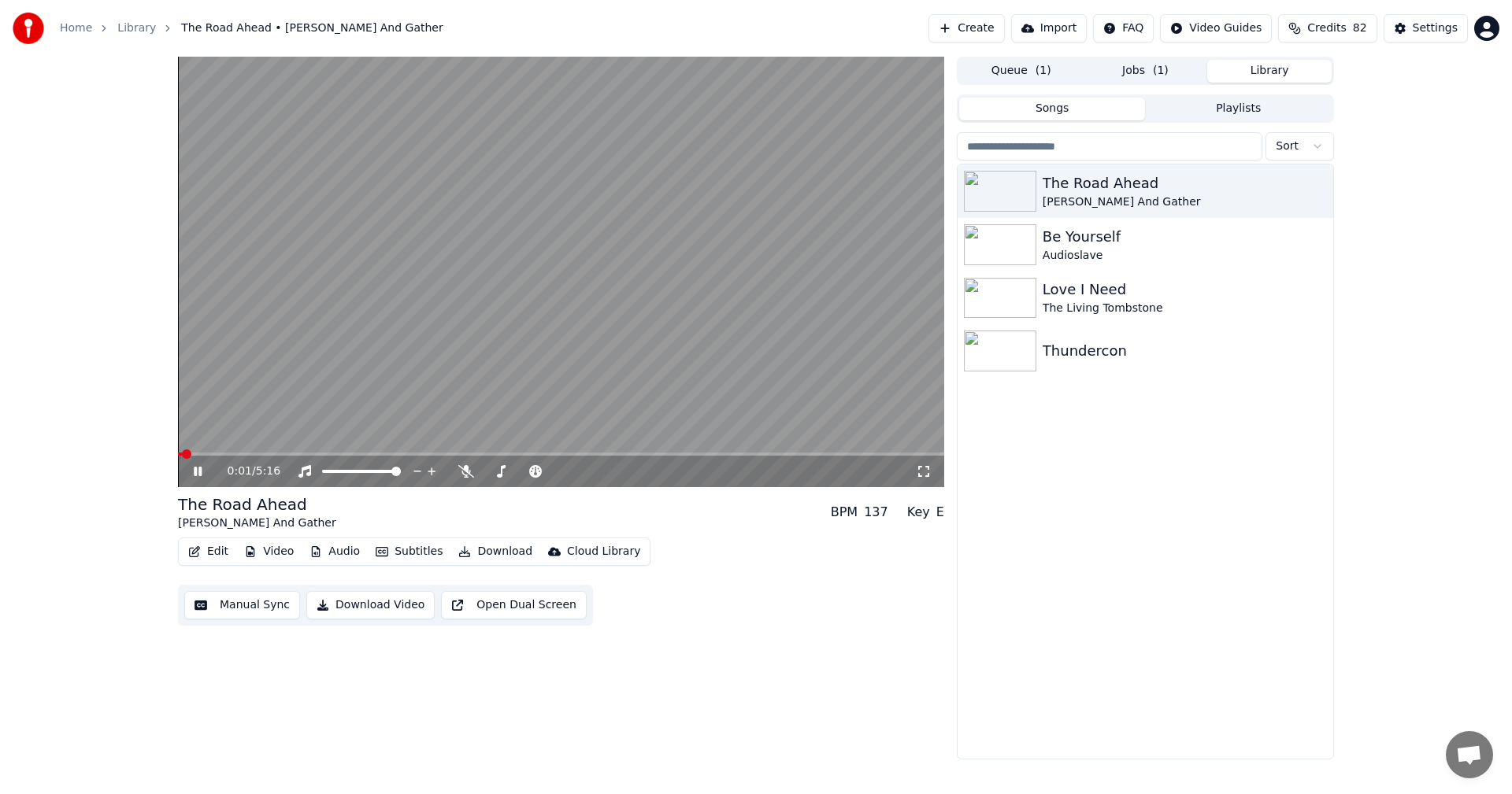
drag, startPoint x: 492, startPoint y: 304, endPoint x: 604, endPoint y: 258, distance: 121.1
click at [492, 303] on video at bounding box center [561, 272] width 766 height 431
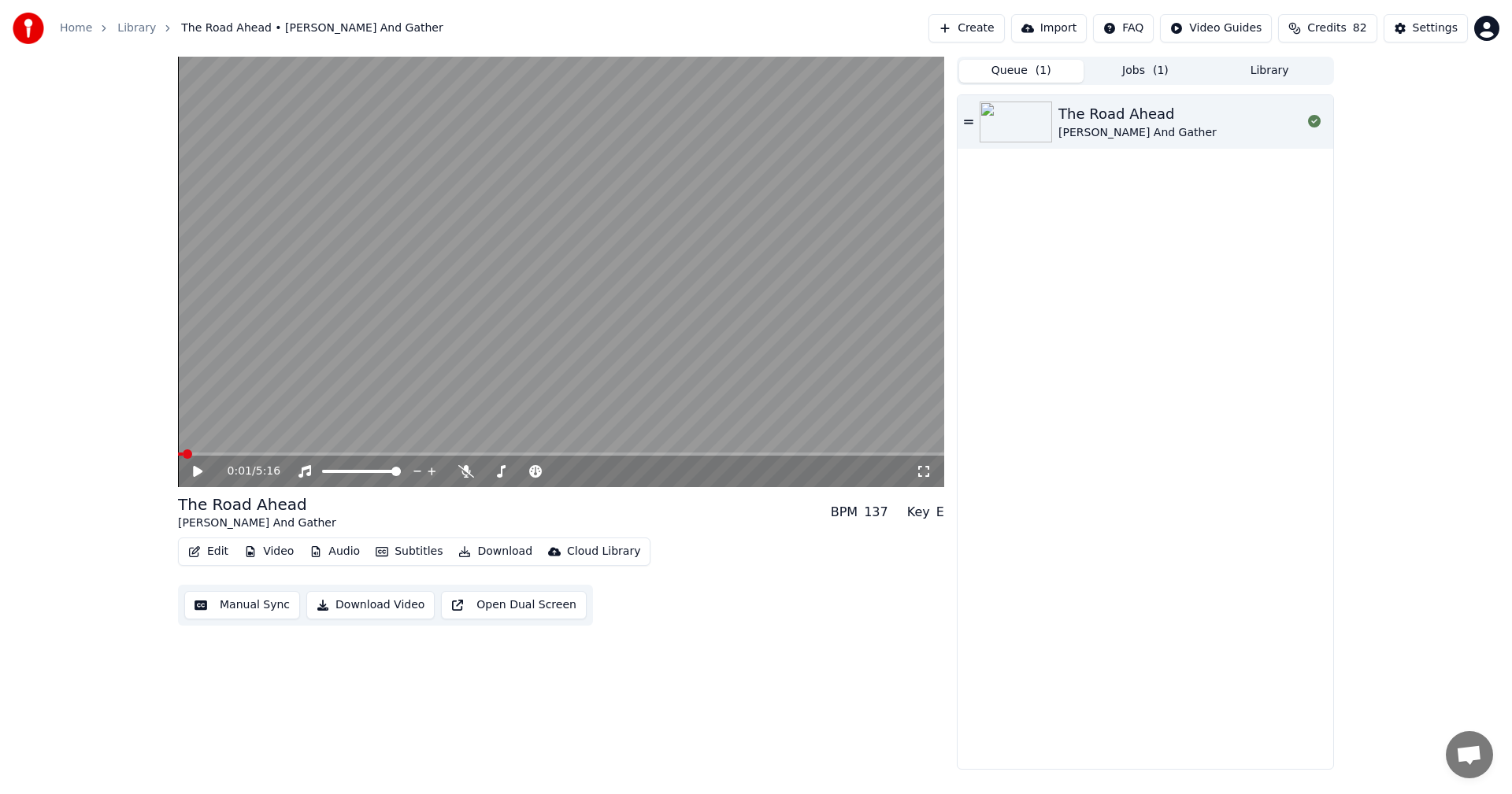
click at [991, 76] on button "Queue ( 1 )" at bounding box center [1021, 71] width 125 height 22
click at [1248, 118] on div "The Road Ahead [PERSON_NAME] And Gather" at bounding box center [1179, 121] width 244 height 37
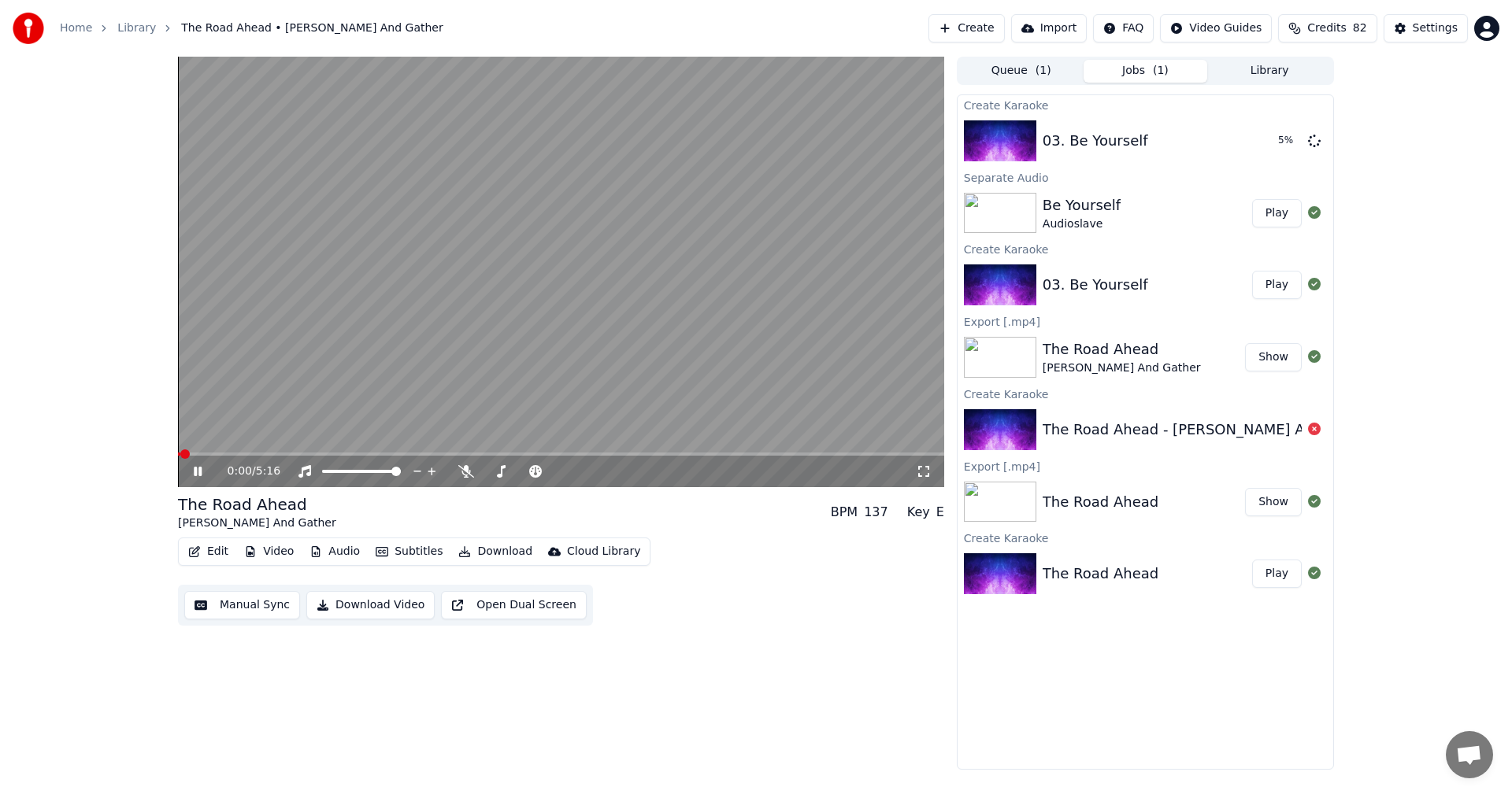
click at [1160, 69] on span "( 1 )" at bounding box center [1160, 71] width 16 height 16
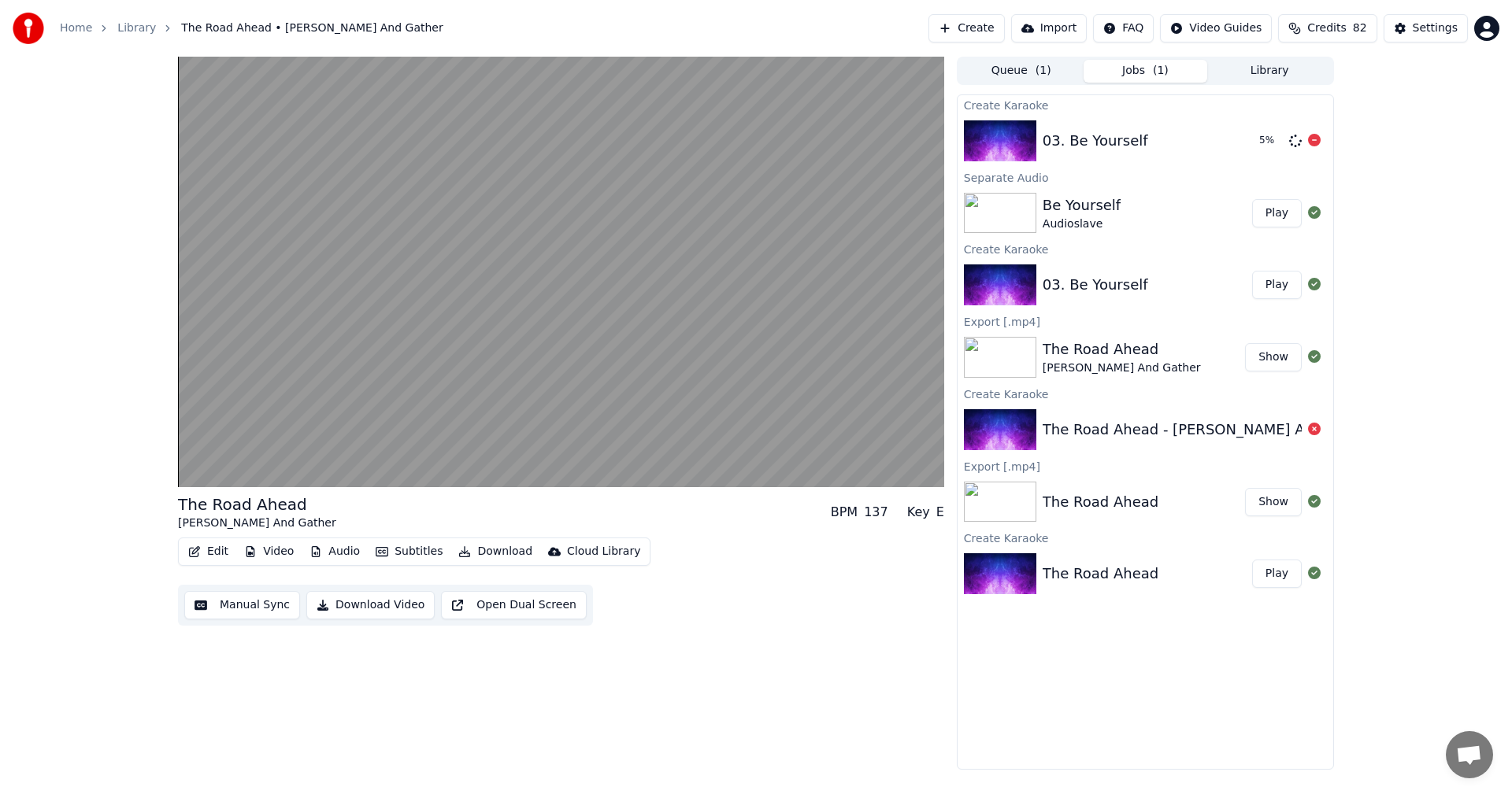
click at [1131, 116] on div "03. Be Yourself 5 %" at bounding box center [1145, 141] width 376 height 53
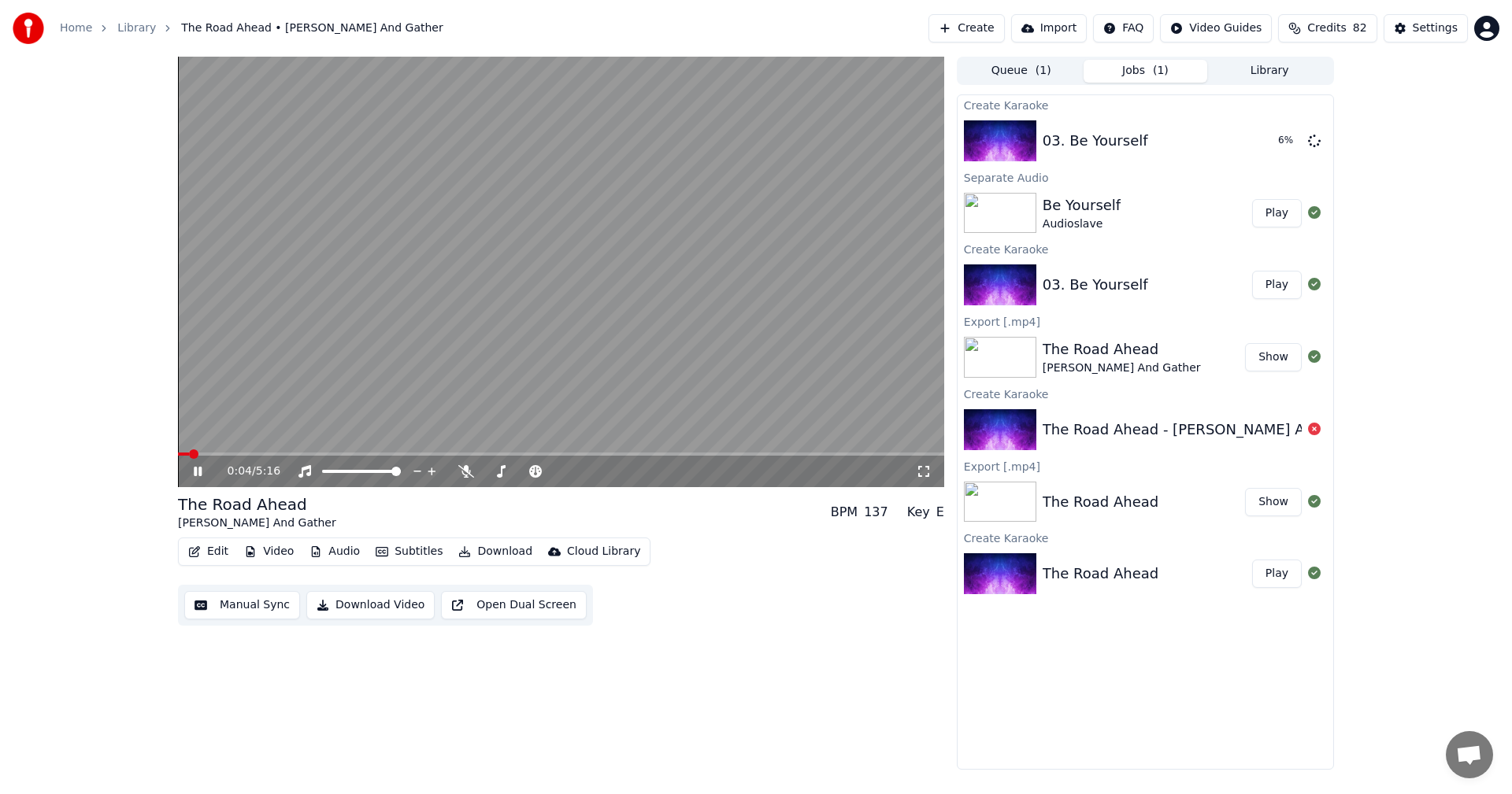
click at [200, 471] on icon at bounding box center [197, 471] width 7 height 9
click at [1277, 141] on button "Play" at bounding box center [1277, 141] width 50 height 28
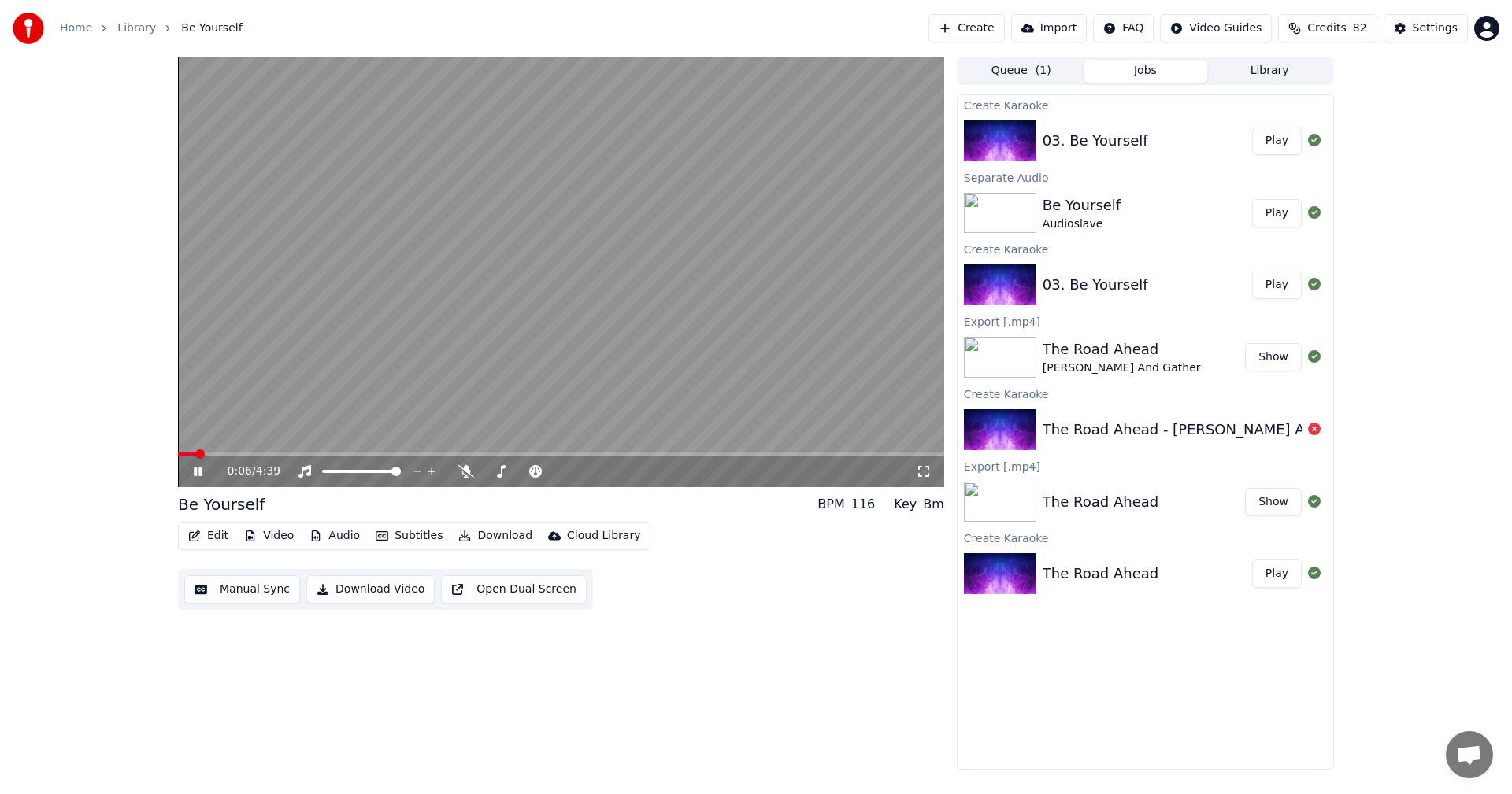
click at [279, 455] on span at bounding box center [561, 454] width 766 height 3
click at [410, 539] on button "Subtitles" at bounding box center [409, 535] width 80 height 22
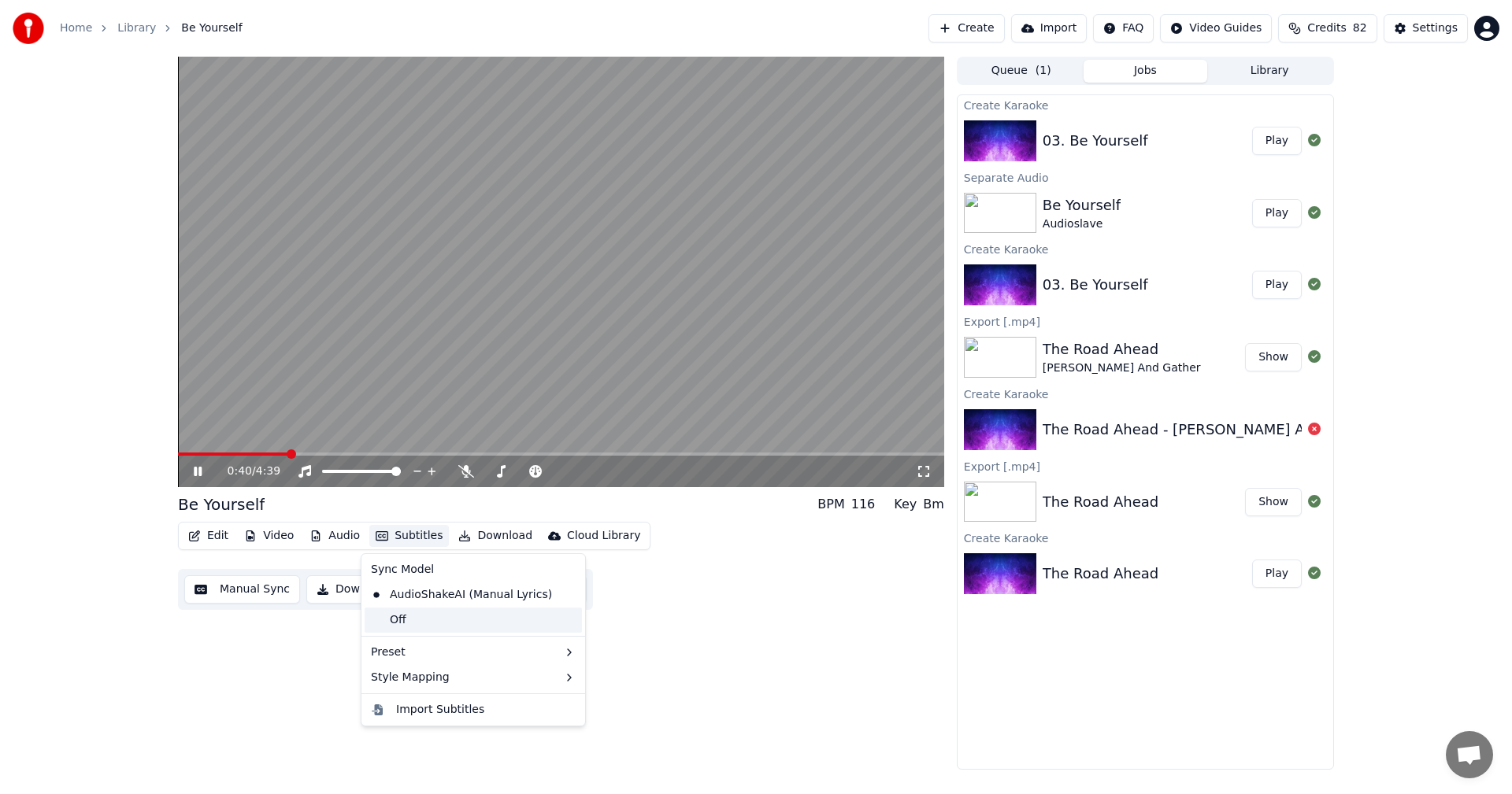
click at [429, 621] on div "Off" at bounding box center [472, 620] width 217 height 25
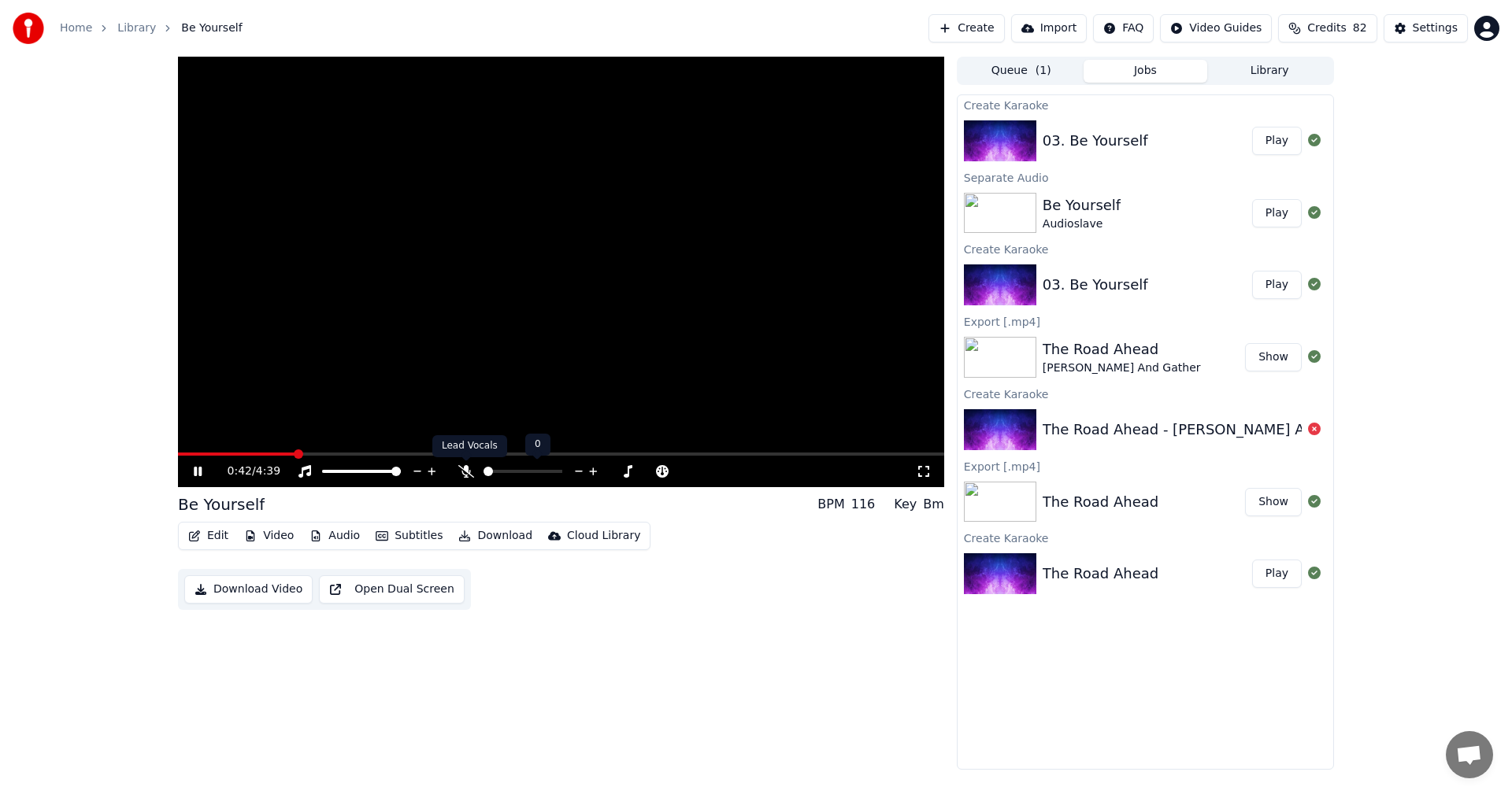
click at [465, 471] on icon at bounding box center [466, 471] width 16 height 12
click at [465, 471] on icon at bounding box center [466, 471] width 8 height 12
click at [463, 471] on icon at bounding box center [466, 471] width 16 height 12
click at [584, 470] on span at bounding box center [585, 471] width 9 height 9
click at [592, 473] on span at bounding box center [591, 471] width 9 height 9
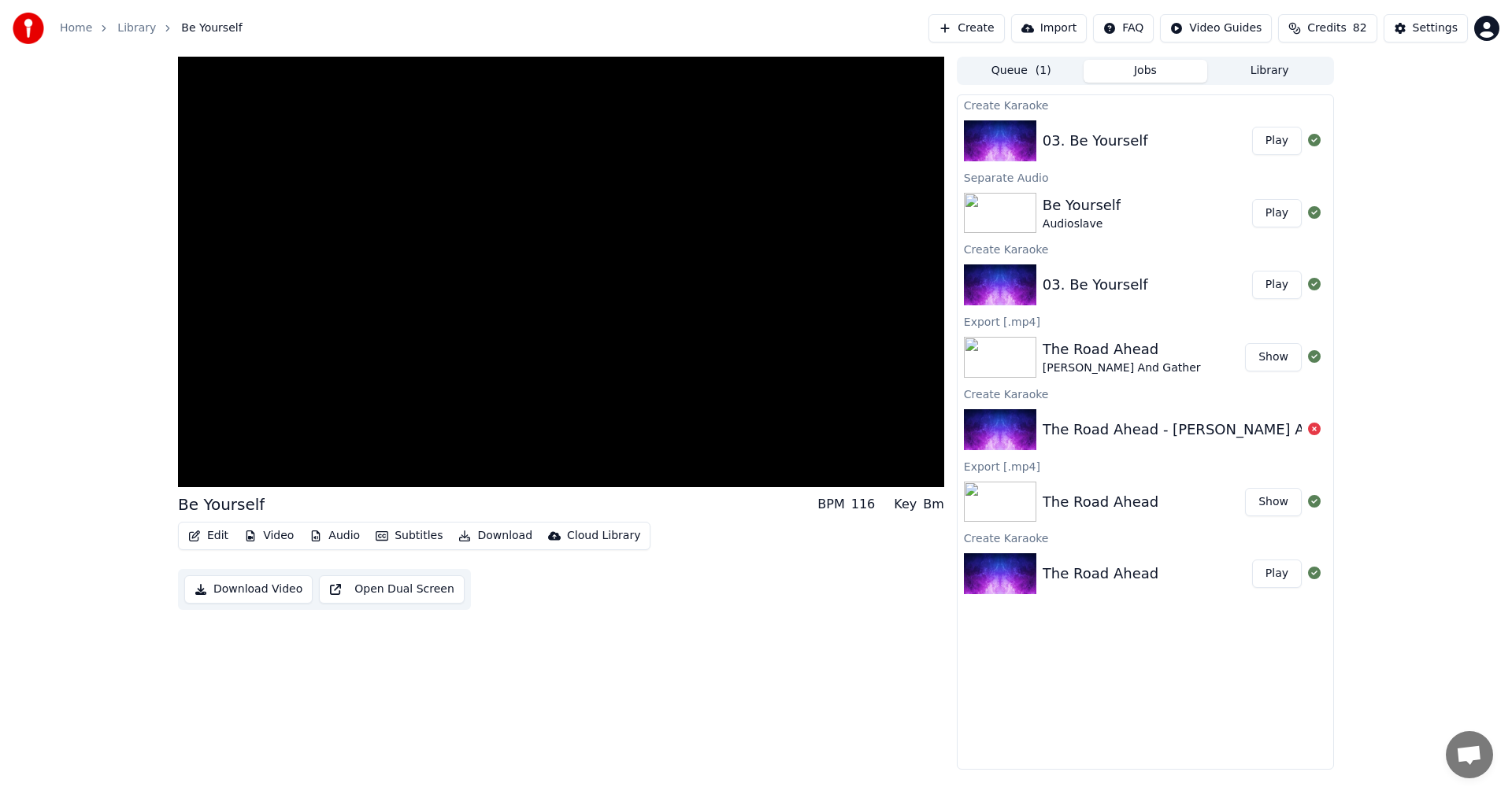
click at [215, 534] on button "Edit" at bounding box center [208, 535] width 52 height 22
click at [413, 600] on div "AudioShakeAI (Manual Lyrics)" at bounding box center [461, 595] width 194 height 25
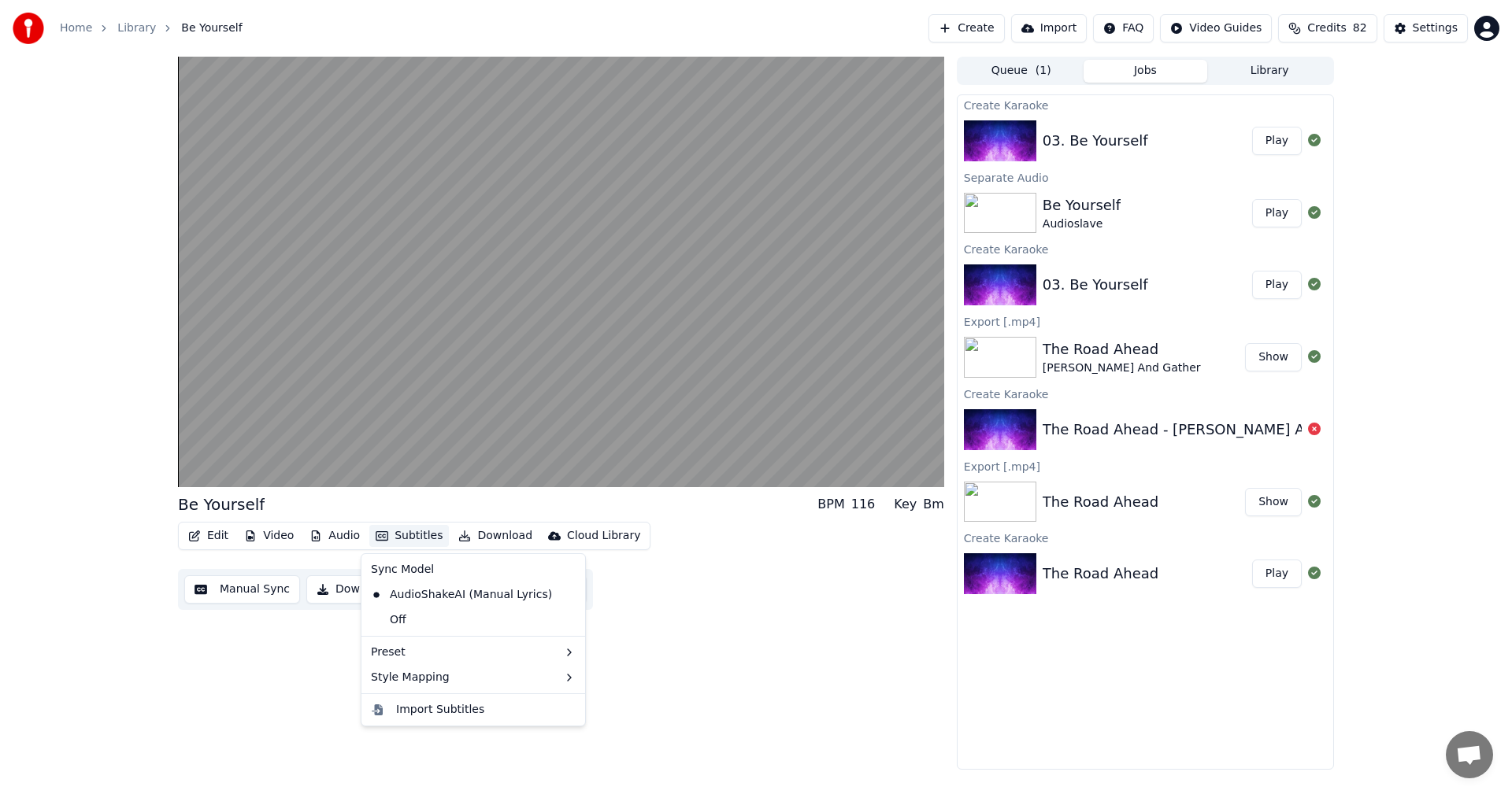
click at [418, 539] on button "Subtitles" at bounding box center [409, 535] width 80 height 22
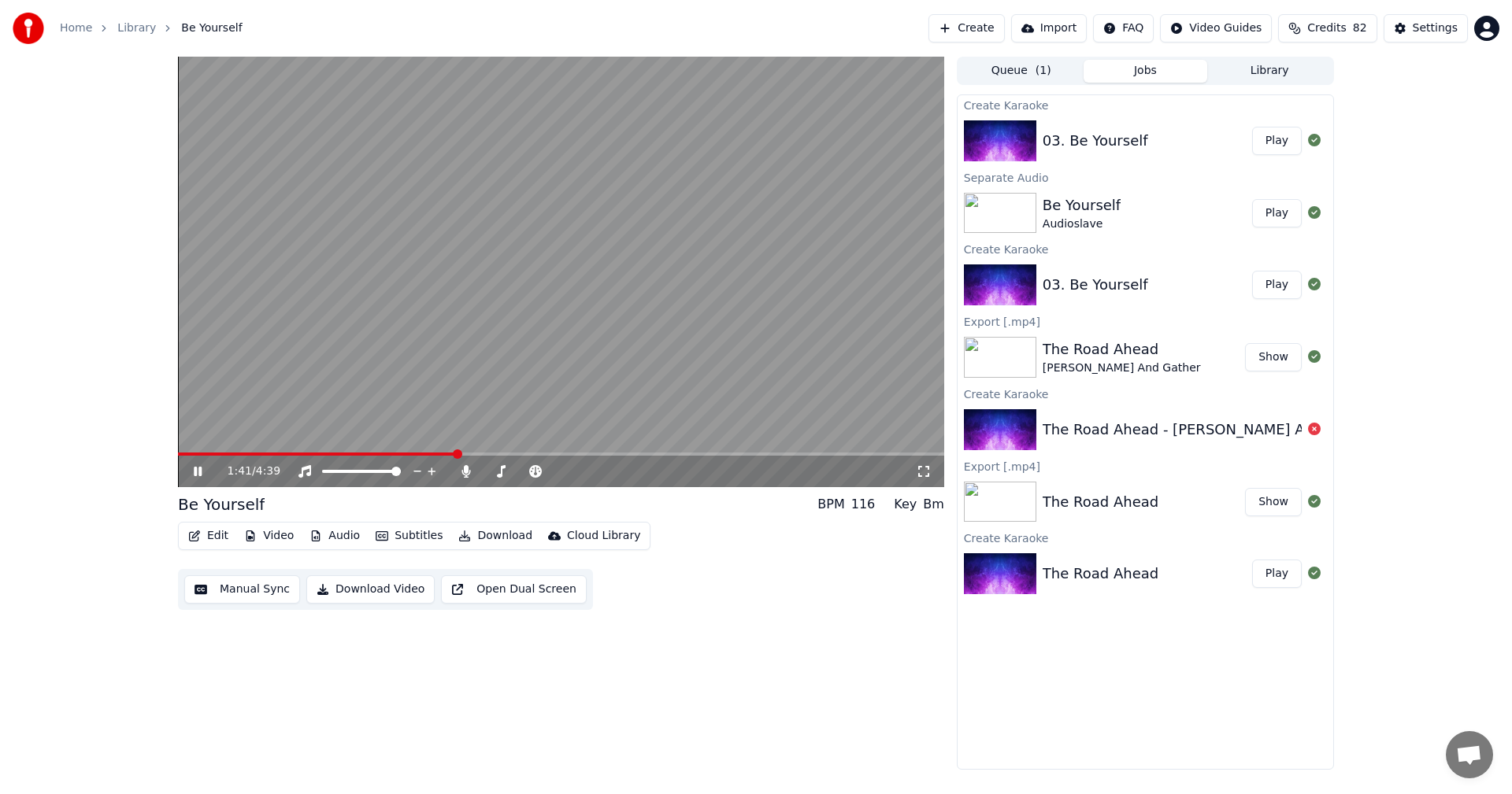
drag, startPoint x: 200, startPoint y: 550, endPoint x: 210, endPoint y: 528, distance: 24.2
click at [202, 545] on div "Edit Video Audio Subtitles Download Cloud Library" at bounding box center [414, 536] width 472 height 28
click at [210, 528] on button "Edit" at bounding box center [208, 535] width 52 height 22
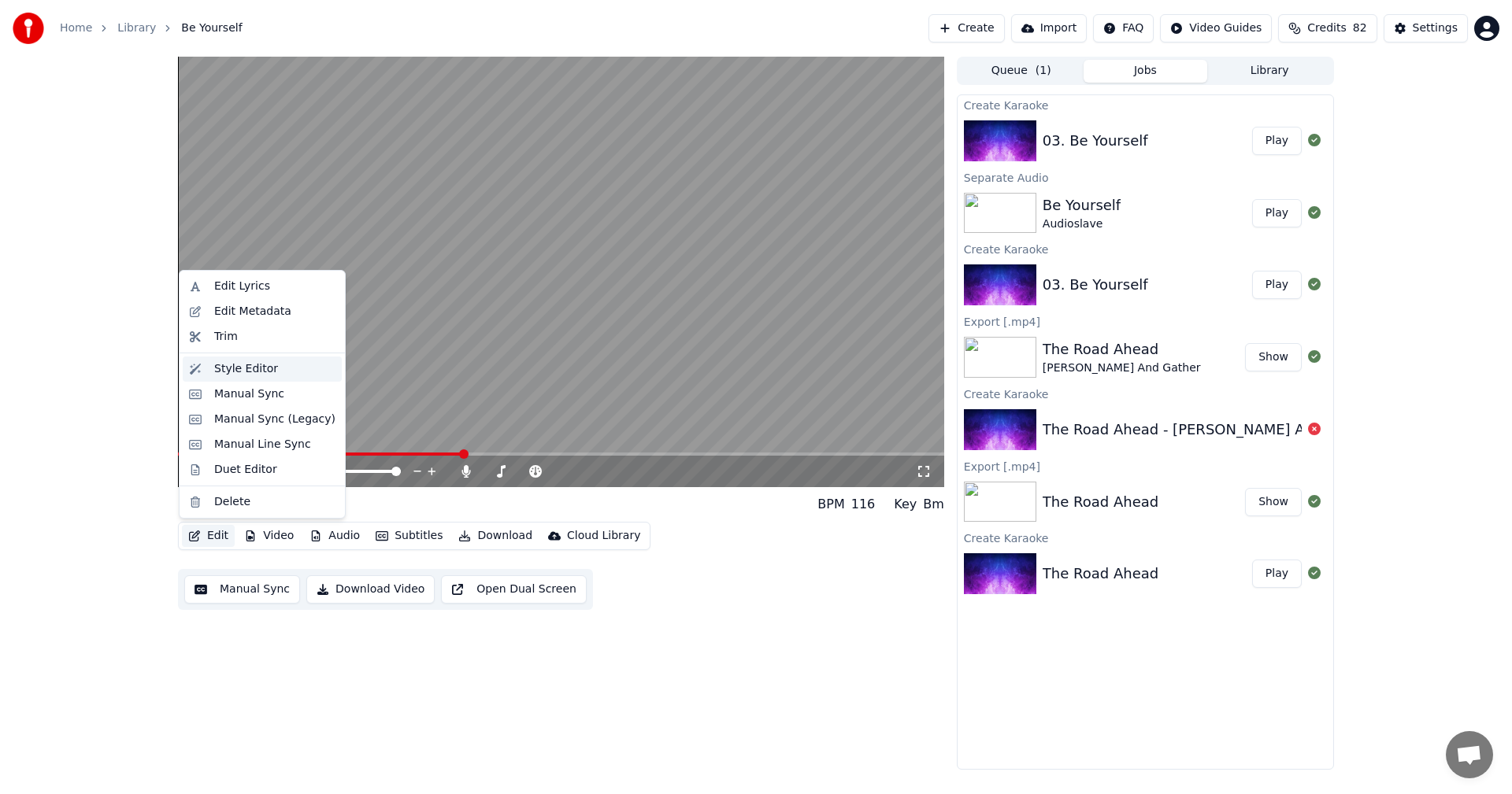
click at [230, 366] on div "Style Editor" at bounding box center [245, 369] width 64 height 16
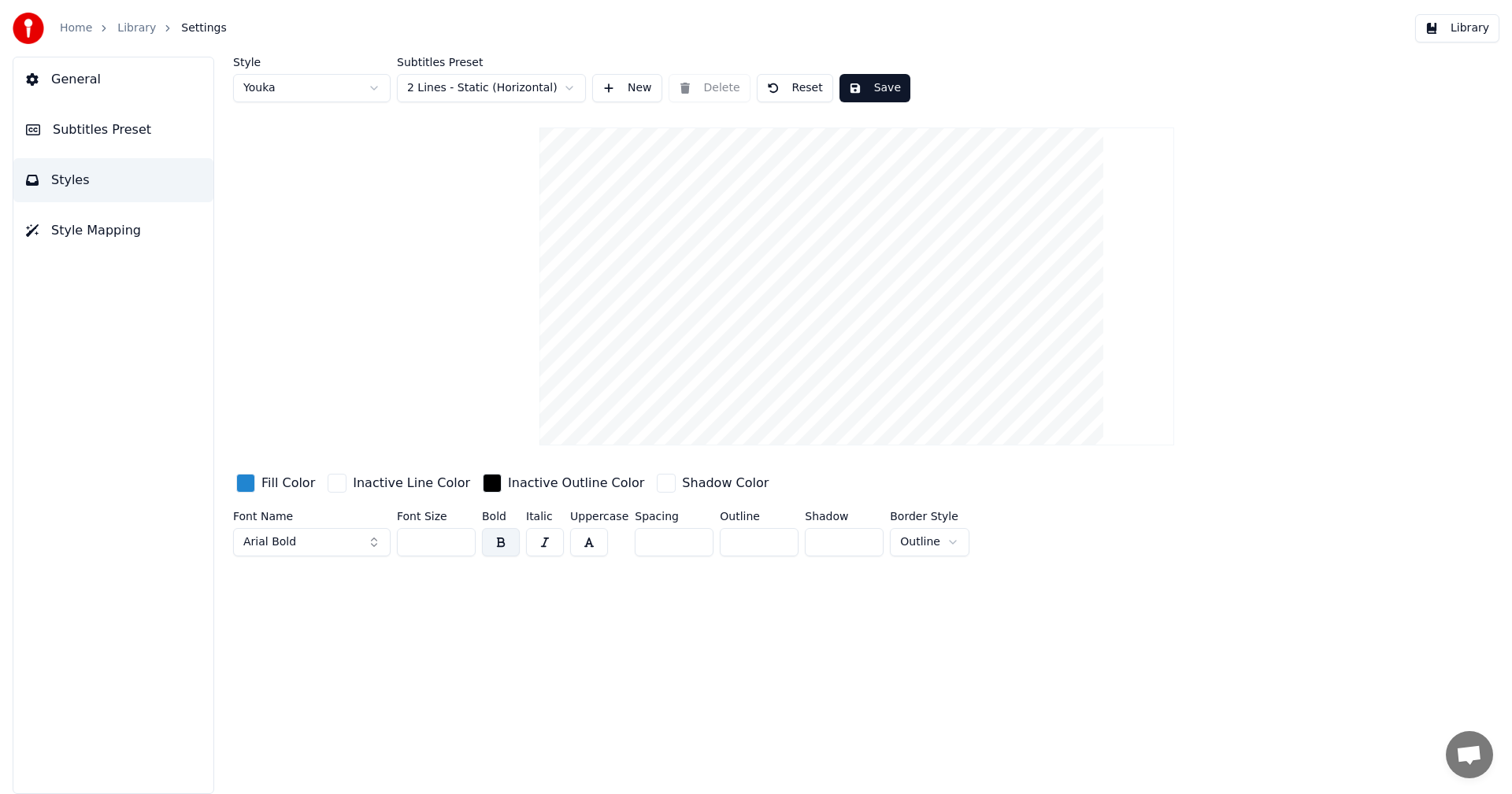
click at [109, 137] on span "Subtitles Preset" at bounding box center [101, 130] width 98 height 19
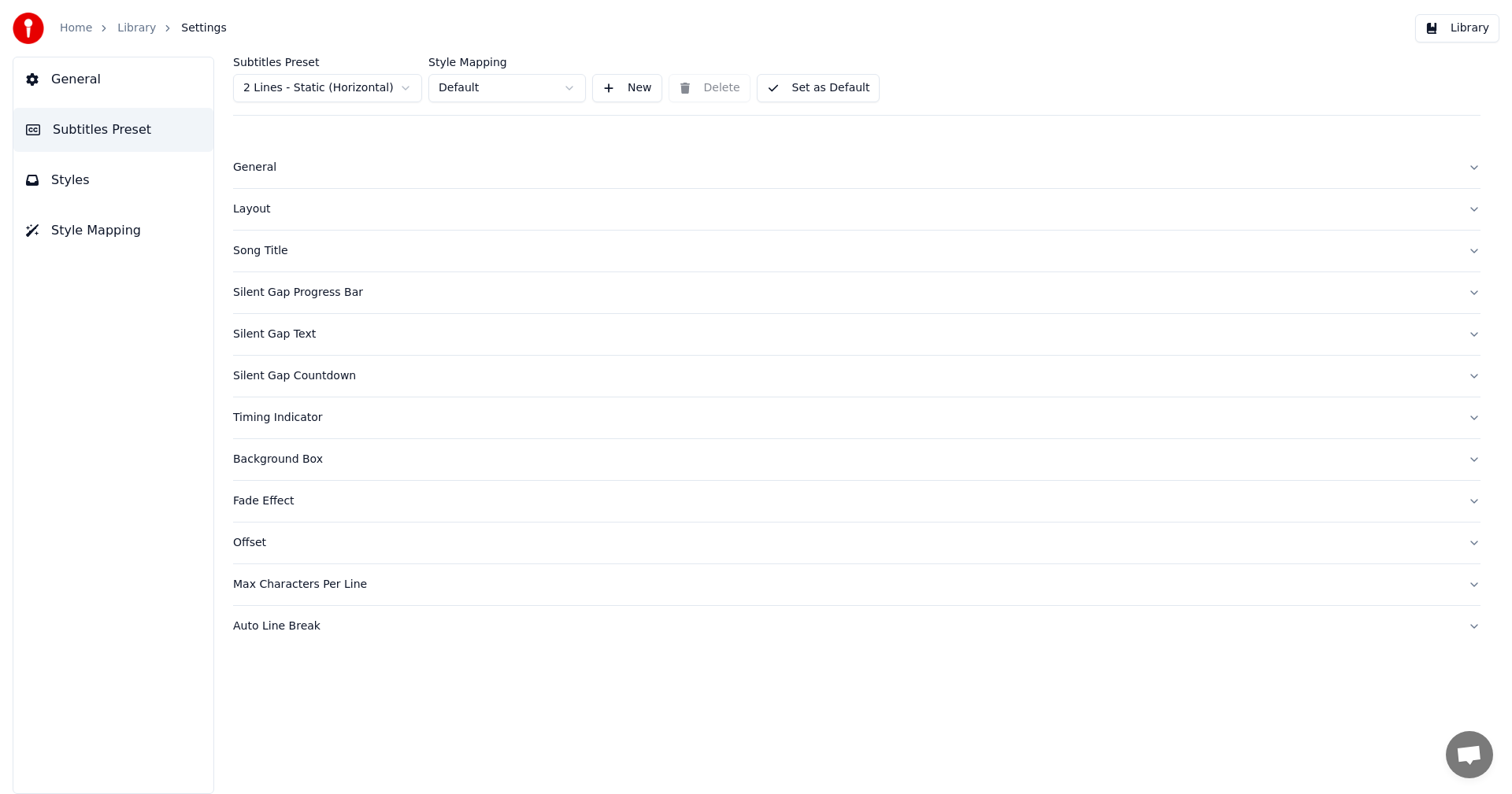
click at [291, 194] on button "Layout" at bounding box center [857, 209] width 1248 height 41
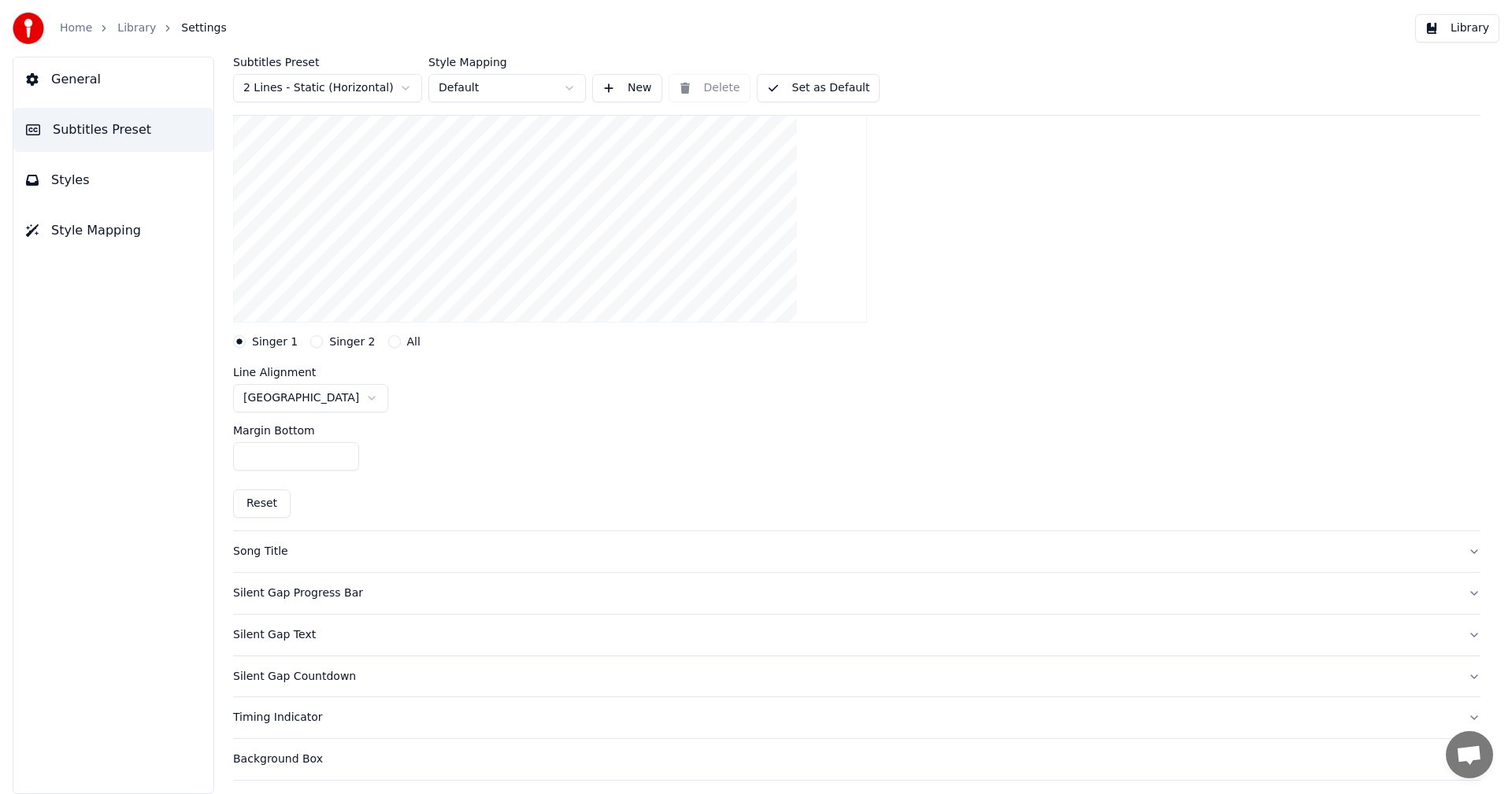
scroll to position [315, 0]
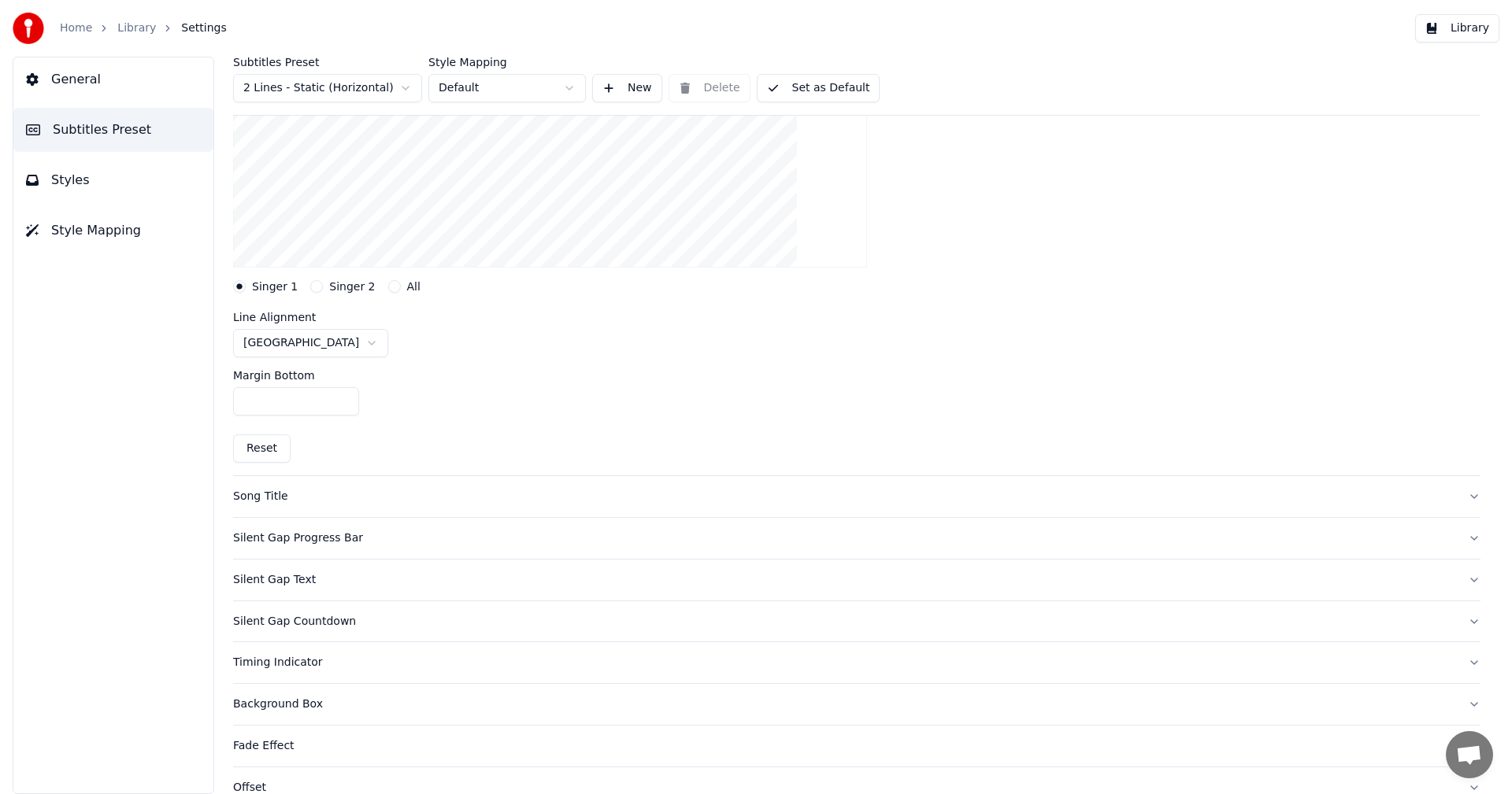
click at [310, 284] on button "Singer 2" at bounding box center [316, 286] width 12 height 12
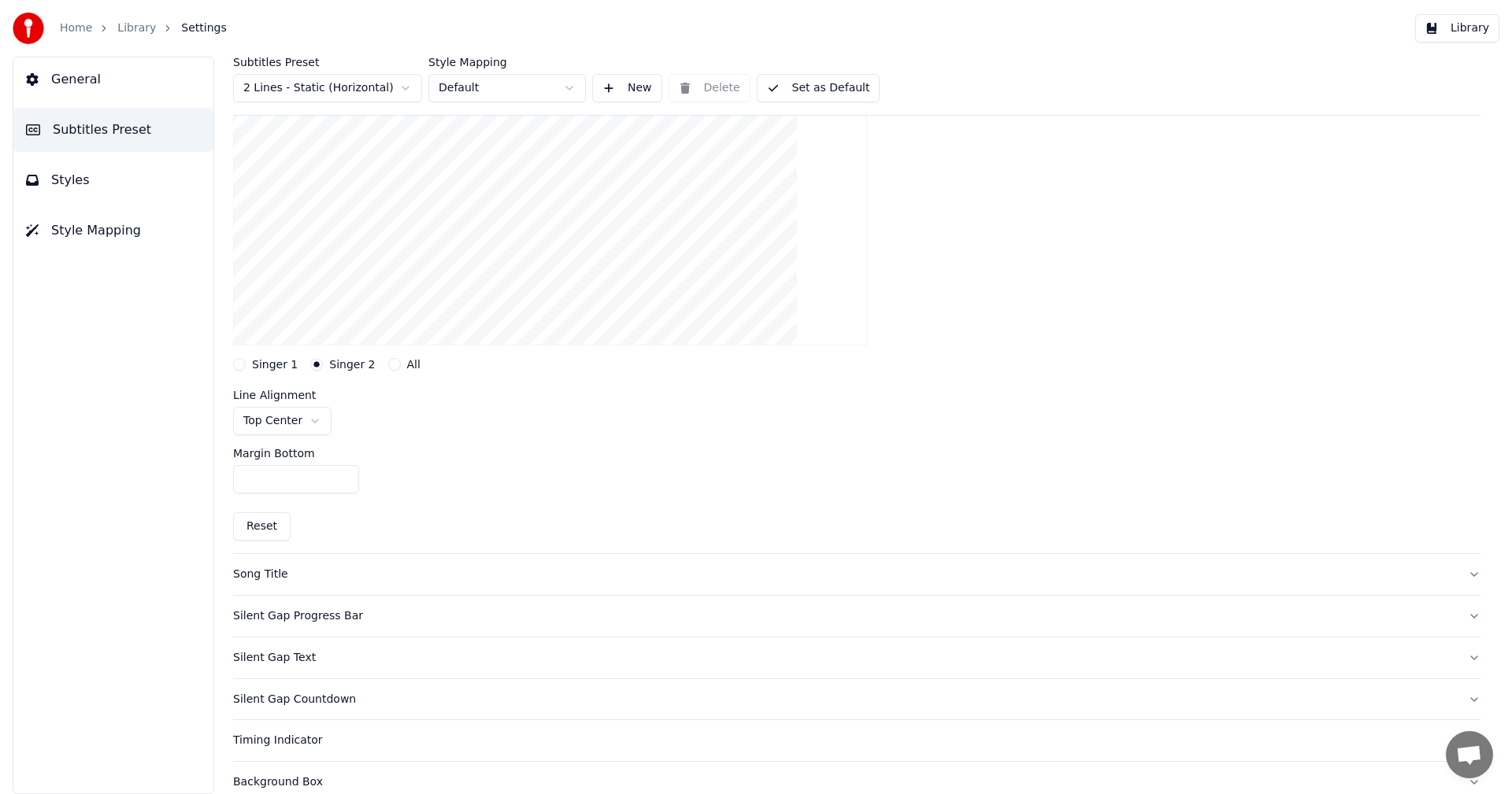
scroll to position [236, 0]
click at [242, 362] on button "Singer 1" at bounding box center [239, 365] width 12 height 12
click at [312, 364] on button "Singer 2" at bounding box center [316, 365] width 12 height 12
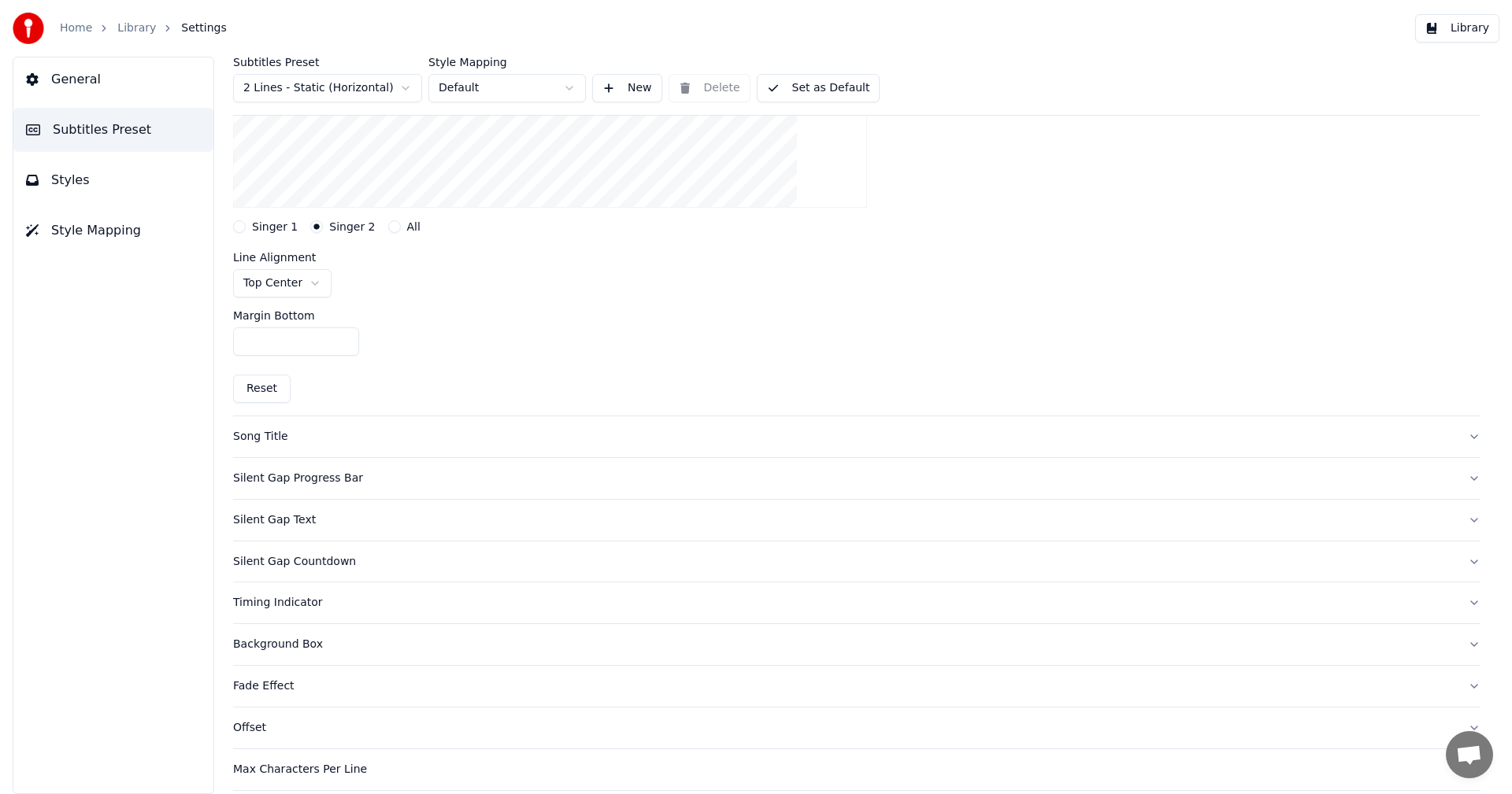
scroll to position [393, 0]
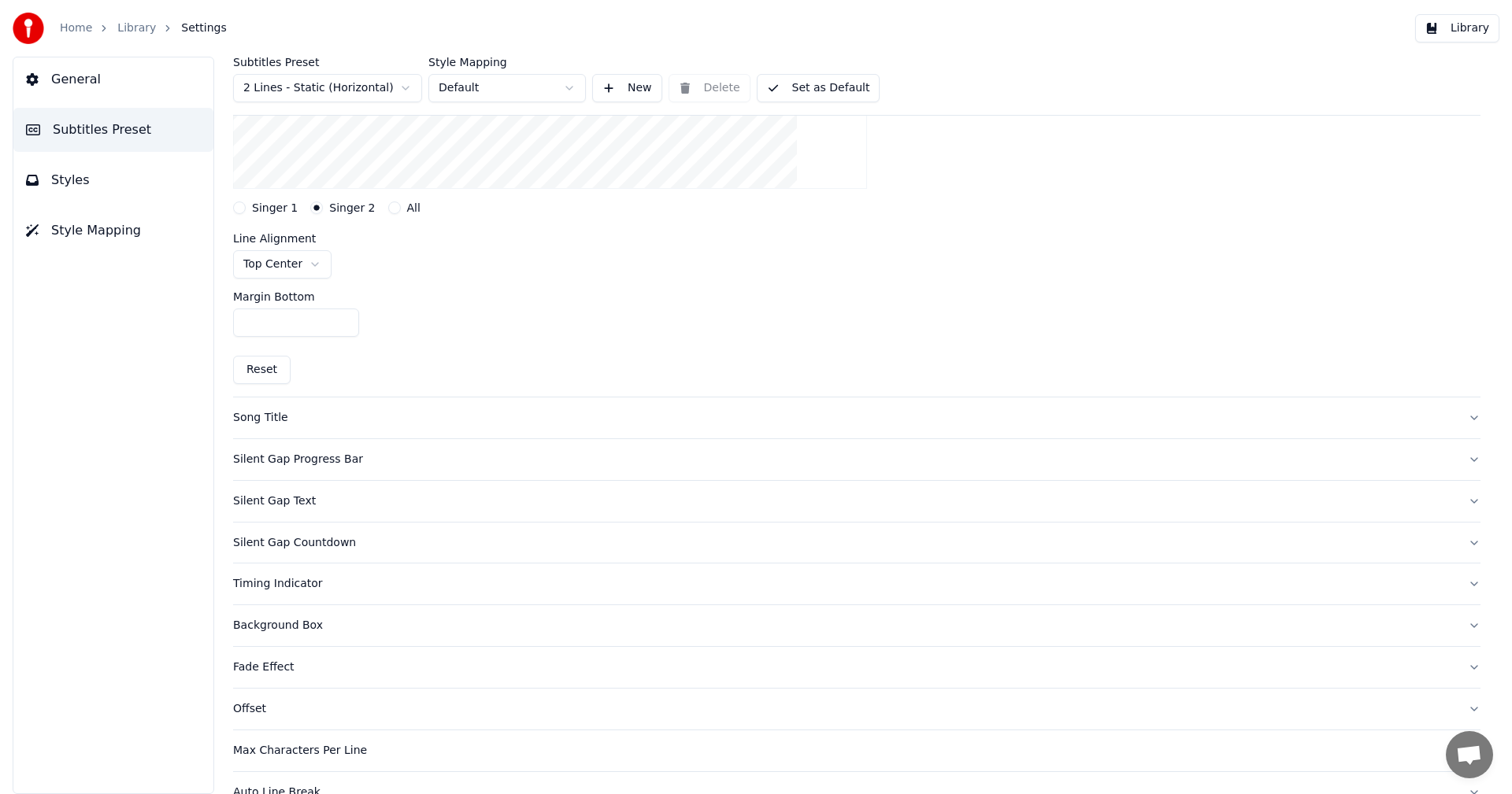
click at [319, 422] on div "Song Title" at bounding box center [843, 417] width 1222 height 16
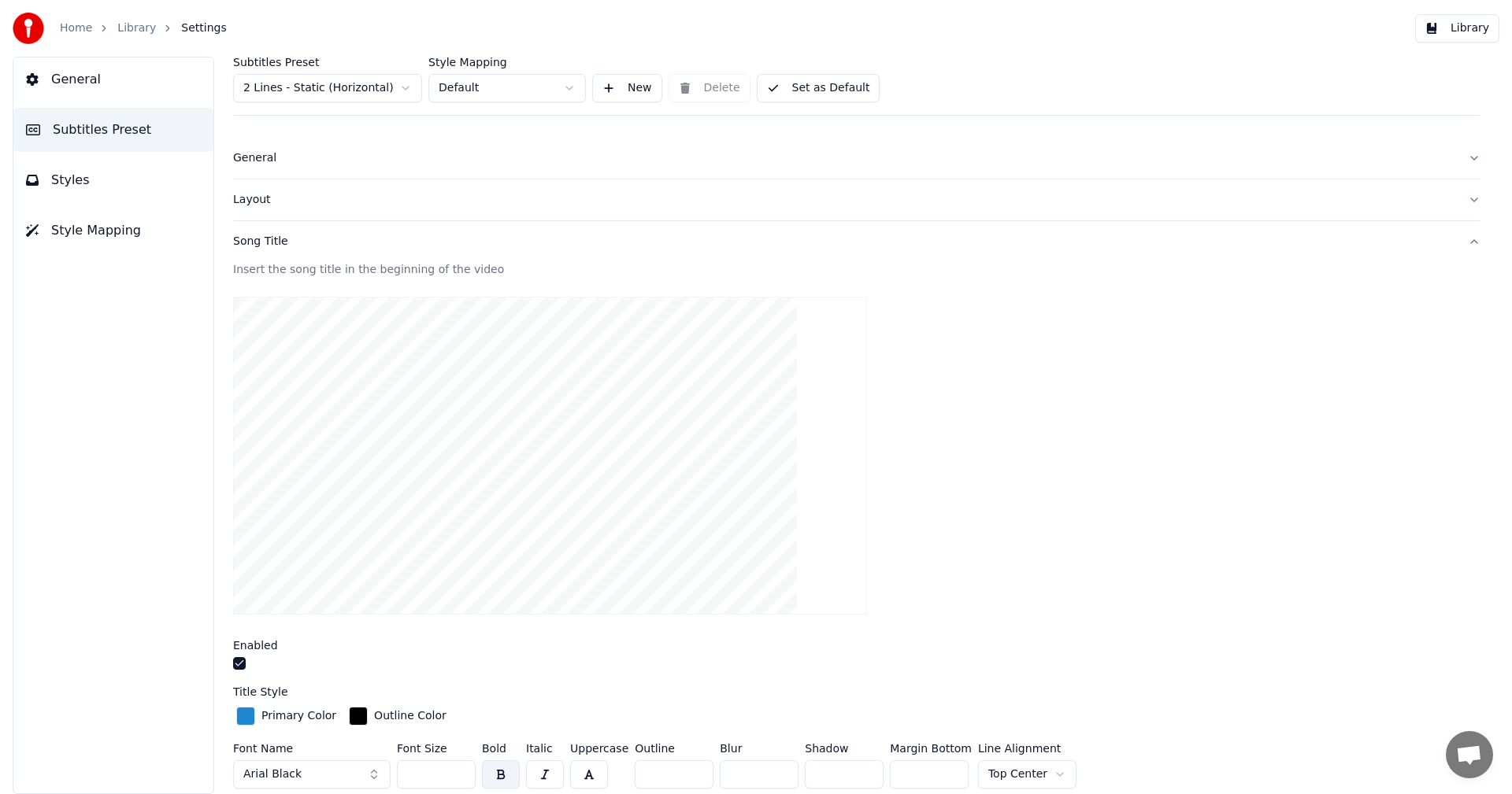
scroll to position [0, 0]
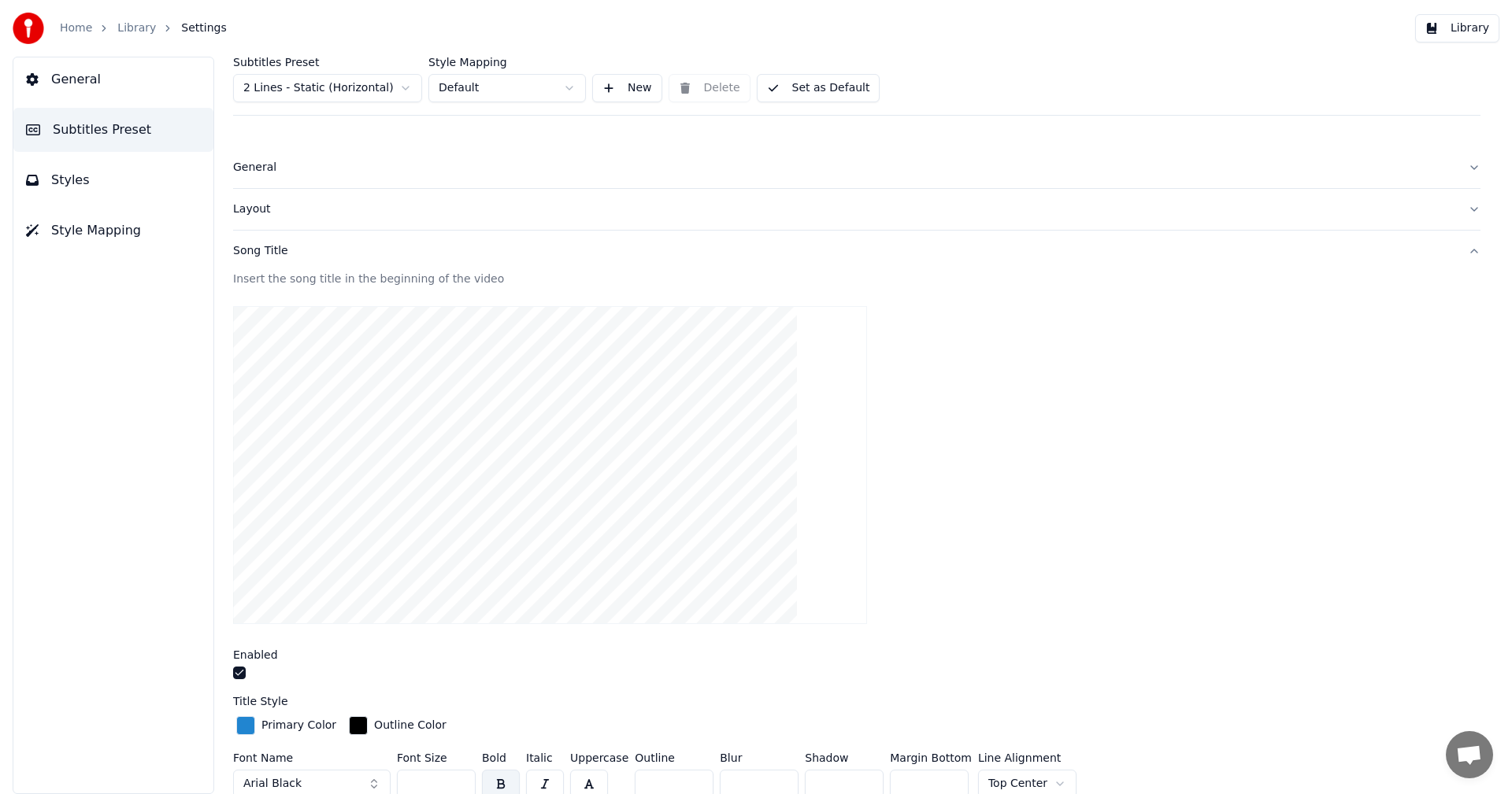
click at [789, 87] on button "Set as Default" at bounding box center [818, 88] width 124 height 28
click at [482, 81] on html "Home Library Settings Library General Subtitles Preset Styles Style Mapping Sub…" at bounding box center [756, 397] width 1512 height 794
drag, startPoint x: 482, startPoint y: 81, endPoint x: 503, endPoint y: 85, distance: 21.4
click at [484, 81] on html "Home Library Settings Library General Subtitles Preset Styles Style Mapping Sub…" at bounding box center [756, 397] width 1512 height 794
click at [642, 85] on button "New" at bounding box center [627, 88] width 70 height 28
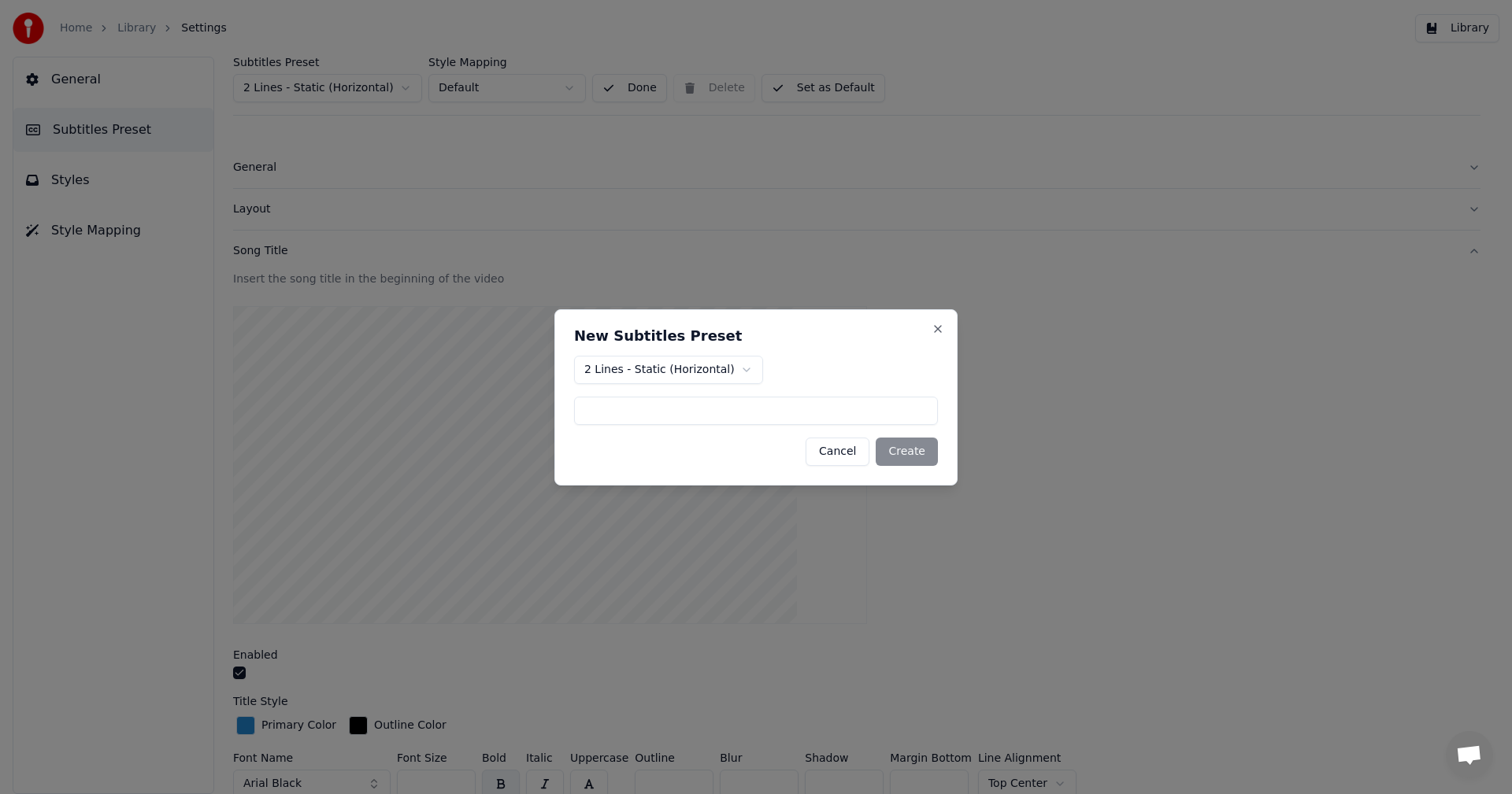
click at [851, 458] on button "Cancel" at bounding box center [837, 451] width 64 height 28
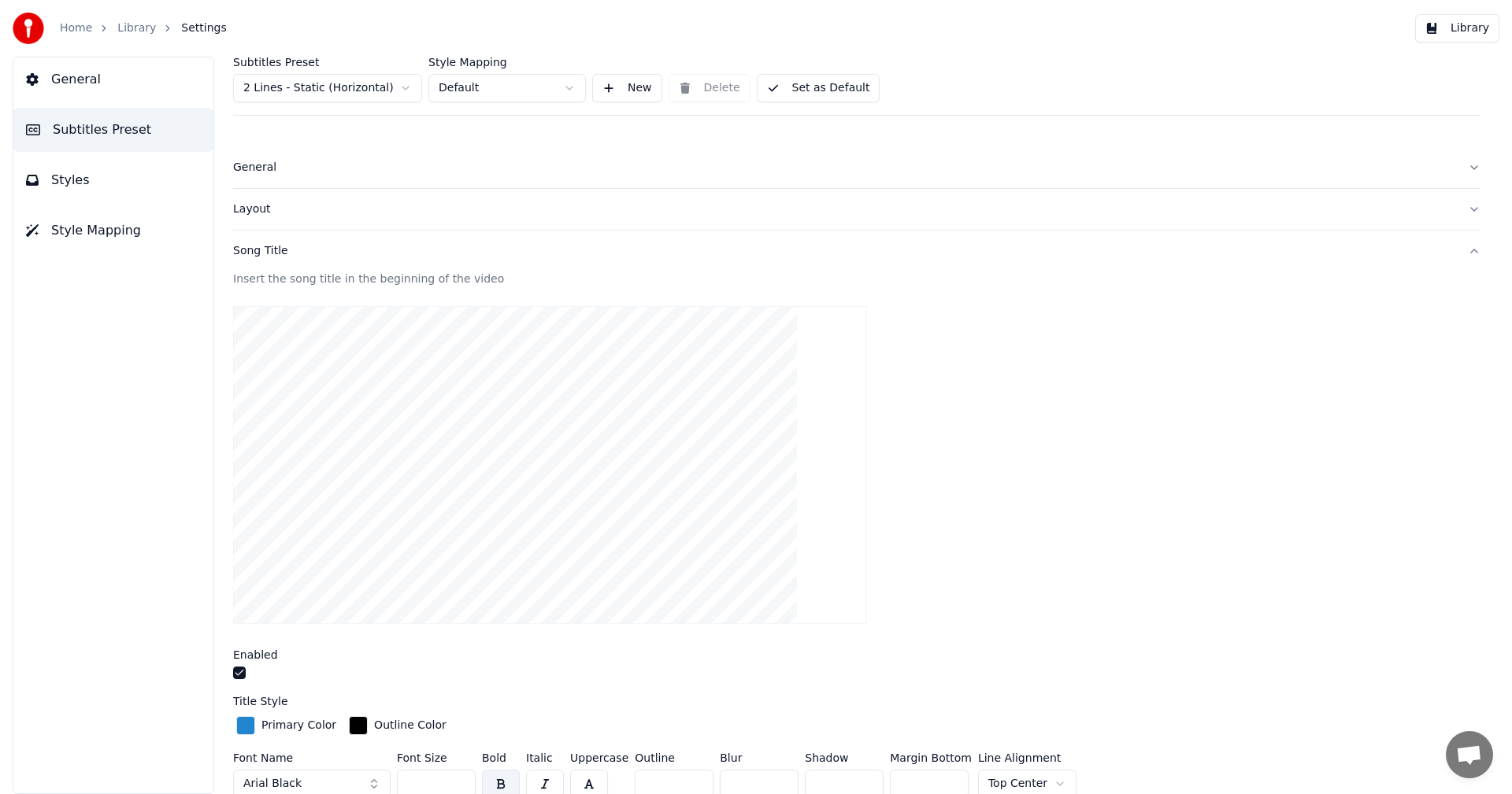
click at [801, 91] on button "Set as Default" at bounding box center [818, 88] width 124 height 28
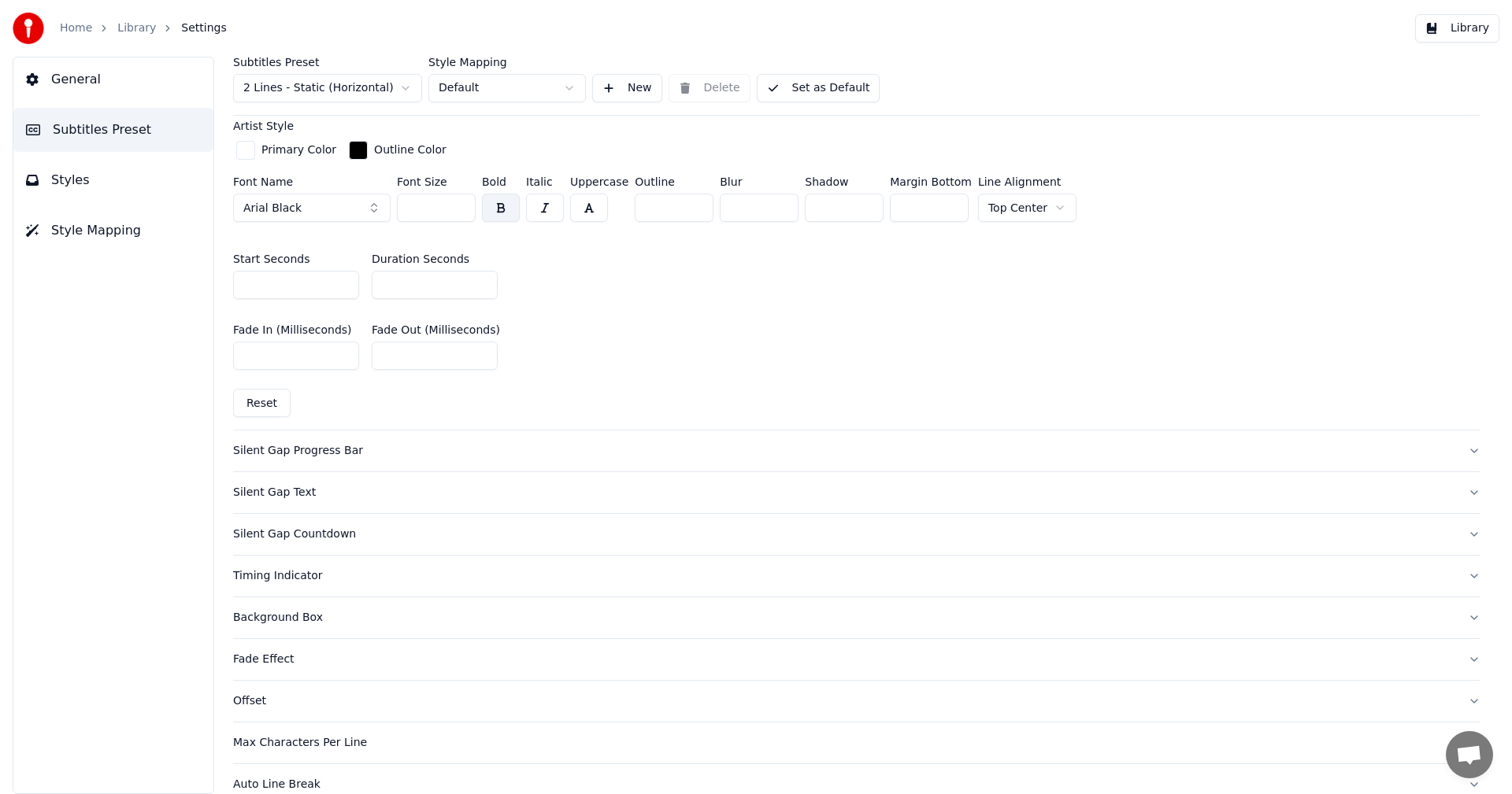
scroll to position [718, 0]
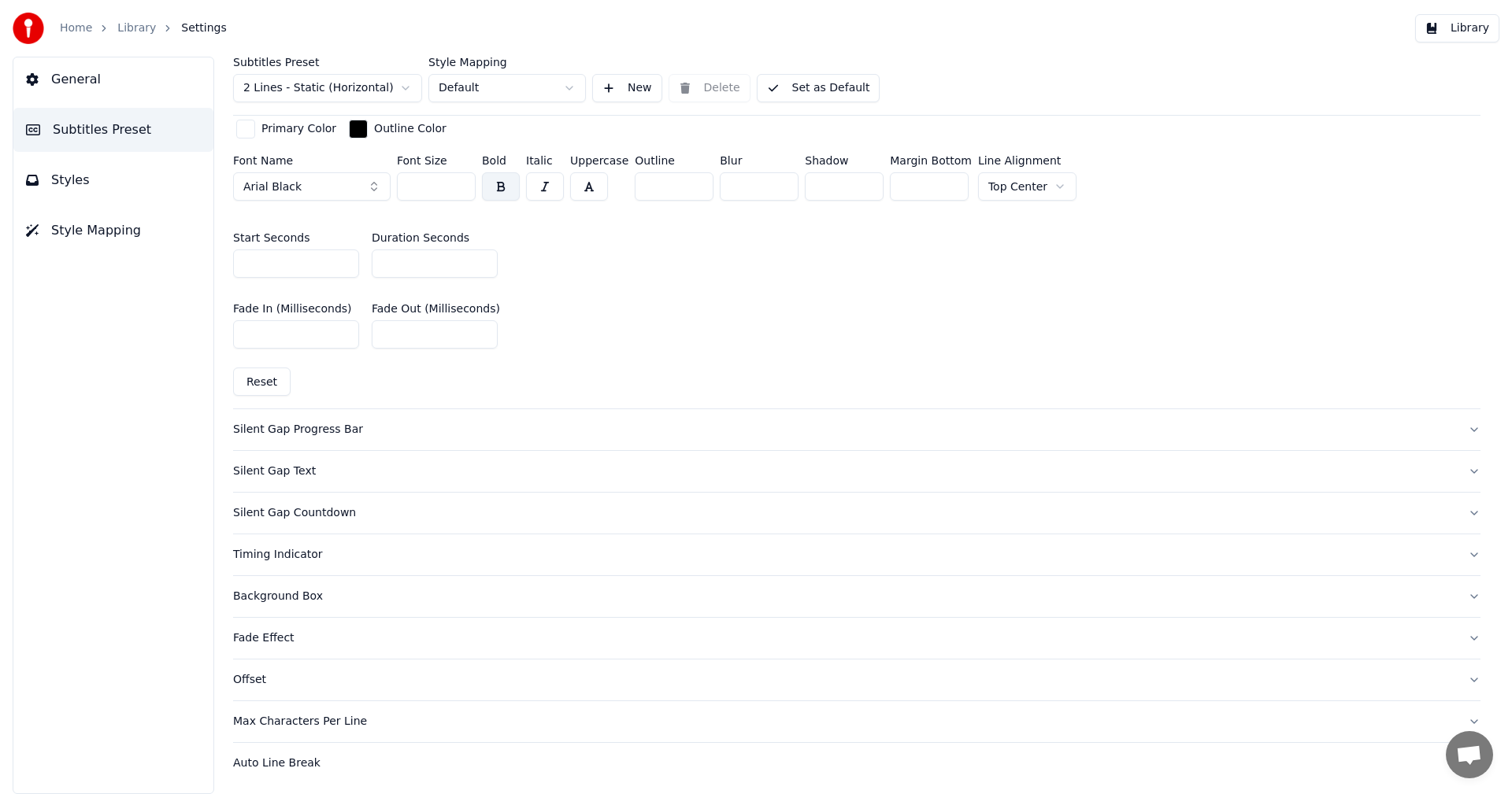
click at [254, 375] on button "Reset" at bounding box center [261, 382] width 57 height 28
click at [311, 438] on button "Silent Gap Progress Bar" at bounding box center [857, 429] width 1248 height 41
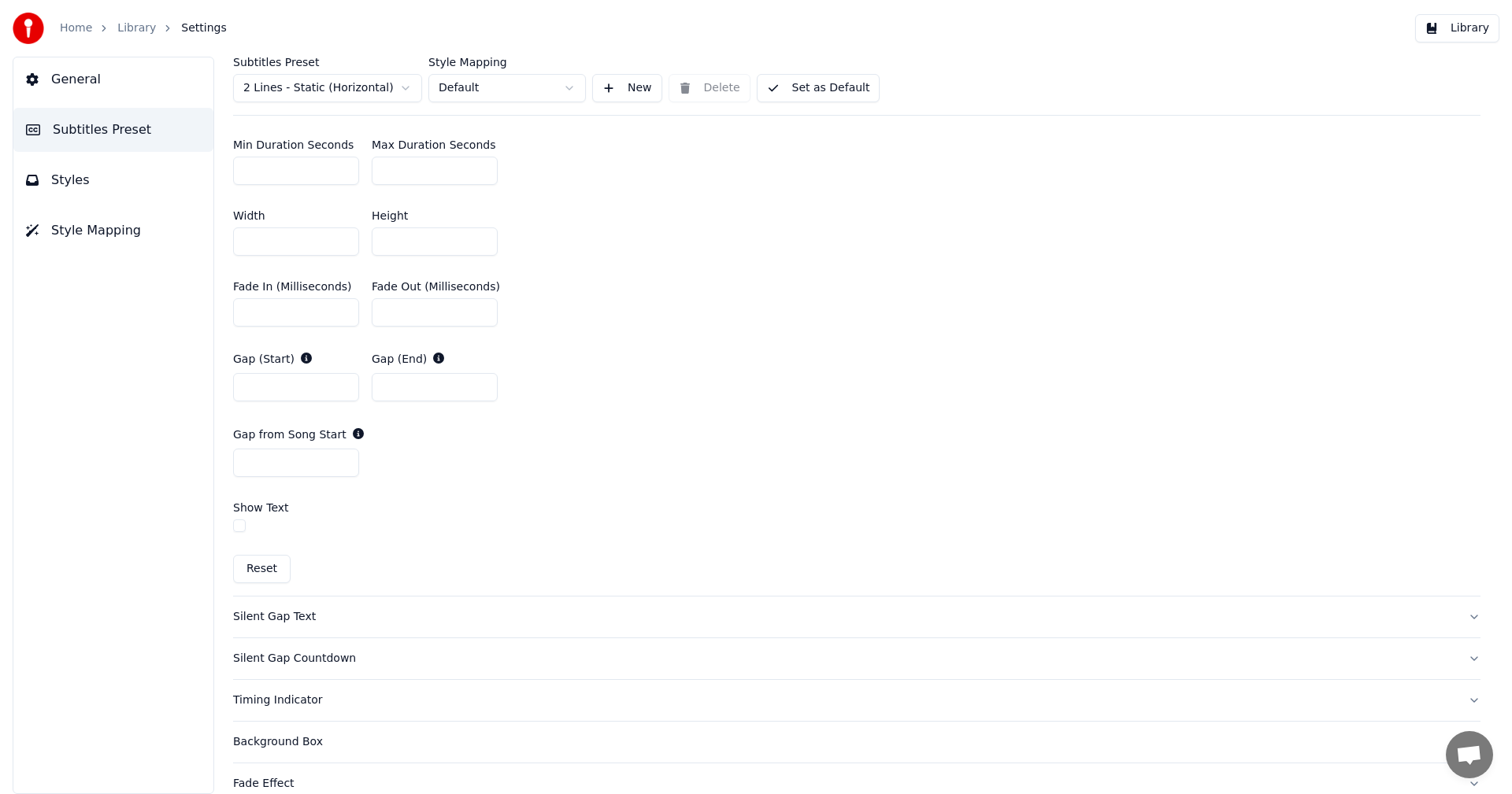
click at [267, 569] on button "Reset" at bounding box center [261, 569] width 57 height 28
click at [279, 609] on div "Silent Gap Text" at bounding box center [843, 617] width 1222 height 16
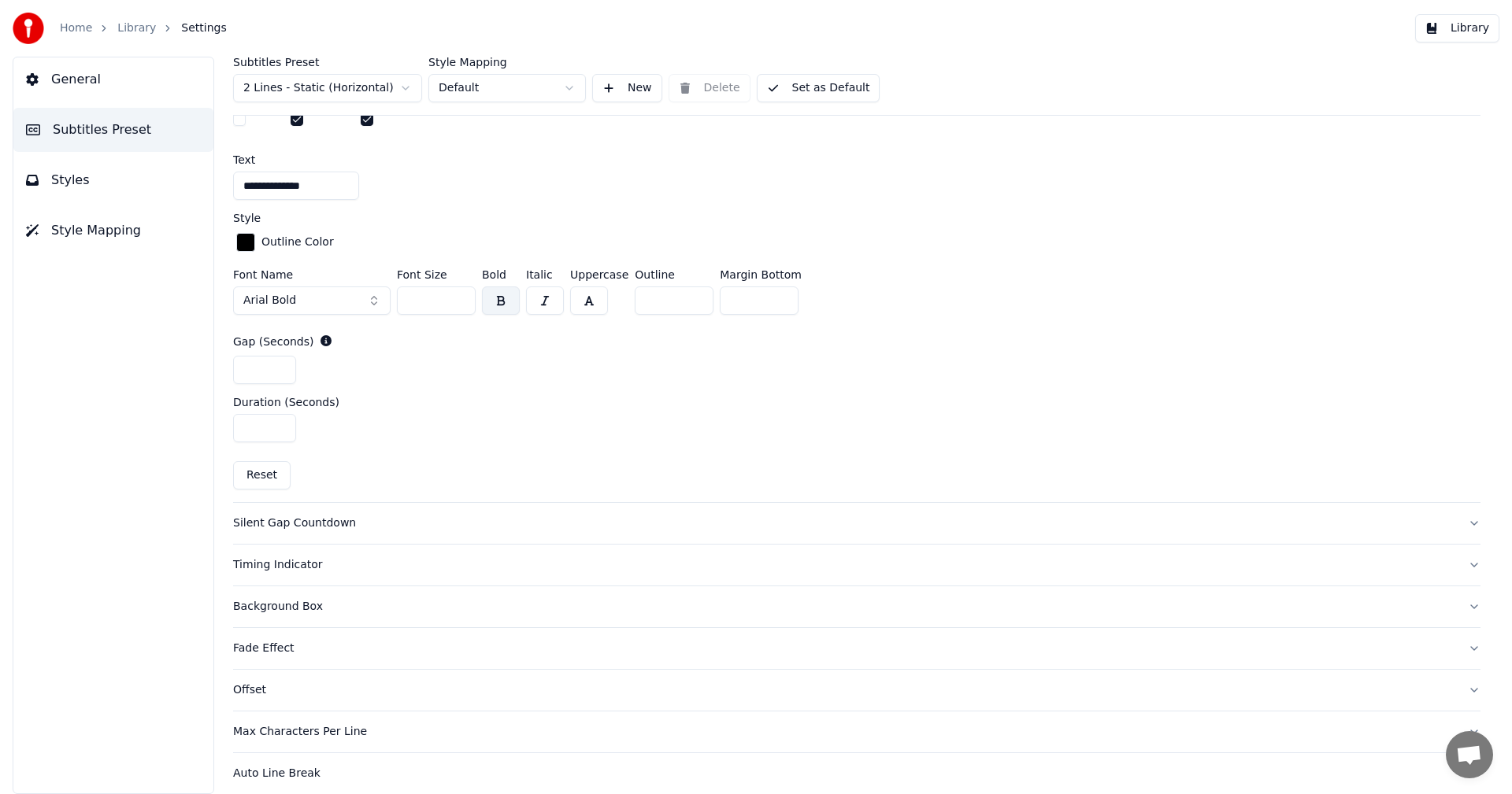
scroll to position [648, 0]
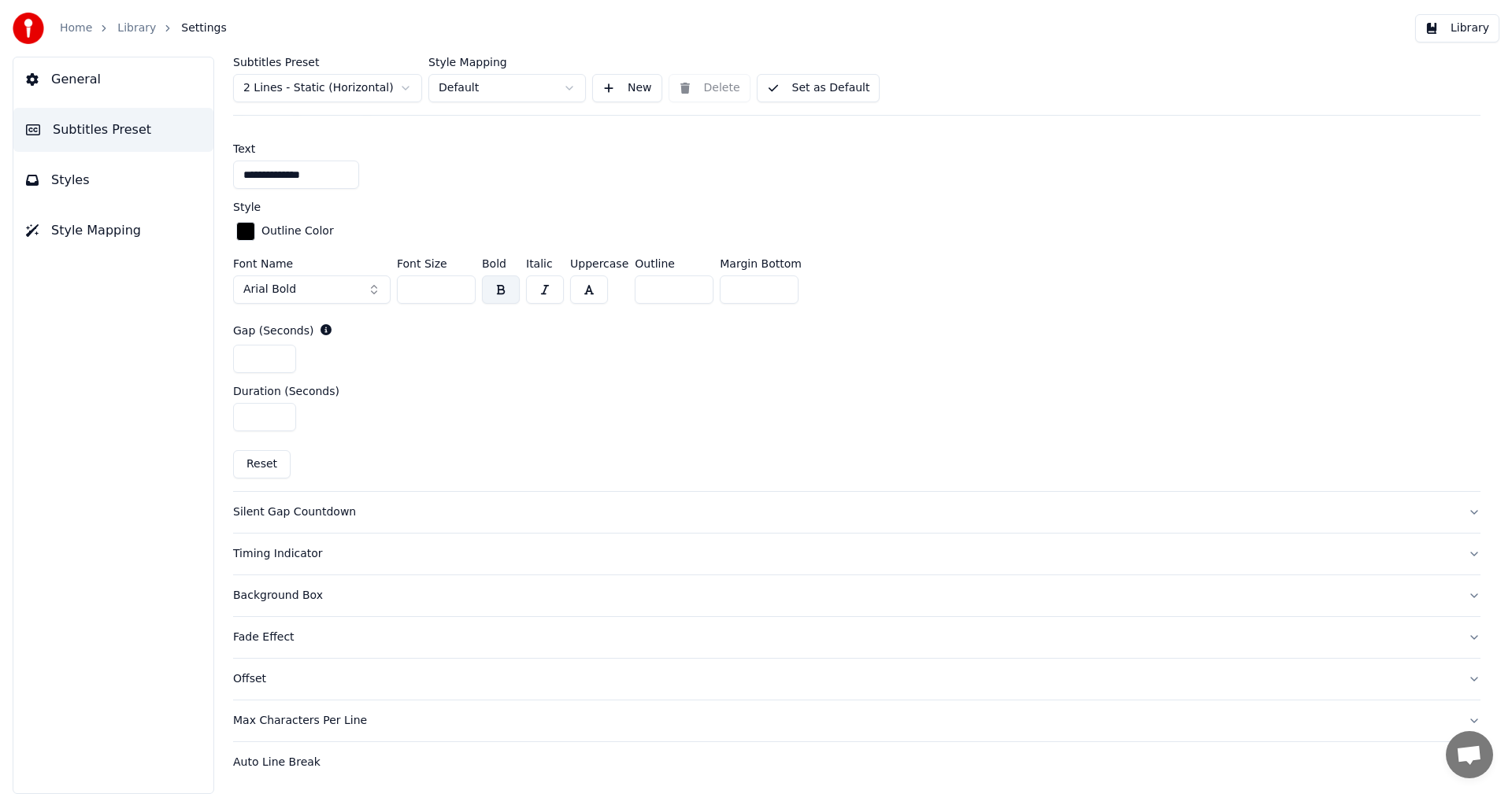
drag, startPoint x: 259, startPoint y: 457, endPoint x: 259, endPoint y: 476, distance: 19.0
click at [258, 459] on button "Reset" at bounding box center [261, 464] width 57 height 28
click at [295, 777] on button "Auto Line Break" at bounding box center [857, 762] width 1248 height 41
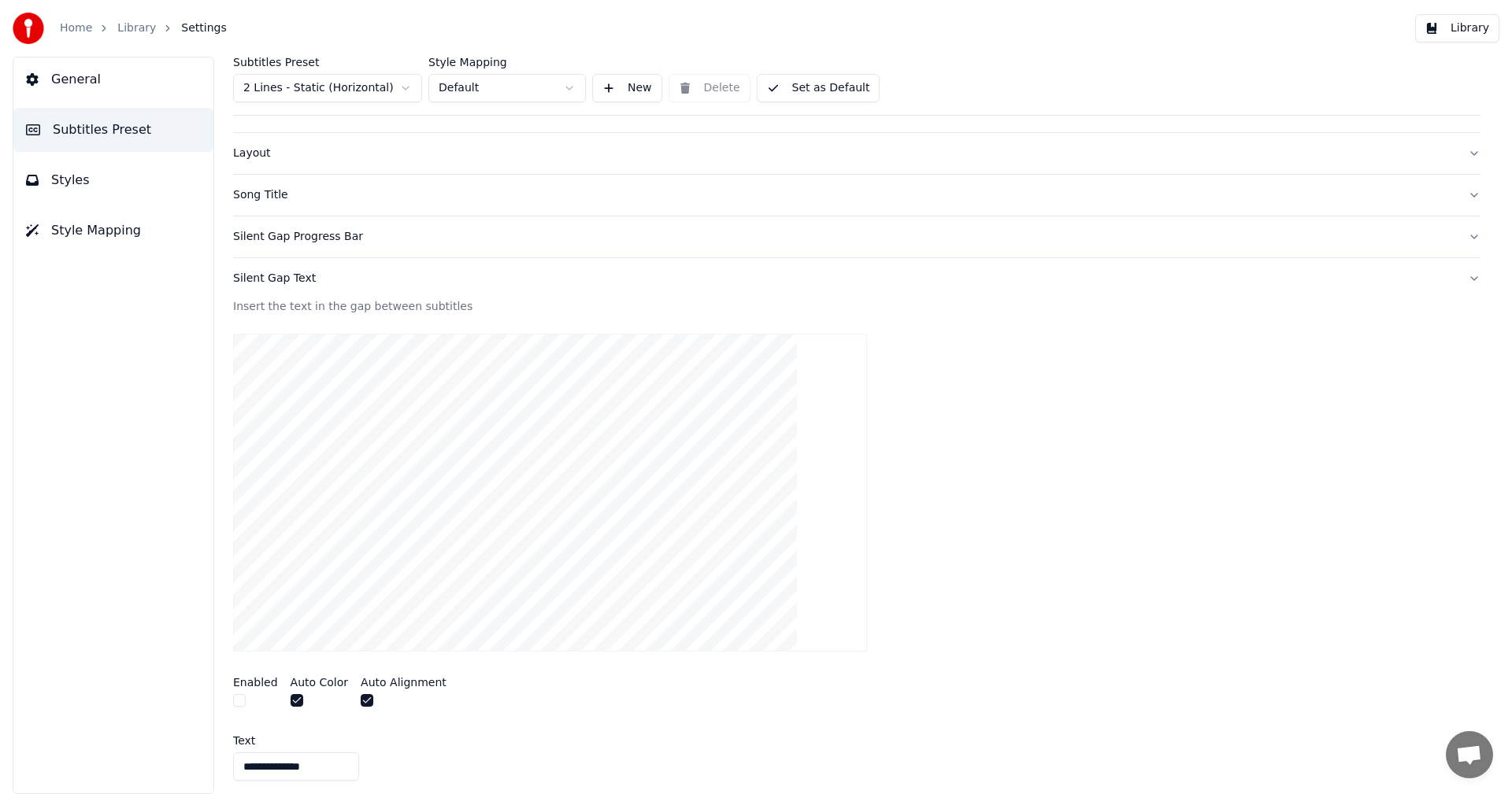
scroll to position [52, 0]
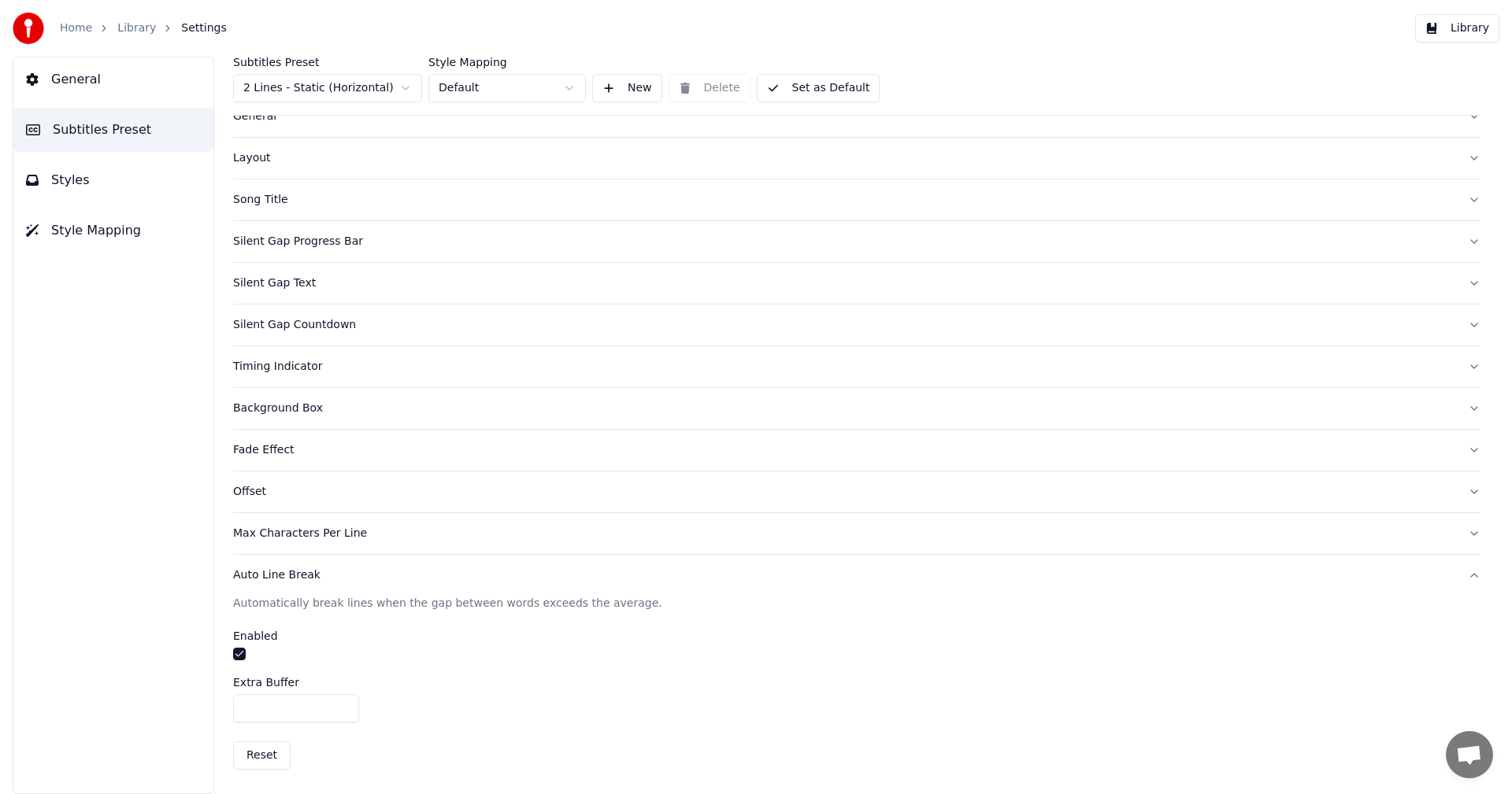
click at [260, 762] on button "Reset" at bounding box center [261, 756] width 57 height 28
click at [259, 751] on button "Reset" at bounding box center [261, 756] width 57 height 28
click at [254, 533] on div "Max Characters Per Line" at bounding box center [843, 533] width 1222 height 16
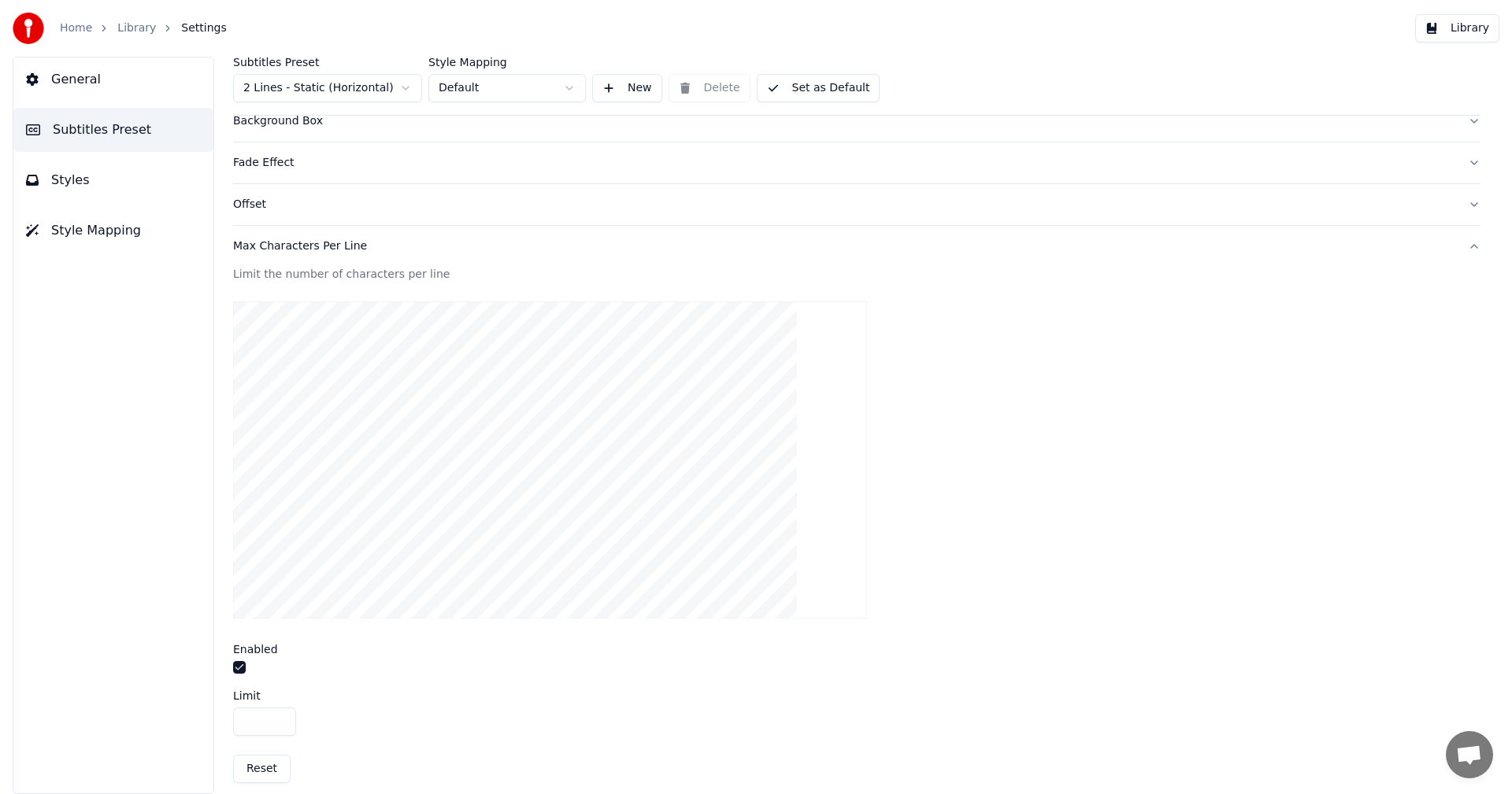
scroll to position [393, 0]
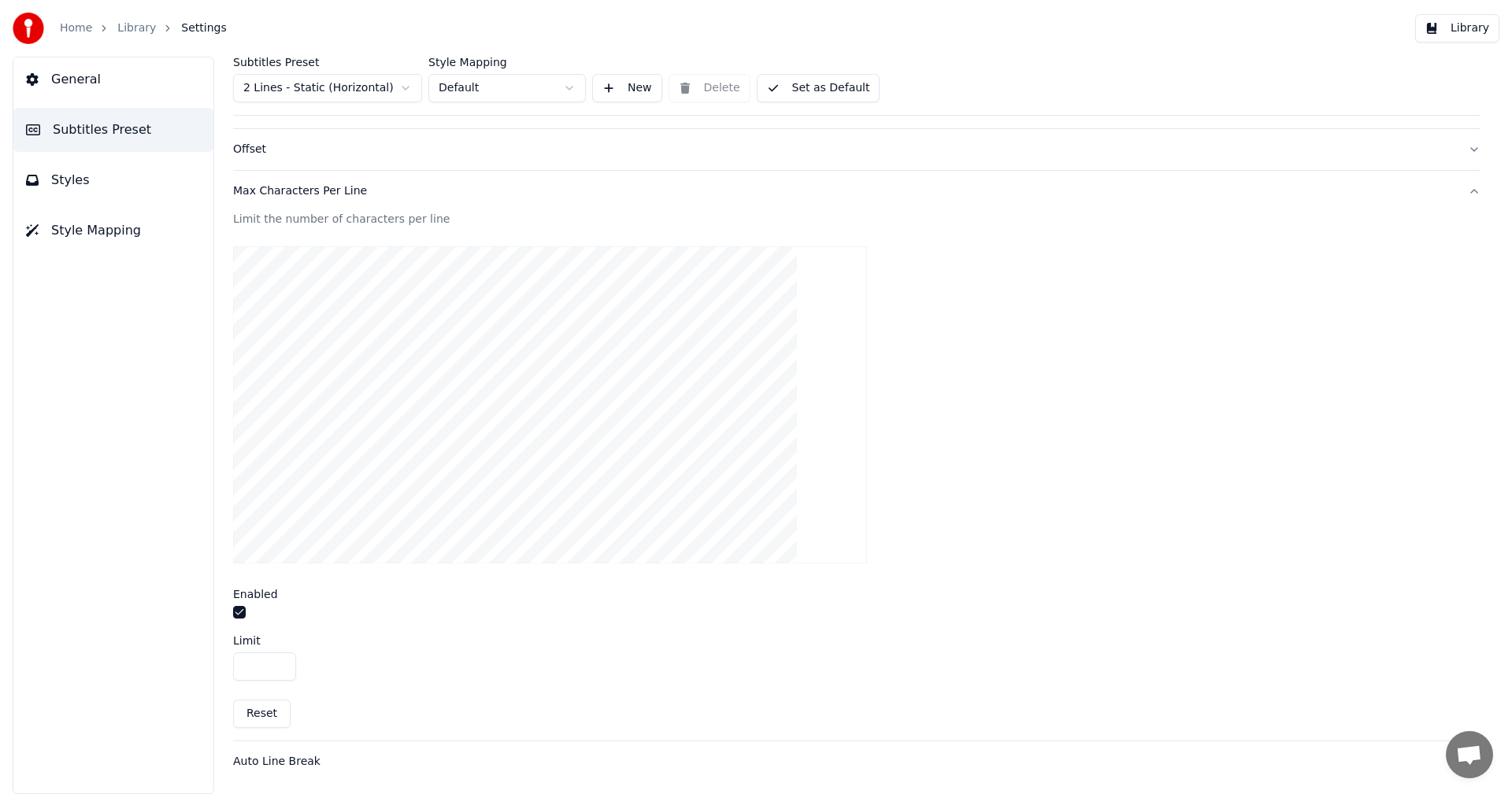
click at [254, 704] on button "Reset" at bounding box center [261, 714] width 57 height 28
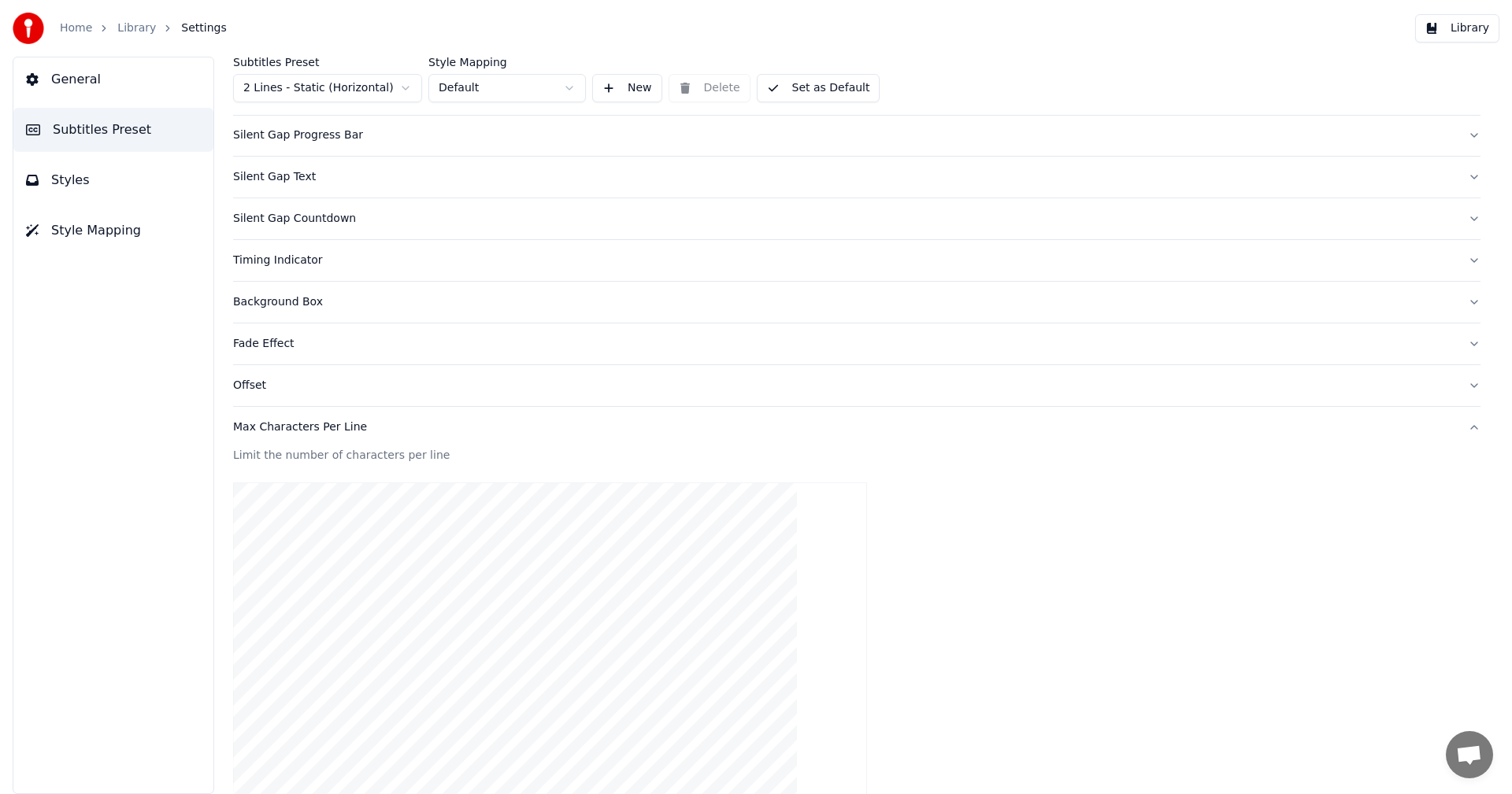
click at [264, 386] on div "Offset" at bounding box center [843, 385] width 1222 height 16
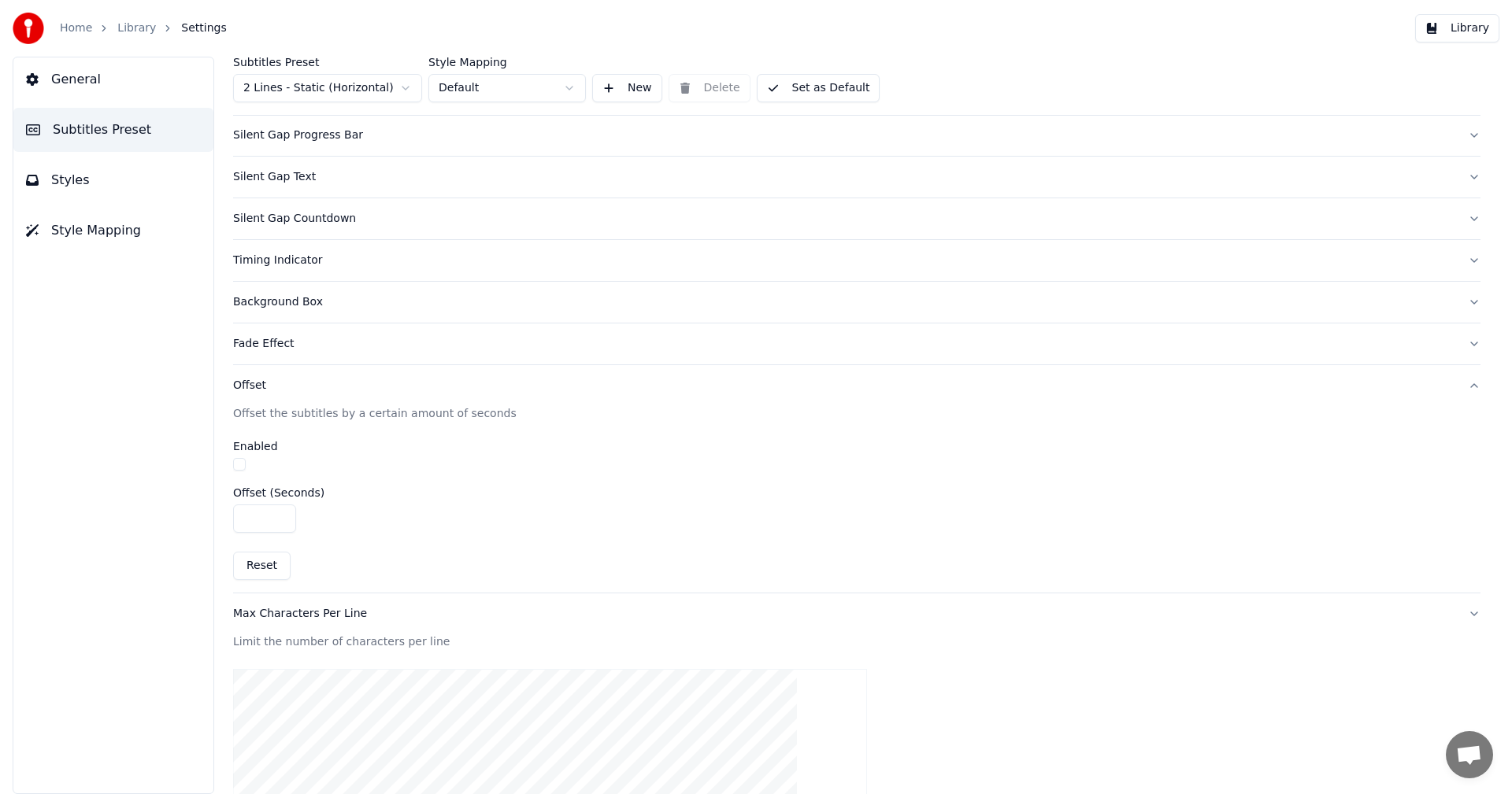
scroll to position [52, 0]
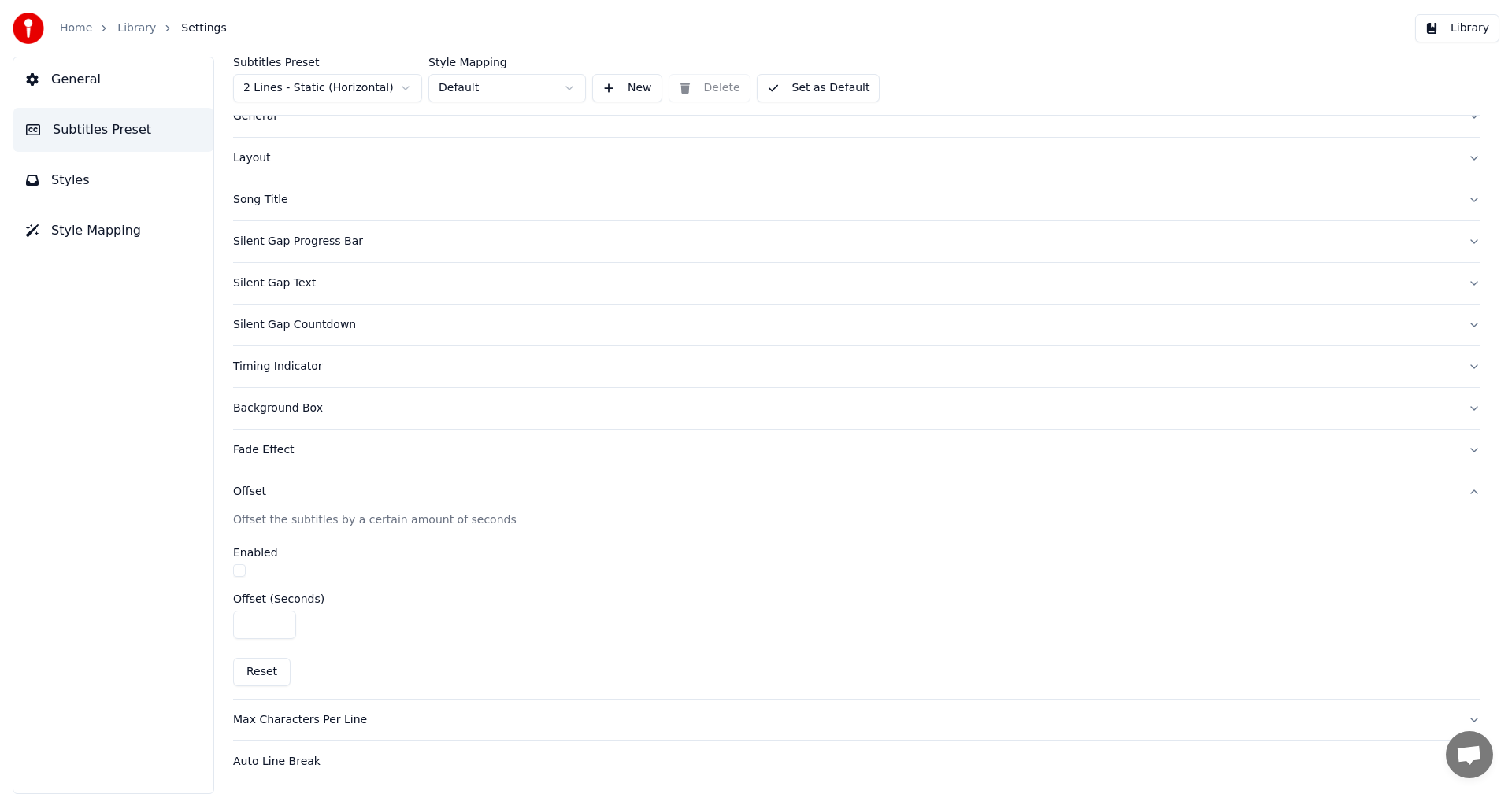
click at [261, 676] on button "Reset" at bounding box center [261, 672] width 57 height 28
click at [250, 451] on div "Fade Effect" at bounding box center [843, 450] width 1222 height 16
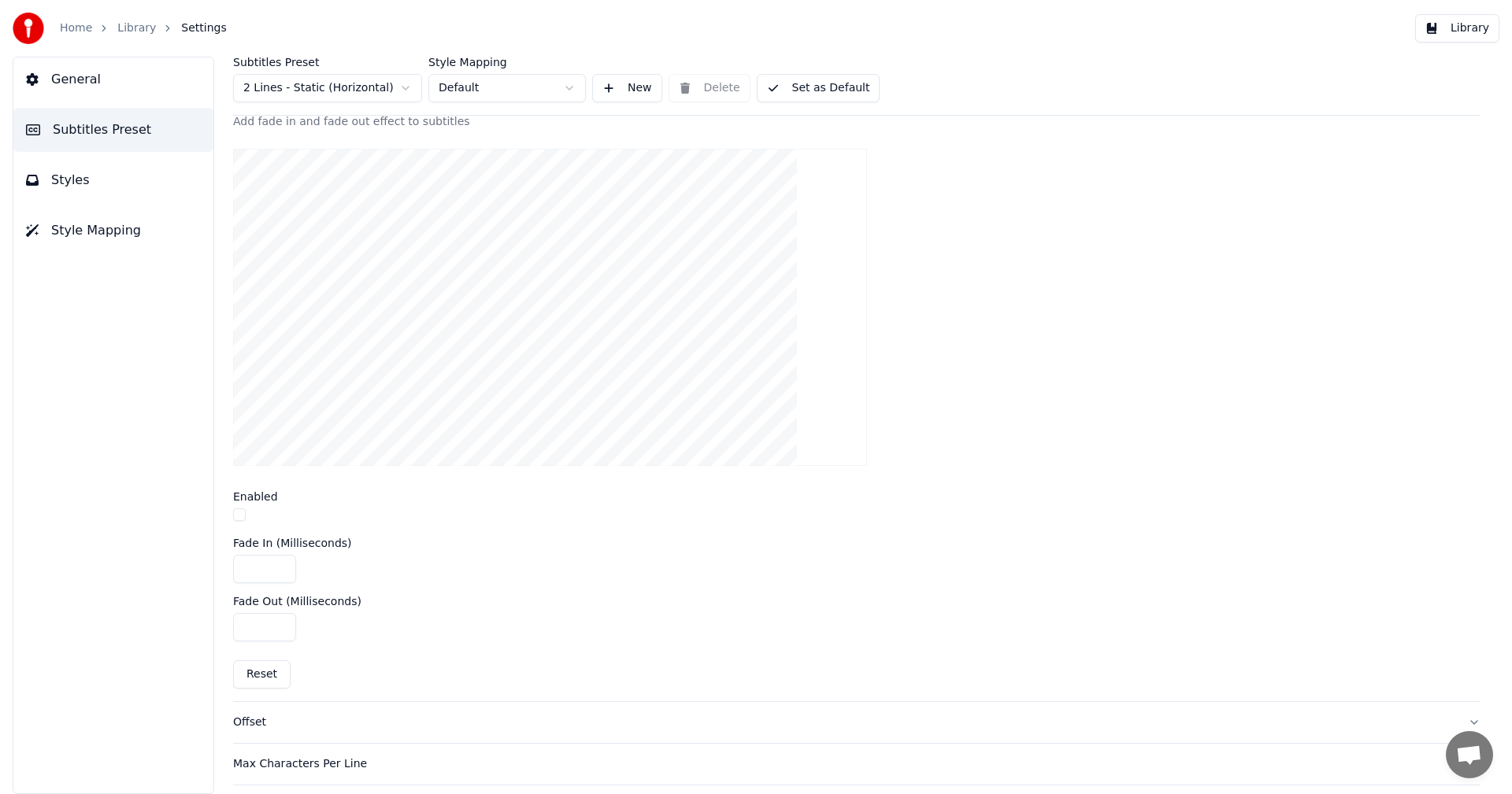
scroll to position [451, 0]
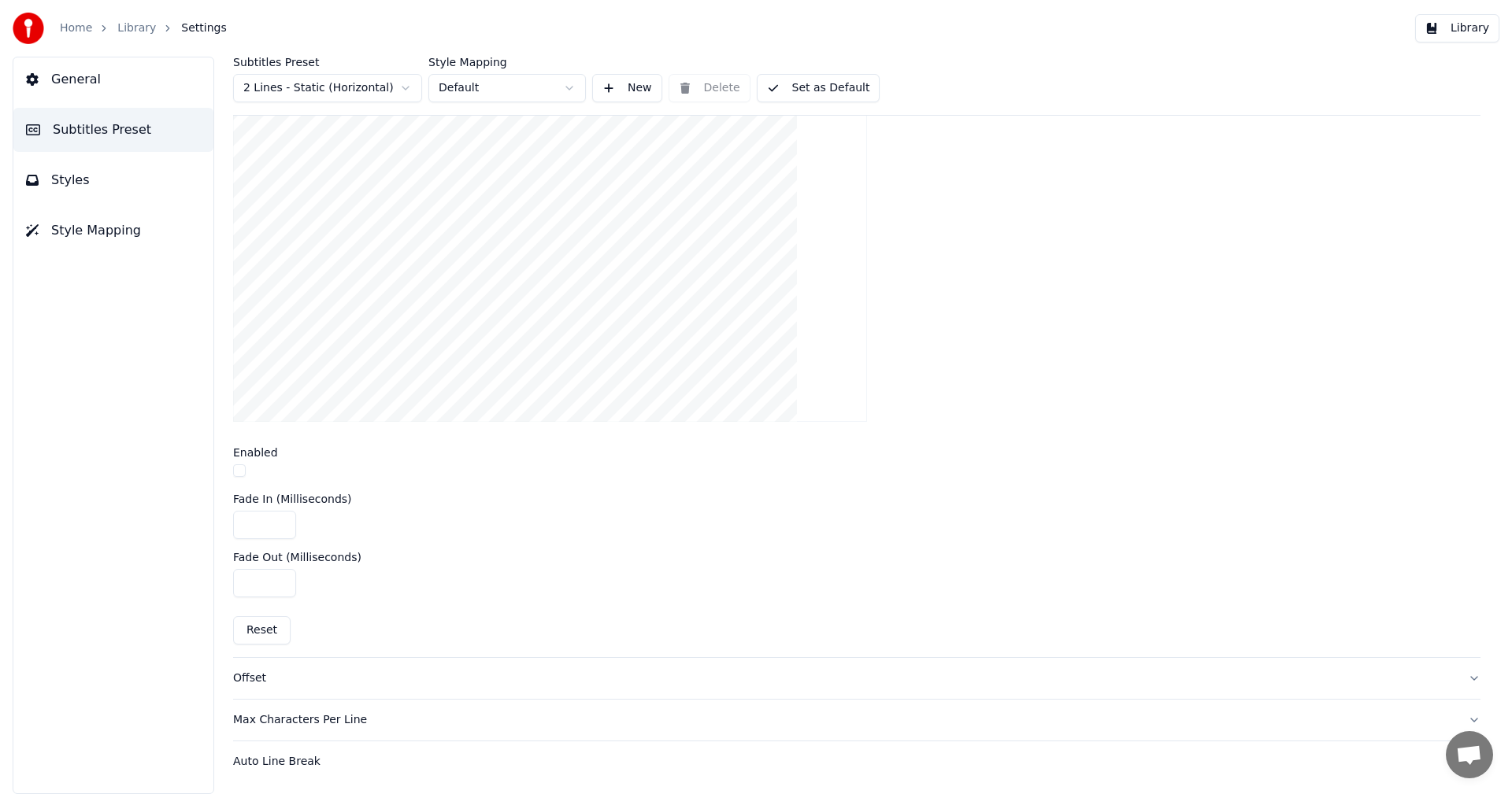
click at [256, 629] on button "Reset" at bounding box center [261, 630] width 57 height 28
type input "***"
click at [269, 633] on button "Reset" at bounding box center [261, 630] width 57 height 28
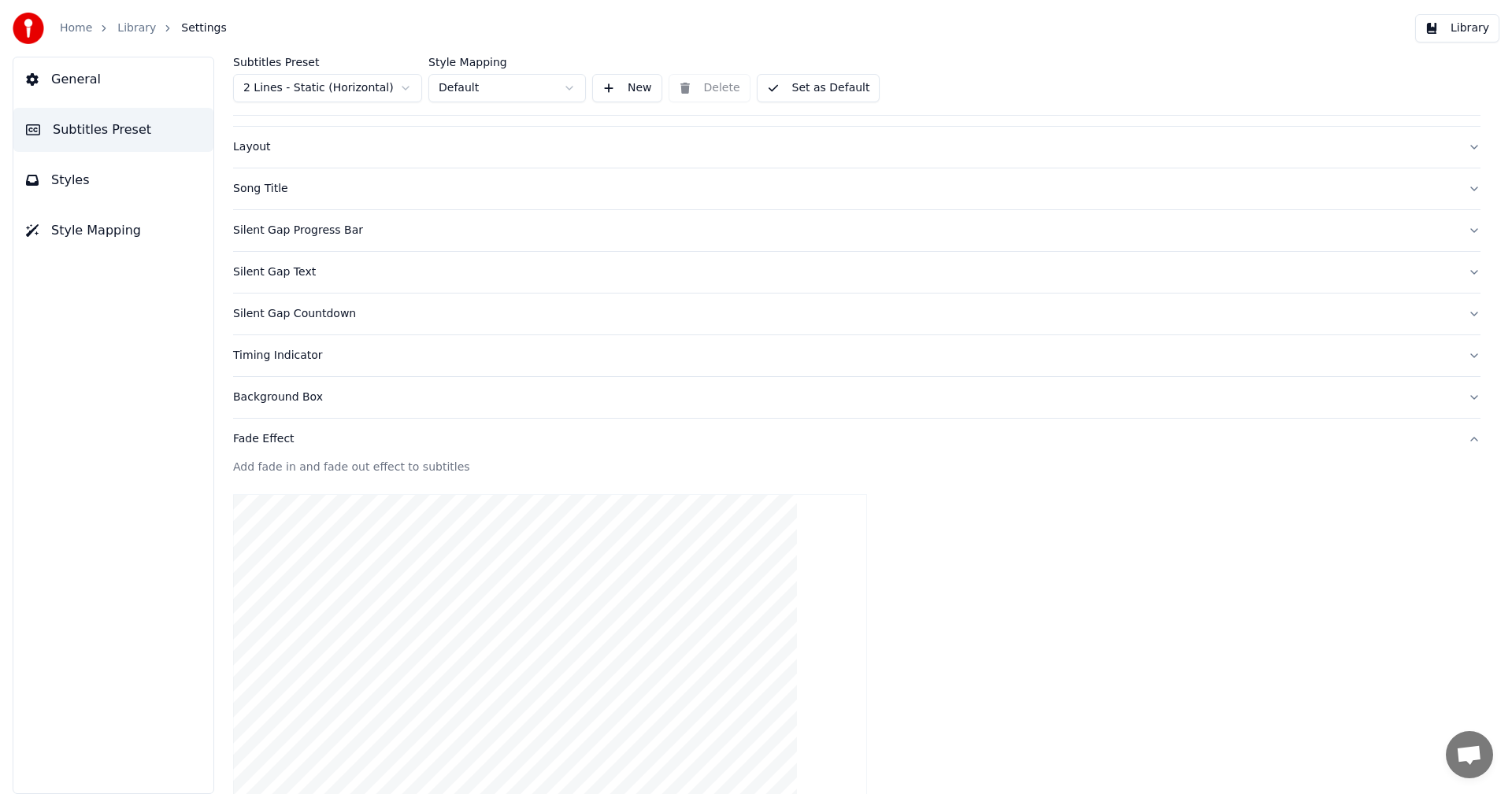
scroll to position [58, 0]
click at [309, 471] on div "Add fade in and fade out effect to subtitles" at bounding box center [857, 471] width 1248 height 16
click at [269, 402] on div "Background Box" at bounding box center [843, 401] width 1222 height 16
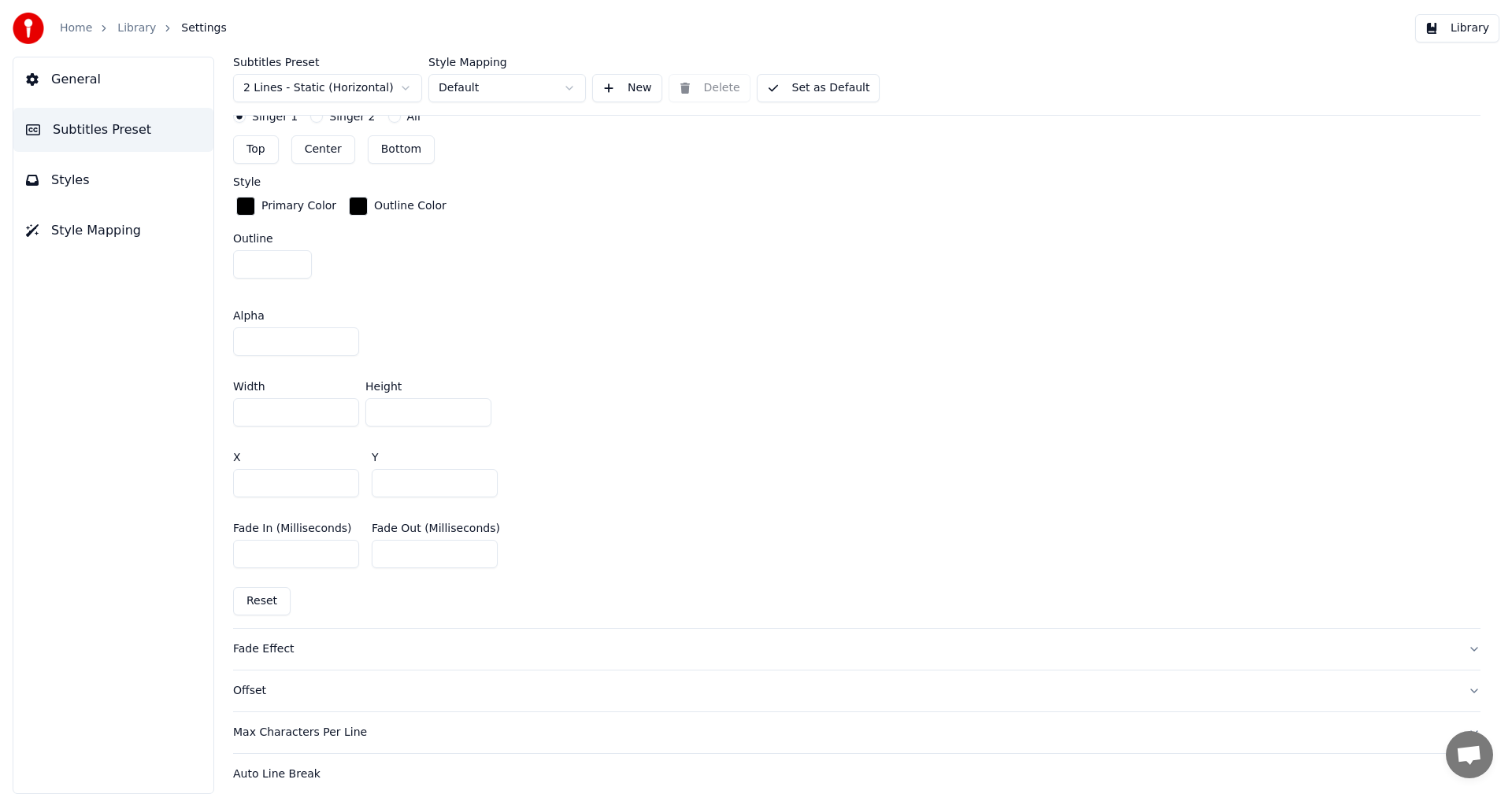
scroll to position [805, 0]
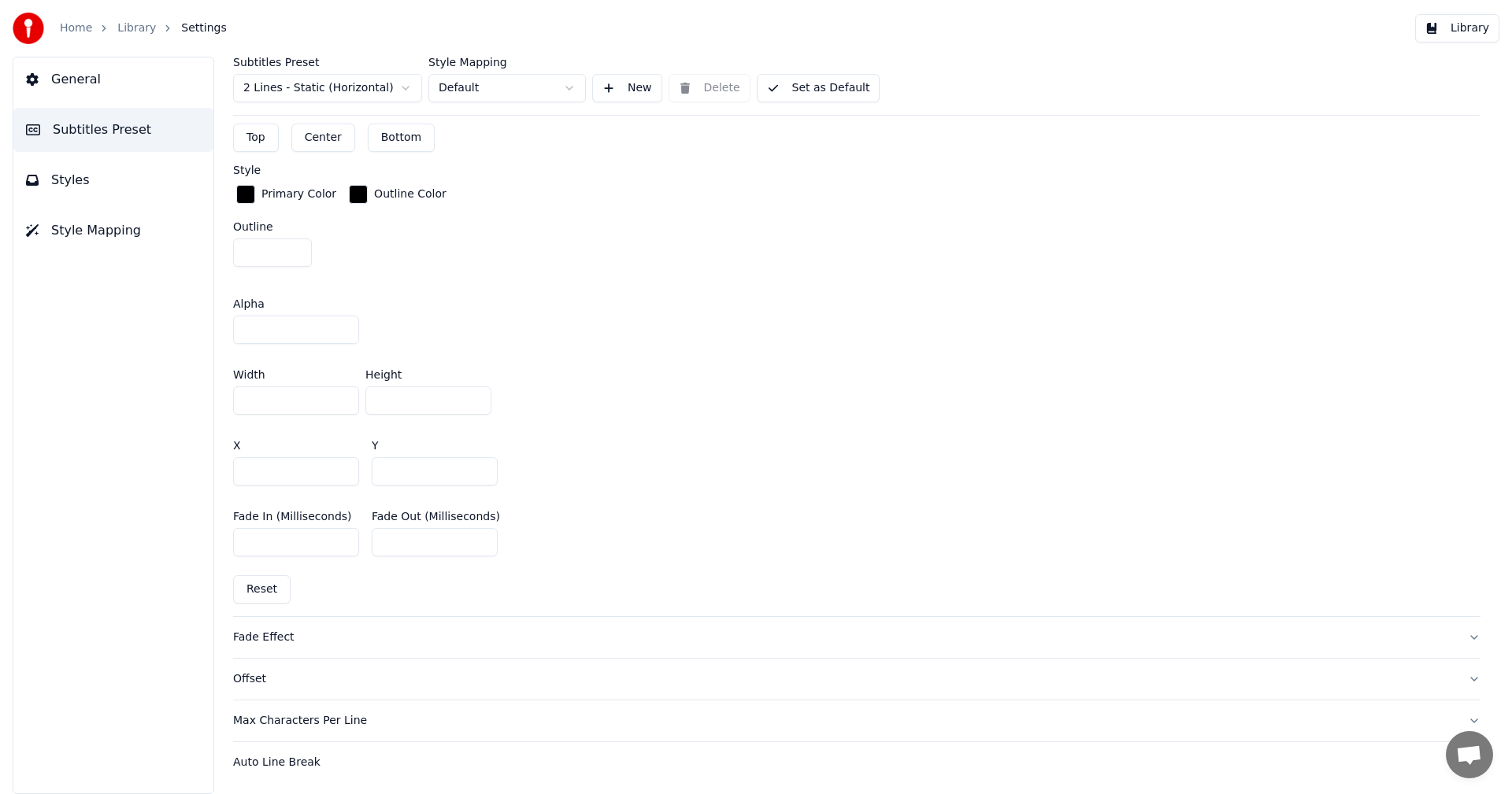
click at [262, 592] on button "Reset" at bounding box center [261, 589] width 57 height 28
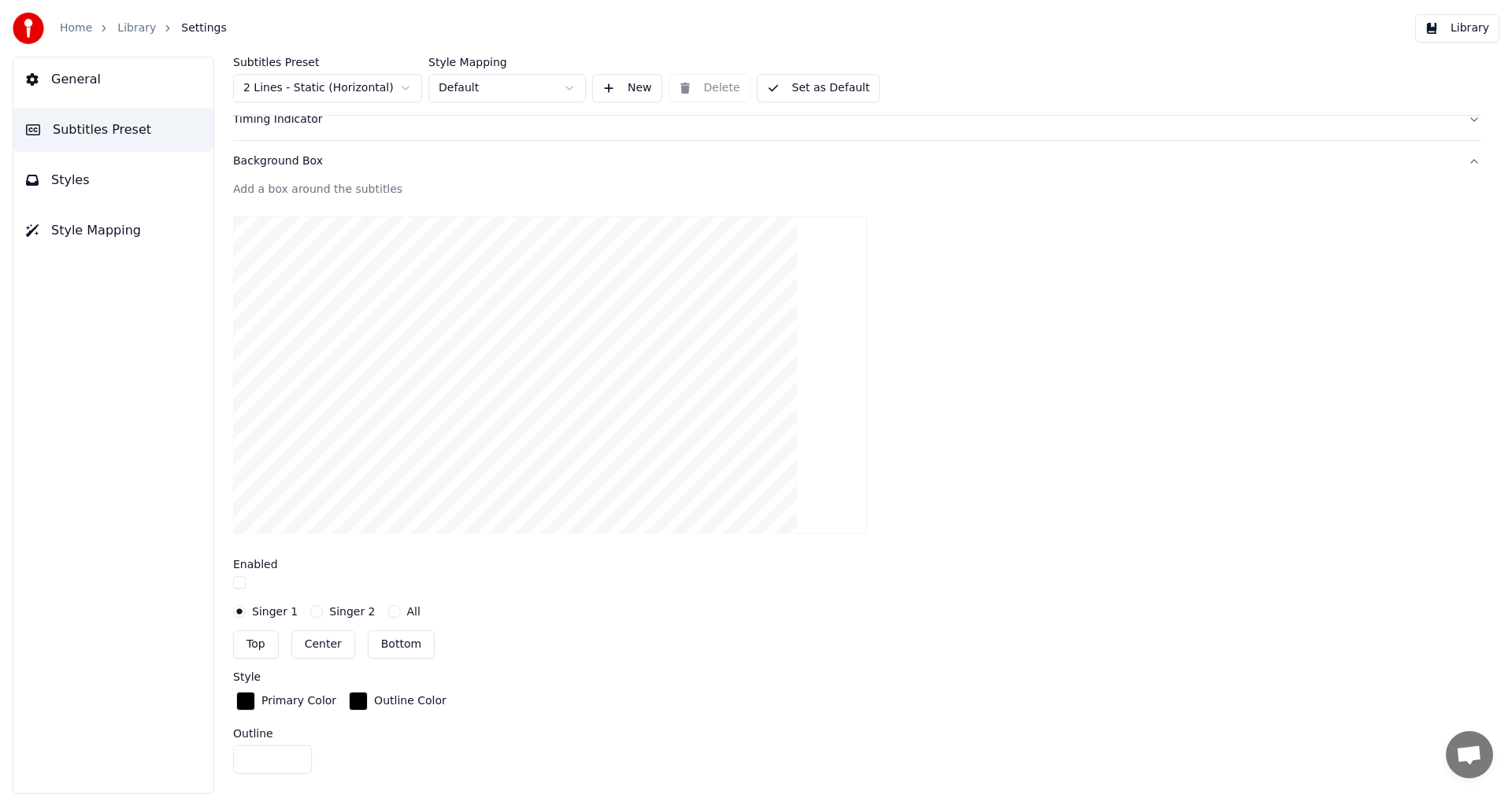
scroll to position [175, 0]
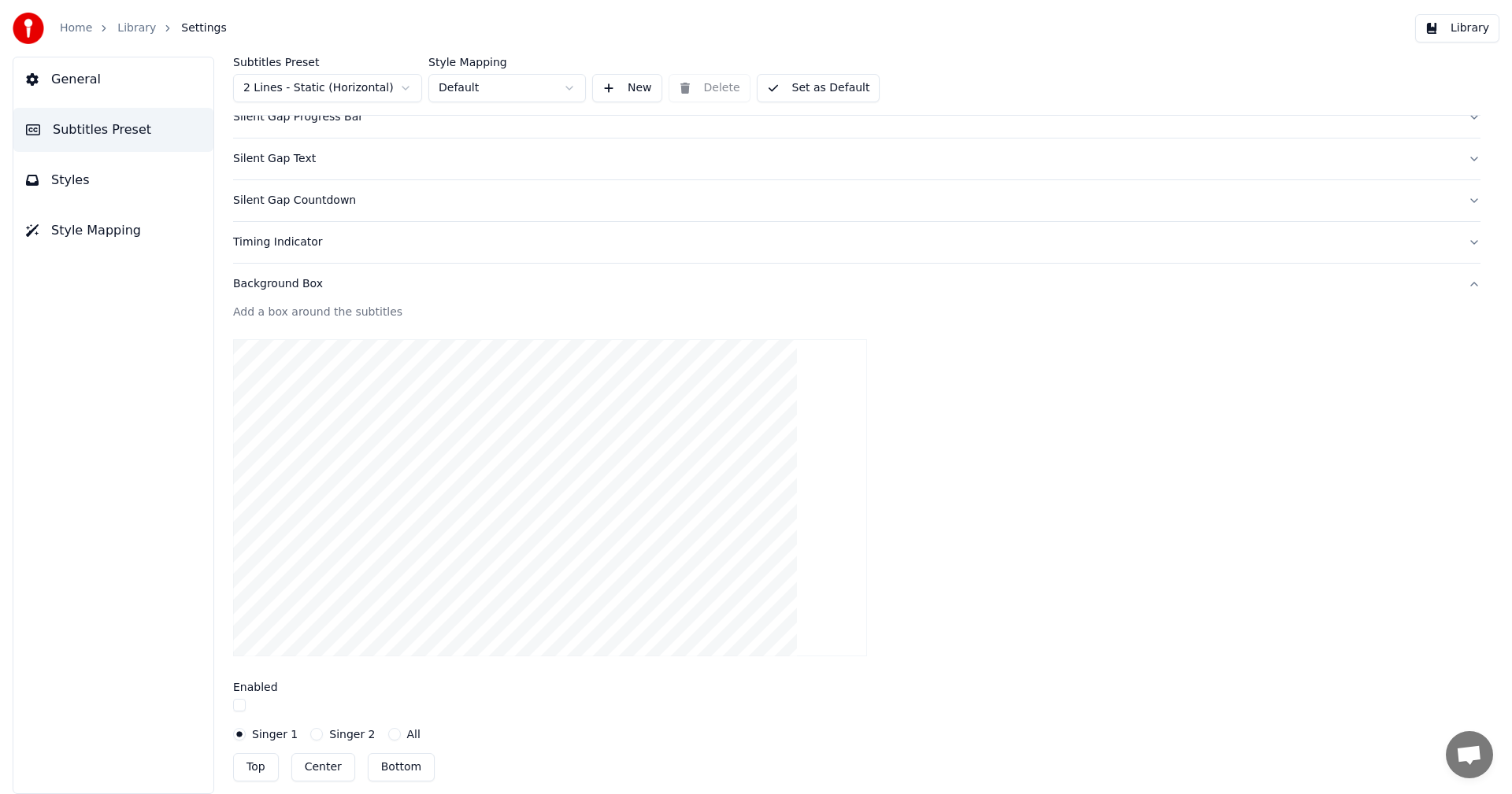
click at [335, 240] on div "Timing Indicator" at bounding box center [843, 242] width 1222 height 16
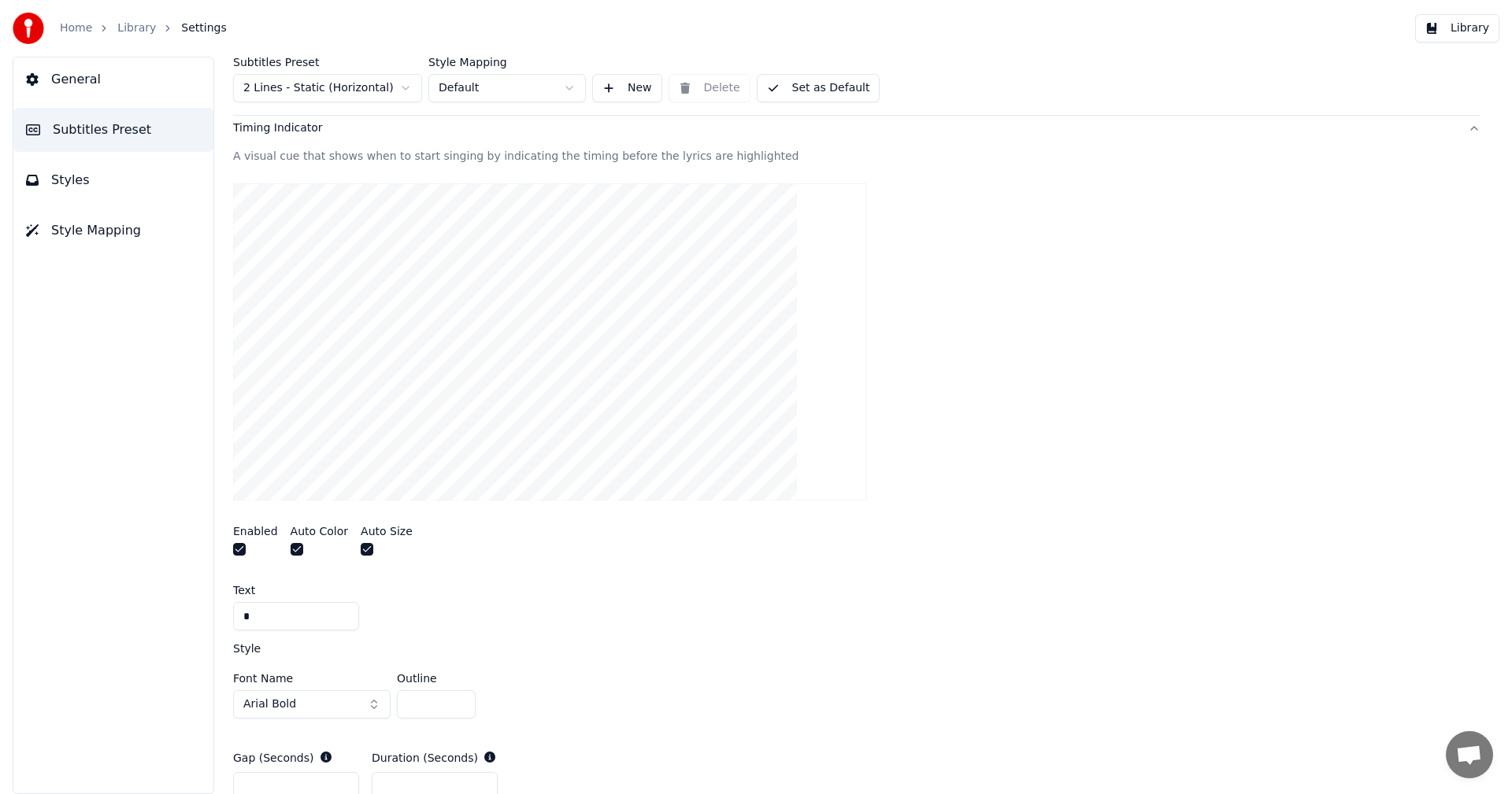
scroll to position [647, 0]
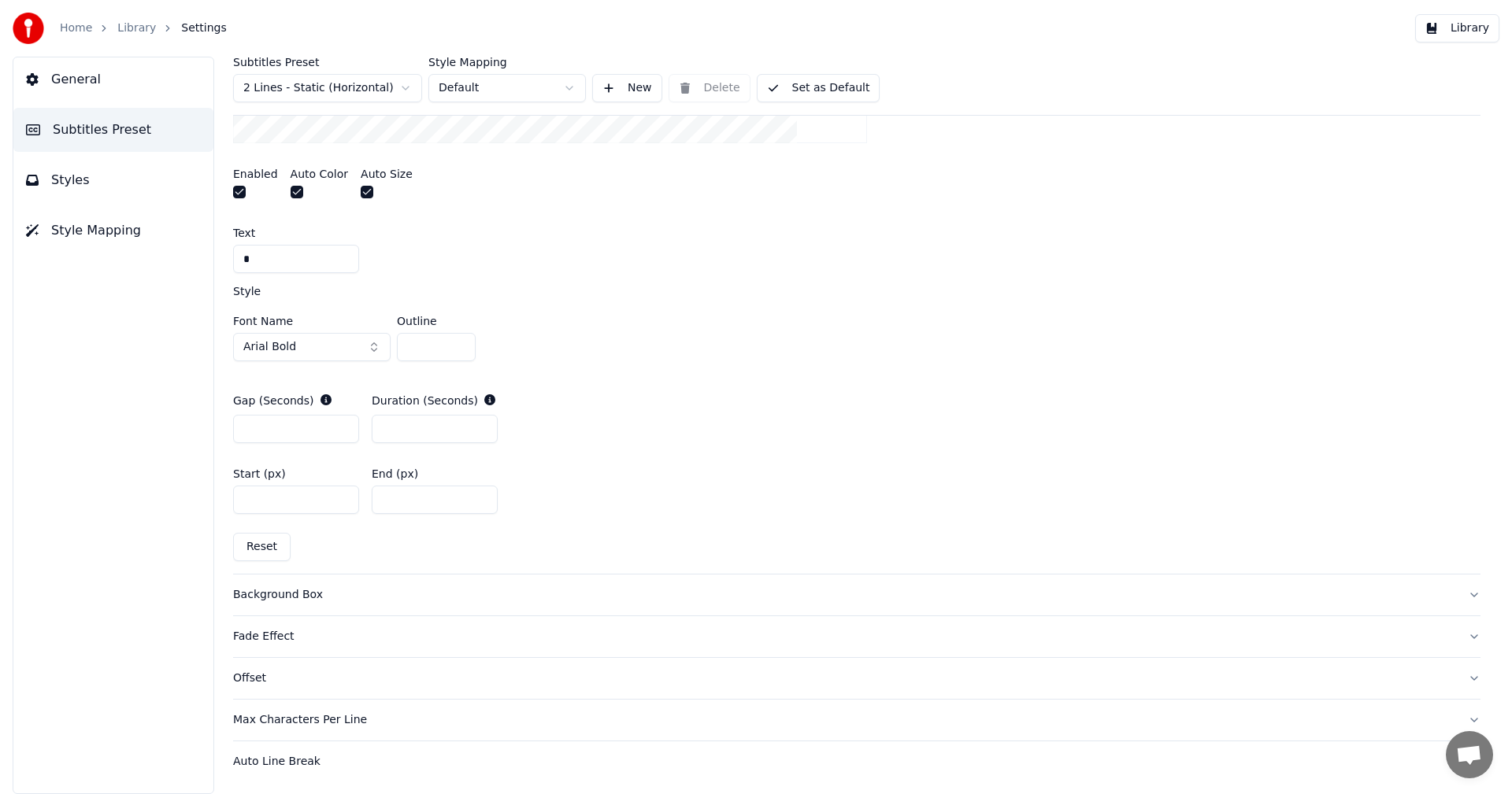
click at [250, 540] on button "Reset" at bounding box center [261, 547] width 57 height 28
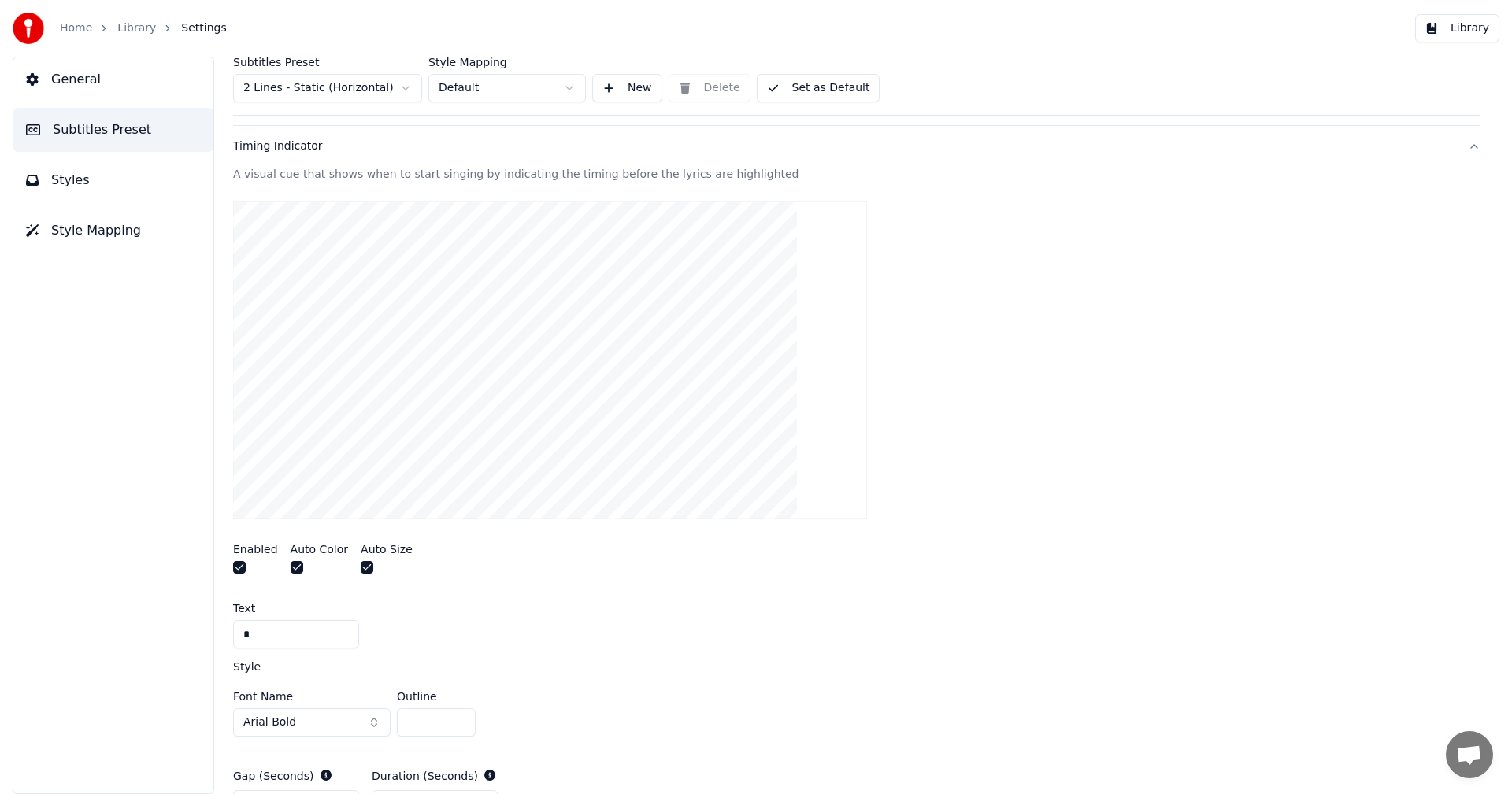
scroll to position [17, 0]
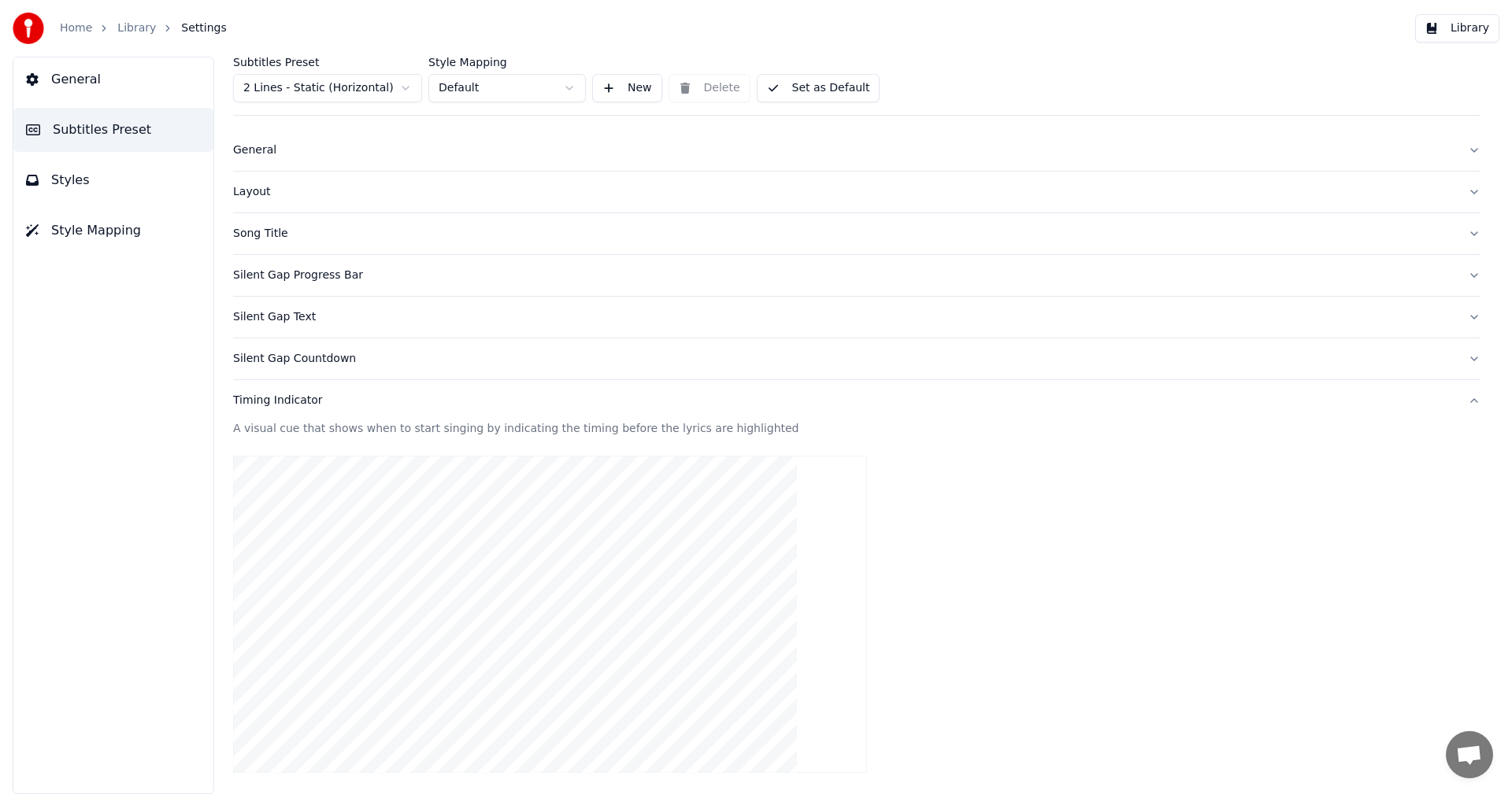
click at [304, 358] on div "Silent Gap Countdown" at bounding box center [843, 358] width 1222 height 16
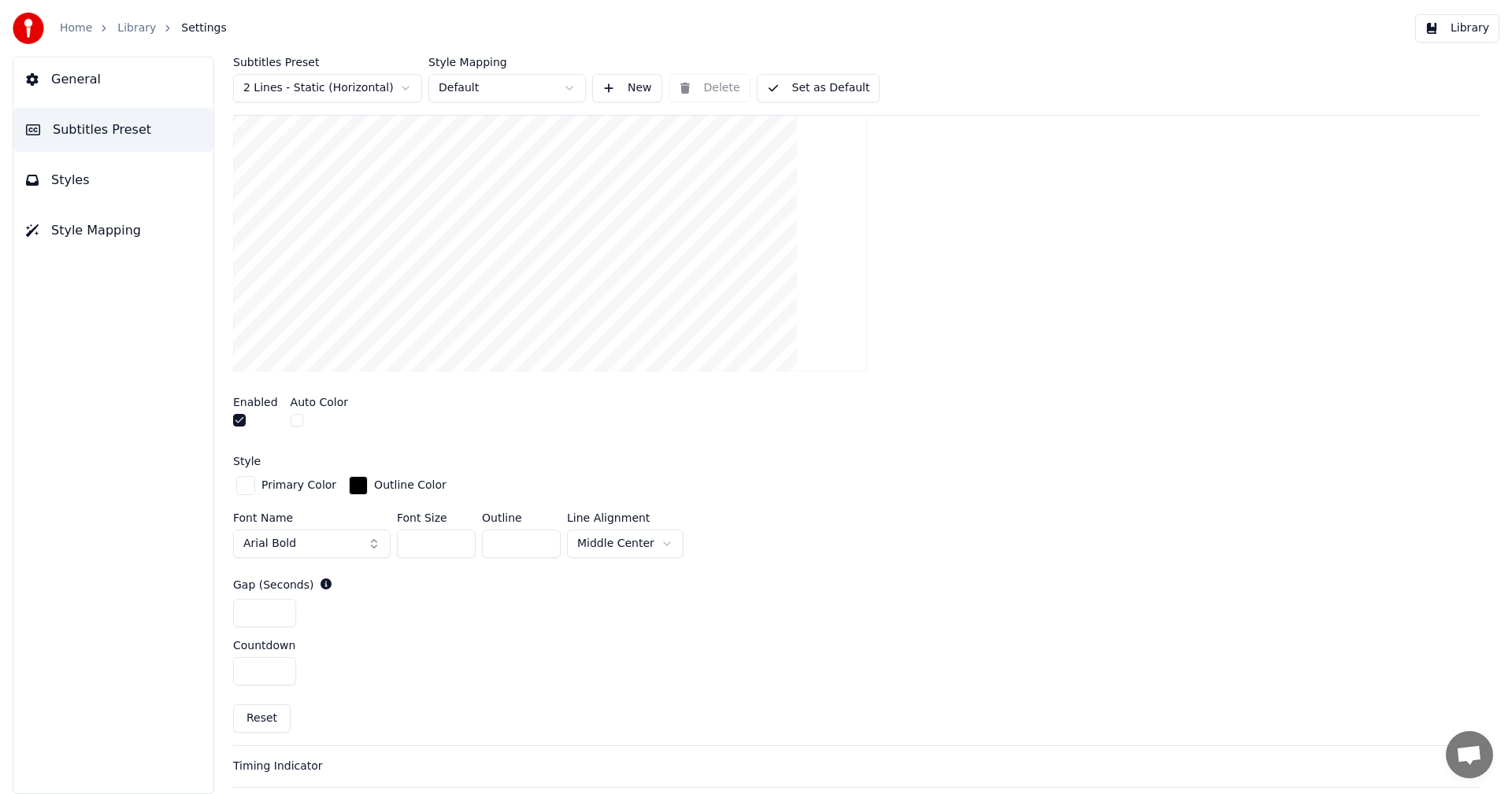
scroll to position [568, 0]
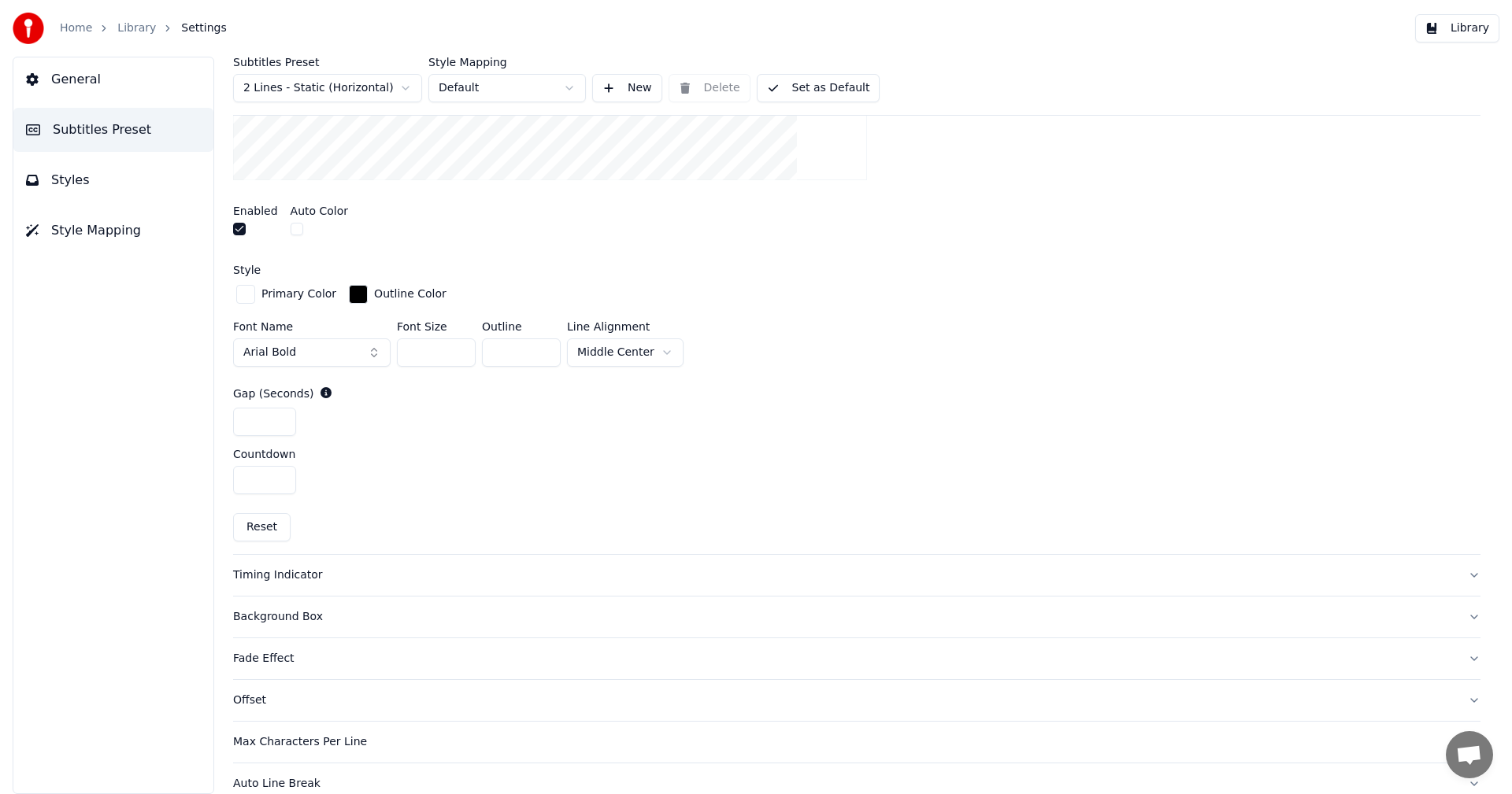
click at [259, 523] on button "Reset" at bounding box center [261, 527] width 57 height 28
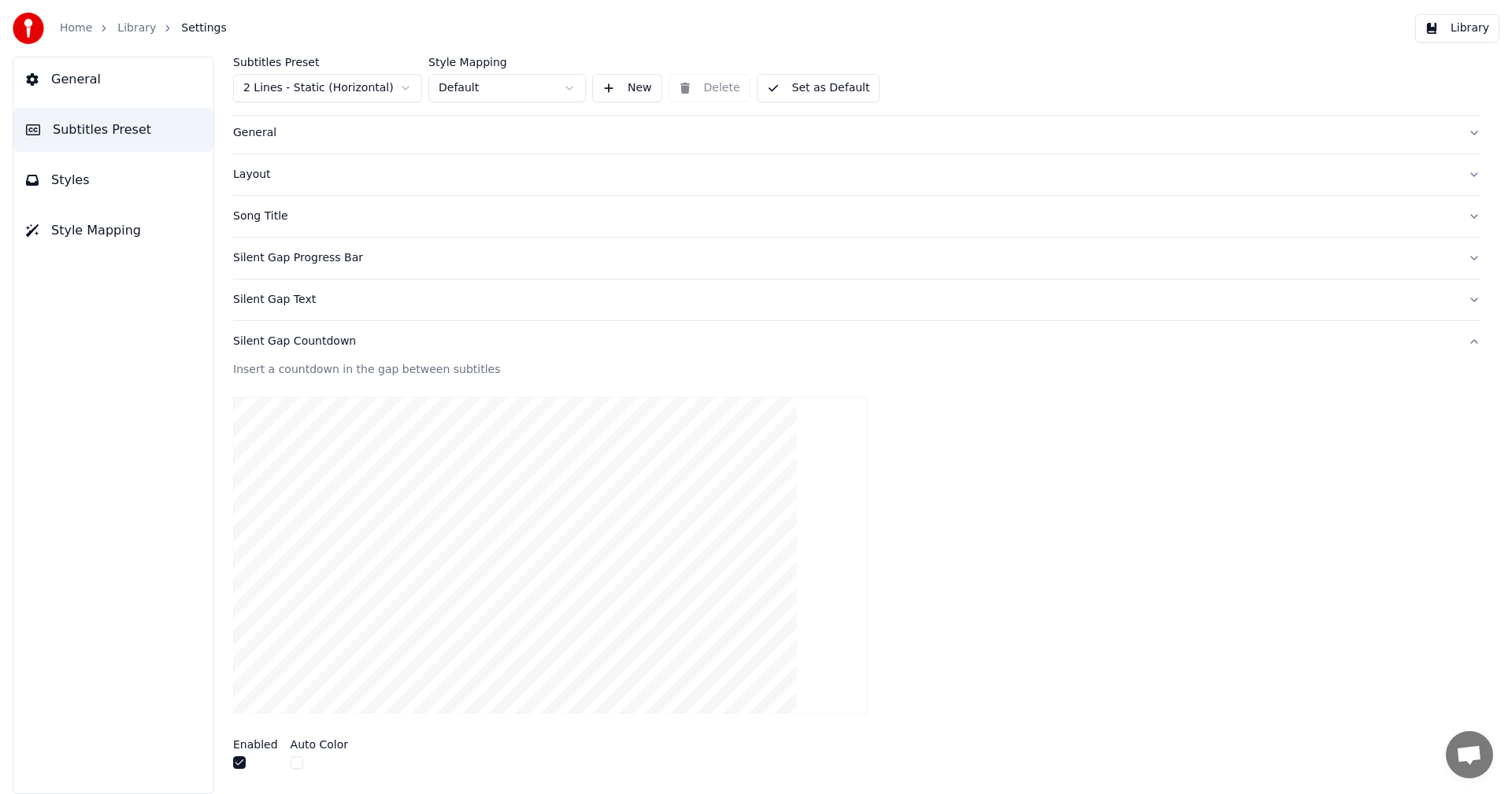
scroll to position [0, 0]
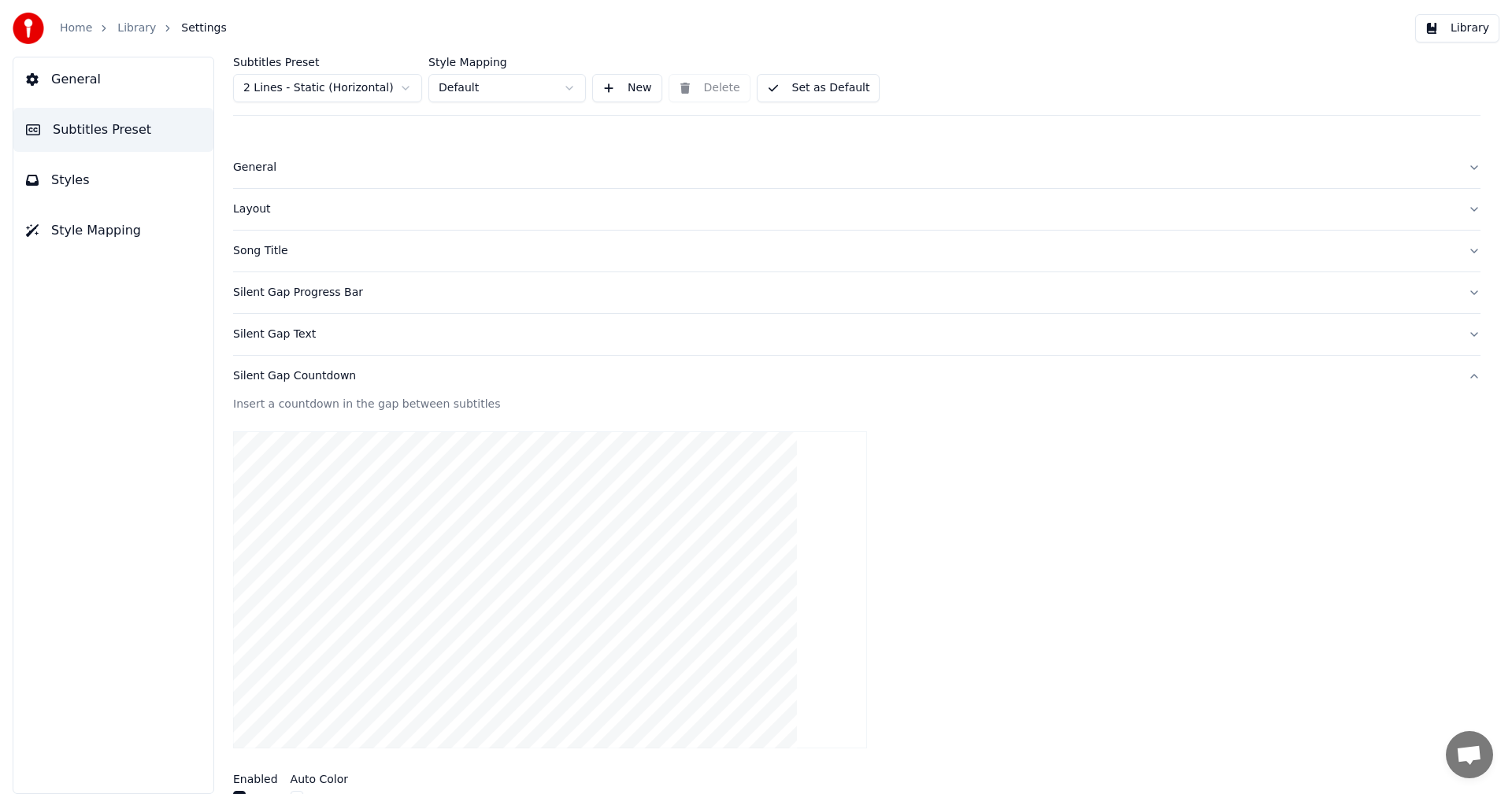
click at [298, 349] on button "Silent Gap Text" at bounding box center [857, 334] width 1248 height 41
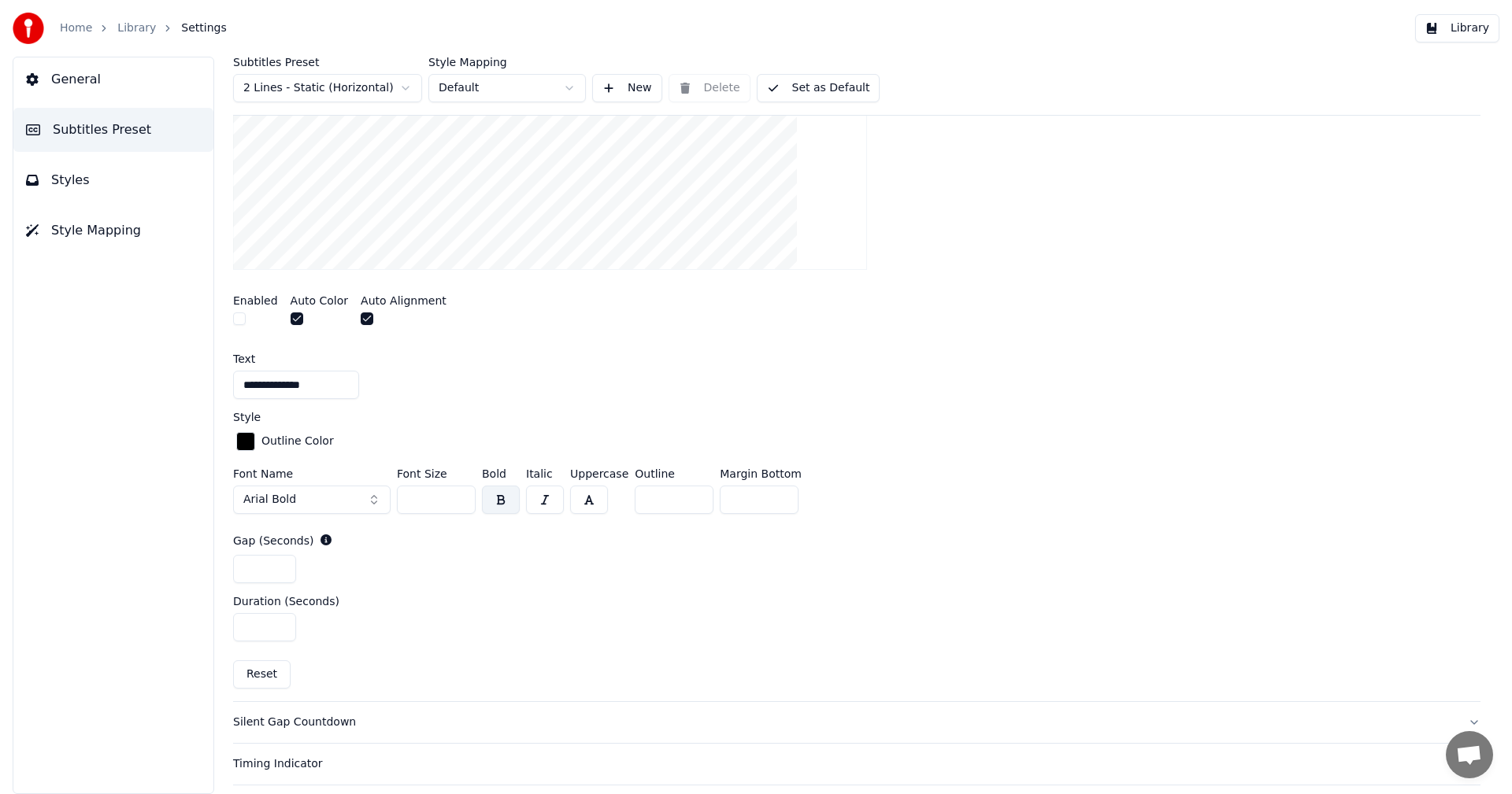
scroll to position [551, 0]
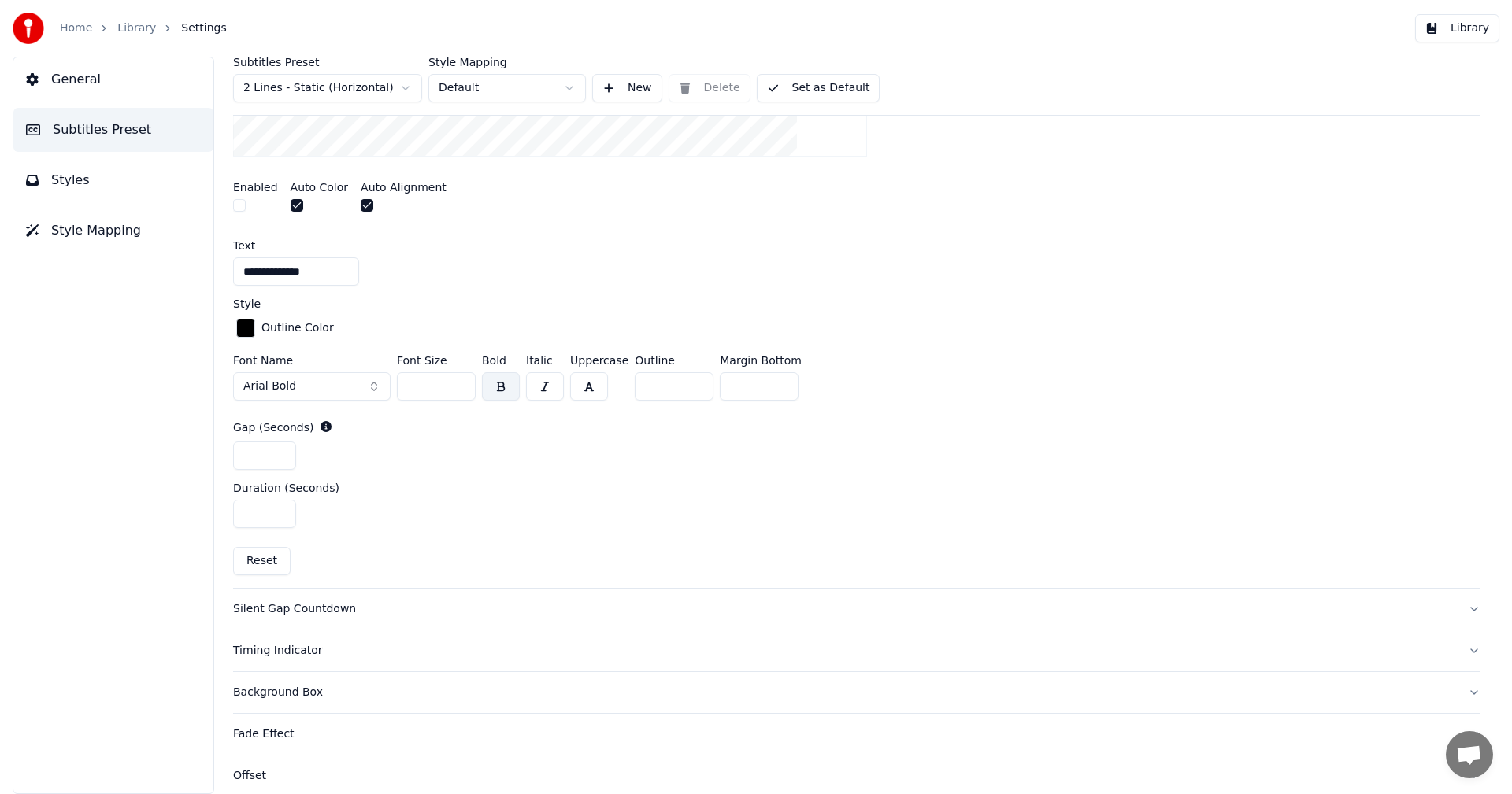
click at [266, 555] on button "Reset" at bounding box center [261, 561] width 57 height 28
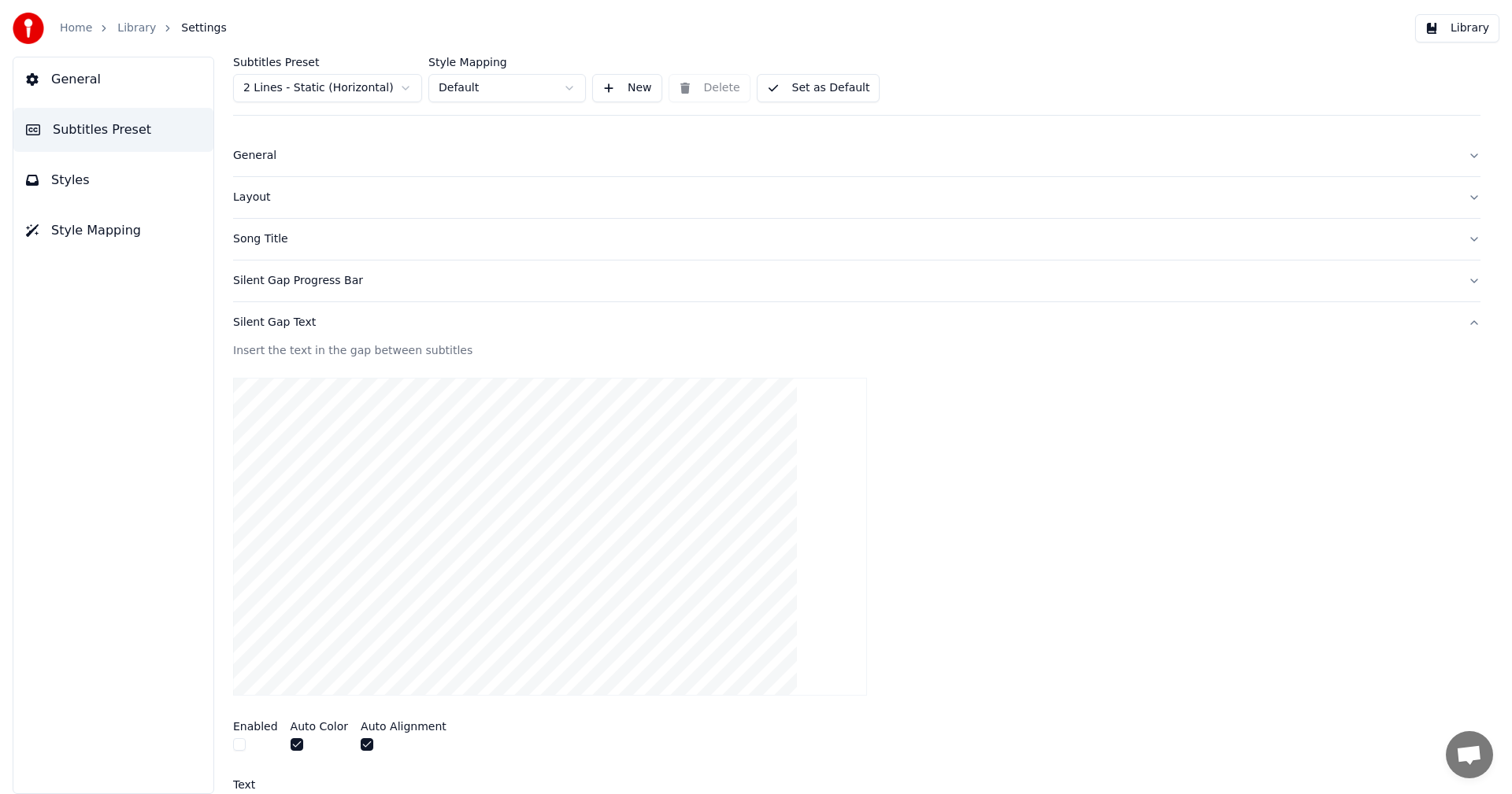
scroll to position [0, 0]
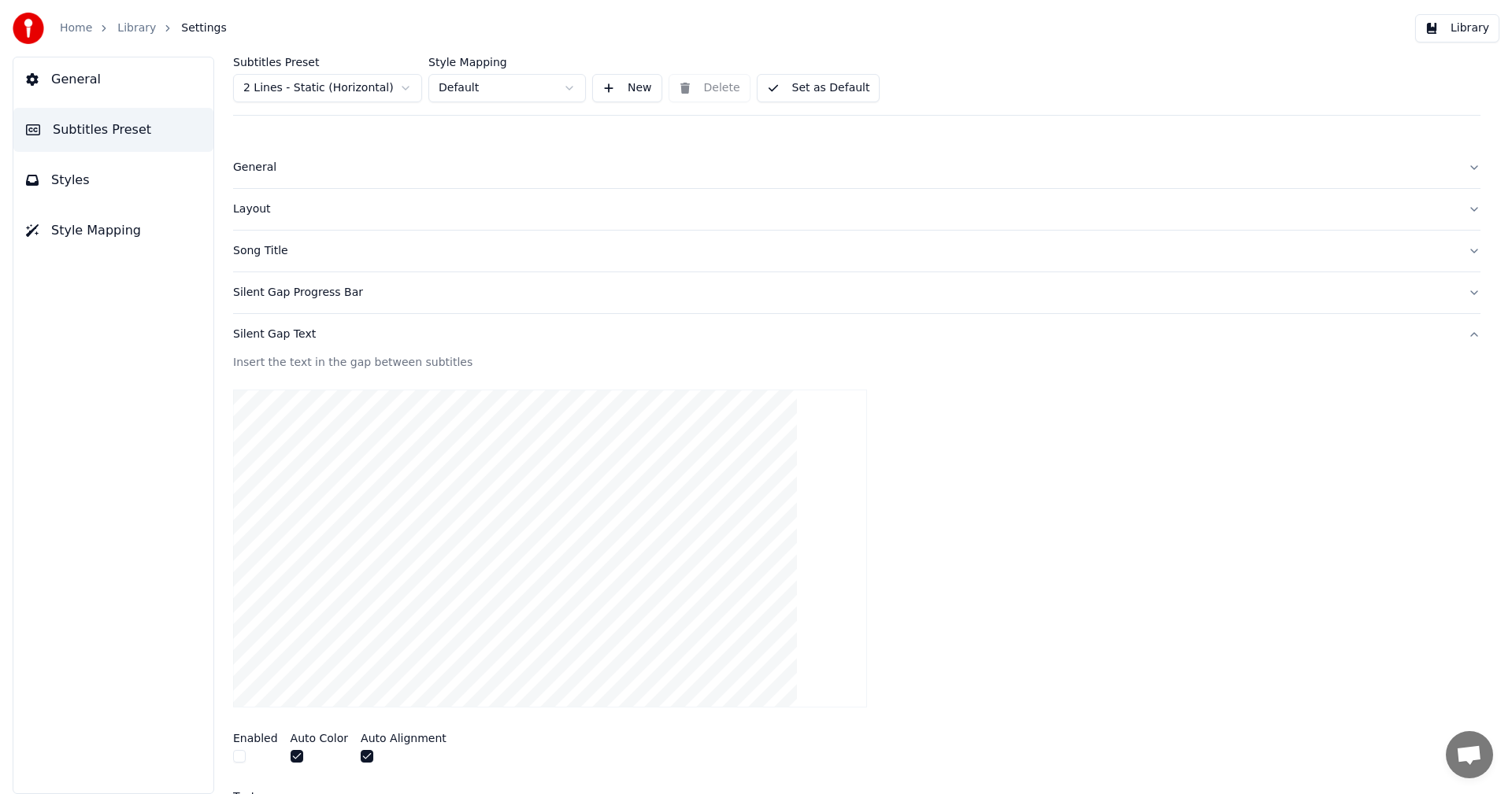
click at [285, 287] on div "Silent Gap Progress Bar" at bounding box center [843, 293] width 1222 height 16
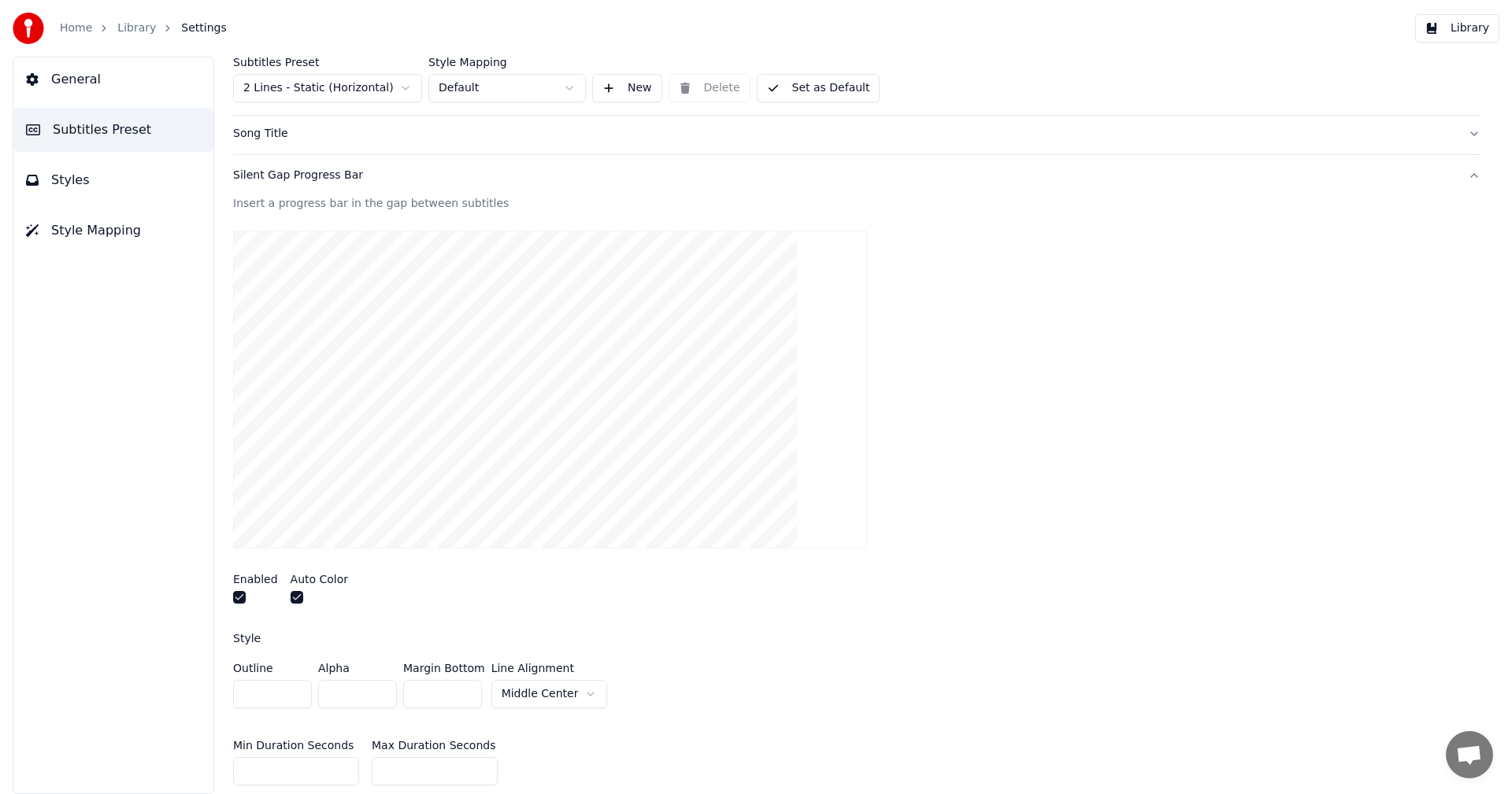
scroll to position [629, 0]
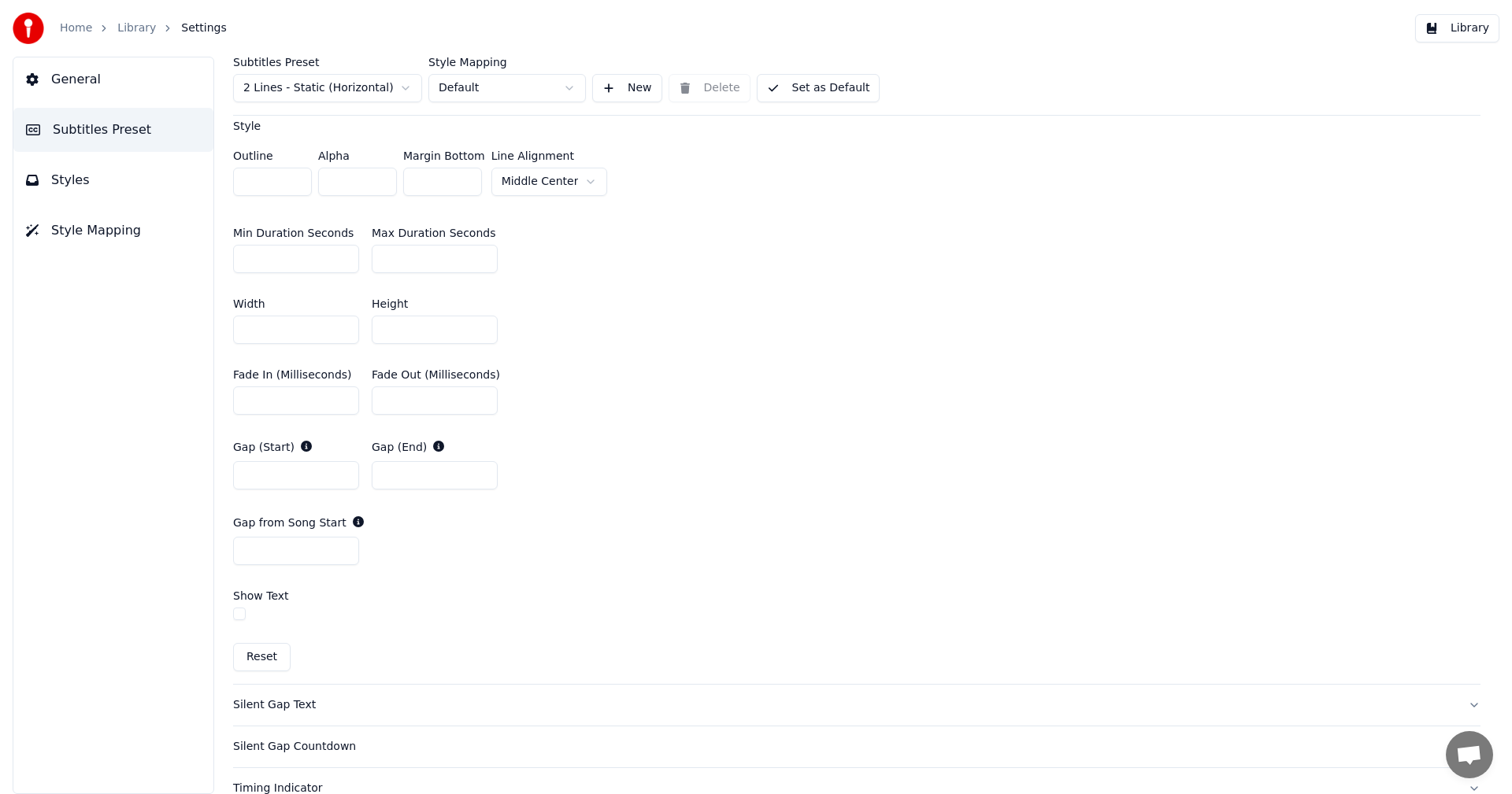
click at [266, 654] on button "Reset" at bounding box center [261, 657] width 57 height 28
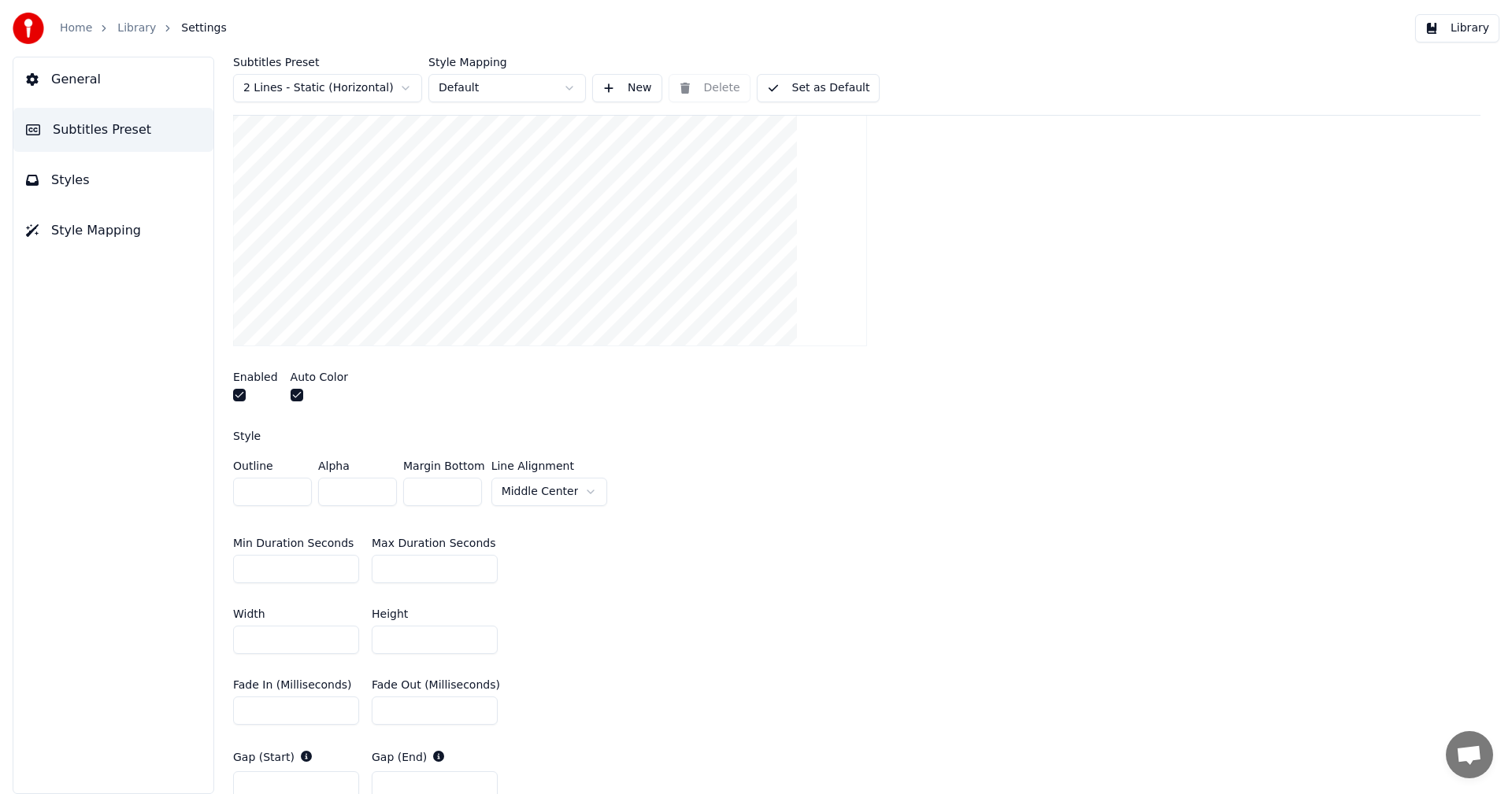
scroll to position [0, 0]
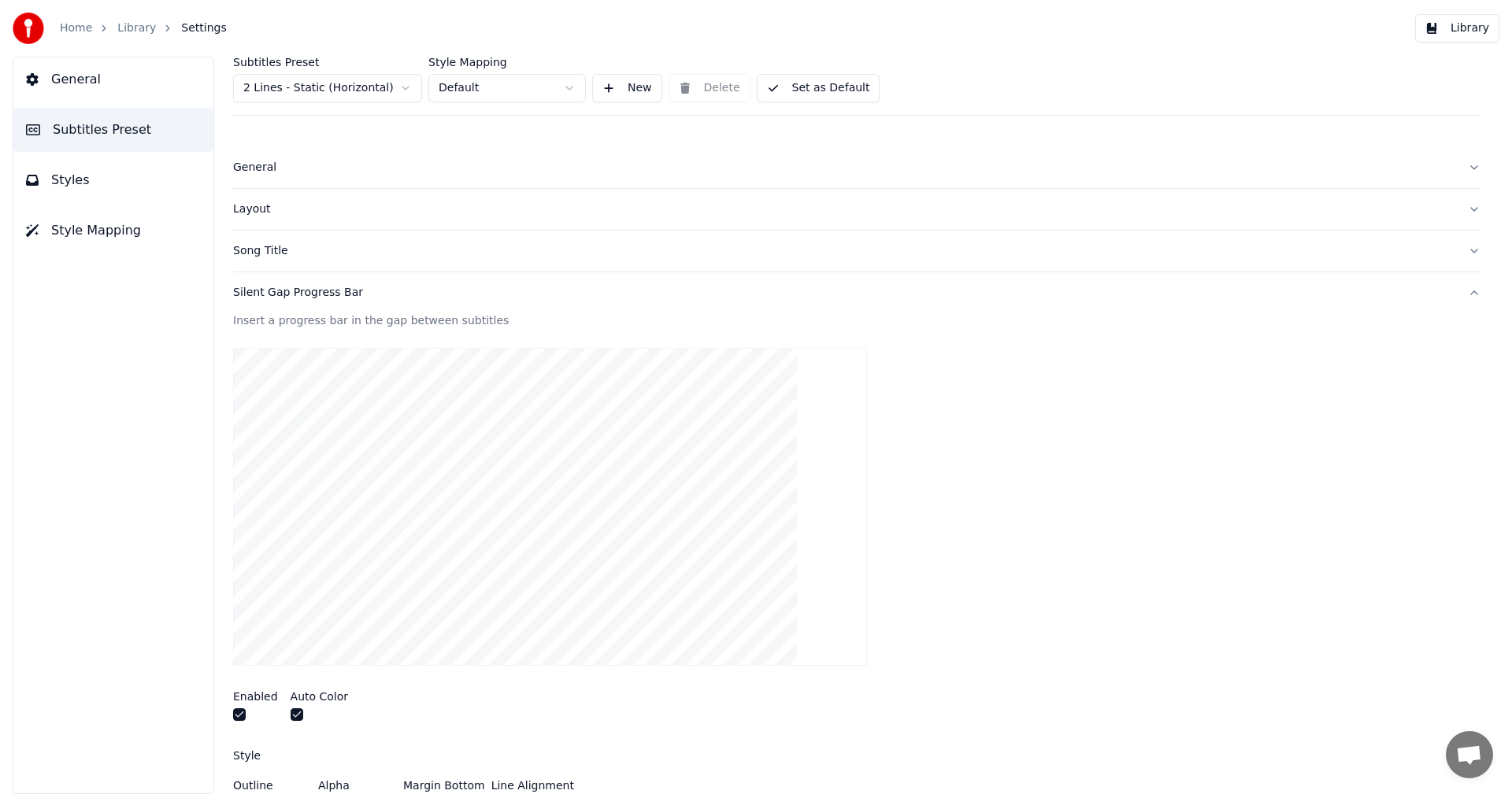
click at [281, 250] on div "Song Title" at bounding box center [843, 251] width 1222 height 16
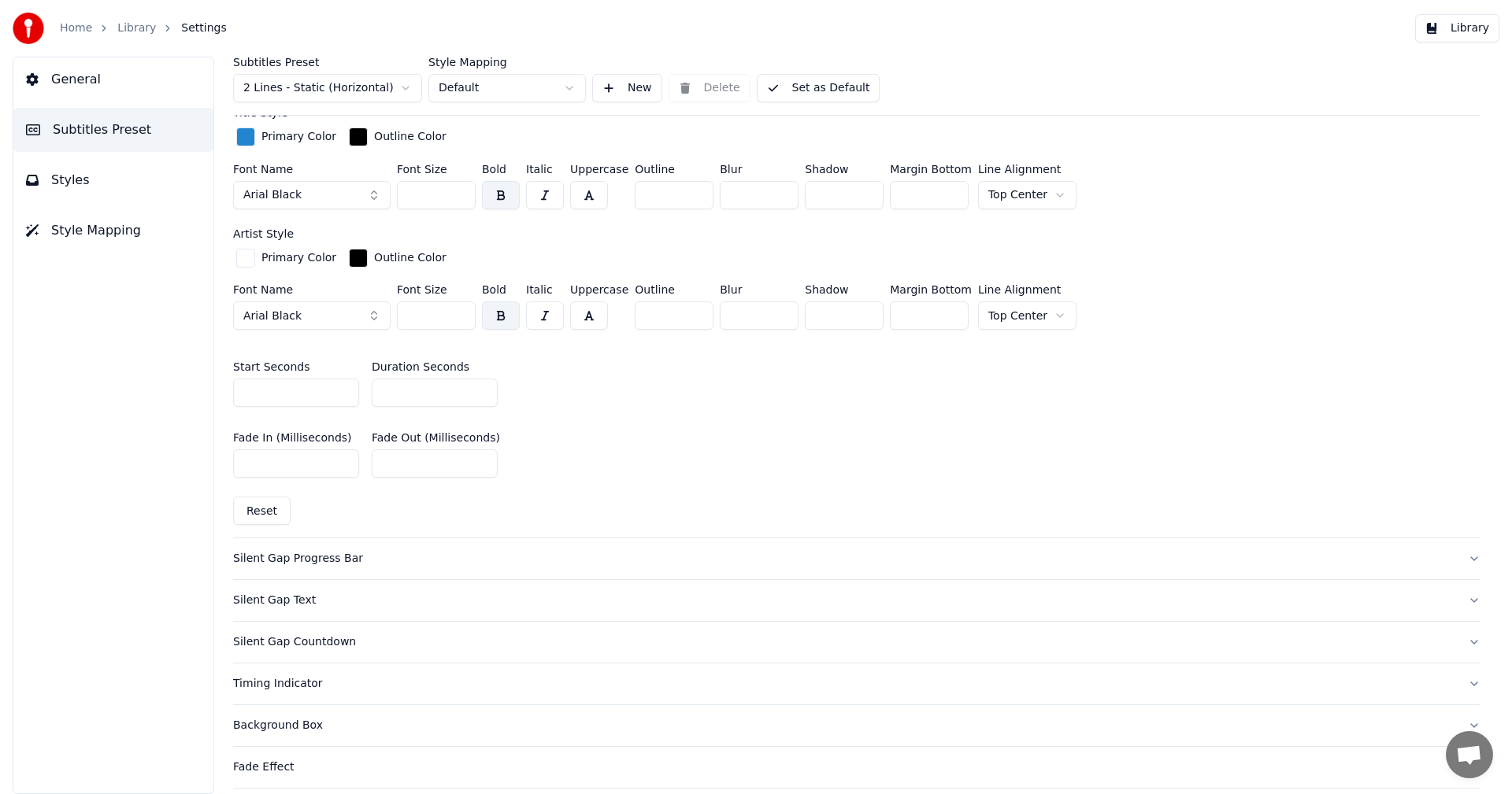
scroll to position [629, 0]
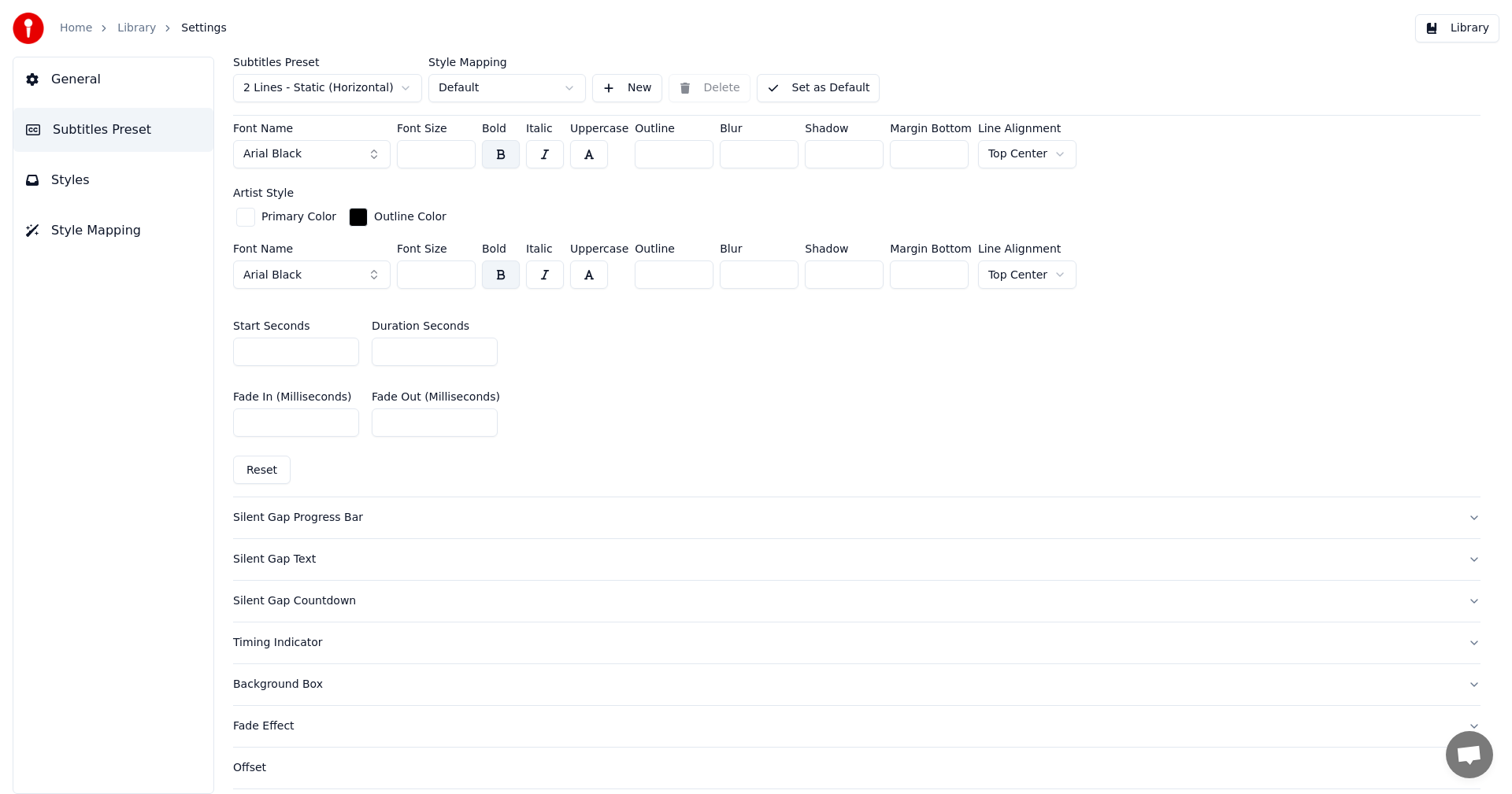
click at [264, 471] on button "Reset" at bounding box center [261, 470] width 57 height 28
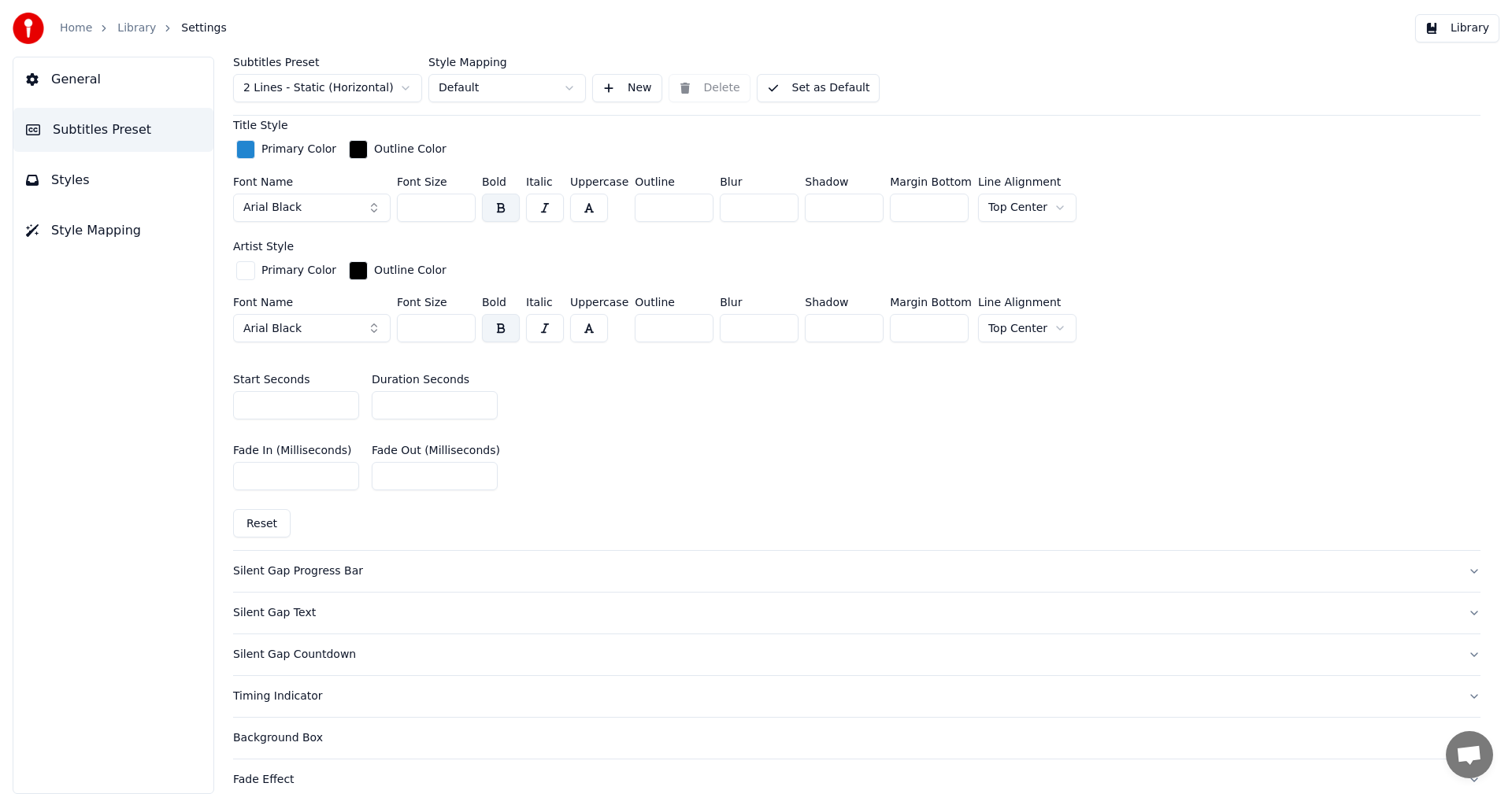
scroll to position [0, 0]
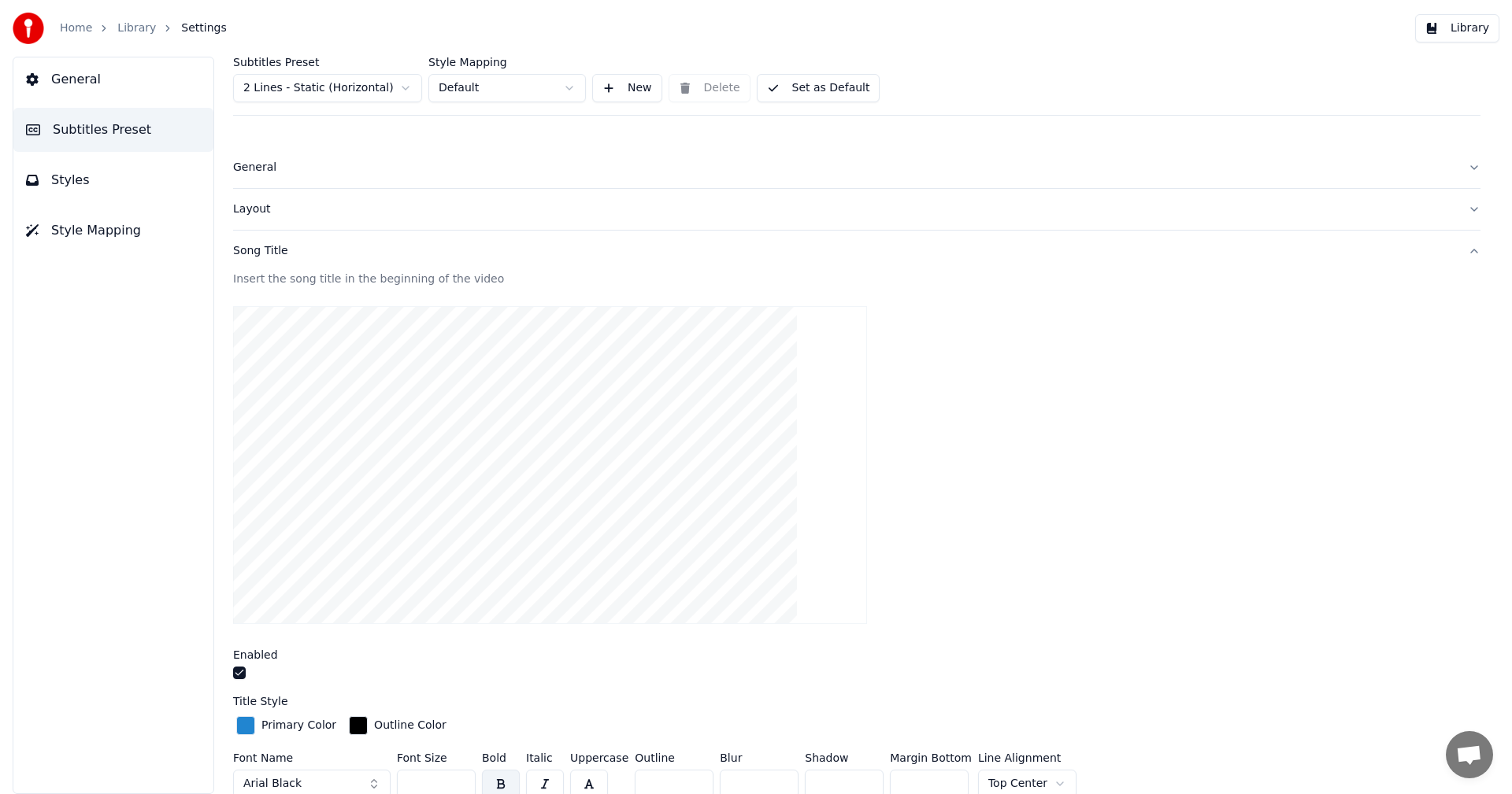
click at [271, 213] on div "Layout" at bounding box center [843, 209] width 1222 height 16
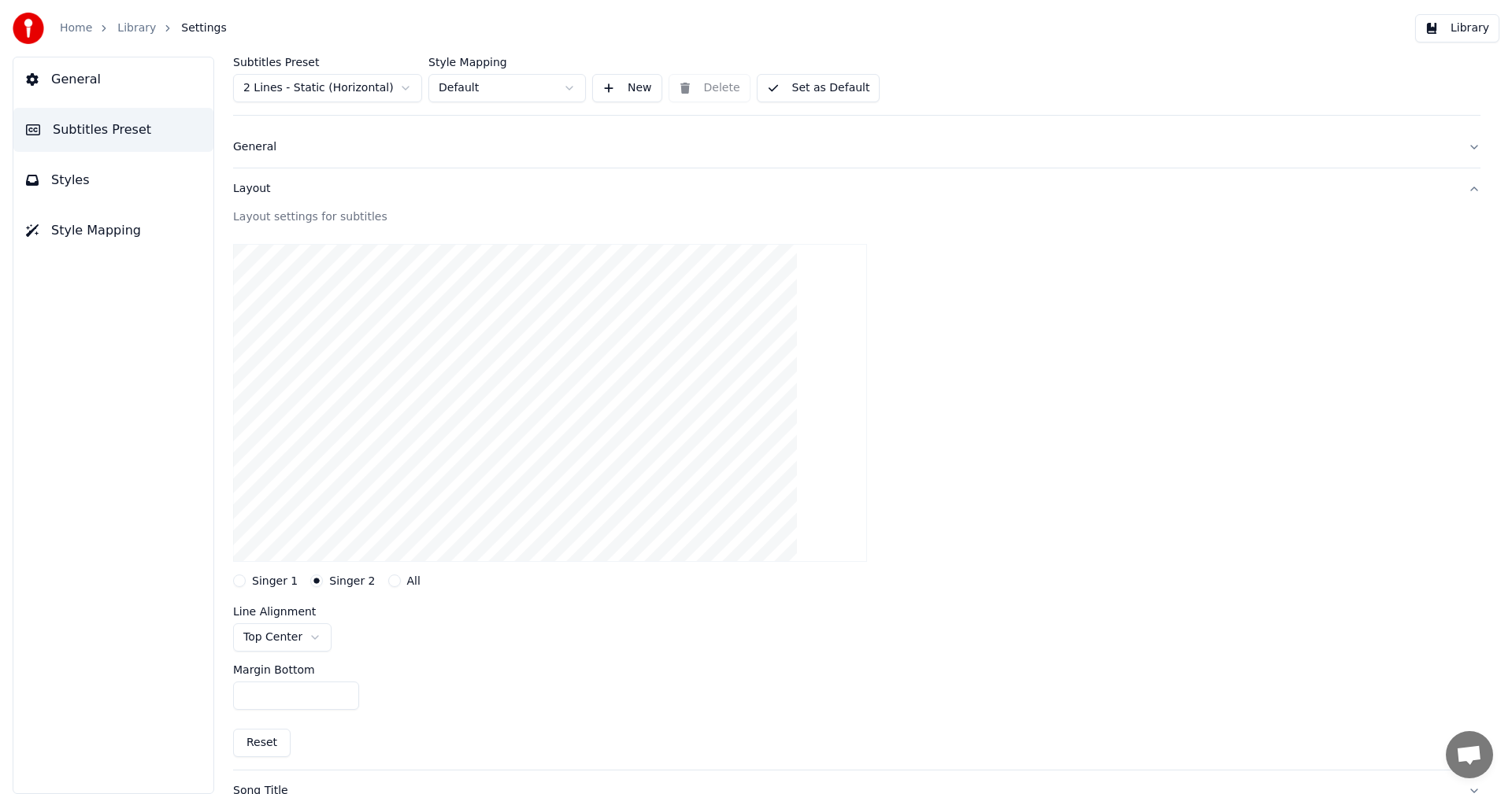
scroll to position [425, 0]
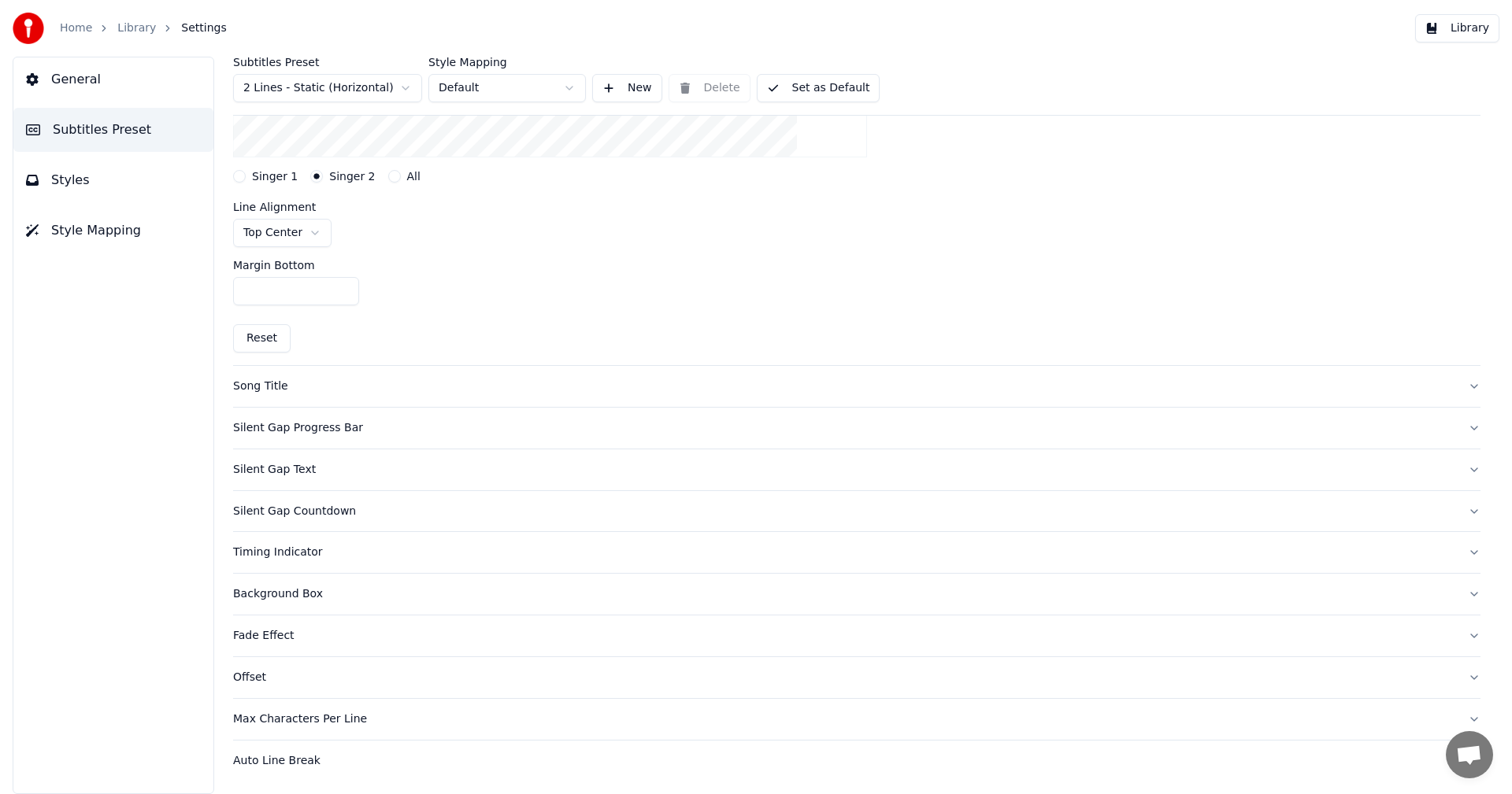
click at [269, 341] on button "Reset" at bounding box center [261, 338] width 57 height 28
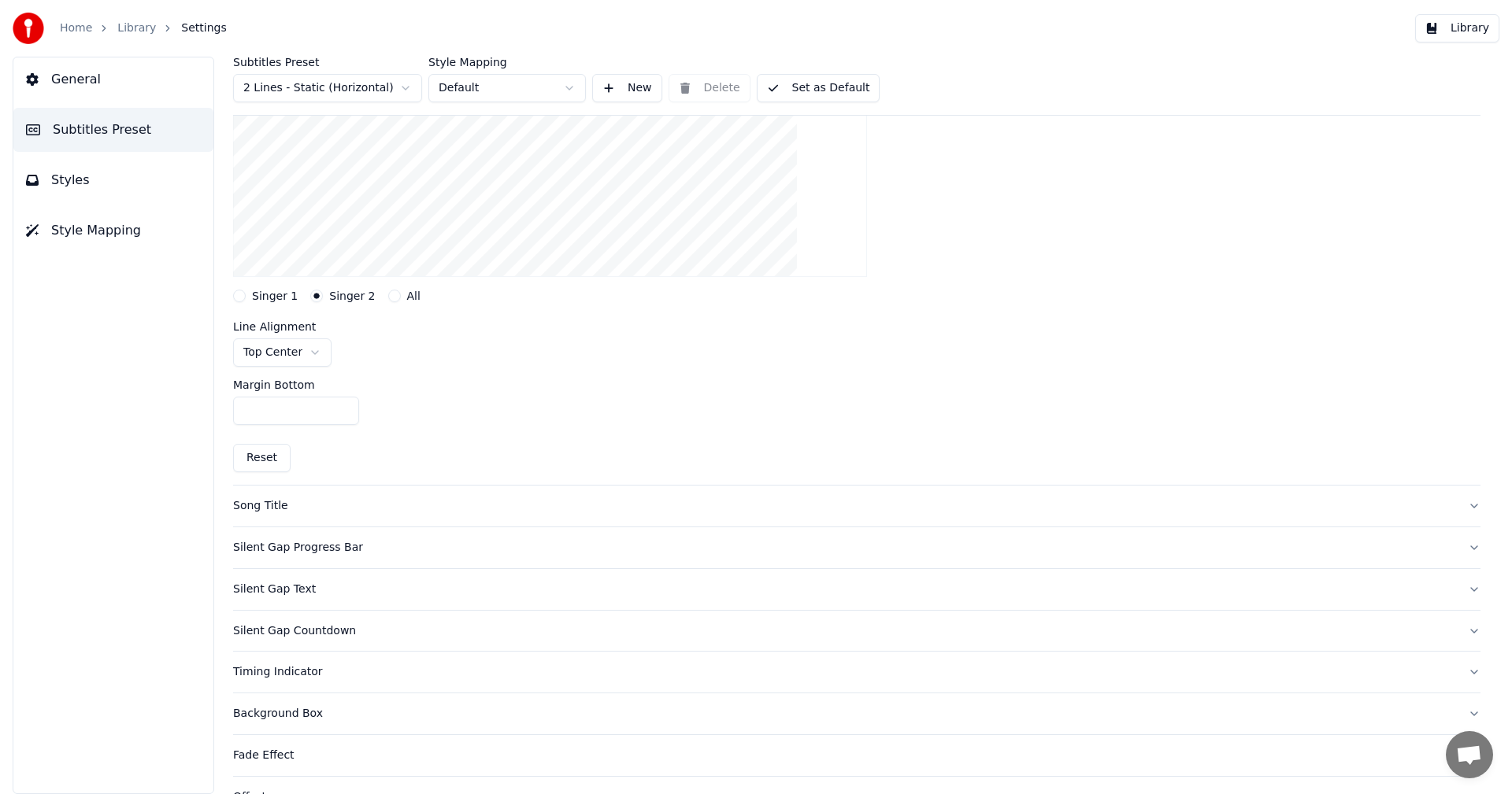
scroll to position [0, 0]
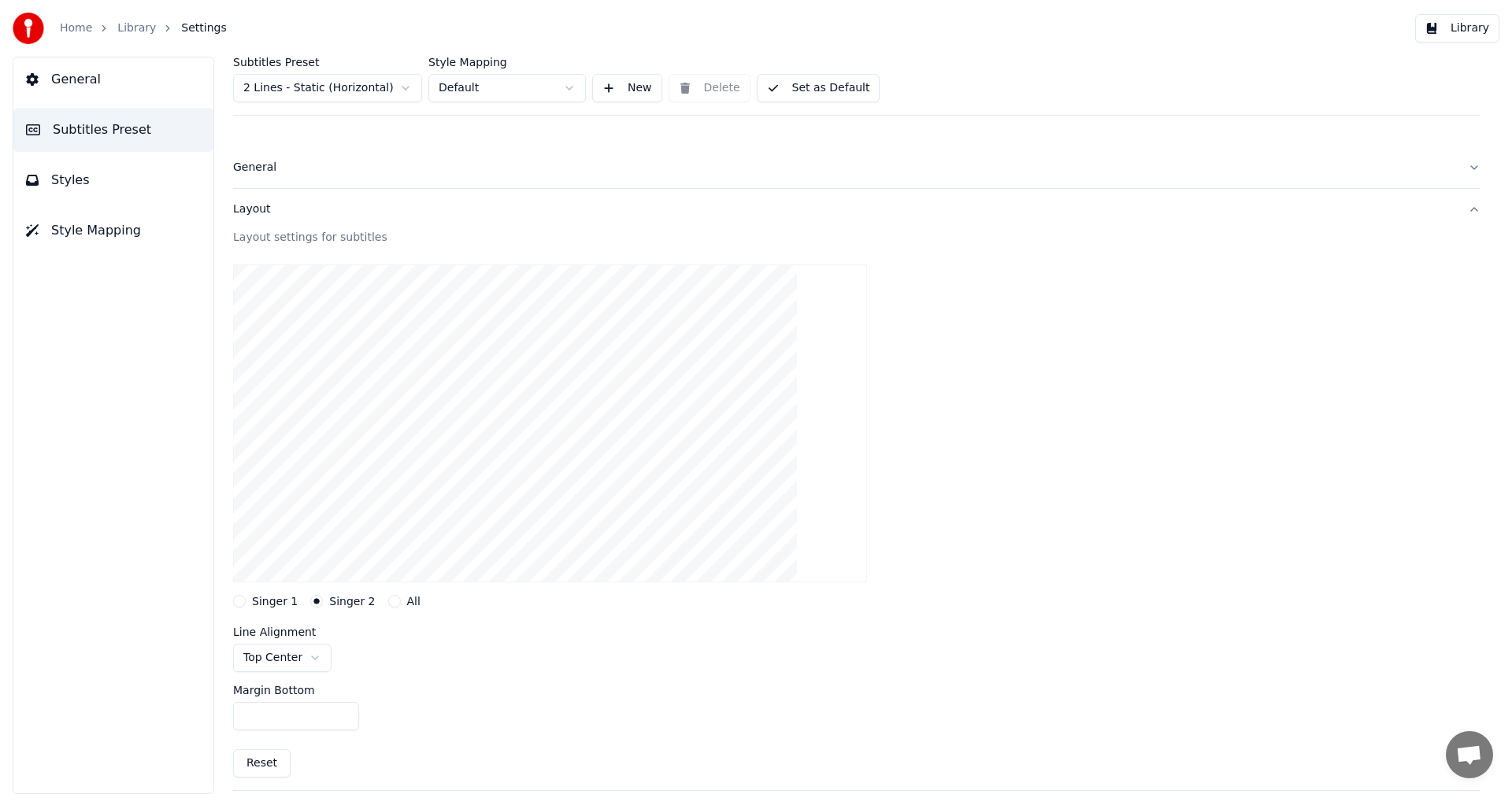
click at [246, 181] on button "General" at bounding box center [857, 167] width 1248 height 41
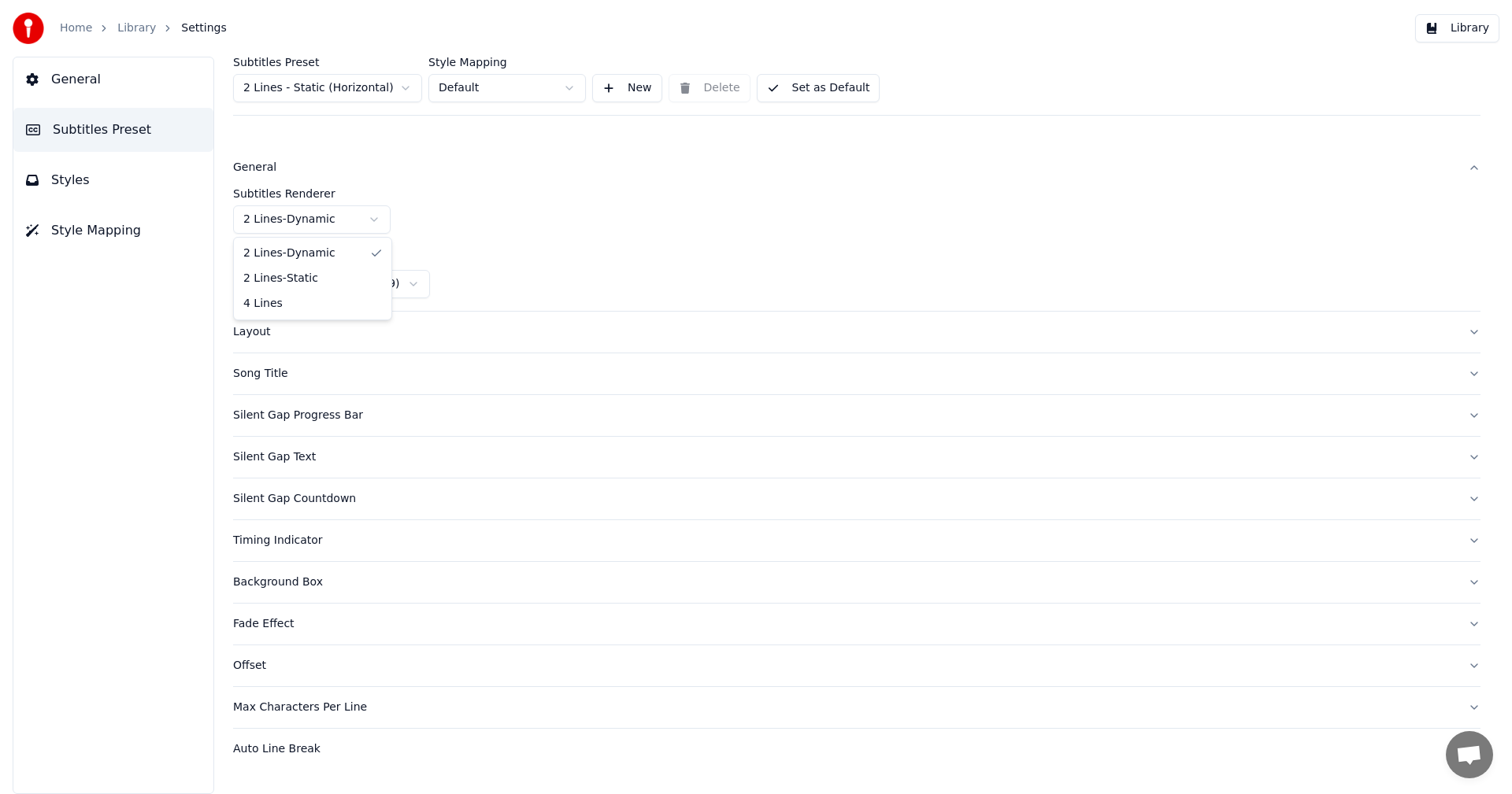
click at [374, 224] on html "Home Library Settings Library General Subtitles Preset Styles Style Mapping Sub…" at bounding box center [756, 397] width 1512 height 794
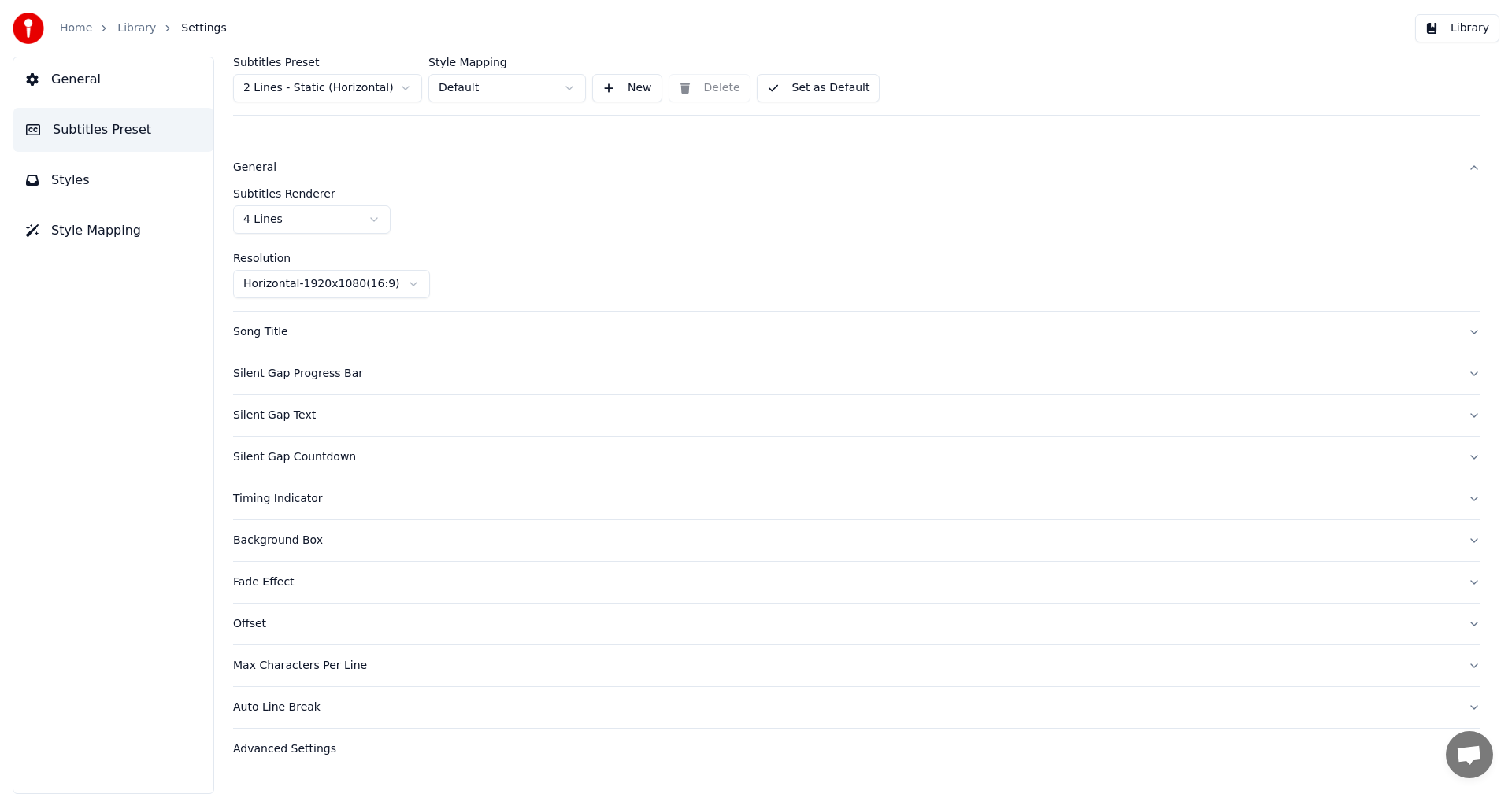
click at [318, 215] on html "Home Library Settings Library General Subtitles Preset Styles Style Mapping Sub…" at bounding box center [756, 397] width 1512 height 794
click at [830, 86] on button "Set as Default" at bounding box center [818, 88] width 124 height 28
click at [127, 26] on link "Library" at bounding box center [136, 28] width 38 height 16
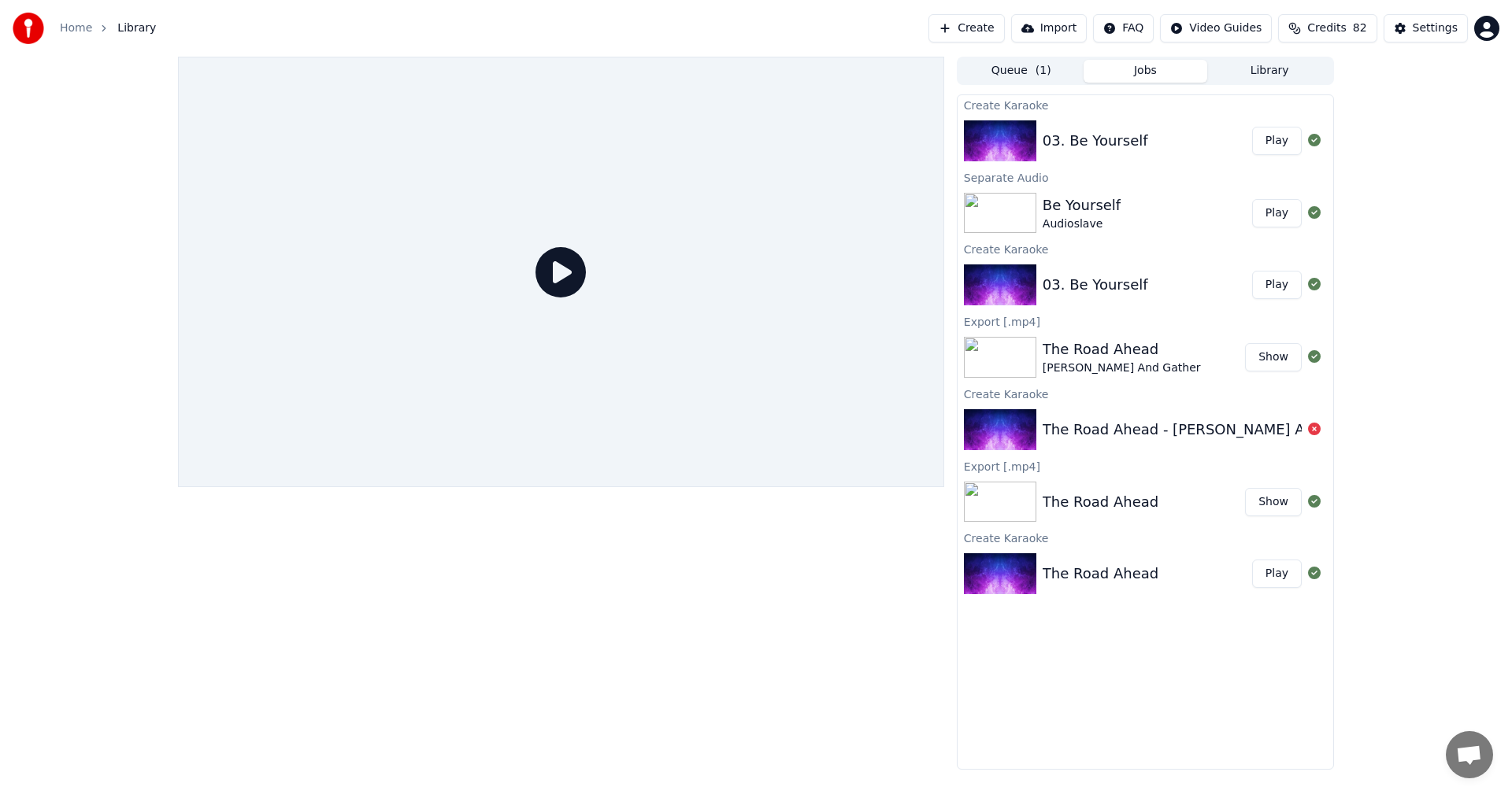
click at [1276, 142] on button "Play" at bounding box center [1277, 141] width 50 height 28
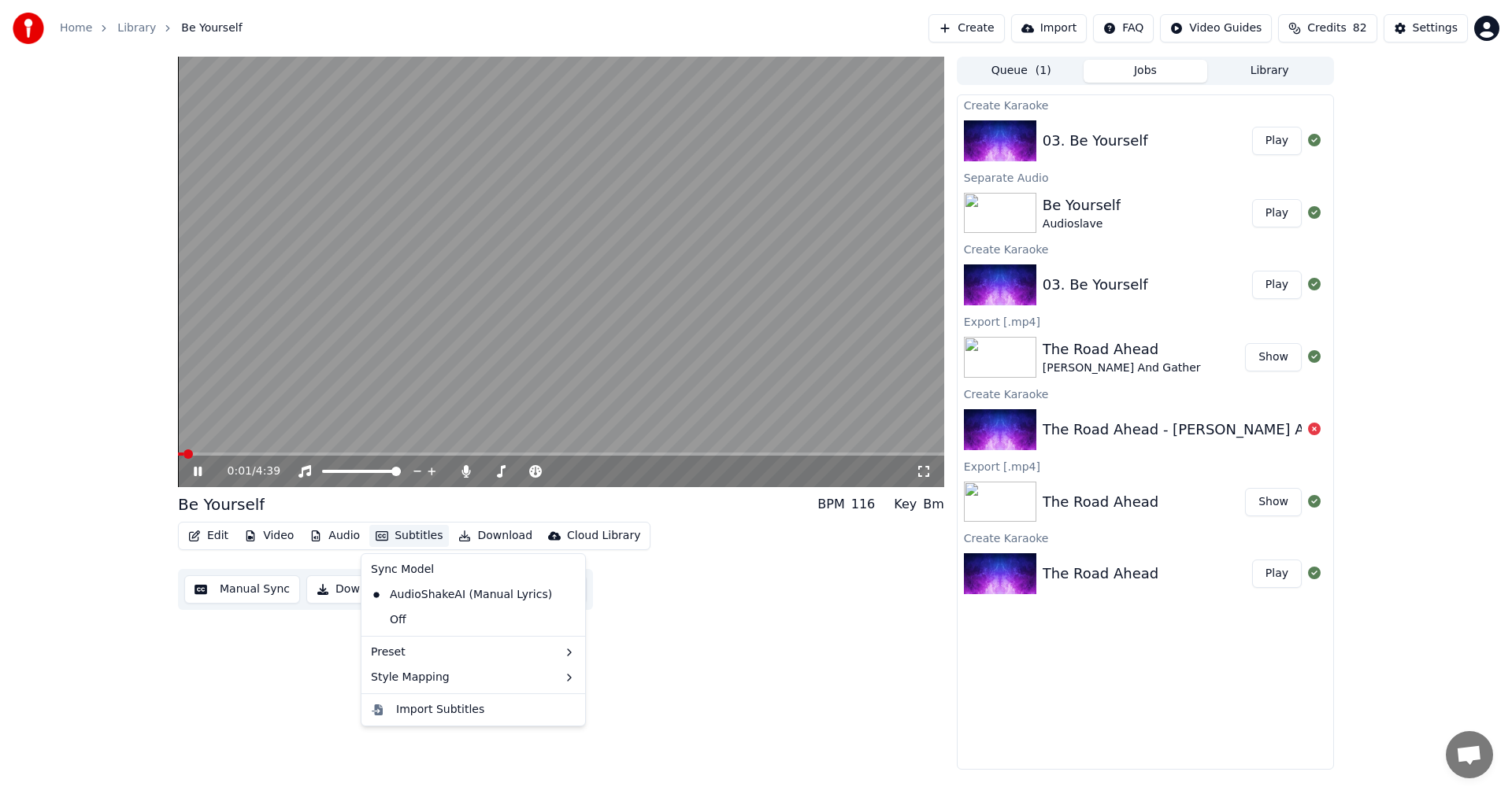
click at [416, 538] on button "Subtitles" at bounding box center [409, 535] width 80 height 22
click at [415, 539] on button "Subtitles" at bounding box center [409, 535] width 80 height 22
click at [1019, 72] on button "Queue ( 1 )" at bounding box center [1021, 71] width 125 height 22
click at [1154, 69] on button "Jobs" at bounding box center [1146, 71] width 125 height 22
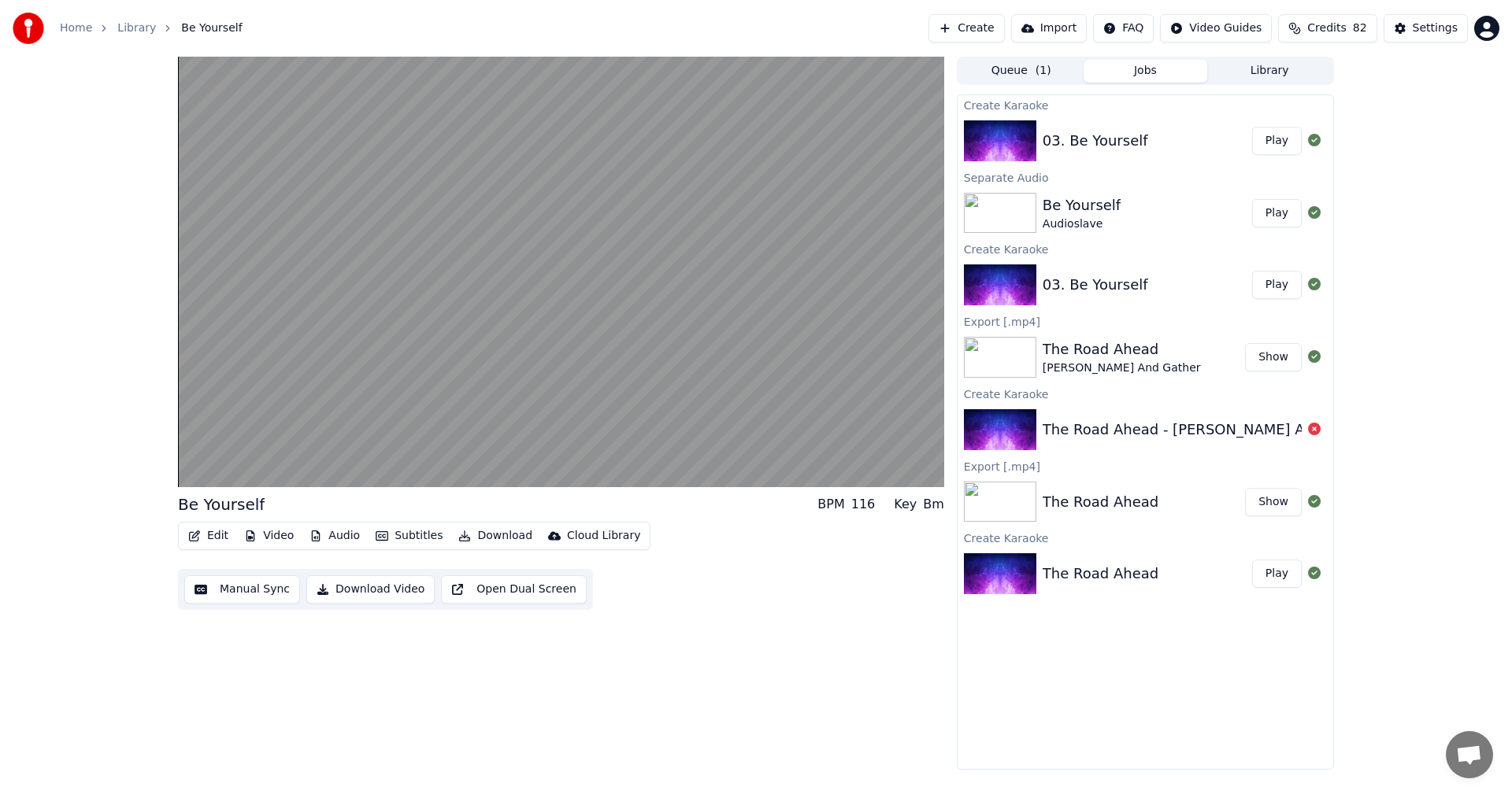
click at [1295, 71] on button "Library" at bounding box center [1269, 71] width 125 height 22
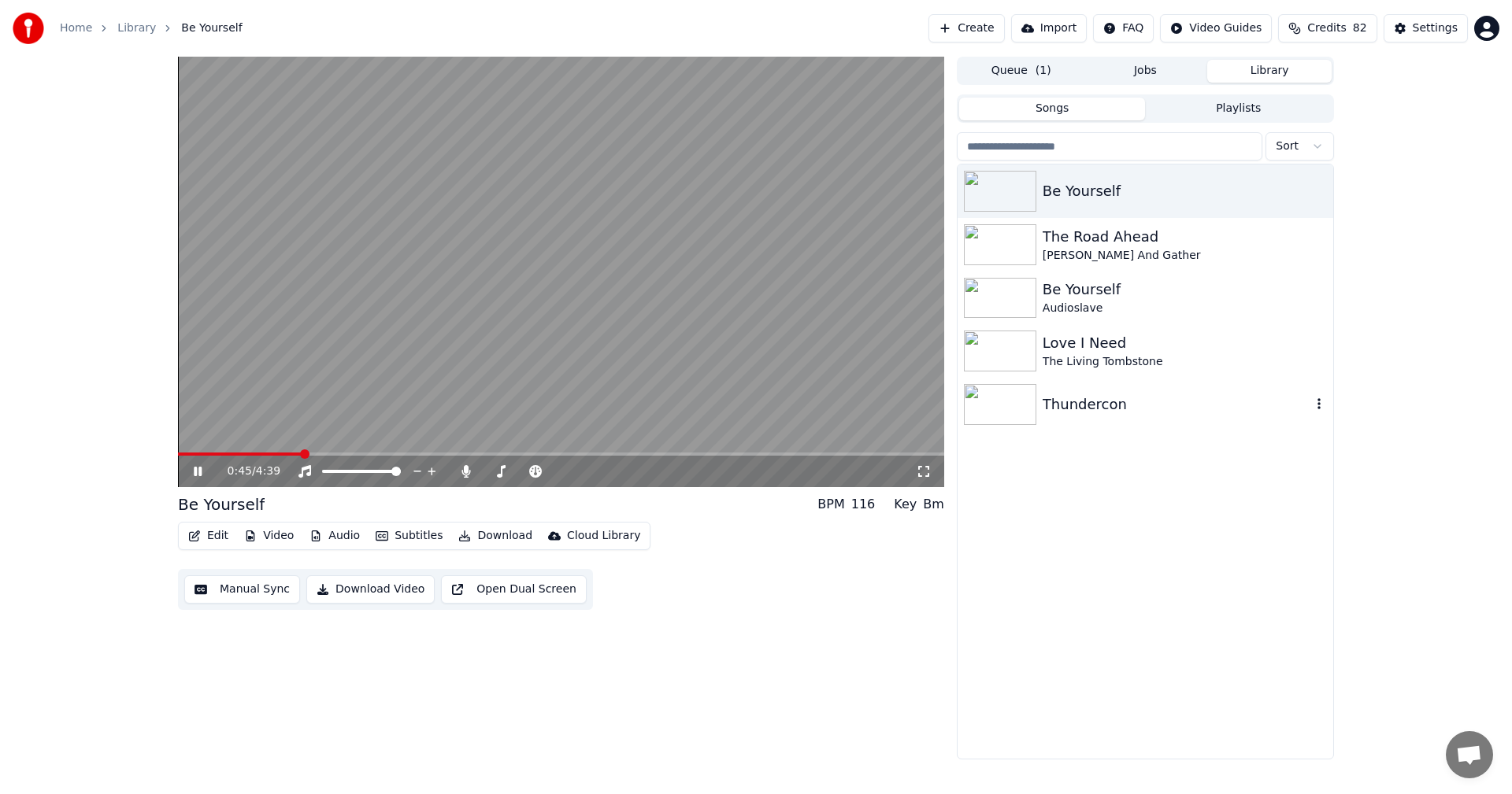
click at [991, 389] on img at bounding box center [1000, 404] width 72 height 41
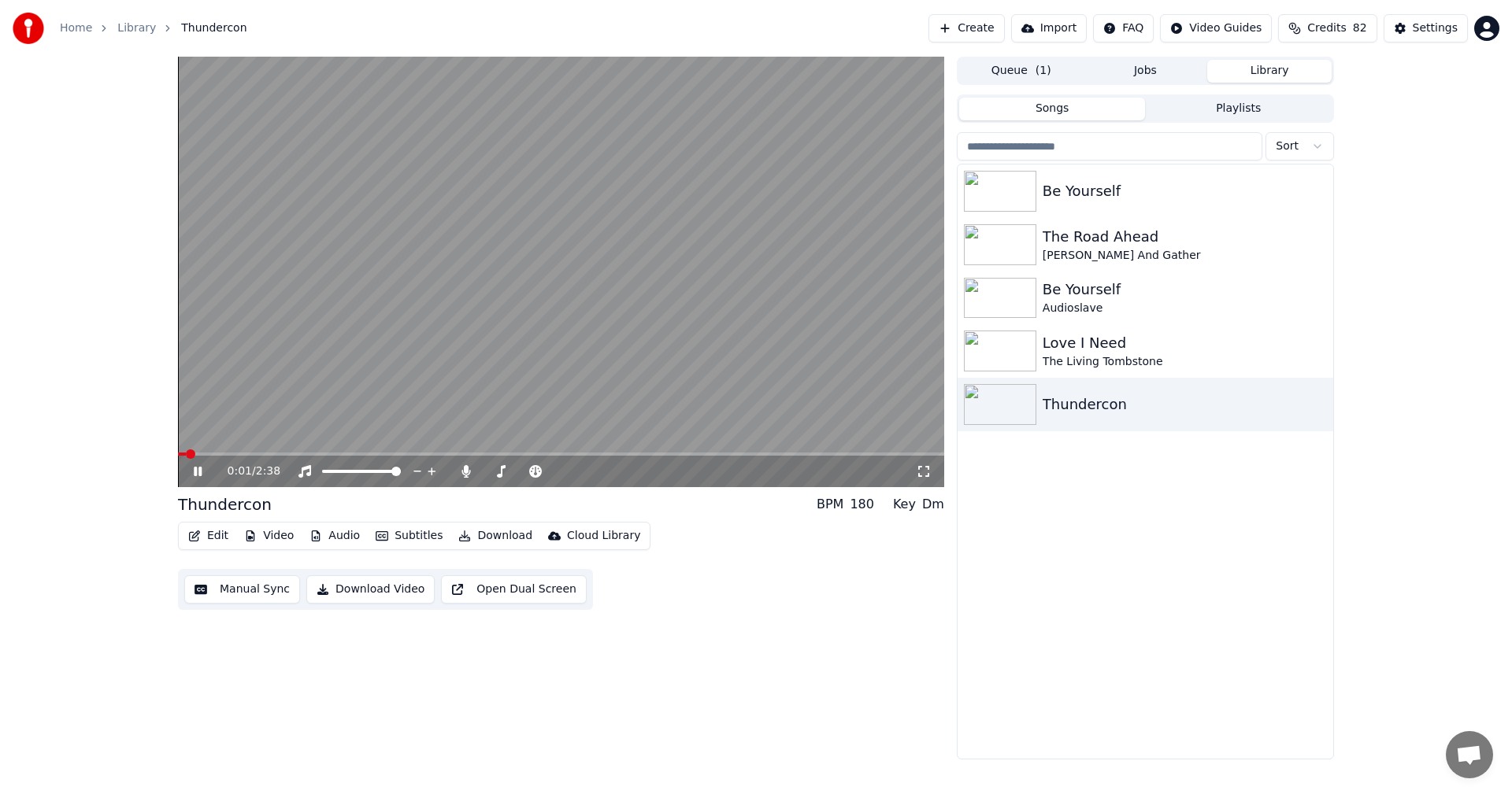
click at [359, 452] on span at bounding box center [561, 454] width 766 height 3
click at [400, 535] on button "Subtitles" at bounding box center [409, 535] width 80 height 22
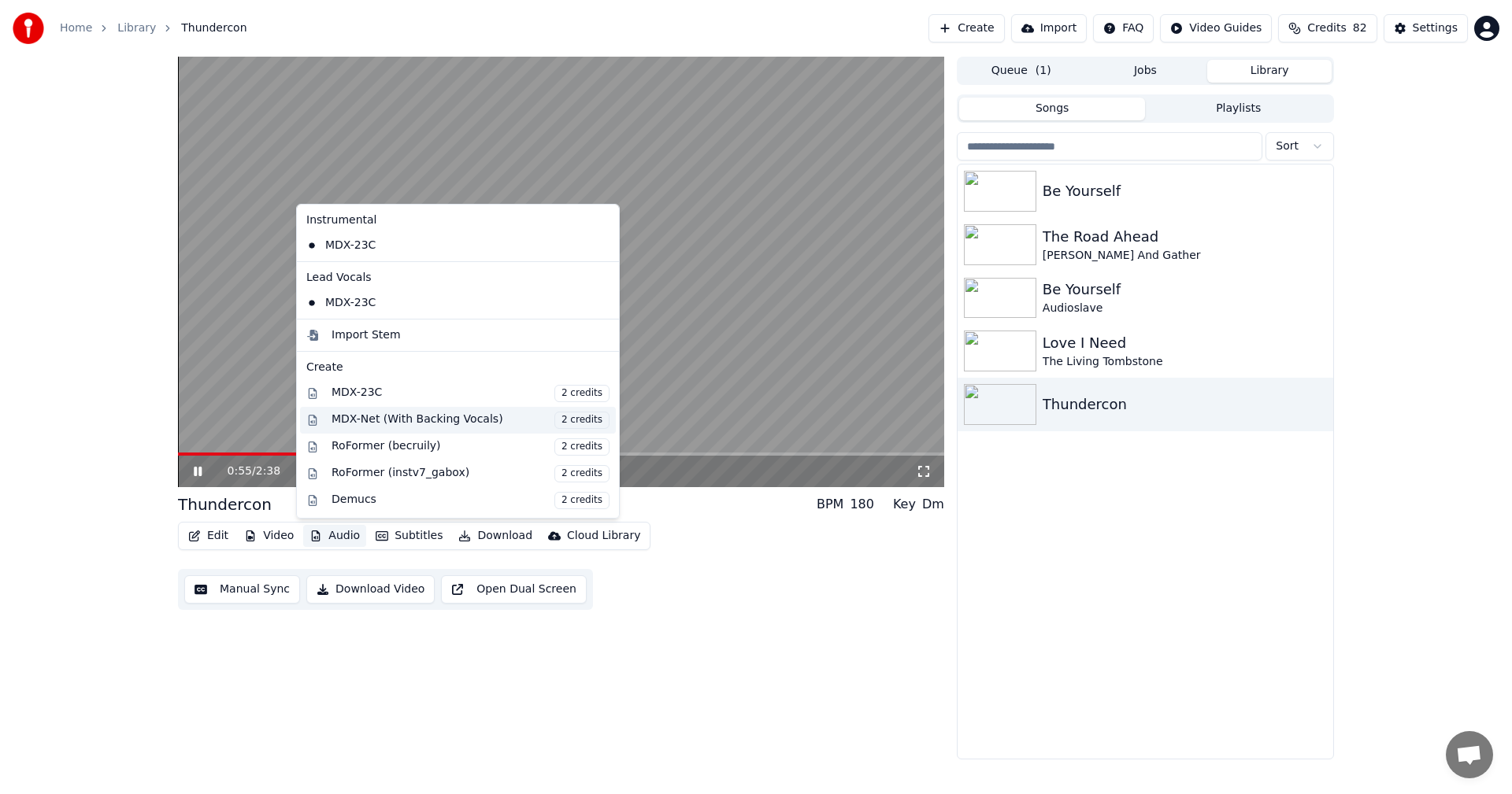
click at [383, 418] on div "MDX-Net (With Backing Vocals) 2 credits" at bounding box center [471, 420] width 278 height 17
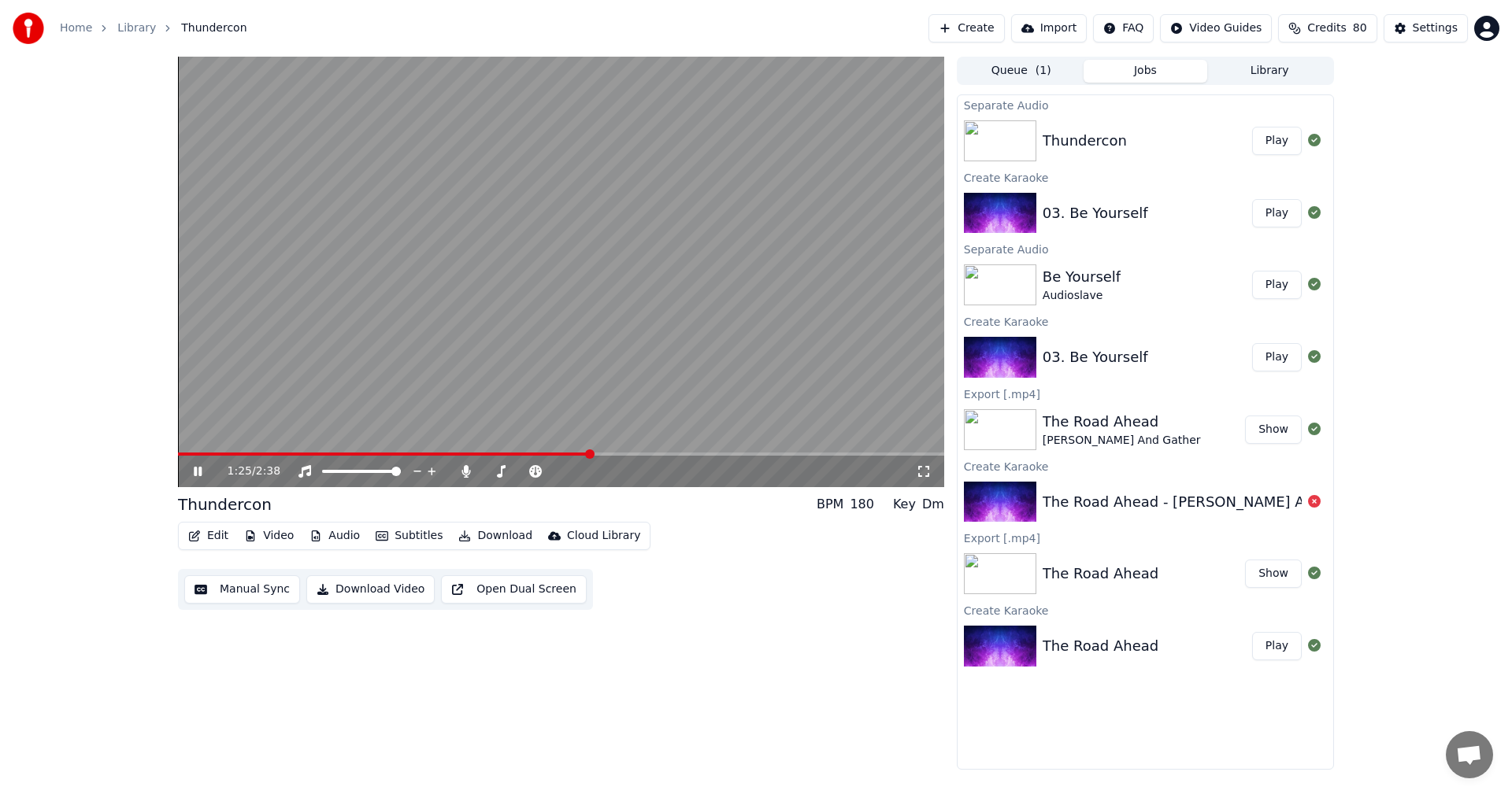
click at [1038, 67] on span "( 1 )" at bounding box center [1043, 71] width 16 height 16
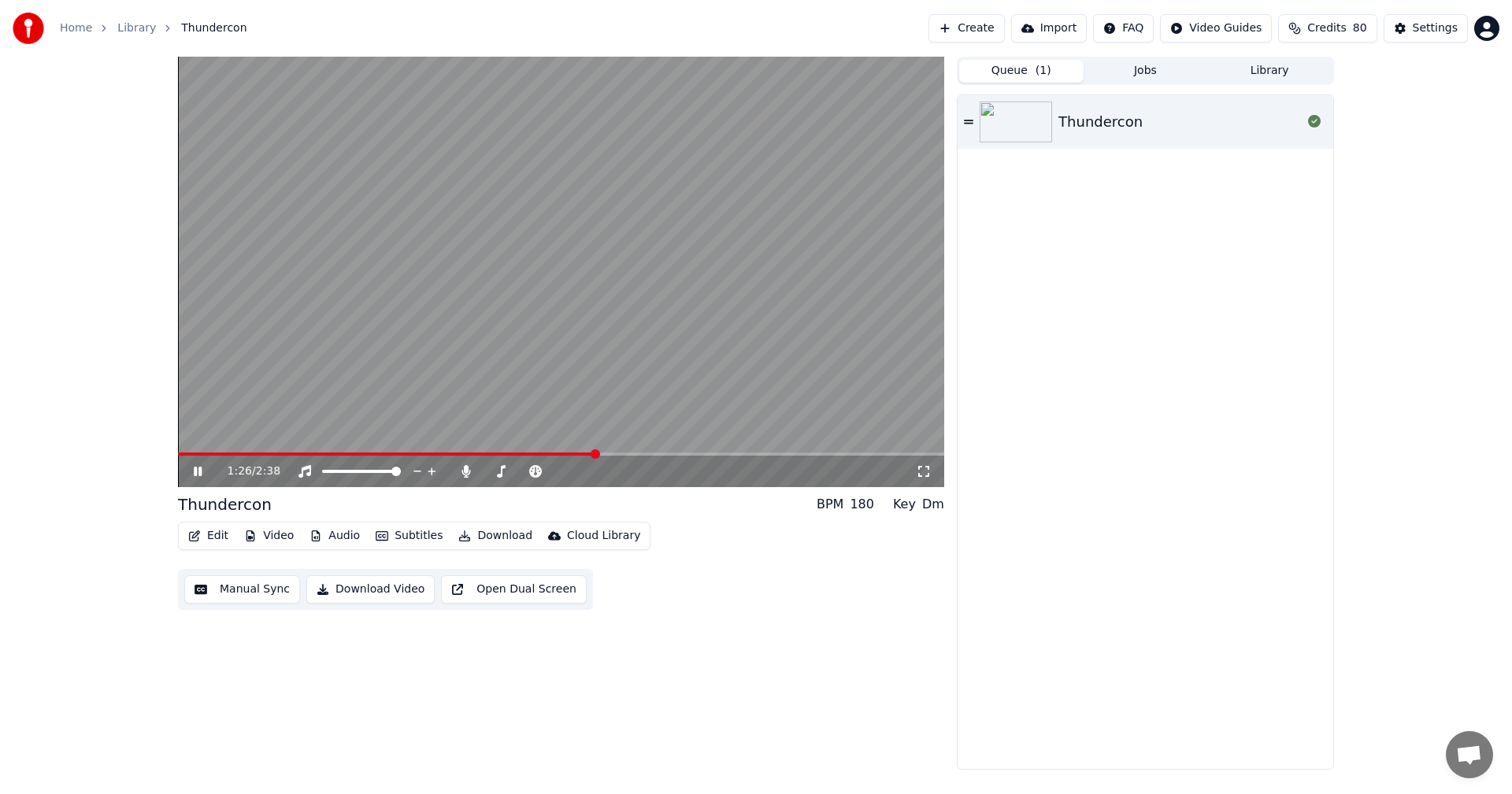
click at [1144, 64] on button "Jobs" at bounding box center [1146, 71] width 125 height 22
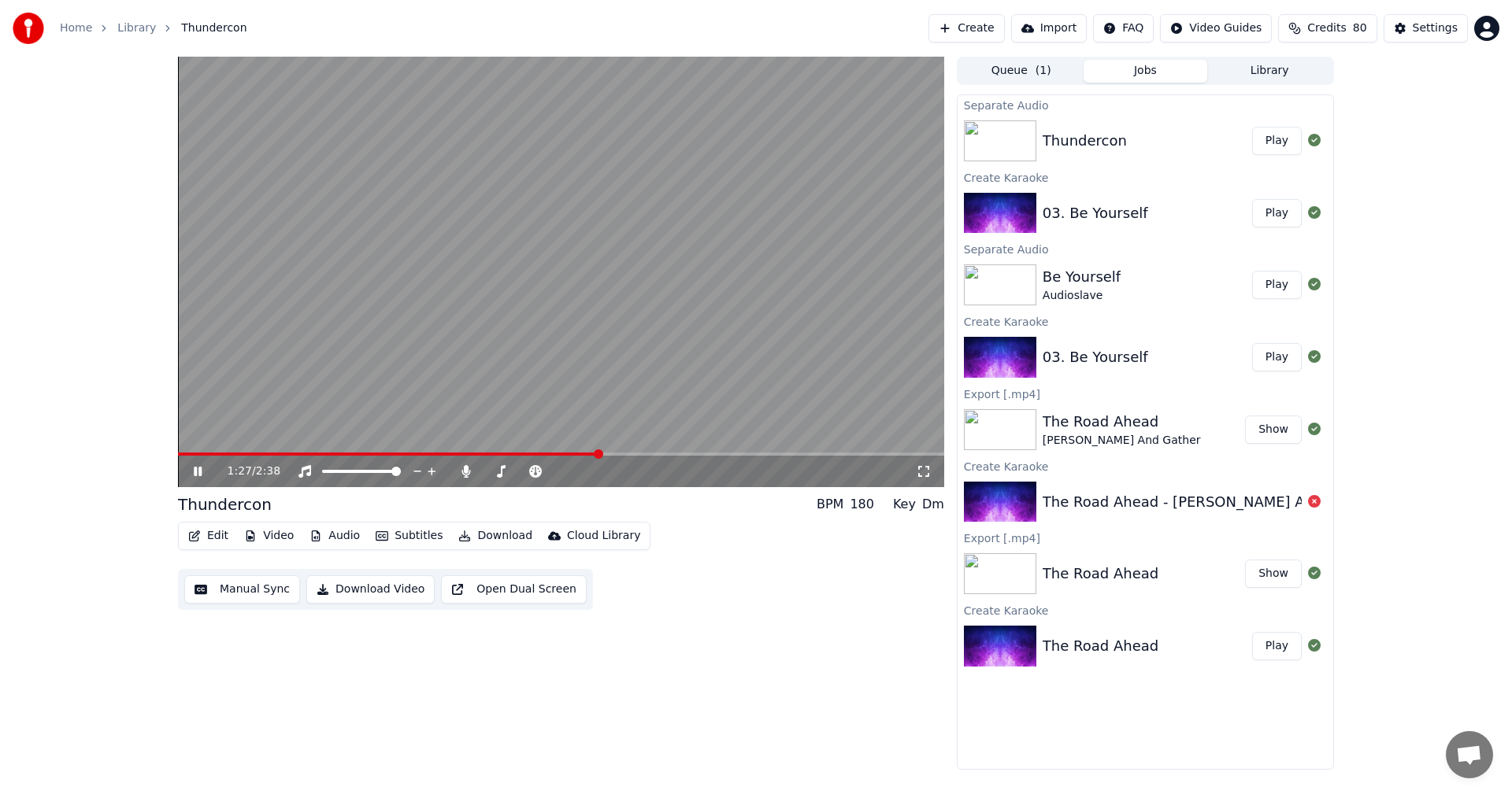
click at [1269, 144] on button "Play" at bounding box center [1277, 141] width 50 height 28
click at [483, 473] on span at bounding box center [483, 471] width 0 height 3
click at [483, 466] on span at bounding box center [487, 471] width 9 height 9
drag, startPoint x: 407, startPoint y: 471, endPoint x: 421, endPoint y: 471, distance: 14.0
click at [421, 471] on div at bounding box center [376, 471] width 126 height 16
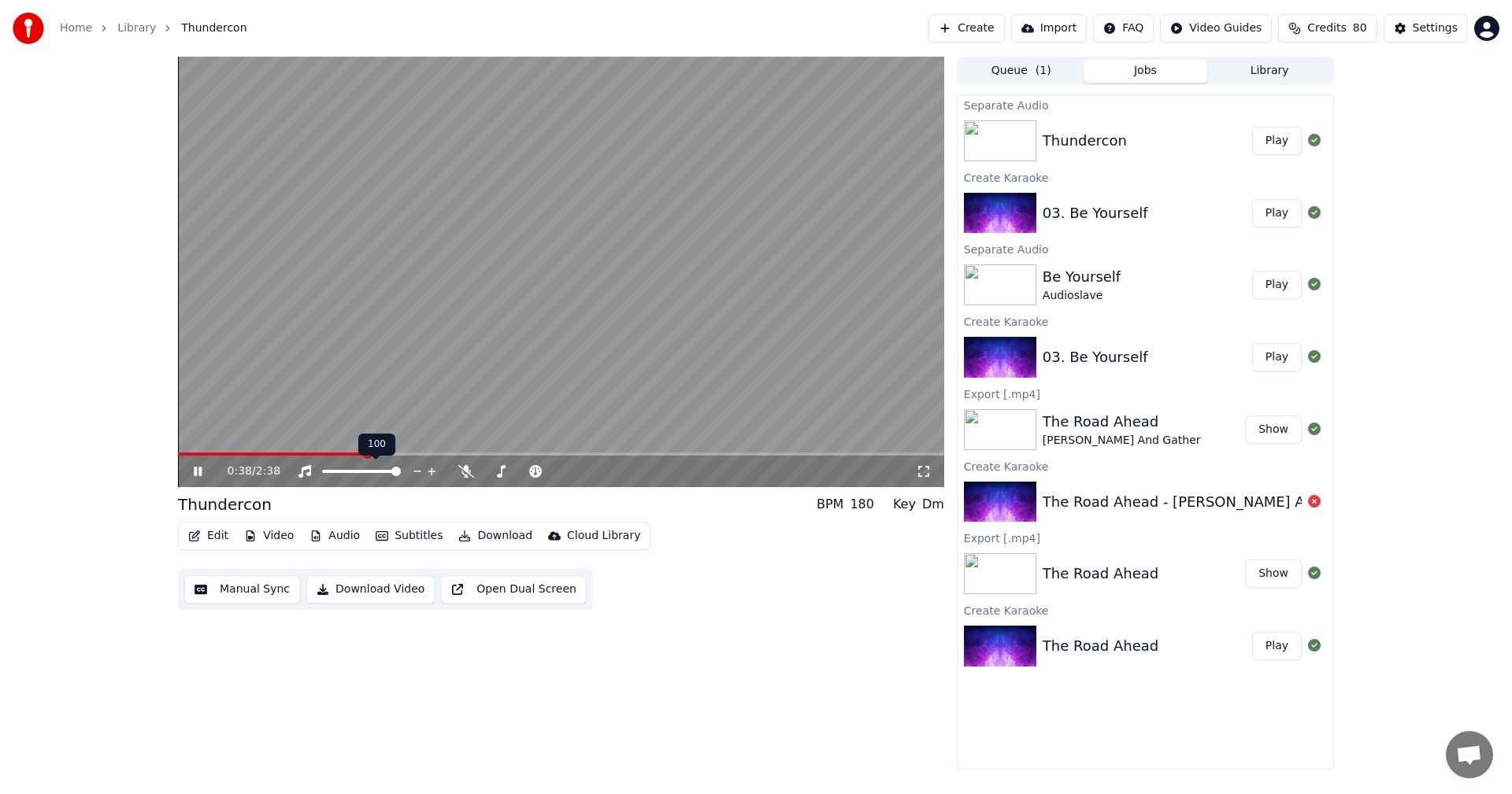
click at [433, 469] on icon at bounding box center [432, 471] width 15 height 16
click at [322, 469] on span at bounding box center [326, 471] width 9 height 9
click at [401, 476] on span at bounding box center [395, 471] width 9 height 9
click at [178, 459] on span at bounding box center [182, 454] width 9 height 9
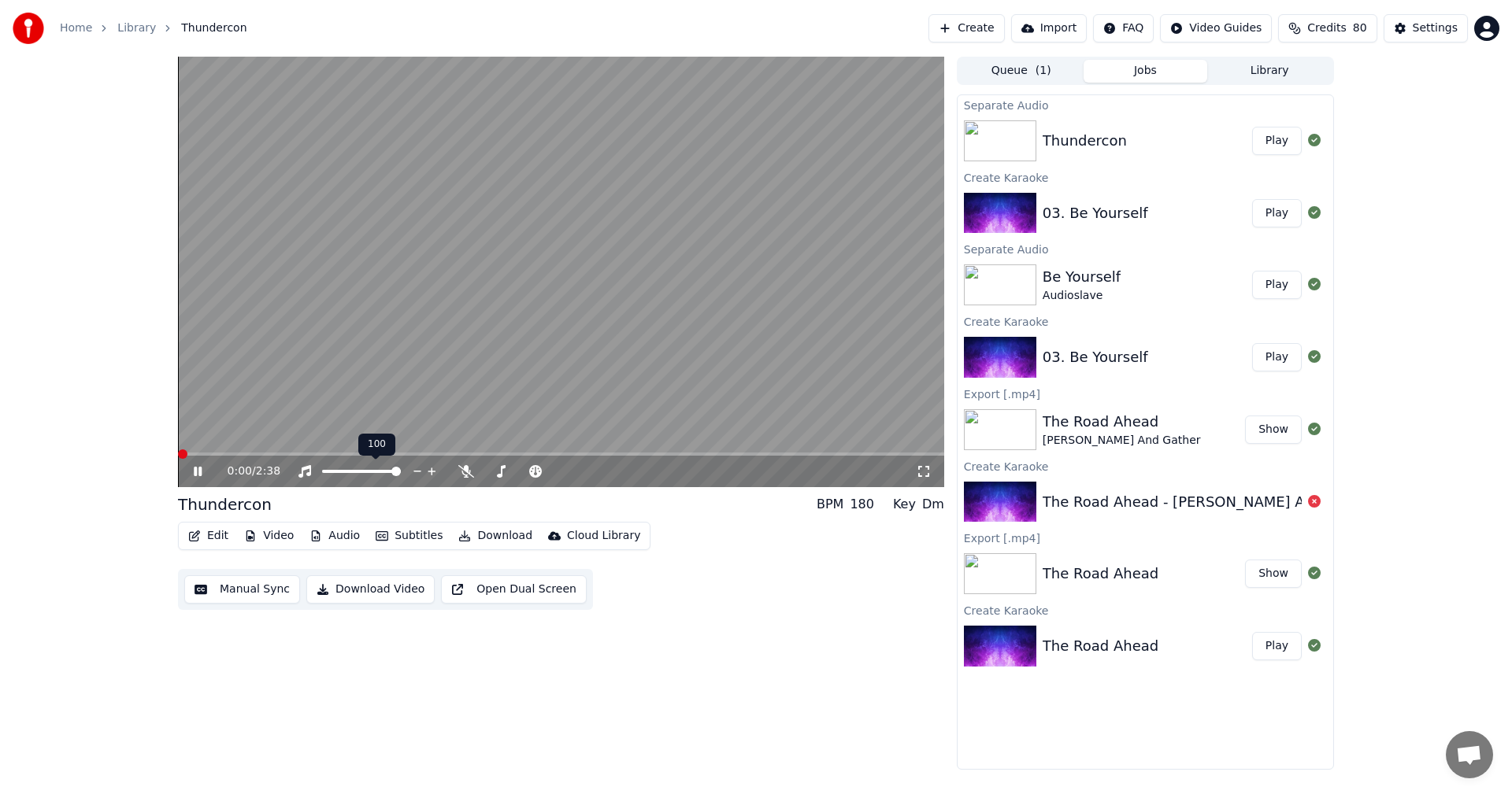
click at [178, 459] on span at bounding box center [182, 454] width 9 height 9
click at [178, 450] on span at bounding box center [182, 454] width 9 height 9
click at [226, 443] on video at bounding box center [561, 272] width 766 height 431
click at [178, 451] on span at bounding box center [182, 454] width 9 height 9
click at [200, 472] on icon at bounding box center [197, 471] width 9 height 11
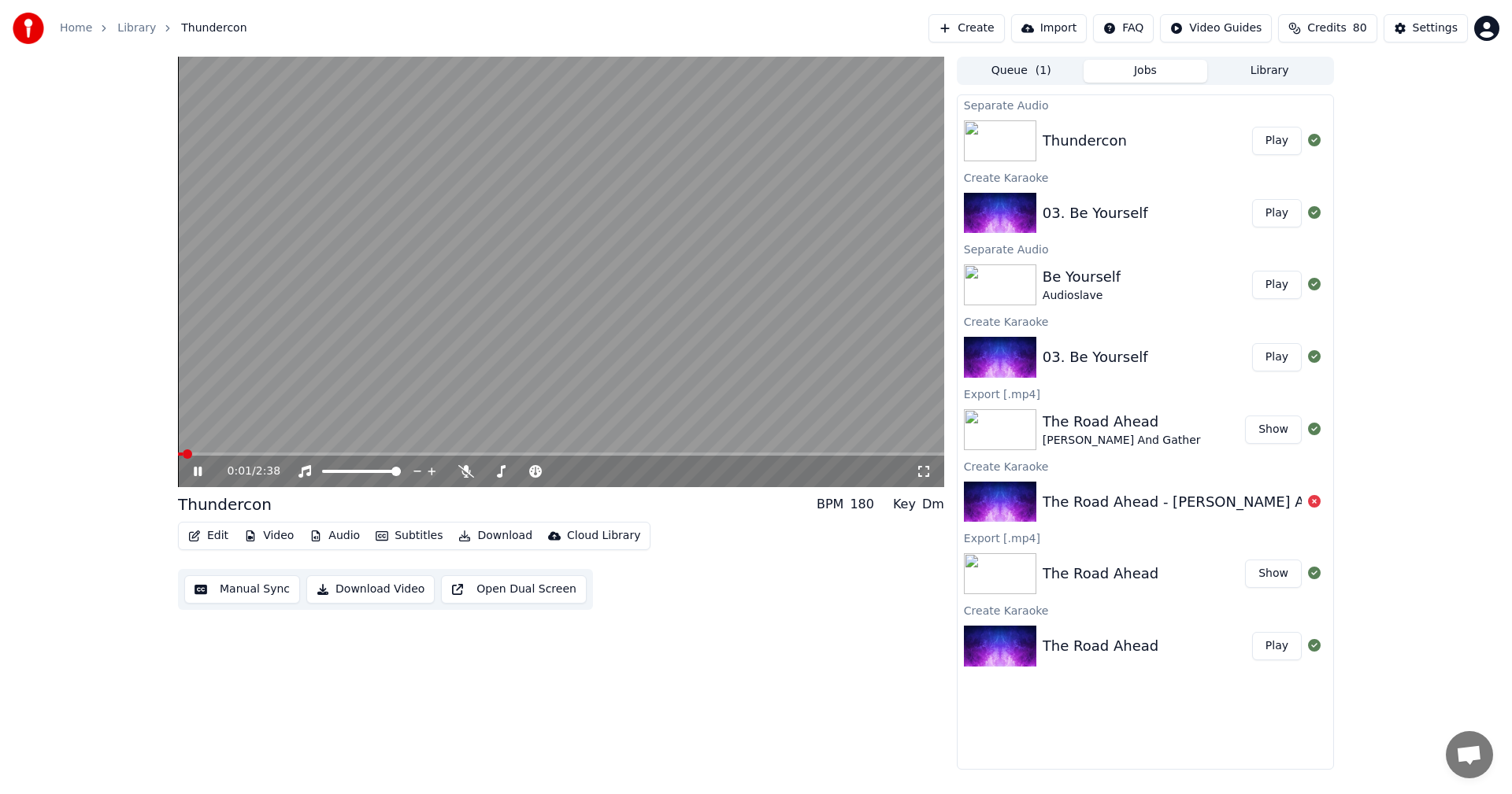
click at [183, 455] on span at bounding box center [187, 454] width 9 height 9
click at [196, 471] on icon at bounding box center [197, 471] width 7 height 9
click at [178, 459] on span at bounding box center [182, 454] width 9 height 9
click at [178, 450] on span at bounding box center [182, 454] width 9 height 9
click at [1278, 134] on button "Play" at bounding box center [1277, 141] width 50 height 28
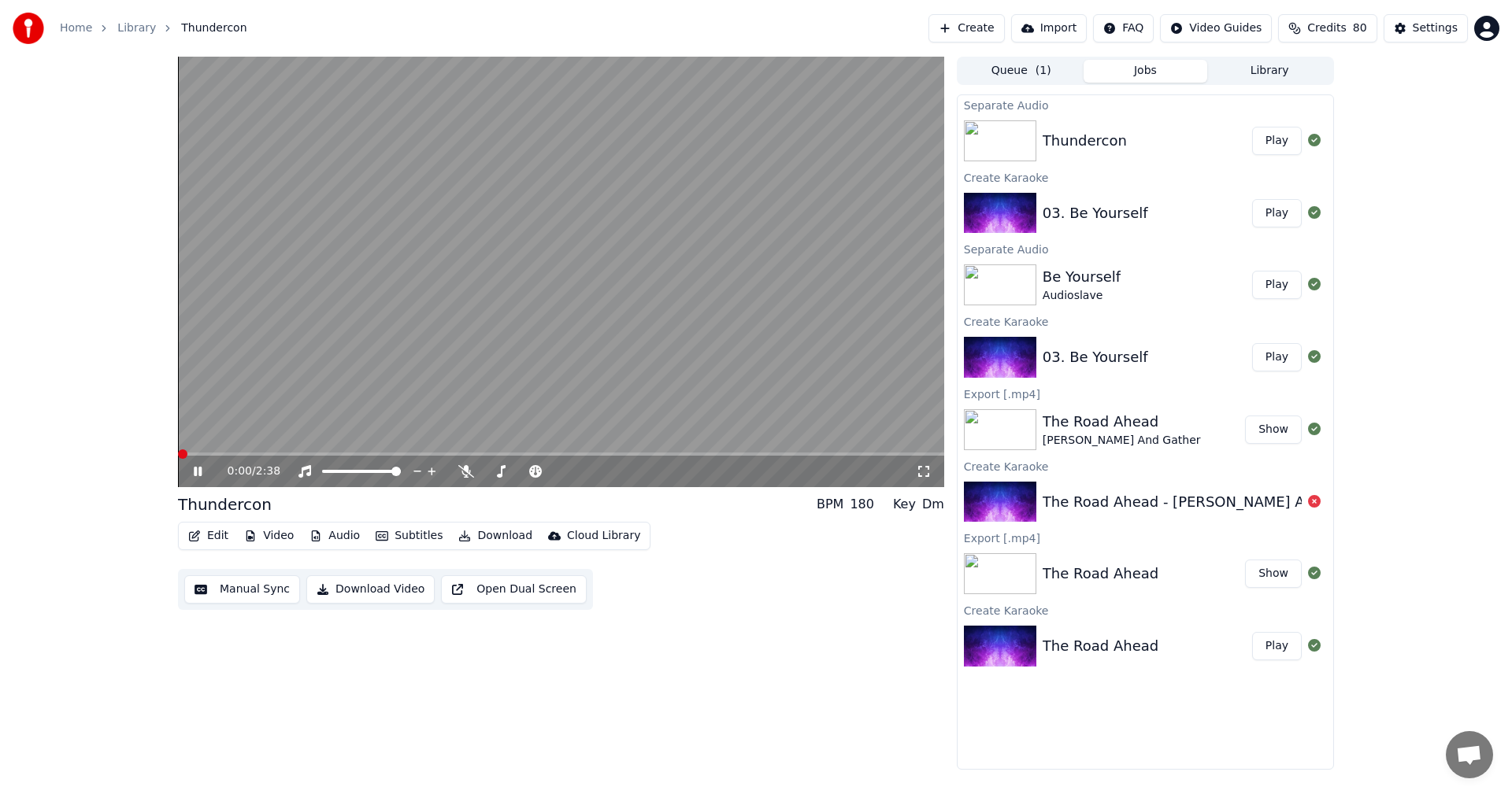
click at [196, 475] on icon at bounding box center [197, 471] width 7 height 9
click at [178, 459] on span at bounding box center [182, 454] width 9 height 9
click at [1276, 140] on button "Play" at bounding box center [1277, 141] width 50 height 28
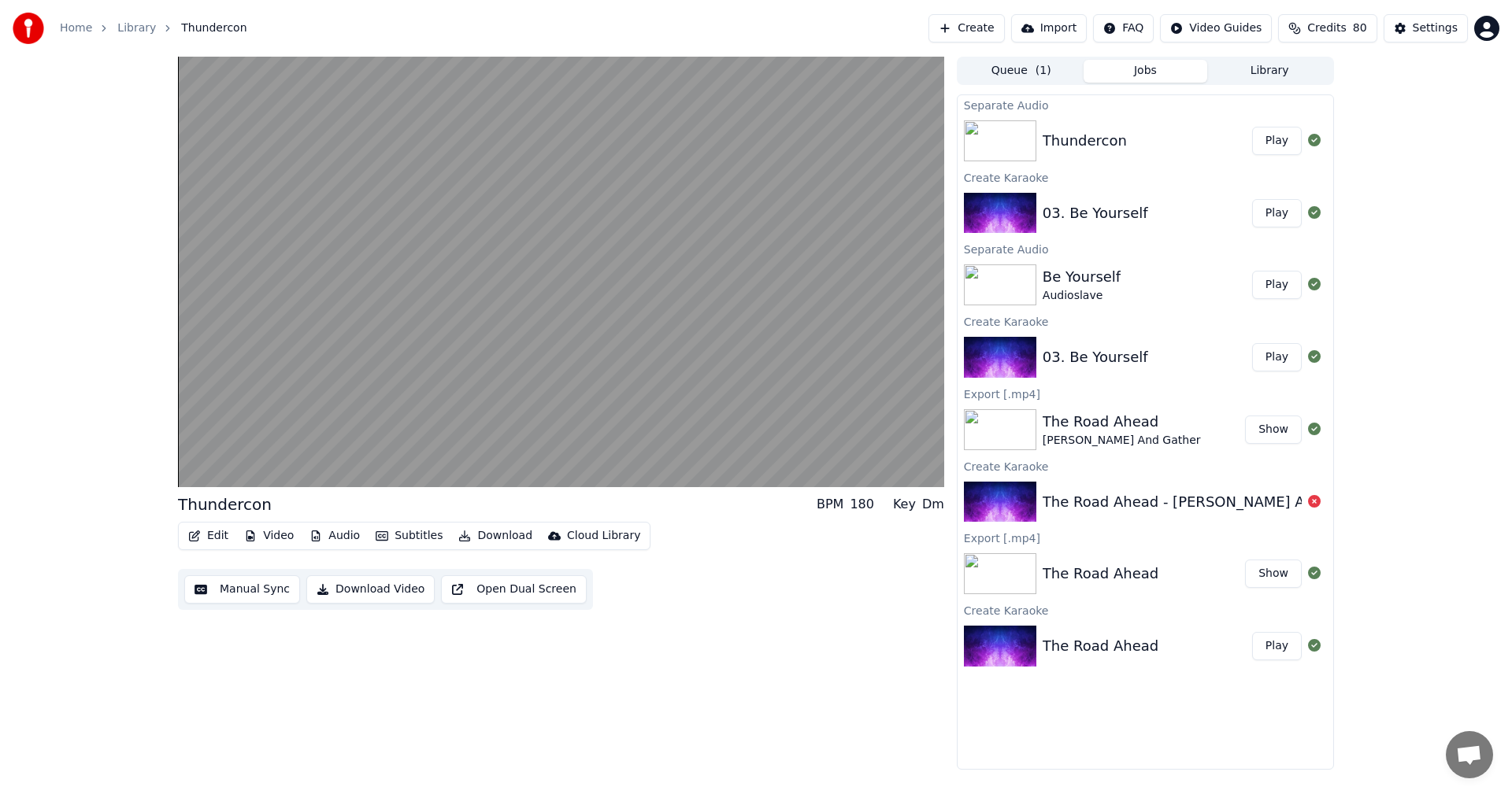
click at [1276, 140] on button "Play" at bounding box center [1277, 141] width 50 height 28
click at [1277, 140] on button "Play" at bounding box center [1277, 141] width 50 height 28
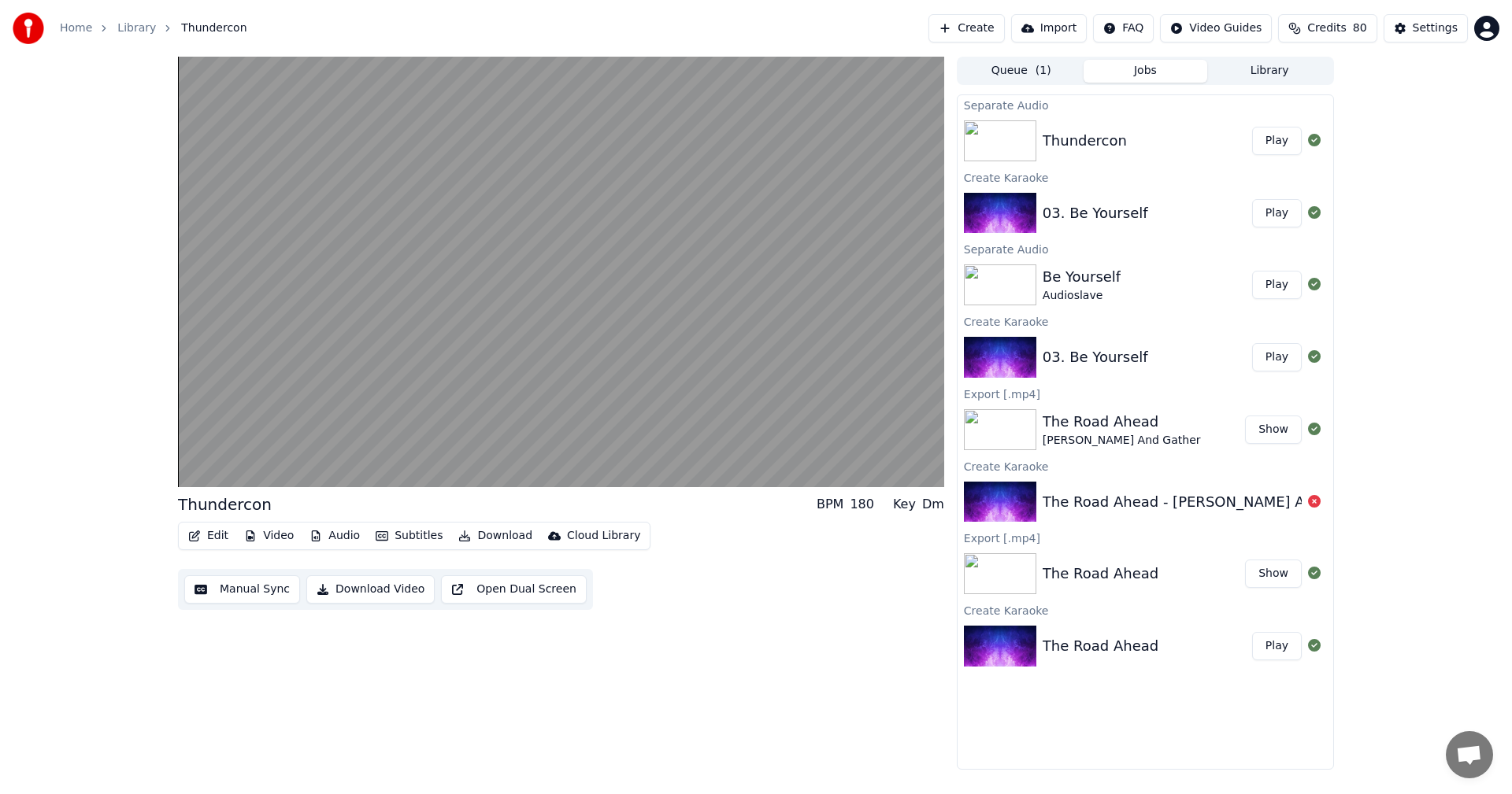
click at [1277, 140] on button "Play" at bounding box center [1277, 141] width 50 height 28
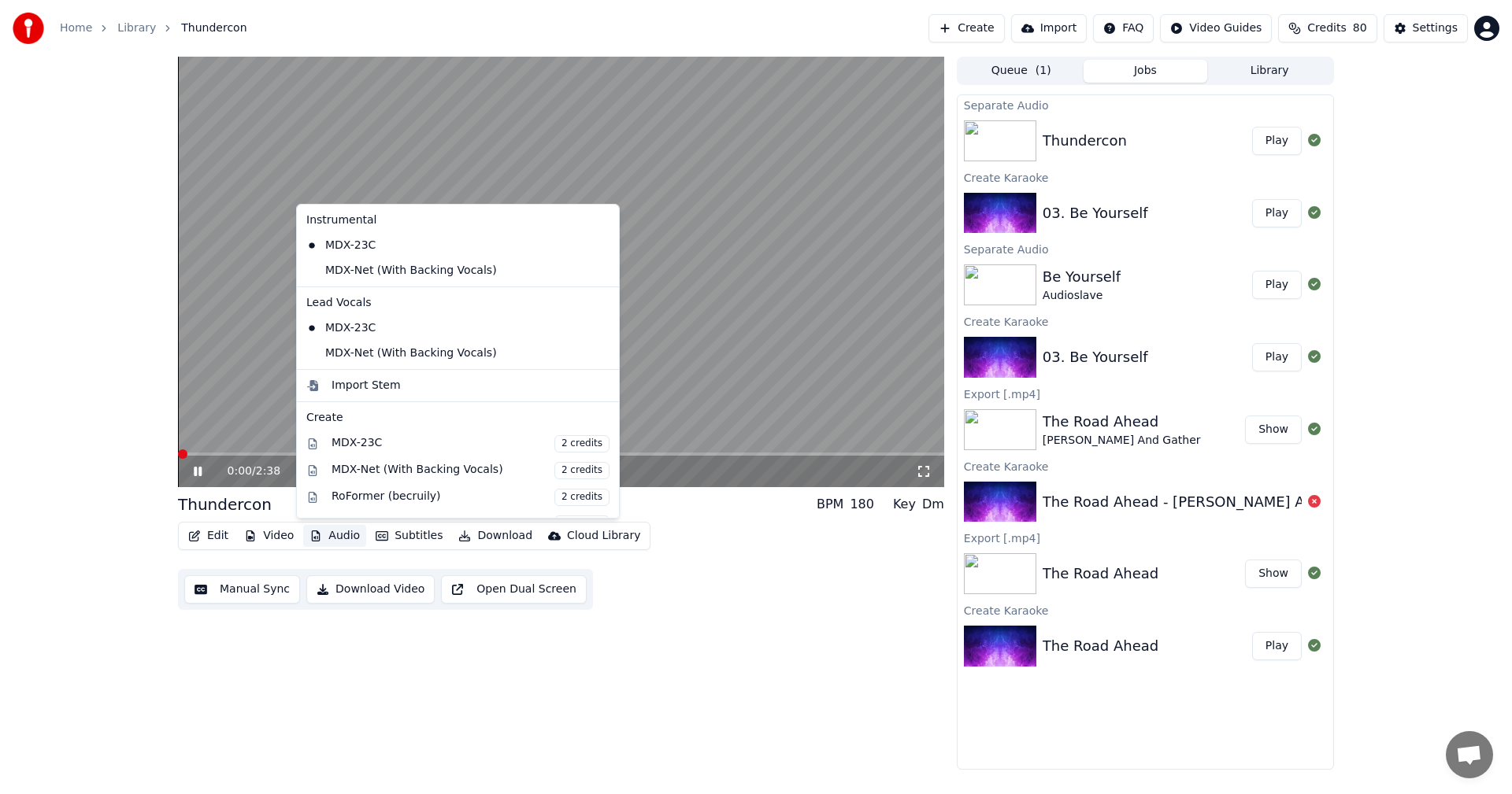
click at [337, 546] on button "Audio" at bounding box center [334, 535] width 63 height 22
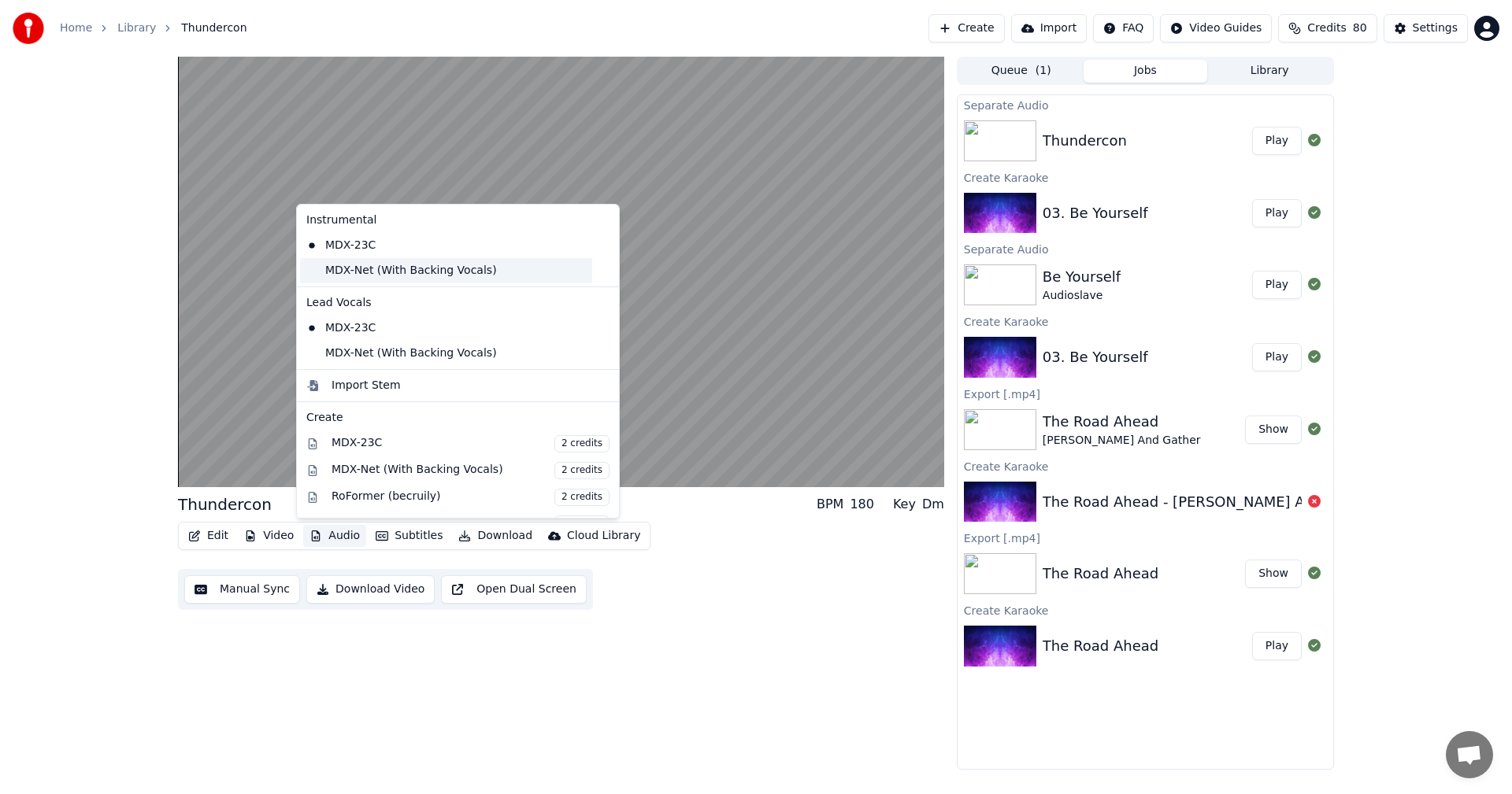
click at [392, 277] on div "MDX-Net (With Backing Vocals)" at bounding box center [446, 271] width 292 height 25
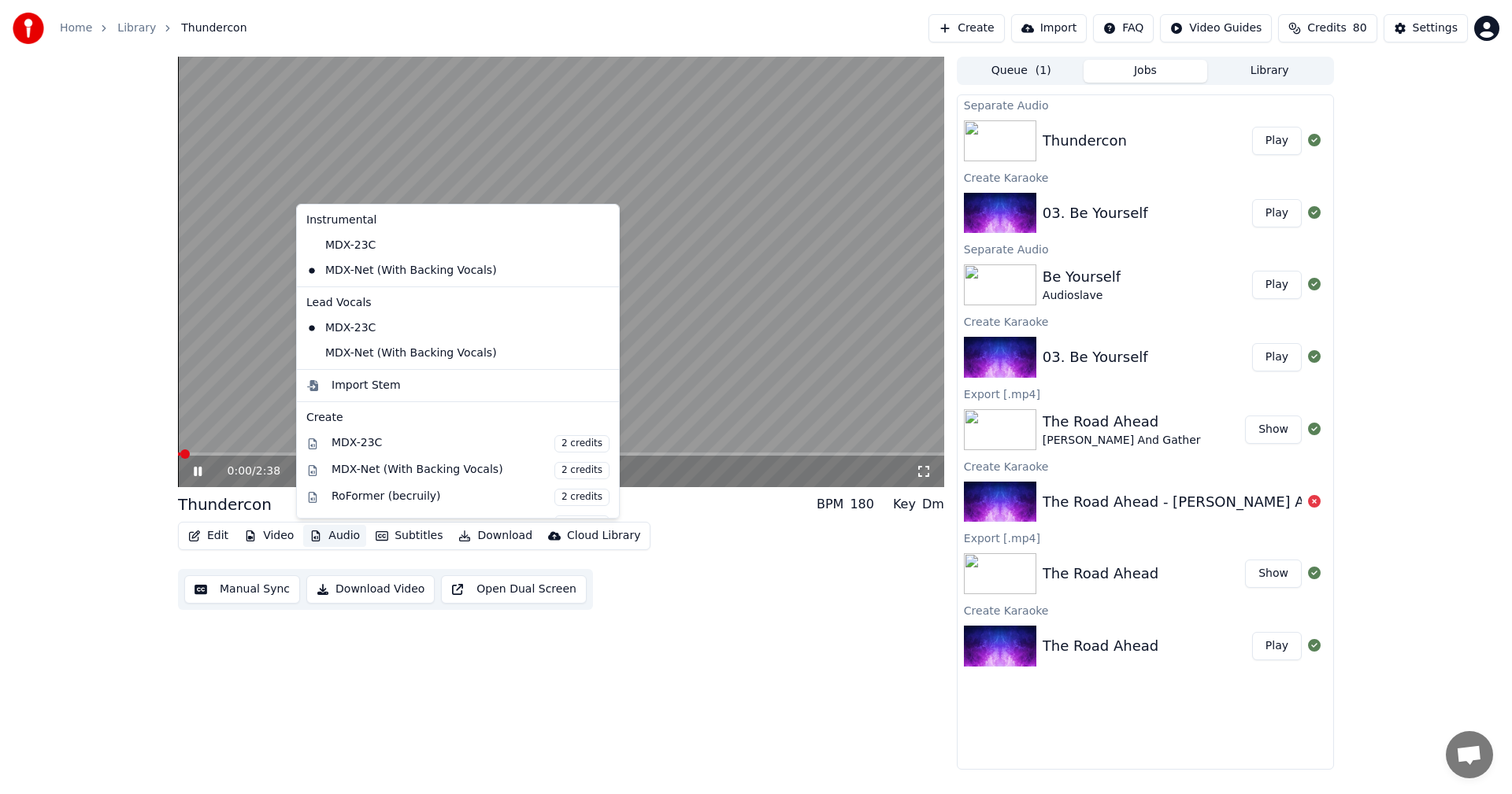
click at [340, 529] on button "Audio" at bounding box center [334, 535] width 63 height 22
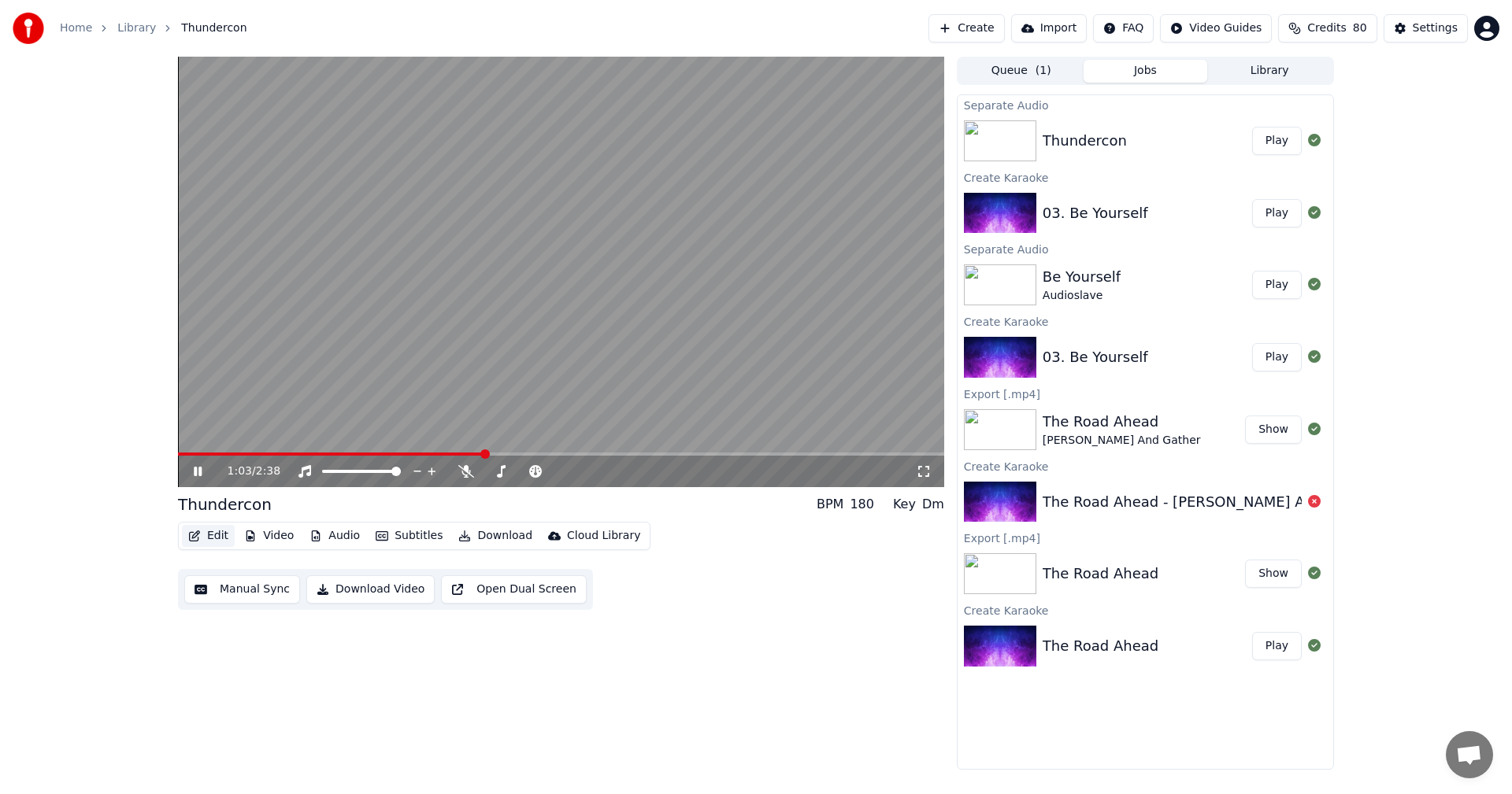
click at [200, 538] on icon "button" at bounding box center [194, 535] width 12 height 11
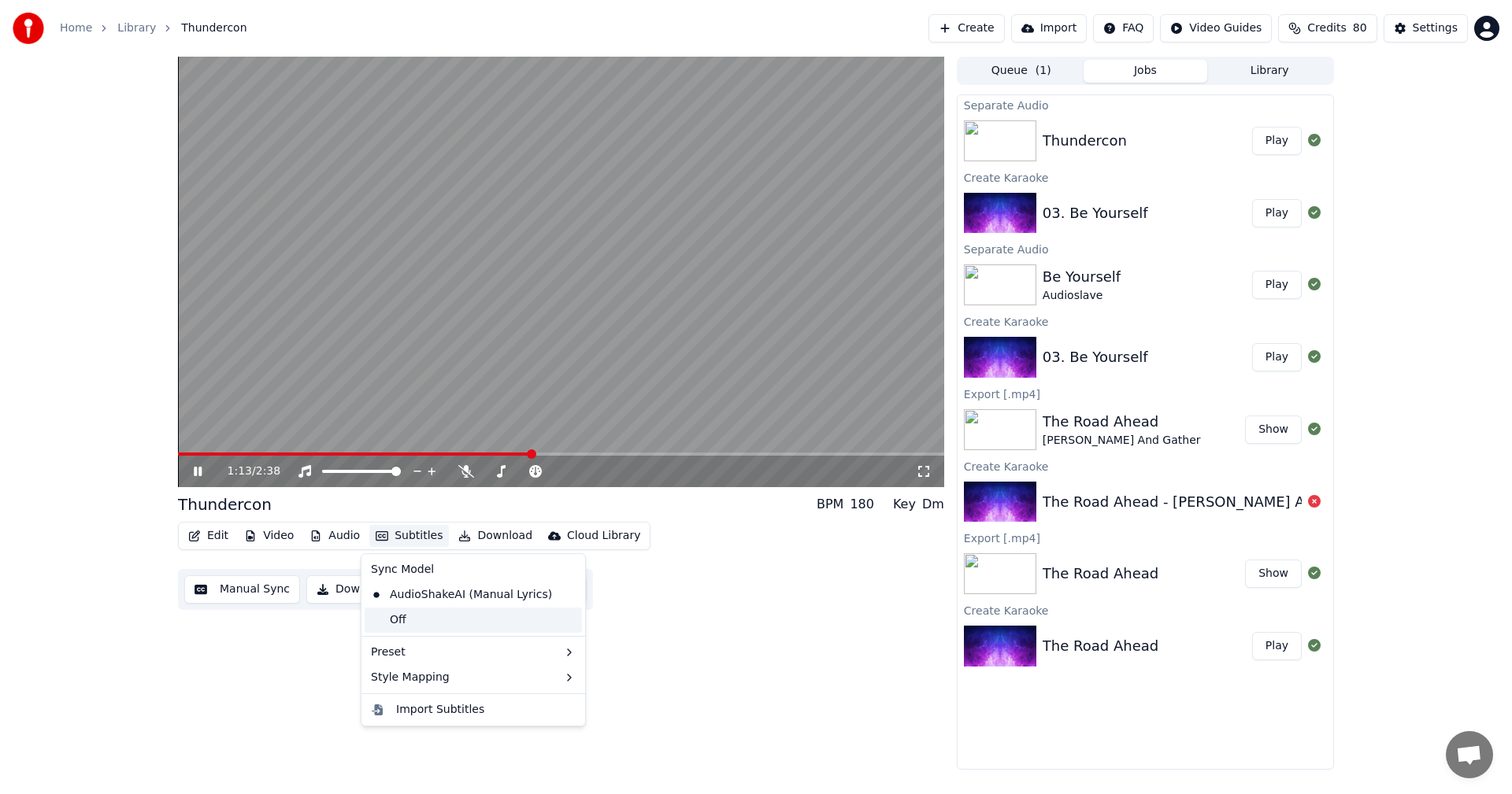
click at [416, 615] on div "Off" at bounding box center [472, 620] width 217 height 25
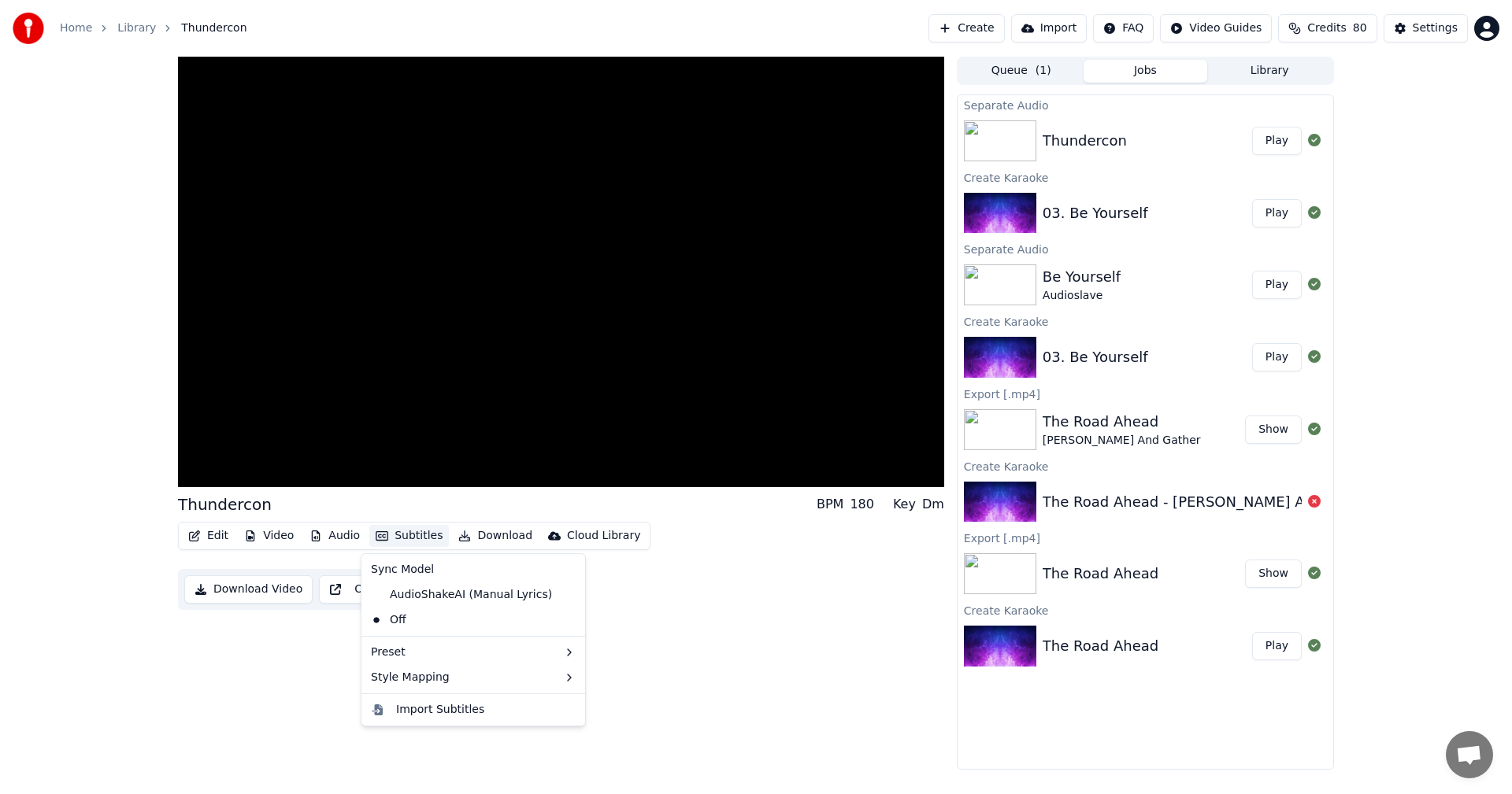
click at [406, 533] on button "Subtitles" at bounding box center [409, 535] width 80 height 22
click at [420, 594] on div "AudioShakeAI (Manual Lyrics)" at bounding box center [461, 595] width 194 height 25
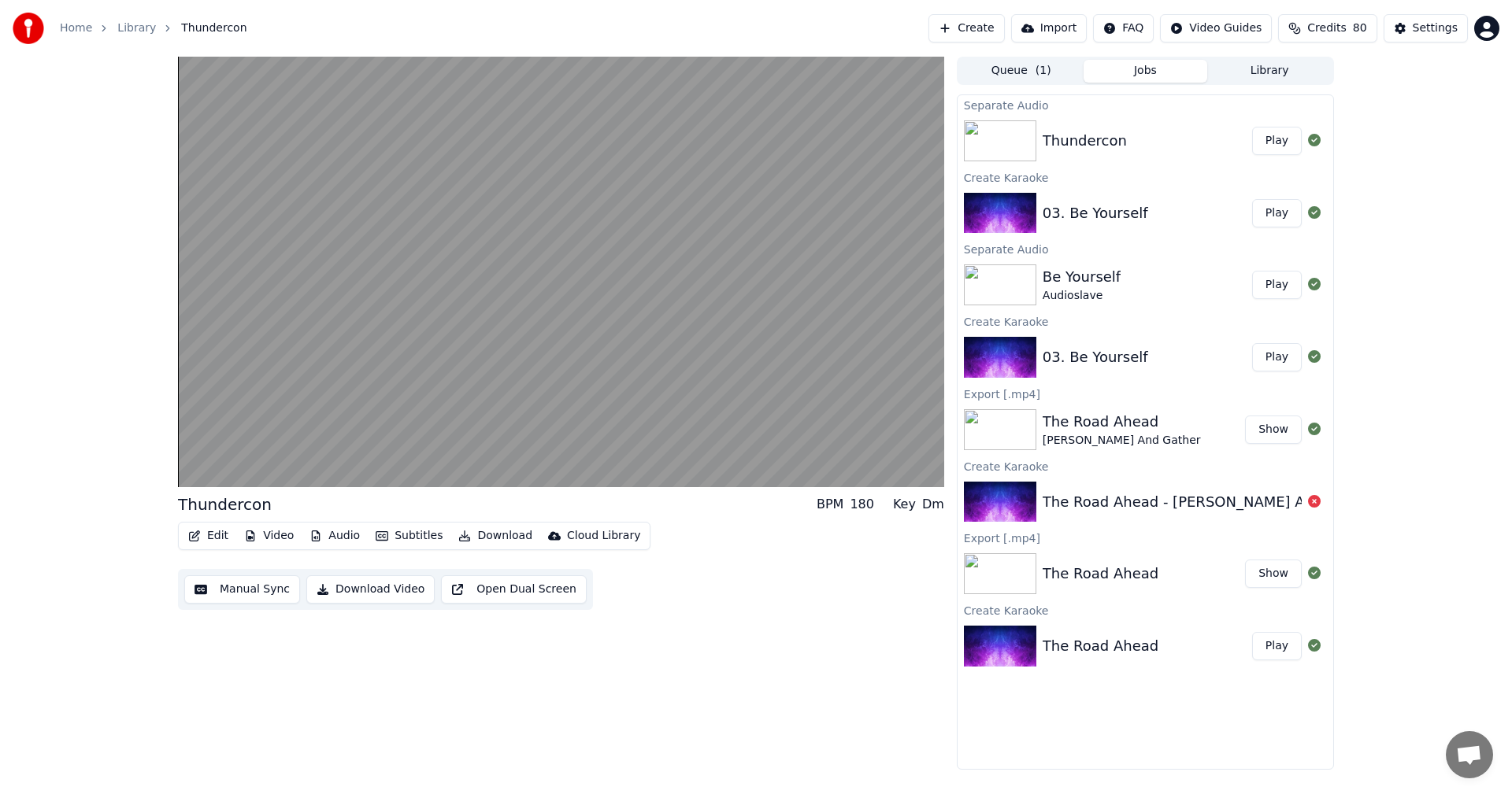
click at [413, 533] on button "Subtitles" at bounding box center [409, 535] width 80 height 22
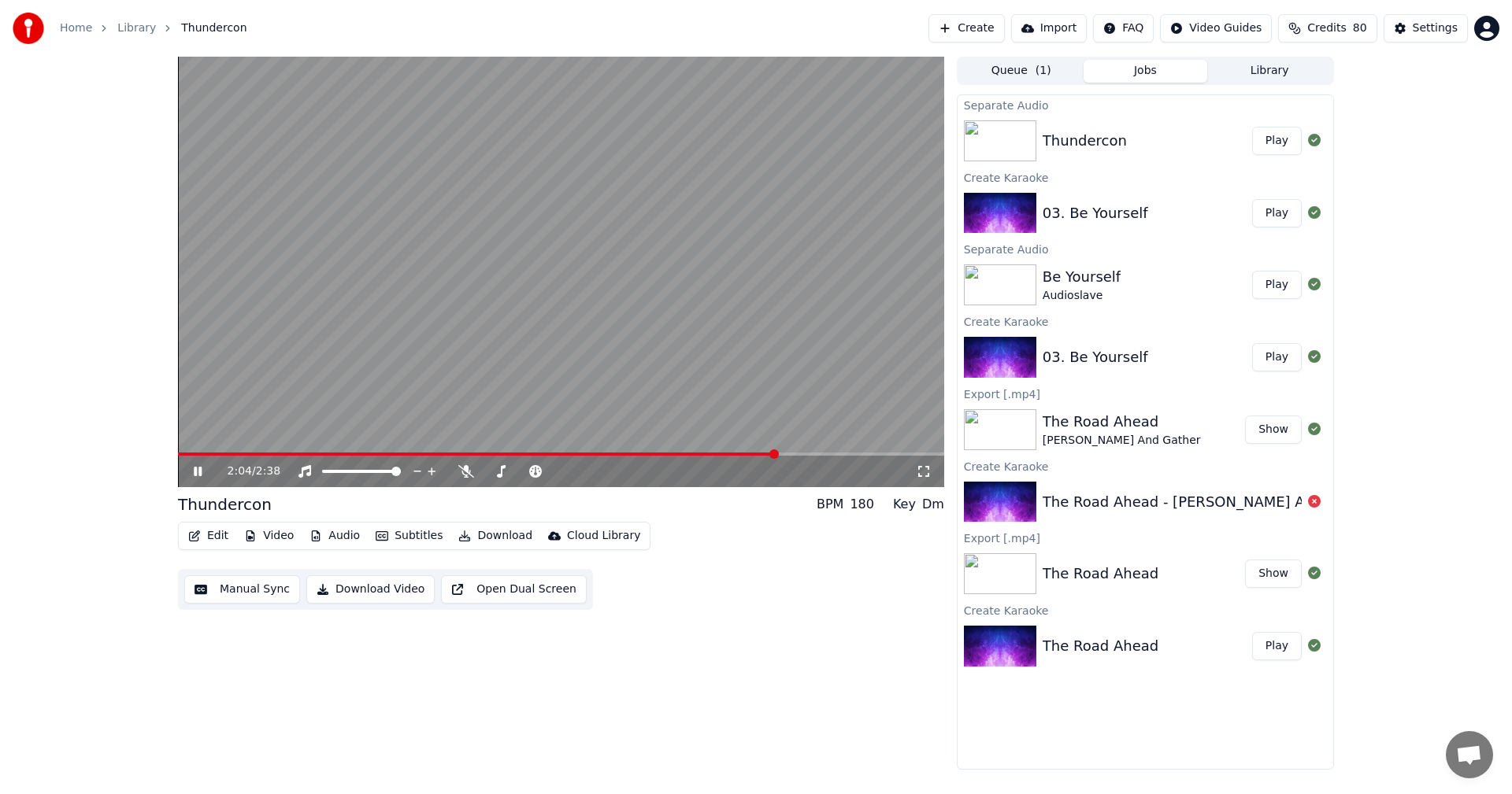
click at [69, 323] on div "2:04 / 2:38 Thundercon BPM 180 Key Dm Edit Video Audio Subtitles Download Cloud…" at bounding box center [756, 413] width 1512 height 713
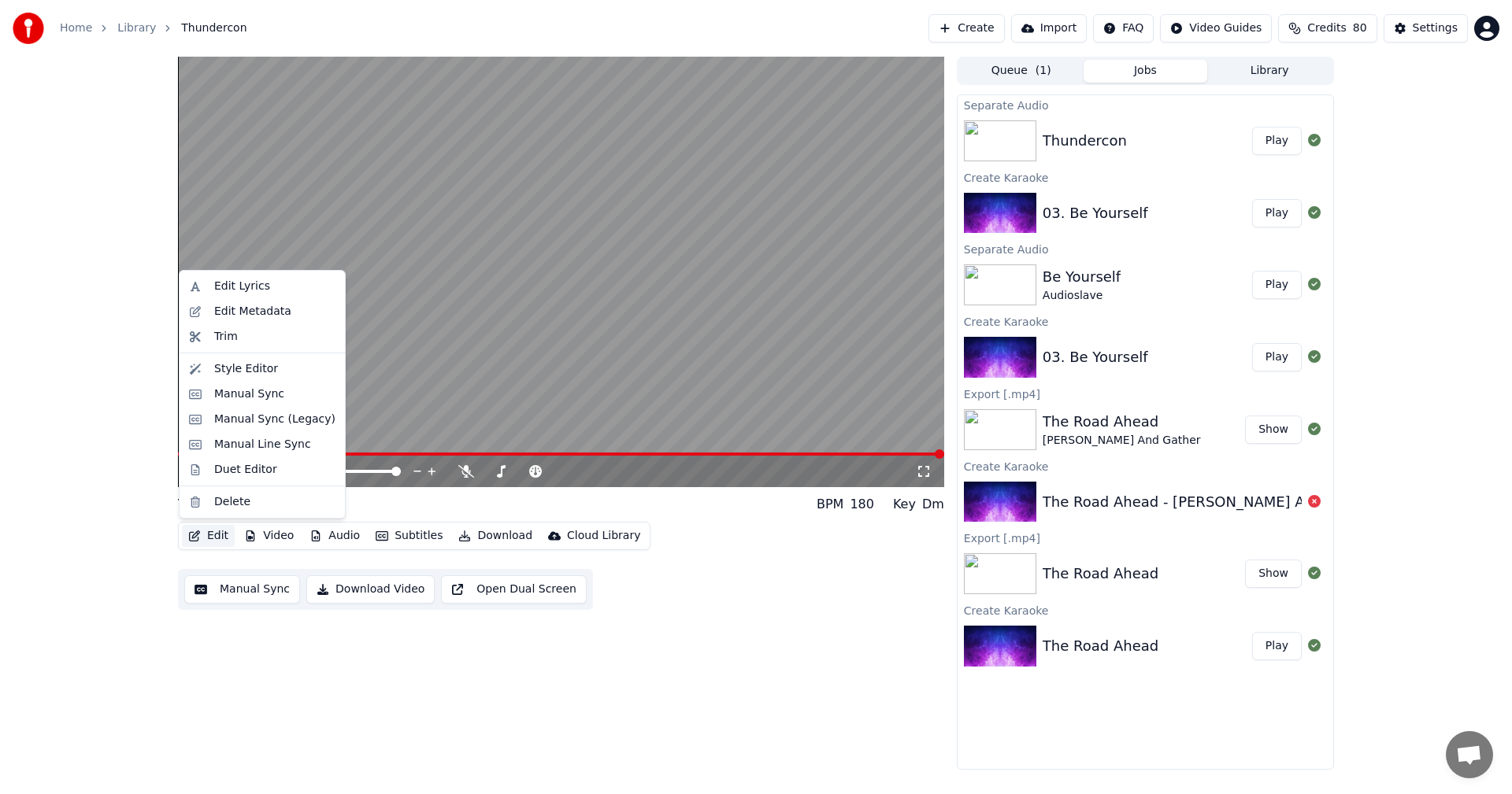
click at [215, 536] on button "Edit" at bounding box center [208, 535] width 52 height 22
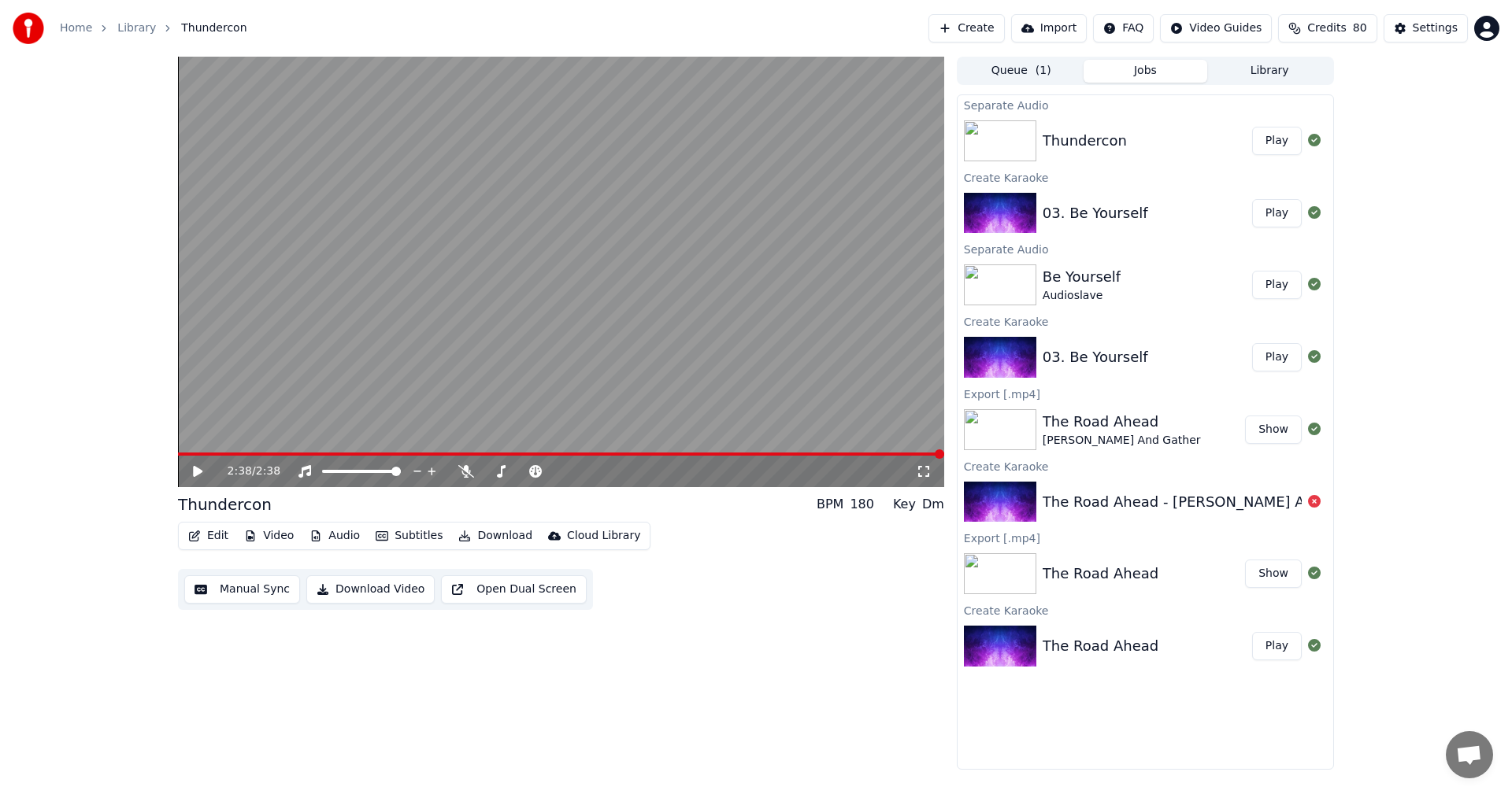
click at [689, 557] on div "Edit Video Audio Subtitles Download Cloud Library Manual Sync Download Video Op…" at bounding box center [561, 566] width 766 height 88
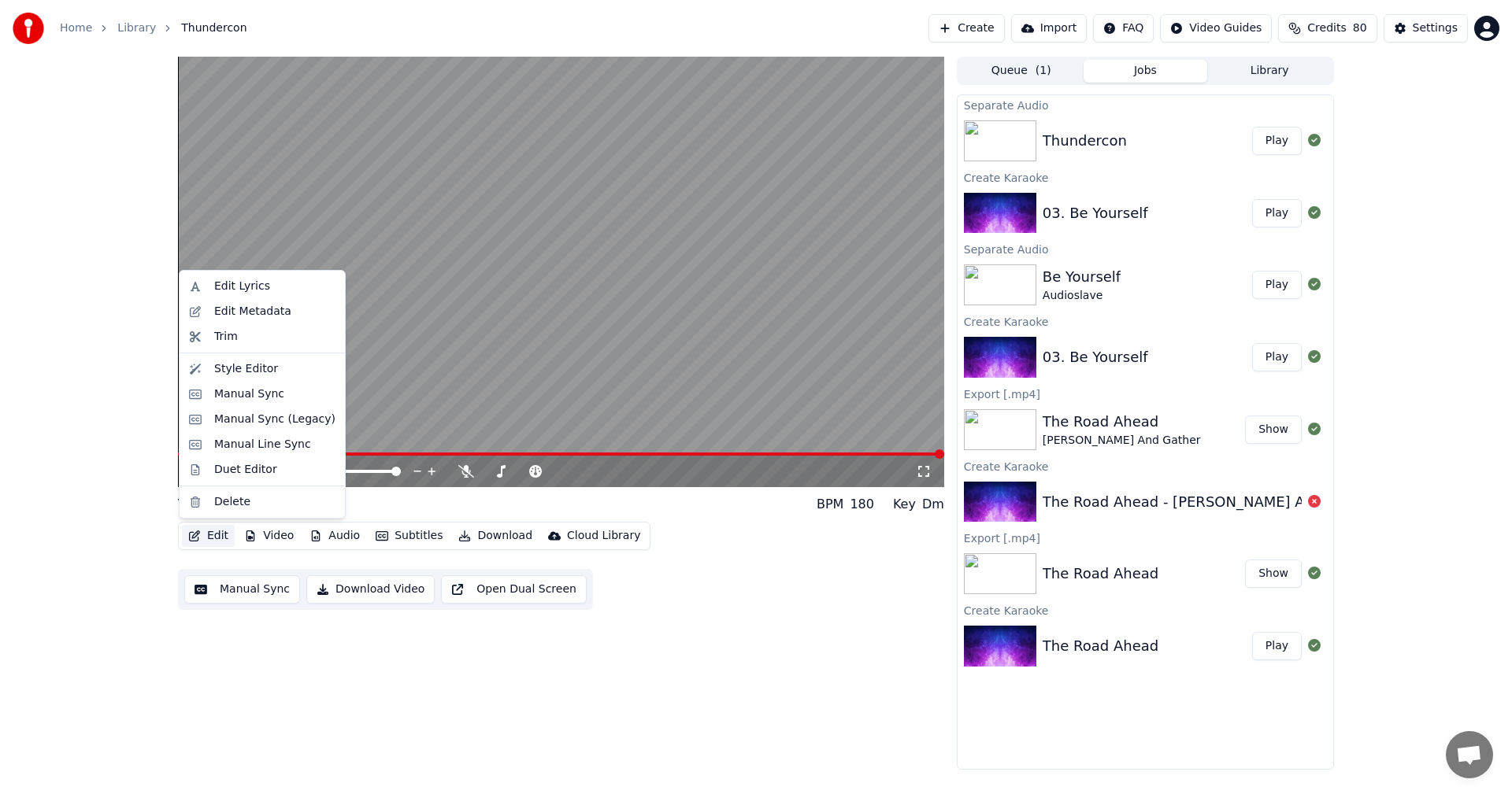
click at [200, 537] on button "Edit" at bounding box center [208, 535] width 52 height 22
click at [216, 394] on div "Manual Sync" at bounding box center [249, 394] width 70 height 16
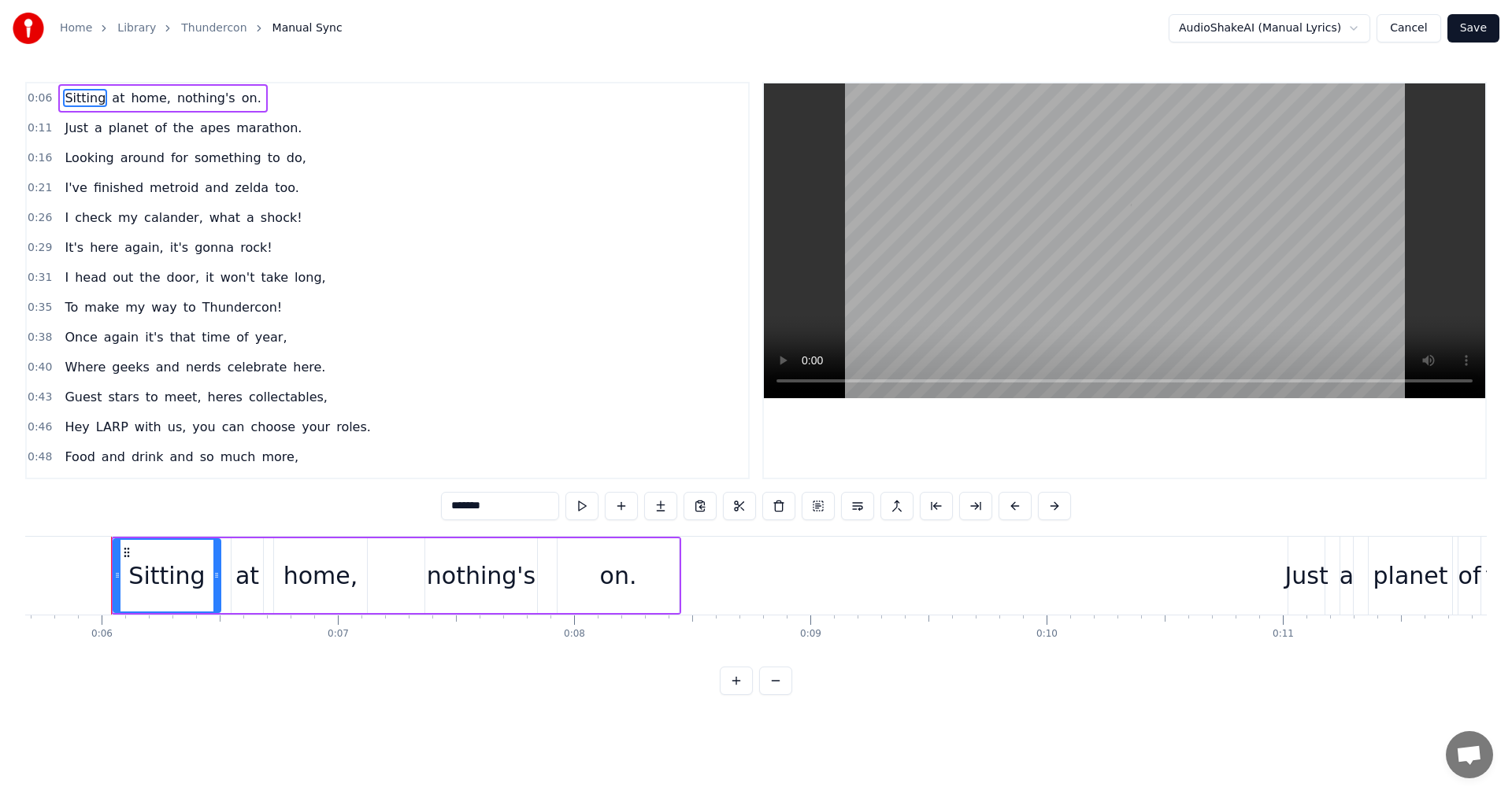
scroll to position [0, 1348]
drag, startPoint x: 1377, startPoint y: 482, endPoint x: 1120, endPoint y: 482, distance: 257.0
click at [1120, 482] on div "0:06 Sitting at home, nothing's on. 0:11 Just a planet of the apes marathon. 0:…" at bounding box center [755, 387] width 1461 height 613
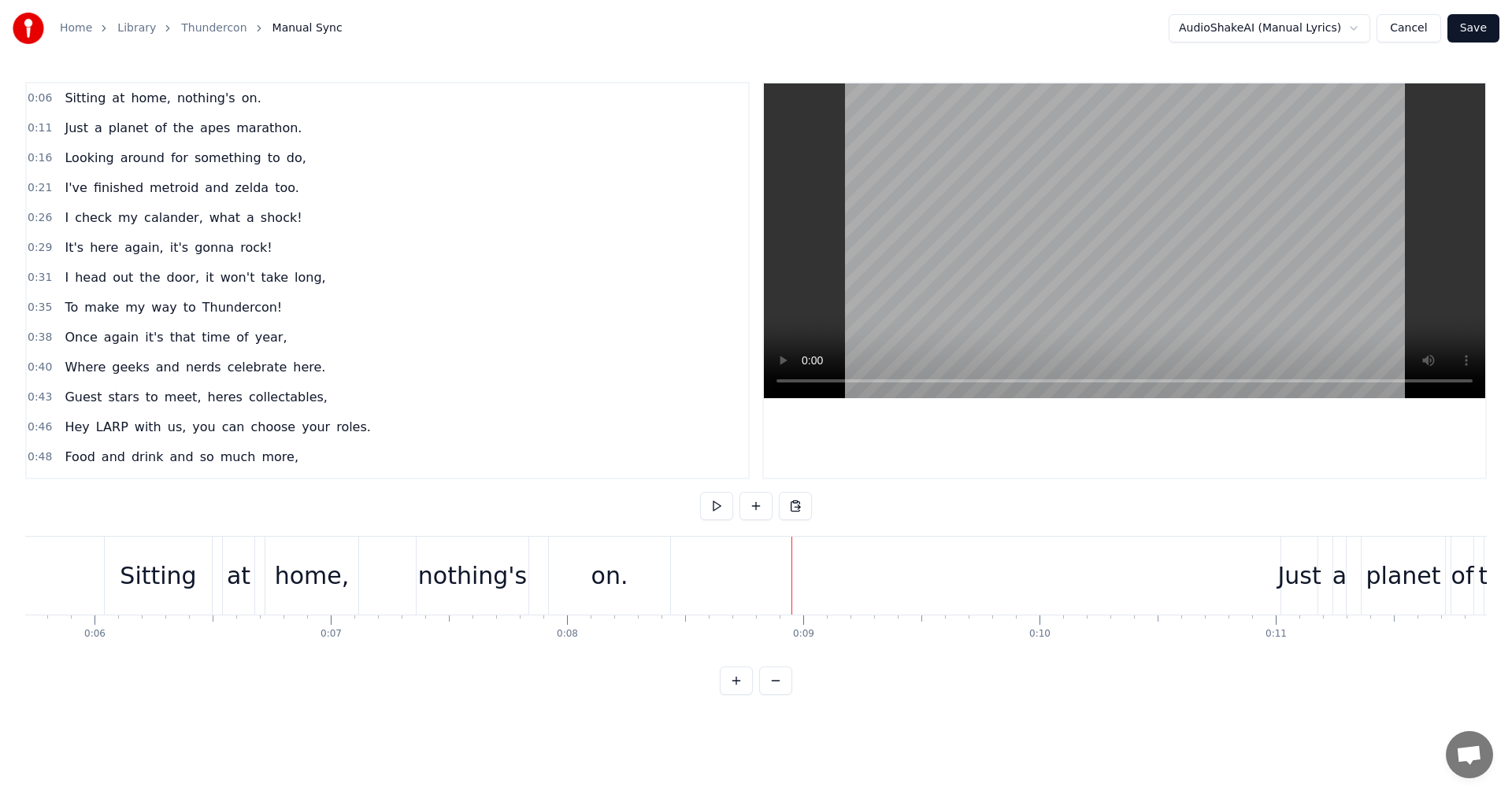
click at [1342, 567] on div "a" at bounding box center [1339, 575] width 14 height 36
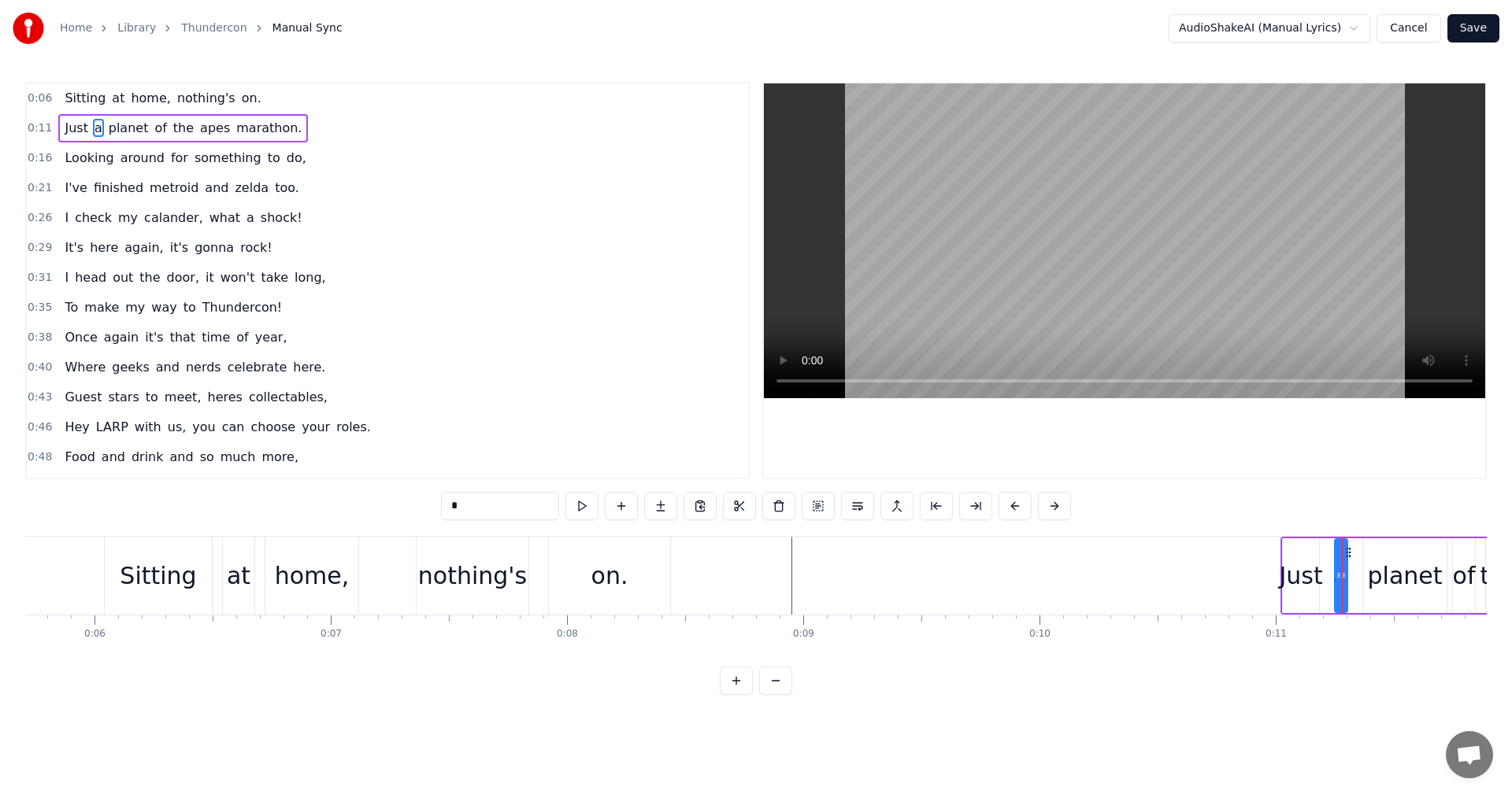
drag, startPoint x: 1346, startPoint y: 695, endPoint x: 827, endPoint y: 748, distance: 521.7
click at [739, 720] on html "Home Library Thundercon Manual Sync AudioShakeAI (Manual Lyrics) Cancel Save 0:…" at bounding box center [756, 360] width 1512 height 720
drag, startPoint x: 1337, startPoint y: 642, endPoint x: 910, endPoint y: 642, distance: 427.0
click at [910, 642] on div "Sitting at home, nothing's on. Just a planet of the apes marathon. Looking arou…" at bounding box center [755, 595] width 1461 height 118
click at [1060, 503] on button at bounding box center [1055, 506] width 33 height 28
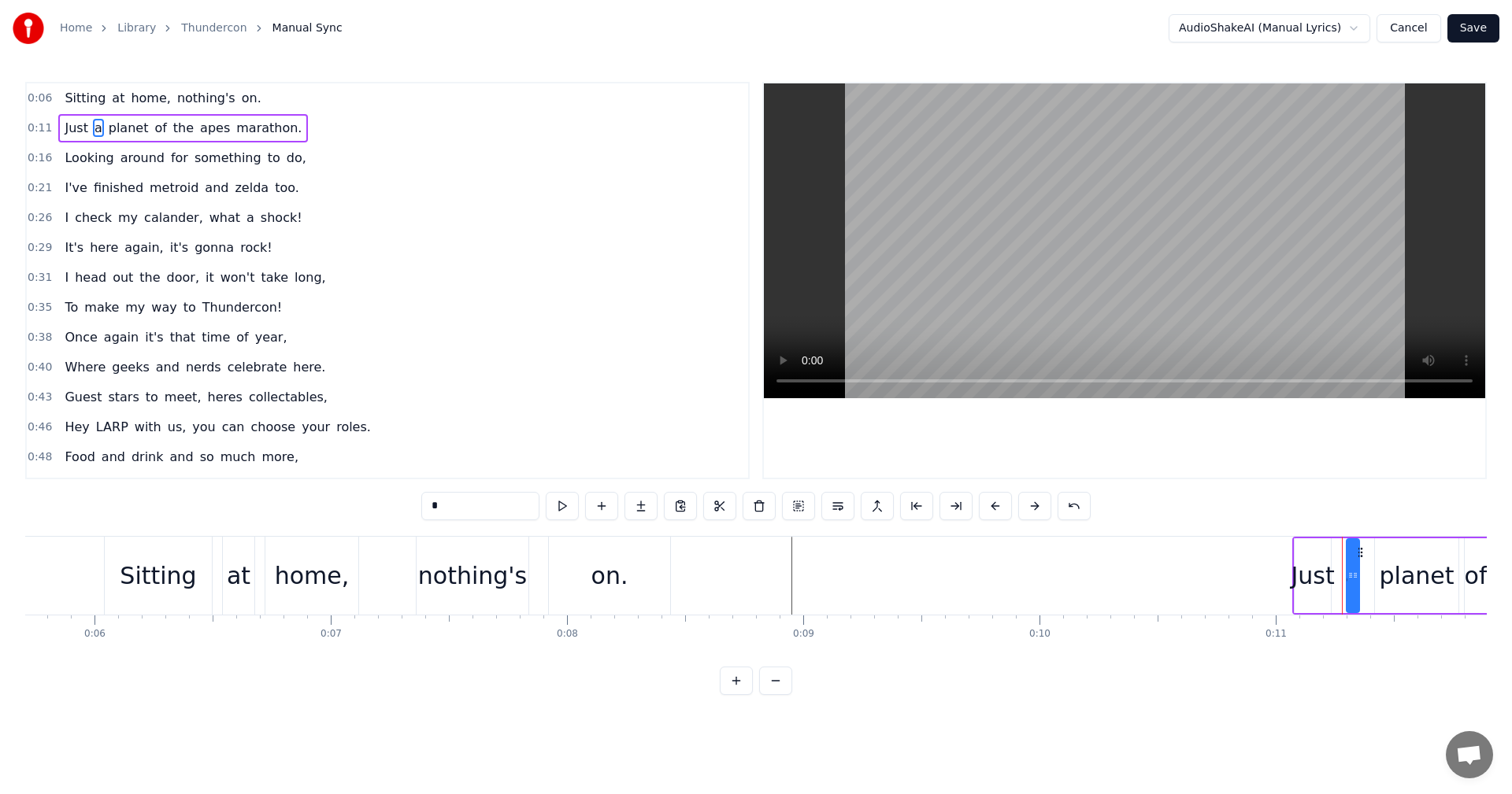
click at [1060, 503] on button at bounding box center [1074, 506] width 33 height 28
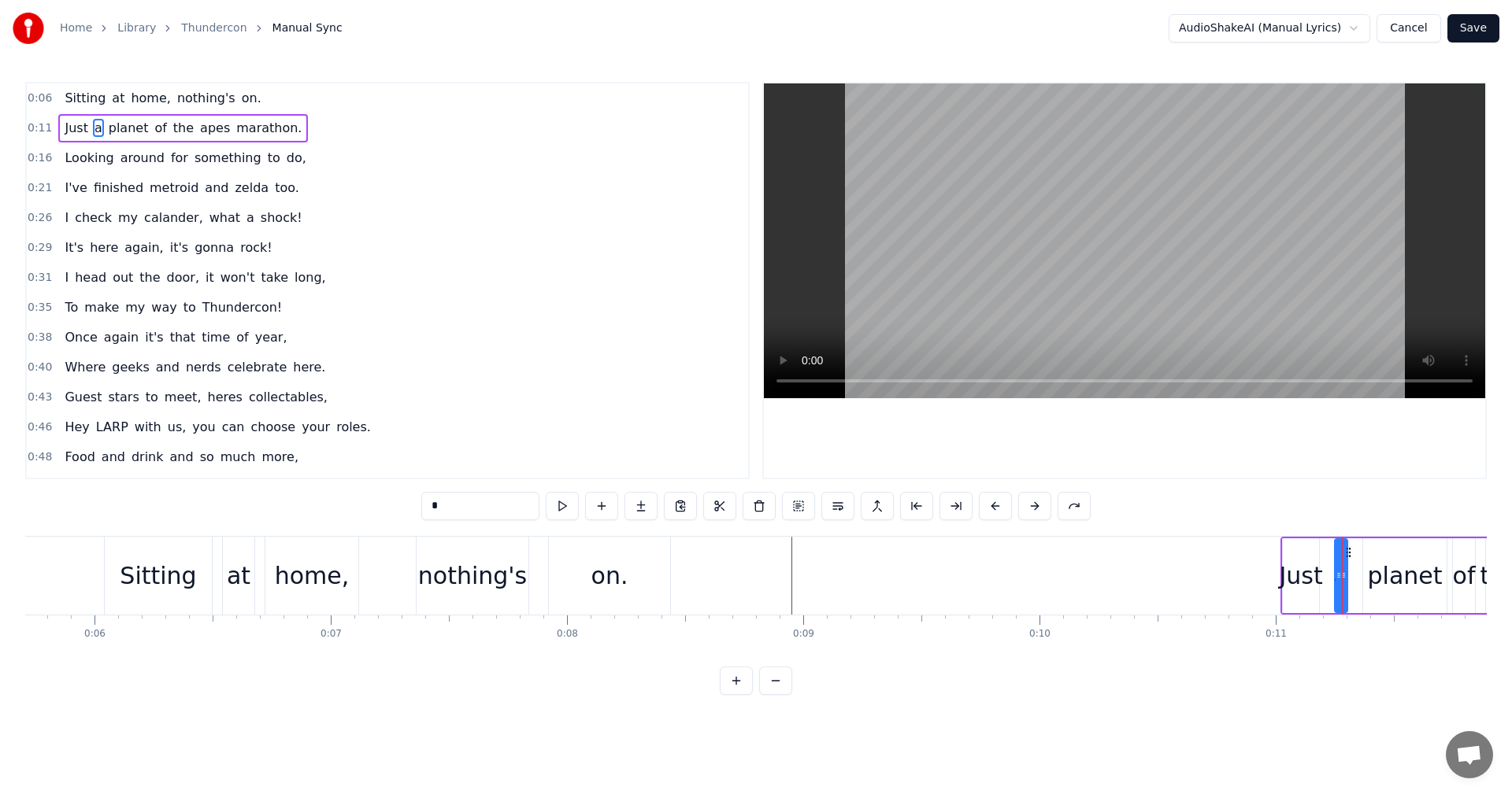
click at [1060, 503] on button at bounding box center [1074, 506] width 33 height 28
click at [964, 510] on button at bounding box center [956, 506] width 33 height 28
click at [1065, 505] on button at bounding box center [1074, 506] width 33 height 28
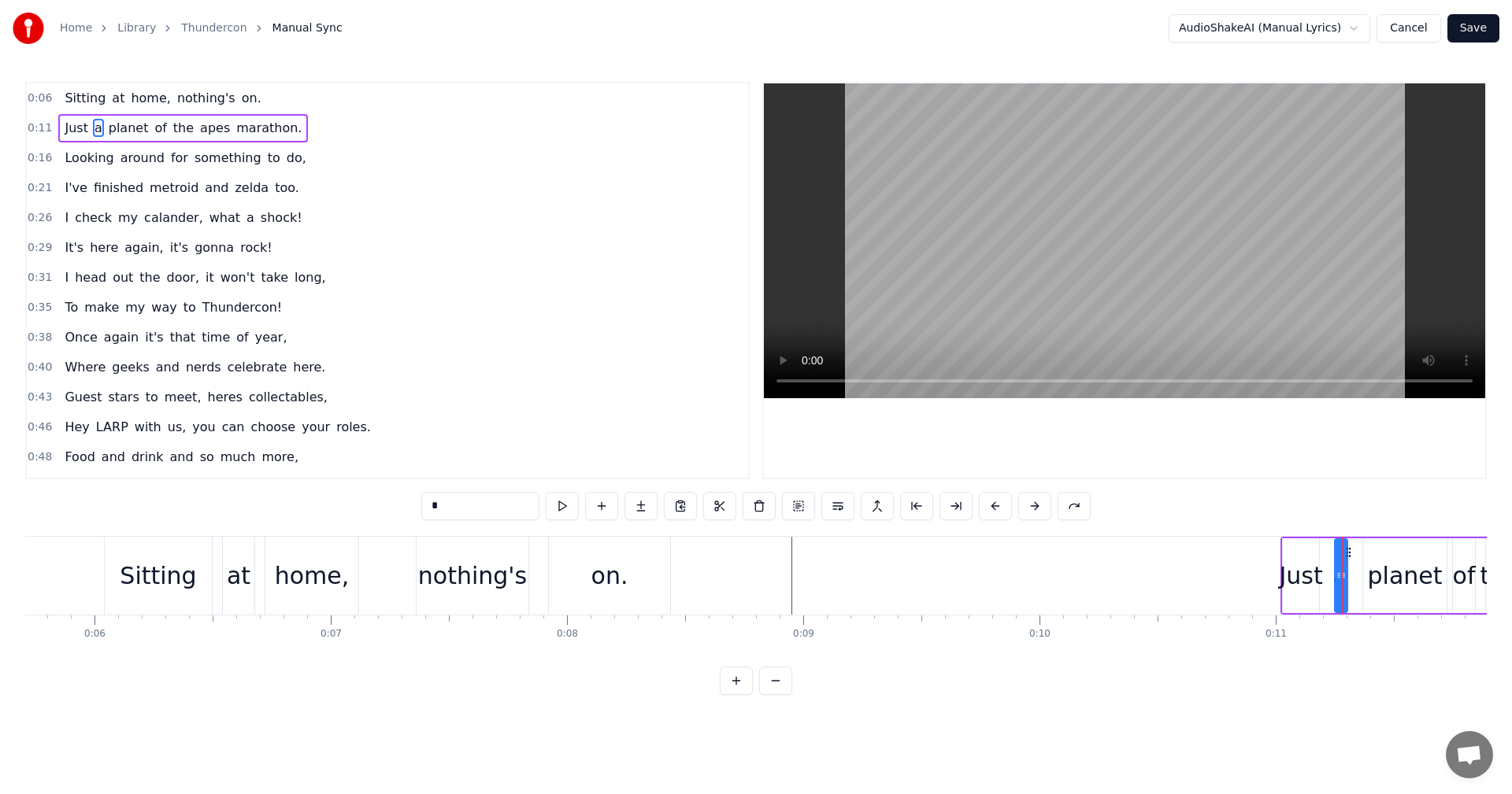
click at [919, 720] on html "Home Library Thundercon Manual Sync AudioShakeAI (Manual Lyrics) Cancel Save 0:…" at bounding box center [756, 360] width 1512 height 720
click at [737, 695] on button at bounding box center [736, 681] width 33 height 28
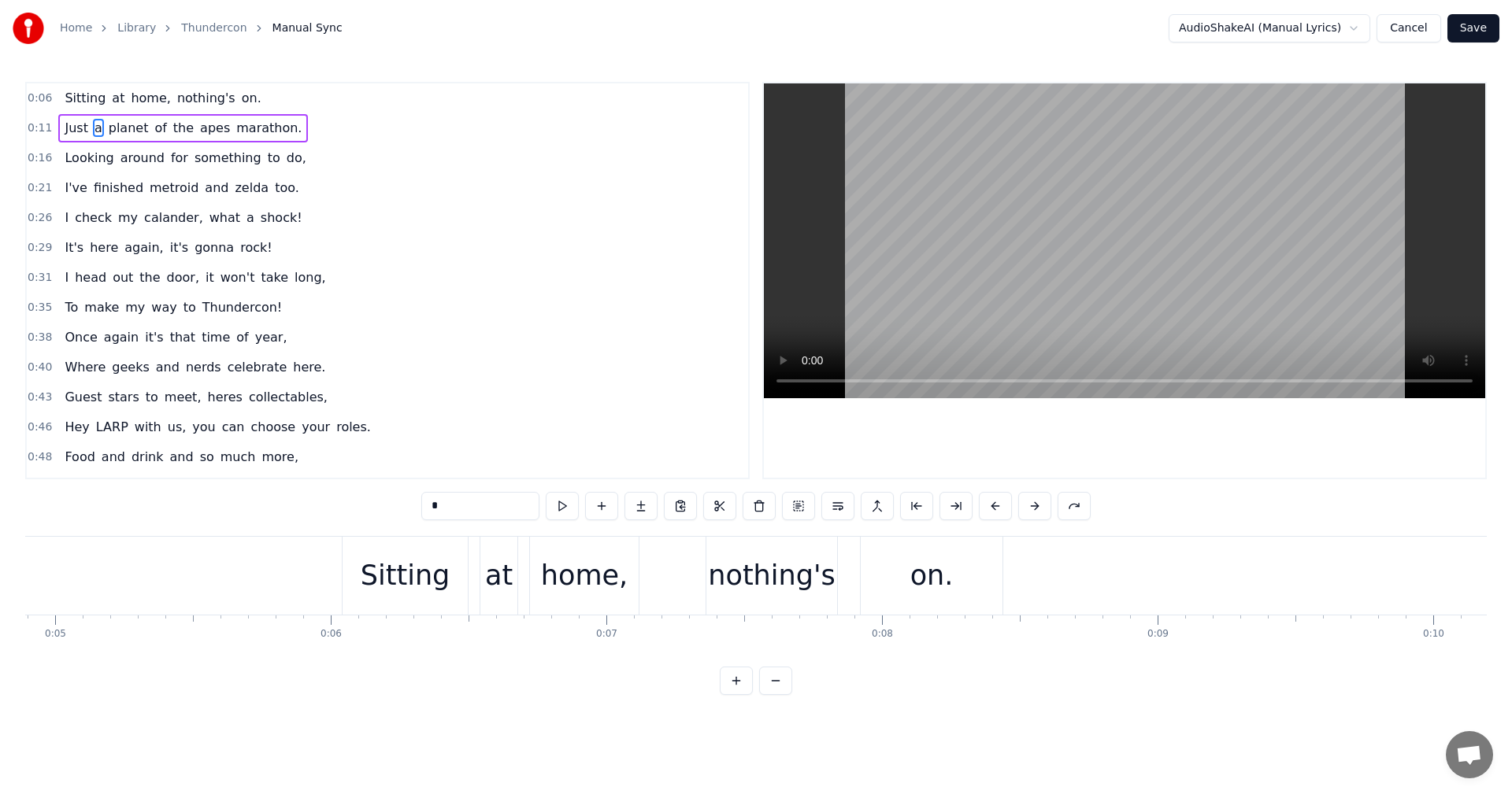
click at [737, 695] on button at bounding box center [736, 681] width 33 height 28
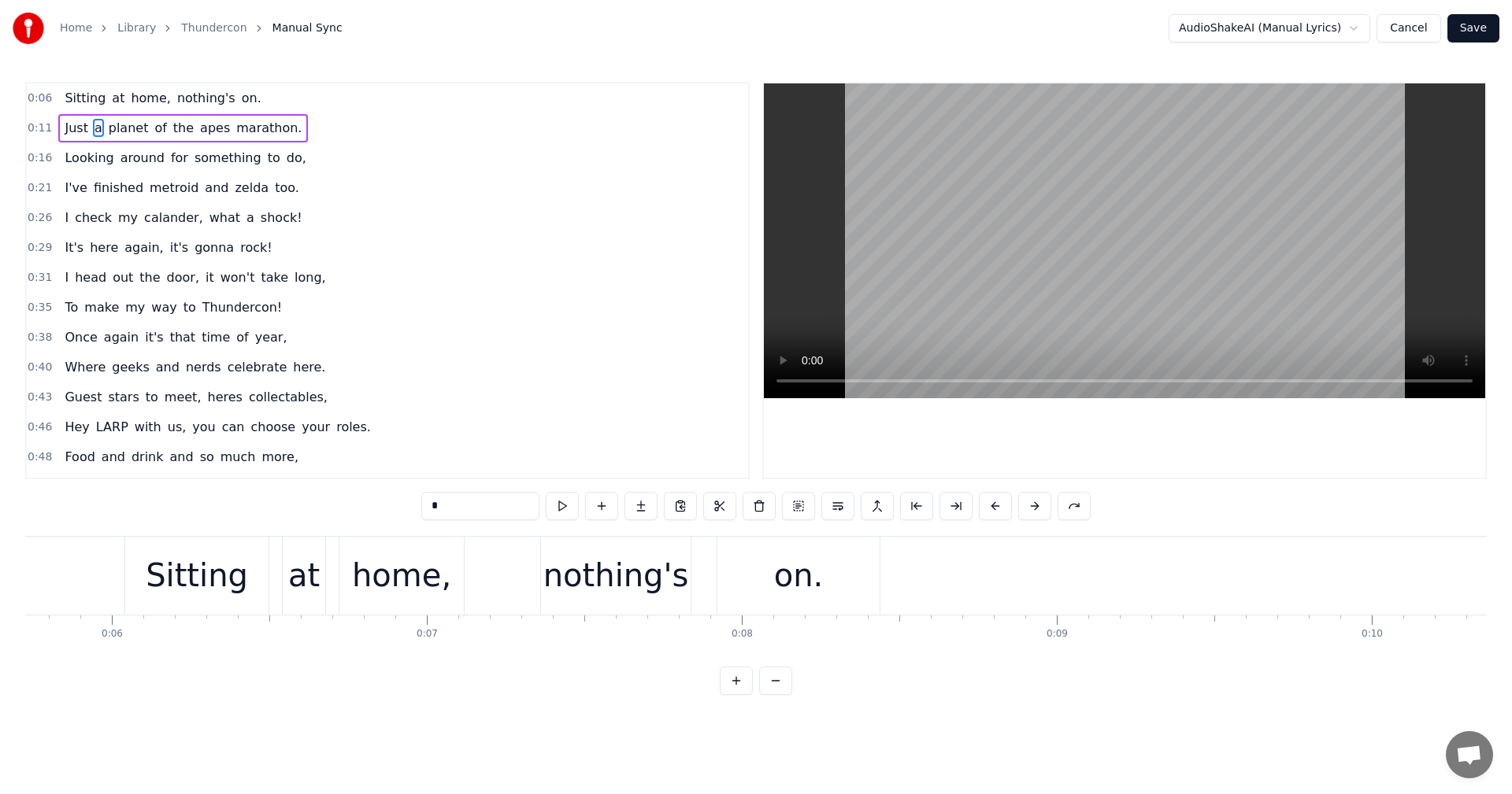
click at [737, 695] on button at bounding box center [736, 681] width 33 height 28
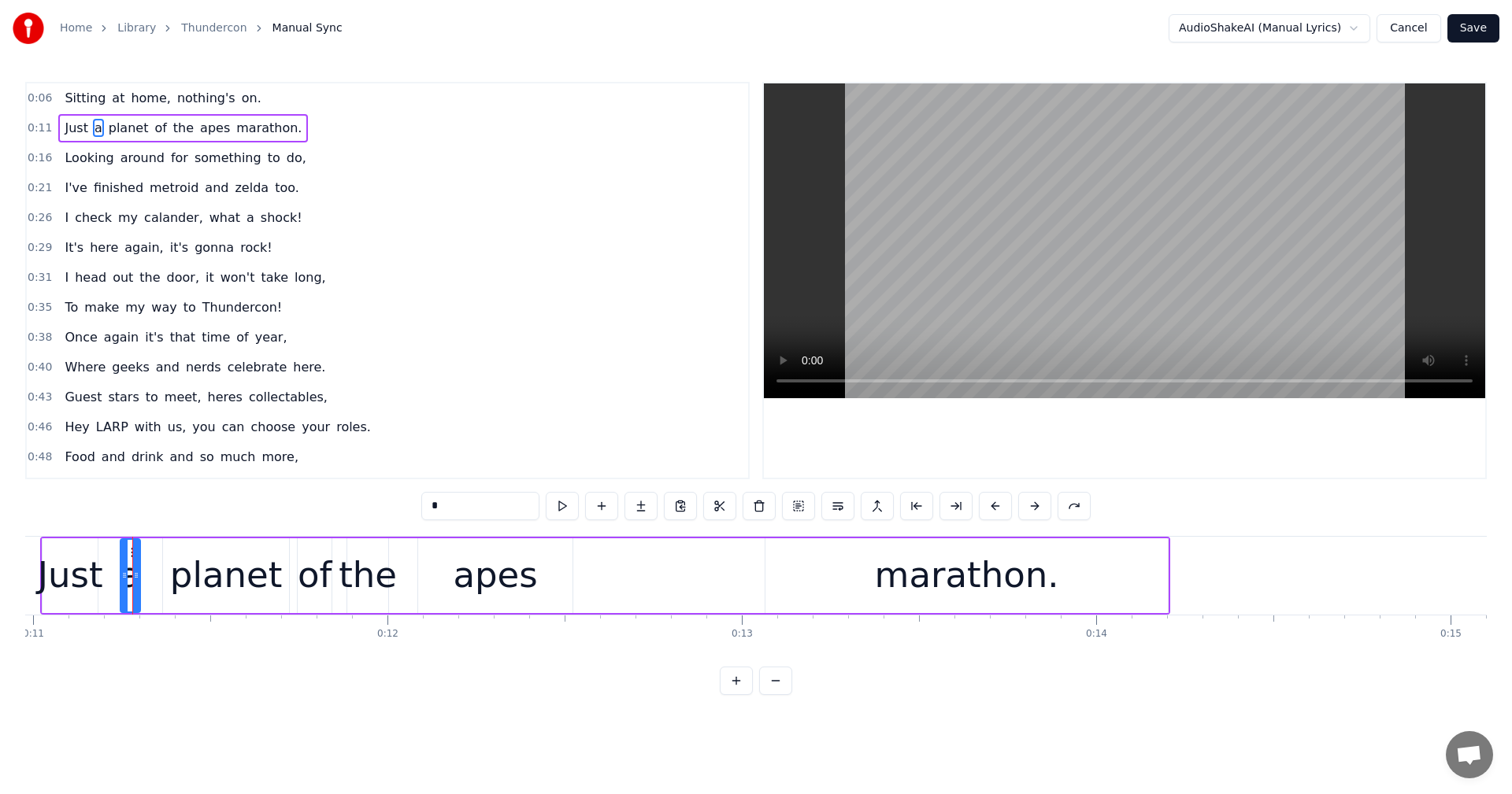
scroll to position [0, 3918]
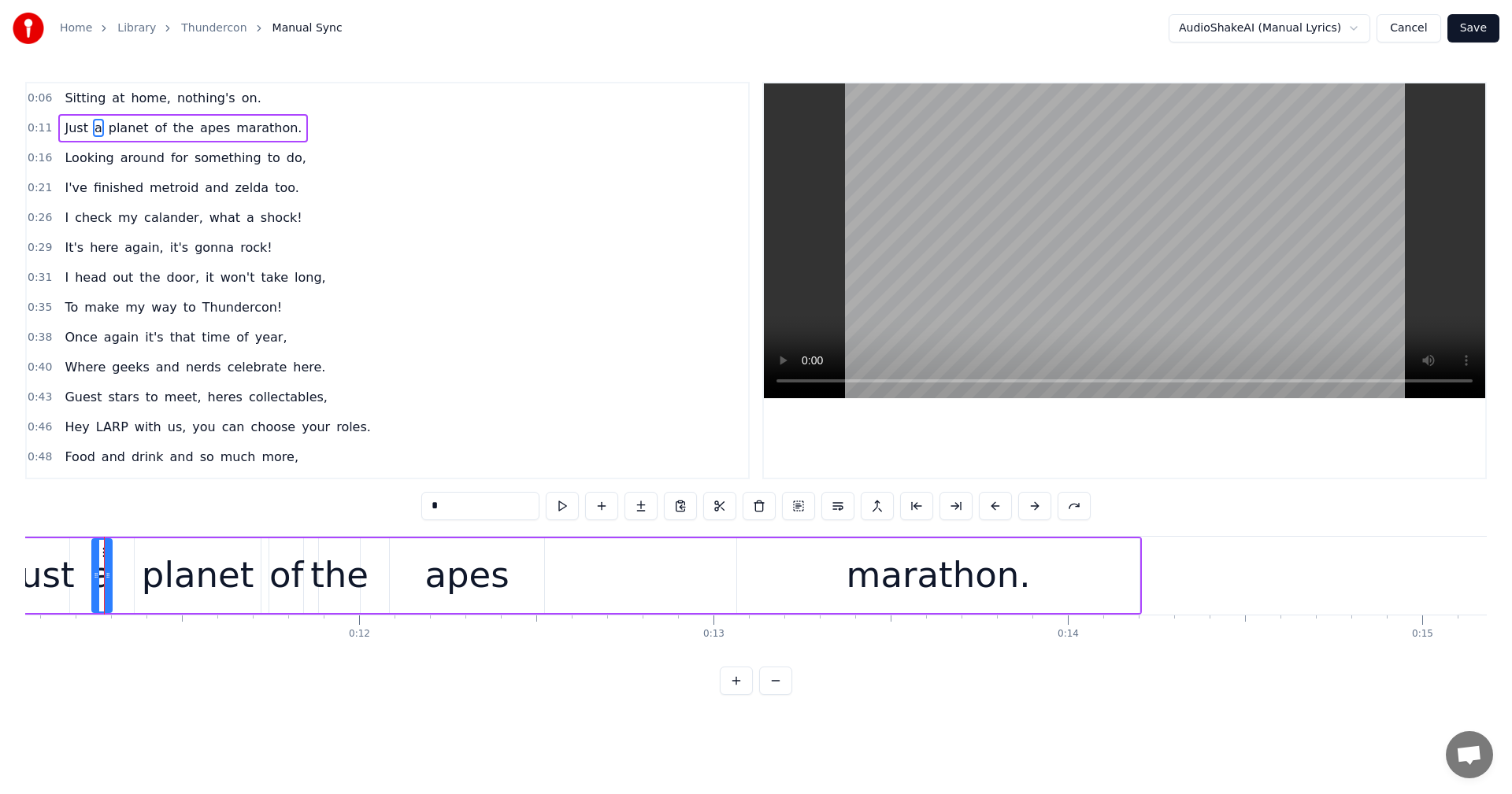
click at [792, 693] on div "0:06 Sitting at home, nothing's on. 0:11 Just a planet of the apes marathon. 0:…" at bounding box center [755, 387] width 1461 height 613
click at [791, 694] on div "0:06 Sitting at home, nothing's on. 0:11 Just a planet of the apes marathon. 0:…" at bounding box center [755, 387] width 1461 height 613
click at [780, 695] on button at bounding box center [776, 681] width 33 height 28
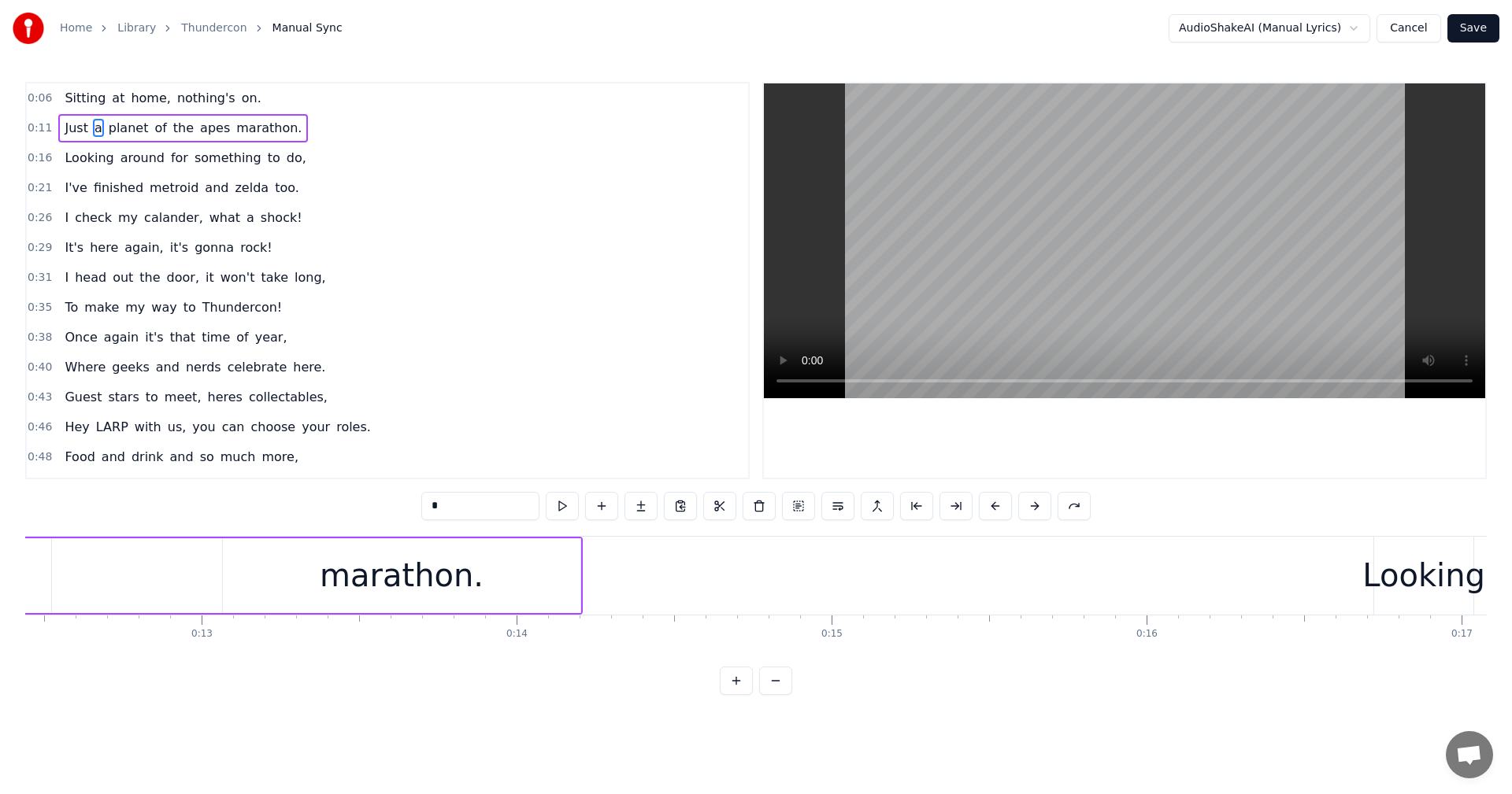
click at [780, 695] on button at bounding box center [776, 681] width 33 height 28
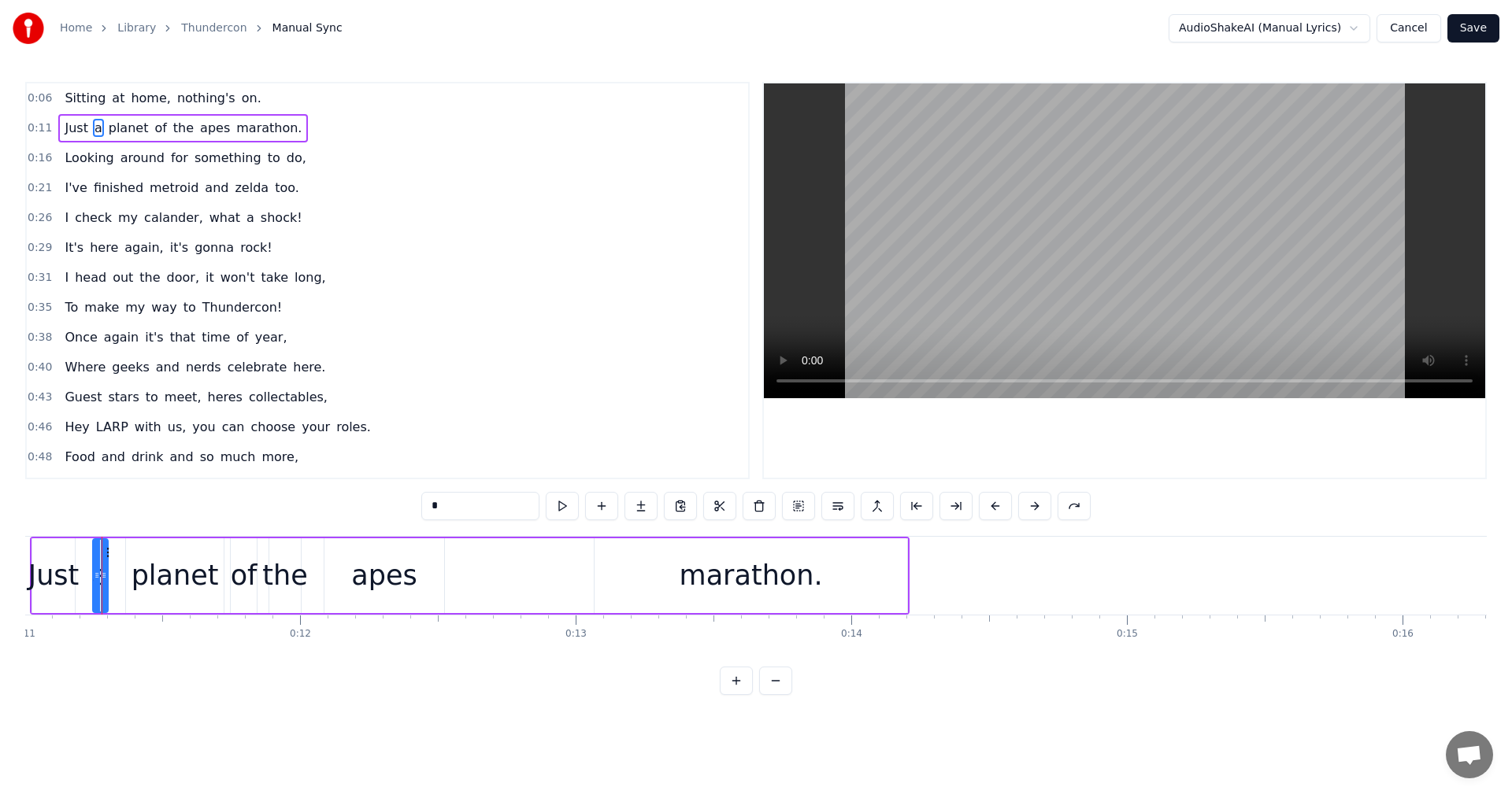
scroll to position [0, 3030]
click at [739, 695] on button at bounding box center [736, 681] width 33 height 28
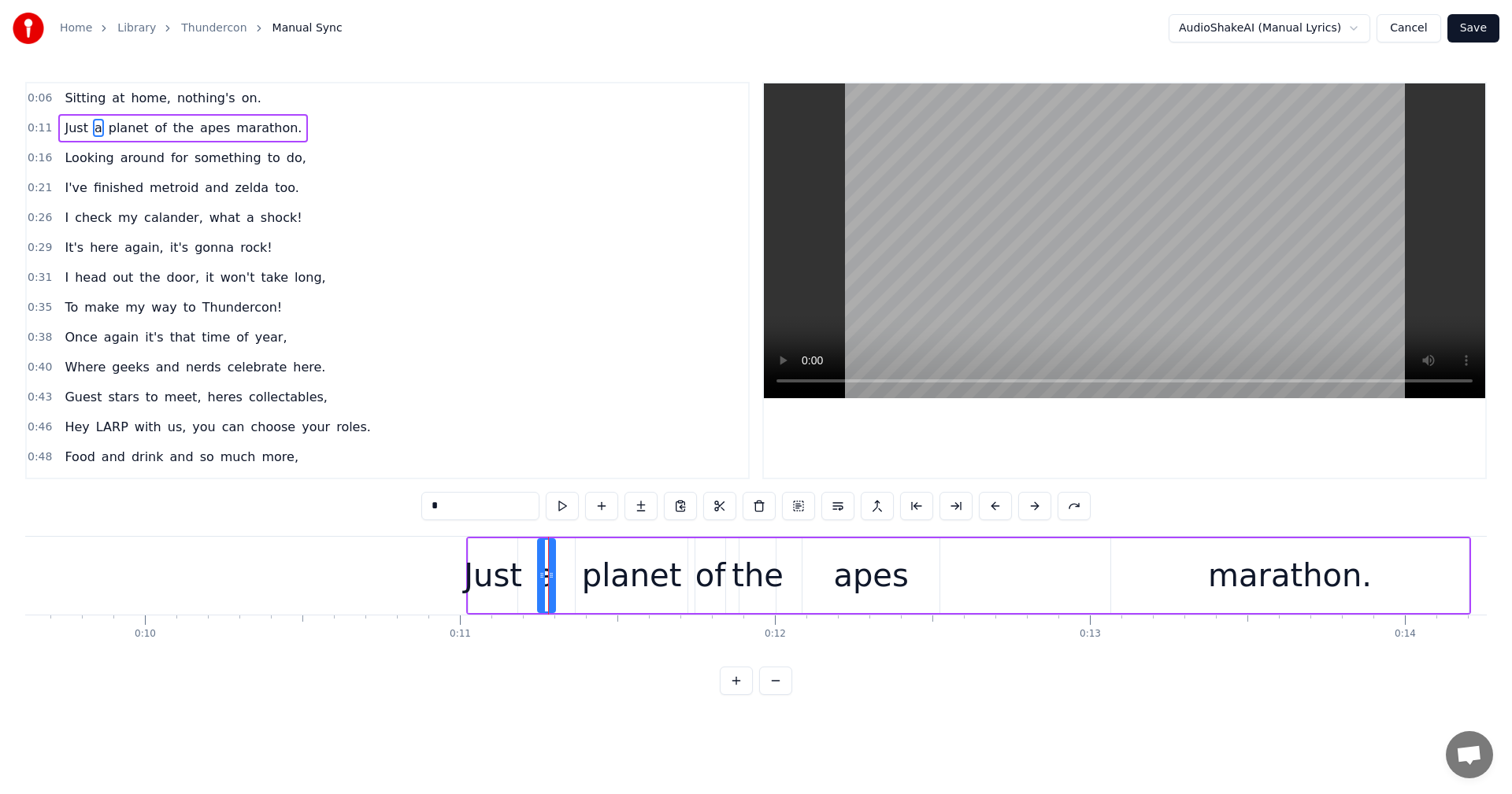
click at [739, 695] on button at bounding box center [736, 681] width 33 height 28
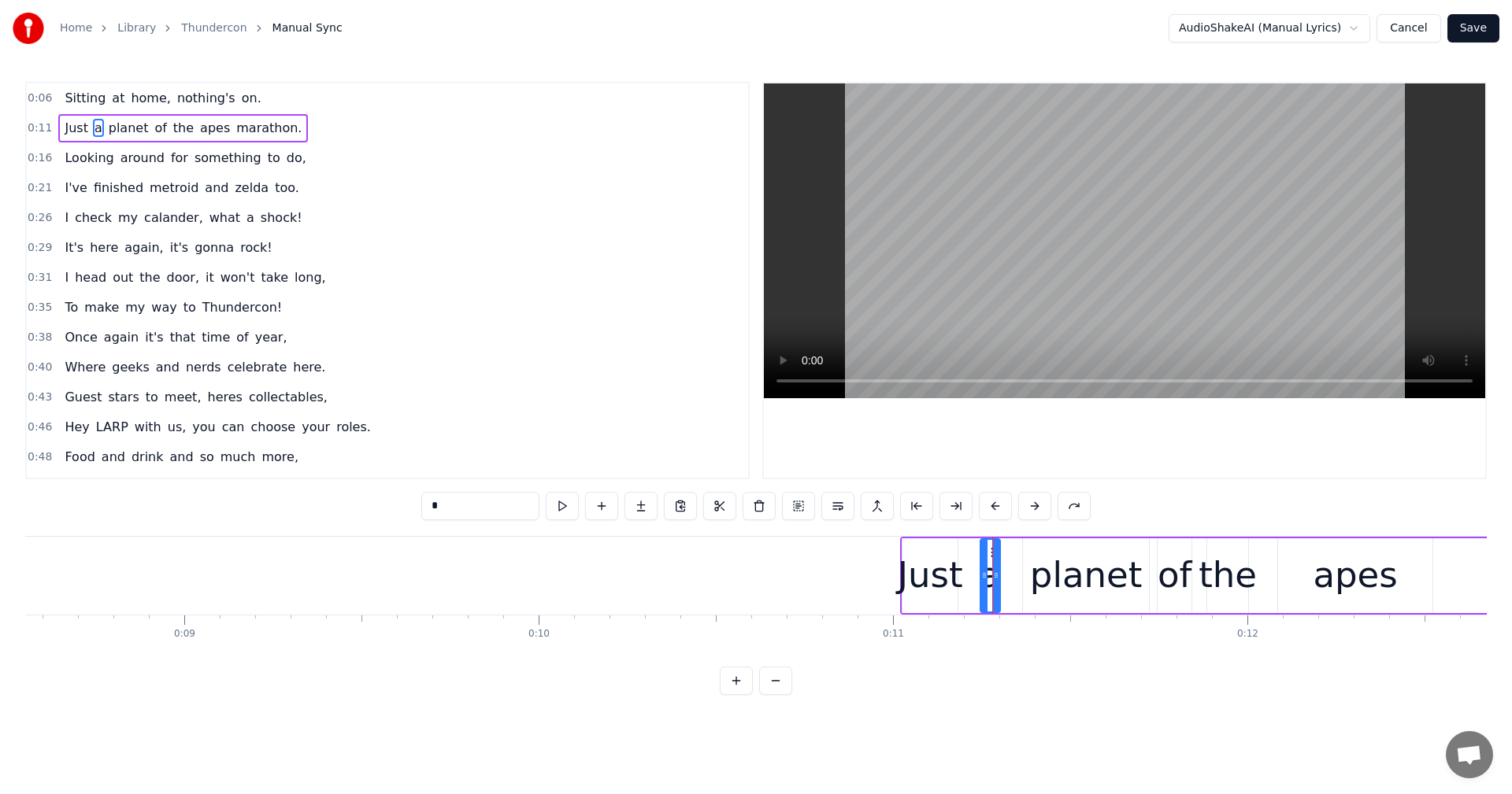
click at [739, 695] on button at bounding box center [736, 681] width 33 height 28
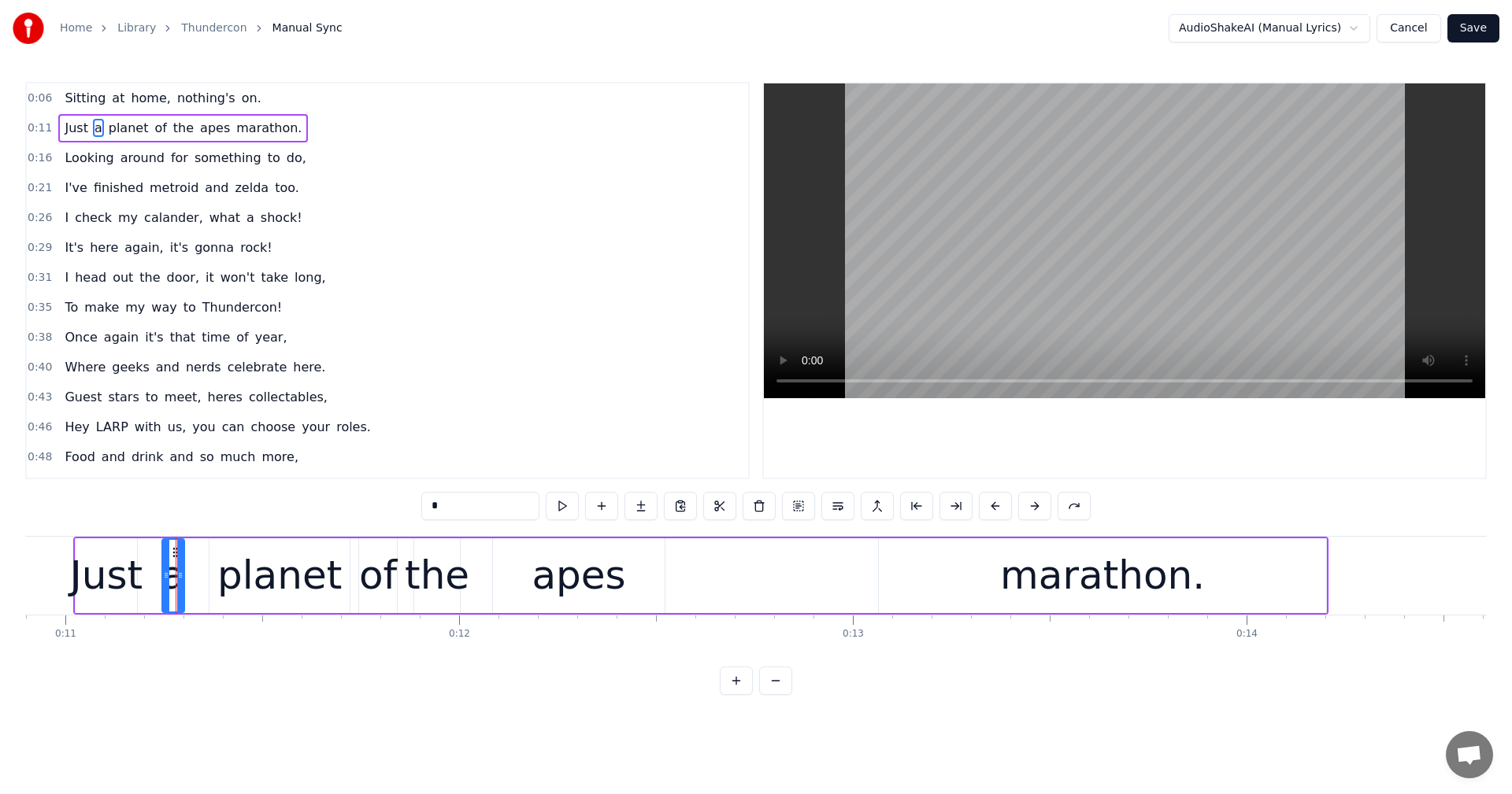
scroll to position [0, 4361]
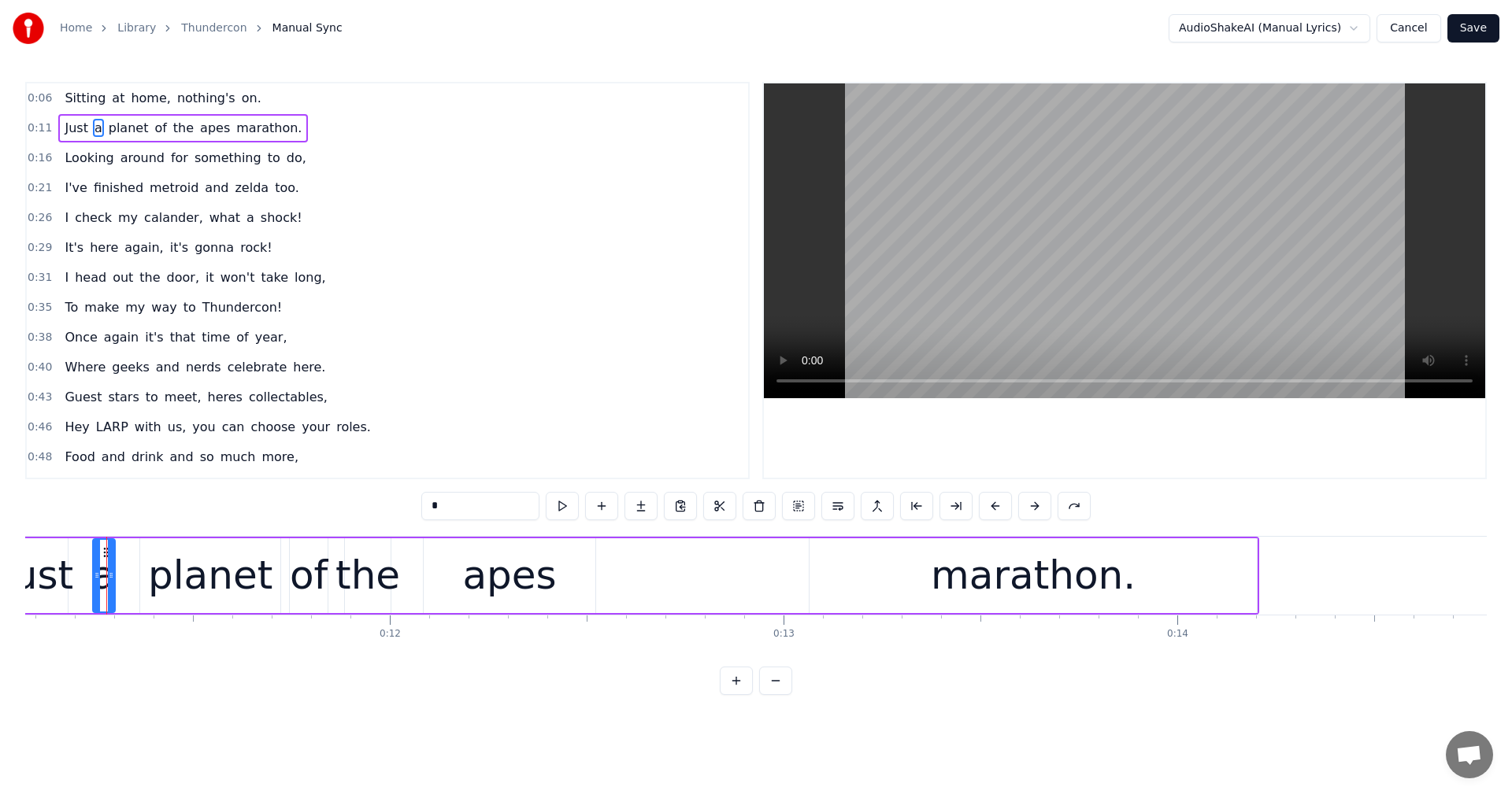
click at [739, 695] on button at bounding box center [736, 681] width 33 height 28
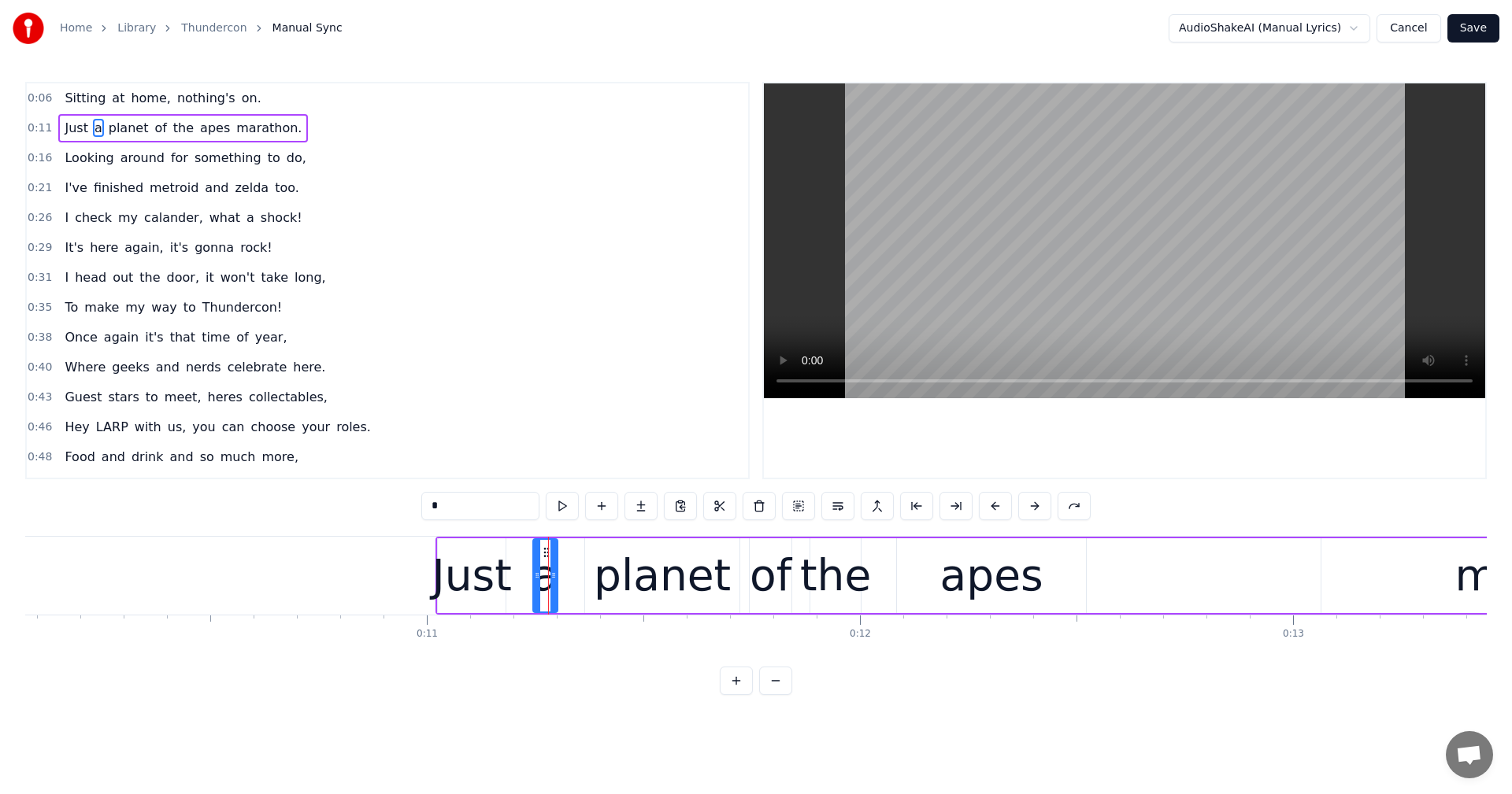
click at [739, 695] on button at bounding box center [736, 681] width 33 height 28
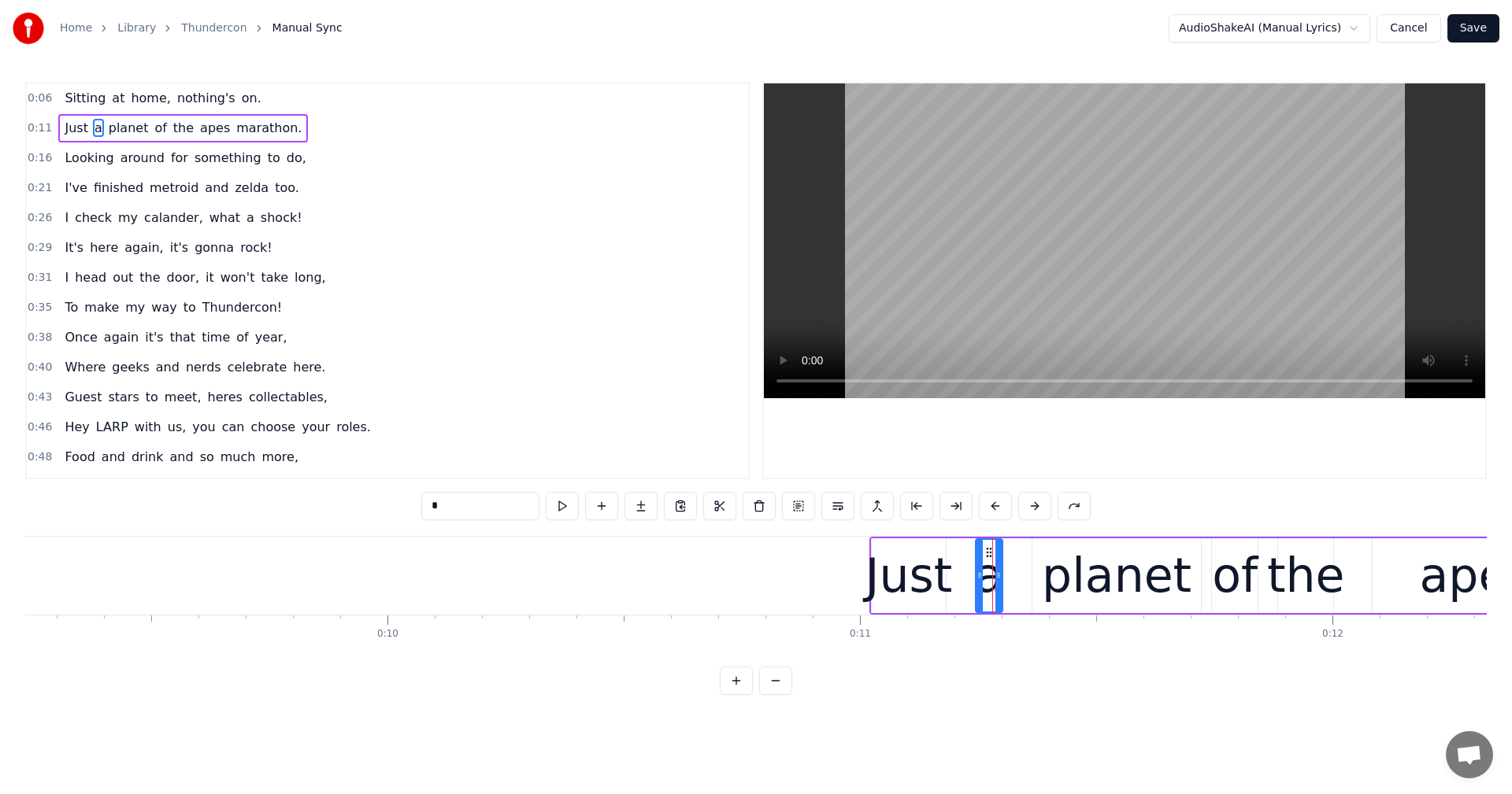
click at [739, 695] on button at bounding box center [736, 681] width 33 height 28
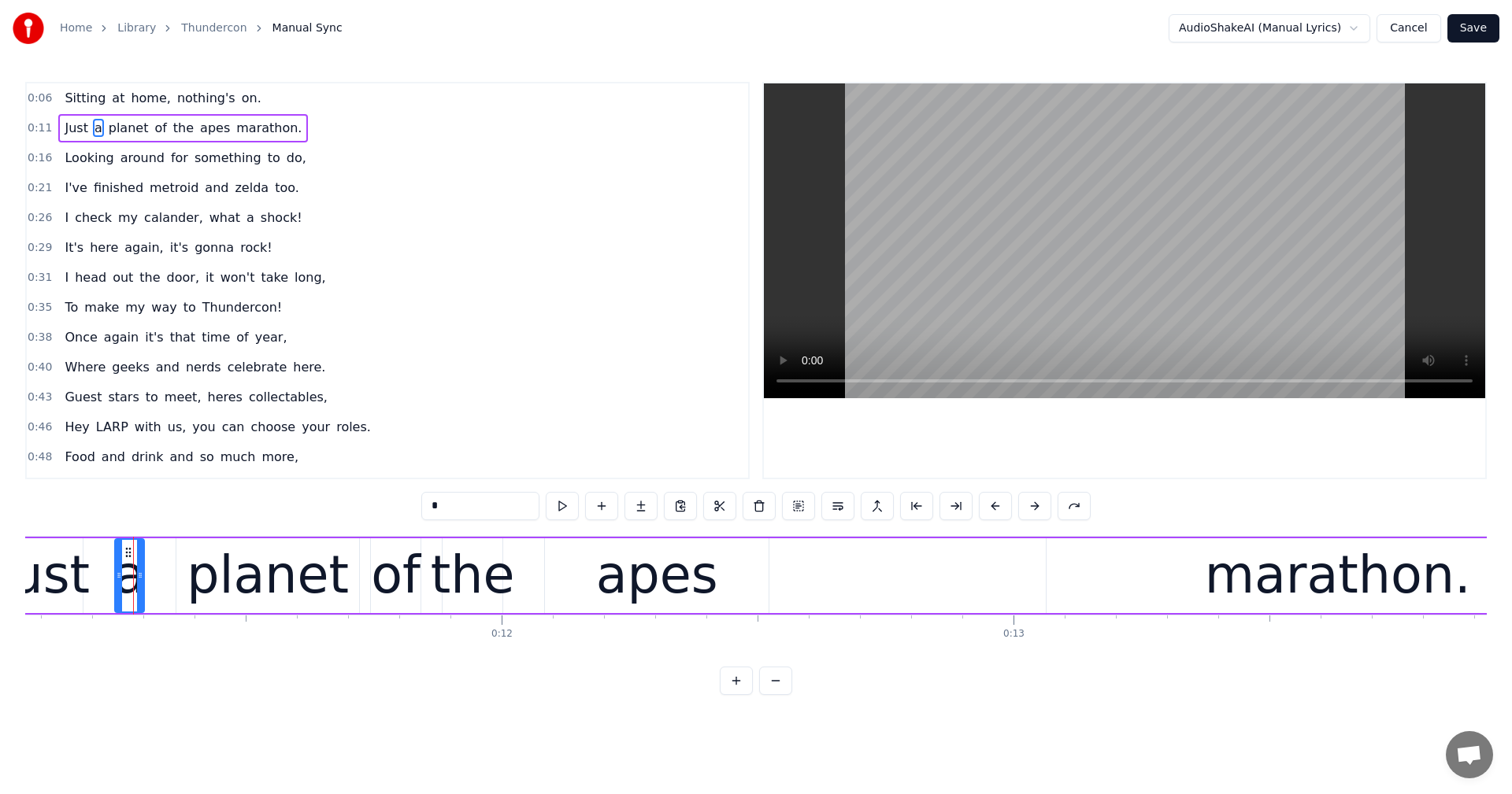
scroll to position [0, 5694]
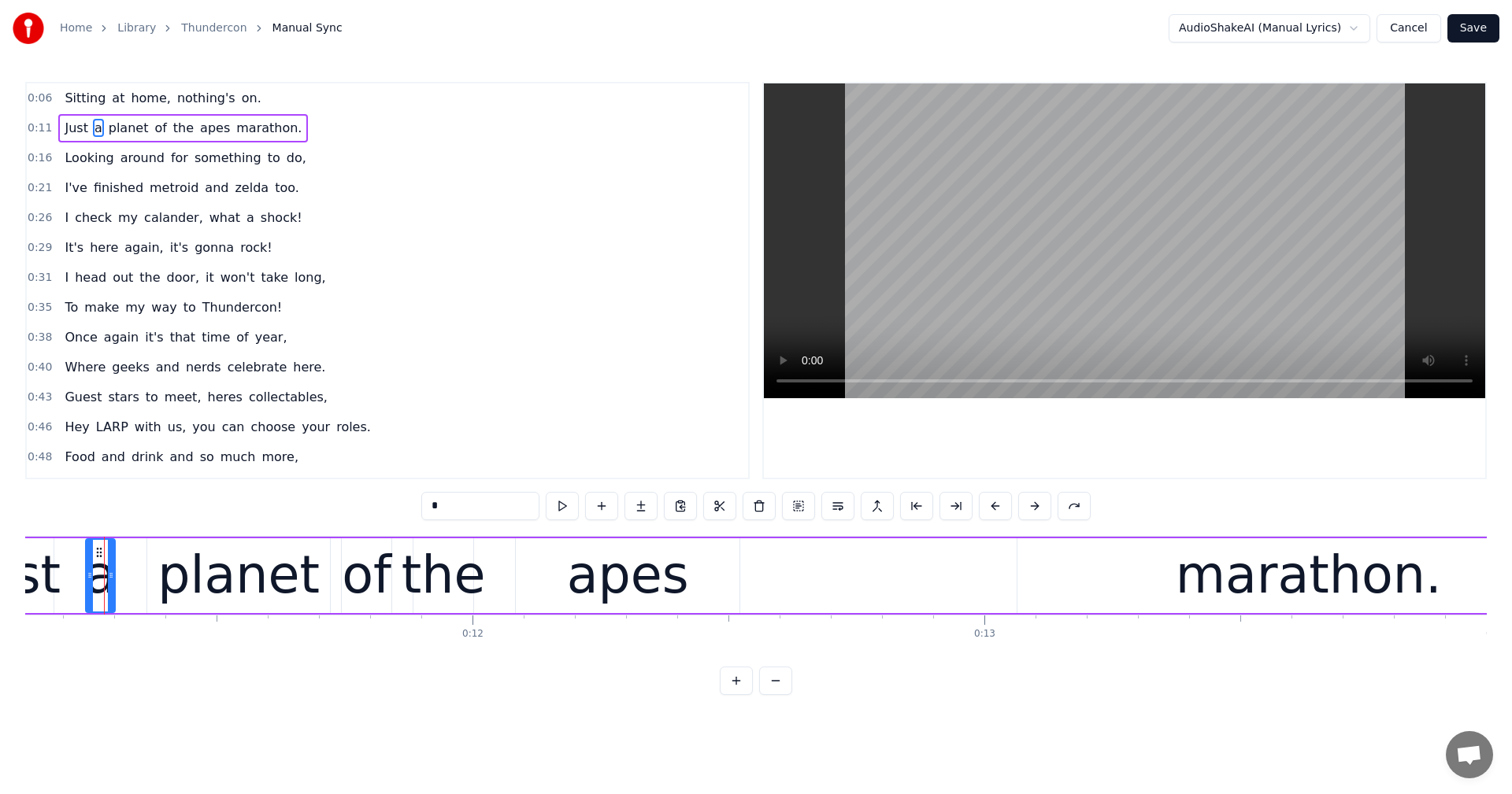
click at [739, 695] on button at bounding box center [736, 681] width 33 height 28
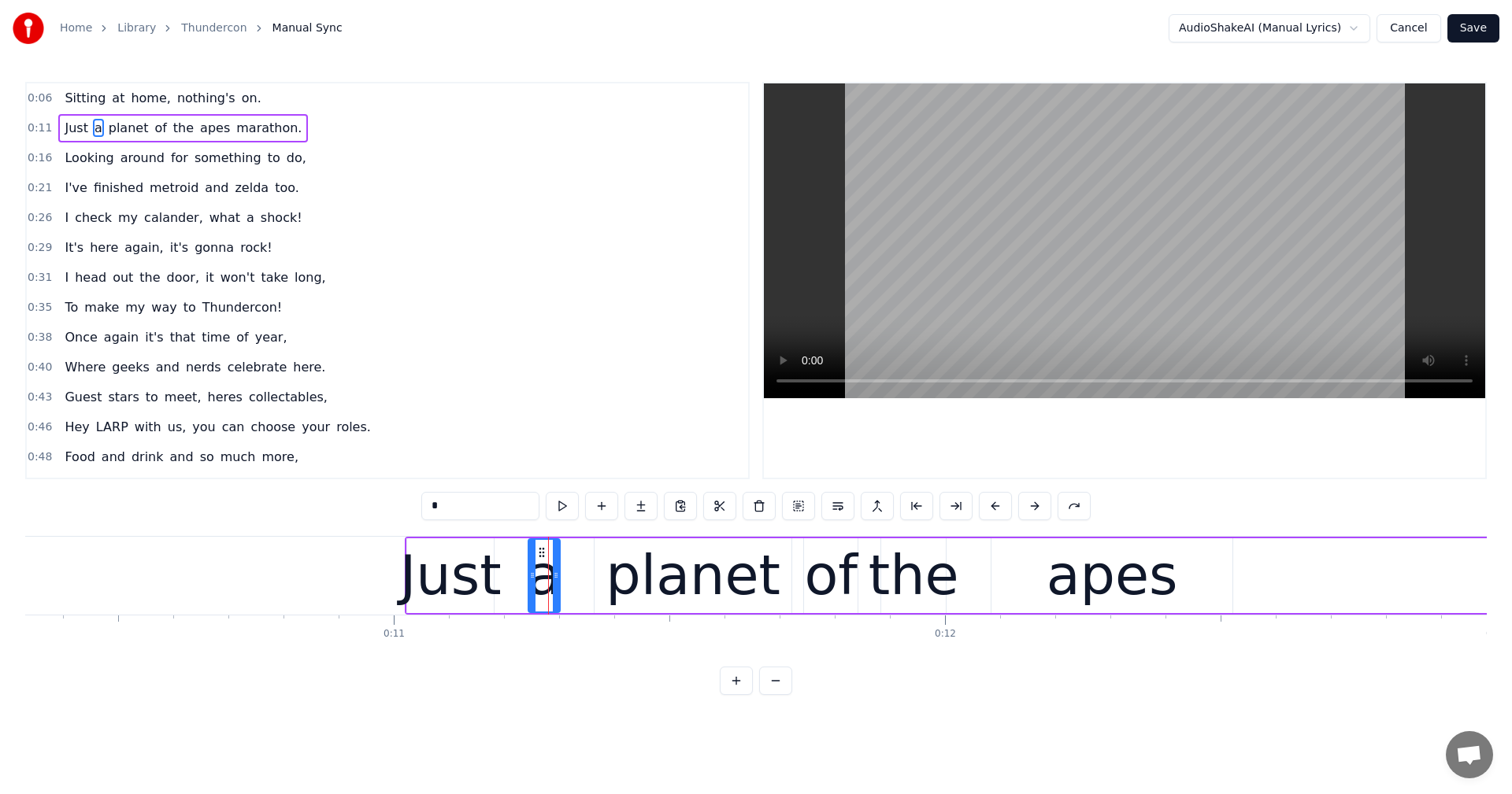
click at [739, 695] on button at bounding box center [736, 681] width 33 height 28
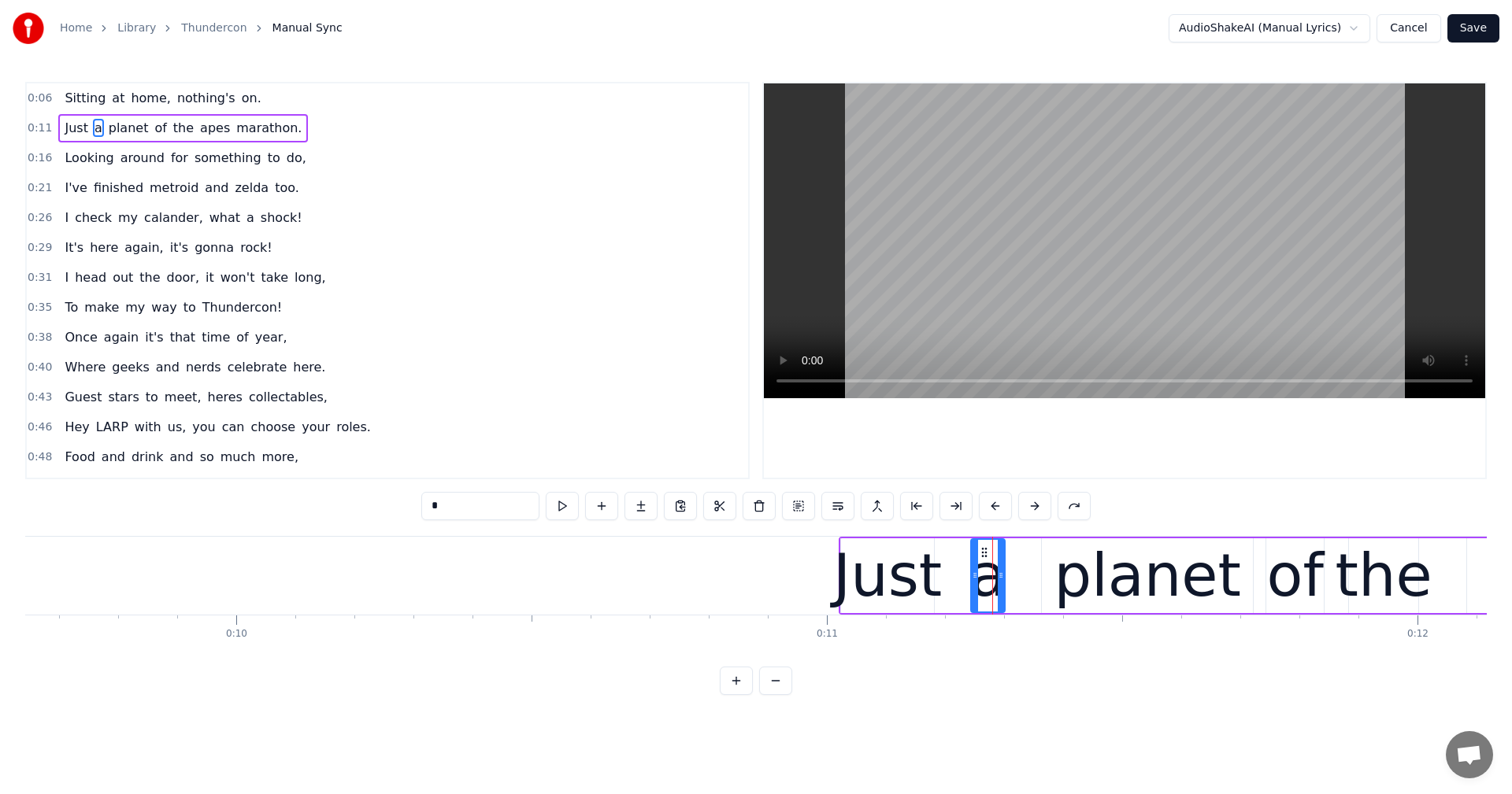
click at [739, 695] on button at bounding box center [736, 681] width 33 height 28
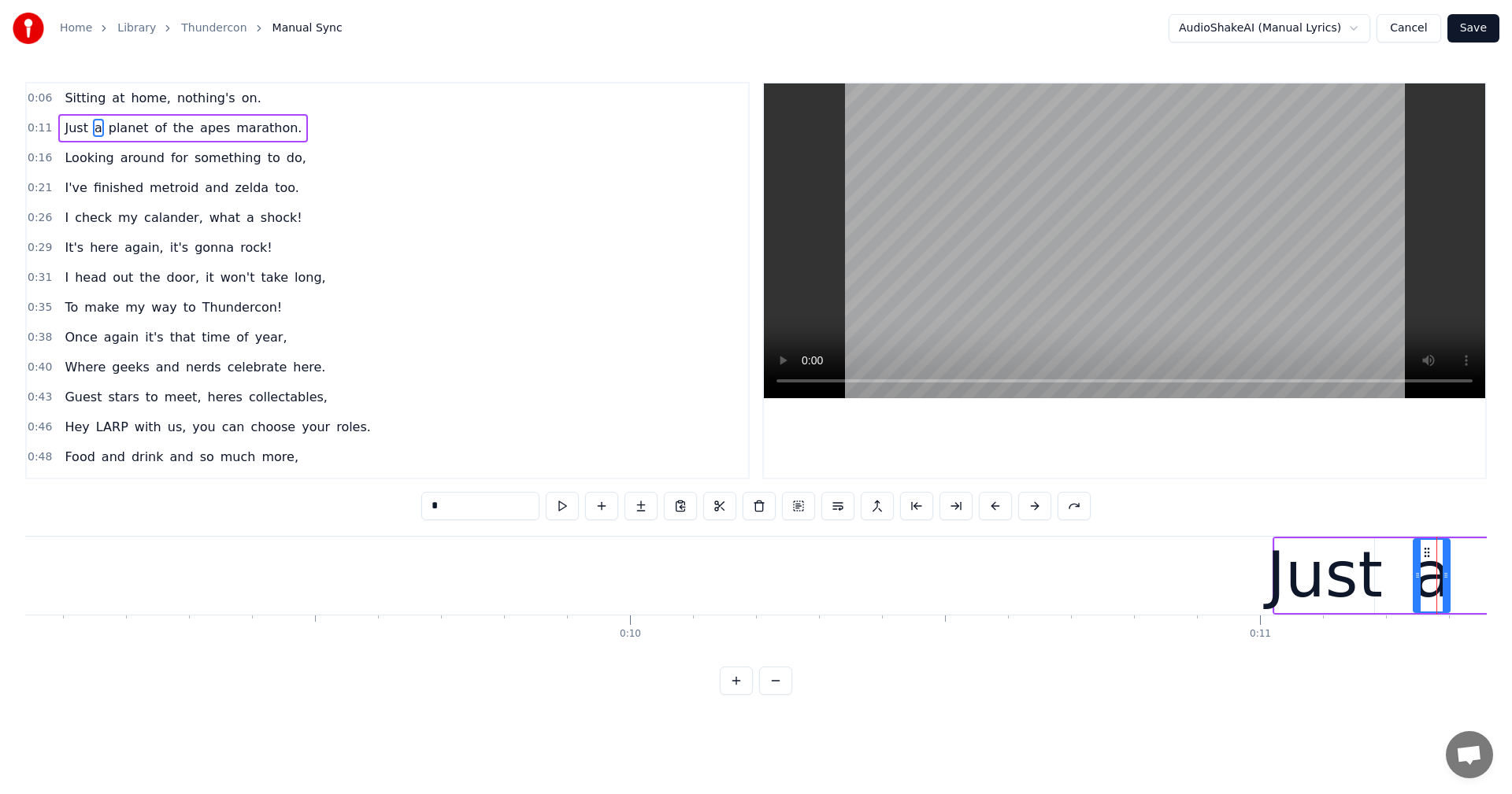
click at [739, 695] on button at bounding box center [736, 681] width 33 height 28
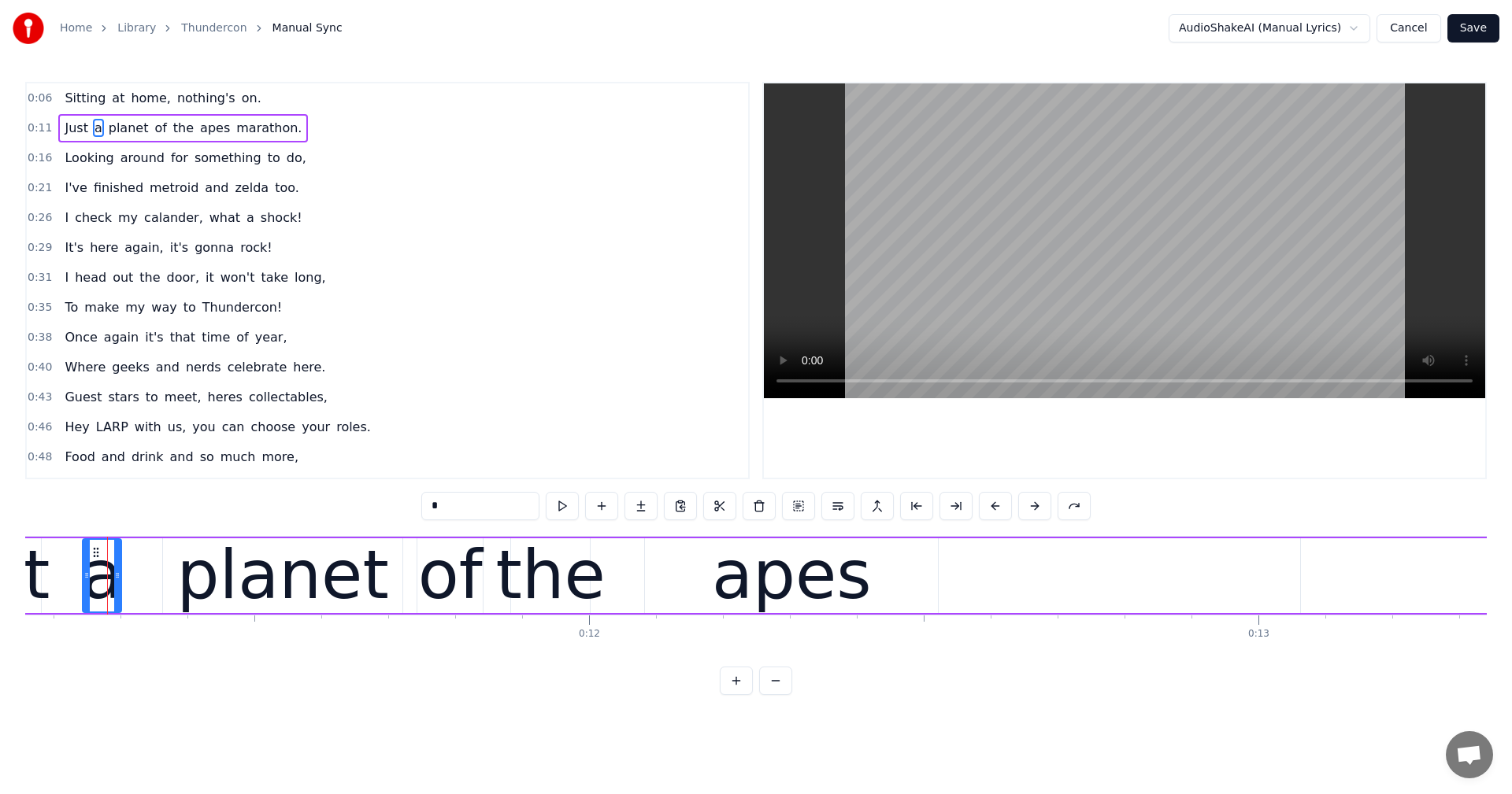
scroll to position [0, 7470]
click at [739, 695] on button at bounding box center [736, 681] width 33 height 28
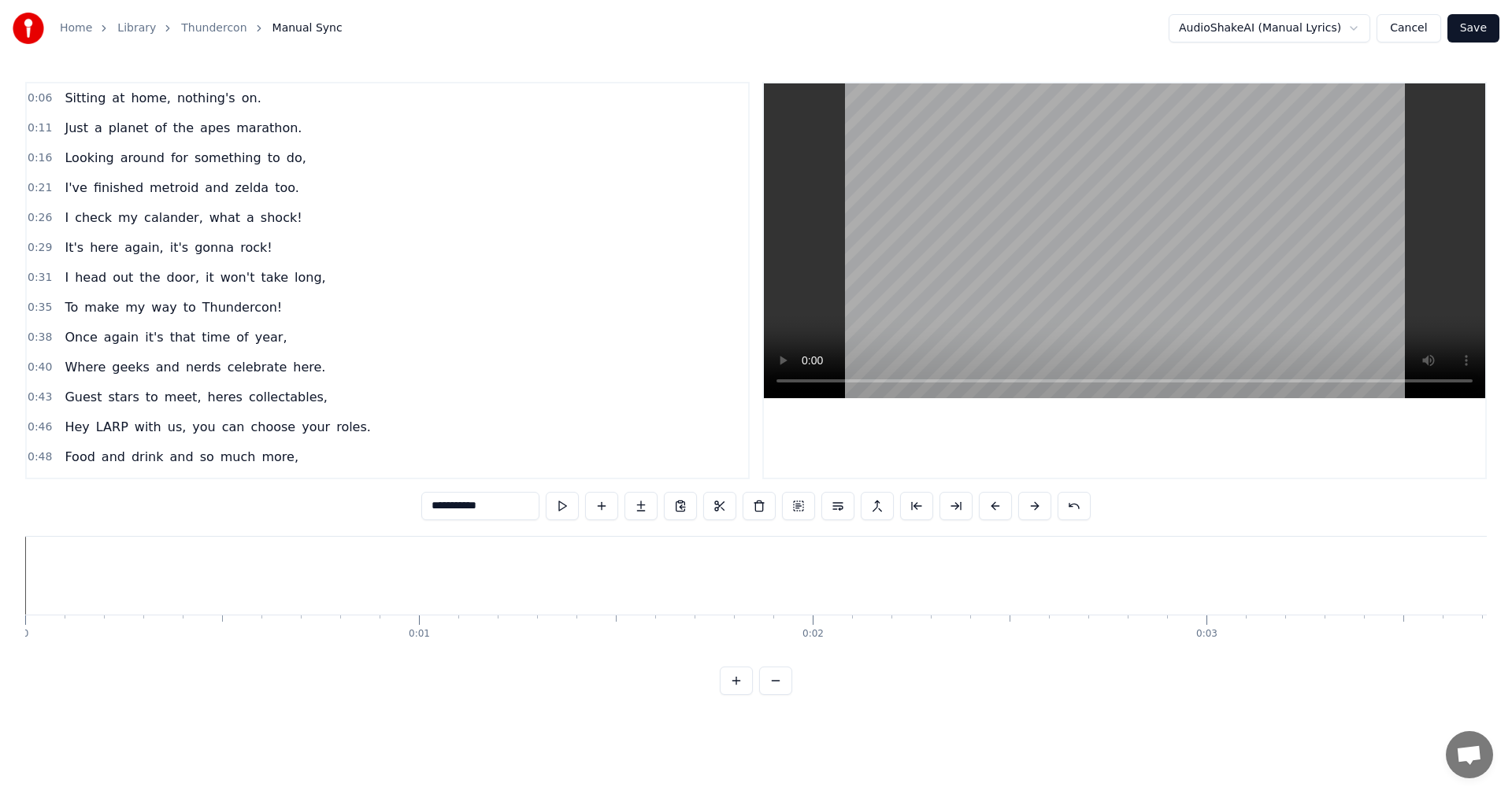
click at [814, 466] on div "0:06 Sitting at home, nothing's on. 0:11 Just a planet of the apes marathon. 0:…" at bounding box center [755, 280] width 1461 height 397
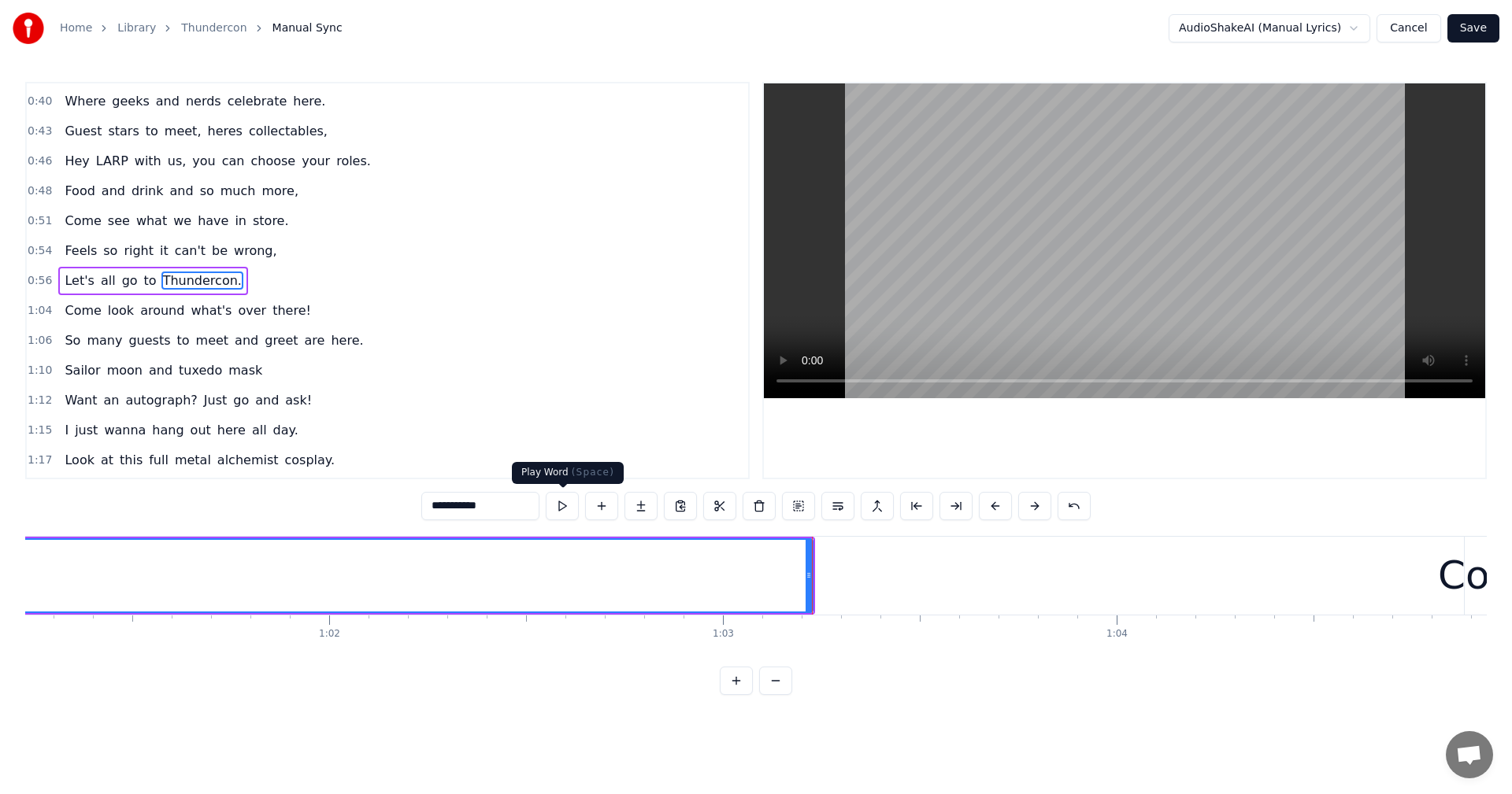
click at [556, 505] on button at bounding box center [562, 506] width 33 height 28
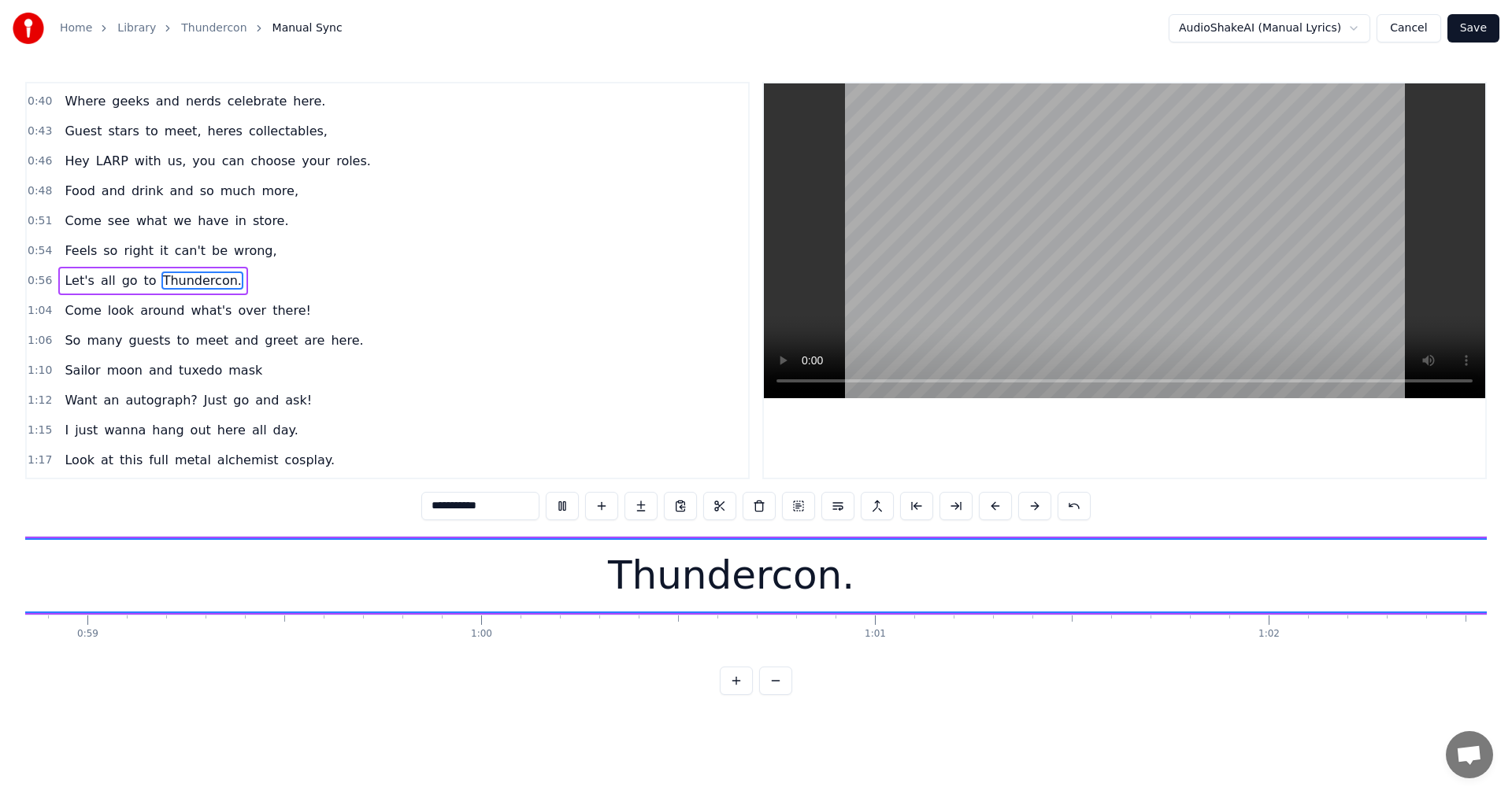
scroll to position [0, 23065]
click at [570, 504] on button at bounding box center [562, 506] width 33 height 28
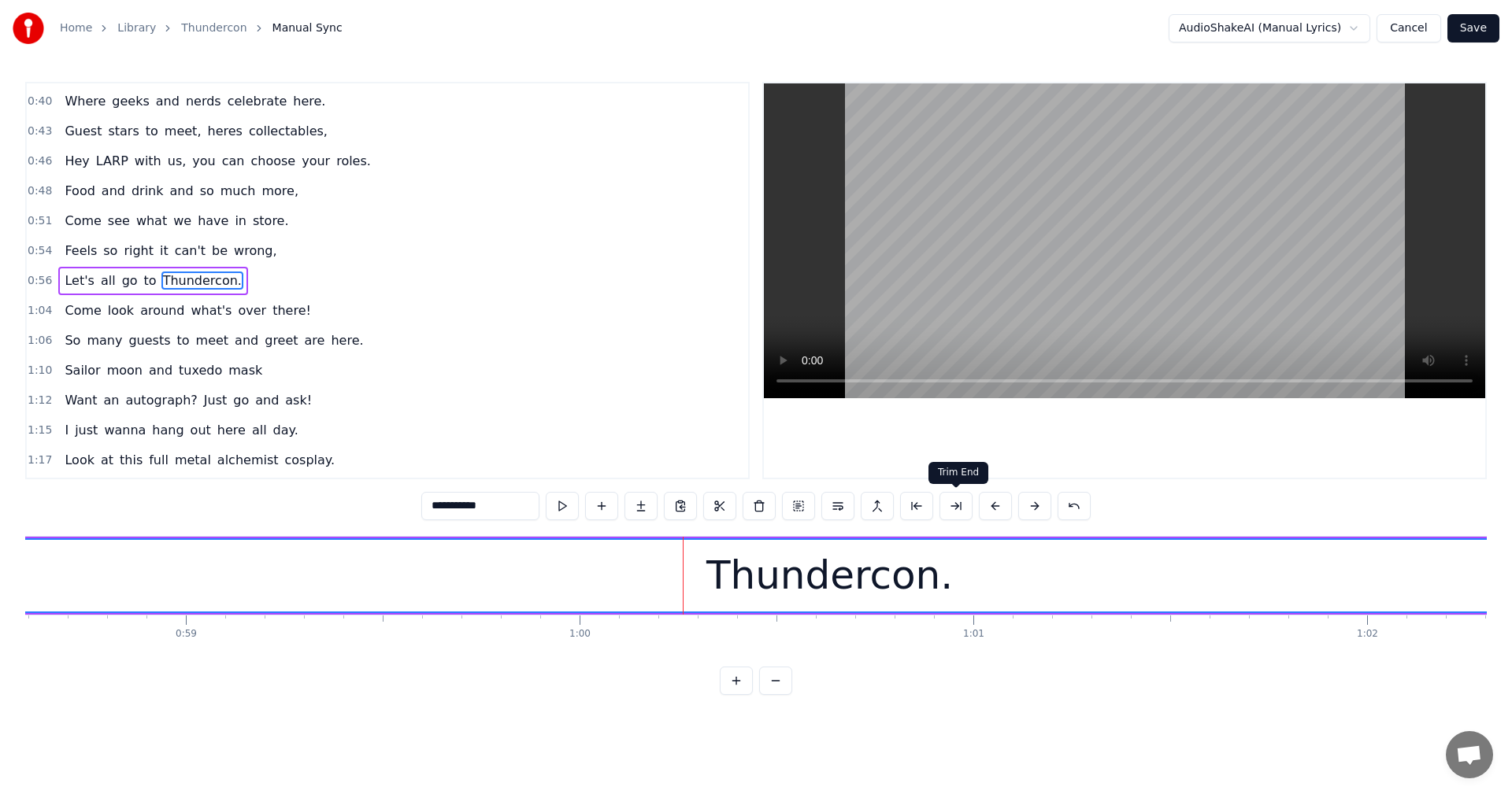
click at [964, 508] on button at bounding box center [956, 506] width 33 height 28
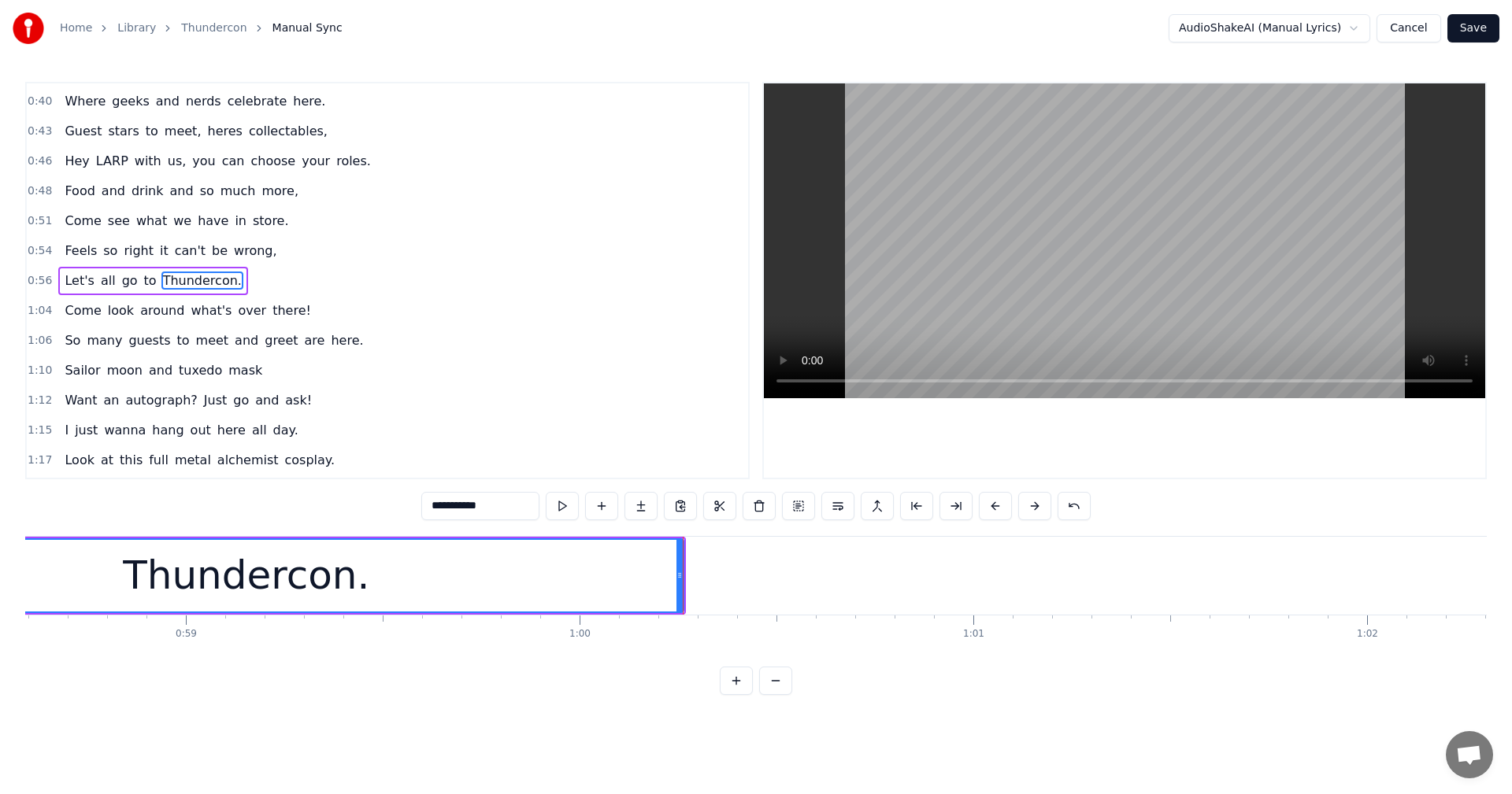
drag, startPoint x: 309, startPoint y: 479, endPoint x: 529, endPoint y: 490, distance: 220.3
click at [529, 490] on div "0:06 Sitting at home, nothing's on. 0:11 Just a planet of the apes marathon. 0:…" at bounding box center [755, 387] width 1461 height 613
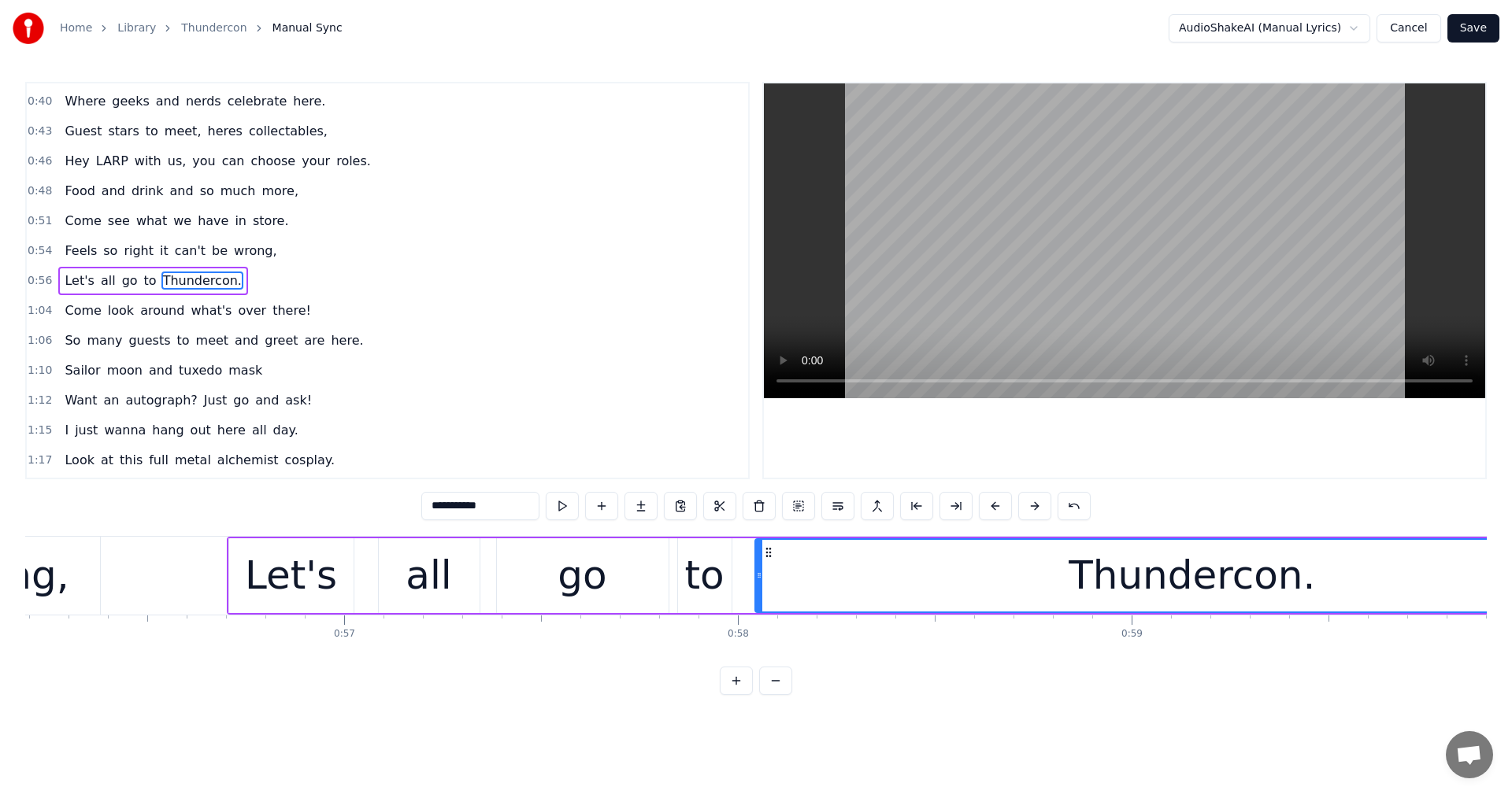
scroll to position [0, 22463]
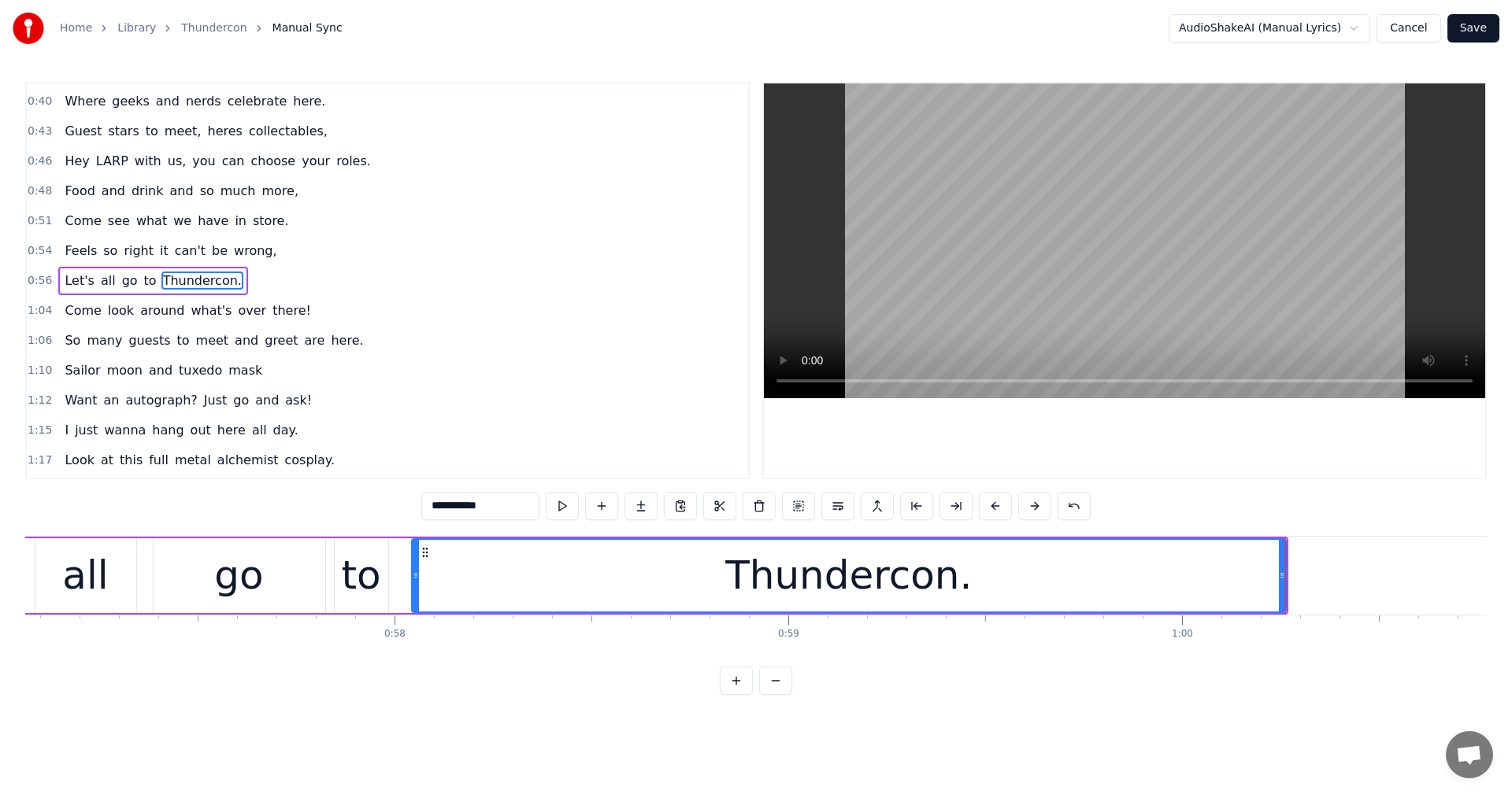
click at [949, 505] on button at bounding box center [956, 506] width 33 height 28
click at [968, 557] on div "Thundercon." at bounding box center [849, 575] width 873 height 72
click at [958, 509] on button at bounding box center [956, 506] width 33 height 28
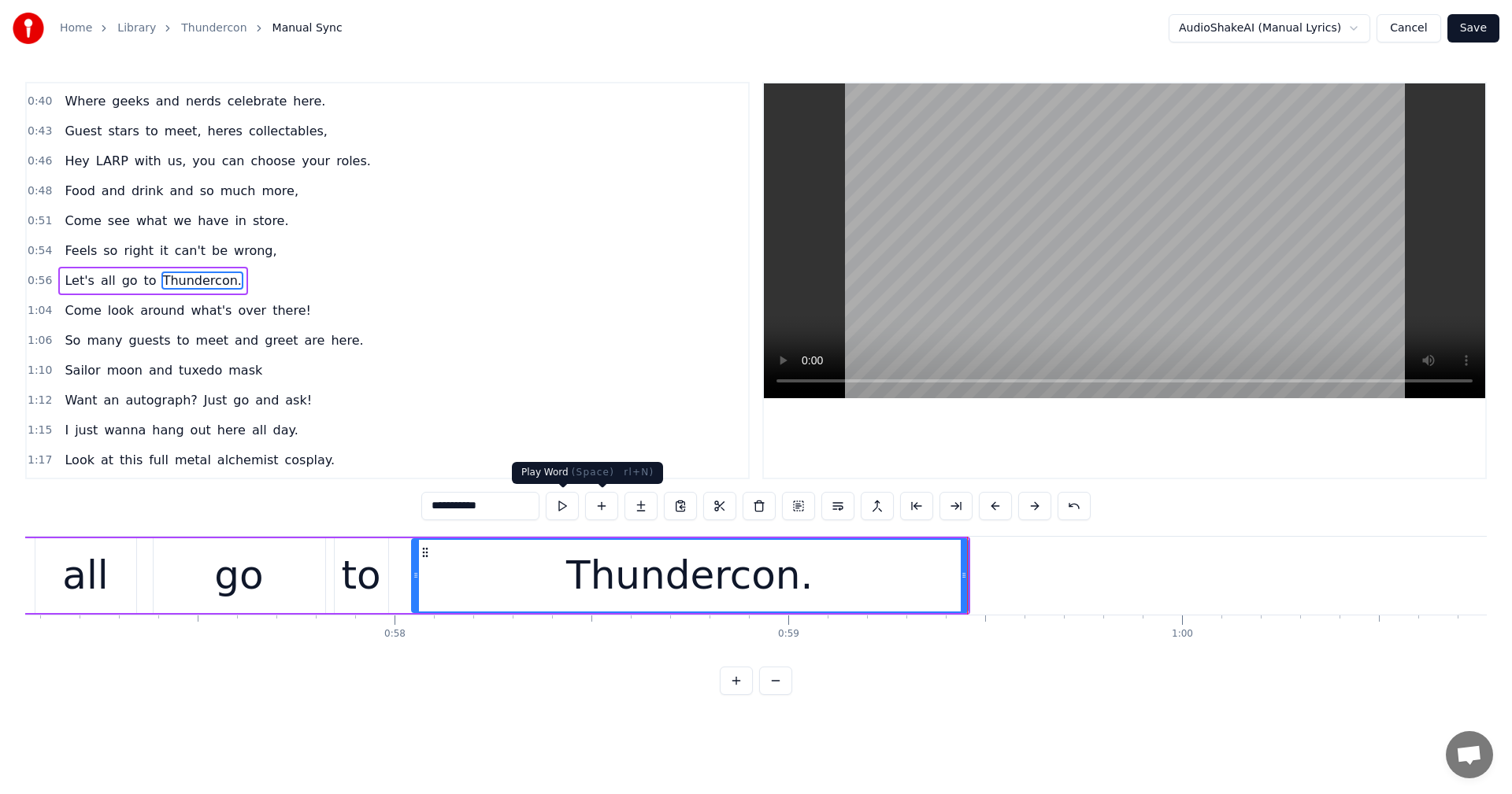
click at [571, 509] on button at bounding box center [562, 506] width 33 height 28
click at [864, 558] on div "Thundercon." at bounding box center [689, 575] width 554 height 72
click at [952, 507] on button at bounding box center [956, 506] width 33 height 28
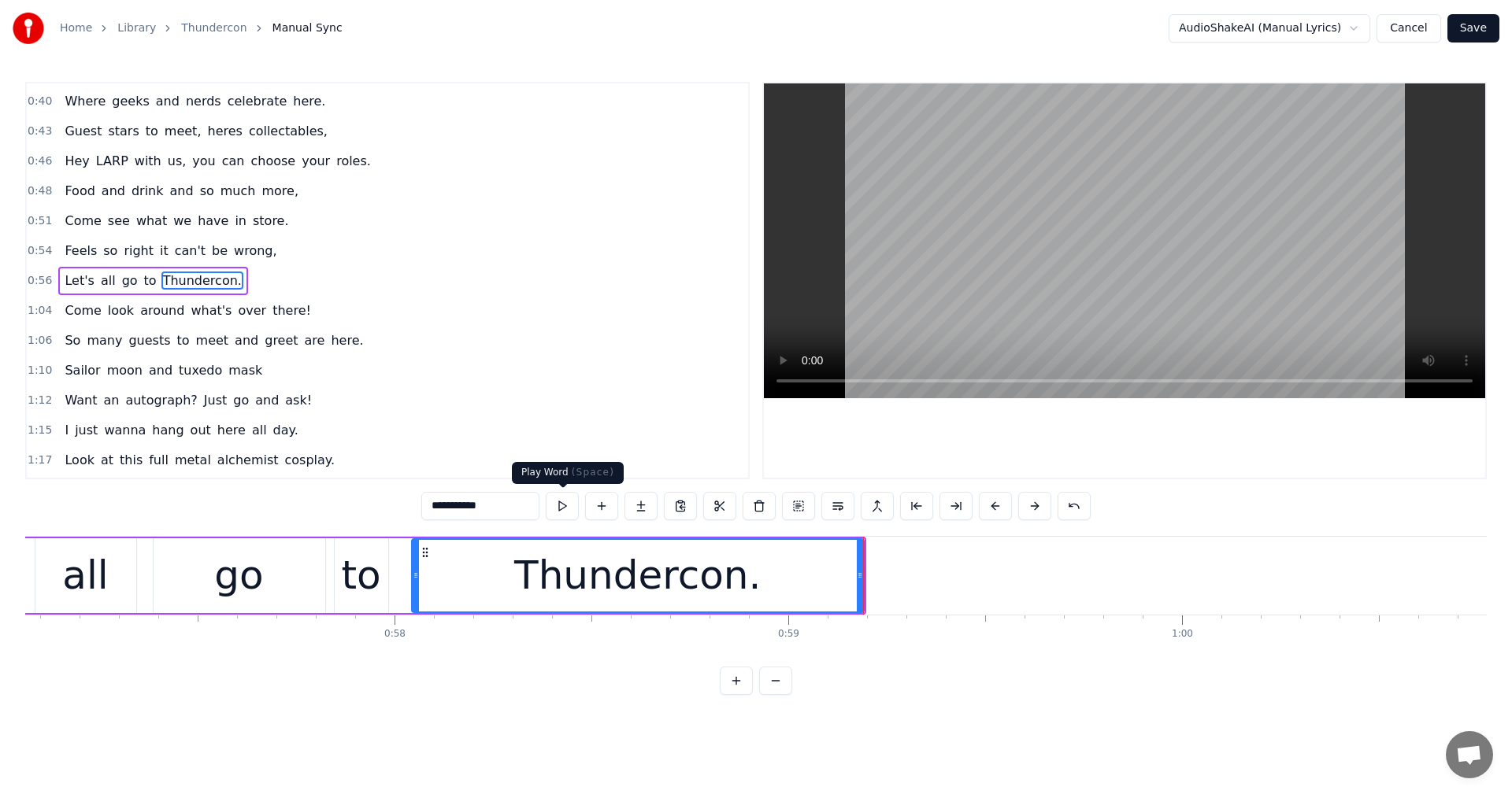
click at [561, 503] on button at bounding box center [562, 506] width 33 height 28
click at [868, 569] on icon at bounding box center [867, 575] width 7 height 12
click at [573, 504] on button at bounding box center [562, 506] width 33 height 28
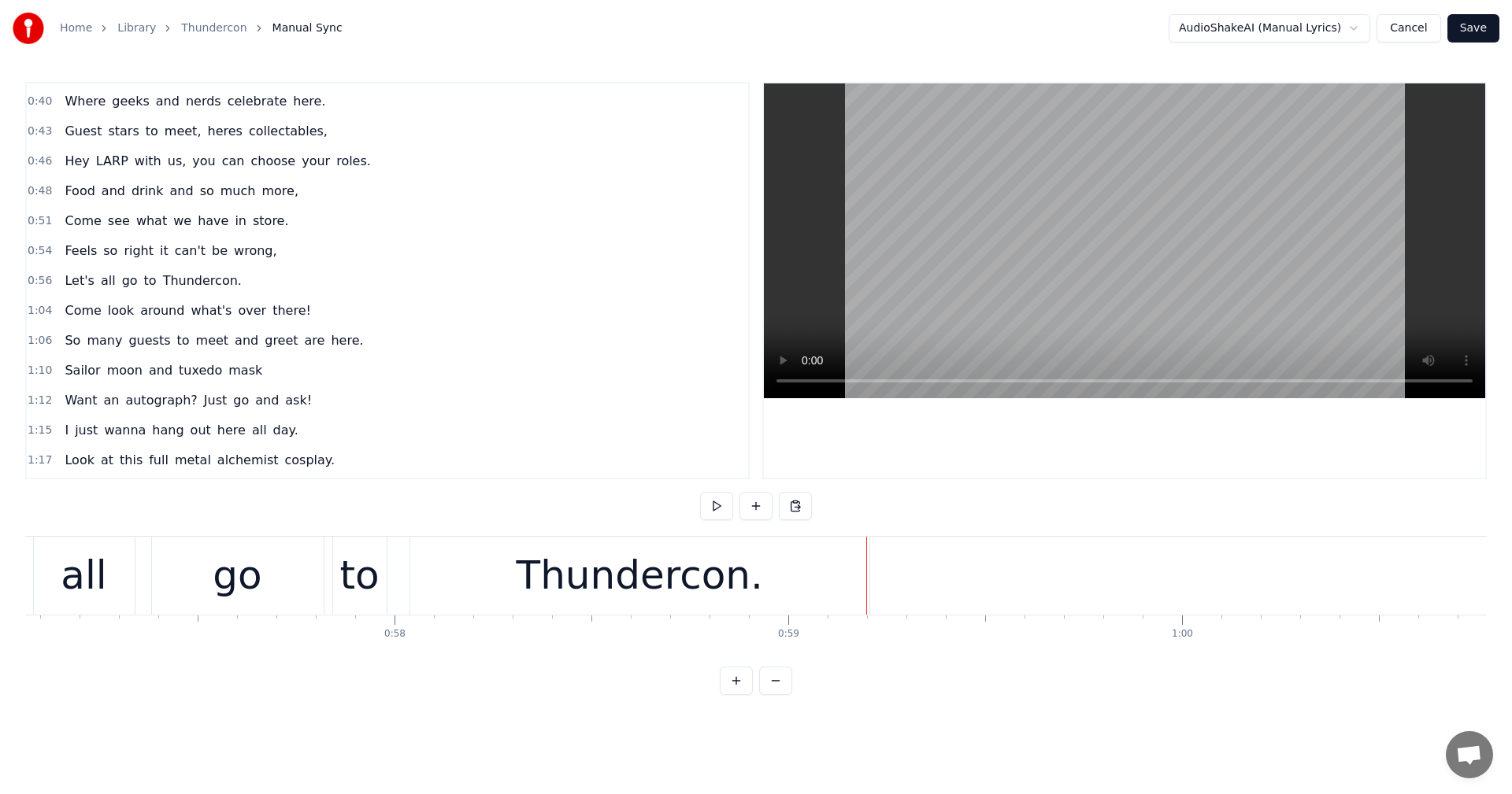
click at [866, 562] on div at bounding box center [866, 576] width 1 height 78
click at [868, 549] on div "Thundercon." at bounding box center [640, 576] width 461 height 78
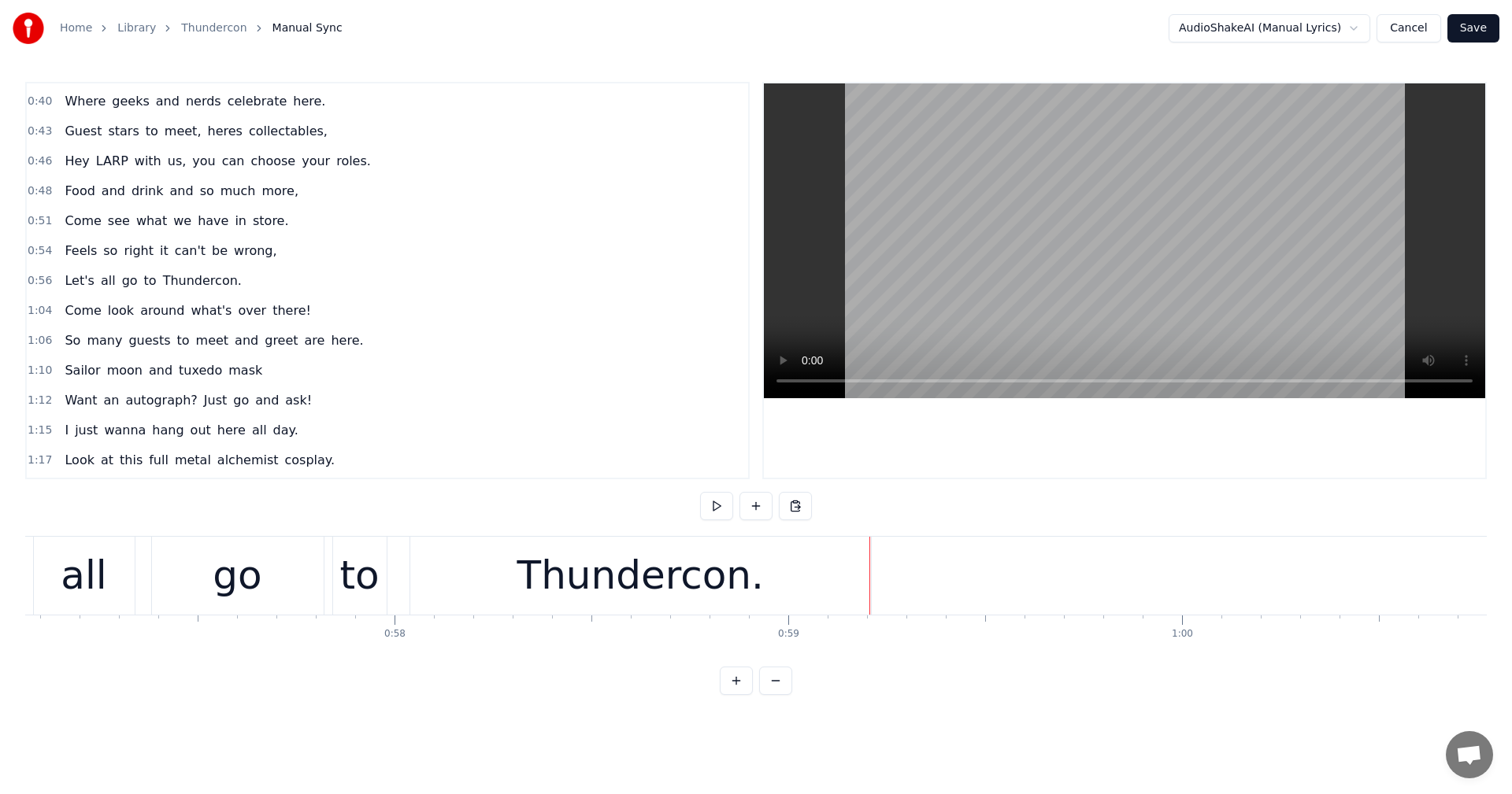
click at [871, 549] on div "Thundercon." at bounding box center [640, 576] width 462 height 78
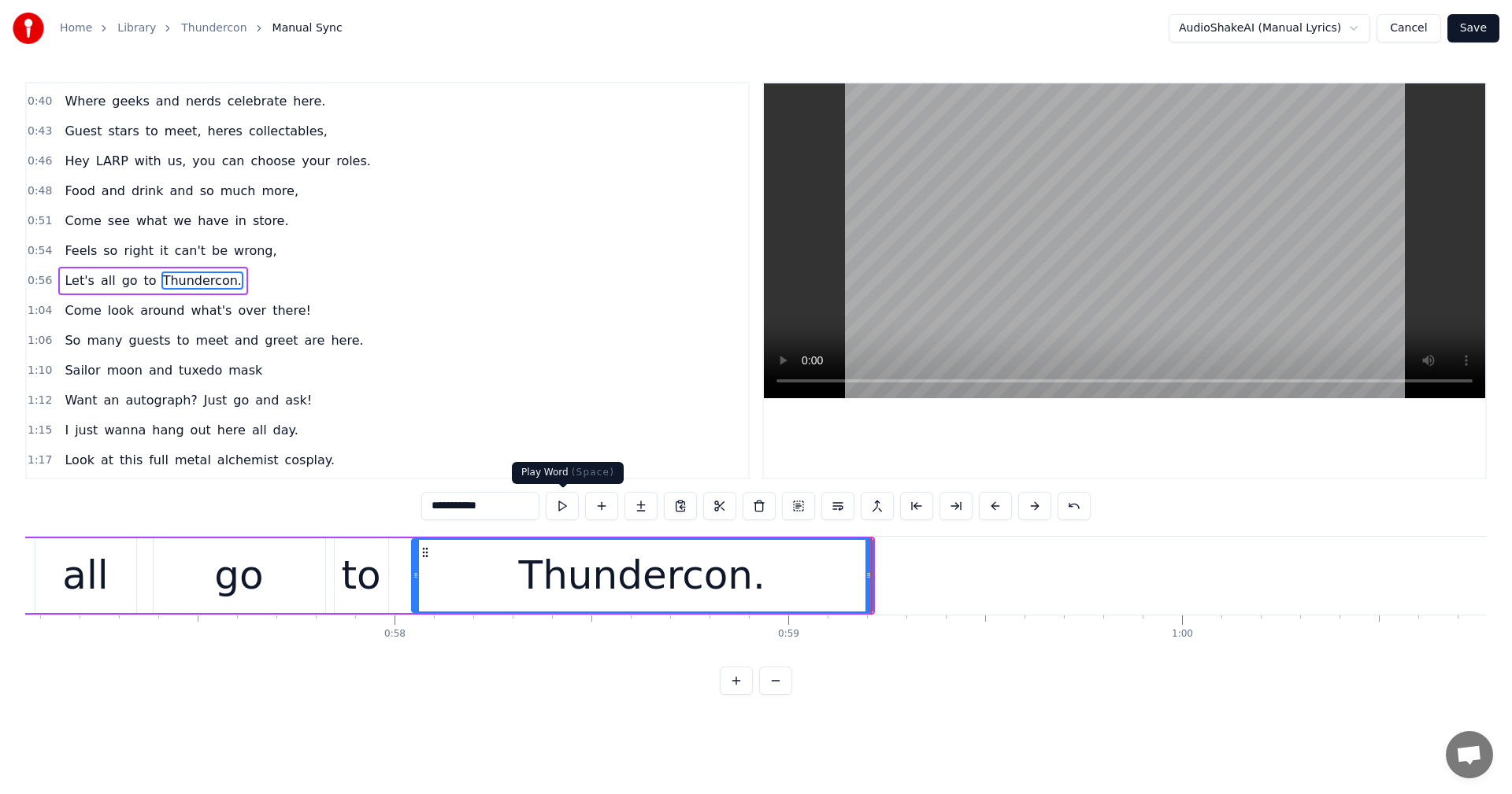
click at [560, 508] on button at bounding box center [562, 506] width 33 height 28
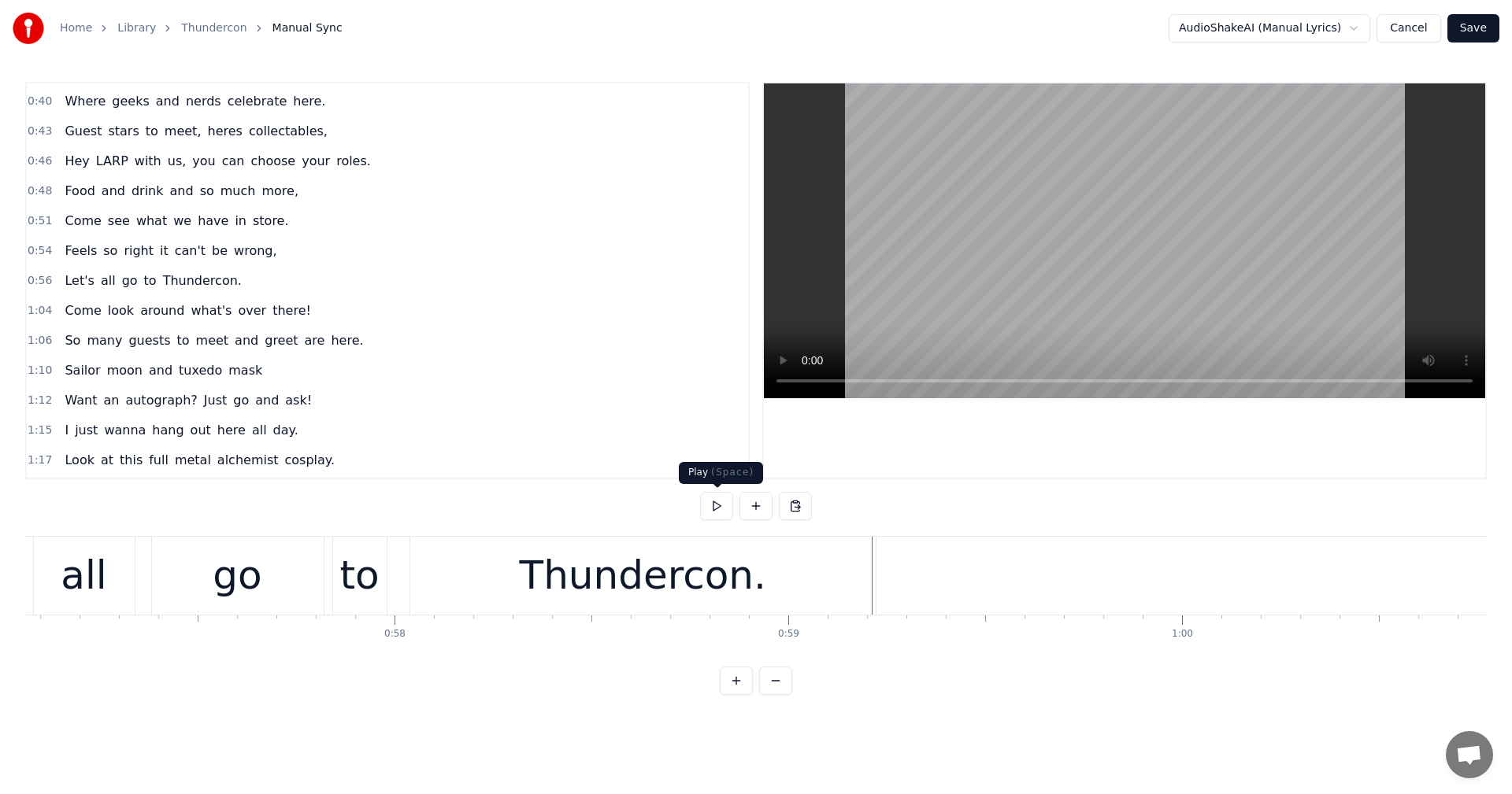
click at [727, 507] on button at bounding box center [717, 506] width 33 height 28
click at [652, 565] on div "Thundercon." at bounding box center [643, 575] width 246 height 59
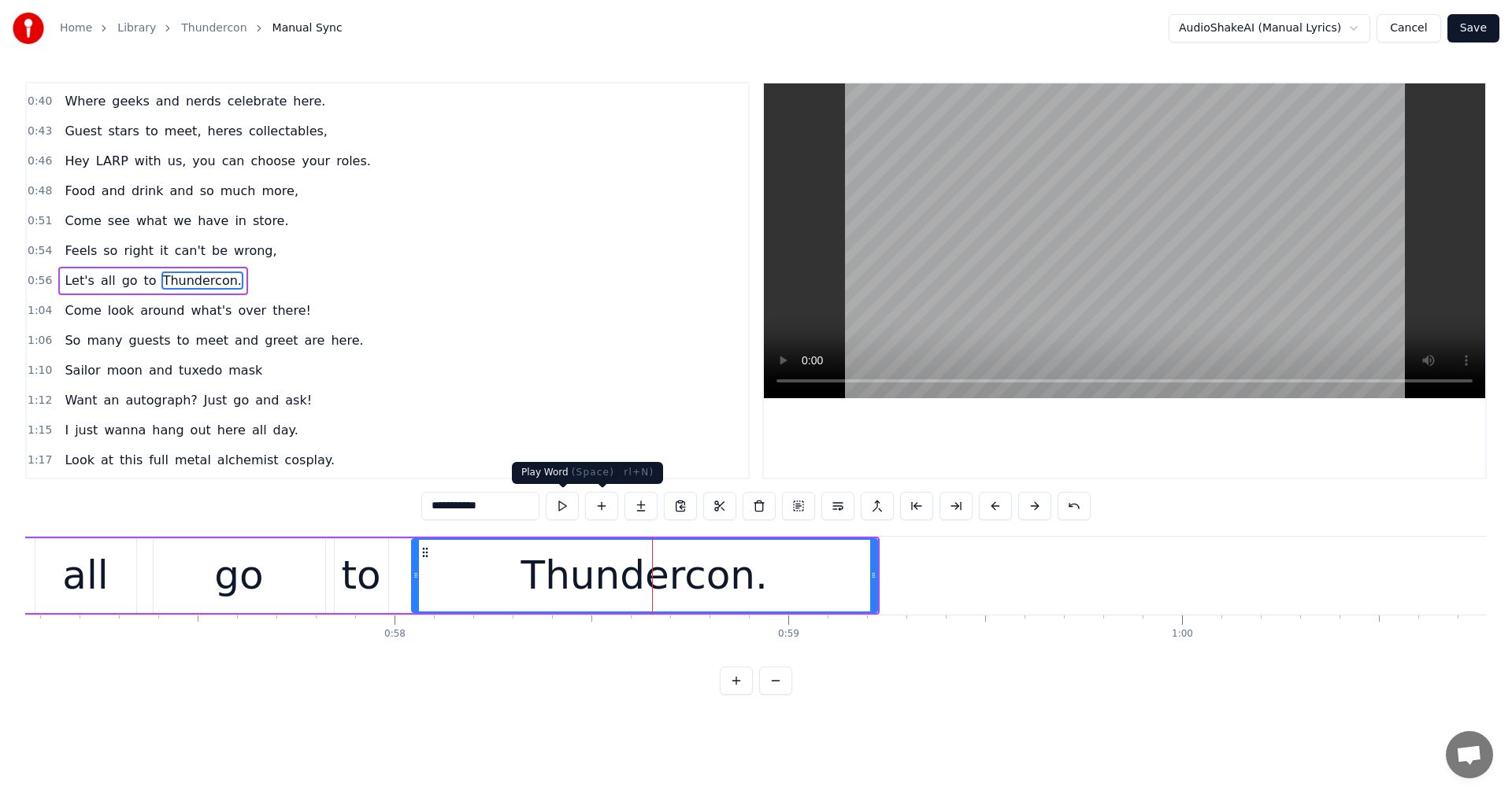
click at [554, 503] on button at bounding box center [562, 506] width 33 height 28
click at [1481, 18] on button "Save" at bounding box center [1473, 28] width 52 height 28
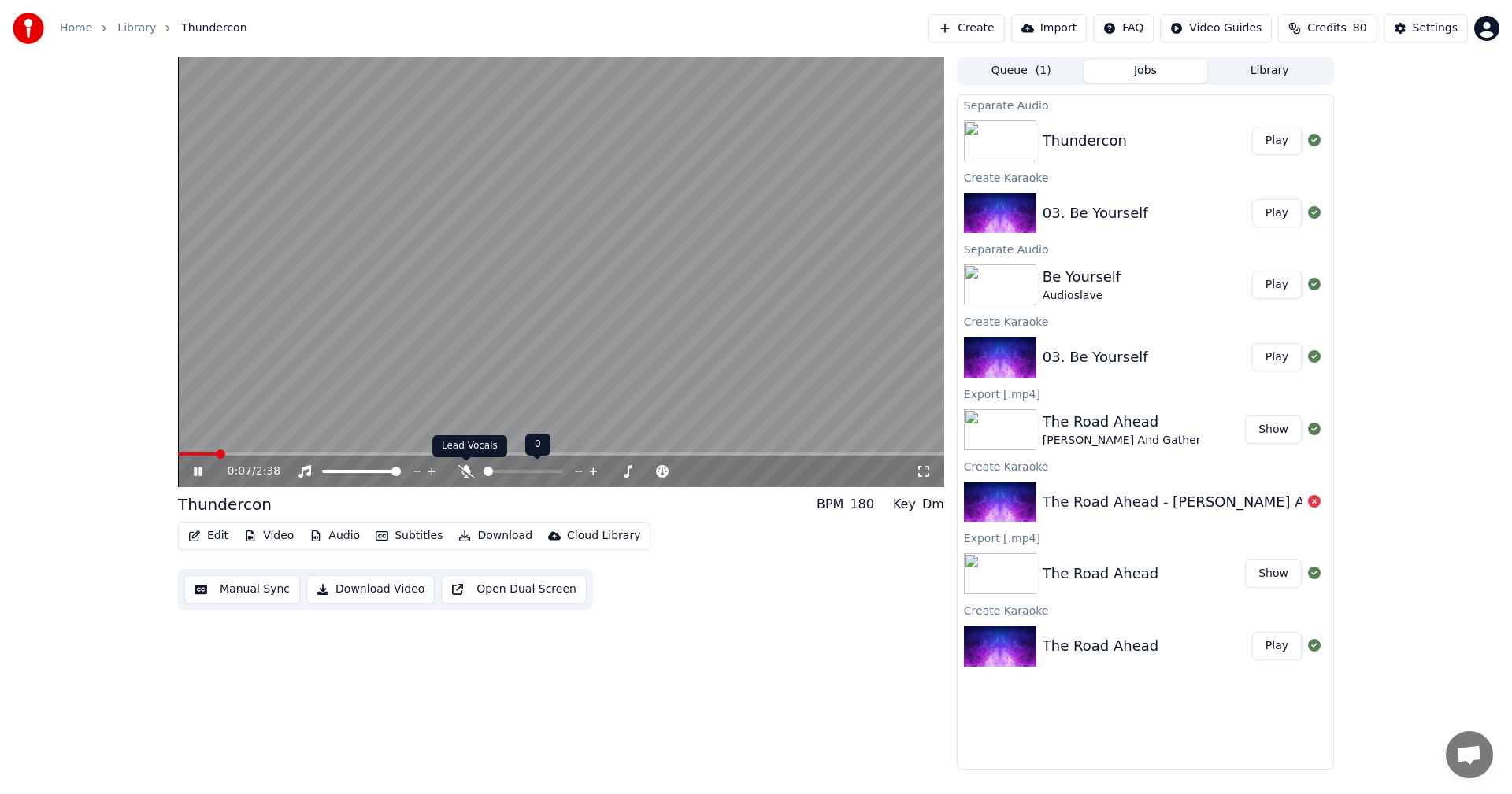
click at [464, 469] on icon at bounding box center [466, 471] width 16 height 12
click at [344, 536] on button "Audio" at bounding box center [334, 535] width 63 height 22
click at [502, 471] on icon at bounding box center [501, 471] width 8 height 12
click at [465, 472] on icon at bounding box center [466, 471] width 8 height 12
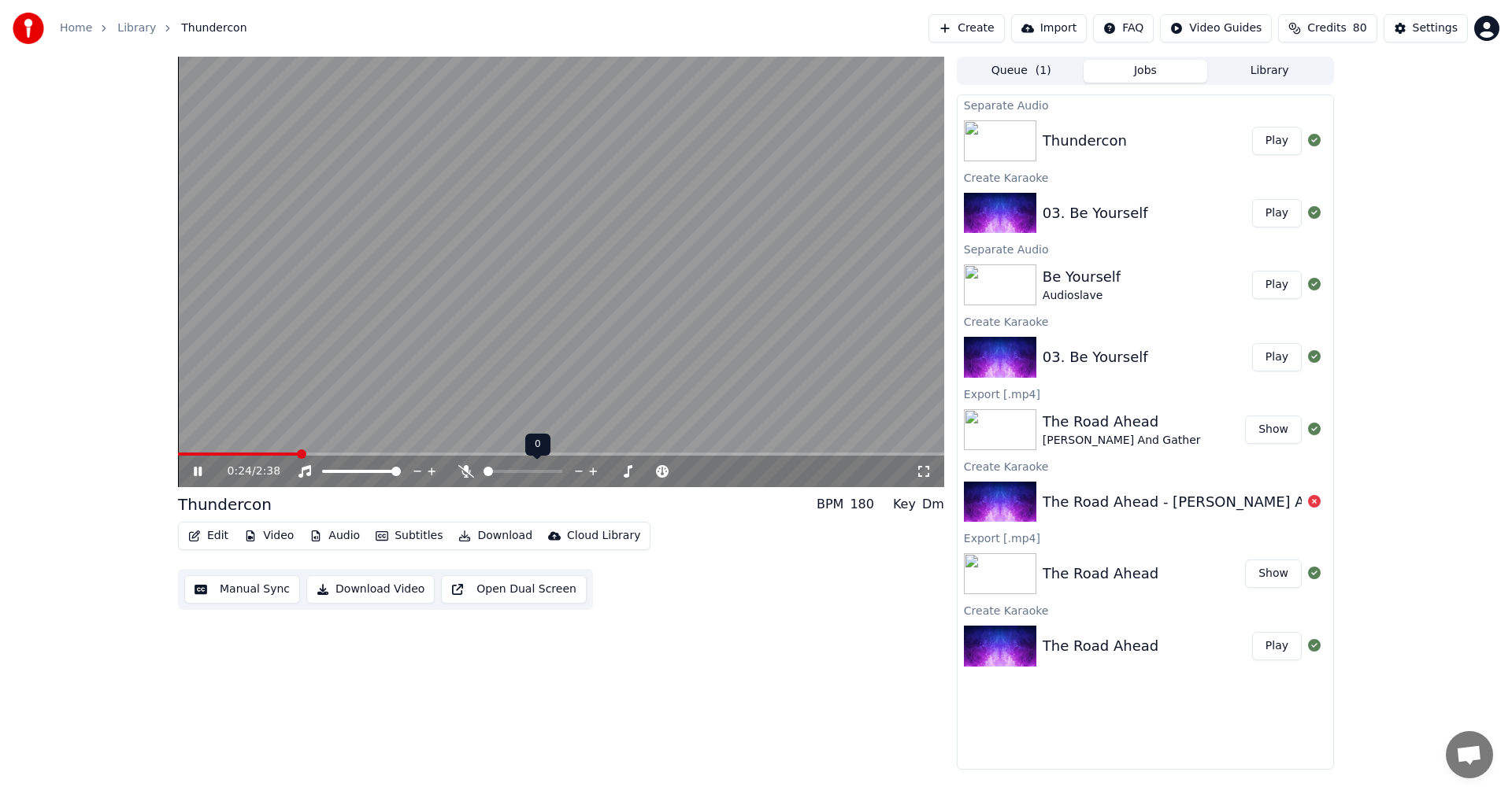
click at [465, 472] on icon at bounding box center [466, 471] width 16 height 12
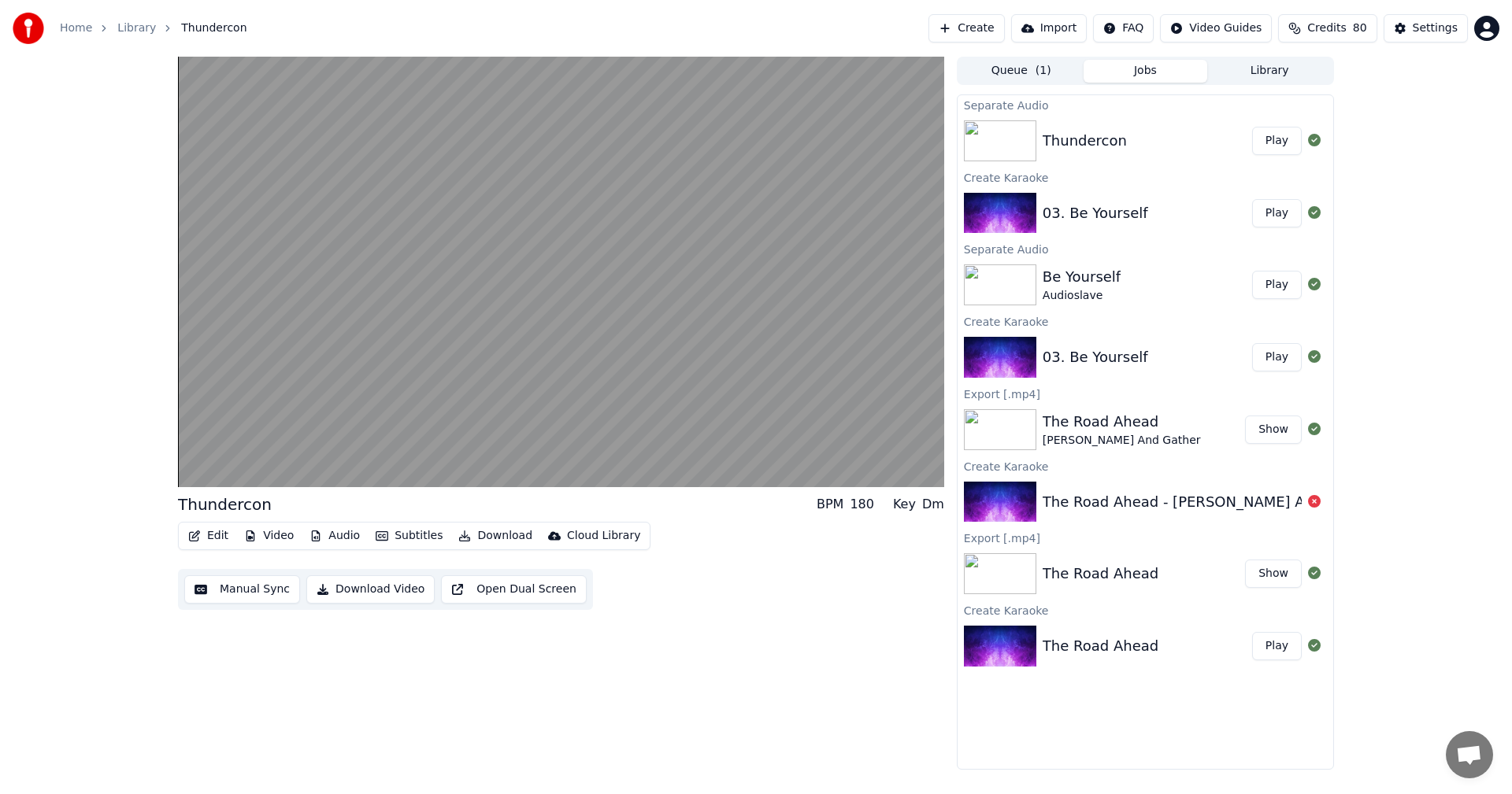
click at [718, 629] on div "Thundercon BPM 180 Key Dm Edit Video Audio Subtitles Download Cloud Library Man…" at bounding box center [561, 413] width 766 height 713
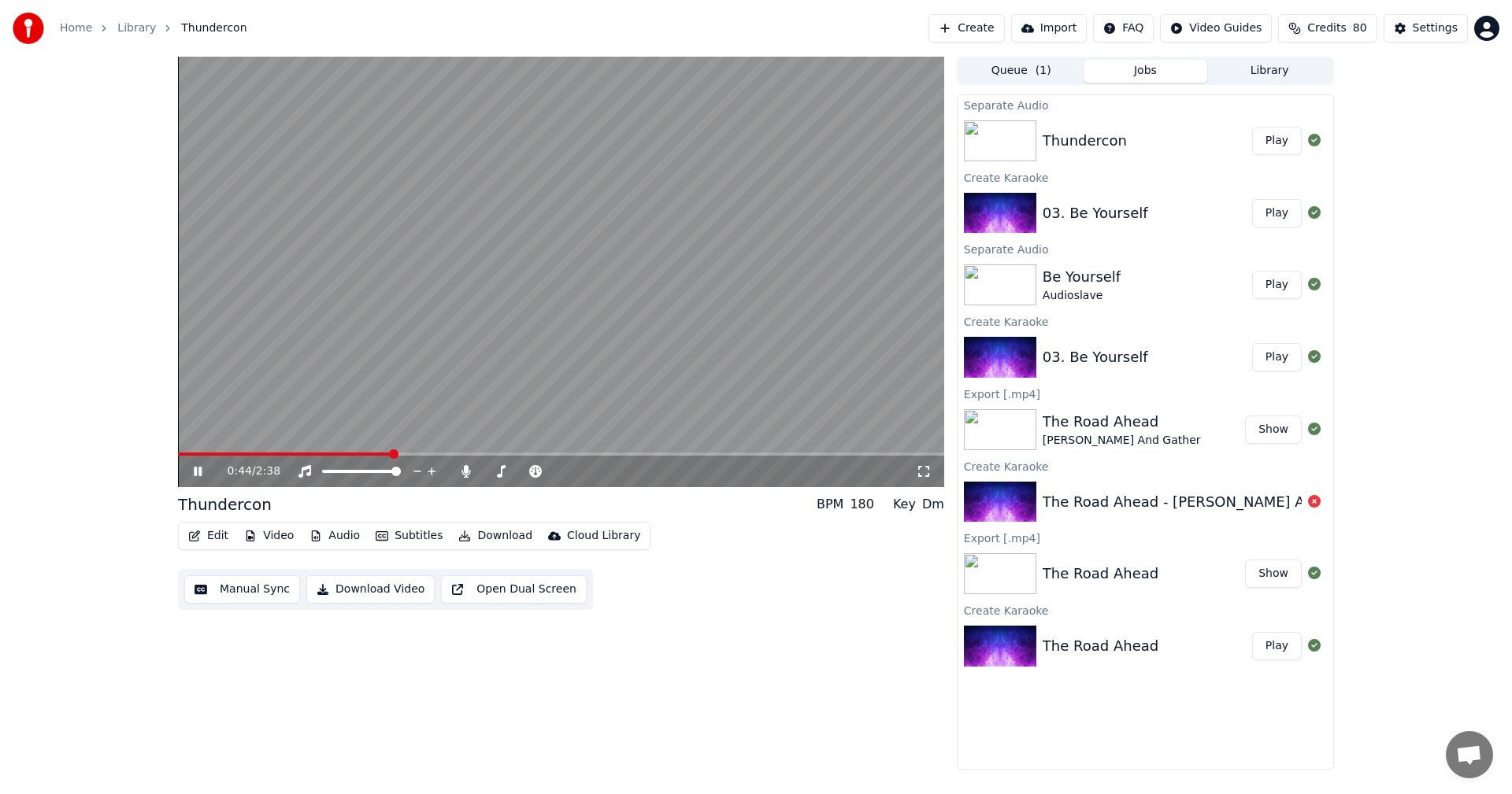
click at [625, 319] on video at bounding box center [561, 272] width 766 height 431
click at [195, 469] on icon at bounding box center [197, 471] width 9 height 11
click at [806, 548] on div "Edit Video Audio Subtitles Download Cloud Library Manual Sync Download Video Op…" at bounding box center [561, 566] width 766 height 88
click at [487, 470] on span at bounding box center [522, 471] width 79 height 3
click at [483, 471] on span at bounding box center [487, 471] width 9 height 9
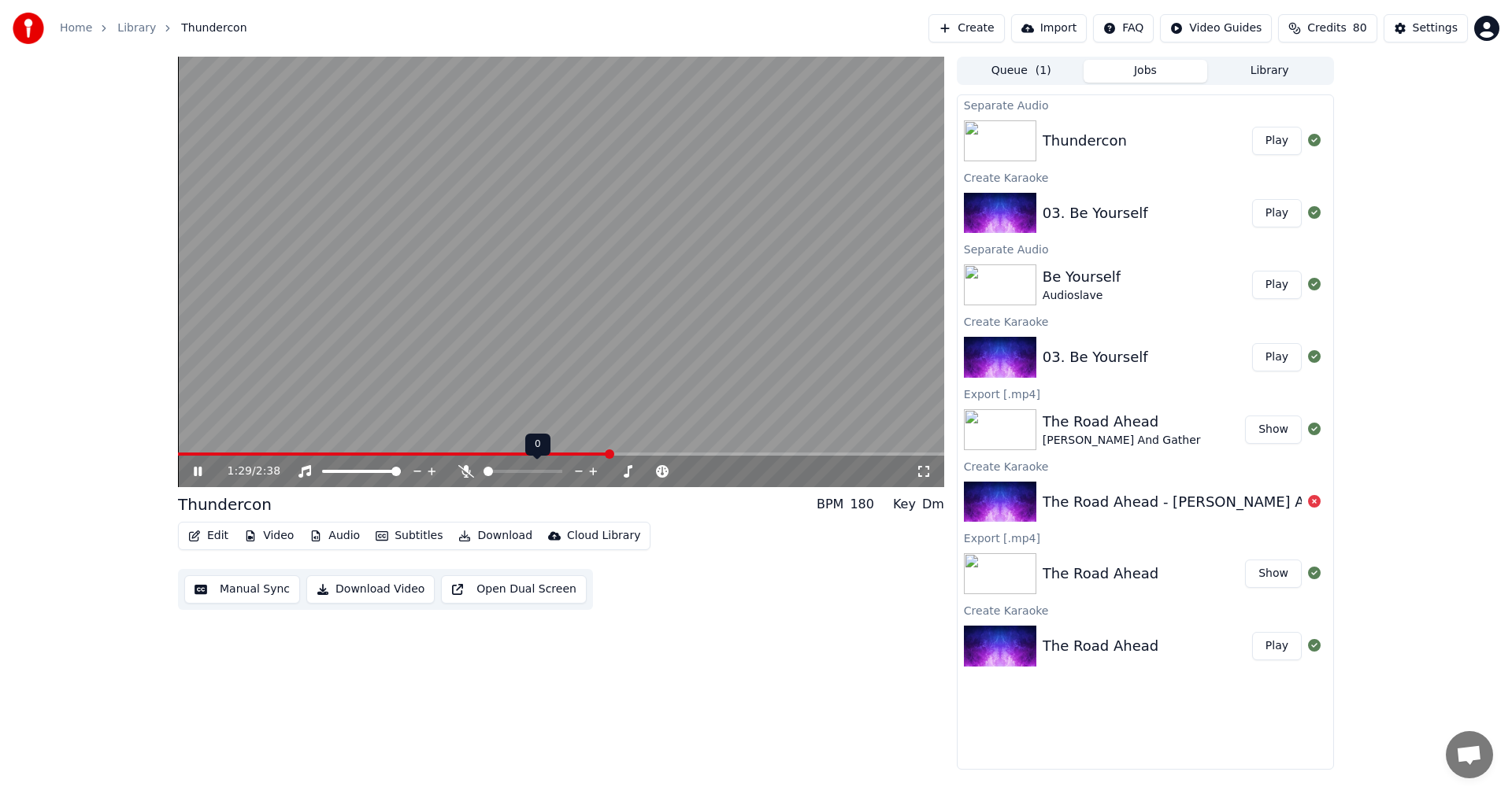
click at [483, 471] on span at bounding box center [487, 471] width 9 height 9
click at [538, 454] on span at bounding box center [358, 454] width 362 height 3
click at [587, 455] on span at bounding box center [561, 454] width 766 height 3
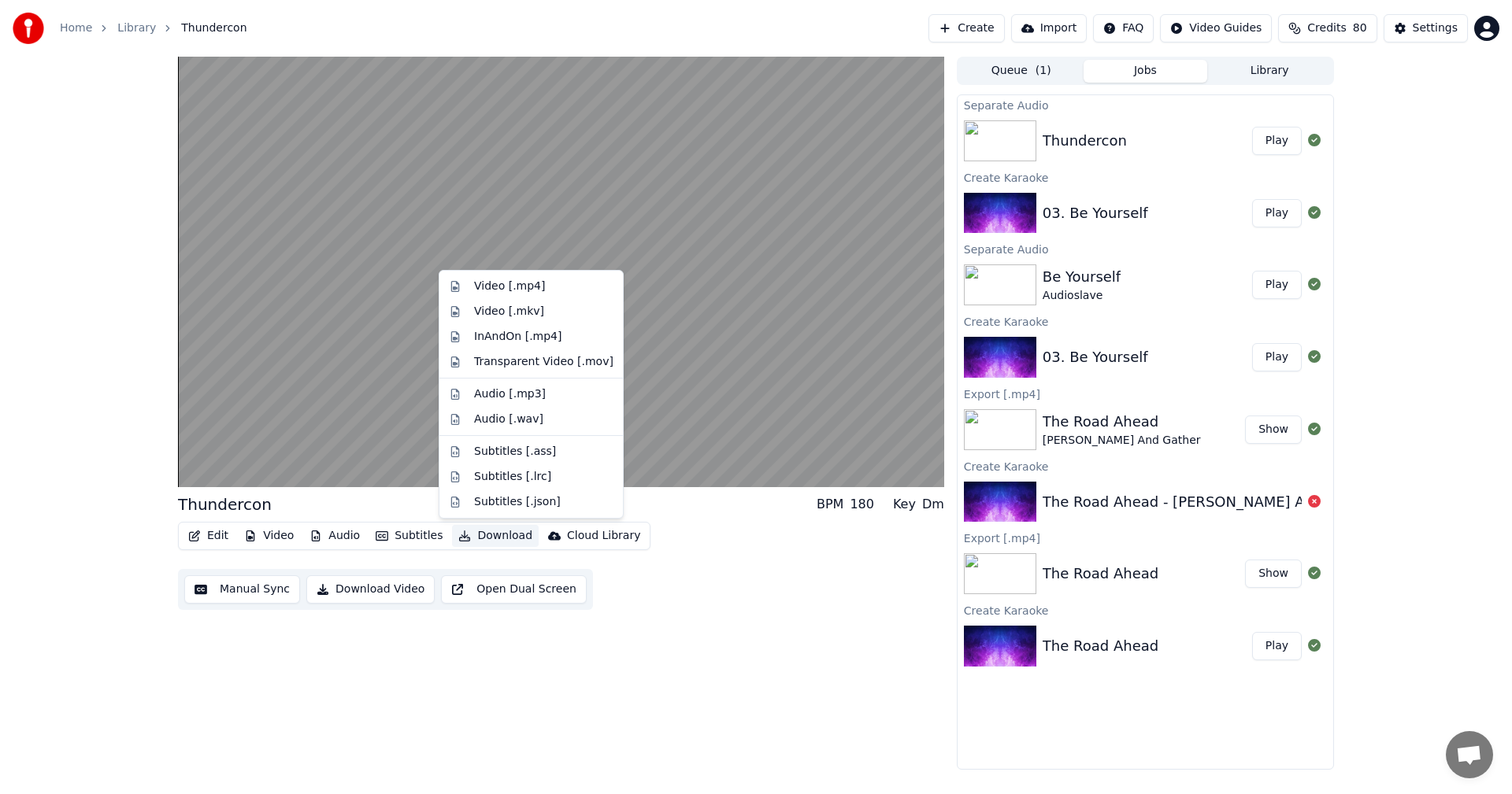
click at [486, 534] on button "Download" at bounding box center [495, 535] width 86 height 22
click at [524, 289] on div "Video [.mp4]" at bounding box center [509, 286] width 71 height 16
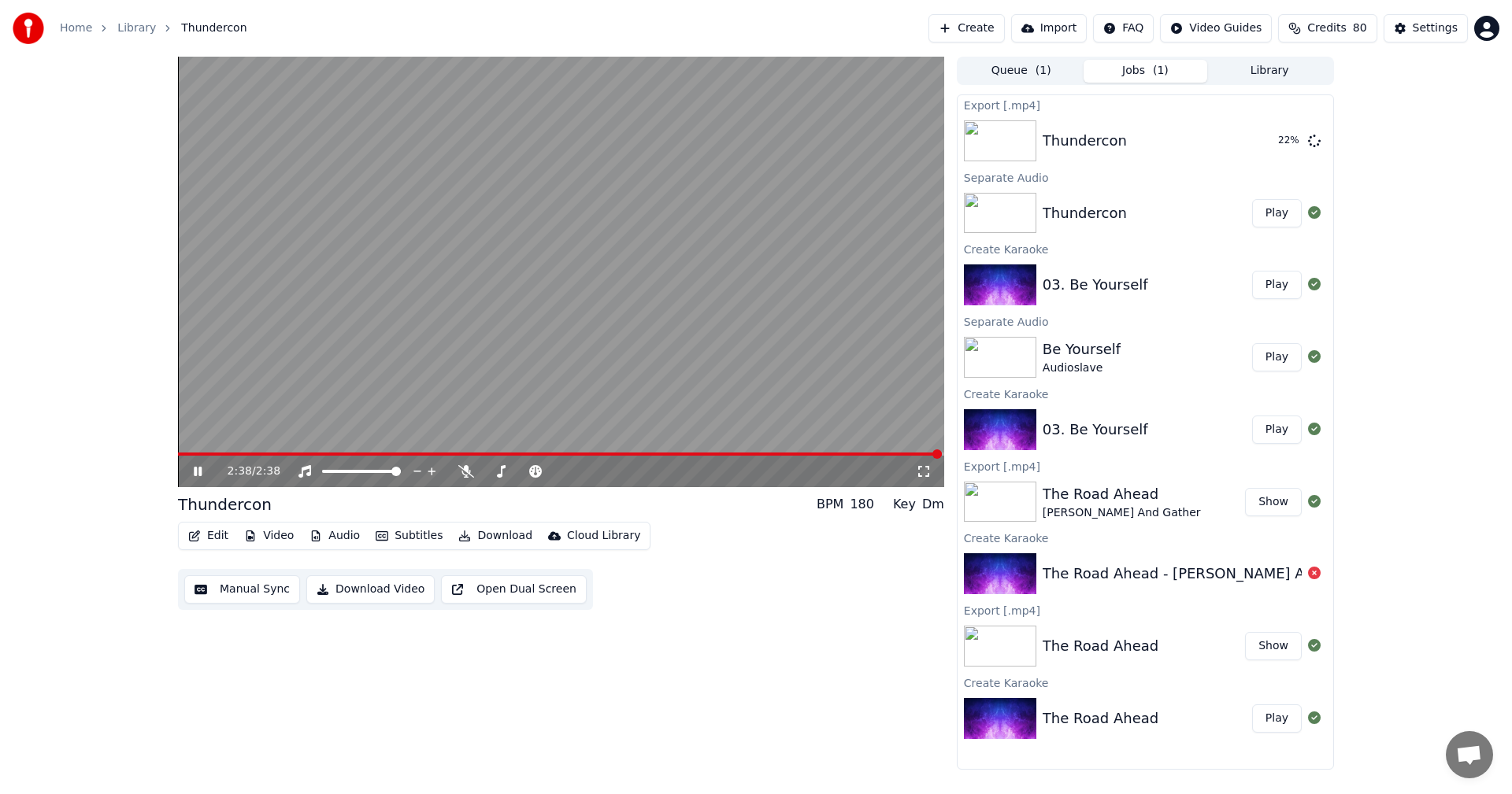
click at [197, 470] on icon at bounding box center [197, 471] width 7 height 9
click at [996, 282] on img at bounding box center [1000, 284] width 72 height 41
click at [1276, 67] on button "Library" at bounding box center [1269, 71] width 125 height 22
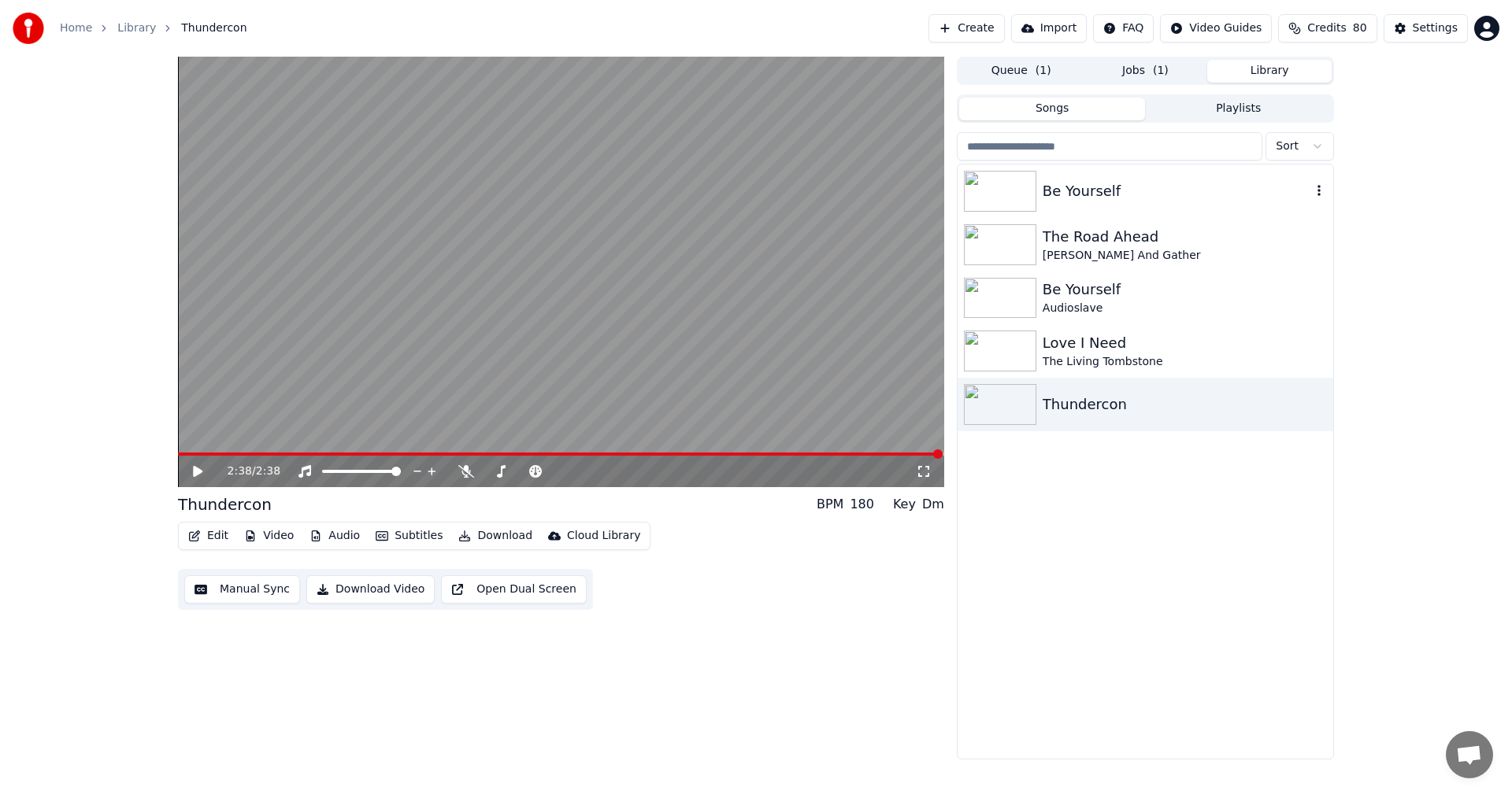
click at [1060, 195] on div "Be Yourself" at bounding box center [1176, 191] width 269 height 22
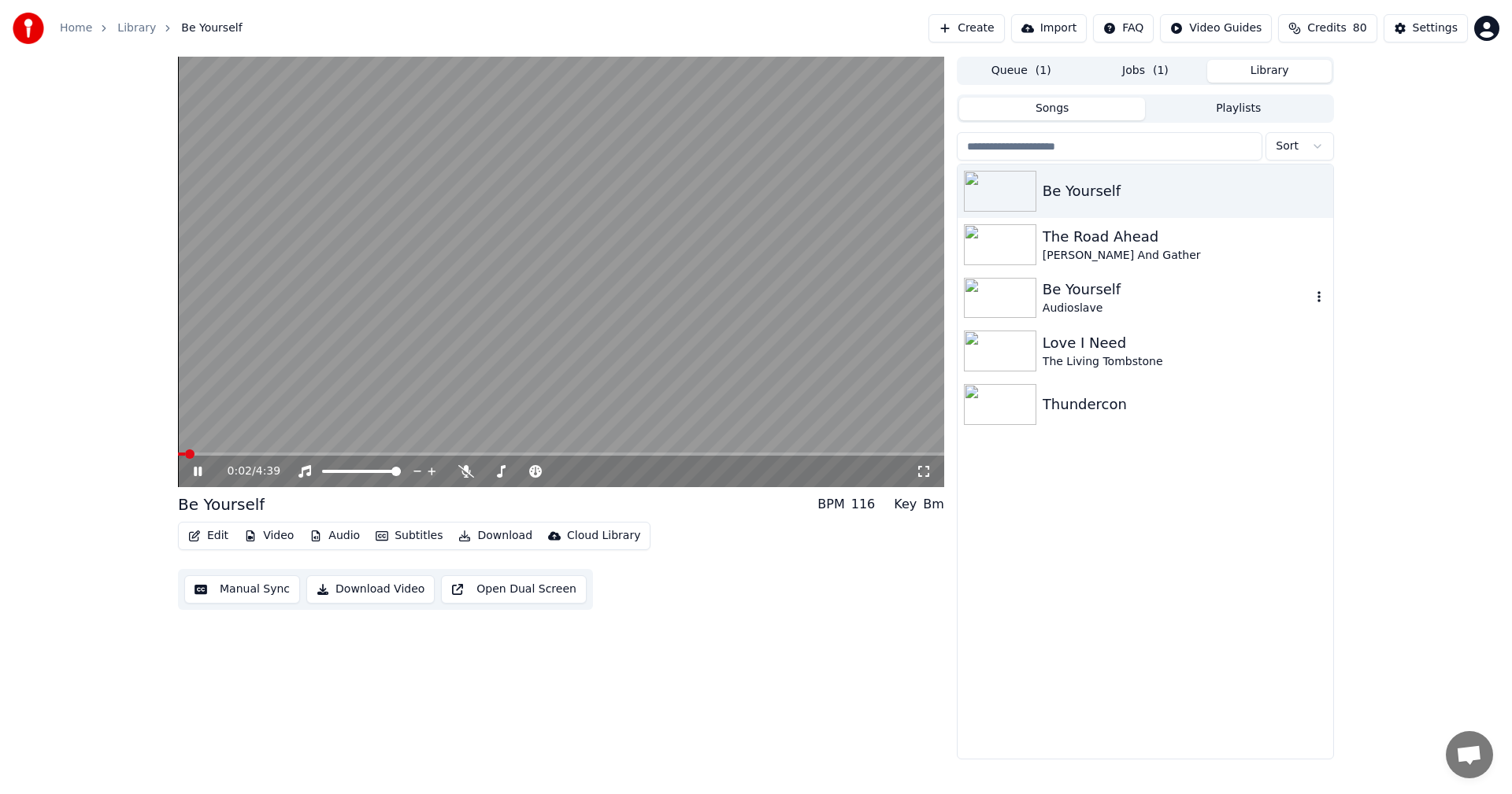
click at [1105, 288] on div "Be Yourself" at bounding box center [1176, 289] width 269 height 22
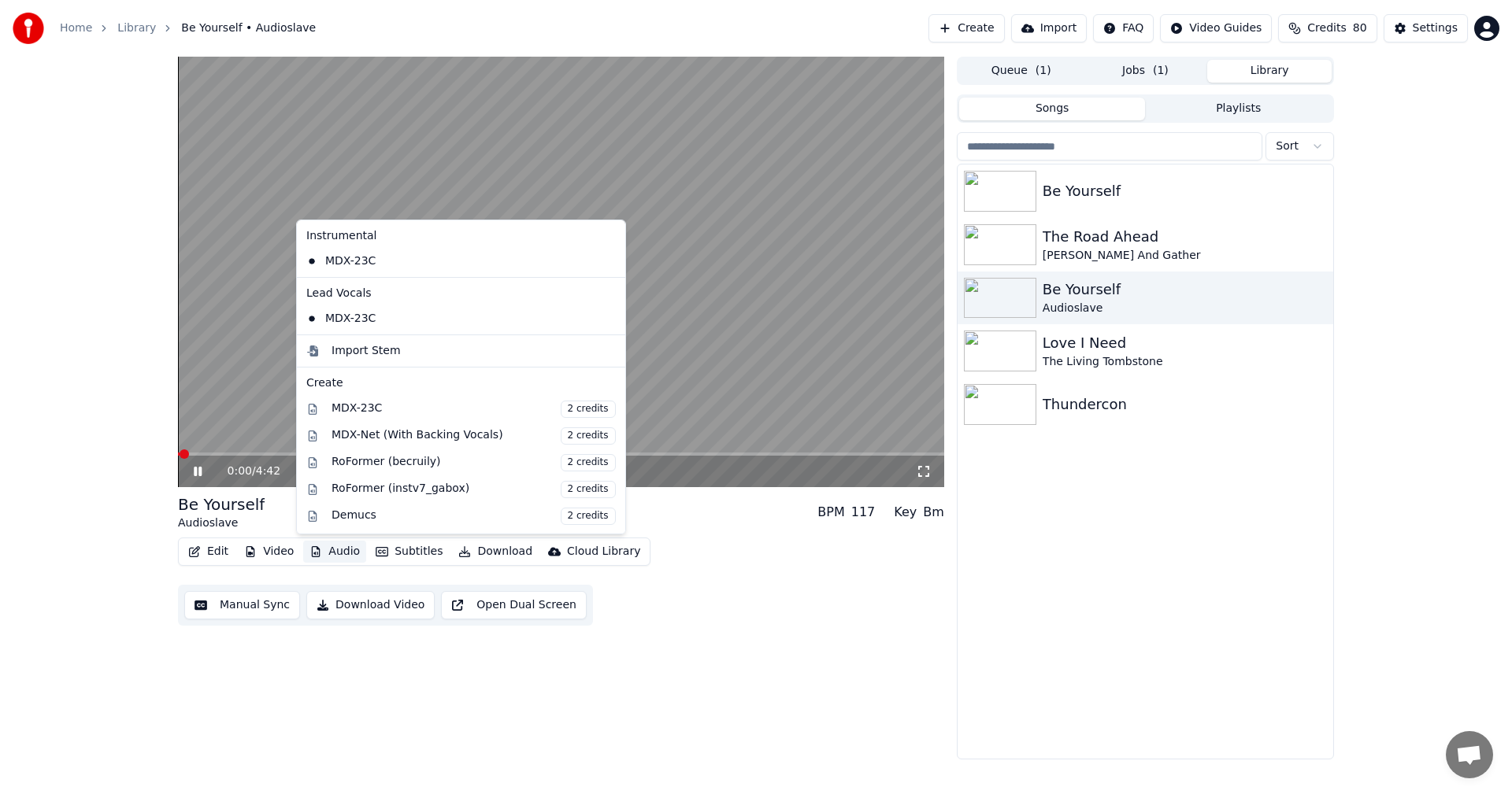
click at [349, 561] on button "Audio" at bounding box center [334, 551] width 63 height 22
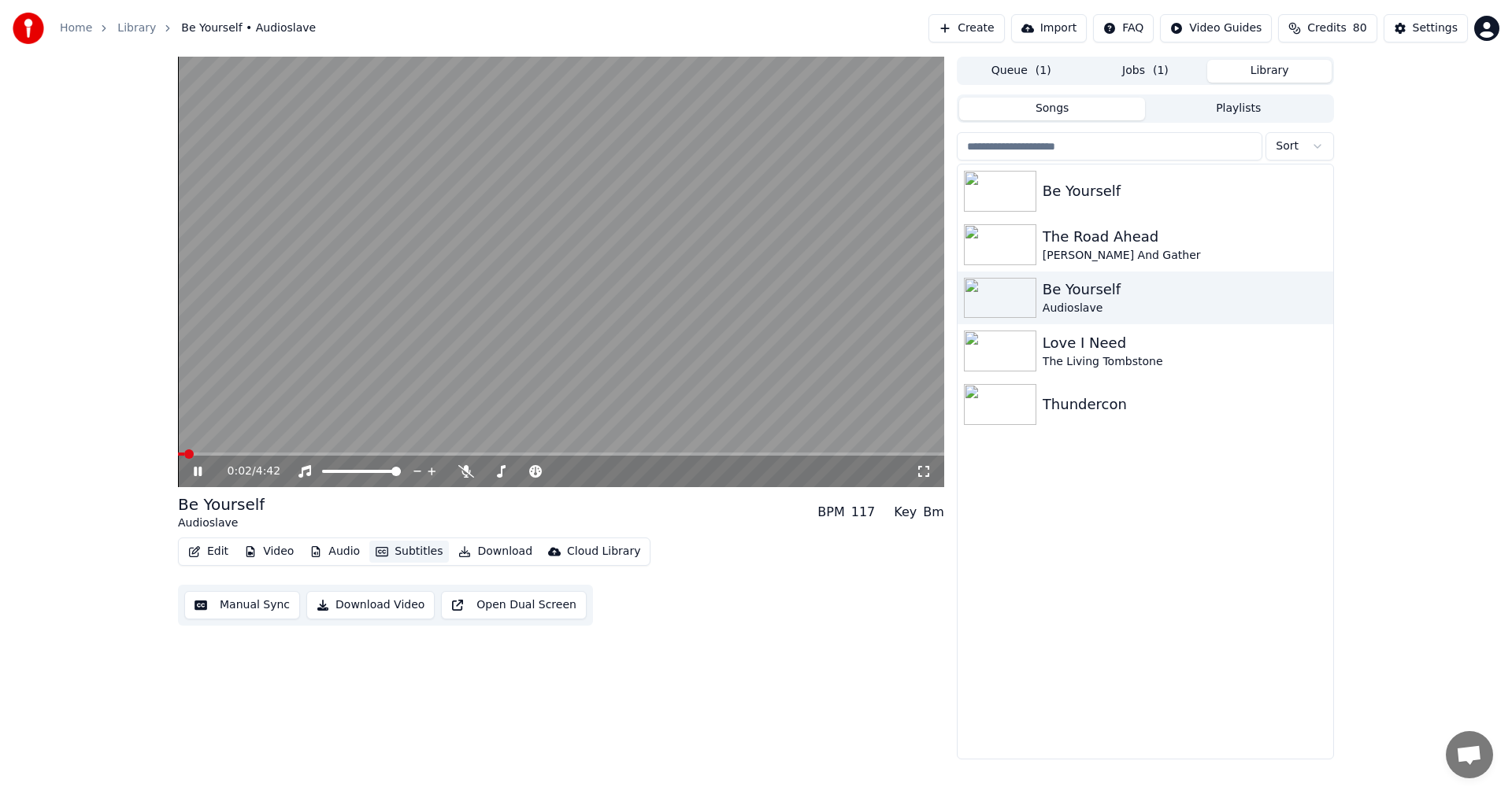
click at [404, 547] on button "Subtitles" at bounding box center [409, 551] width 80 height 22
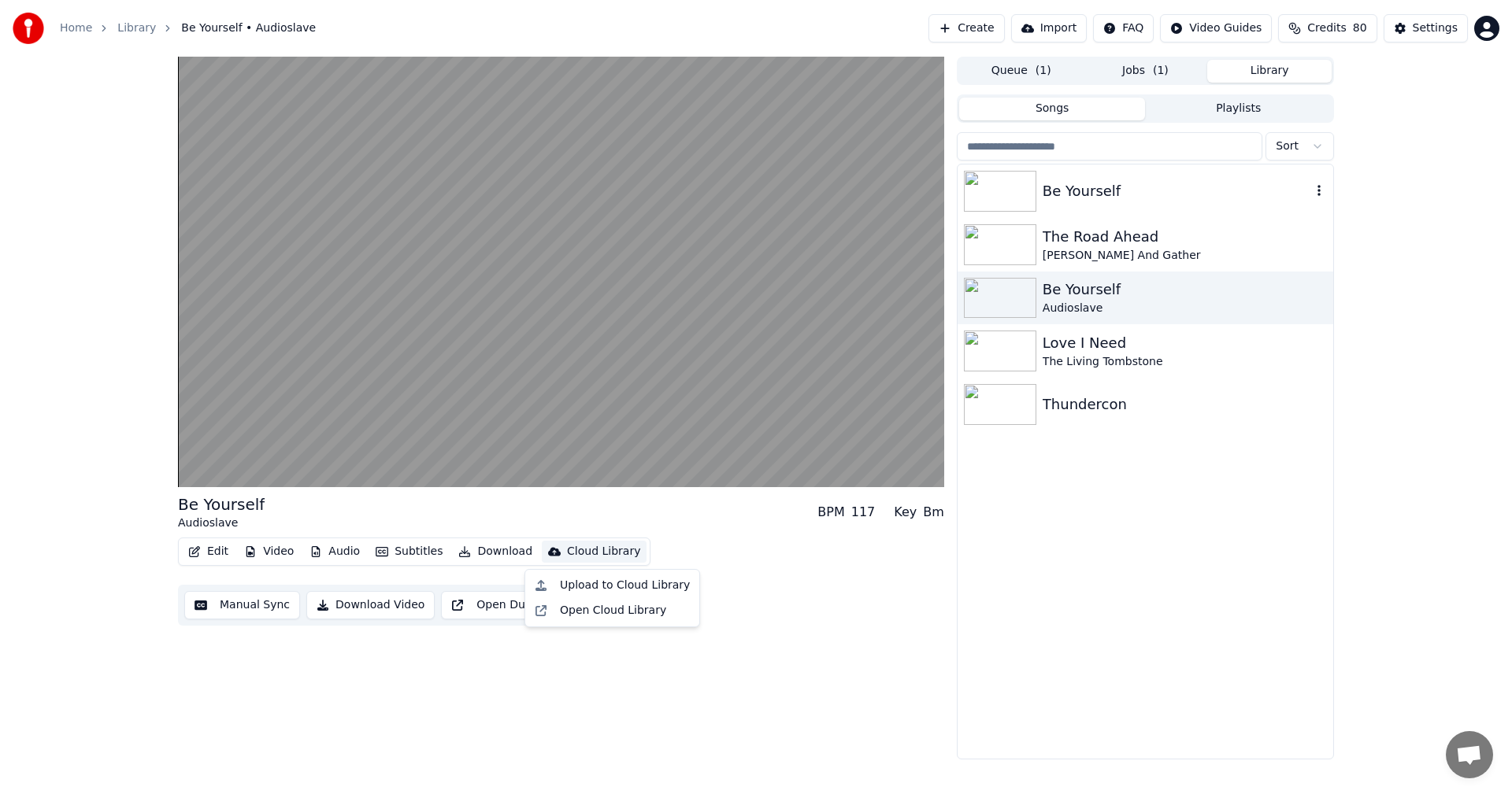
click at [1056, 215] on div "Be Yourself" at bounding box center [1145, 191] width 376 height 53
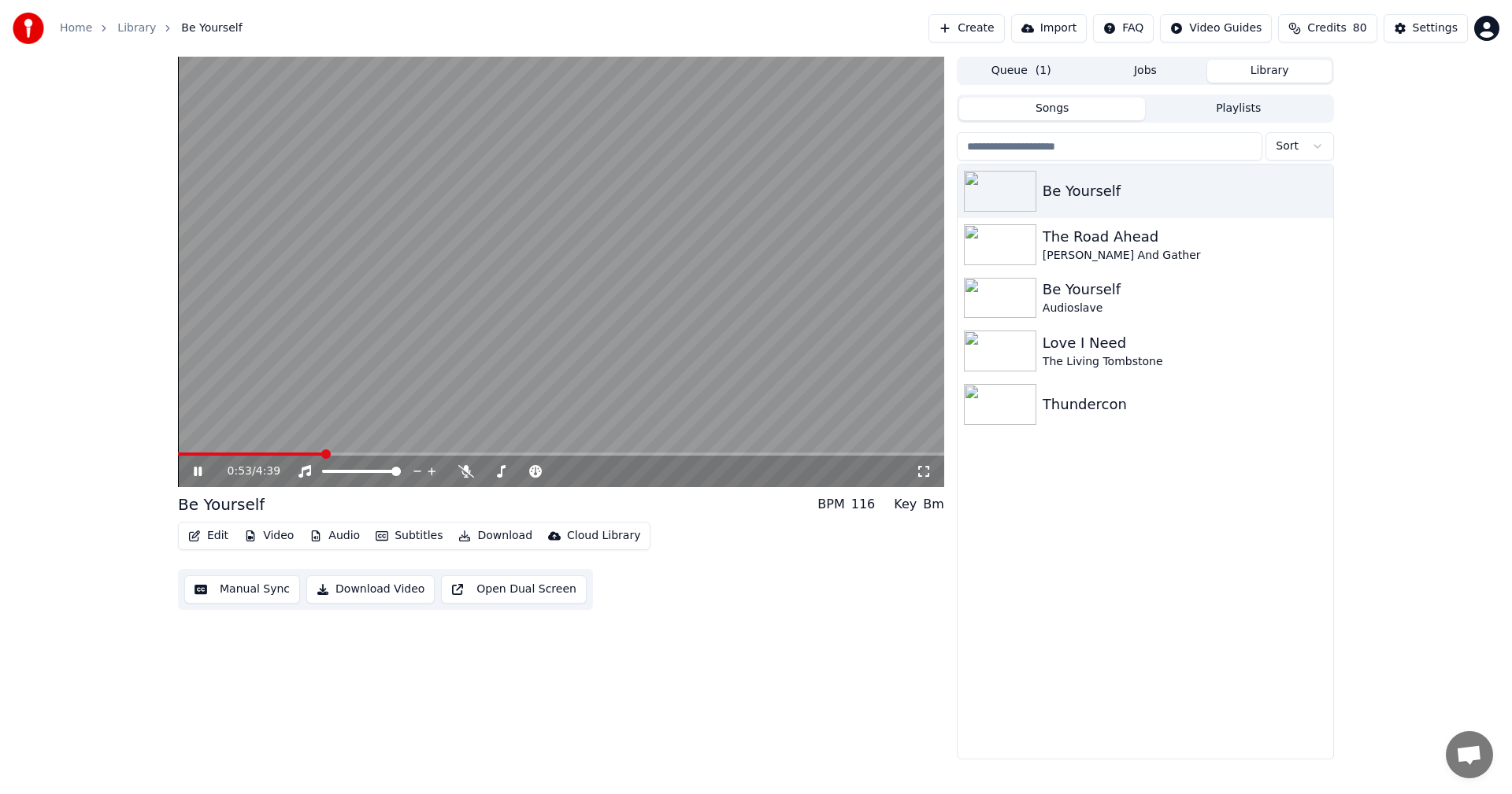
click at [322, 455] on span at bounding box center [561, 454] width 766 height 3
click at [1113, 299] on div "Be Yourself" at bounding box center [1176, 289] width 269 height 22
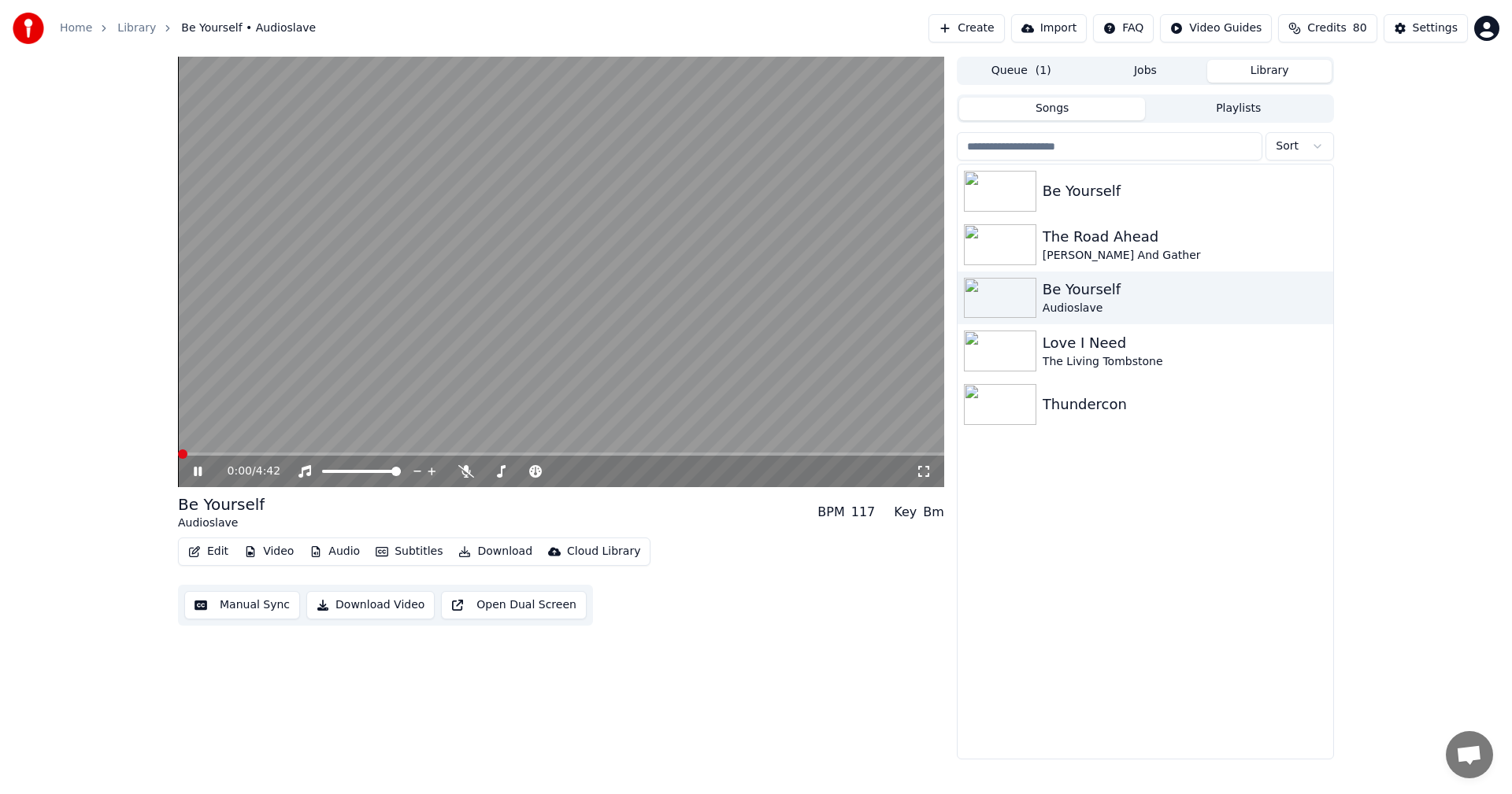
click at [392, 452] on span at bounding box center [561, 454] width 766 height 3
click at [467, 470] on icon at bounding box center [466, 471] width 16 height 12
click at [485, 455] on span at bounding box center [561, 454] width 766 height 3
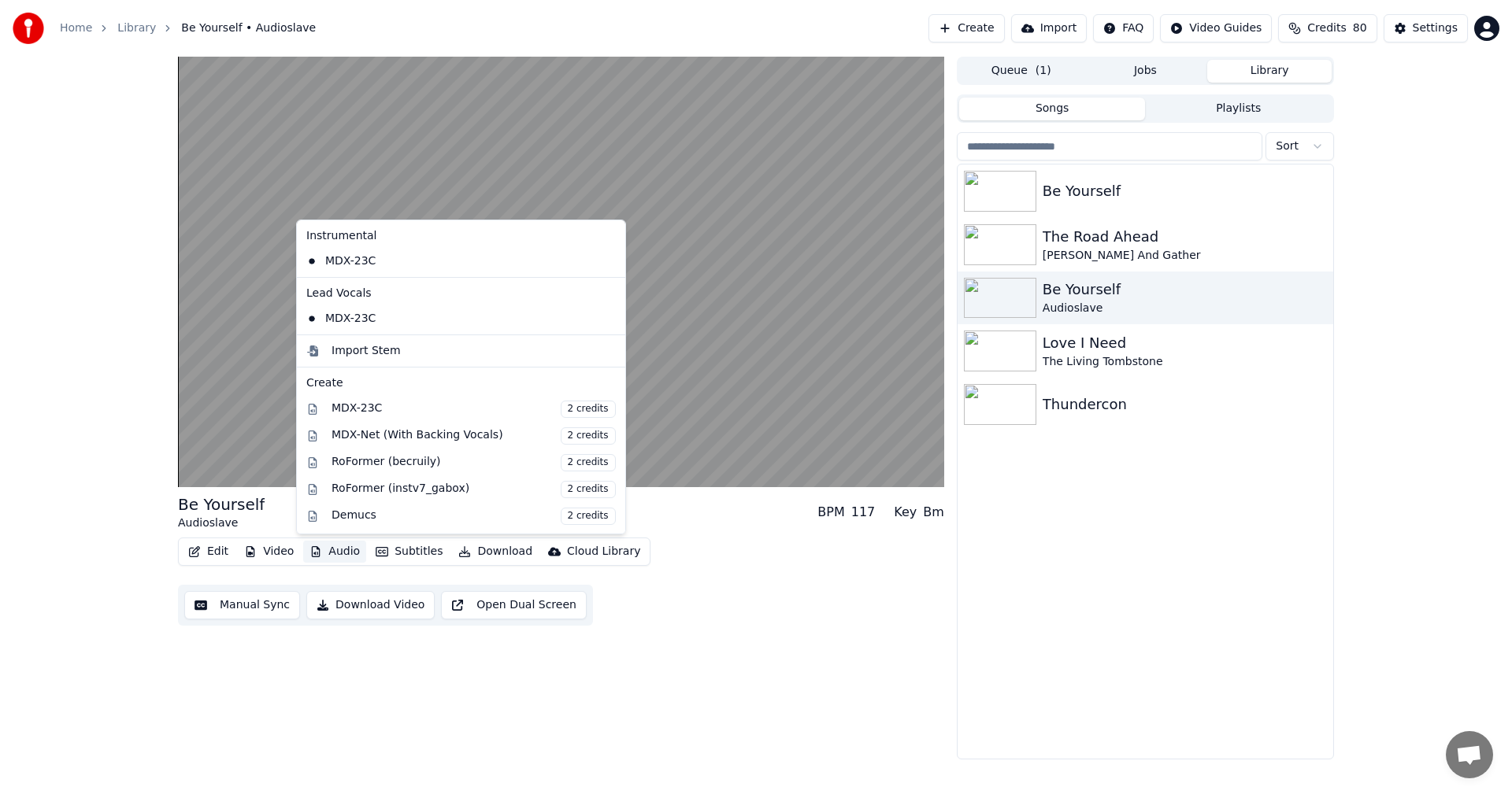
click at [353, 544] on button "Audio" at bounding box center [334, 551] width 63 height 22
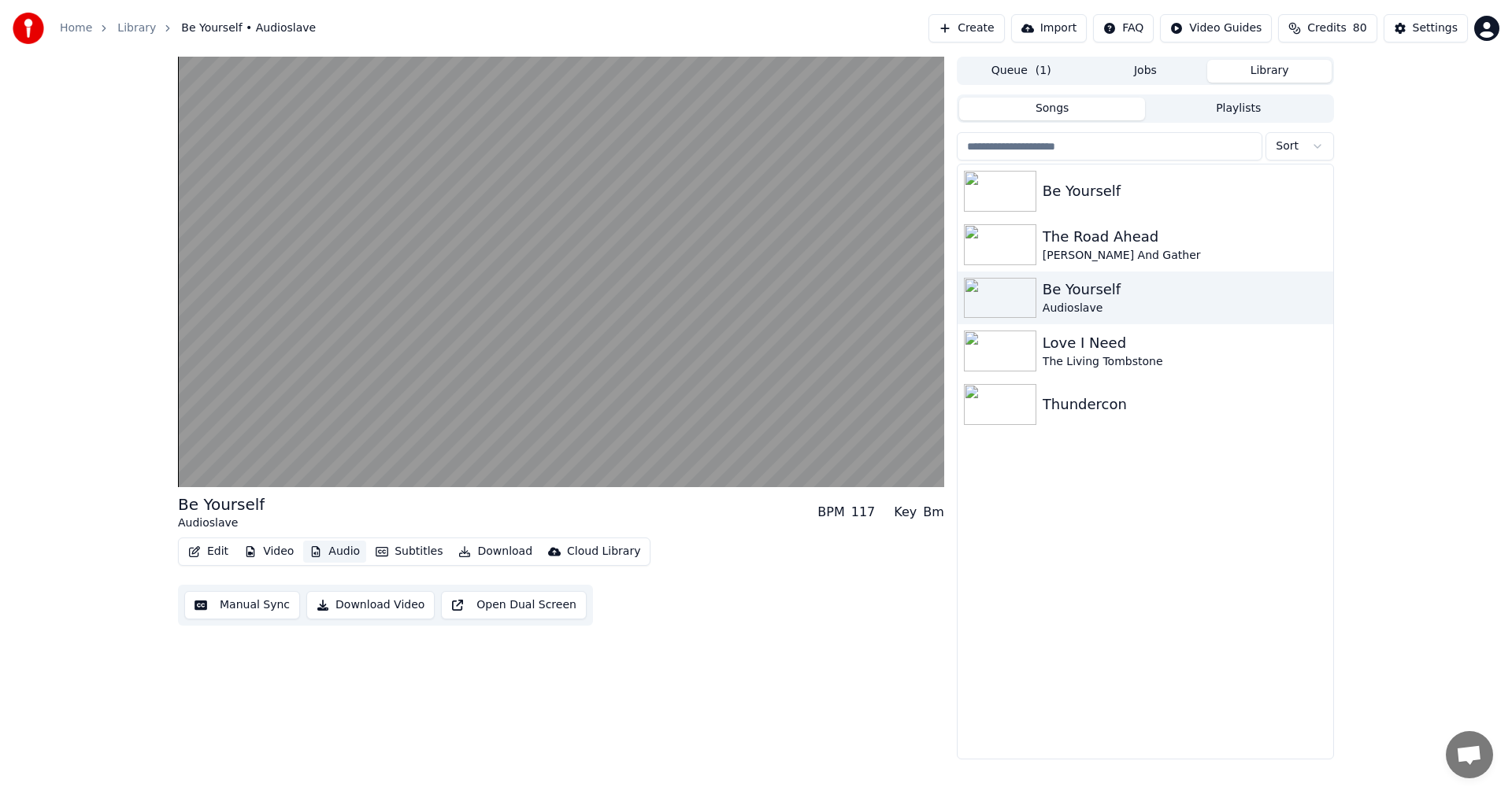
click at [348, 555] on button "Audio" at bounding box center [334, 551] width 63 height 22
click at [400, 557] on button "Subtitles" at bounding box center [409, 551] width 80 height 22
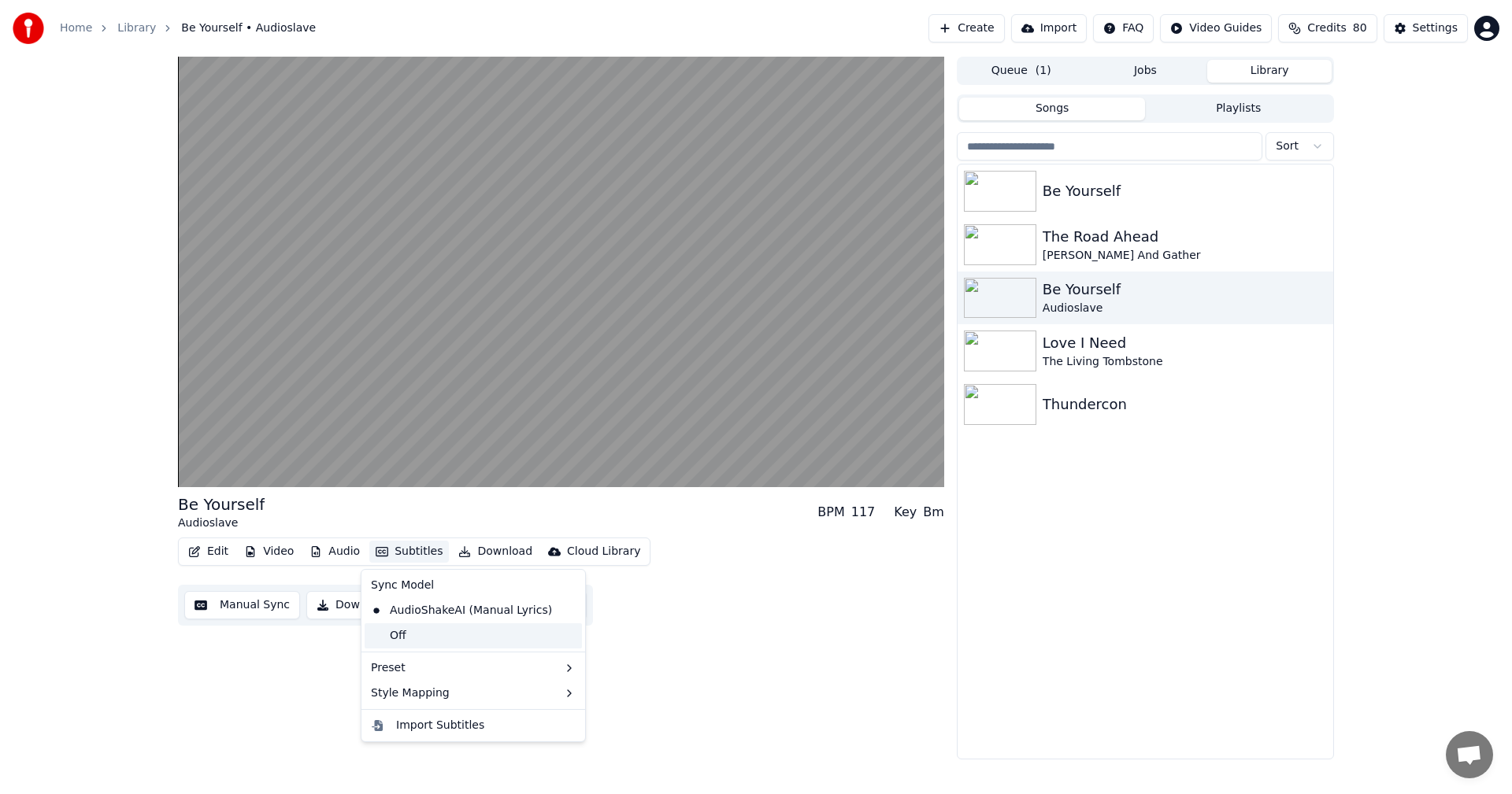
click at [424, 634] on div "Off" at bounding box center [472, 636] width 217 height 25
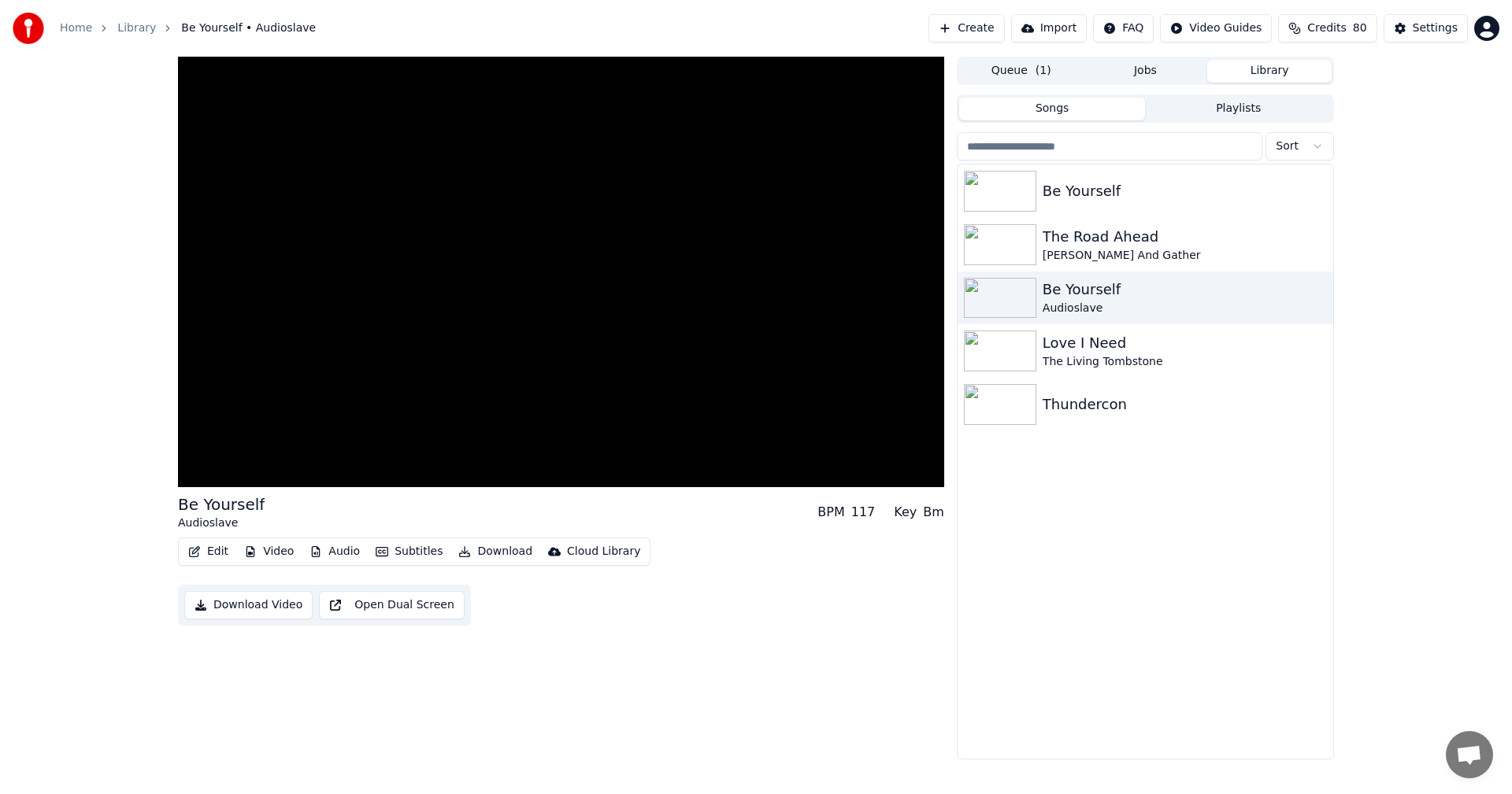
click at [407, 554] on button "Subtitles" at bounding box center [409, 551] width 80 height 22
click at [411, 612] on div "AudioShakeAI (Manual Lyrics)" at bounding box center [461, 610] width 194 height 25
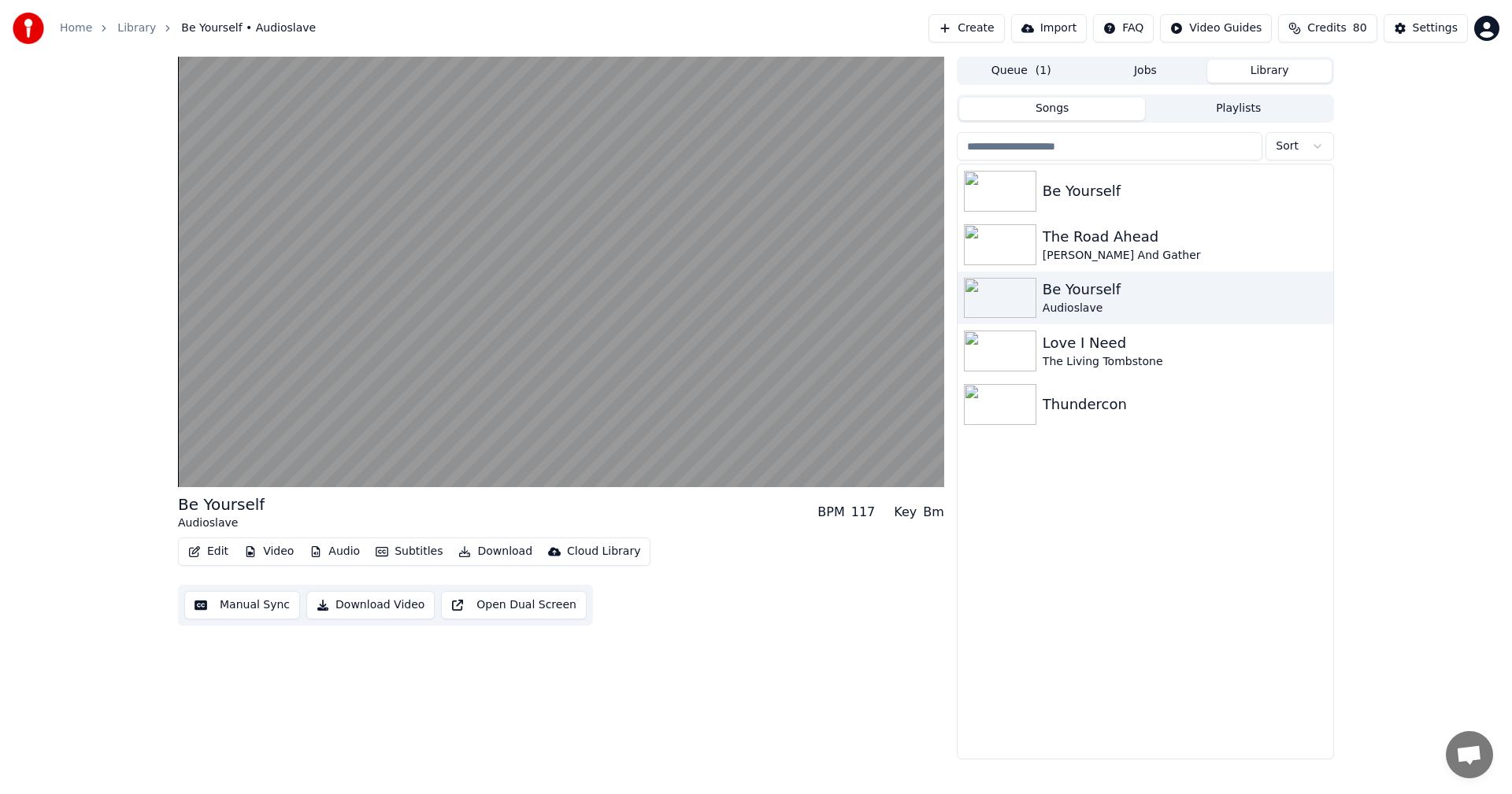
click at [339, 547] on button "Audio" at bounding box center [334, 551] width 63 height 22
click at [1089, 187] on div "Be Yourself" at bounding box center [1176, 191] width 269 height 22
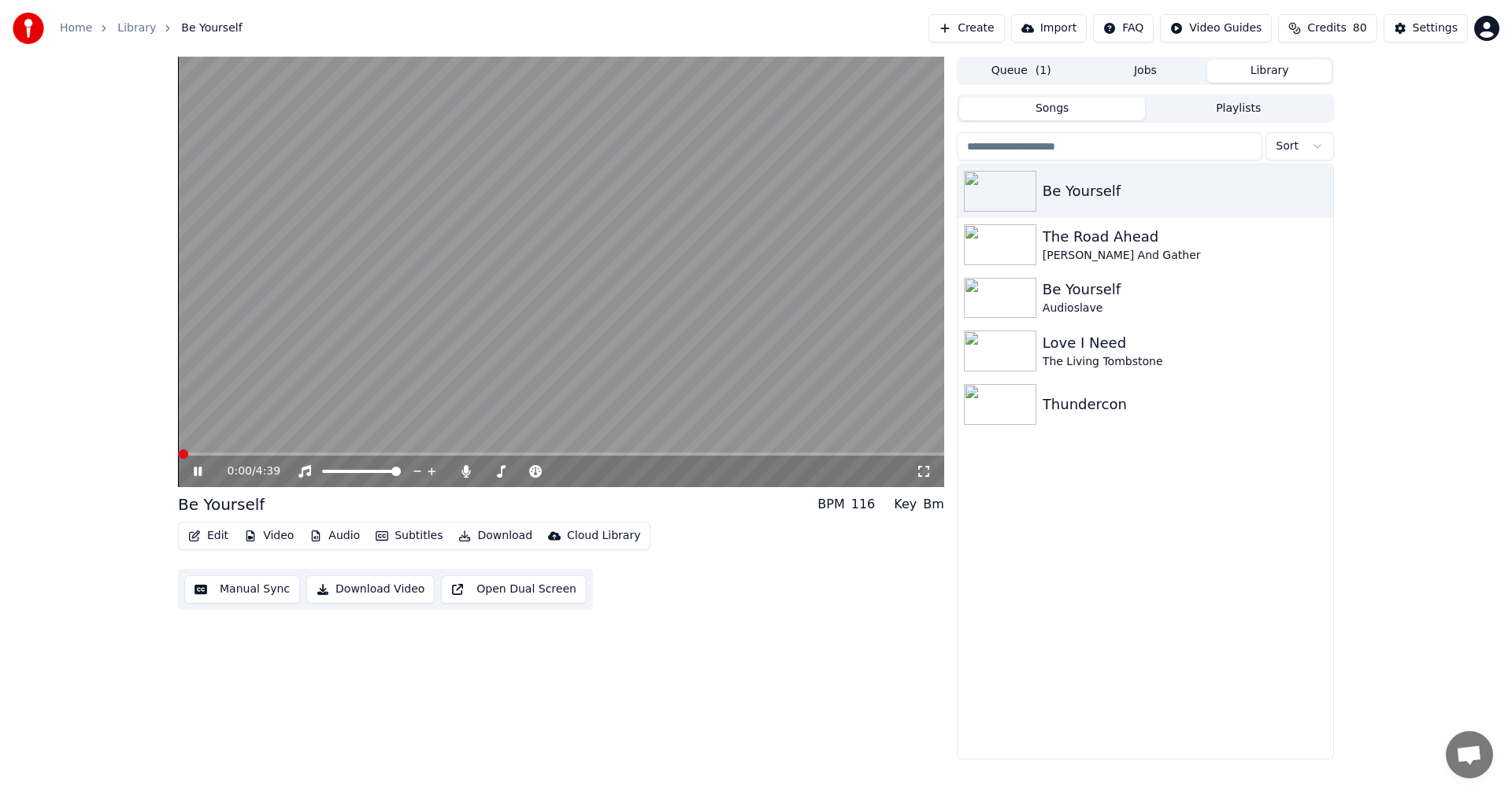
click at [324, 535] on button "Audio" at bounding box center [334, 535] width 63 height 22
drag, startPoint x: 742, startPoint y: 565, endPoint x: 647, endPoint y: 501, distance: 114.5
click at [741, 565] on div "Edit Video Audio Subtitles Download Cloud Library Manual Sync Download Video Op…" at bounding box center [561, 566] width 766 height 88
click at [425, 451] on video at bounding box center [561, 272] width 766 height 431
click at [421, 452] on span at bounding box center [561, 454] width 766 height 3
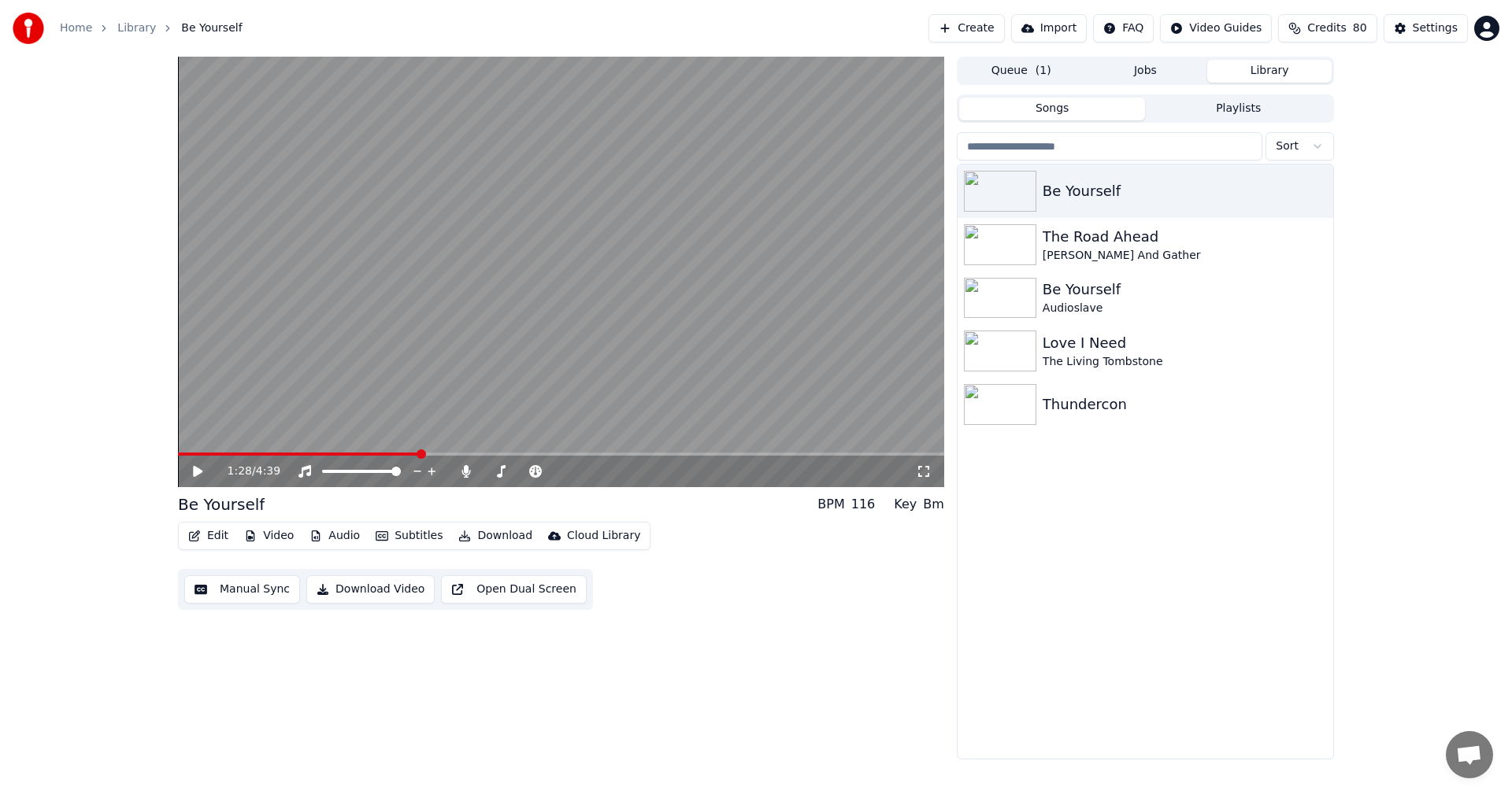
click at [369, 358] on video at bounding box center [561, 272] width 766 height 431
click at [493, 451] on video at bounding box center [561, 272] width 766 height 431
click at [489, 454] on span at bounding box center [561, 454] width 766 height 3
click at [460, 321] on video at bounding box center [561, 272] width 766 height 431
click at [392, 537] on button "Subtitles" at bounding box center [409, 535] width 80 height 22
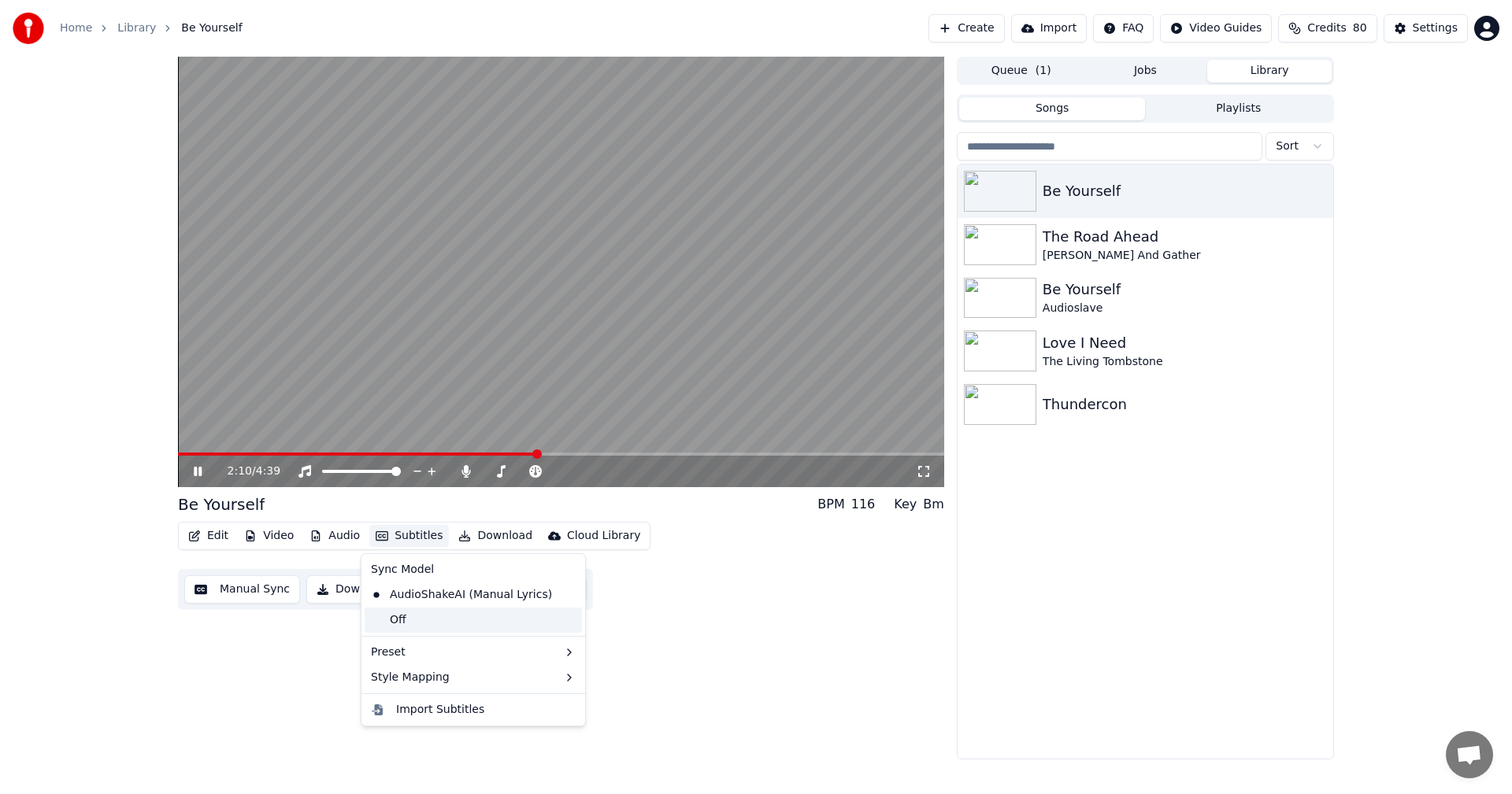
click at [398, 625] on div "Off" at bounding box center [472, 620] width 217 height 25
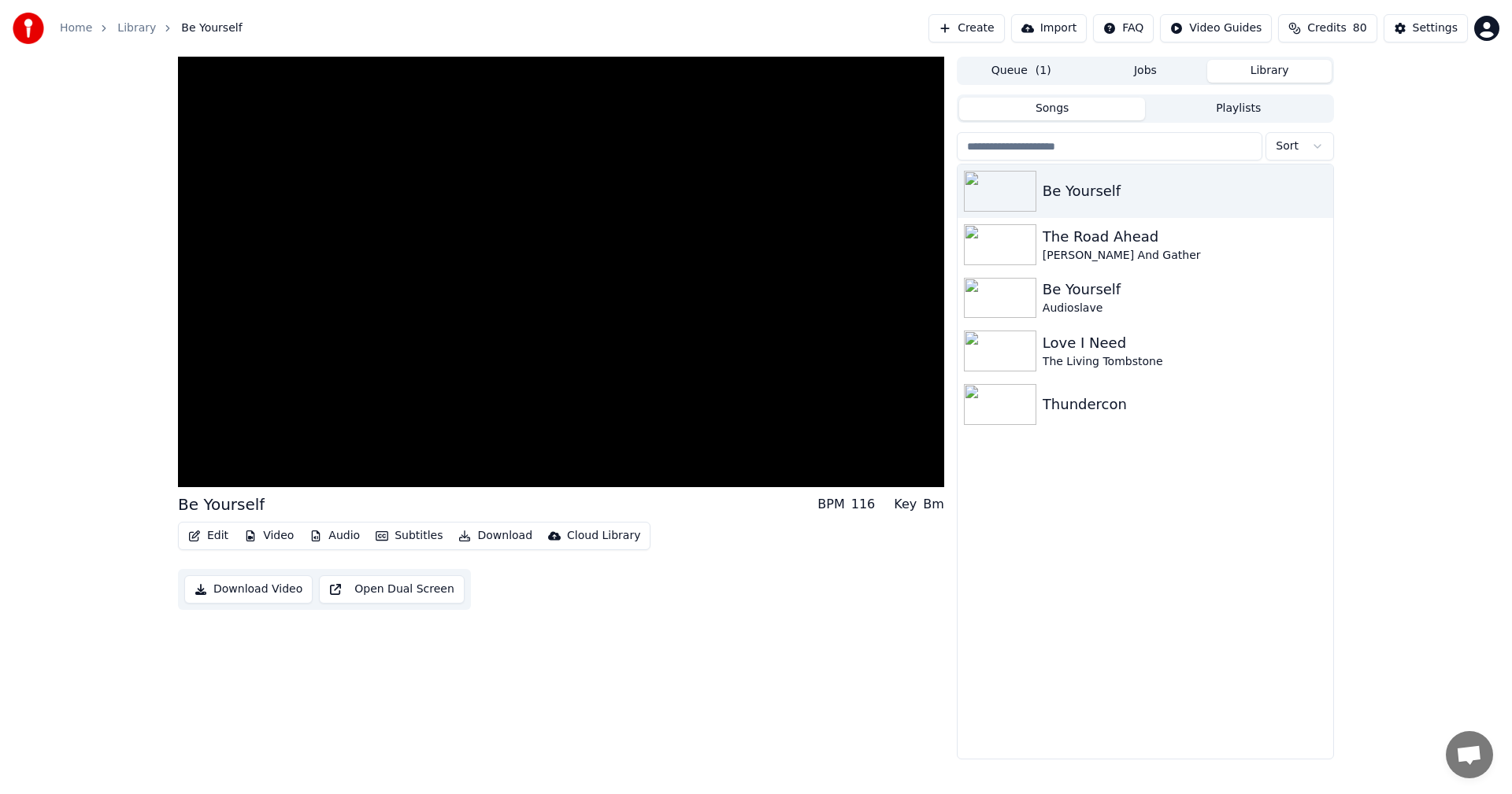
click at [457, 589] on div "Be Yourself BPM 116 Key Bm Edit Video Audio Subtitles Download Cloud Library Do…" at bounding box center [561, 407] width 766 height 703
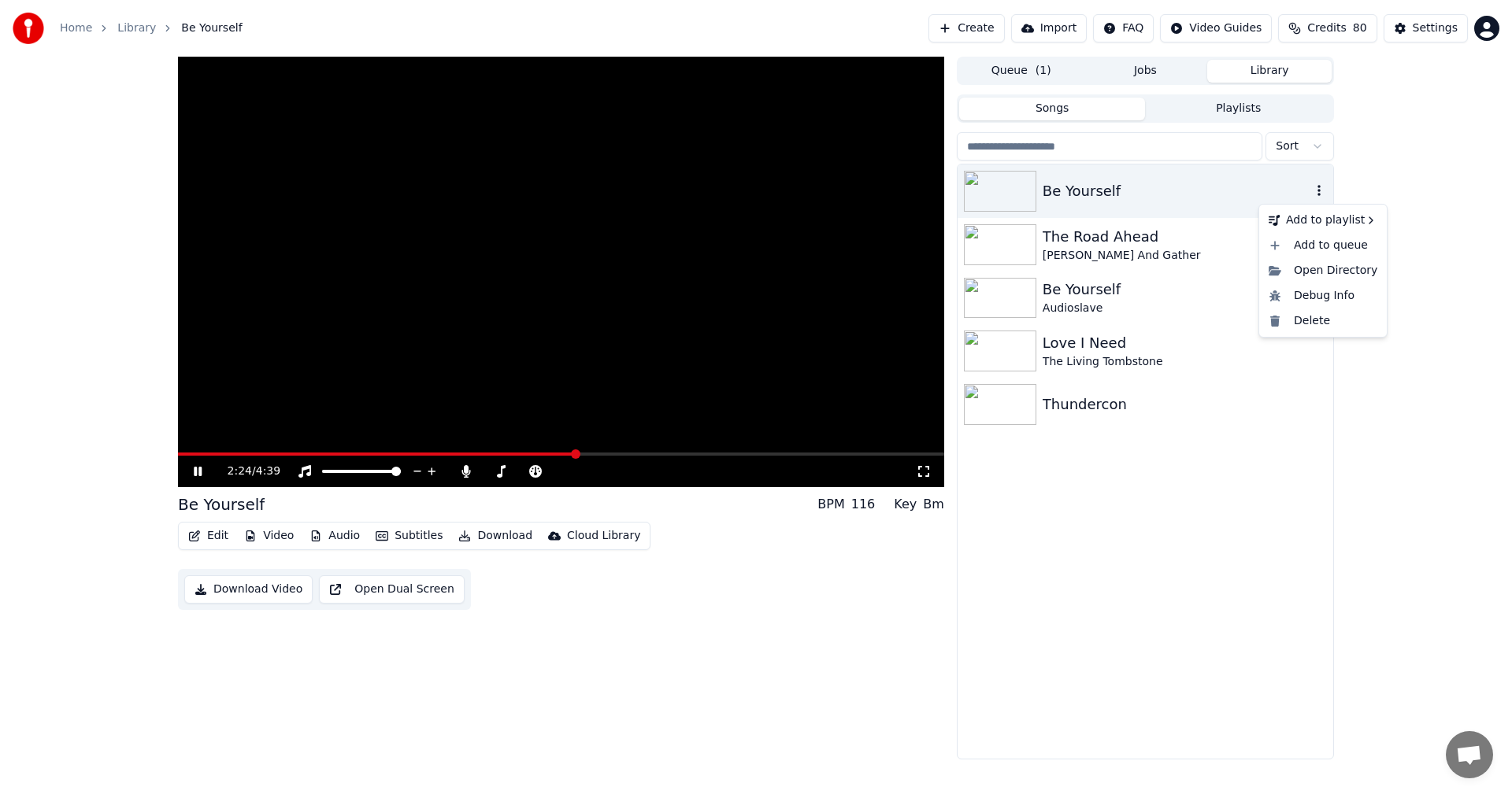
click at [1316, 190] on icon "button" at bounding box center [1318, 190] width 16 height 12
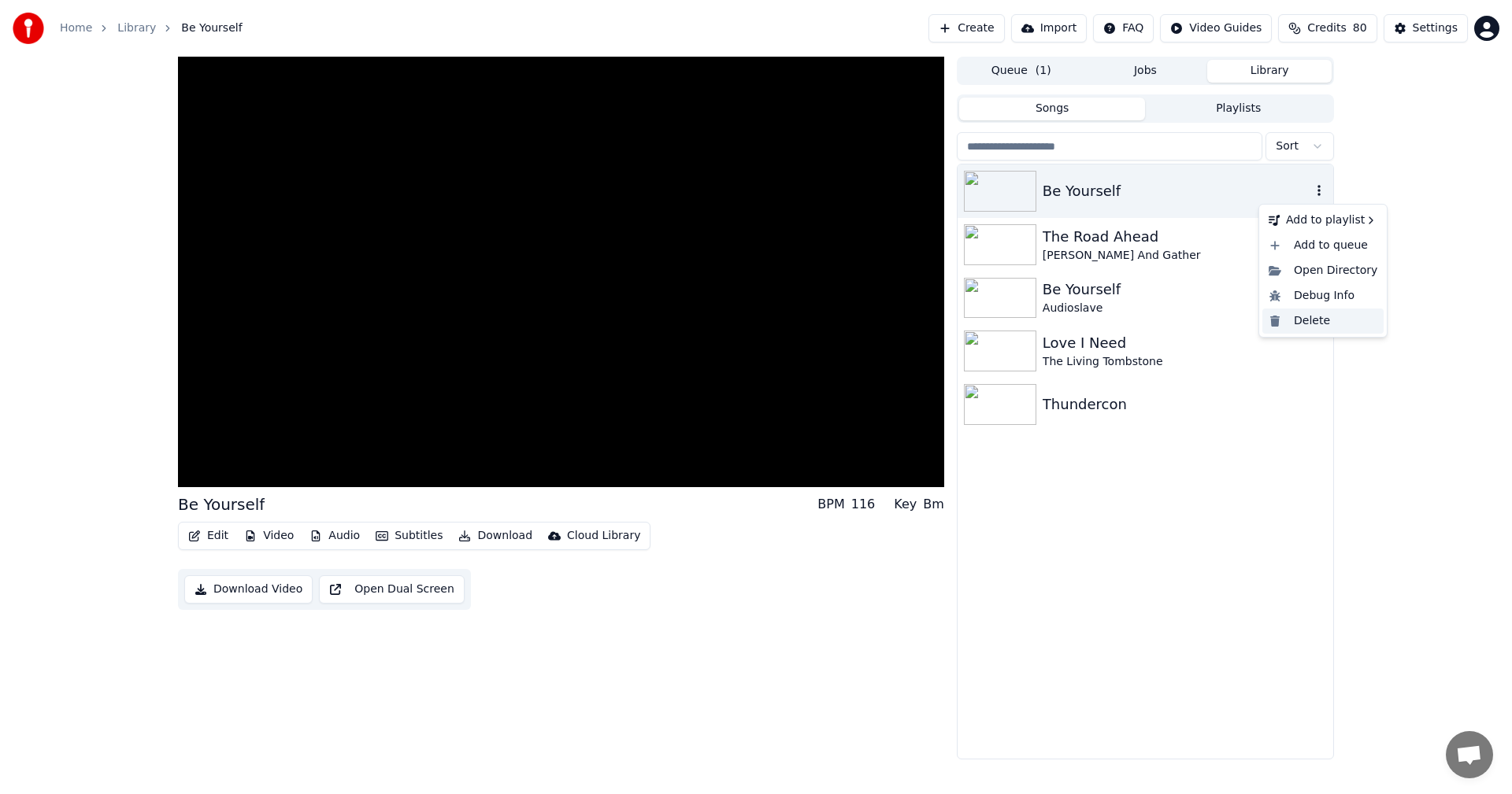
click at [1288, 322] on div "Delete" at bounding box center [1322, 321] width 121 height 25
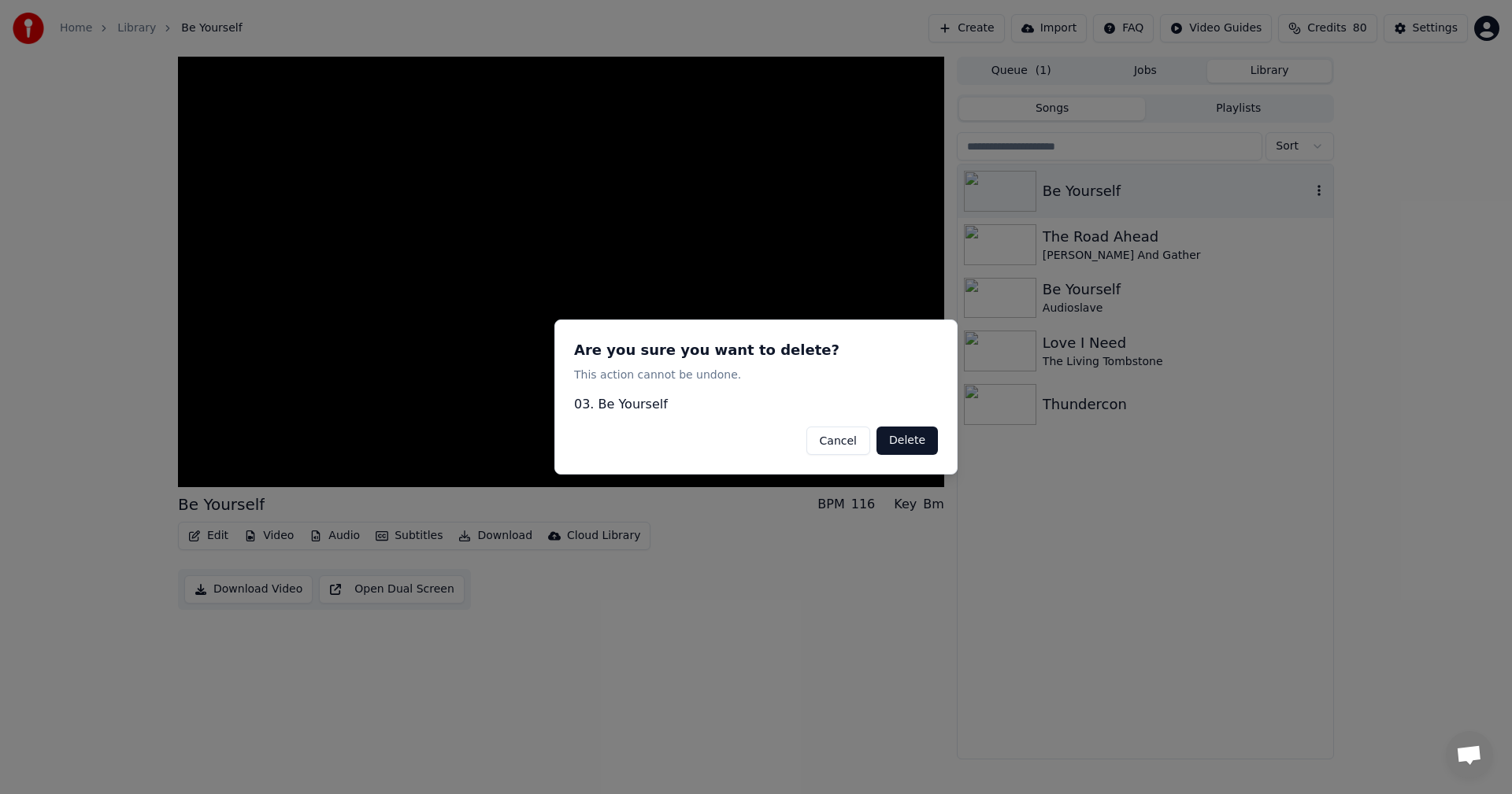
click at [862, 445] on button "Cancel" at bounding box center [838, 441] width 64 height 28
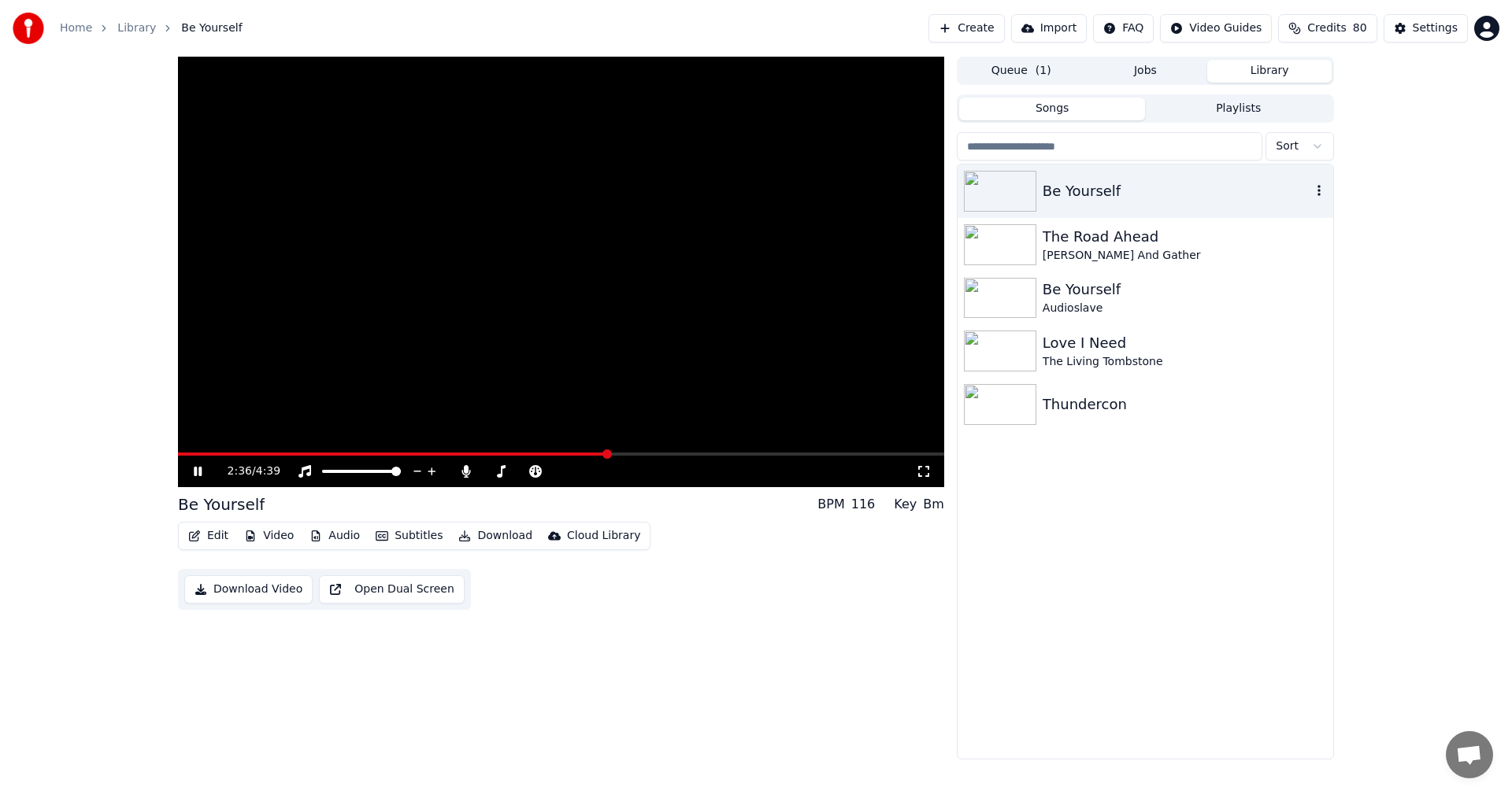
click at [67, 32] on link "Home" at bounding box center [76, 28] width 32 height 16
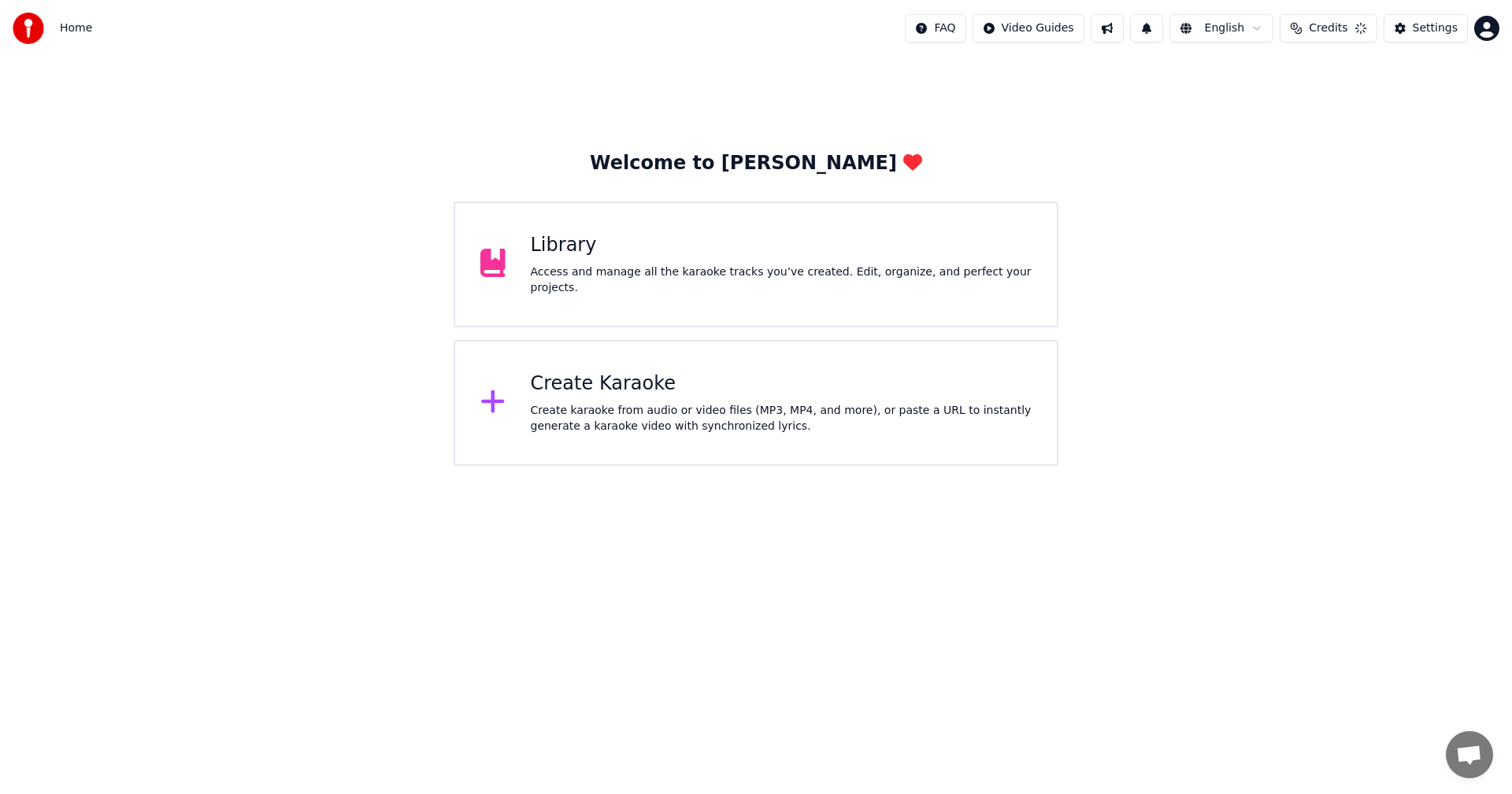
click at [626, 419] on div "Create karaoke from audio or video files (MP3, MP4, and more), or paste a URL t…" at bounding box center [781, 419] width 502 height 32
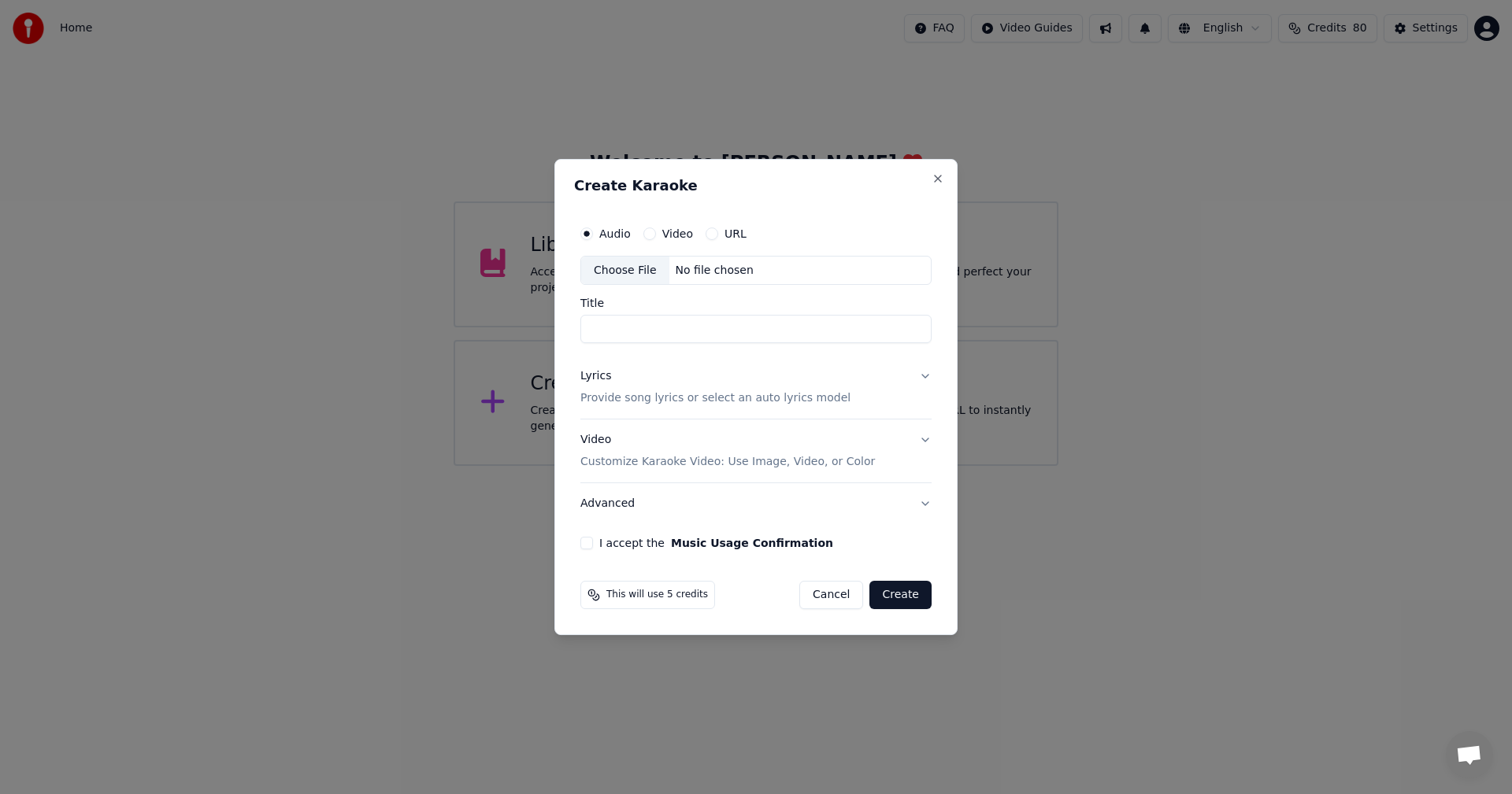
click at [627, 268] on div "Choose File" at bounding box center [625, 271] width 88 height 28
click at [619, 266] on div "Choose File" at bounding box center [625, 271] width 88 height 28
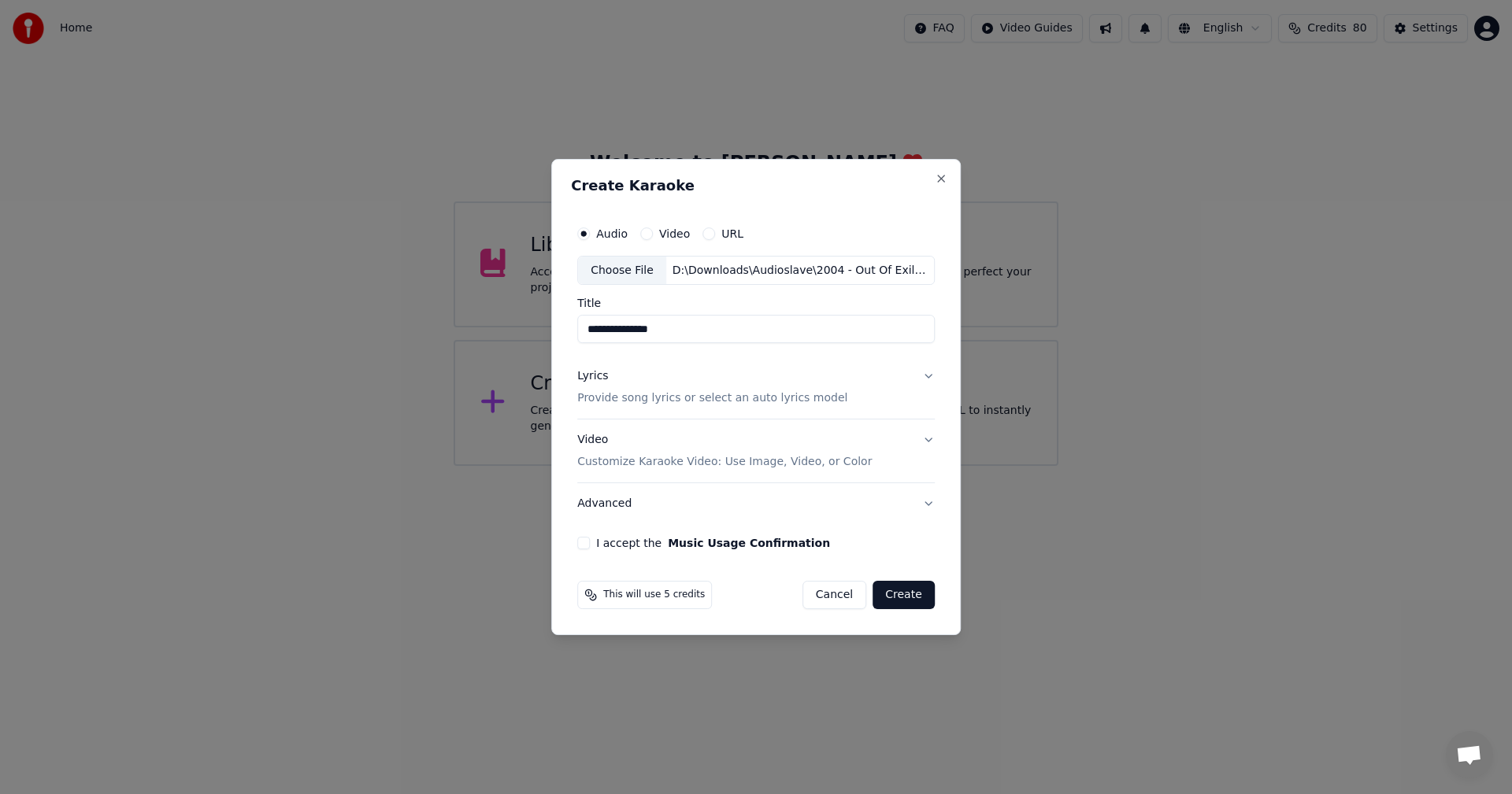
drag, startPoint x: 609, startPoint y: 328, endPoint x: 531, endPoint y: 317, distance: 78.8
click at [531, 317] on body "**********" at bounding box center [756, 233] width 1512 height 466
type input "**********"
click at [931, 382] on div "**********" at bounding box center [755, 384] width 370 height 345
click at [925, 377] on button "Lyrics Provide song lyrics or select an auto lyrics model" at bounding box center [756, 388] width 358 height 63
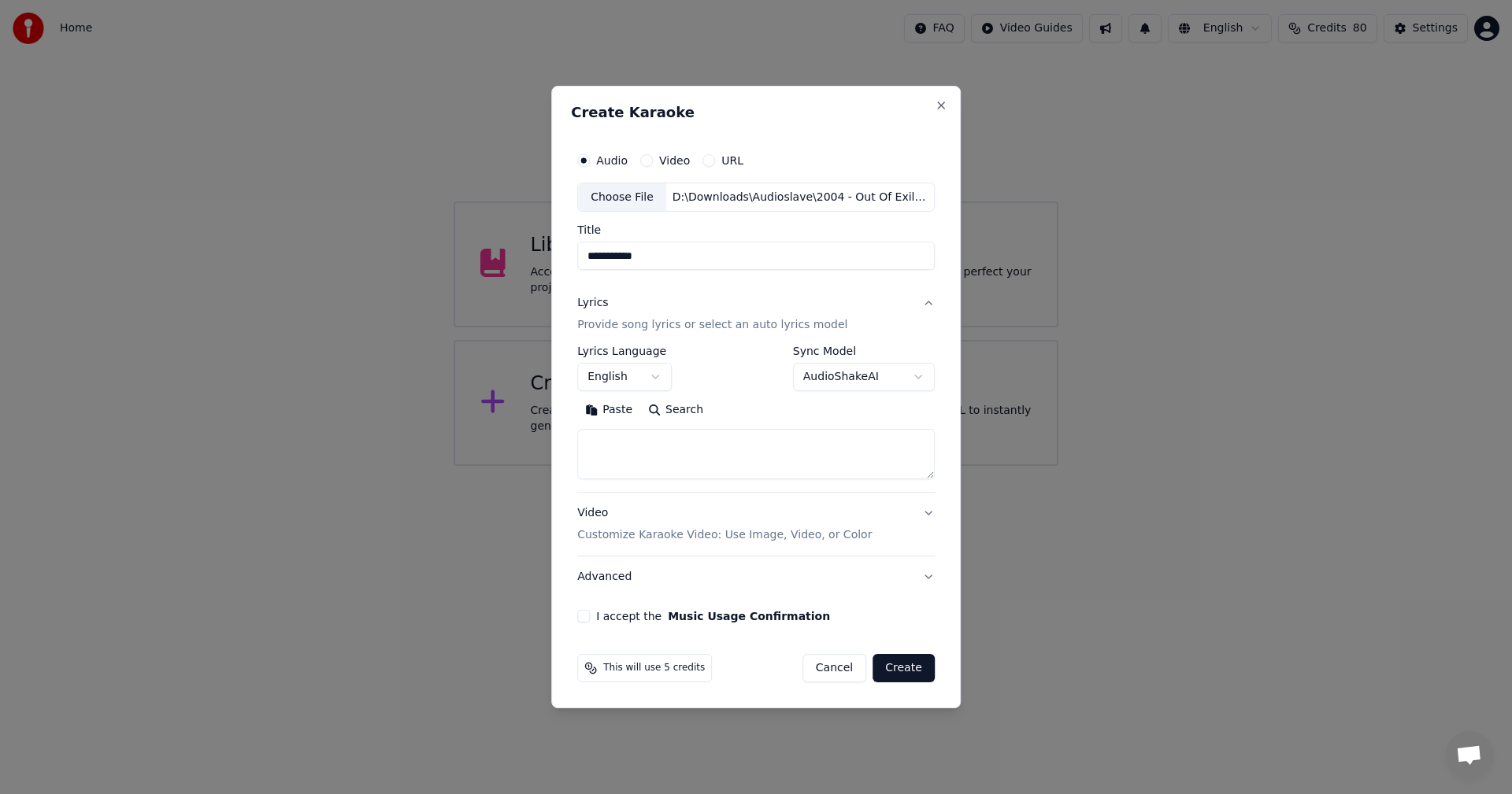
click at [659, 451] on textarea at bounding box center [756, 455] width 358 height 51
paste textarea "**********"
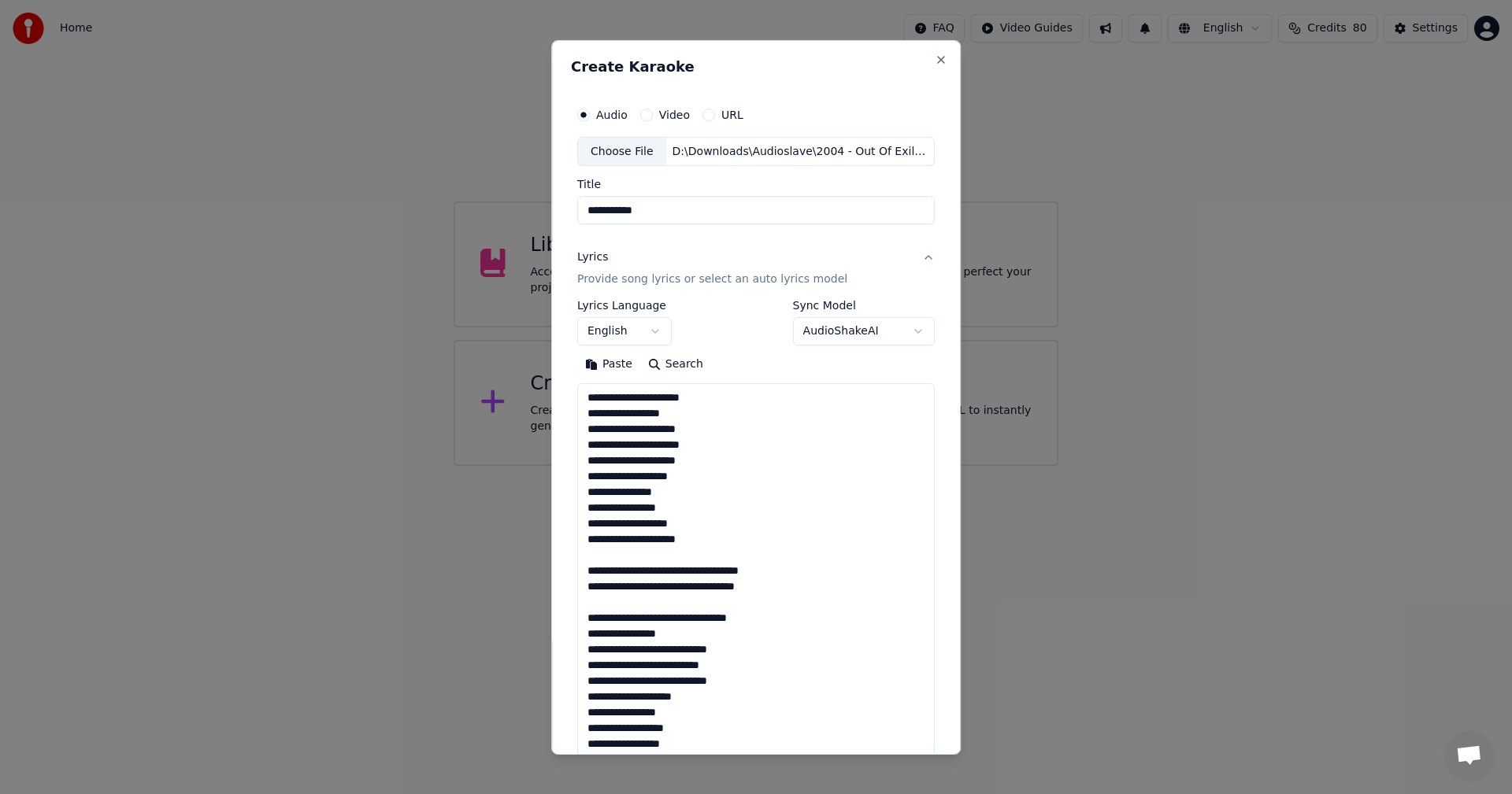
scroll to position [665, 0]
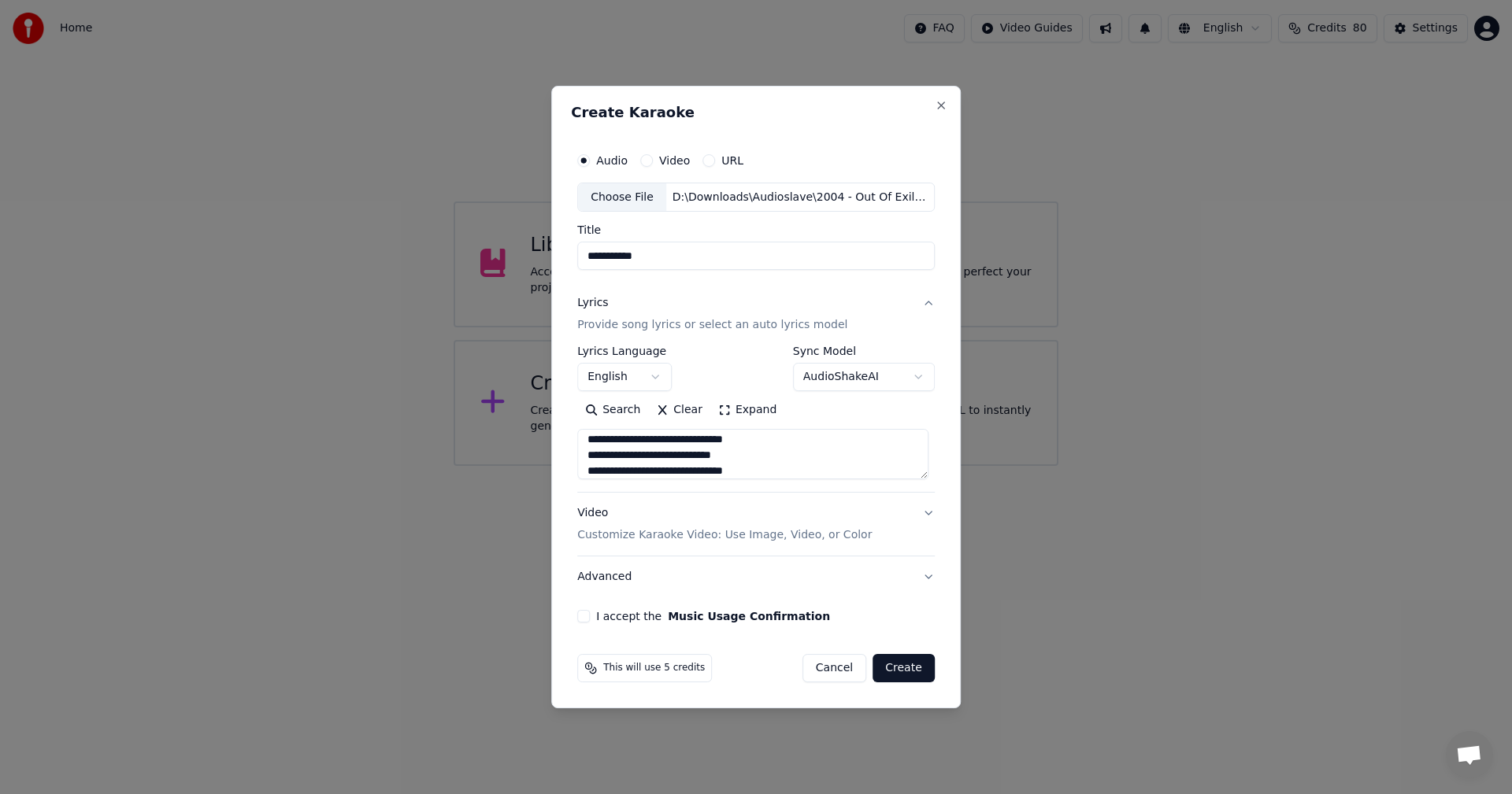
type textarea "**********"
click at [643, 530] on p "Customize Karaoke Video: Use Image, Video, or Color" at bounding box center [724, 535] width 294 height 16
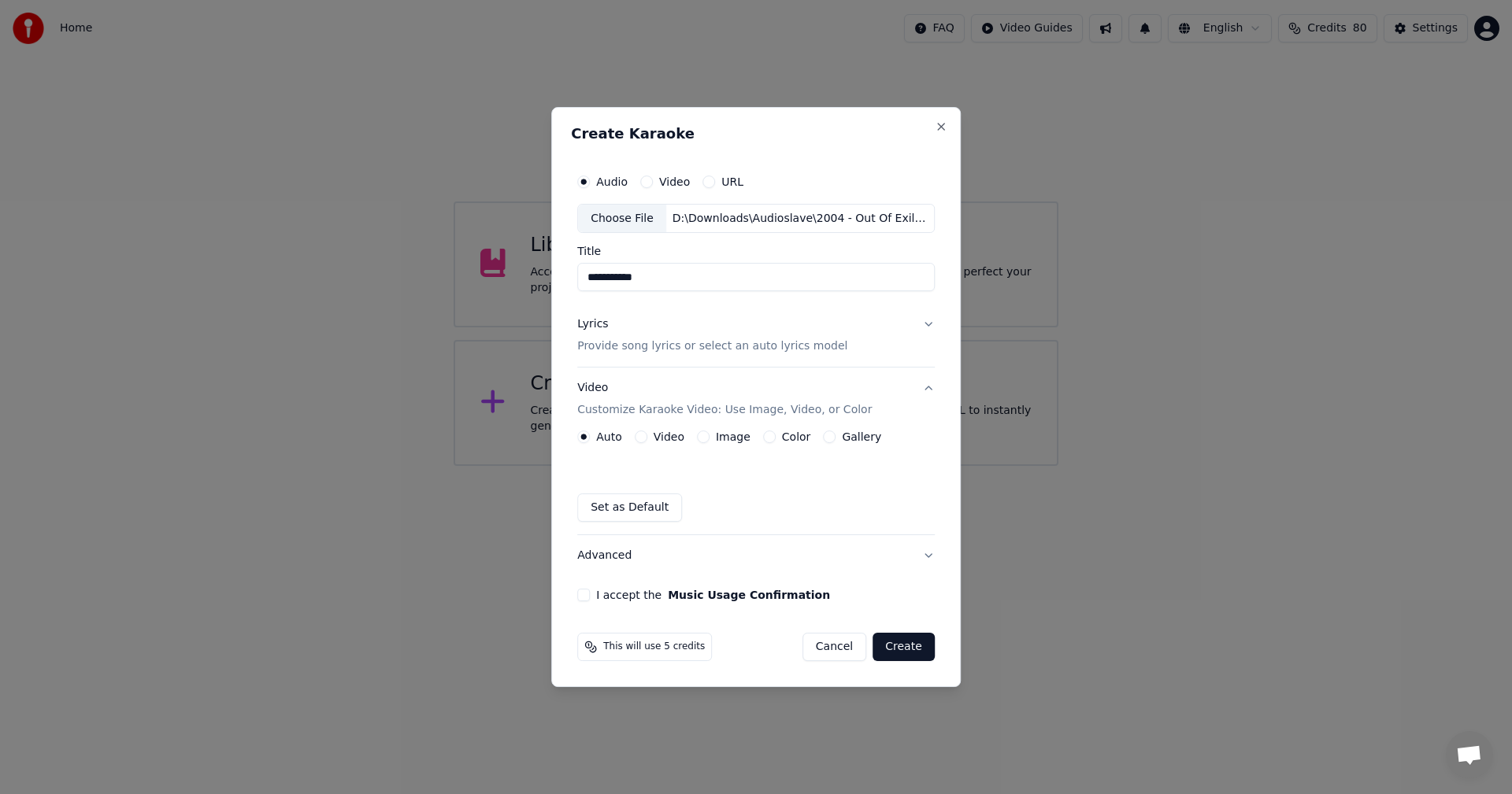
click at [646, 440] on button "Video" at bounding box center [640, 436] width 12 height 12
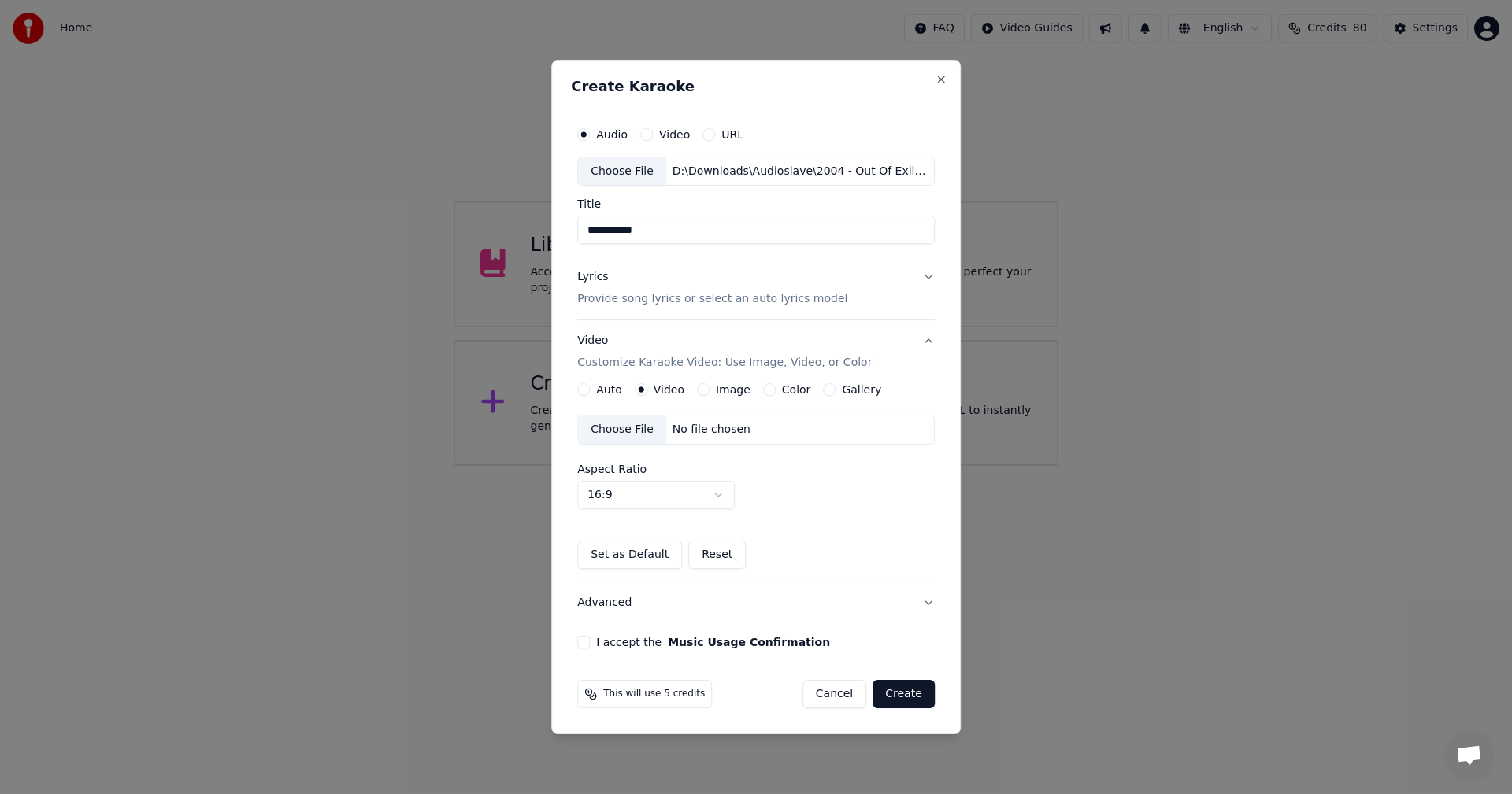
click at [630, 430] on div "Choose File" at bounding box center [622, 430] width 88 height 28
click at [584, 642] on button "I accept the Music Usage Confirmation" at bounding box center [583, 642] width 12 height 12
click at [614, 600] on button "Advanced" at bounding box center [756, 603] width 358 height 41
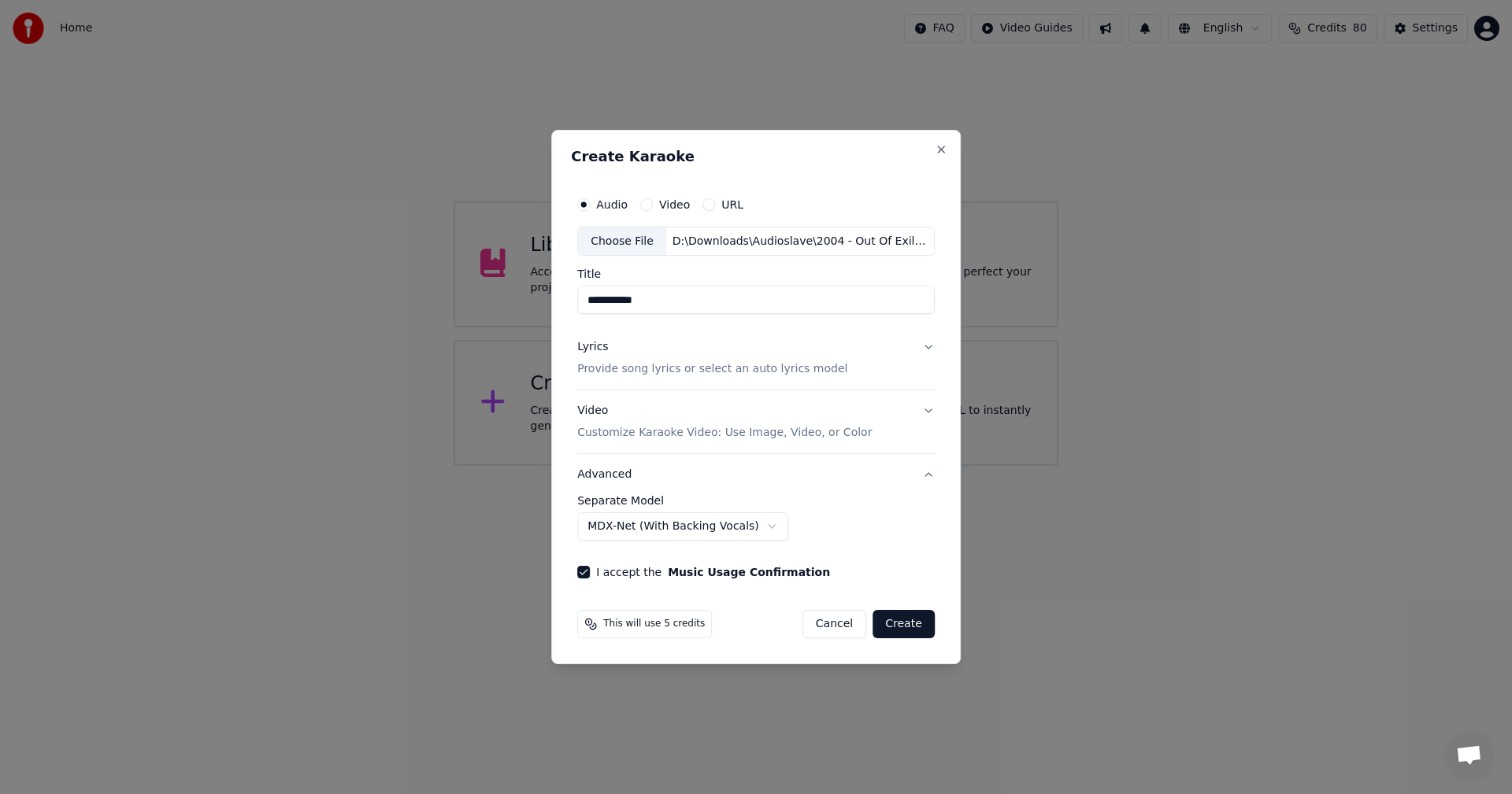
click at [907, 624] on button "Create" at bounding box center [903, 624] width 62 height 28
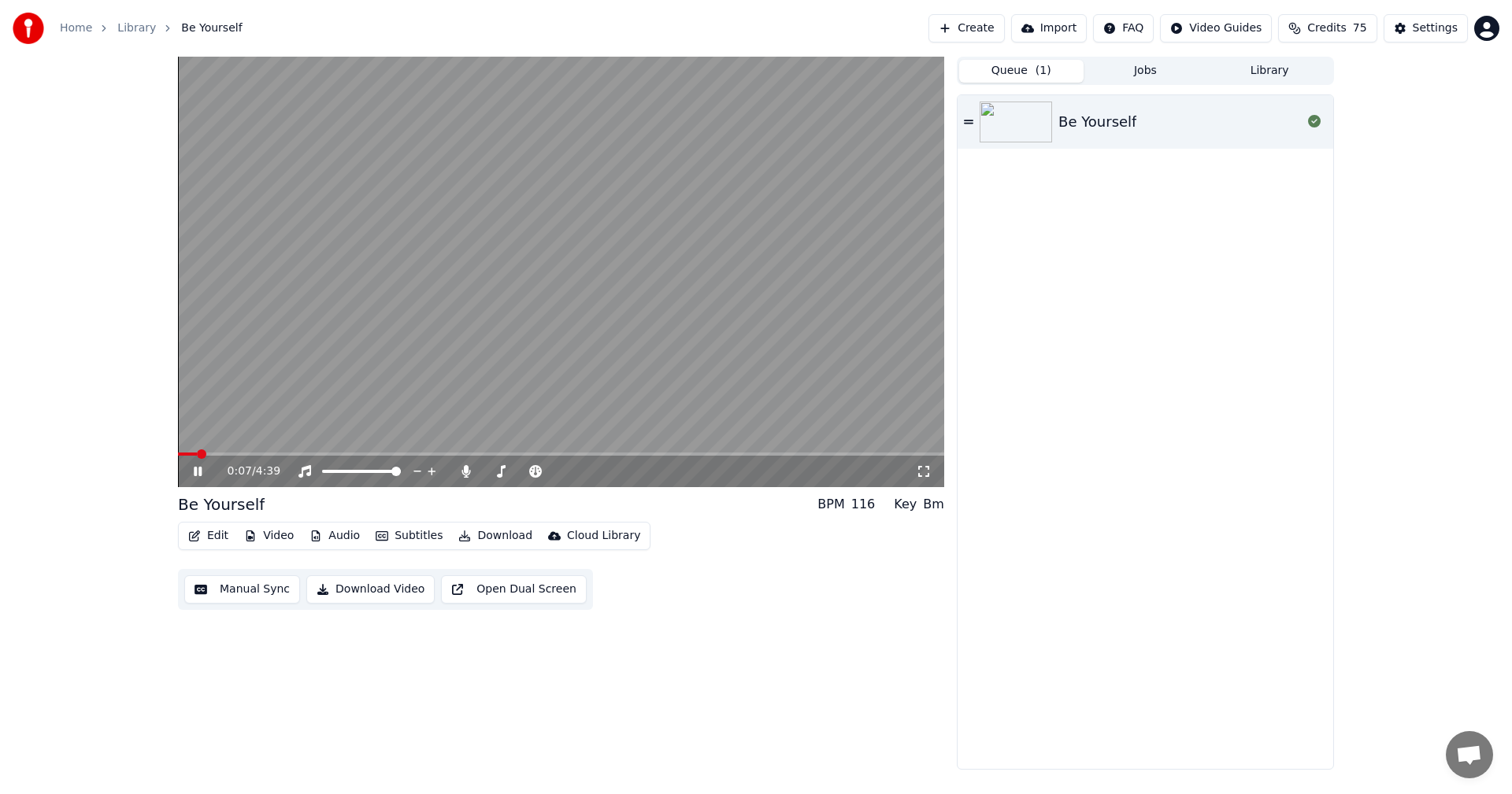
click at [996, 66] on button "Queue ( 1 )" at bounding box center [1021, 71] width 125 height 22
click at [1150, 67] on button "Jobs" at bounding box center [1146, 71] width 125 height 22
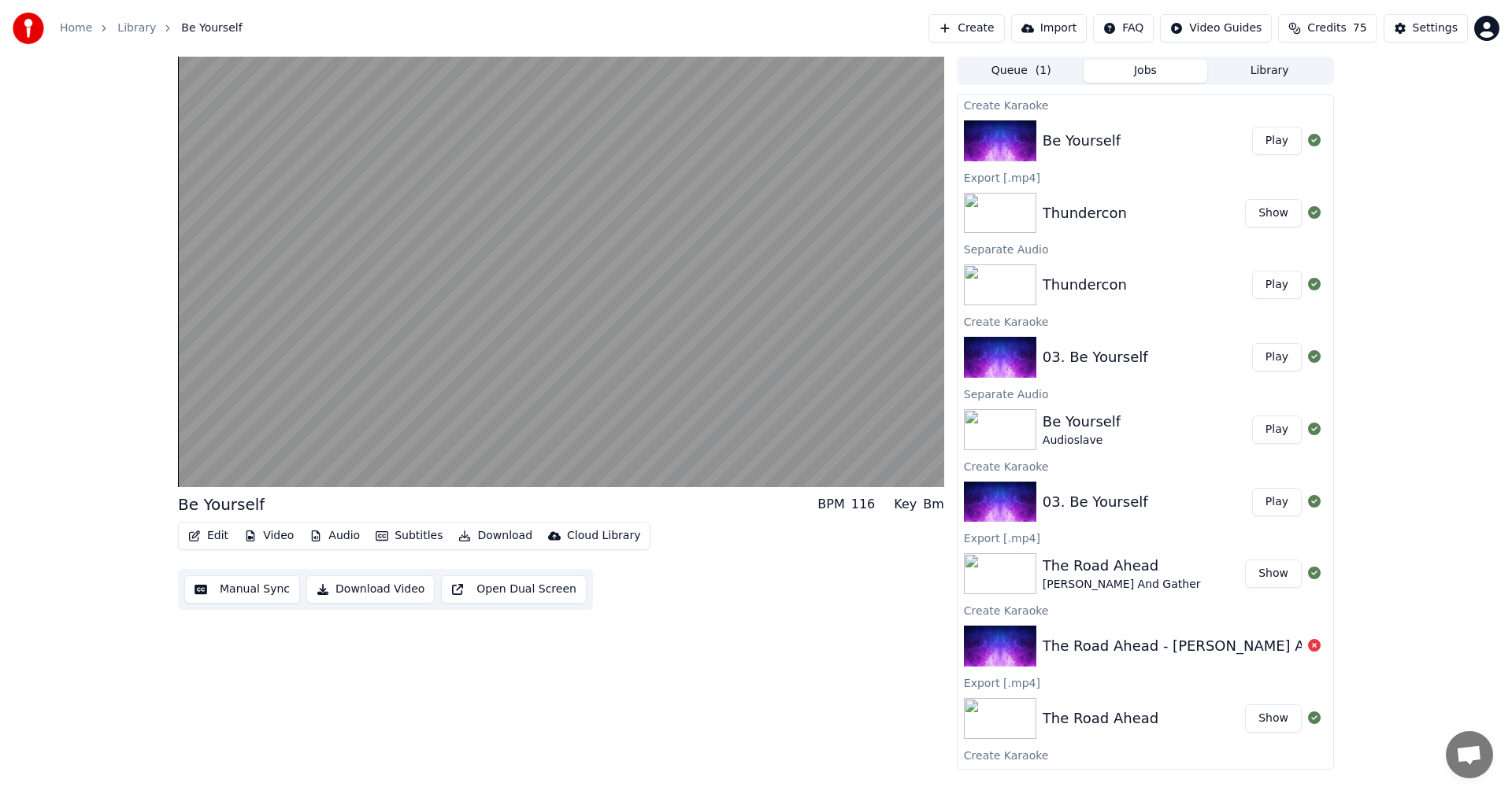
click at [349, 535] on button "Audio" at bounding box center [334, 535] width 63 height 22
click at [393, 536] on button "Subtitles" at bounding box center [409, 535] width 80 height 22
click at [416, 532] on button "Subtitles" at bounding box center [409, 535] width 80 height 22
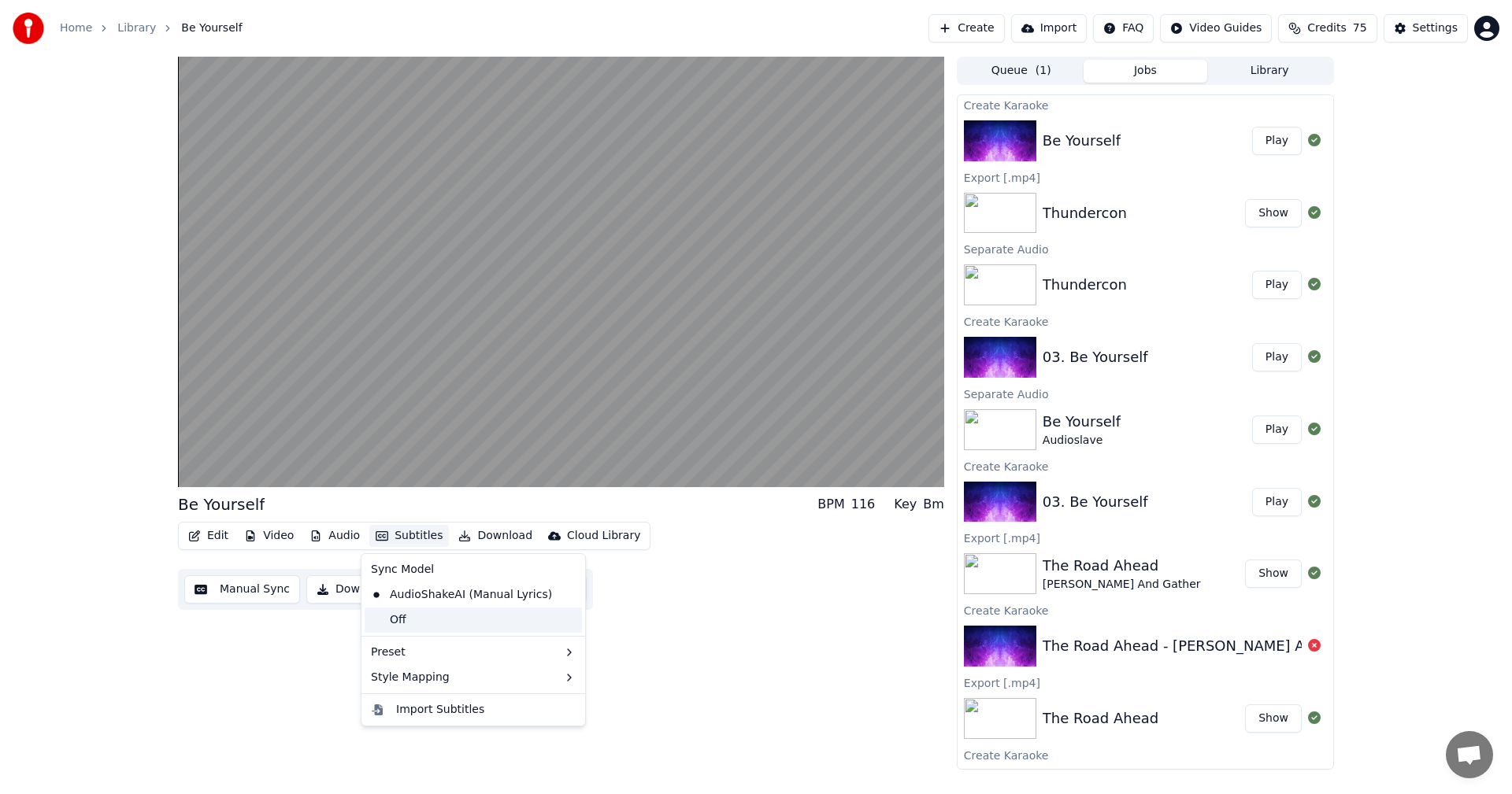
click at [413, 619] on div "Off" at bounding box center [472, 620] width 217 height 25
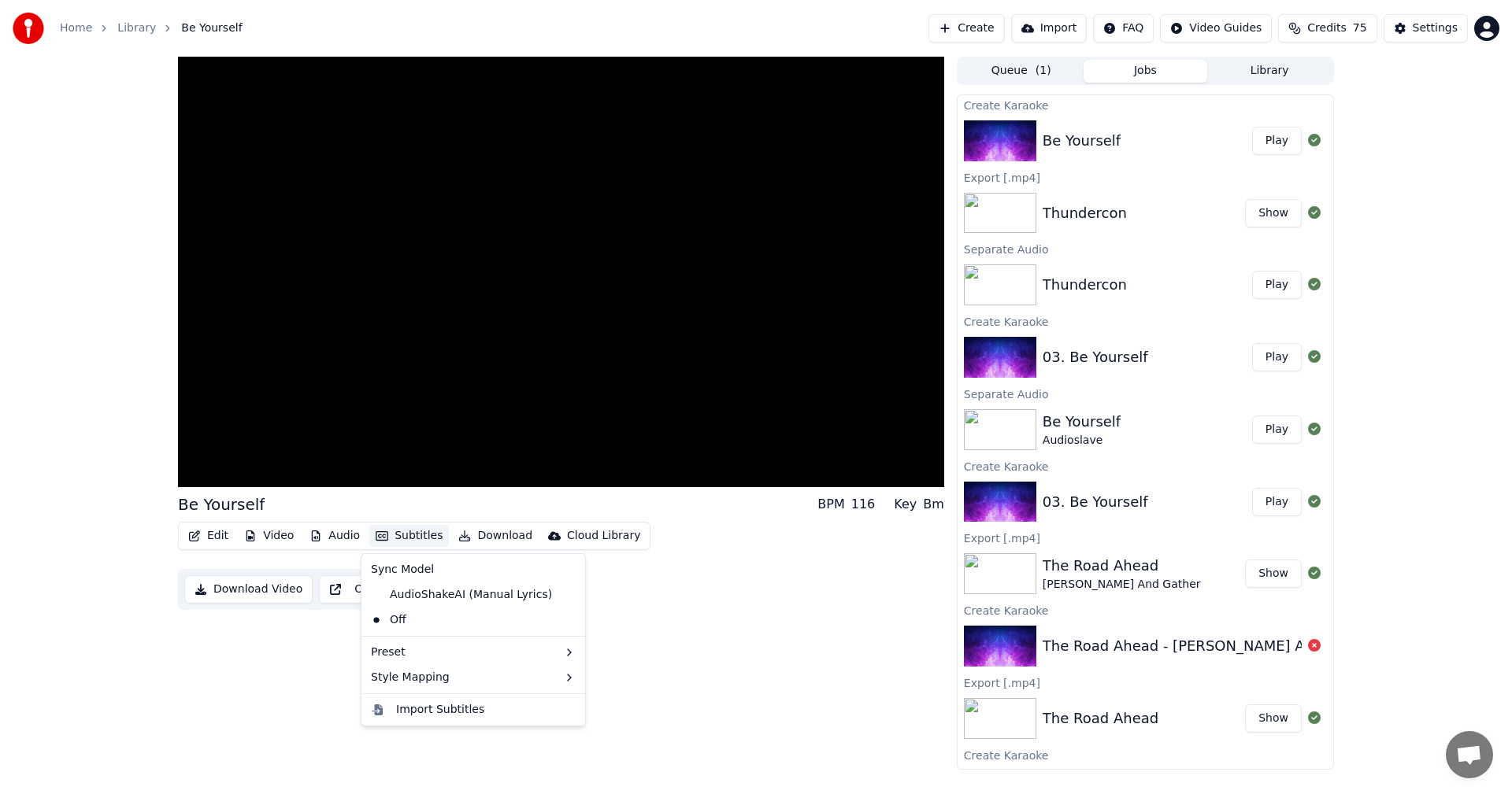
click at [418, 539] on button "Subtitles" at bounding box center [409, 535] width 80 height 22
click at [422, 594] on div "AudioShakeAI (Manual Lyrics)" at bounding box center [461, 595] width 194 height 25
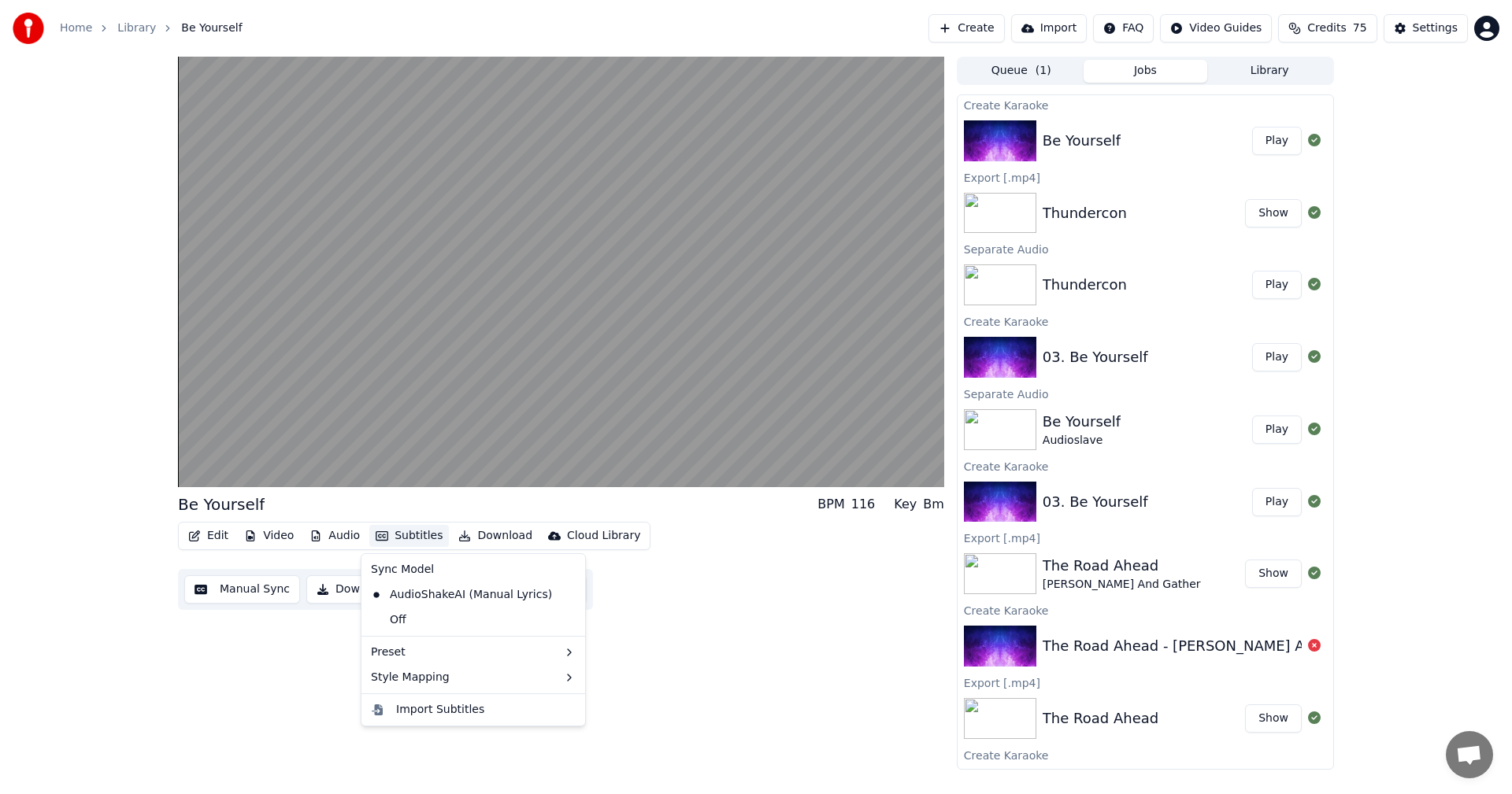
click at [406, 533] on button "Subtitles" at bounding box center [409, 535] width 80 height 22
click at [421, 618] on div "Off" at bounding box center [472, 620] width 217 height 25
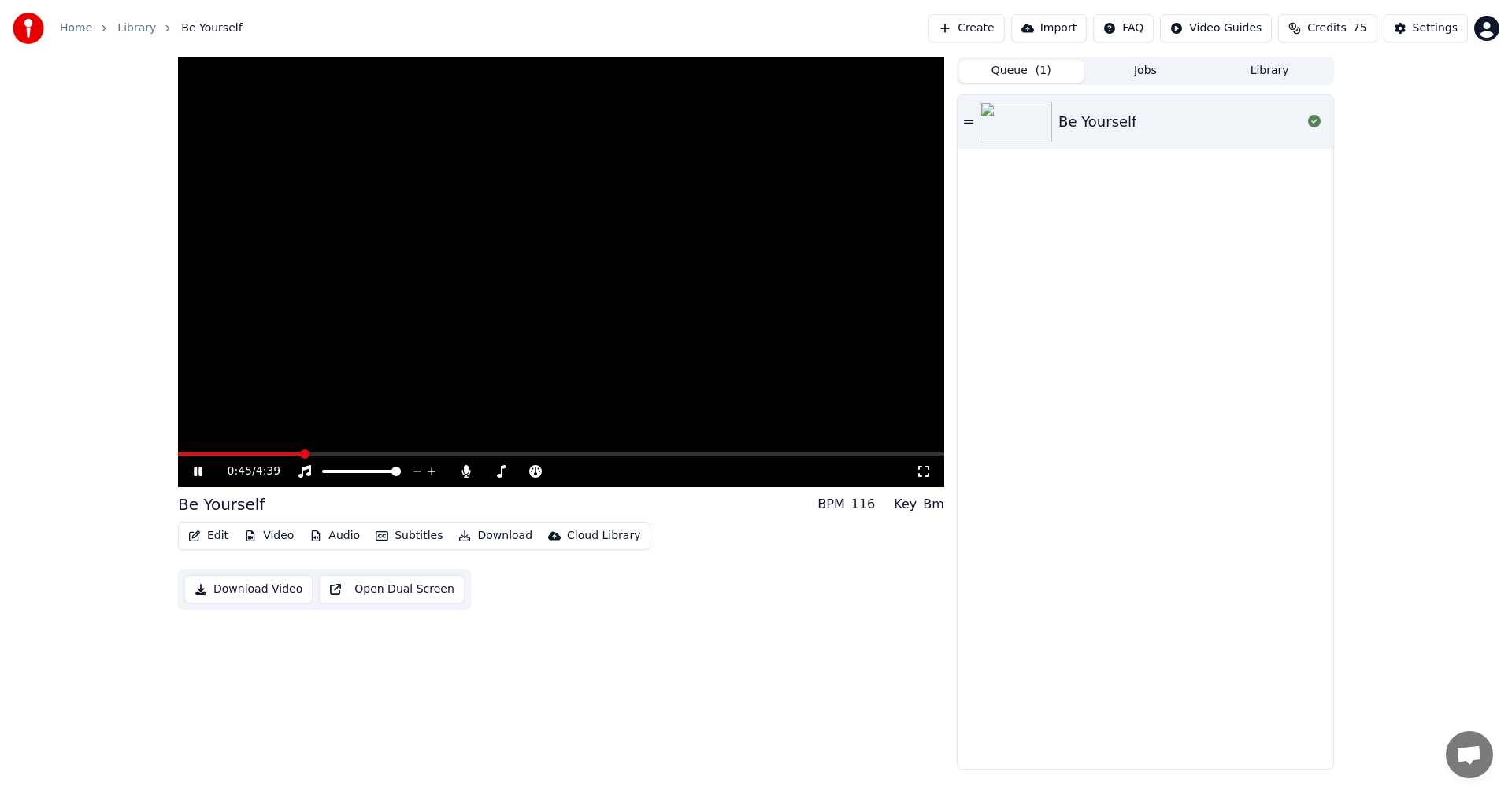
click at [1040, 68] on span "( 1 )" at bounding box center [1043, 71] width 16 height 16
click at [1114, 117] on div "Be Yourself" at bounding box center [1097, 121] width 78 height 22
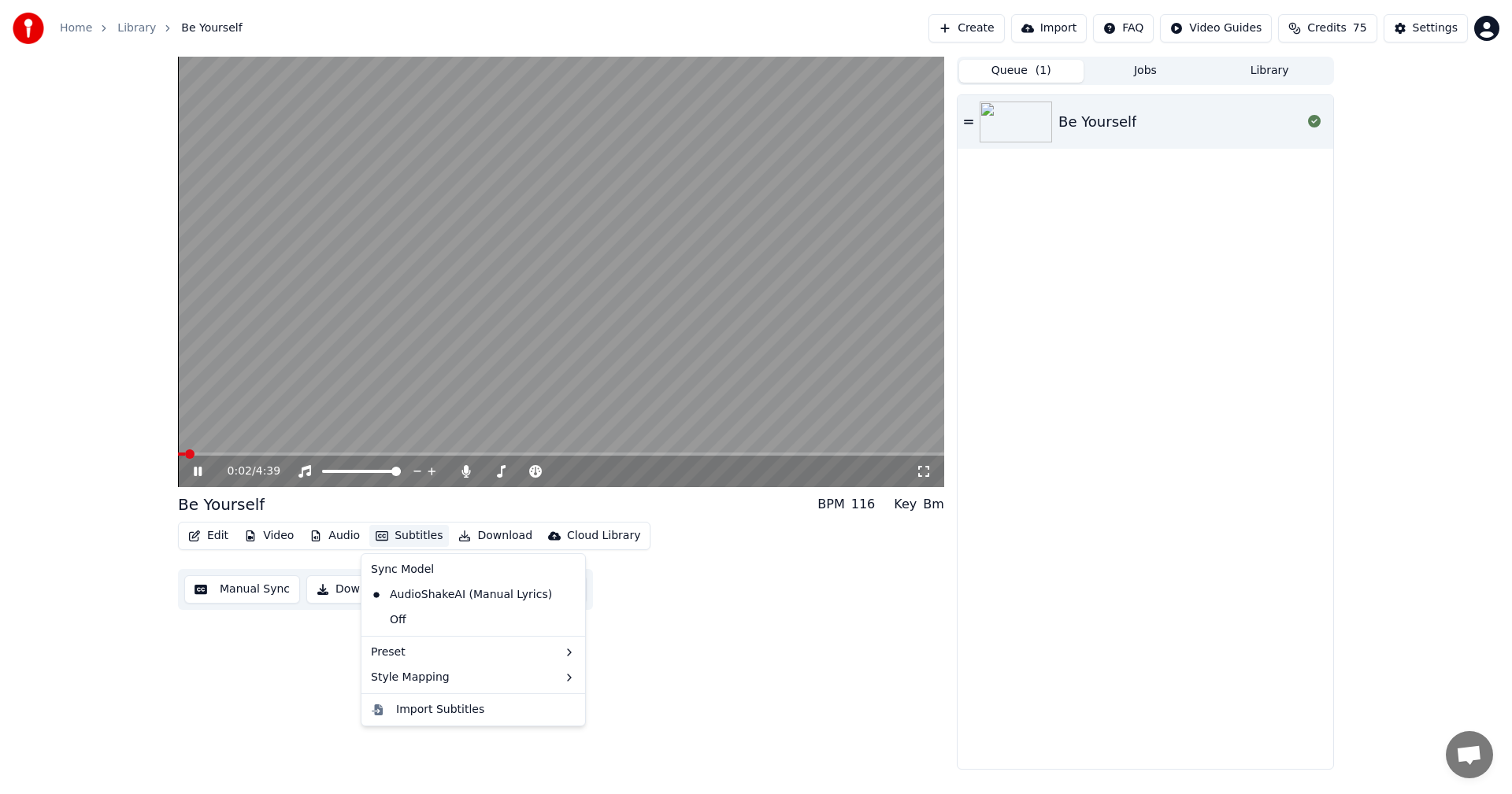
click at [388, 534] on button "Subtitles" at bounding box center [409, 535] width 80 height 22
click at [391, 536] on button "Subtitles" at bounding box center [409, 535] width 80 height 22
click at [257, 452] on span at bounding box center [561, 454] width 766 height 3
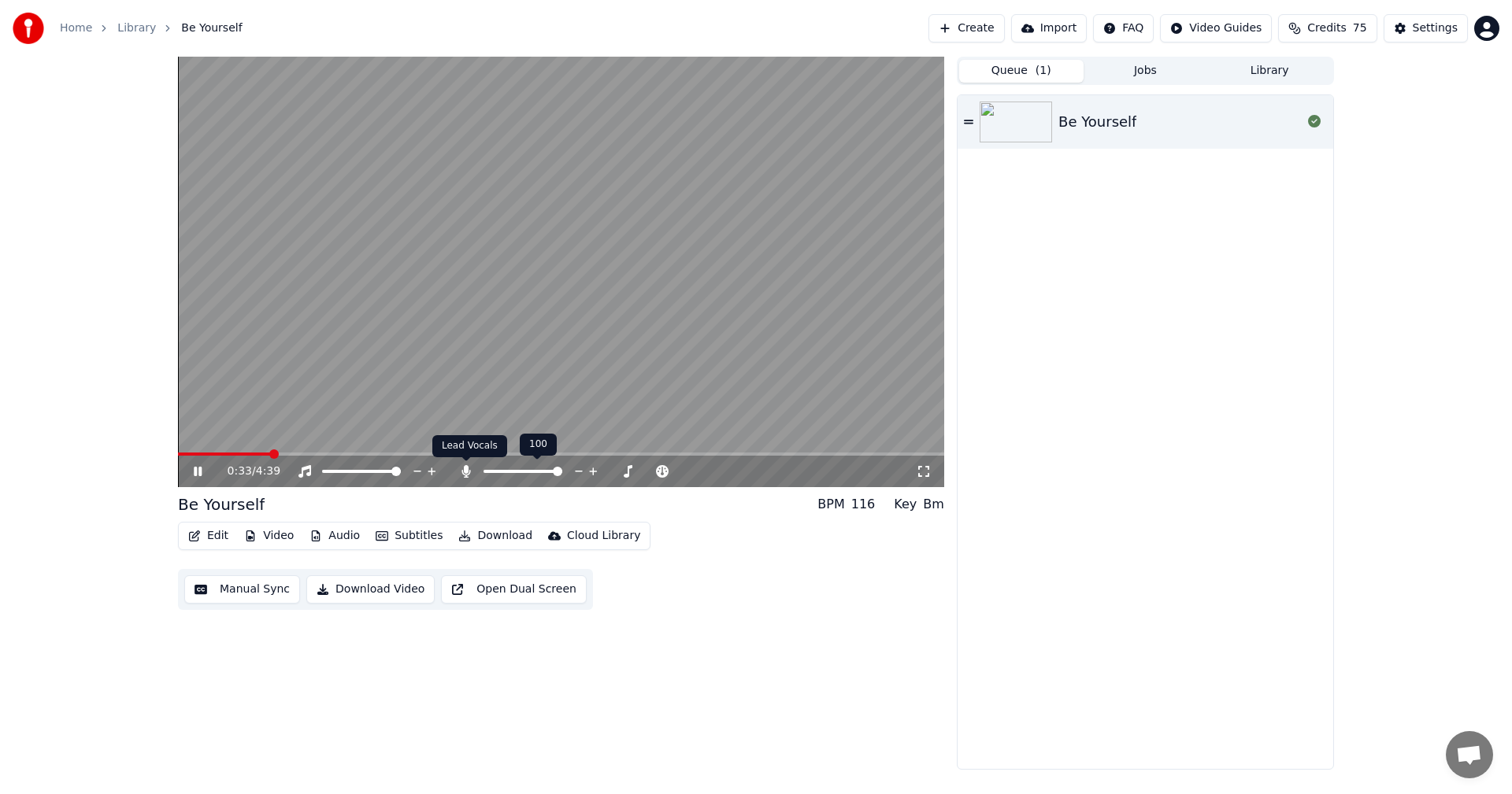
click at [470, 469] on icon at bounding box center [466, 471] width 16 height 12
click at [1155, 75] on button "Jobs" at bounding box center [1146, 71] width 125 height 22
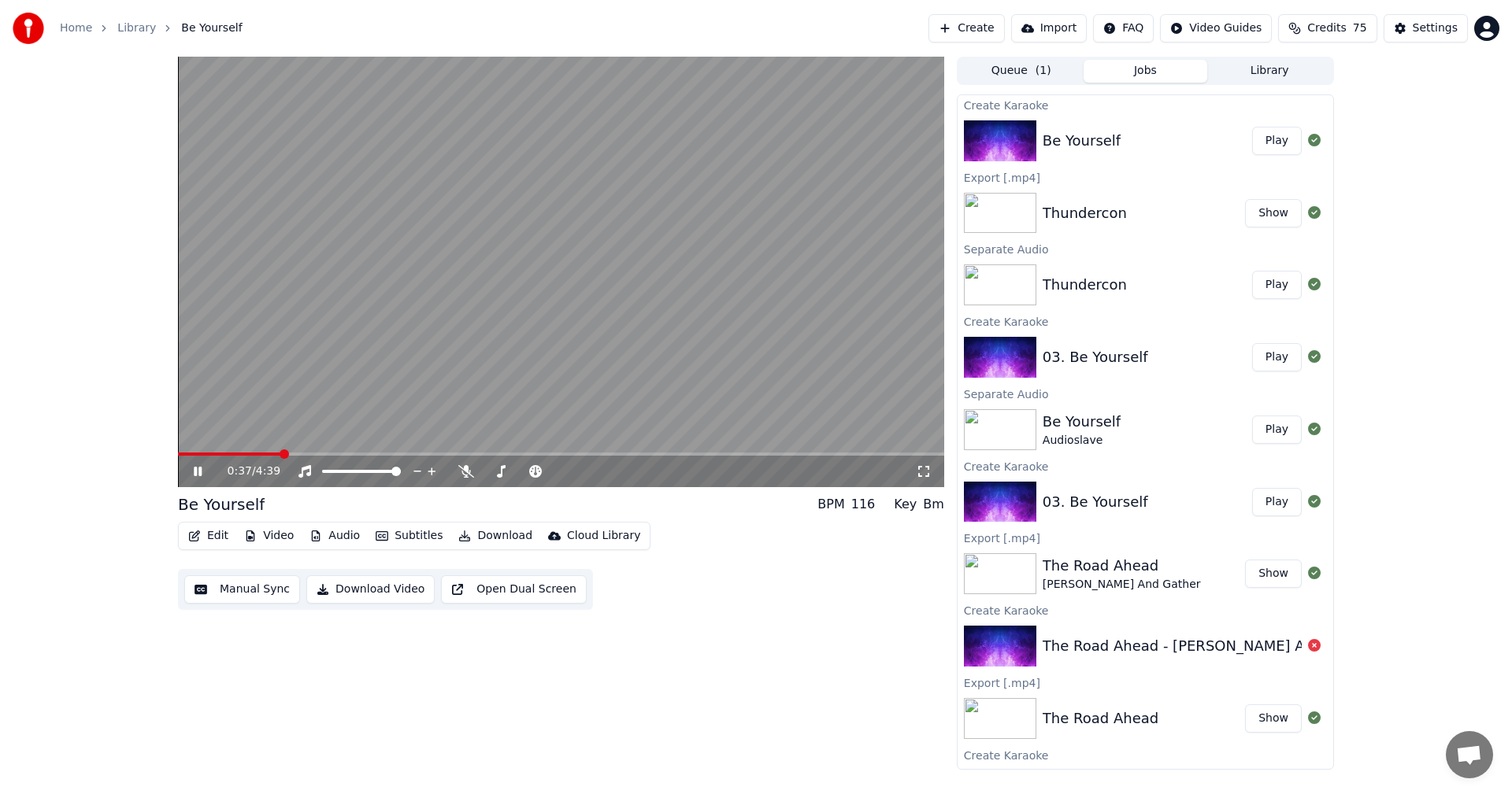
click at [1271, 74] on button "Library" at bounding box center [1269, 71] width 125 height 22
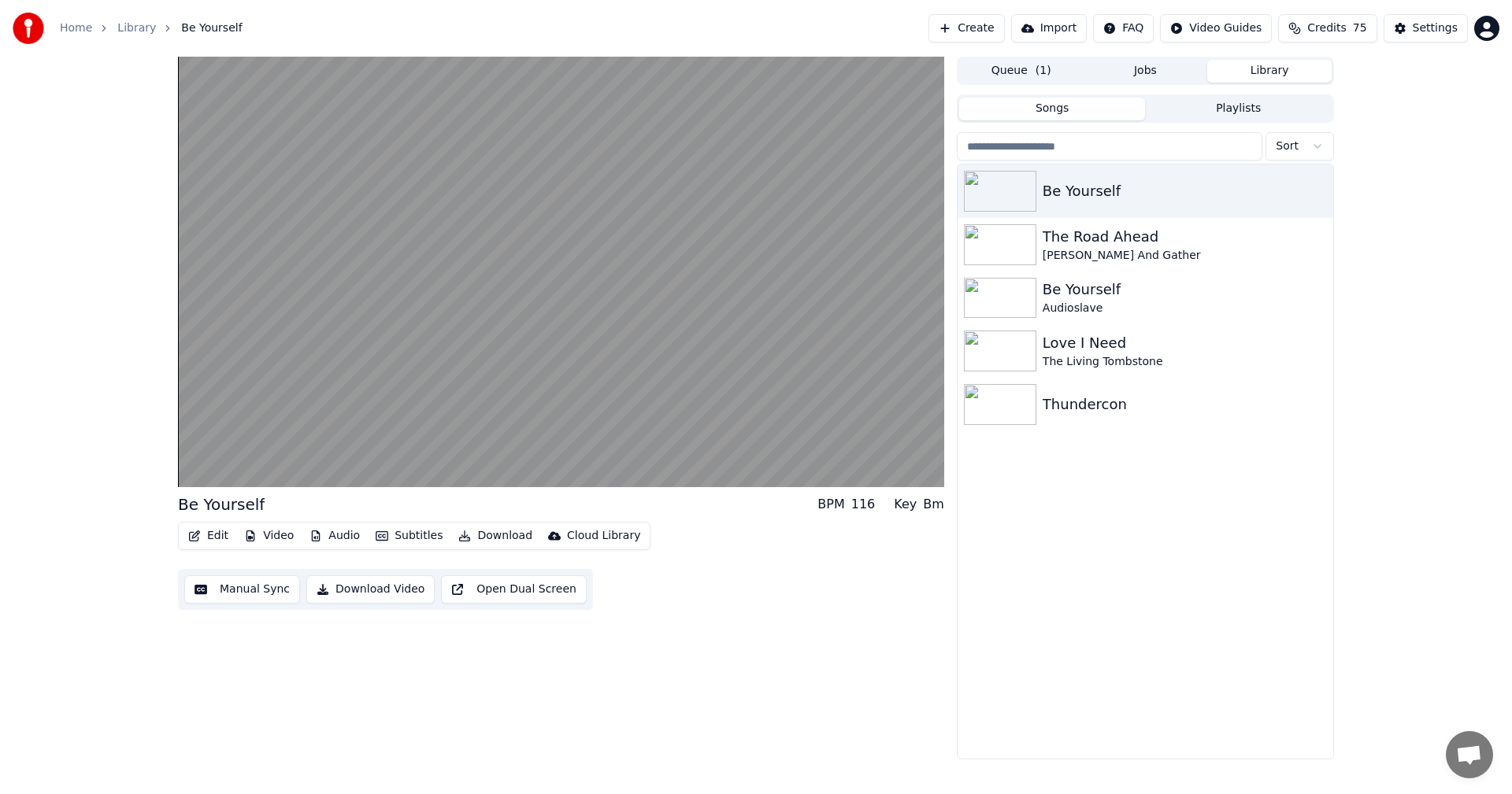
click at [1149, 63] on button "Jobs" at bounding box center [1146, 71] width 125 height 22
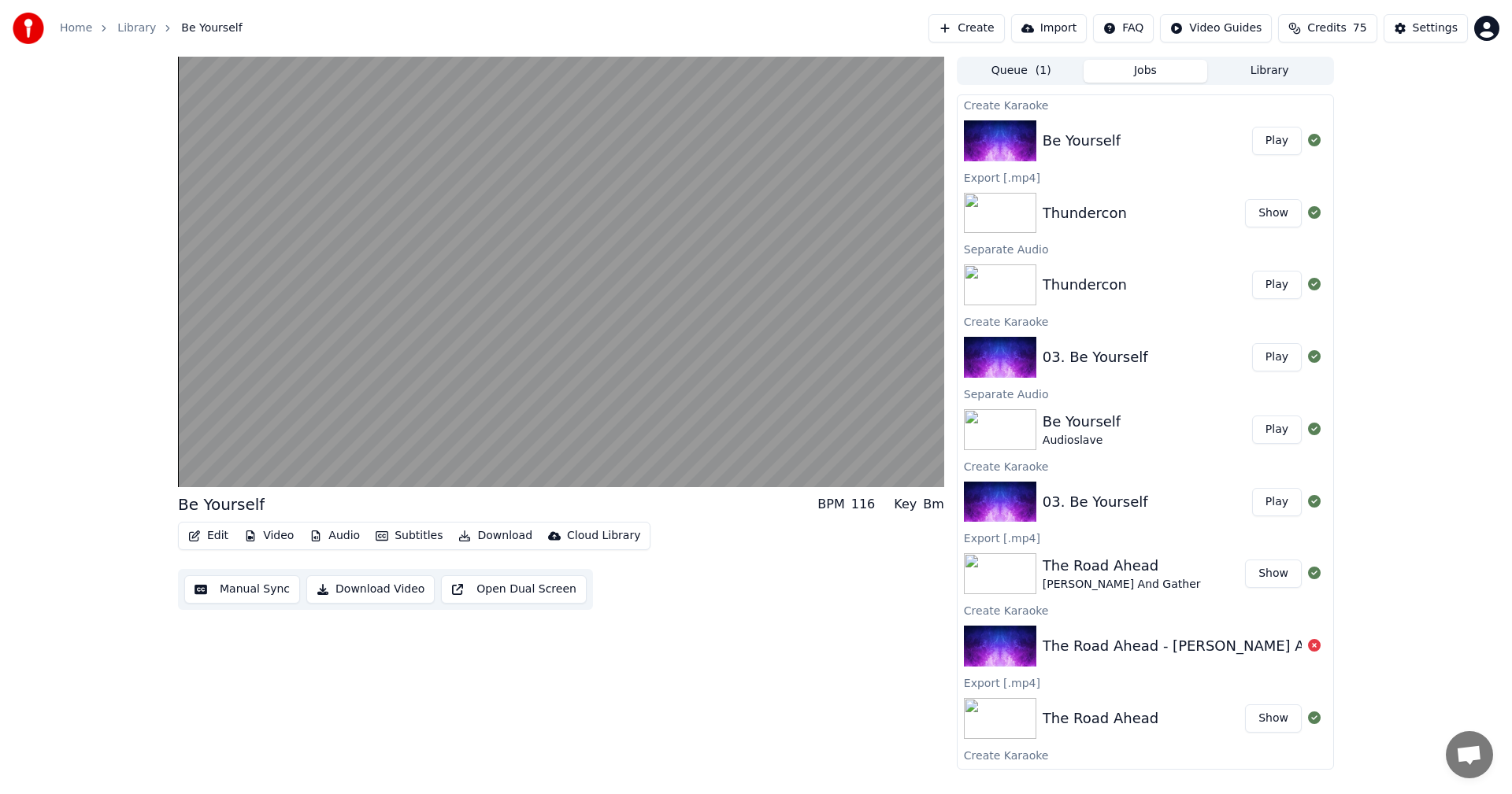
click at [1158, 130] on div "Be Yourself" at bounding box center [1147, 141] width 210 height 22
click at [1262, 142] on button "Play" at bounding box center [1277, 141] width 50 height 28
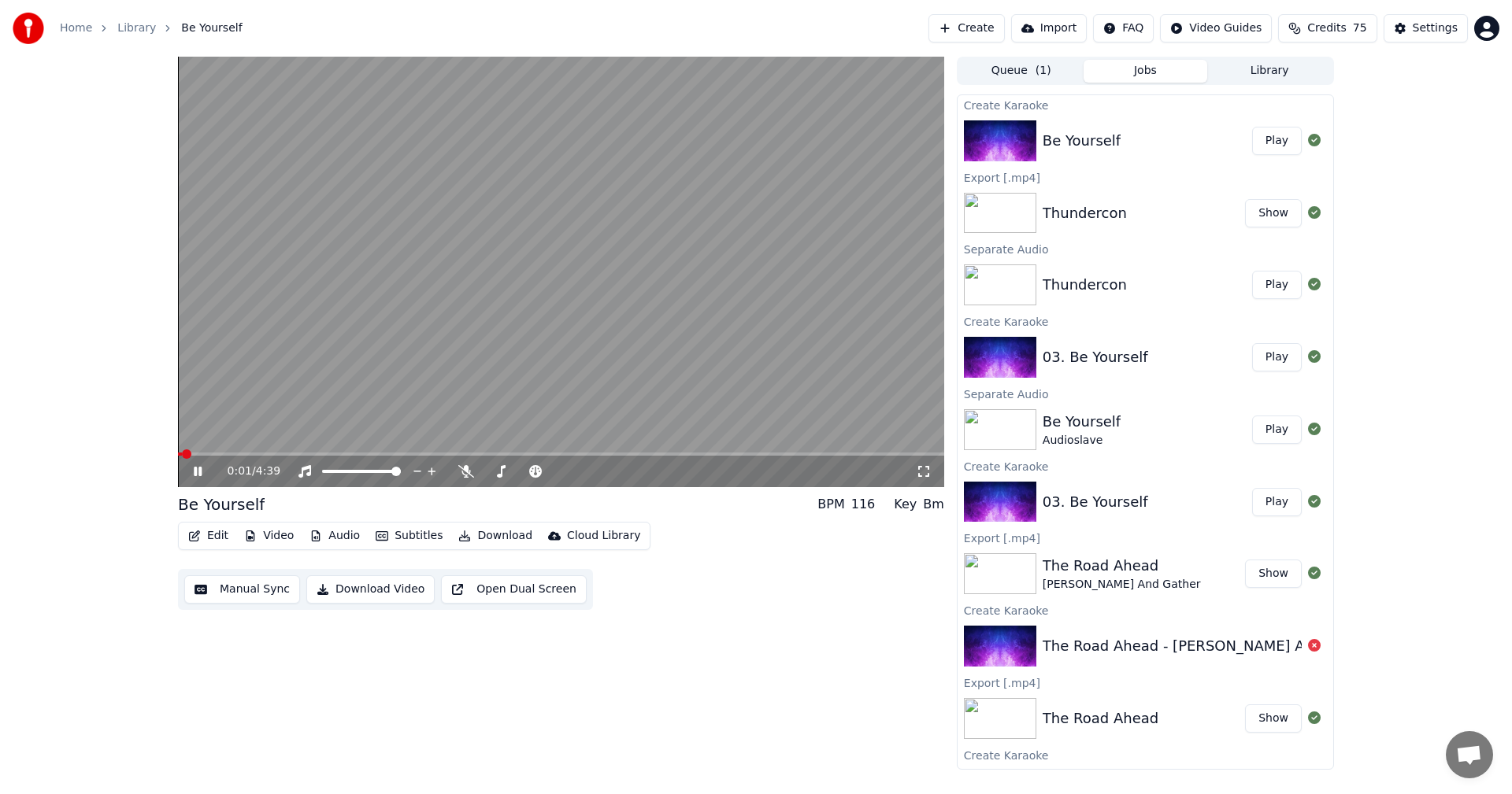
click at [377, 455] on span at bounding box center [561, 454] width 766 height 3
click at [457, 471] on div "1:12 / 4:39" at bounding box center [571, 471] width 688 height 16
click at [457, 471] on div "1:13 / 4:39" at bounding box center [571, 471] width 688 height 16
click at [215, 533] on button "Edit" at bounding box center [208, 535] width 52 height 22
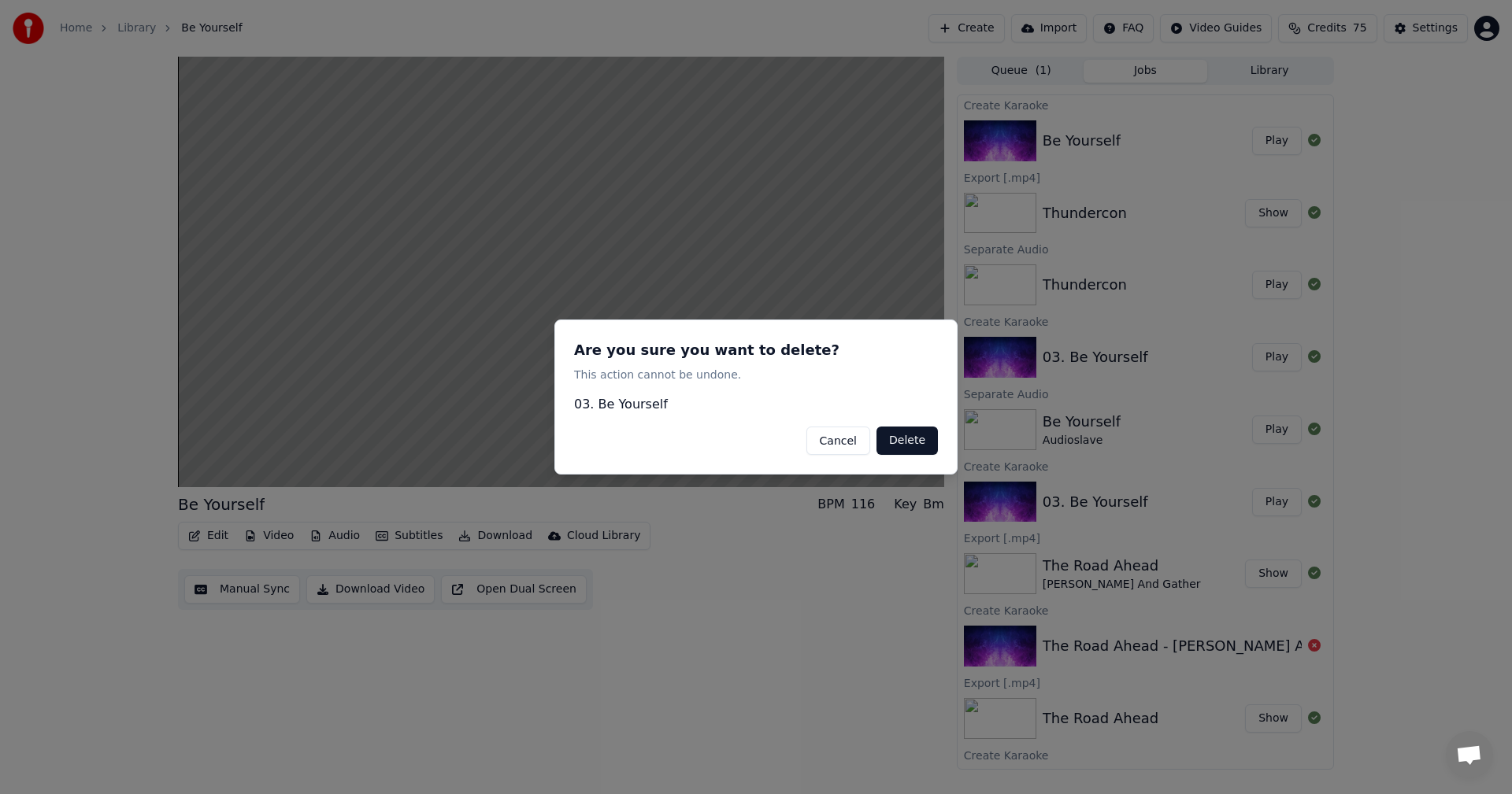
click at [274, 502] on div at bounding box center [756, 397] width 1512 height 794
click at [846, 443] on button "Cancel" at bounding box center [838, 441] width 64 height 28
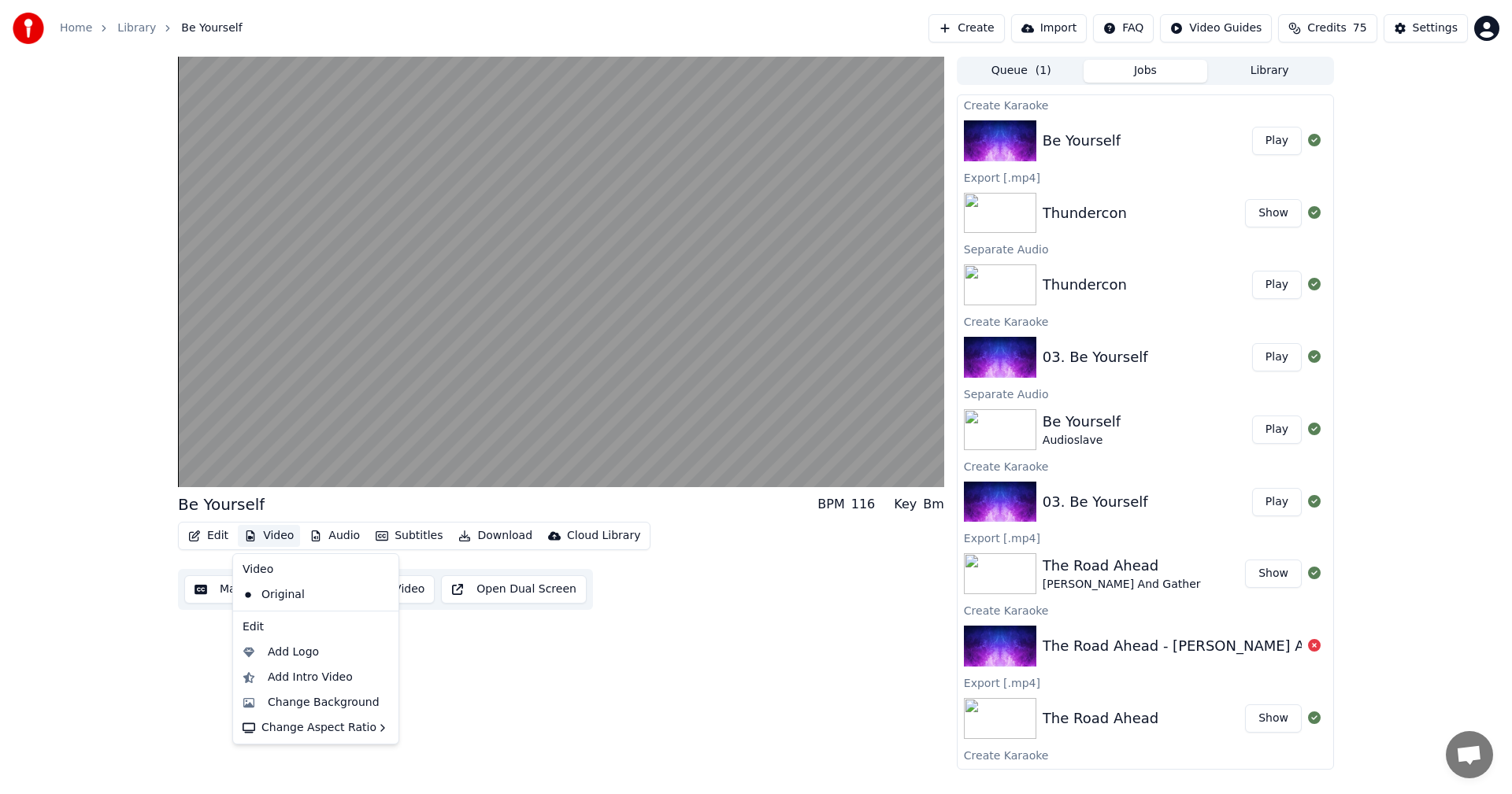
click at [287, 536] on button "Video" at bounding box center [269, 535] width 62 height 22
click at [378, 591] on icon at bounding box center [383, 594] width 11 height 12
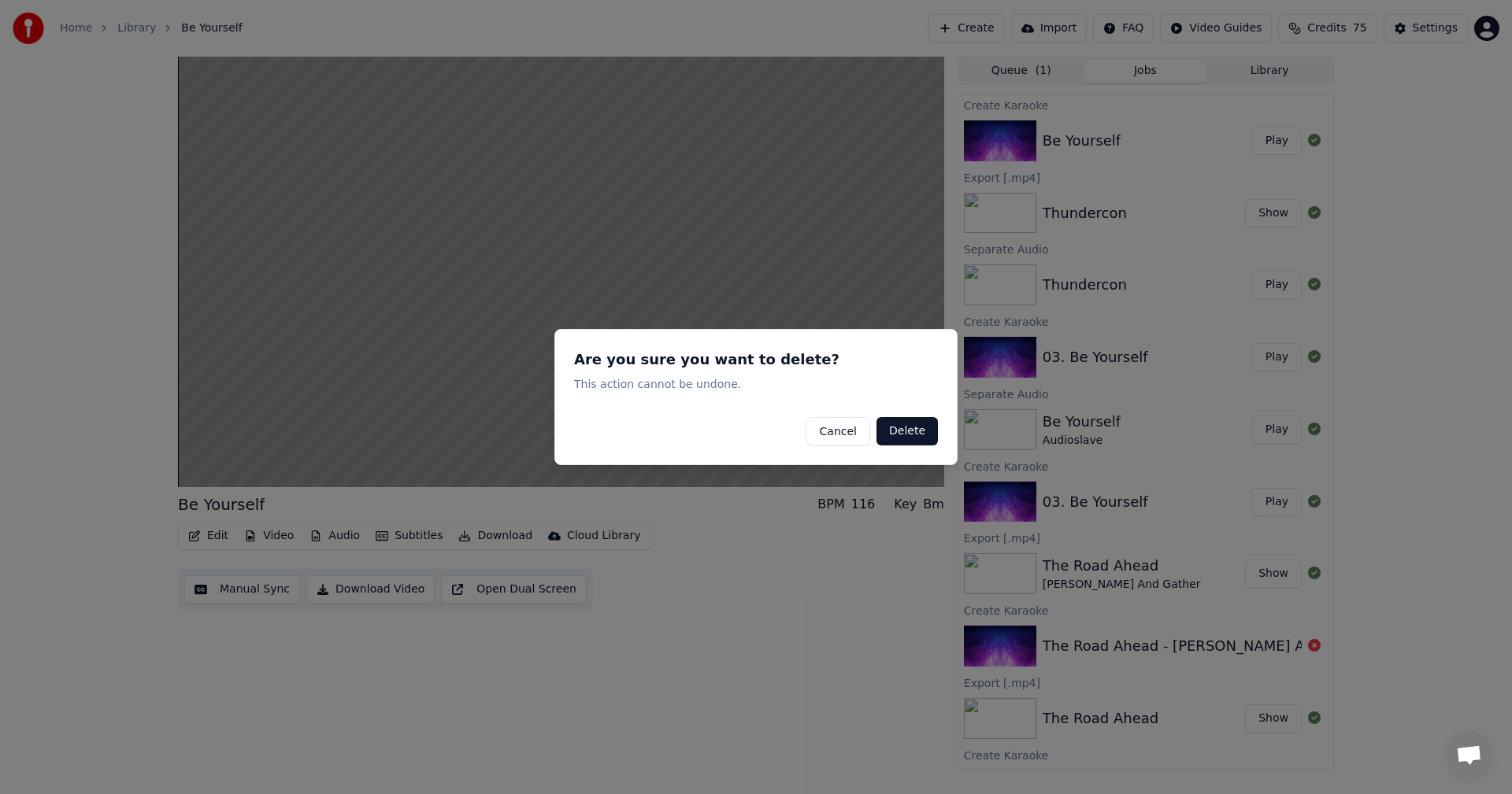
click at [838, 431] on button "Cancel" at bounding box center [838, 432] width 64 height 28
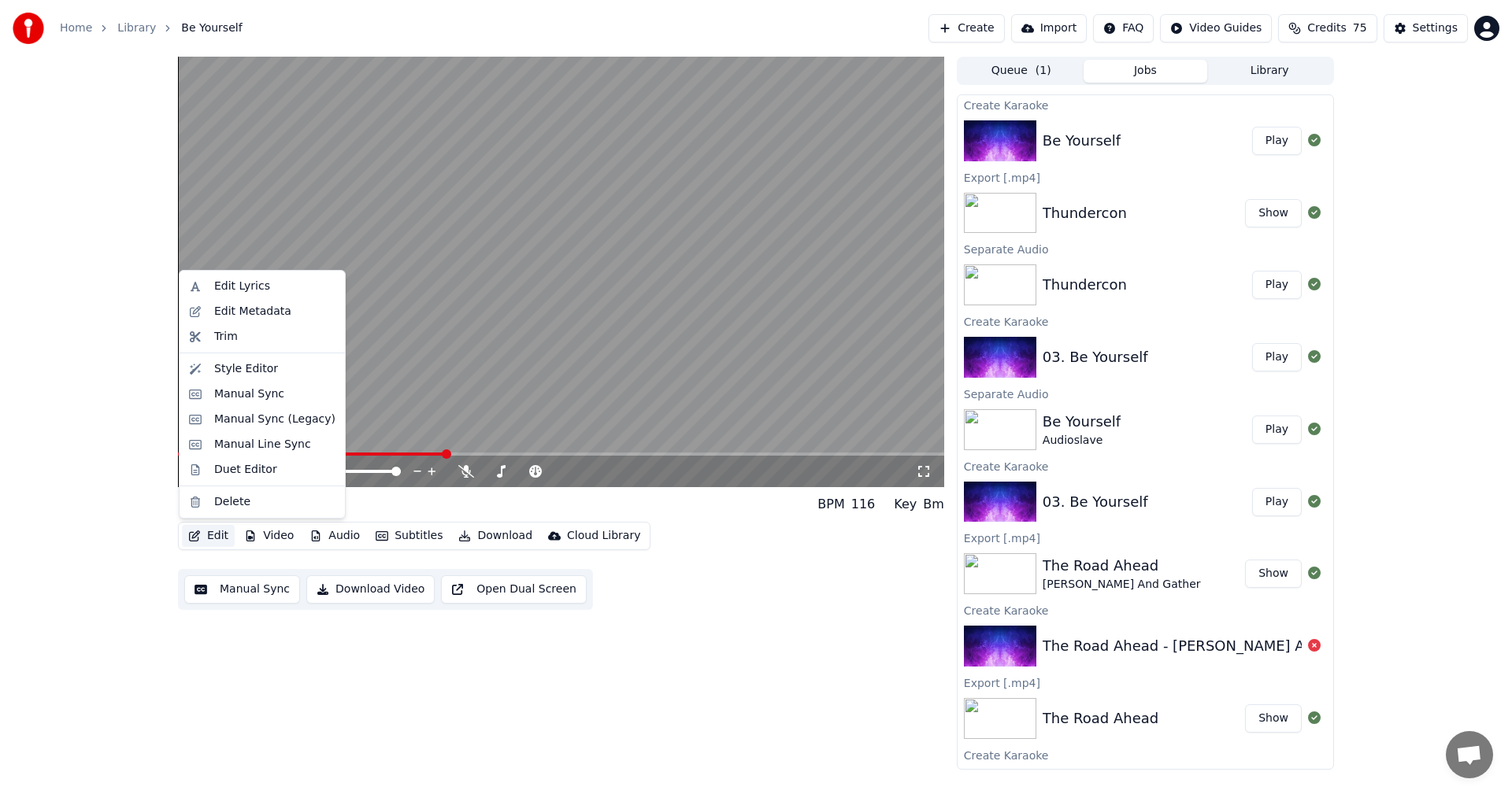
click at [206, 535] on button "Edit" at bounding box center [208, 535] width 52 height 22
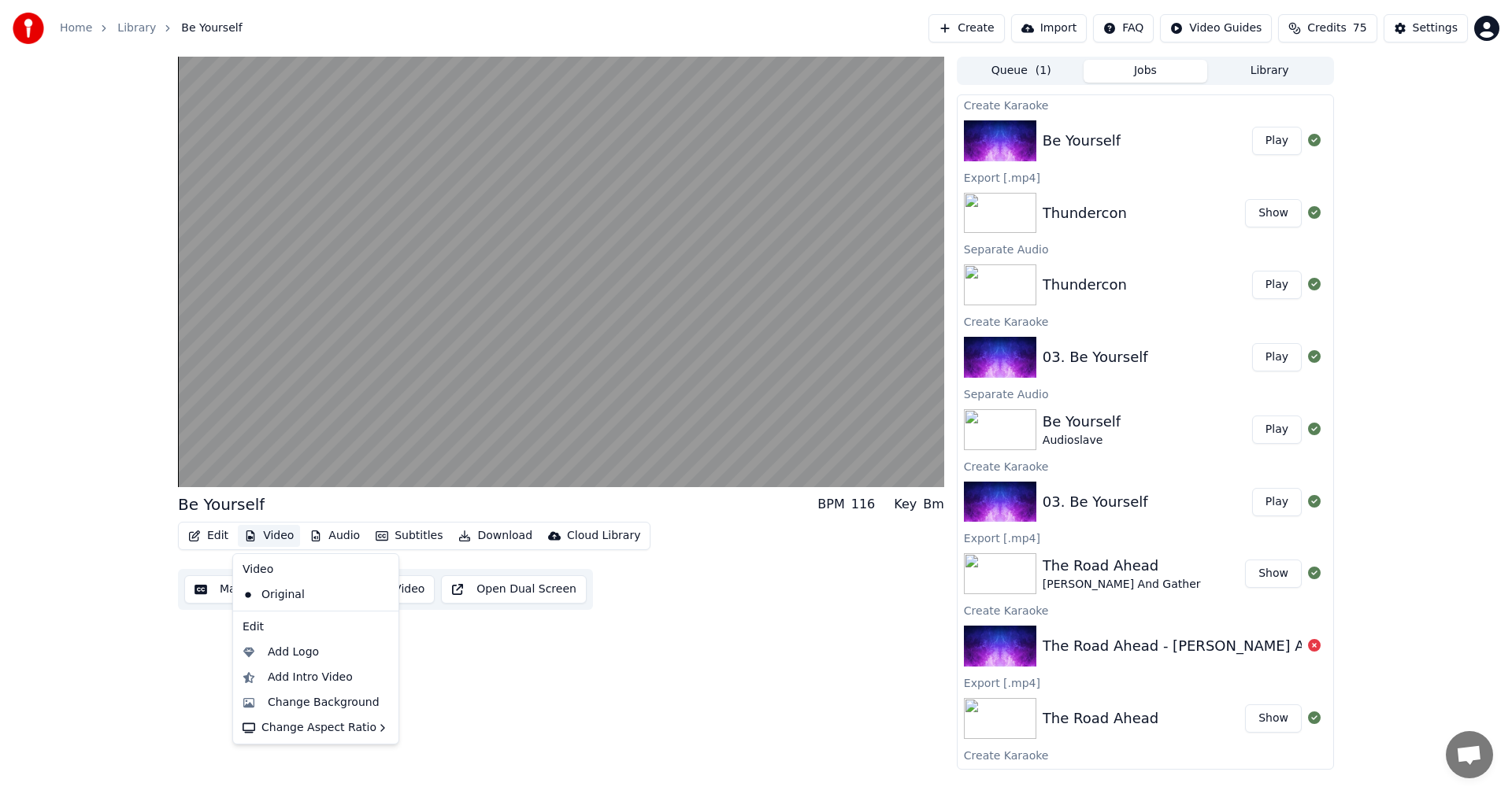
click at [269, 535] on button "Video" at bounding box center [269, 535] width 62 height 22
click at [305, 695] on div "Change Background" at bounding box center [324, 703] width 111 height 16
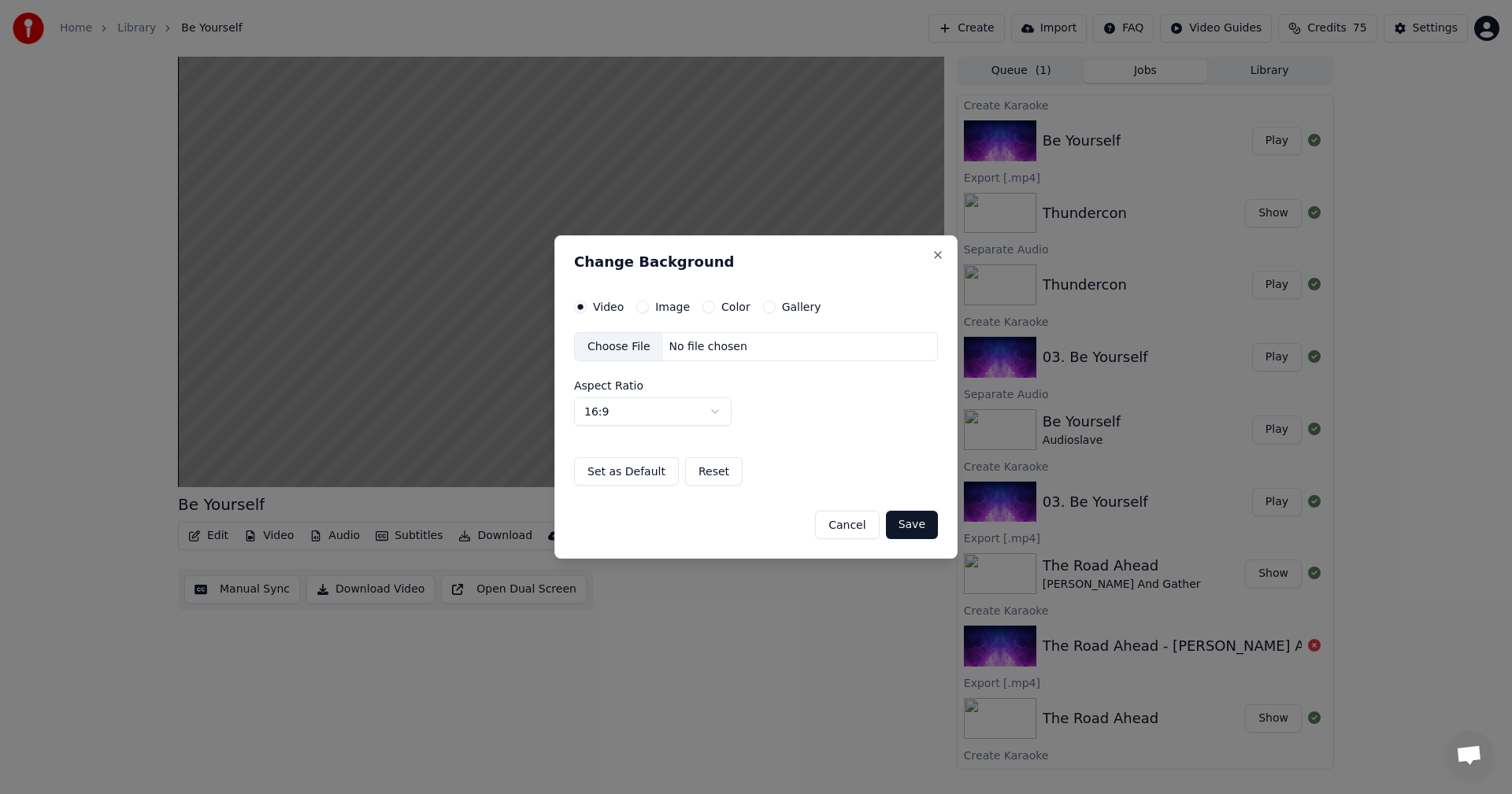
click at [613, 339] on div "Choose File" at bounding box center [619, 347] width 88 height 28
click at [913, 523] on button "Save" at bounding box center [912, 525] width 52 height 28
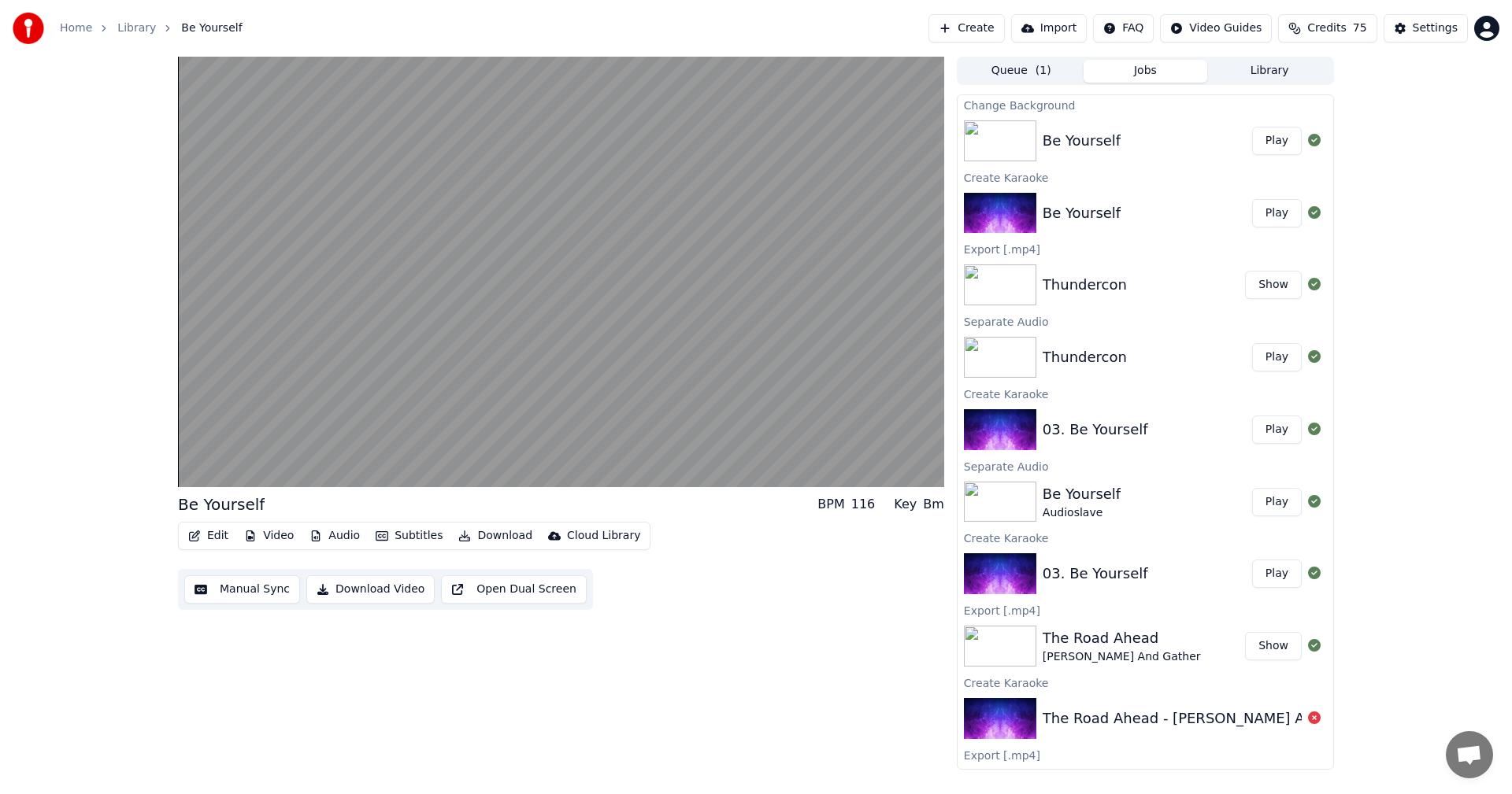
click at [1080, 130] on div "Be Yourself" at bounding box center [1081, 141] width 78 height 22
click at [1261, 146] on button "Play" at bounding box center [1277, 141] width 50 height 28
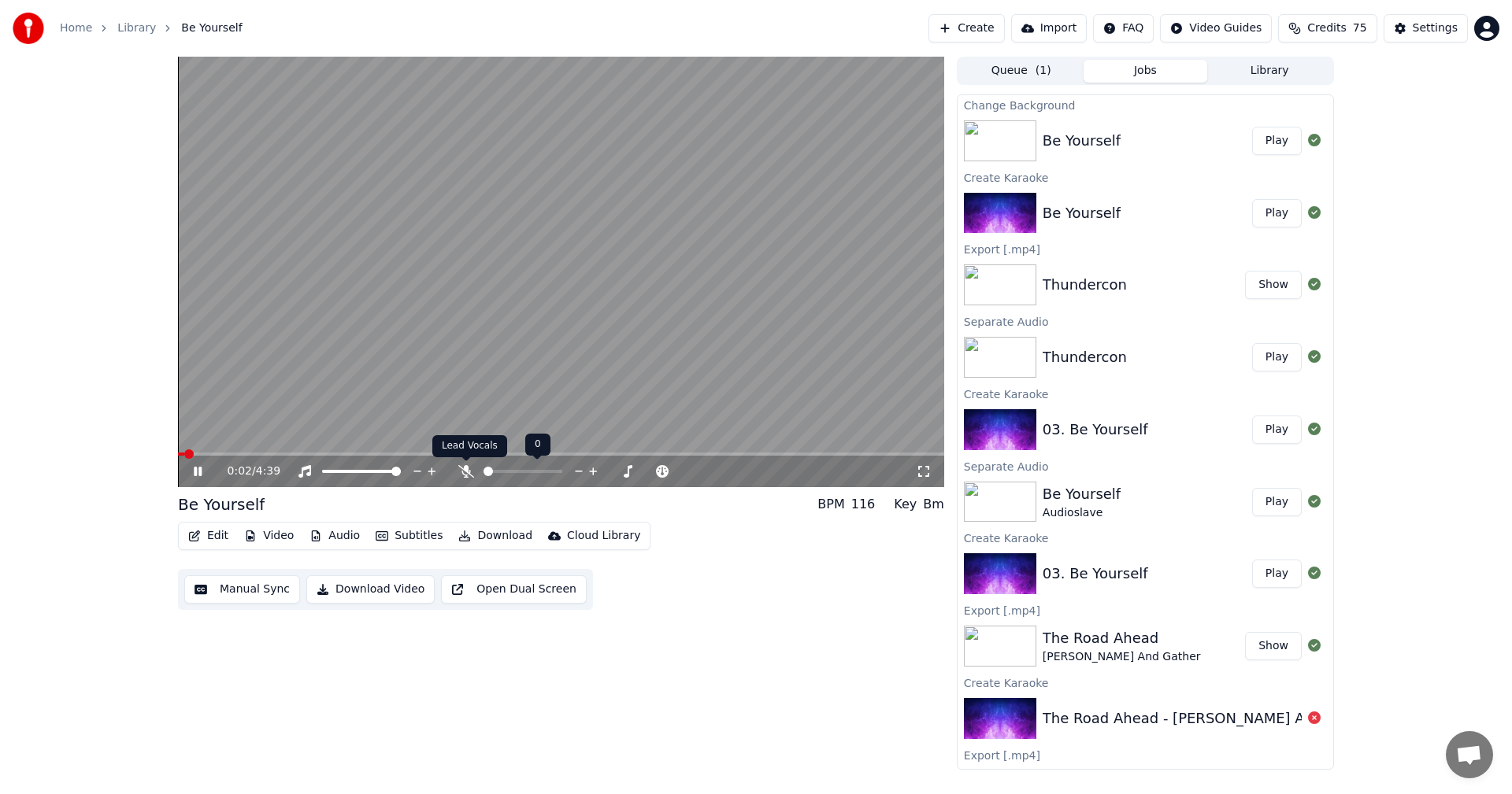
click at [462, 471] on icon at bounding box center [466, 471] width 16 height 12
click at [462, 469] on icon at bounding box center [466, 471] width 16 height 12
click at [378, 453] on span at bounding box center [561, 454] width 766 height 3
click at [430, 453] on span at bounding box center [561, 454] width 766 height 3
click at [419, 455] on span at bounding box center [299, 454] width 242 height 3
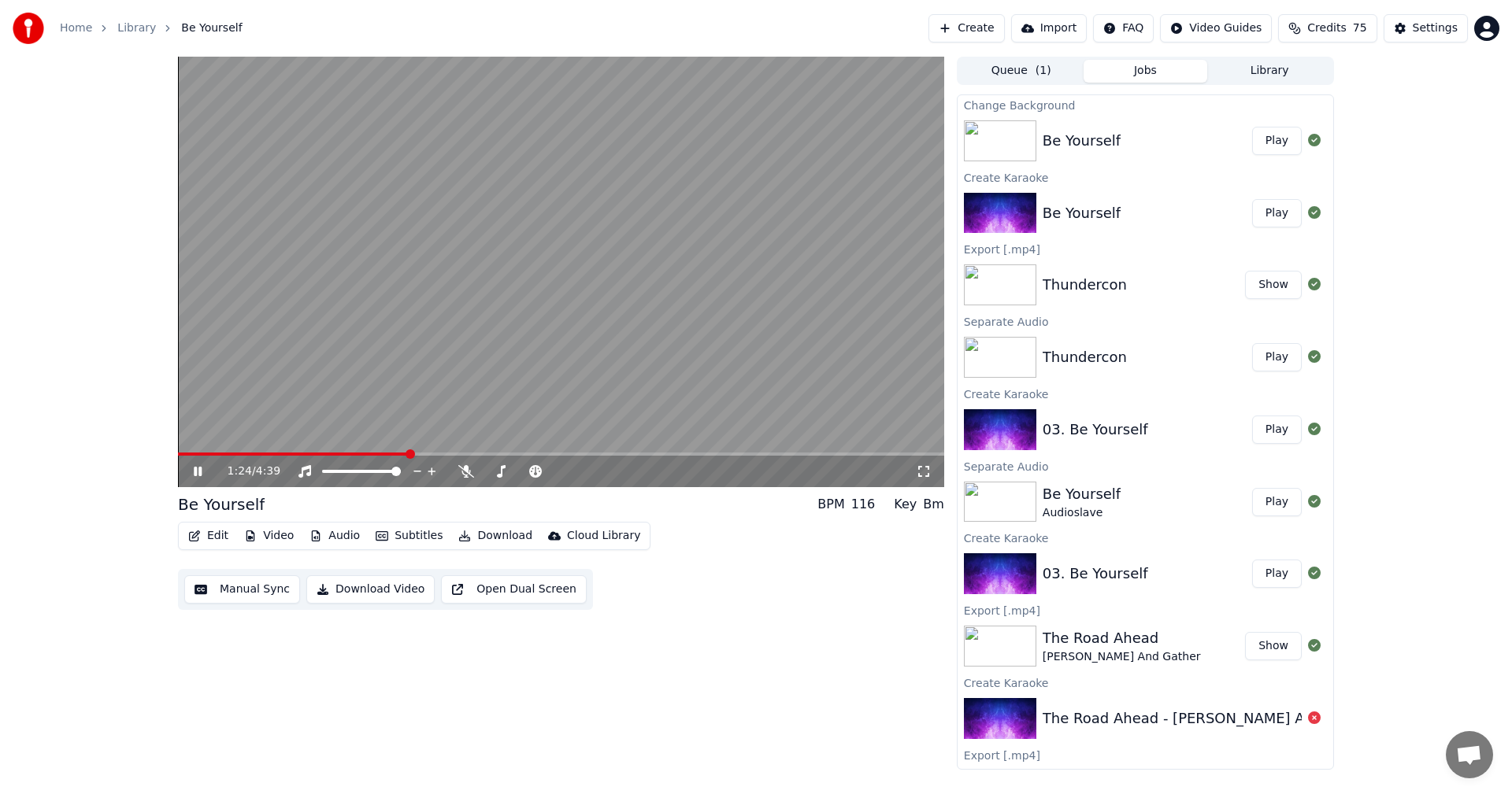
click at [403, 455] on span at bounding box center [293, 454] width 230 height 3
click at [421, 535] on button "Subtitles" at bounding box center [409, 535] width 80 height 22
click at [415, 535] on button "Subtitles" at bounding box center [409, 535] width 80 height 22
click at [505, 451] on video at bounding box center [561, 272] width 766 height 431
click at [520, 454] on span at bounding box center [561, 454] width 766 height 3
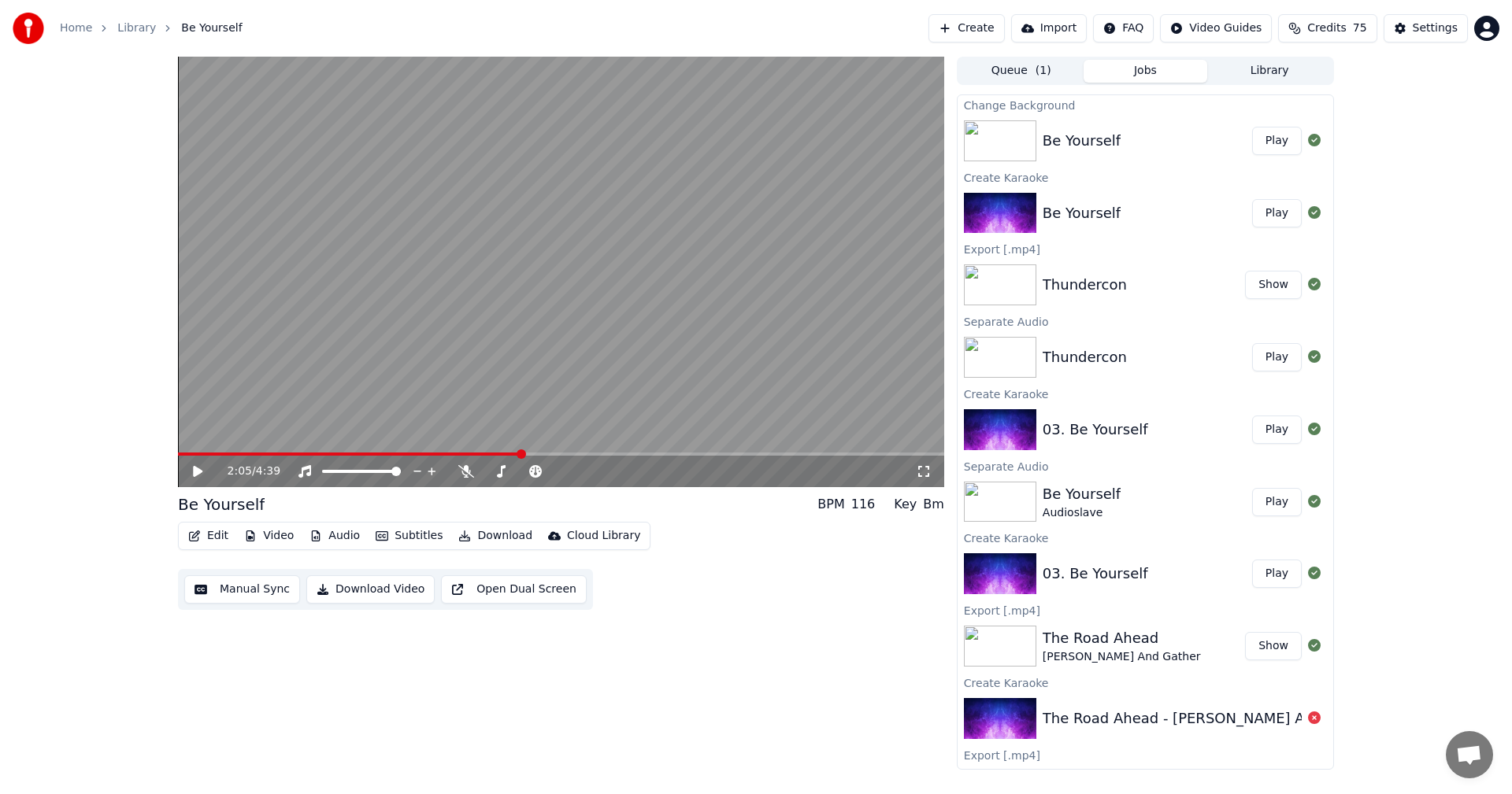
click at [465, 424] on video at bounding box center [561, 272] width 766 height 431
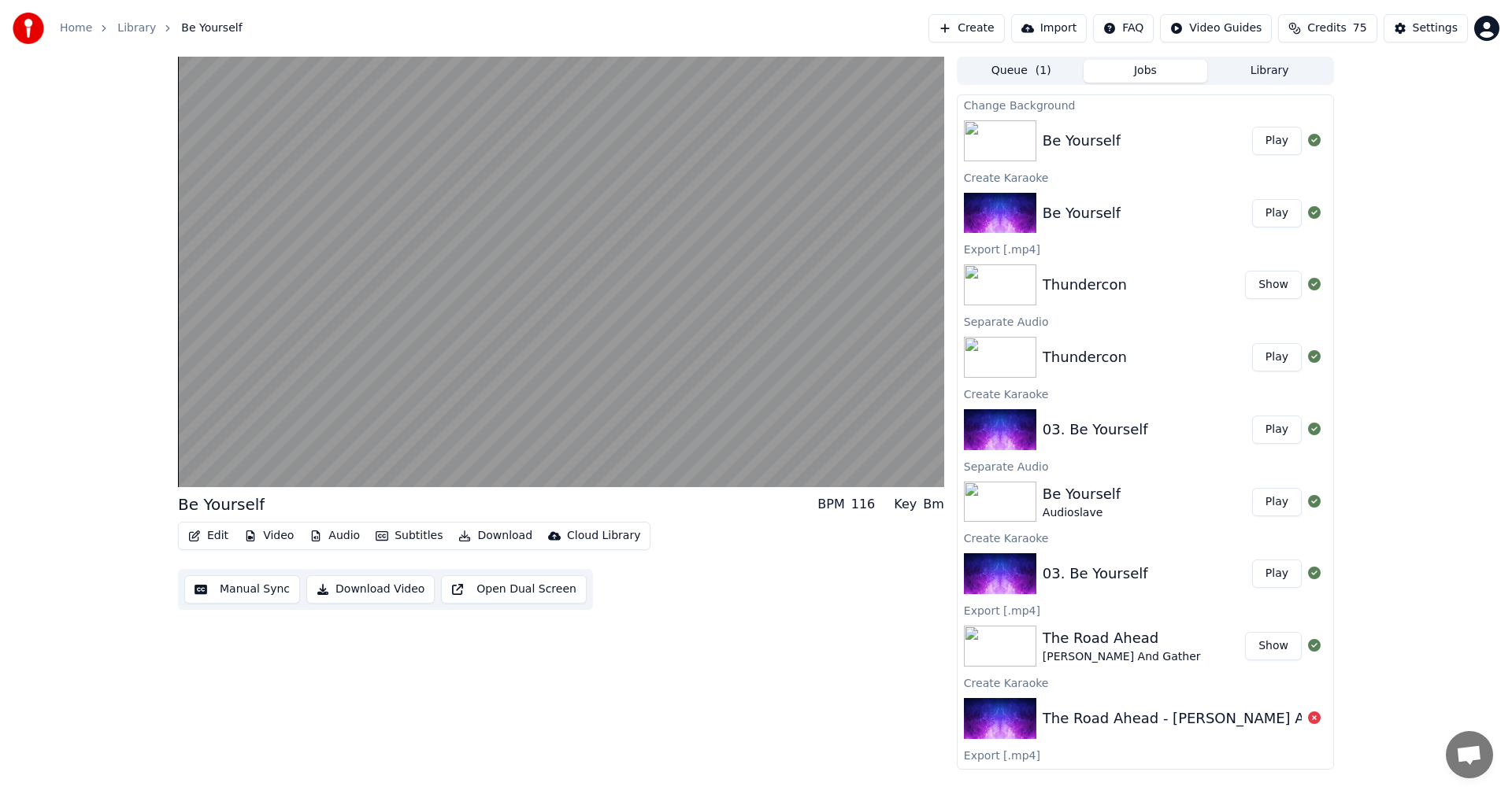
click at [217, 535] on button "Edit" at bounding box center [208, 535] width 52 height 22
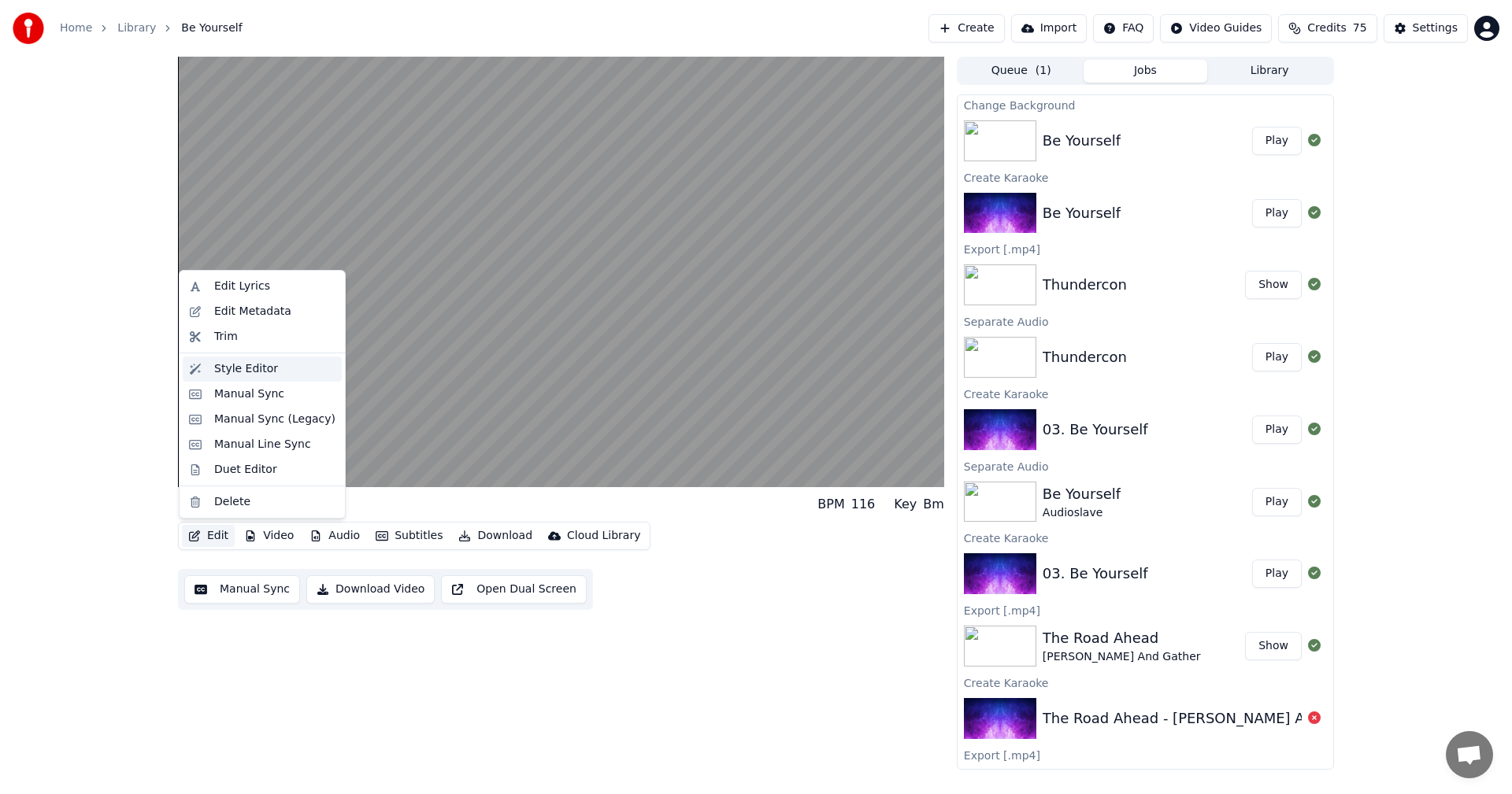
click at [241, 380] on div "Style Editor" at bounding box center [262, 369] width 159 height 25
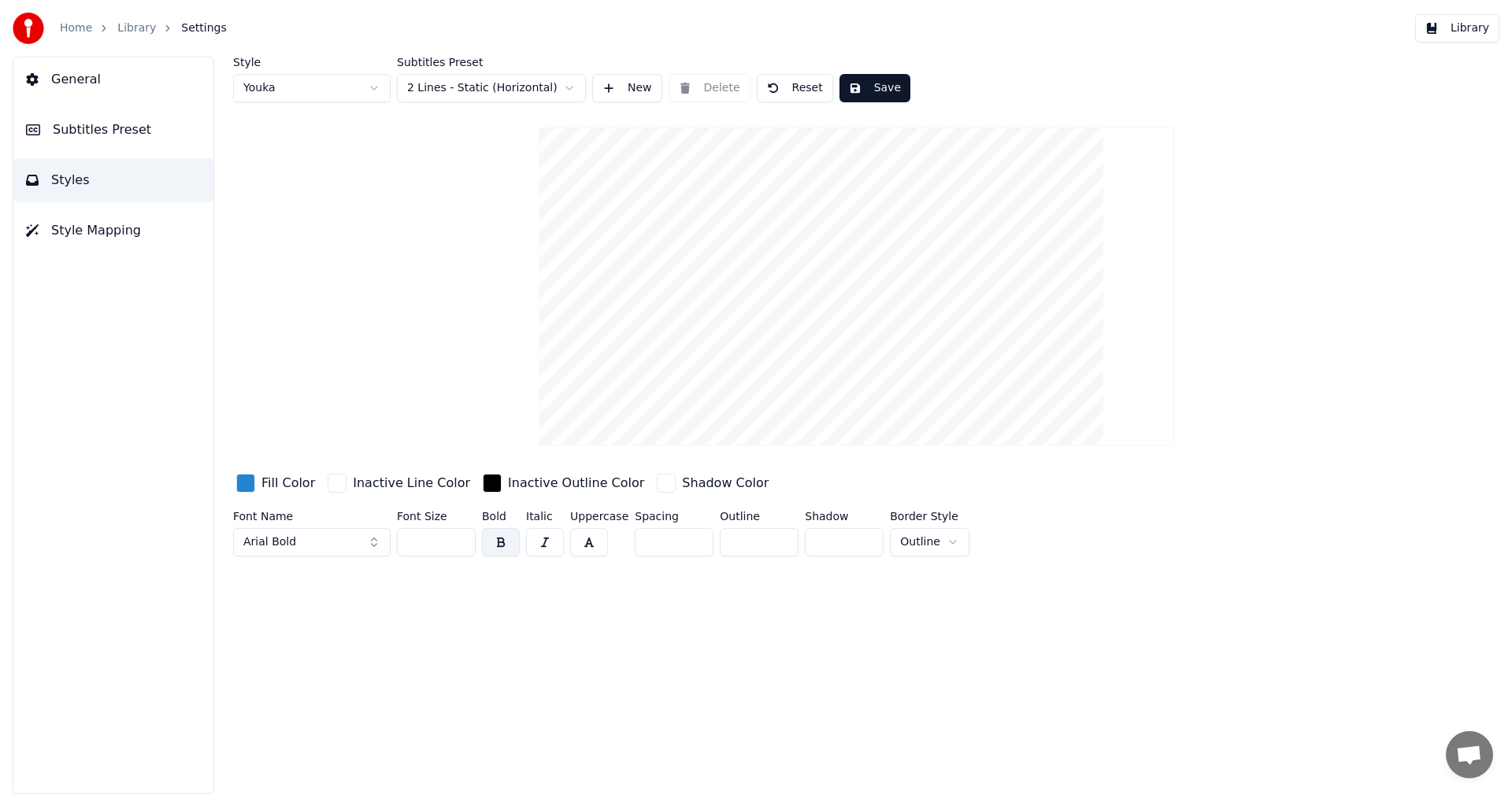
drag, startPoint x: 435, startPoint y: 547, endPoint x: 416, endPoint y: 550, distance: 19.2
click at [416, 550] on input "***" at bounding box center [436, 542] width 79 height 28
drag, startPoint x: 422, startPoint y: 540, endPoint x: 408, endPoint y: 544, distance: 14.6
click at [408, 544] on input "***" at bounding box center [436, 542] width 79 height 28
click at [418, 540] on input "***" at bounding box center [436, 542] width 79 height 28
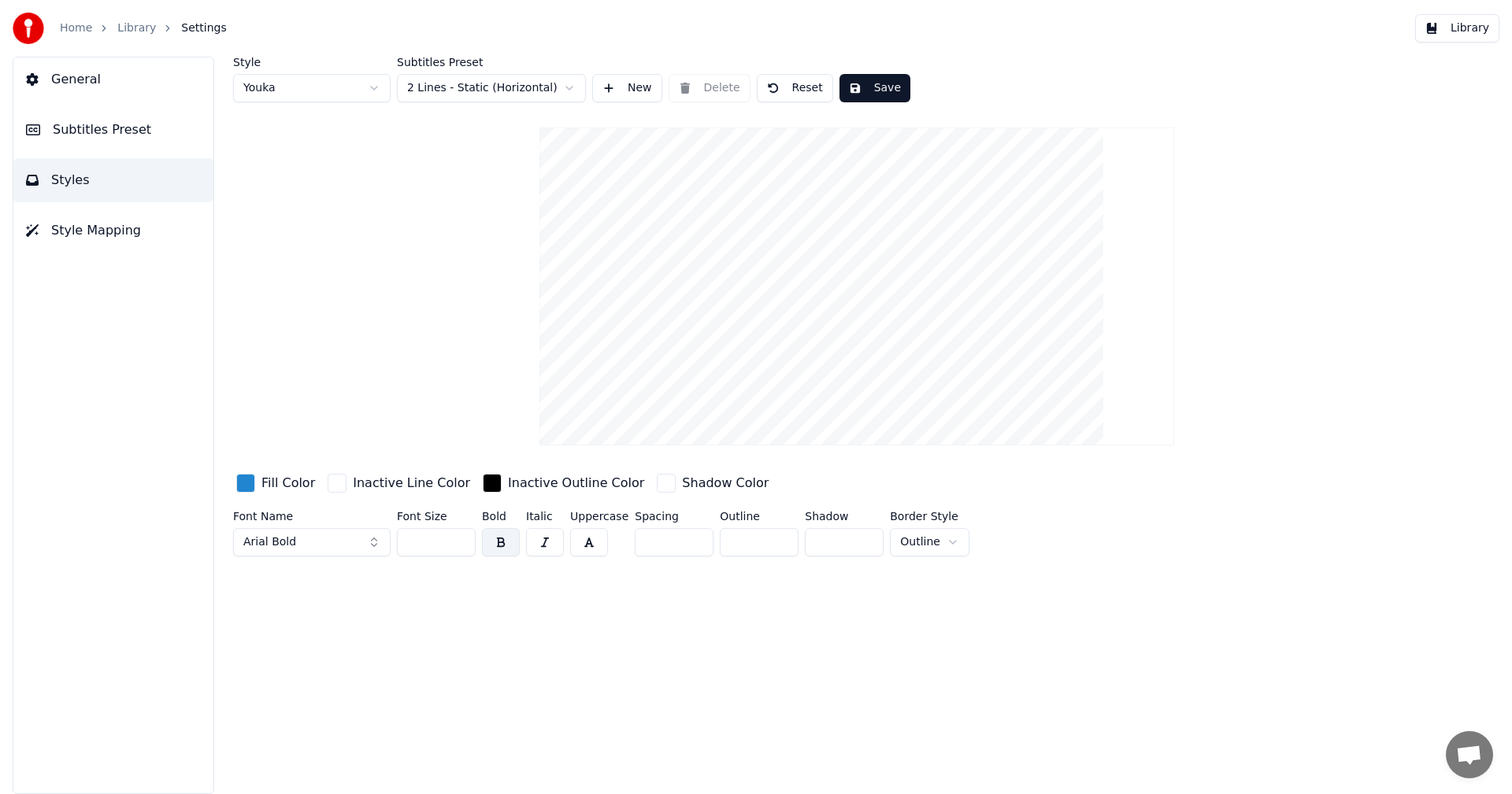
click at [428, 540] on input "***" at bounding box center [436, 542] width 79 height 28
click at [412, 542] on input "***" at bounding box center [436, 542] width 79 height 28
type input "***"
click at [862, 85] on button "Save" at bounding box center [874, 88] width 71 height 28
click at [124, 26] on link "Library" at bounding box center [136, 28] width 38 height 16
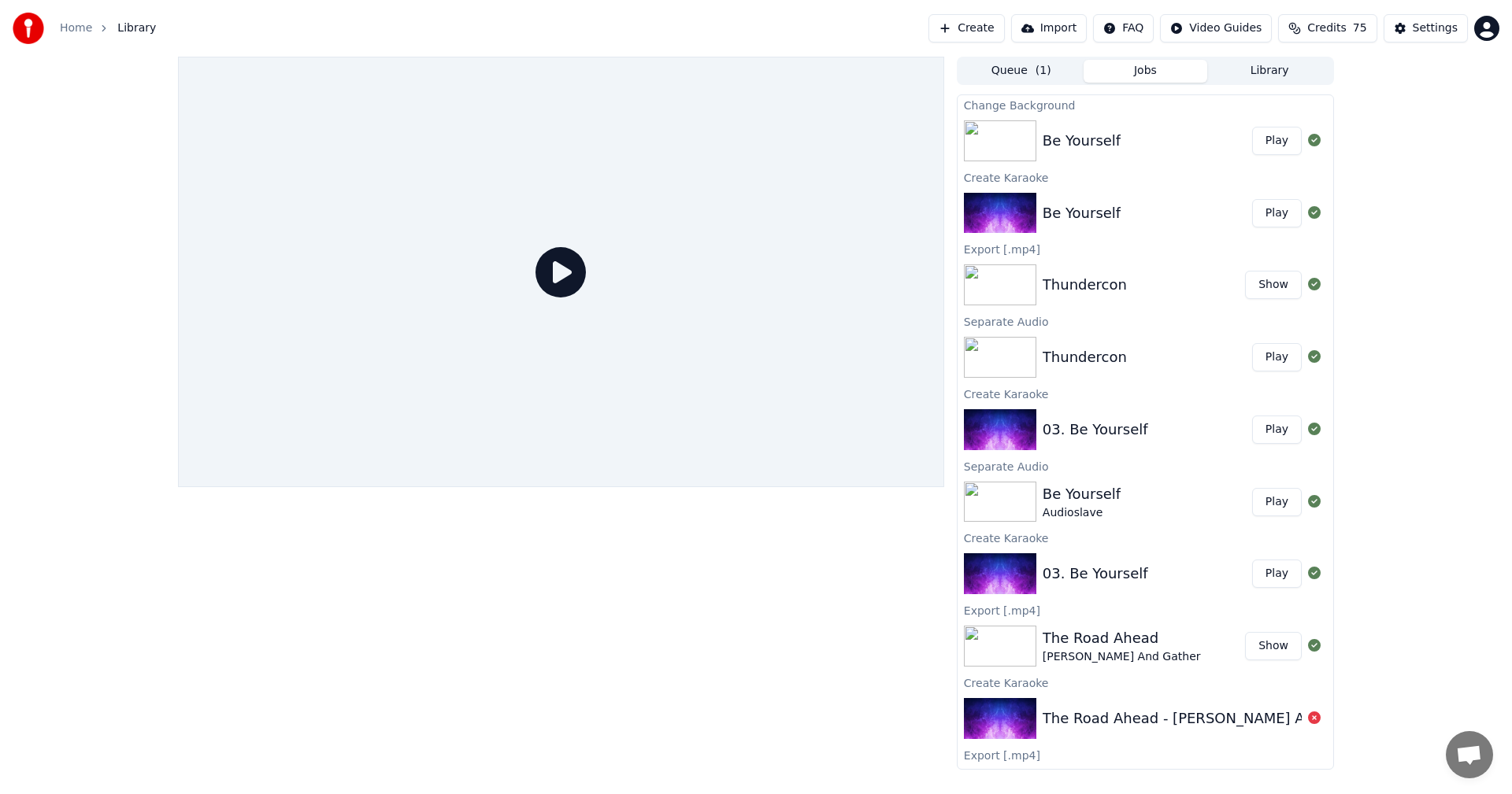
click at [1070, 146] on div "Be Yourself" at bounding box center [1081, 141] width 78 height 22
click at [1257, 143] on button "Play" at bounding box center [1277, 141] width 50 height 28
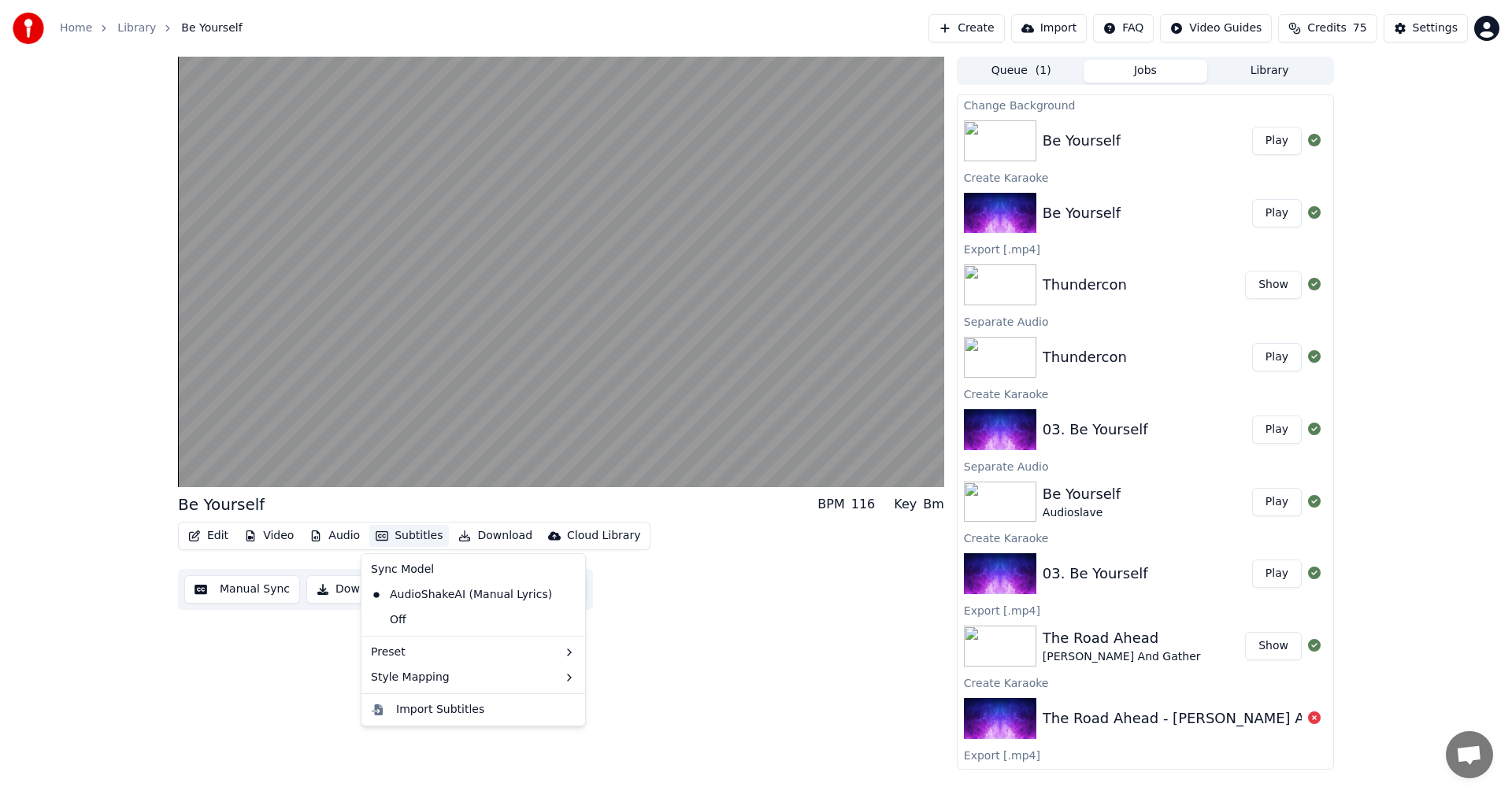
click at [419, 544] on button "Subtitles" at bounding box center [409, 535] width 80 height 22
click at [674, 697] on div "Be Yourself BPM 116 Key Bm Edit Video Audio Subtitles Download Cloud Library Ma…" at bounding box center [561, 413] width 766 height 713
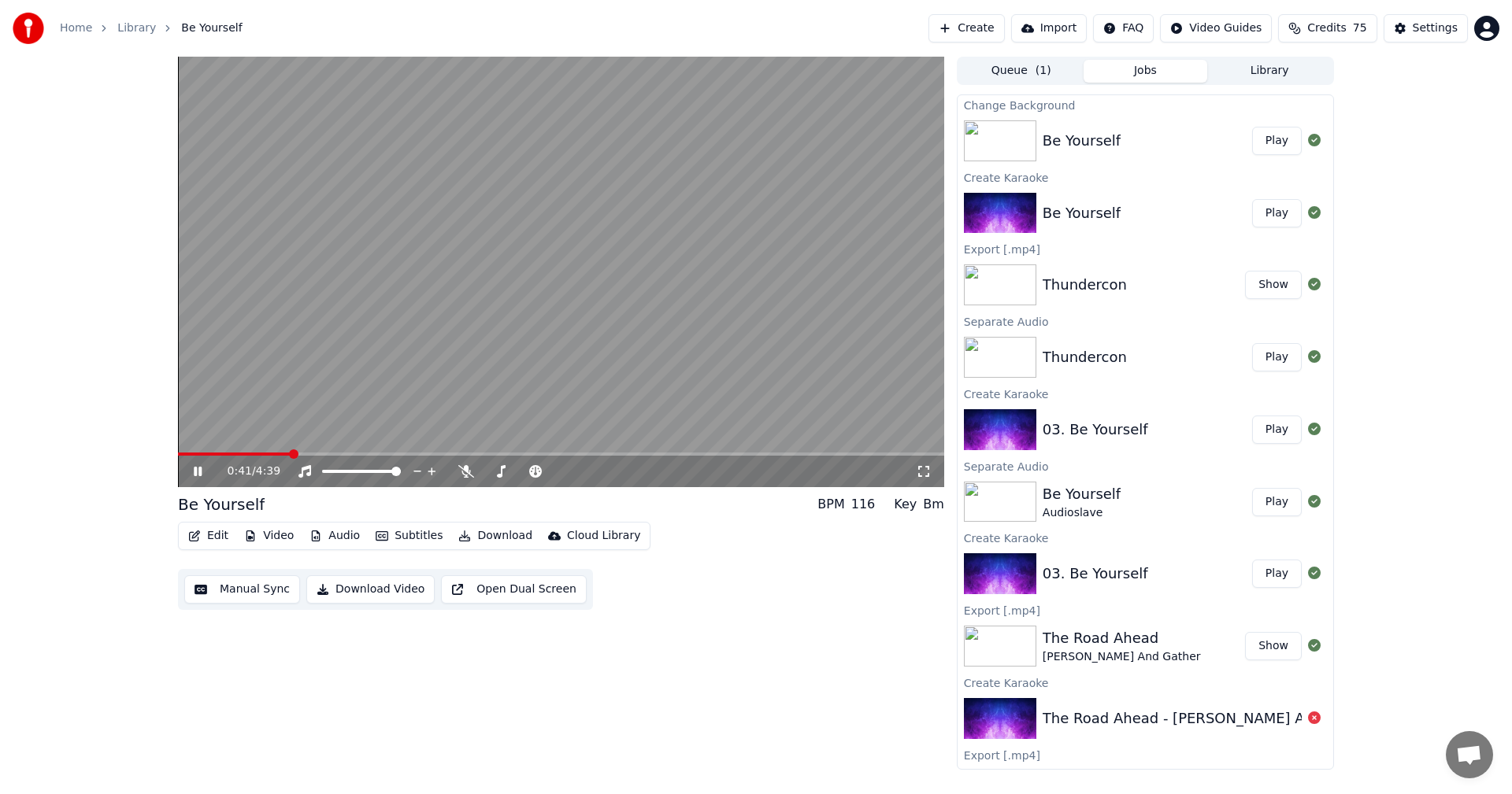
click at [289, 452] on span at bounding box center [561, 454] width 766 height 3
click at [464, 474] on icon at bounding box center [466, 471] width 16 height 12
click at [426, 452] on div "0:58 / 4:39" at bounding box center [561, 272] width 766 height 431
click at [427, 452] on span at bounding box center [561, 454] width 766 height 3
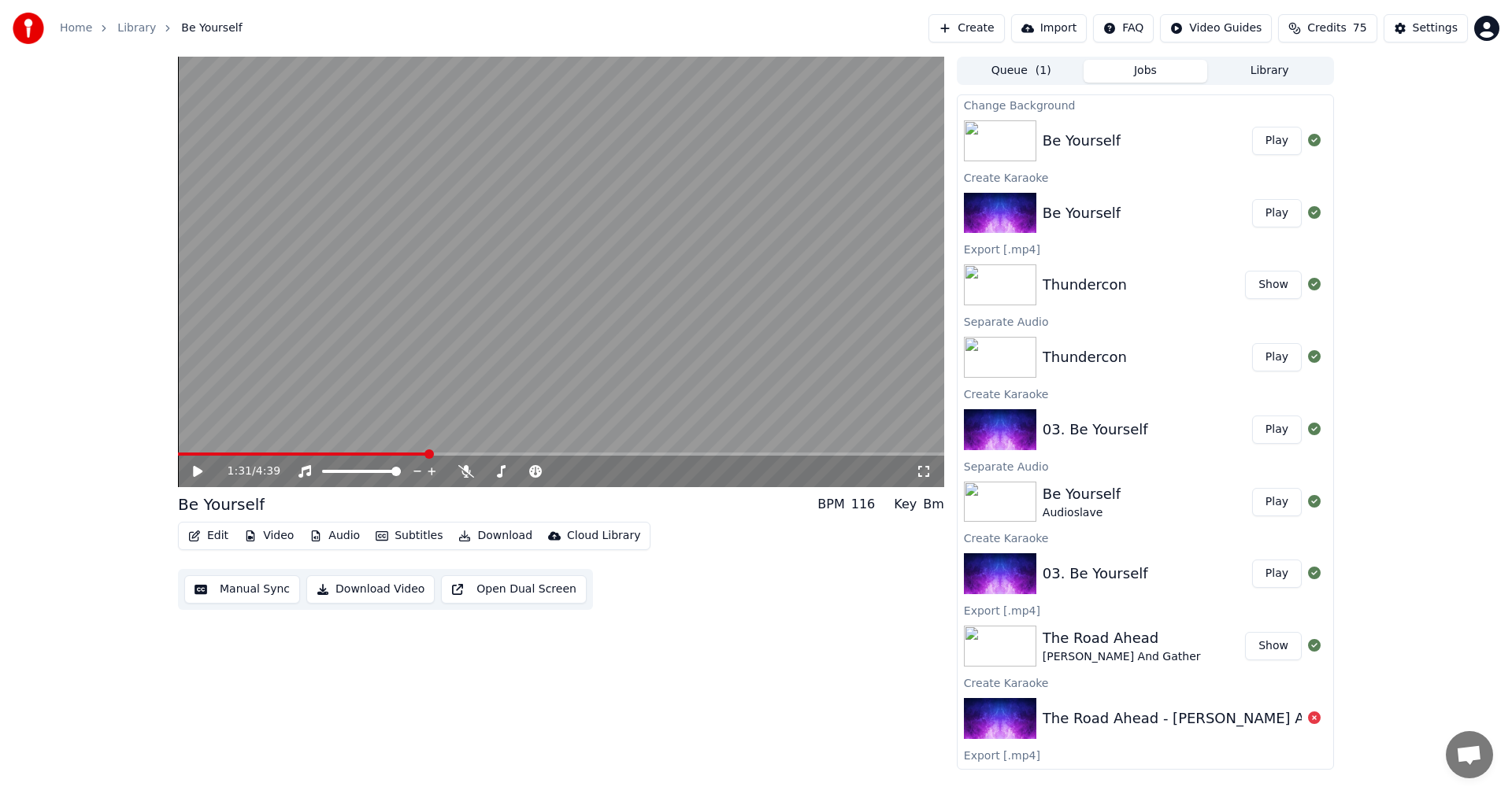
click at [493, 412] on video at bounding box center [561, 272] width 766 height 431
click at [496, 452] on span at bounding box center [561, 454] width 766 height 3
click at [538, 452] on span at bounding box center [561, 454] width 766 height 3
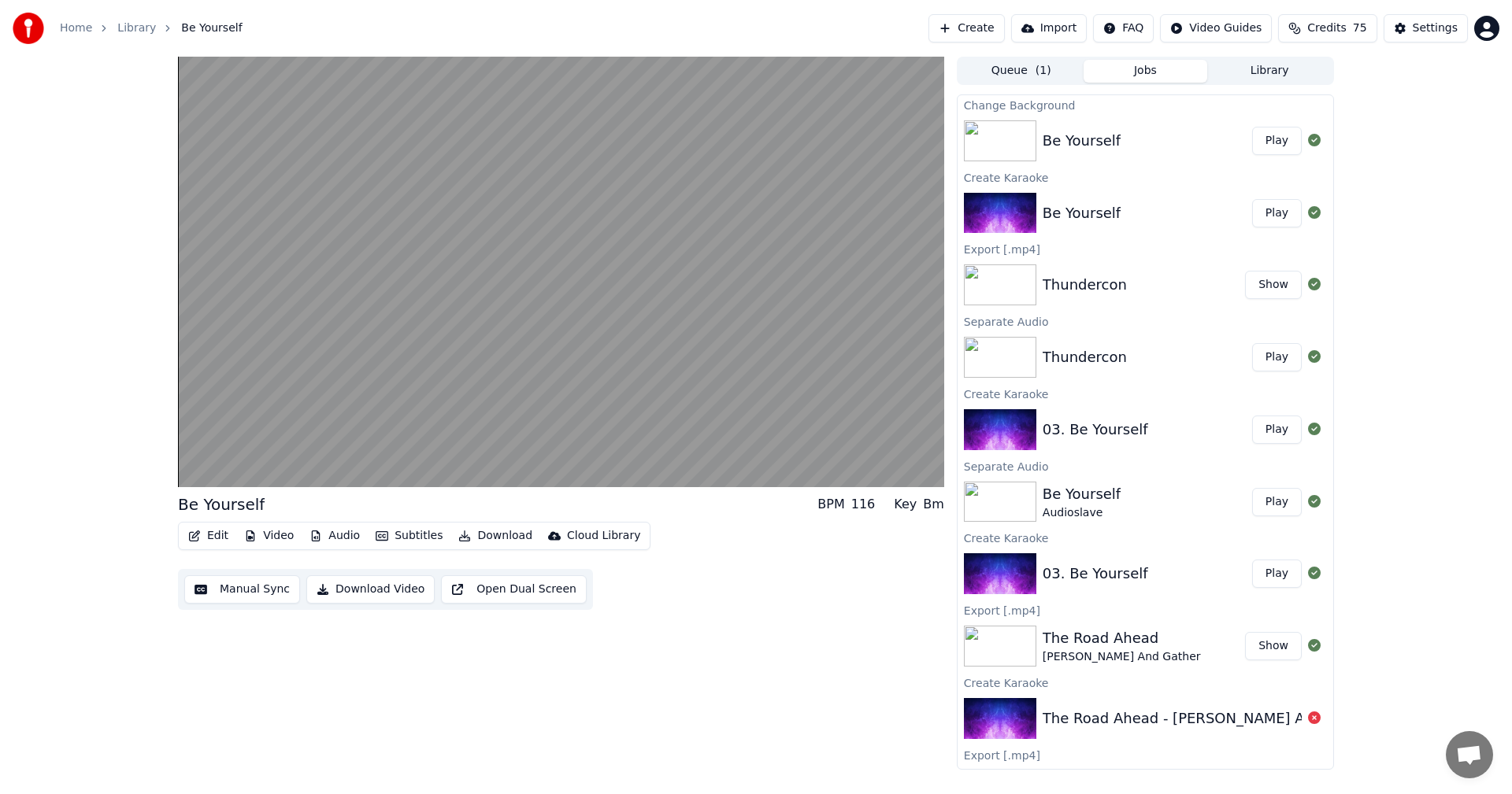
click at [392, 591] on button "Download Video" at bounding box center [370, 589] width 128 height 28
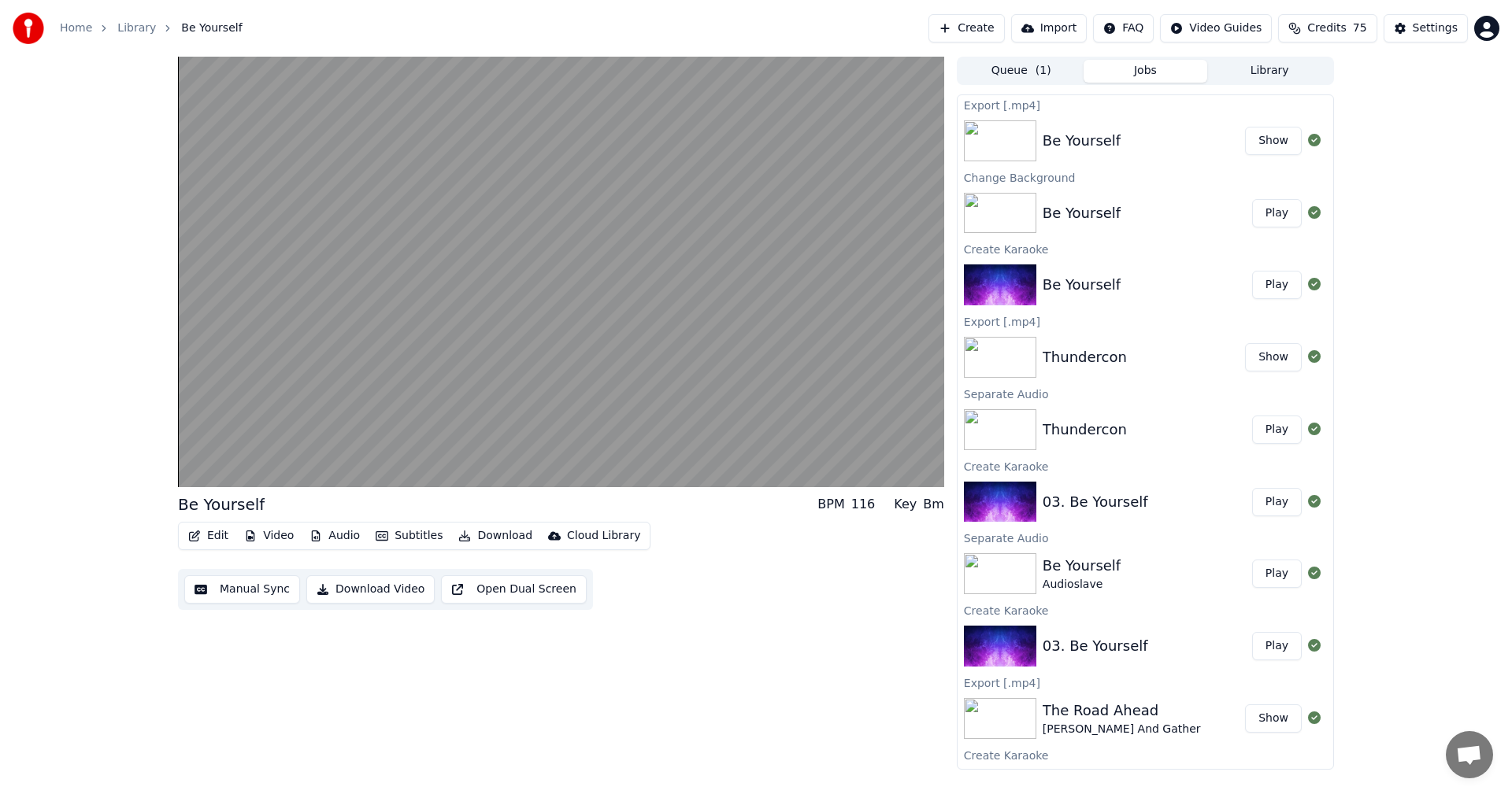
click at [1233, 55] on div "Home Library Be Yourself Create Import FAQ Video Guides Credits 75 Settings" at bounding box center [756, 28] width 1512 height 57
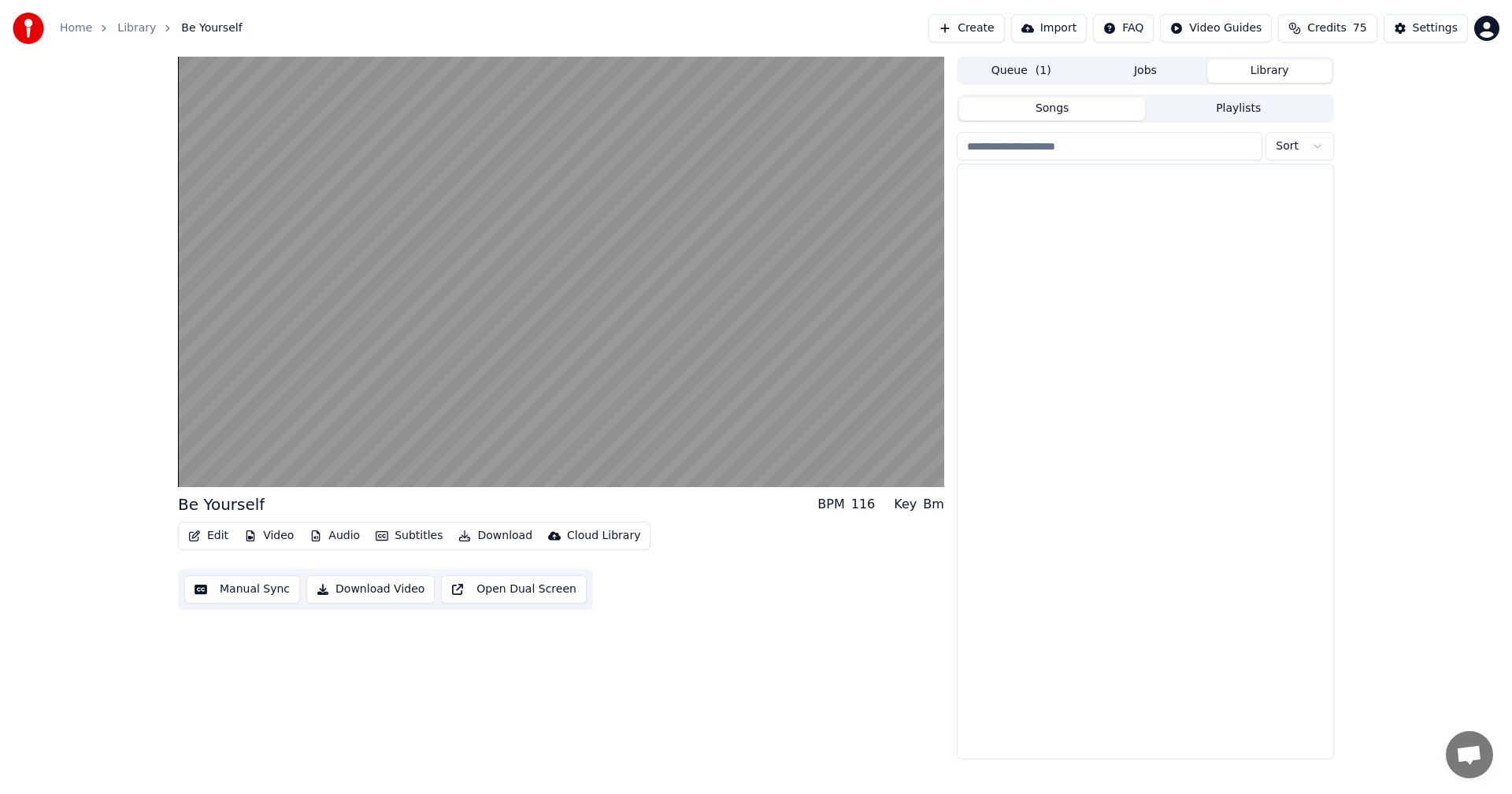
click at [1248, 61] on button "Library" at bounding box center [1269, 71] width 125 height 22
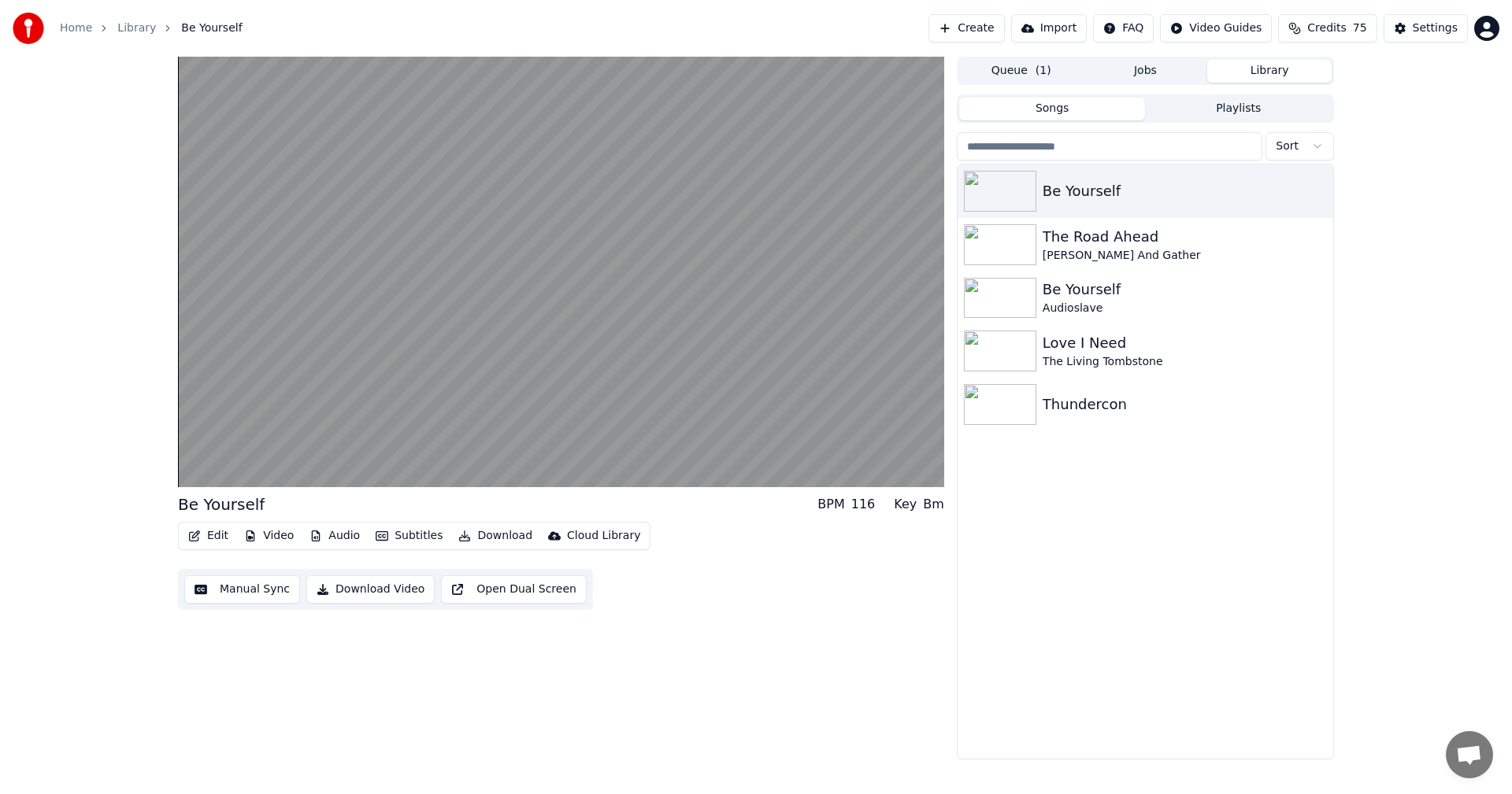
click at [1025, 66] on button "Queue ( 1 )" at bounding box center [1021, 71] width 125 height 22
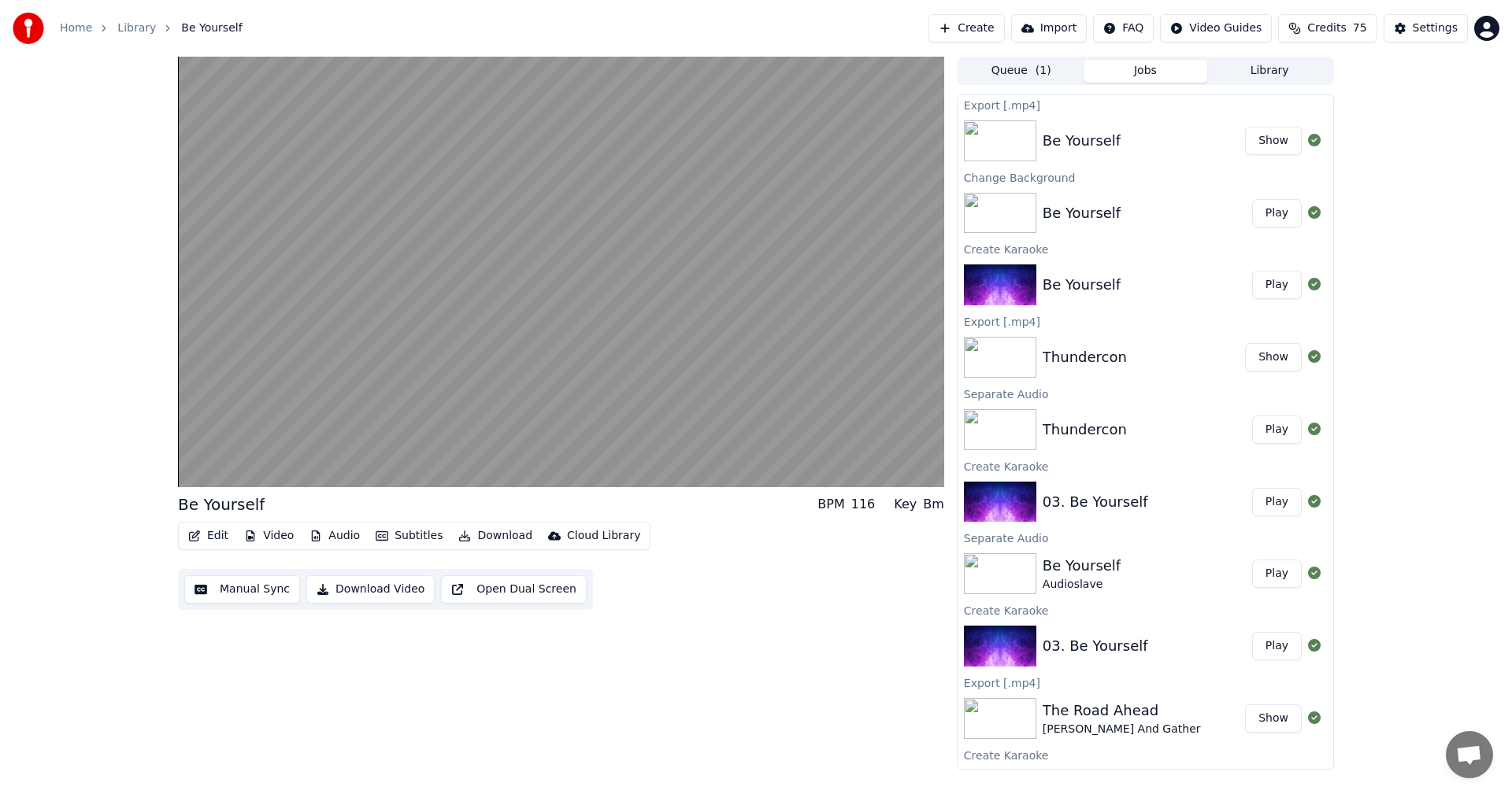
click at [1146, 72] on button "Jobs" at bounding box center [1146, 71] width 125 height 22
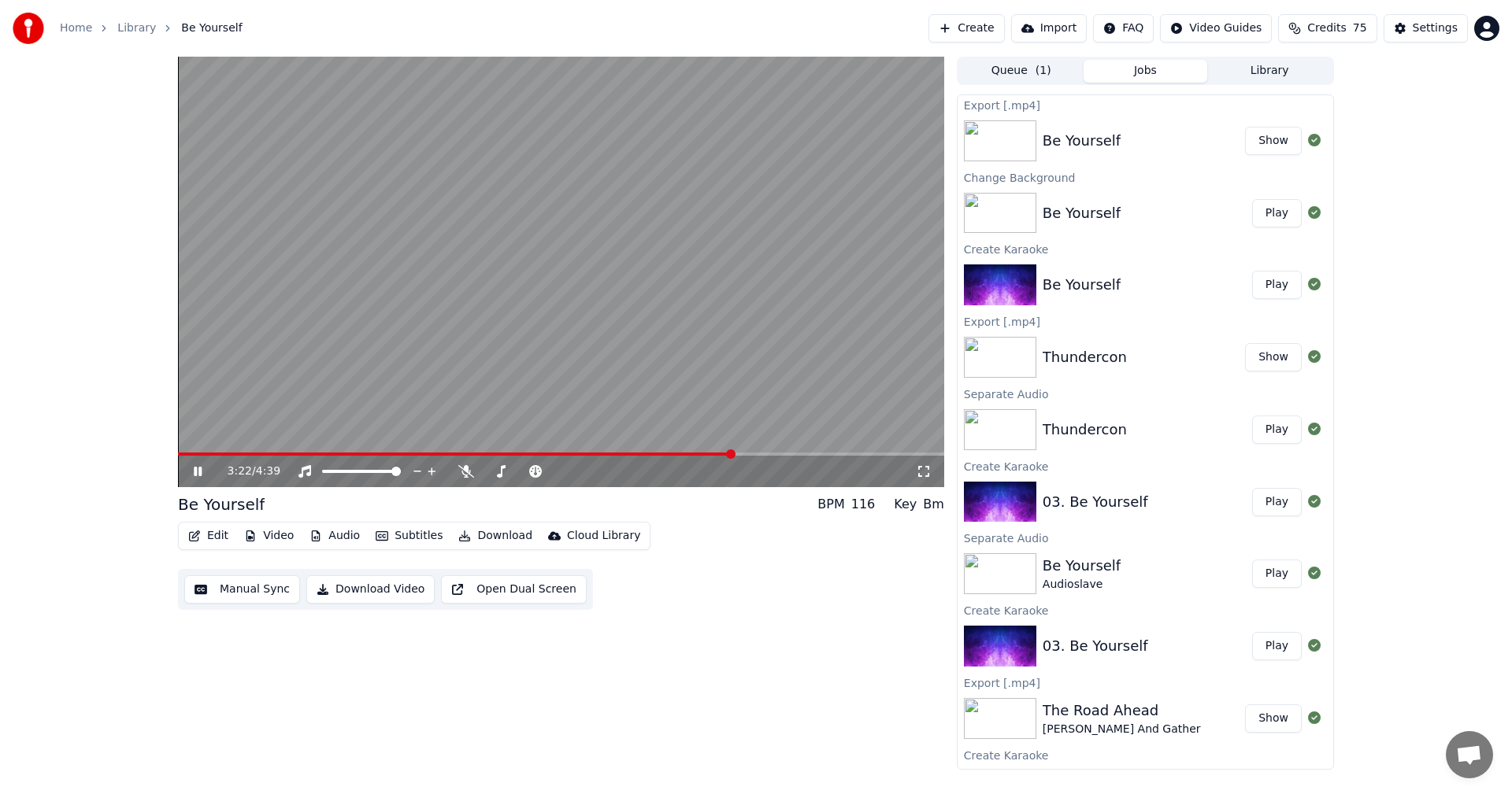
click at [200, 481] on div "3:22 / 4:39" at bounding box center [561, 471] width 766 height 32
click at [200, 477] on icon at bounding box center [209, 471] width 37 height 12
drag, startPoint x: 1287, startPoint y: 58, endPoint x: 1282, endPoint y: 66, distance: 9.4
click at [1285, 62] on div "Queue ( 1 ) Jobs Library" at bounding box center [1144, 71] width 377 height 28
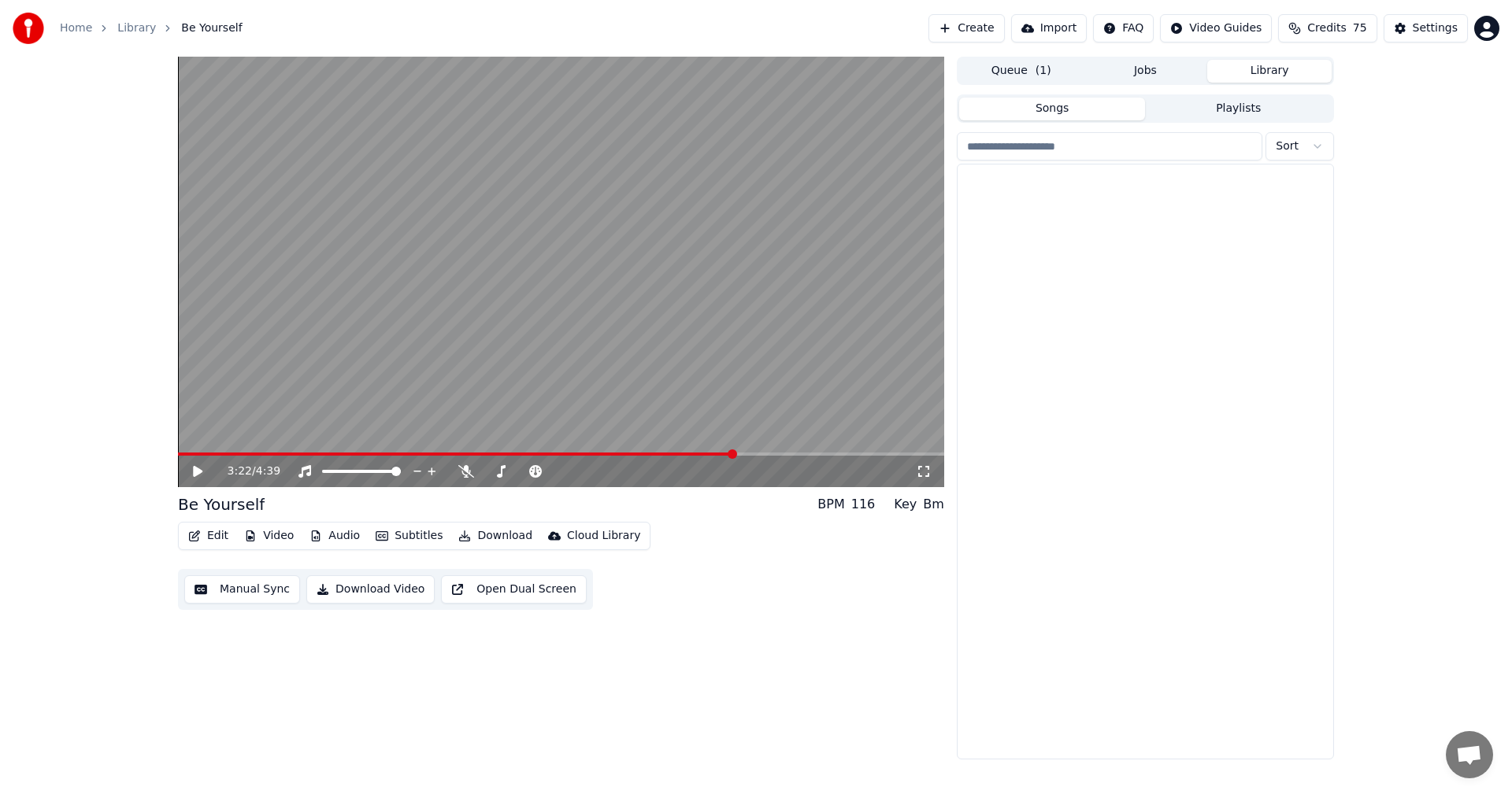
click at [1281, 71] on button "Library" at bounding box center [1269, 71] width 125 height 22
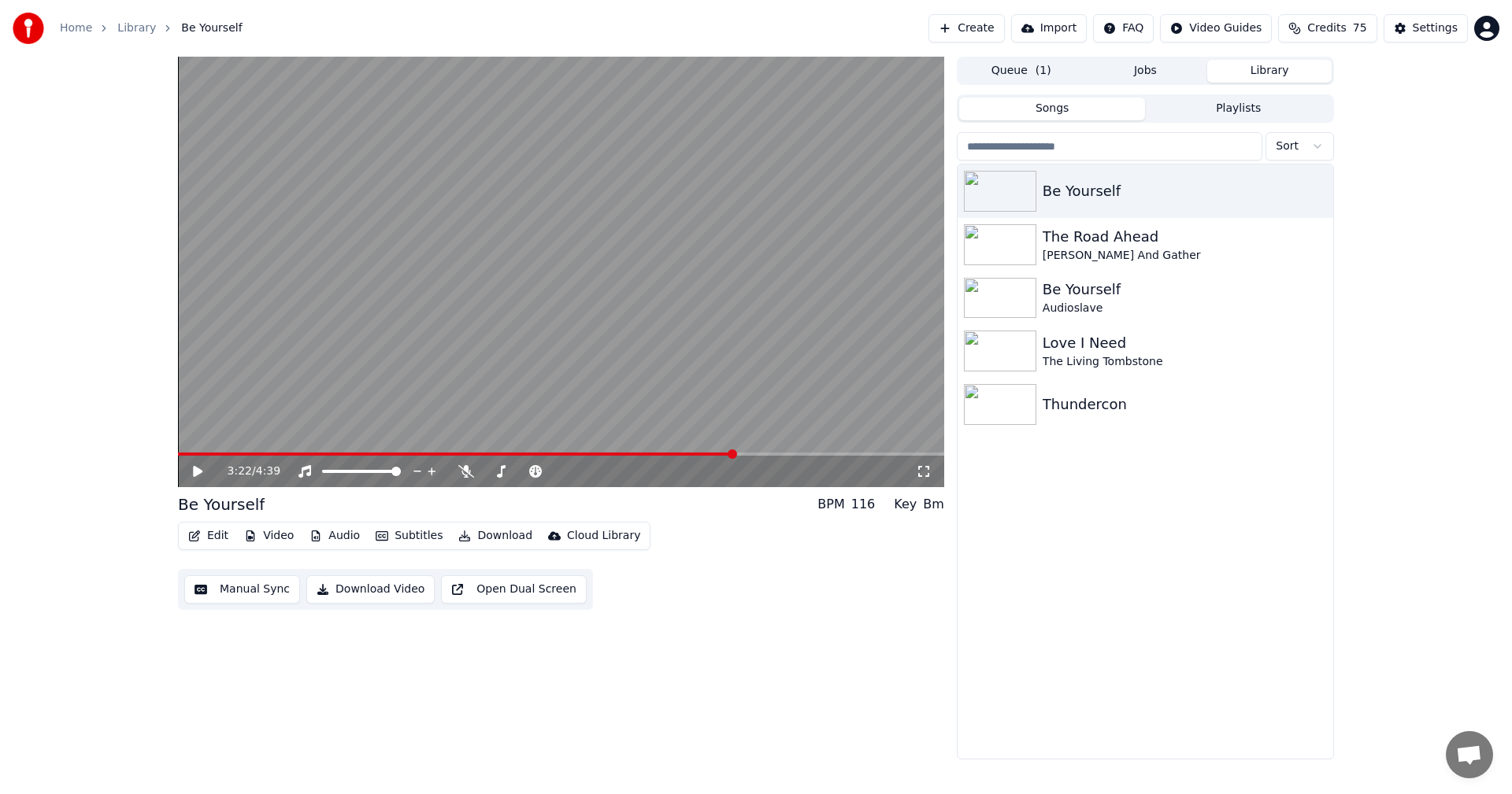
click at [1162, 78] on button "Jobs" at bounding box center [1146, 71] width 125 height 22
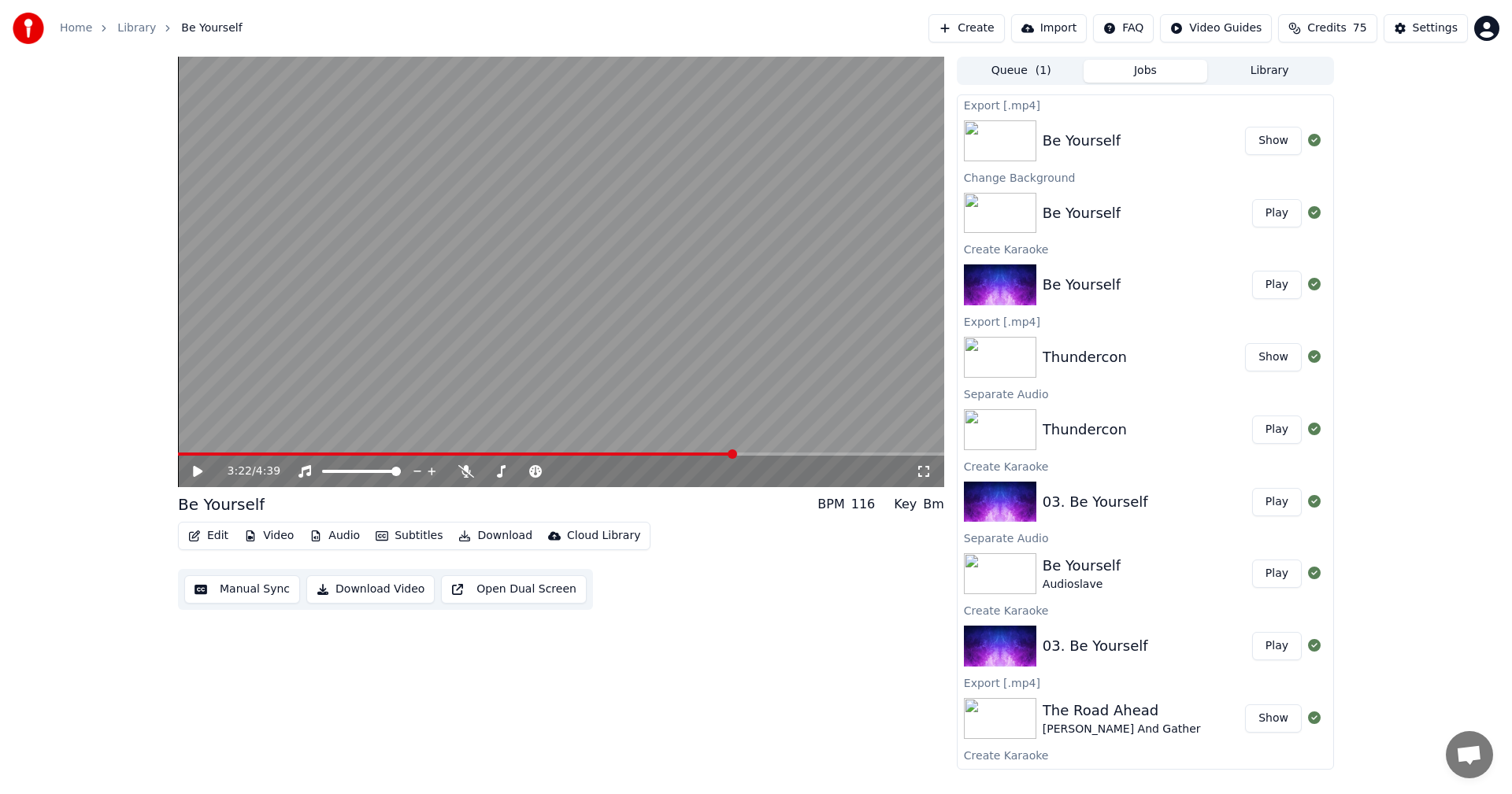
click at [1269, 361] on button "Show" at bounding box center [1273, 358] width 57 height 28
click at [1253, 143] on button "Show" at bounding box center [1273, 141] width 57 height 28
click at [203, 467] on icon at bounding box center [209, 471] width 37 height 12
click at [1086, 116] on div "Be Yourself Show" at bounding box center [1145, 141] width 376 height 53
click at [1072, 120] on div "Be Yourself Show" at bounding box center [1145, 141] width 376 height 53
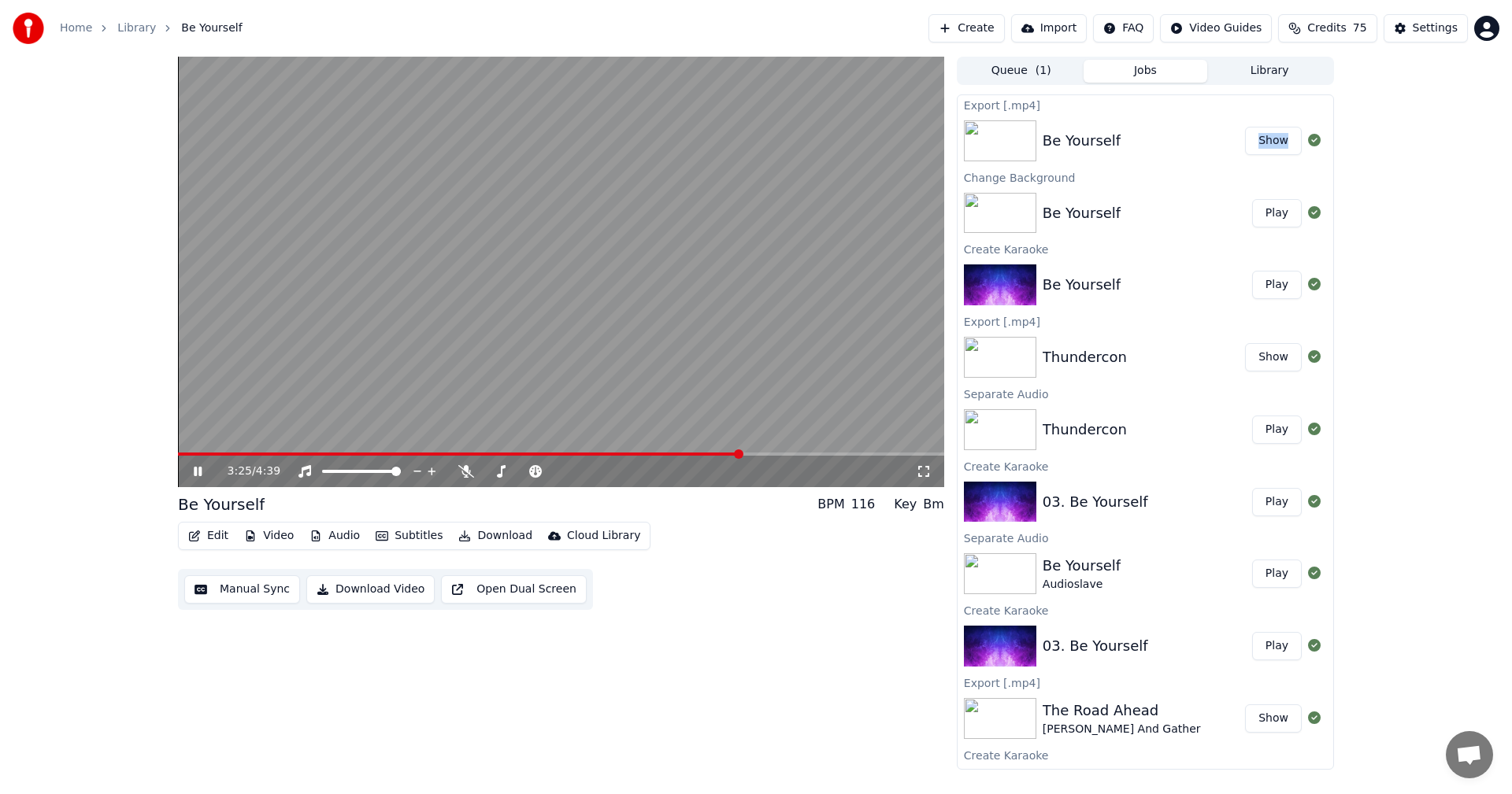
click at [1072, 120] on div "Be Yourself Show" at bounding box center [1145, 141] width 376 height 53
click at [1264, 139] on button "Show" at bounding box center [1273, 141] width 57 height 28
click at [649, 371] on video at bounding box center [561, 272] width 766 height 431
click at [131, 32] on link "Library" at bounding box center [136, 28] width 38 height 16
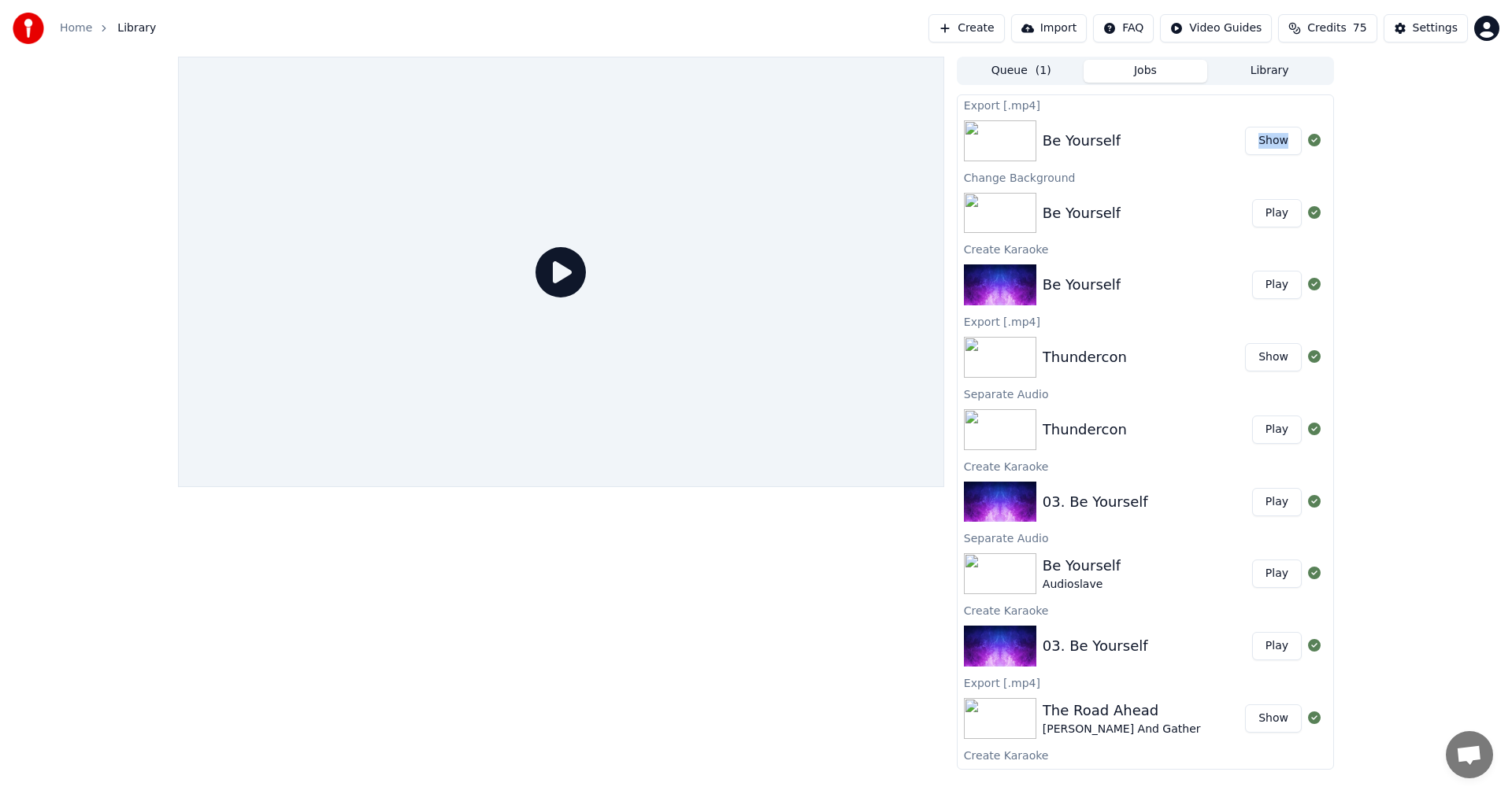
click at [86, 28] on link "Home" at bounding box center [76, 28] width 32 height 16
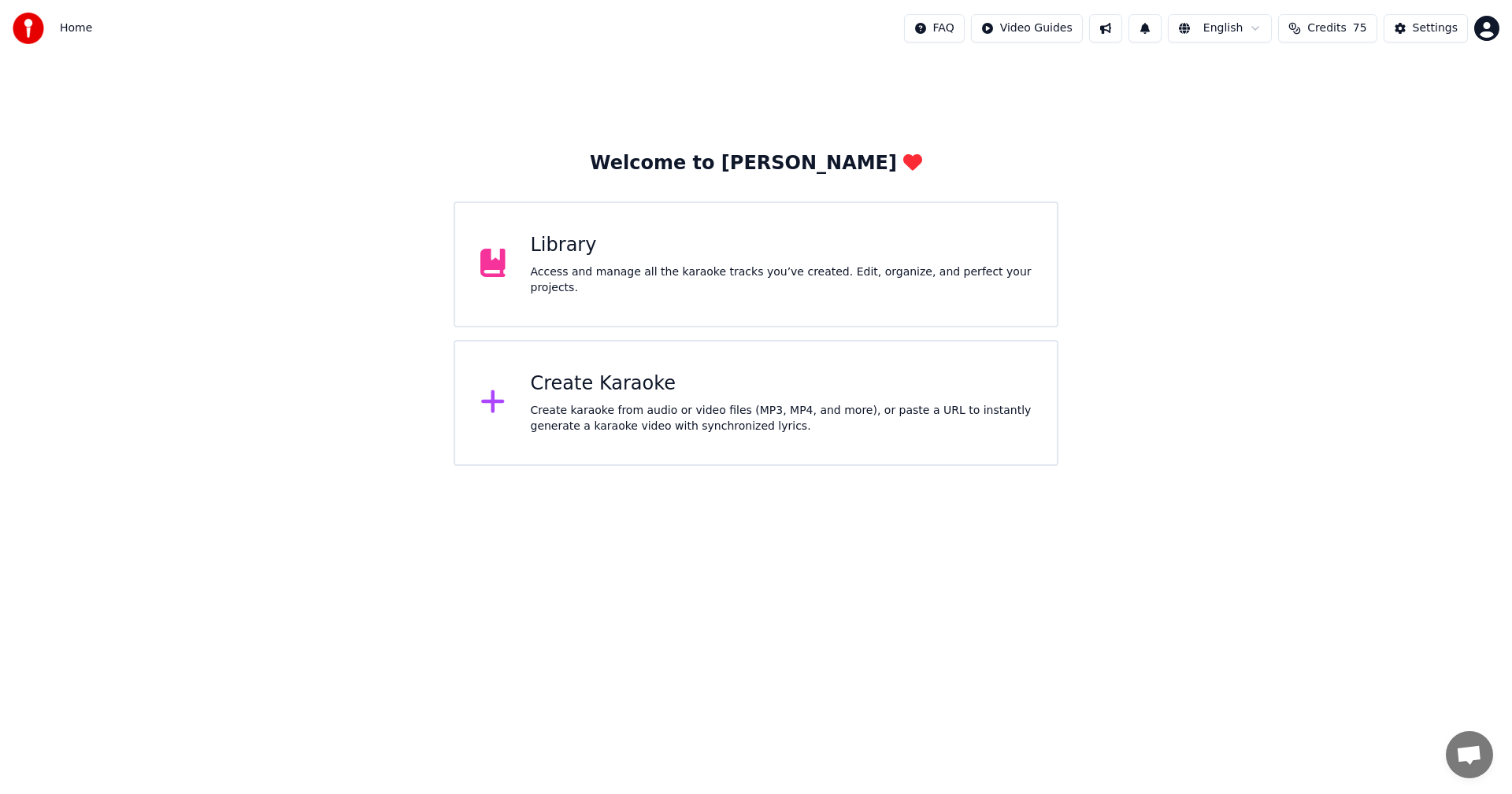
click at [615, 383] on div "Create Karaoke" at bounding box center [781, 384] width 502 height 25
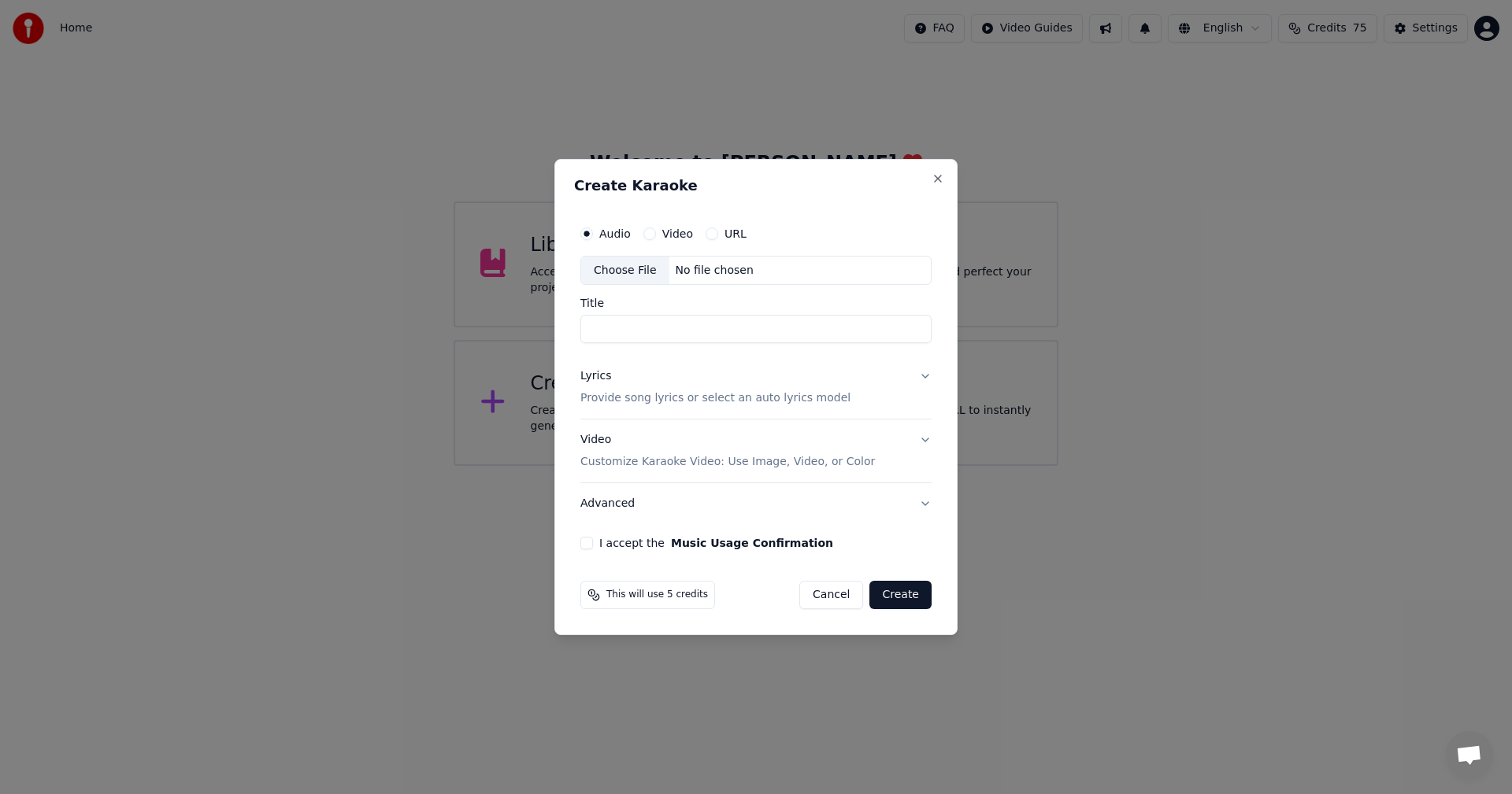
click at [624, 271] on div "Choose File" at bounding box center [625, 271] width 88 height 28
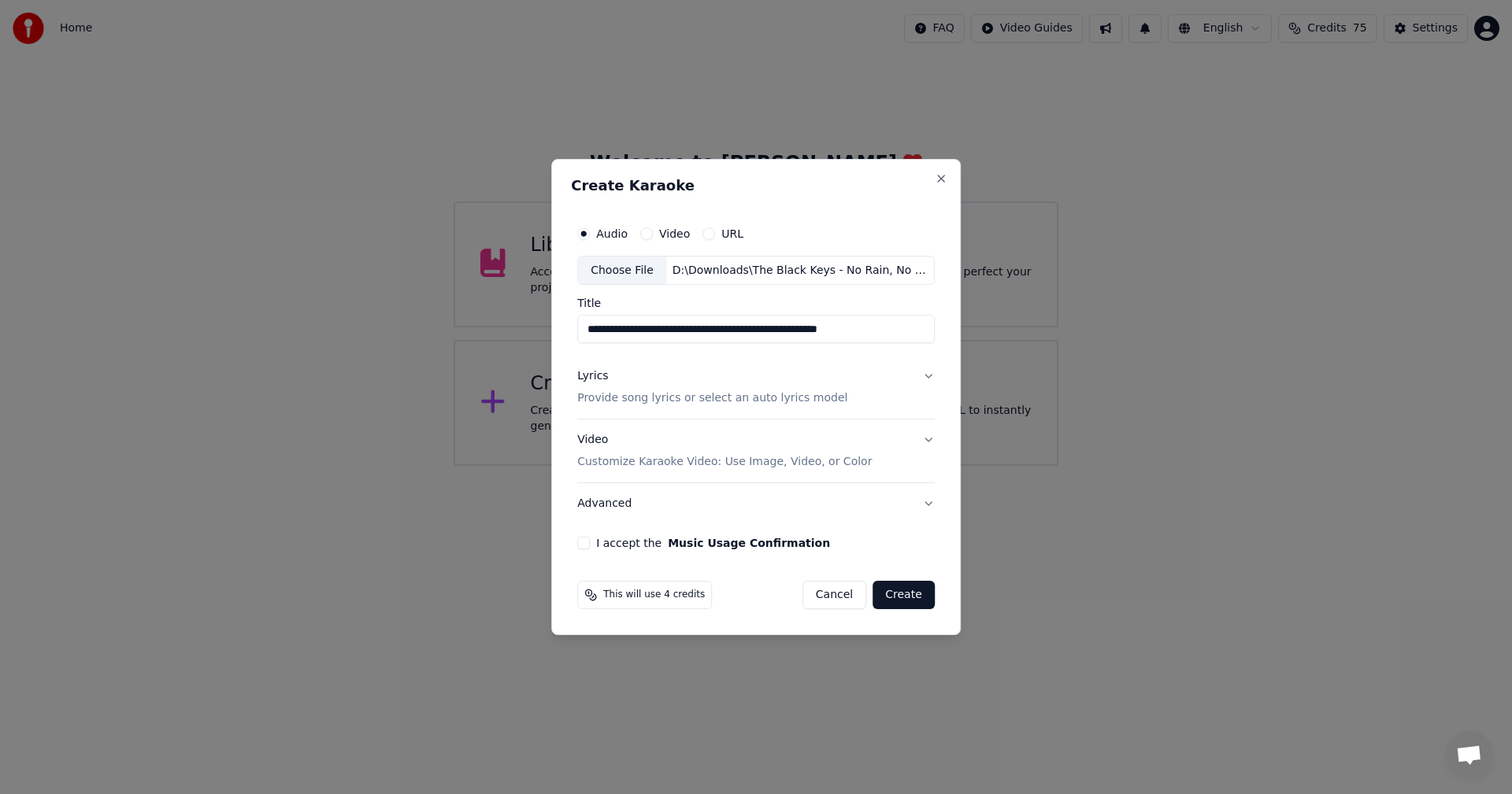
click at [621, 271] on div "Choose File" at bounding box center [622, 271] width 88 height 28
type input "**********"
click at [934, 377] on div "**********" at bounding box center [755, 384] width 370 height 345
click at [842, 382] on button "Lyrics Provide song lyrics or select an auto lyrics model" at bounding box center [756, 388] width 358 height 63
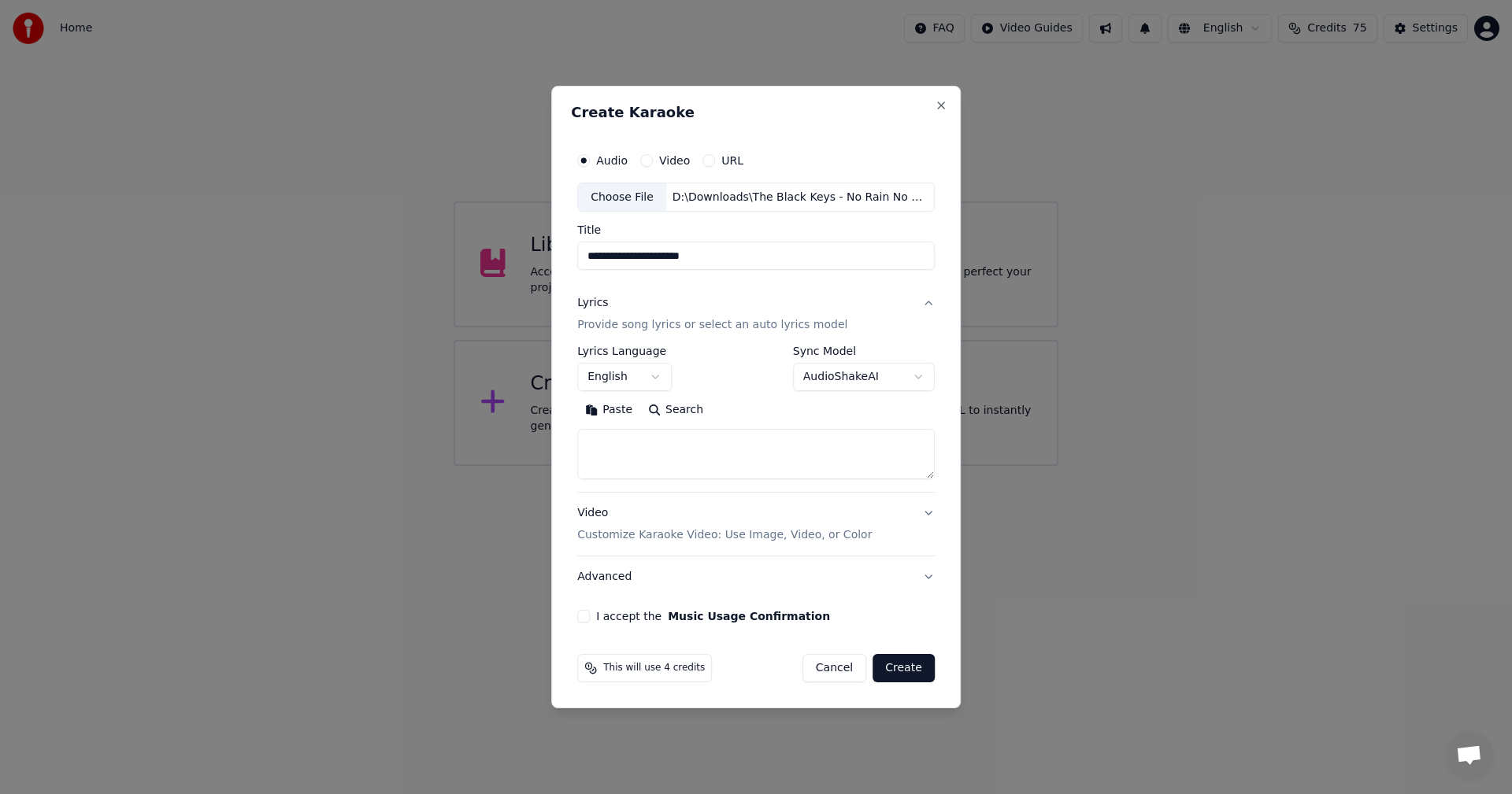
click at [670, 447] on textarea at bounding box center [756, 455] width 358 height 51
paste textarea "**********"
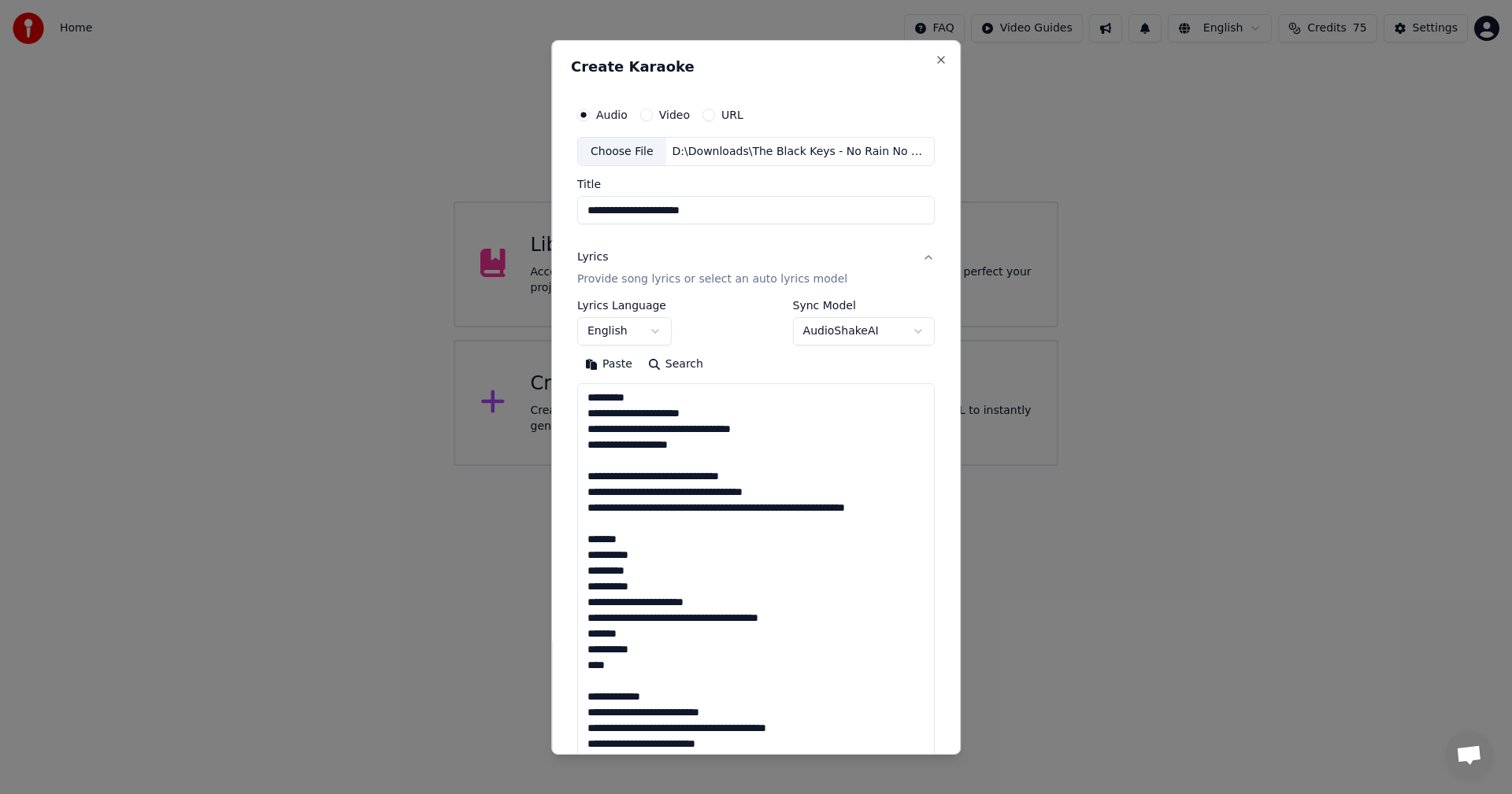
scroll to position [555, 0]
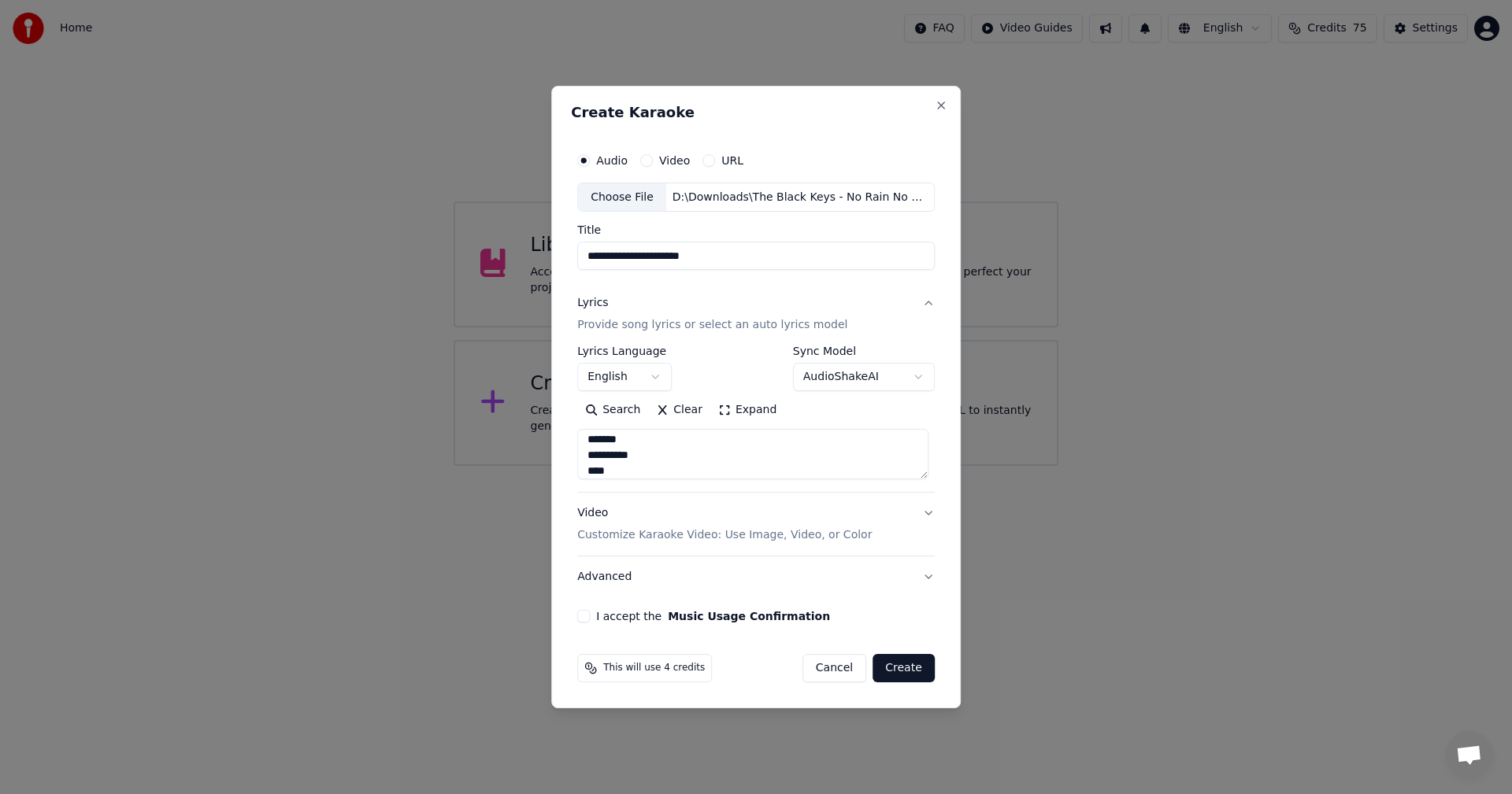
type textarea "**********"
click at [729, 524] on div "Video Customize Karaoke Video: Use Image, Video, or Color" at bounding box center [724, 525] width 294 height 37
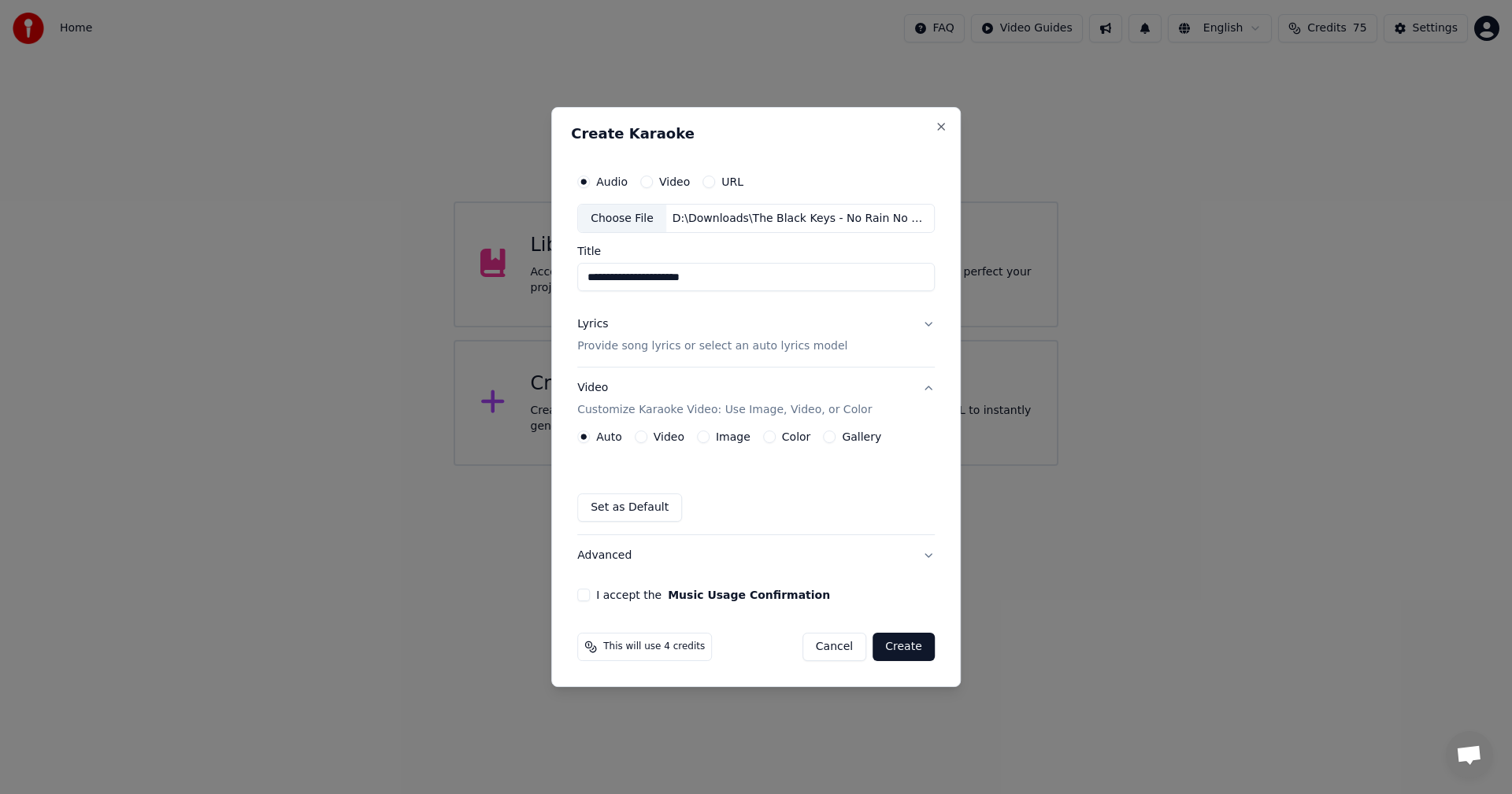
click at [646, 437] on button "Video" at bounding box center [640, 436] width 12 height 12
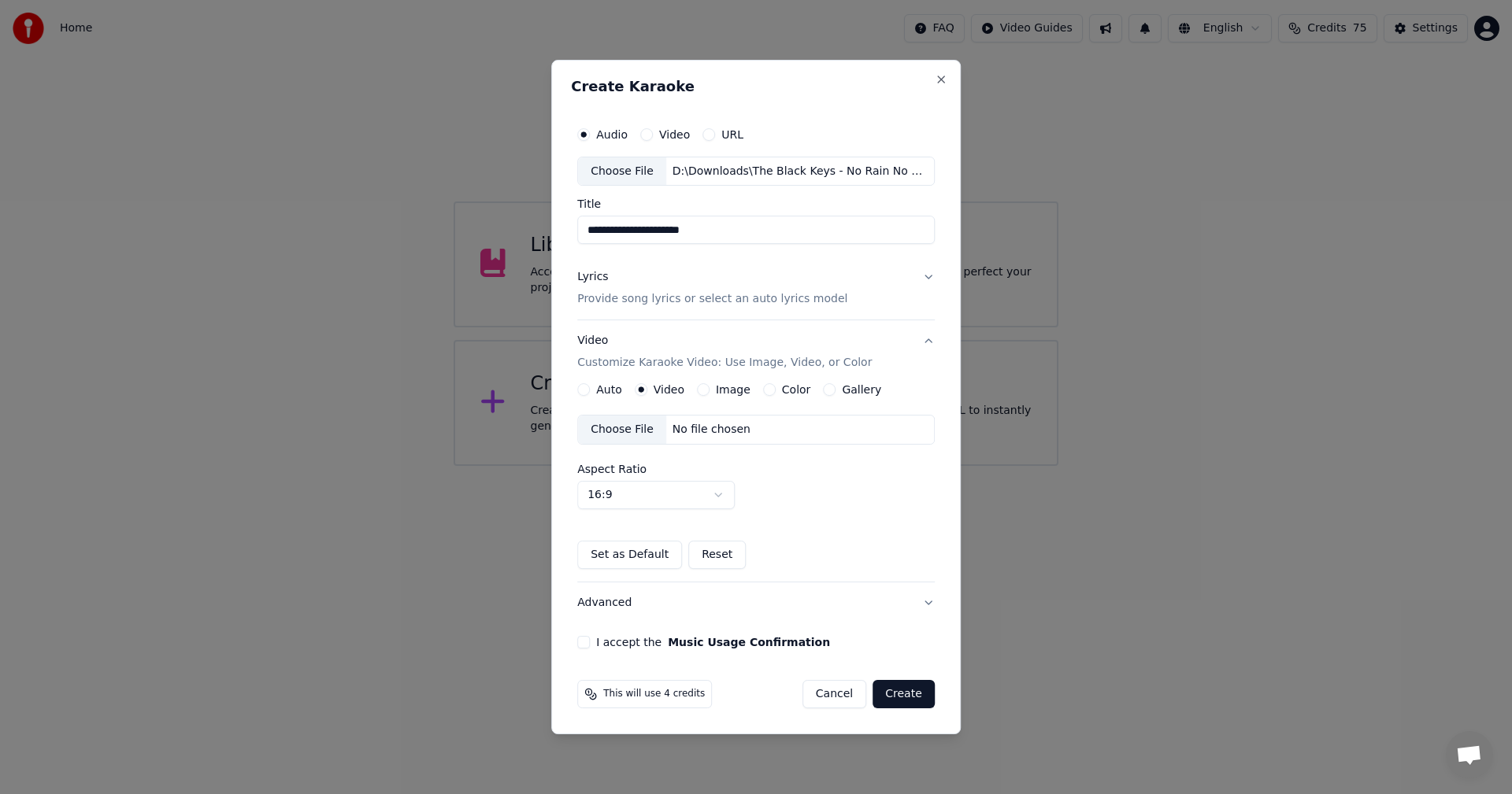
click at [630, 428] on div "Choose File" at bounding box center [622, 430] width 88 height 28
click at [634, 169] on div "Choose File" at bounding box center [622, 171] width 88 height 28
click at [632, 171] on div "Choose File" at bounding box center [622, 171] width 88 height 28
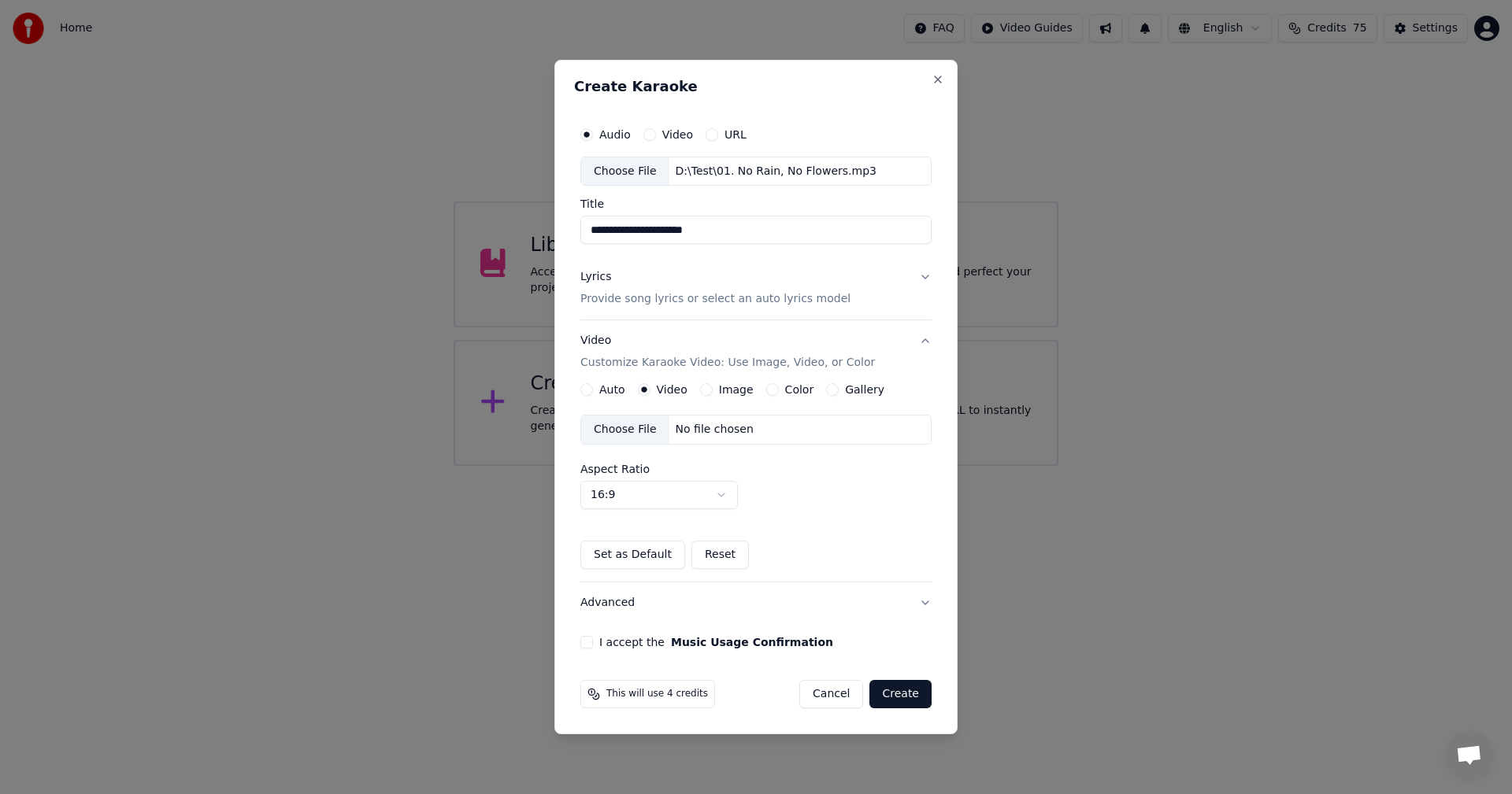
drag, startPoint x: 607, startPoint y: 231, endPoint x: 545, endPoint y: 229, distance: 62.0
click at [545, 229] on body "**********" at bounding box center [756, 233] width 1512 height 466
type input "**********"
click at [670, 90] on h2 "Create Karaoke" at bounding box center [755, 86] width 363 height 14
drag, startPoint x: 701, startPoint y: 219, endPoint x: 420, endPoint y: 222, distance: 281.0
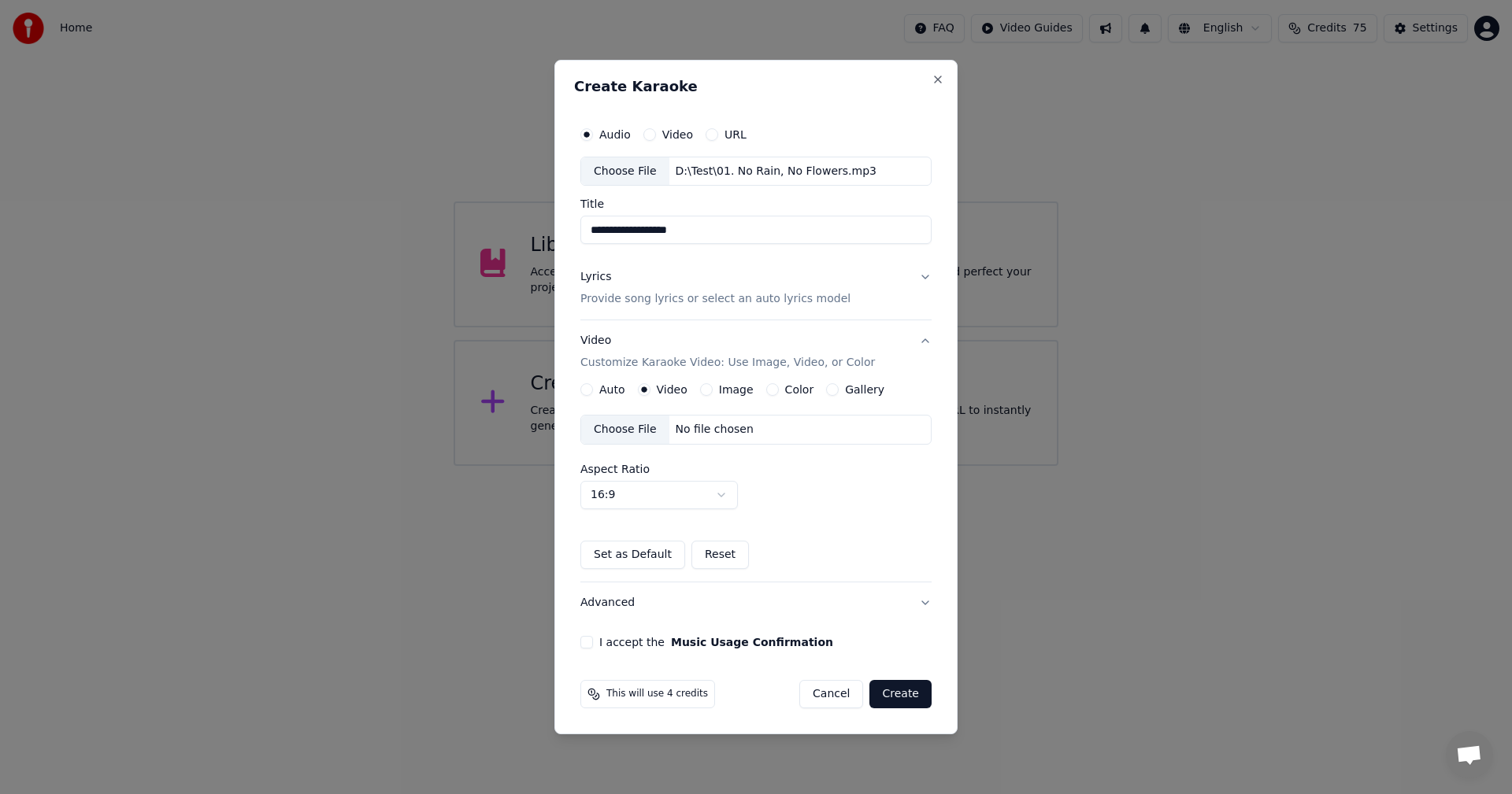
click at [420, 222] on body "**********" at bounding box center [756, 233] width 1512 height 466
click at [931, 274] on button "Lyrics Provide song lyrics or select an auto lyrics model" at bounding box center [756, 289] width 351 height 63
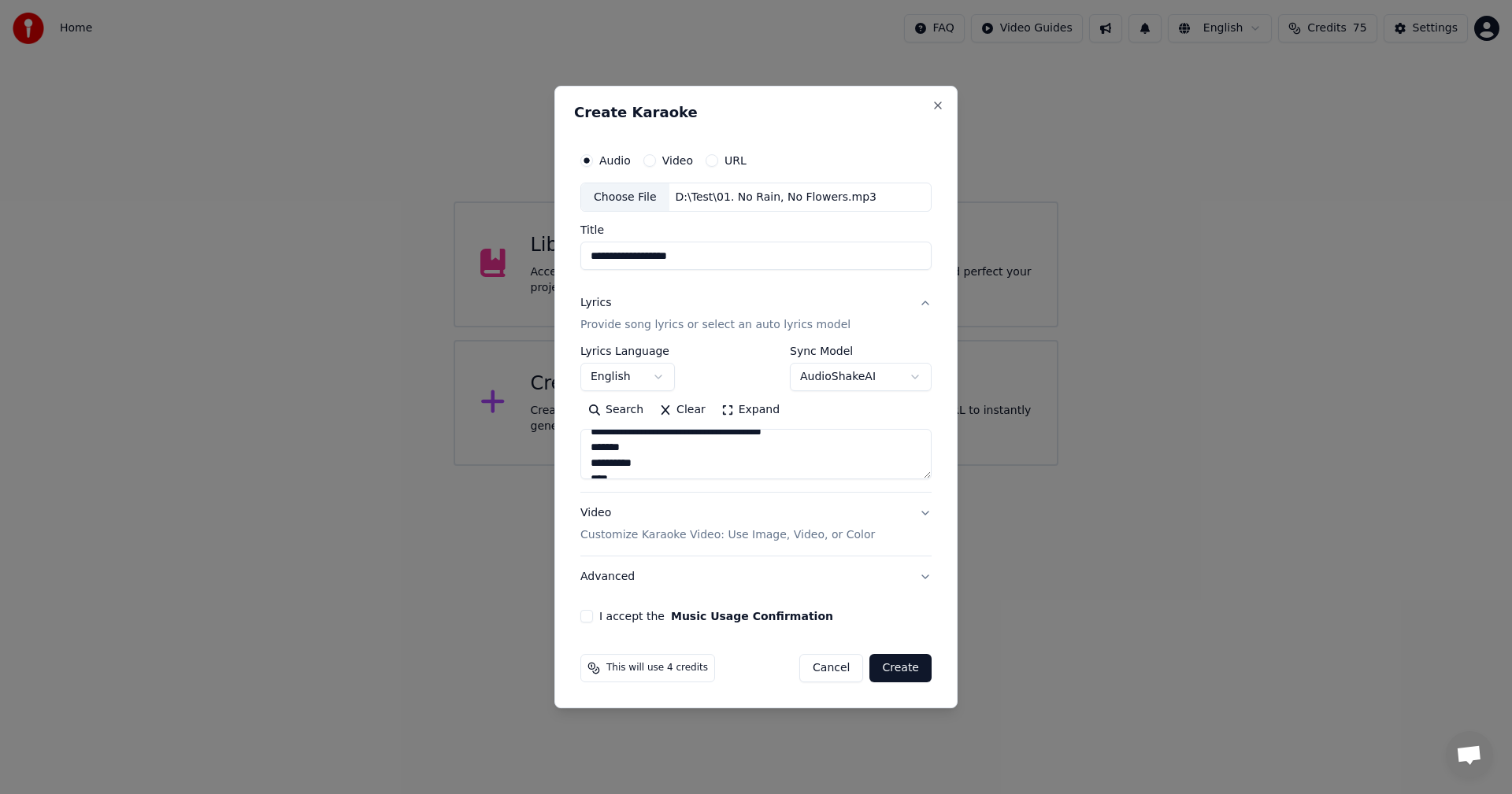
scroll to position [236, 0]
click at [911, 509] on button "Video Customize Karaoke Video: Use Image, Video, or Color" at bounding box center [756, 525] width 351 height 63
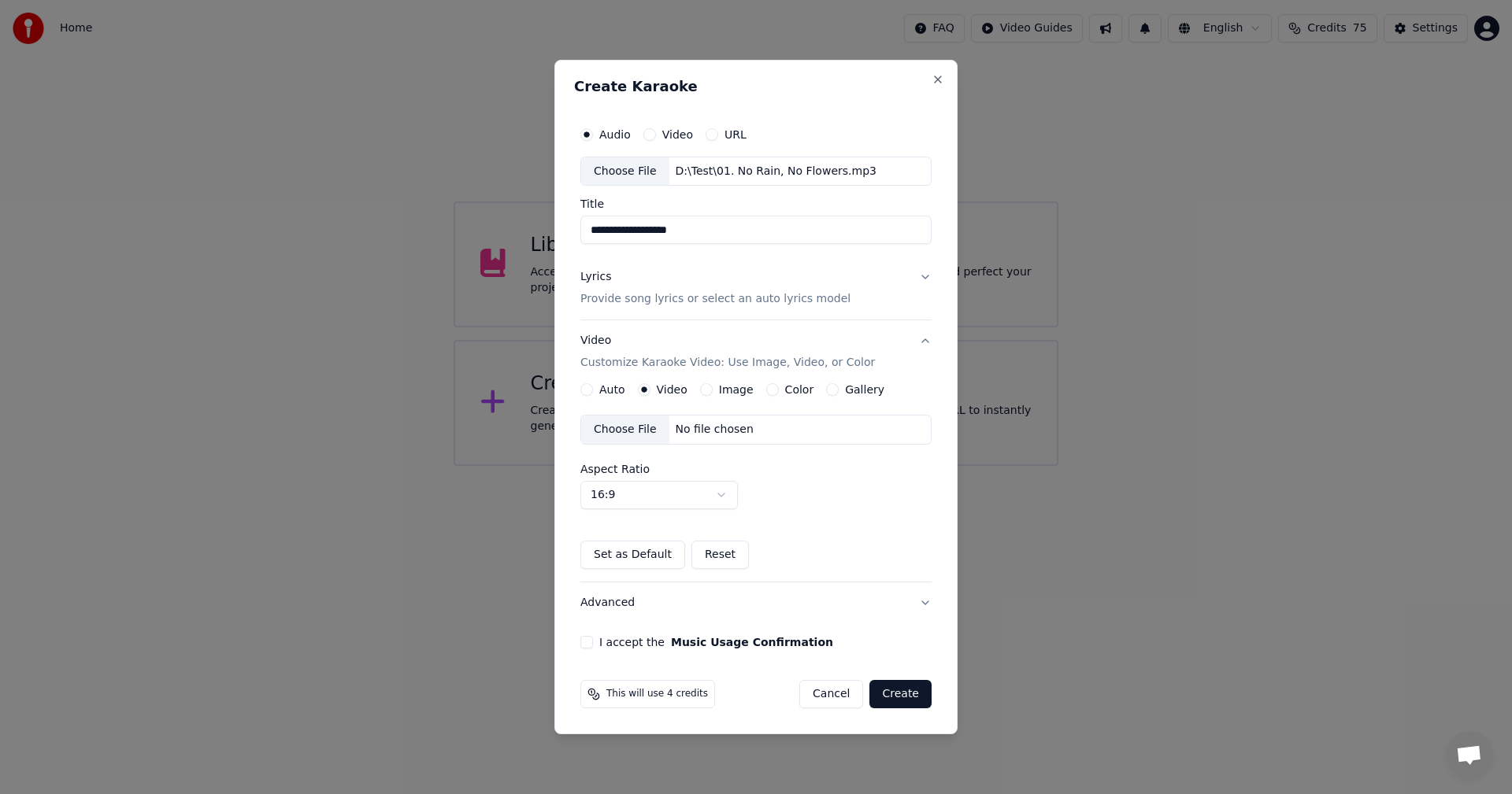
click at [618, 421] on div "Choose File" at bounding box center [625, 430] width 88 height 28
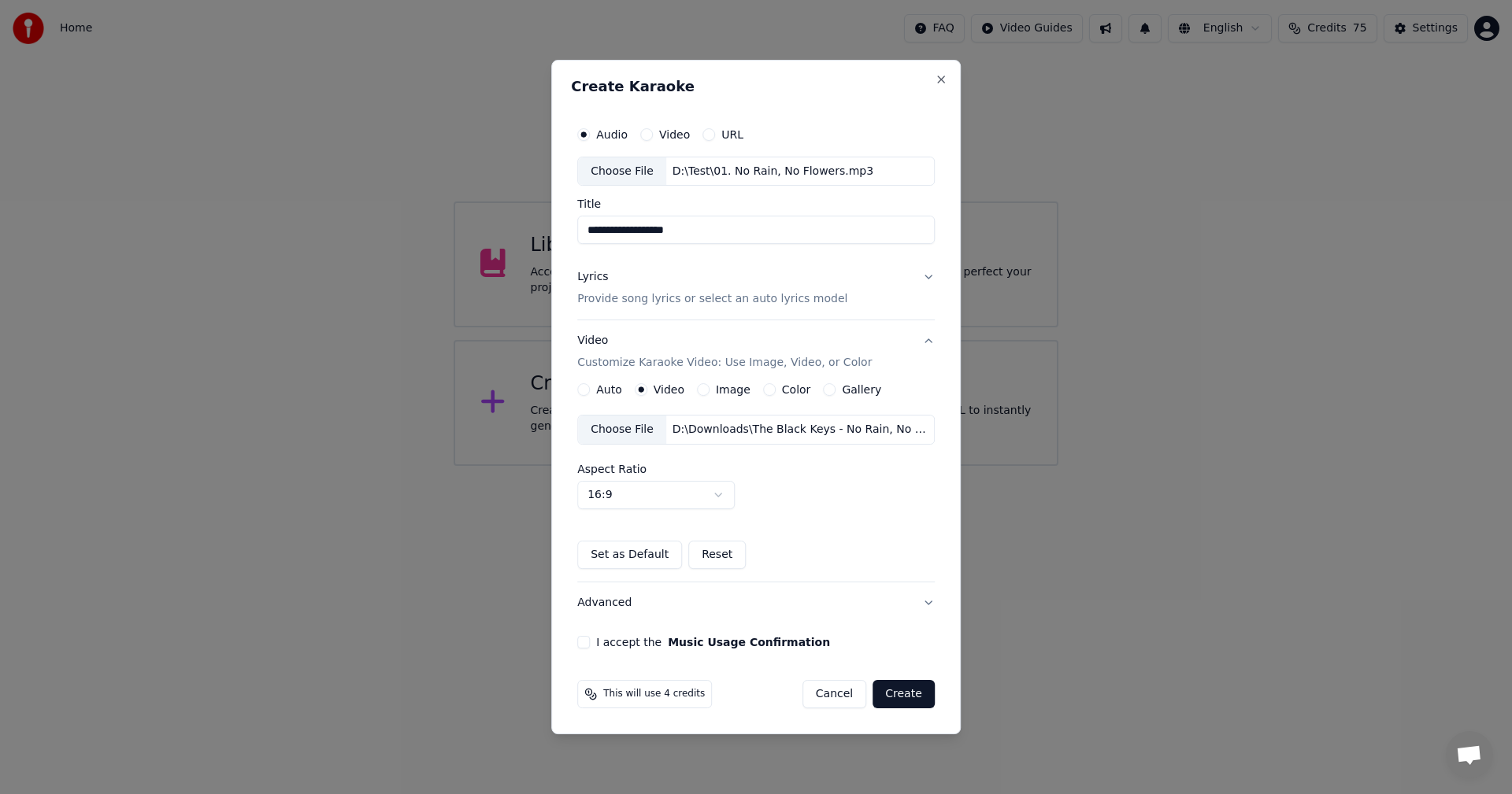
click at [586, 643] on button "I accept the Music Usage Confirmation" at bounding box center [583, 642] width 12 height 12
click at [615, 607] on button "Advanced" at bounding box center [756, 603] width 358 height 41
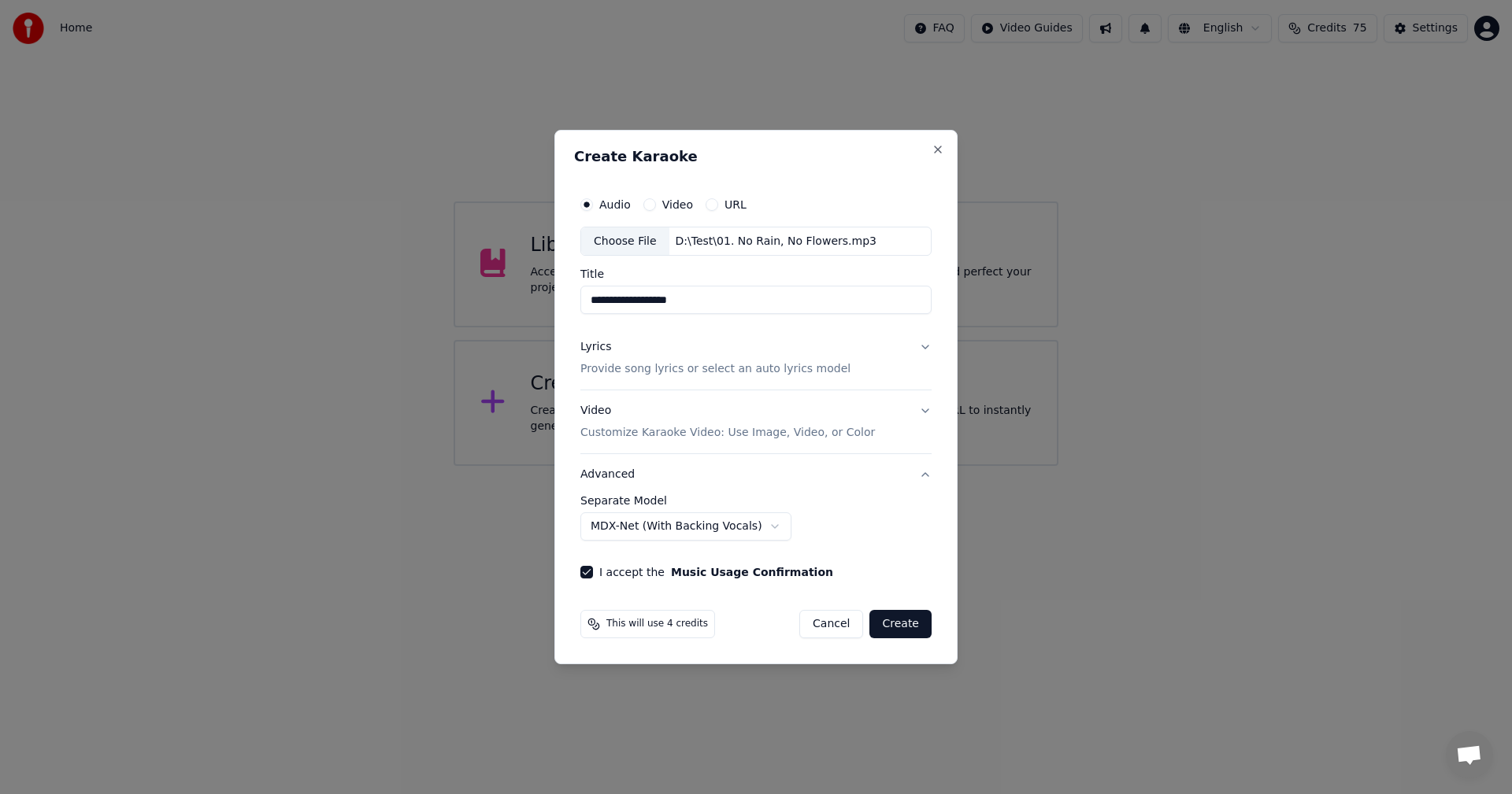
click at [906, 625] on button "Create" at bounding box center [900, 624] width 62 height 28
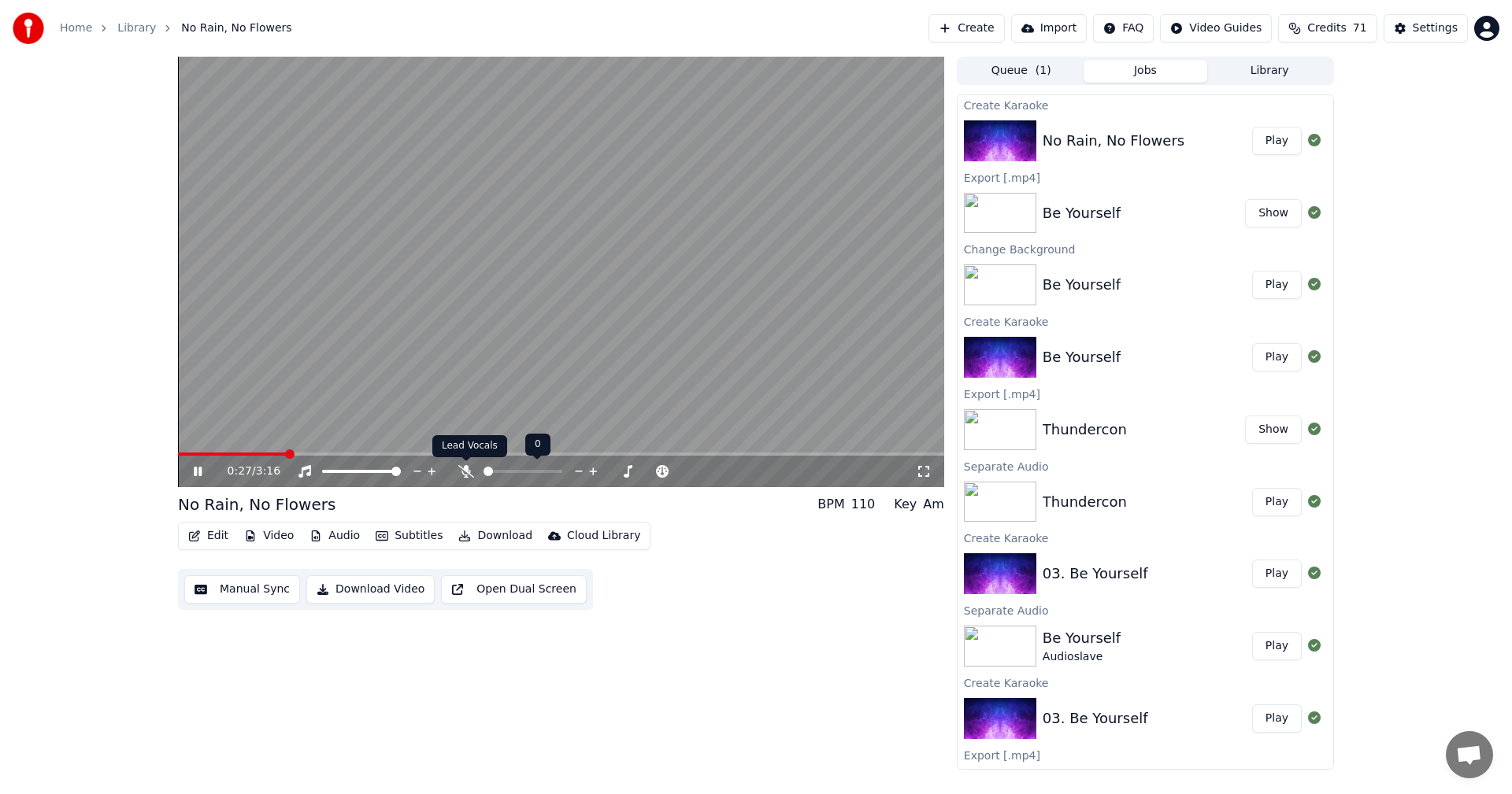
click at [468, 467] on icon at bounding box center [466, 471] width 16 height 12
click at [195, 469] on icon at bounding box center [197, 471] width 7 height 9
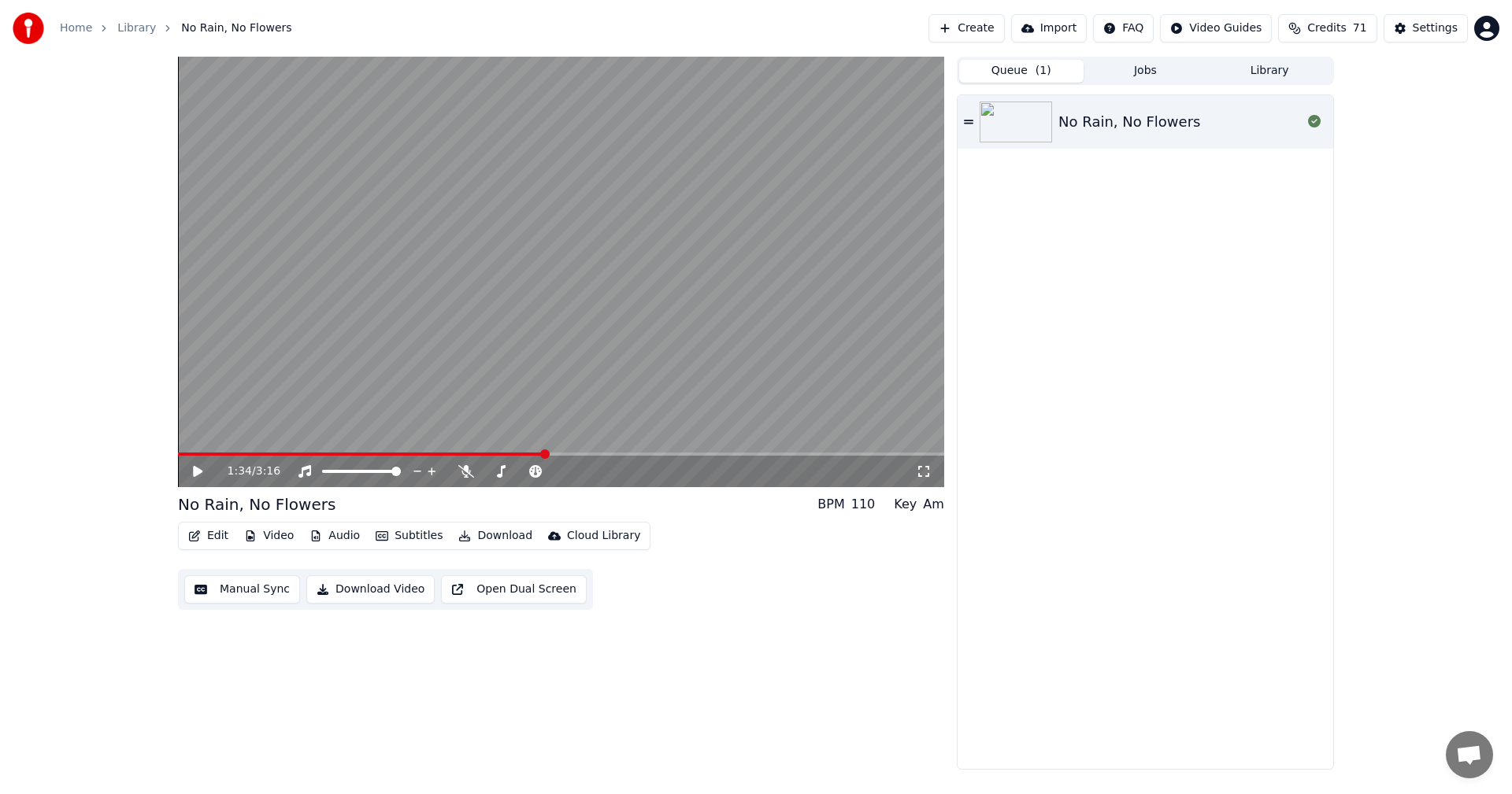
click at [1025, 79] on button "Queue ( 1 )" at bounding box center [1021, 71] width 125 height 22
click at [965, 124] on icon at bounding box center [968, 121] width 9 height 4
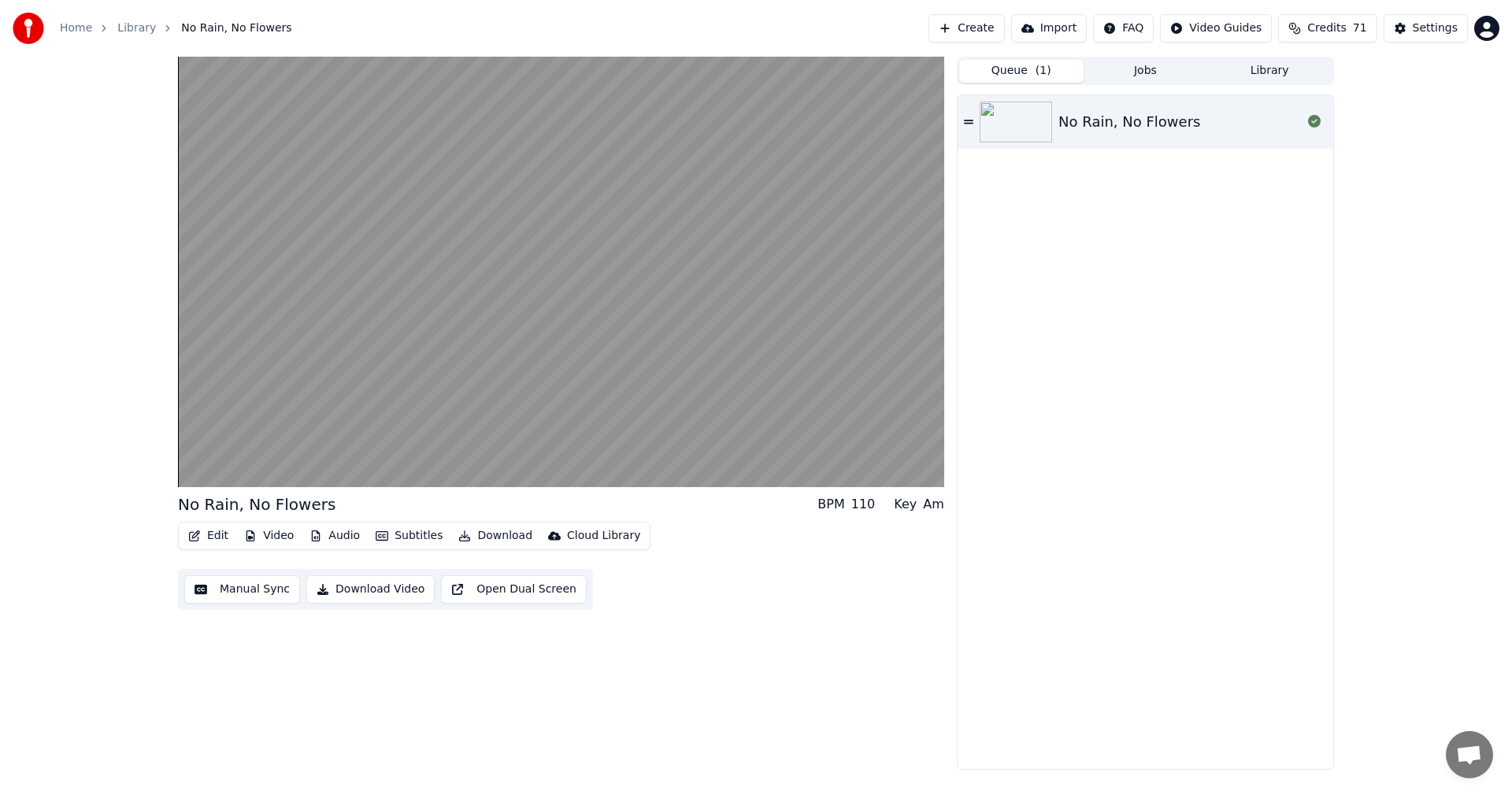
click at [1149, 74] on button "Jobs" at bounding box center [1146, 71] width 125 height 22
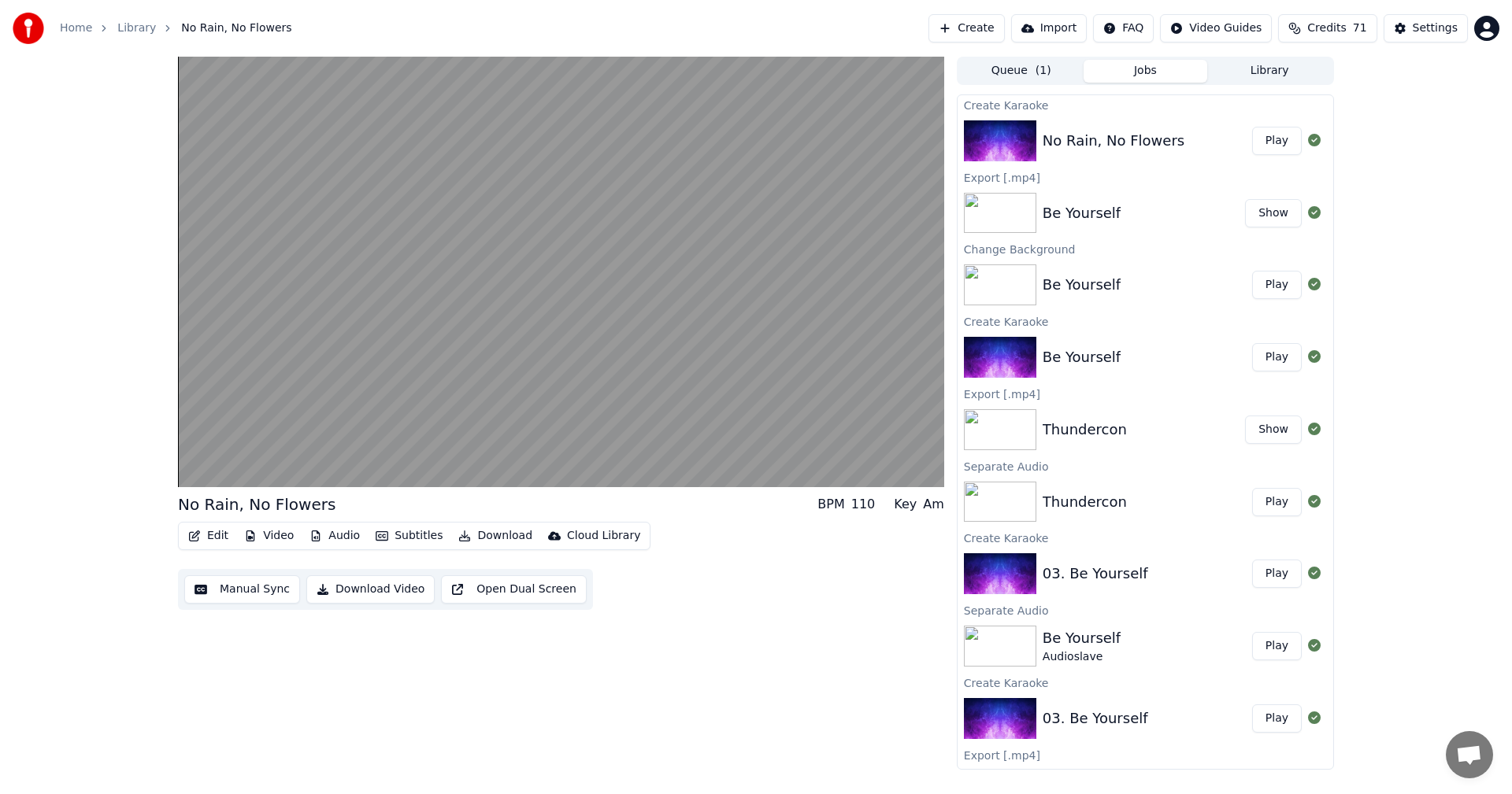
click at [1173, 131] on div "No Rain, No Flowers" at bounding box center [1147, 141] width 210 height 22
click at [1254, 141] on button "Play" at bounding box center [1277, 141] width 50 height 28
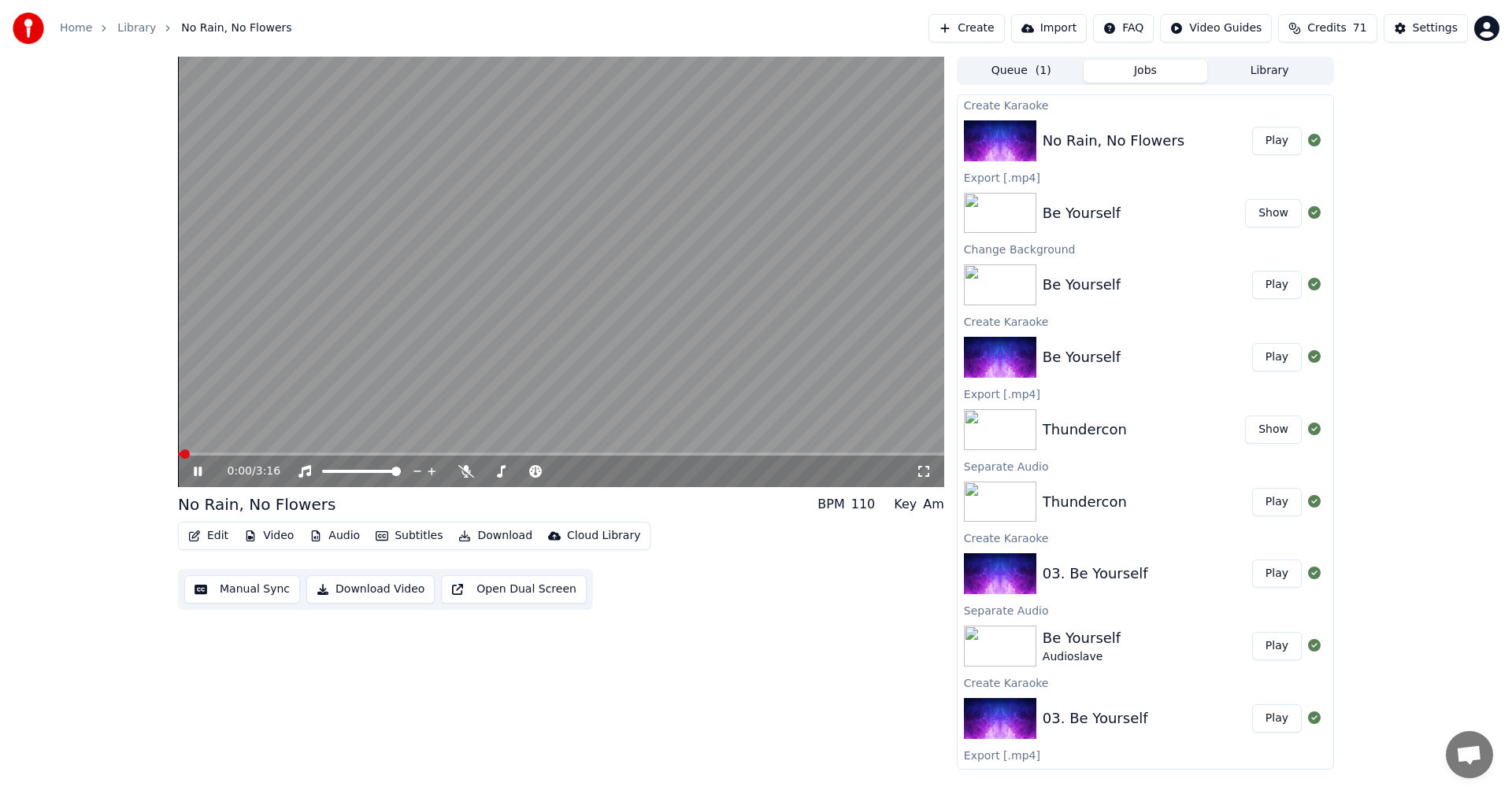
click at [200, 471] on icon at bounding box center [197, 471] width 7 height 9
click at [492, 535] on button "Download" at bounding box center [495, 535] width 86 height 22
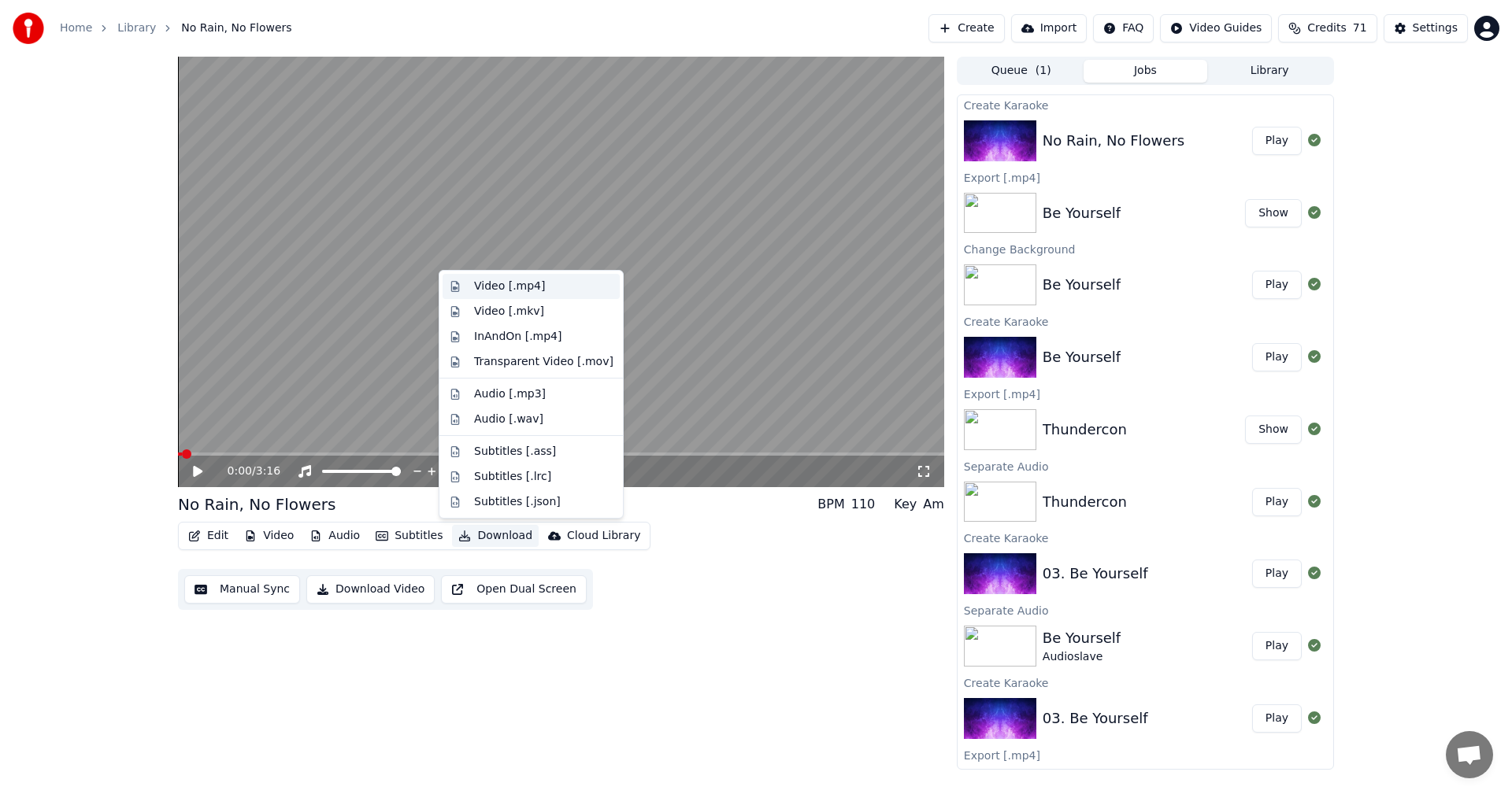
click at [537, 284] on div "Video [.mp4]" at bounding box center [544, 286] width 140 height 16
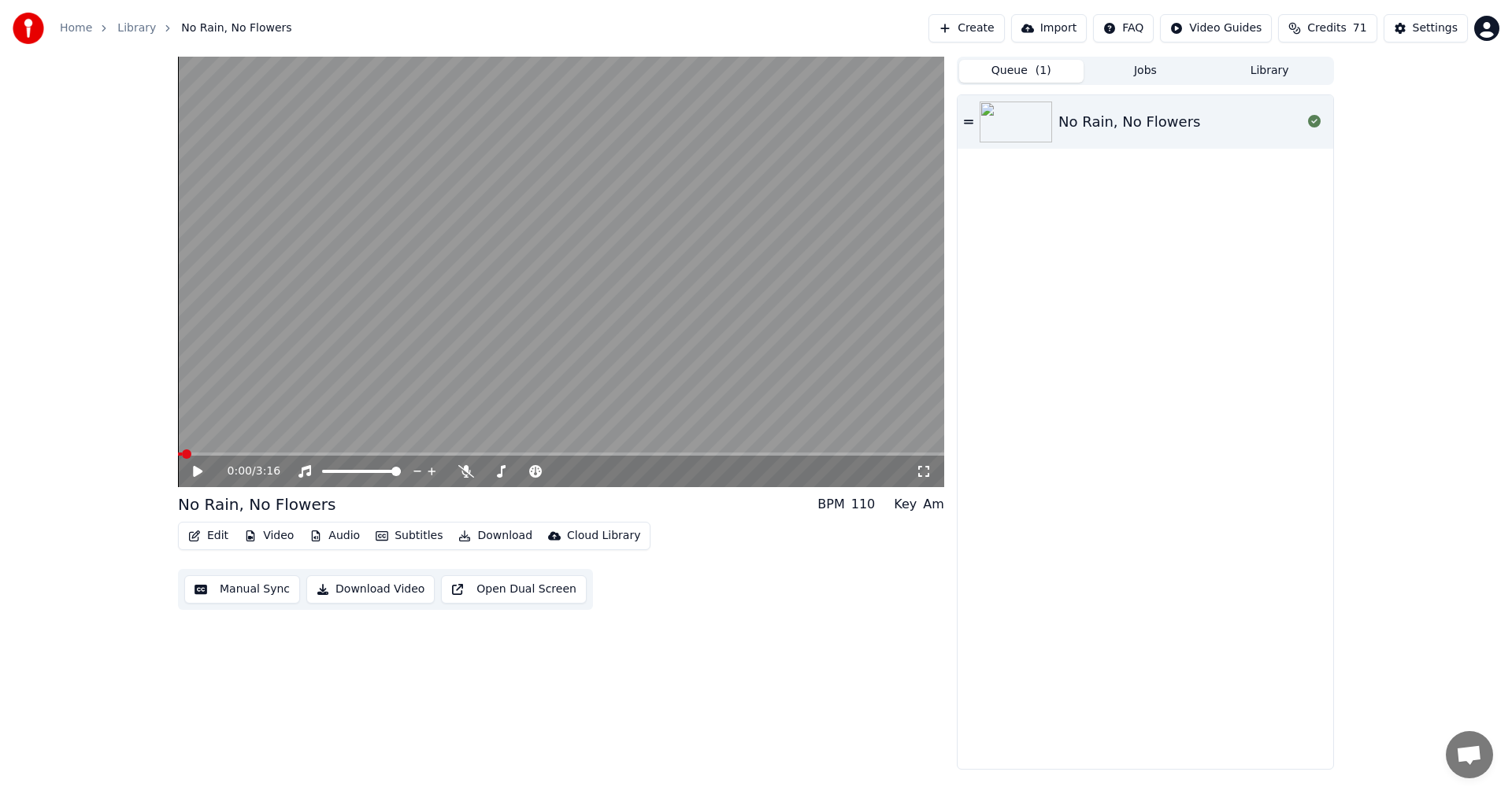
click at [1010, 67] on button "Queue ( 1 )" at bounding box center [1021, 71] width 125 height 22
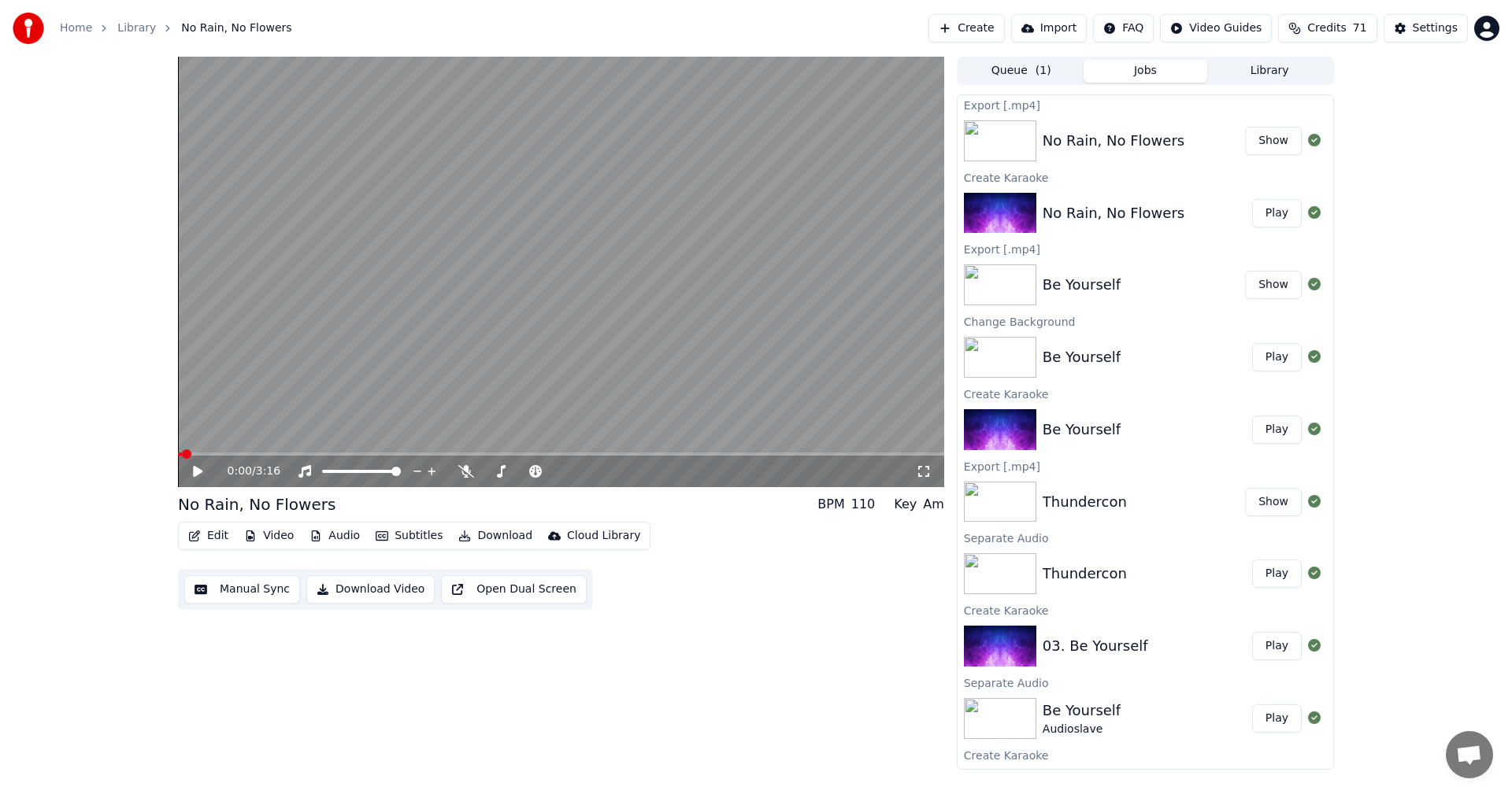
click at [1156, 72] on button "Jobs" at bounding box center [1146, 71] width 125 height 22
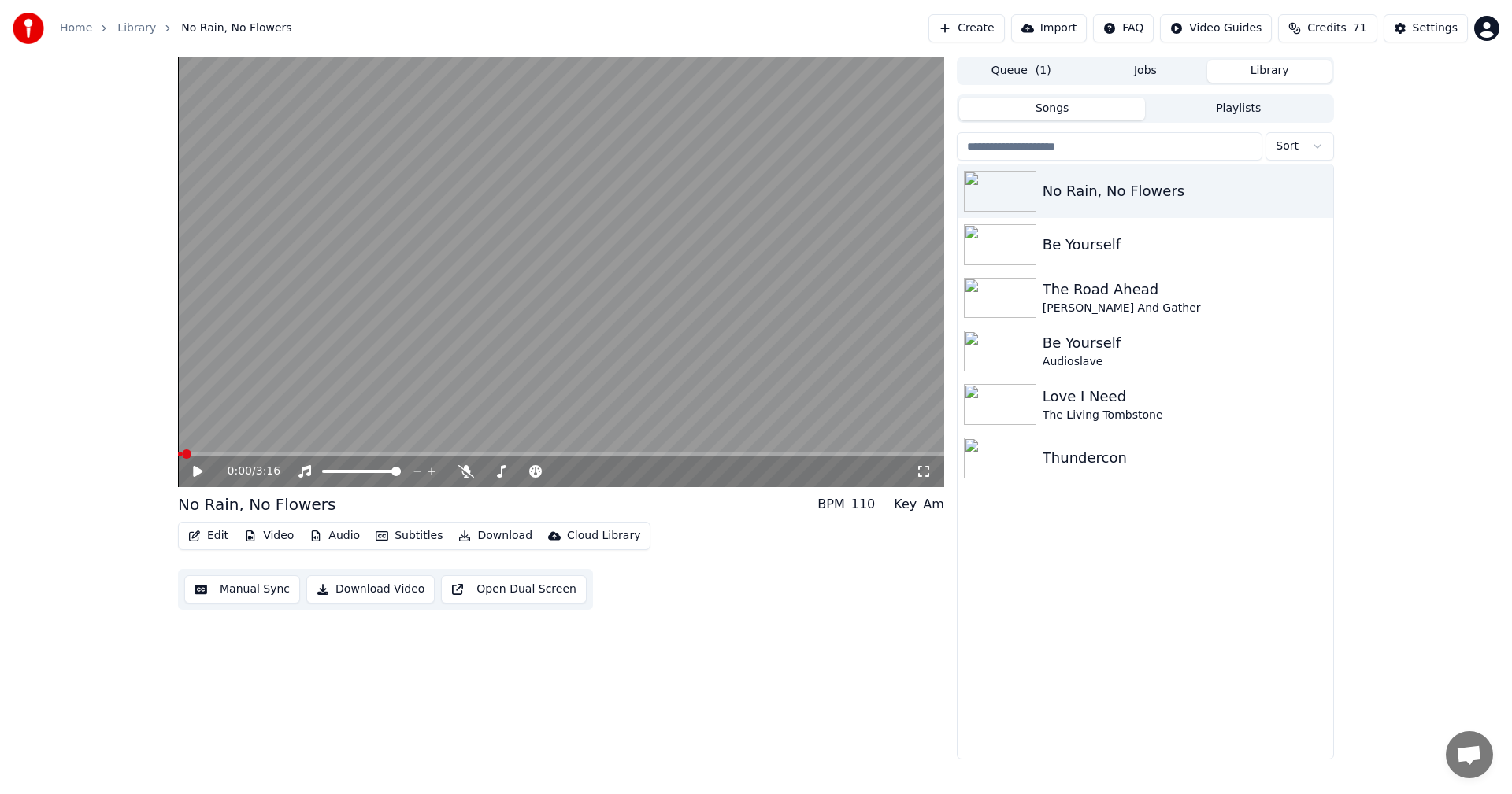
click at [1259, 76] on button "Library" at bounding box center [1269, 71] width 125 height 22
click at [1099, 251] on div "Be Yourself" at bounding box center [1176, 244] width 269 height 22
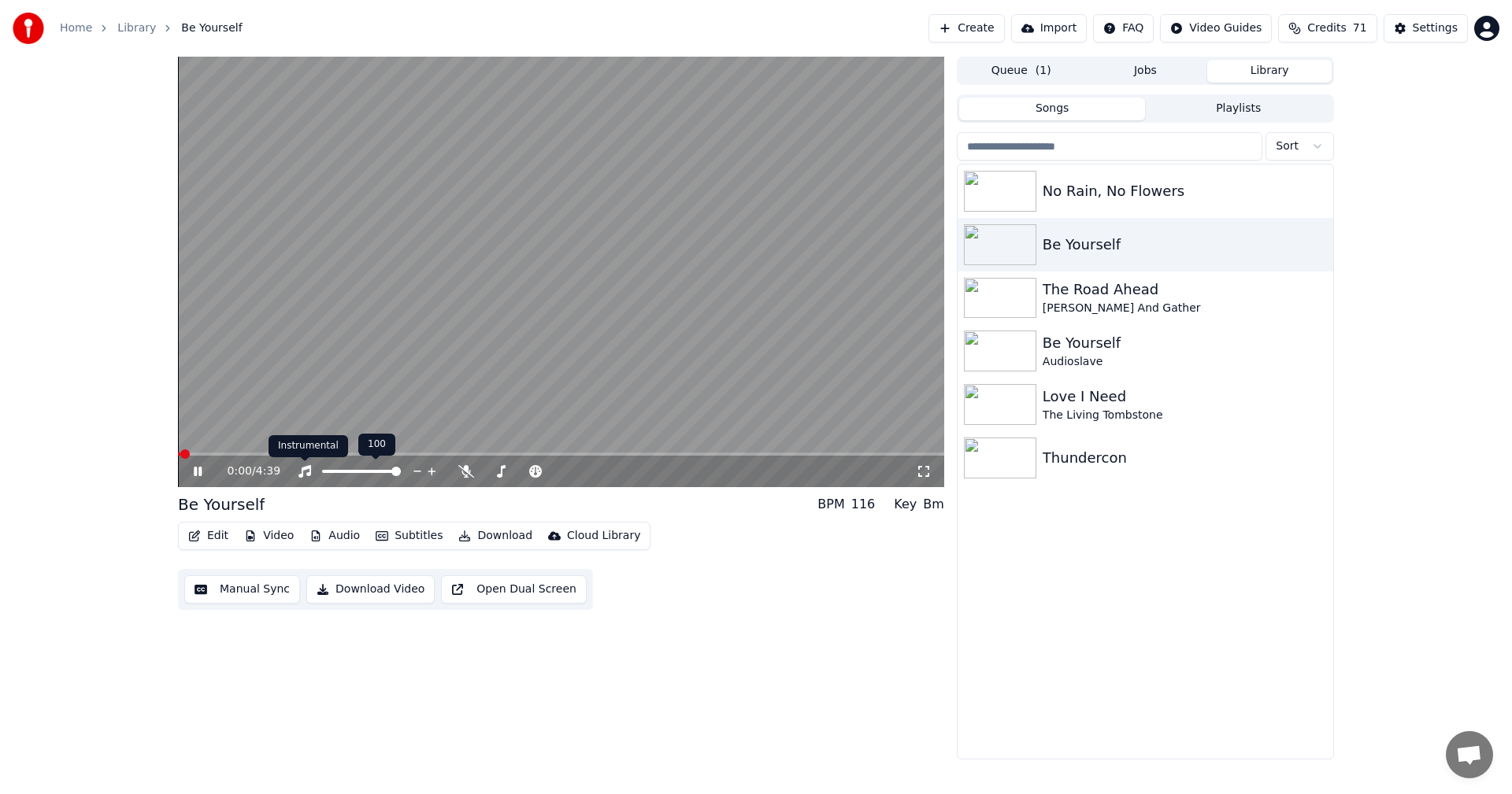
click at [296, 452] on div "Instrumental Instrumental" at bounding box center [309, 446] width 80 height 22
click at [245, 452] on span at bounding box center [561, 454] width 766 height 3
click at [301, 452] on span at bounding box center [561, 454] width 766 height 3
click at [458, 472] on icon at bounding box center [466, 471] width 16 height 12
click at [463, 452] on span at bounding box center [561, 454] width 766 height 3
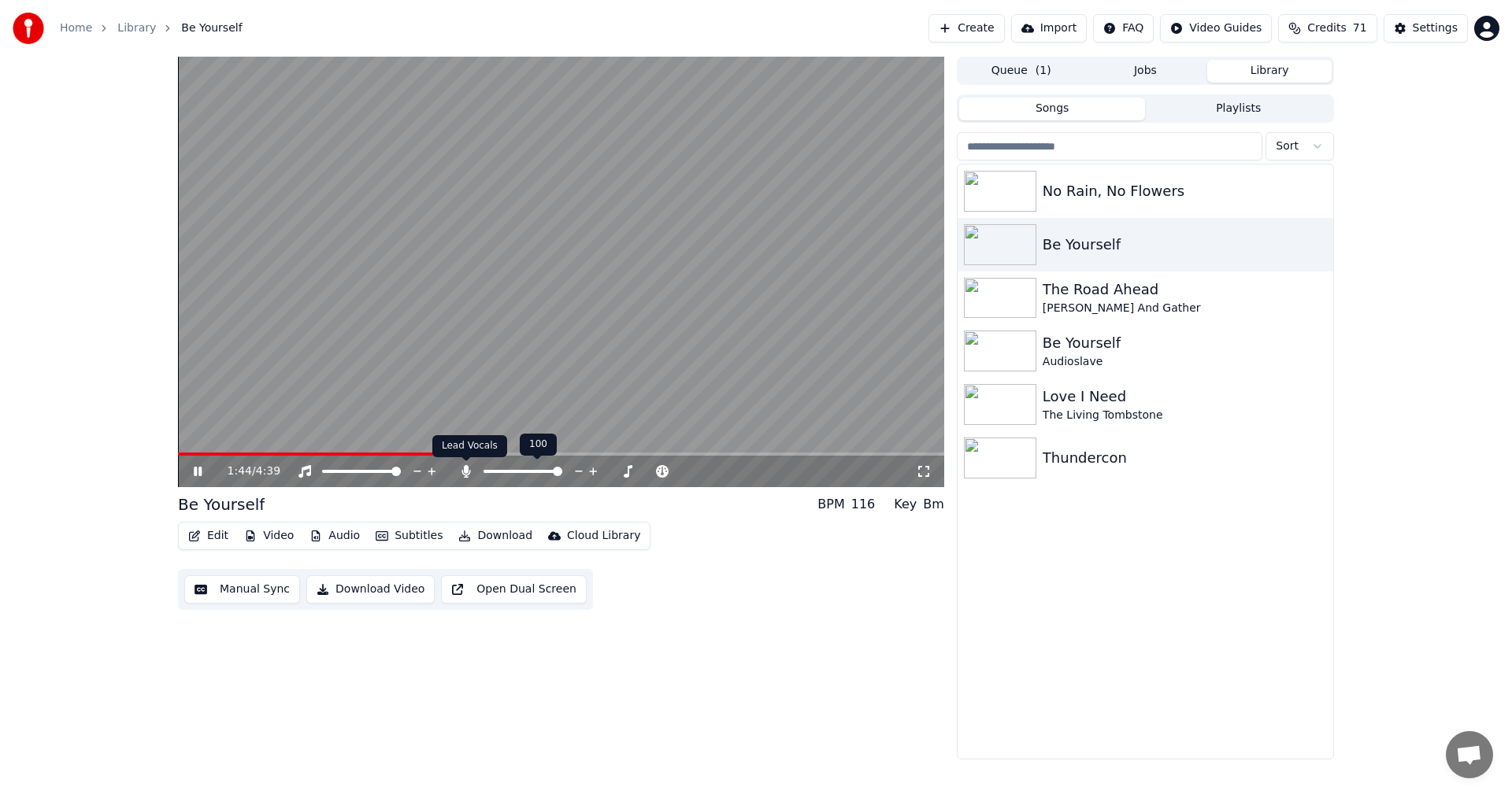
click at [471, 471] on icon at bounding box center [466, 471] width 16 height 12
click at [469, 469] on icon at bounding box center [466, 471] width 16 height 12
click at [513, 455] on span at bounding box center [561, 454] width 766 height 3
click at [468, 471] on icon at bounding box center [466, 471] width 16 height 12
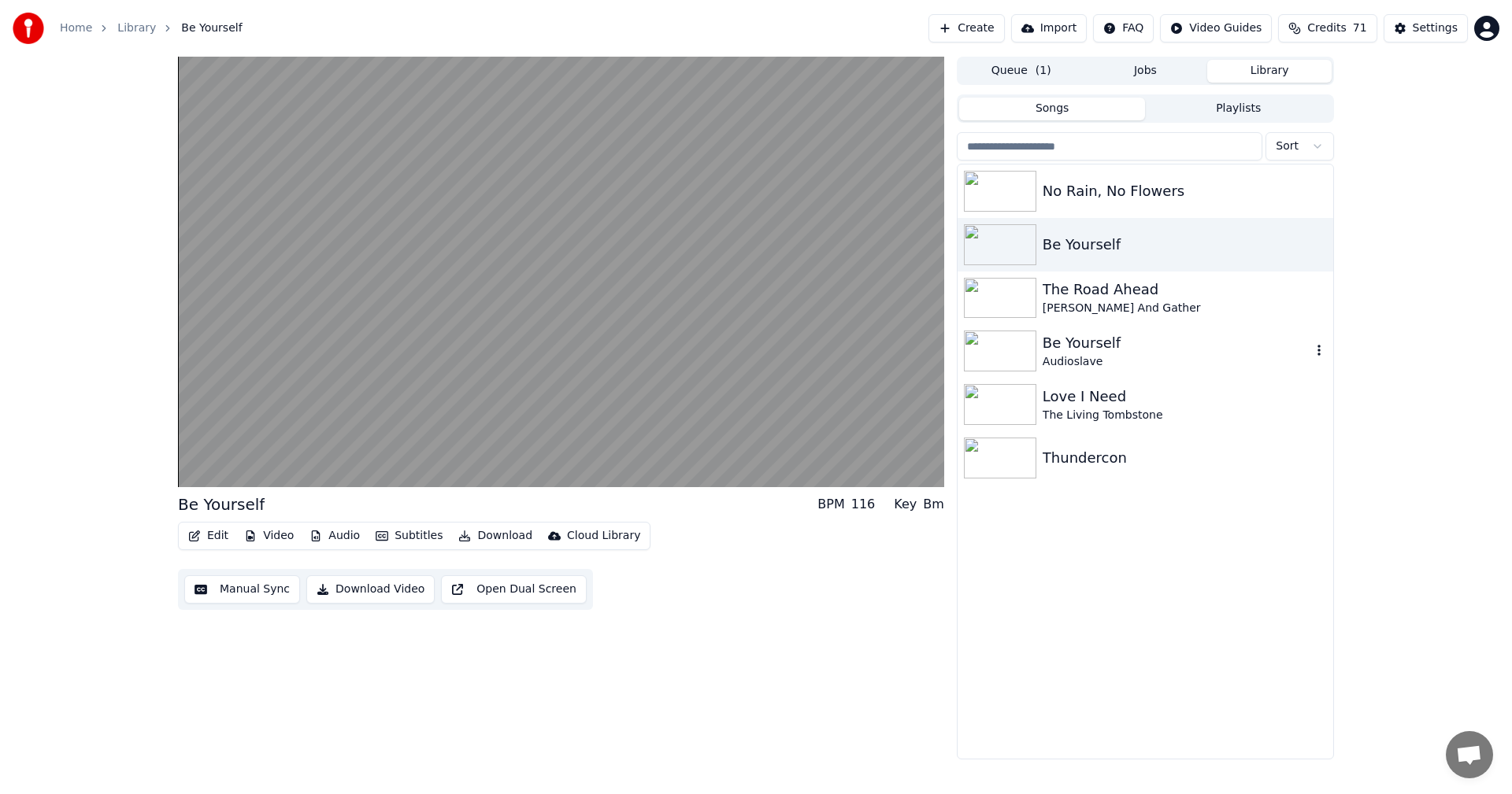
click at [1321, 348] on icon "button" at bounding box center [1318, 350] width 16 height 12
click at [1322, 474] on div "Delete" at bounding box center [1322, 481] width 121 height 25
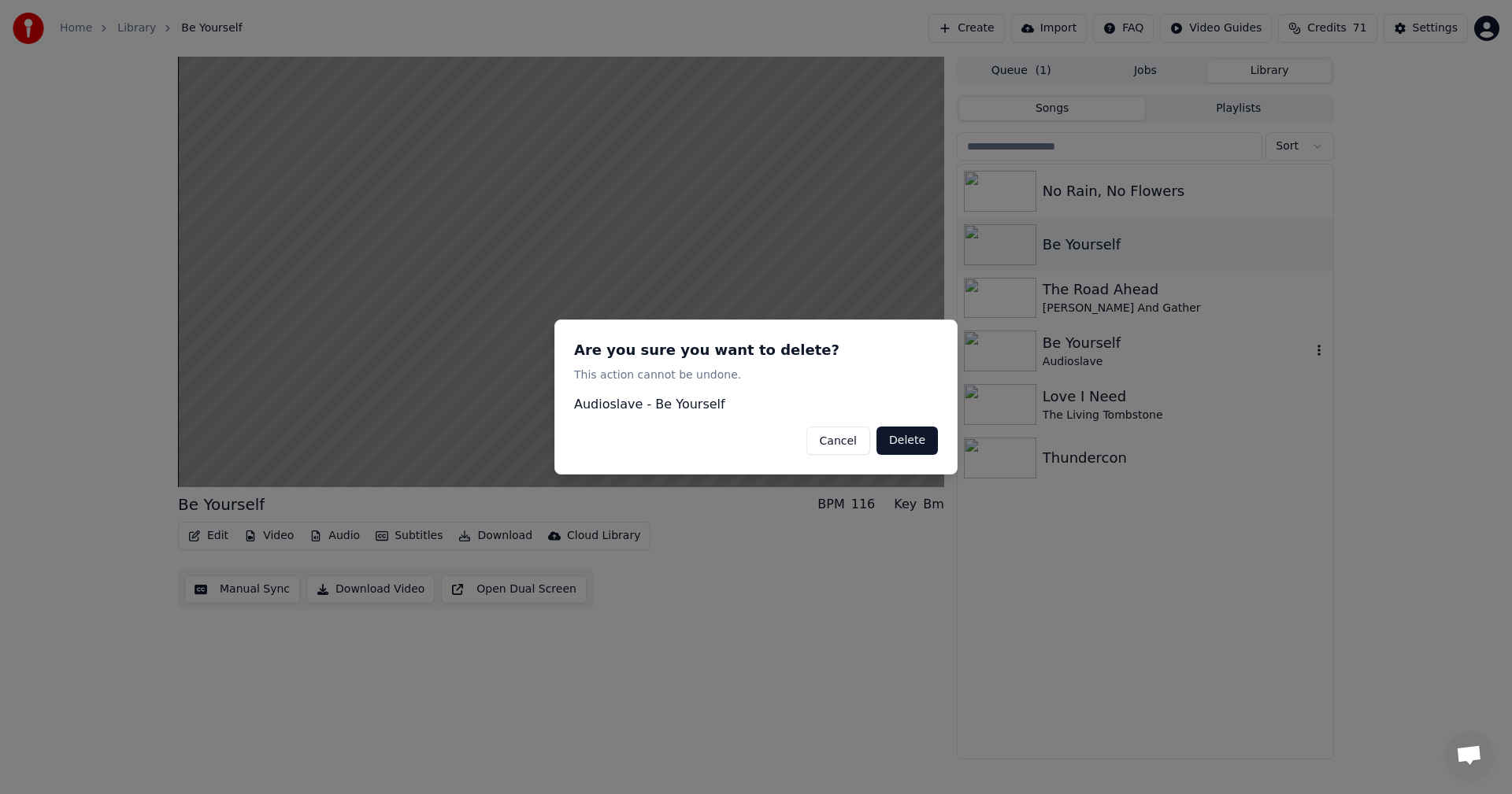
click at [901, 434] on button "Delete" at bounding box center [907, 441] width 62 height 28
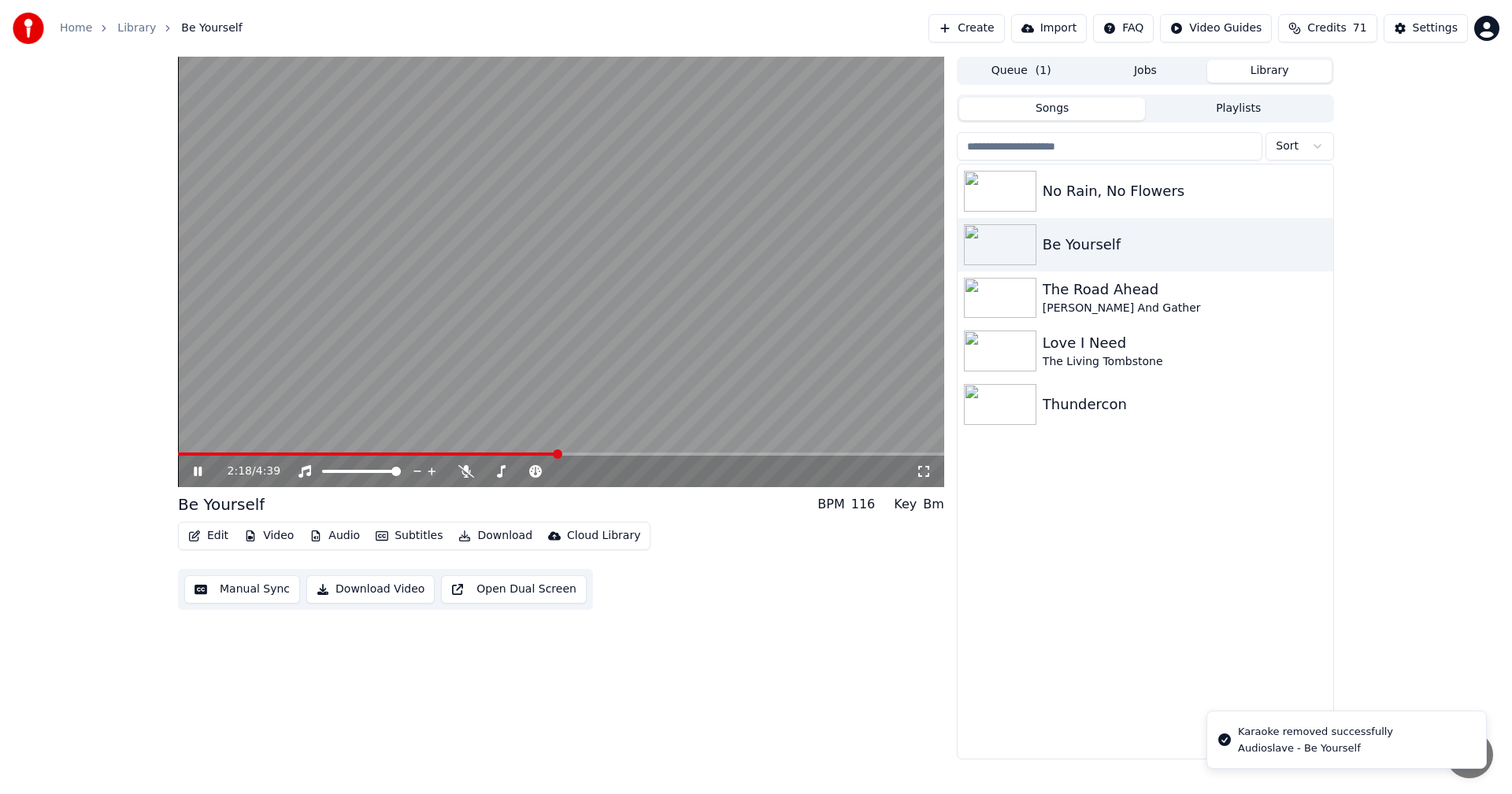
click at [201, 466] on icon at bounding box center [209, 471] width 37 height 12
click at [139, 32] on link "Library" at bounding box center [136, 28] width 38 height 16
